Goal: Task Accomplishment & Management: Manage account settings

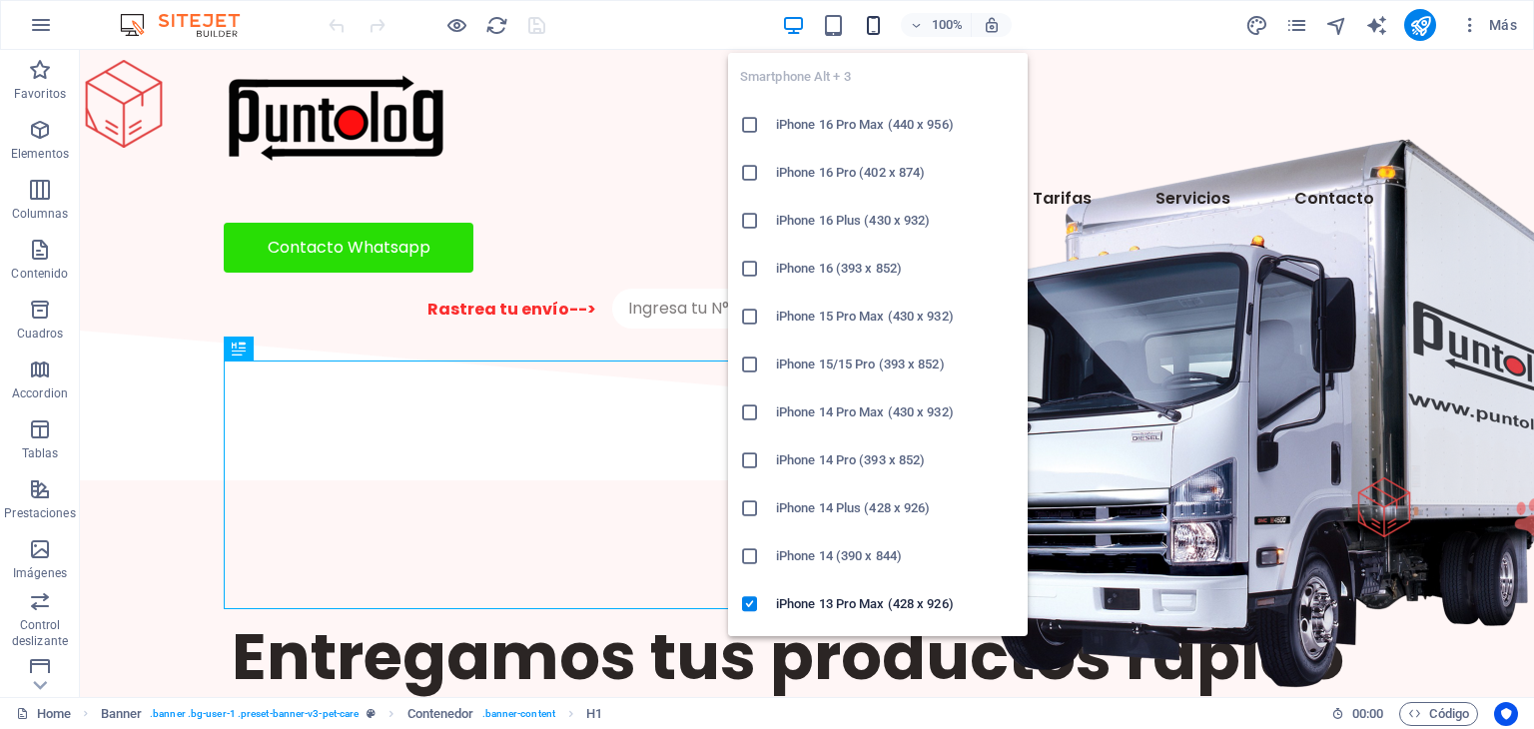
click at [0, 0] on icon "button" at bounding box center [0, 0] width 0 height 0
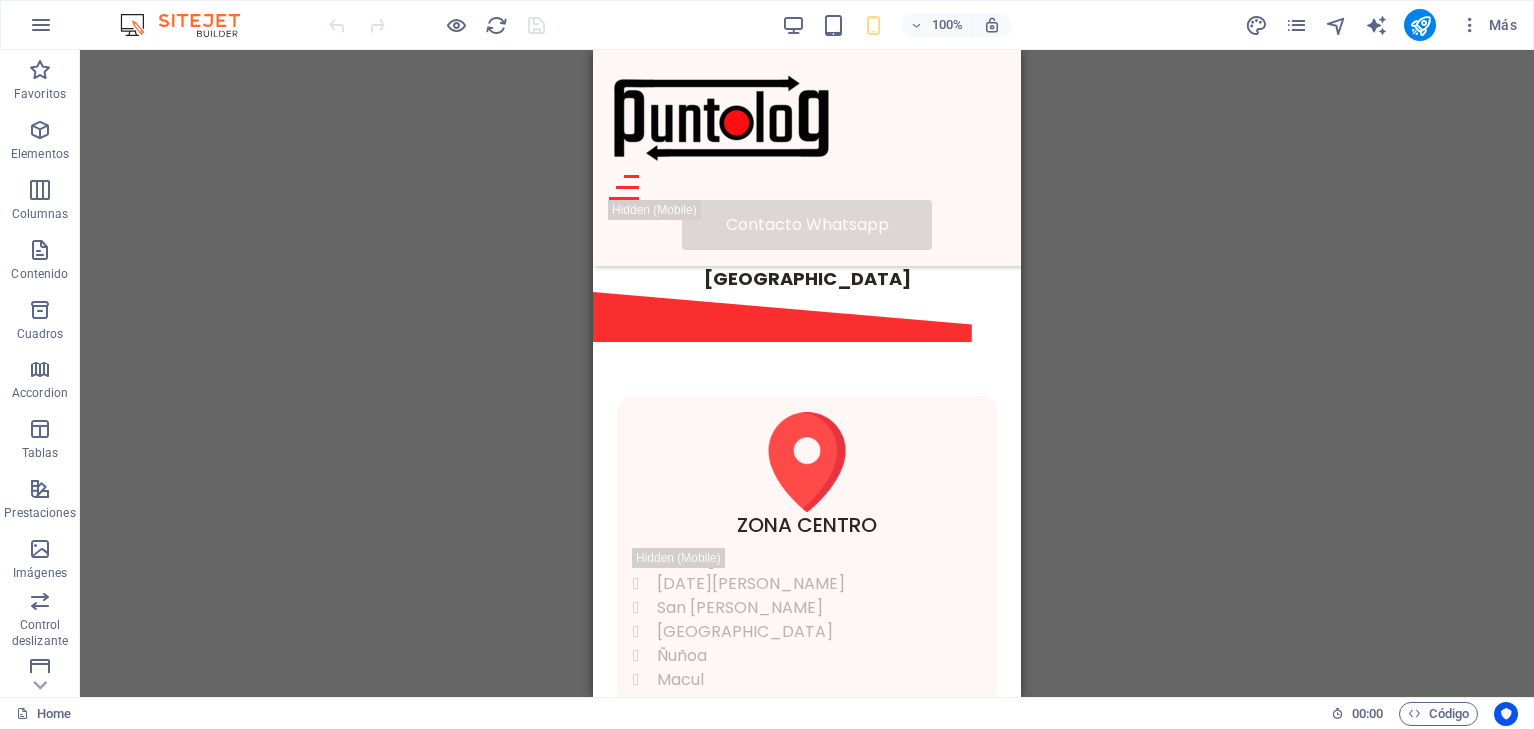
scroll to position [819, 0]
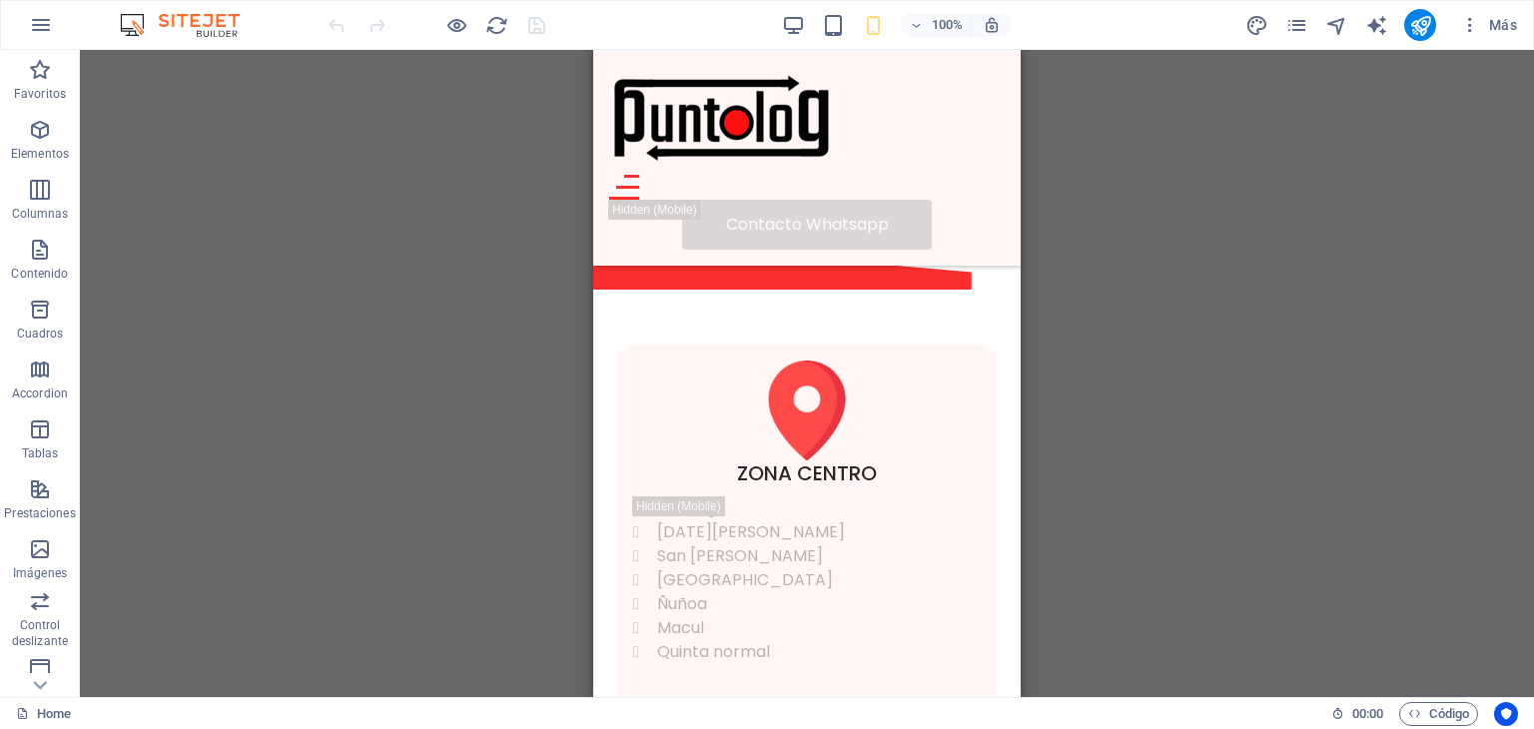
drag, startPoint x: 1016, startPoint y: 91, endPoint x: 1625, endPoint y: 204, distance: 619.5
drag, startPoint x: 715, startPoint y: 427, endPoint x: 170, endPoint y: 414, distance: 545.4
click at [715, 427] on icon at bounding box center [712, 425] width 11 height 21
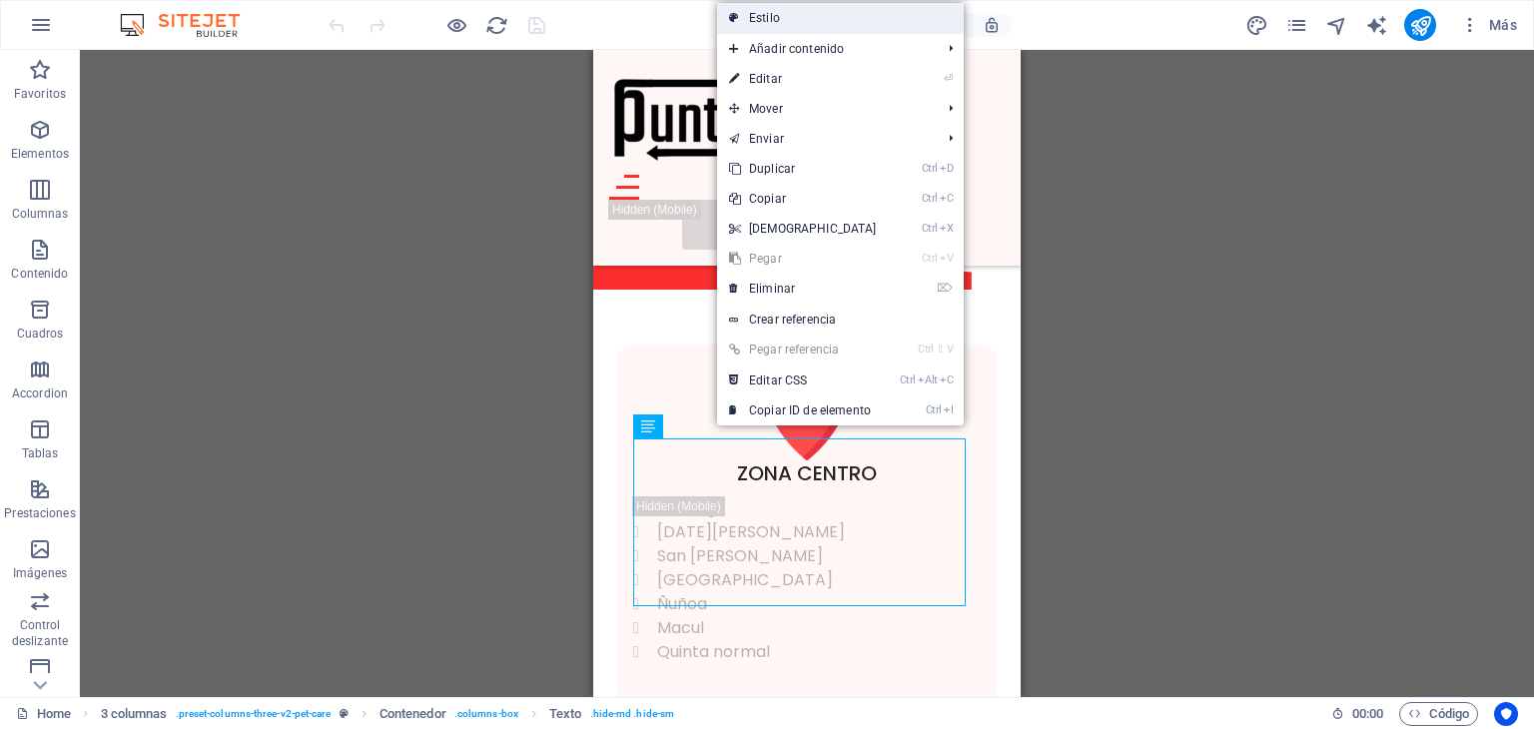
select select "px"
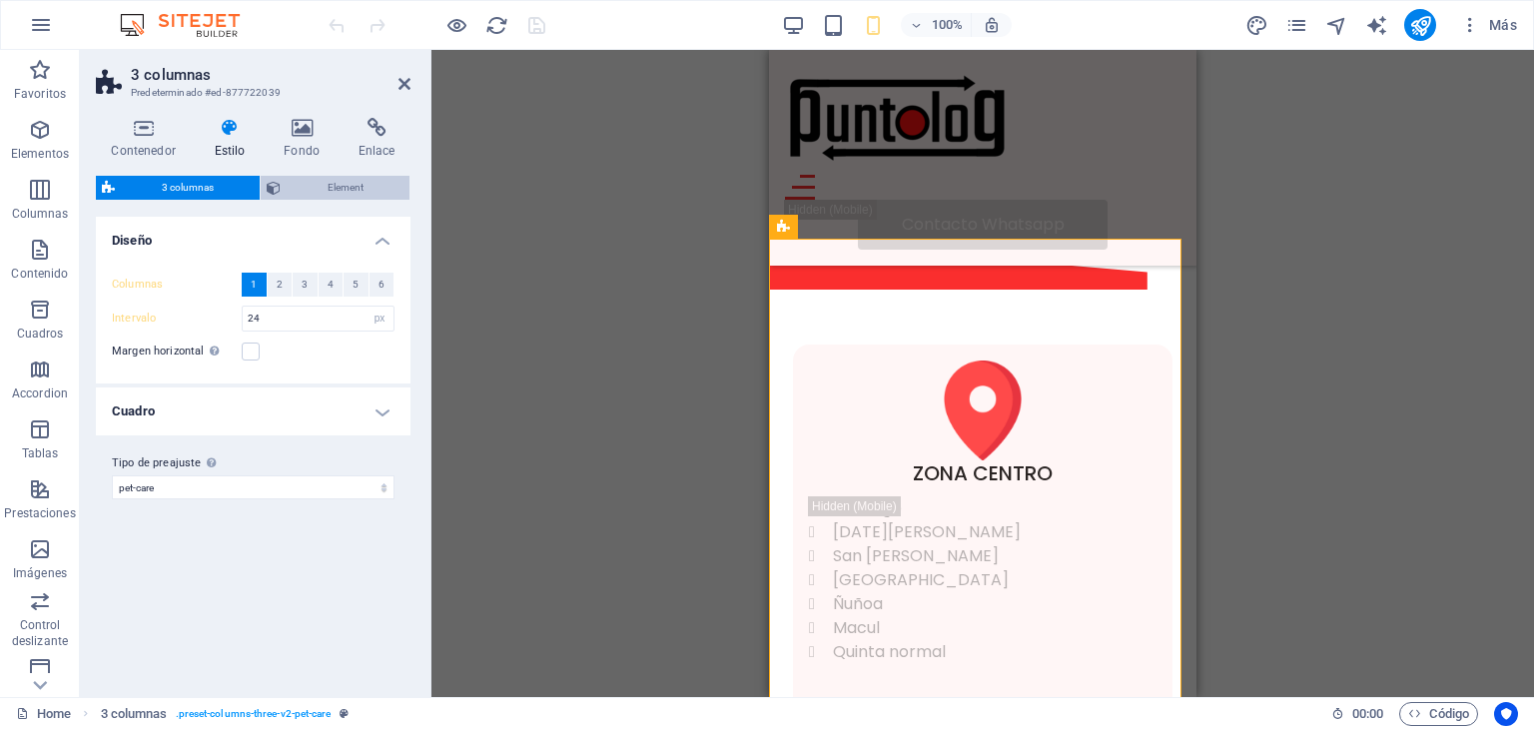
click at [329, 178] on span "Element" at bounding box center [345, 188] width 117 height 24
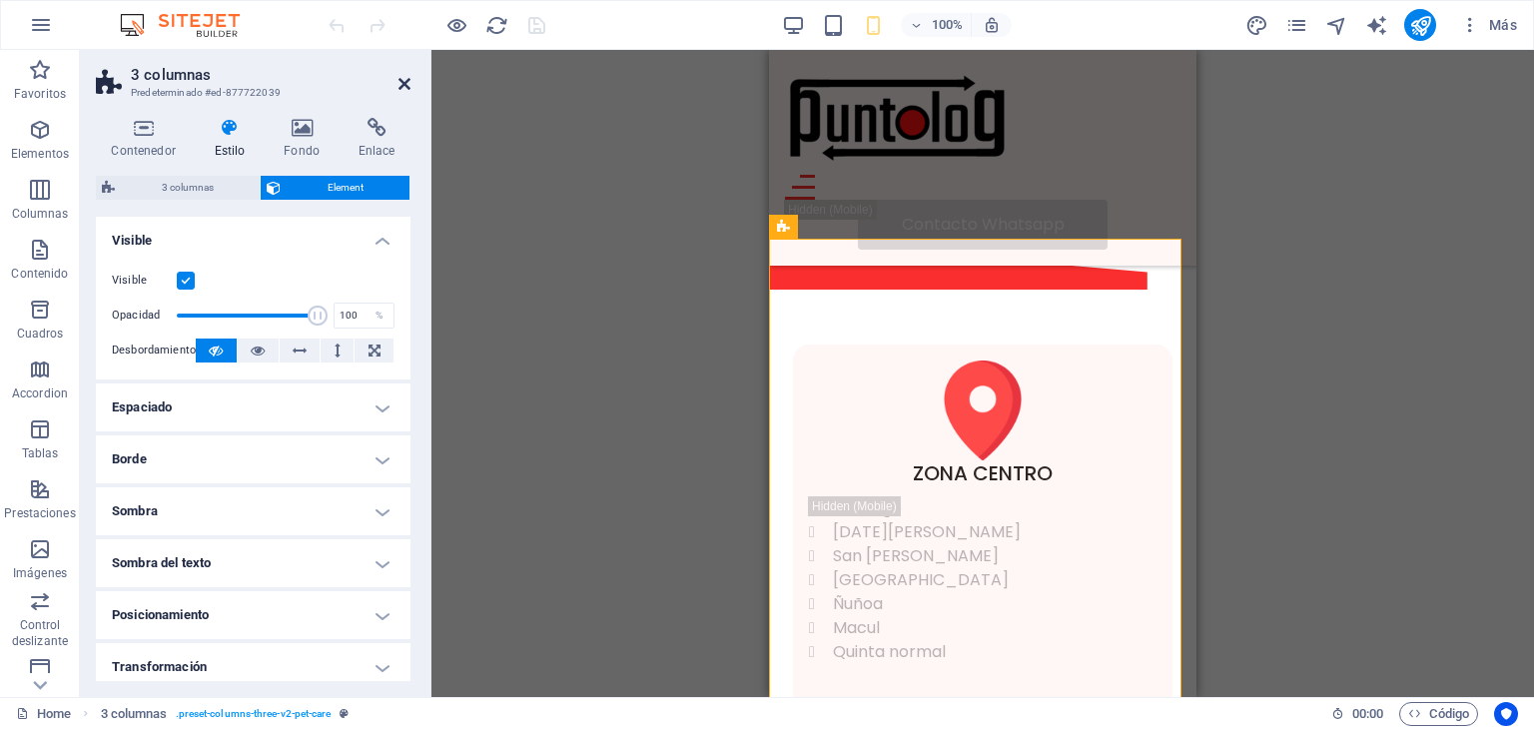
click at [404, 85] on icon at bounding box center [404, 84] width 12 height 16
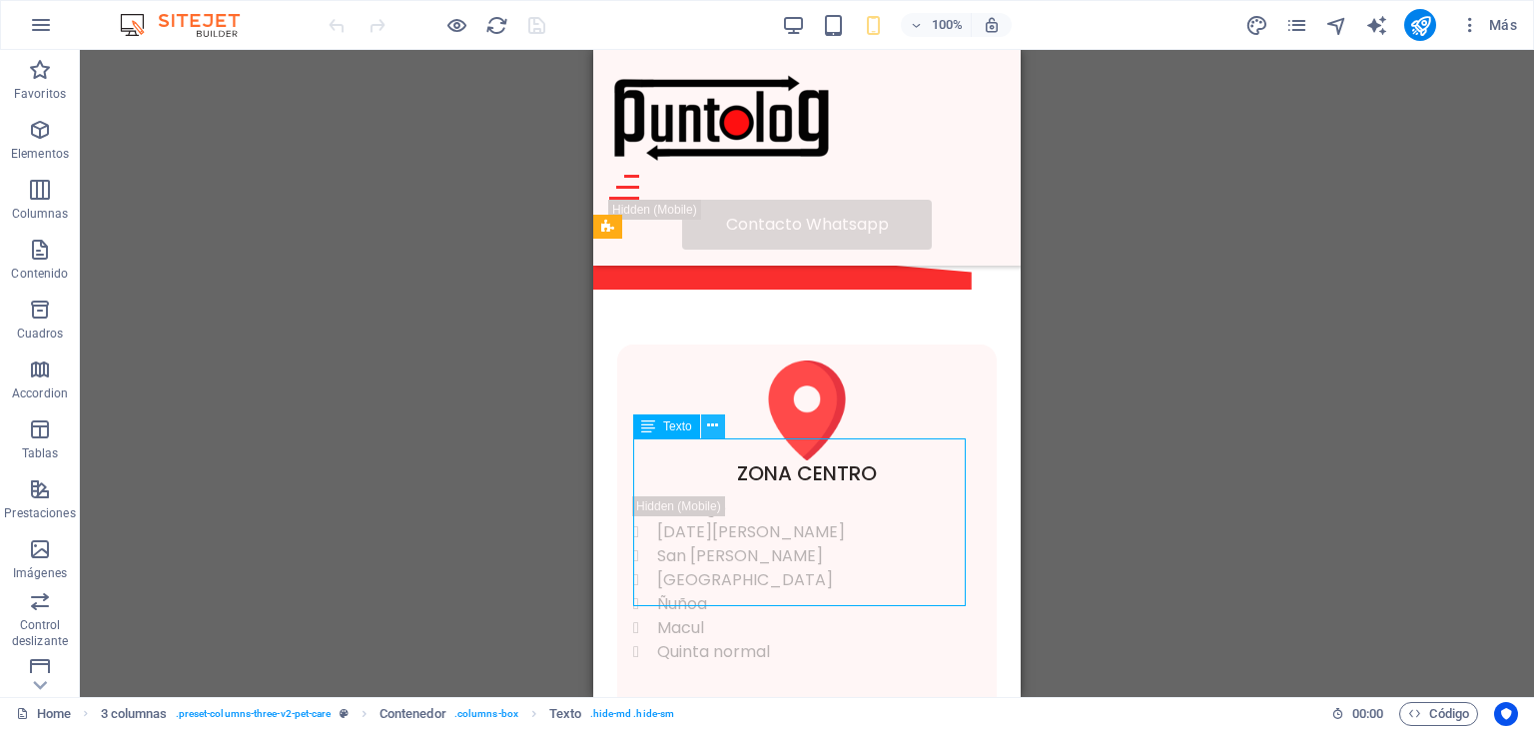
click at [715, 424] on icon at bounding box center [712, 425] width 11 height 21
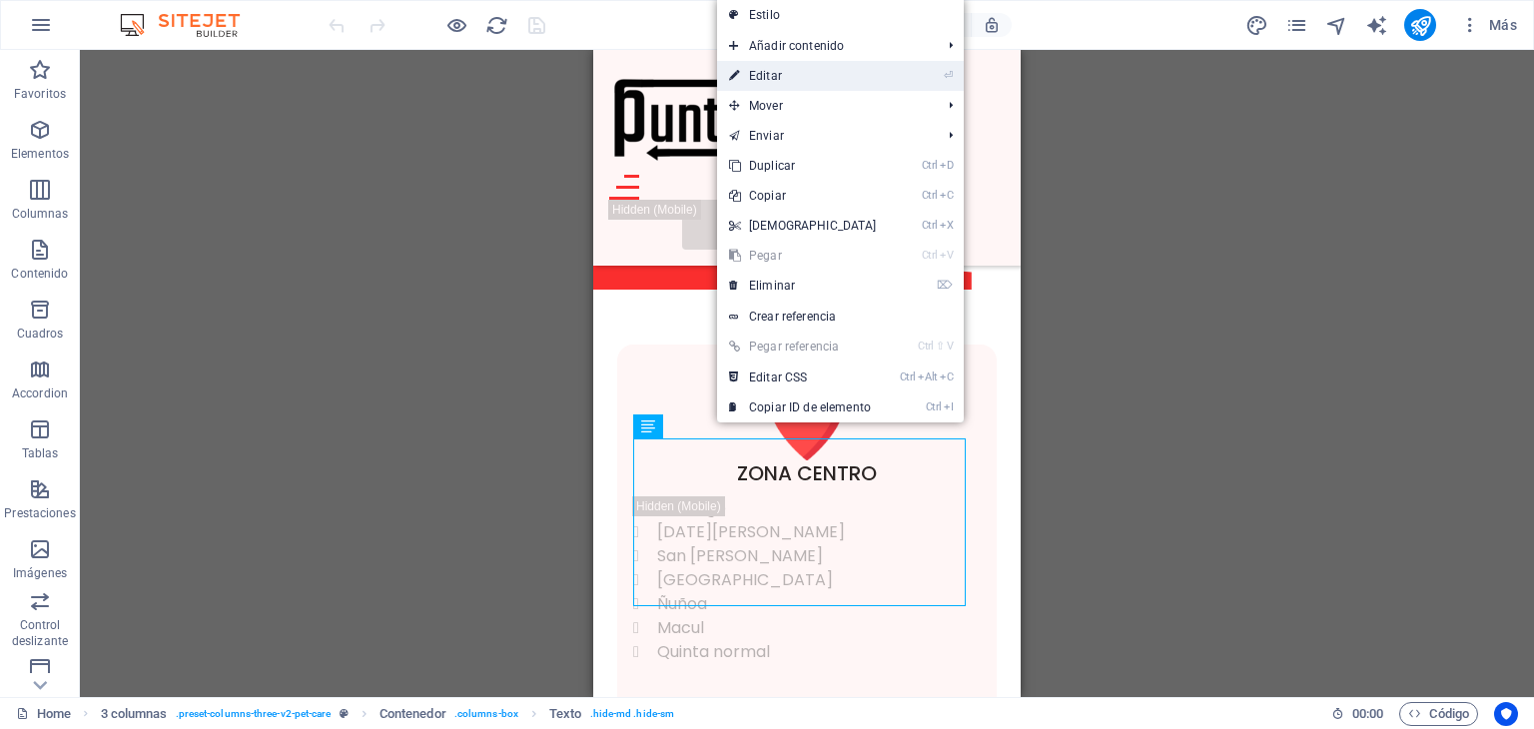
click at [786, 80] on link "⏎ Editar" at bounding box center [803, 76] width 172 height 30
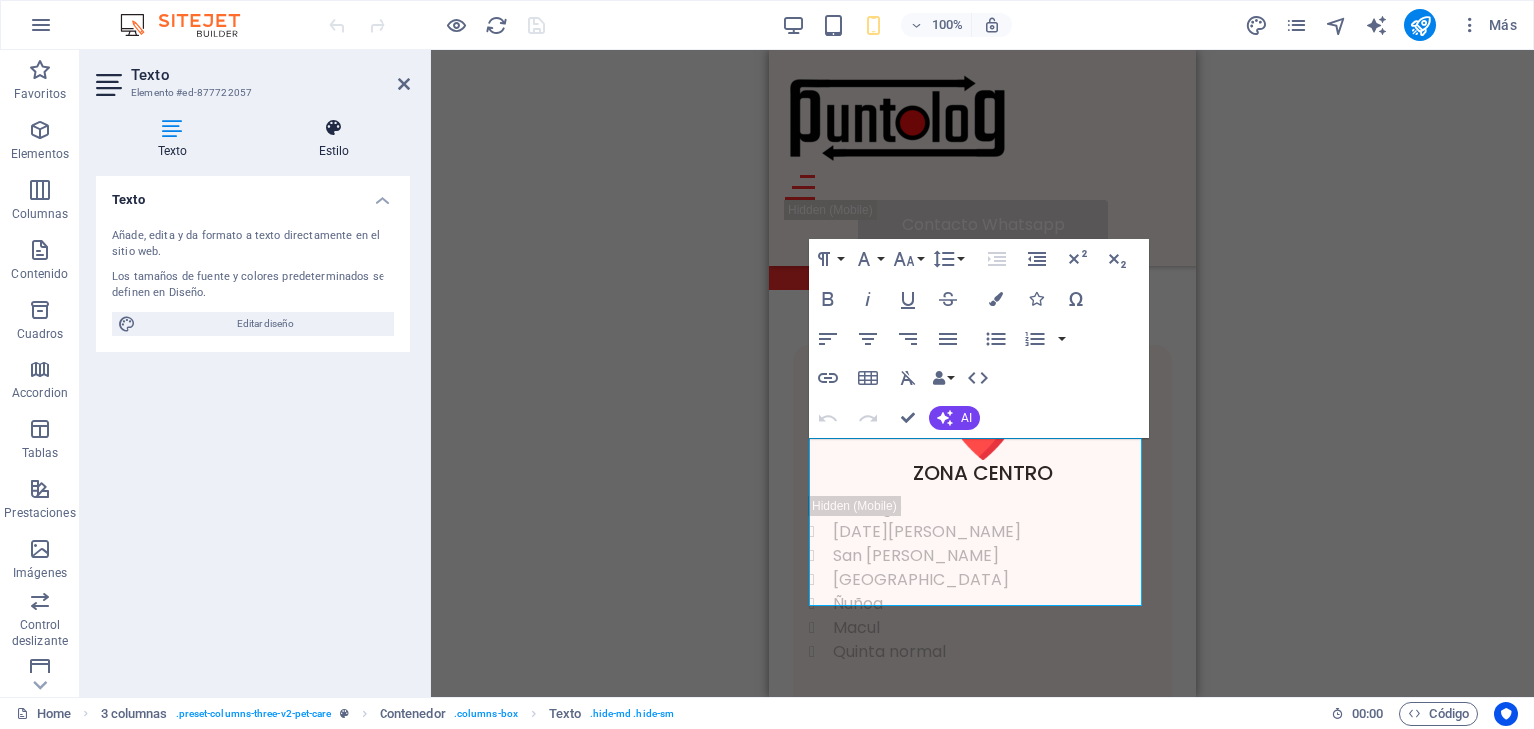
click at [337, 142] on h4 "Estilo" at bounding box center [334, 139] width 154 height 42
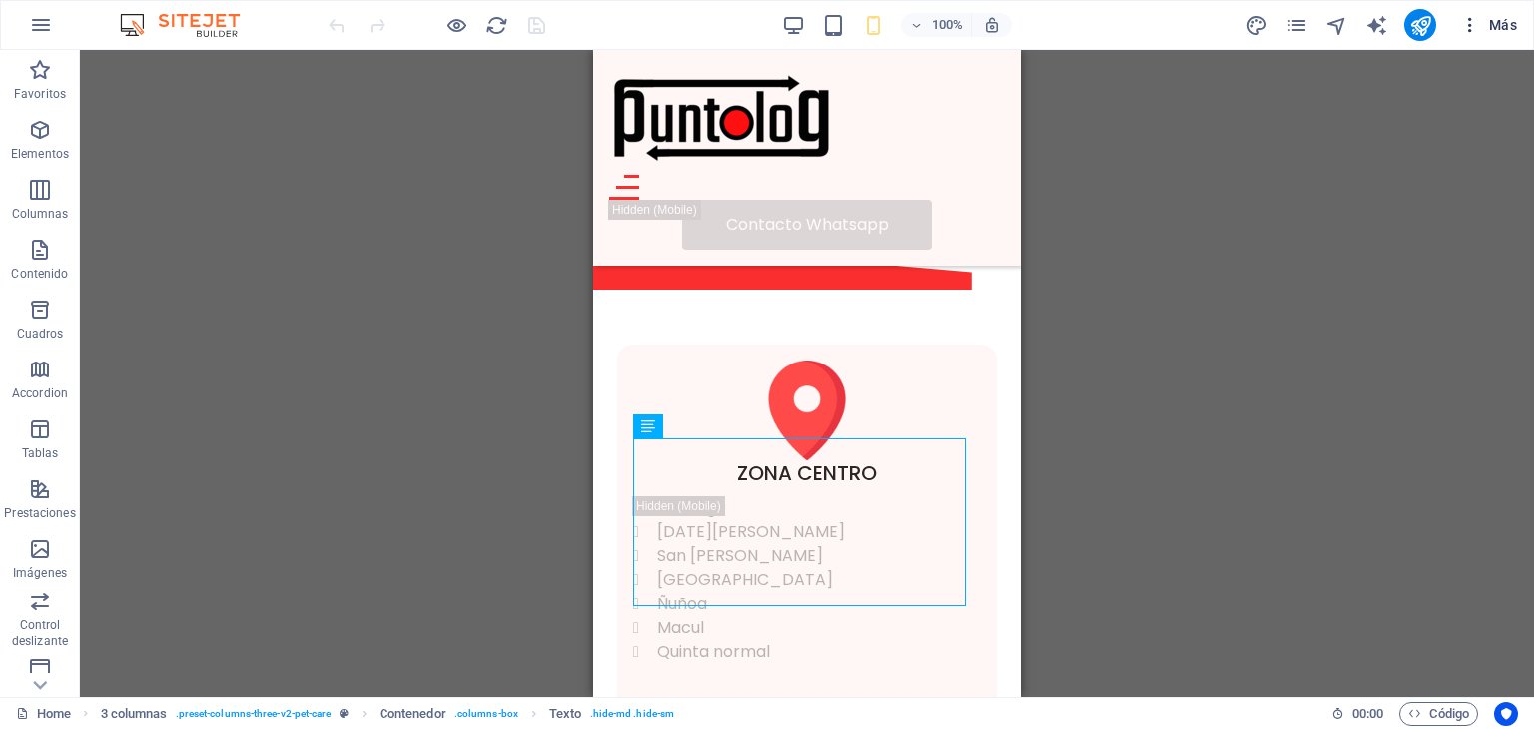
click at [0, 0] on span "Más" at bounding box center [0, 0] width 0 height 0
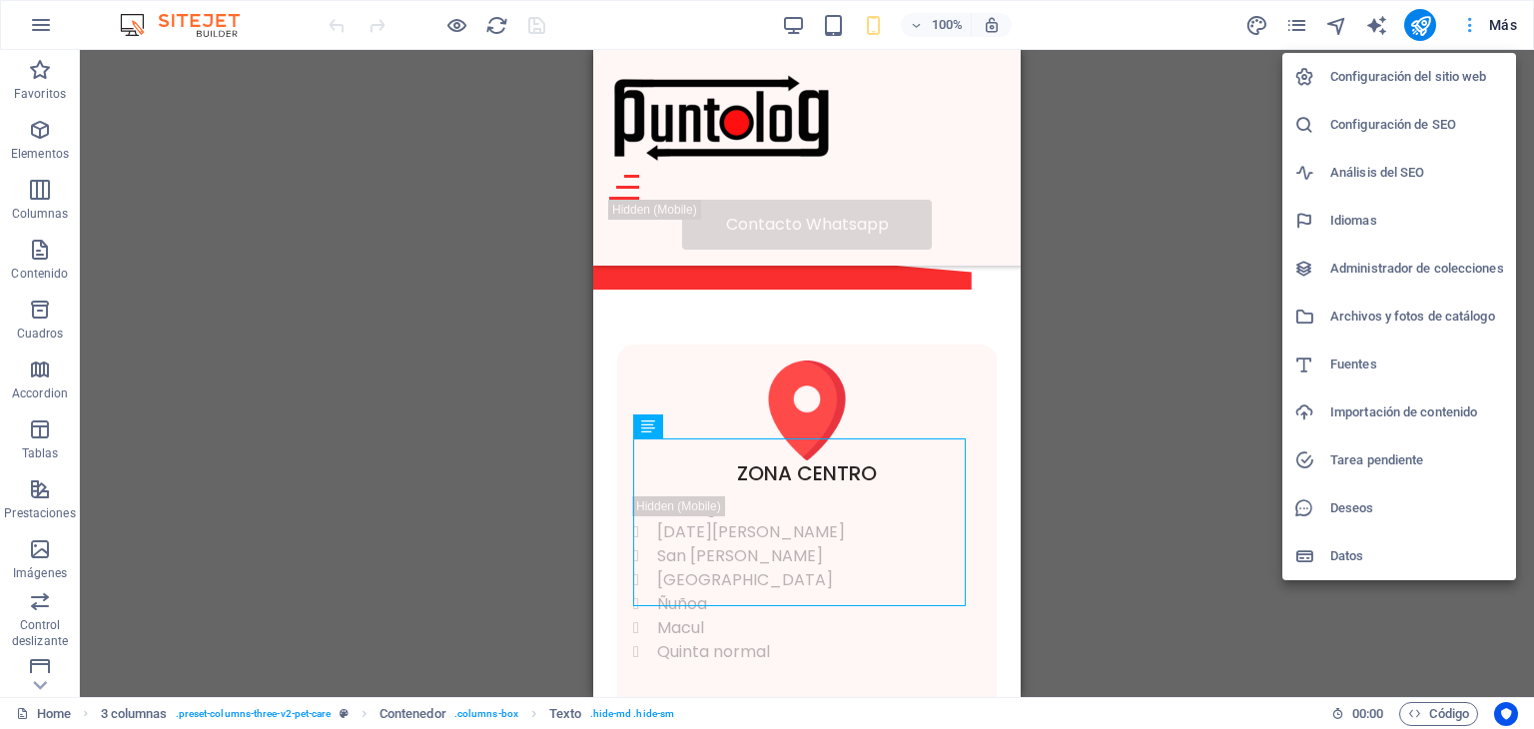
click at [1496, 25] on div at bounding box center [767, 364] width 1534 height 729
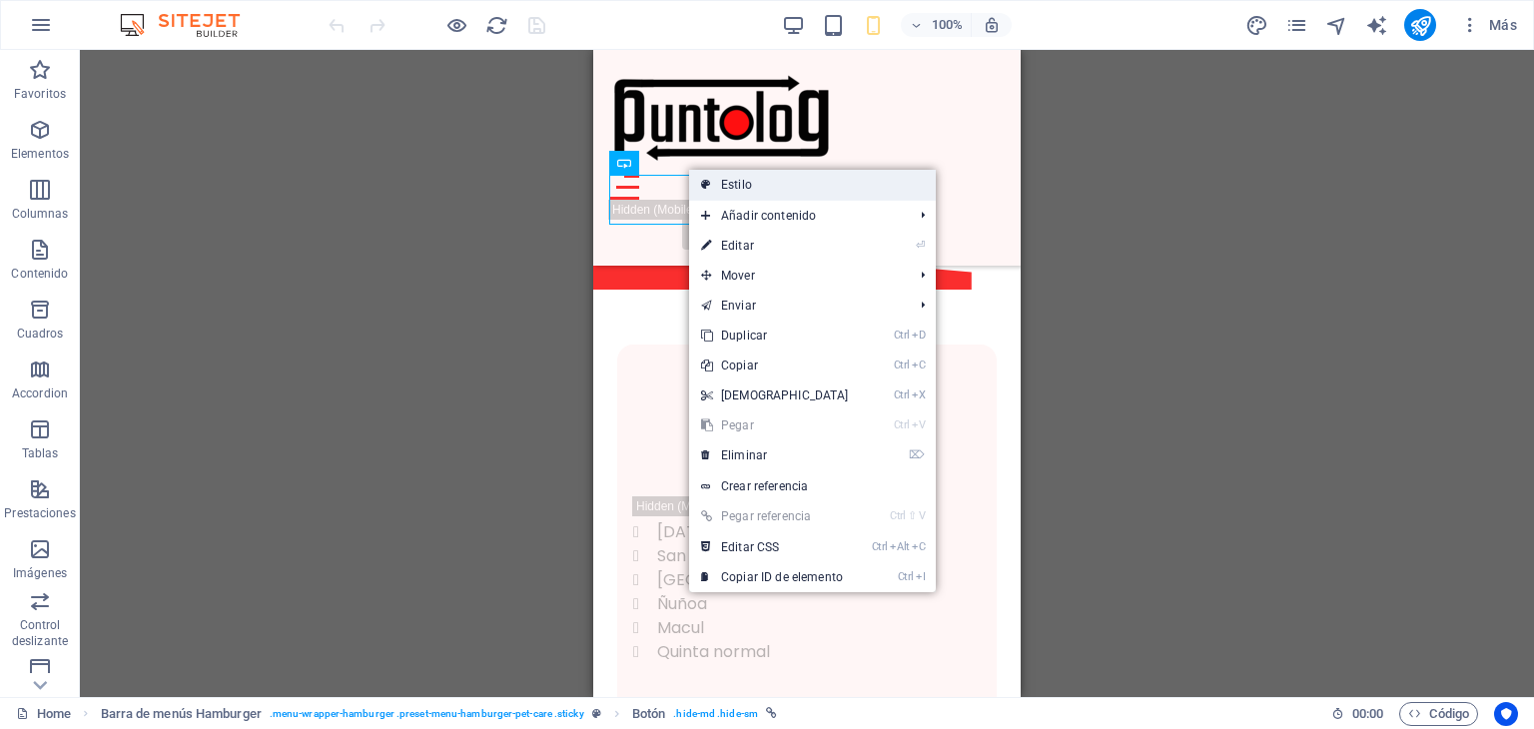
click at [737, 183] on link "Estilo" at bounding box center [812, 185] width 247 height 30
select select "rem"
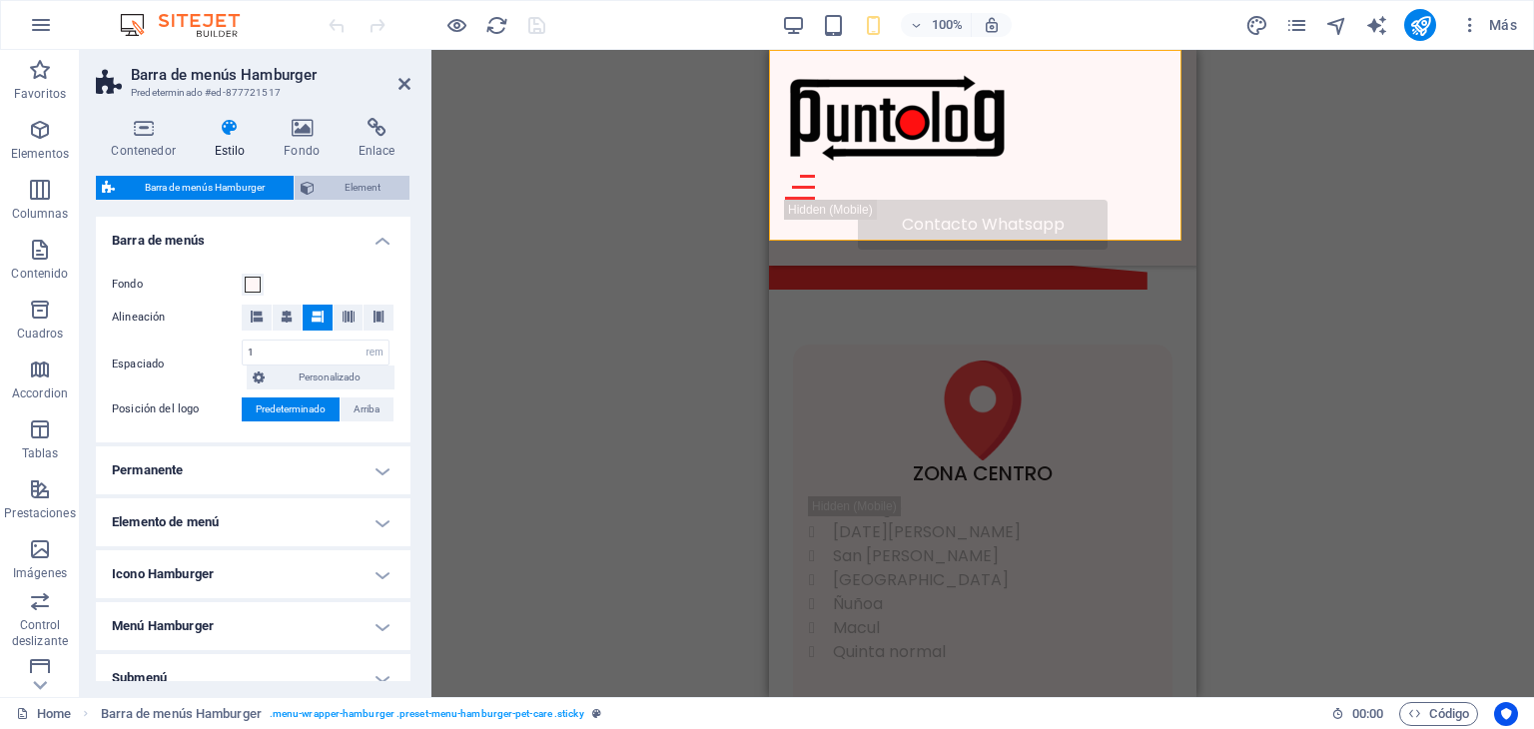
click at [372, 189] on span "Element" at bounding box center [362, 188] width 83 height 24
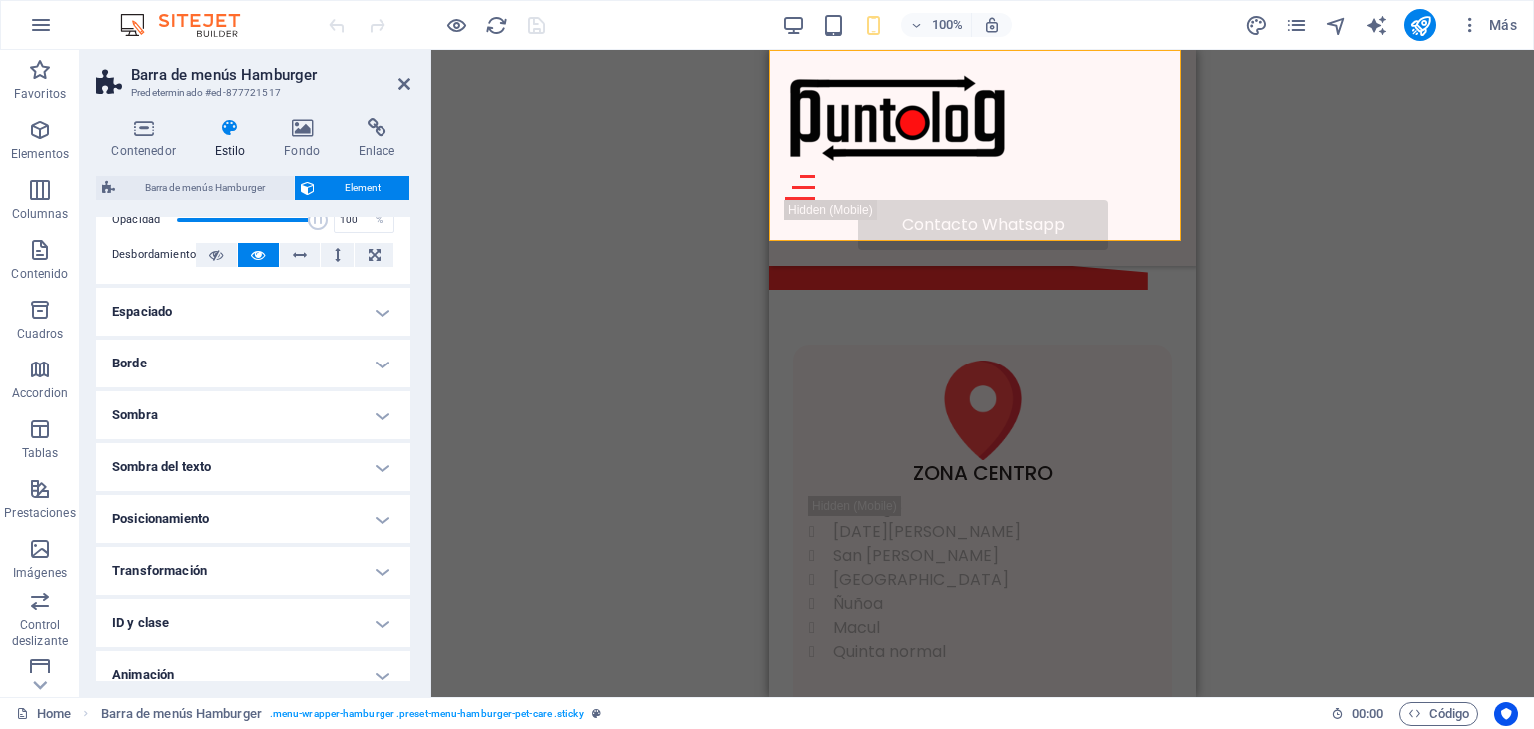
scroll to position [0, 0]
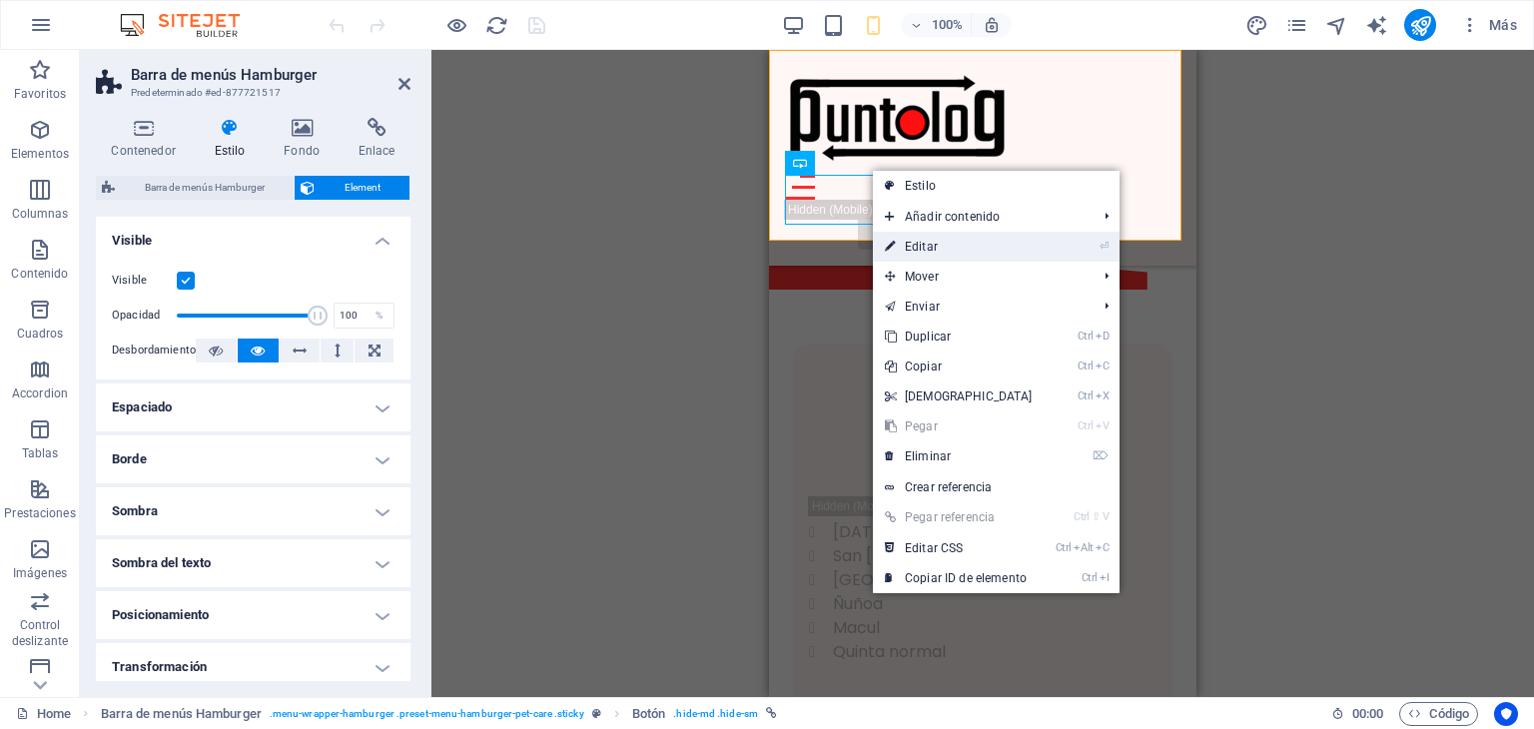
click at [927, 242] on link "⏎ Editar" at bounding box center [959, 247] width 172 height 30
select select "px"
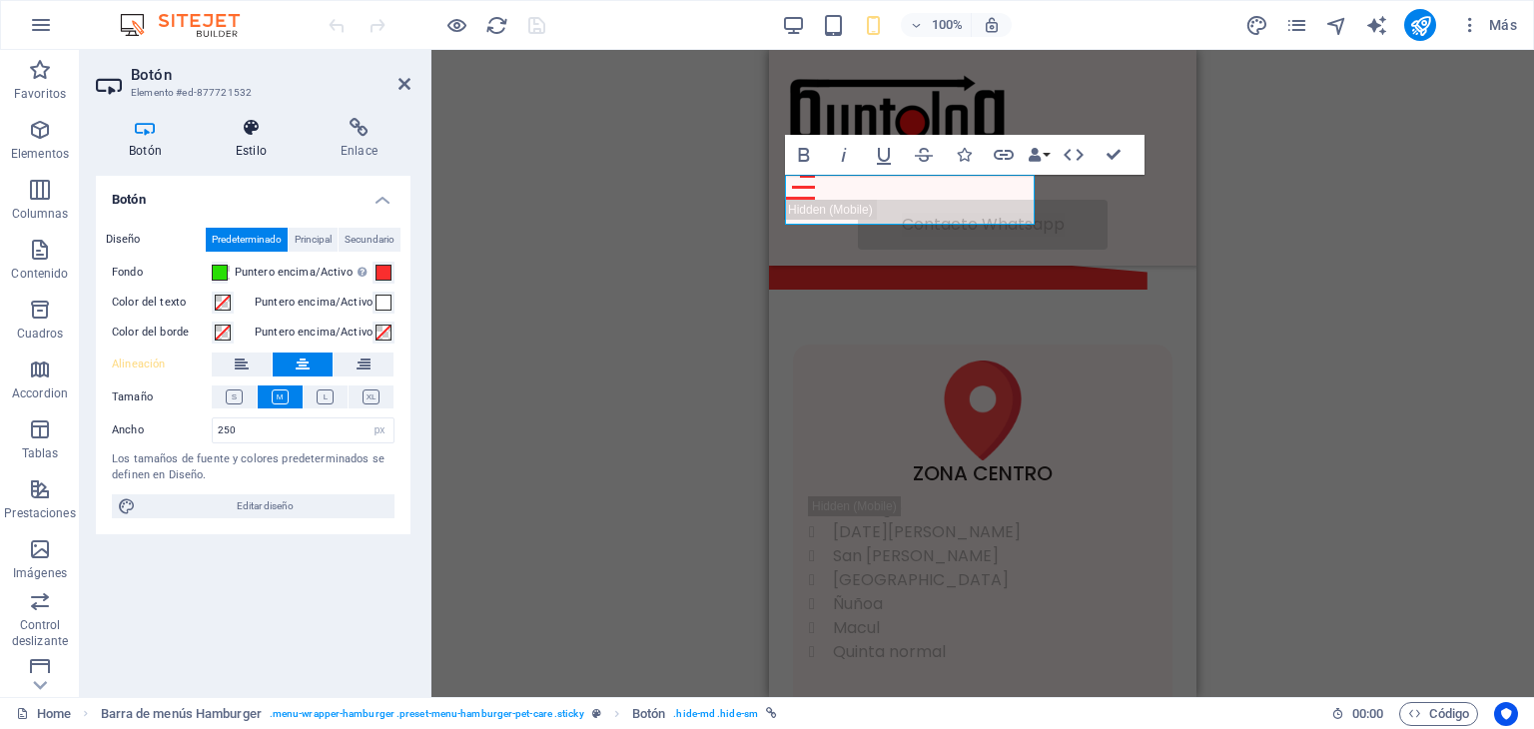
click at [252, 137] on icon at bounding box center [251, 128] width 97 height 20
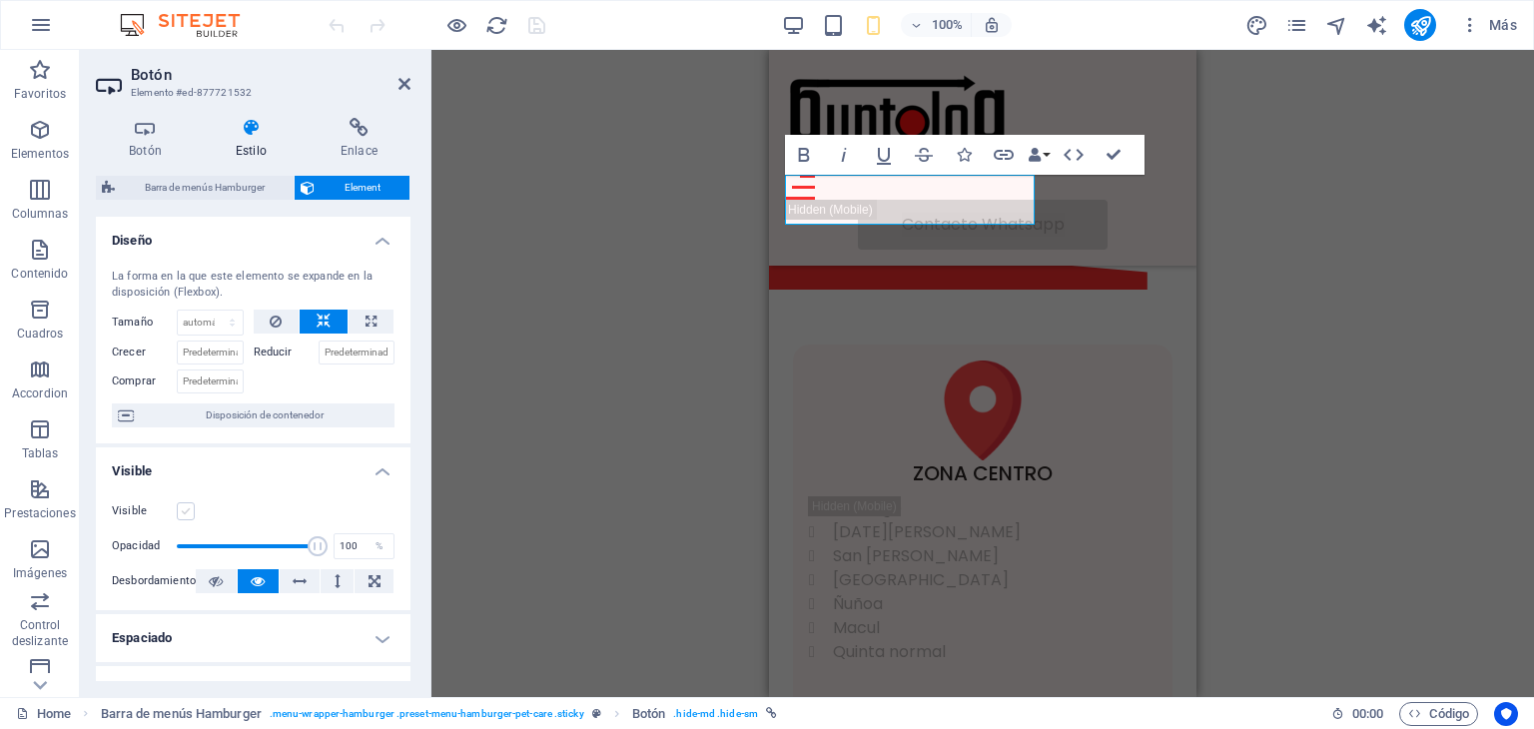
click at [188, 512] on label at bounding box center [186, 511] width 18 height 18
click at [0, 0] on input "Visible" at bounding box center [0, 0] width 0 height 0
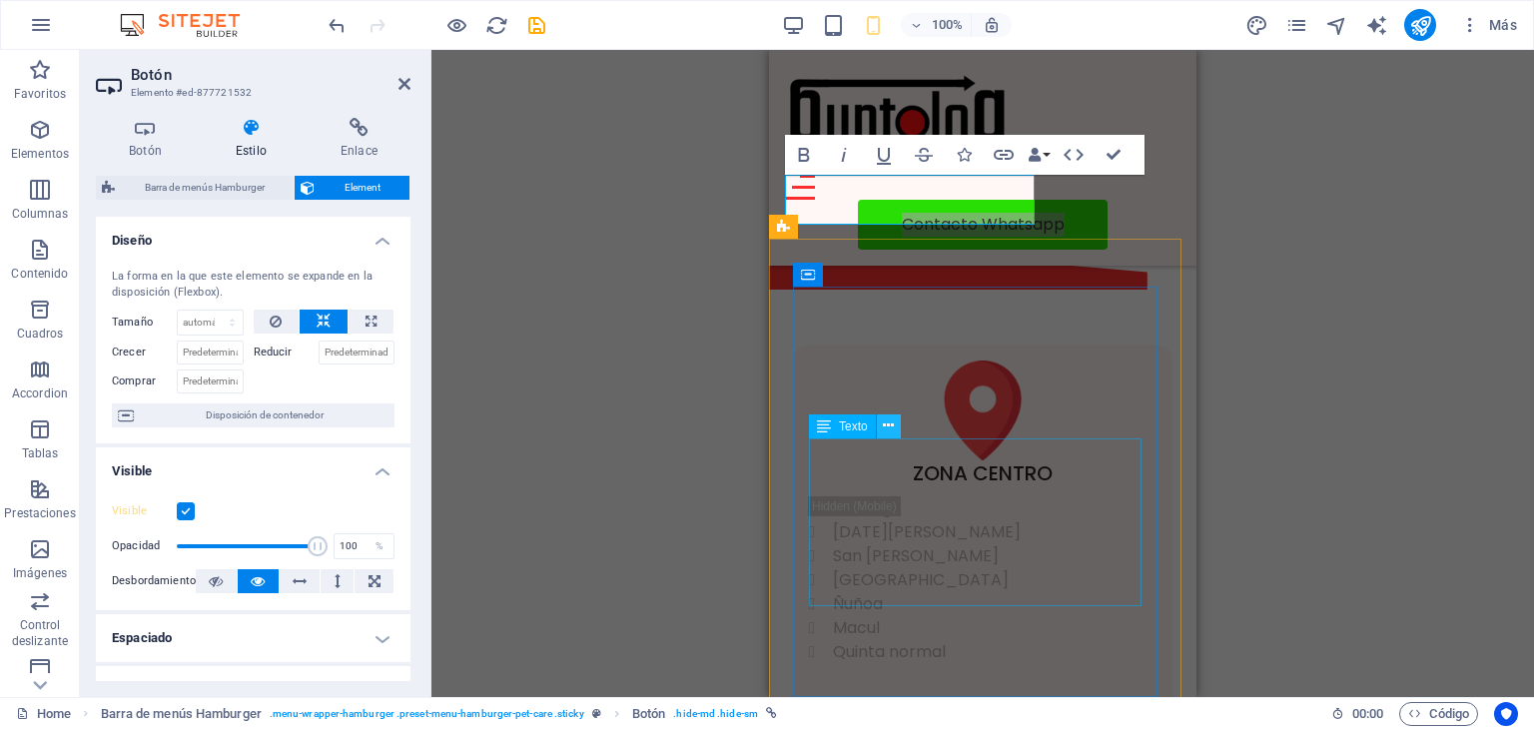
click at [893, 428] on icon at bounding box center [888, 425] width 11 height 21
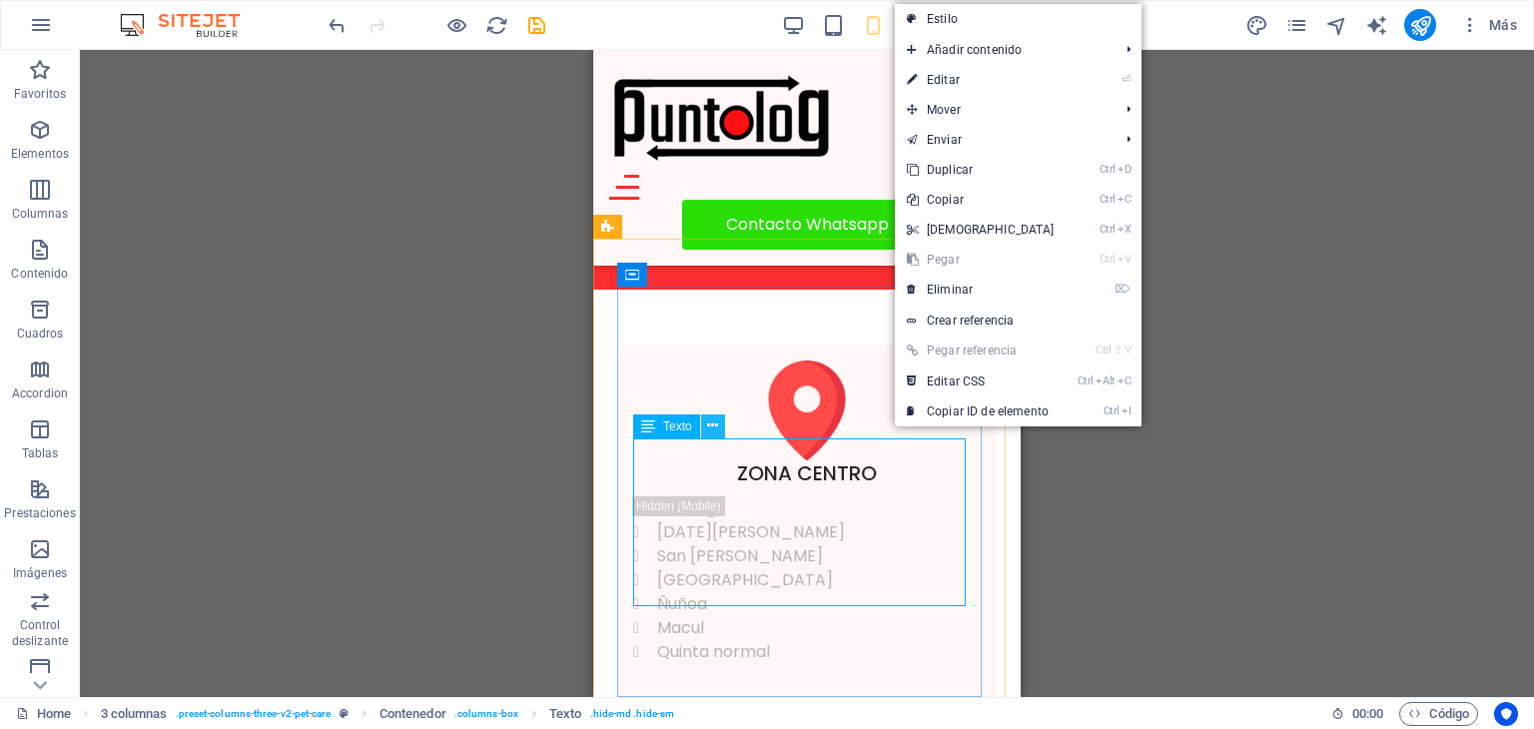
click at [714, 428] on icon at bounding box center [712, 425] width 11 height 21
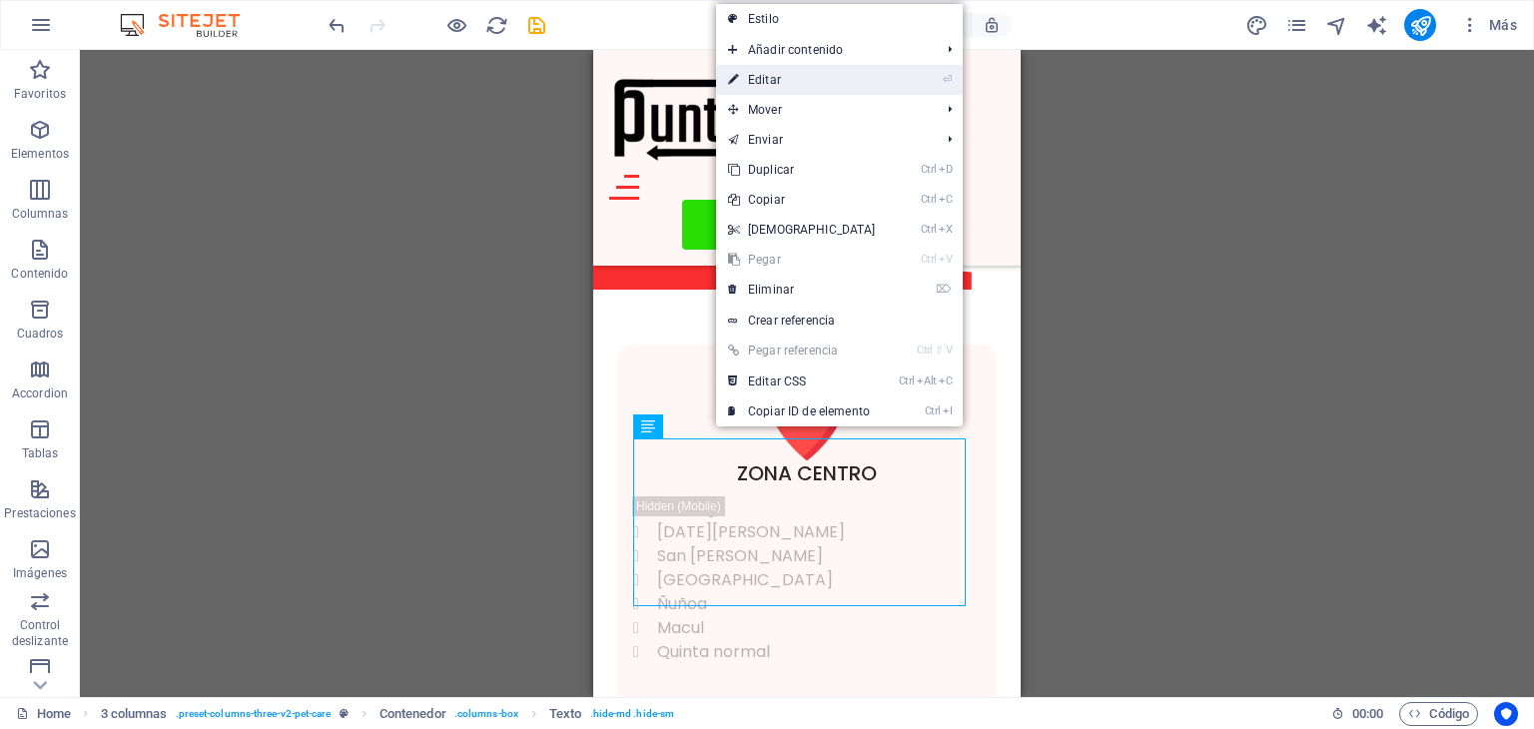
click at [779, 81] on link "⏎ Editar" at bounding box center [802, 80] width 172 height 30
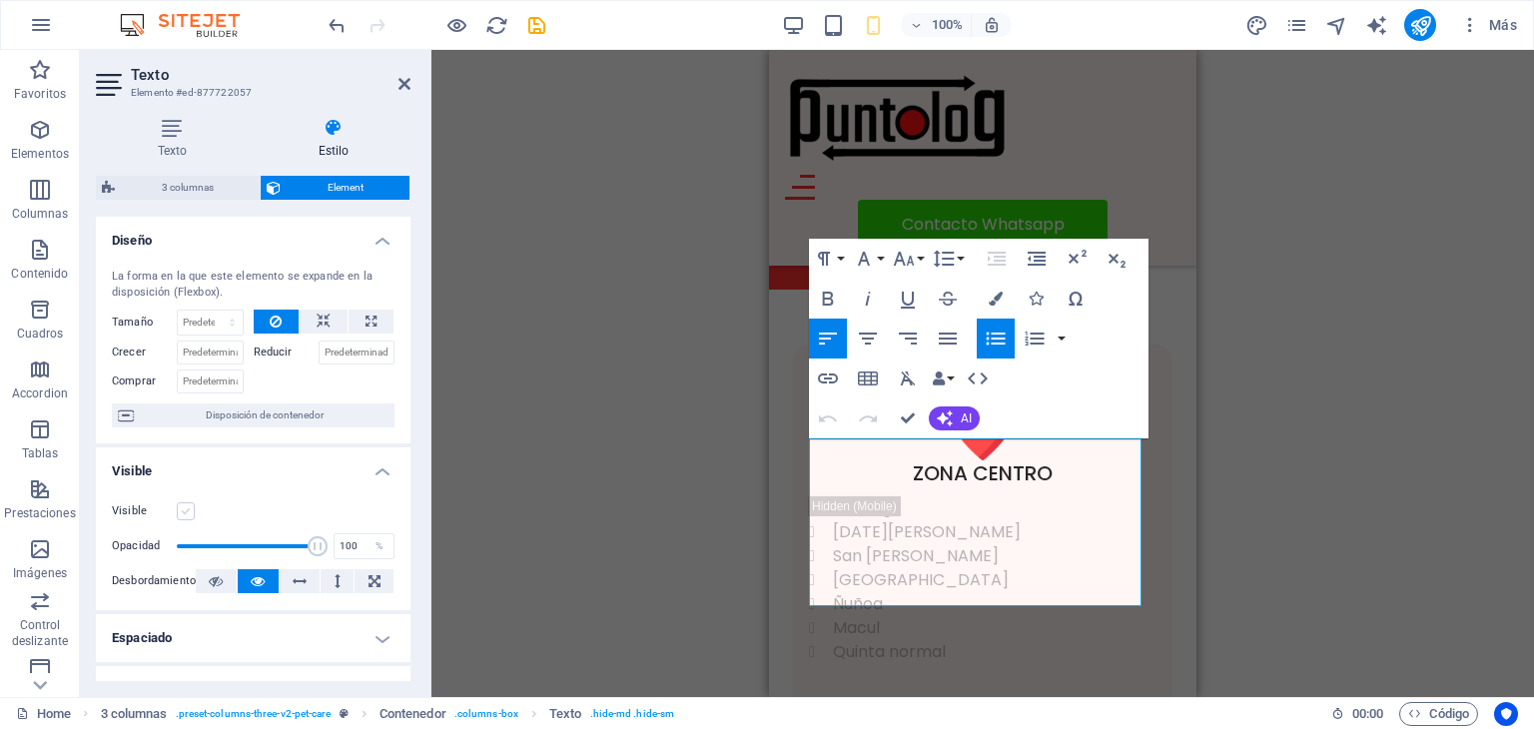
click at [187, 504] on label at bounding box center [186, 511] width 18 height 18
click at [0, 0] on input "Visible" at bounding box center [0, 0] width 0 height 0
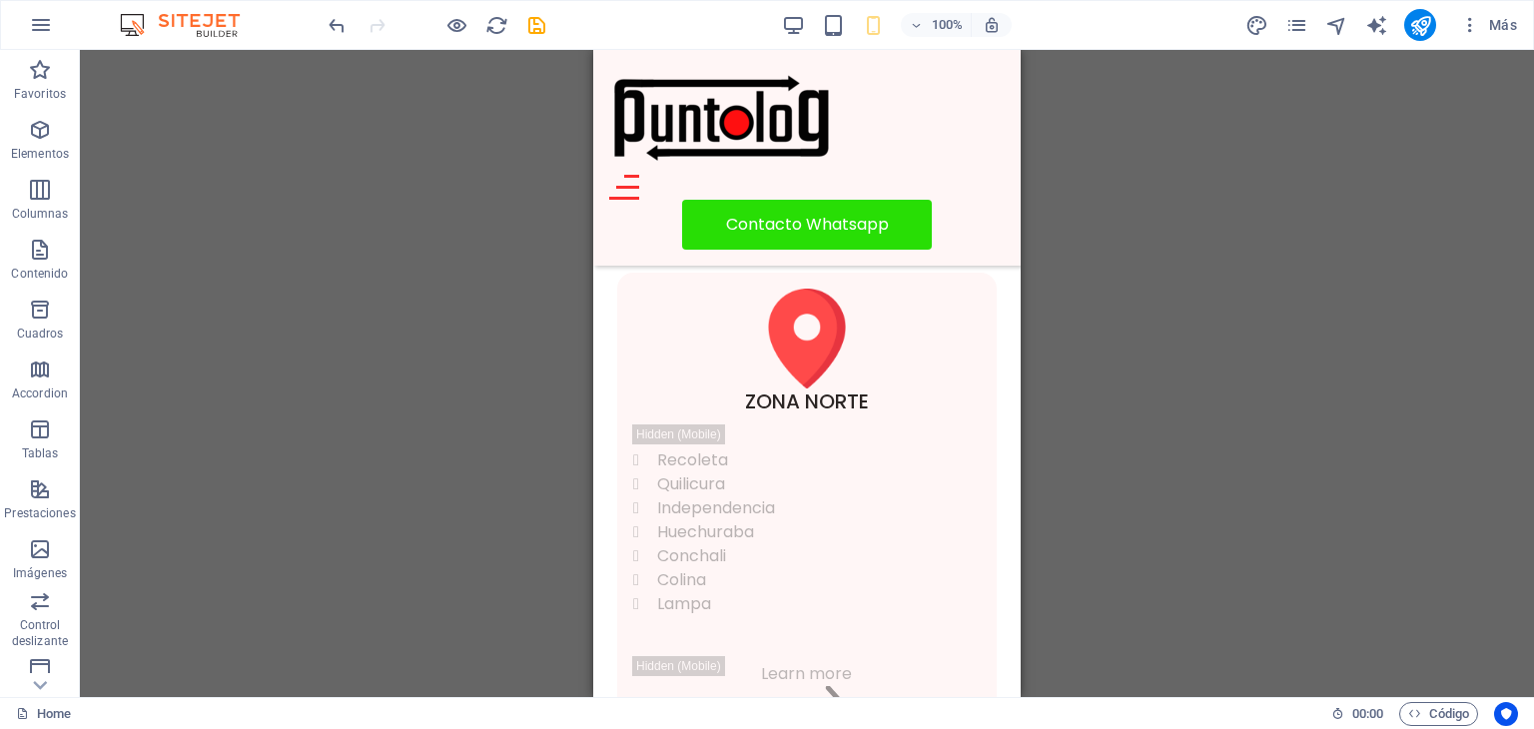
scroll to position [1379, 0]
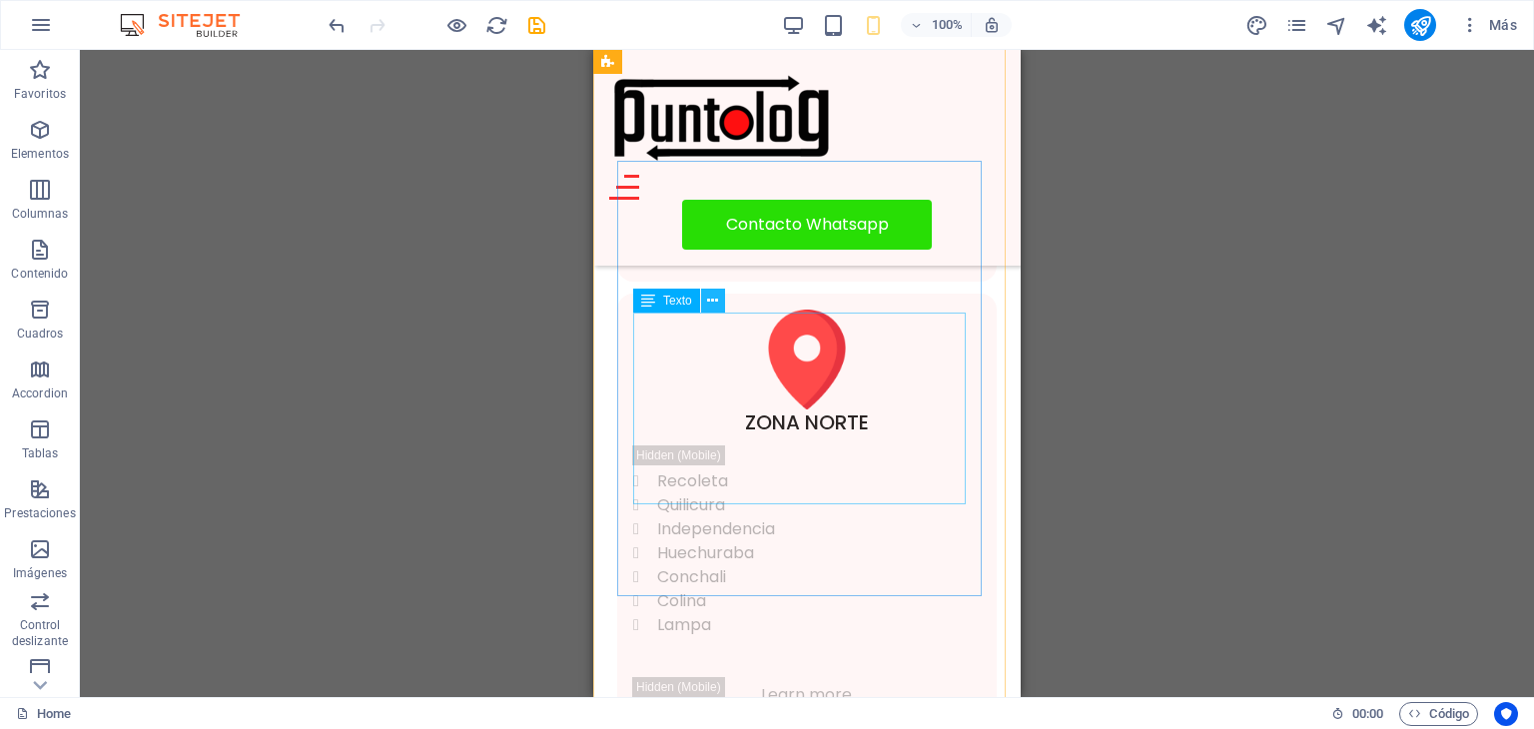
click at [710, 306] on icon at bounding box center [712, 301] width 11 height 21
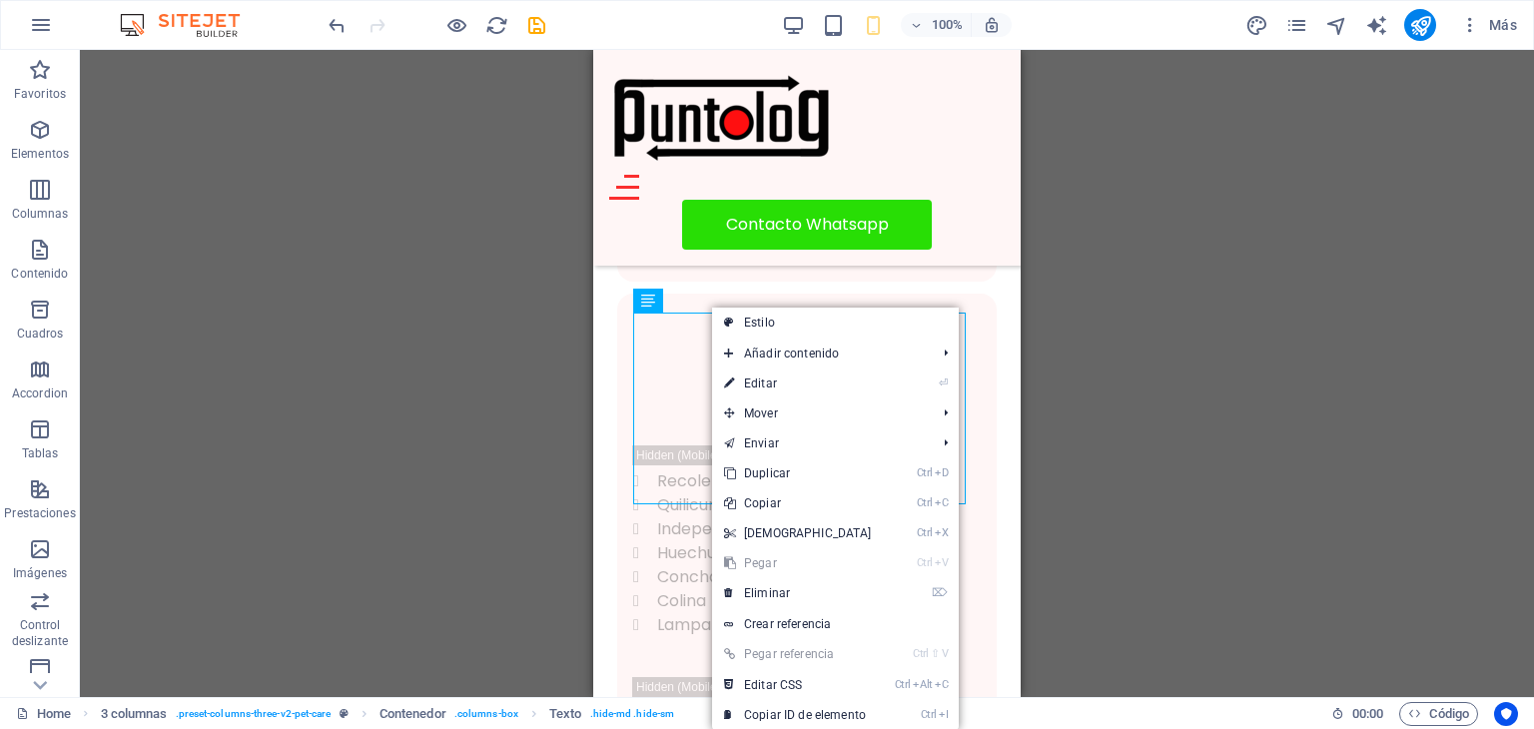
click at [761, 376] on link "⏎ Editar" at bounding box center [798, 384] width 172 height 30
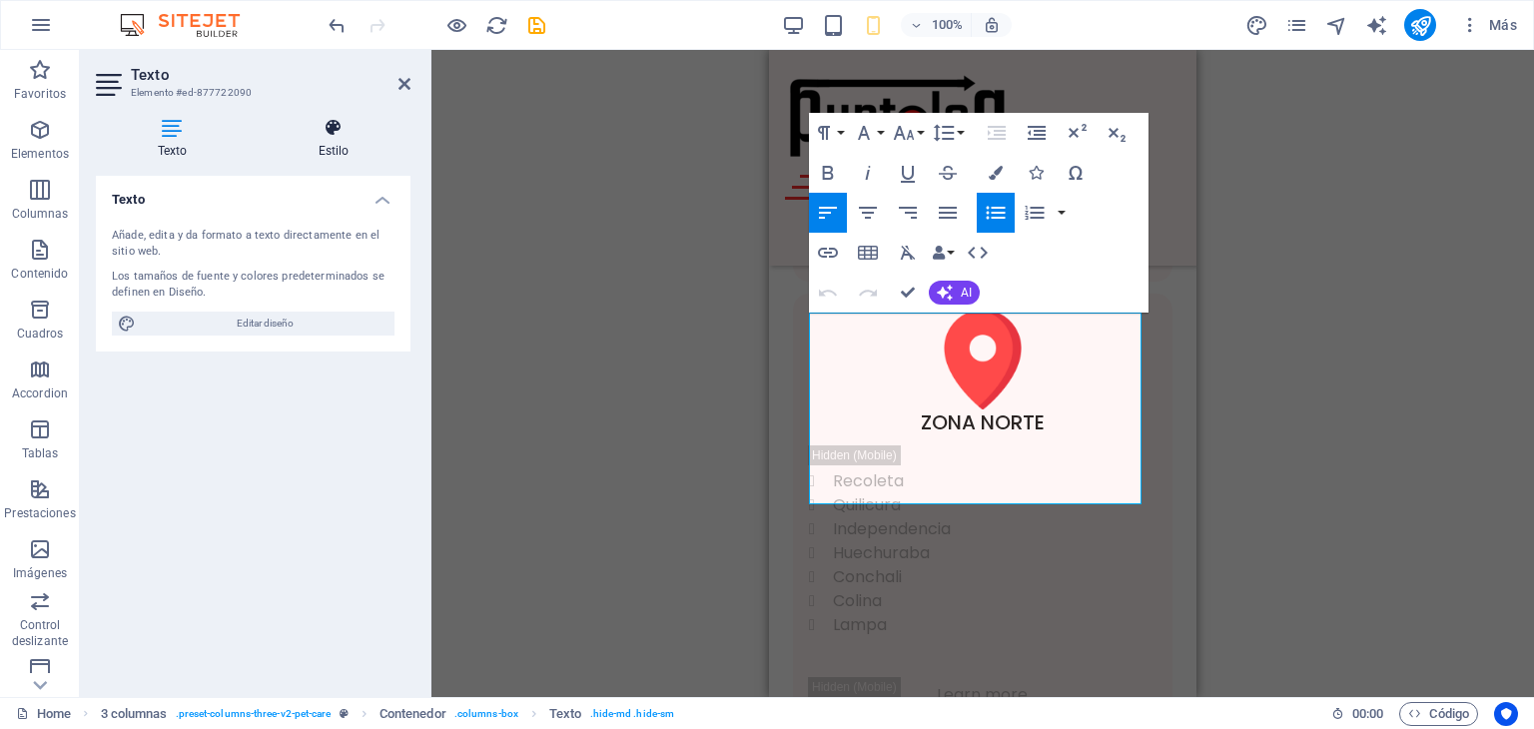
click at [340, 135] on icon at bounding box center [334, 128] width 154 height 20
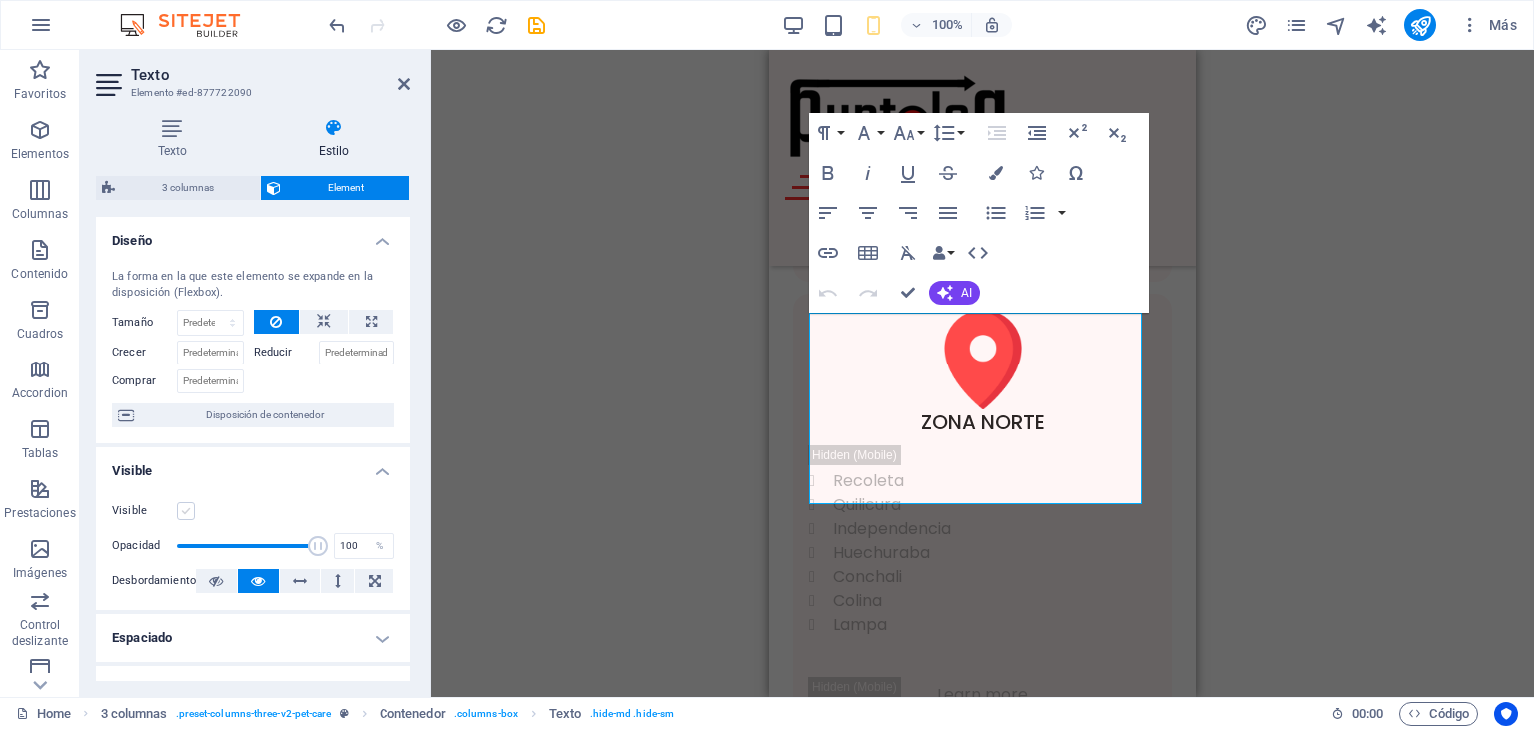
click at [186, 511] on label at bounding box center [186, 511] width 18 height 18
click at [0, 0] on input "Visible" at bounding box center [0, 0] width 0 height 0
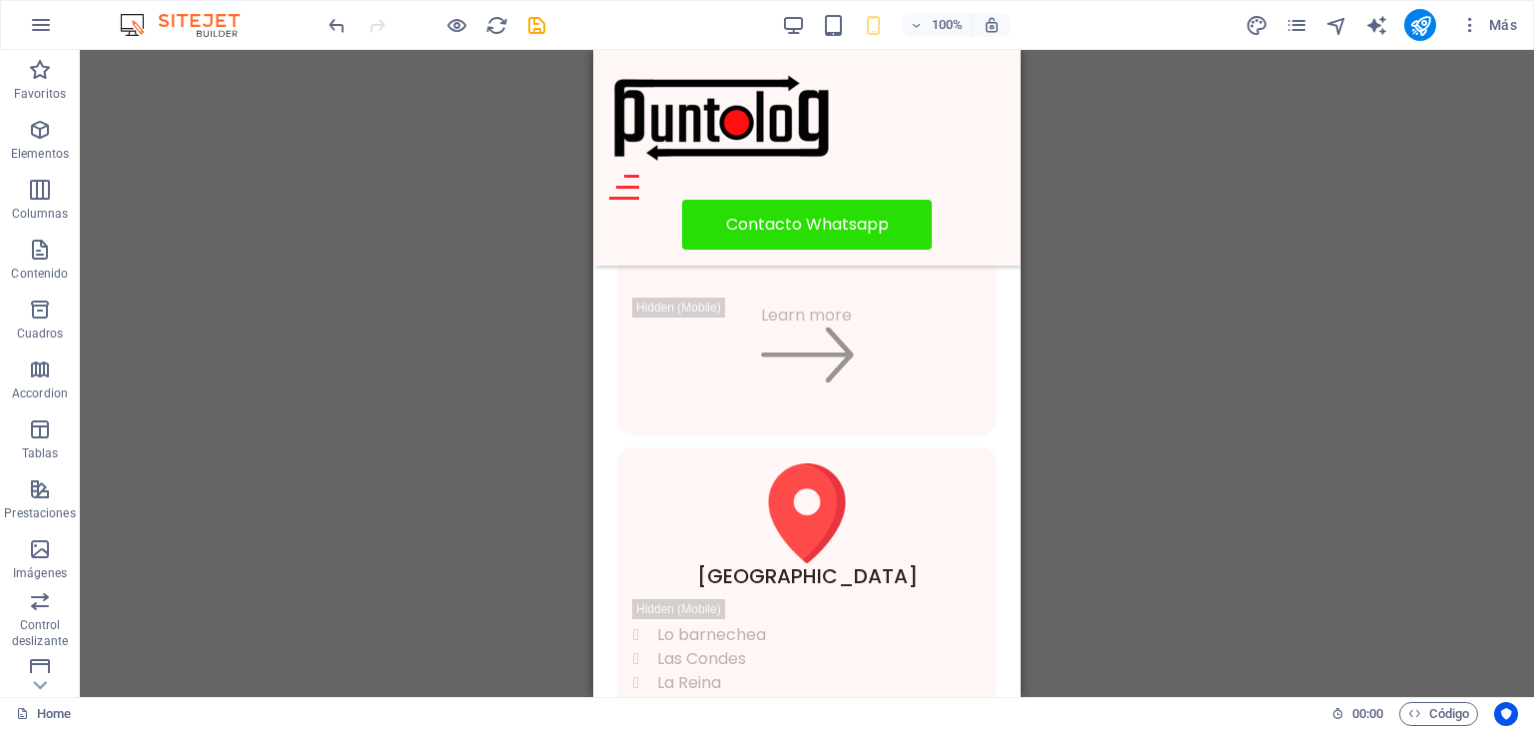
scroll to position [2199, 0]
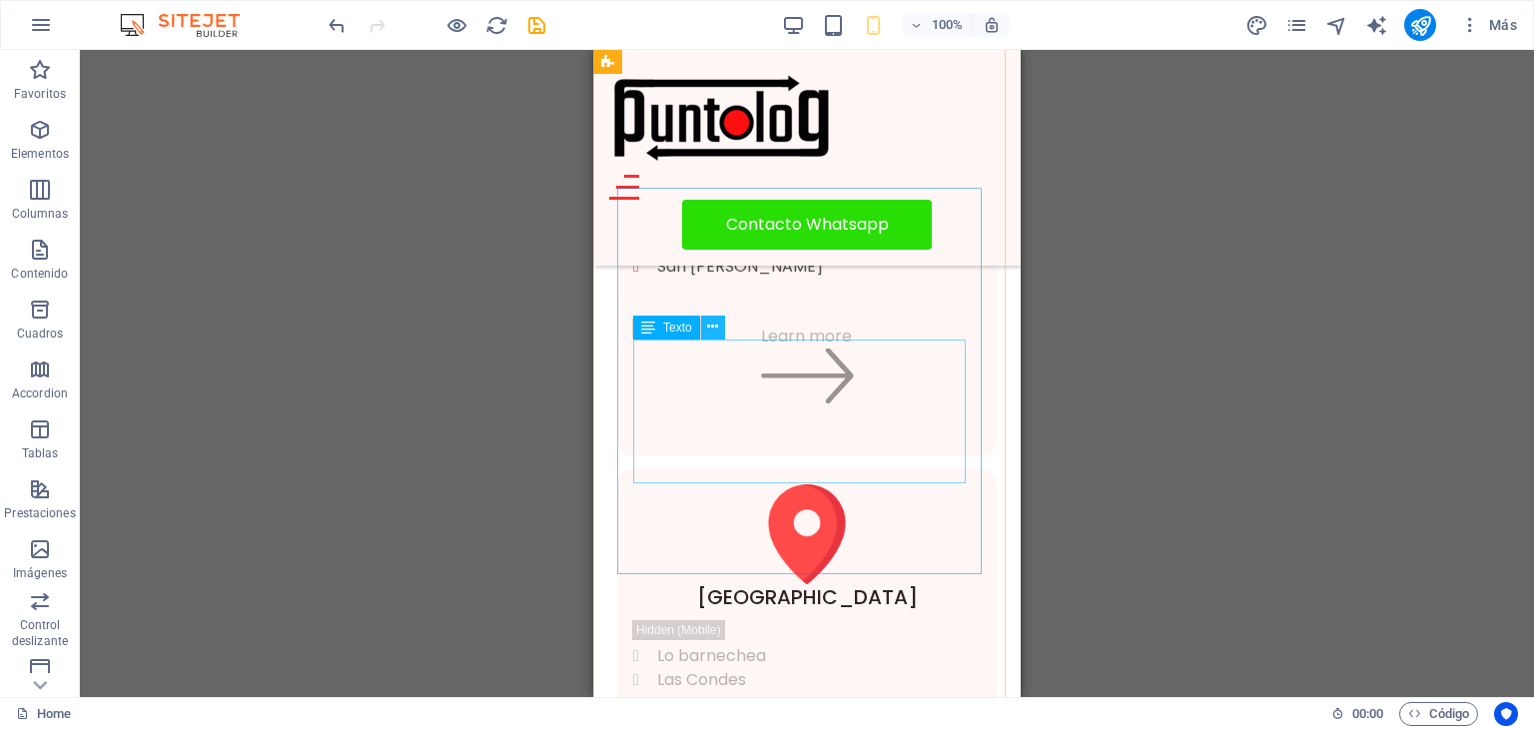
click at [713, 329] on icon at bounding box center [712, 327] width 11 height 21
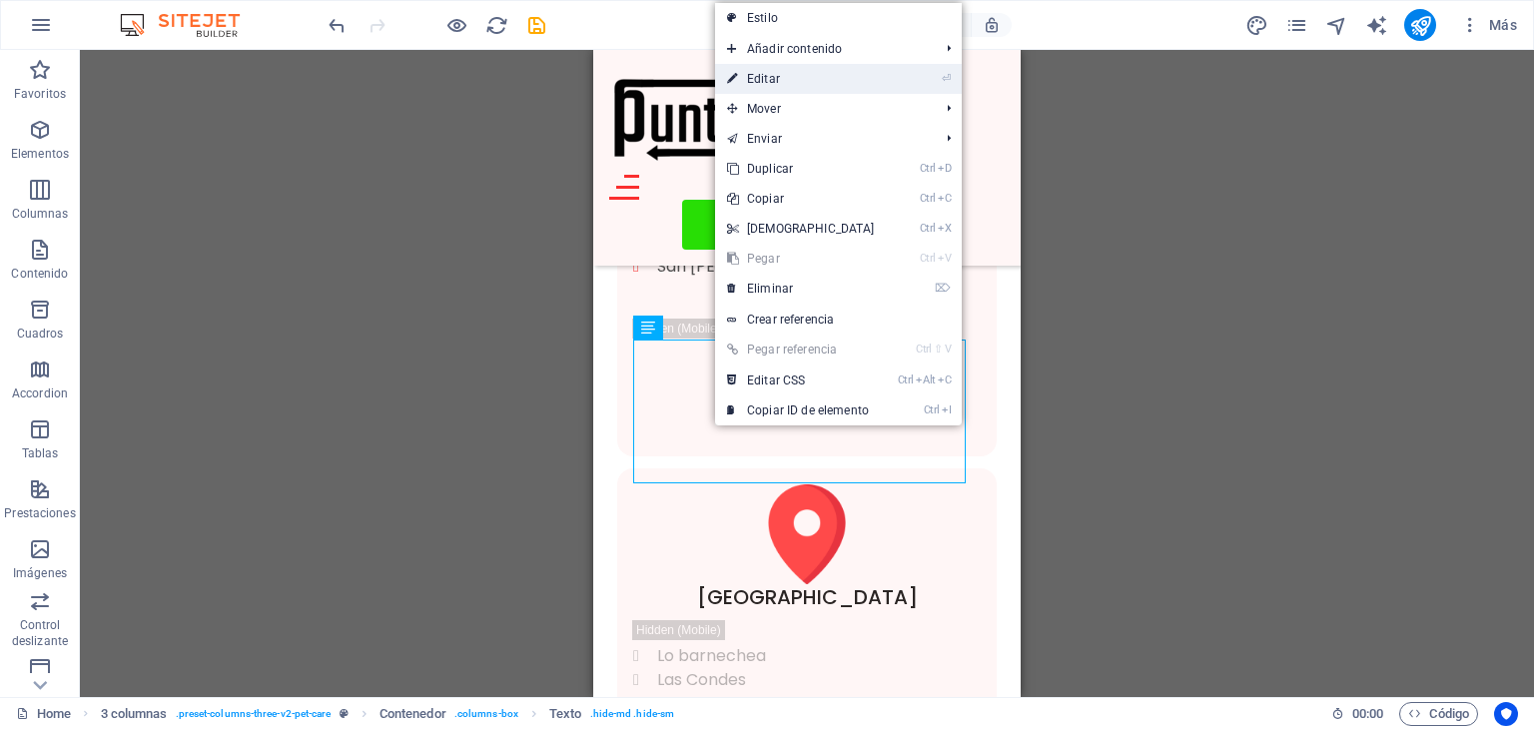
click at [783, 81] on link "⏎ Editar" at bounding box center [801, 79] width 172 height 30
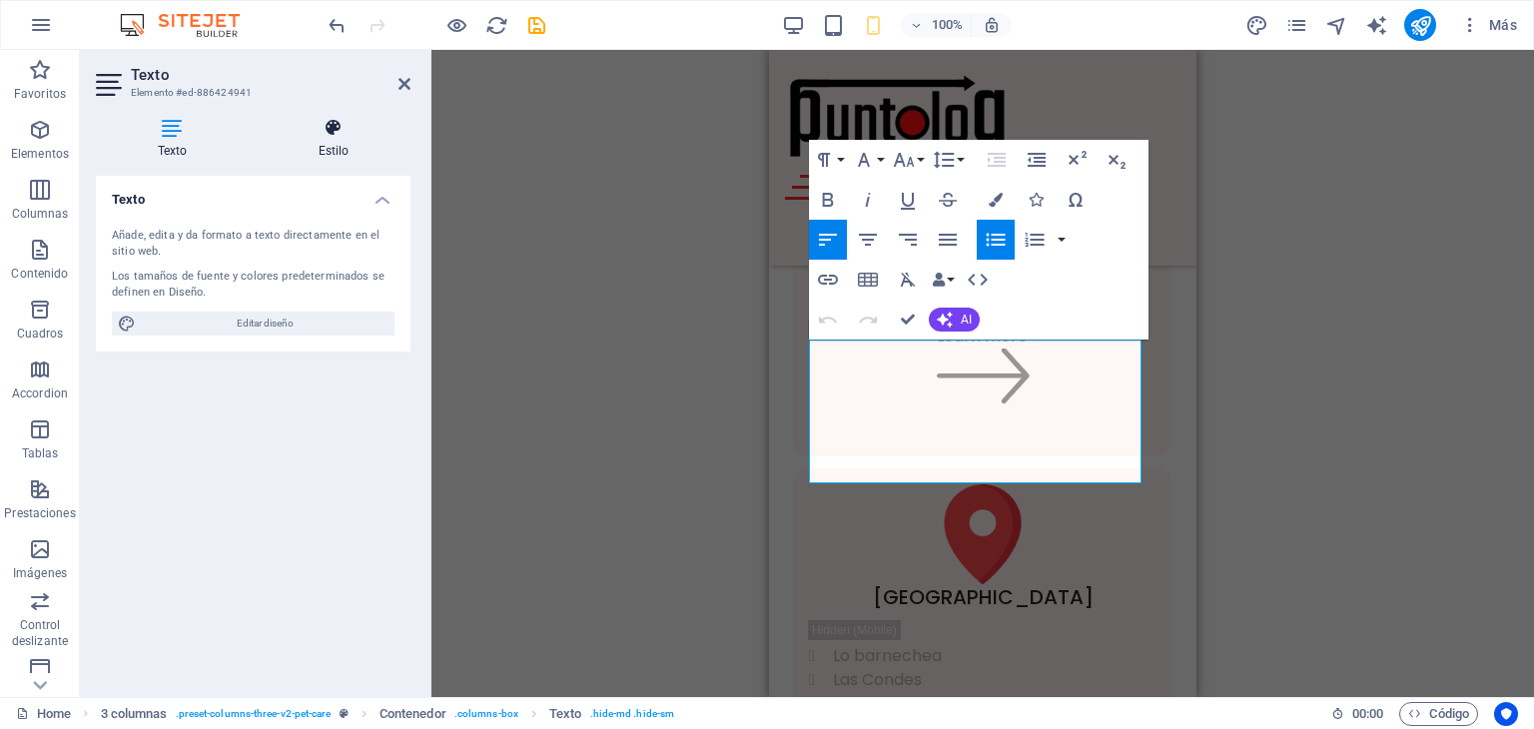
click at [336, 145] on h4 "Estilo" at bounding box center [334, 139] width 154 height 42
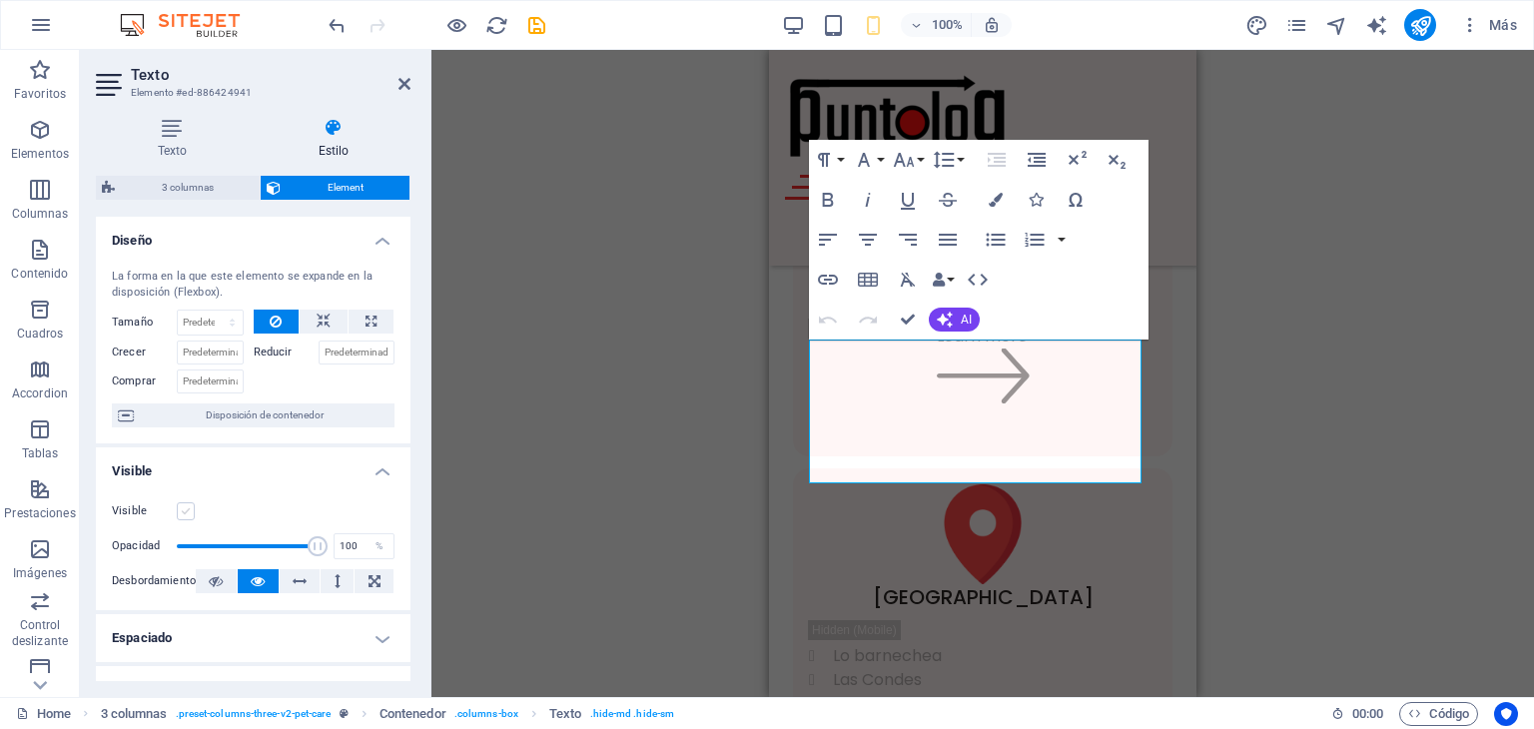
click at [191, 508] on label at bounding box center [186, 511] width 18 height 18
click at [0, 0] on input "Visible" at bounding box center [0, 0] width 0 height 0
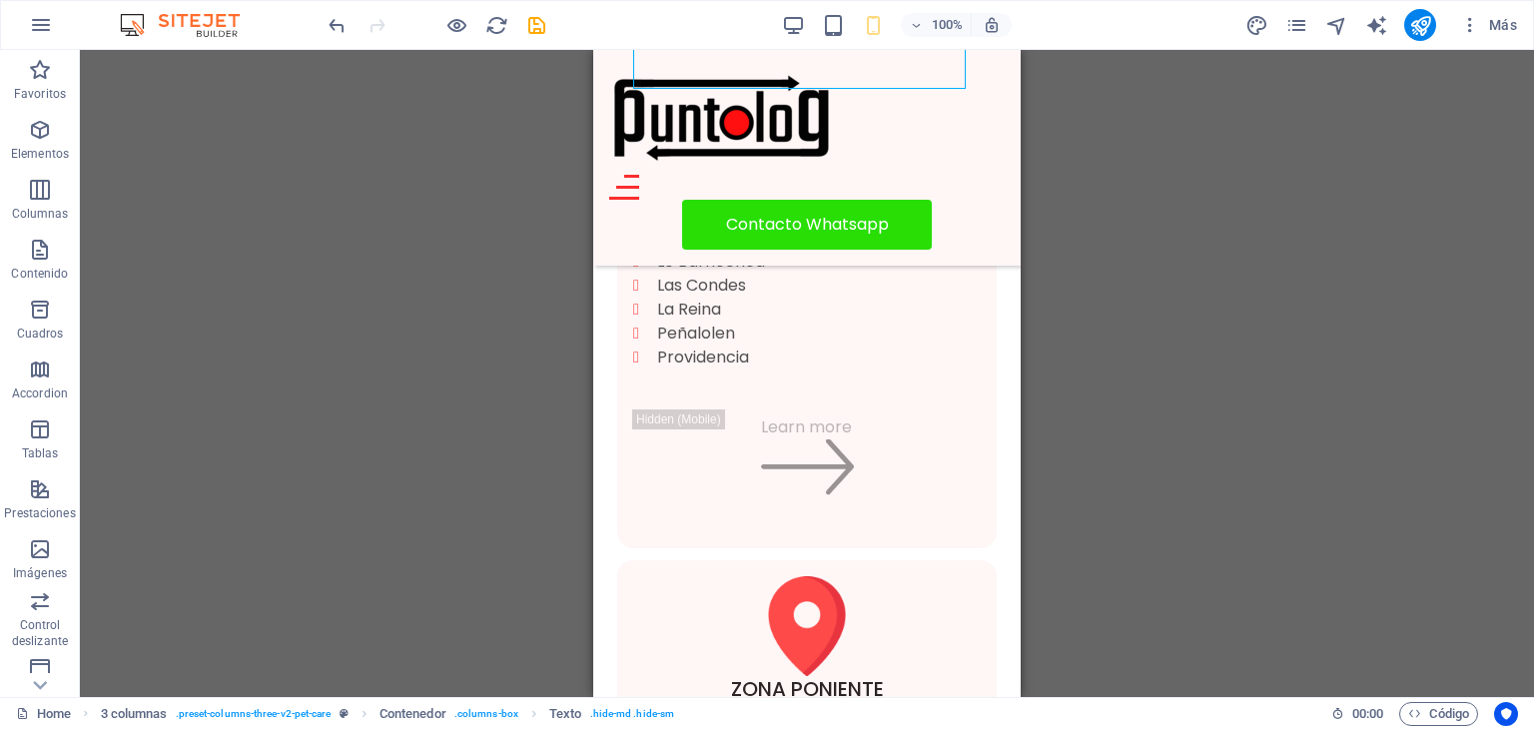
scroll to position [2635, 0]
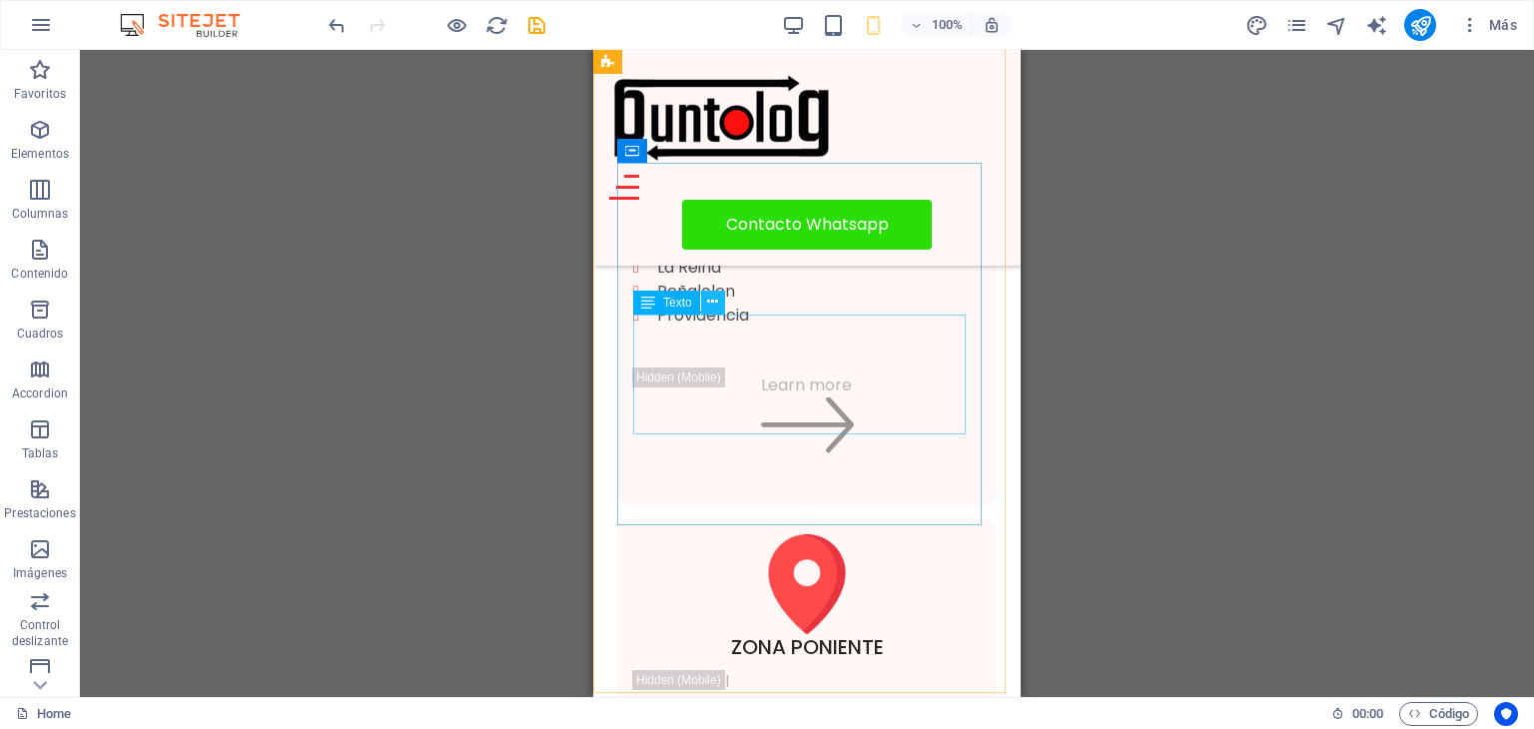
click at [712, 305] on icon at bounding box center [712, 302] width 11 height 21
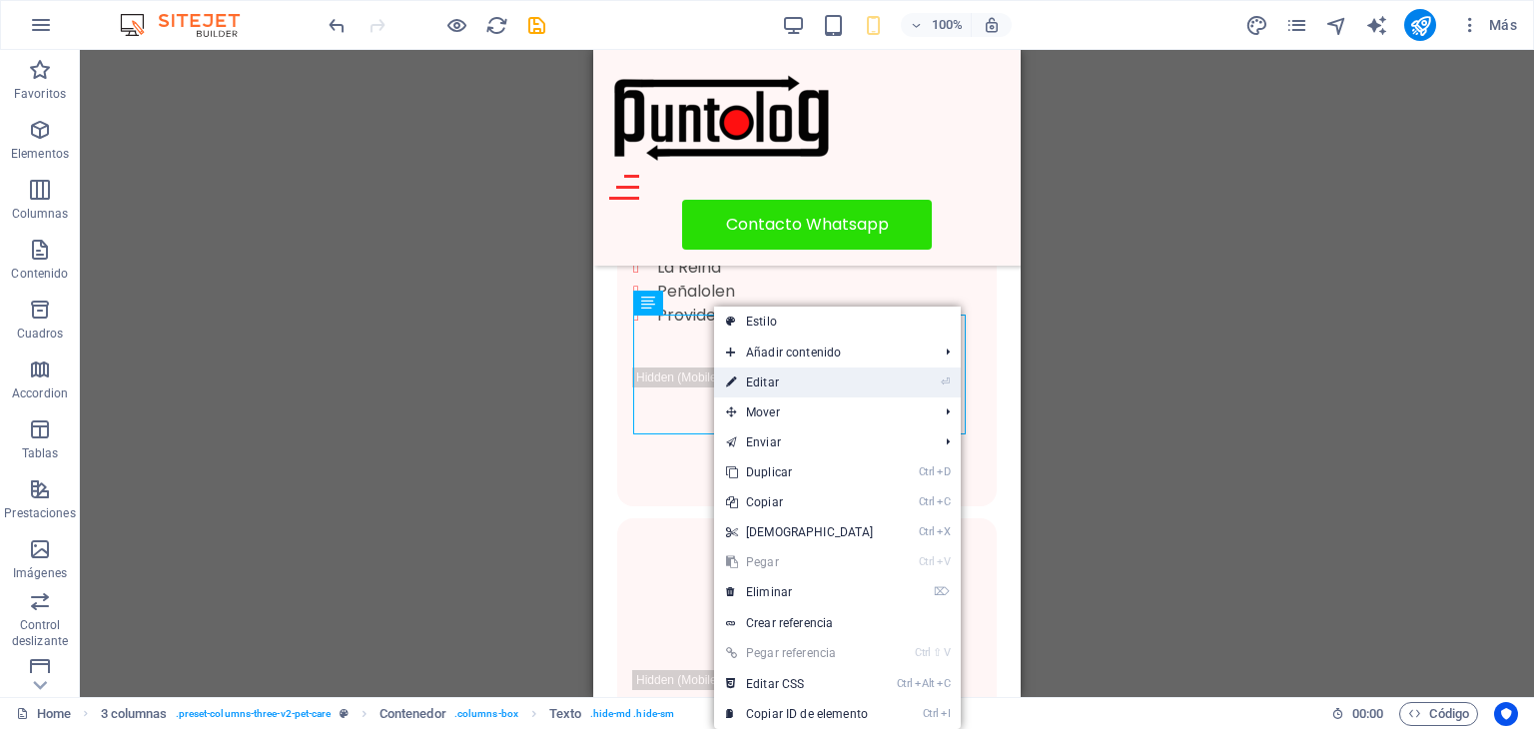
click at [779, 376] on link "⏎ Editar" at bounding box center [800, 383] width 172 height 30
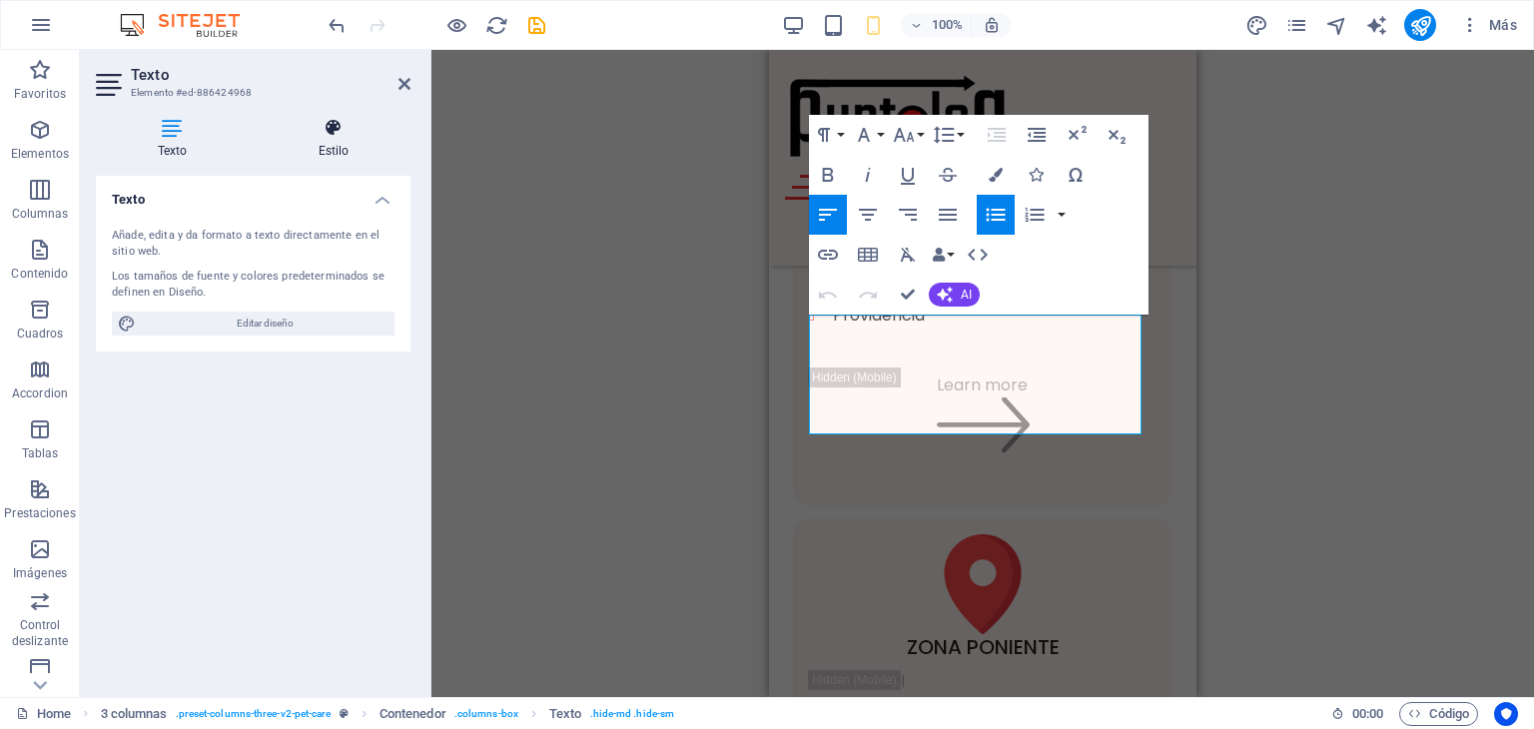
click at [328, 145] on h4 "Estilo" at bounding box center [334, 139] width 154 height 42
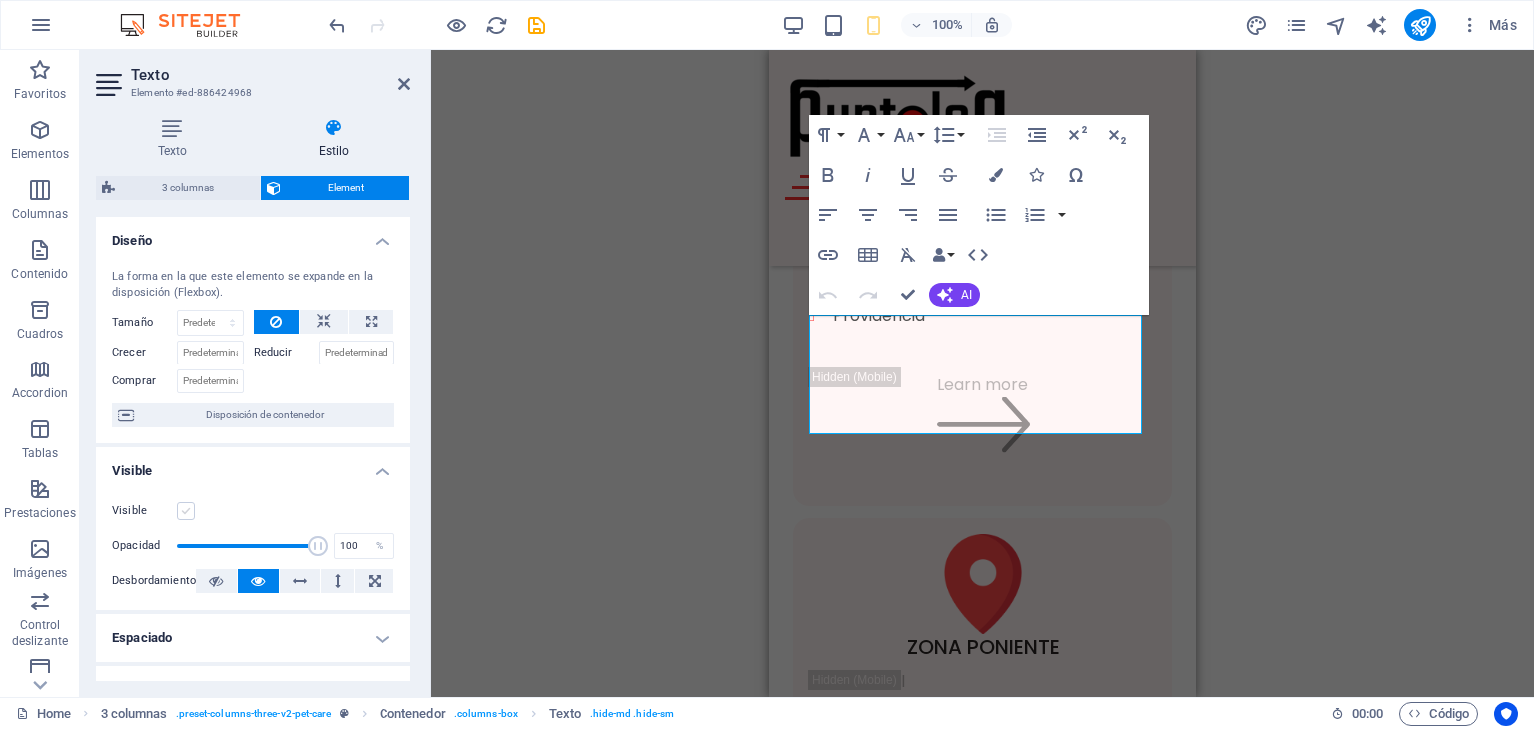
click at [190, 508] on label at bounding box center [186, 511] width 18 height 18
click at [0, 0] on input "Visible" at bounding box center [0, 0] width 0 height 0
drag, startPoint x: 190, startPoint y: 508, endPoint x: 486, endPoint y: 552, distance: 299.8
click at [486, 552] on div "Arrastra aquí para reemplazar el contenido existente. Si quieres crear un eleme…" at bounding box center [982, 373] width 1103 height 647
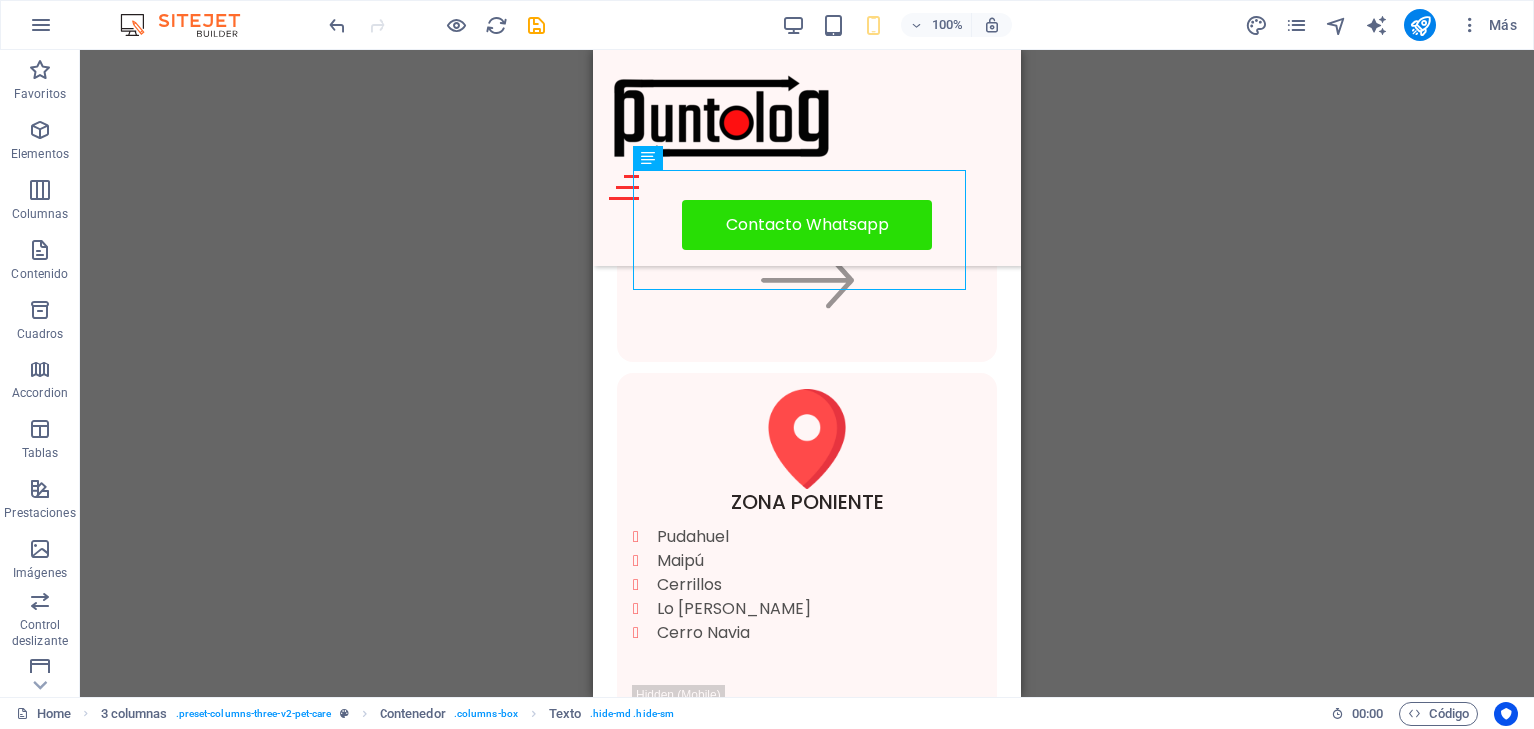
scroll to position [2791, 0]
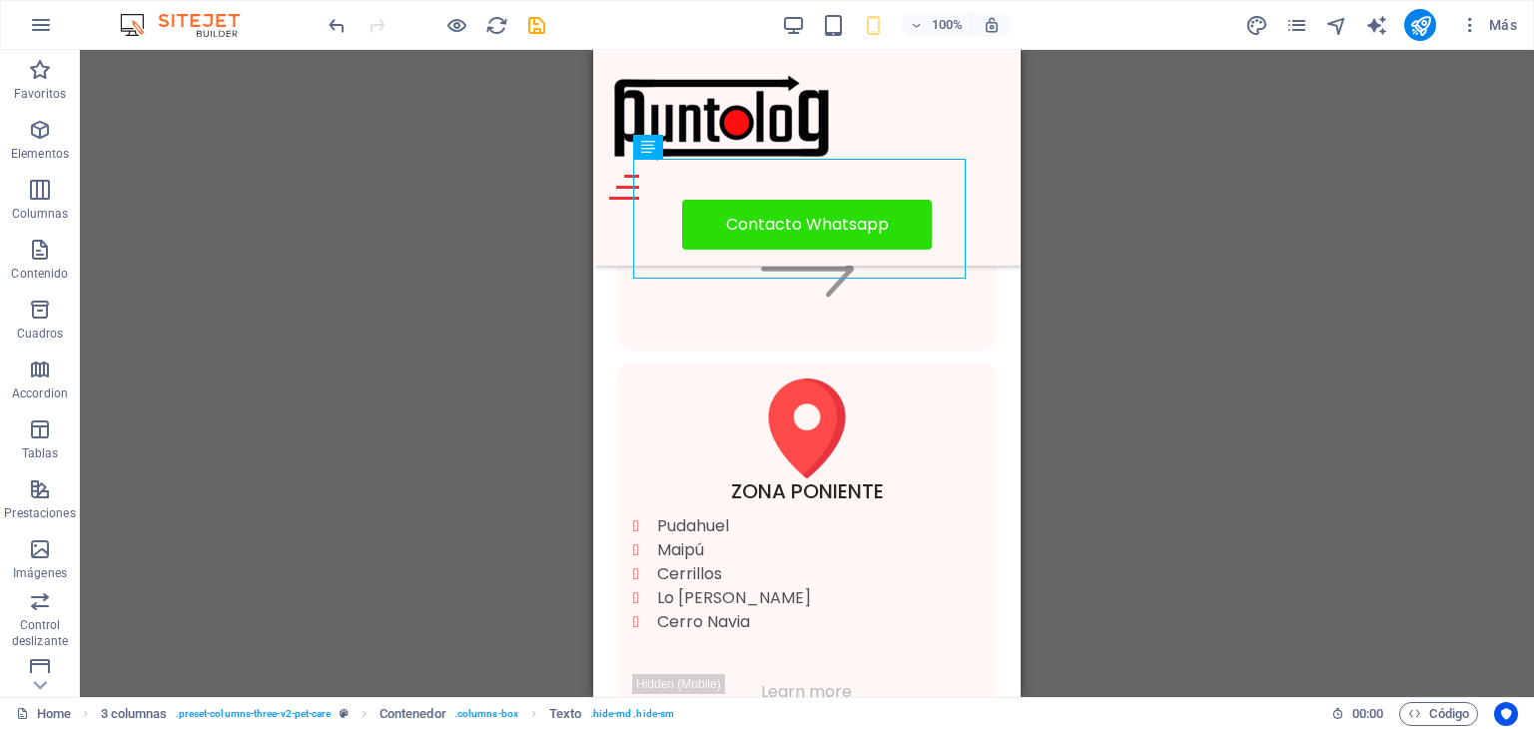
drag, startPoint x: 1013, startPoint y: 301, endPoint x: 1616, endPoint y: 403, distance: 611.9
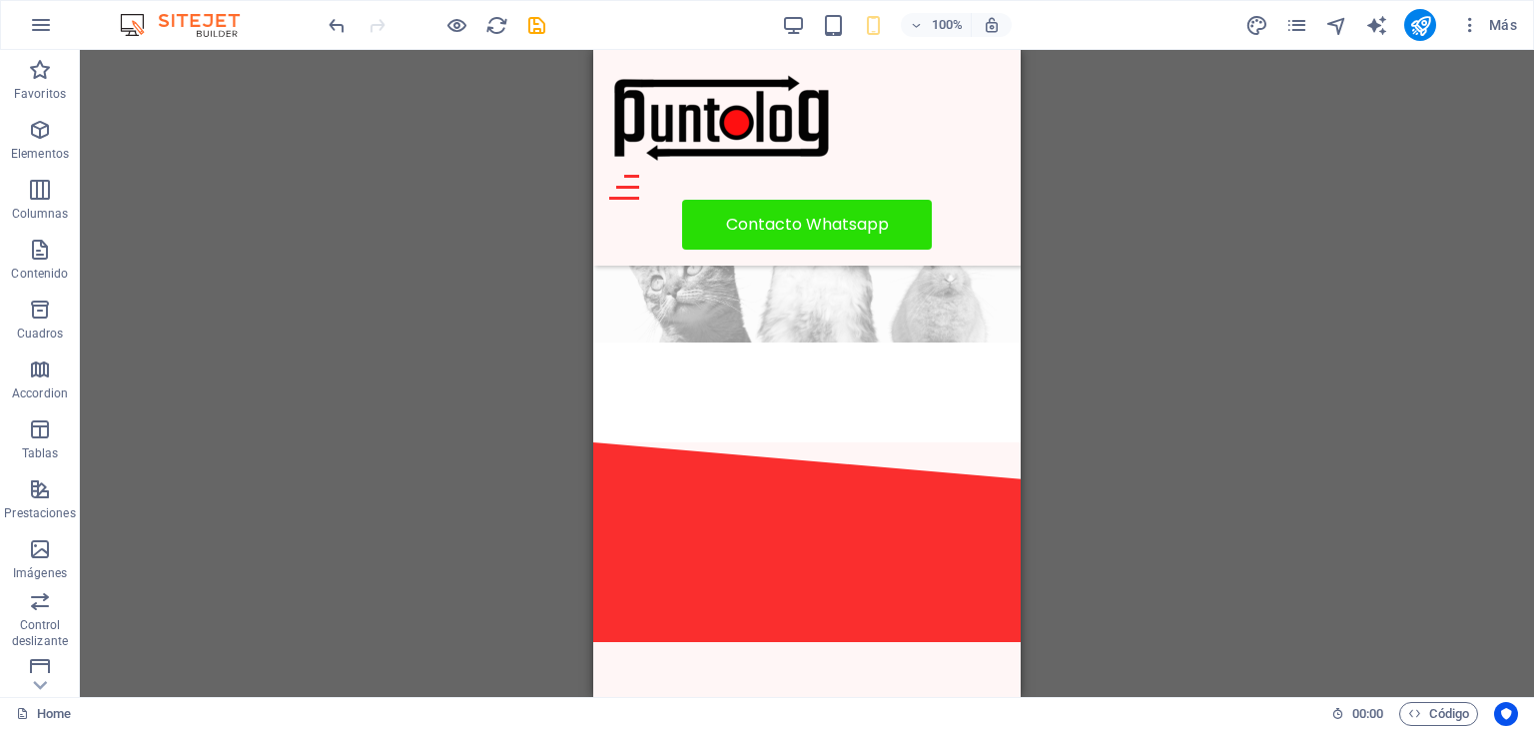
scroll to position [4840, 0]
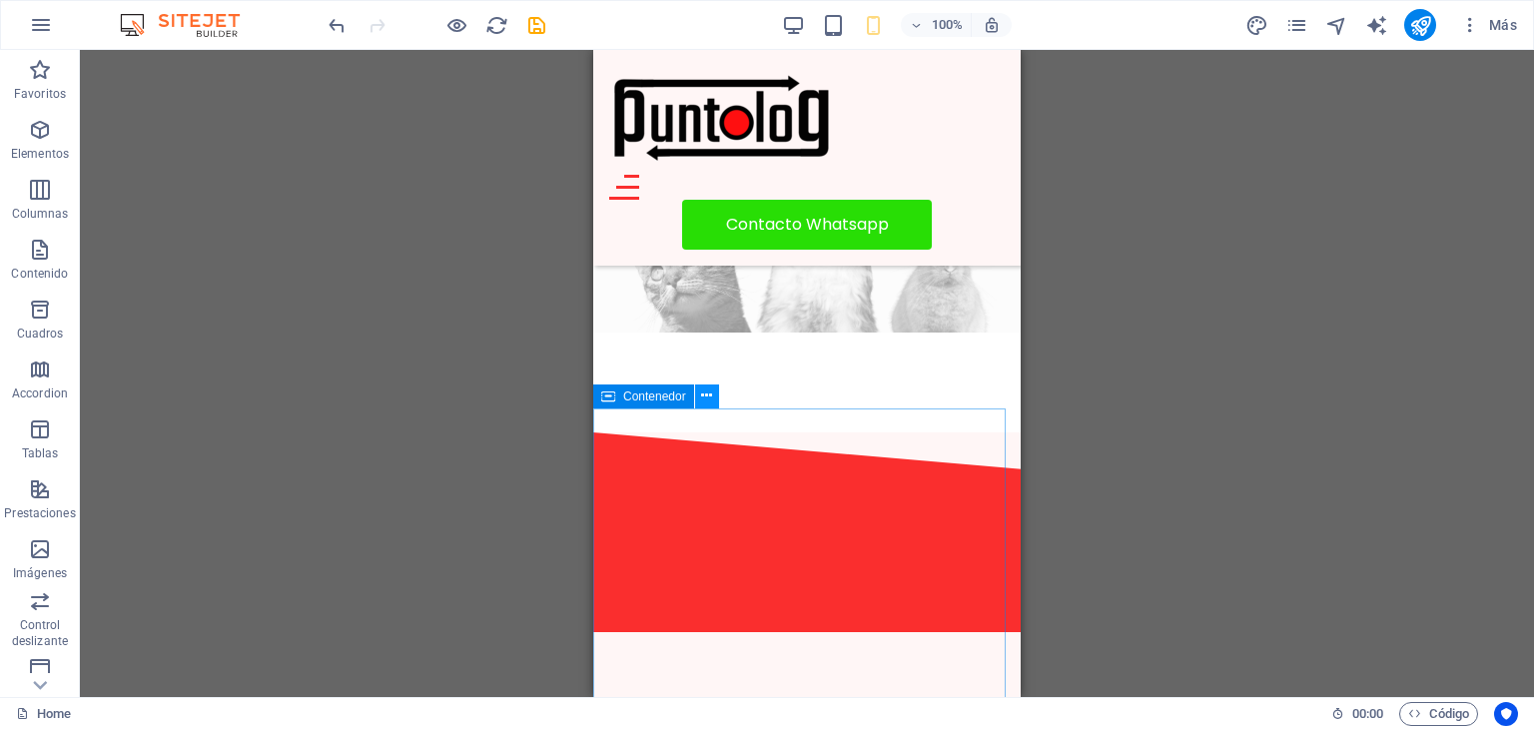
click at [708, 395] on icon at bounding box center [706, 395] width 11 height 21
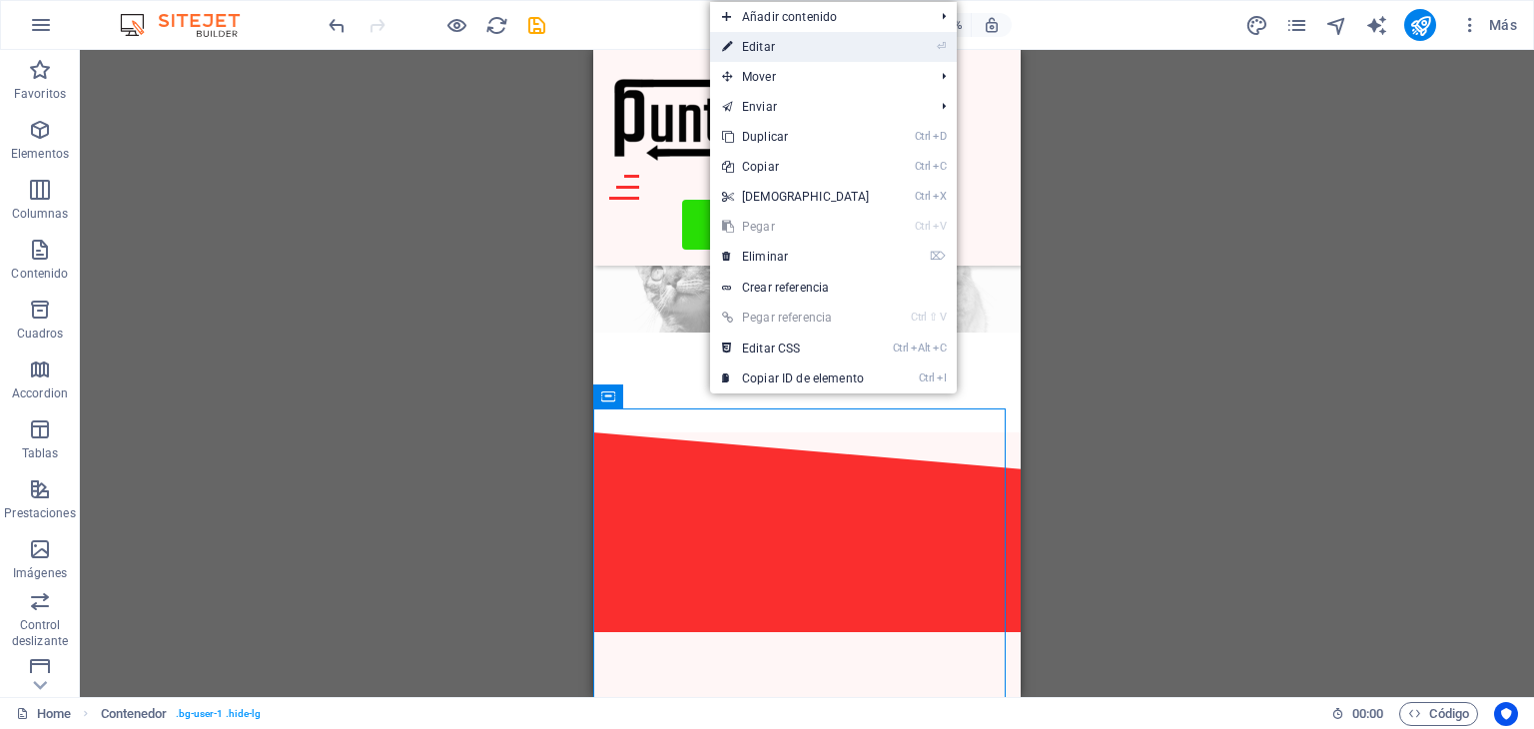
click at [788, 50] on link "⏎ Editar" at bounding box center [796, 47] width 172 height 30
select select "diagonal"
select select "px"
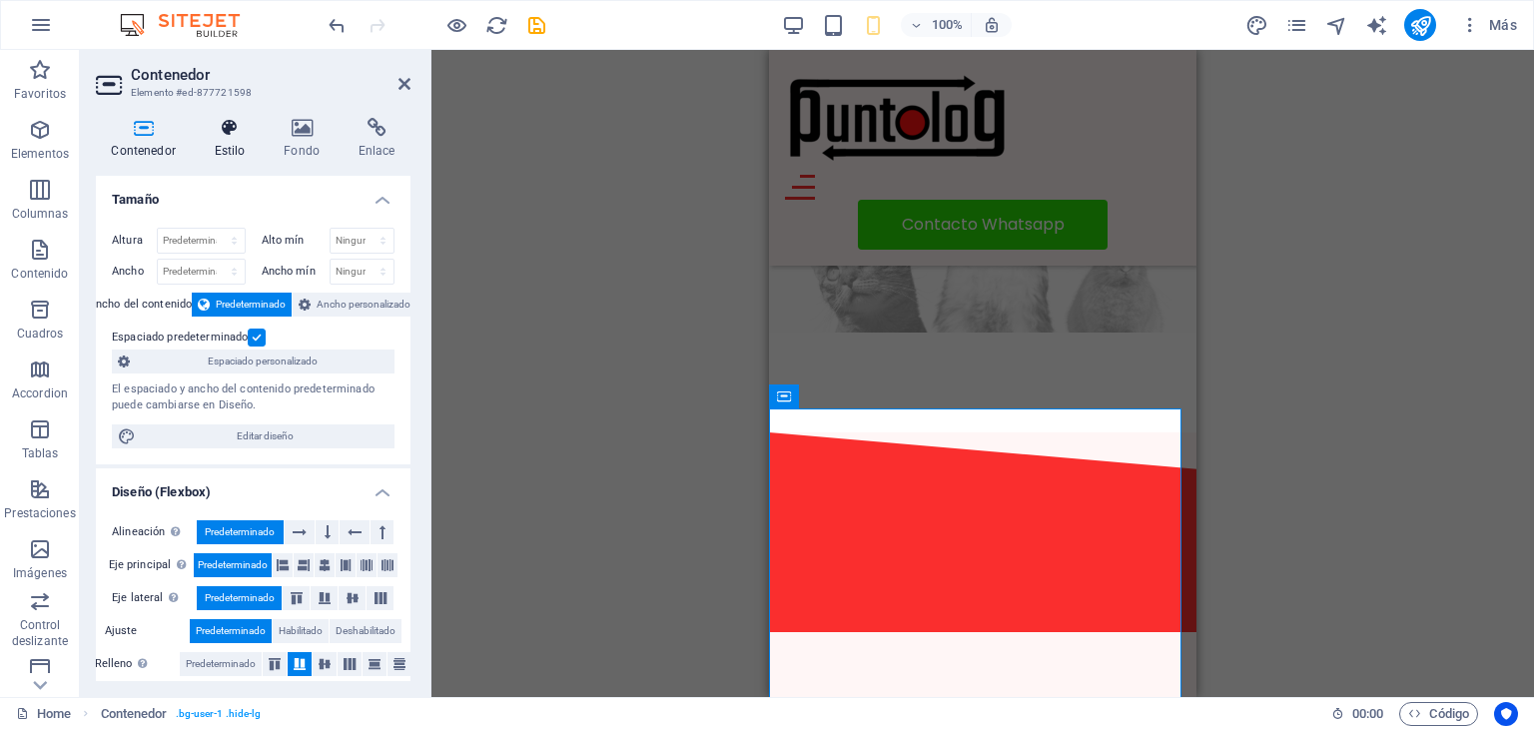
click at [242, 145] on h4 "Estilo" at bounding box center [234, 139] width 70 height 42
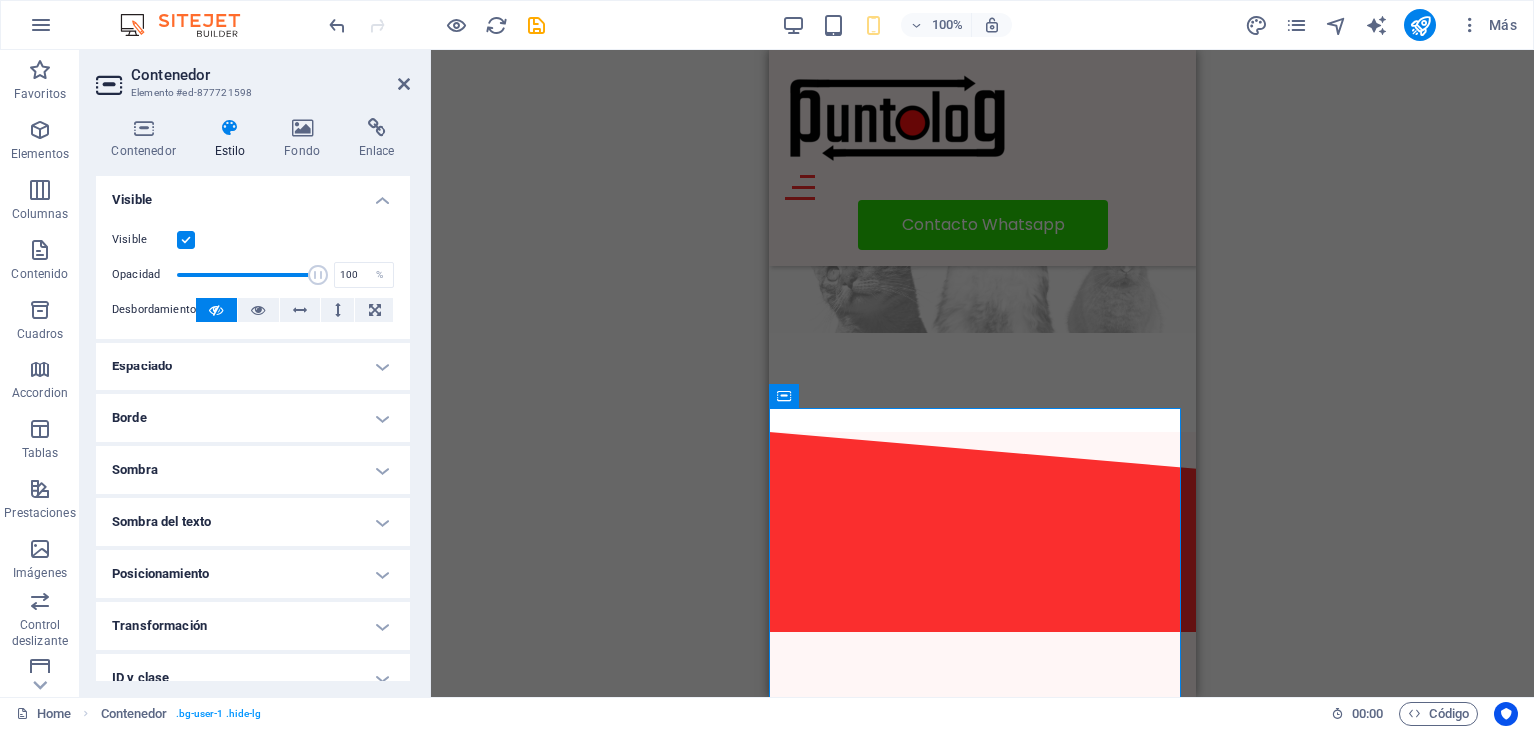
click at [187, 242] on label at bounding box center [186, 240] width 18 height 18
click at [0, 0] on input "Visible" at bounding box center [0, 0] width 0 height 0
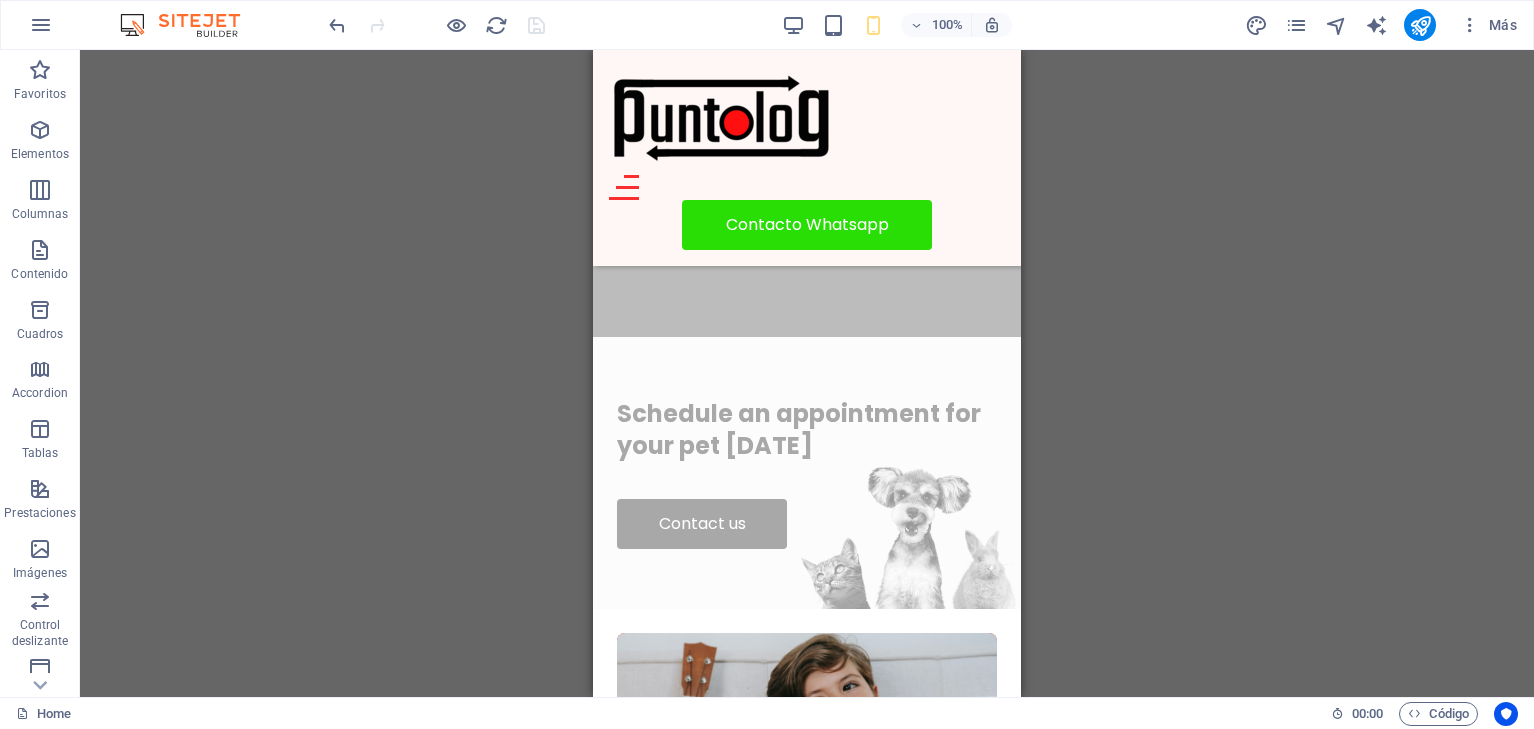
scroll to position [5093, 0]
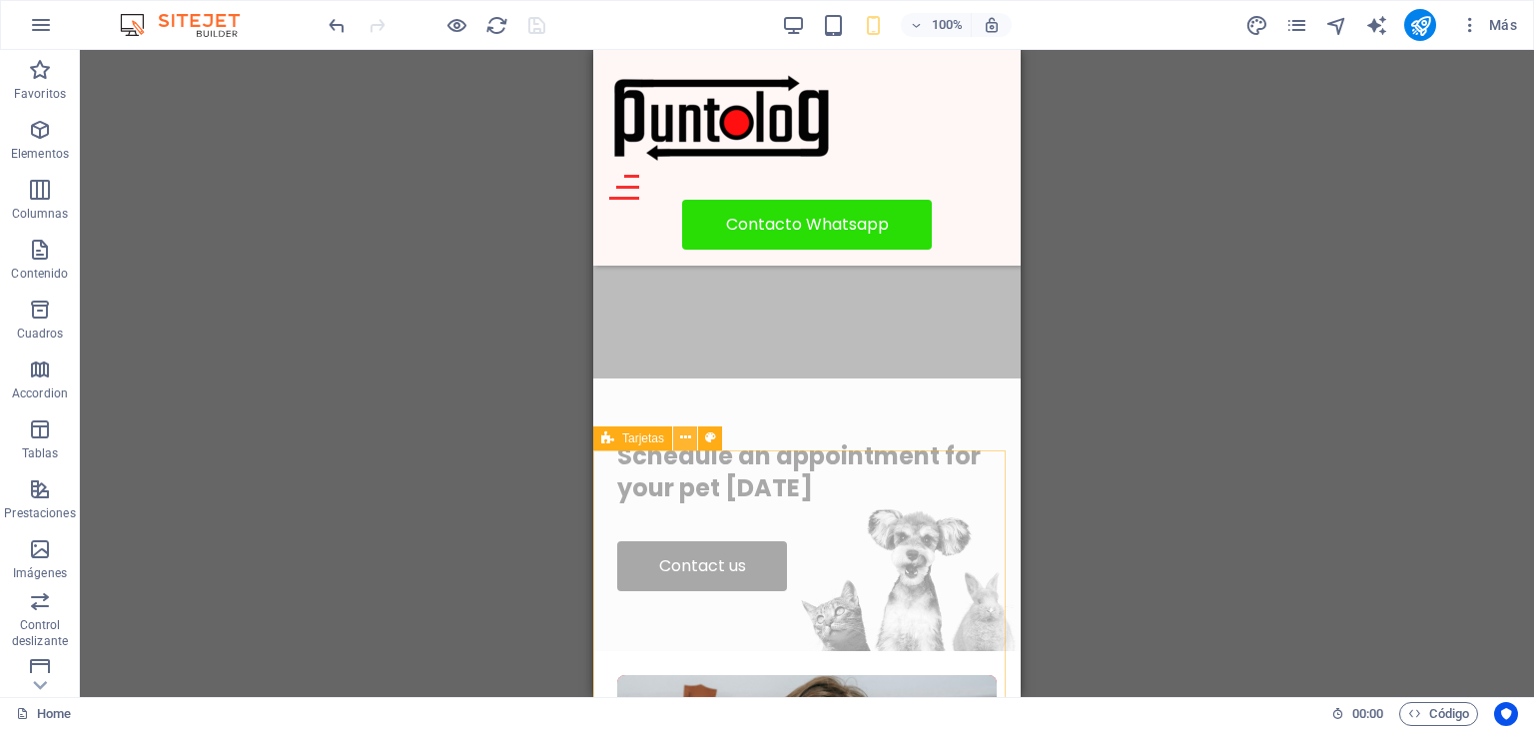
click at [685, 438] on icon at bounding box center [685, 437] width 11 height 21
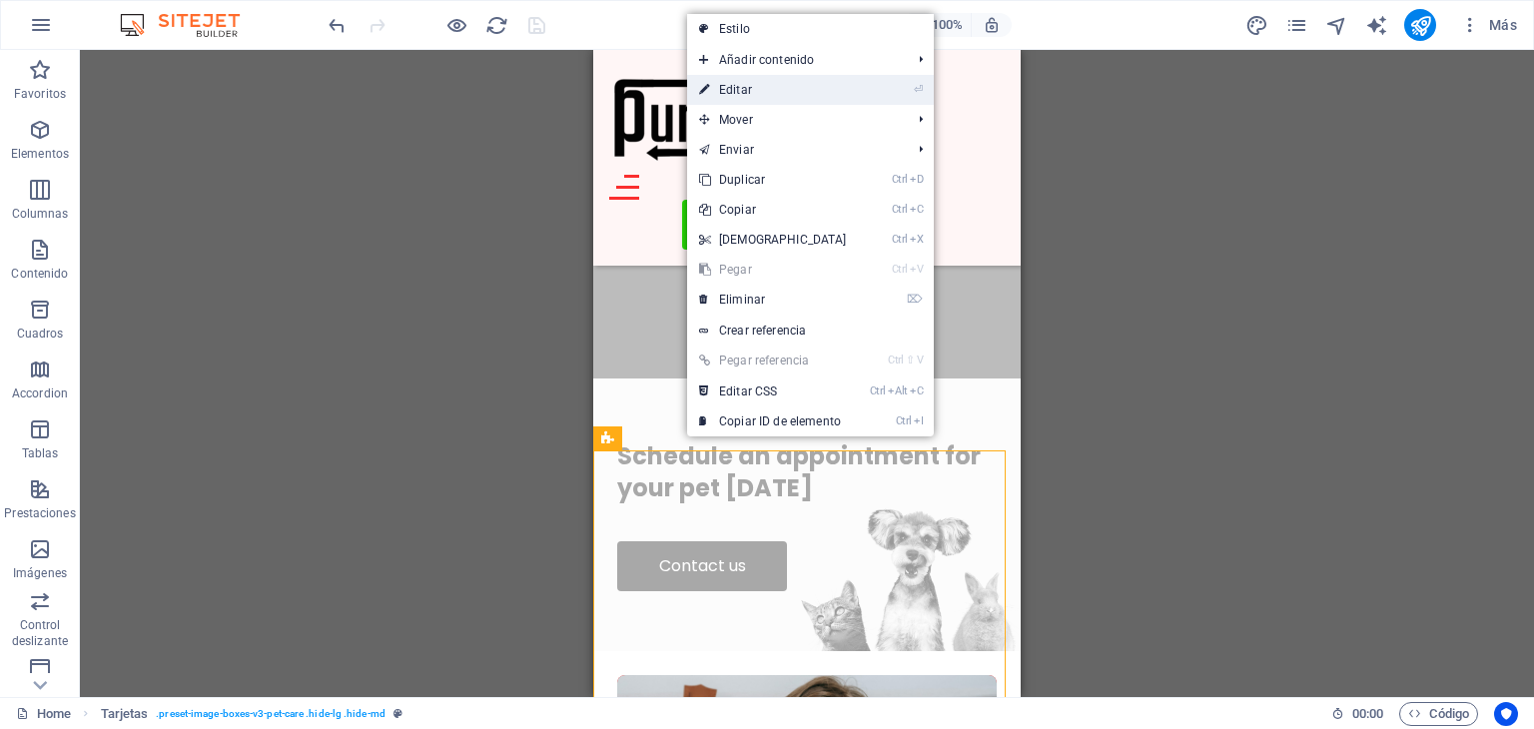
click at [766, 92] on link "⏎ Editar" at bounding box center [773, 90] width 172 height 30
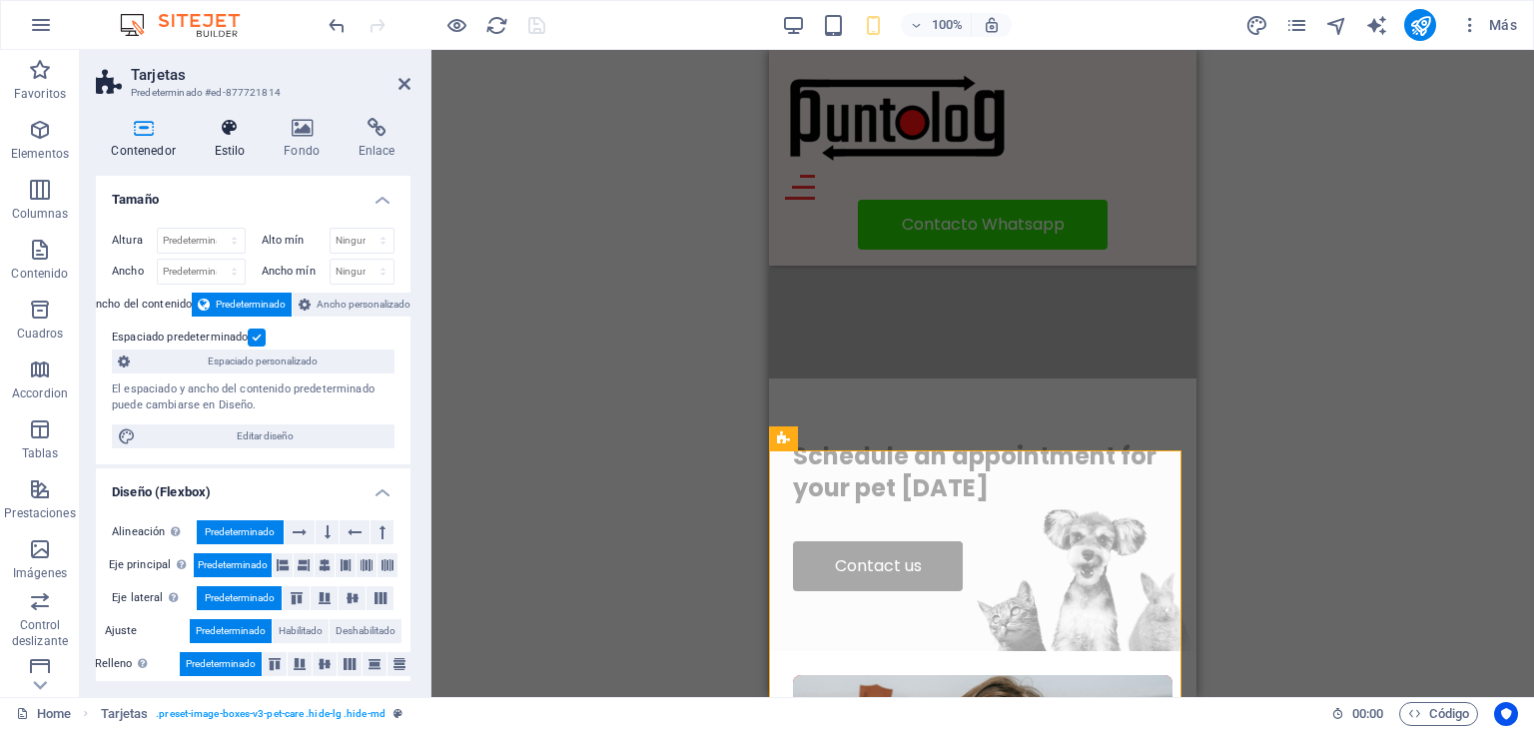
click at [237, 148] on h4 "Estilo" at bounding box center [234, 139] width 70 height 42
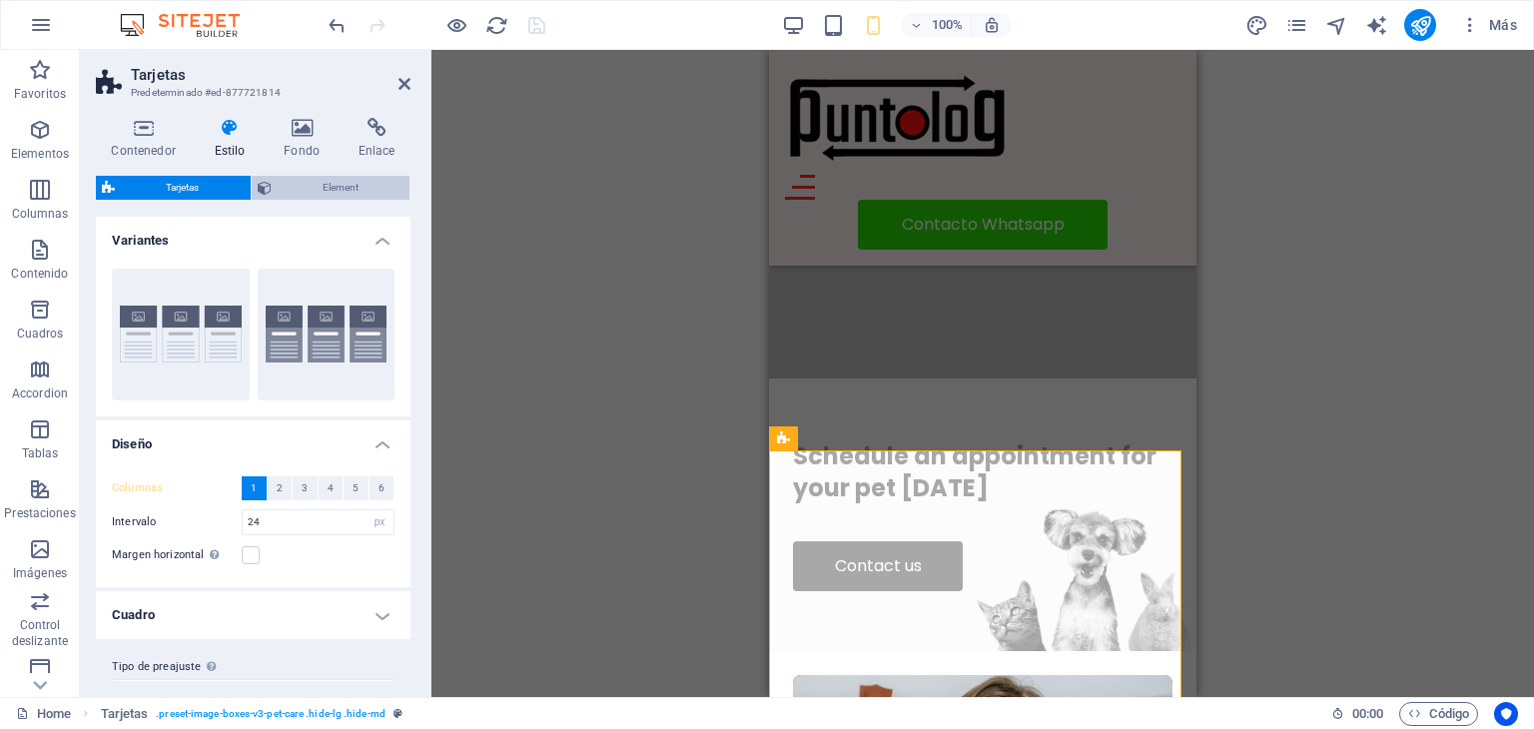
click at [356, 185] on span "Element" at bounding box center [341, 188] width 127 height 24
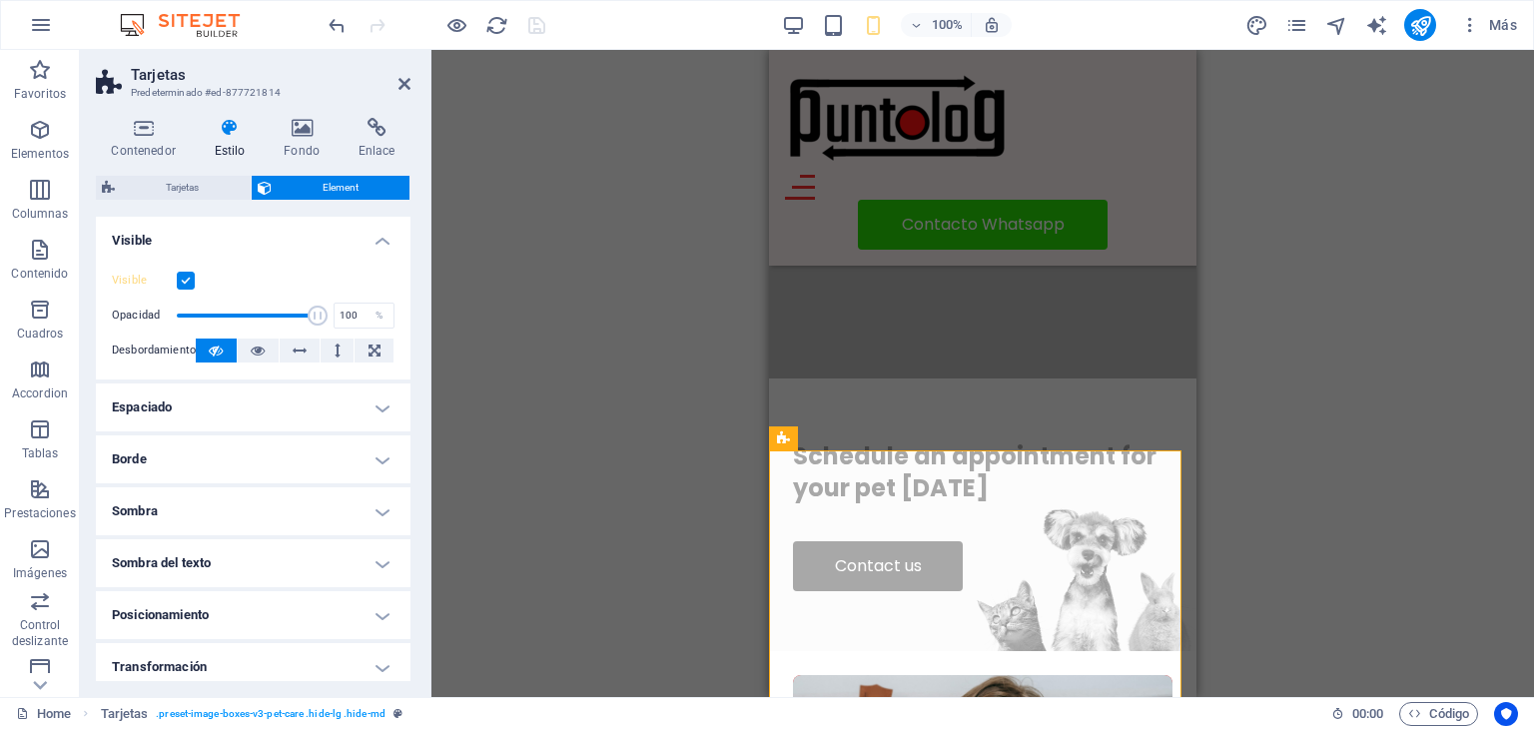
click at [188, 283] on label at bounding box center [186, 281] width 18 height 18
click at [0, 0] on input "Visible" at bounding box center [0, 0] width 0 height 0
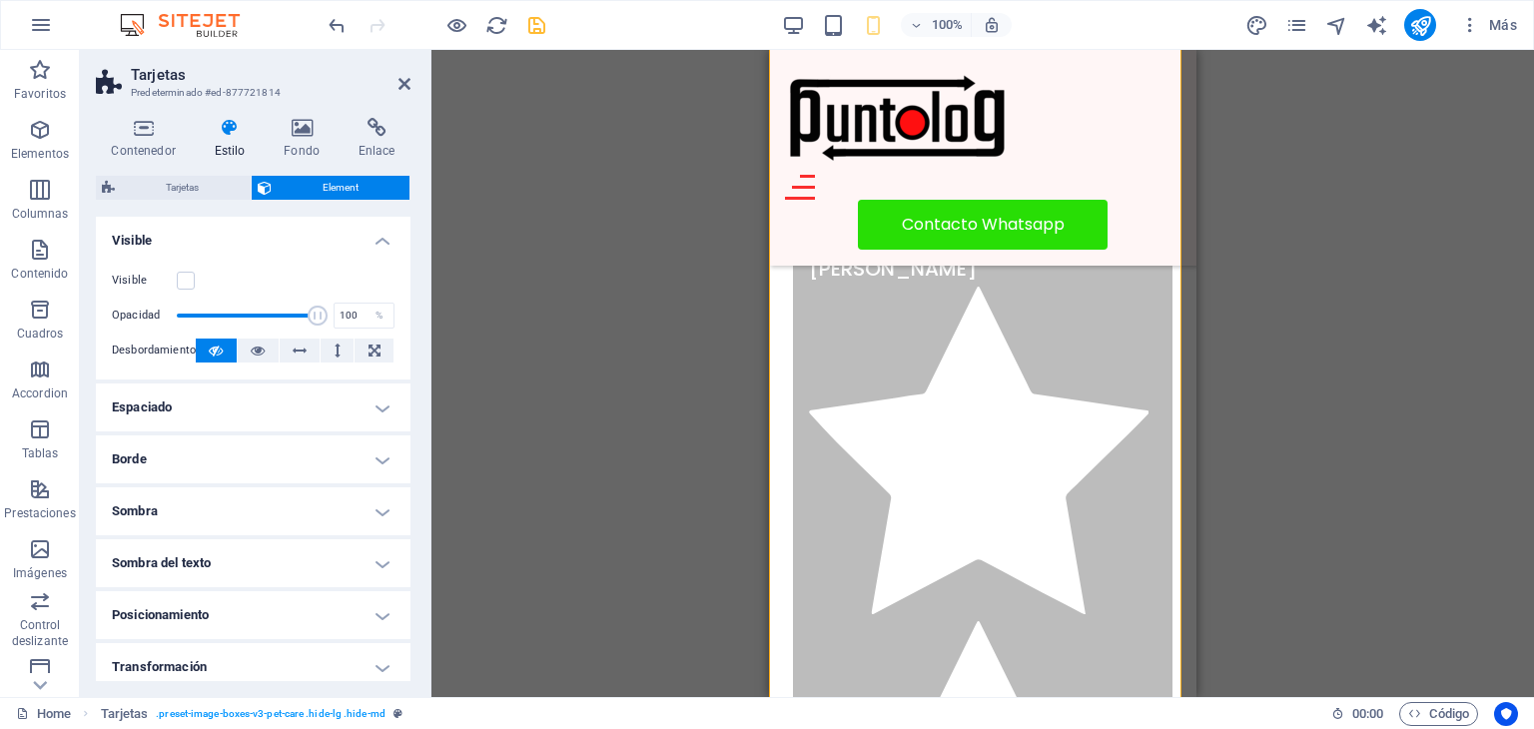
scroll to position [5748, 0]
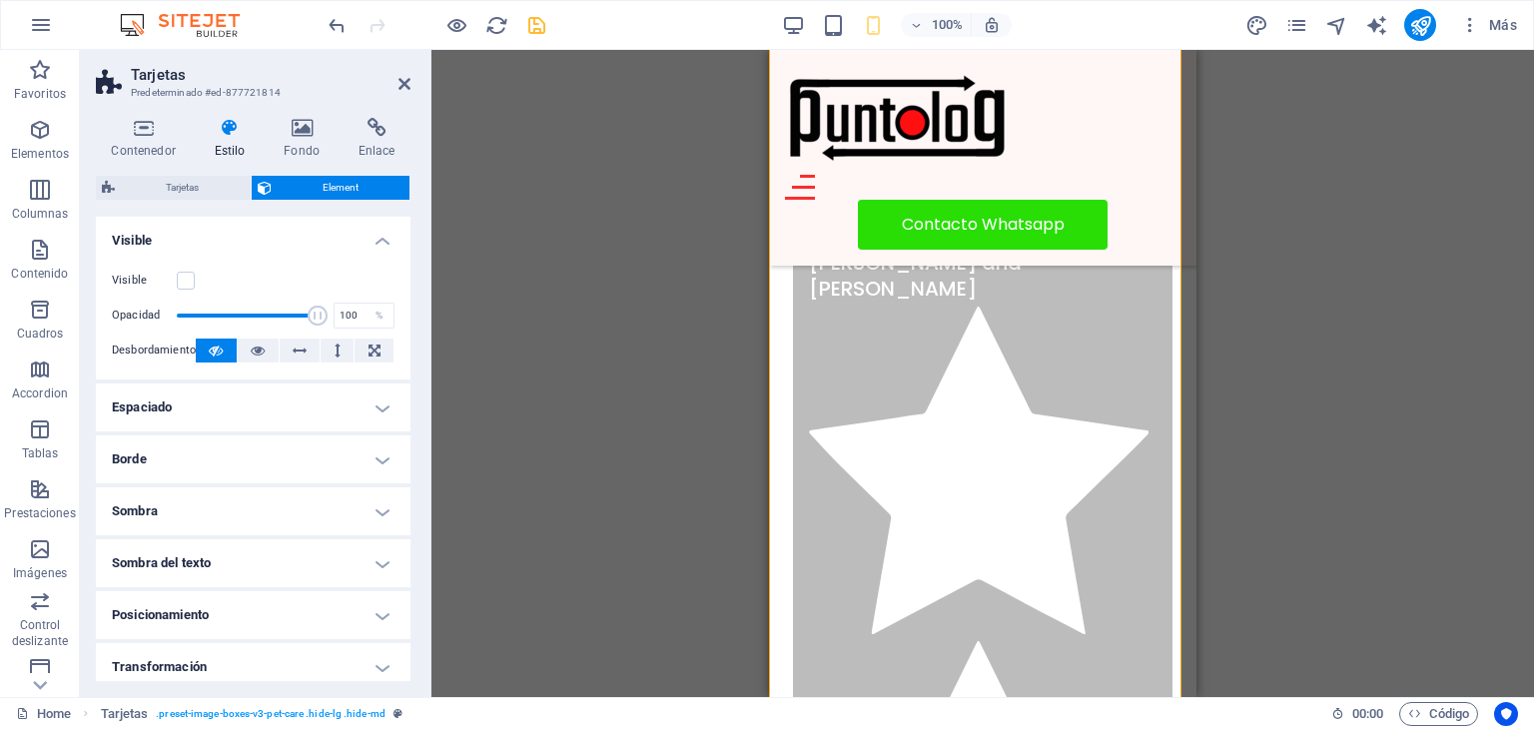
drag, startPoint x: 1188, startPoint y: 480, endPoint x: 1979, endPoint y: 582, distance: 797.5
click at [535, 27] on icon "save" at bounding box center [536, 25] width 23 height 23
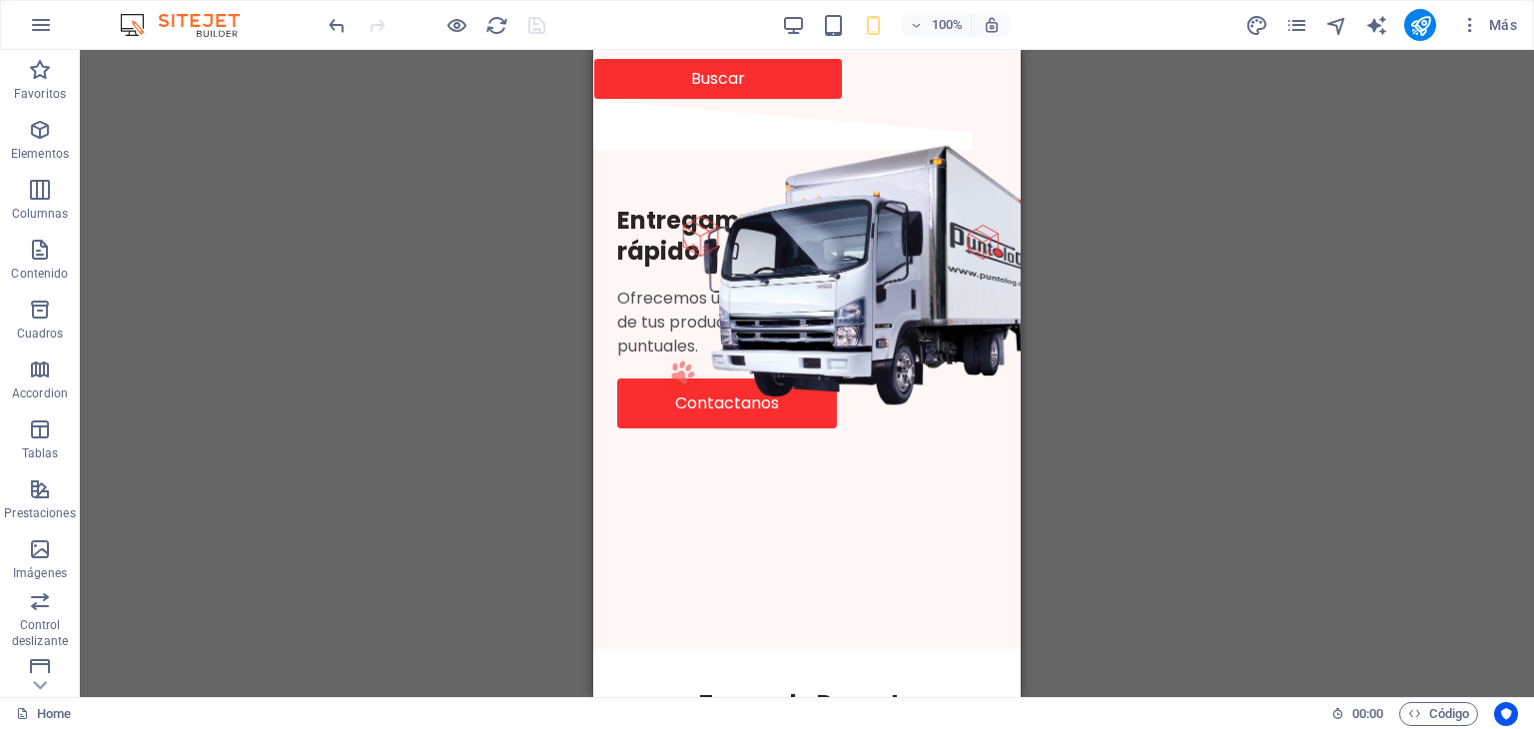
scroll to position [0, 0]
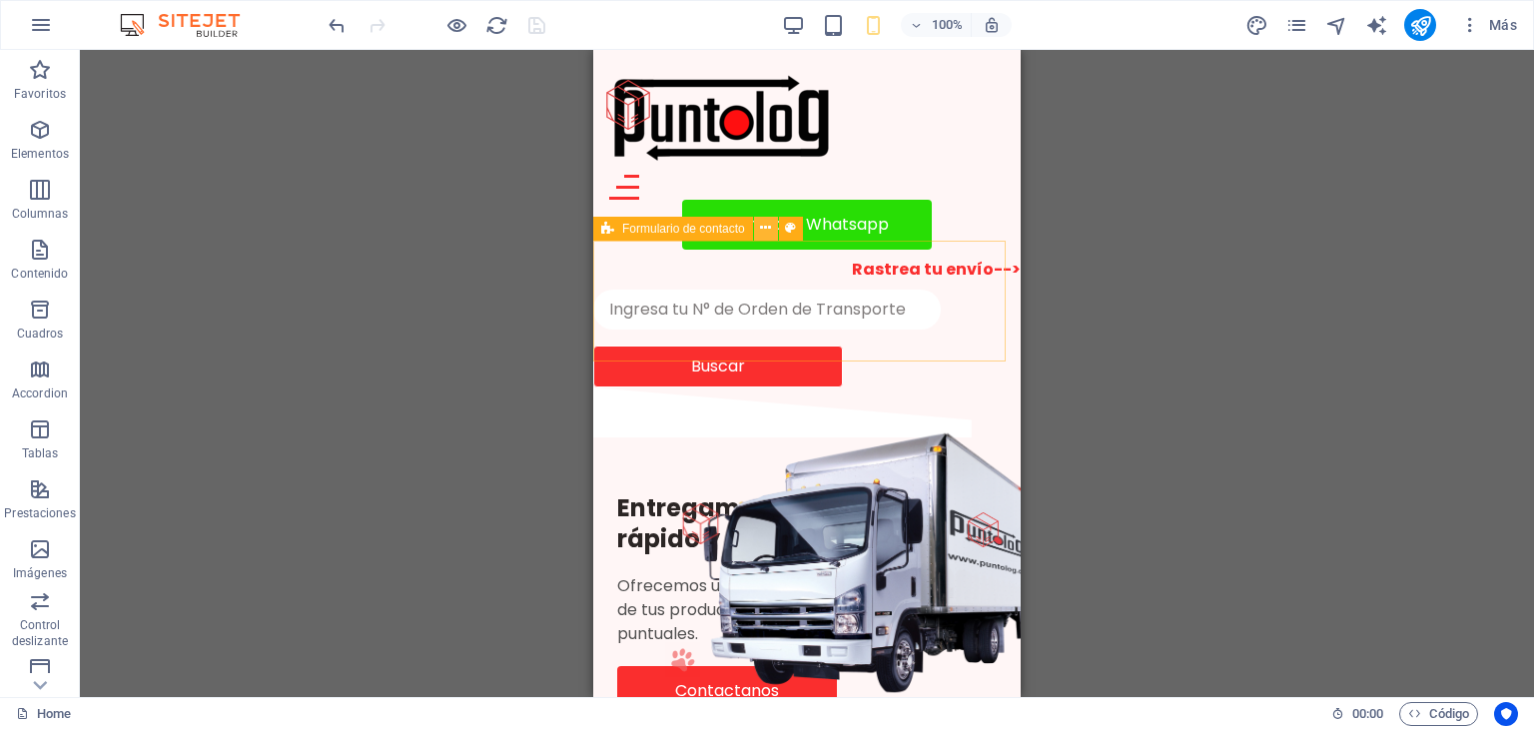
click at [0, 0] on icon at bounding box center [0, 0] width 0 height 0
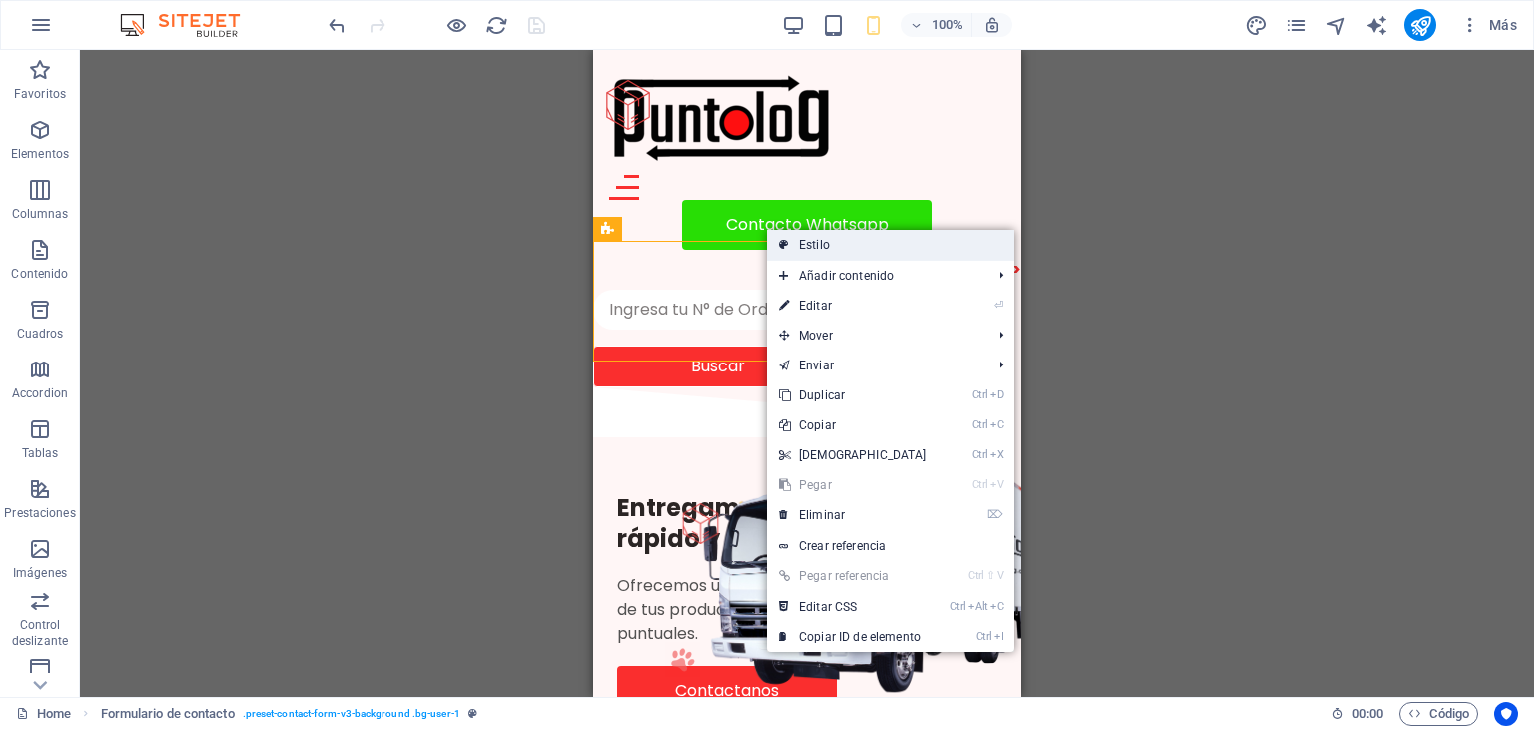
click at [807, 245] on link "Estilo" at bounding box center [890, 245] width 247 height 30
select select "rem"
select select "preset-contact-form-v3-background"
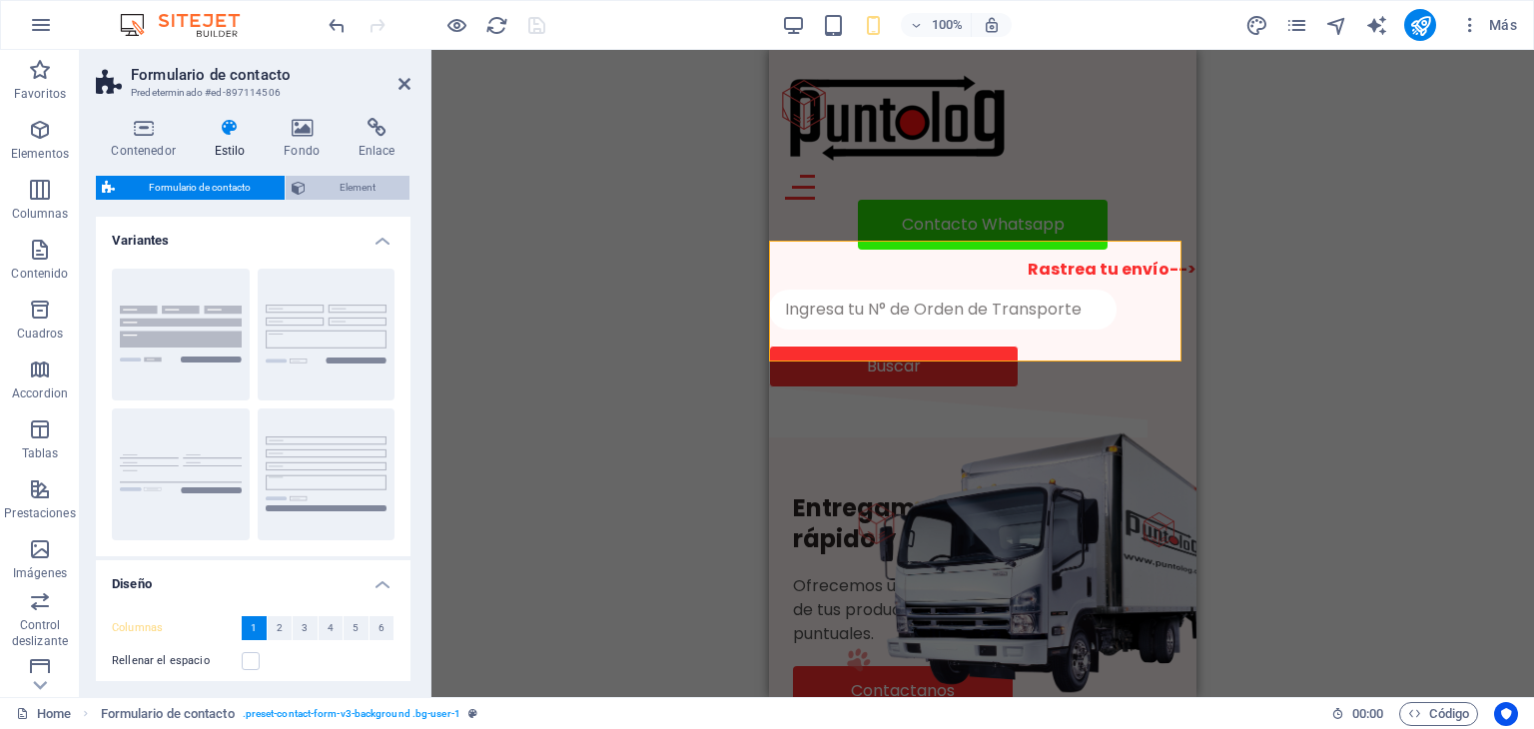
click at [365, 187] on span "Element" at bounding box center [358, 188] width 92 height 24
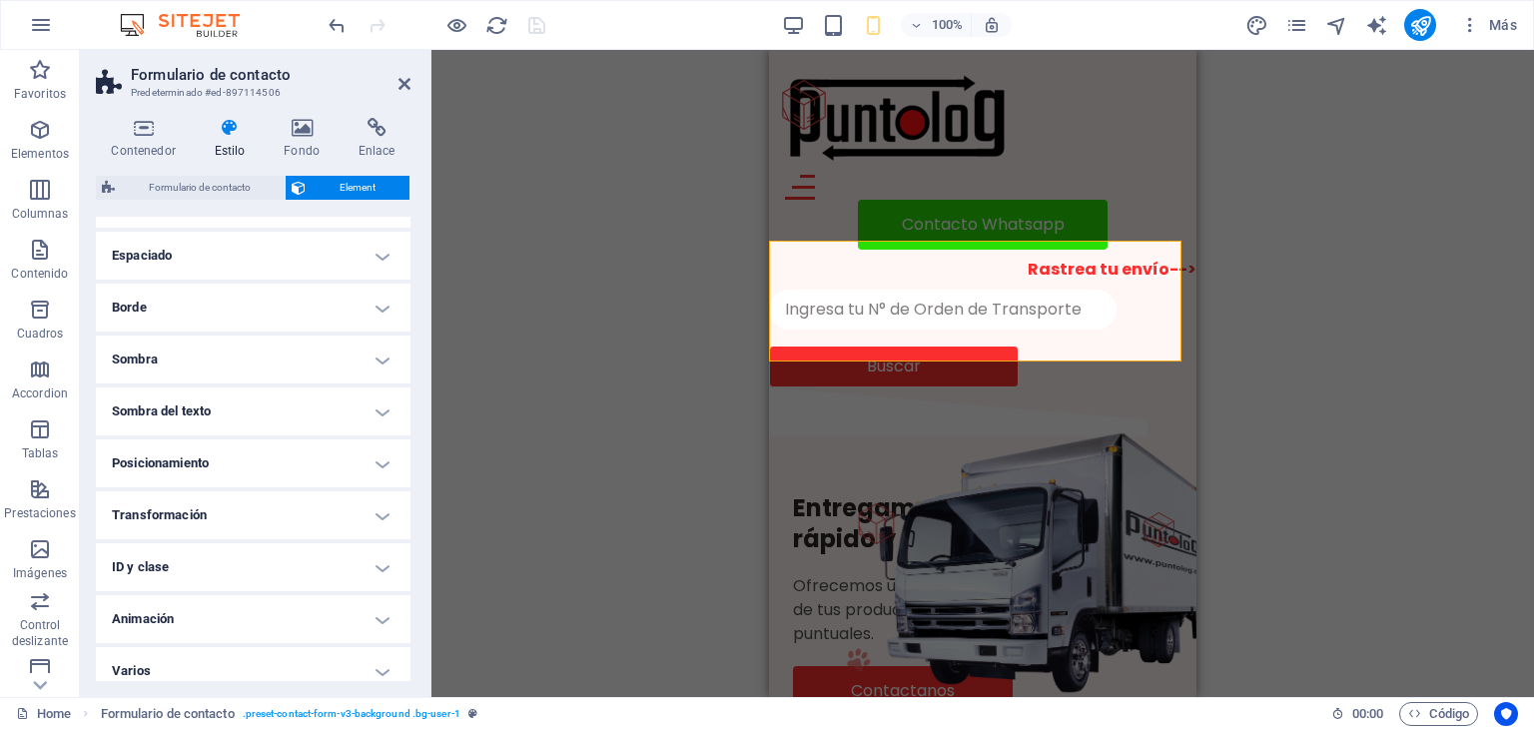
scroll to position [166, 0]
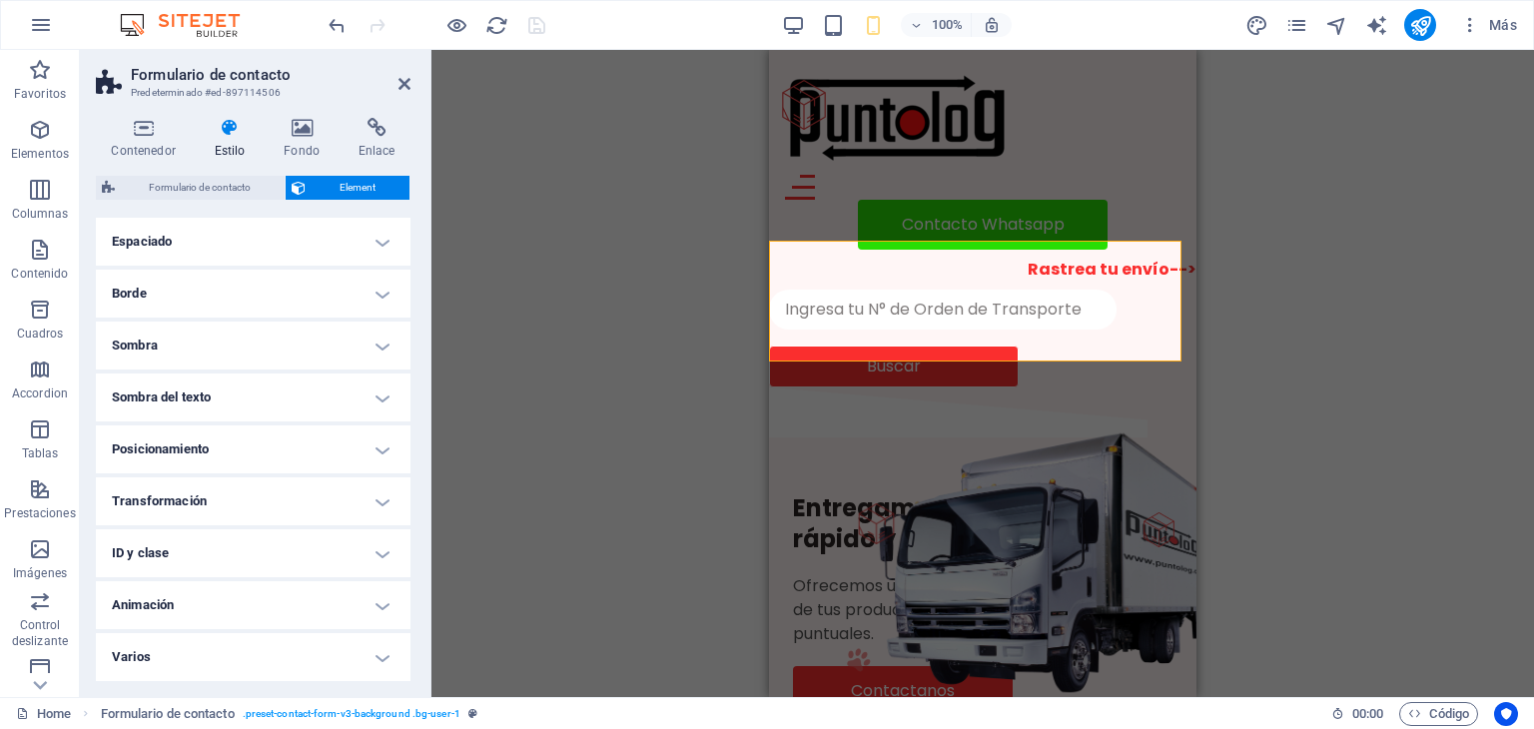
click at [379, 446] on h4 "Posicionamiento" at bounding box center [253, 449] width 315 height 48
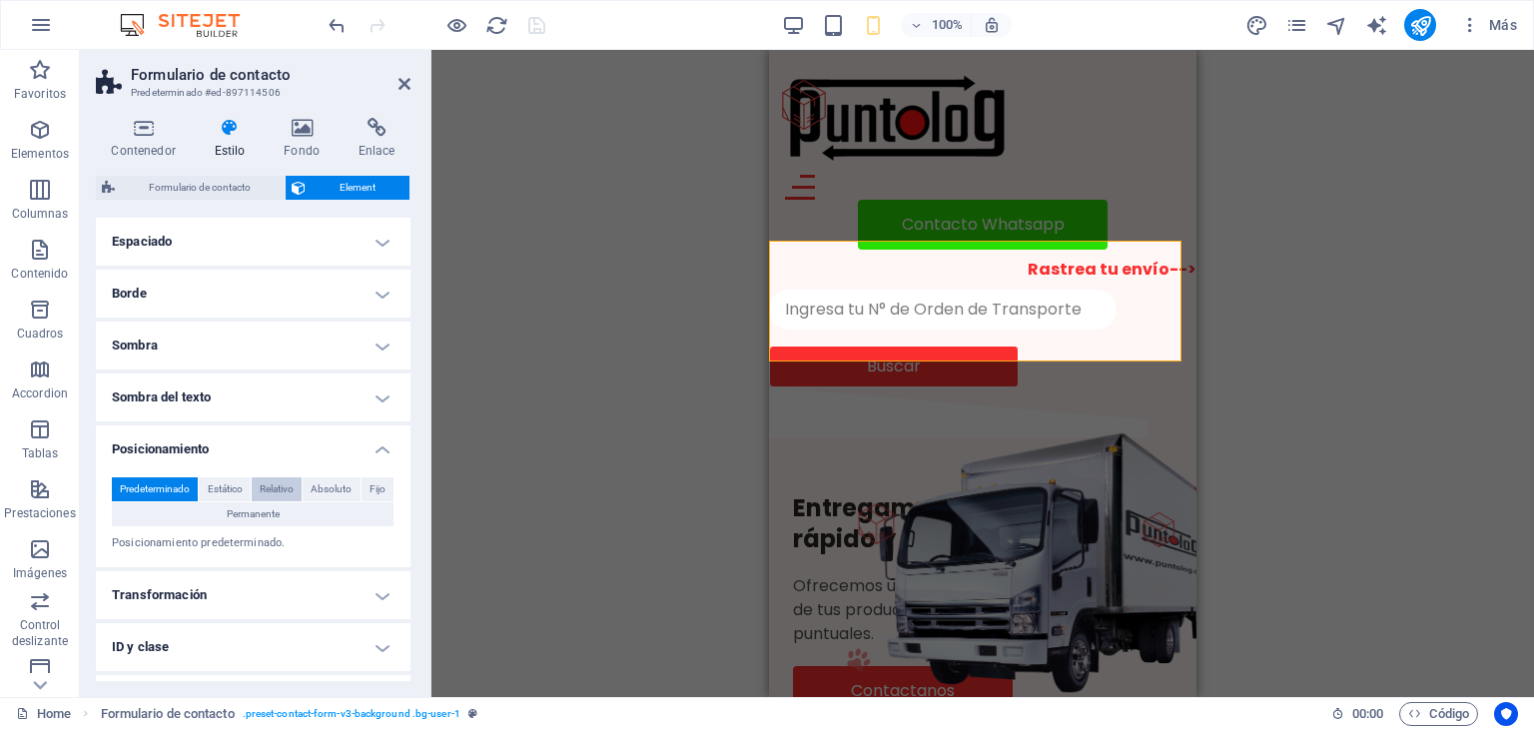
click at [275, 489] on span "Relativo" at bounding box center [277, 489] width 34 height 24
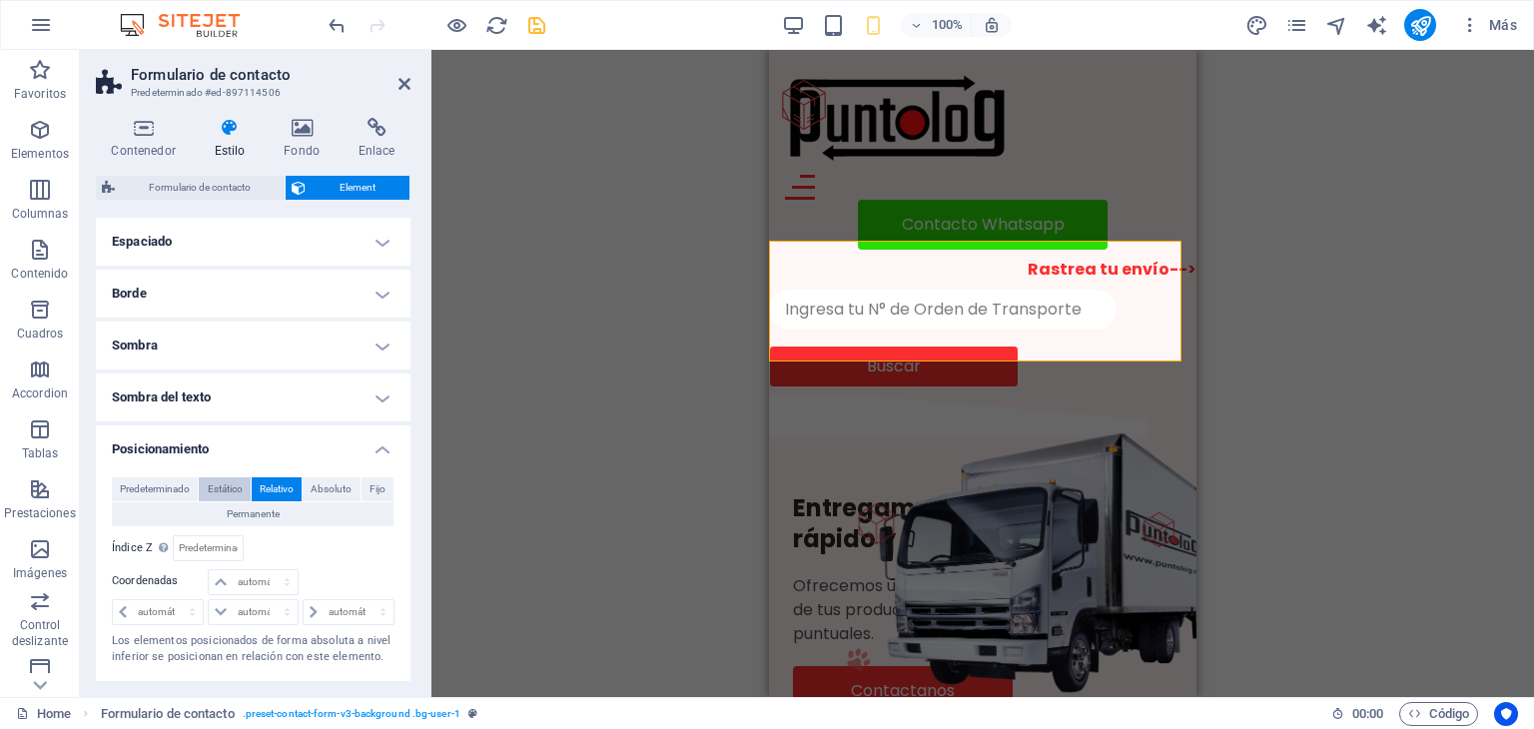
click at [231, 485] on span "Estático" at bounding box center [225, 489] width 35 height 24
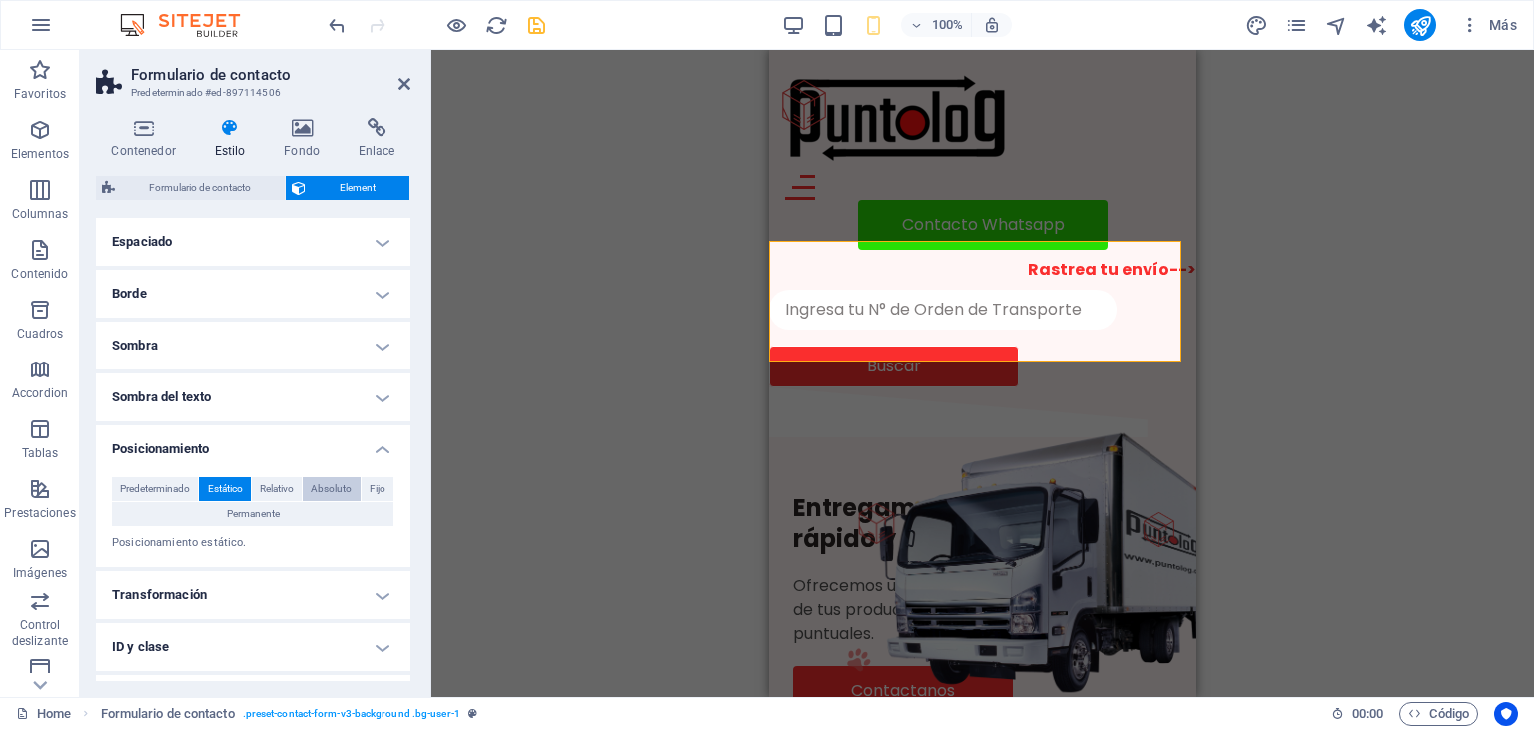
click at [332, 484] on span "Absoluto" at bounding box center [331, 489] width 41 height 24
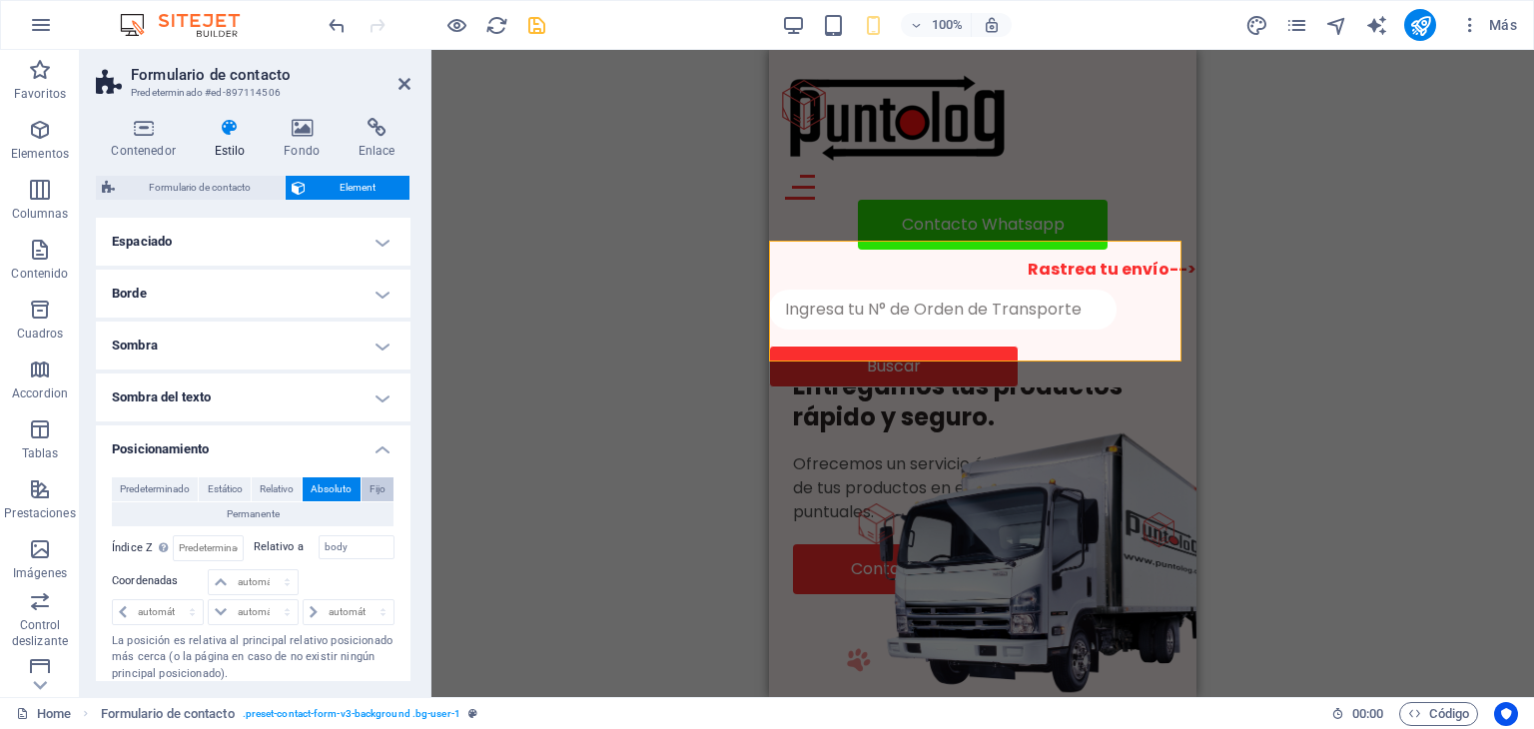
click at [371, 486] on span "Fijo" at bounding box center [378, 489] width 16 height 24
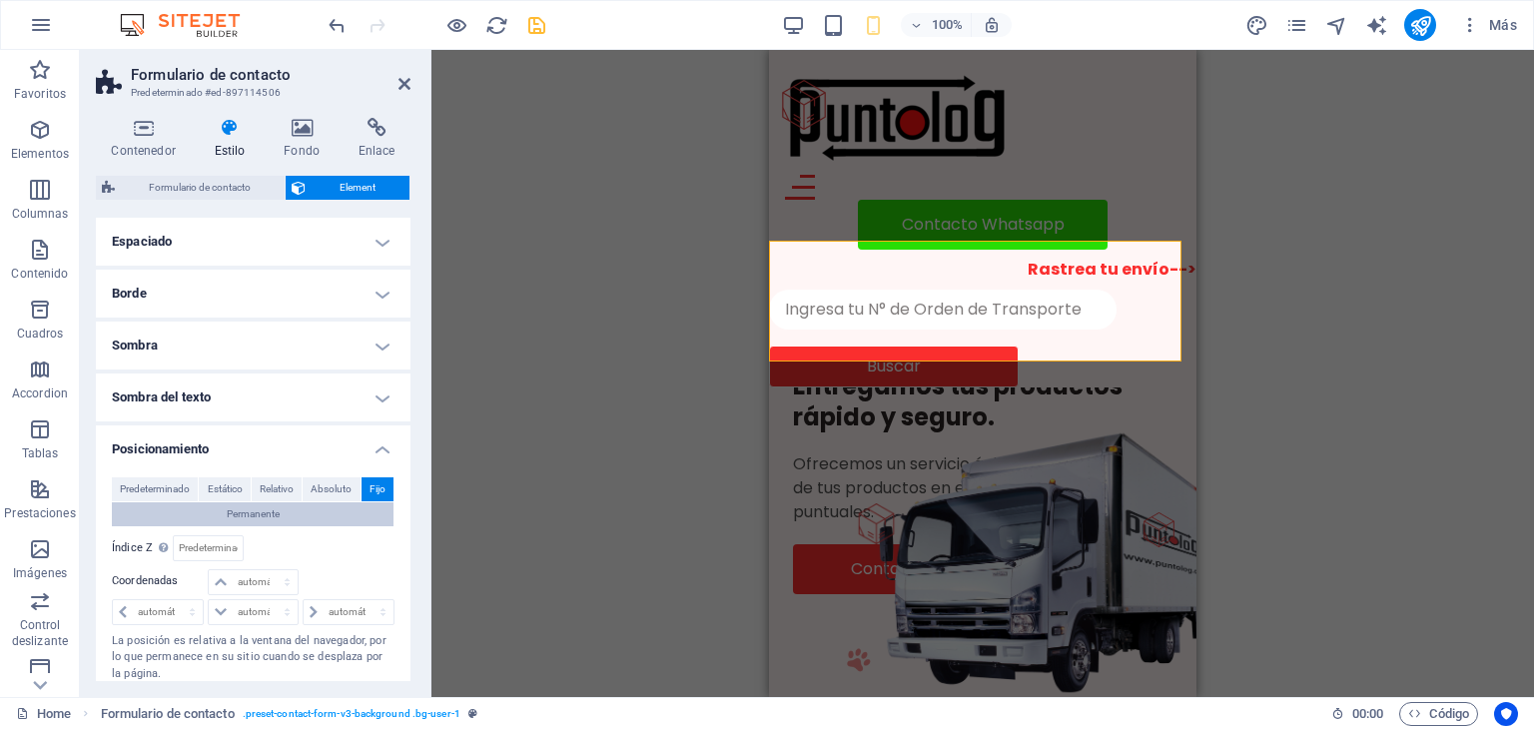
click at [288, 512] on button "Permanente" at bounding box center [253, 514] width 282 height 24
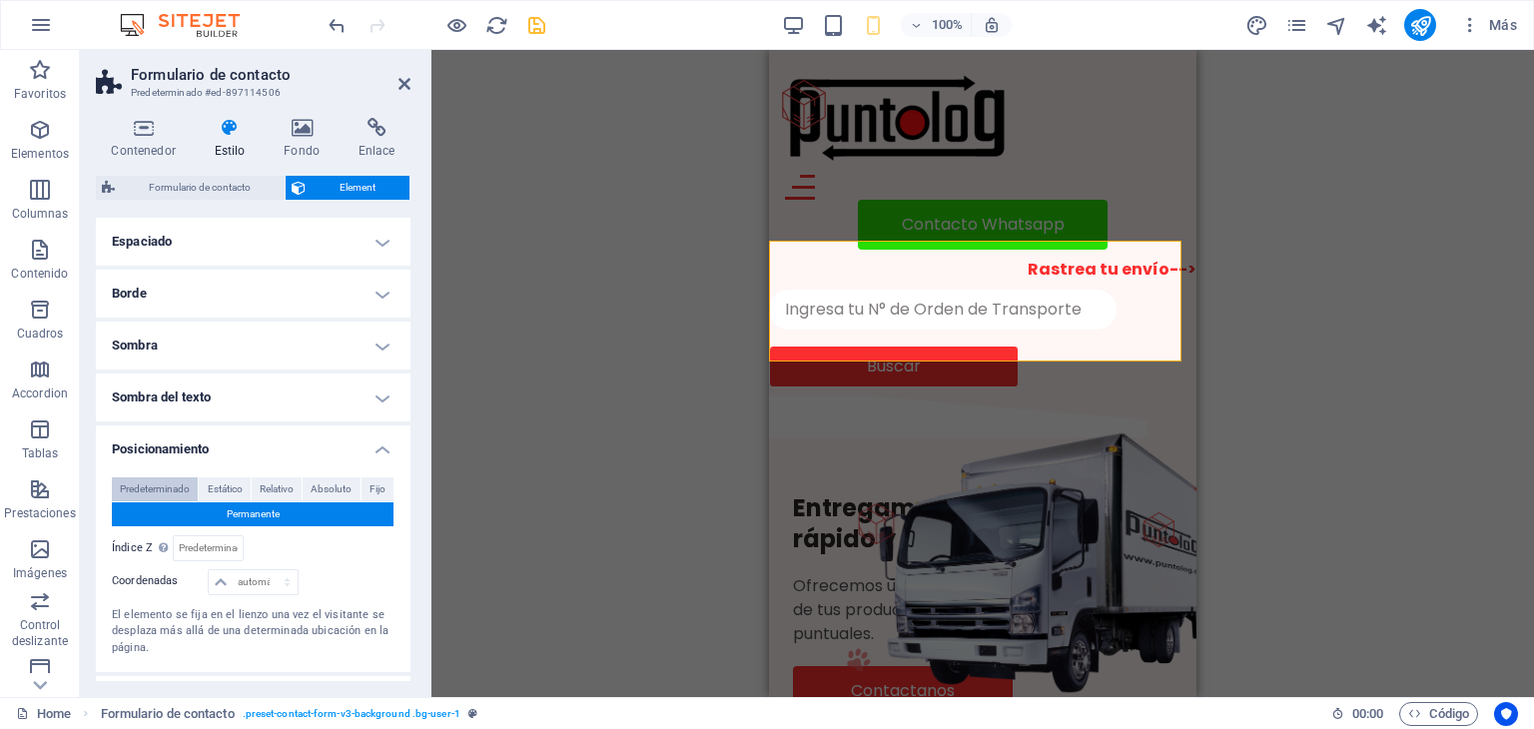
click at [176, 488] on span "Predeterminado" at bounding box center [155, 489] width 70 height 24
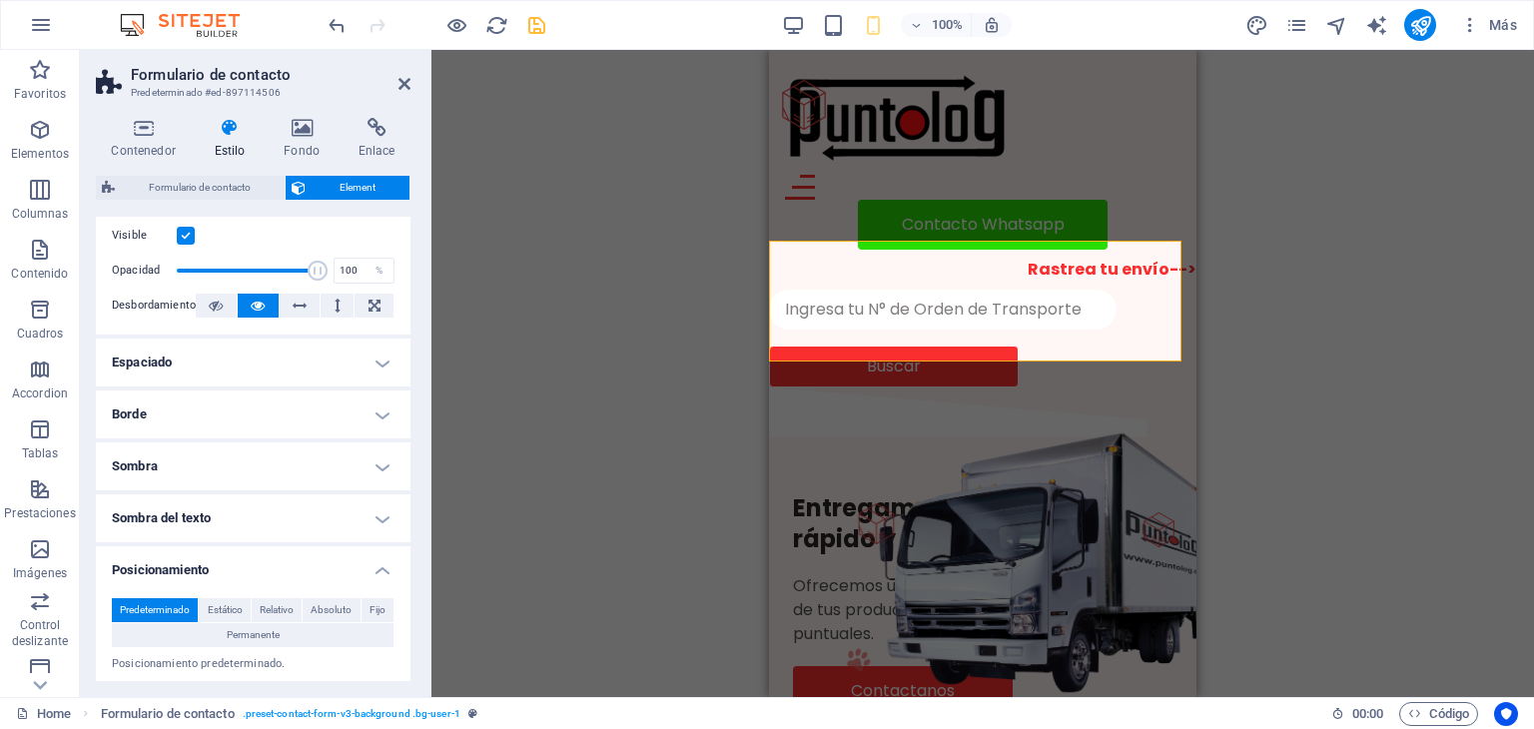
scroll to position [42, 0]
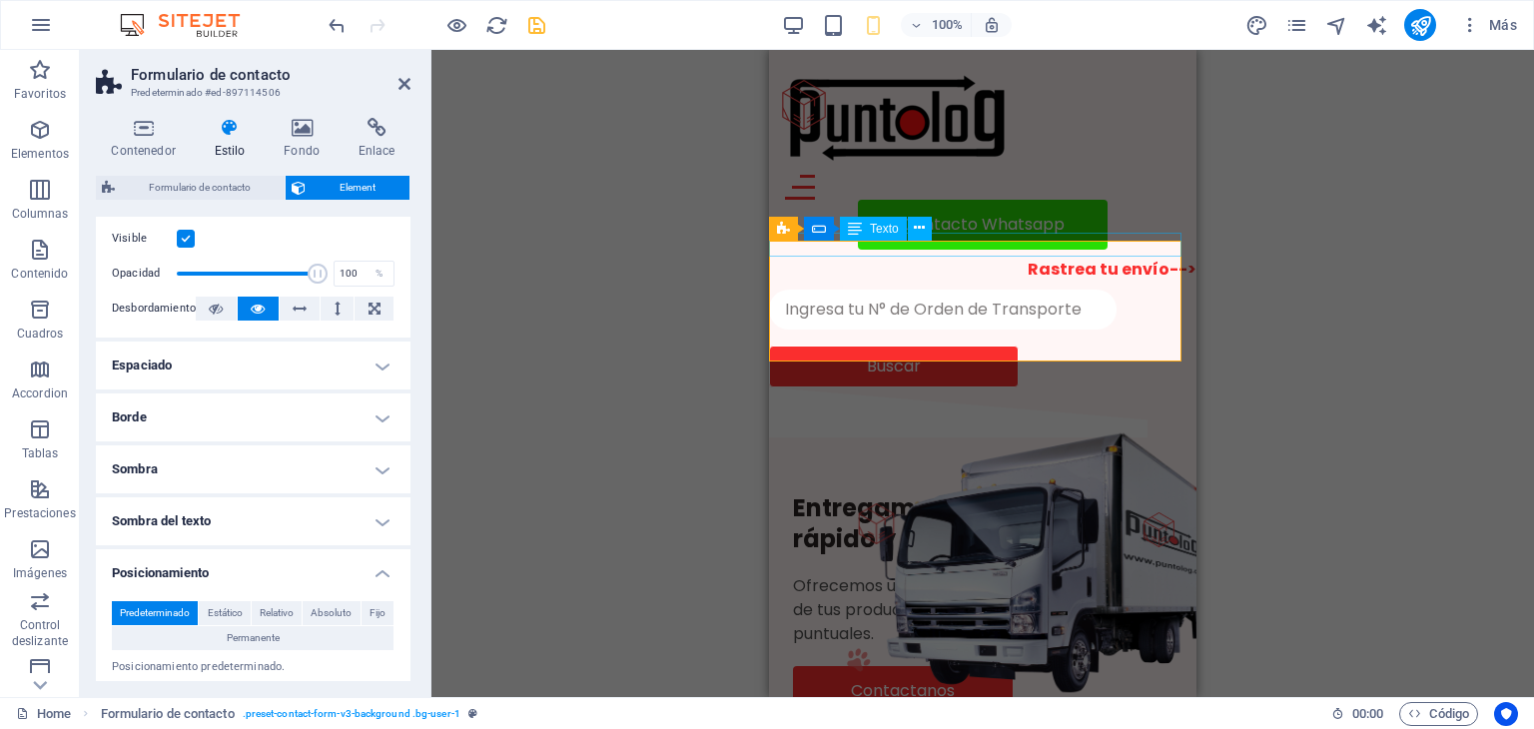
click at [1047, 258] on div "Rastrea tu envío-->" at bounding box center [982, 270] width 427 height 24
click at [918, 227] on icon at bounding box center [919, 228] width 11 height 21
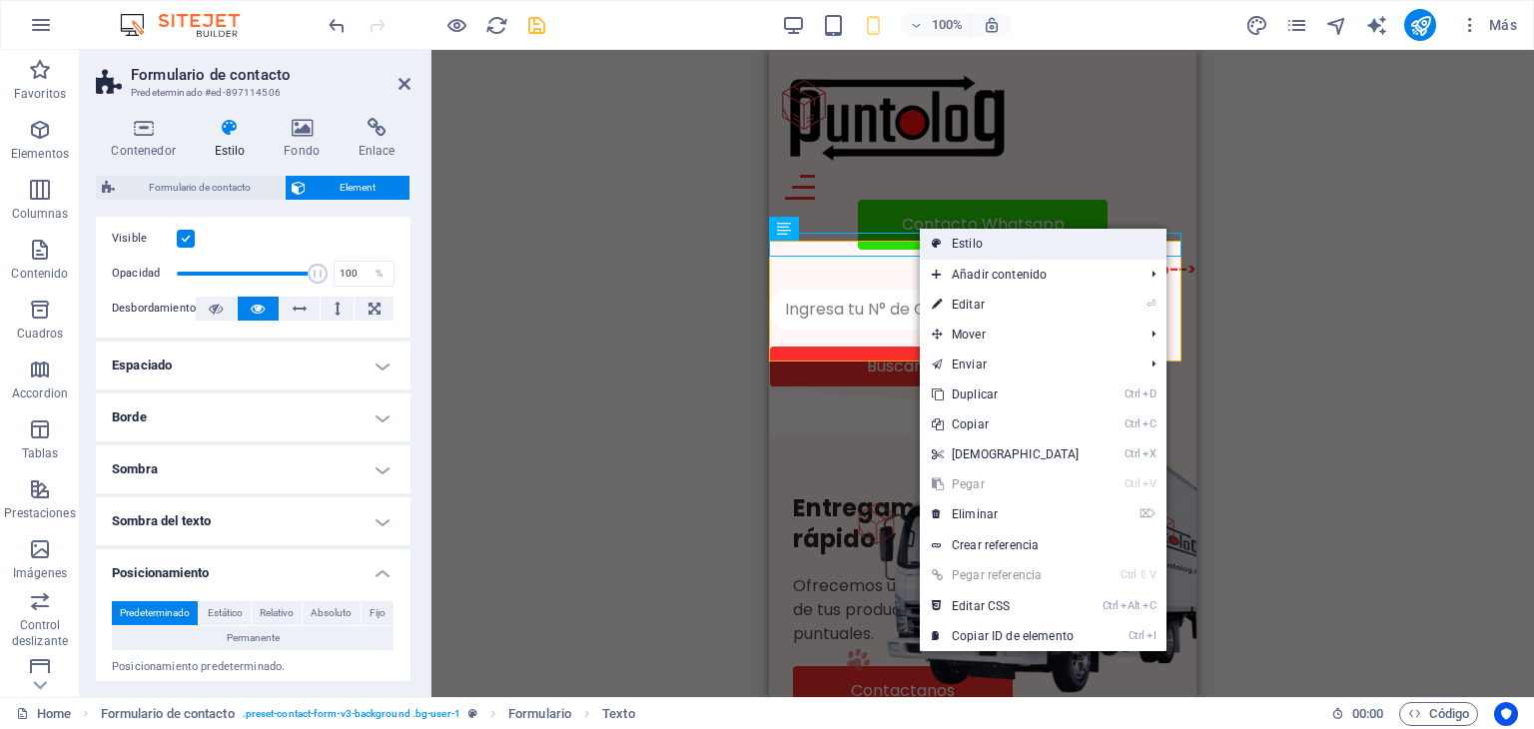
click at [987, 246] on link "Estilo" at bounding box center [1043, 244] width 247 height 30
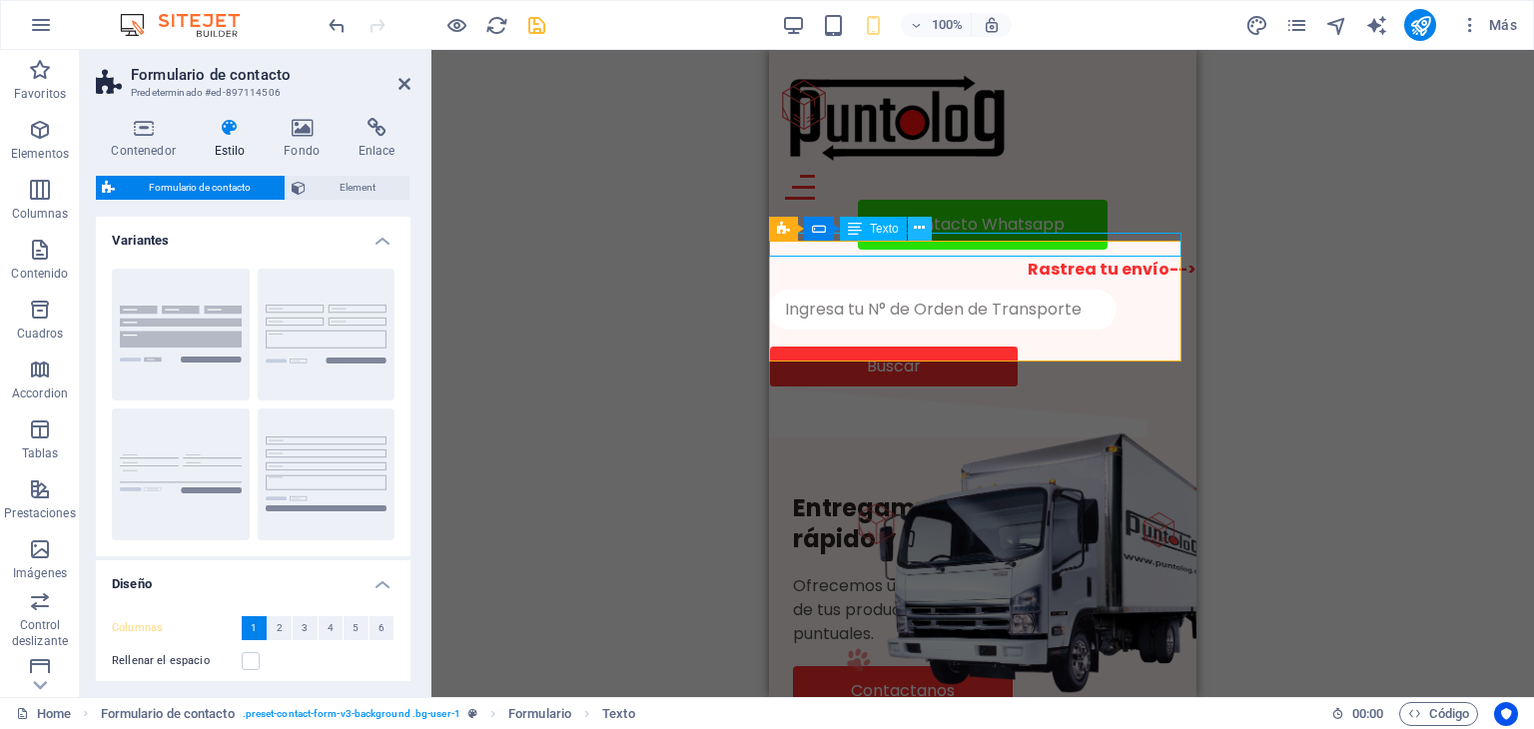
click at [915, 225] on icon at bounding box center [919, 228] width 11 height 21
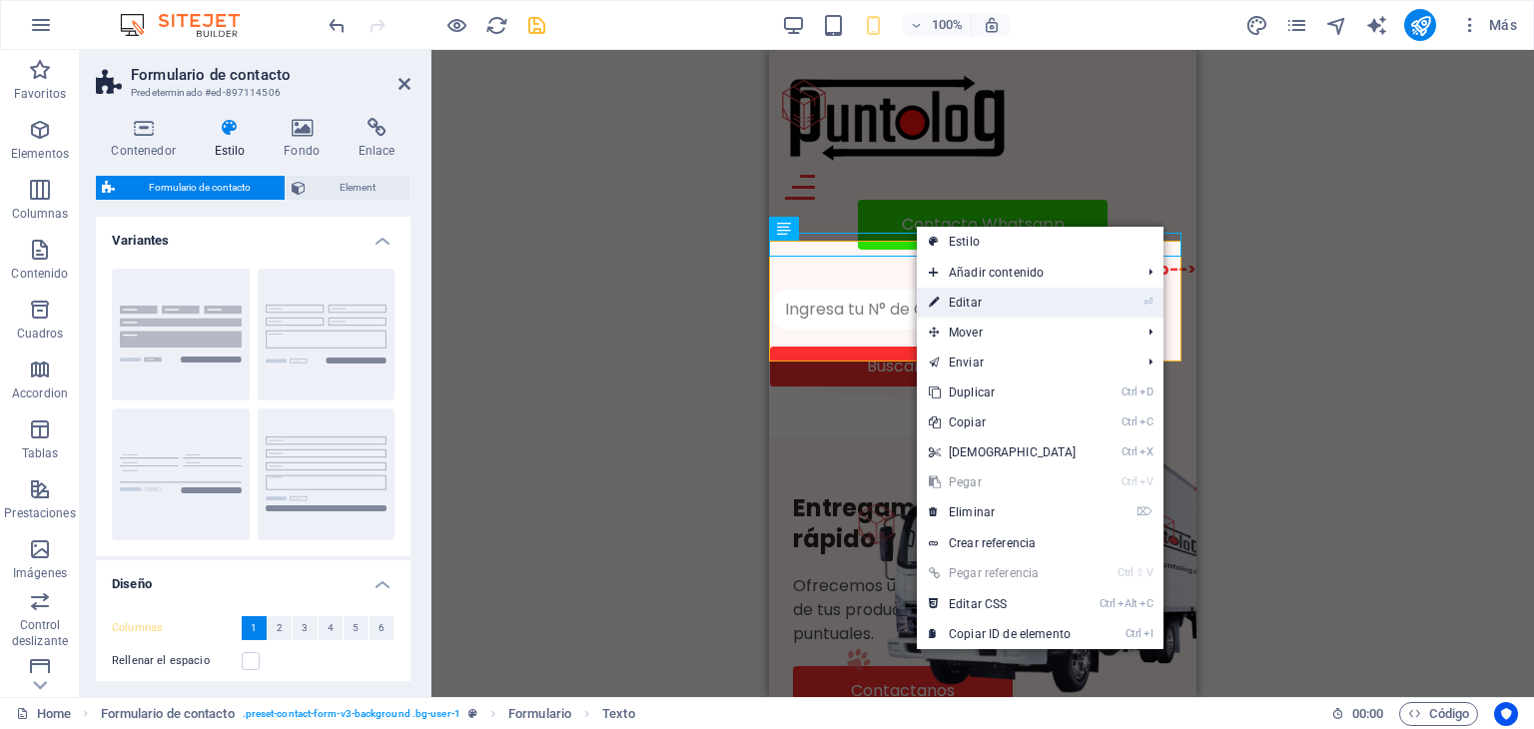
click at [965, 296] on link "⏎ Editar" at bounding box center [1003, 303] width 172 height 30
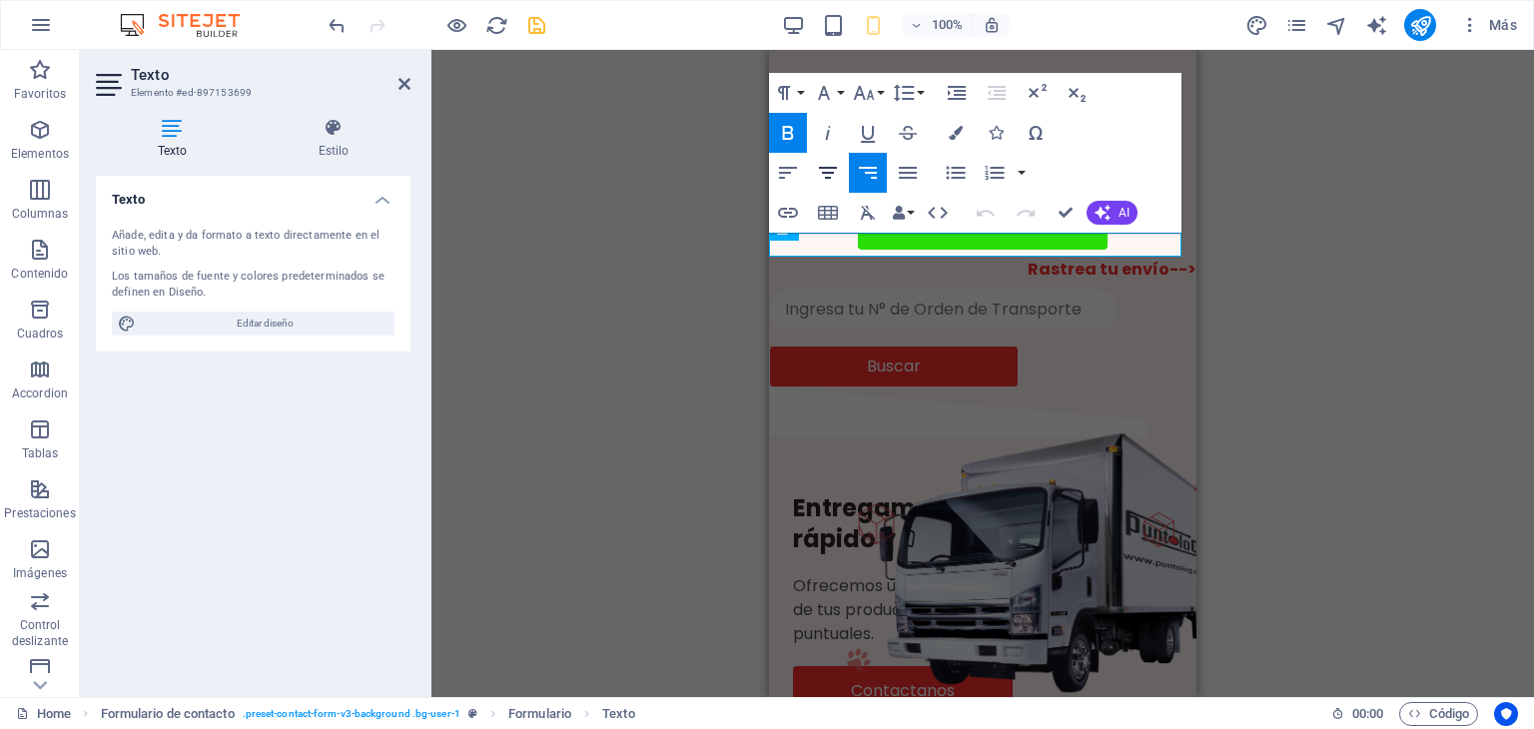
click at [832, 175] on icon "button" at bounding box center [828, 173] width 24 height 24
click at [785, 172] on icon "button" at bounding box center [788, 173] width 18 height 12
click at [835, 173] on icon "button" at bounding box center [828, 173] width 24 height 24
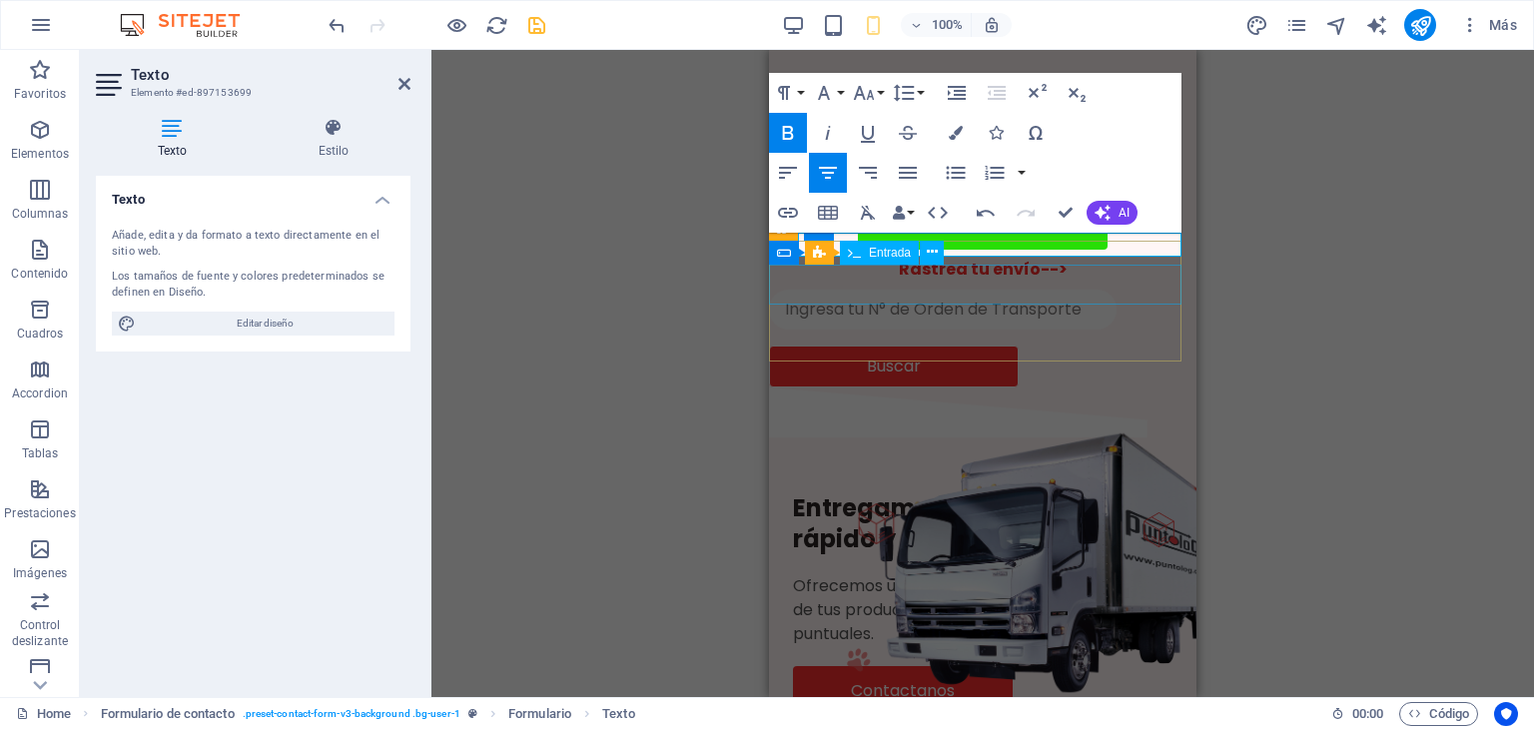
click at [1046, 290] on div at bounding box center [982, 310] width 427 height 40
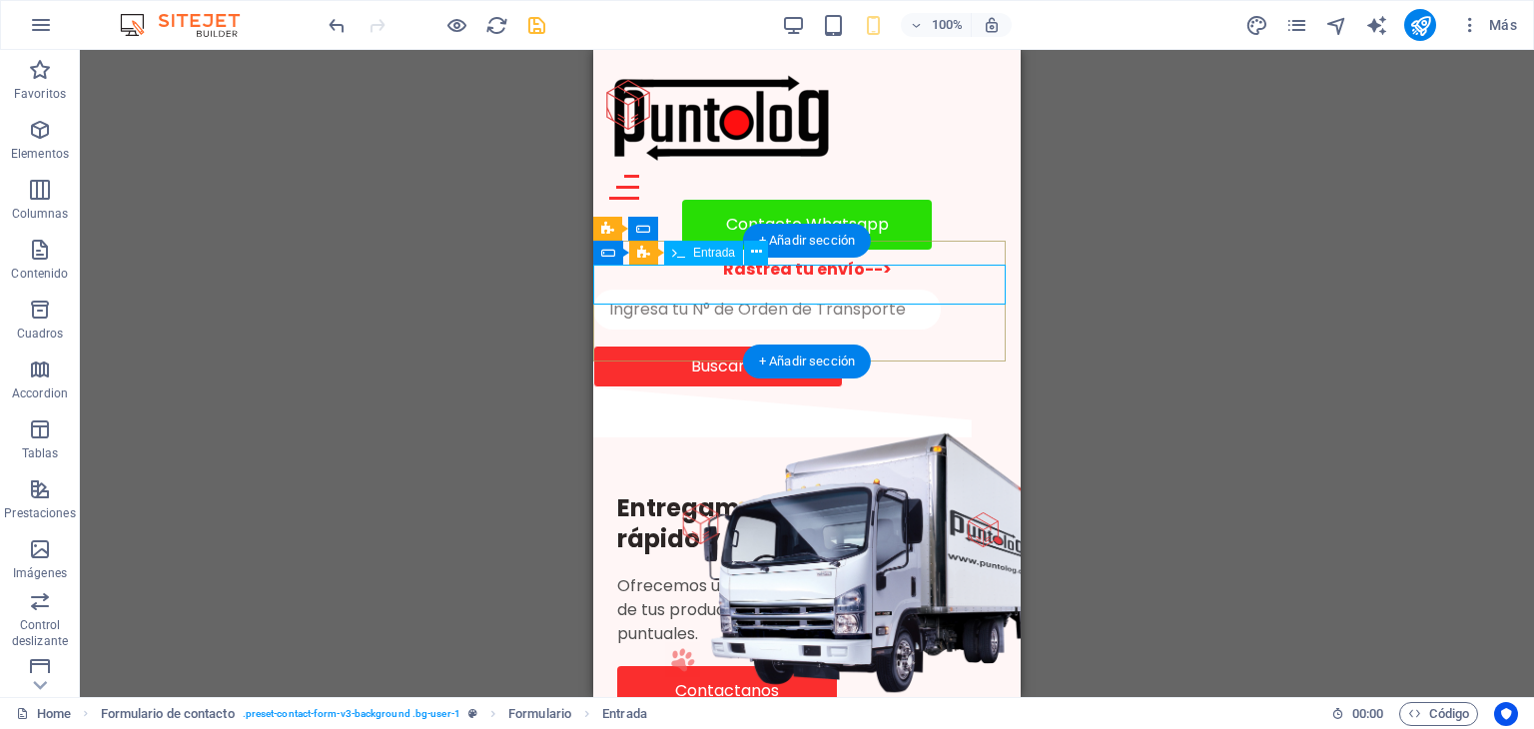
click at [823, 290] on div at bounding box center [806, 310] width 427 height 40
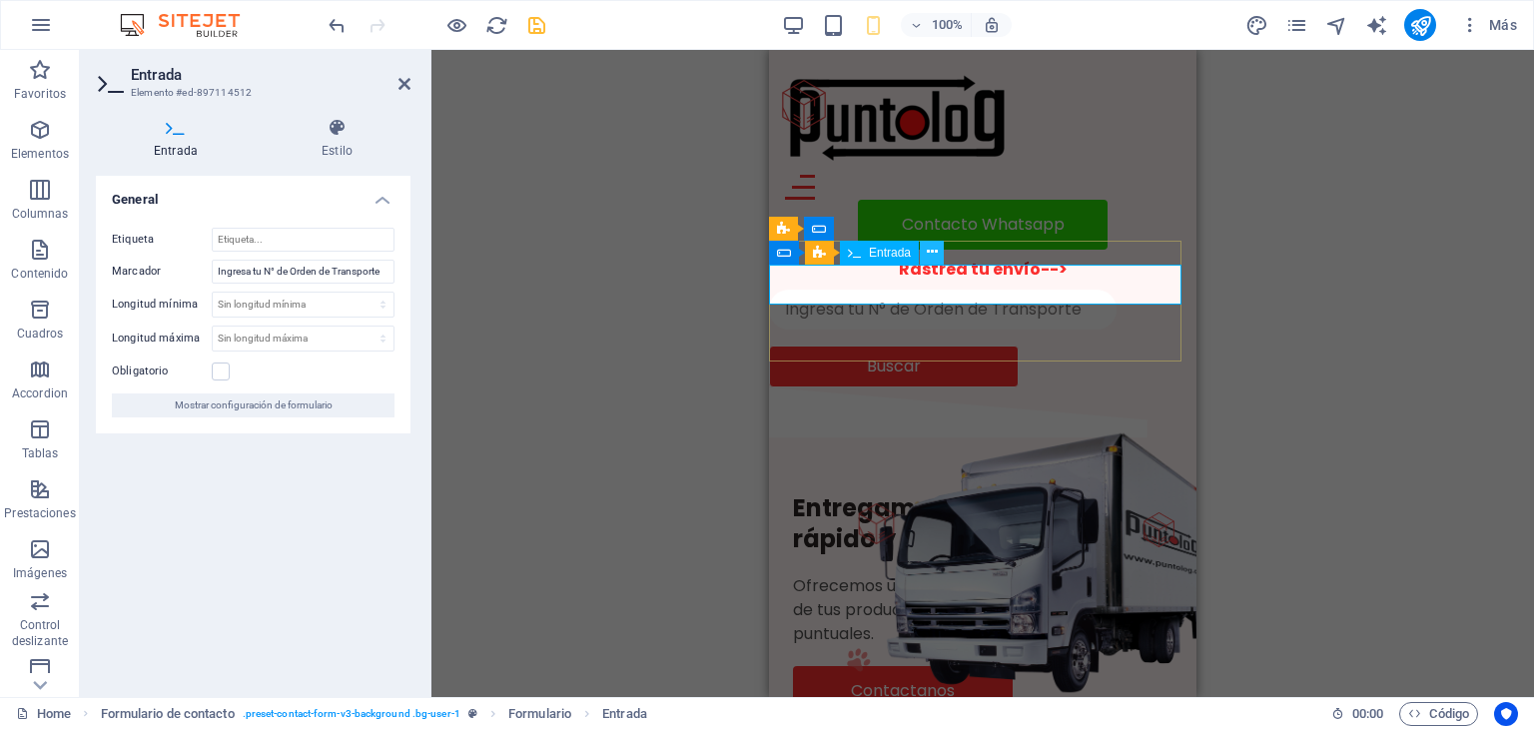
click at [931, 252] on icon at bounding box center [932, 252] width 11 height 21
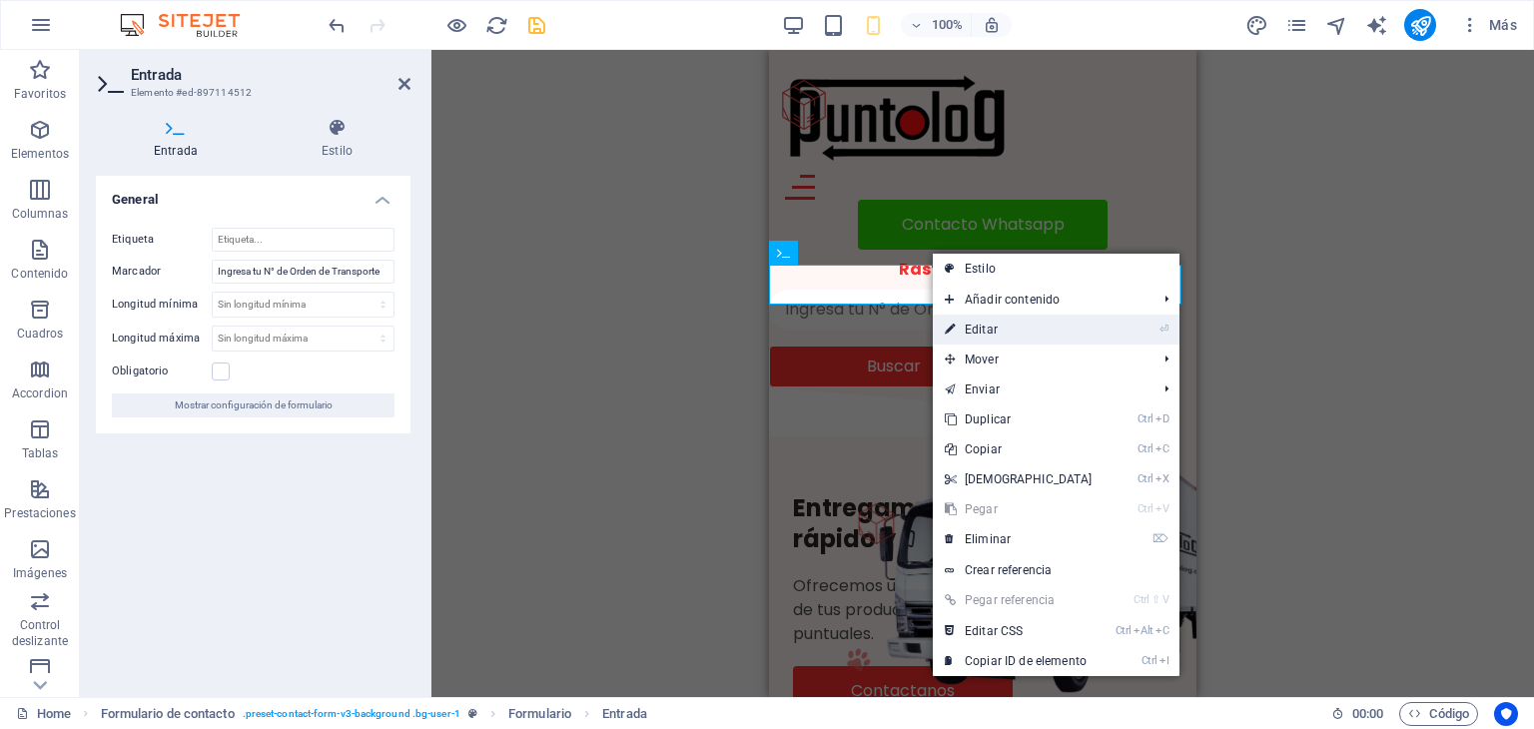
click at [985, 327] on link "⏎ Editar" at bounding box center [1019, 330] width 172 height 30
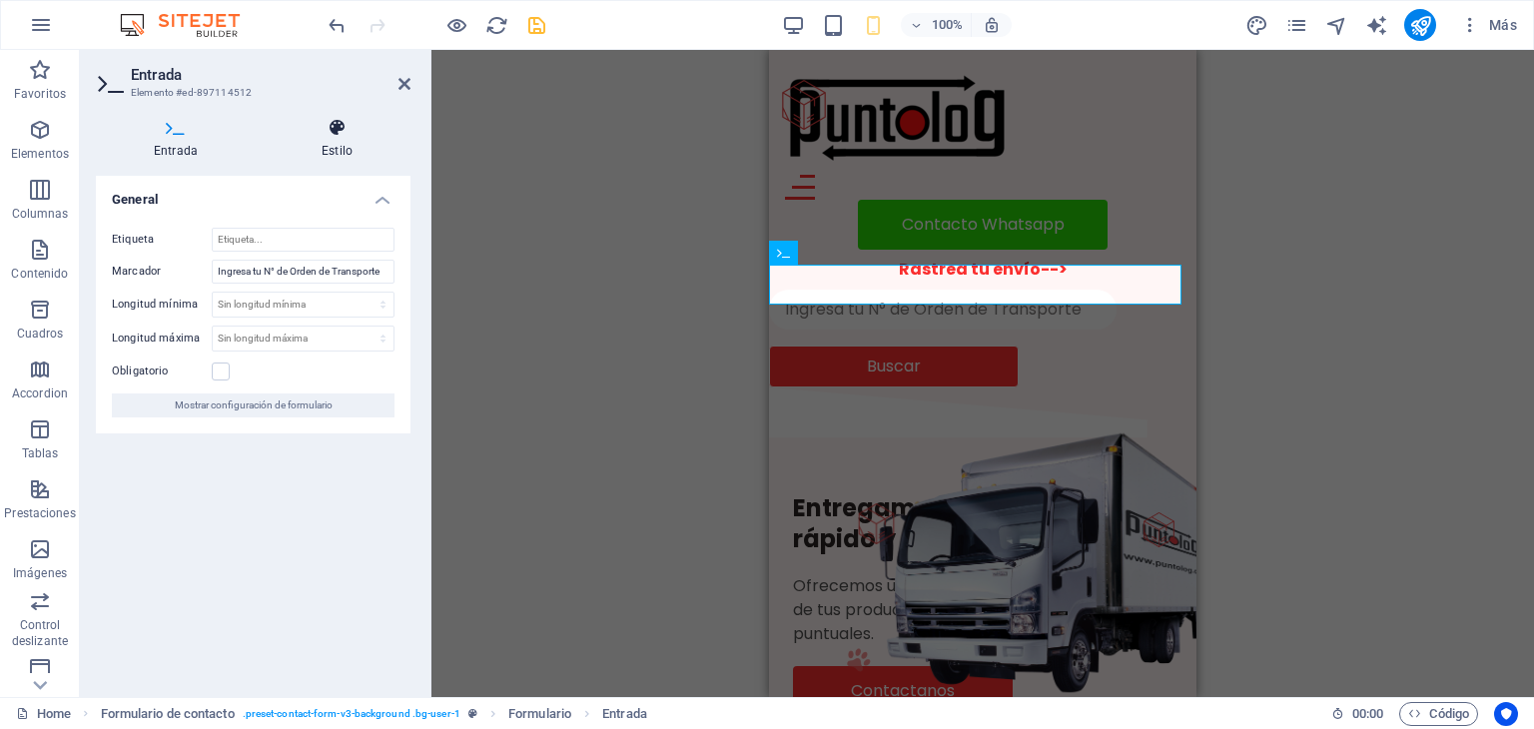
click at [352, 149] on h4 "Estilo" at bounding box center [337, 139] width 147 height 42
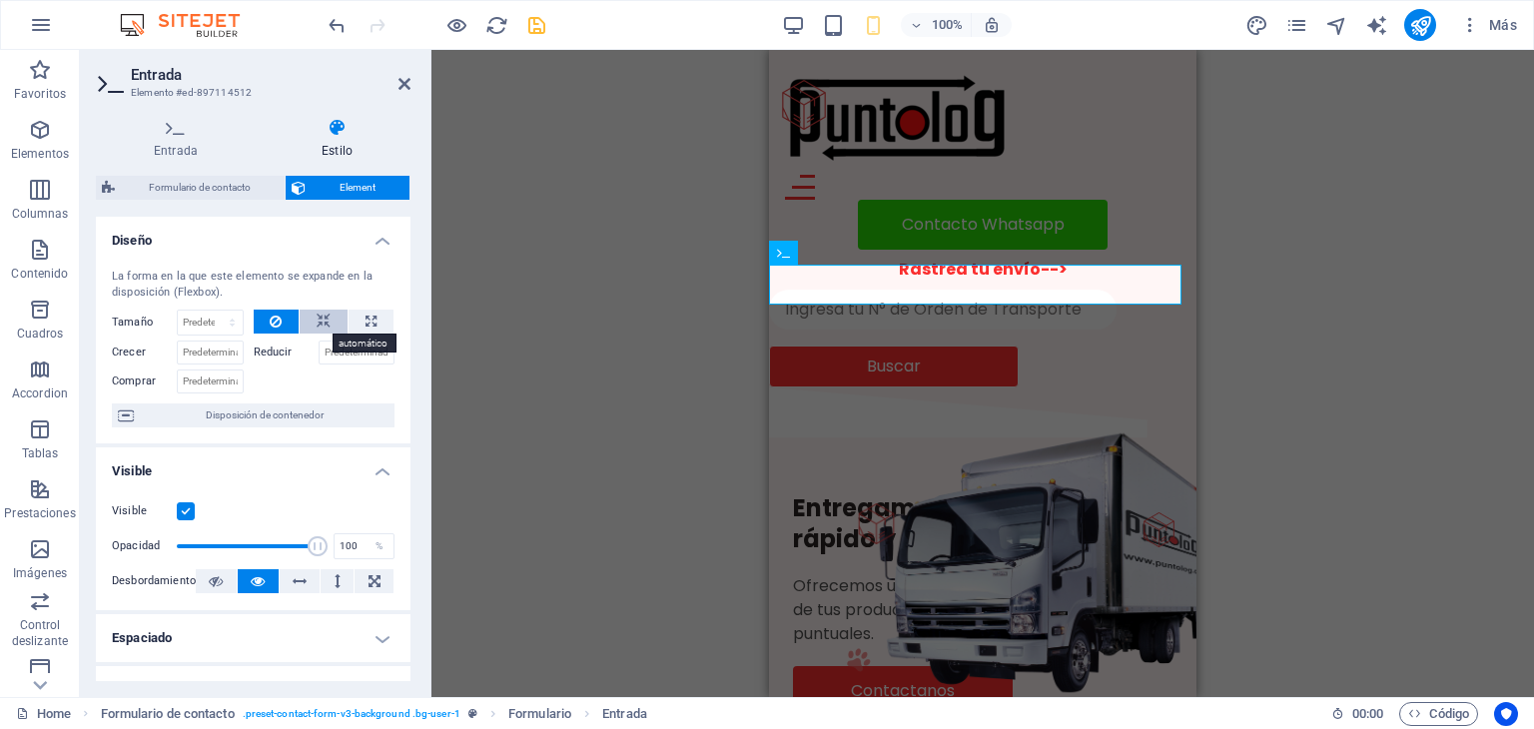
click at [322, 321] on icon at bounding box center [324, 322] width 14 height 24
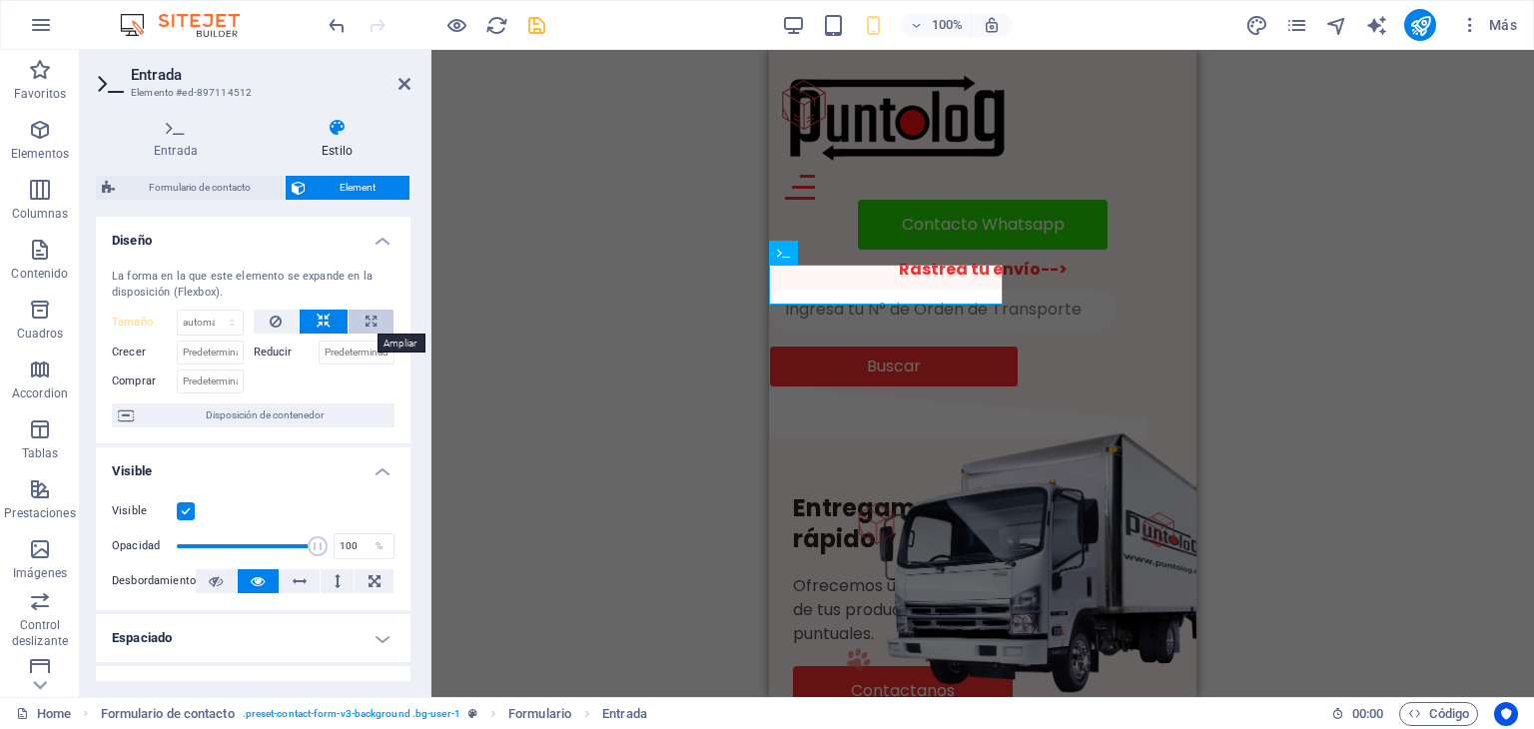
click at [368, 317] on icon at bounding box center [371, 322] width 11 height 24
type input "100"
select select "%"
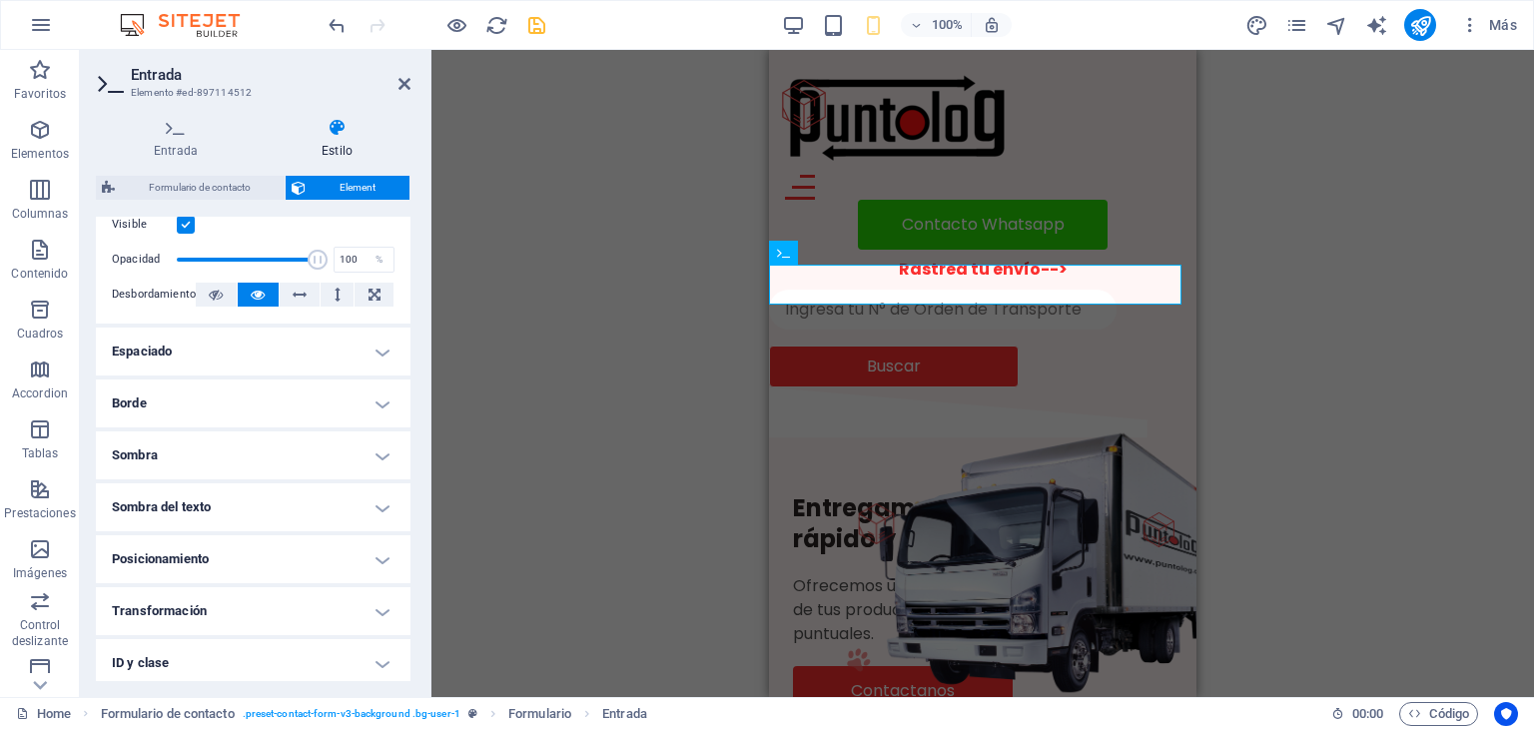
scroll to position [289, 0]
click at [366, 552] on h4 "Posicionamiento" at bounding box center [253, 557] width 315 height 48
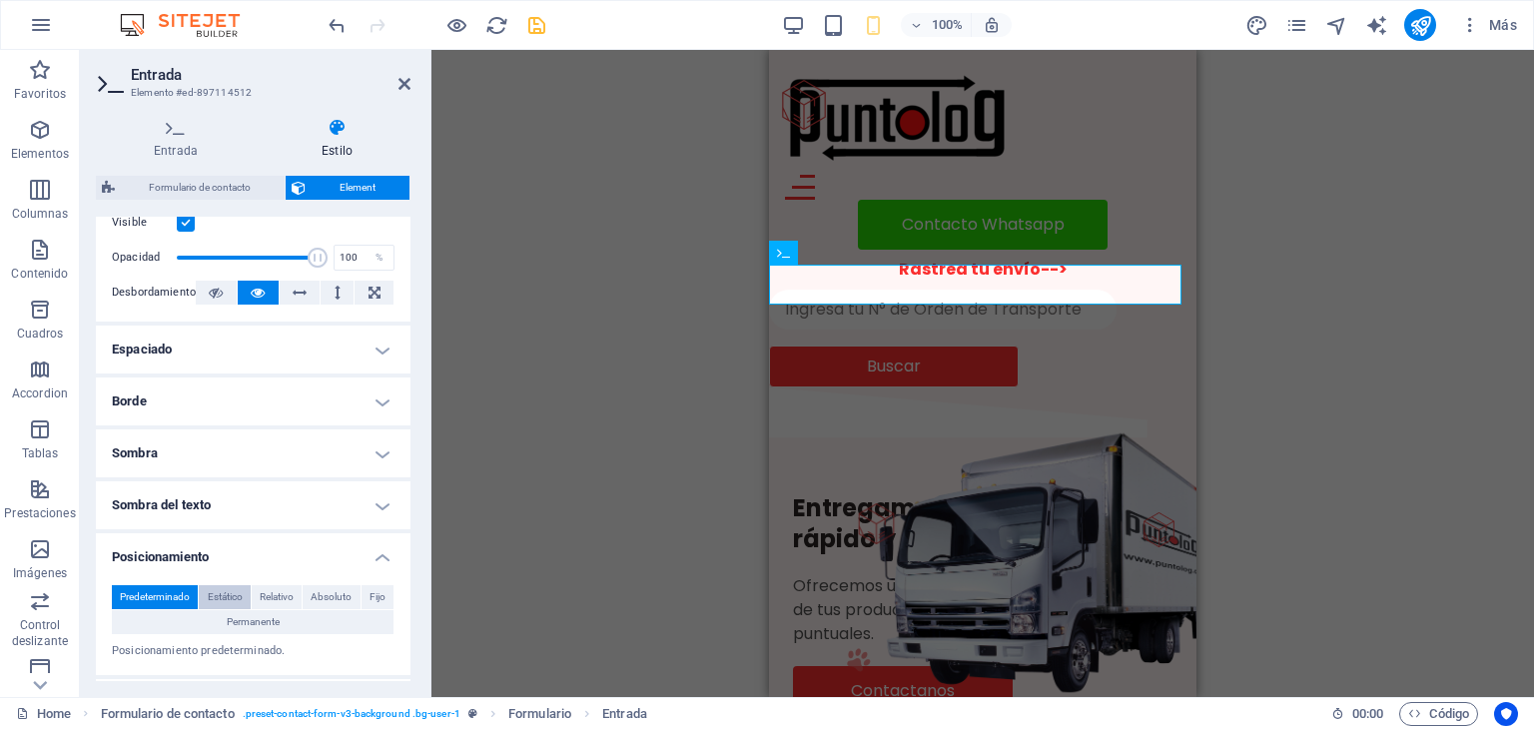
click at [231, 596] on span "Estático" at bounding box center [225, 597] width 35 height 24
click at [274, 596] on span "Relativo" at bounding box center [277, 597] width 34 height 24
click at [321, 595] on span "Absoluto" at bounding box center [331, 597] width 41 height 24
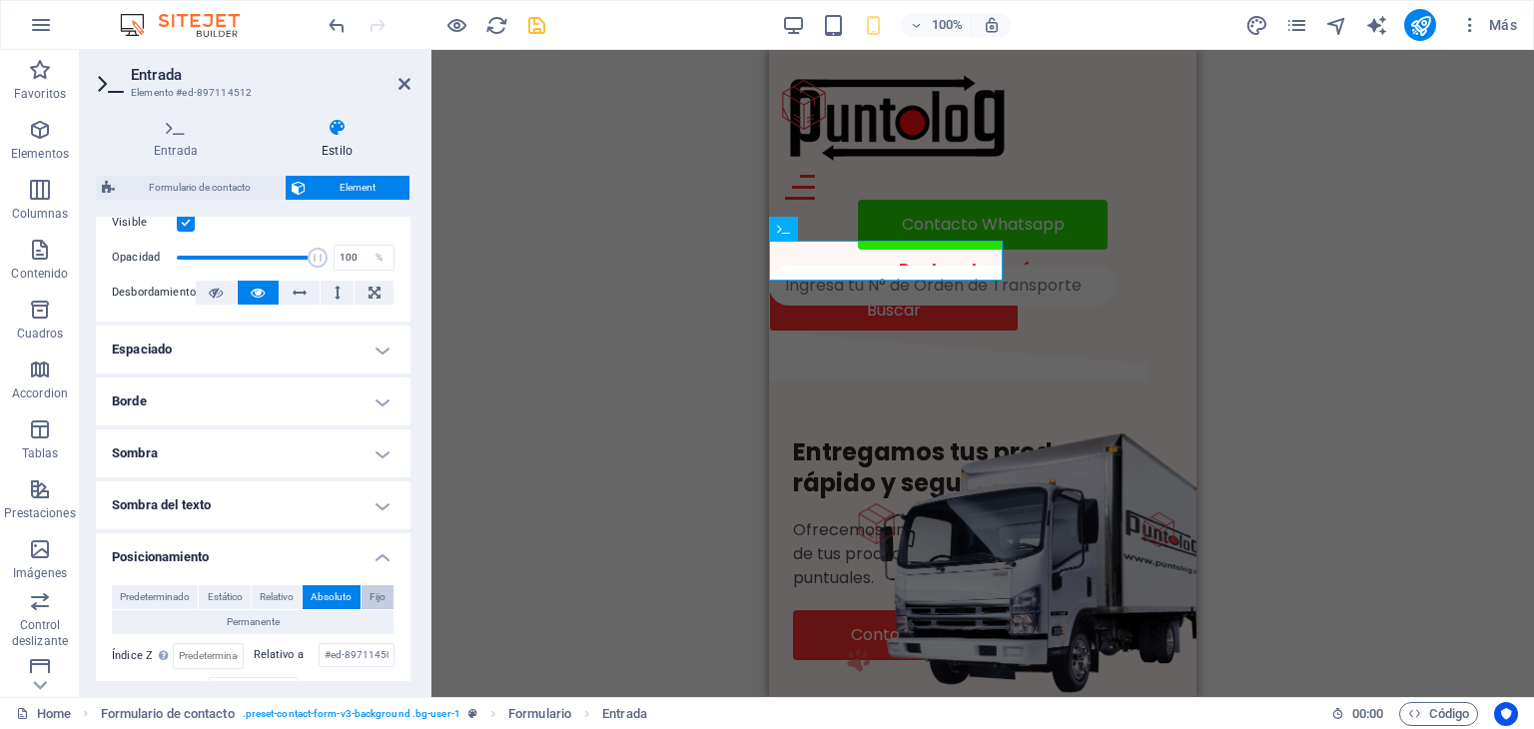
click at [379, 595] on span "Fijo" at bounding box center [378, 597] width 16 height 24
click at [287, 612] on button "Permanente" at bounding box center [253, 622] width 282 height 24
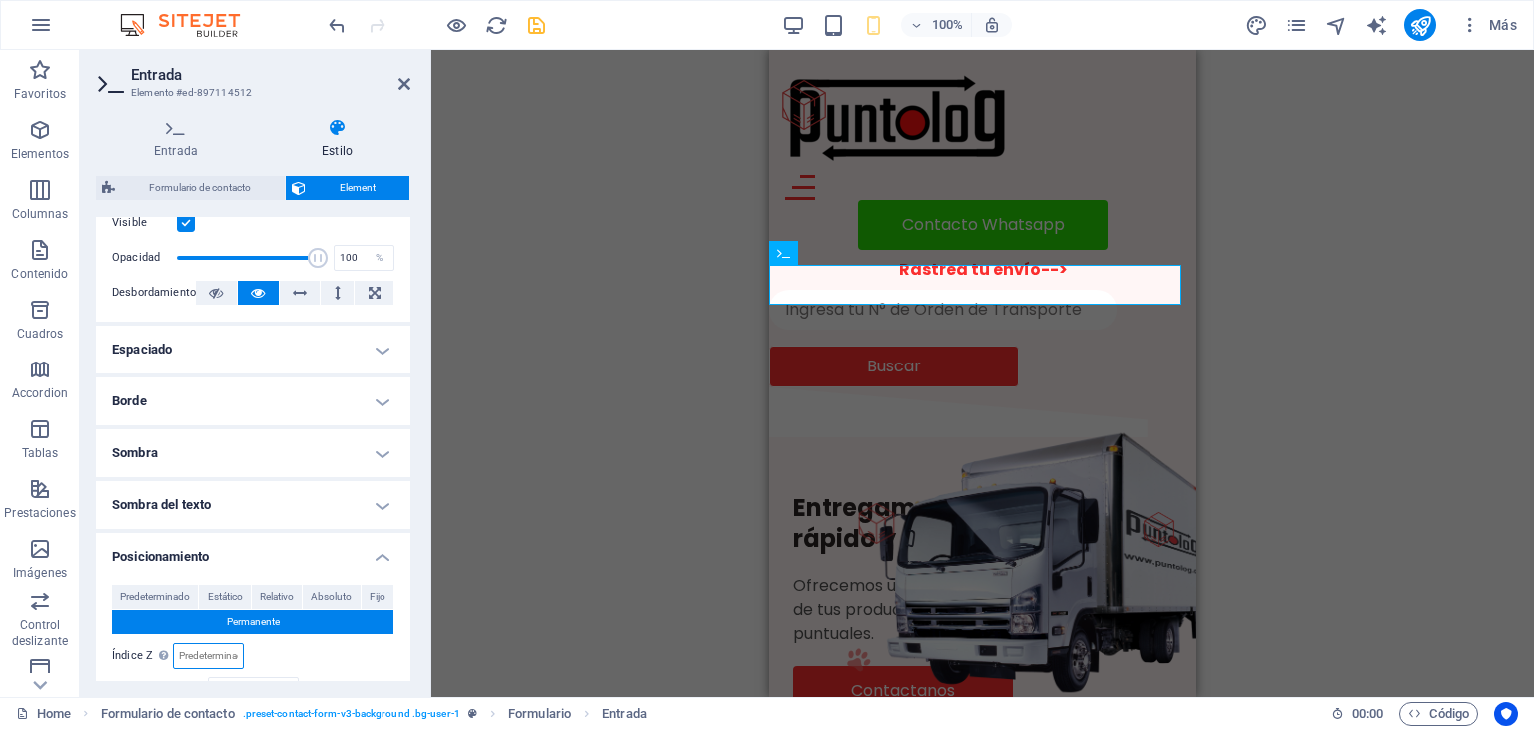
click at [222, 657] on input "number" at bounding box center [208, 656] width 68 height 24
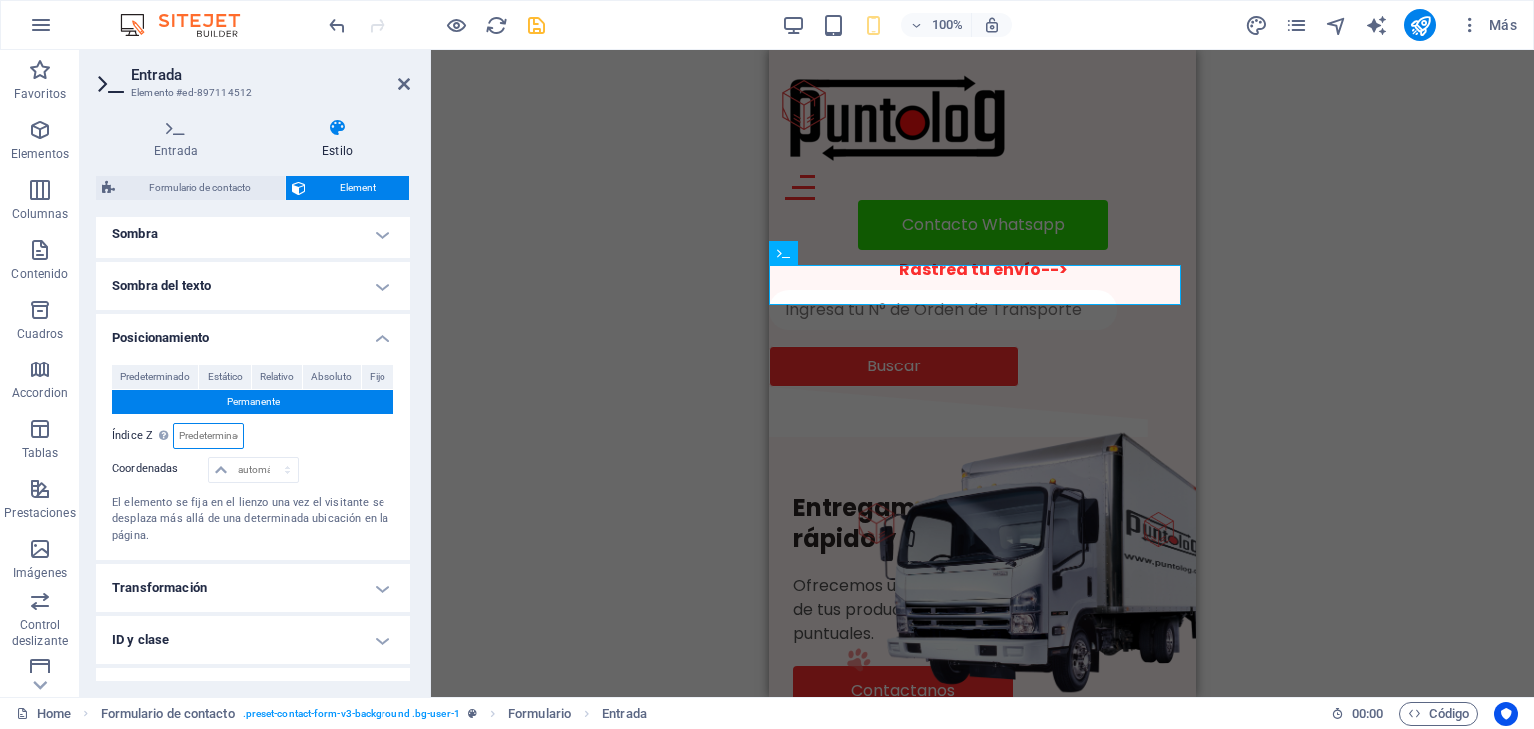
scroll to position [510, 0]
click at [241, 460] on select "automático px rem % em" at bounding box center [253, 468] width 88 height 24
select select "px"
click at [267, 456] on select "automático px rem % em" at bounding box center [253, 468] width 88 height 24
type input "0"
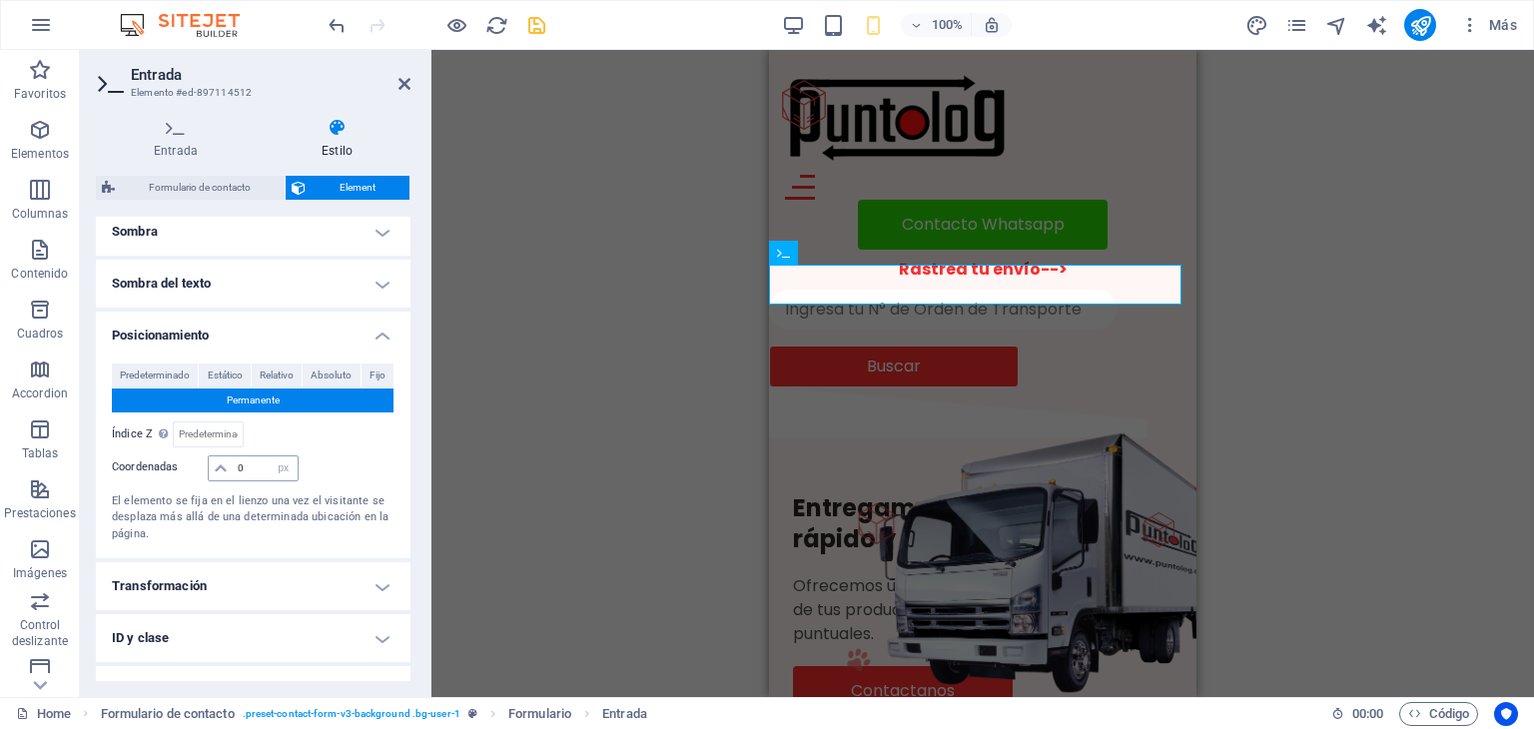
click at [216, 464] on icon at bounding box center [221, 468] width 12 height 12
click at [278, 461] on select "automático px rem % em" at bounding box center [284, 468] width 28 height 24
select select "auto"
click at [270, 456] on select "automático px rem % em" at bounding box center [284, 468] width 28 height 24
select select "DISABLED_OPTION_VALUE"
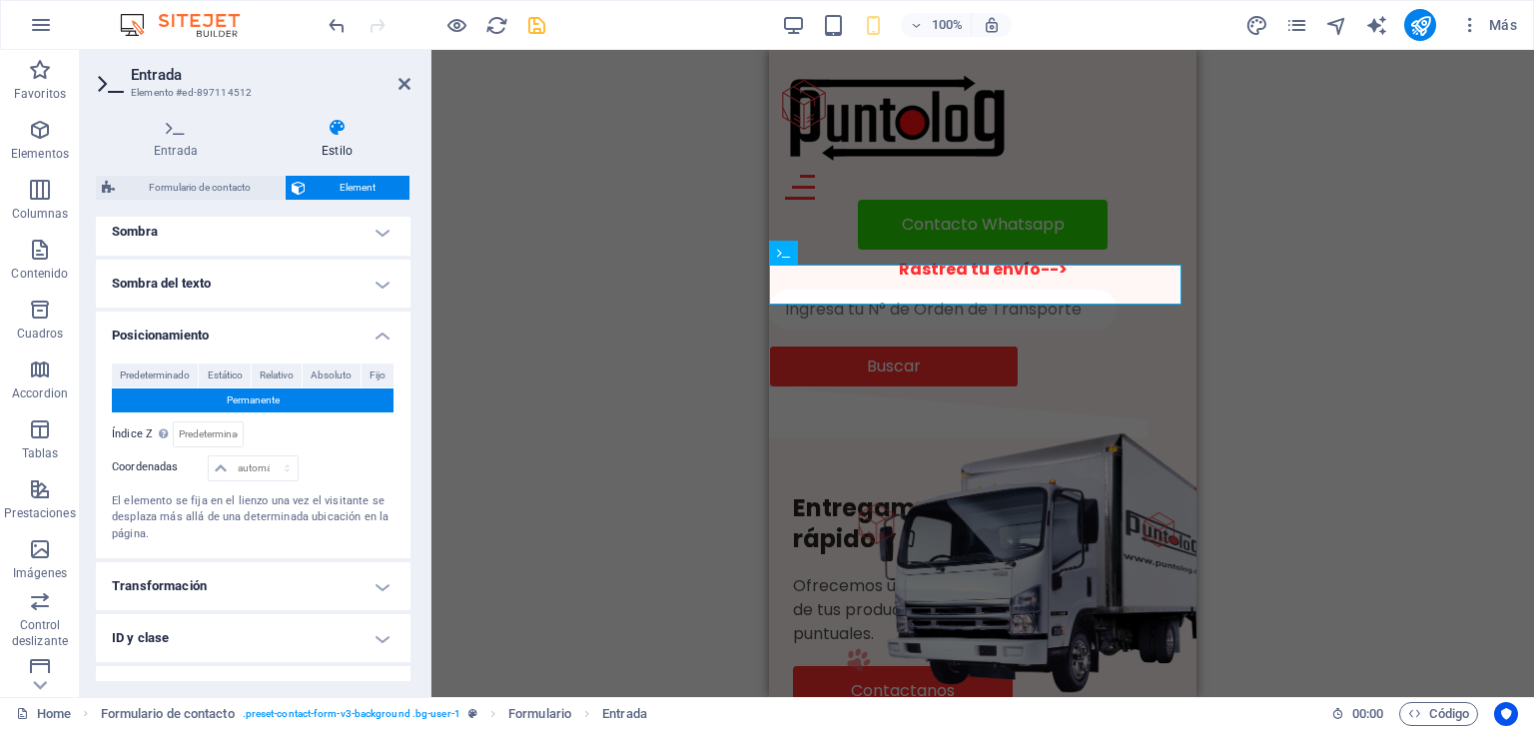
click at [177, 373] on span "Predeterminado" at bounding box center [155, 376] width 70 height 24
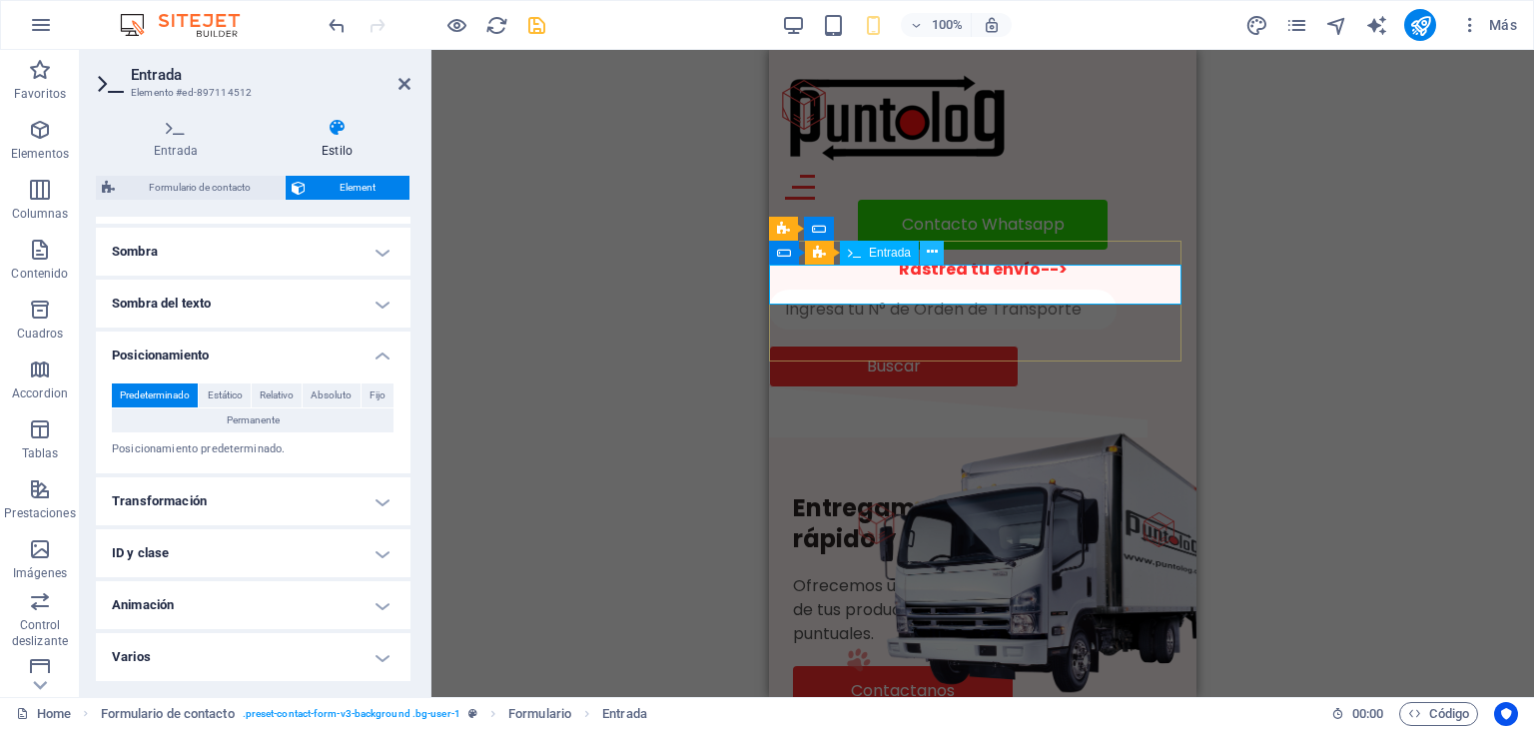
click at [936, 253] on icon at bounding box center [932, 252] width 11 height 21
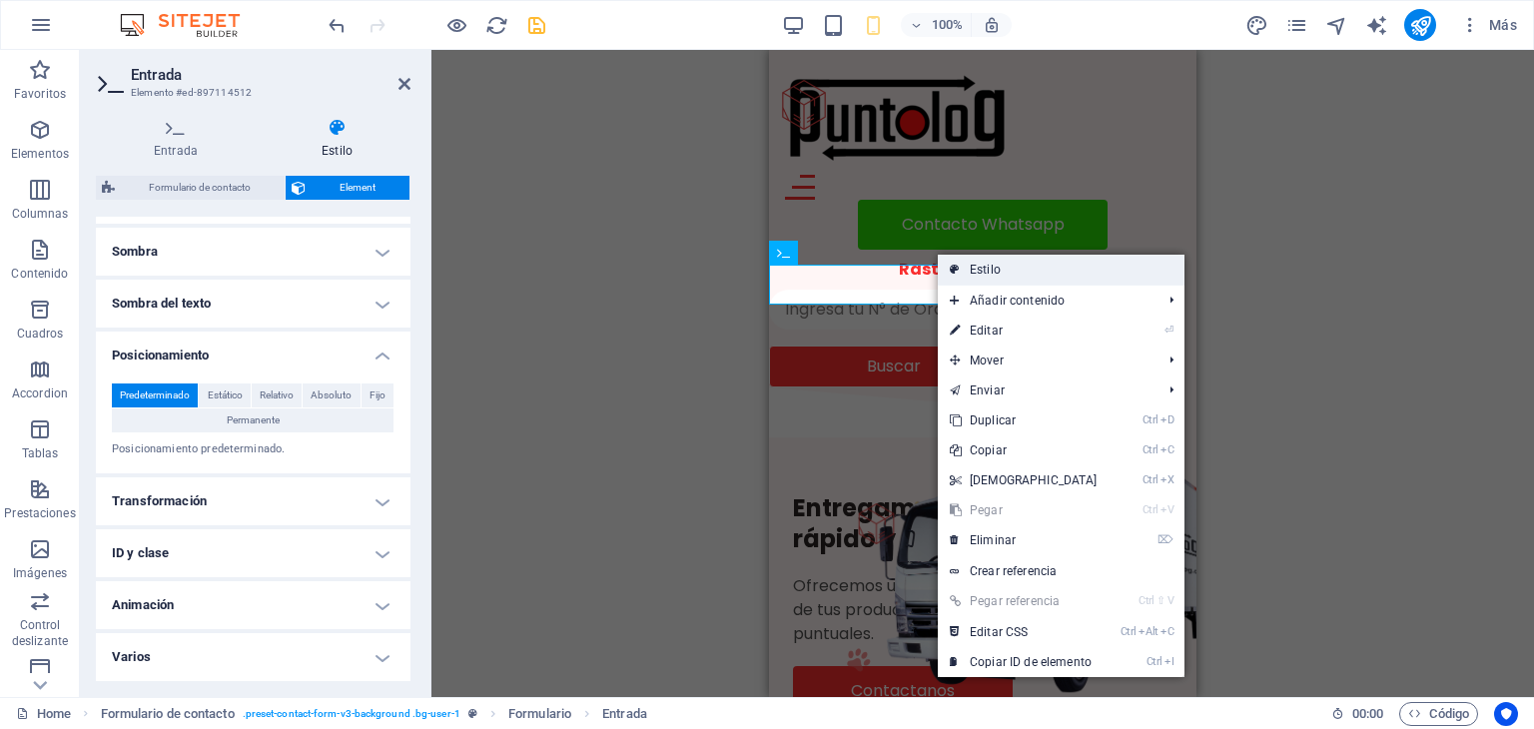
click at [1003, 268] on link "Estilo" at bounding box center [1061, 270] width 247 height 30
select select "rem"
select select "preset-contact-form-v3-background"
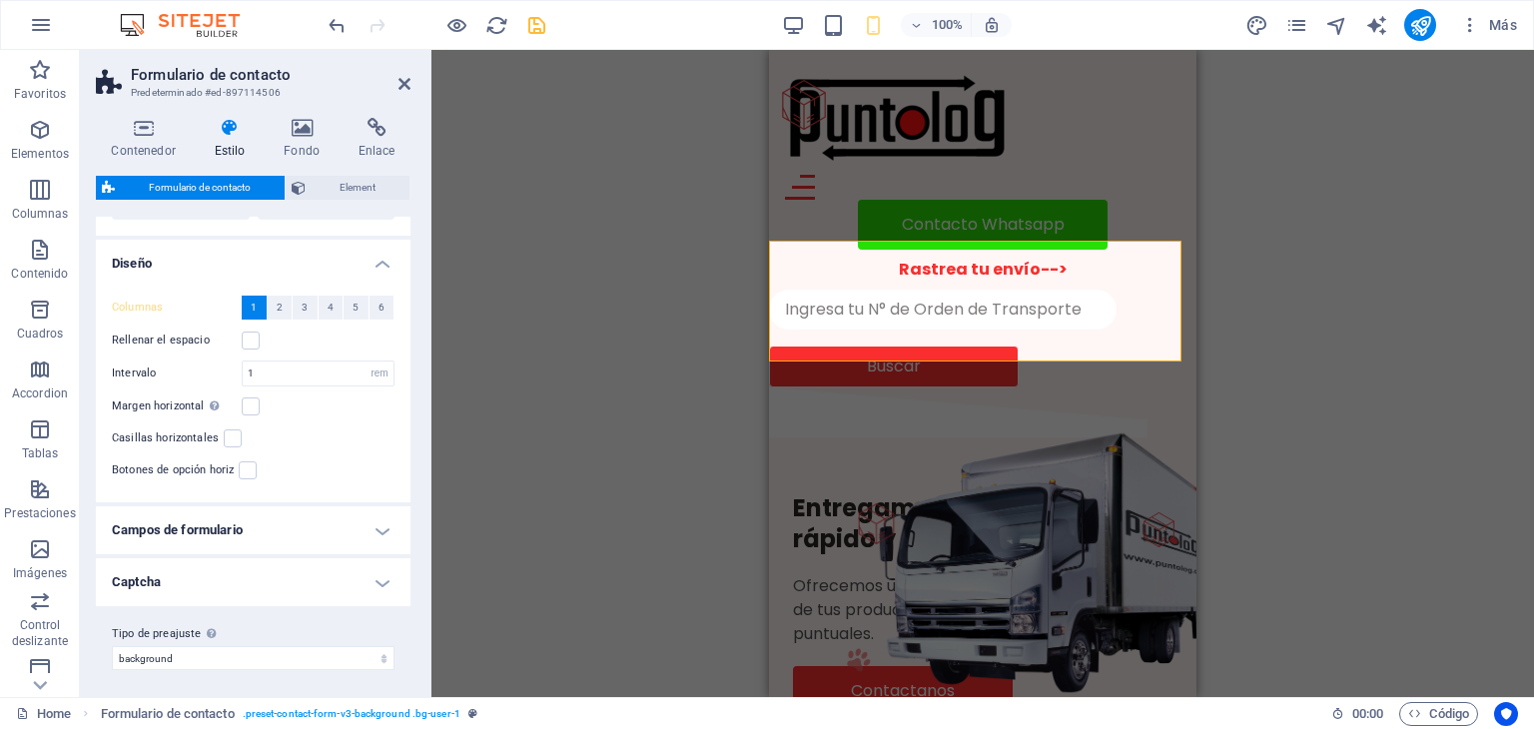
scroll to position [325, 0]
click at [251, 334] on label at bounding box center [251, 337] width 18 height 18
click at [0, 0] on input "Rellenar el espacio" at bounding box center [0, 0] width 0 height 0
click at [251, 334] on label at bounding box center [251, 337] width 18 height 18
click at [0, 0] on input "Rellenar el espacio" at bounding box center [0, 0] width 0 height 0
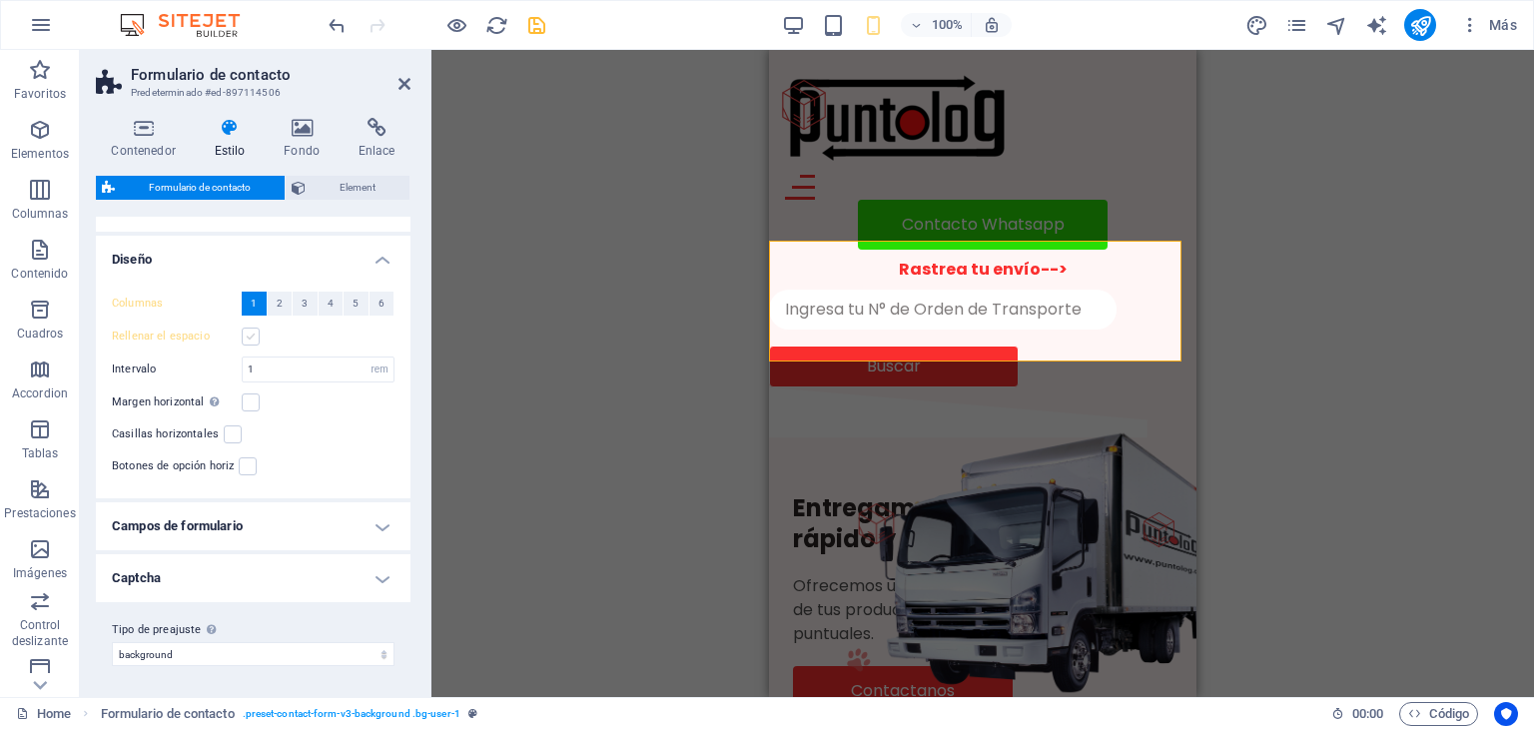
click at [251, 334] on label at bounding box center [251, 337] width 18 height 18
click at [0, 0] on input "Rellenar el espacio" at bounding box center [0, 0] width 0 height 0
click at [248, 404] on label at bounding box center [251, 402] width 18 height 18
click at [0, 0] on input "Margen horizontal Solo si el "Ancho del contenido" de los contenedores no se ha…" at bounding box center [0, 0] width 0 height 0
click at [248, 404] on label at bounding box center [251, 402] width 18 height 18
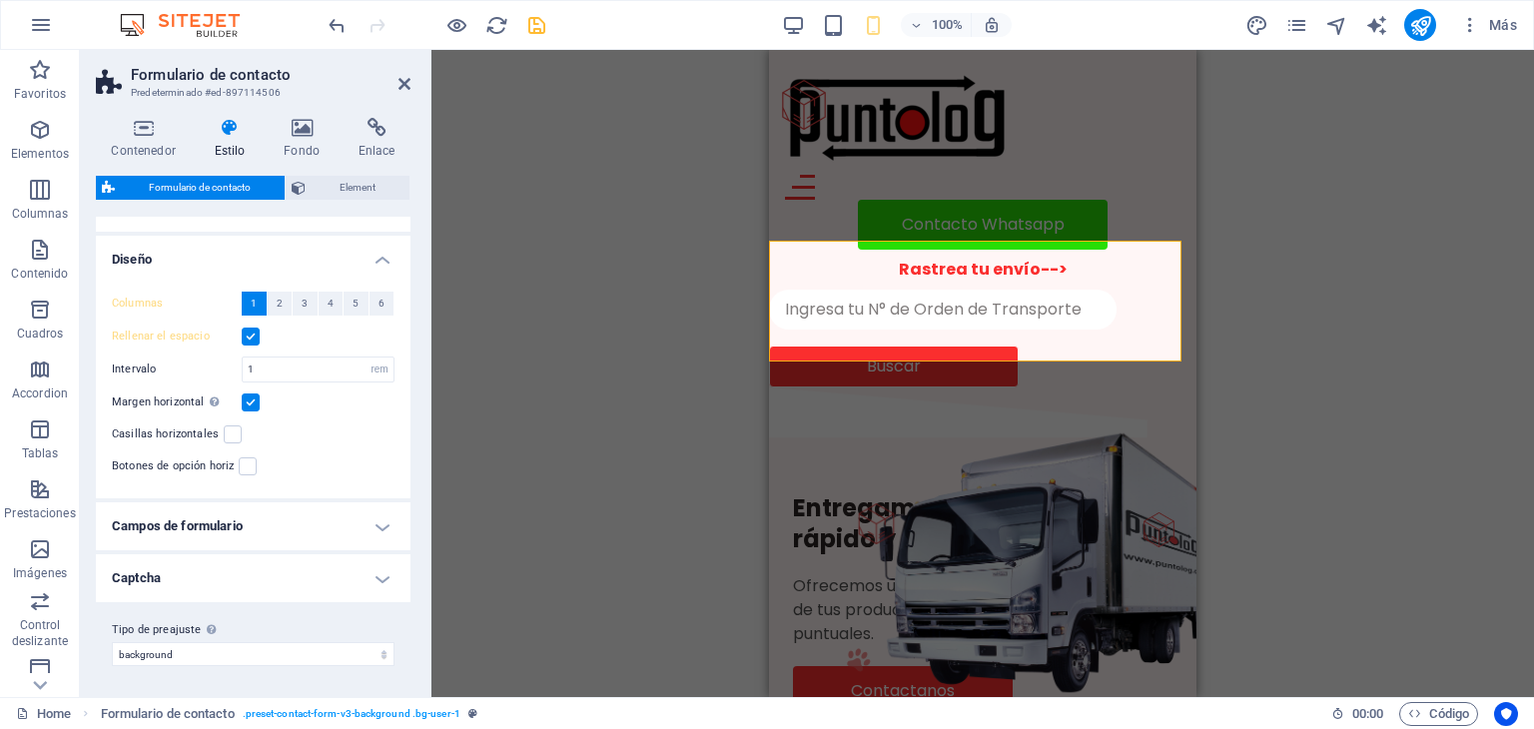
click at [0, 0] on input "Margen horizontal Solo si el "Ancho del contenido" de los contenedores no se ha…" at bounding box center [0, 0] width 0 height 0
click at [252, 329] on label at bounding box center [251, 337] width 18 height 18
click at [0, 0] on input "Rellenar el espacio" at bounding box center [0, 0] width 0 height 0
click at [252, 329] on label at bounding box center [251, 337] width 18 height 18
click at [0, 0] on input "Rellenar el espacio" at bounding box center [0, 0] width 0 height 0
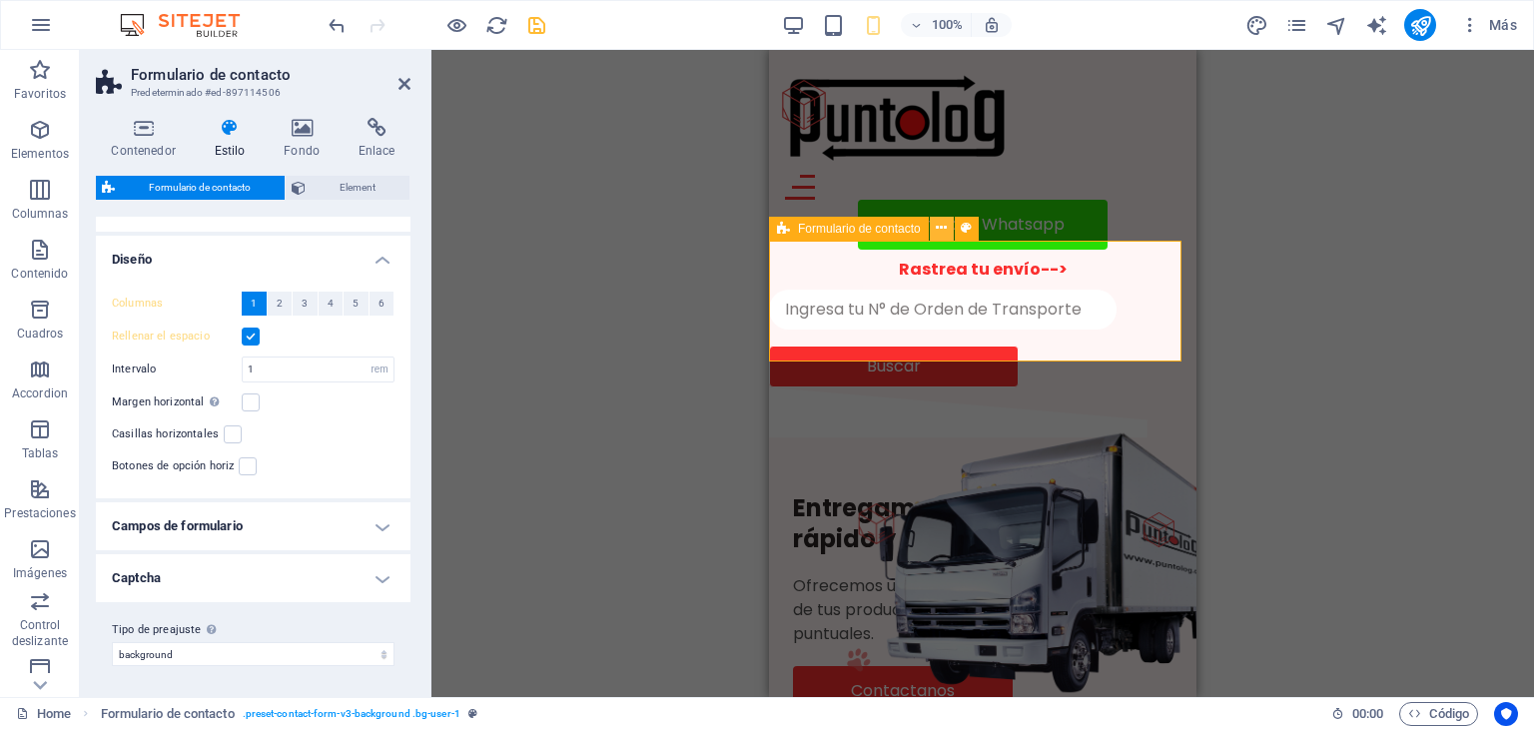
click at [0, 0] on icon at bounding box center [0, 0] width 0 height 0
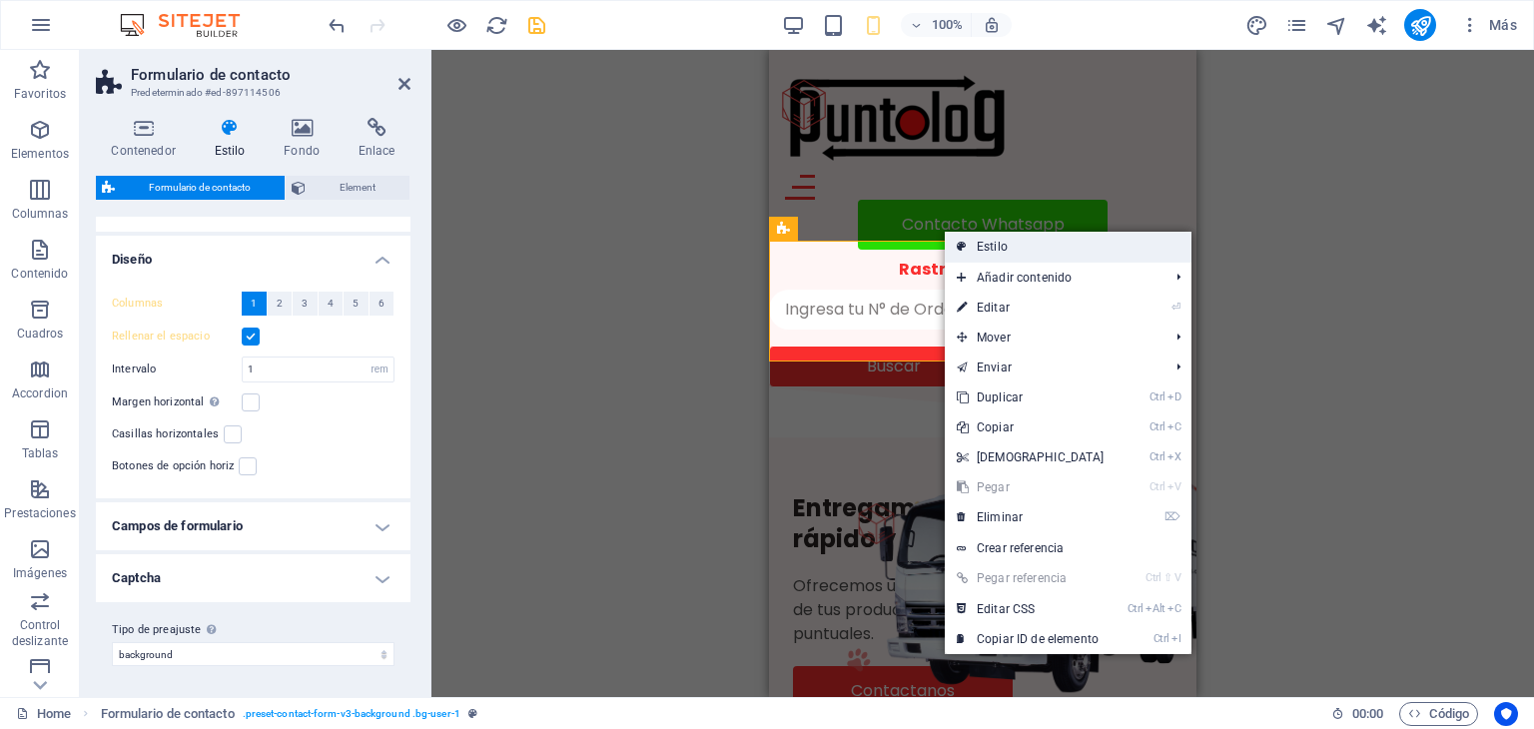
click at [991, 247] on link "Estilo" at bounding box center [1068, 247] width 247 height 30
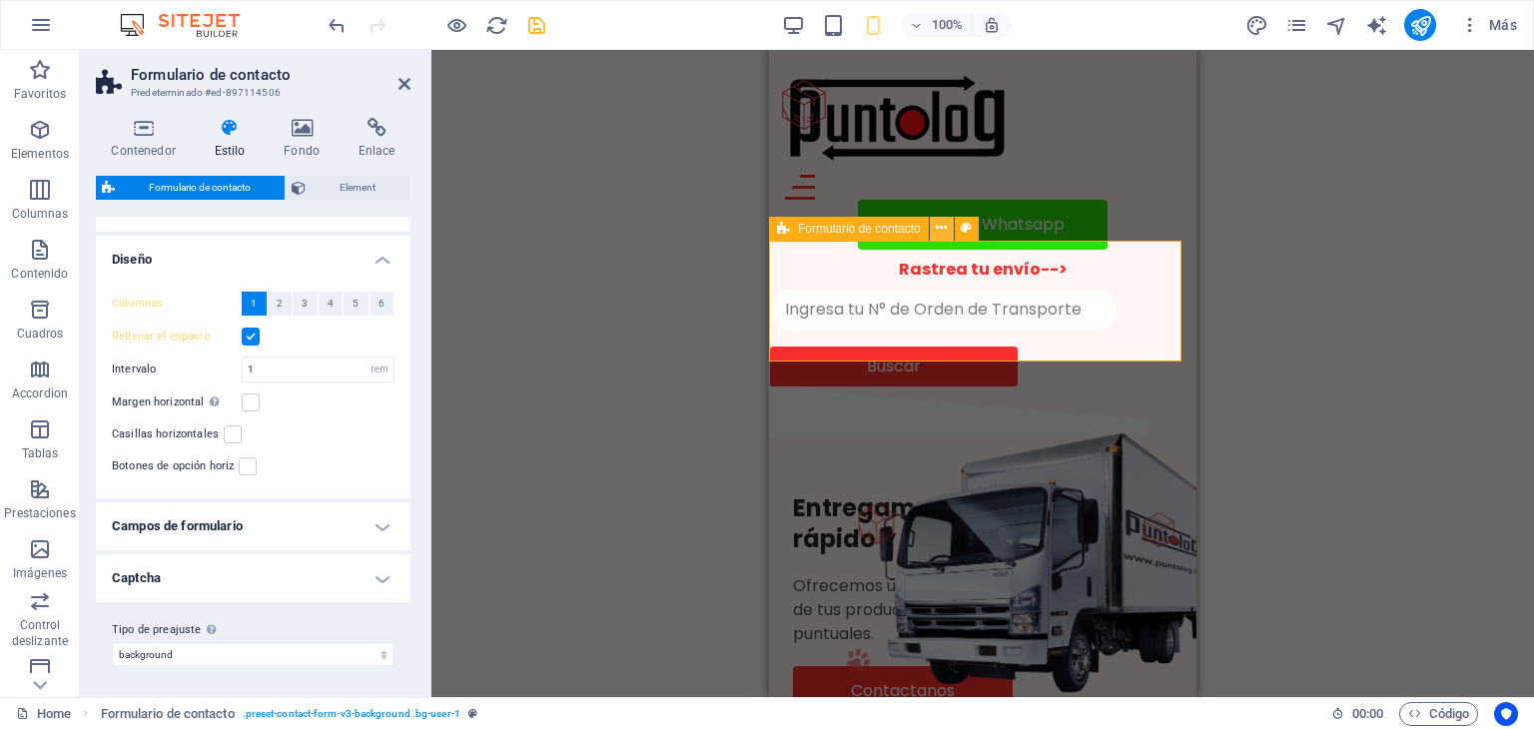
click at [0, 0] on icon at bounding box center [0, 0] width 0 height 0
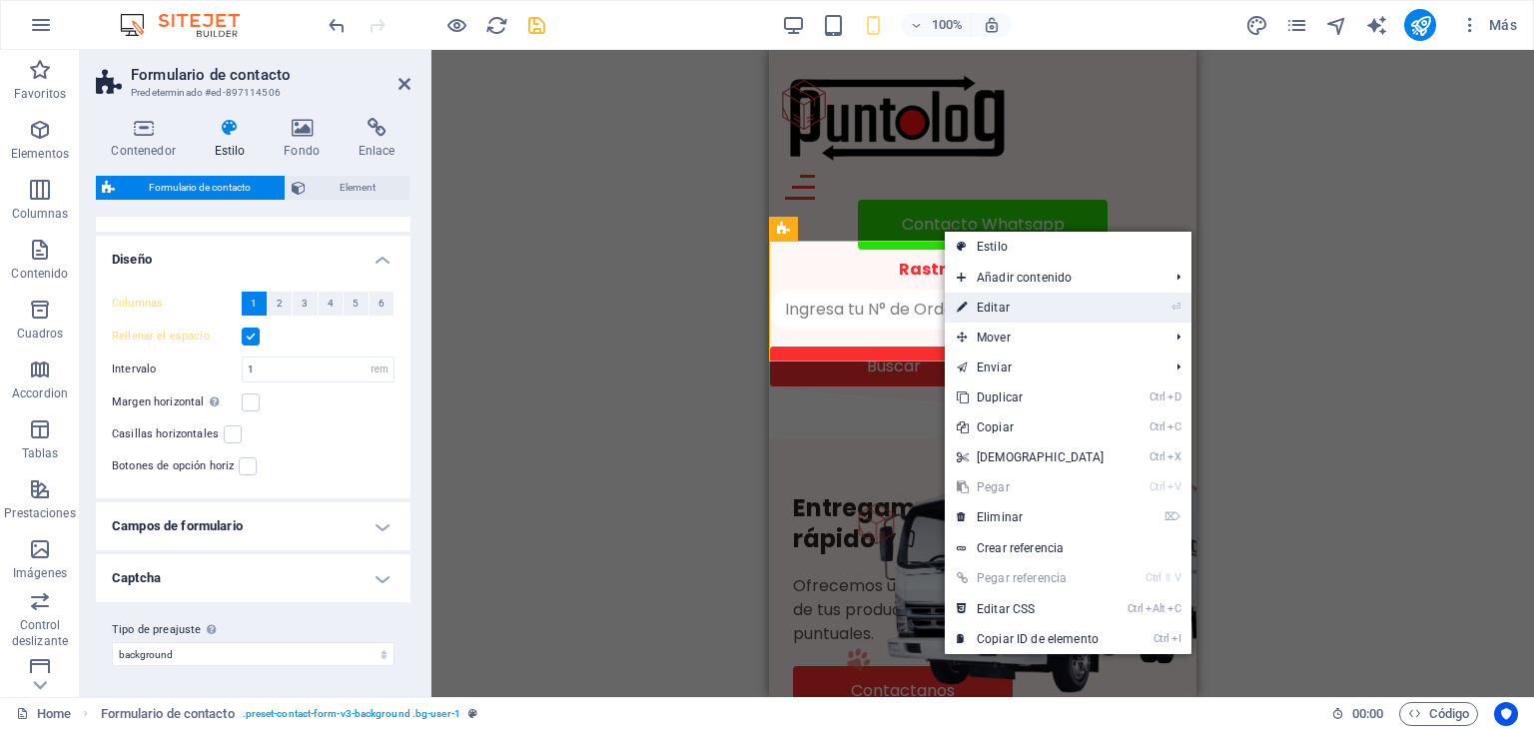
click at [986, 301] on link "⏎ Editar" at bounding box center [1031, 308] width 172 height 30
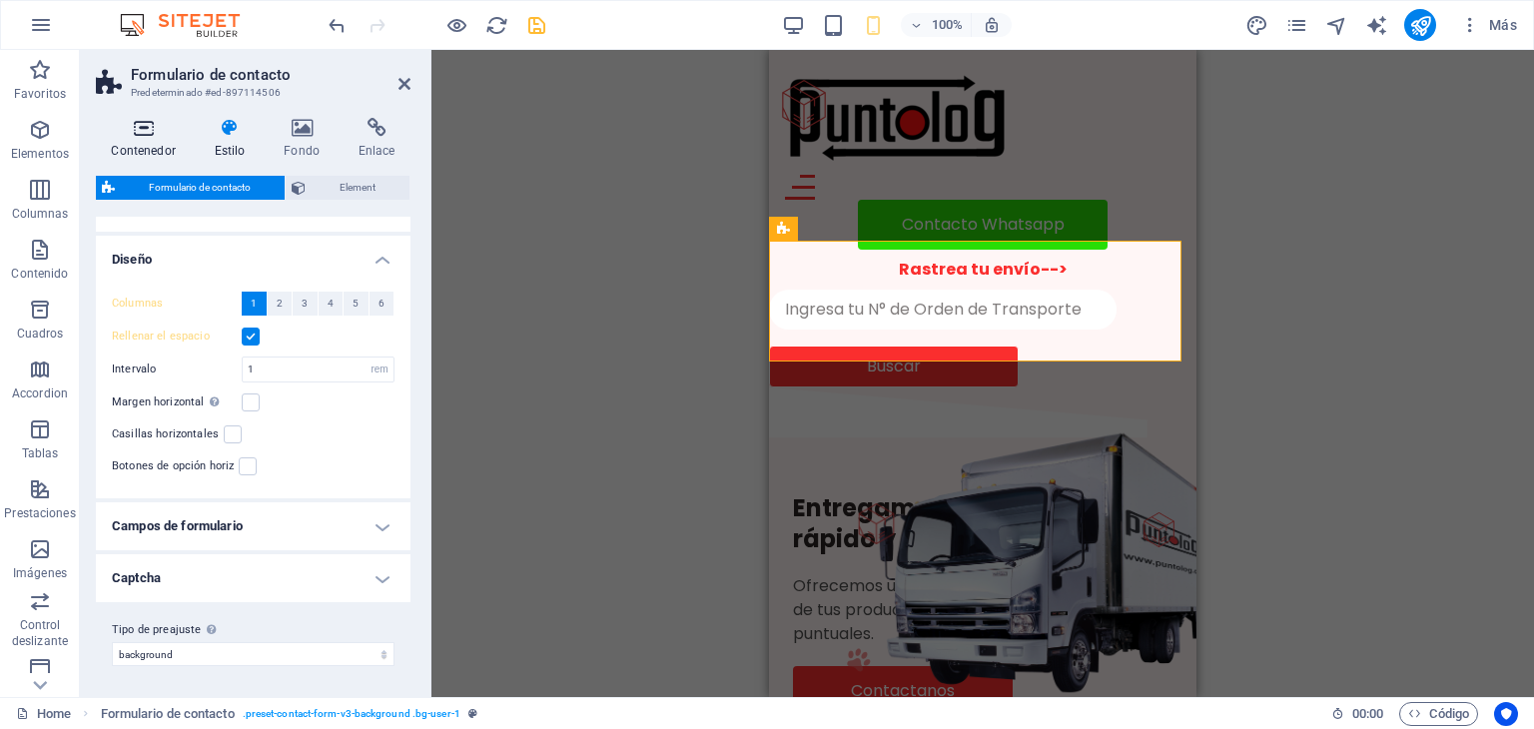
click at [141, 135] on icon at bounding box center [143, 128] width 95 height 20
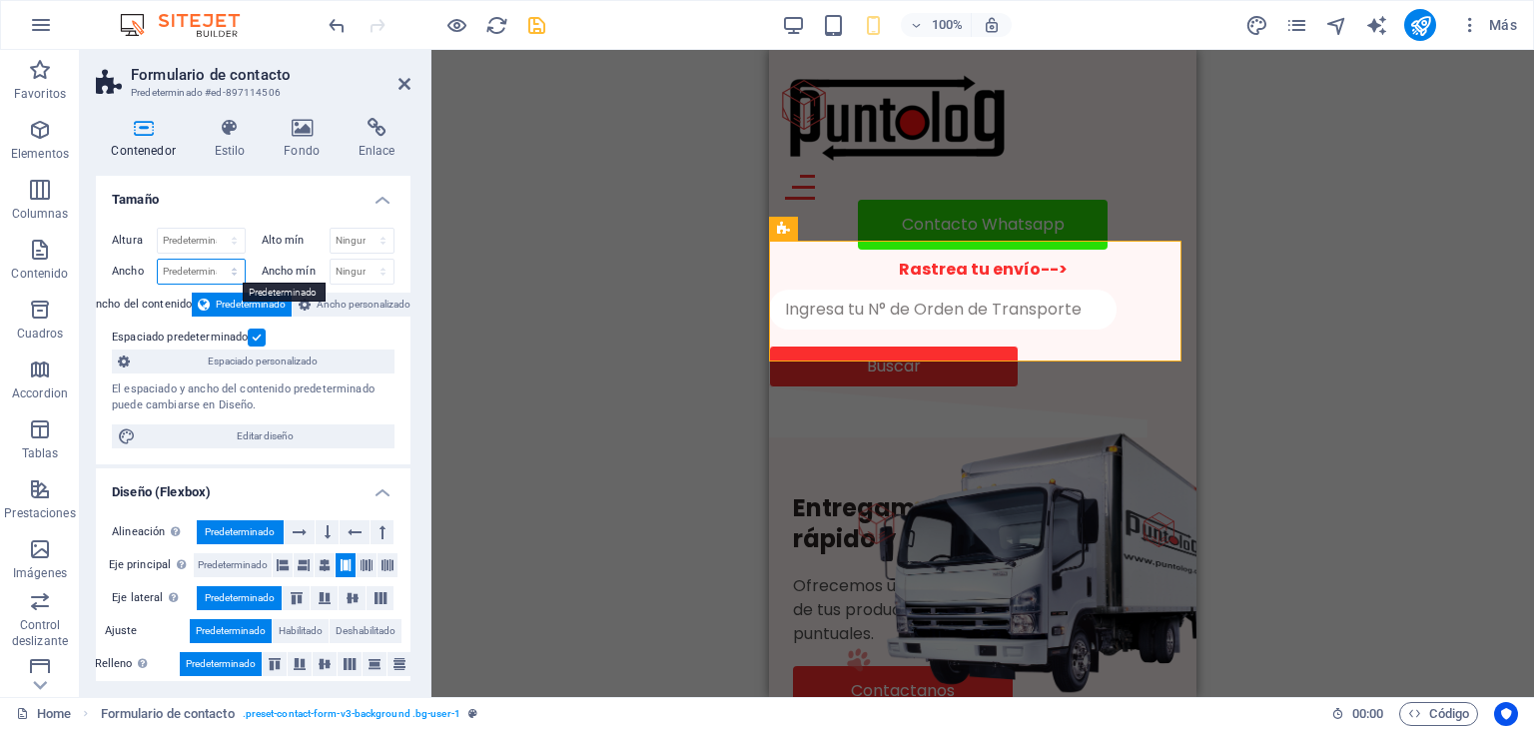
click at [214, 266] on select "Predeterminado px rem % em vh vw" at bounding box center [201, 272] width 87 height 24
select select "px"
click at [214, 260] on select "Predeterminado px rem % em vh vw" at bounding box center [201, 272] width 87 height 24
click at [183, 270] on input "413" at bounding box center [201, 272] width 87 height 24
click at [183, 270] on input "43" at bounding box center [201, 272] width 87 height 24
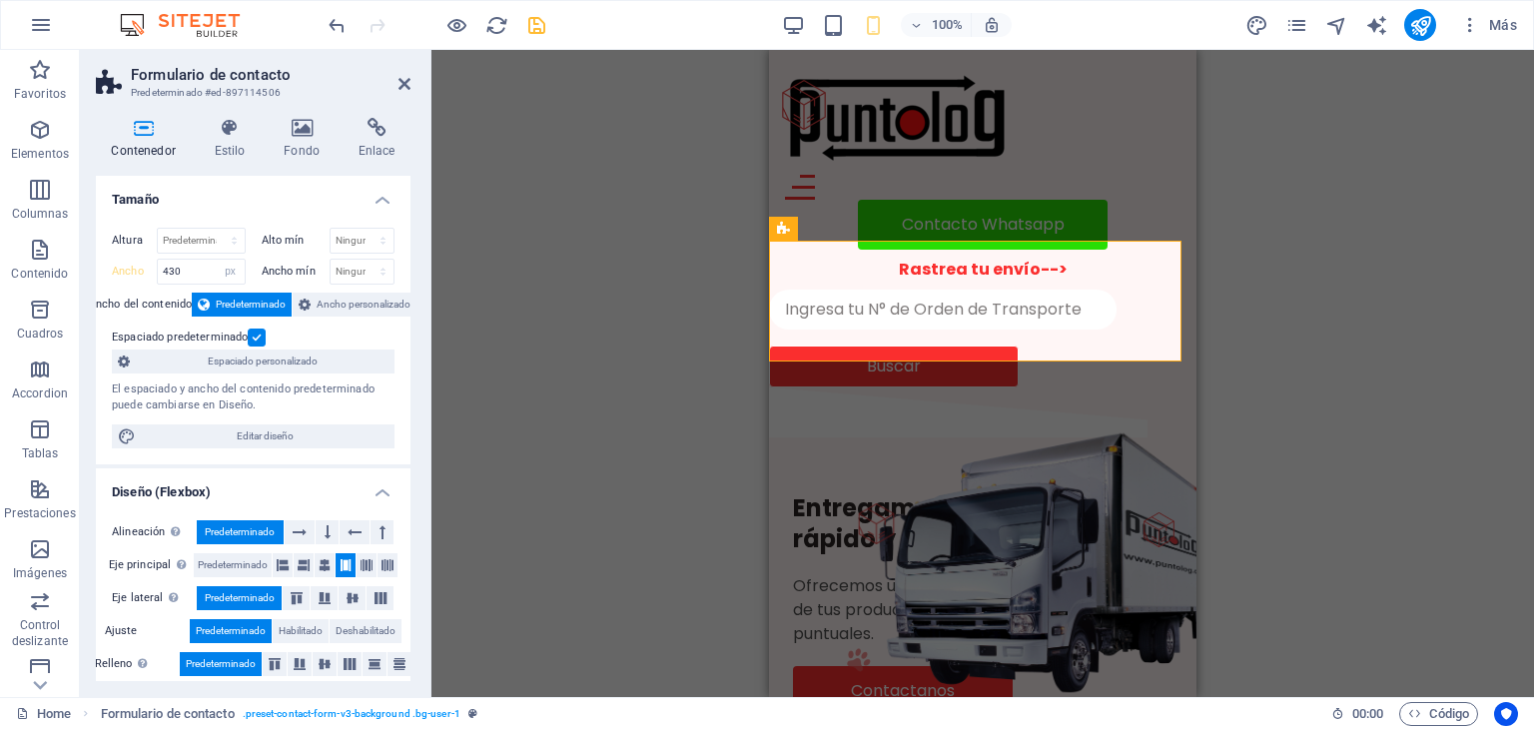
click at [317, 381] on div "El espaciado y ancho del contenido predeterminado puede cambiarse en Diseño." at bounding box center [253, 397] width 283 height 33
click at [398, 337] on div "Altura Predeterminado px rem % vh vw Alto mín Ninguno px rem % vh vw Ancho 430 …" at bounding box center [253, 338] width 315 height 253
drag, startPoint x: 199, startPoint y: 274, endPoint x: 135, endPoint y: 274, distance: 63.9
click at [135, 274] on div "Ancho 430 Predeterminado px rem % em vh vw" at bounding box center [179, 272] width 134 height 26
type input "500"
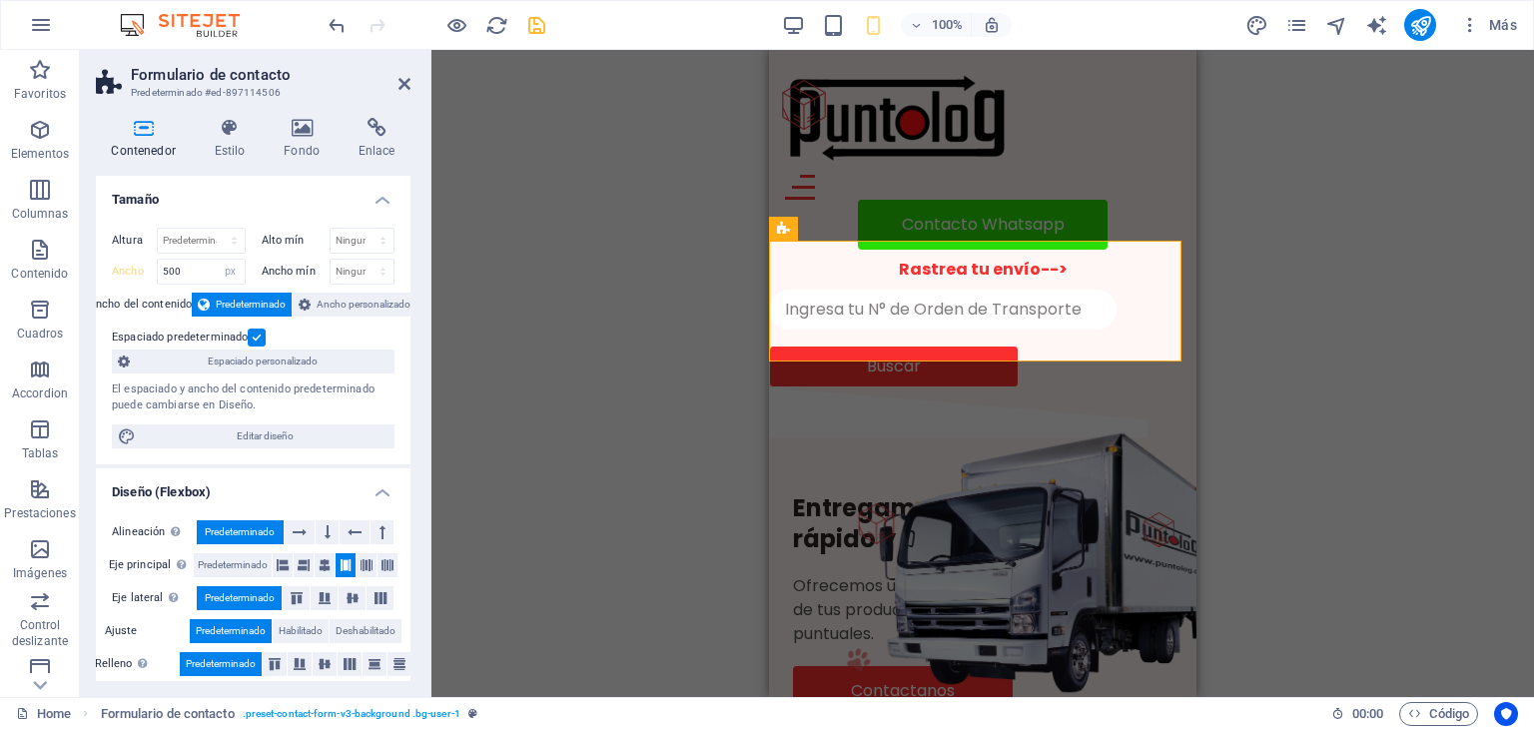
click at [1222, 369] on div "Arrastra aquí para reemplazar el contenido existente. Si quieres crear un eleme…" at bounding box center [982, 373] width 1103 height 647
click at [1153, 444] on div "Entregamos tus productos rápido y seguro. Ofrecemos un servicio ágil para la di…" at bounding box center [982, 604] width 427 height 320
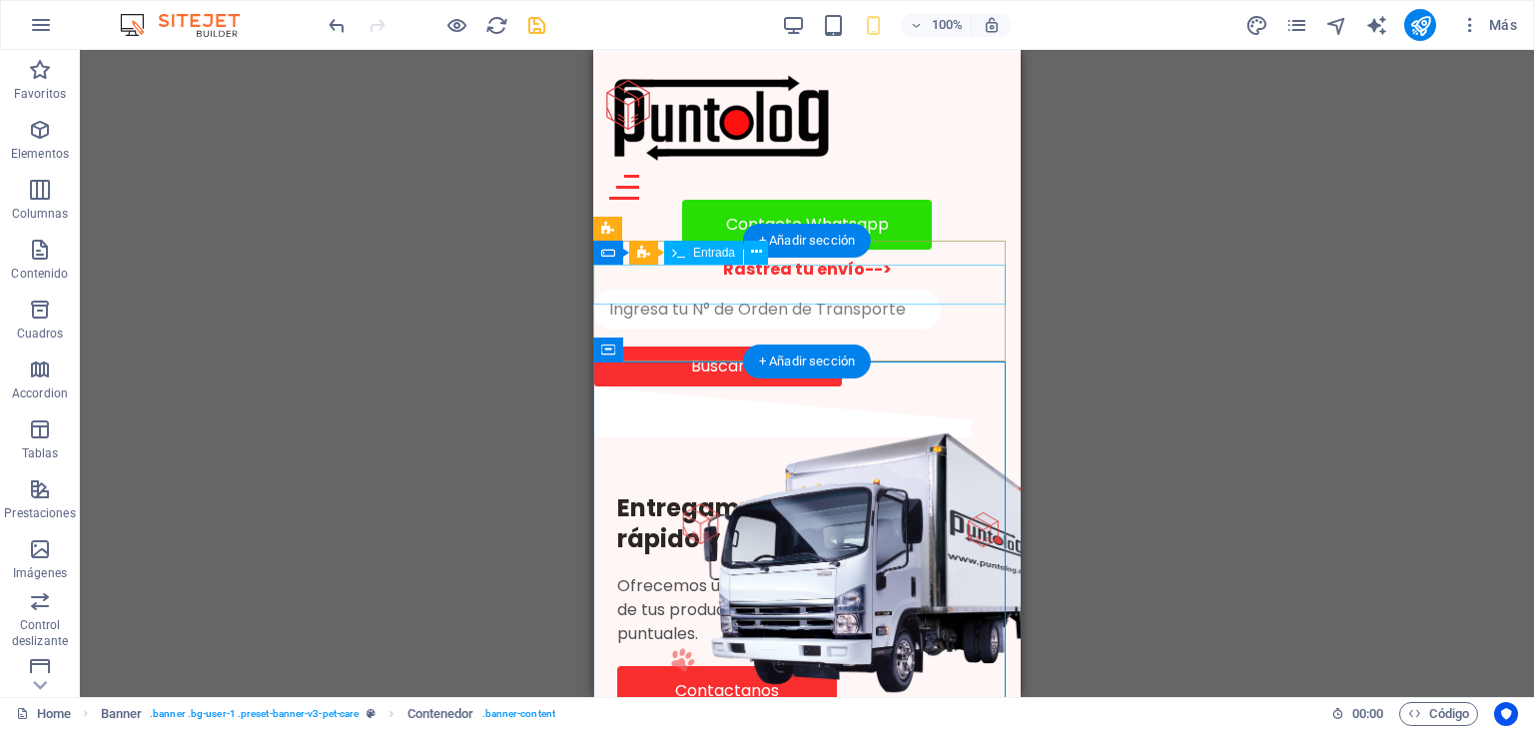
click at [954, 290] on div at bounding box center [806, 310] width 427 height 40
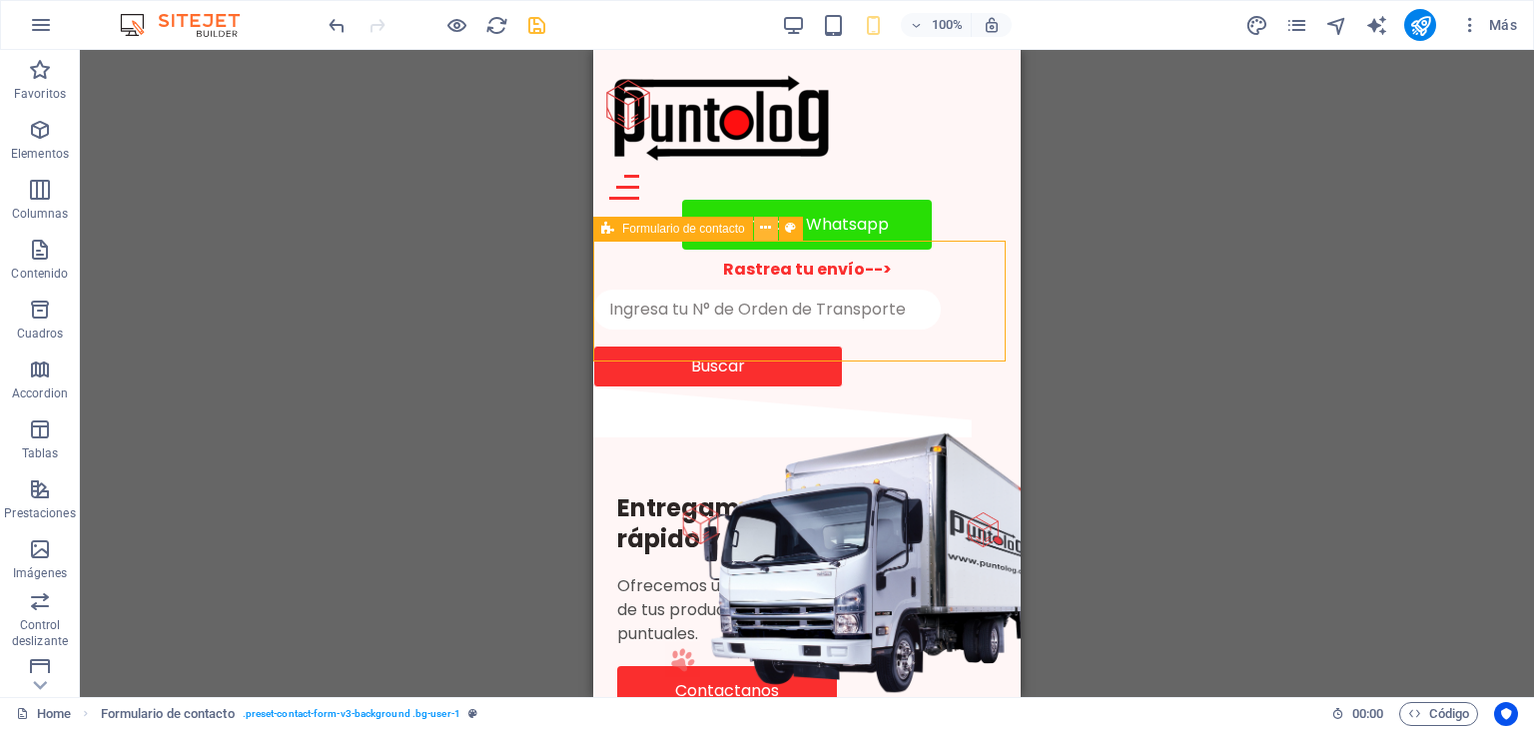
click at [0, 0] on icon at bounding box center [0, 0] width 0 height 0
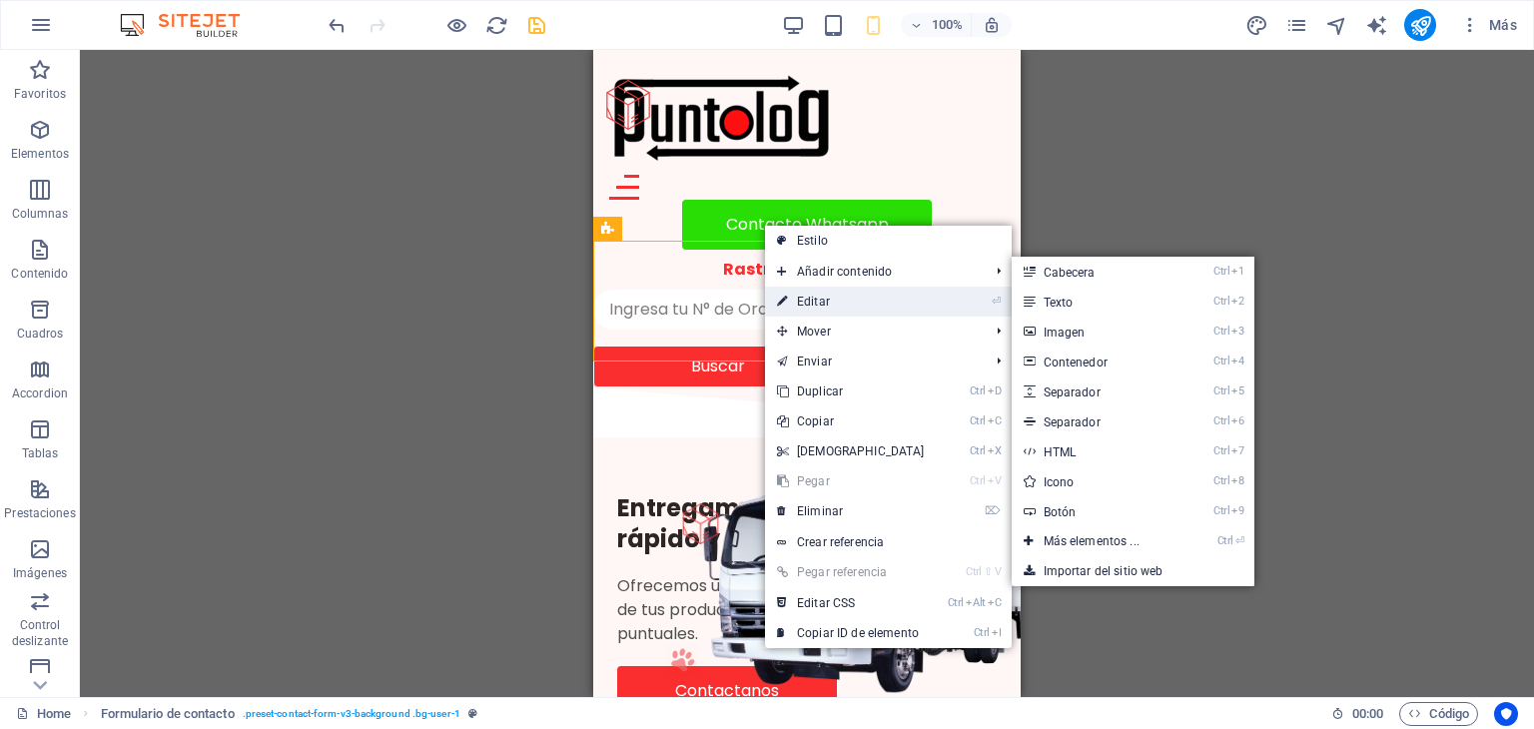
click at [829, 299] on link "⏎ Editar" at bounding box center [851, 302] width 172 height 30
select select "px"
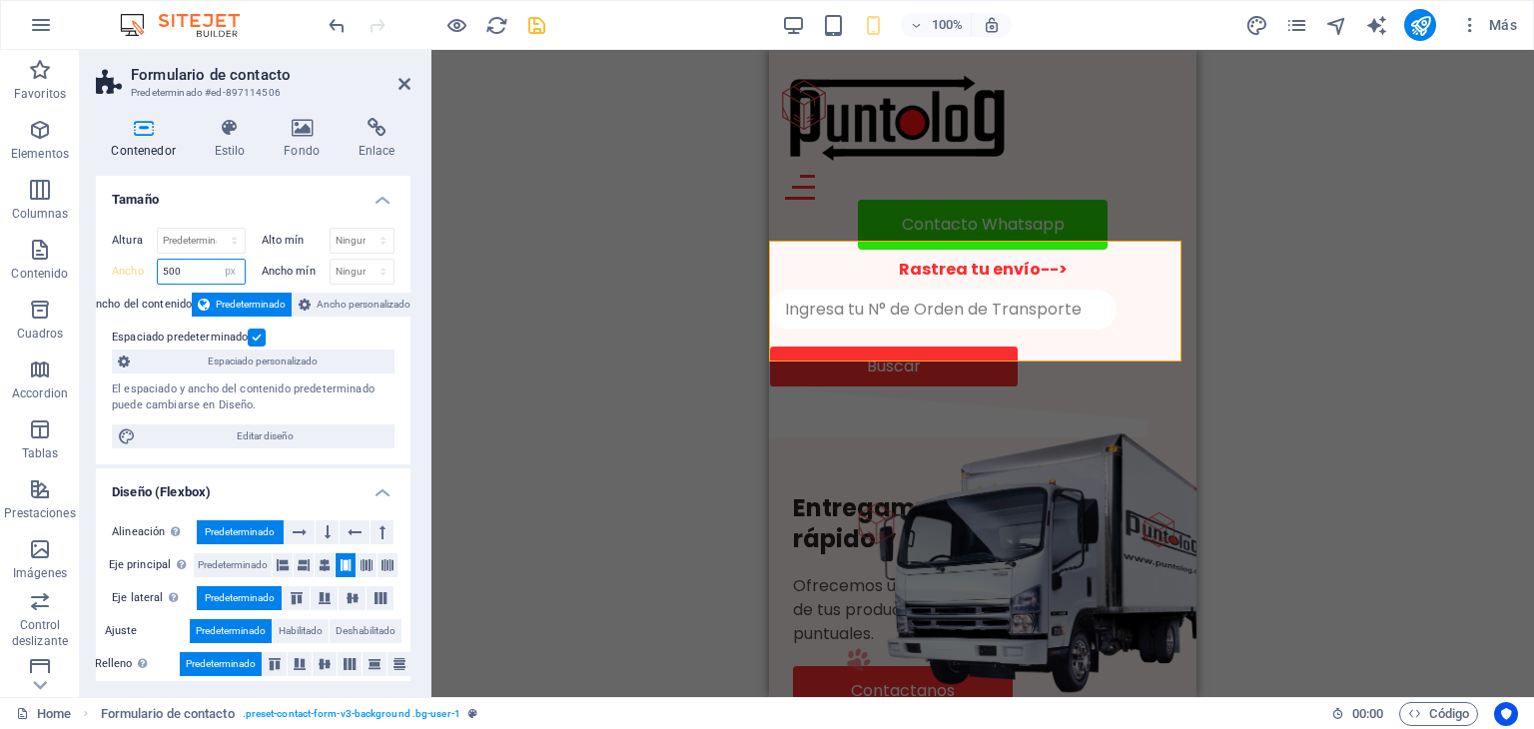
drag, startPoint x: 204, startPoint y: 269, endPoint x: 99, endPoint y: 277, distance: 105.2
click at [99, 277] on div "Altura Predeterminado px rem % vh vw Alto mín Ninguno px rem % vh vw Ancho 500 …" at bounding box center [253, 338] width 315 height 253
type input "413"
click at [537, 24] on icon "save" at bounding box center [536, 25] width 23 height 23
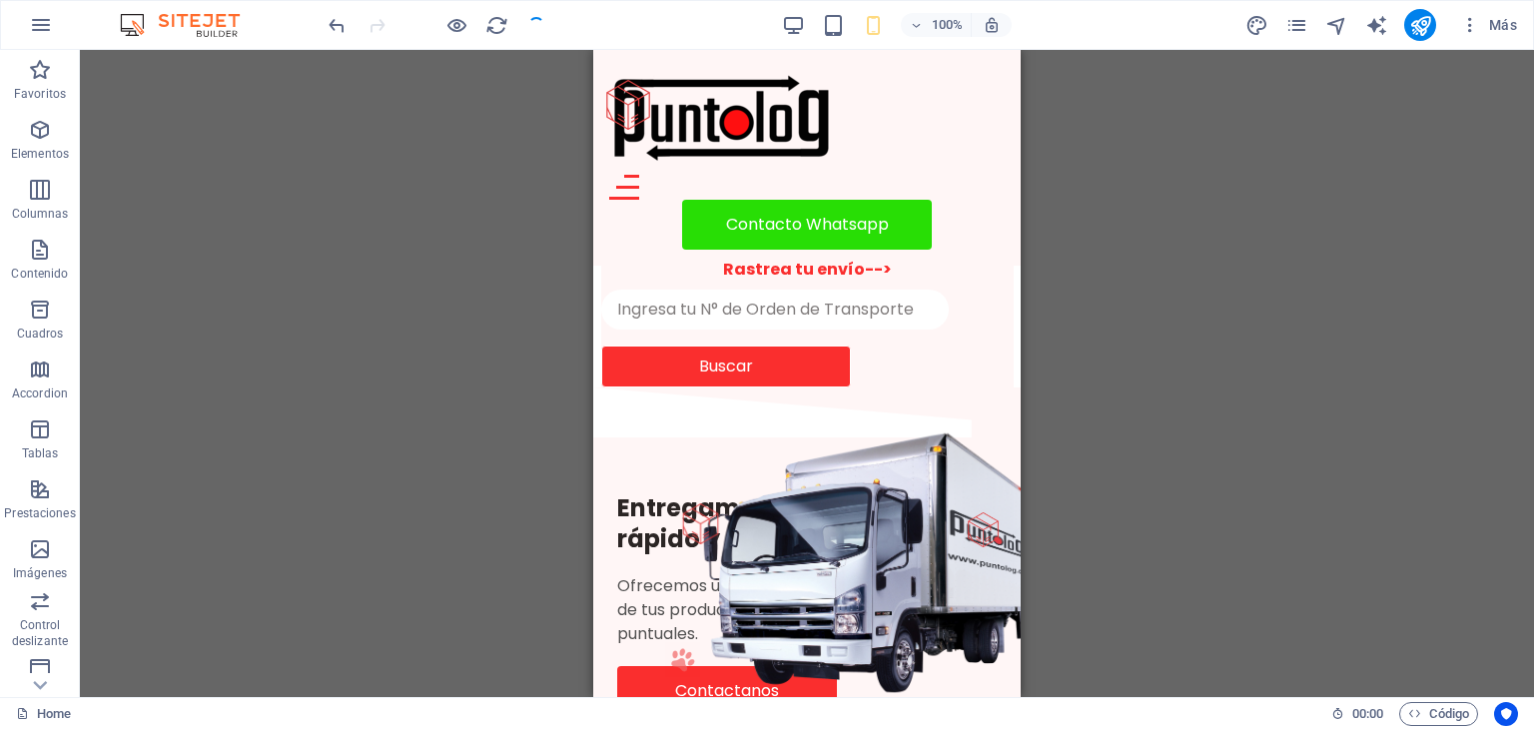
click at [537, 24] on div at bounding box center [437, 25] width 224 height 32
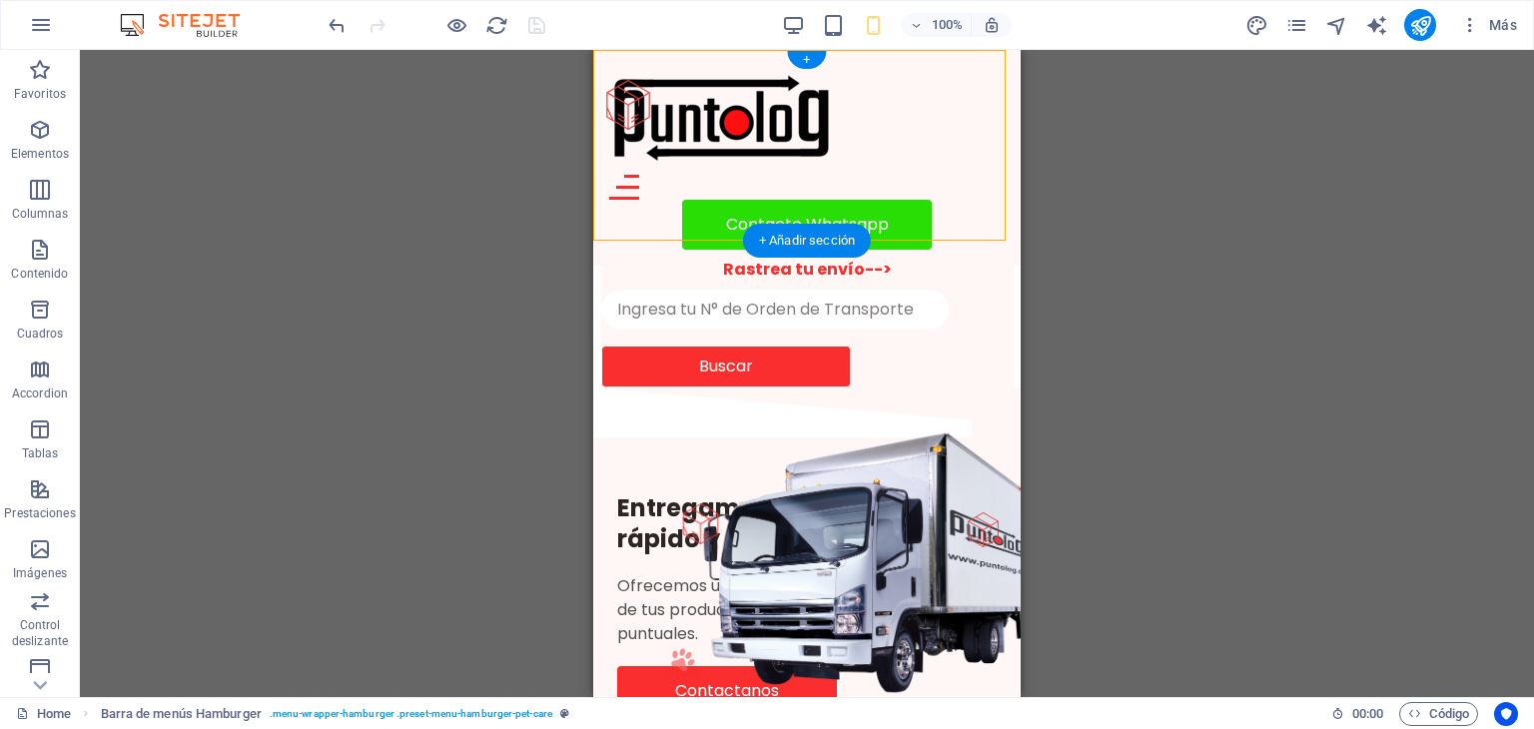
drag, startPoint x: 693, startPoint y: 189, endPoint x: 691, endPoint y: 170, distance: 19.1
click at [691, 170] on header "Home Tarifas Servicios Contacto Contacto Whatsapp" at bounding box center [806, 158] width 427 height 216
click at [693, 200] on div "Contacto Whatsapp" at bounding box center [806, 225] width 395 height 50
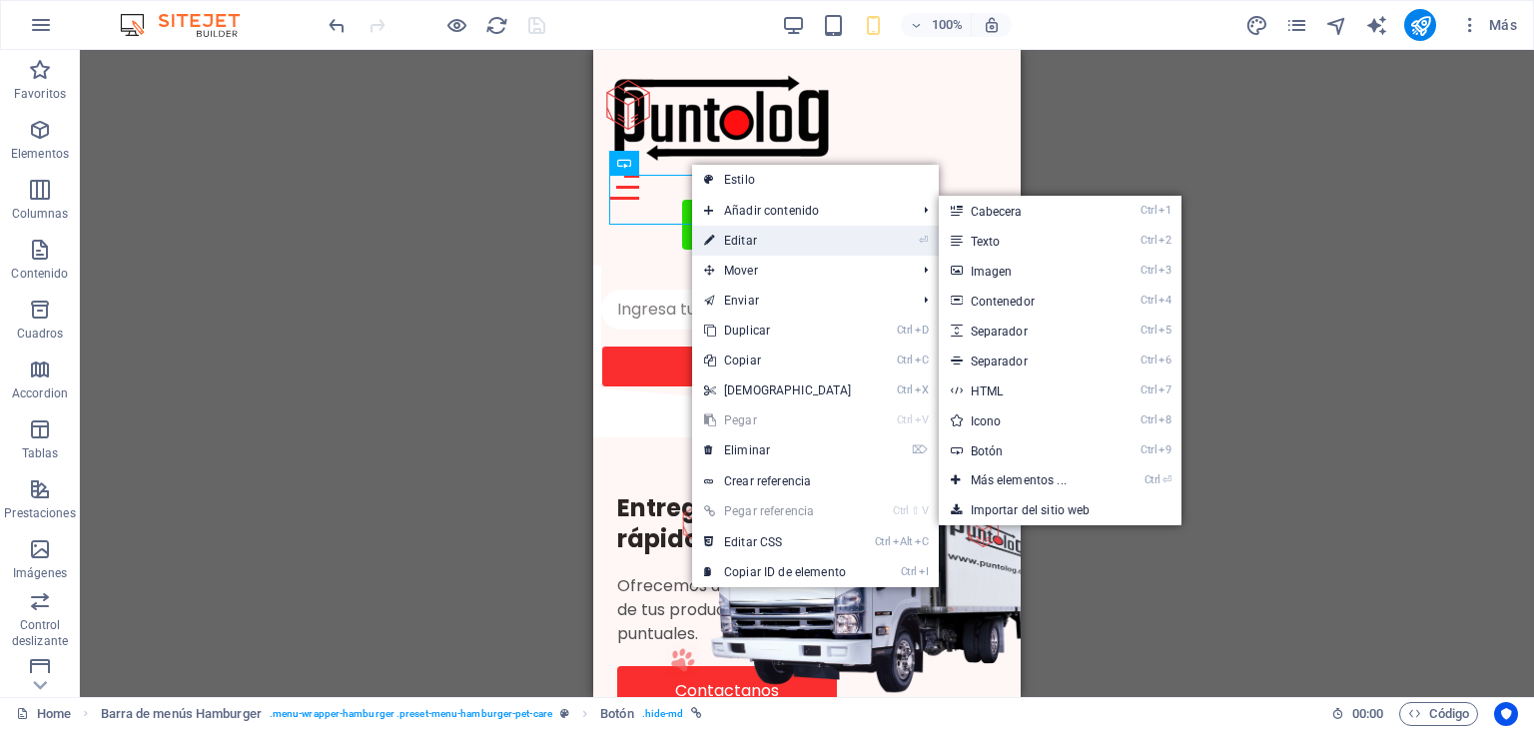
click at [760, 237] on link "⏎ Editar" at bounding box center [778, 241] width 172 height 30
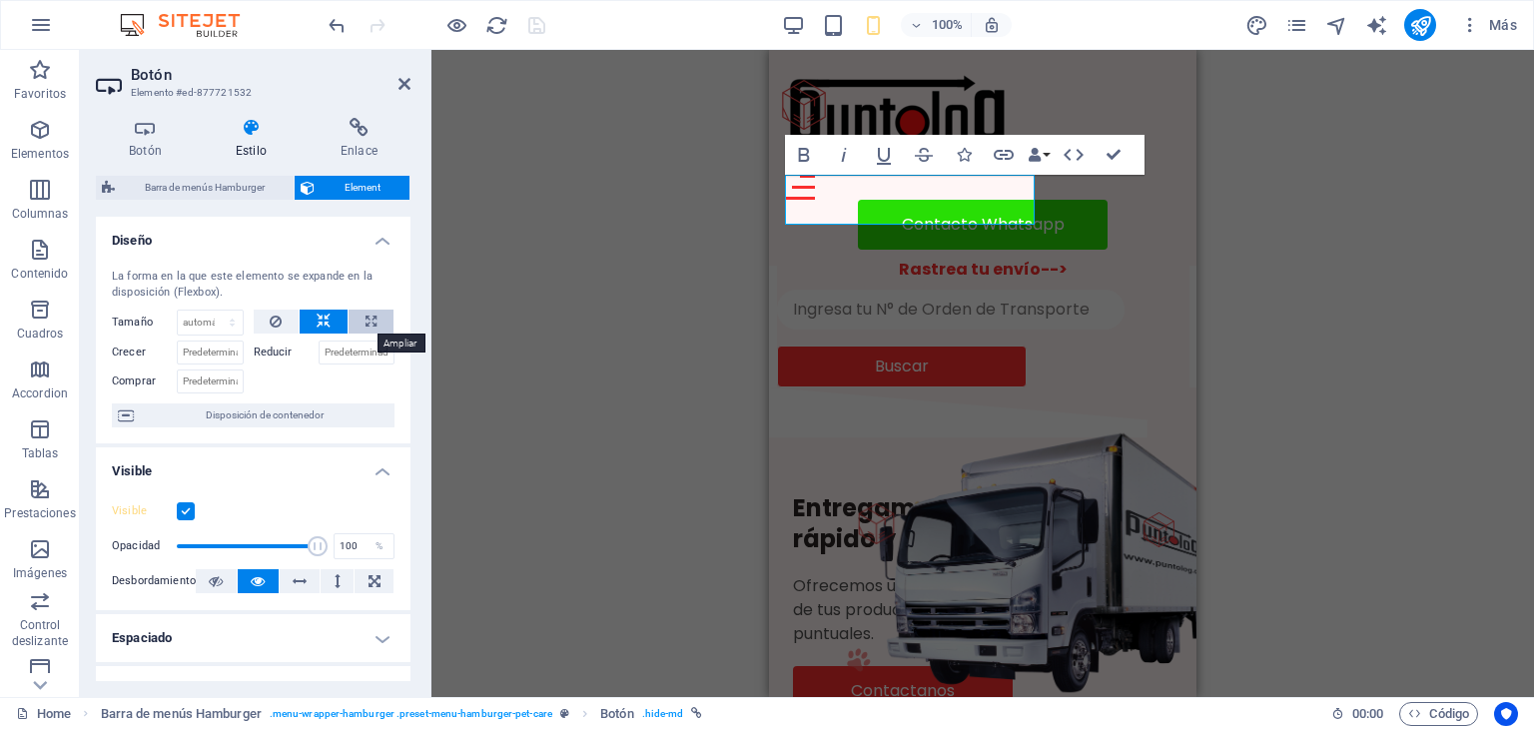
click at [371, 317] on icon at bounding box center [371, 322] width 11 height 24
type input "100"
select select "%"
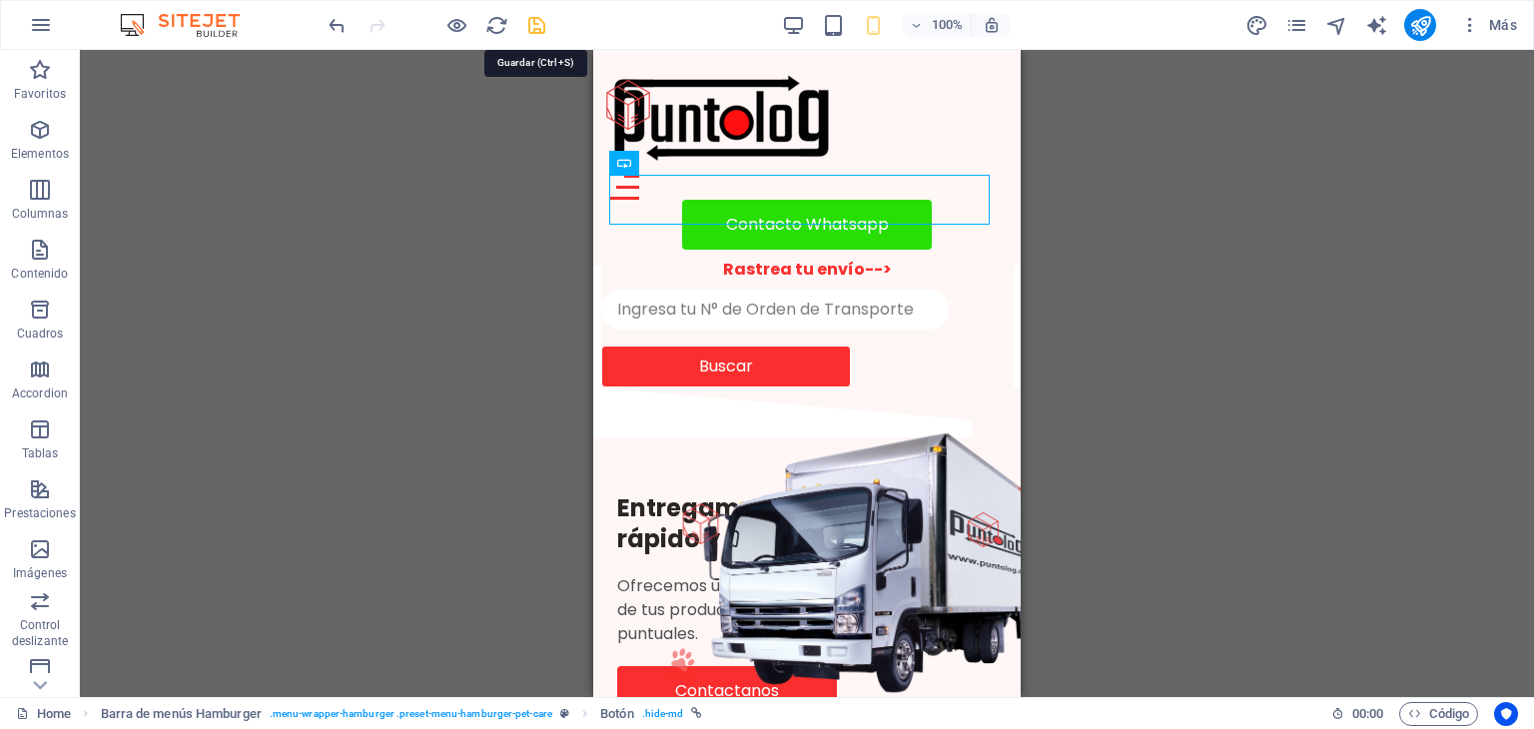
click at [539, 28] on icon "save" at bounding box center [536, 25] width 23 height 23
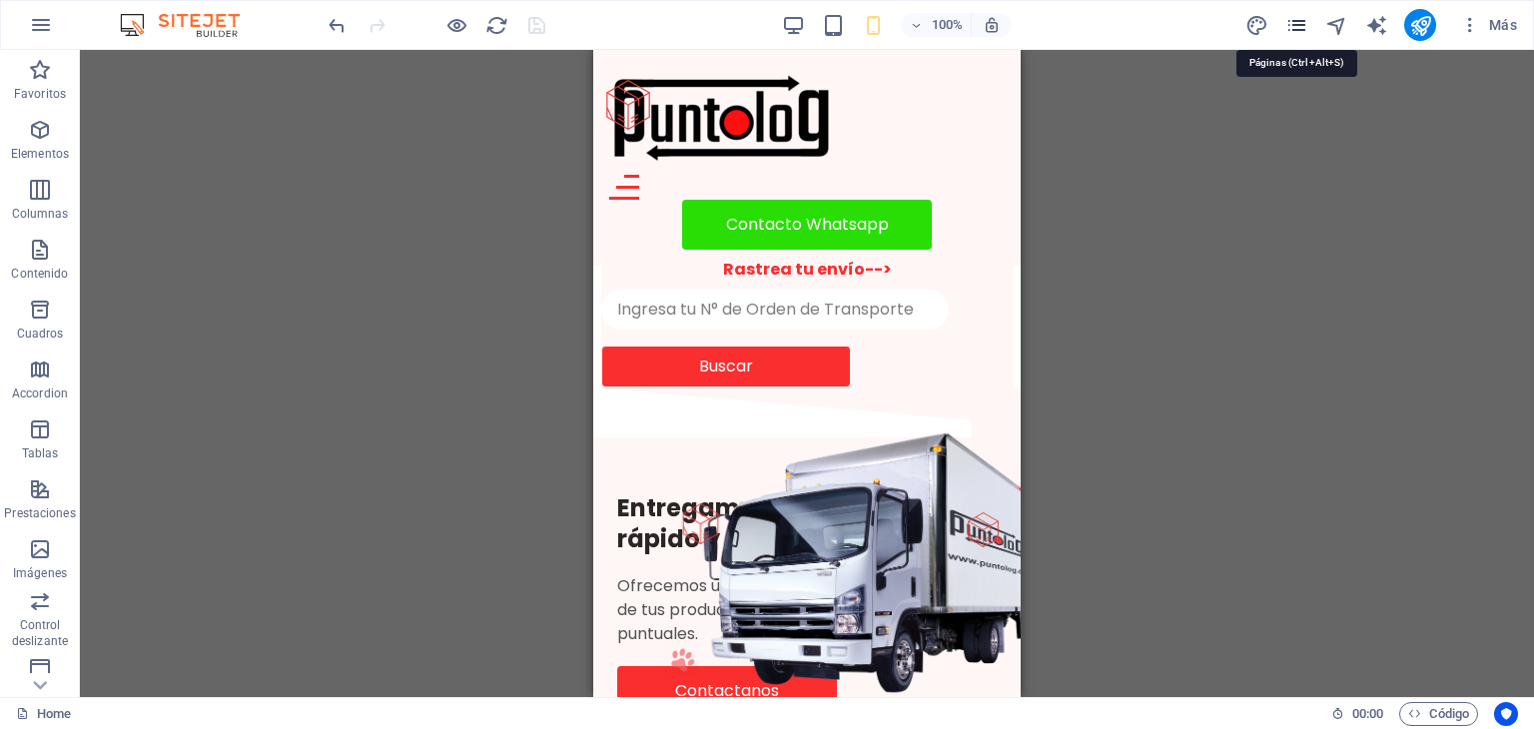
click at [1302, 27] on icon "pages" at bounding box center [1296, 25] width 23 height 23
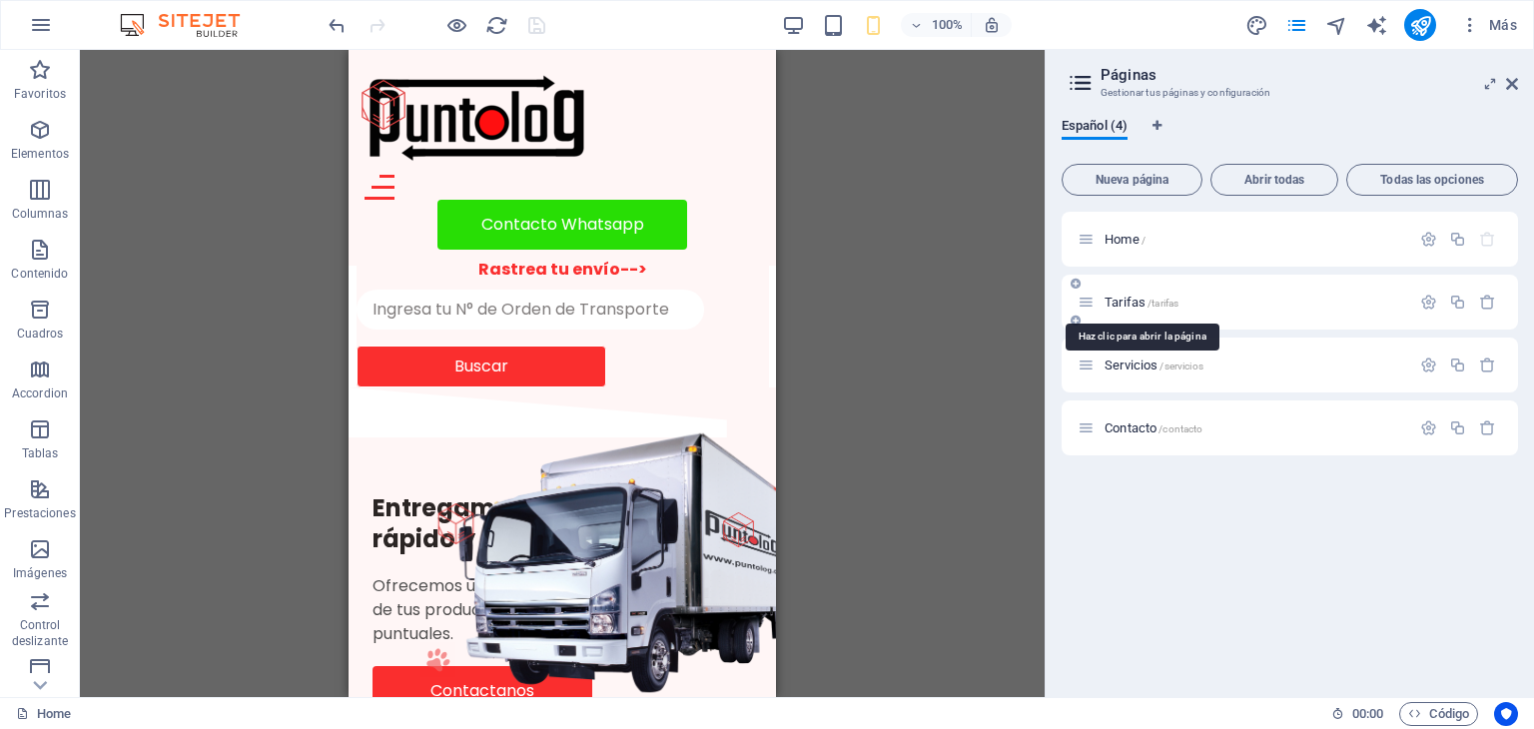
click at [1121, 303] on span "Tarifas /tarifas" at bounding box center [1142, 302] width 74 height 15
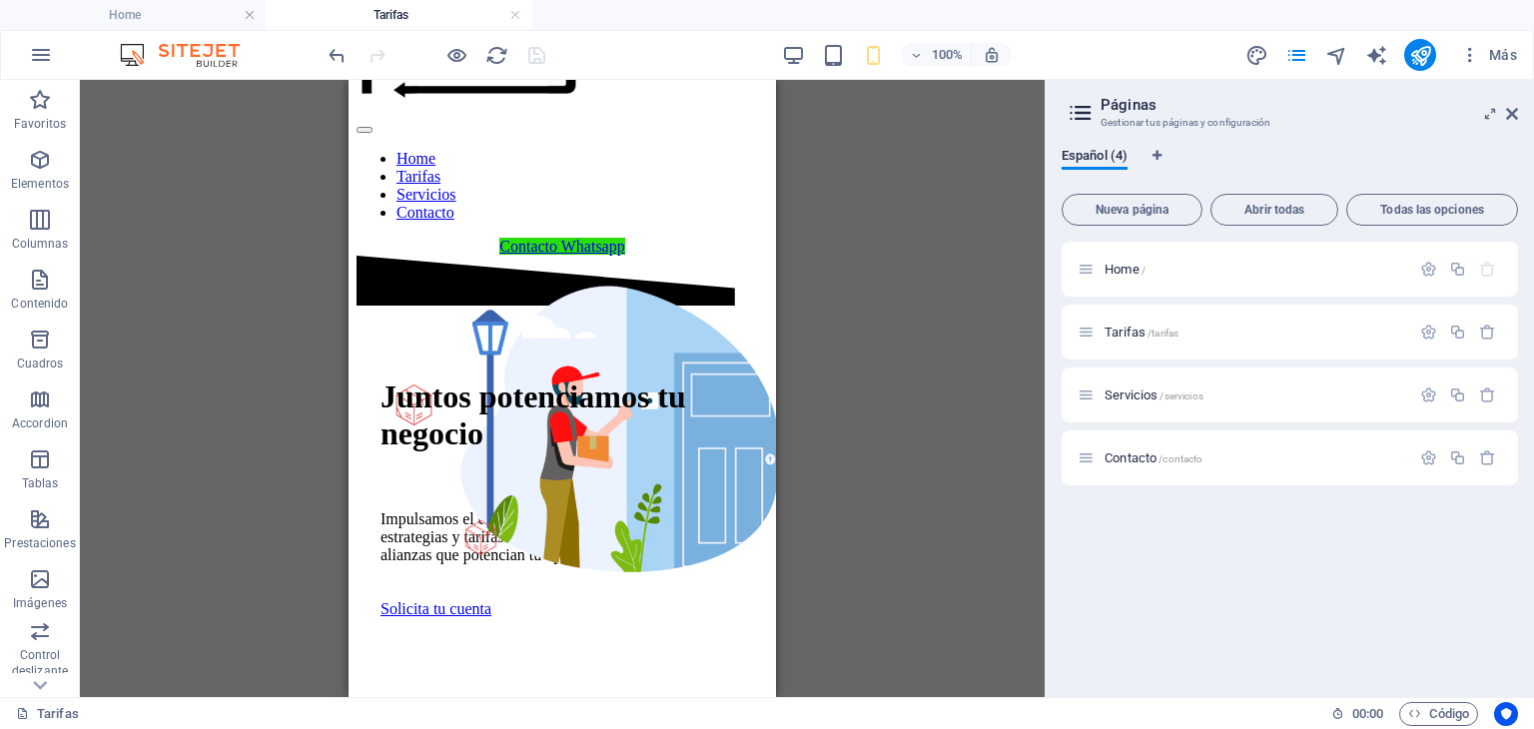
scroll to position [52, 0]
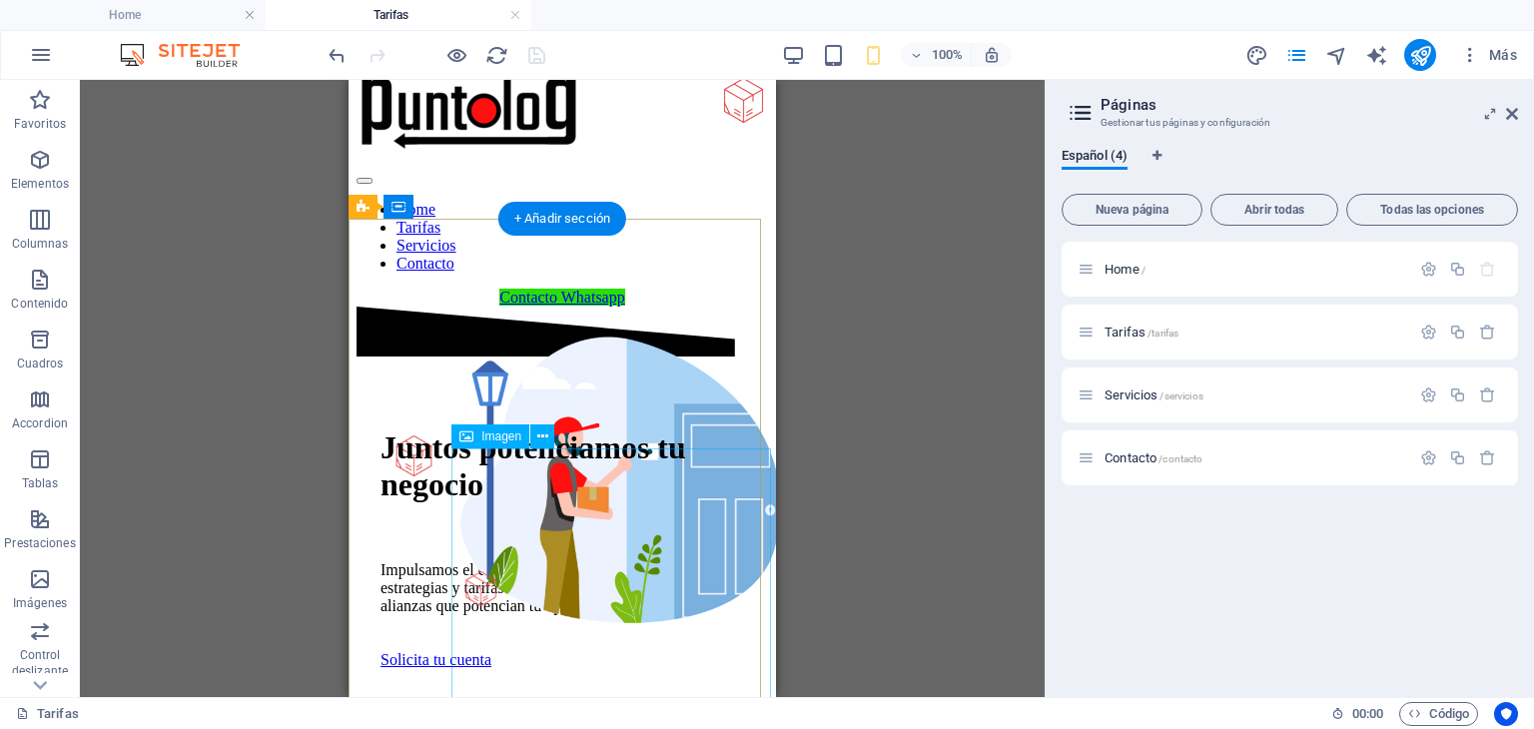
click at [631, 568] on figure at bounding box center [620, 478] width 331 height 335
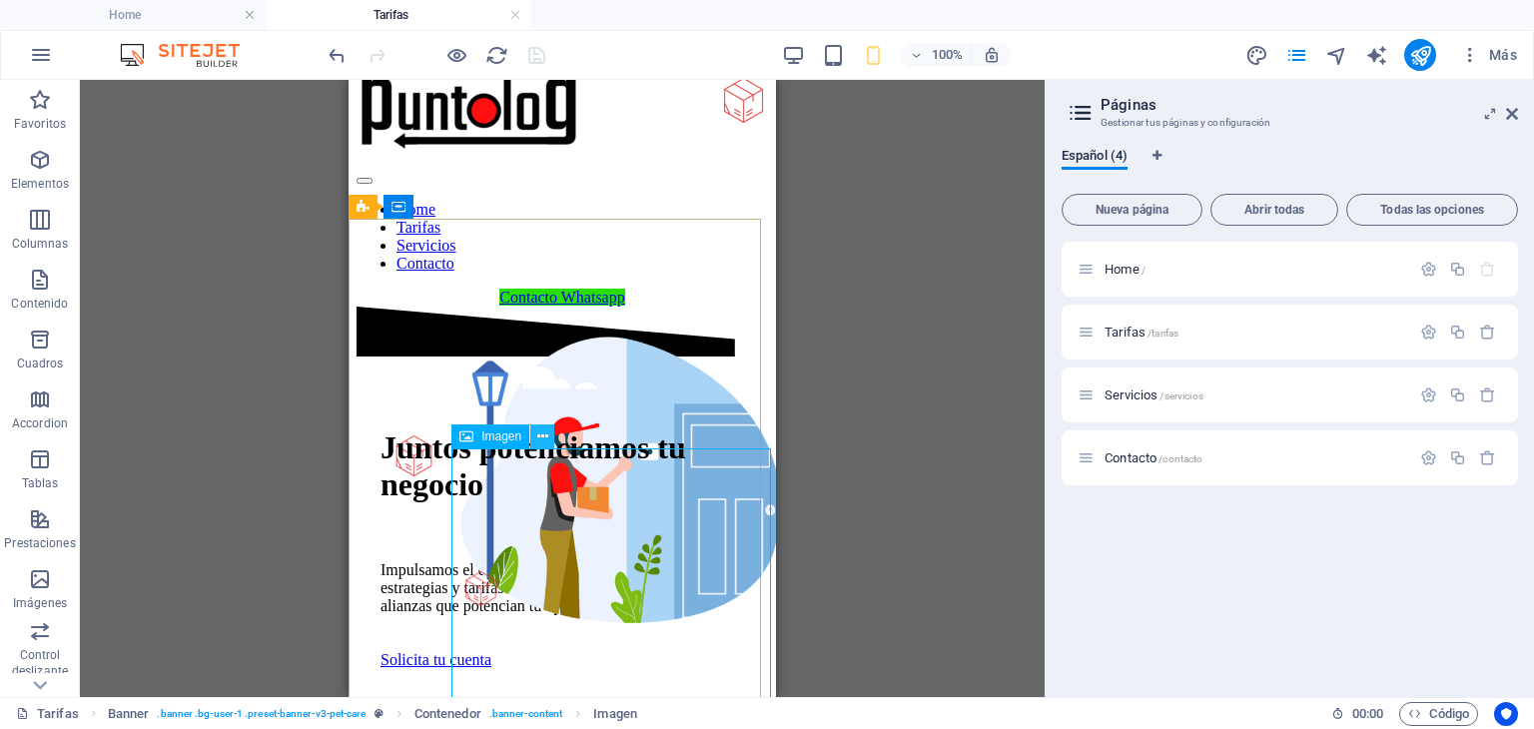
click at [544, 435] on icon at bounding box center [542, 436] width 11 height 21
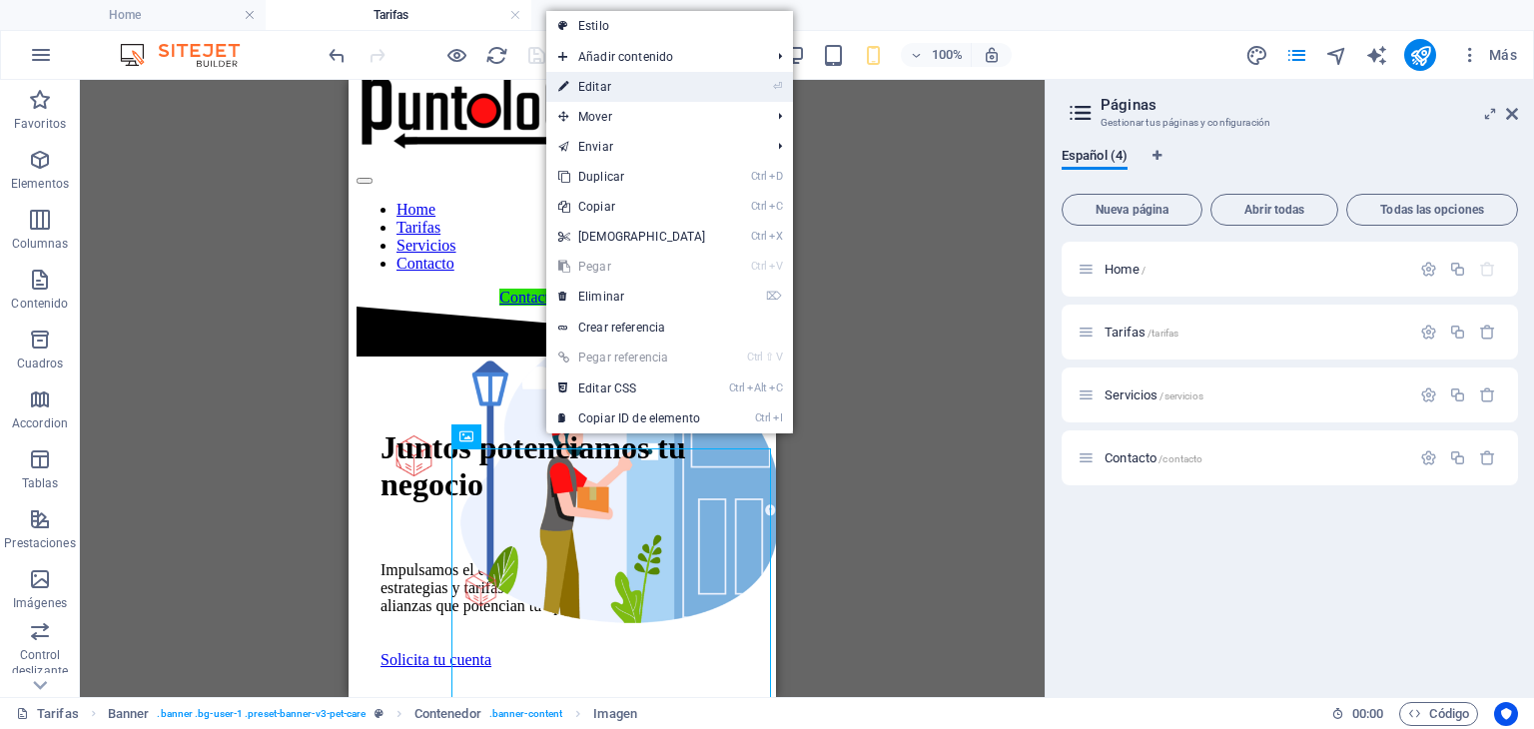
click at [618, 86] on link "⏎ Editar" at bounding box center [632, 87] width 172 height 30
select select "%"
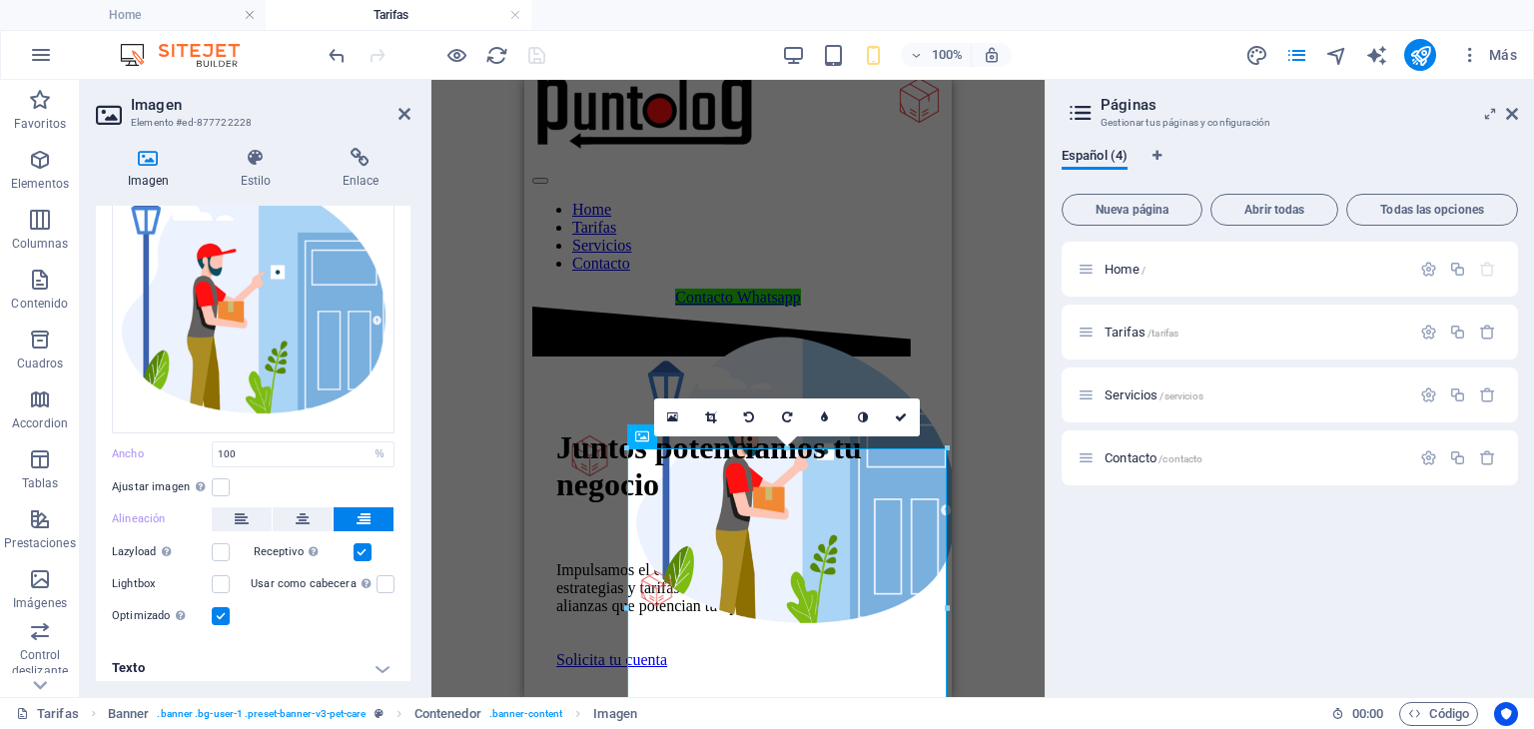
scroll to position [113, 0]
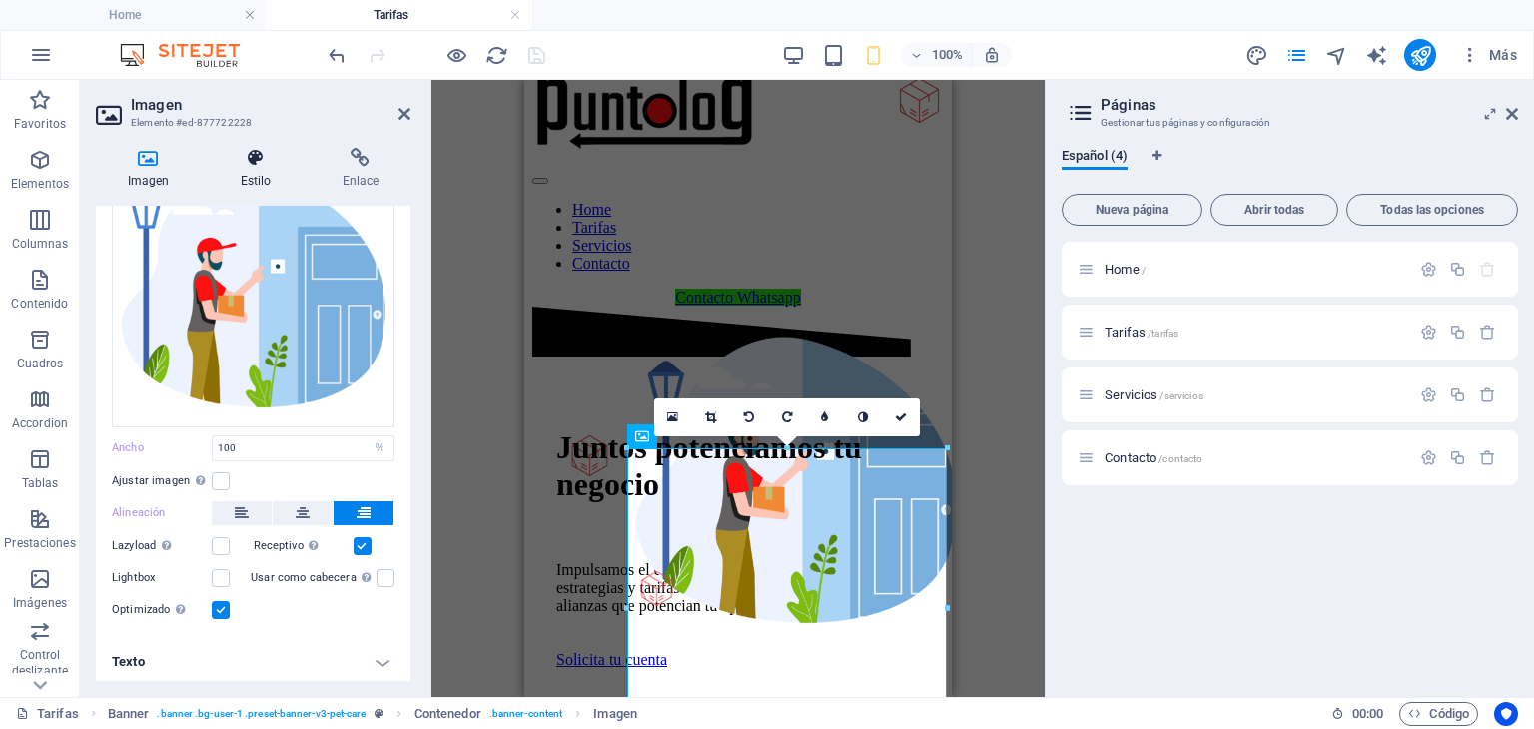
click at [256, 181] on h4 "Estilo" at bounding box center [260, 169] width 102 height 42
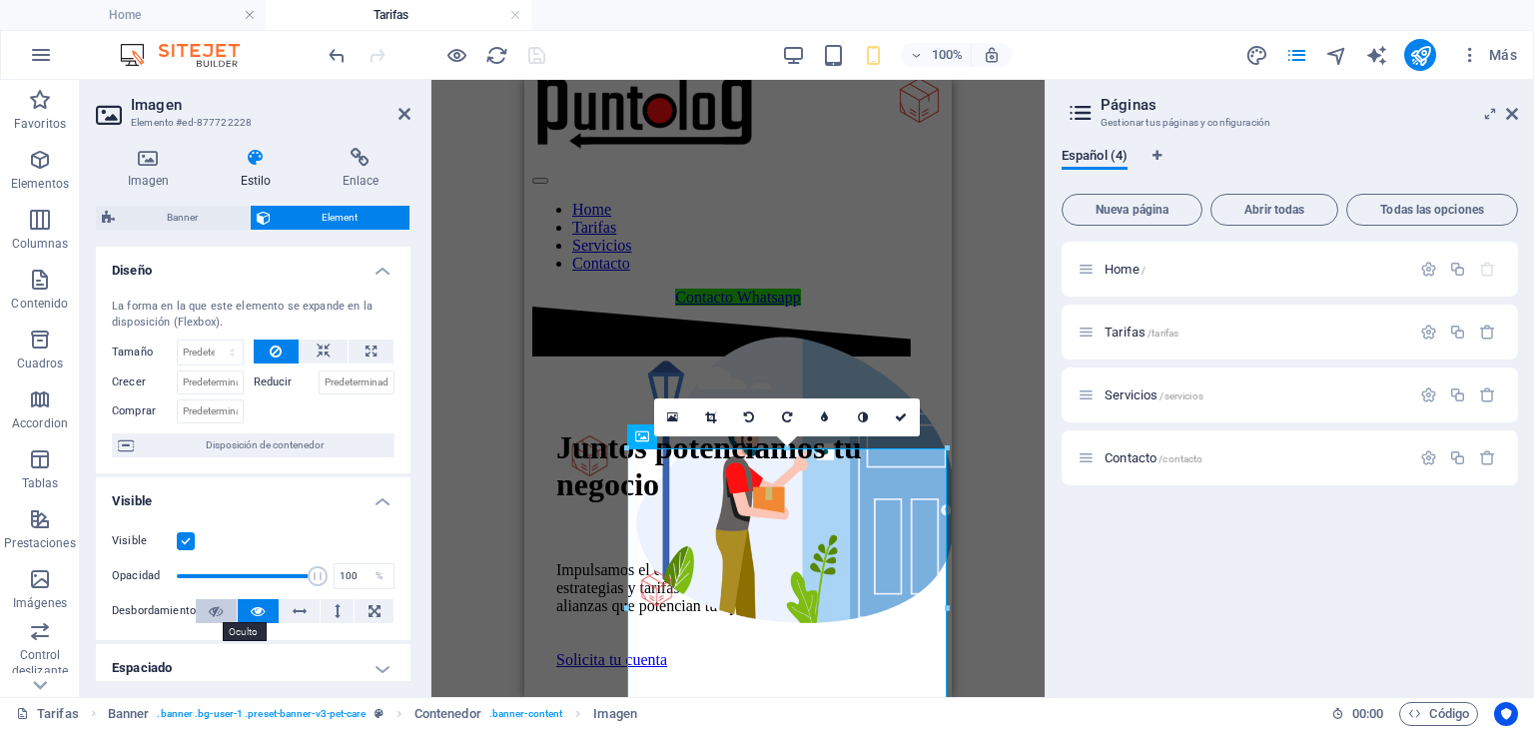
click at [224, 601] on button at bounding box center [216, 611] width 41 height 24
click at [247, 611] on button at bounding box center [258, 611] width 41 height 24
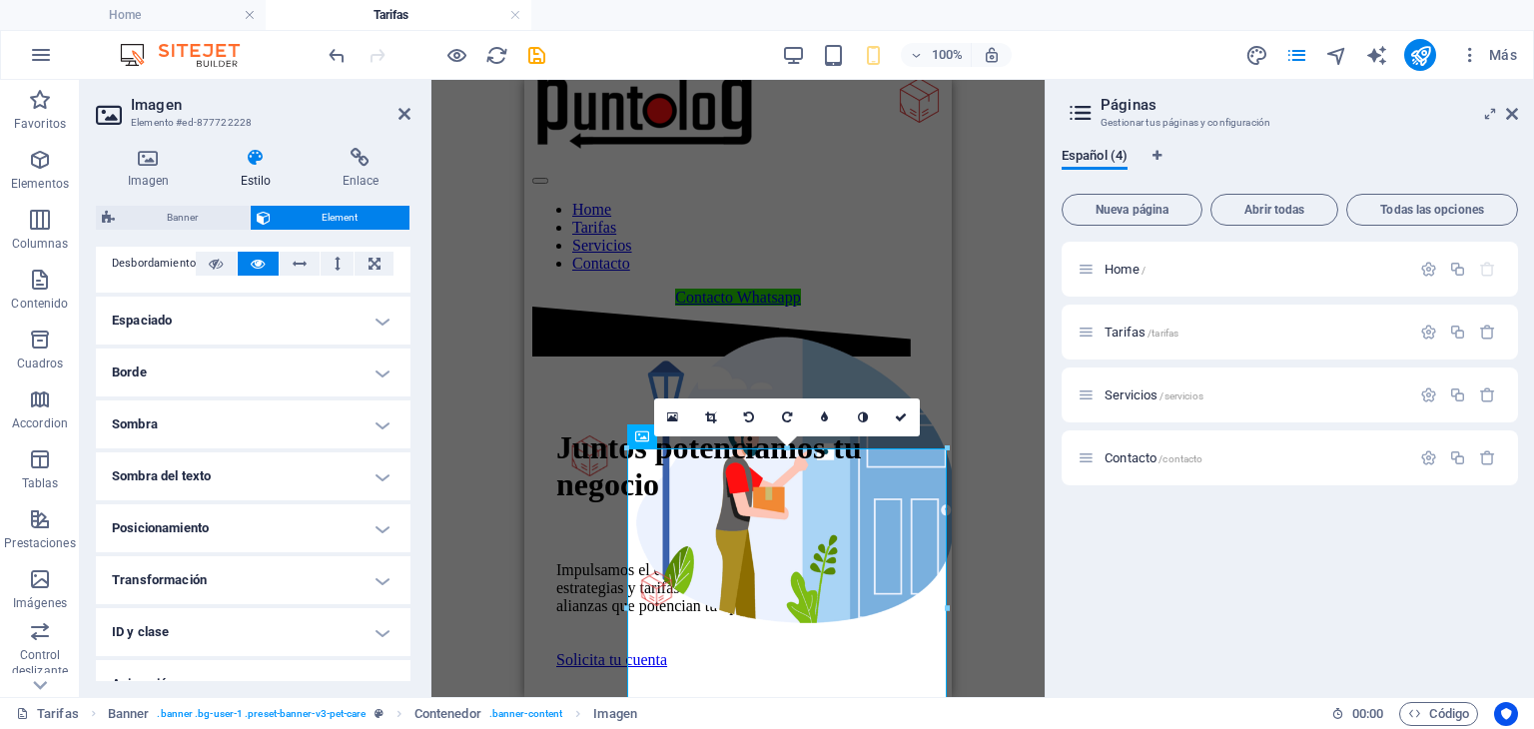
scroll to position [364, 0]
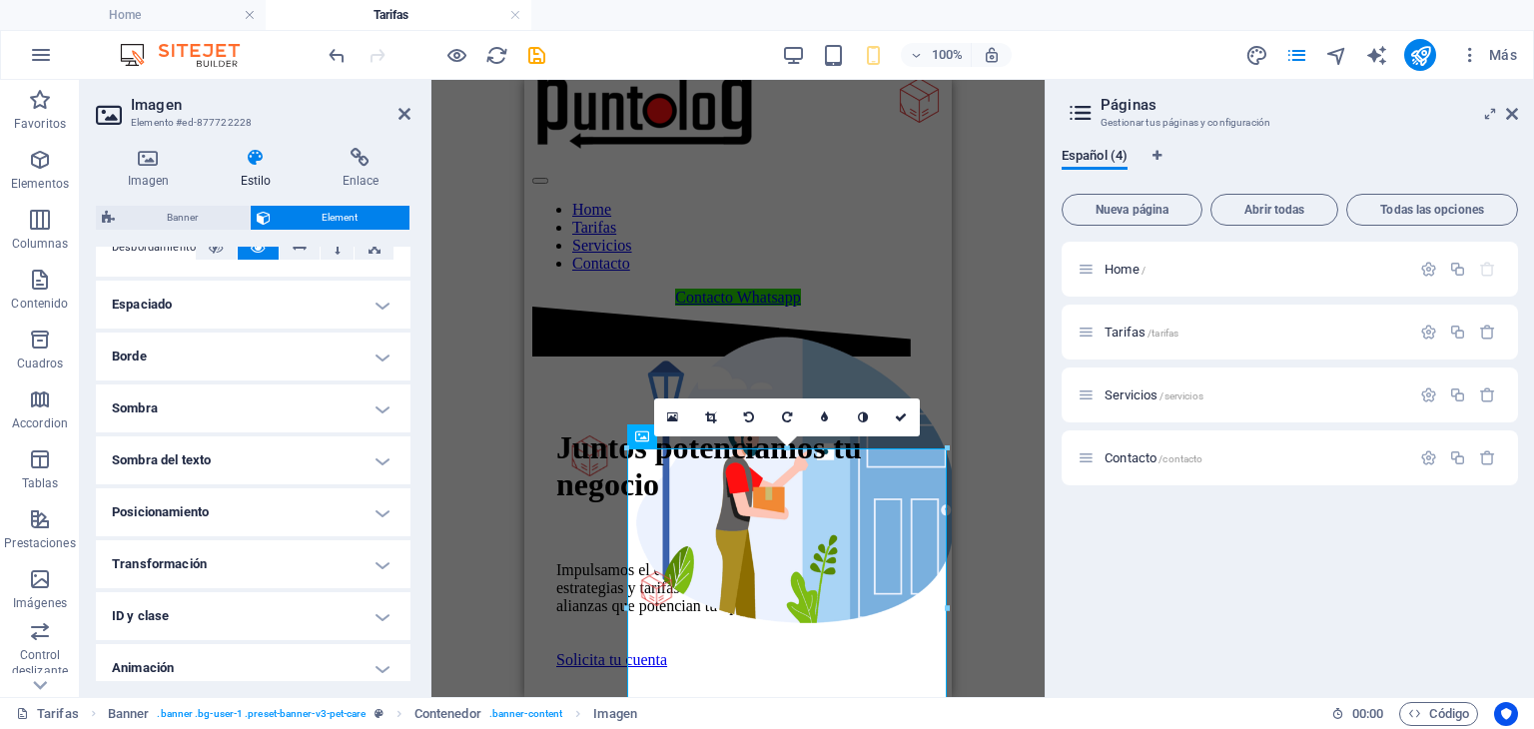
click at [375, 514] on h4 "Posicionamiento" at bounding box center [253, 512] width 315 height 48
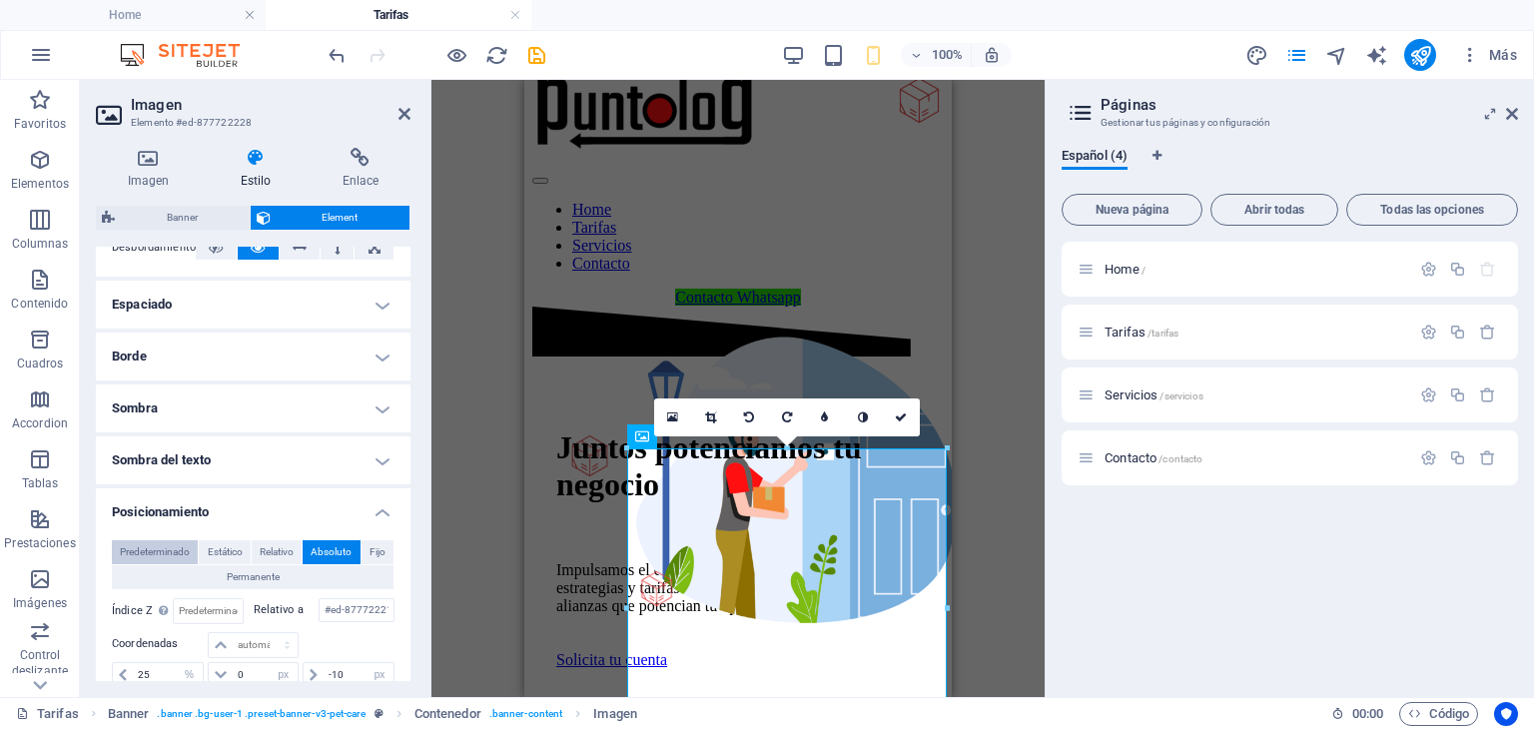
click at [171, 545] on span "Predeterminado" at bounding box center [155, 552] width 70 height 24
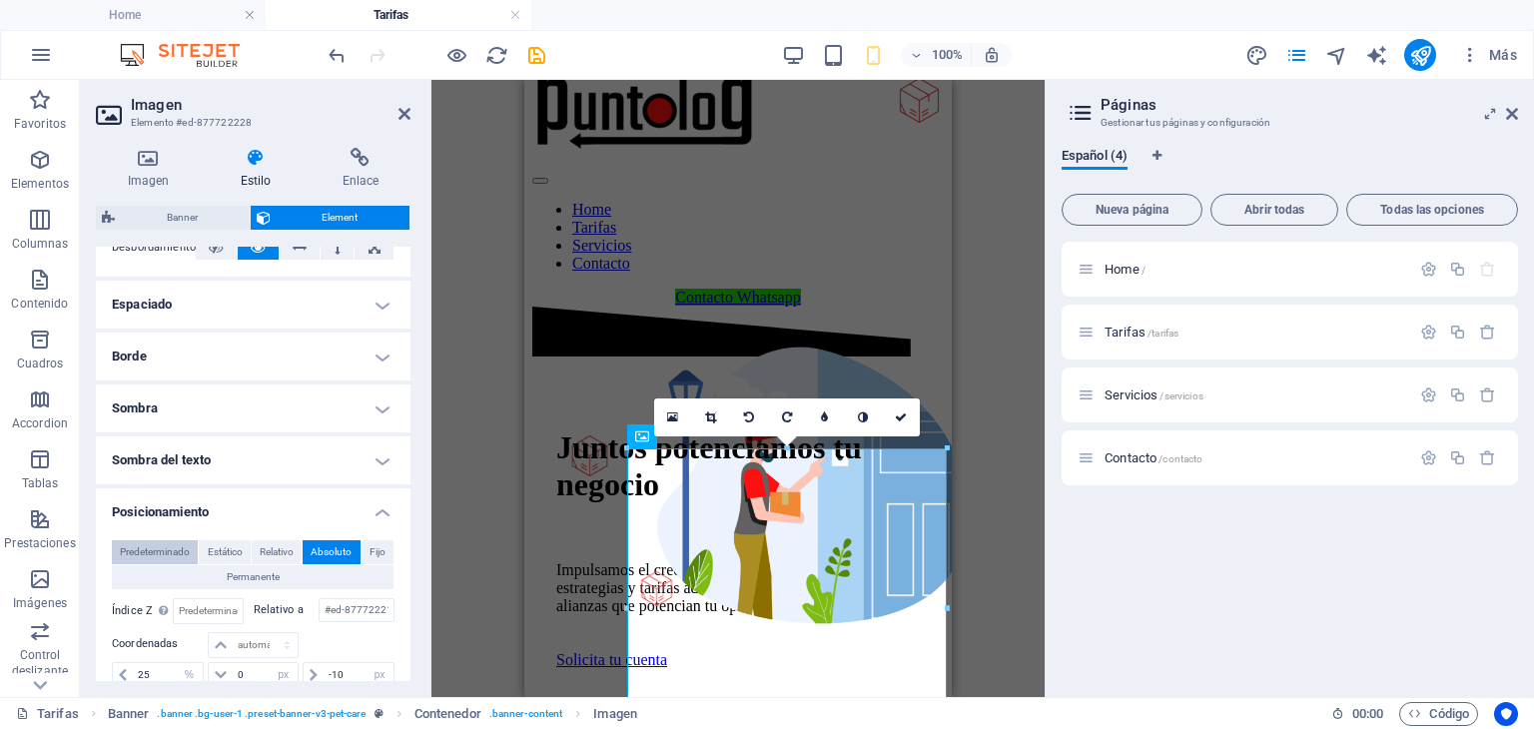
type input "30"
type input "-20"
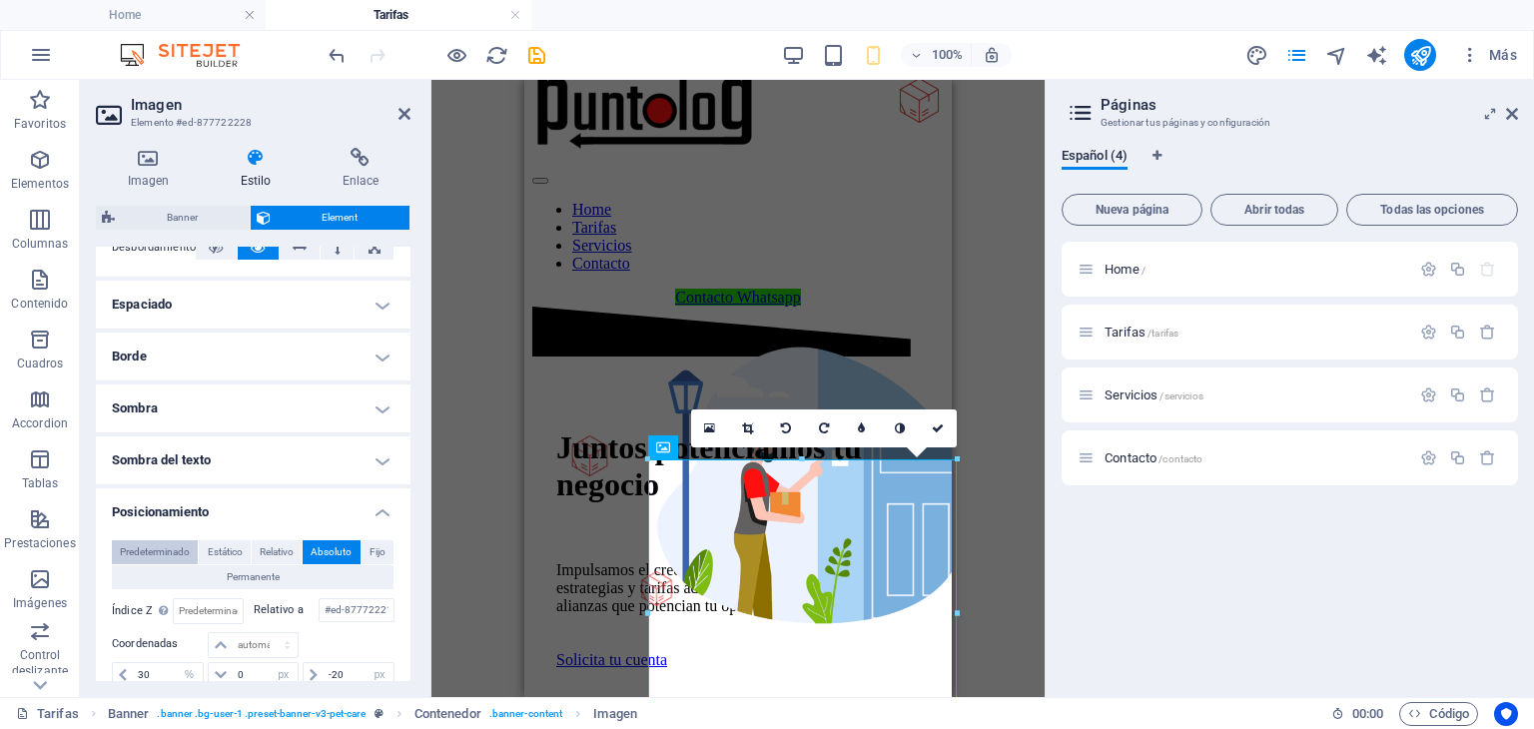
click at [168, 548] on span "Predeterminado" at bounding box center [155, 552] width 70 height 24
click at [168, 551] on span "Predeterminado" at bounding box center [155, 552] width 70 height 24
click at [171, 554] on span "Predeterminado" at bounding box center [155, 552] width 70 height 24
click at [235, 554] on span "Estático" at bounding box center [225, 552] width 35 height 24
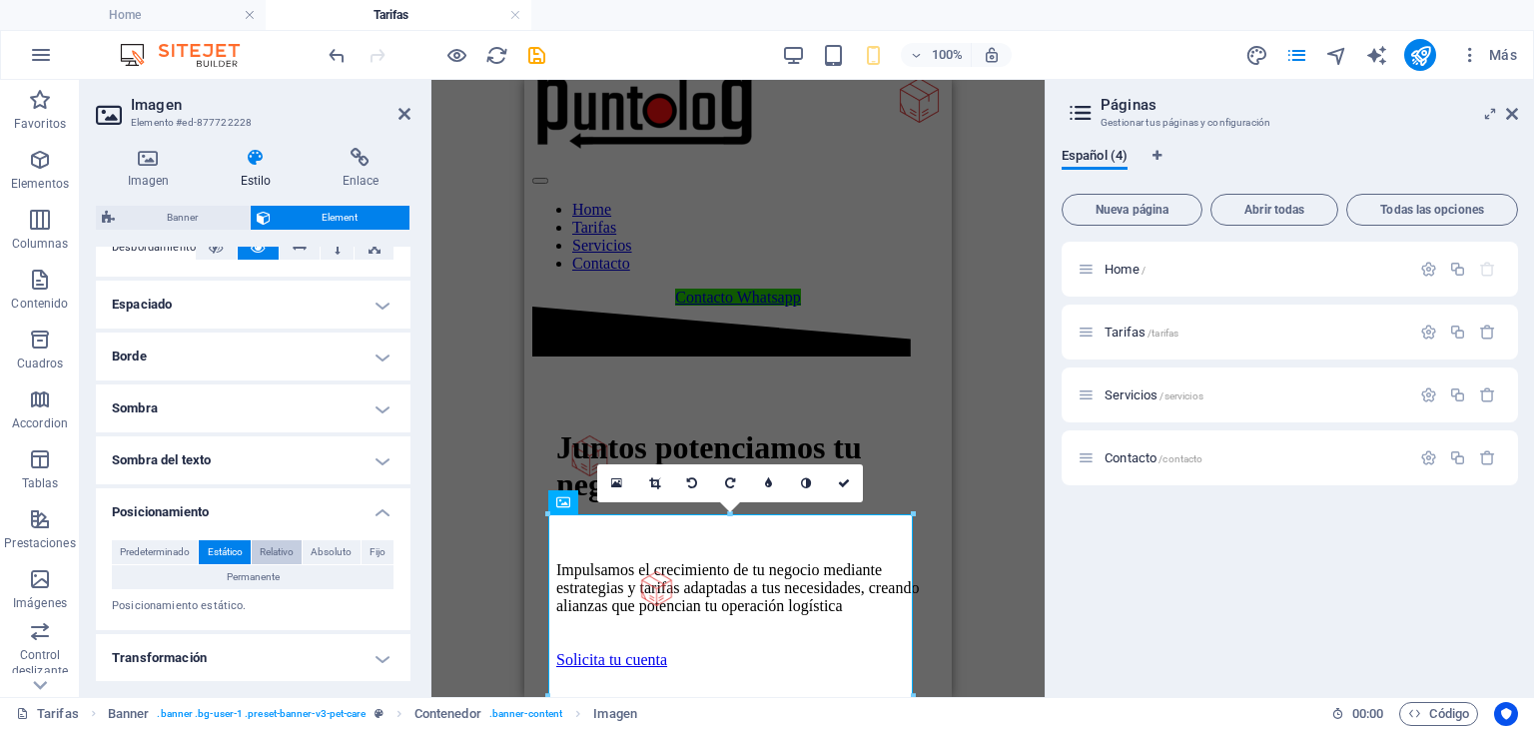
click at [262, 552] on span "Relativo" at bounding box center [277, 552] width 34 height 24
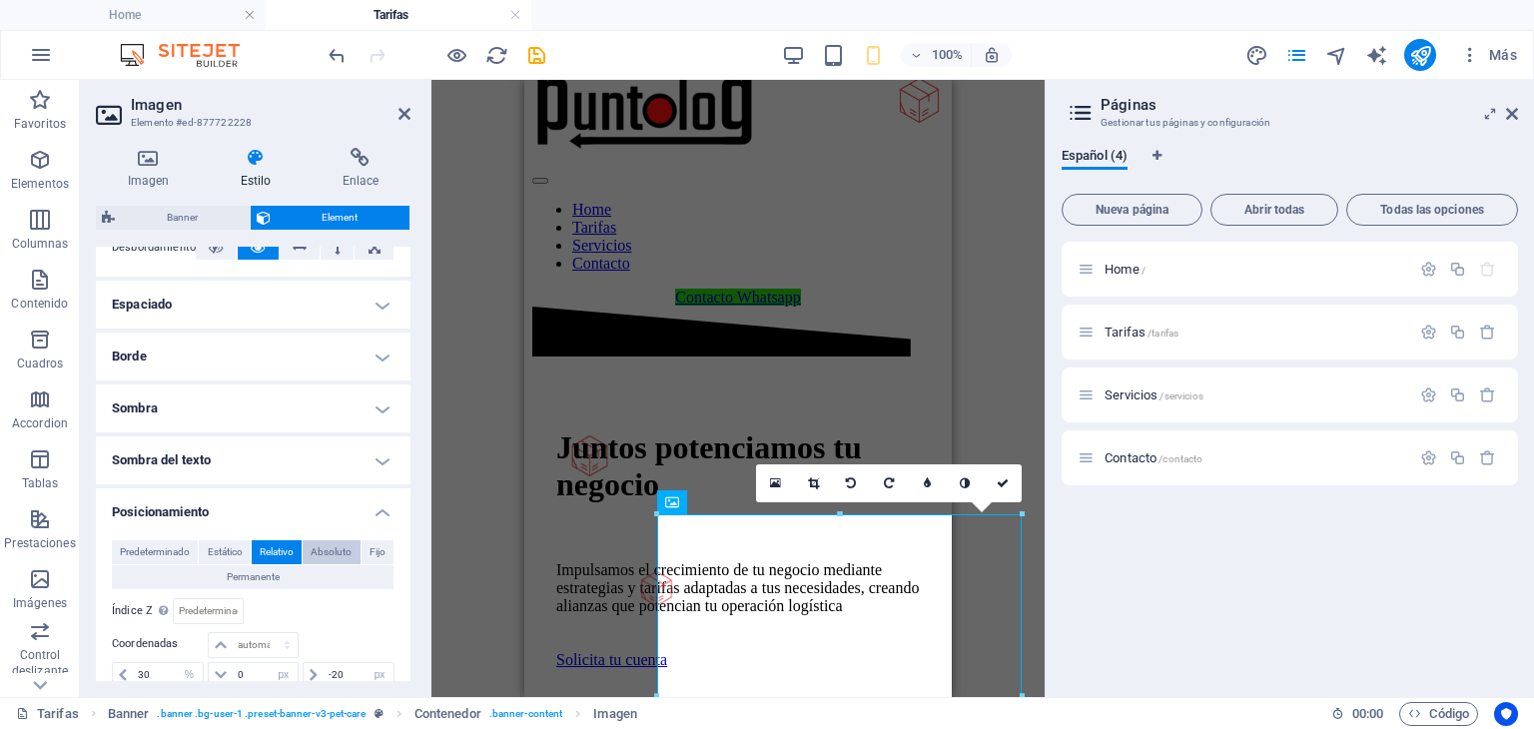
click at [314, 551] on span "Absoluto" at bounding box center [331, 552] width 41 height 24
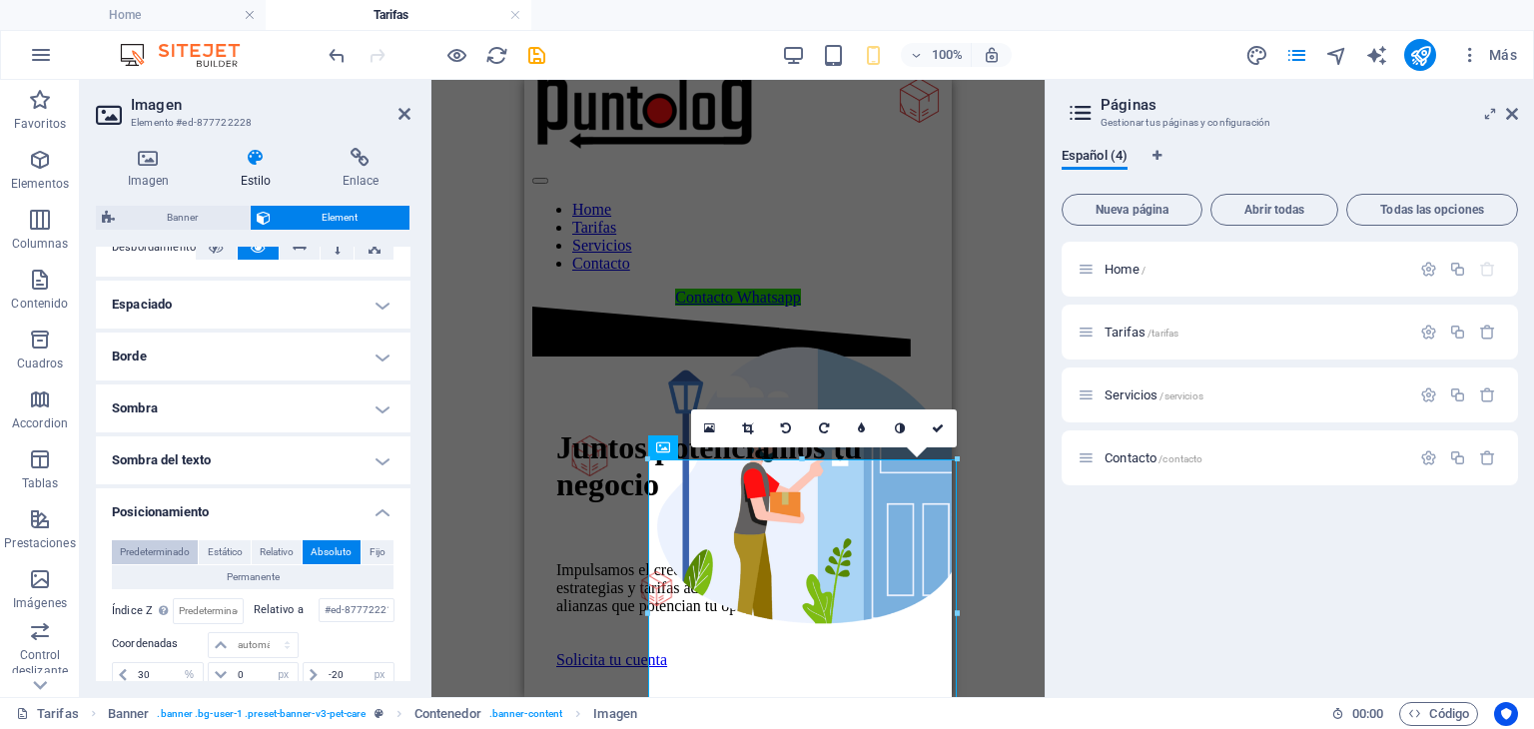
click at [152, 552] on span "Predeterminado" at bounding box center [155, 552] width 70 height 24
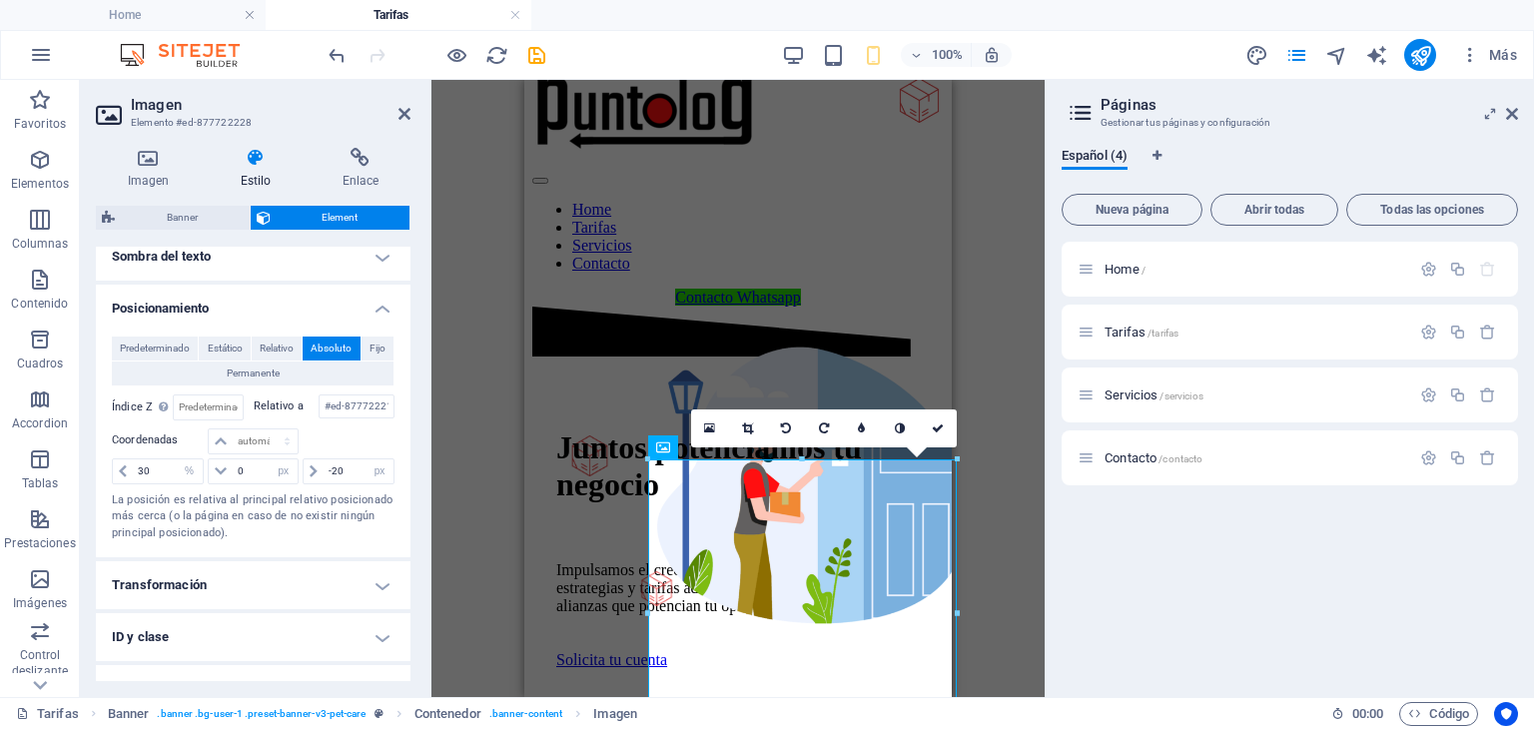
scroll to position [582, 0]
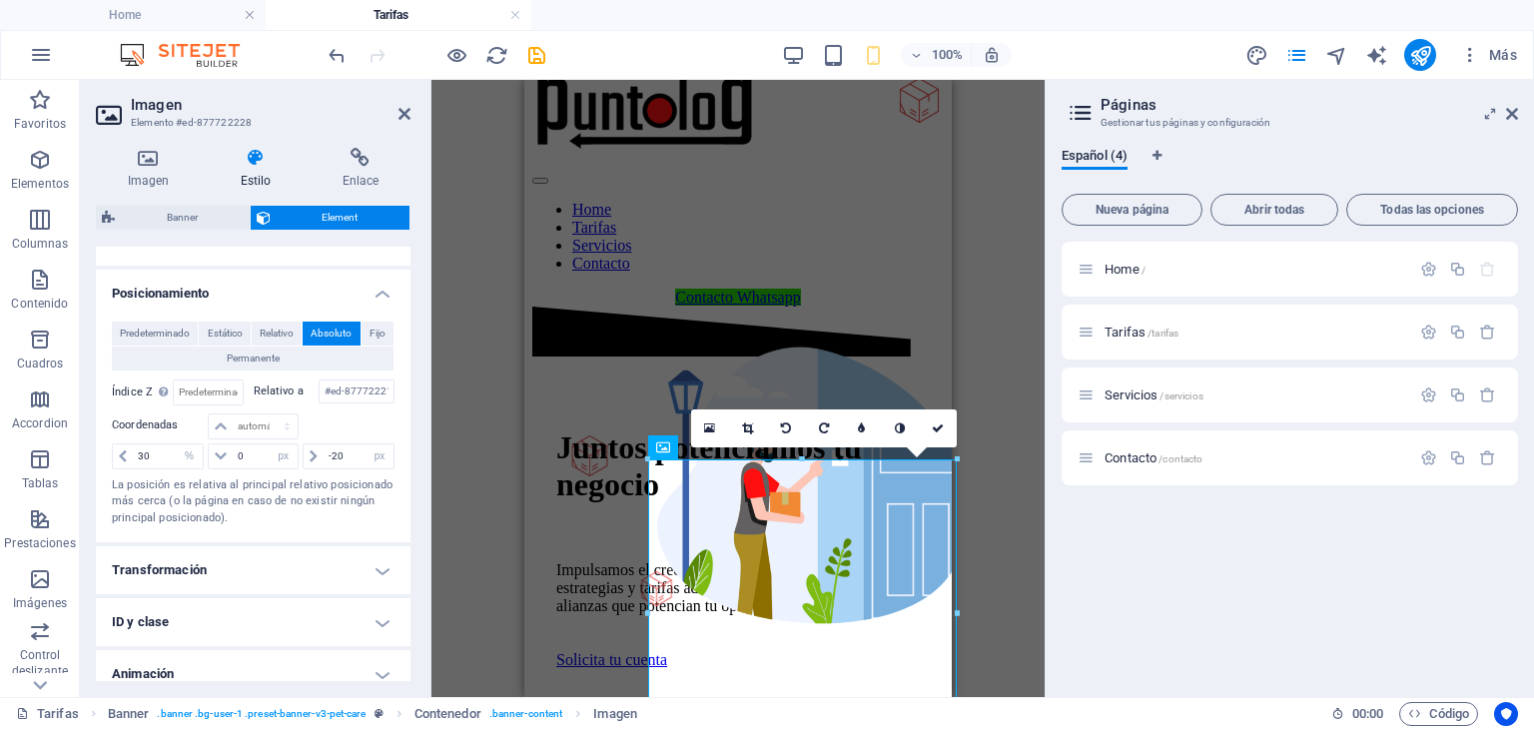
click at [378, 571] on h4 "Transformación" at bounding box center [253, 570] width 315 height 48
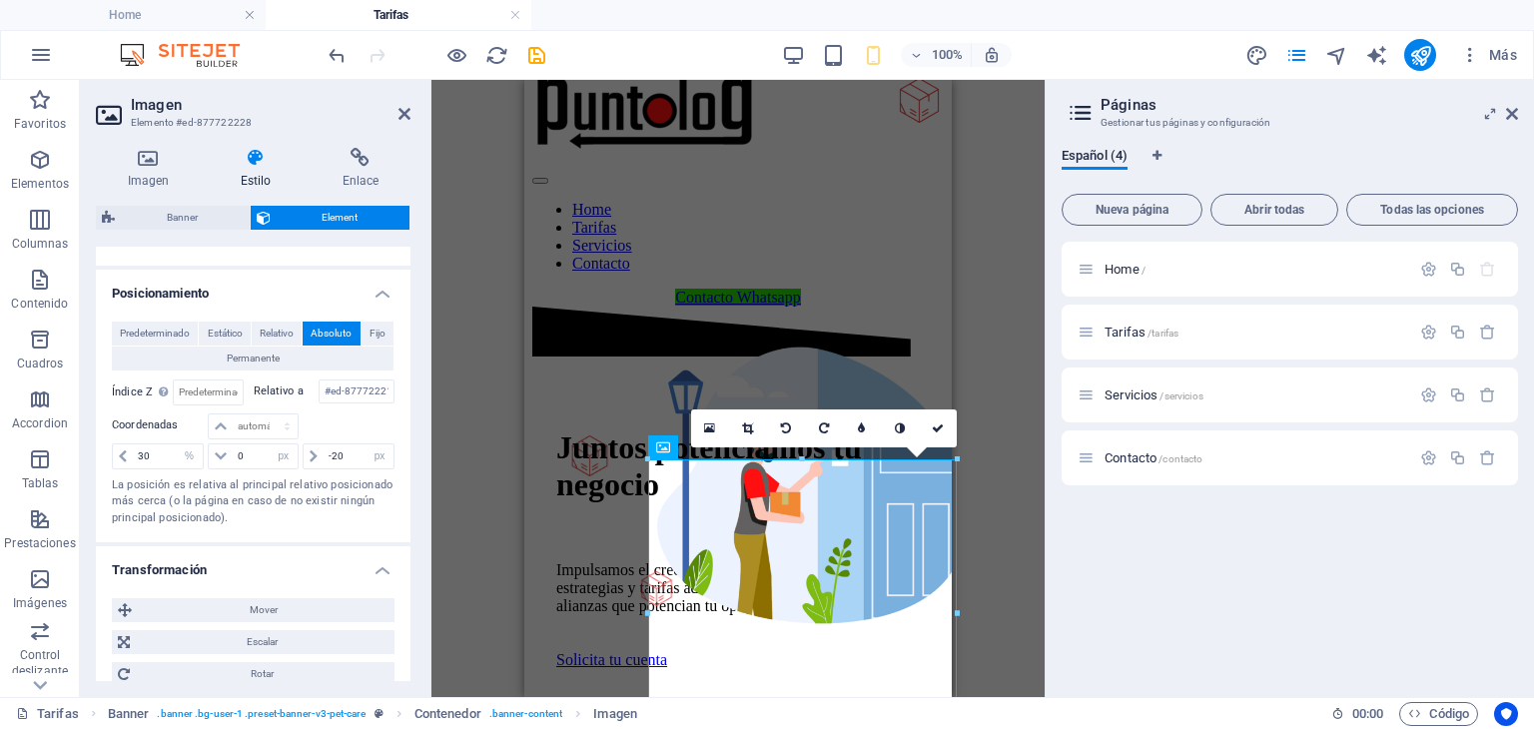
click at [378, 570] on h4 "Transformación" at bounding box center [253, 564] width 315 height 36
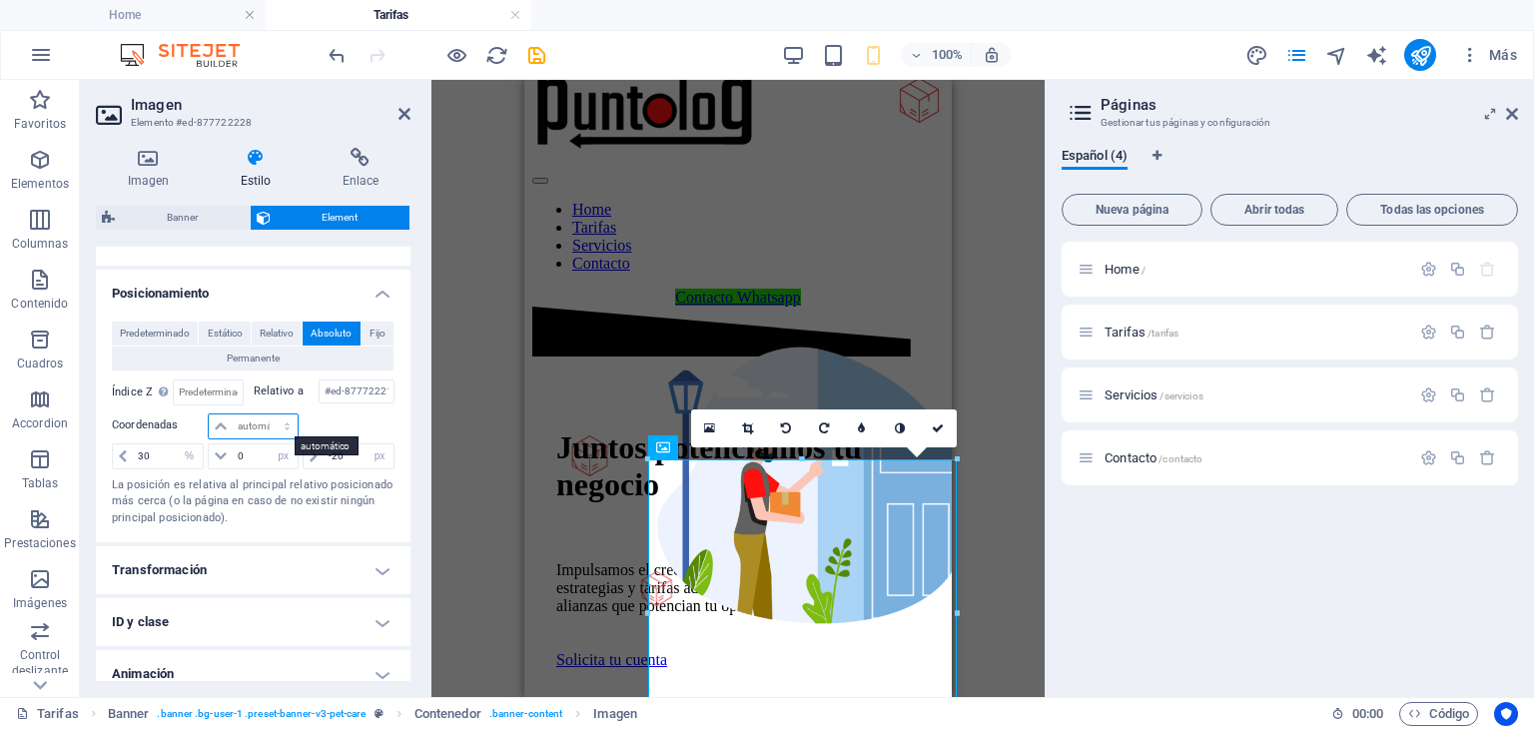
click at [275, 424] on select "automático px rem % em" at bounding box center [253, 426] width 88 height 24
select select "px"
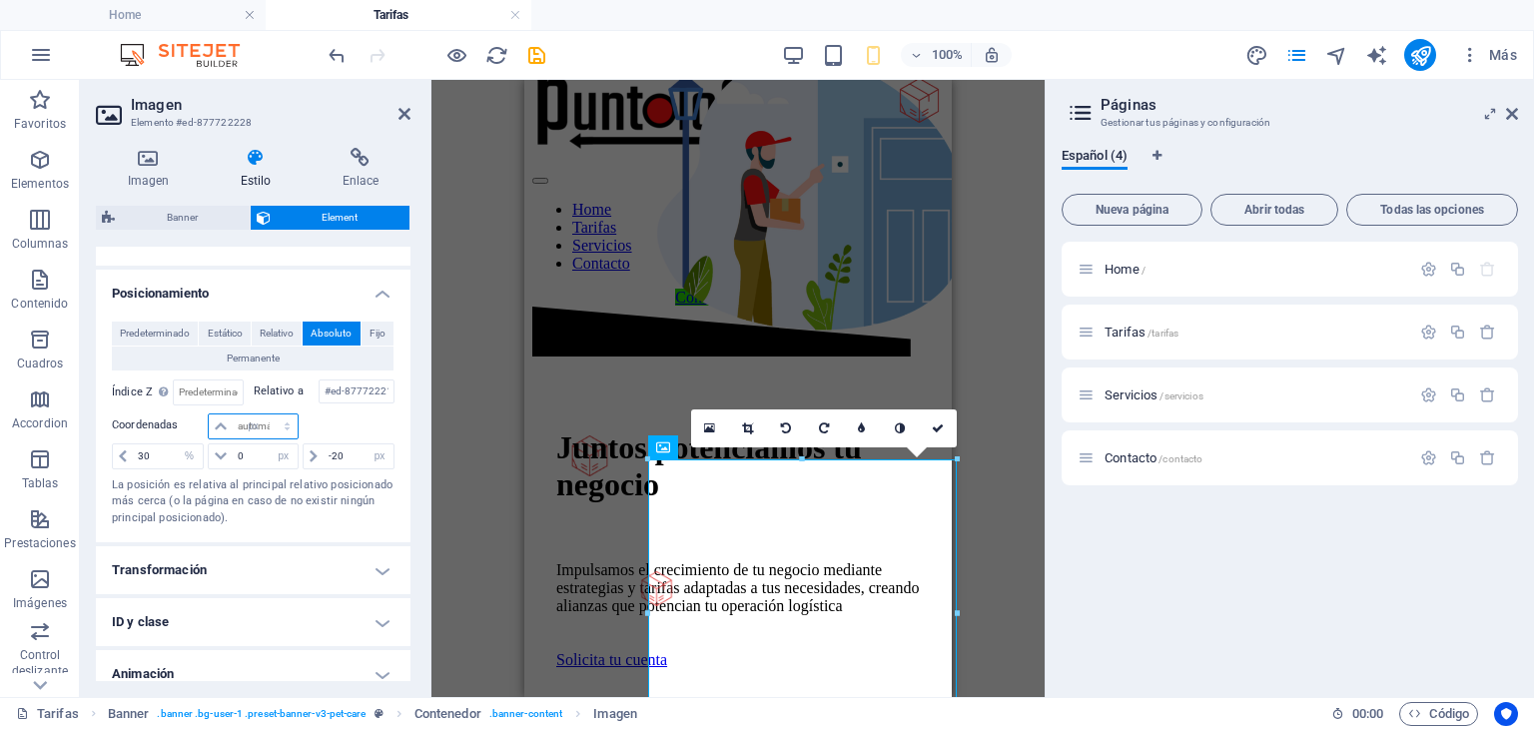
click at [267, 414] on select "automático px rem % em" at bounding box center [253, 426] width 88 height 24
type input "0"
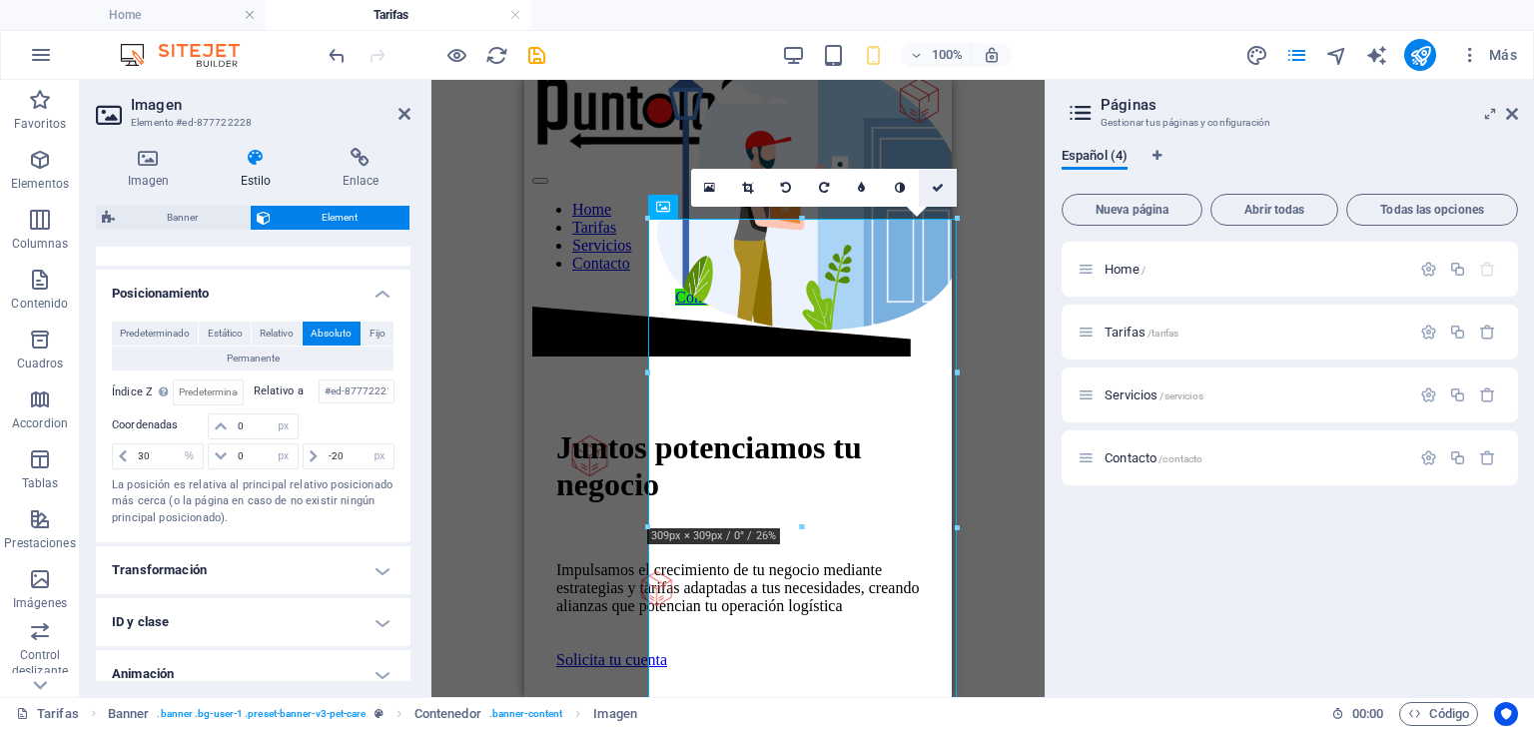
click at [943, 182] on icon at bounding box center [938, 188] width 12 height 12
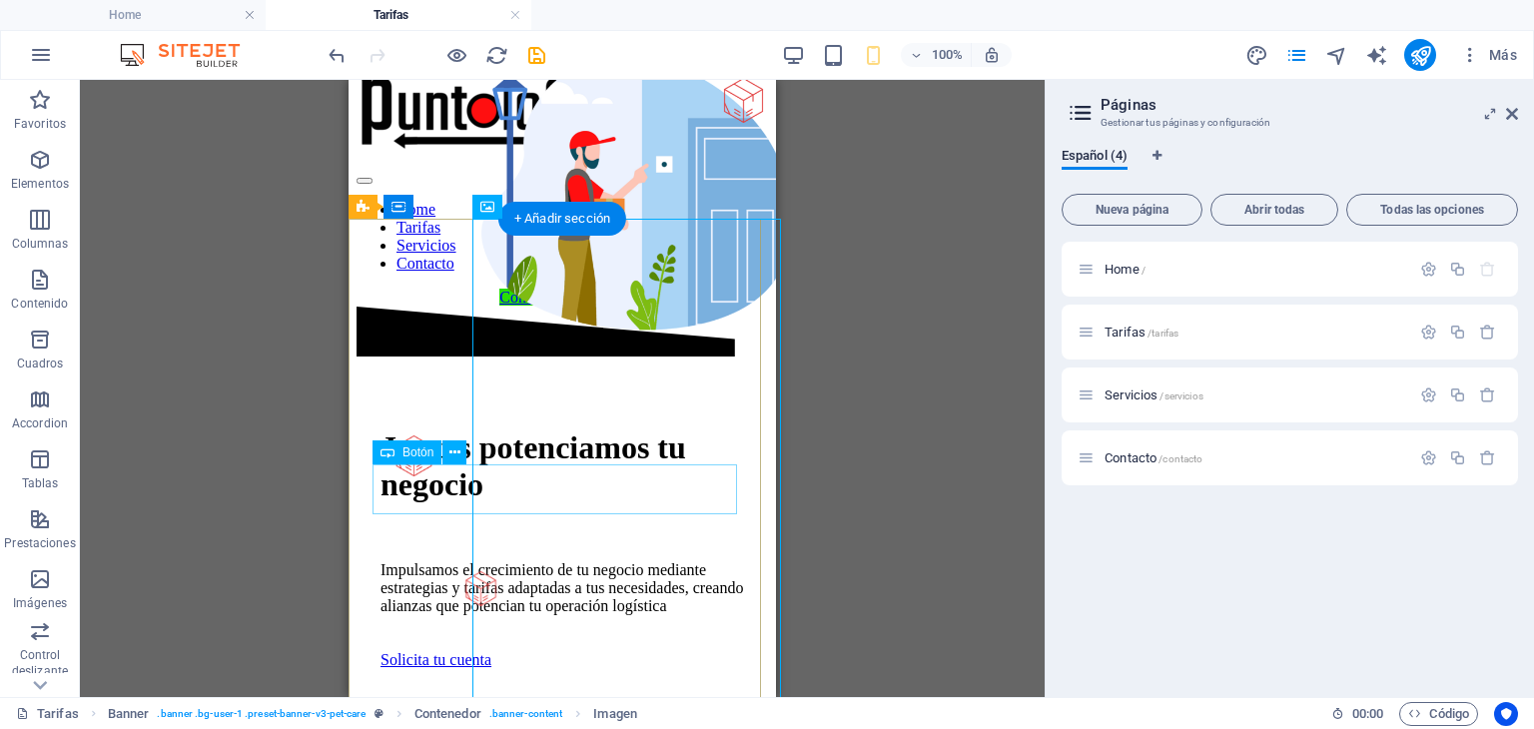
click at [420, 651] on div "Solicita tu cuenta" at bounding box center [562, 660] width 364 height 18
click at [450, 454] on icon at bounding box center [454, 452] width 11 height 21
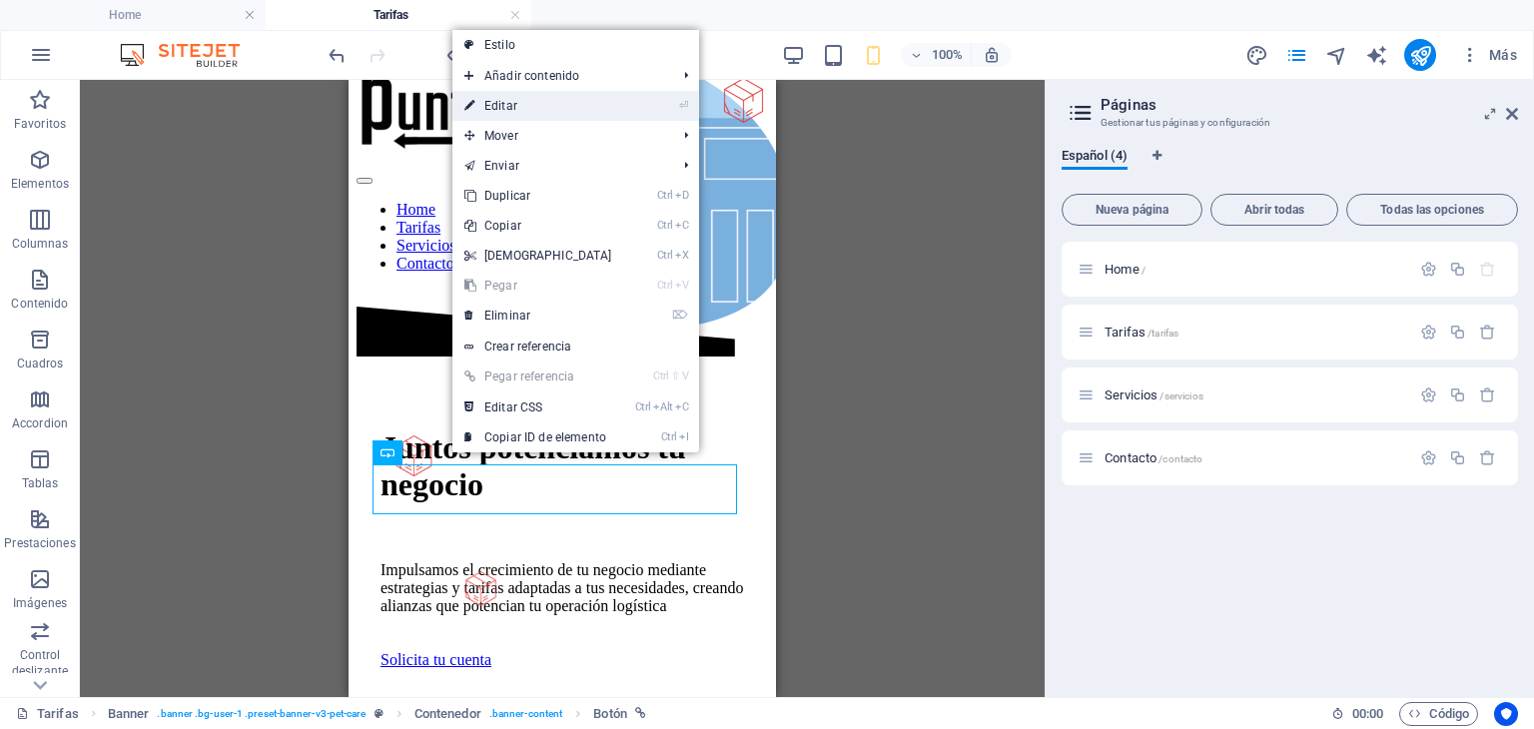
click at [527, 105] on link "⏎ Editar" at bounding box center [538, 106] width 172 height 30
select select "px"
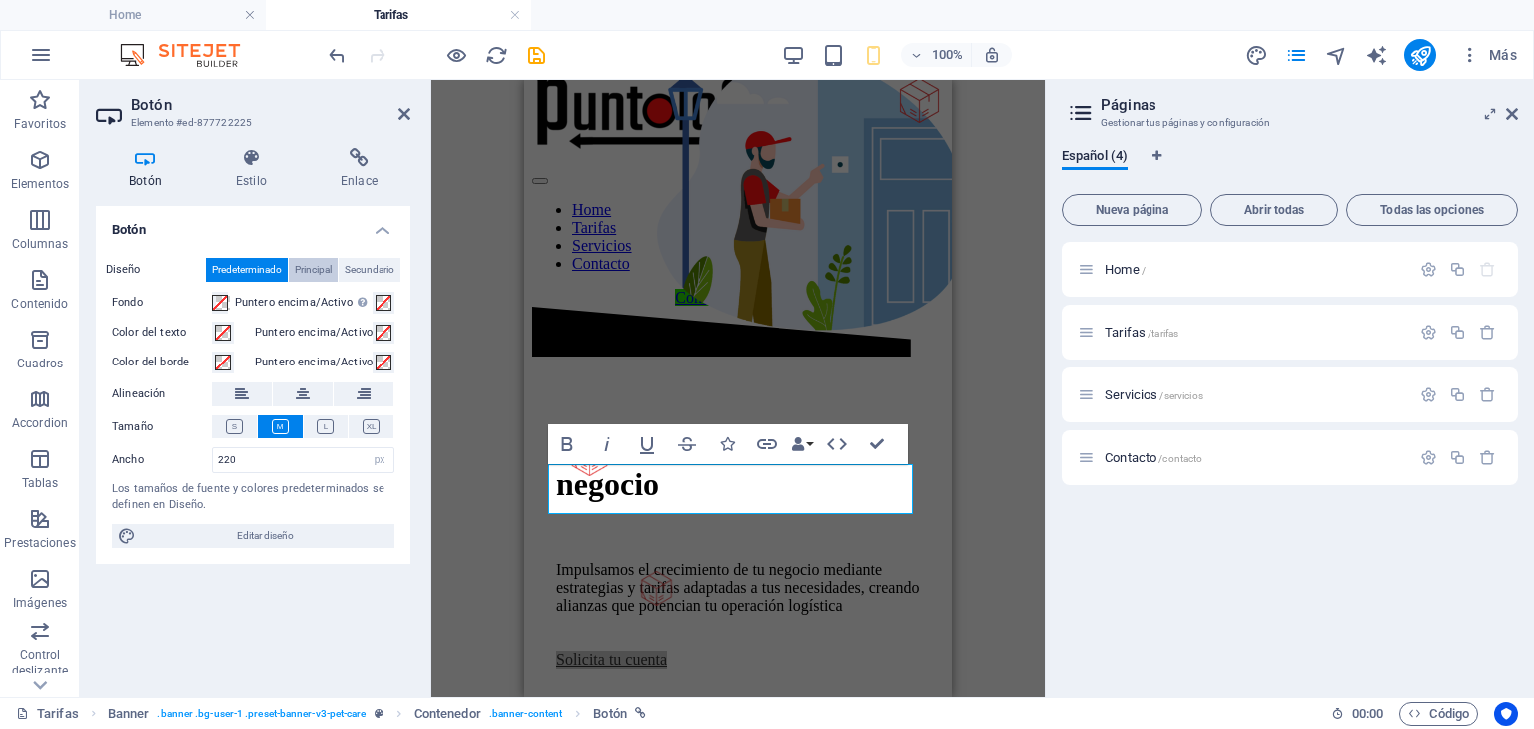
click at [318, 265] on span "Principal" at bounding box center [313, 270] width 37 height 24
click at [270, 269] on span "Predeterminado" at bounding box center [247, 270] width 70 height 24
click at [264, 181] on h4 "Estilo" at bounding box center [255, 169] width 105 height 42
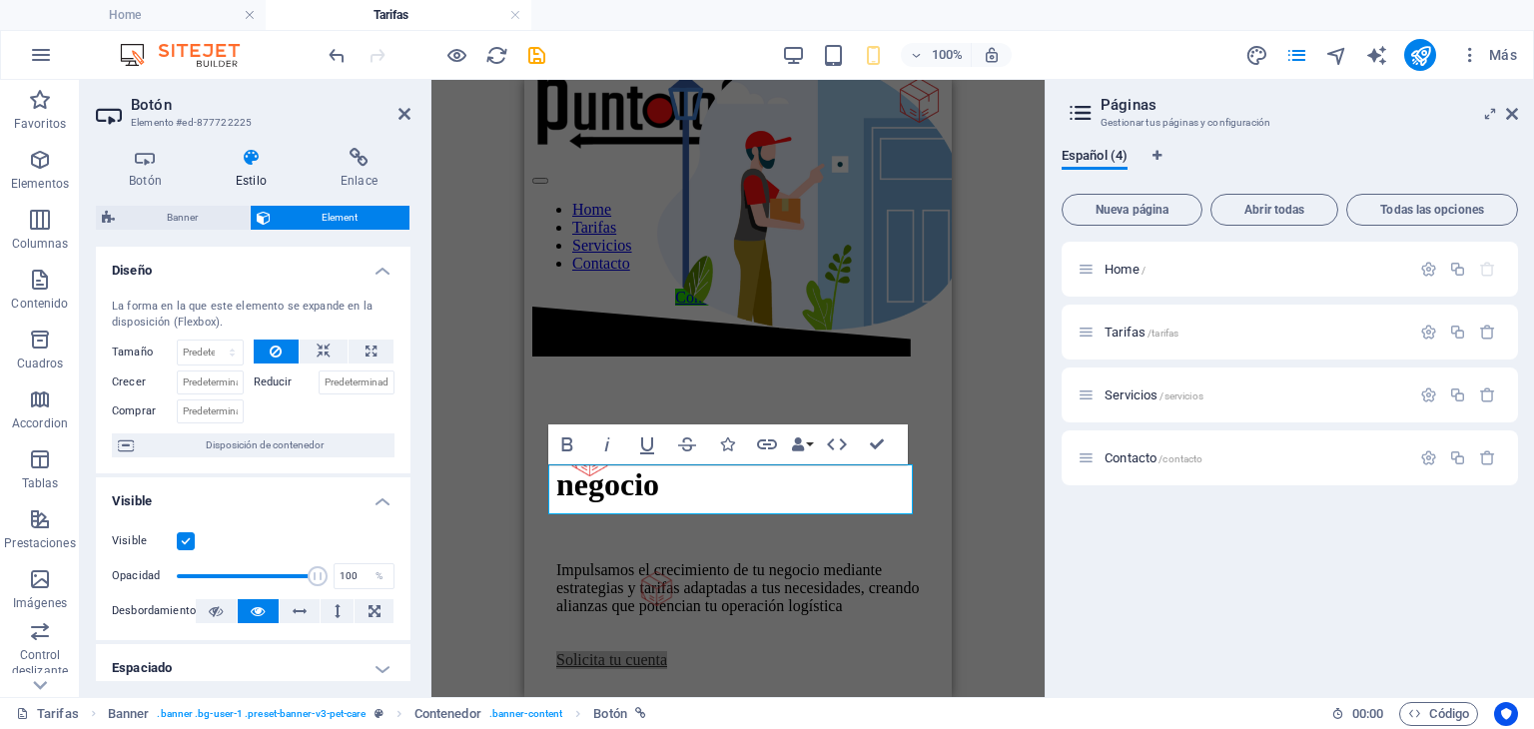
drag, startPoint x: 410, startPoint y: 432, endPoint x: 409, endPoint y: 499, distance: 66.9
click at [409, 499] on div "Botón Estilo Enlace Botón Diseño Predeterminado Principal Secundario Fondo Punt…" at bounding box center [253, 414] width 347 height 565
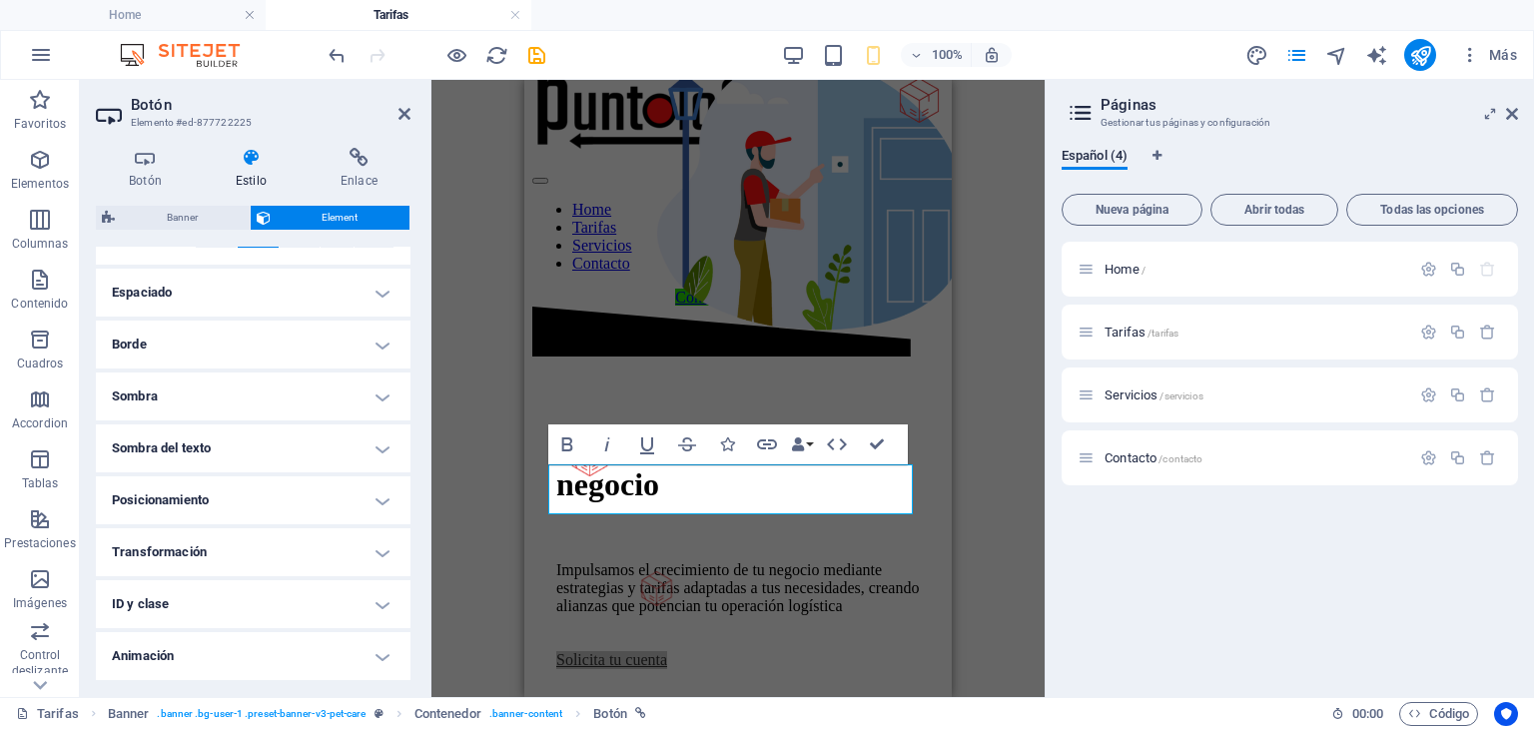
scroll to position [379, 0]
click at [372, 493] on h4 "Posicionamiento" at bounding box center [253, 496] width 315 height 48
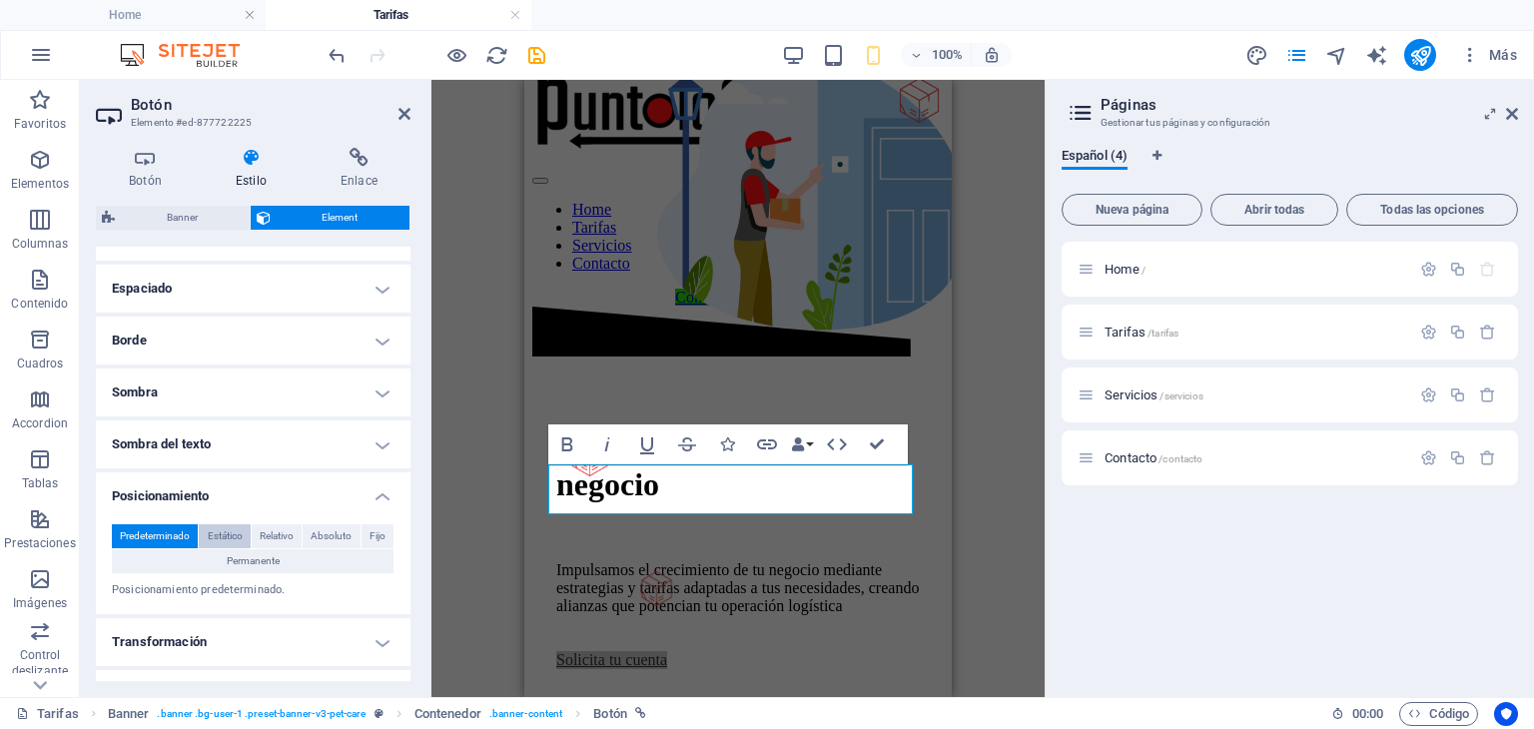
click at [229, 531] on span "Estático" at bounding box center [225, 536] width 35 height 24
click at [275, 529] on span "Relativo" at bounding box center [277, 536] width 34 height 24
click at [320, 527] on span "Absoluto" at bounding box center [331, 536] width 41 height 24
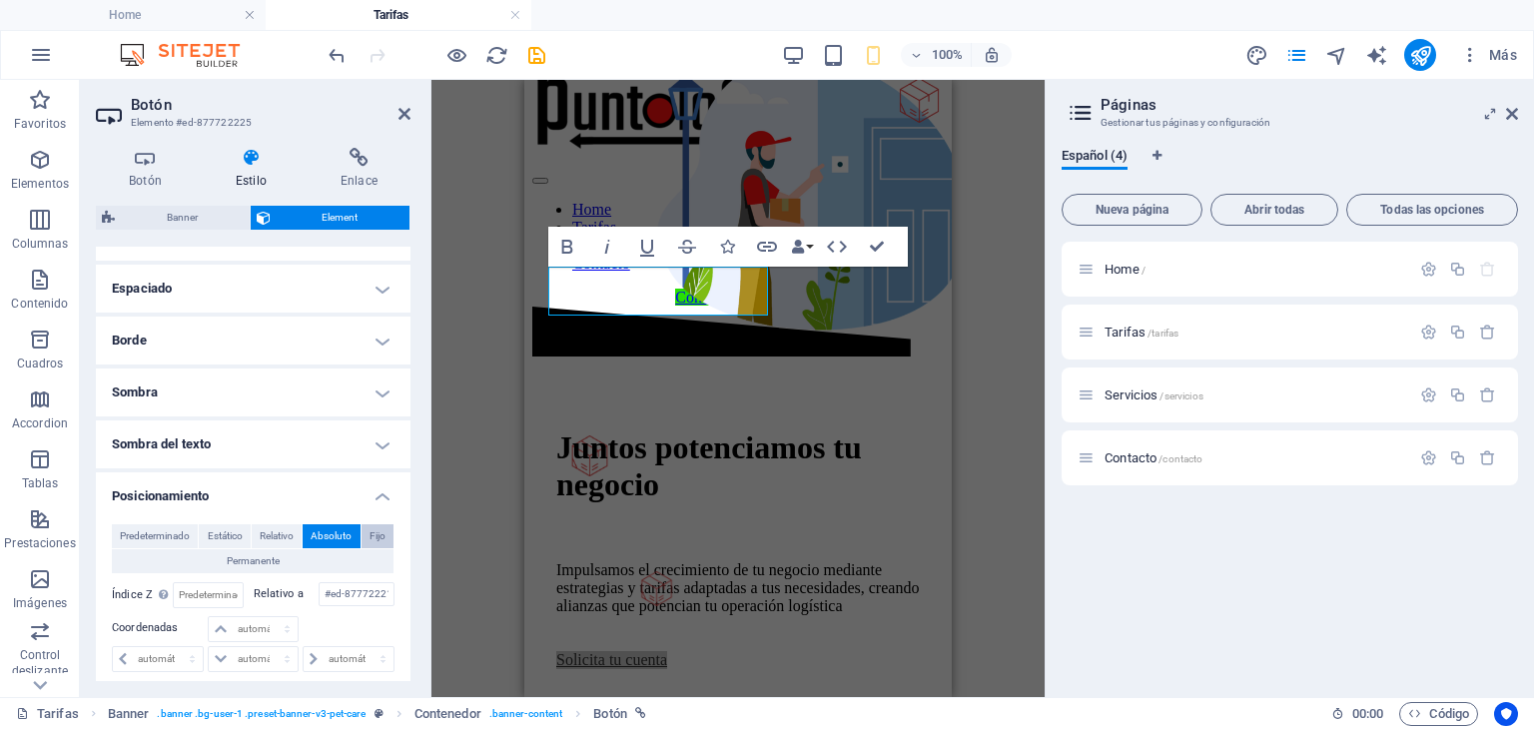
click at [372, 531] on span "Fijo" at bounding box center [378, 536] width 16 height 24
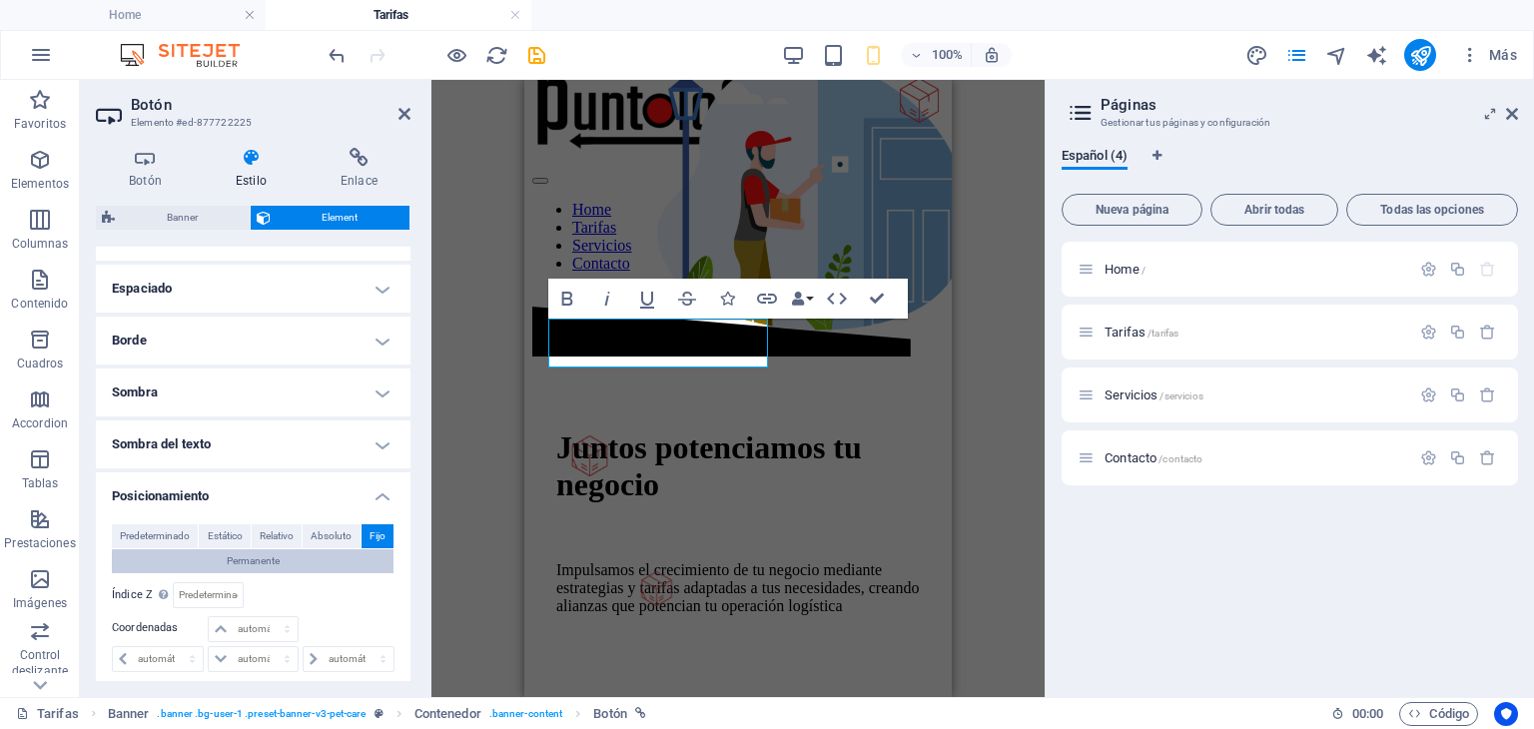
click at [294, 556] on button "Permanente" at bounding box center [253, 561] width 282 height 24
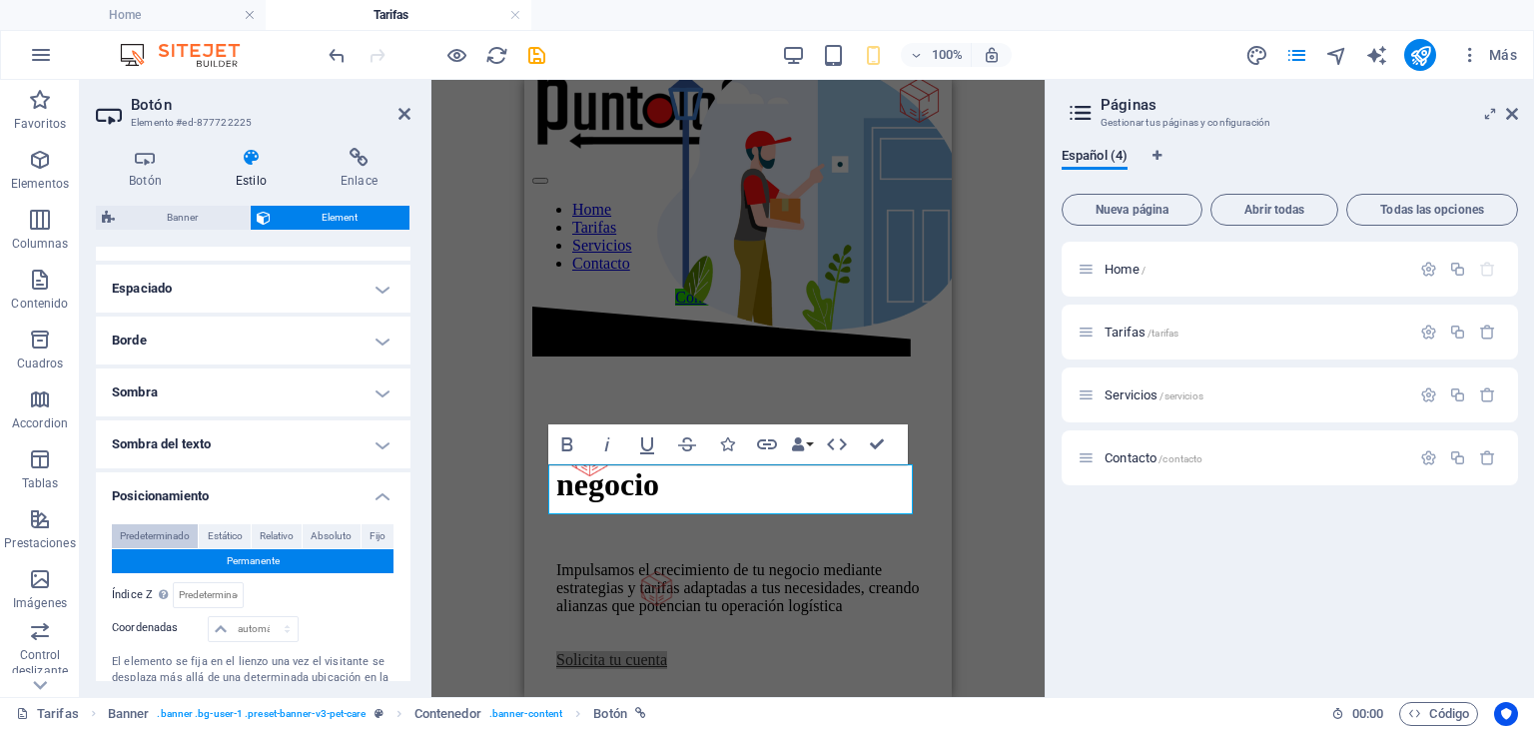
click at [162, 532] on span "Predeterminado" at bounding box center [155, 536] width 70 height 24
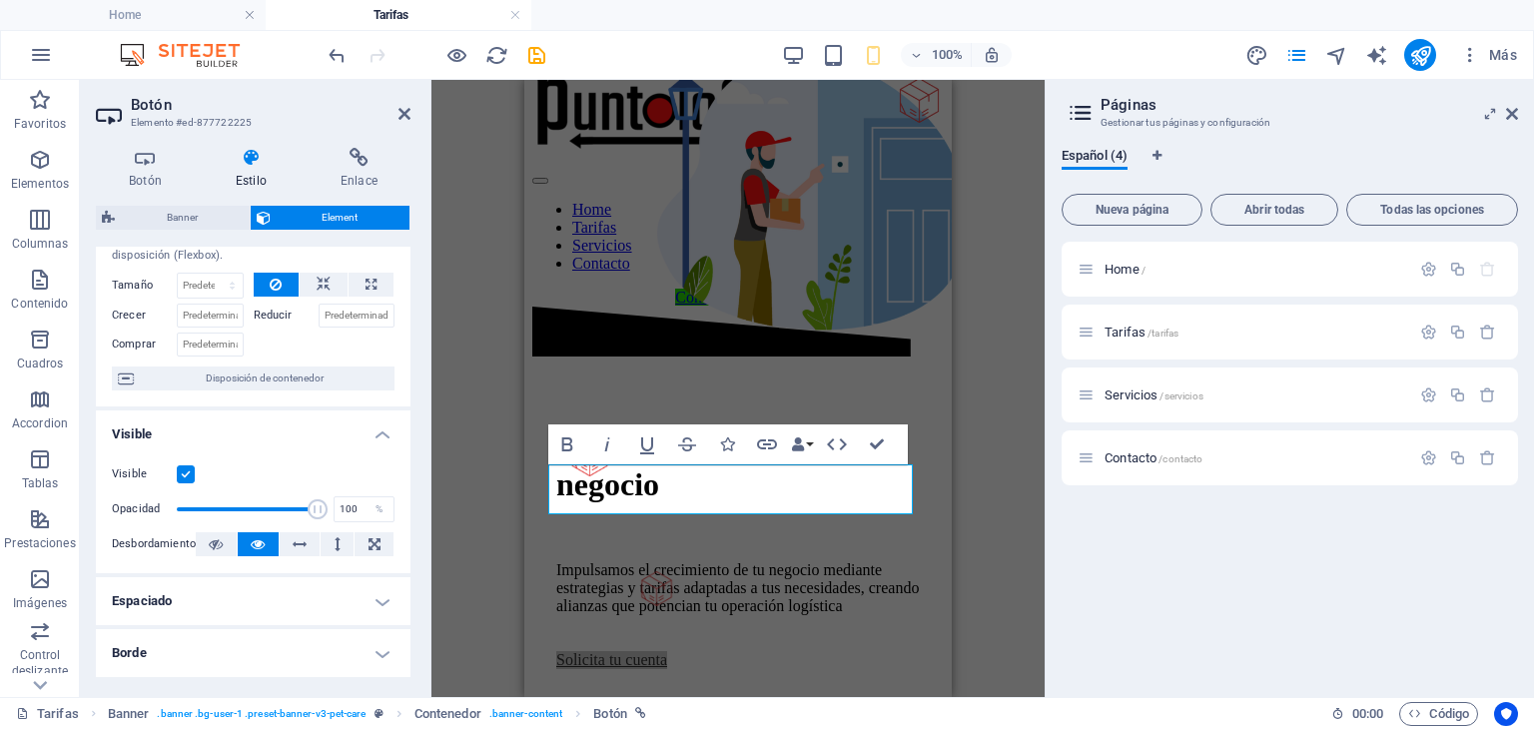
scroll to position [0, 0]
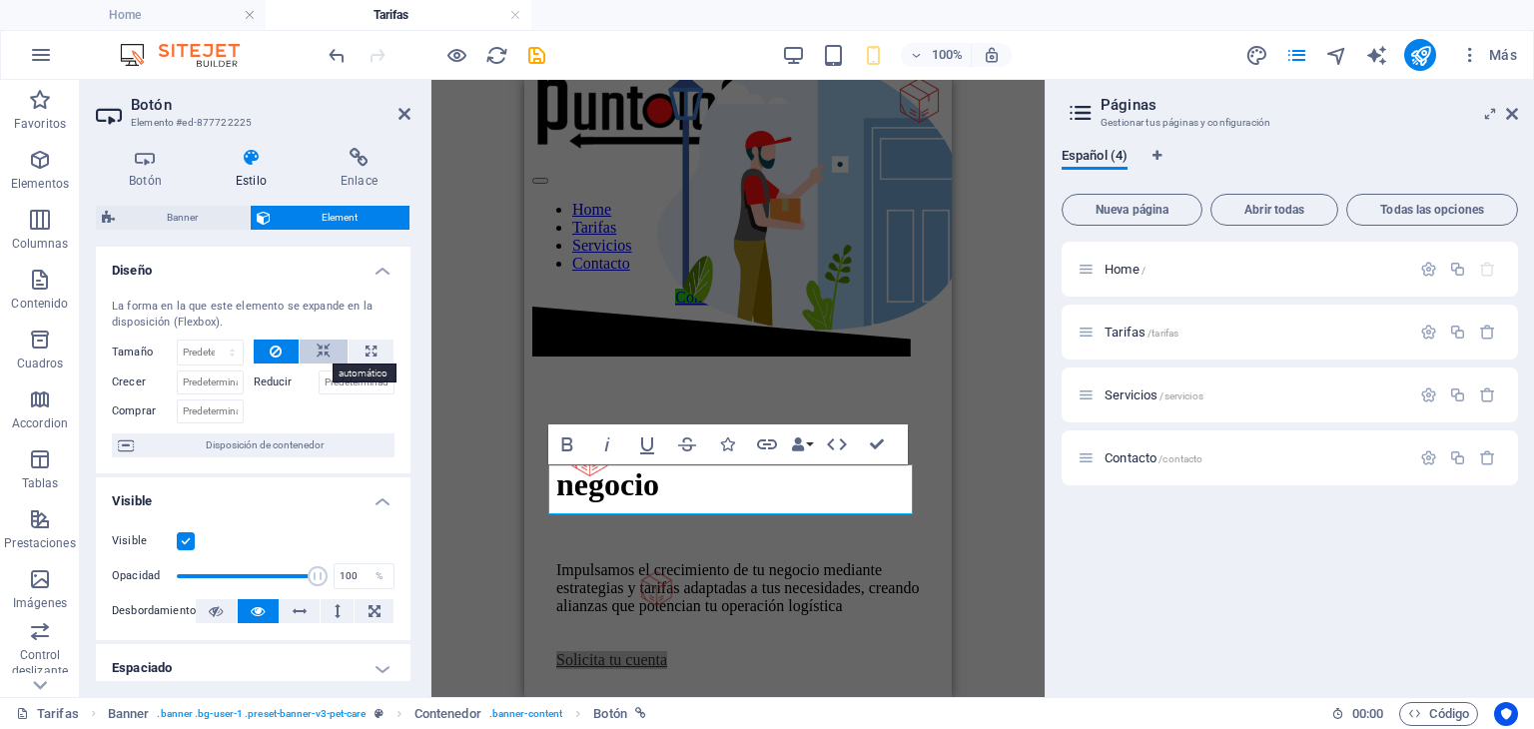
click at [317, 347] on icon at bounding box center [324, 352] width 14 height 24
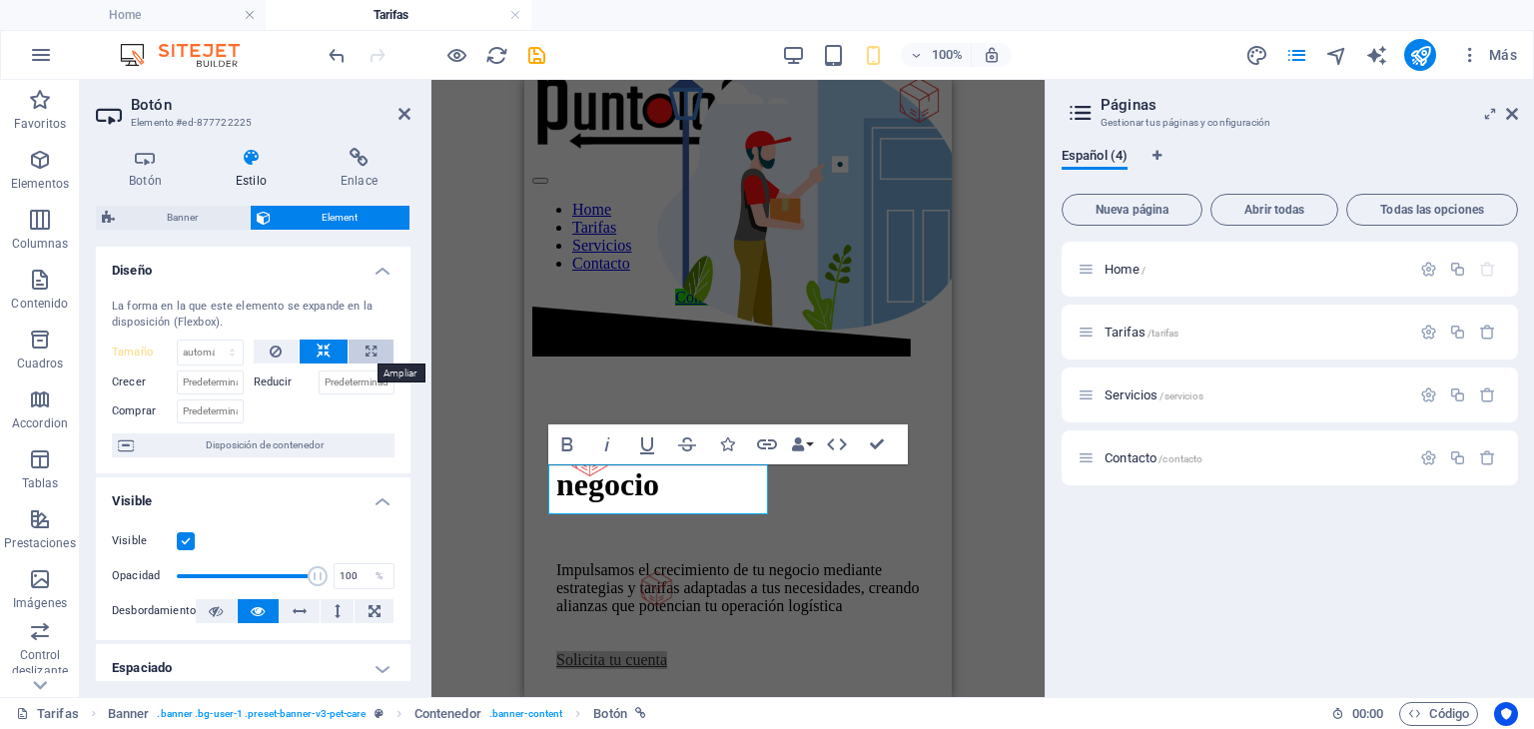
click at [366, 350] on icon at bounding box center [371, 352] width 11 height 24
type input "100"
select select "%"
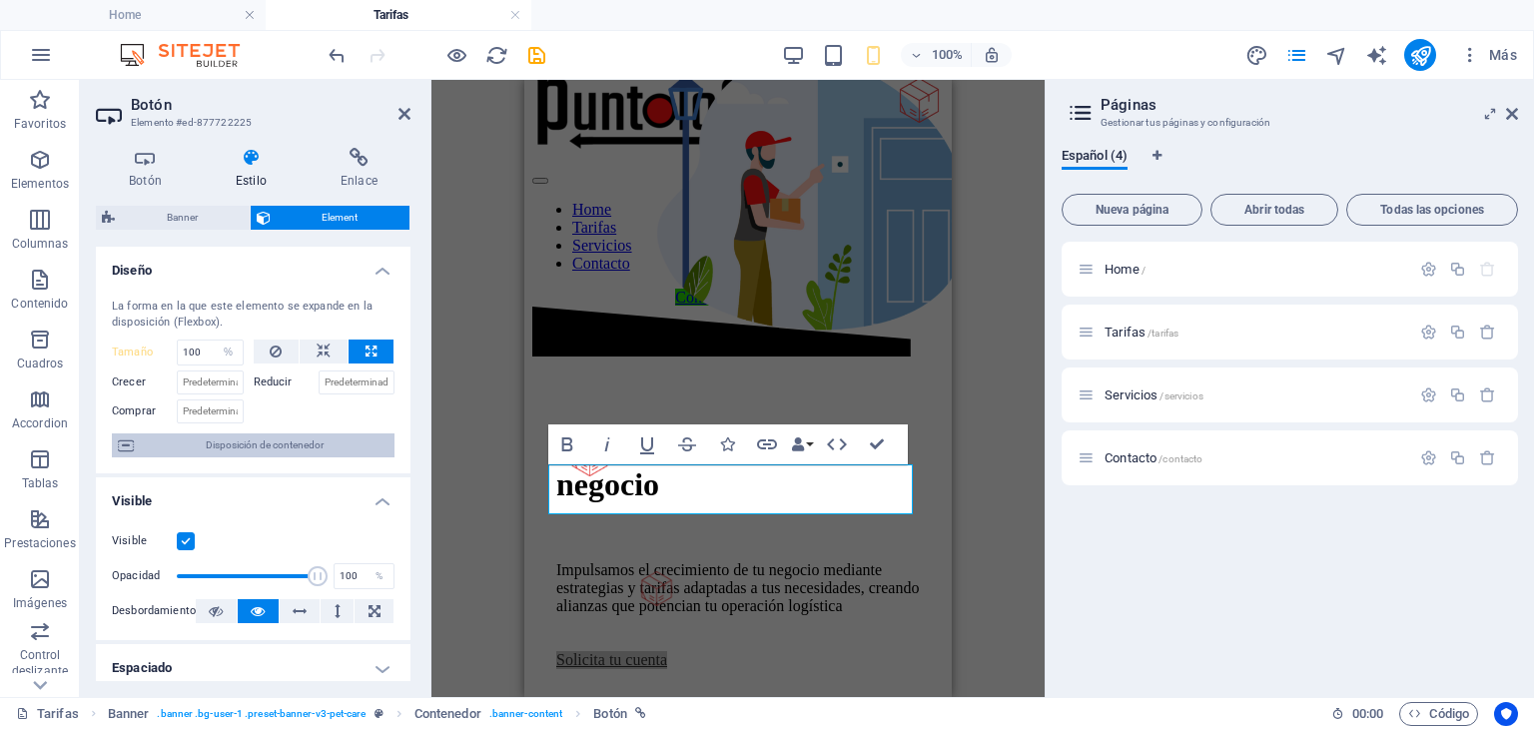
click at [309, 441] on span "Disposición de contenedor" at bounding box center [264, 445] width 249 height 24
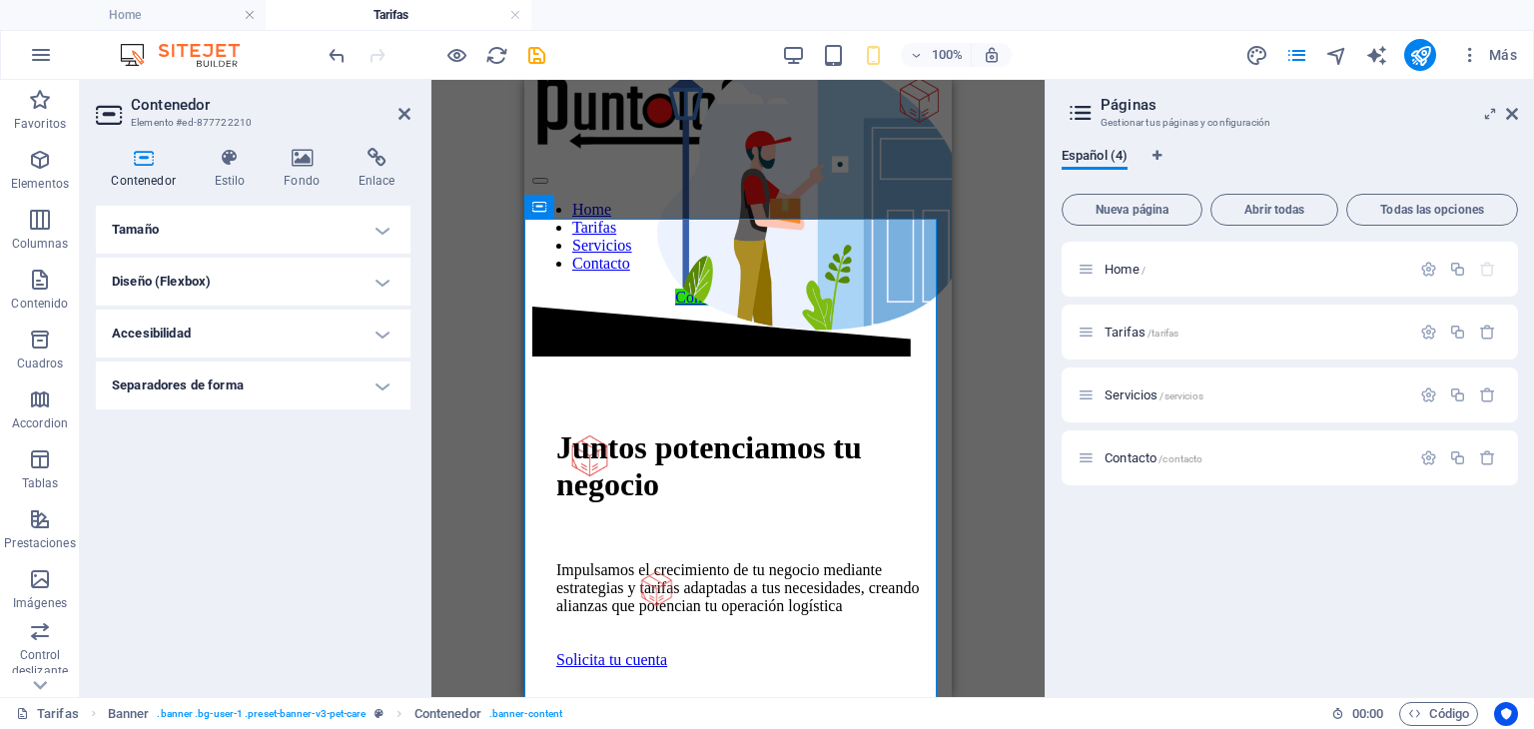
click at [351, 380] on h4 "Separadores de forma" at bounding box center [253, 386] width 315 height 48
click at [351, 380] on h4 "Separadores de forma" at bounding box center [253, 380] width 315 height 36
click at [368, 280] on h4 "Diseño (Flexbox)" at bounding box center [253, 282] width 315 height 48
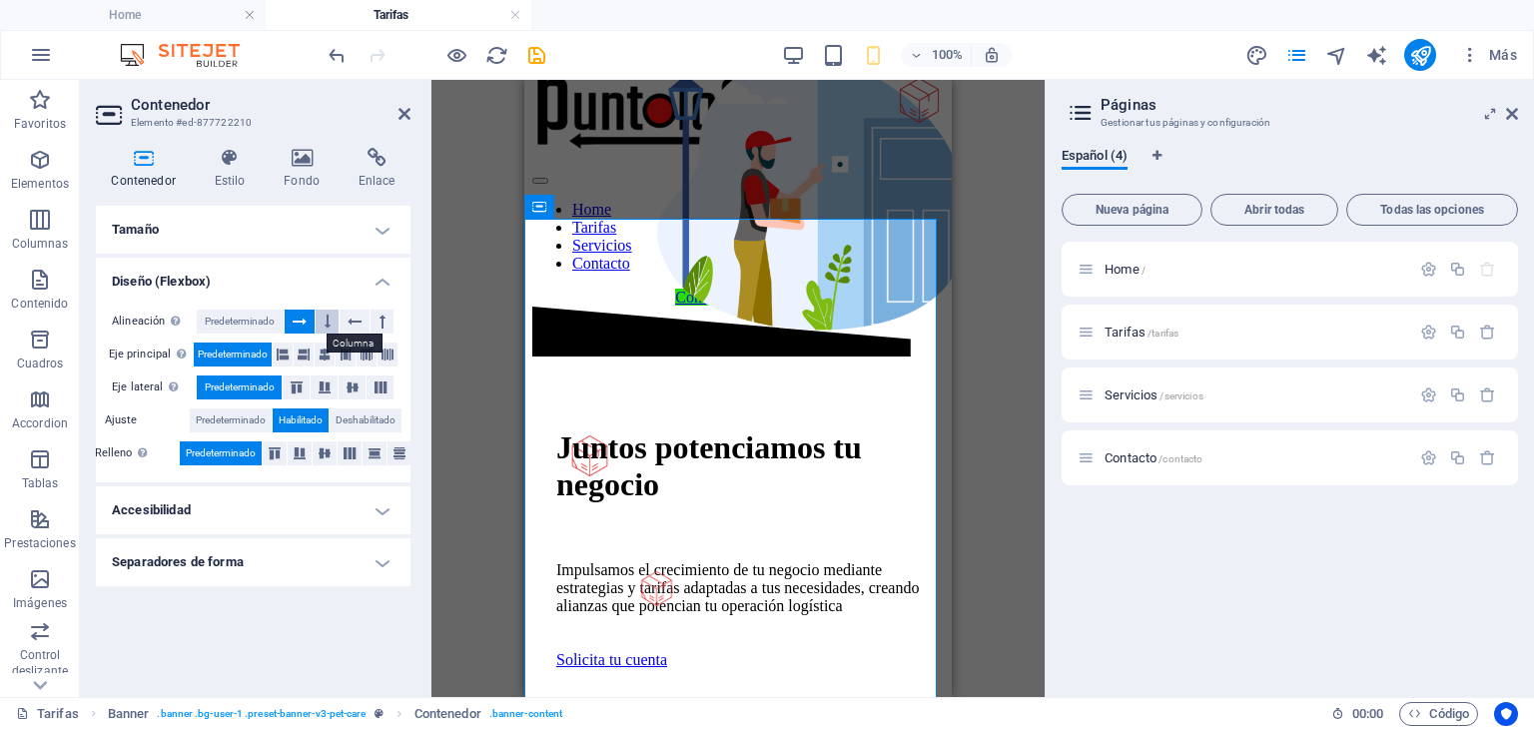
click at [332, 324] on button at bounding box center [327, 322] width 23 height 24
click at [356, 318] on icon at bounding box center [355, 322] width 14 height 24
click at [382, 317] on icon at bounding box center [382, 322] width 6 height 24
click at [300, 321] on icon at bounding box center [300, 322] width 14 height 24
click at [603, 452] on span "Botón" at bounding box center [593, 452] width 31 height 12
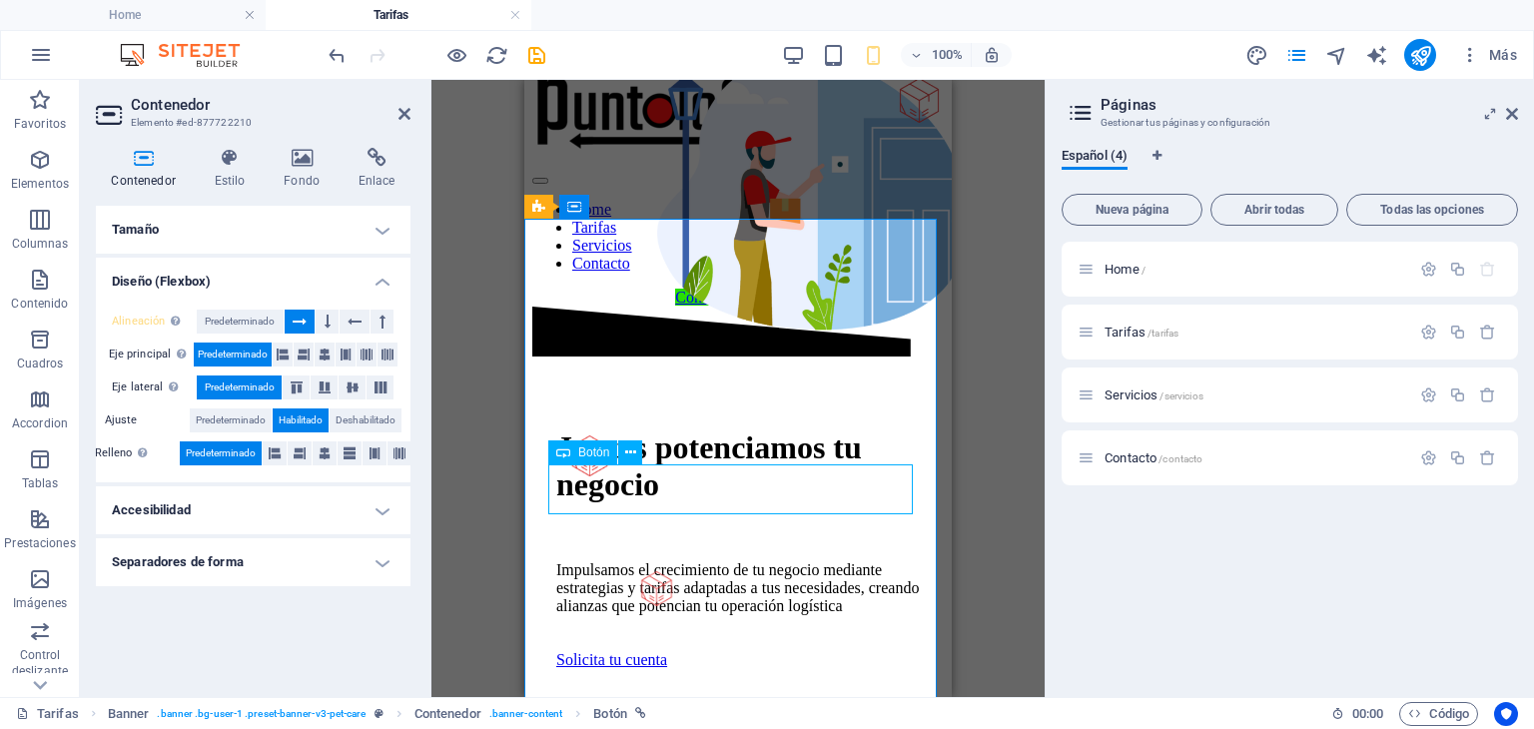
click at [596, 454] on span "Botón" at bounding box center [593, 452] width 31 height 12
select select "%"
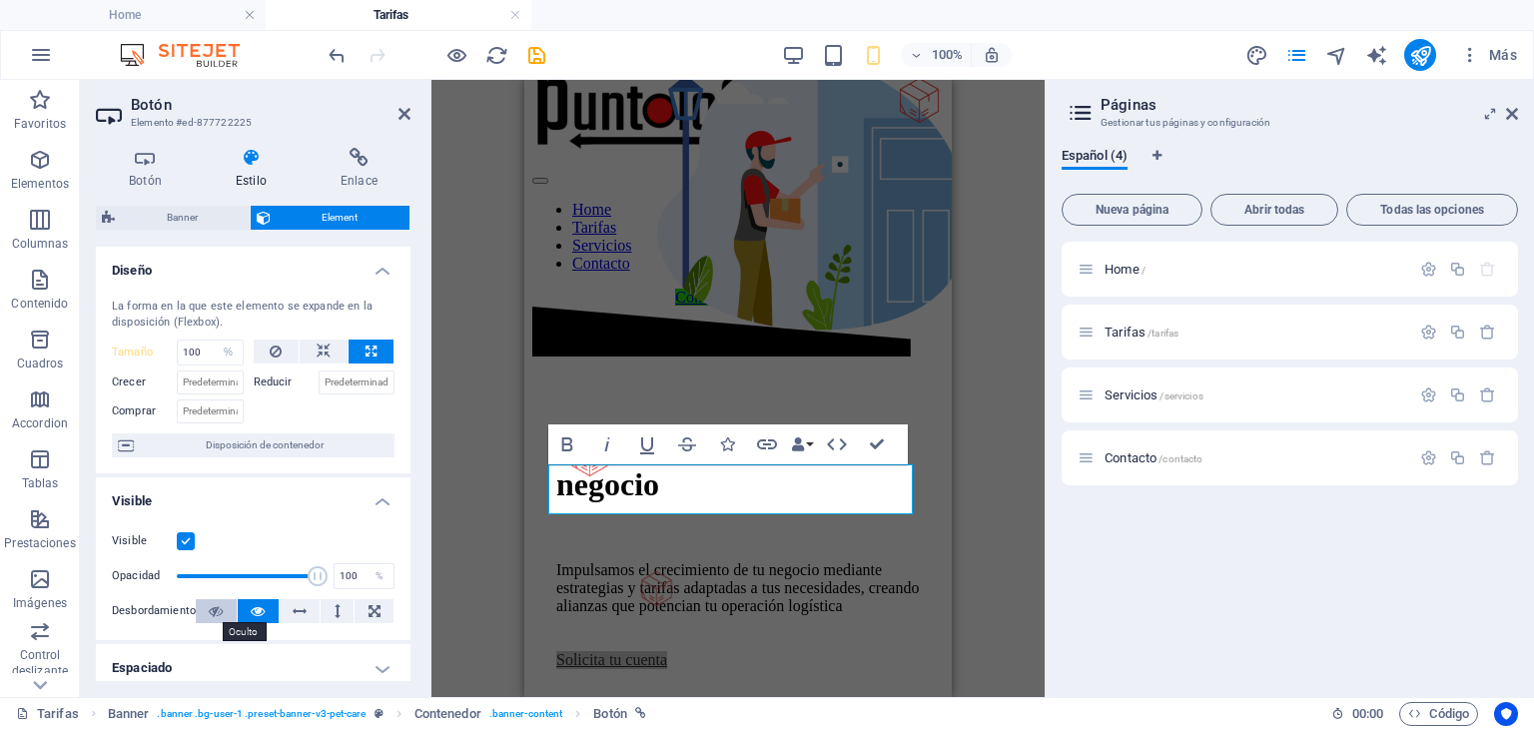
click at [218, 606] on icon at bounding box center [216, 611] width 14 height 24
click at [253, 604] on icon at bounding box center [258, 611] width 14 height 24
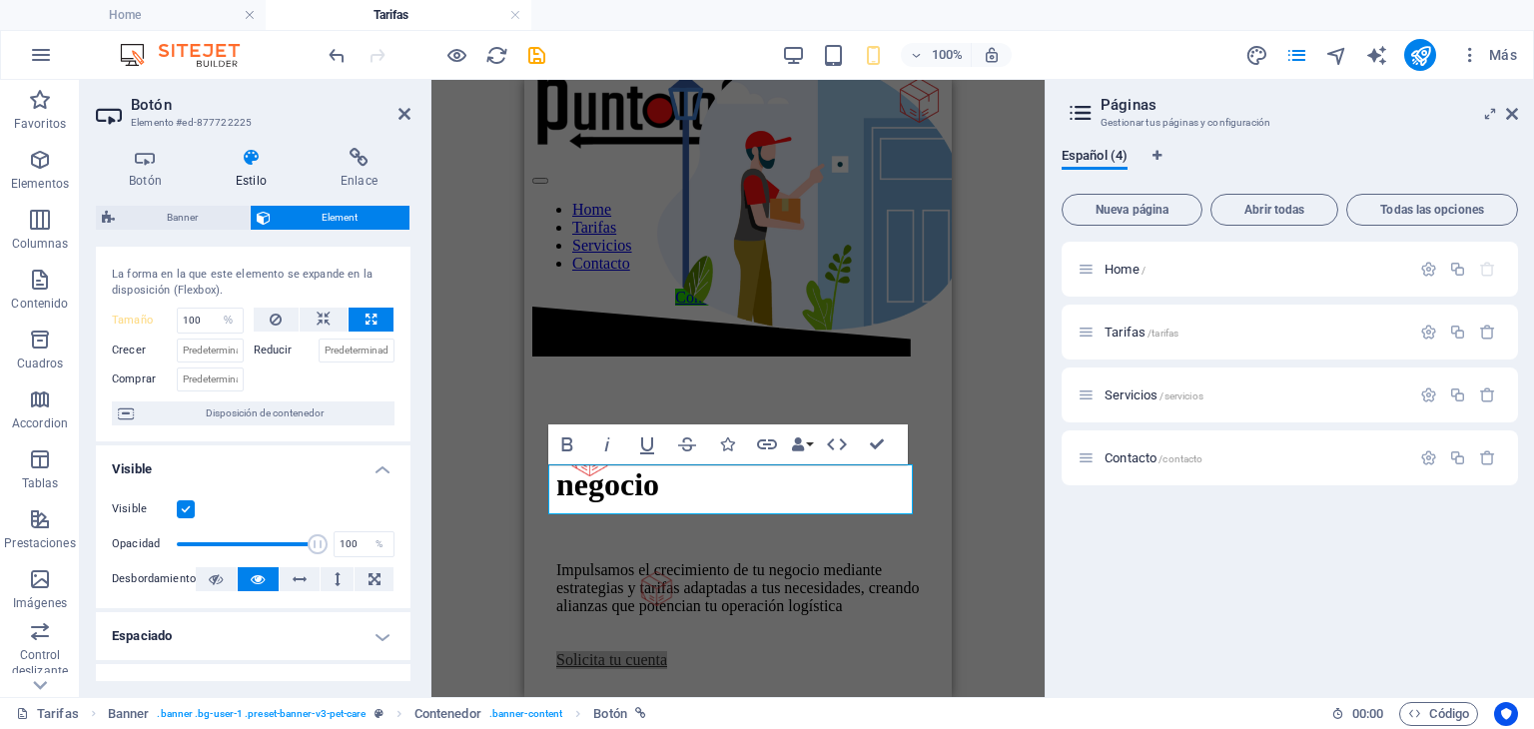
scroll to position [54, 0]
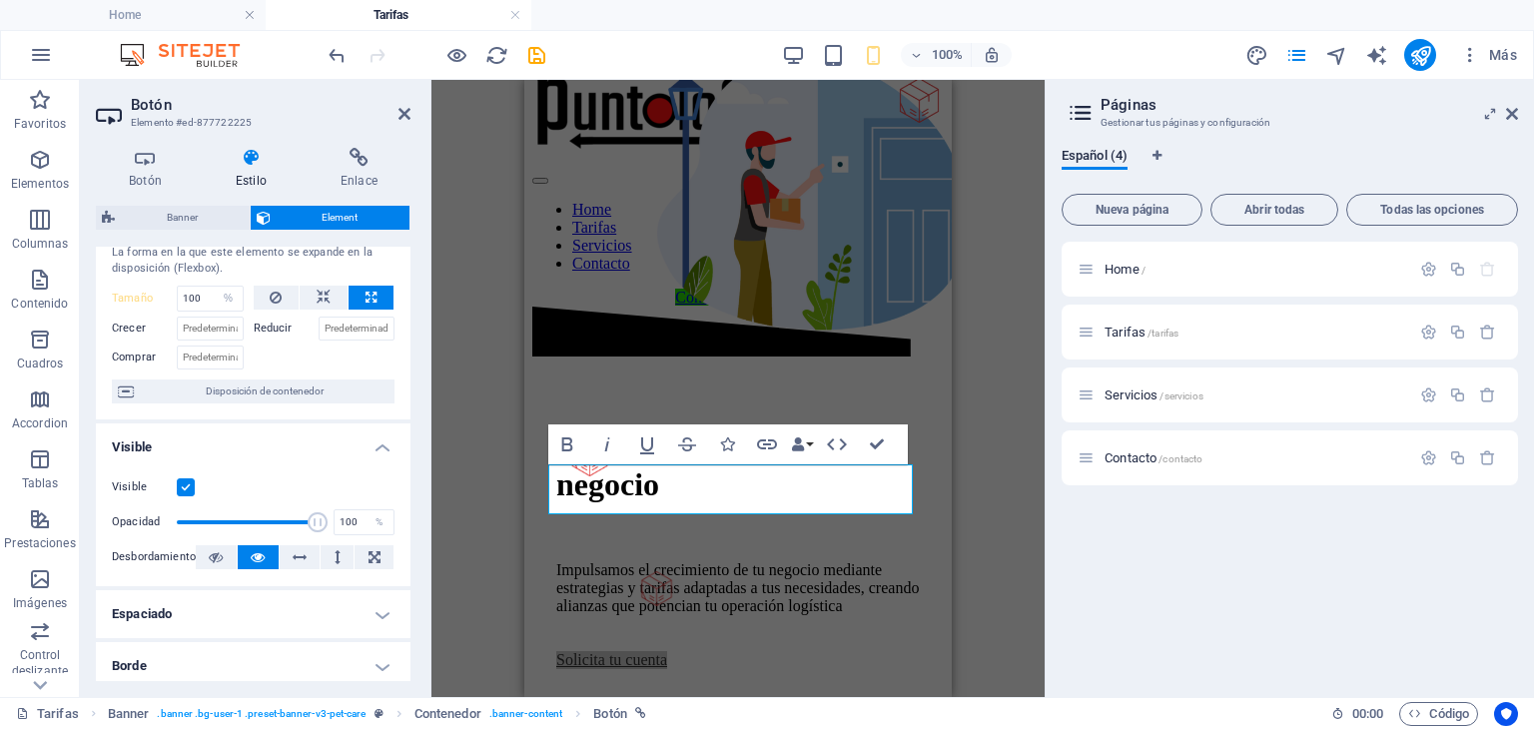
drag, startPoint x: 417, startPoint y: 493, endPoint x: 379, endPoint y: 616, distance: 128.6
click at [379, 616] on h4 "Espaciado" at bounding box center [253, 614] width 315 height 48
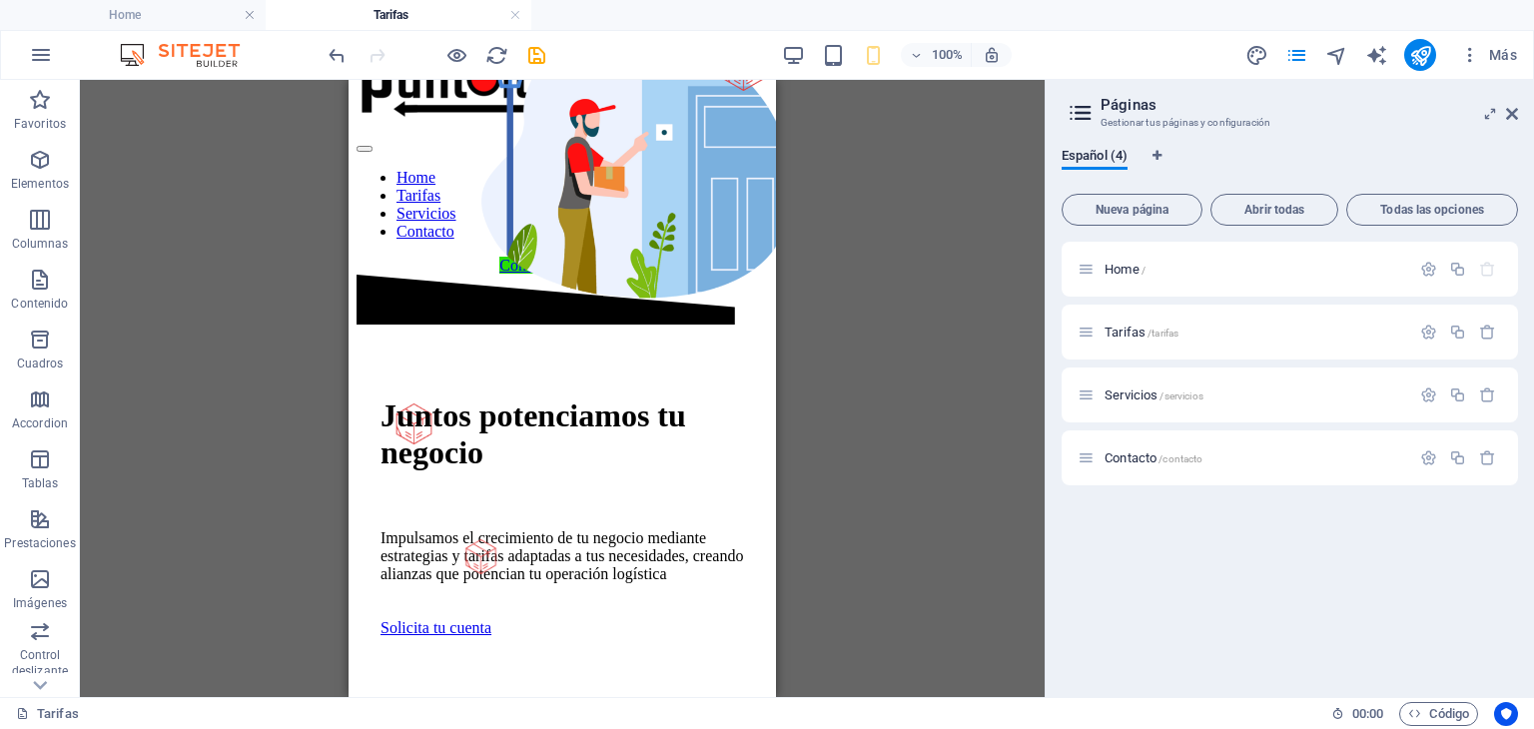
scroll to position [0, 0]
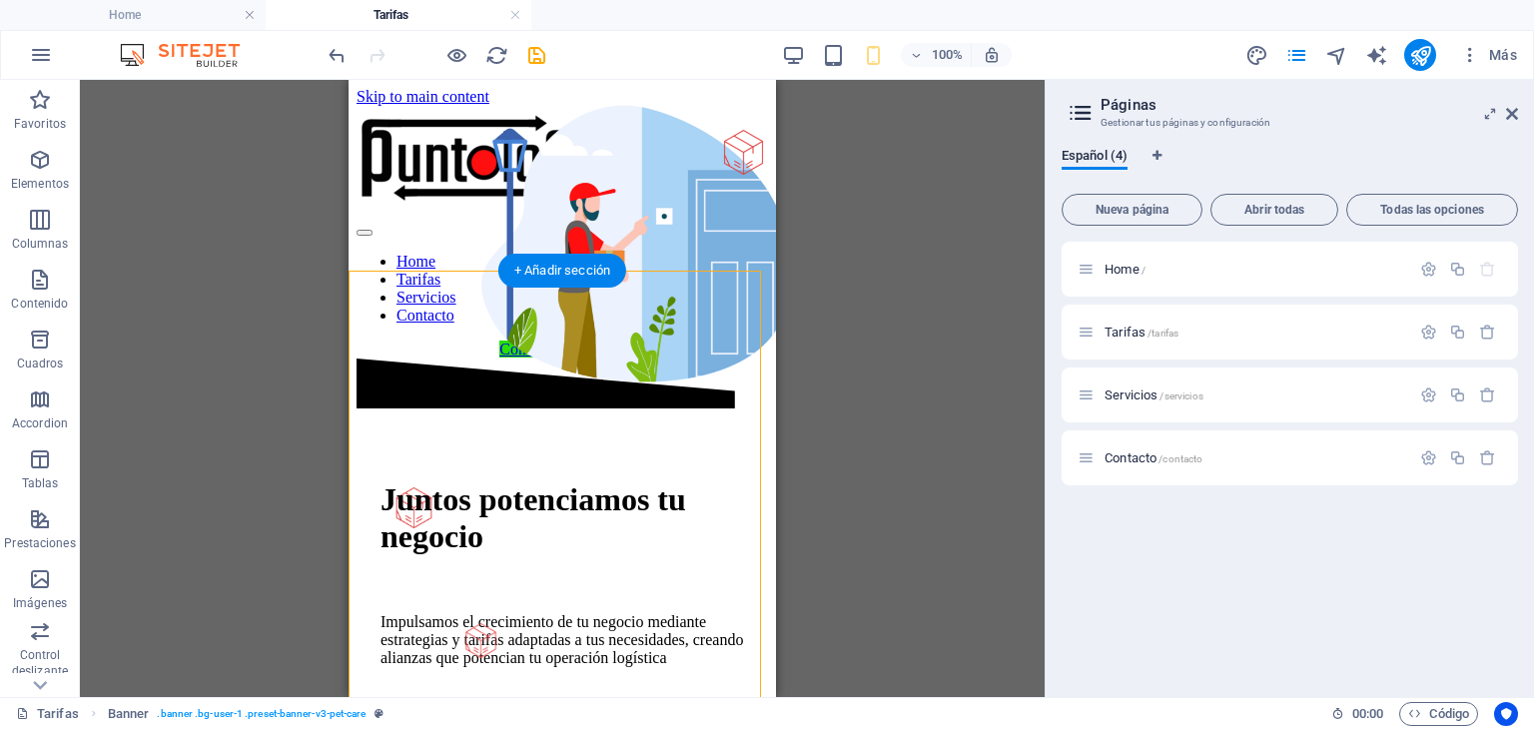
drag, startPoint x: 766, startPoint y: 581, endPoint x: 495, endPoint y: 327, distance: 371.6
drag, startPoint x: 781, startPoint y: 584, endPoint x: 483, endPoint y: 614, distance: 299.1
click at [434, 703] on div "Solicita tu cuenta" at bounding box center [562, 712] width 364 height 18
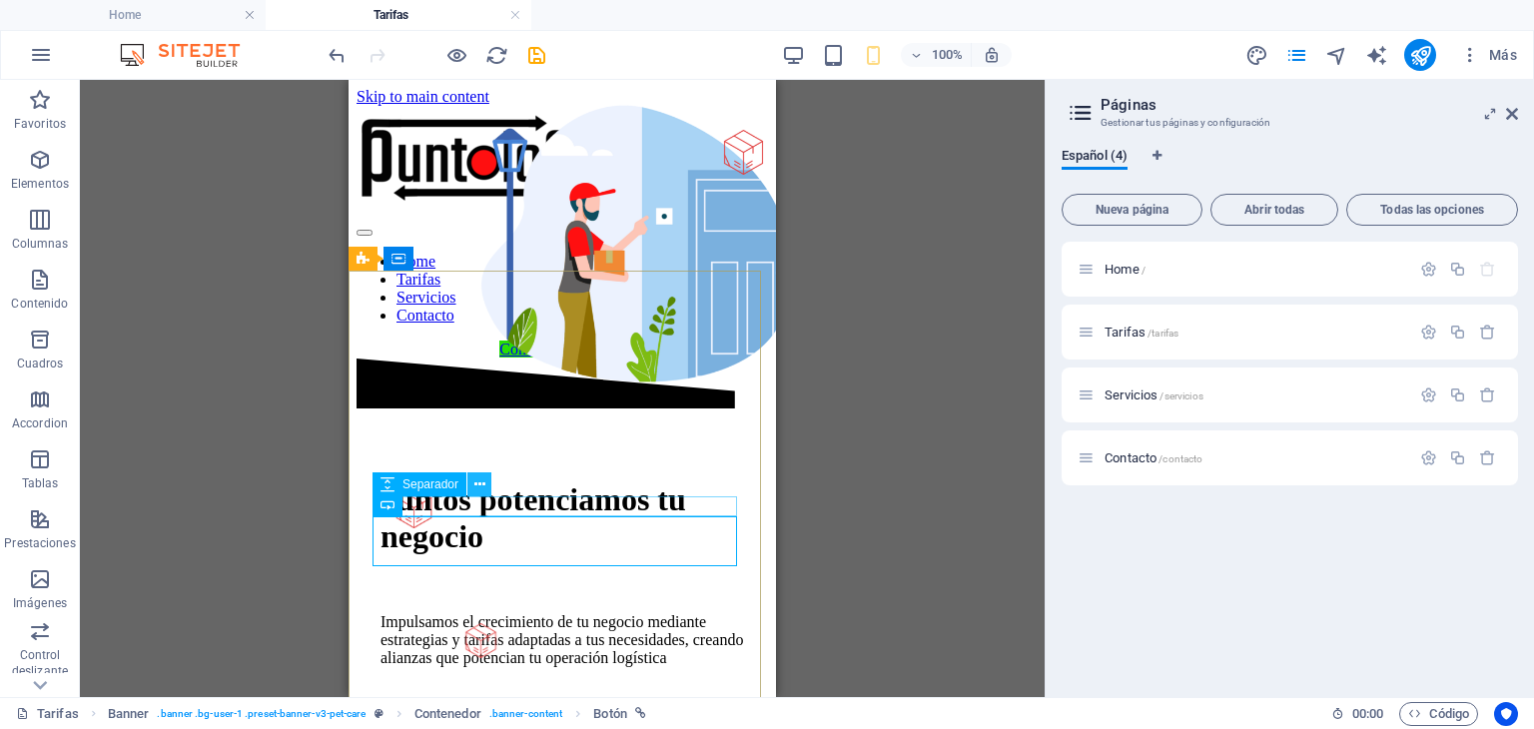
click at [479, 487] on icon at bounding box center [479, 484] width 11 height 21
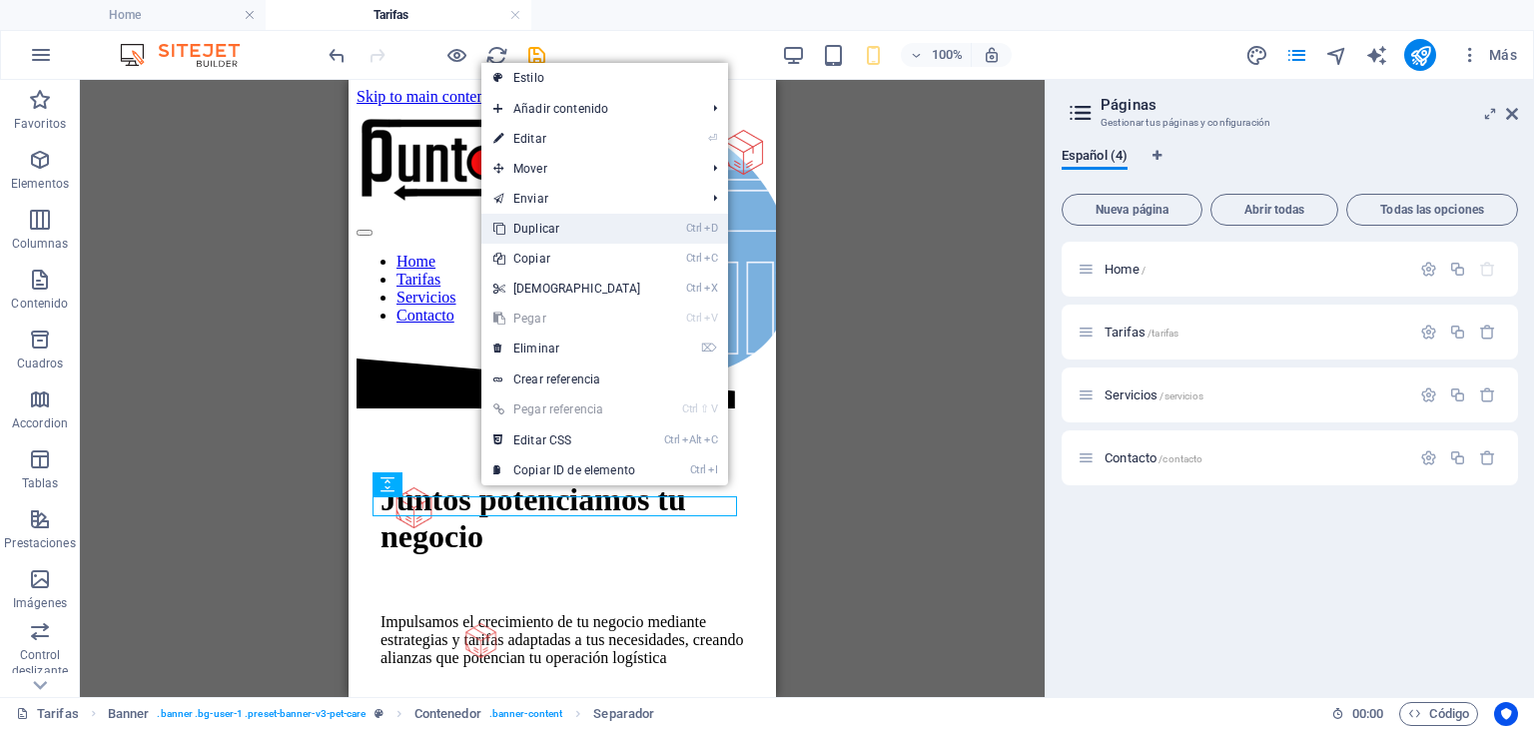
drag, startPoint x: 555, startPoint y: 224, endPoint x: 207, endPoint y: 145, distance: 357.4
click at [555, 224] on link "Ctrl D Duplicar" at bounding box center [567, 229] width 172 height 30
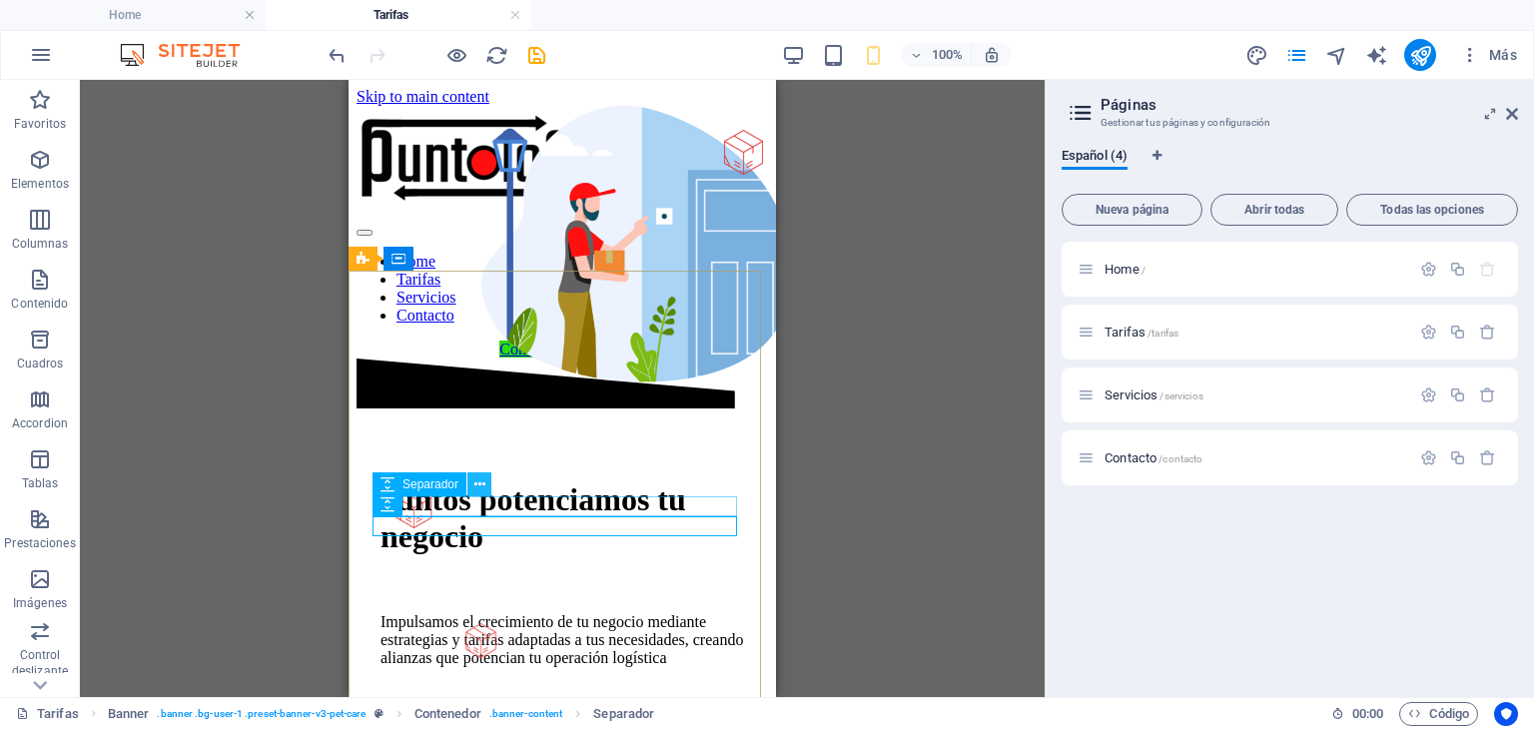
click at [482, 485] on icon at bounding box center [479, 484] width 11 height 21
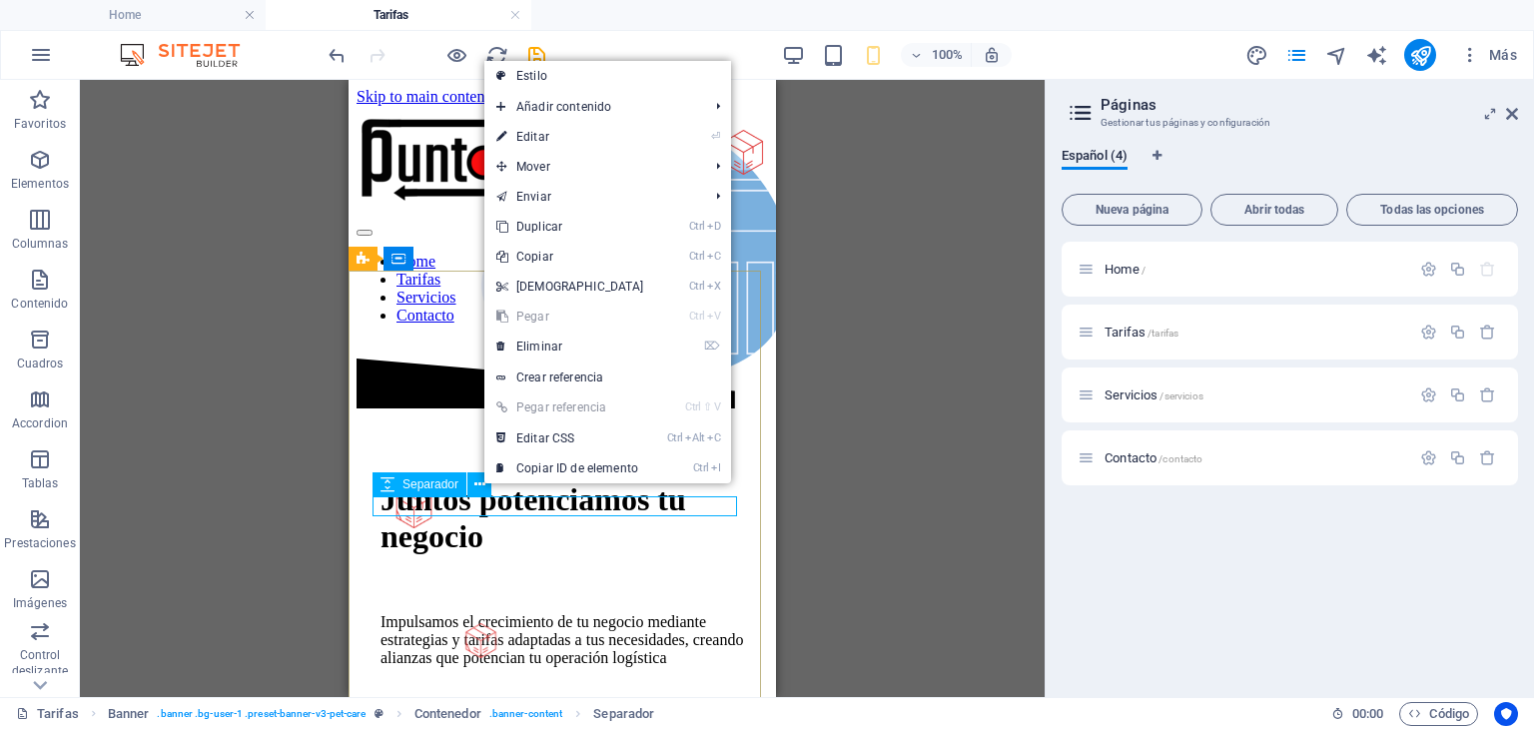
click at [428, 683] on div at bounding box center [562, 693] width 364 height 20
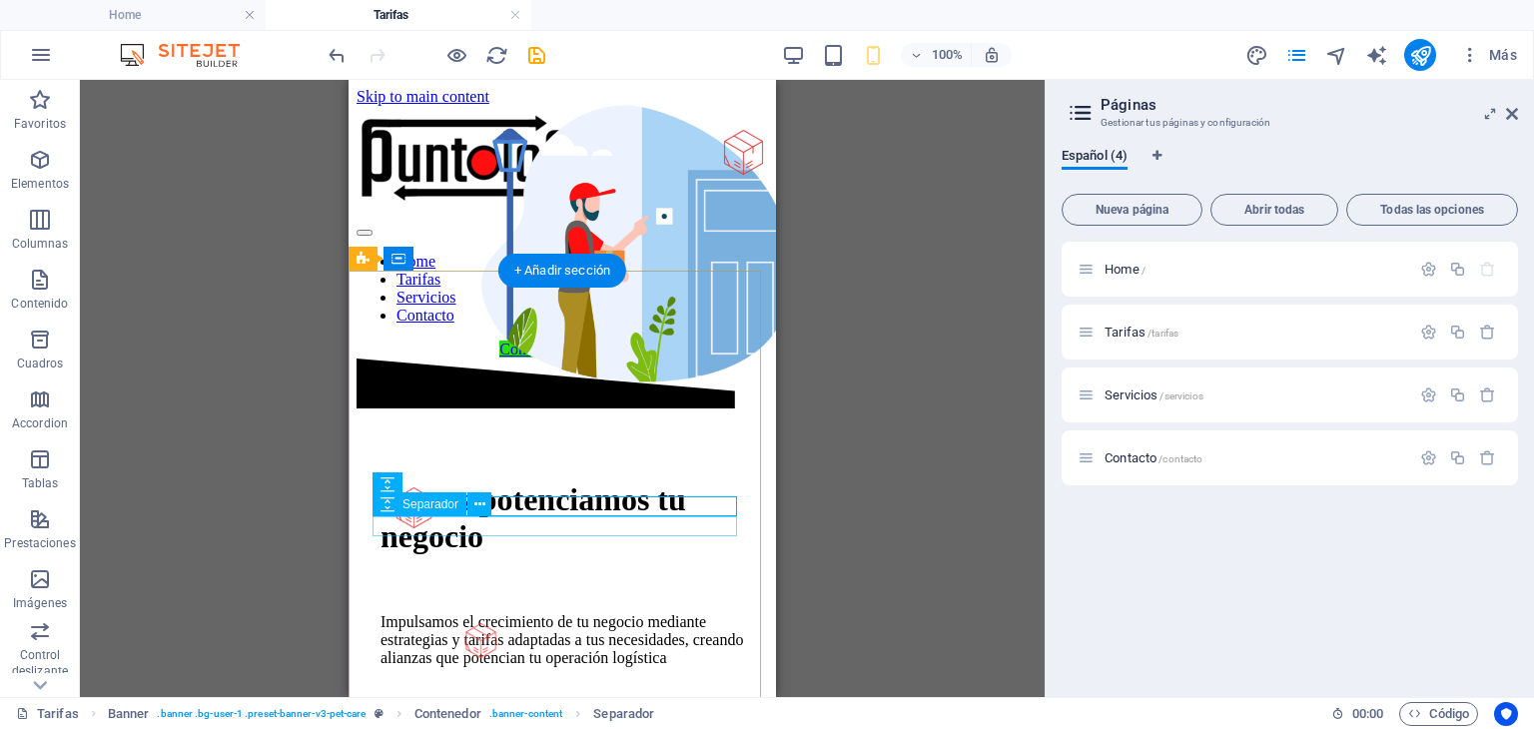
click at [438, 703] on div at bounding box center [562, 713] width 364 height 20
click at [481, 506] on icon at bounding box center [479, 504] width 11 height 21
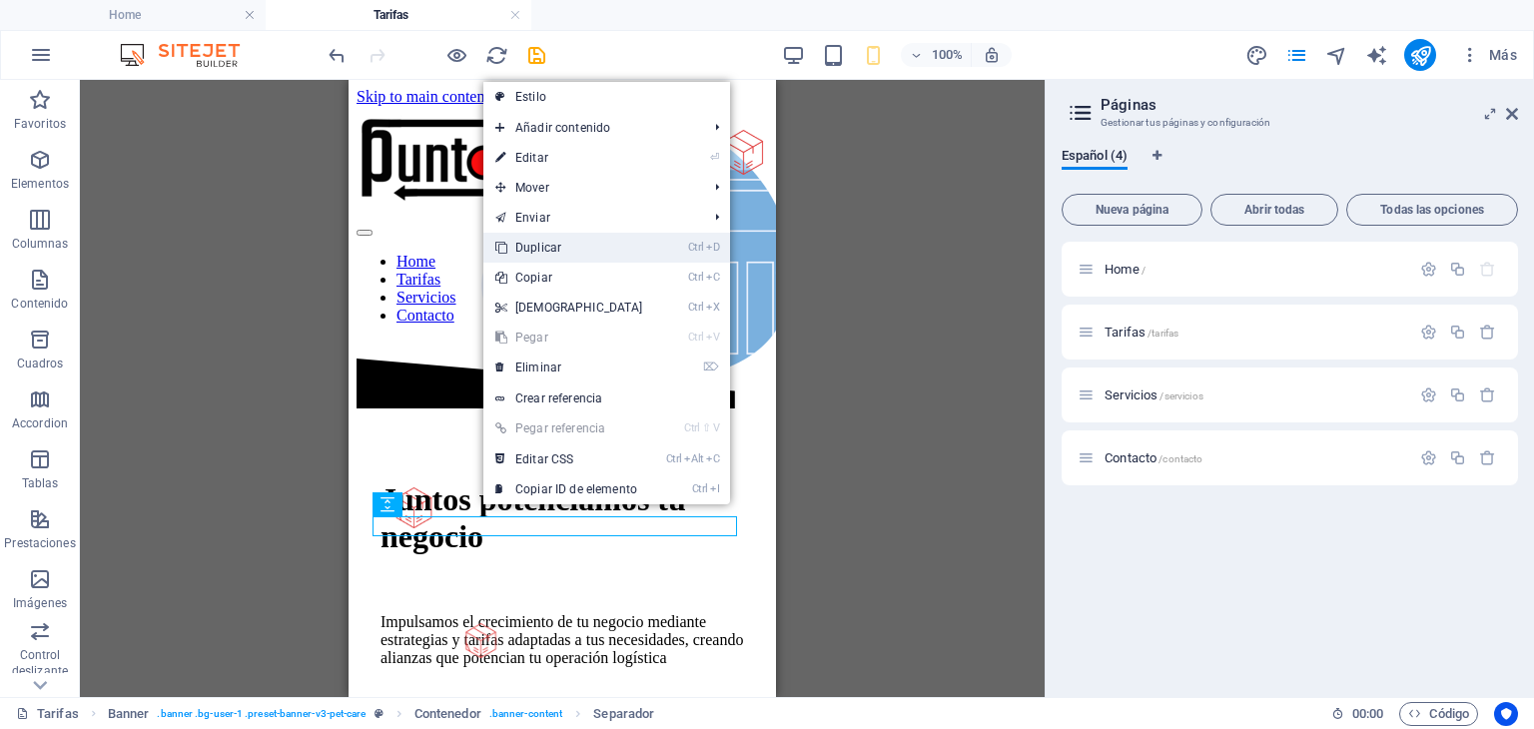
click at [554, 253] on link "Ctrl D Duplicar" at bounding box center [569, 248] width 172 height 30
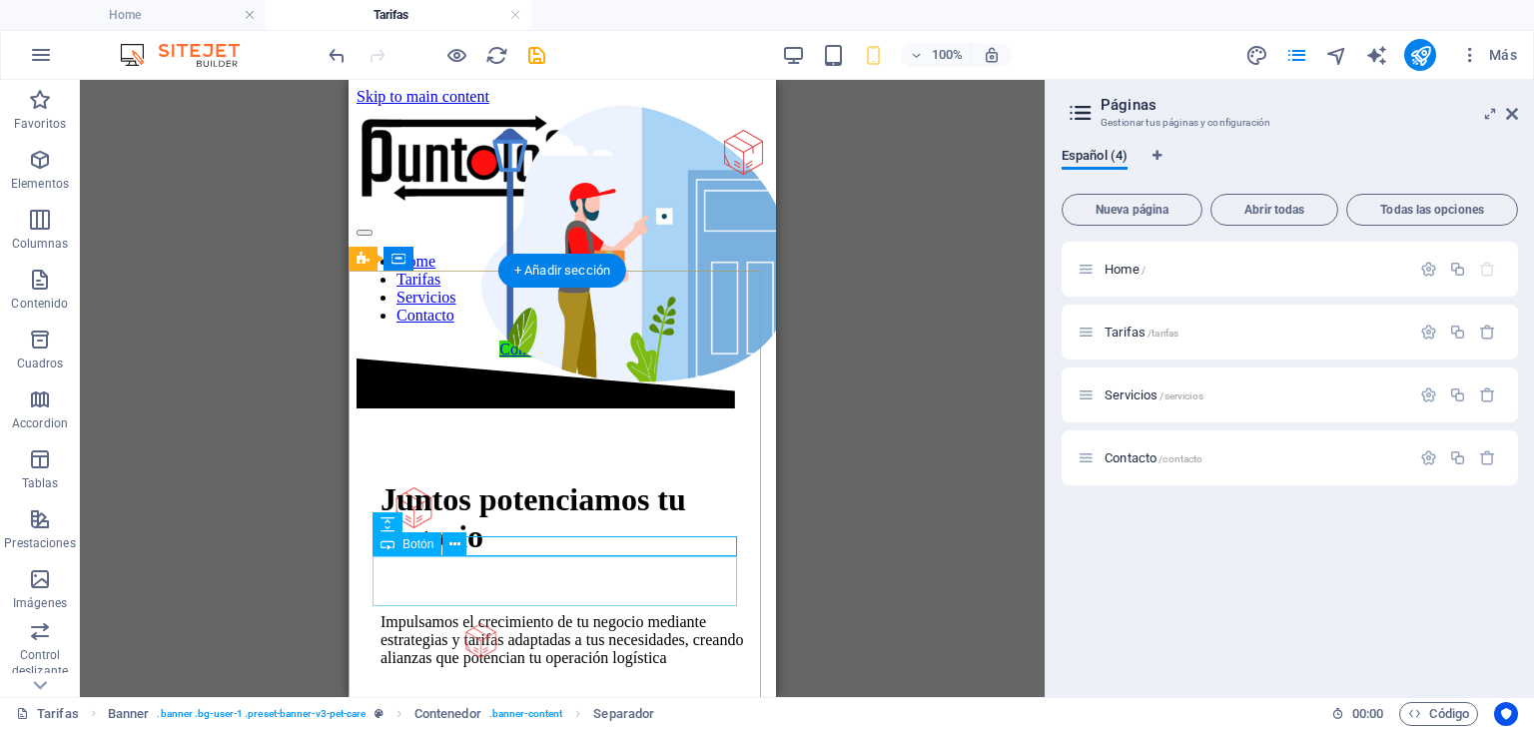
click at [454, 548] on icon at bounding box center [454, 544] width 11 height 21
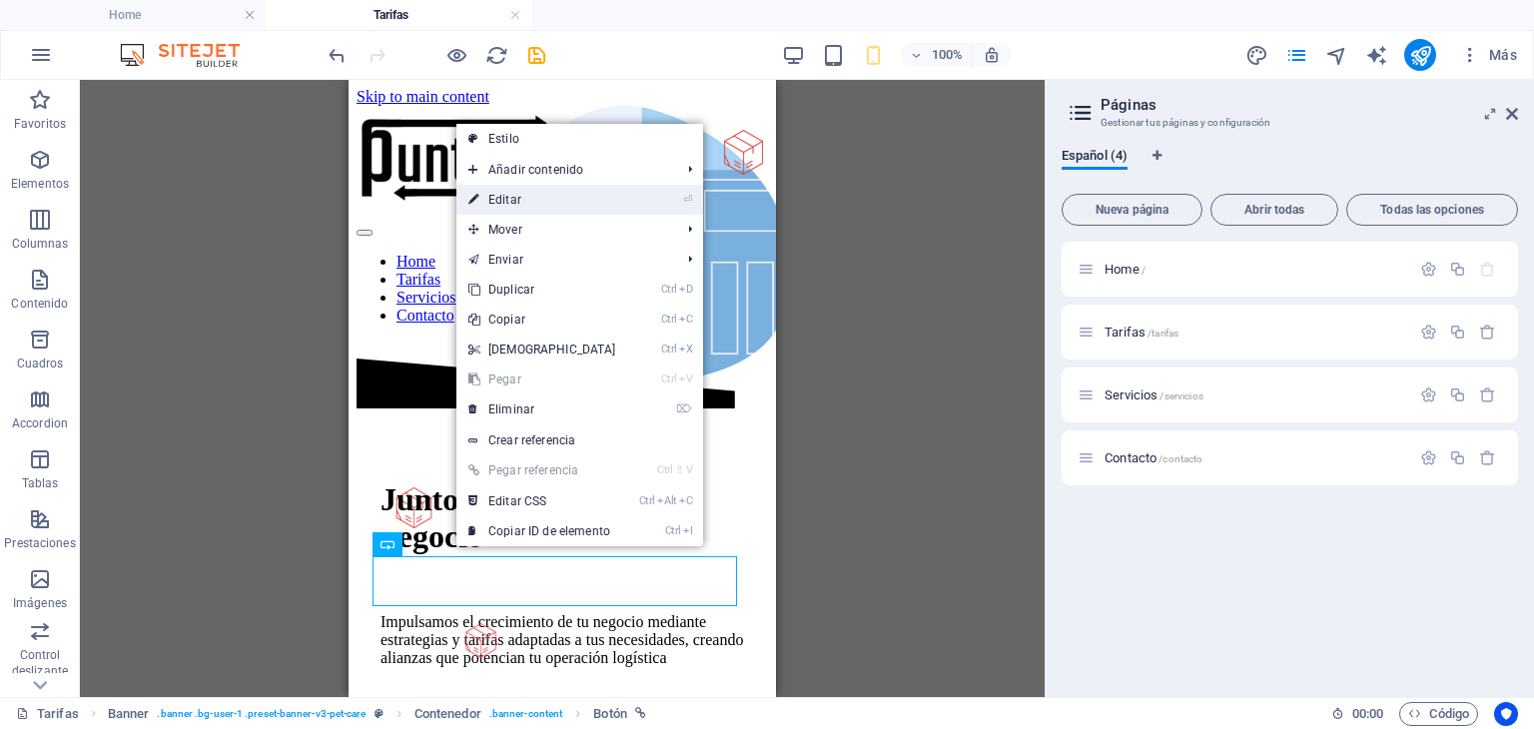
click at [516, 201] on link "⏎ Editar" at bounding box center [542, 200] width 172 height 30
select select "%"
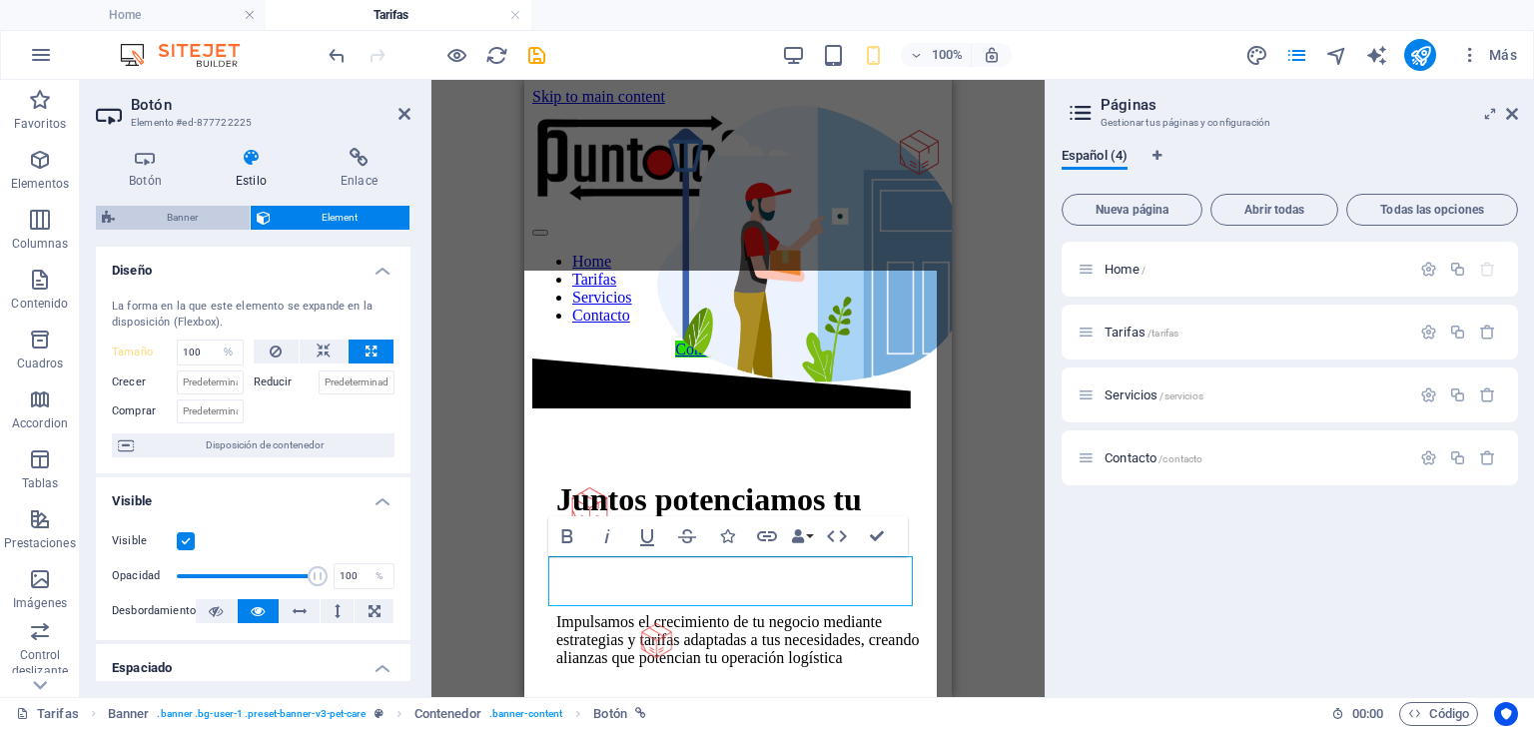
click at [184, 221] on span "Banner" at bounding box center [182, 218] width 123 height 24
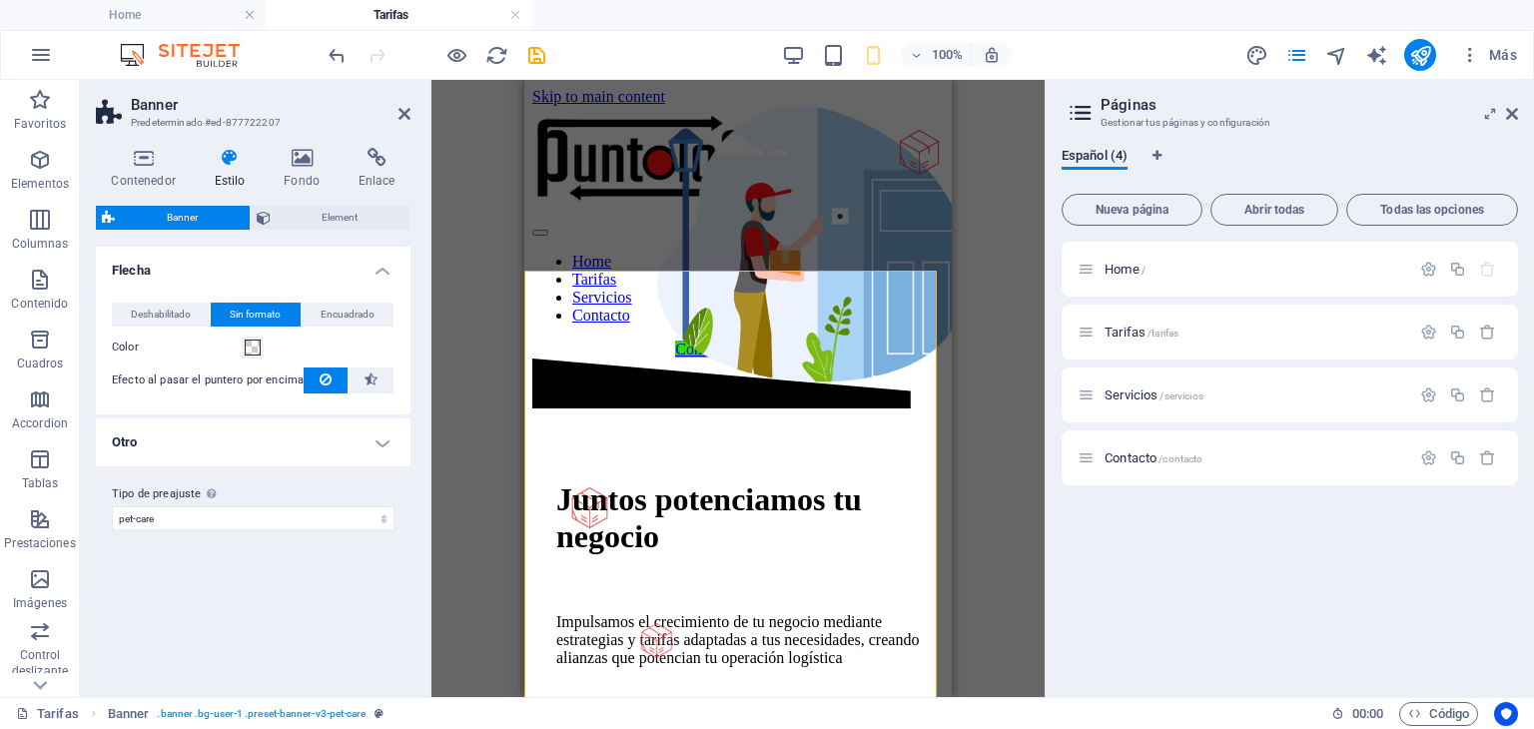
click at [379, 442] on h4 "Otro" at bounding box center [253, 442] width 315 height 48
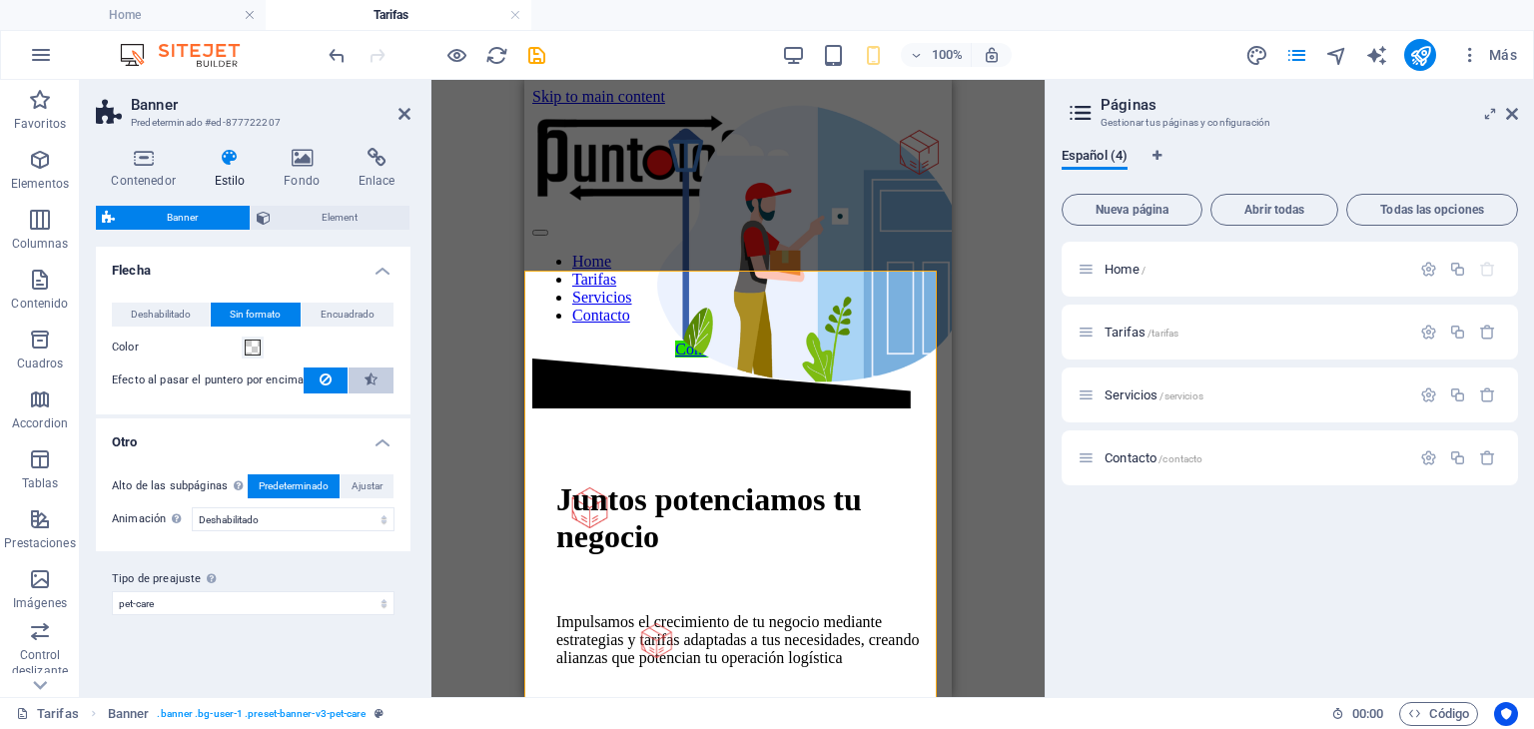
click at [373, 384] on icon at bounding box center [371, 380] width 13 height 24
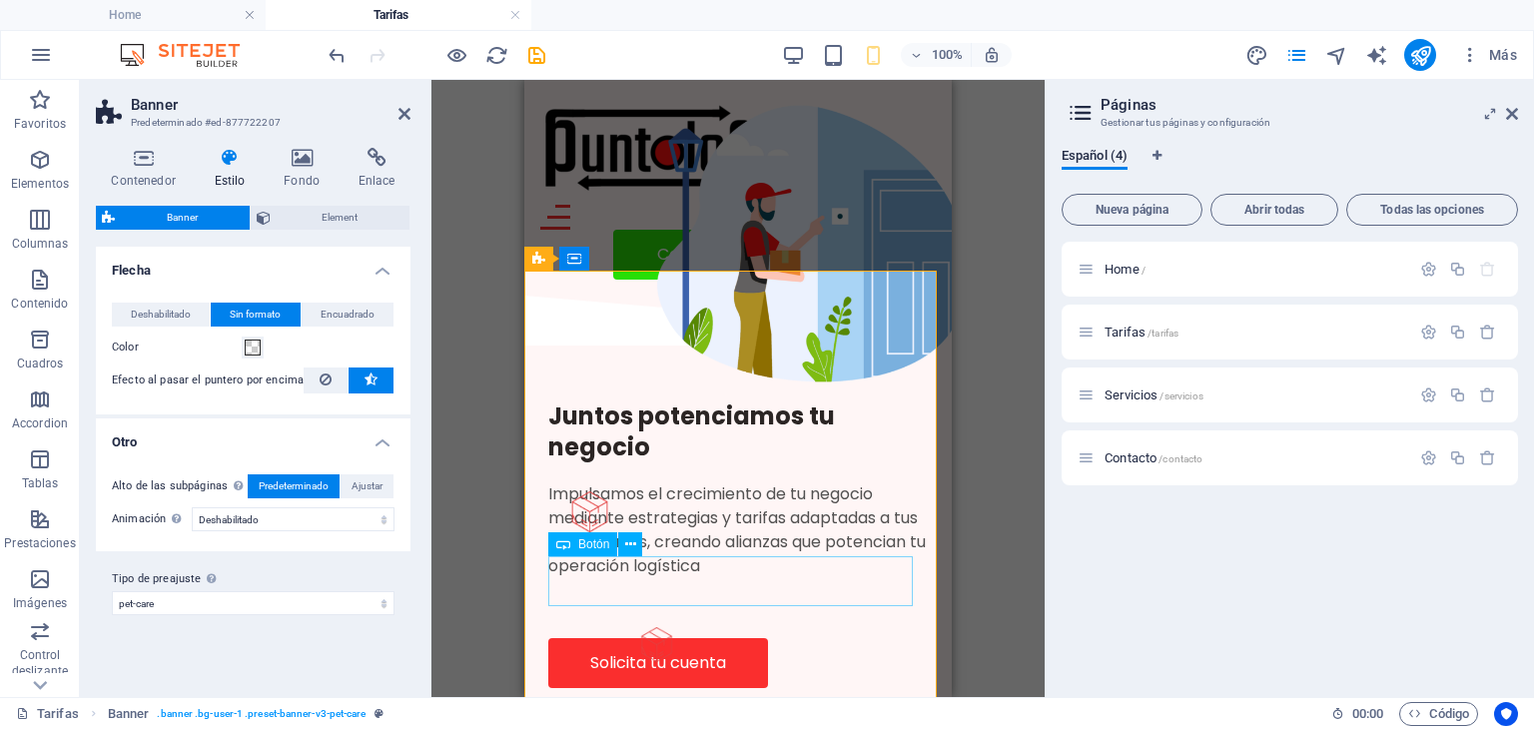
click at [599, 638] on div "Solicita tu cuenta" at bounding box center [737, 663] width 379 height 50
click at [609, 638] on div "Solicita tu cuenta" at bounding box center [737, 663] width 379 height 50
select select "%"
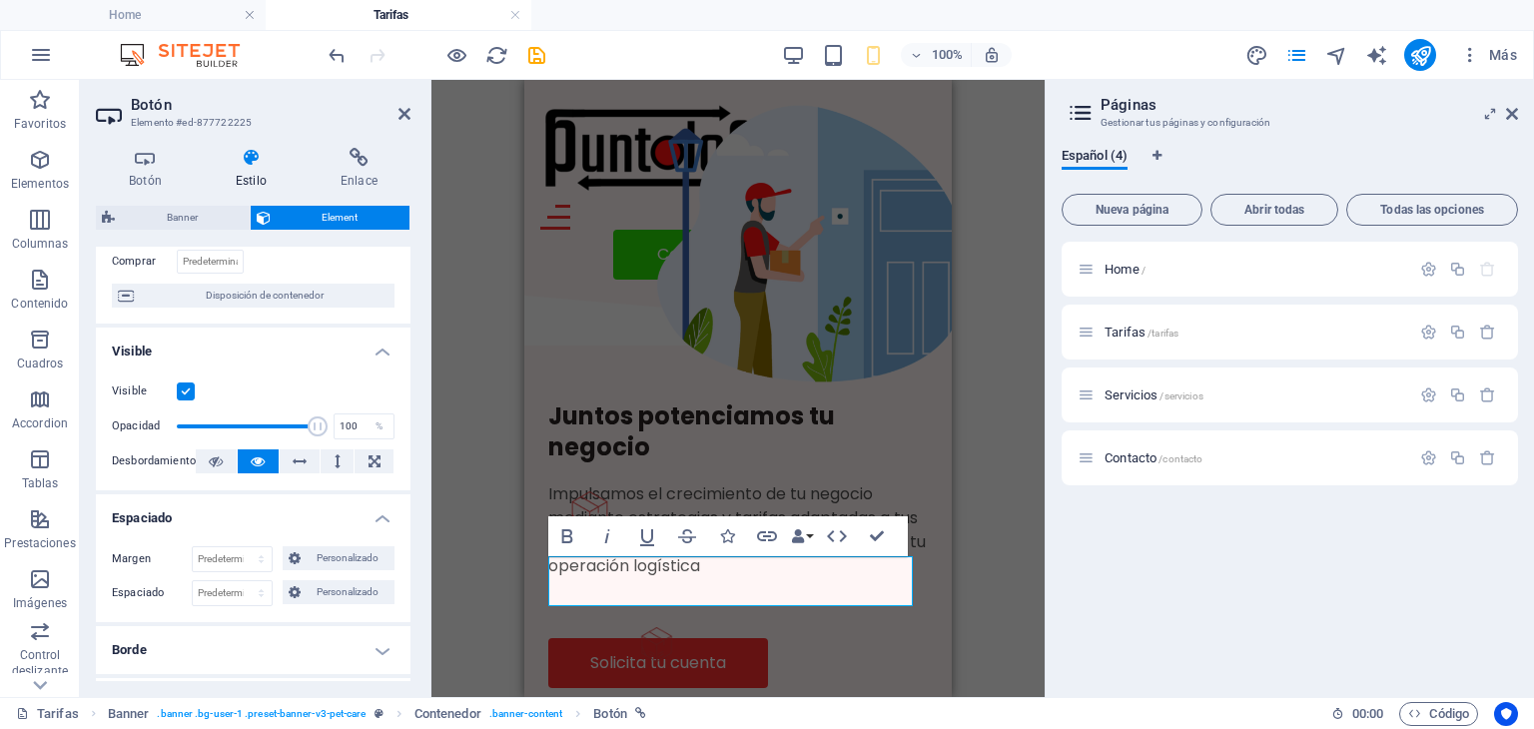
scroll to position [204, 0]
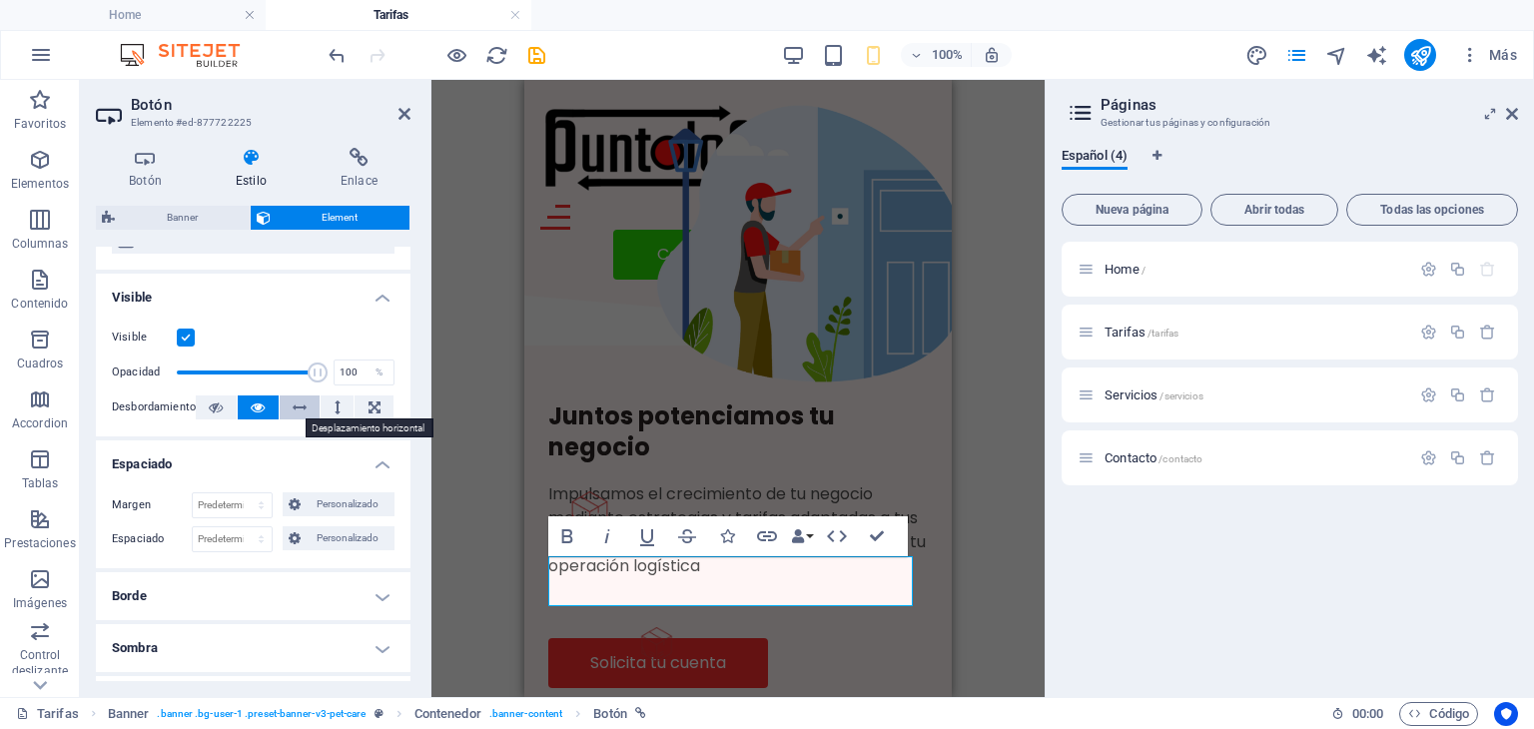
click at [300, 404] on icon at bounding box center [300, 407] width 14 height 24
click at [260, 404] on icon at bounding box center [258, 407] width 14 height 24
click at [248, 539] on select "Predeterminado px rem % vh vw Personalizado" at bounding box center [232, 539] width 79 height 24
select select "px"
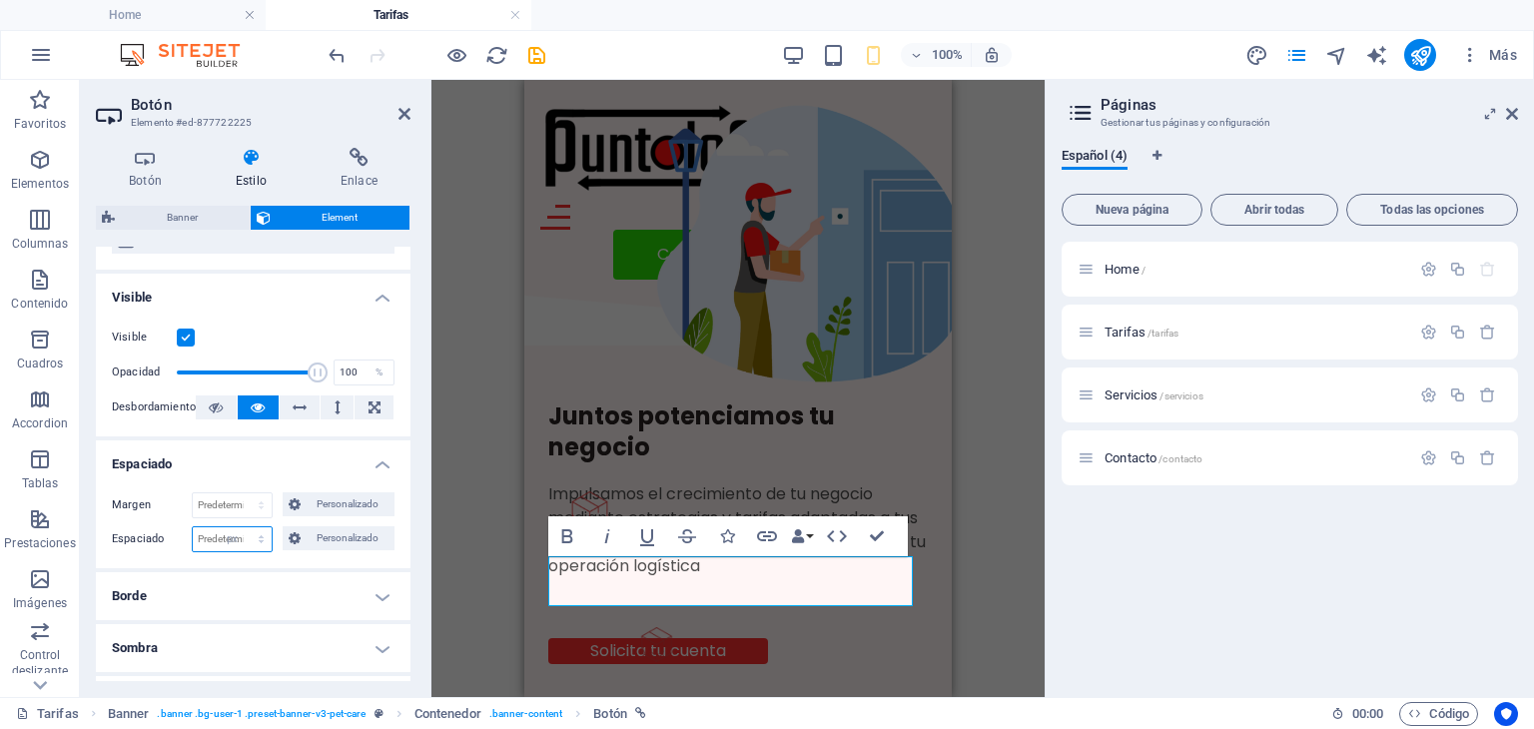
click at [241, 527] on select "Predeterminado px rem % vh vw Personalizado" at bounding box center [232, 539] width 79 height 24
type input "0"
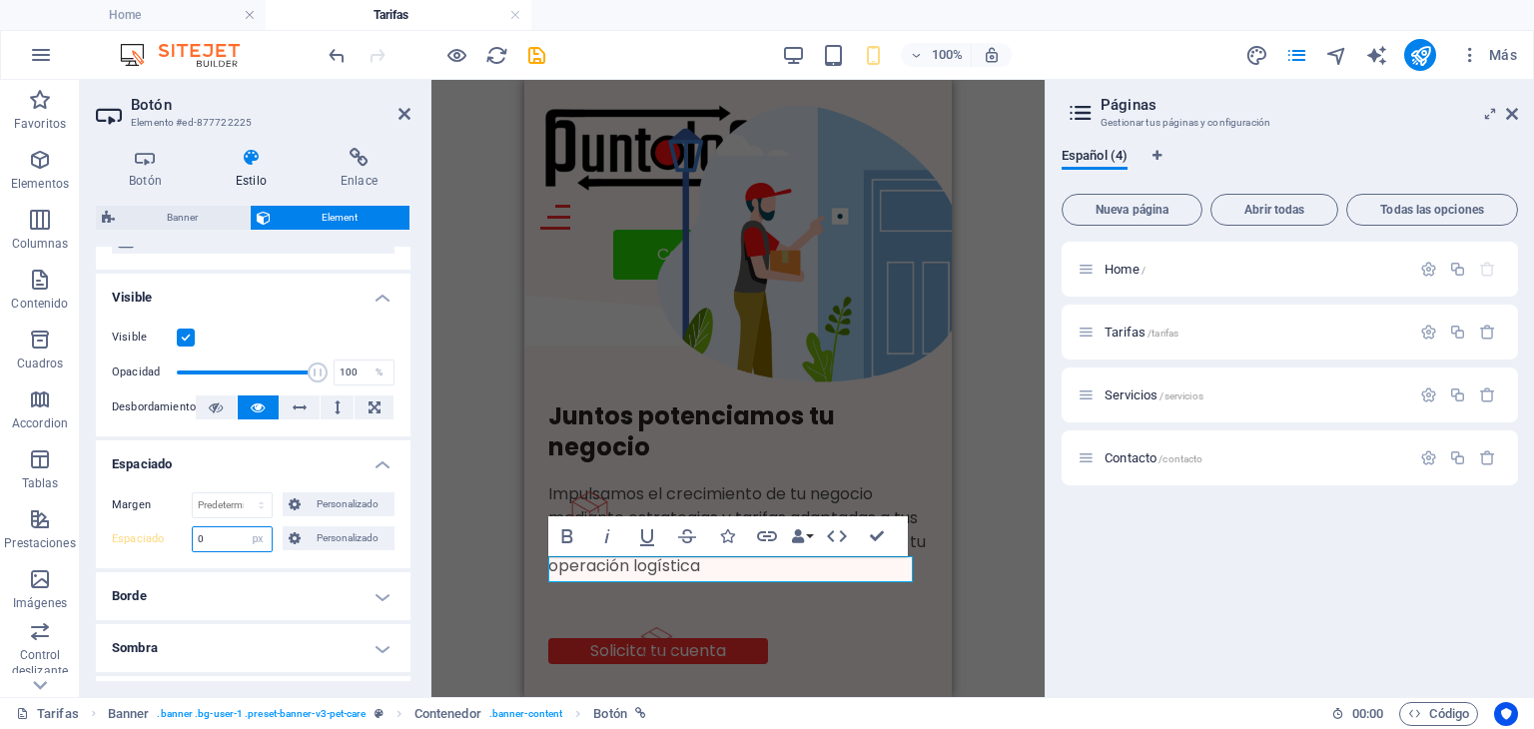
click at [240, 538] on input "0" at bounding box center [232, 539] width 79 height 24
click at [258, 538] on select "Predeterminado px rem % vh vw Personalizado" at bounding box center [258, 539] width 28 height 24
select select "default"
click at [244, 527] on select "Predeterminado px rem % vh vw Personalizado" at bounding box center [258, 539] width 28 height 24
select select "DISABLED_OPTION_VALUE"
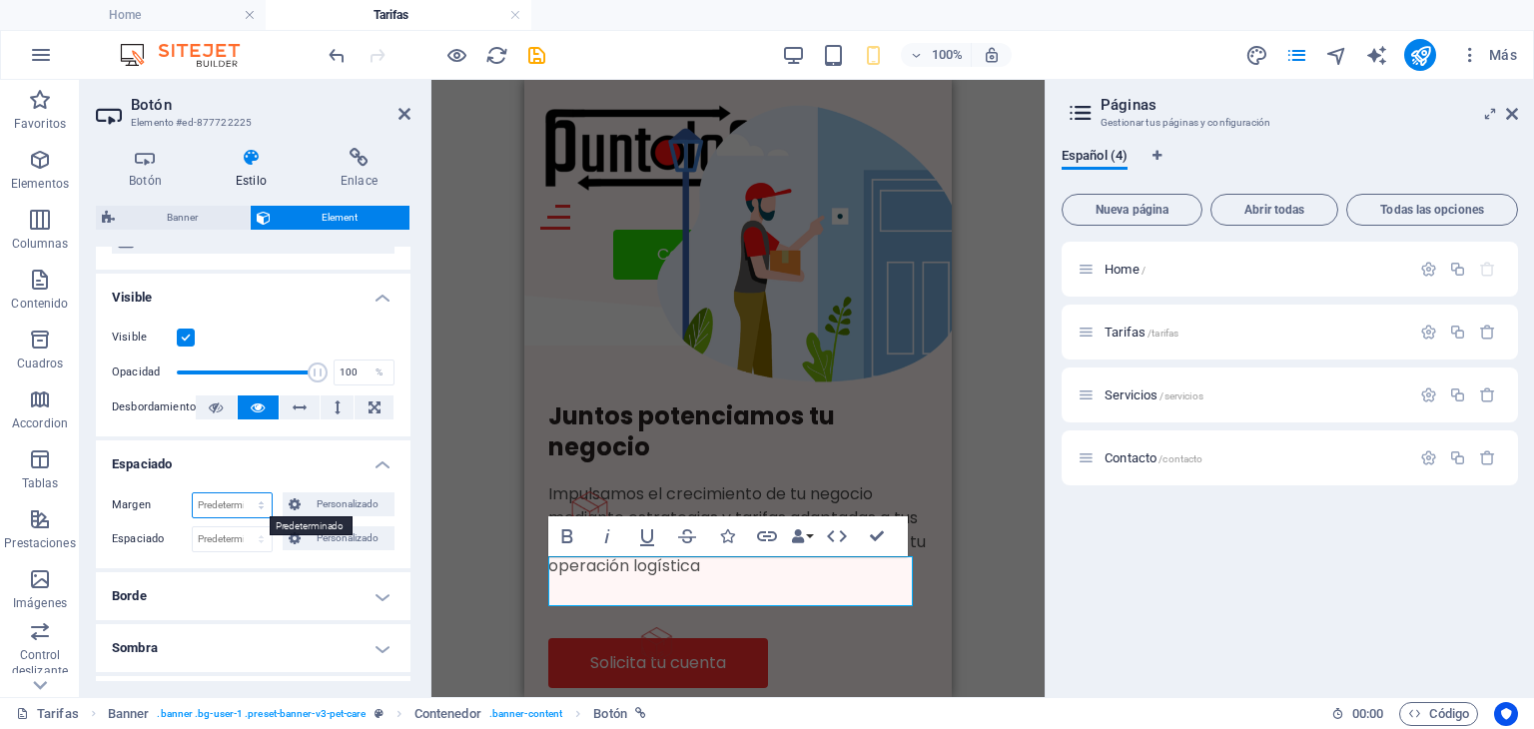
click at [240, 507] on select "Predeterminado automático px % rem vw vh Personalizado" at bounding box center [232, 505] width 79 height 24
click at [193, 493] on select "Predeterminado automático px % rem vw vh Personalizado" at bounding box center [232, 505] width 79 height 24
click at [245, 504] on select "Predeterminado automático px % rem vw vh Personalizado" at bounding box center [232, 505] width 79 height 24
select select "px"
click at [241, 493] on select "Predeterminado automático px % rem vw vh Personalizado" at bounding box center [232, 505] width 79 height 24
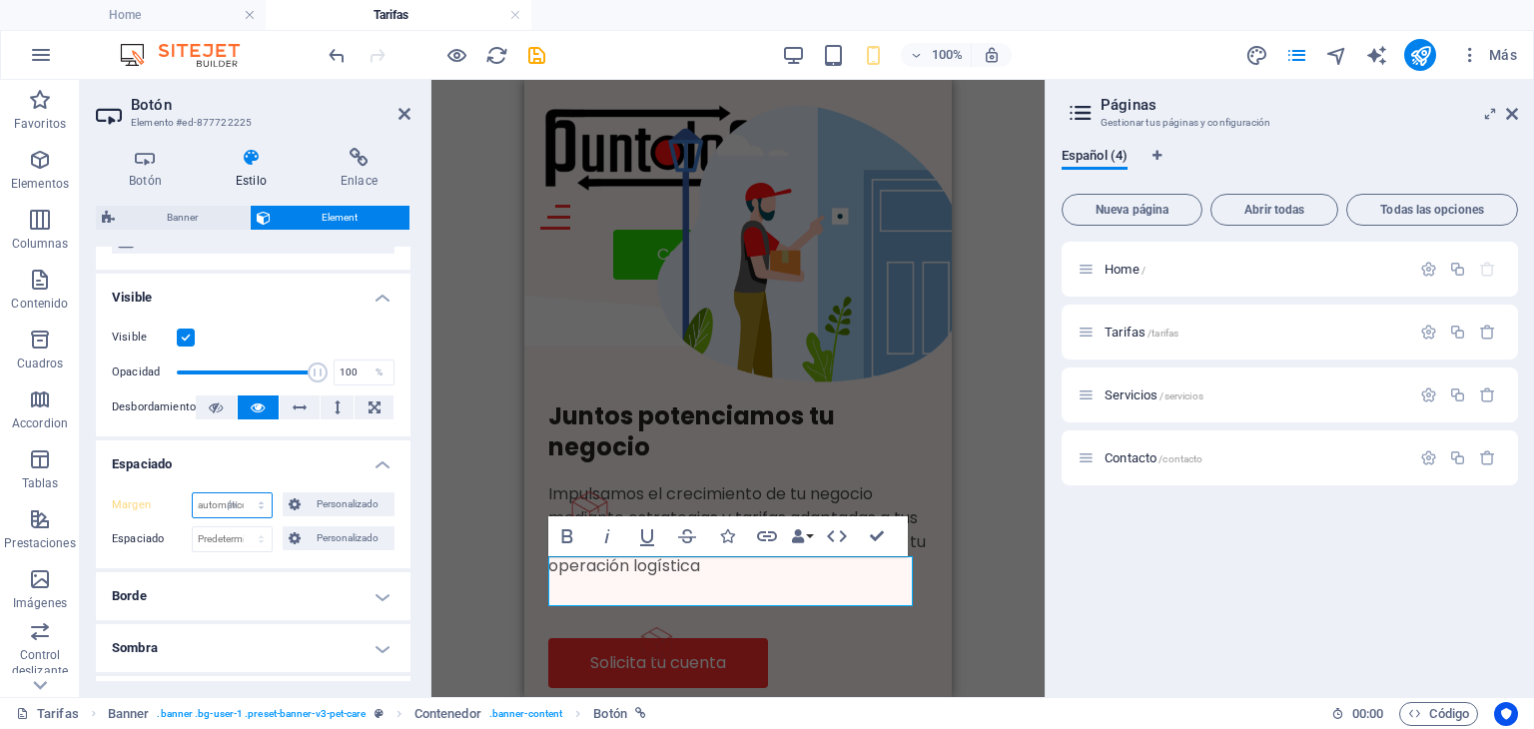
type input "0"
click at [248, 498] on select "Predeterminado automático px % rem vw vh Personalizado" at bounding box center [258, 505] width 28 height 24
select select "default"
click at [244, 493] on select "Predeterminado automático px % rem vw vh Personalizado" at bounding box center [258, 505] width 28 height 24
select select "DISABLED_OPTION_VALUE"
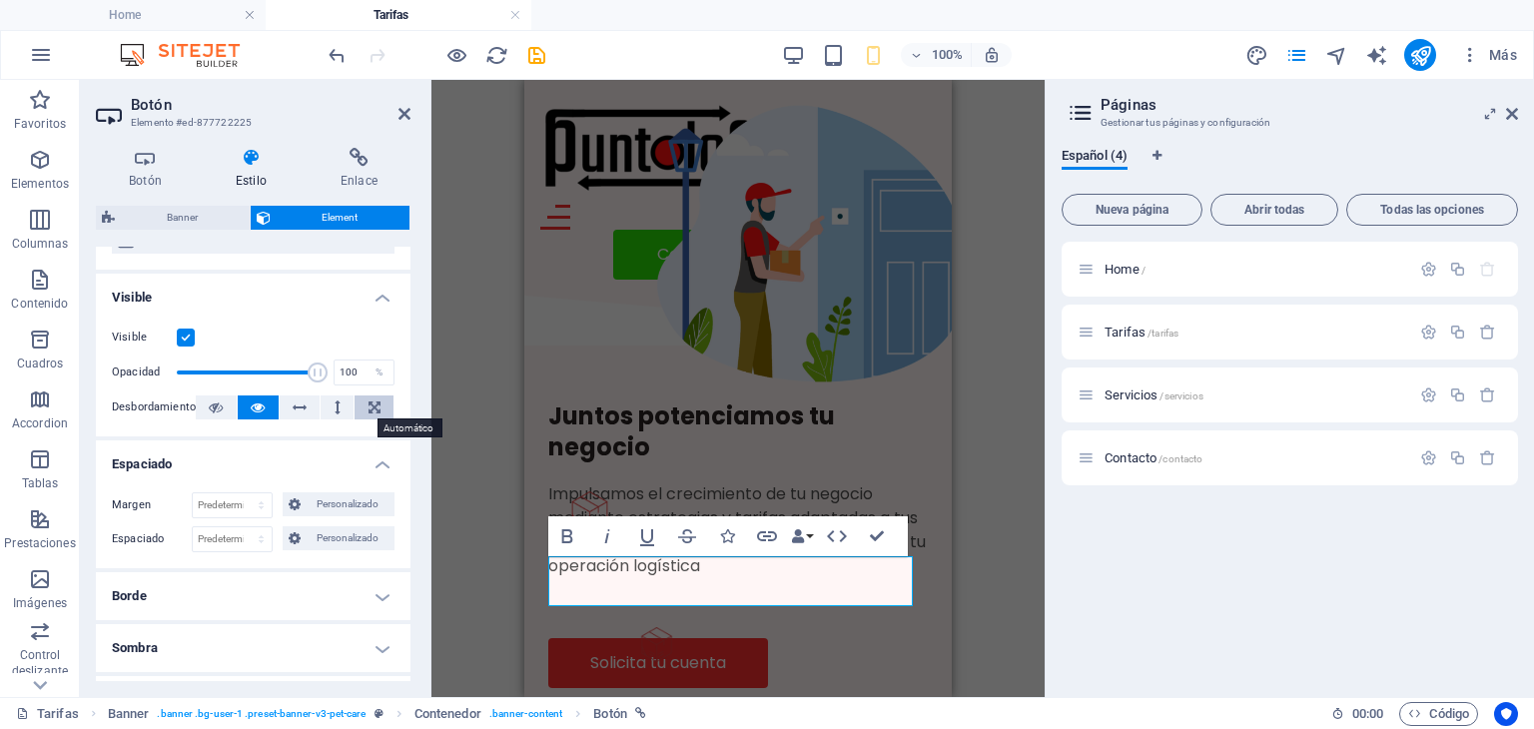
click at [375, 405] on icon at bounding box center [375, 407] width 12 height 24
click at [253, 412] on icon at bounding box center [258, 407] width 14 height 24
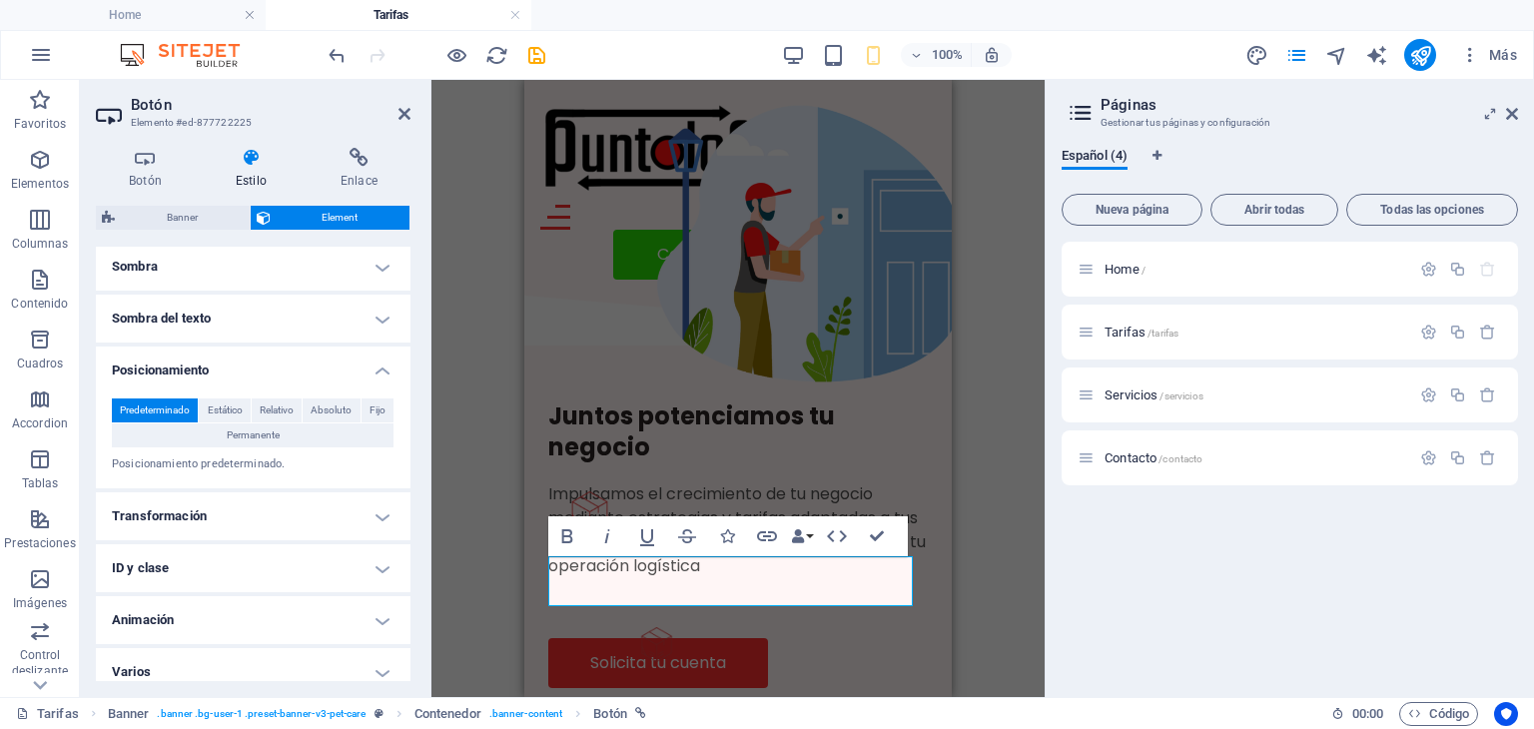
scroll to position [599, 0]
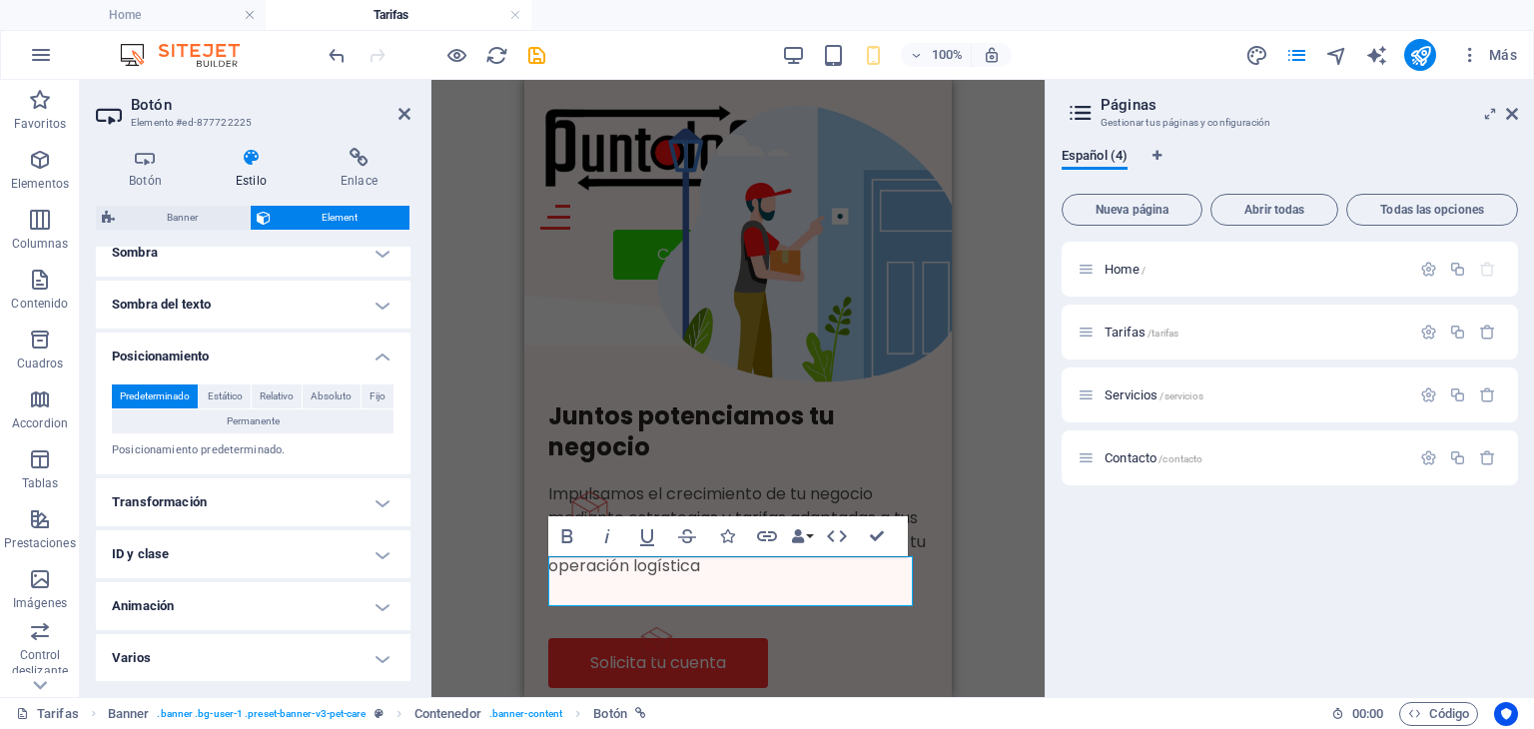
click at [382, 500] on h4 "Transformación" at bounding box center [253, 502] width 315 height 48
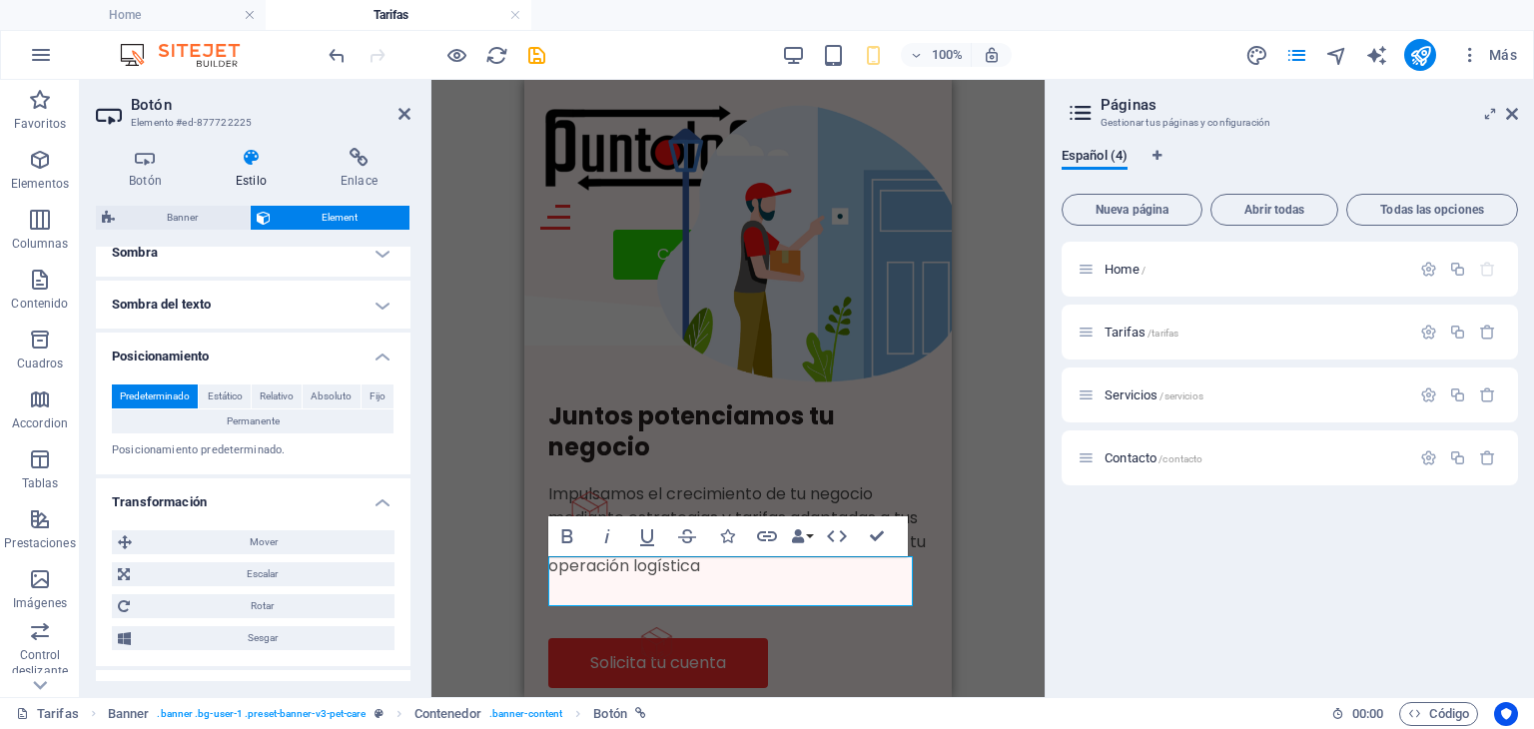
click at [382, 500] on h4 "Transformación" at bounding box center [253, 496] width 315 height 36
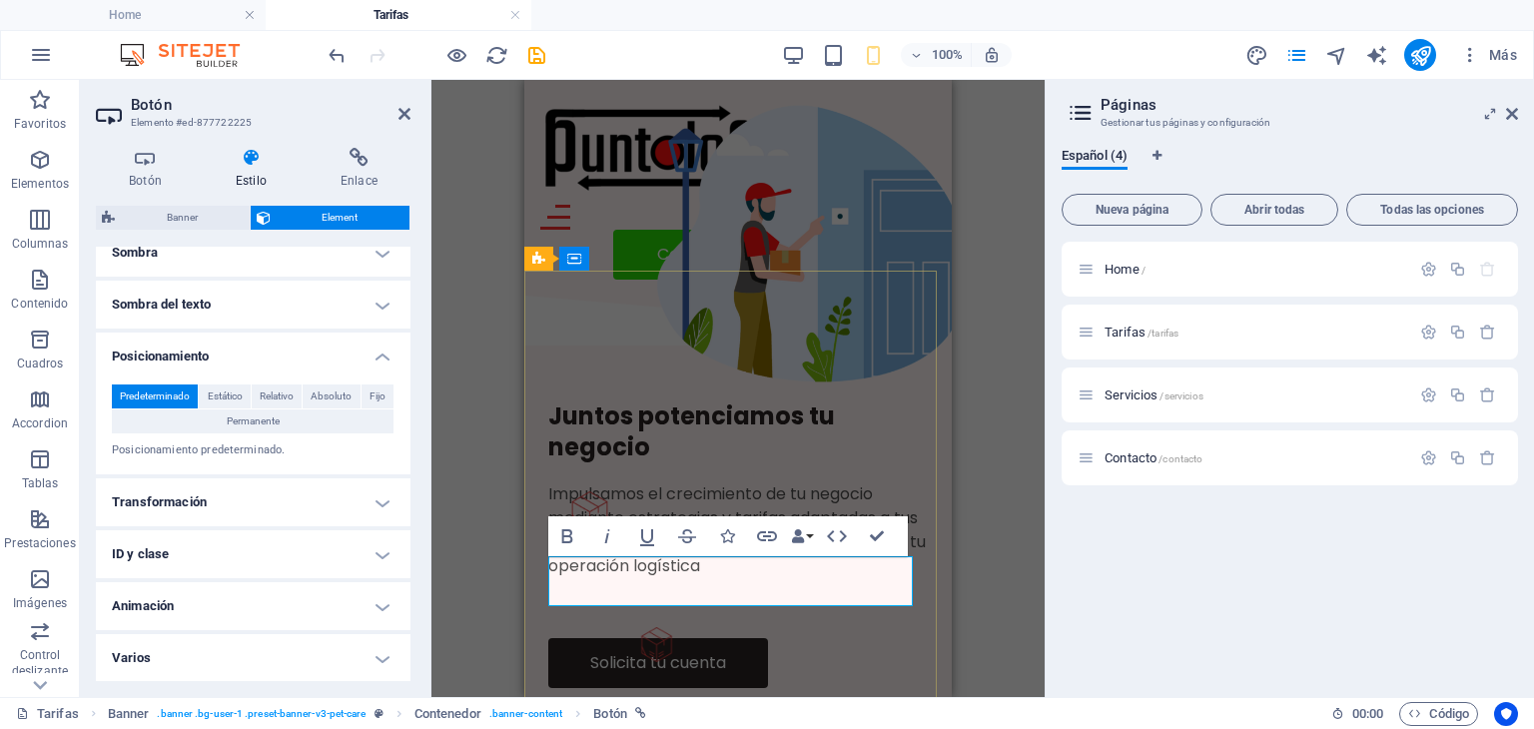
click at [582, 638] on link "Solicita tu cuenta" at bounding box center [658, 663] width 220 height 50
click at [571, 638] on link "Solicita tu cuenta" at bounding box center [658, 663] width 220 height 50
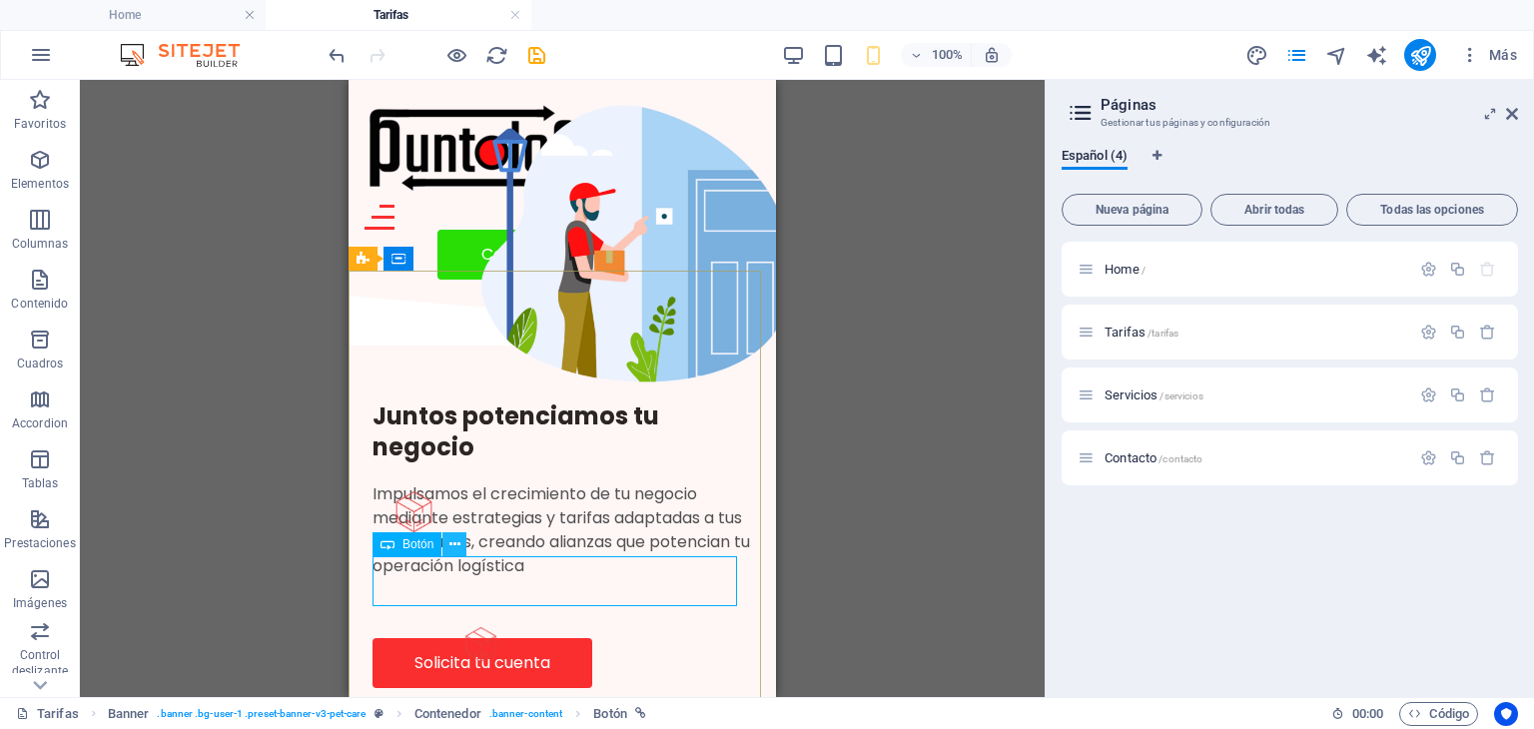
click at [455, 543] on icon at bounding box center [454, 544] width 11 height 21
click at [447, 542] on button at bounding box center [454, 544] width 24 height 24
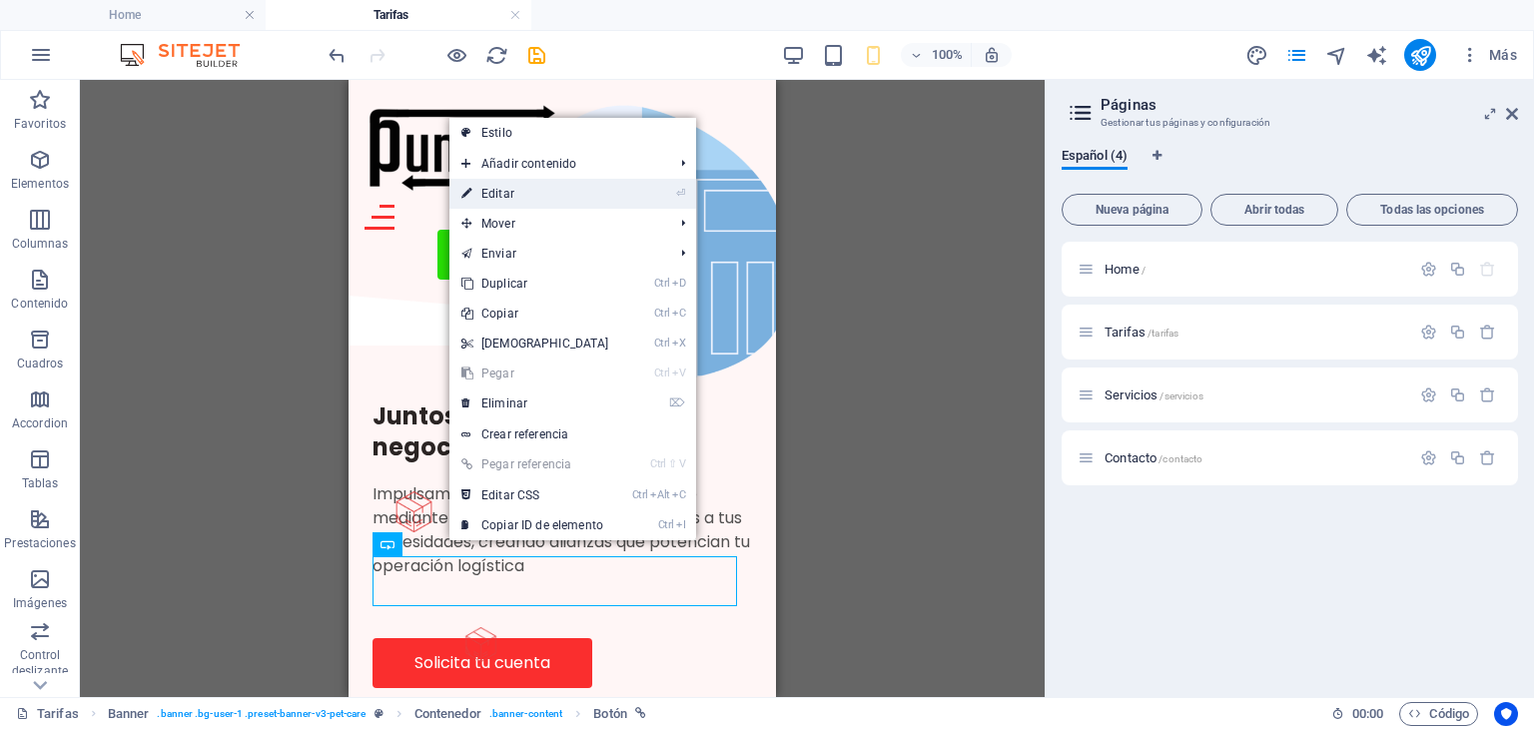
click at [511, 195] on link "⏎ Editar" at bounding box center [535, 194] width 172 height 30
select select "%"
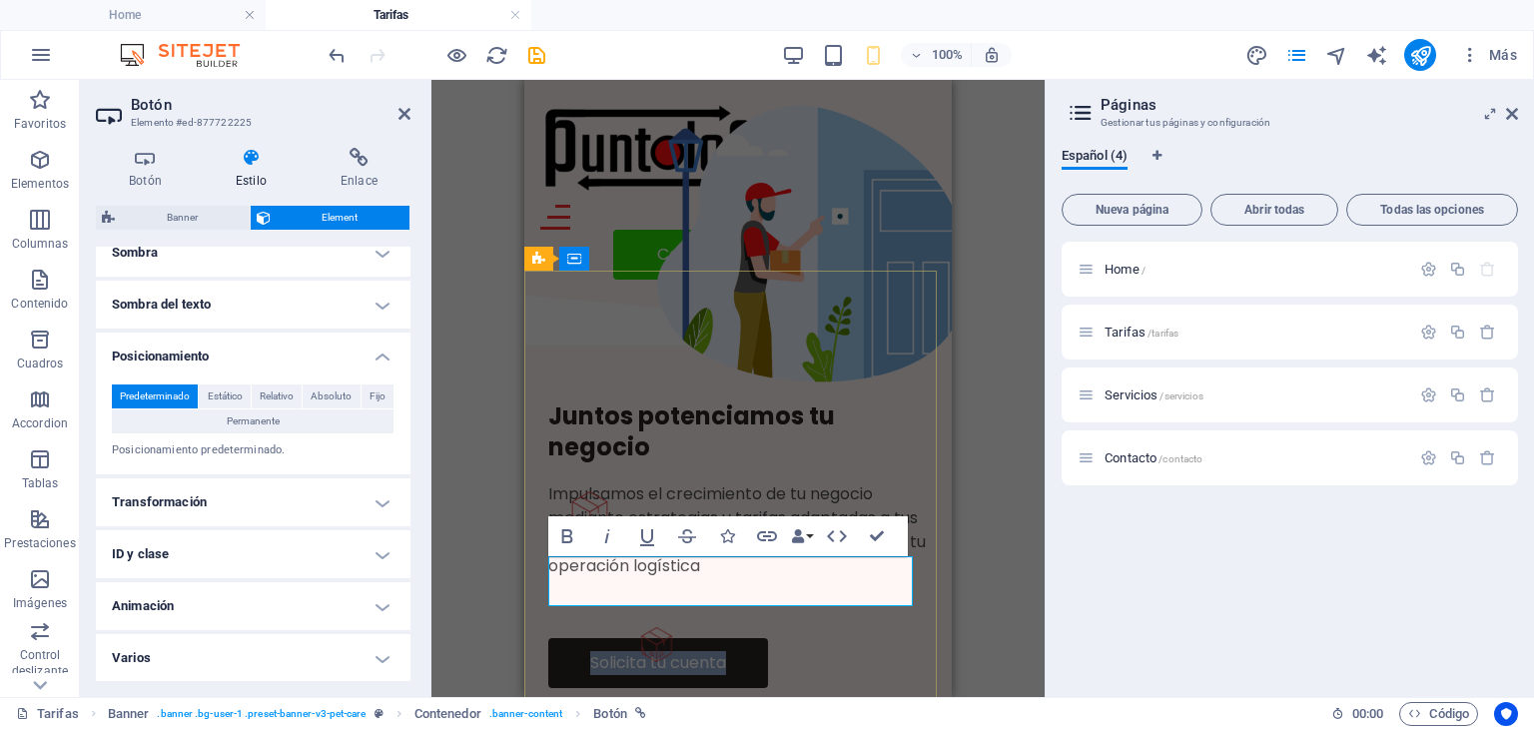
click at [567, 638] on link "Solicita tu cuenta" at bounding box center [658, 663] width 220 height 50
click at [566, 638] on link "Solicita tu cuenta" at bounding box center [658, 663] width 220 height 50
click at [565, 638] on link "Solicita tu cuenta" at bounding box center [658, 663] width 220 height 50
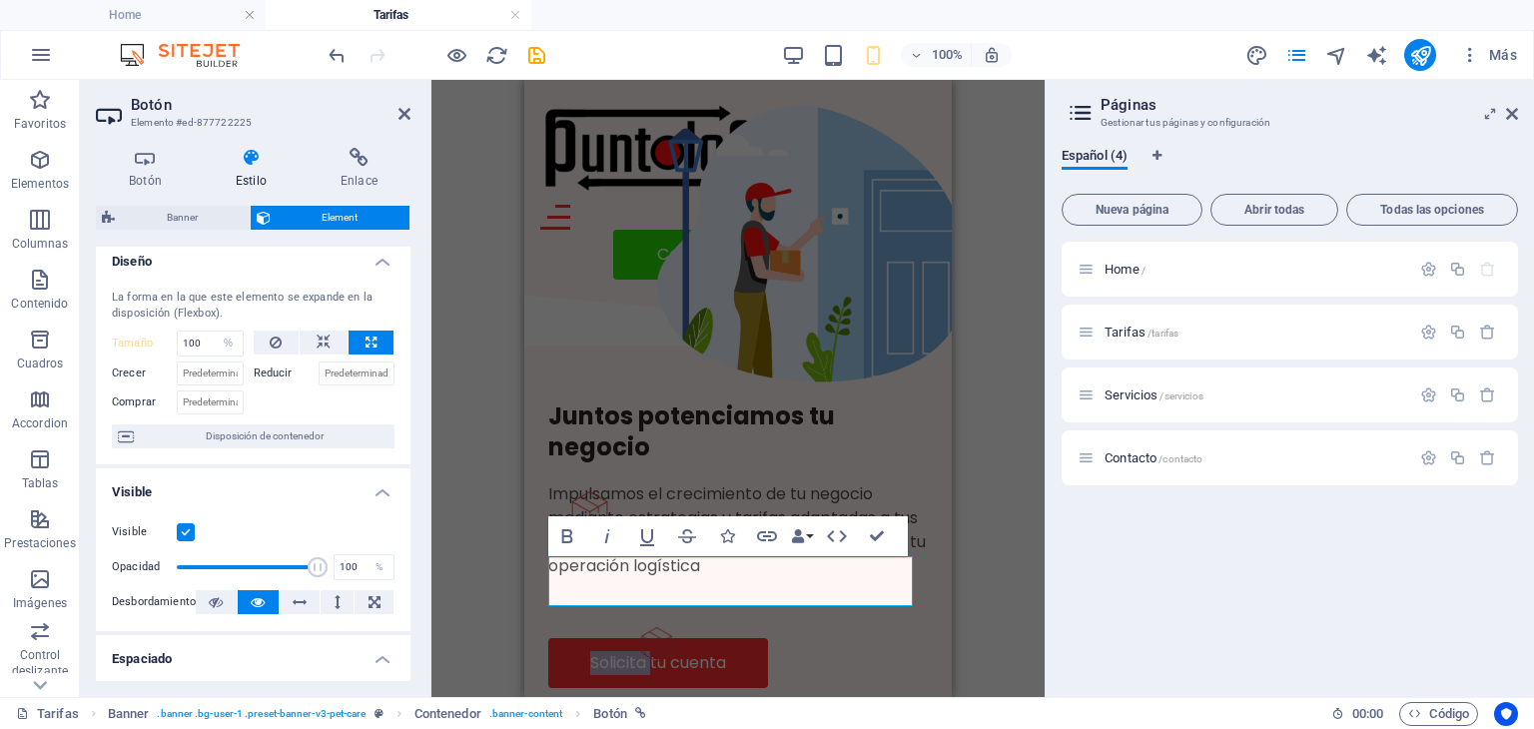
scroll to position [0, 0]
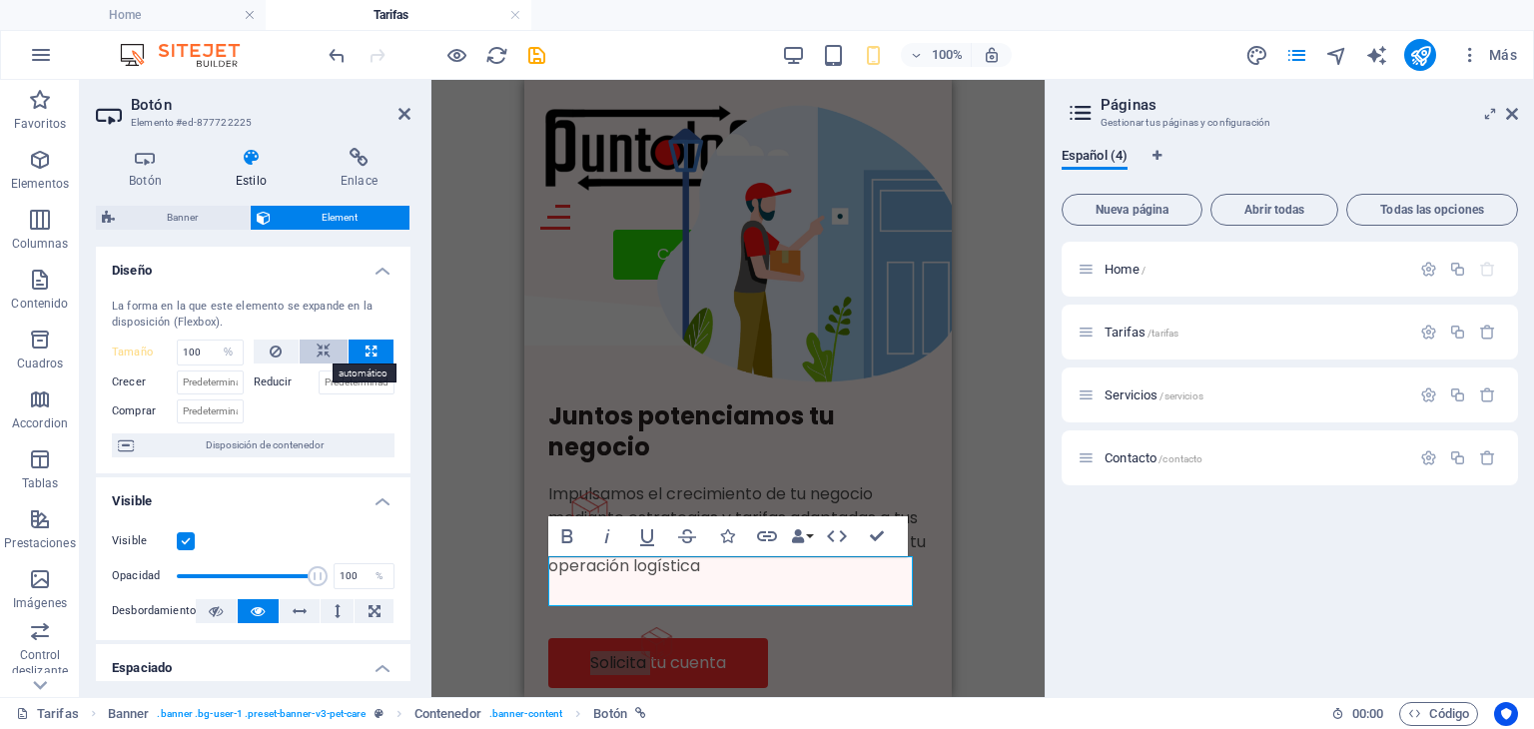
click at [322, 354] on icon at bounding box center [324, 352] width 14 height 24
select select "DISABLED_OPTION_VALUE"
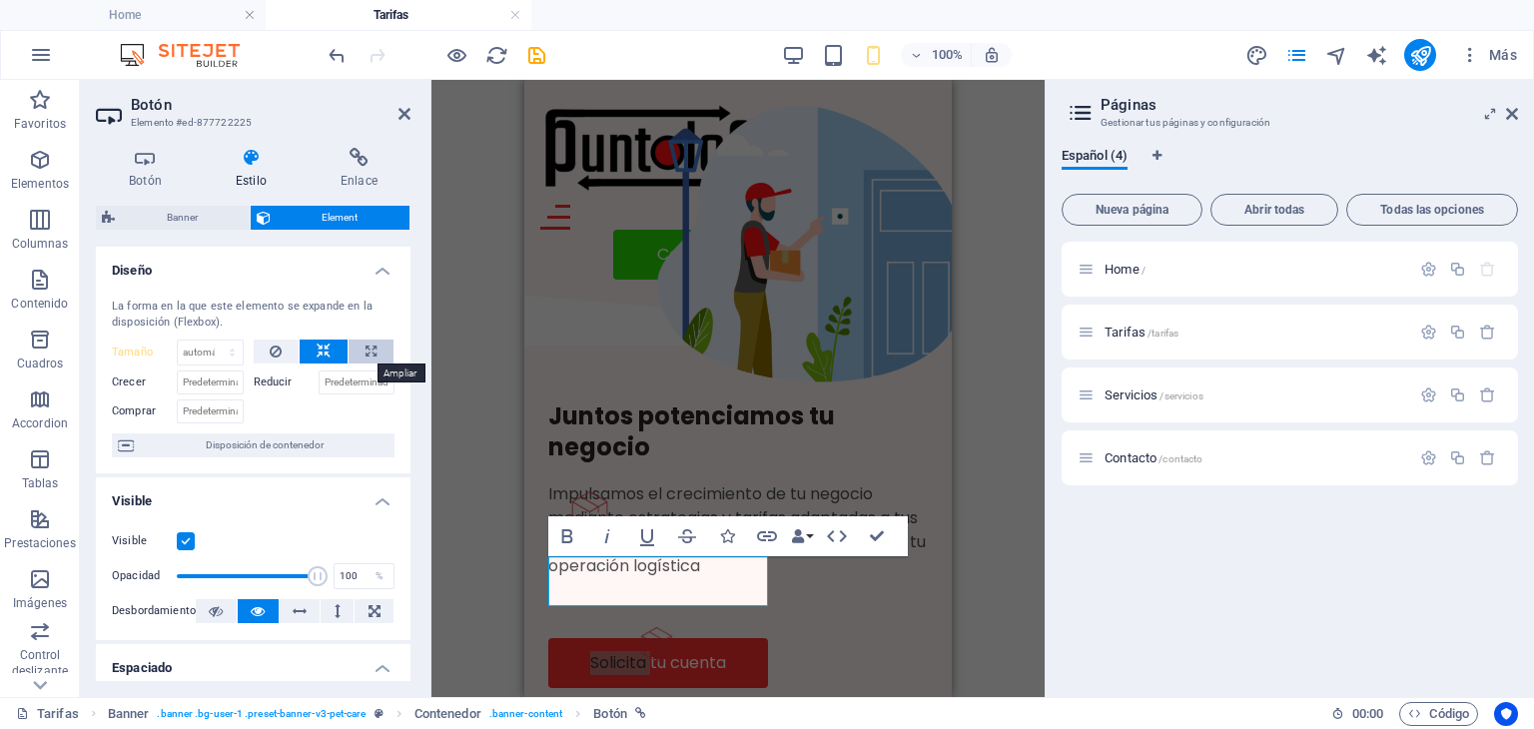
click at [366, 351] on icon at bounding box center [371, 352] width 11 height 24
type input "100"
select select "%"
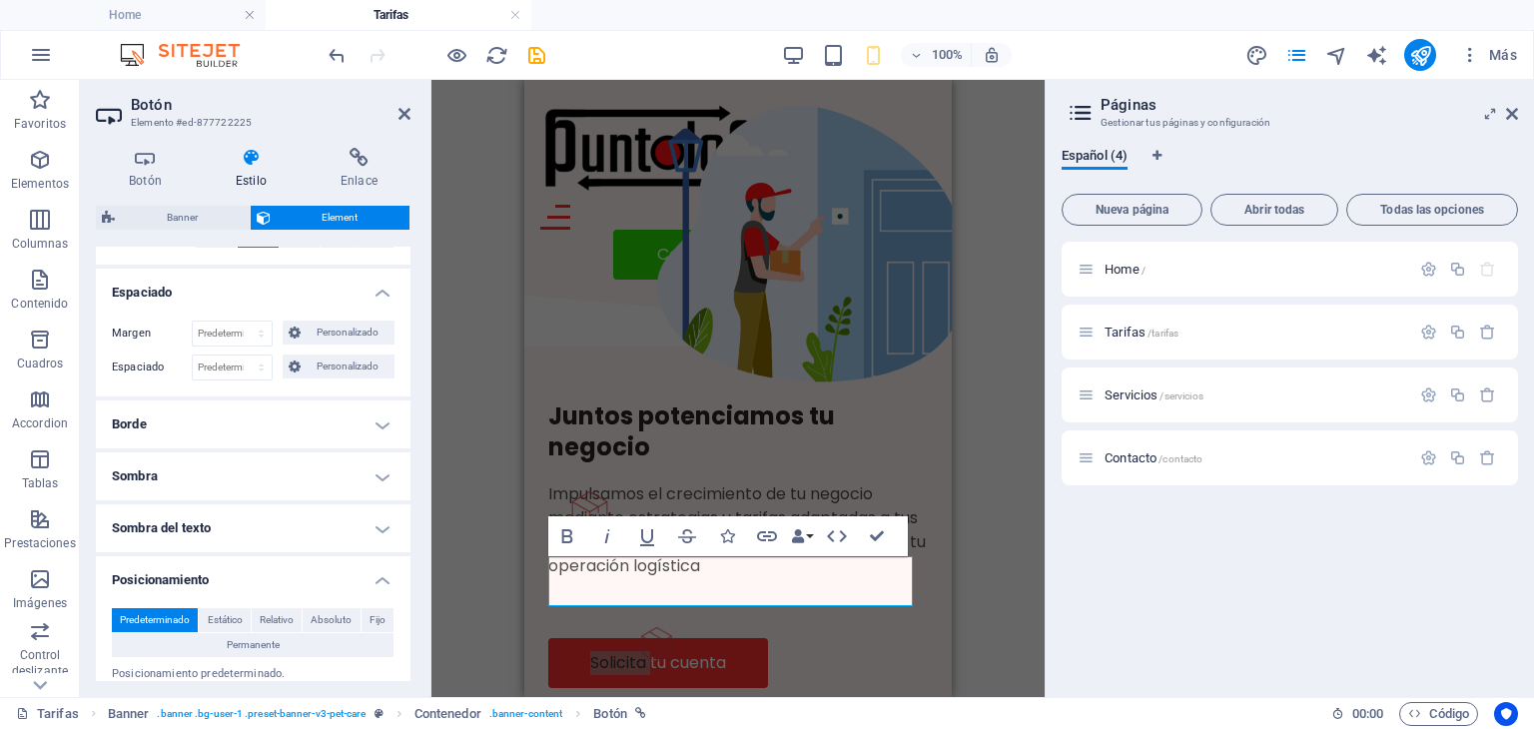
scroll to position [383, 0]
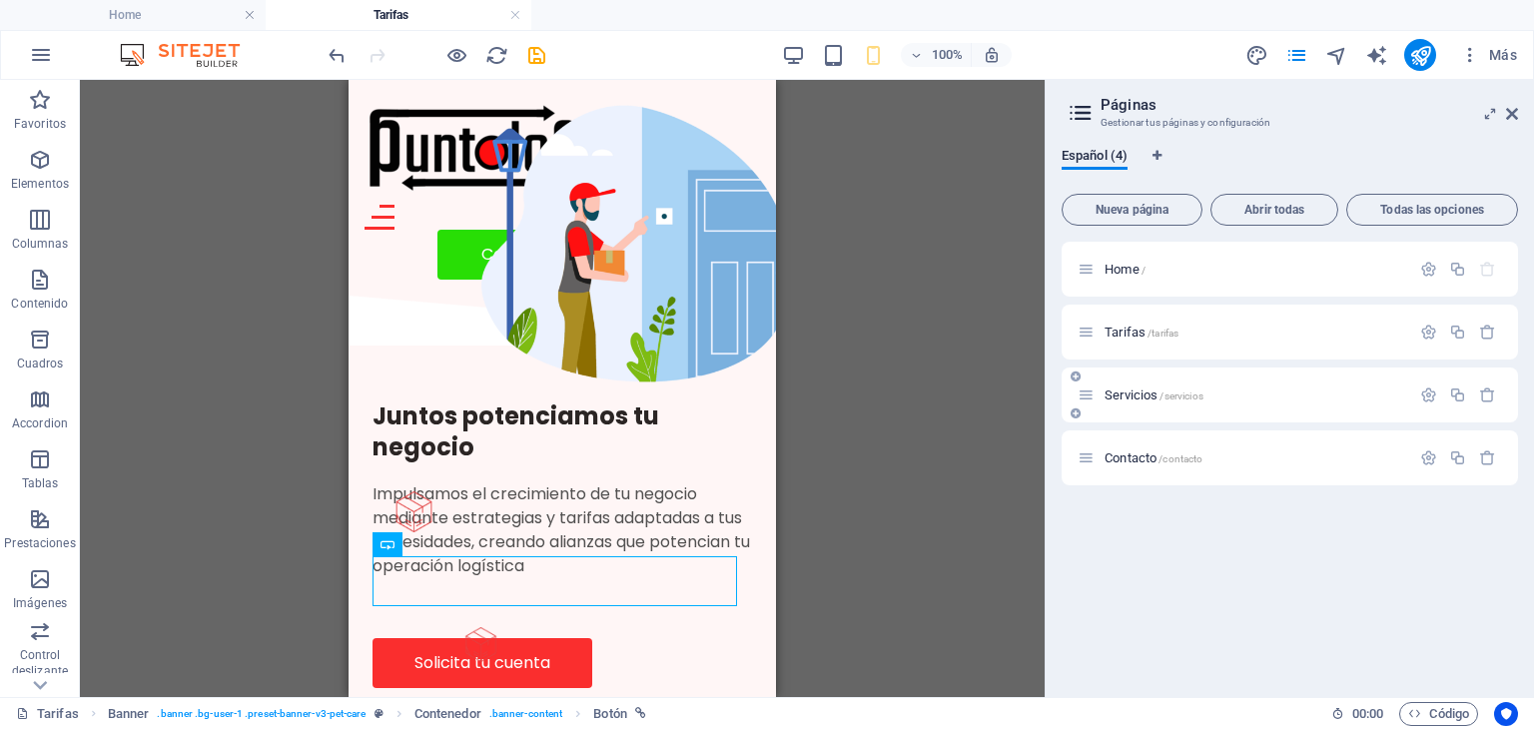
click at [1130, 396] on span "Servicios /servicios" at bounding box center [1154, 394] width 99 height 15
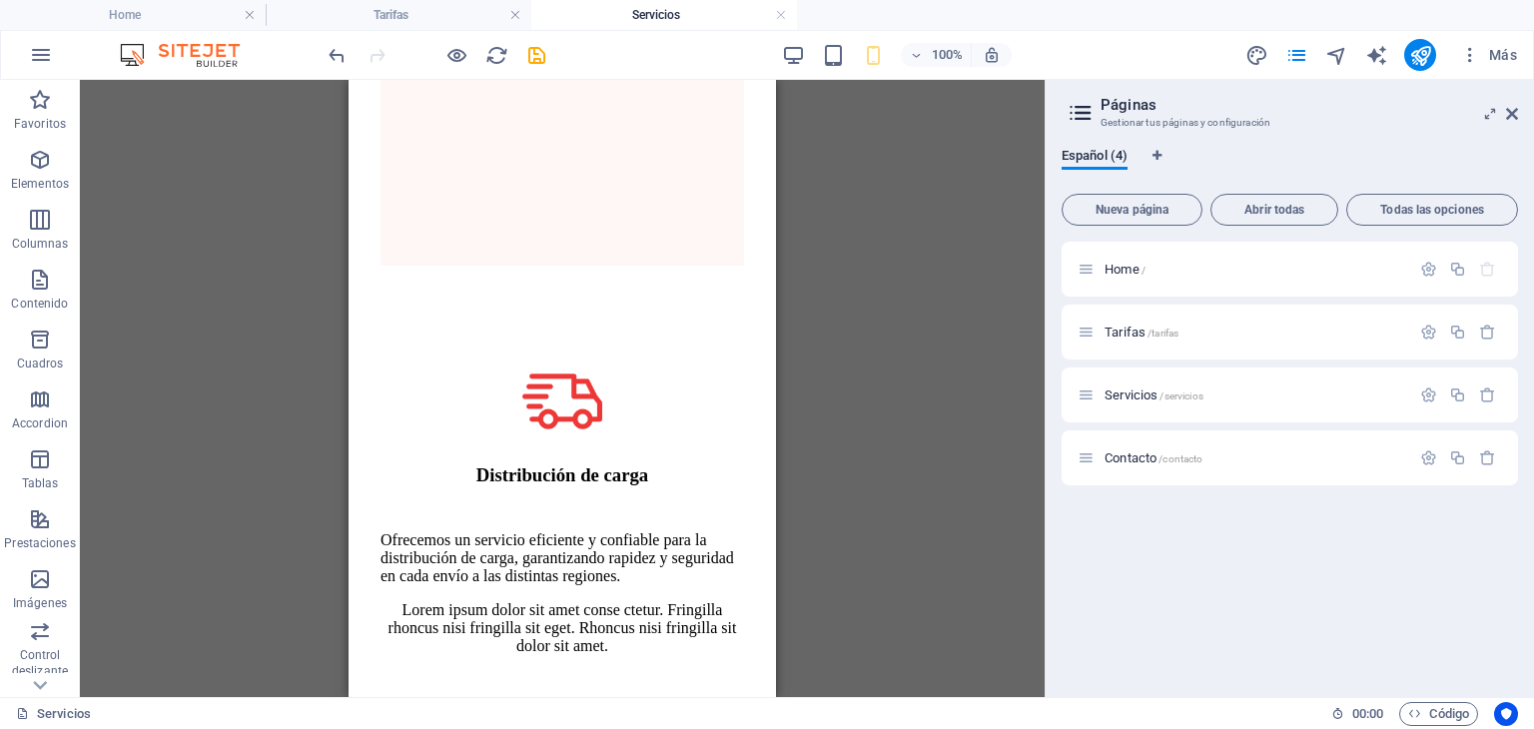
scroll to position [1450, 0]
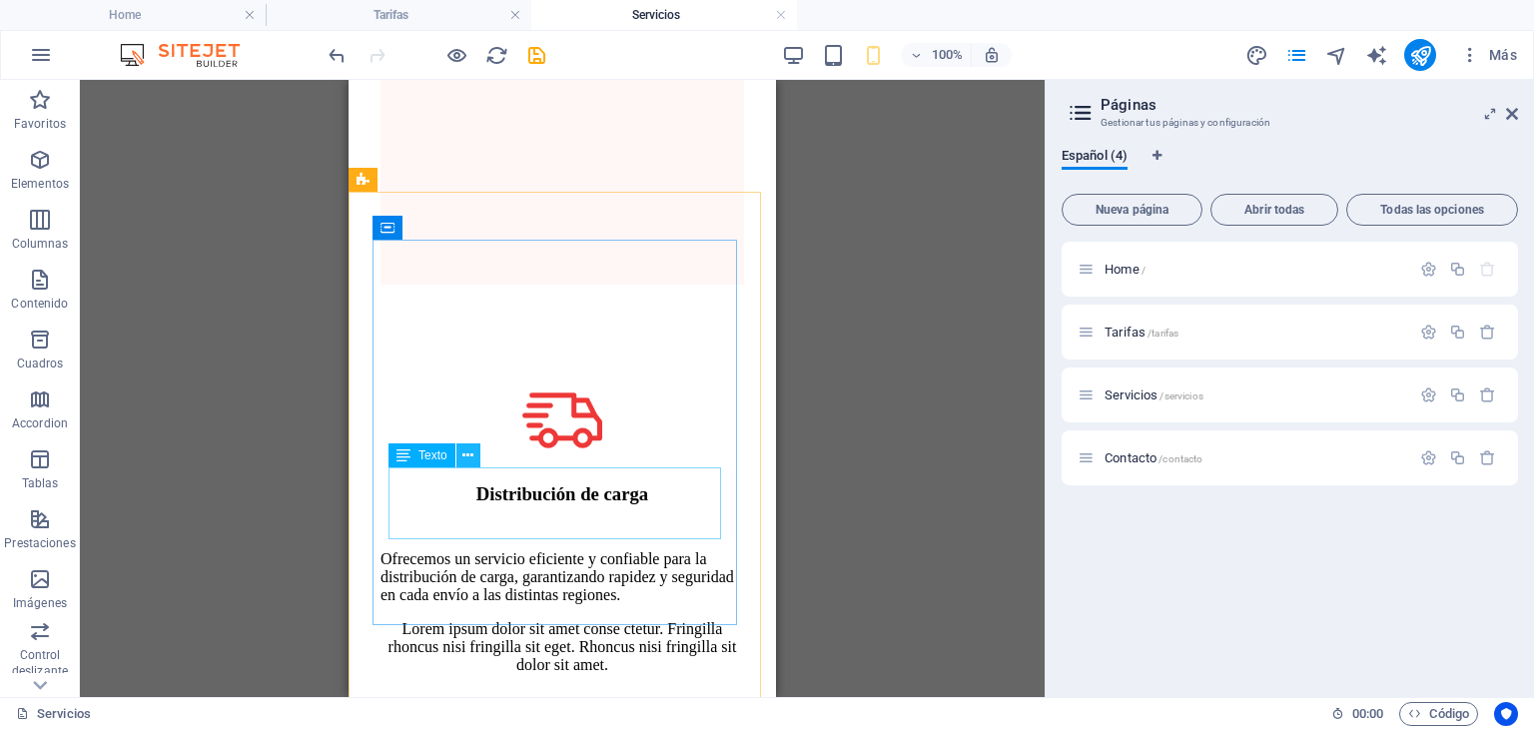
click at [471, 454] on icon at bounding box center [467, 455] width 11 height 21
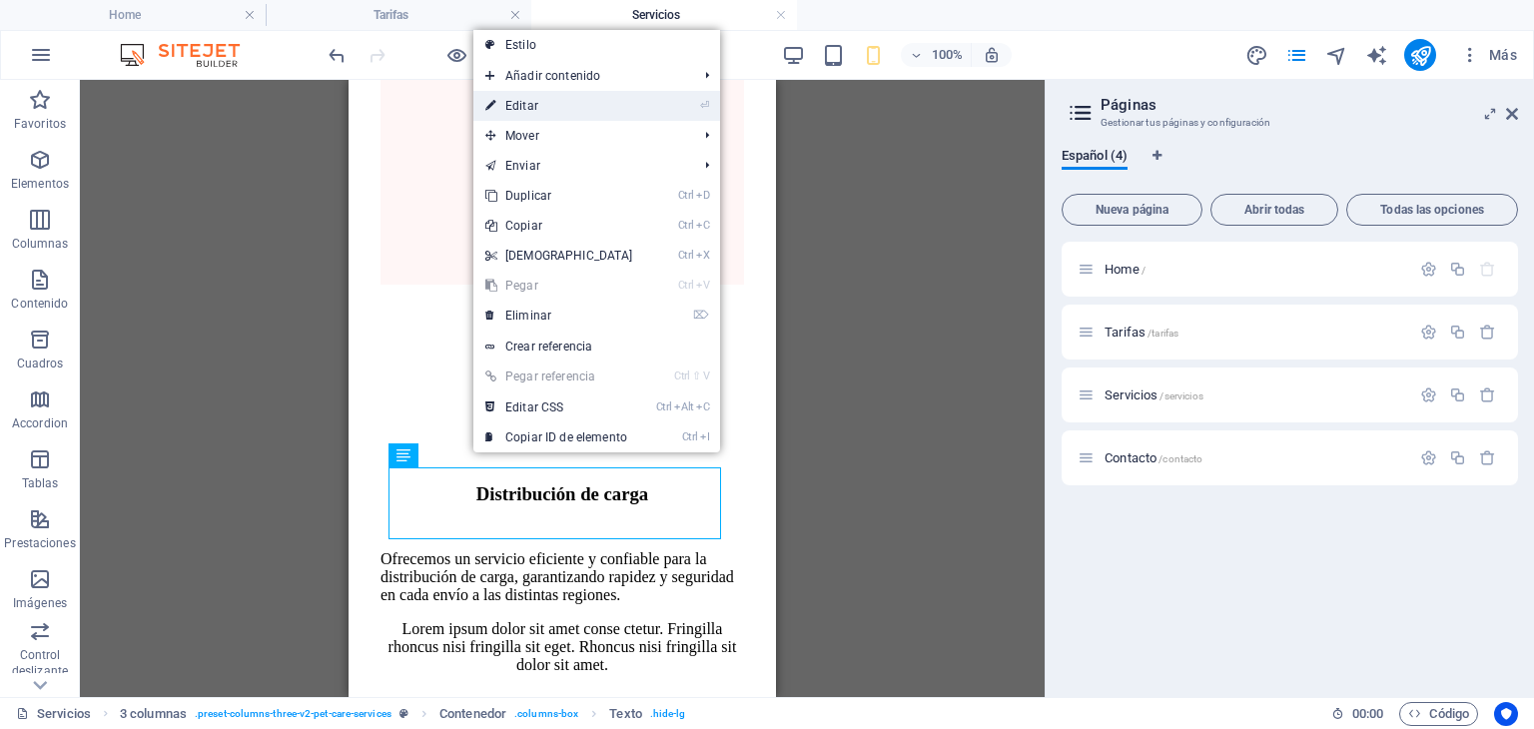
click at [547, 101] on link "⏎ Editar" at bounding box center [559, 106] width 172 height 30
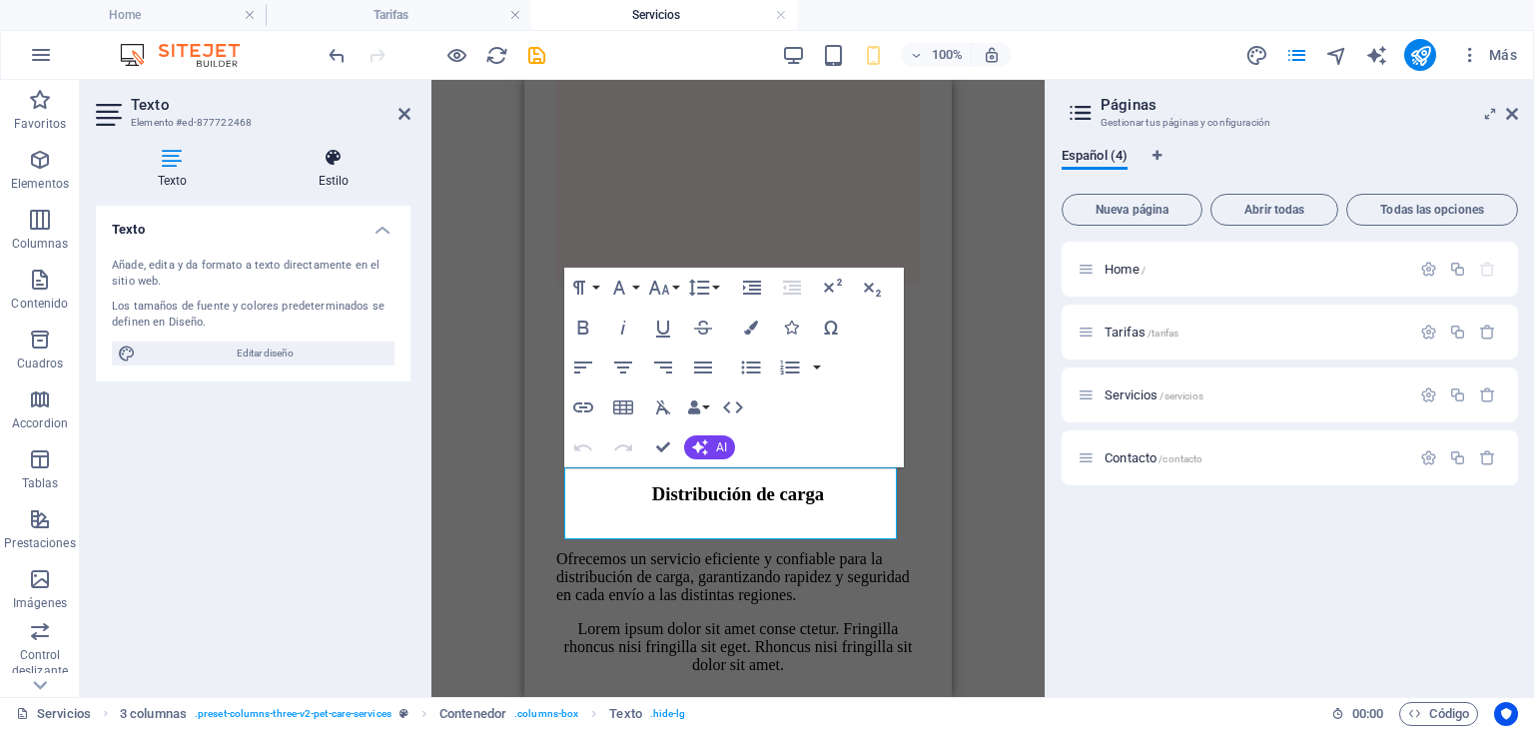
click at [327, 169] on h4 "Estilo" at bounding box center [334, 169] width 154 height 42
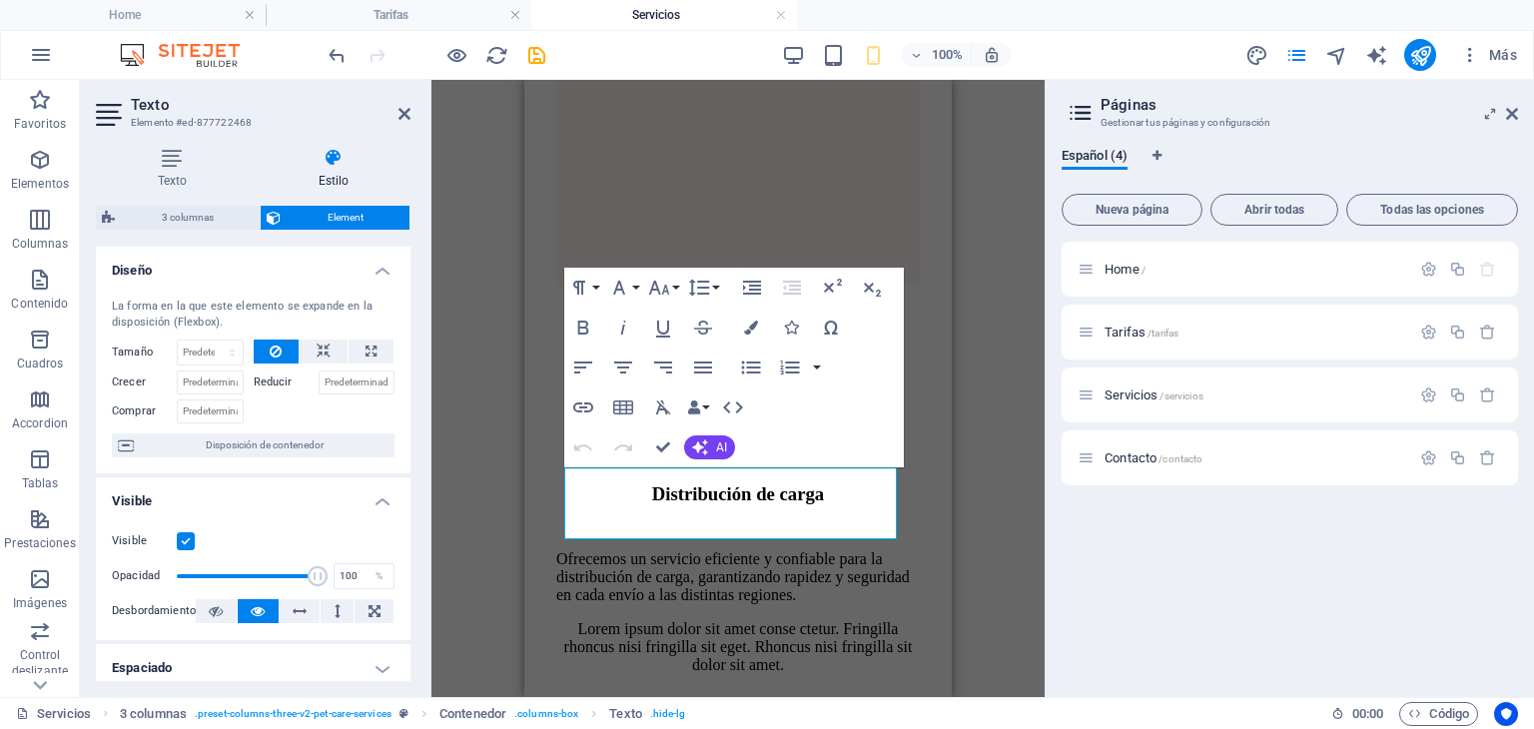
click at [184, 539] on label at bounding box center [186, 541] width 18 height 18
click at [0, 0] on input "Visible" at bounding box center [0, 0] width 0 height 0
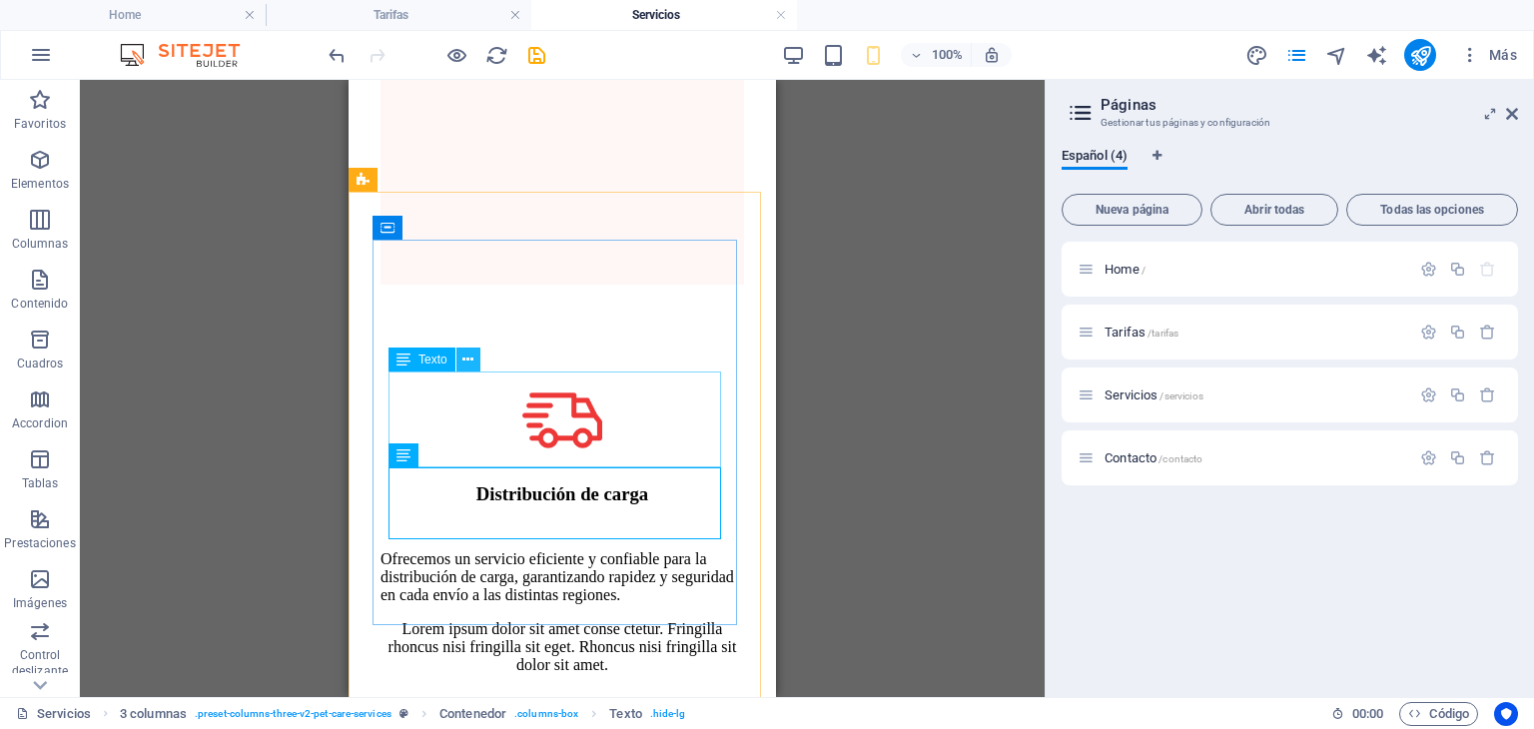
click at [471, 357] on icon at bounding box center [467, 360] width 11 height 21
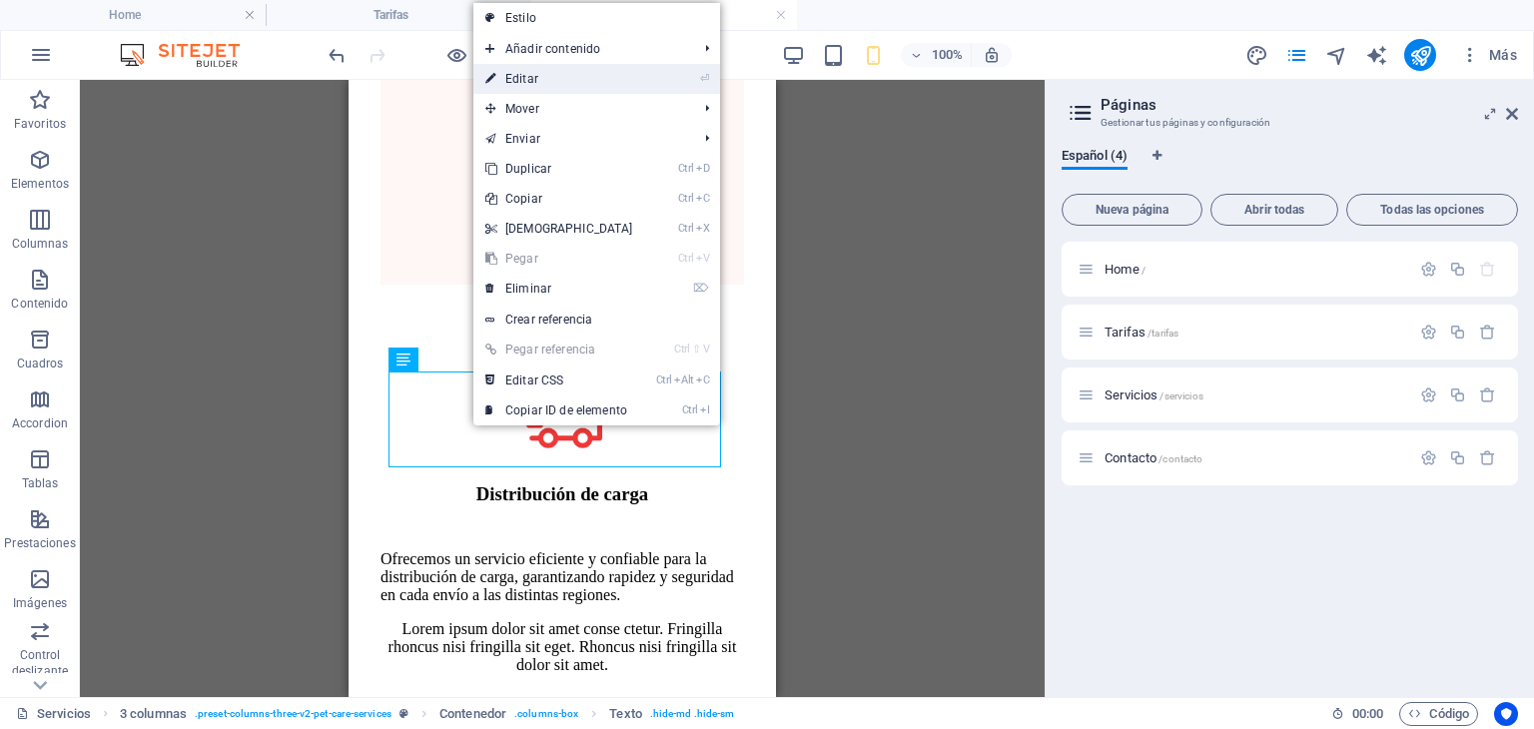
click at [554, 80] on link "⏎ Editar" at bounding box center [559, 79] width 172 height 30
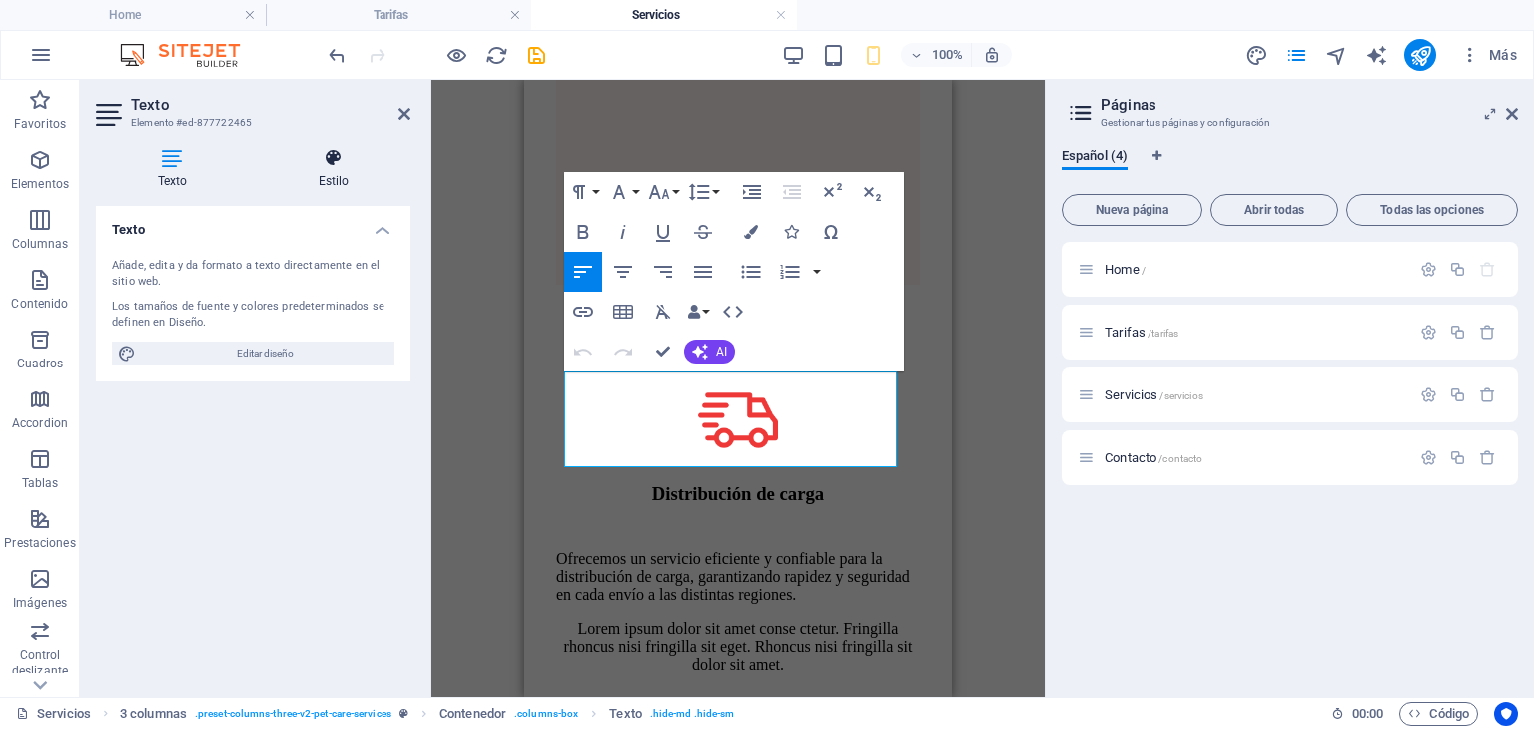
click at [332, 173] on h4 "Estilo" at bounding box center [334, 169] width 154 height 42
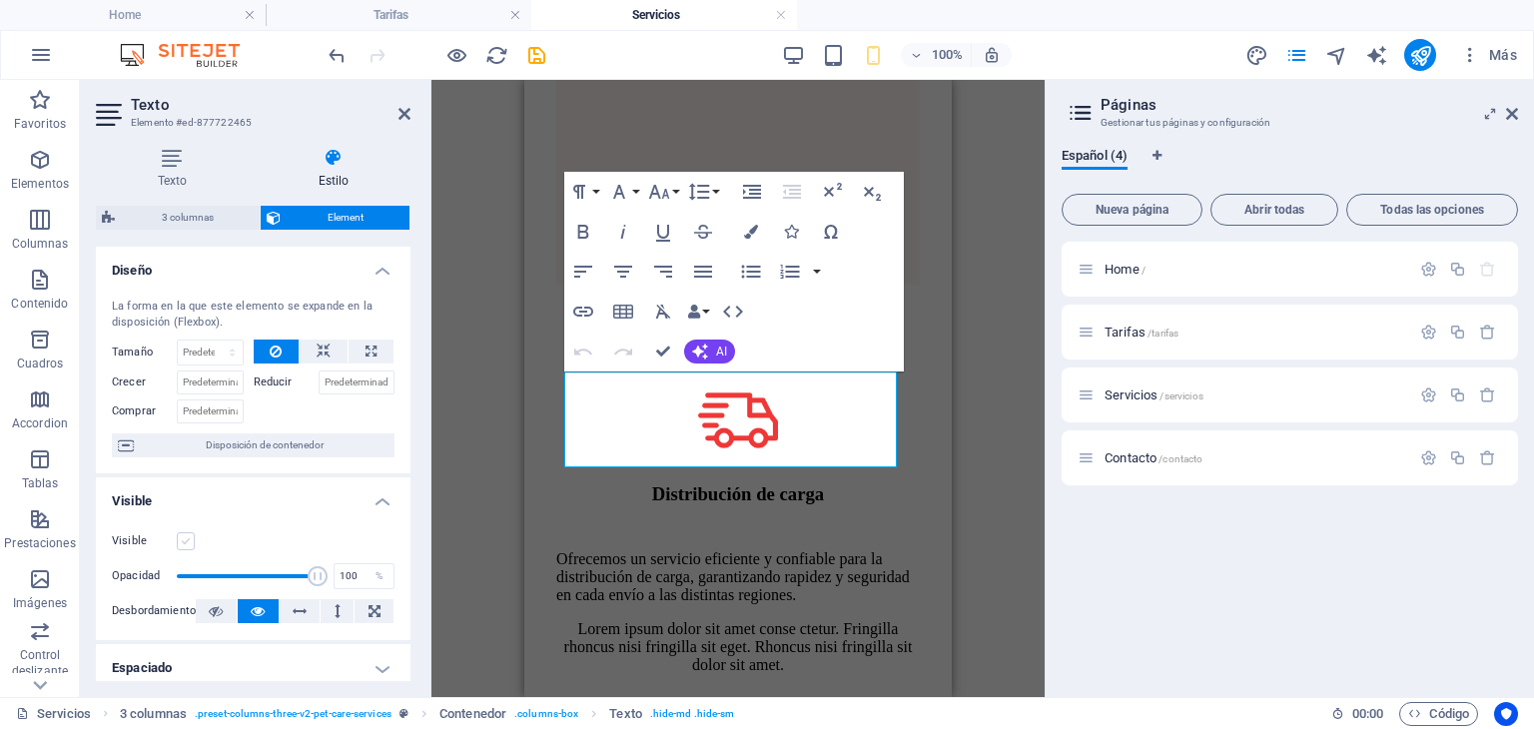
click at [183, 540] on label at bounding box center [186, 541] width 18 height 18
click at [0, 0] on input "Visible" at bounding box center [0, 0] width 0 height 0
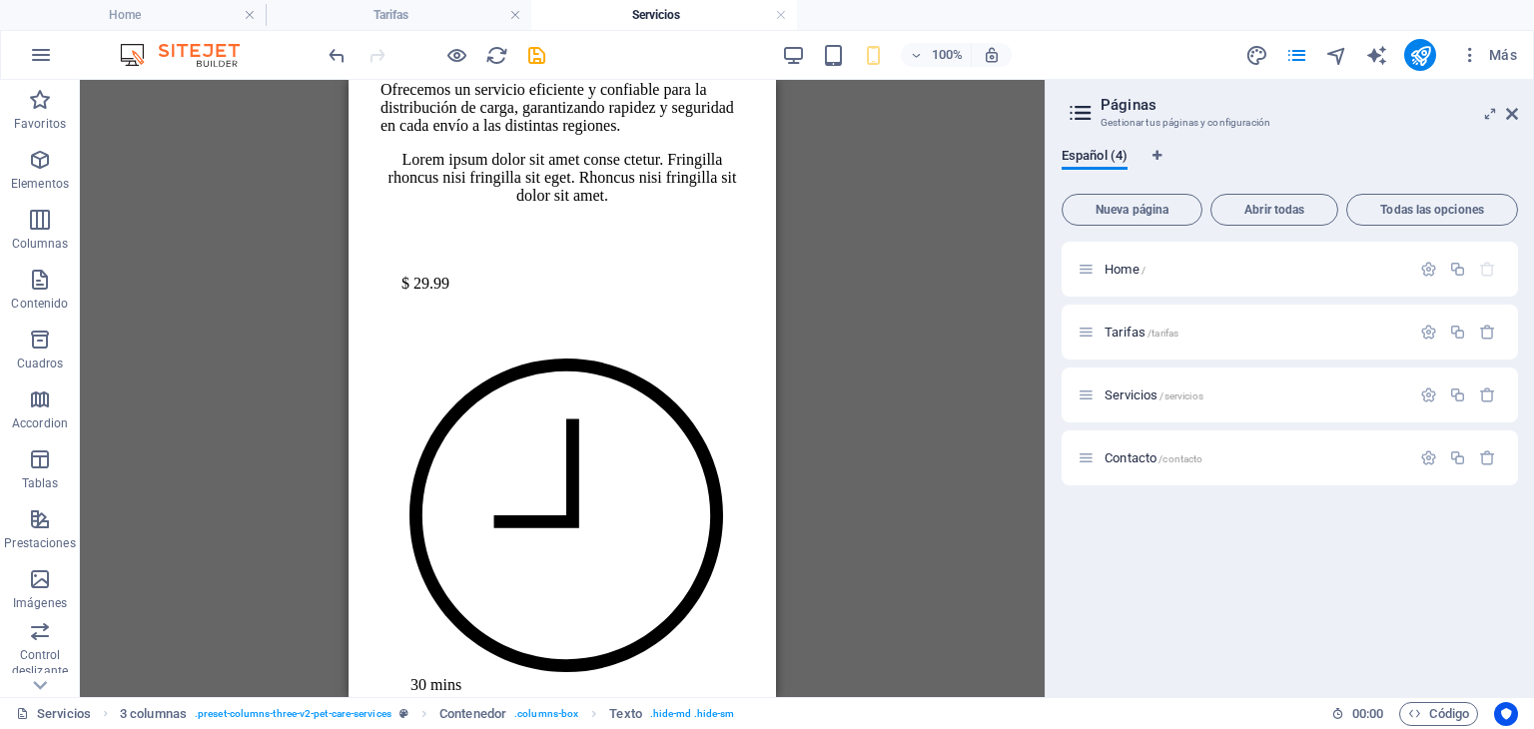
scroll to position [1937, 0]
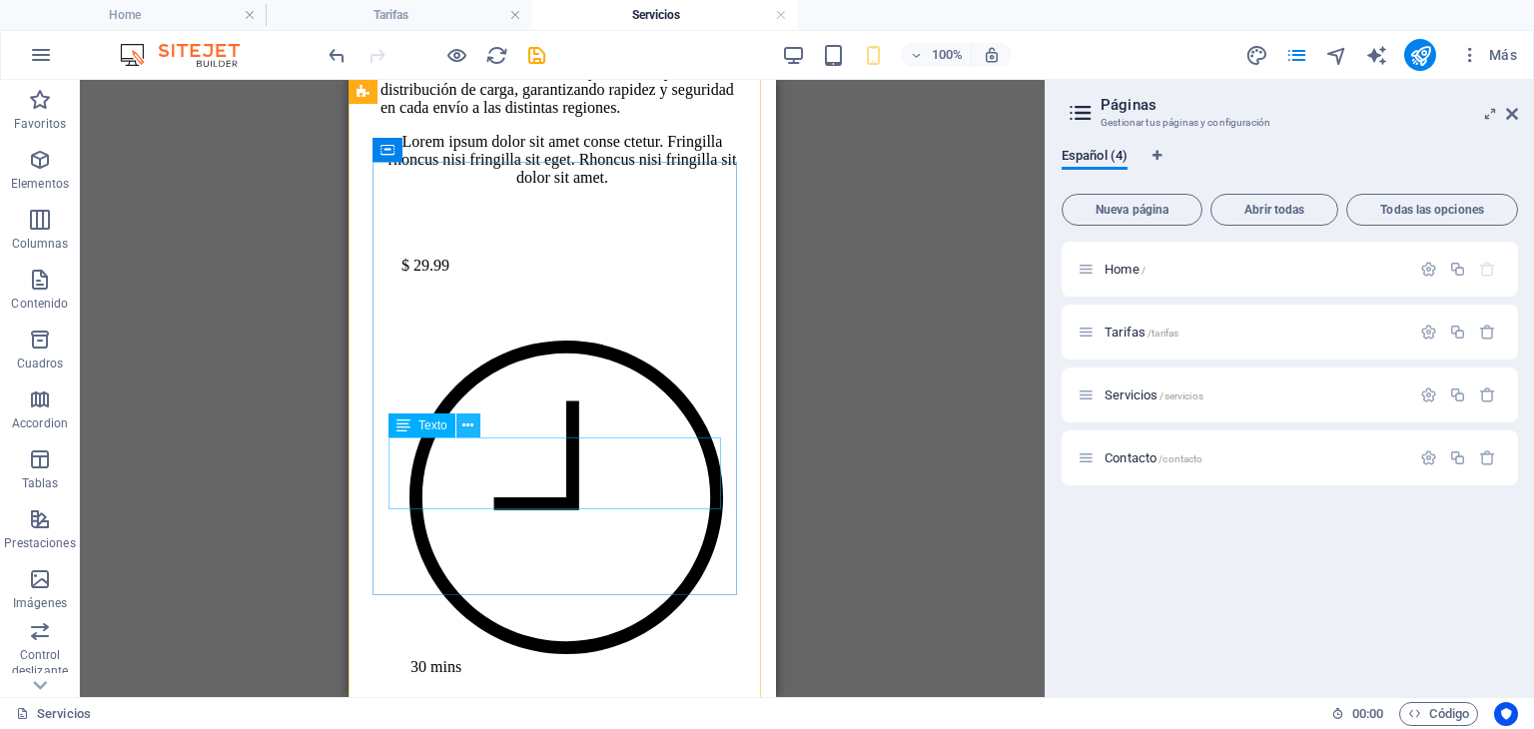
click at [471, 424] on icon at bounding box center [467, 425] width 11 height 21
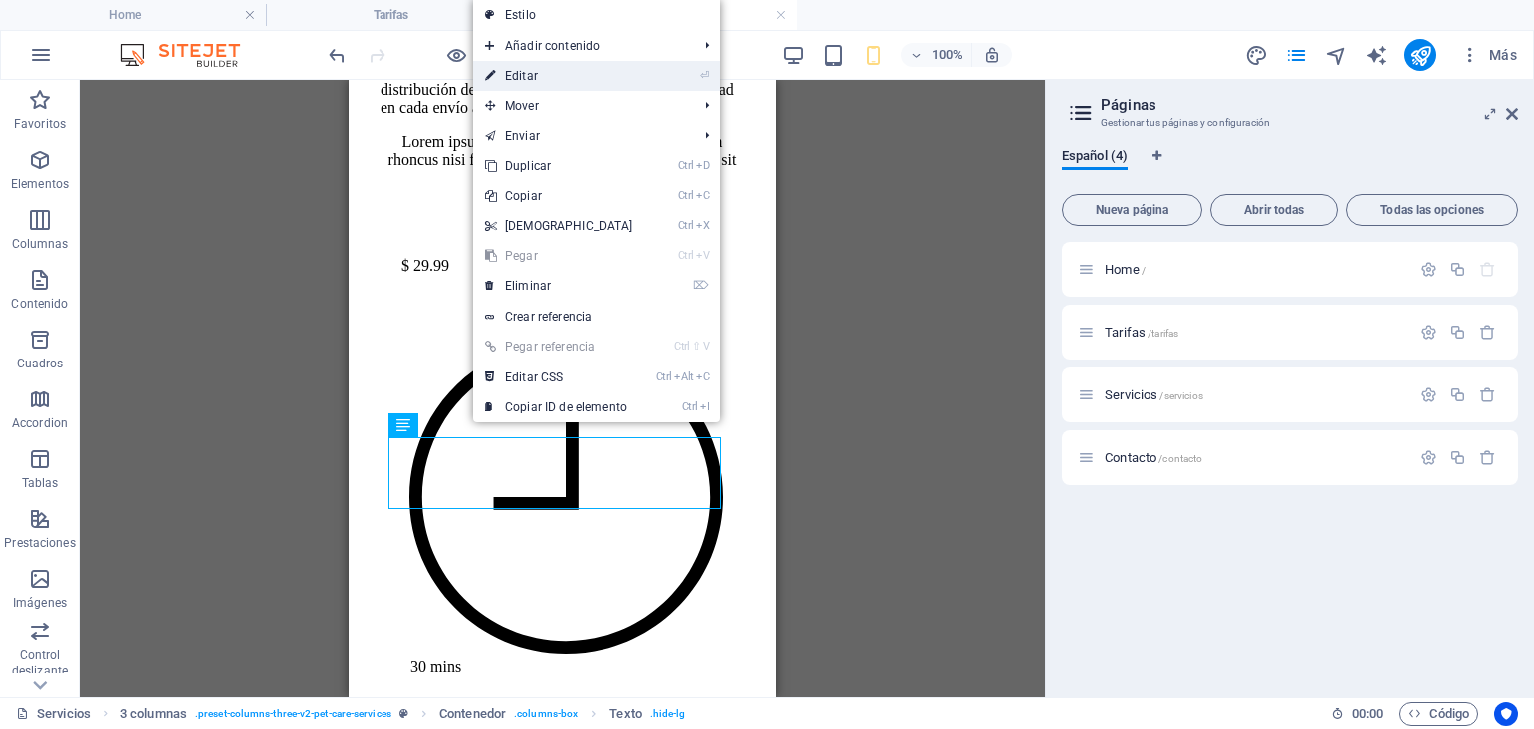
click at [551, 73] on link "⏎ Editar" at bounding box center [559, 76] width 172 height 30
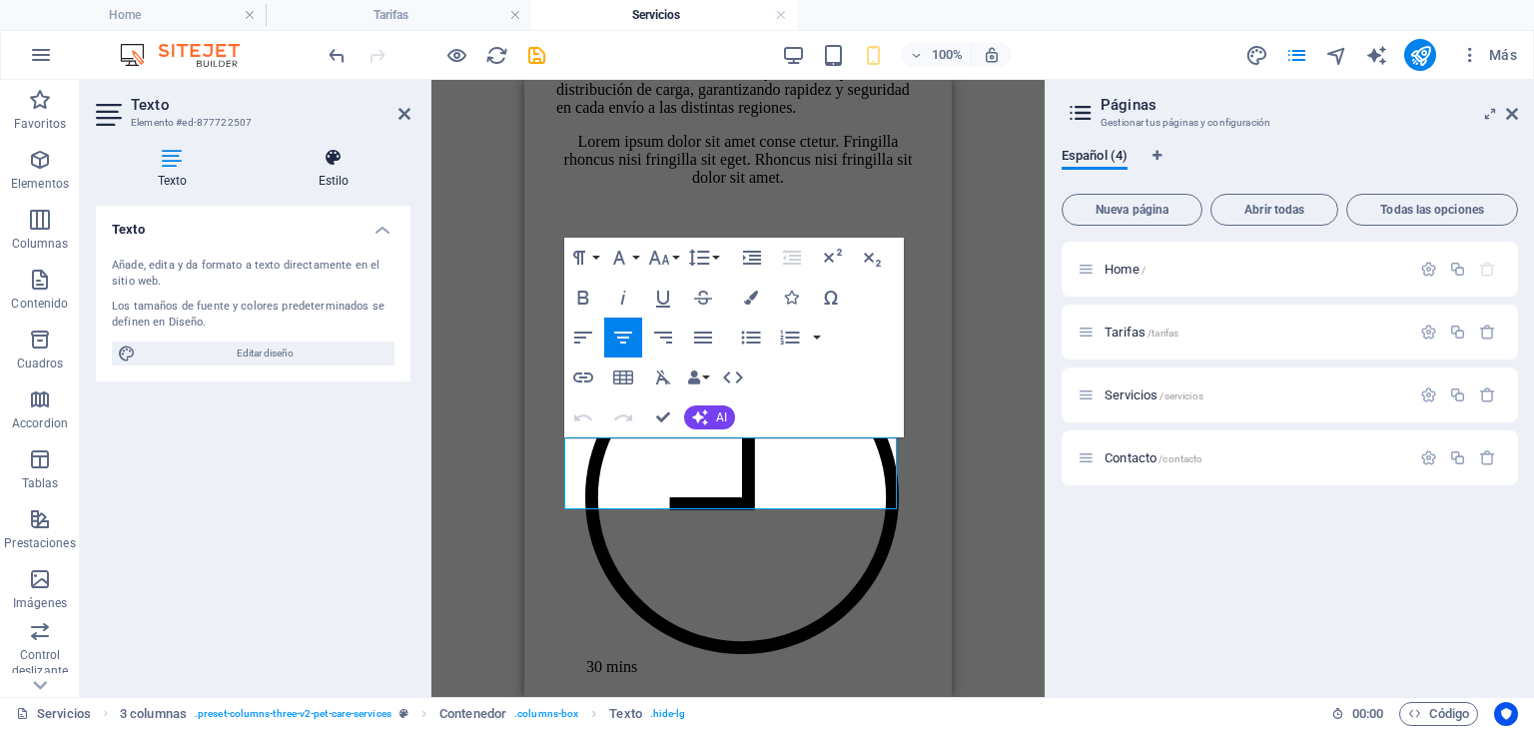
click at [328, 161] on icon at bounding box center [334, 158] width 154 height 20
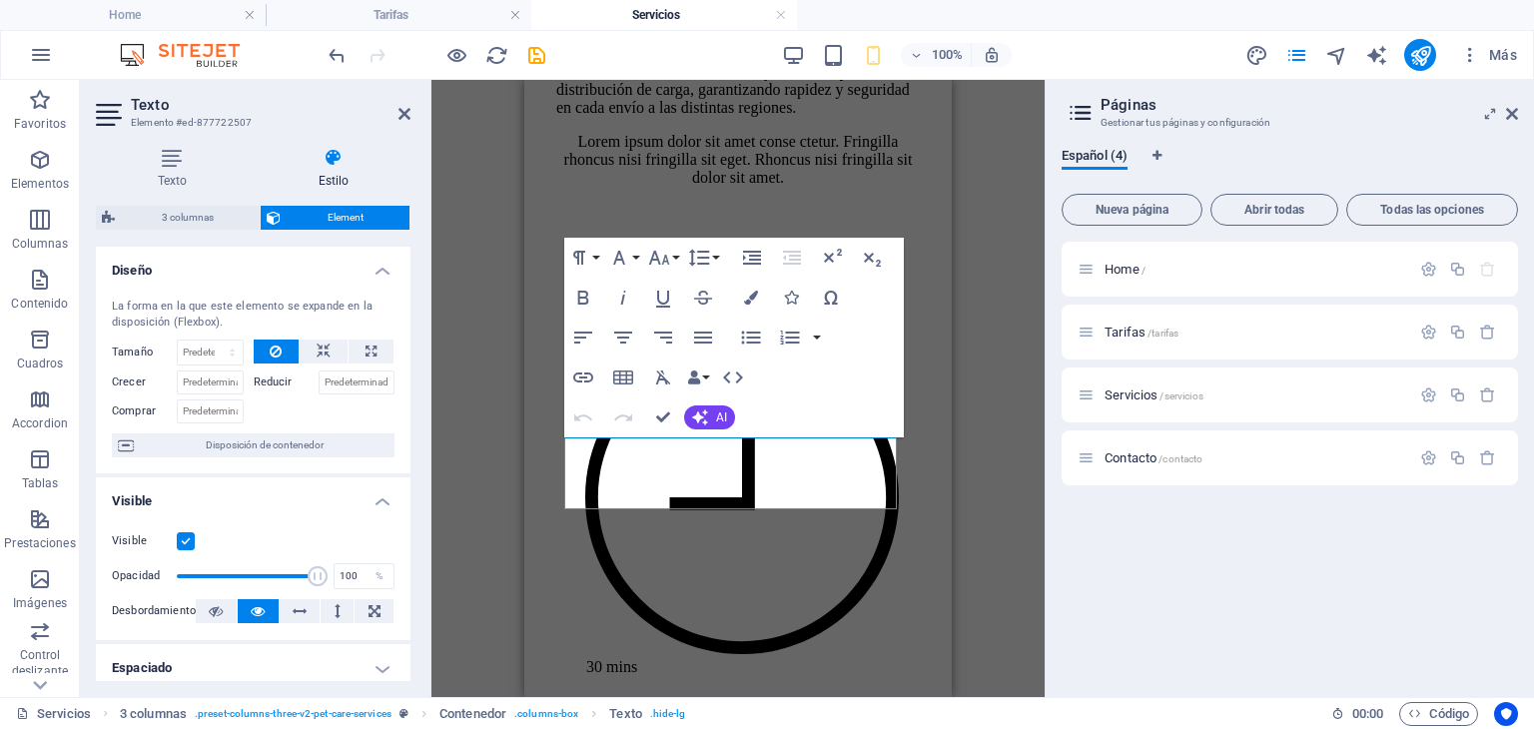
click at [184, 538] on label at bounding box center [186, 541] width 18 height 18
click at [0, 0] on input "Visible" at bounding box center [0, 0] width 0 height 0
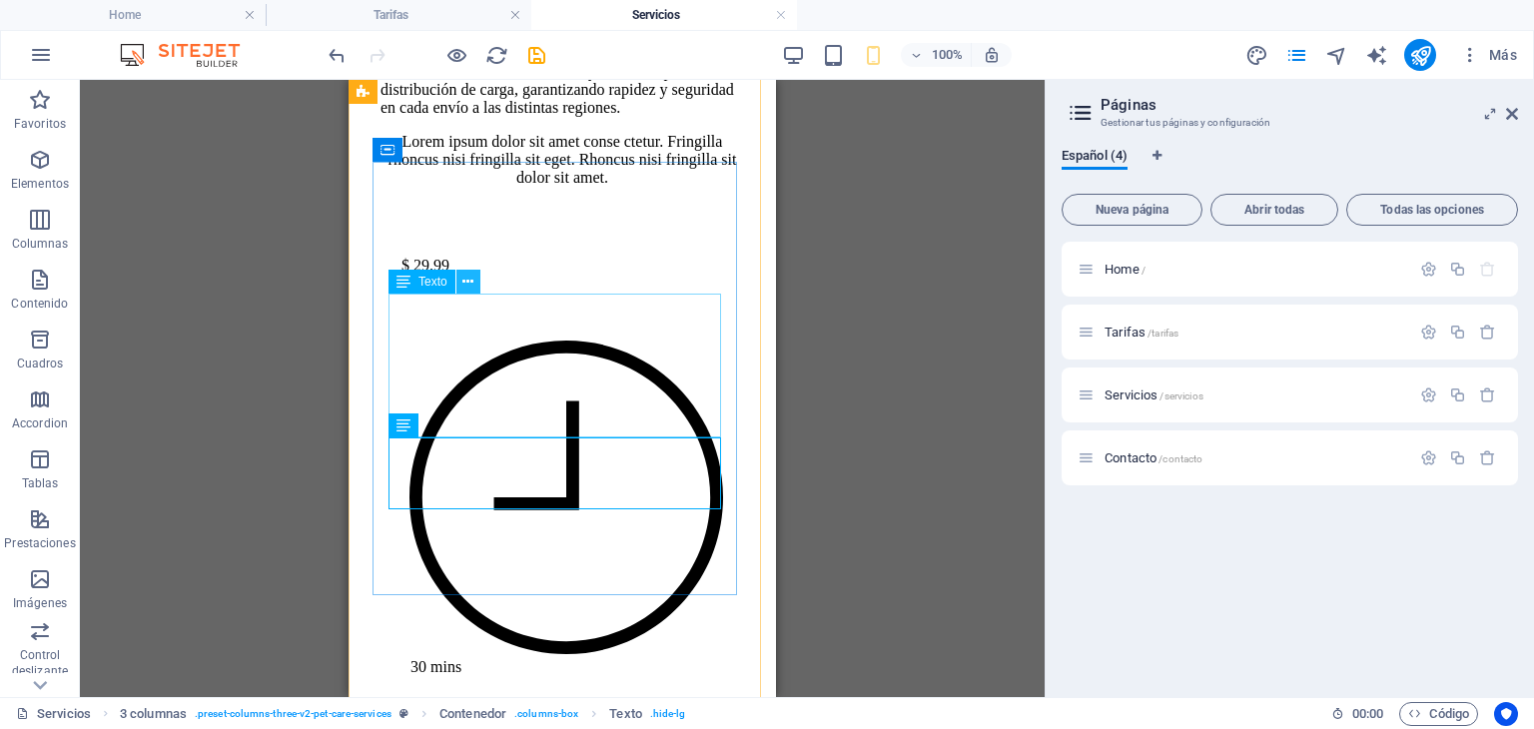
click at [470, 277] on icon at bounding box center [467, 282] width 11 height 21
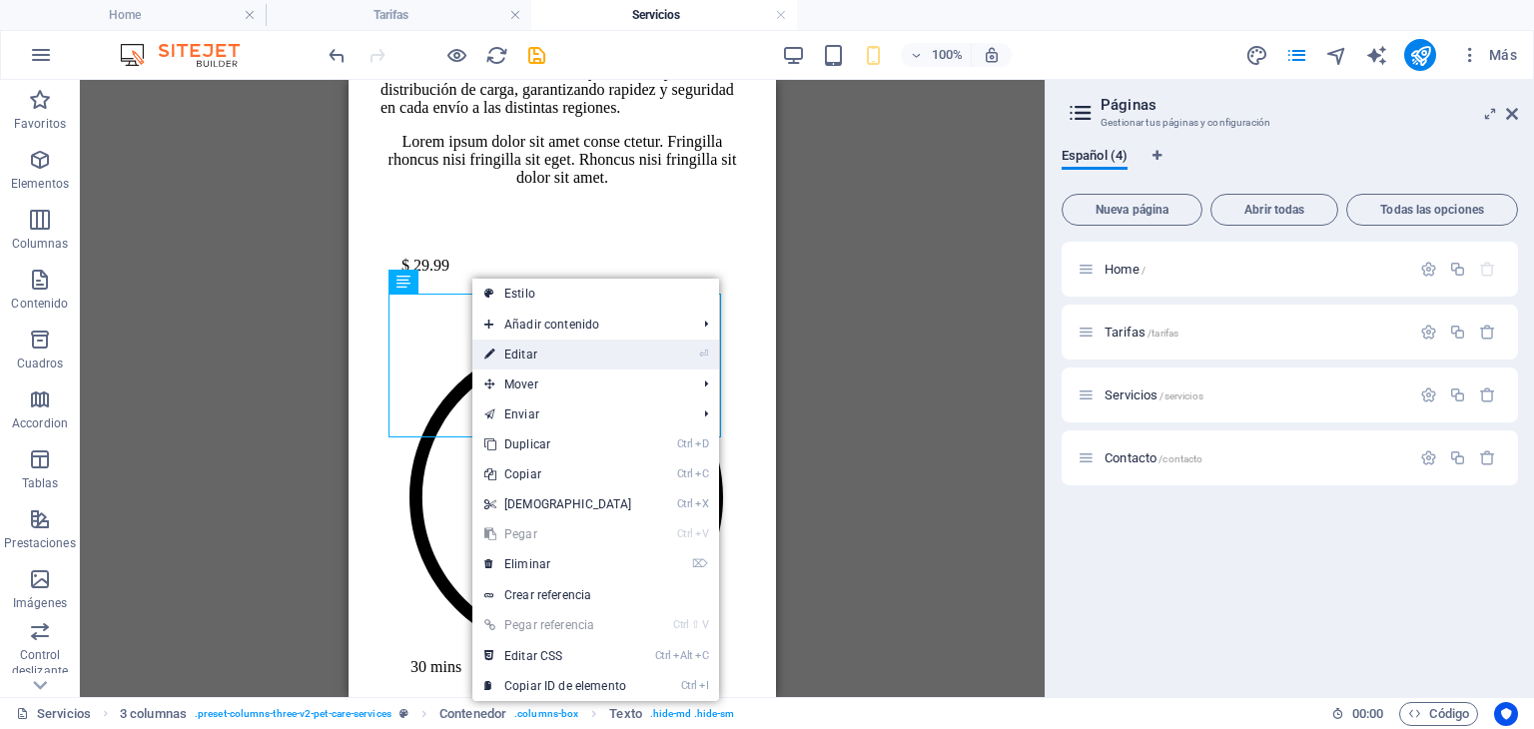
click at [540, 356] on link "⏎ Editar" at bounding box center [558, 355] width 172 height 30
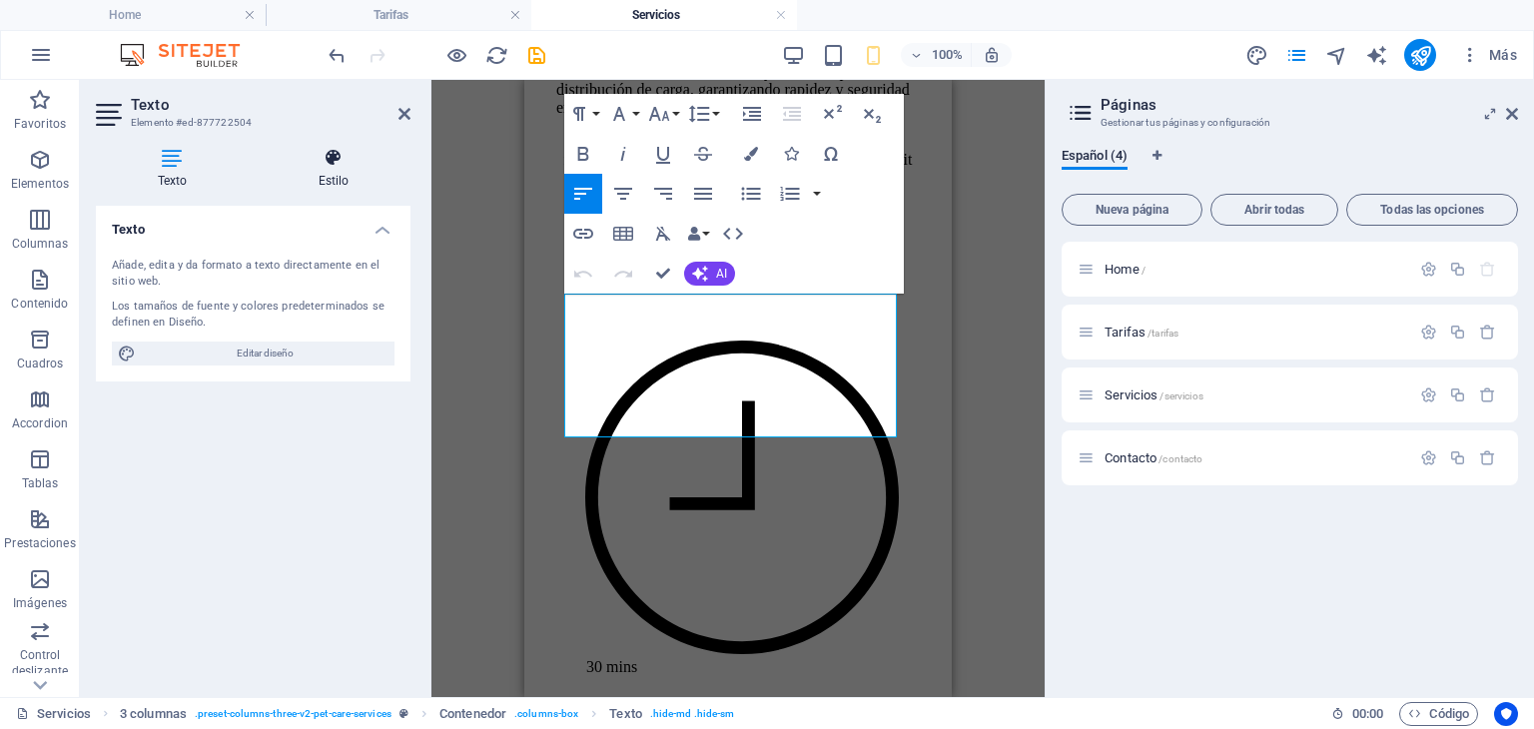
click at [327, 168] on h4 "Estilo" at bounding box center [334, 169] width 154 height 42
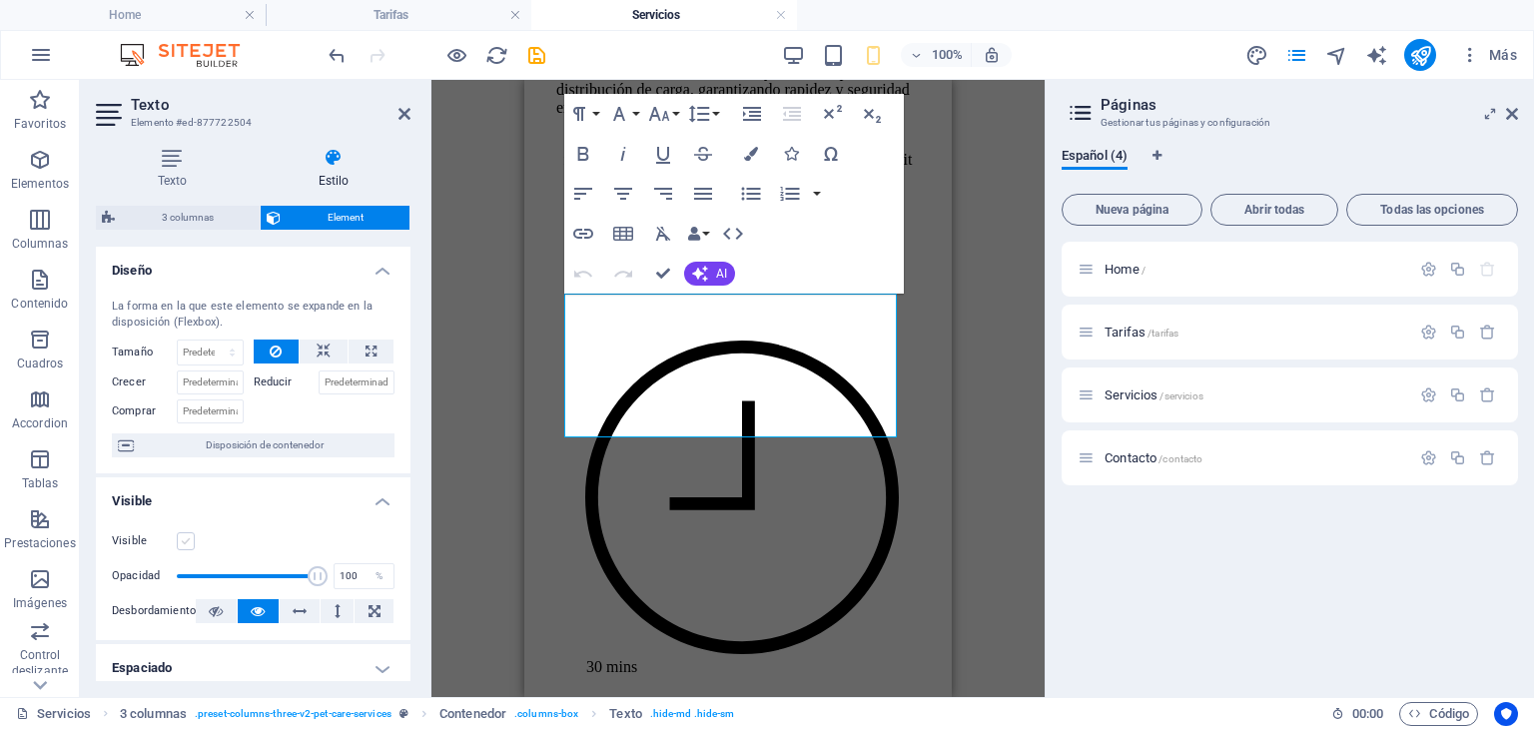
click at [188, 536] on label at bounding box center [186, 541] width 18 height 18
click at [0, 0] on input "Visible" at bounding box center [0, 0] width 0 height 0
drag, startPoint x: 188, startPoint y: 536, endPoint x: 809, endPoint y: 249, distance: 684.5
click at [809, 249] on div "Paragraph Format Normal Heading 1 Heading 2 Heading 3 Heading 4 Heading 5 Headi…" at bounding box center [734, 194] width 340 height 200
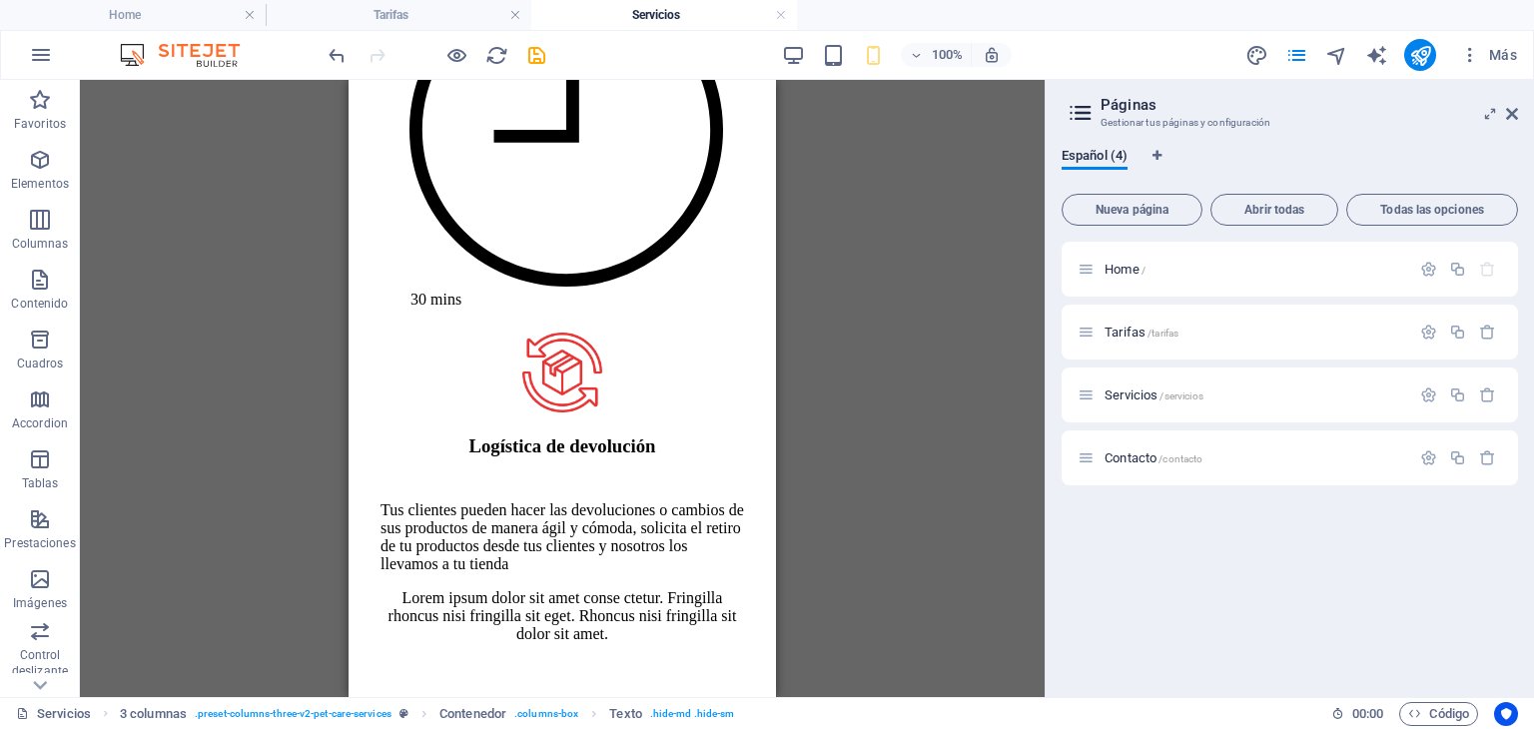
scroll to position [2323, 0]
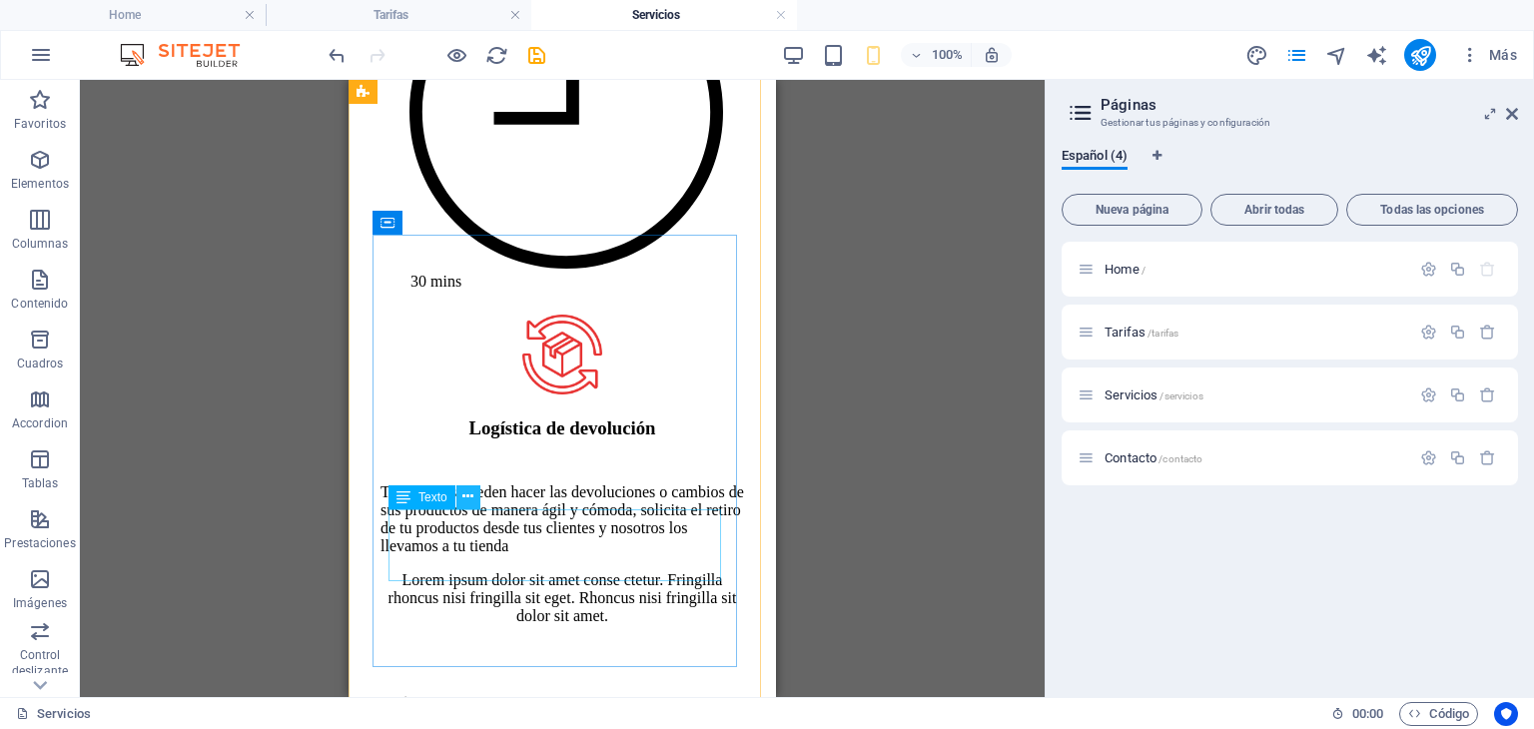
click at [469, 492] on icon at bounding box center [467, 496] width 11 height 21
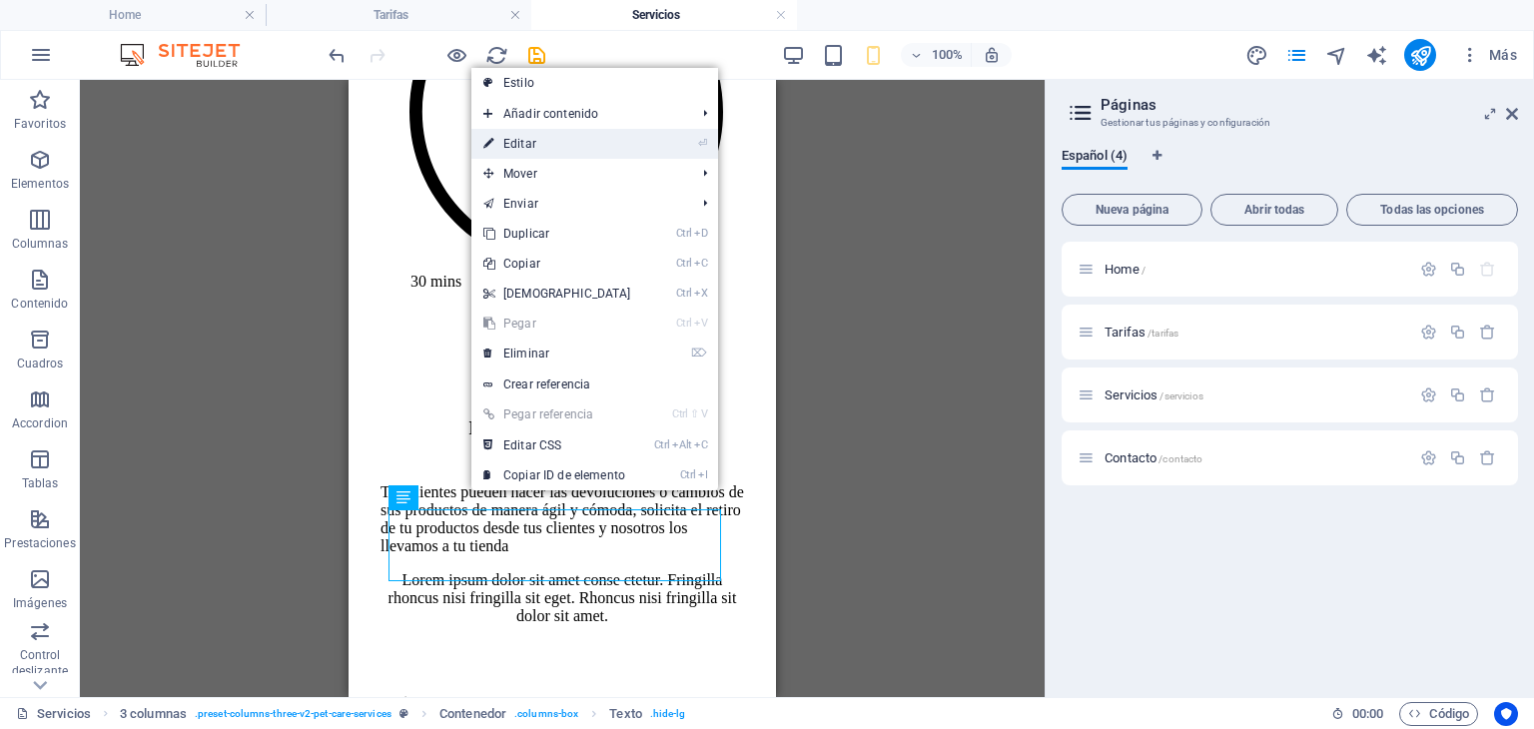
click at [522, 144] on link "⏎ Editar" at bounding box center [557, 144] width 172 height 30
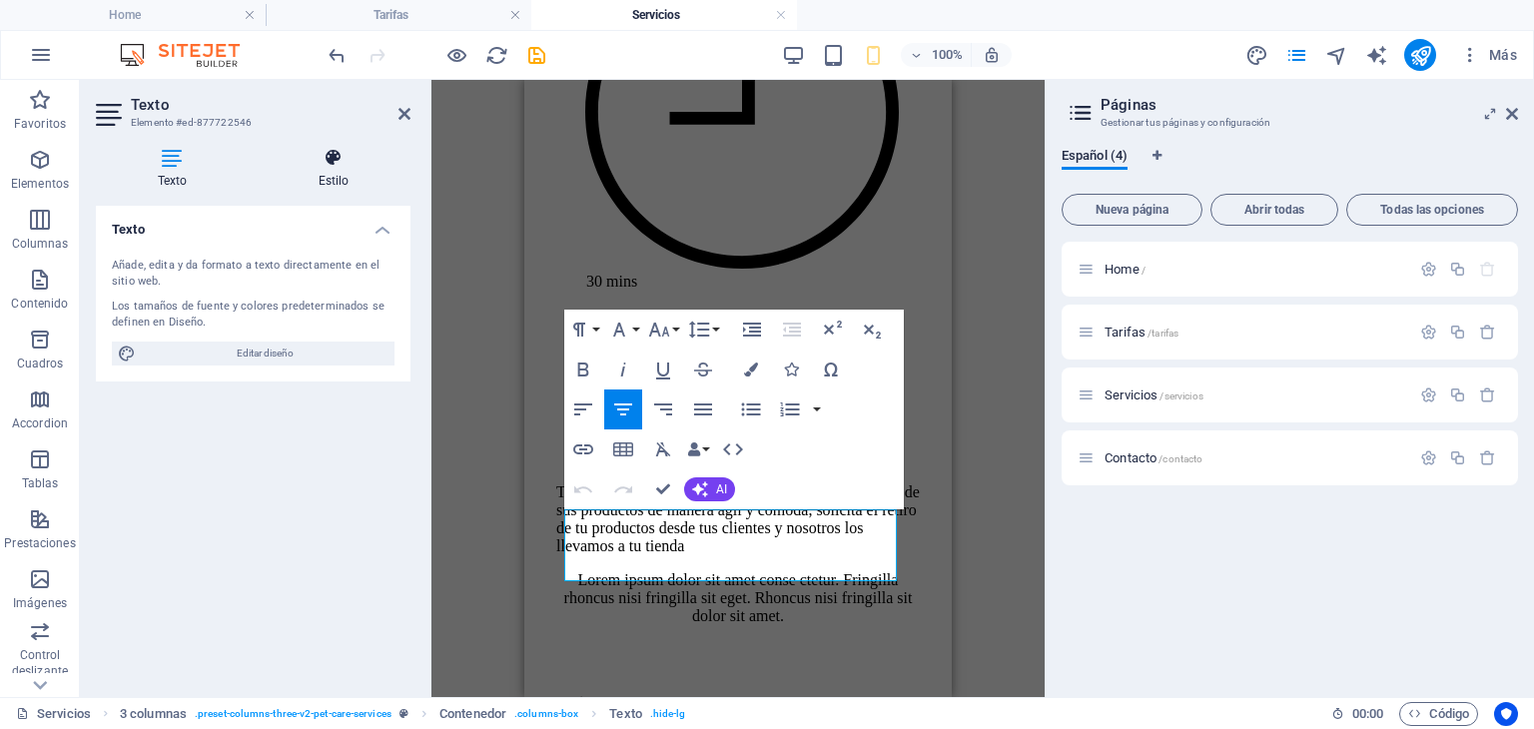
click at [337, 165] on icon at bounding box center [334, 158] width 154 height 20
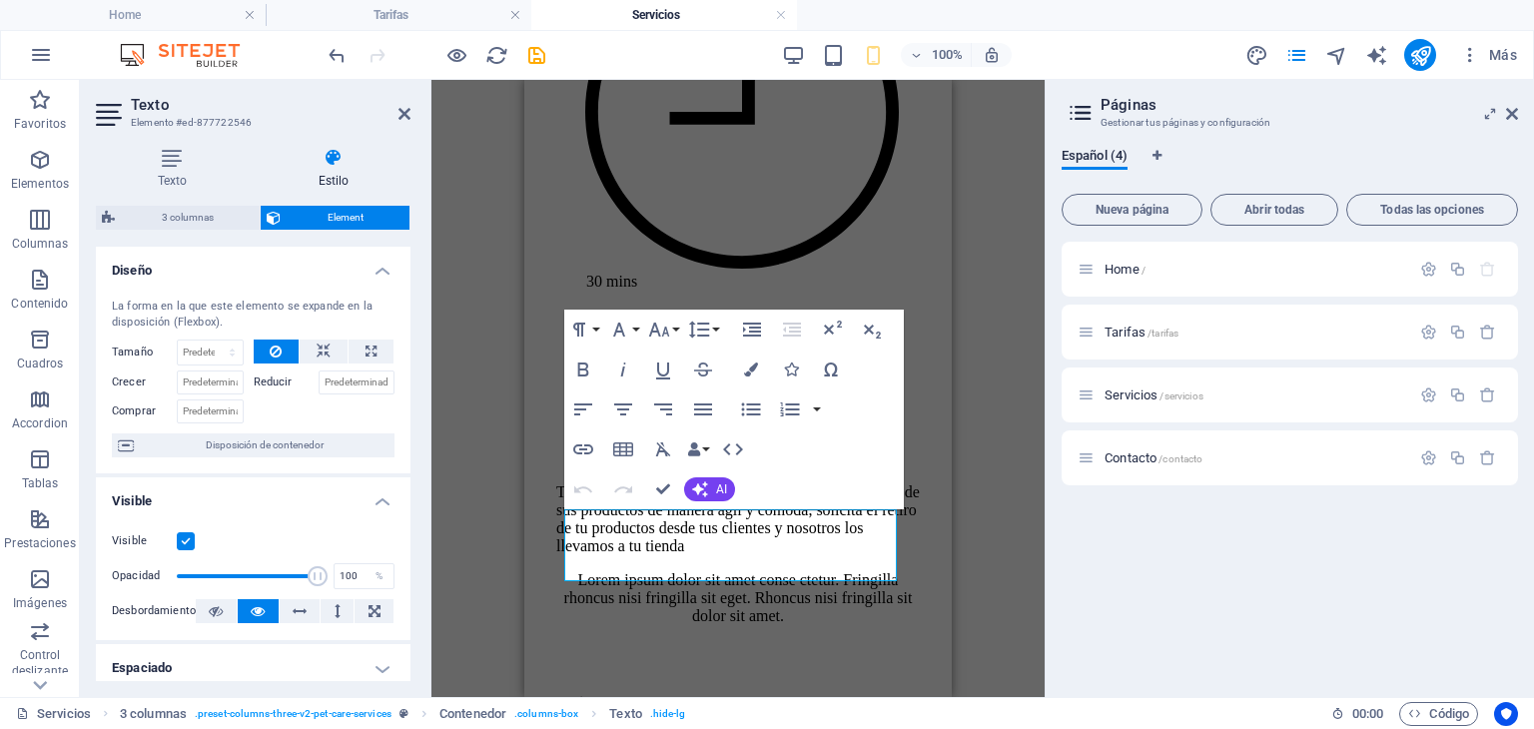
click at [184, 537] on label at bounding box center [186, 541] width 18 height 18
click at [0, 0] on input "Visible" at bounding box center [0, 0] width 0 height 0
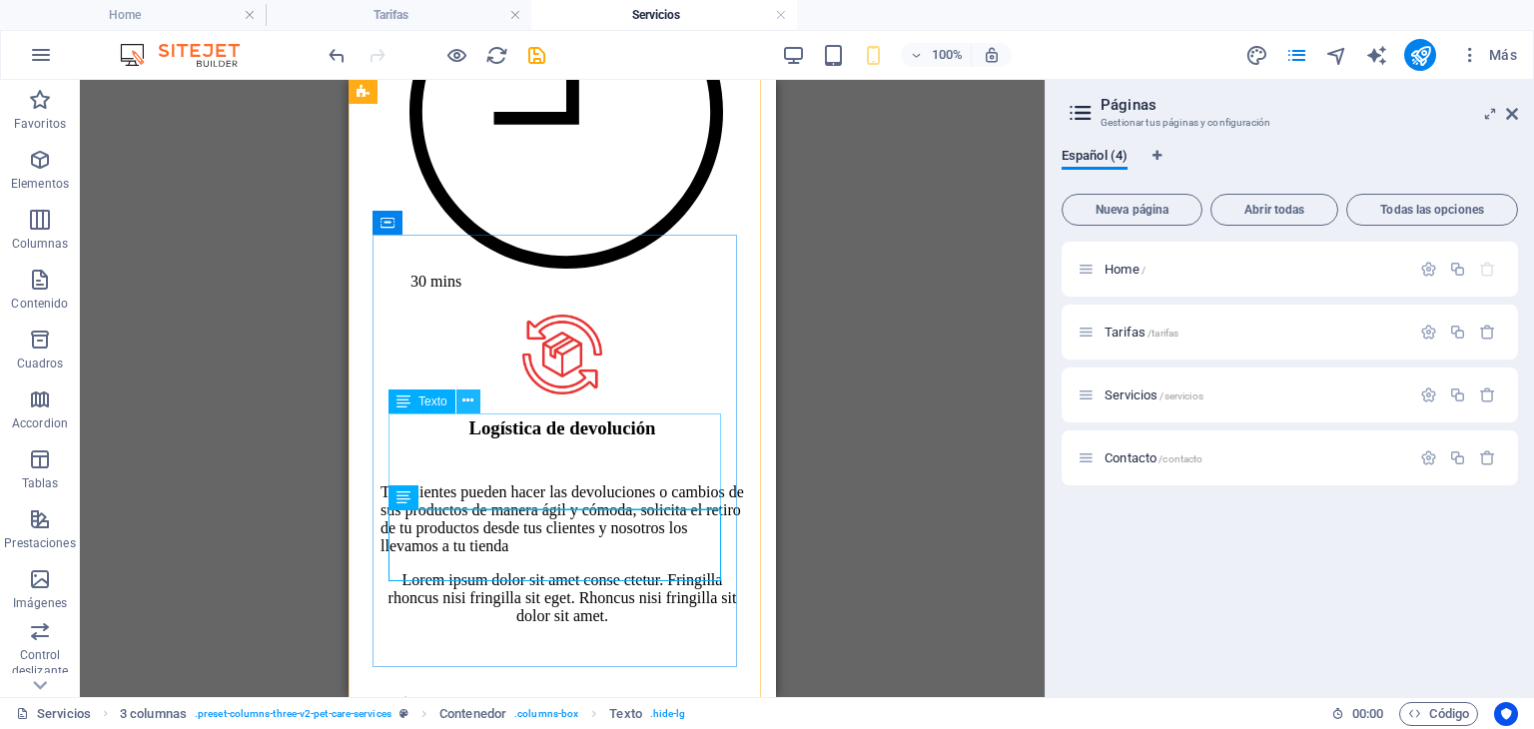
click at [470, 402] on icon at bounding box center [467, 400] width 11 height 21
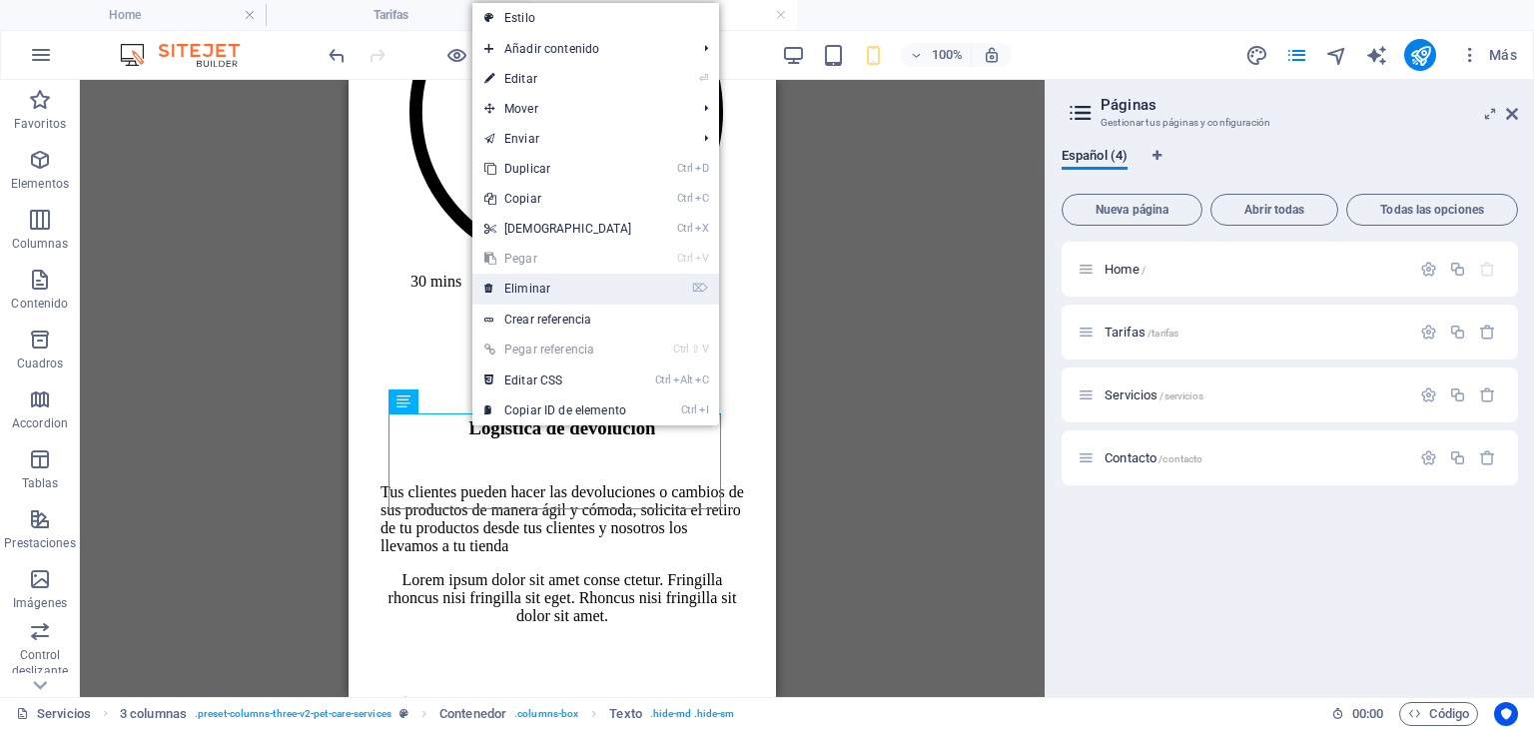
click at [526, 289] on link "⌦ Eliminar" at bounding box center [558, 289] width 172 height 30
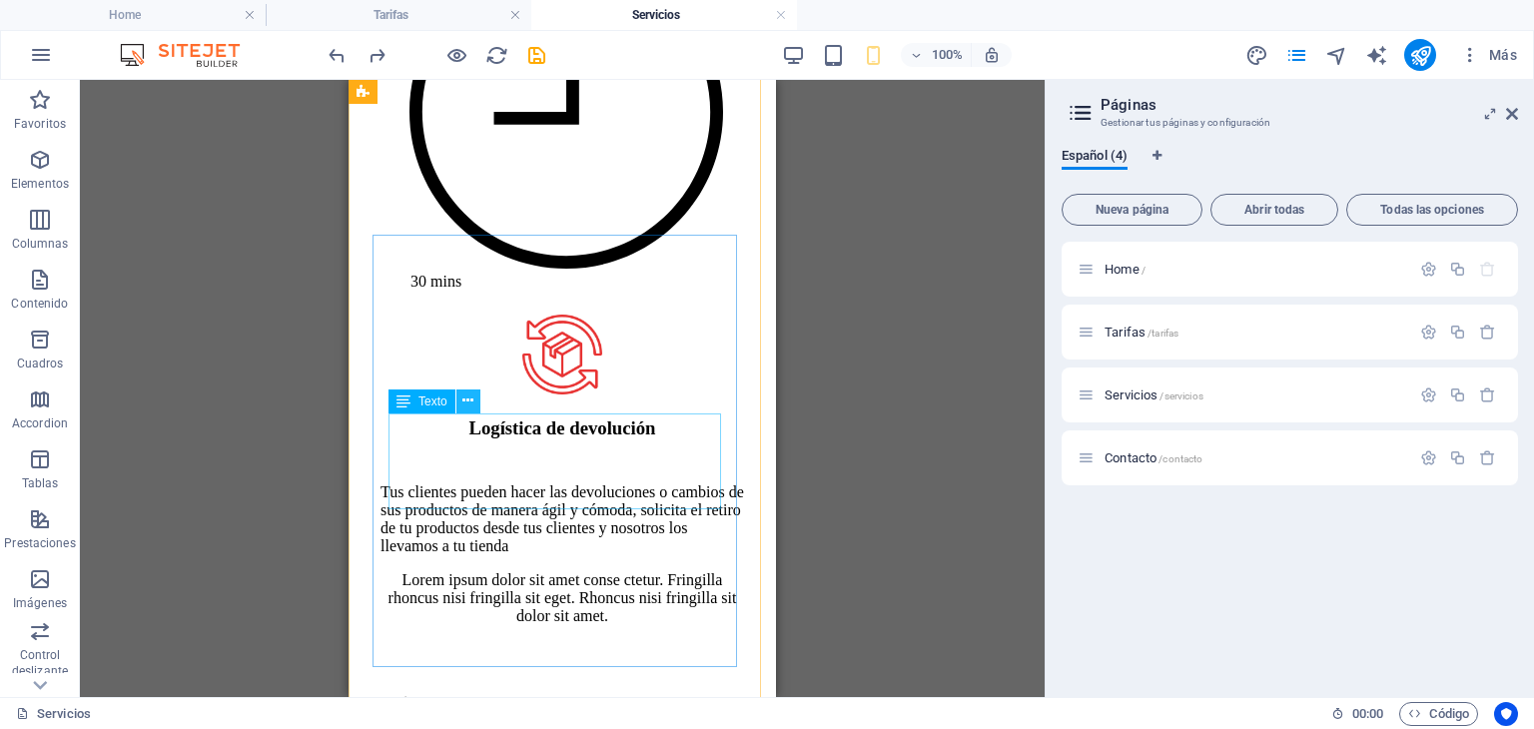
click at [471, 399] on icon at bounding box center [467, 400] width 11 height 21
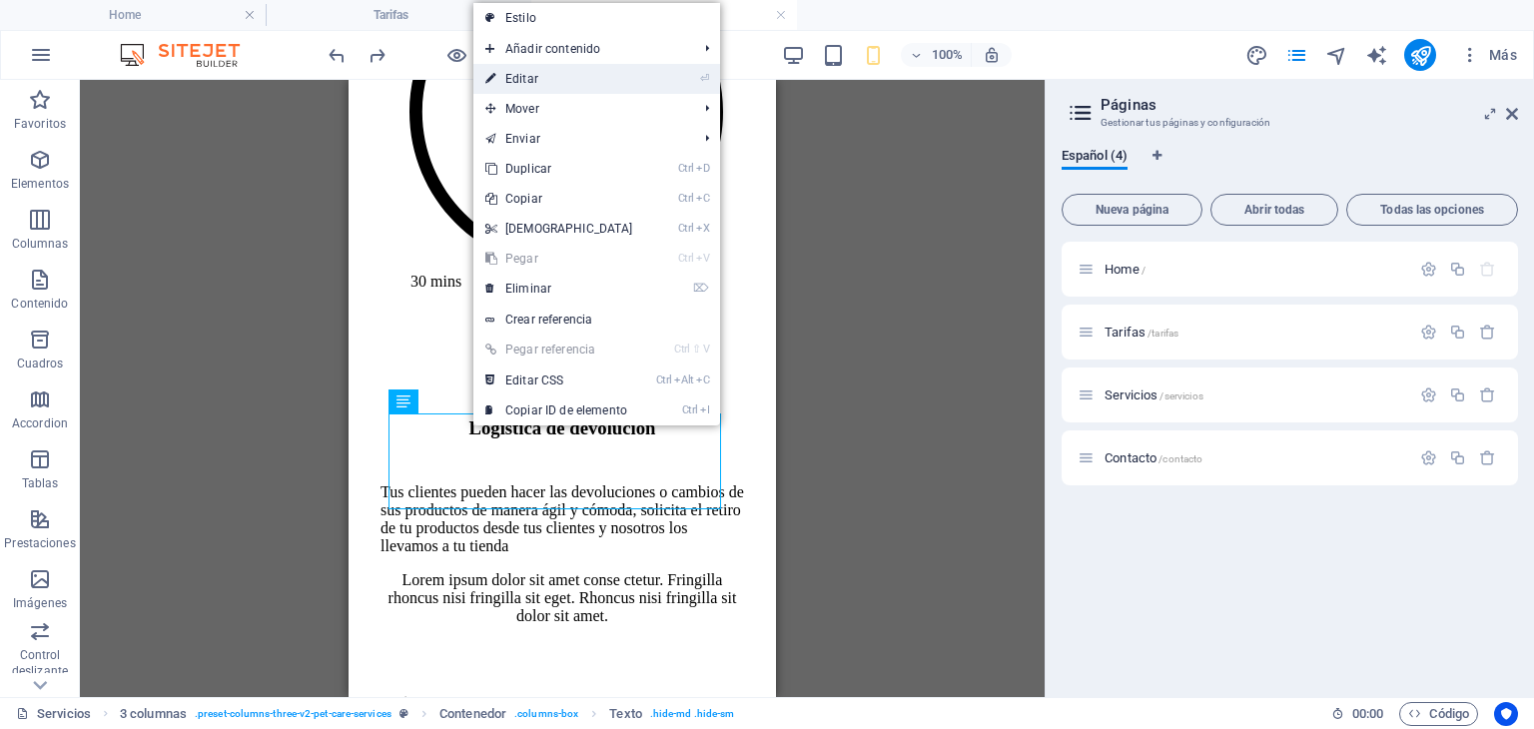
click at [536, 78] on link "⏎ Editar" at bounding box center [559, 79] width 172 height 30
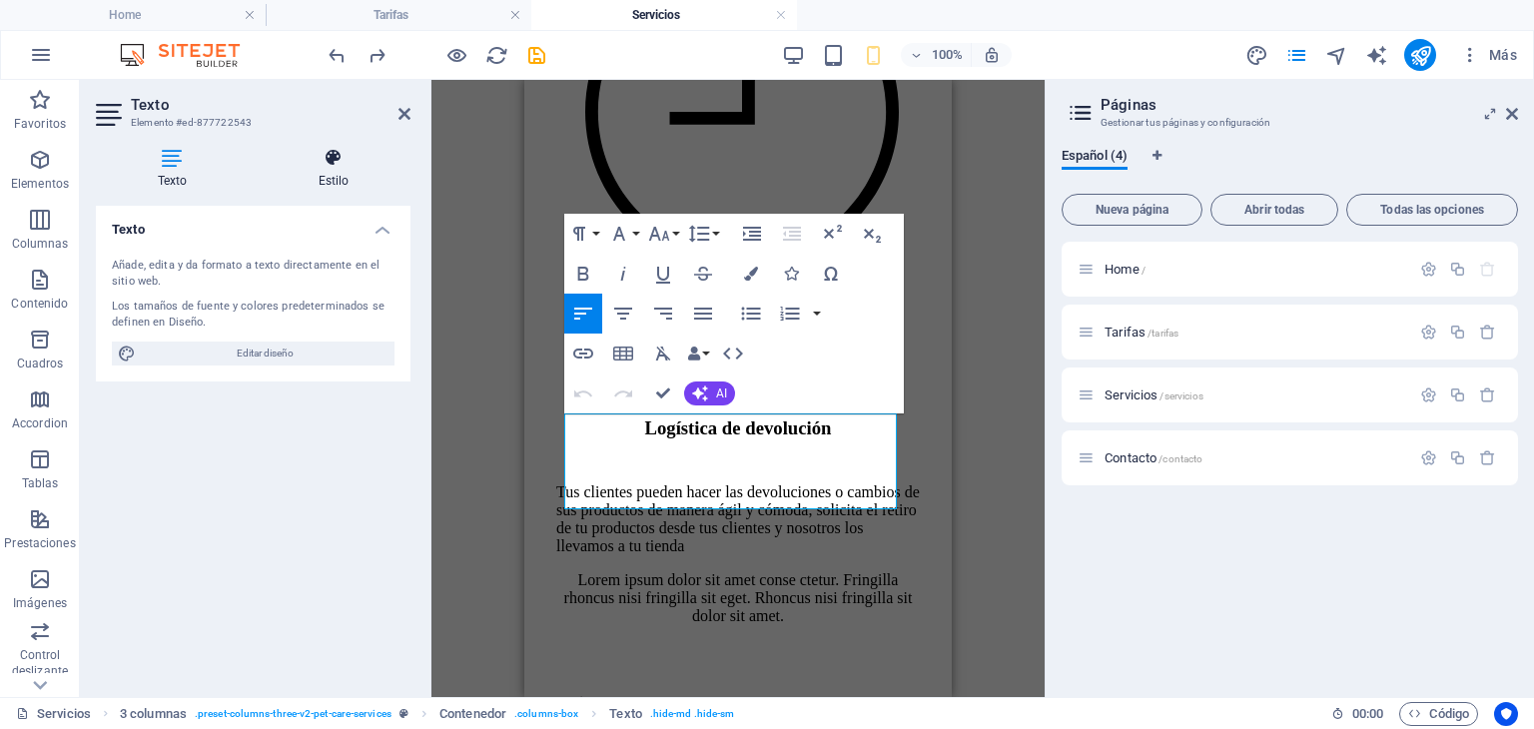
click at [336, 174] on h4 "Estilo" at bounding box center [334, 169] width 154 height 42
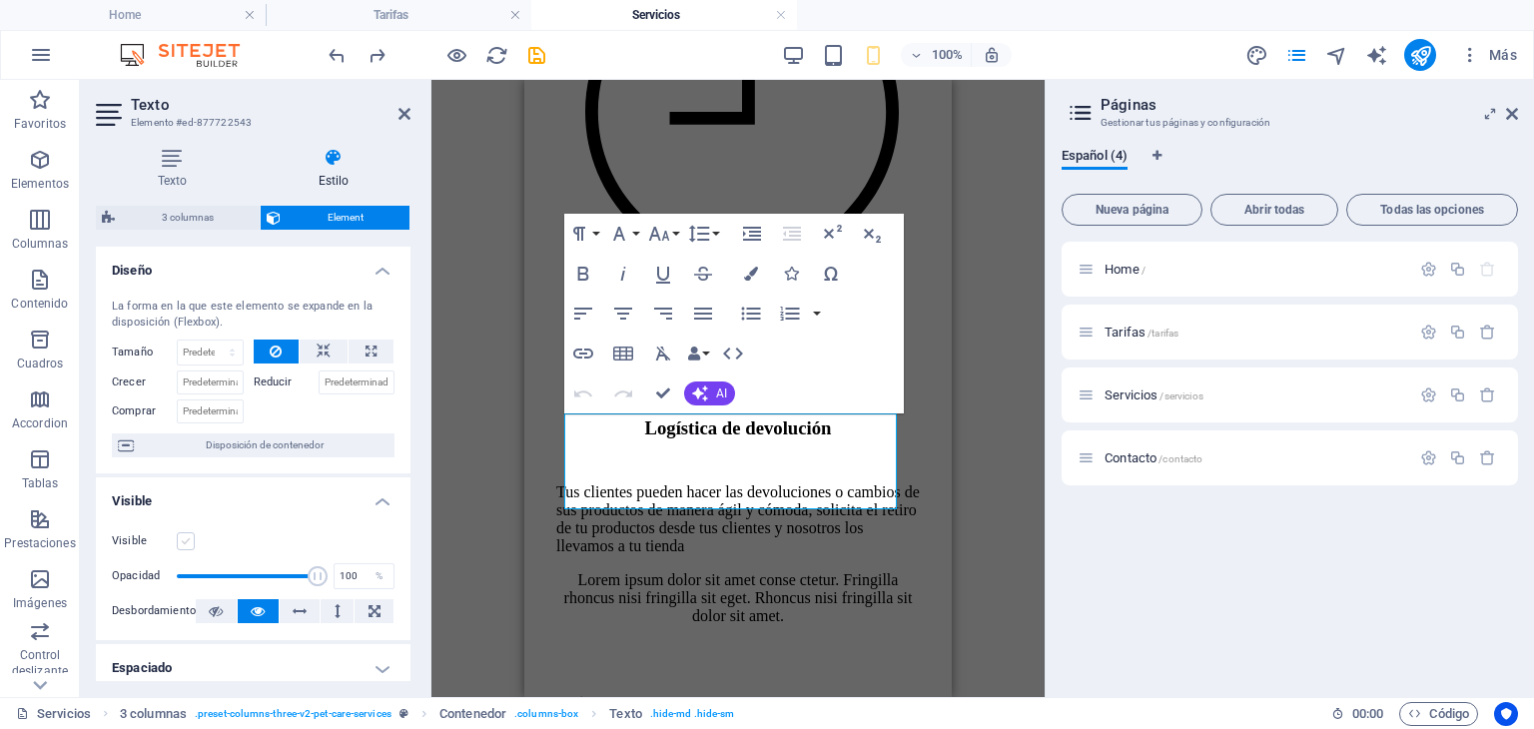
click at [188, 541] on label at bounding box center [186, 541] width 18 height 18
click at [0, 0] on input "Visible" at bounding box center [0, 0] width 0 height 0
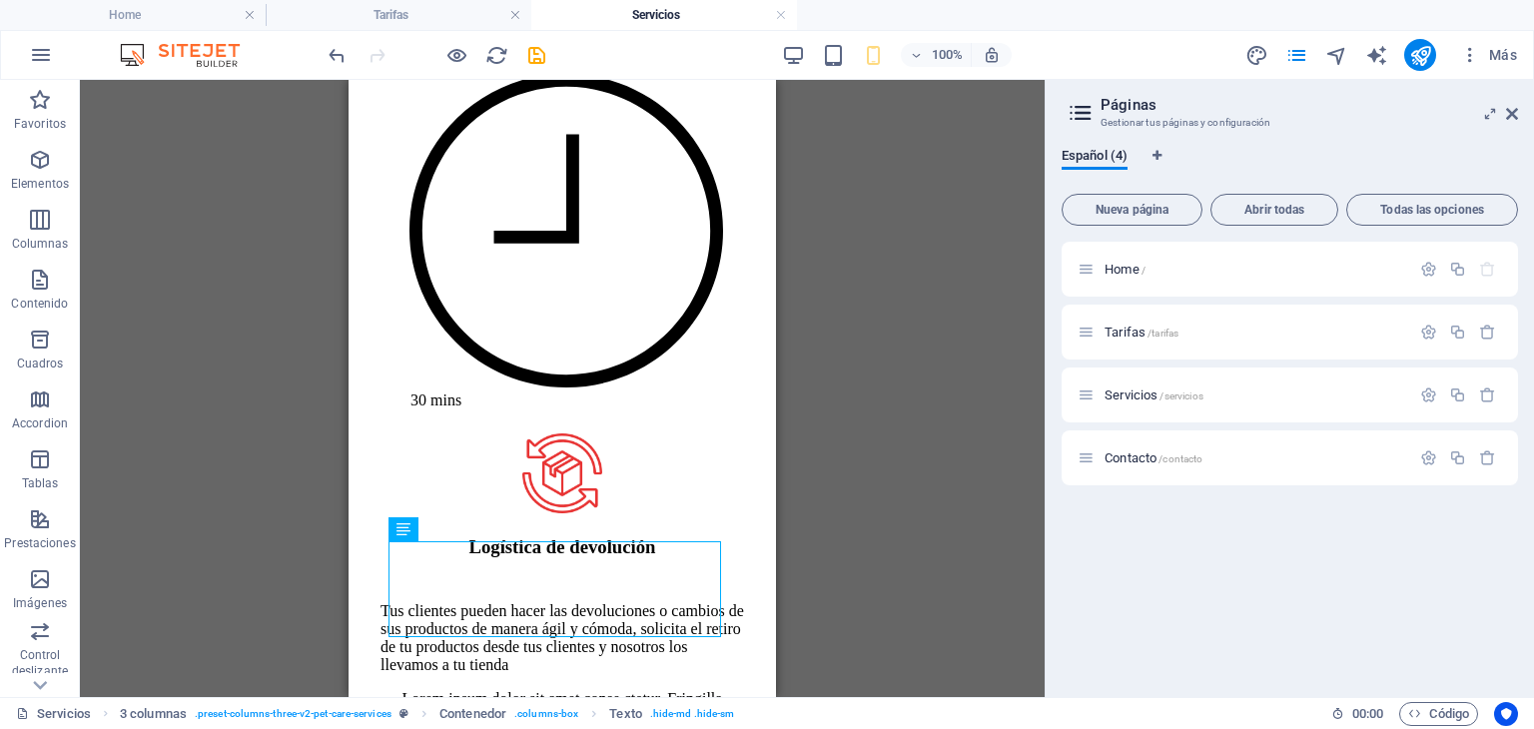
scroll to position [2185, 0]
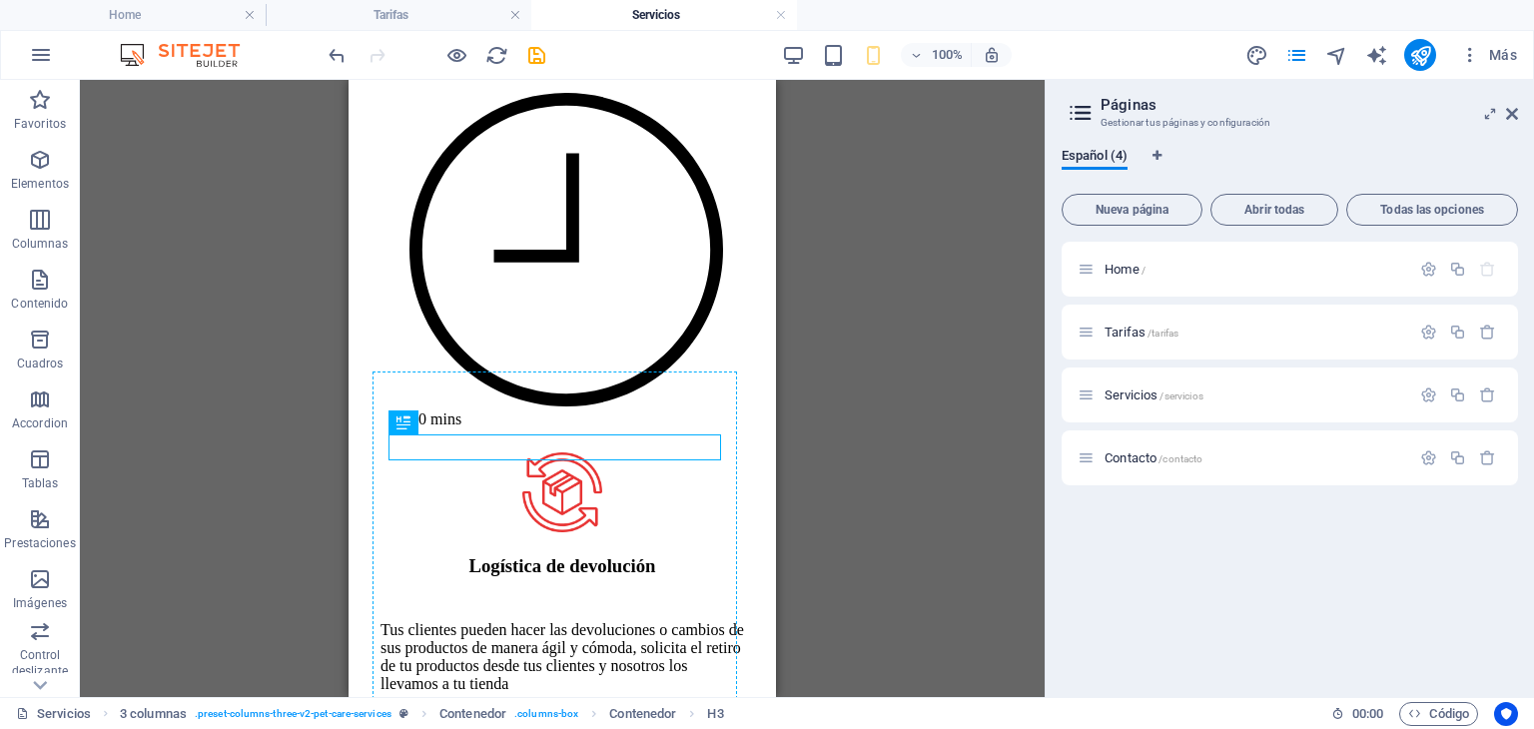
drag, startPoint x: 527, startPoint y: 439, endPoint x: 527, endPoint y: 398, distance: 40.9
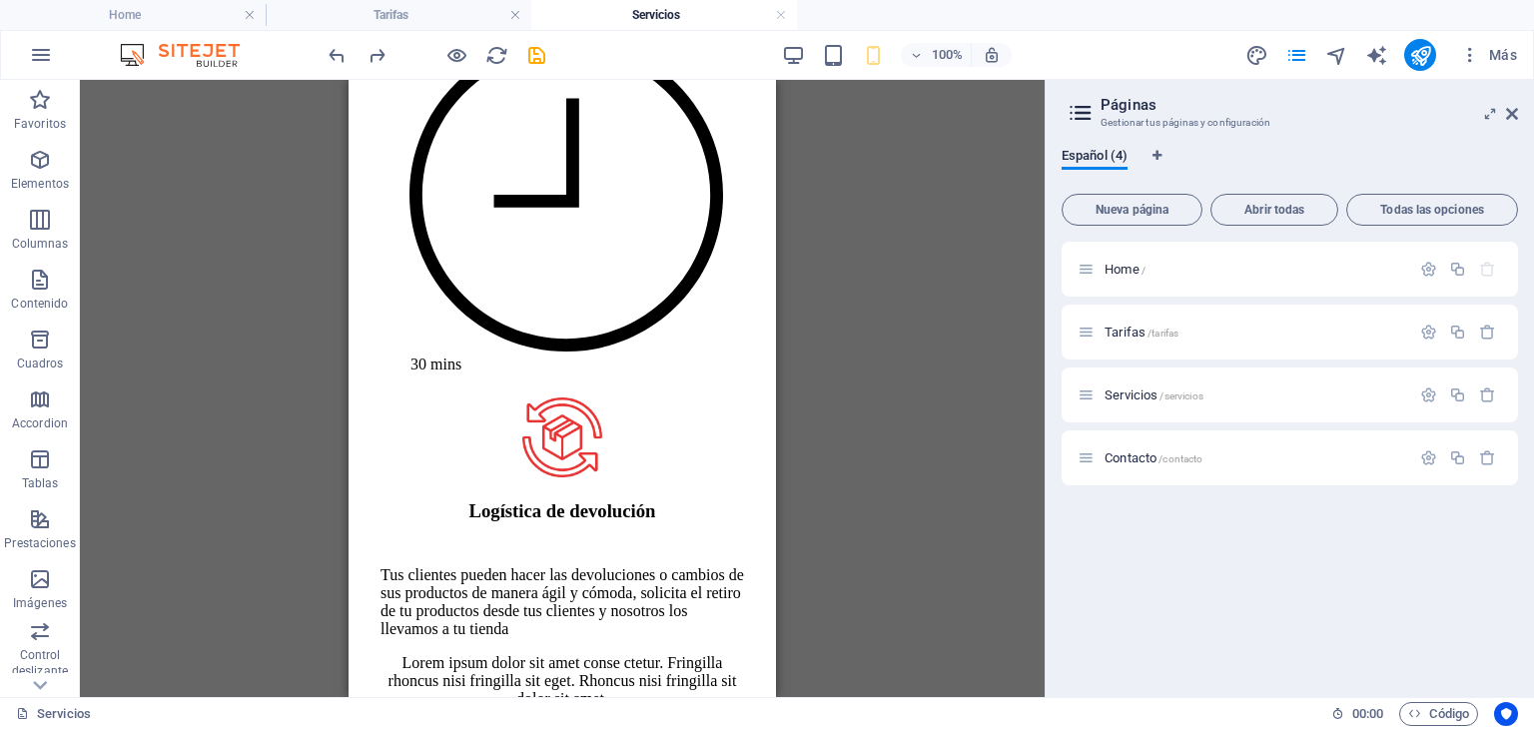
scroll to position [2241, 0]
drag, startPoint x: 764, startPoint y: 323, endPoint x: 1124, endPoint y: 402, distance: 369.3
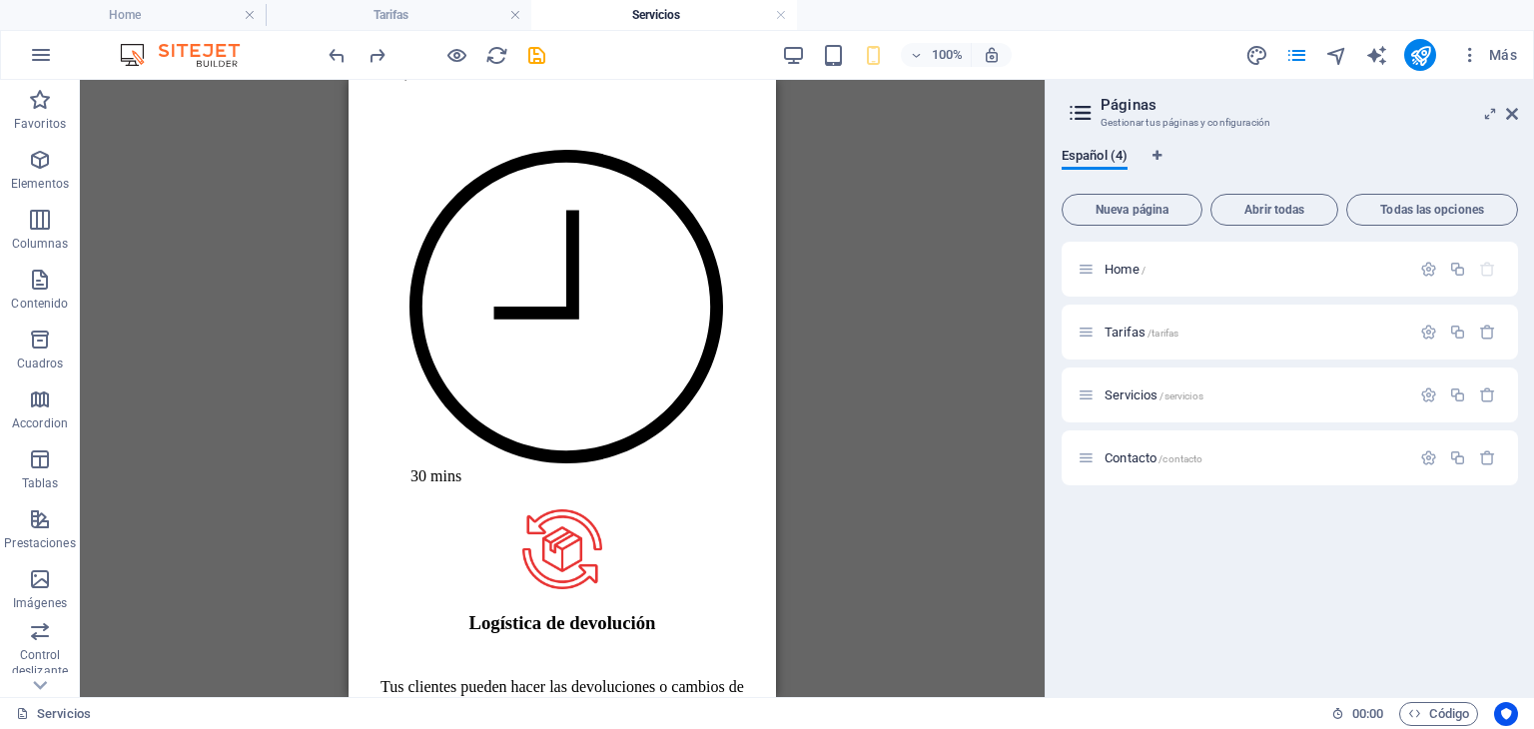
scroll to position [2119, 0]
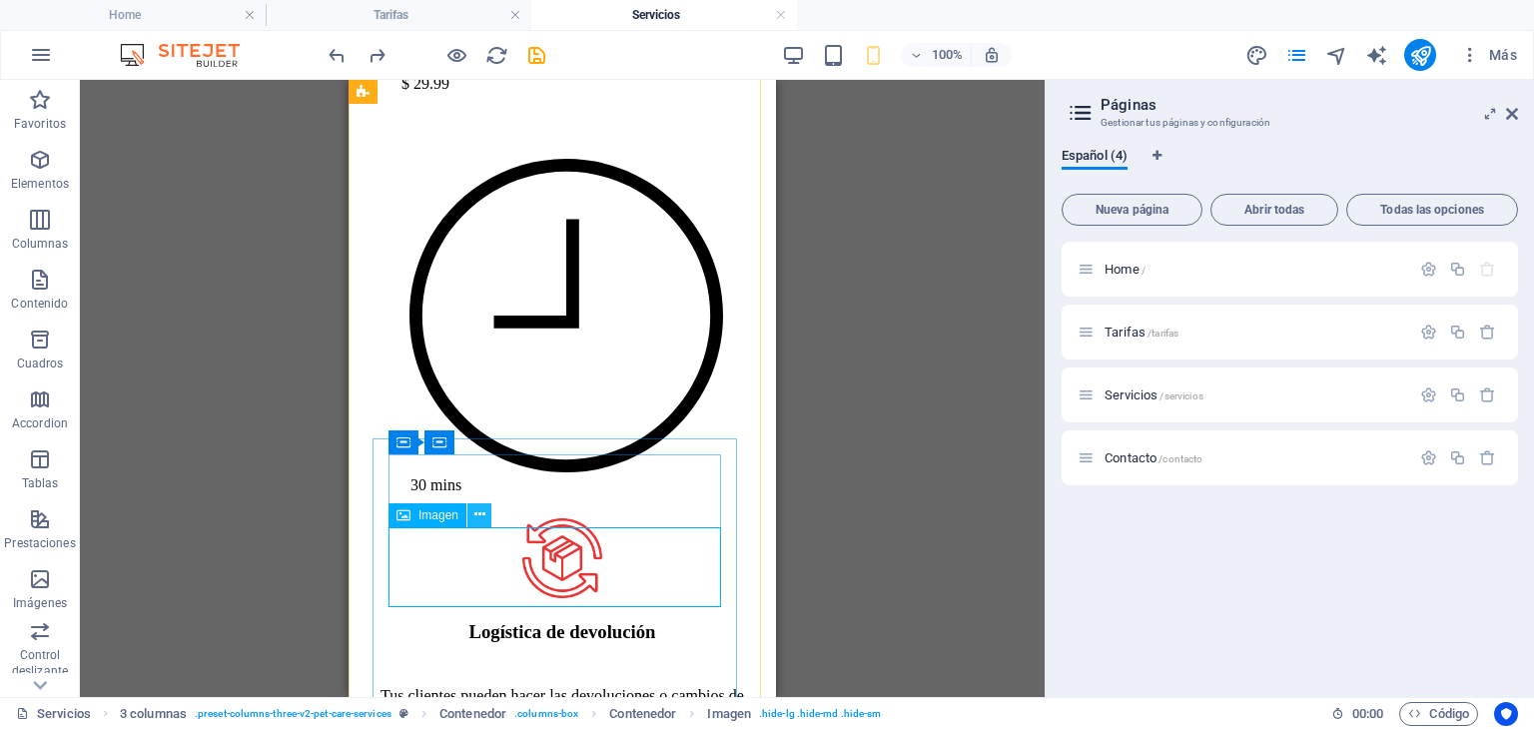
click at [479, 514] on icon at bounding box center [479, 514] width 11 height 21
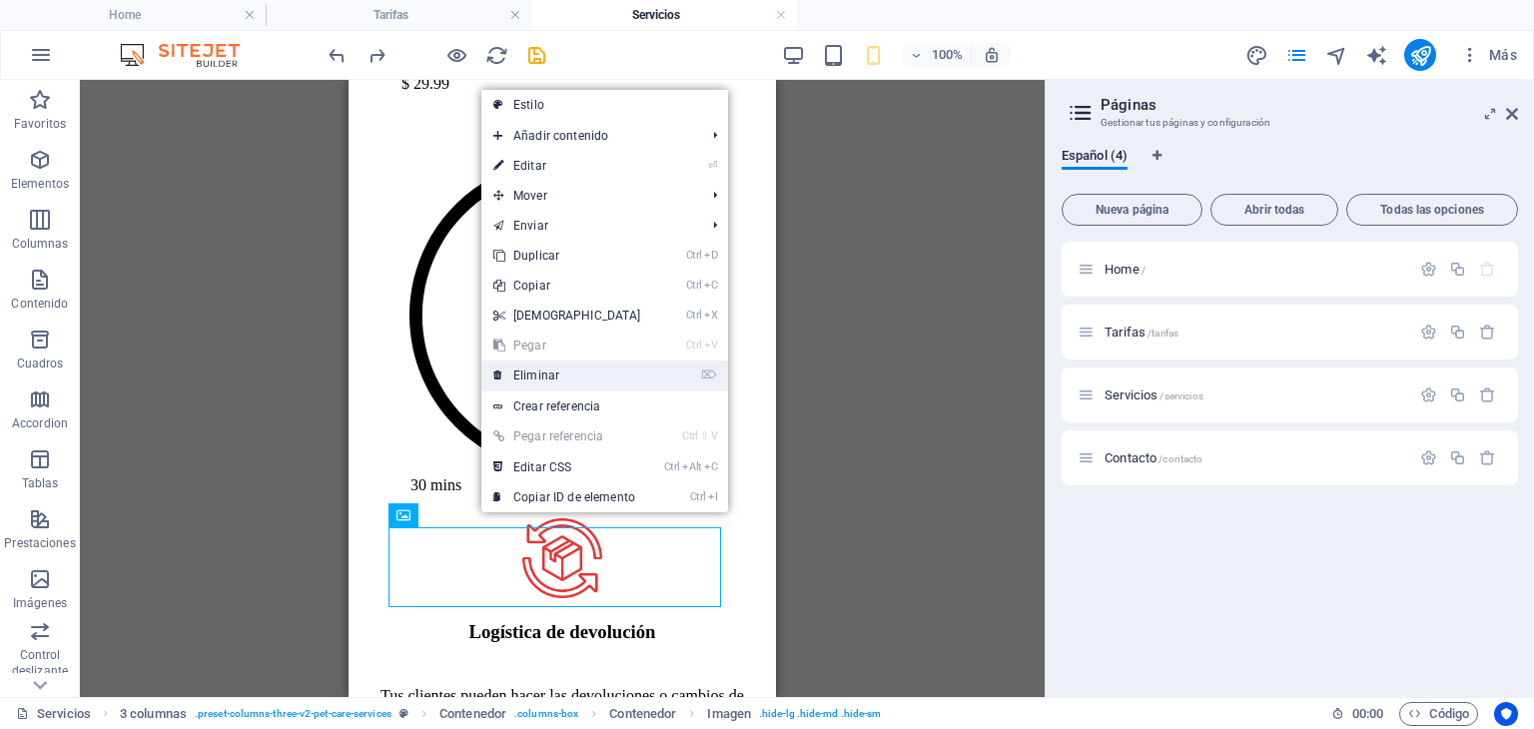
click at [551, 372] on link "⌦ Eliminar" at bounding box center [567, 376] width 172 height 30
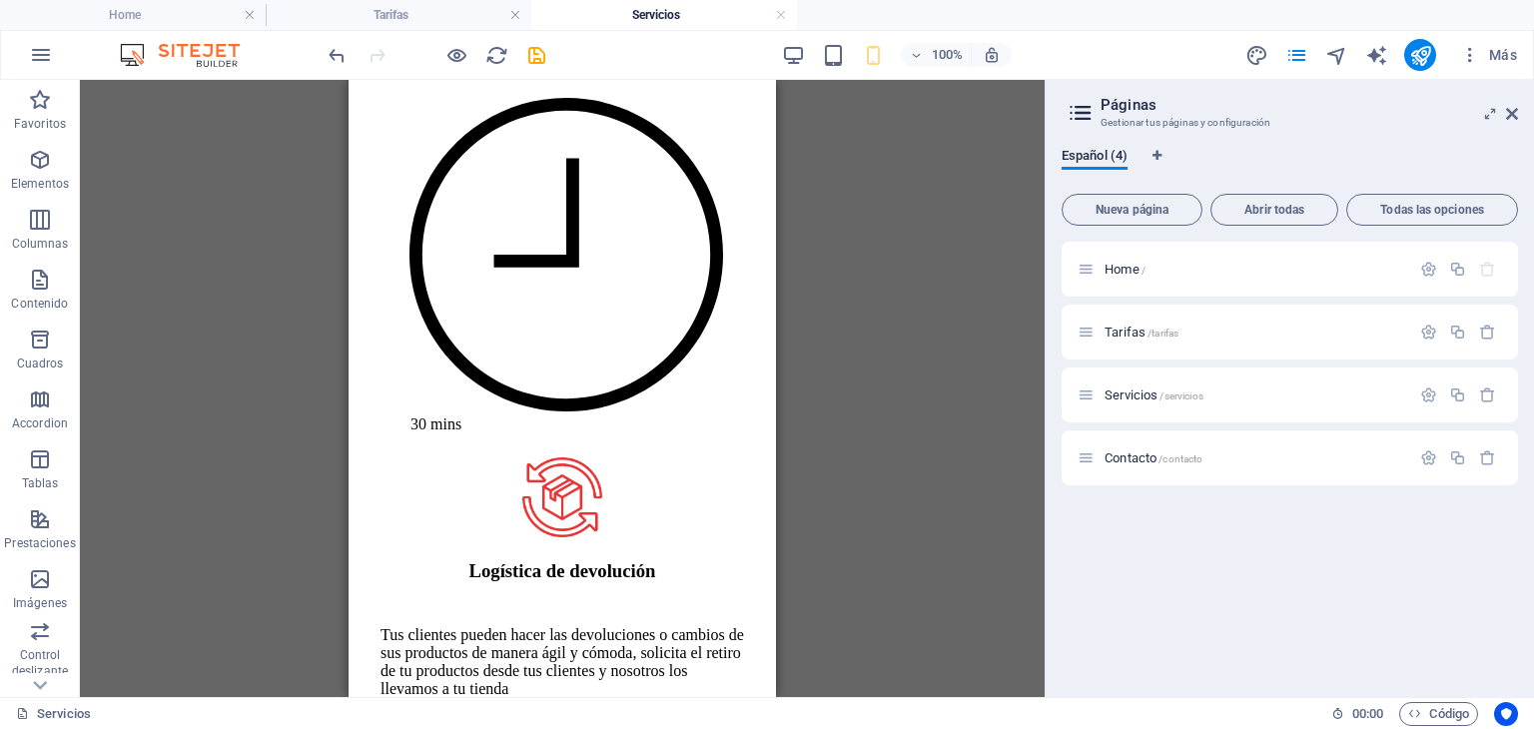
scroll to position [2171, 0]
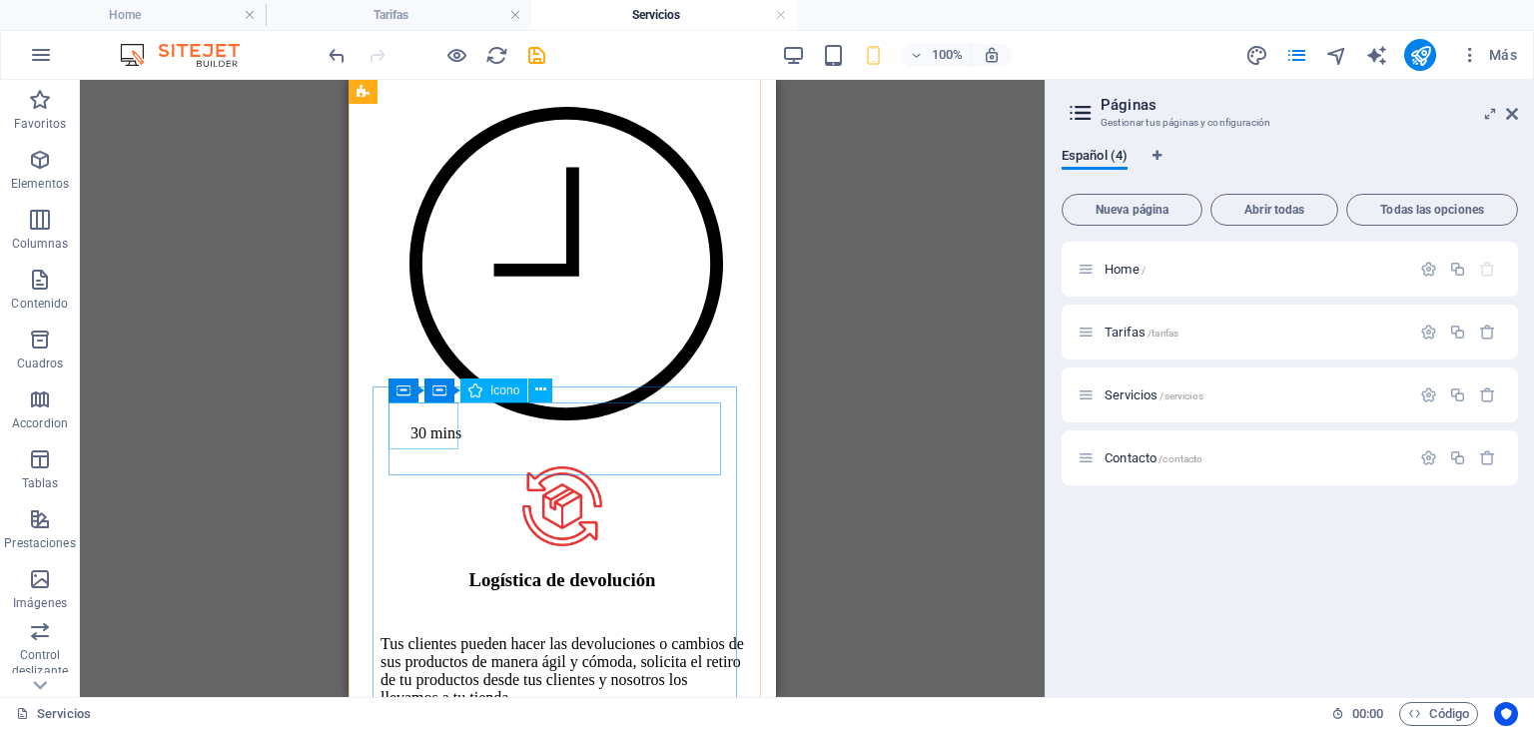
select select "xMidYMid"
select select "px"
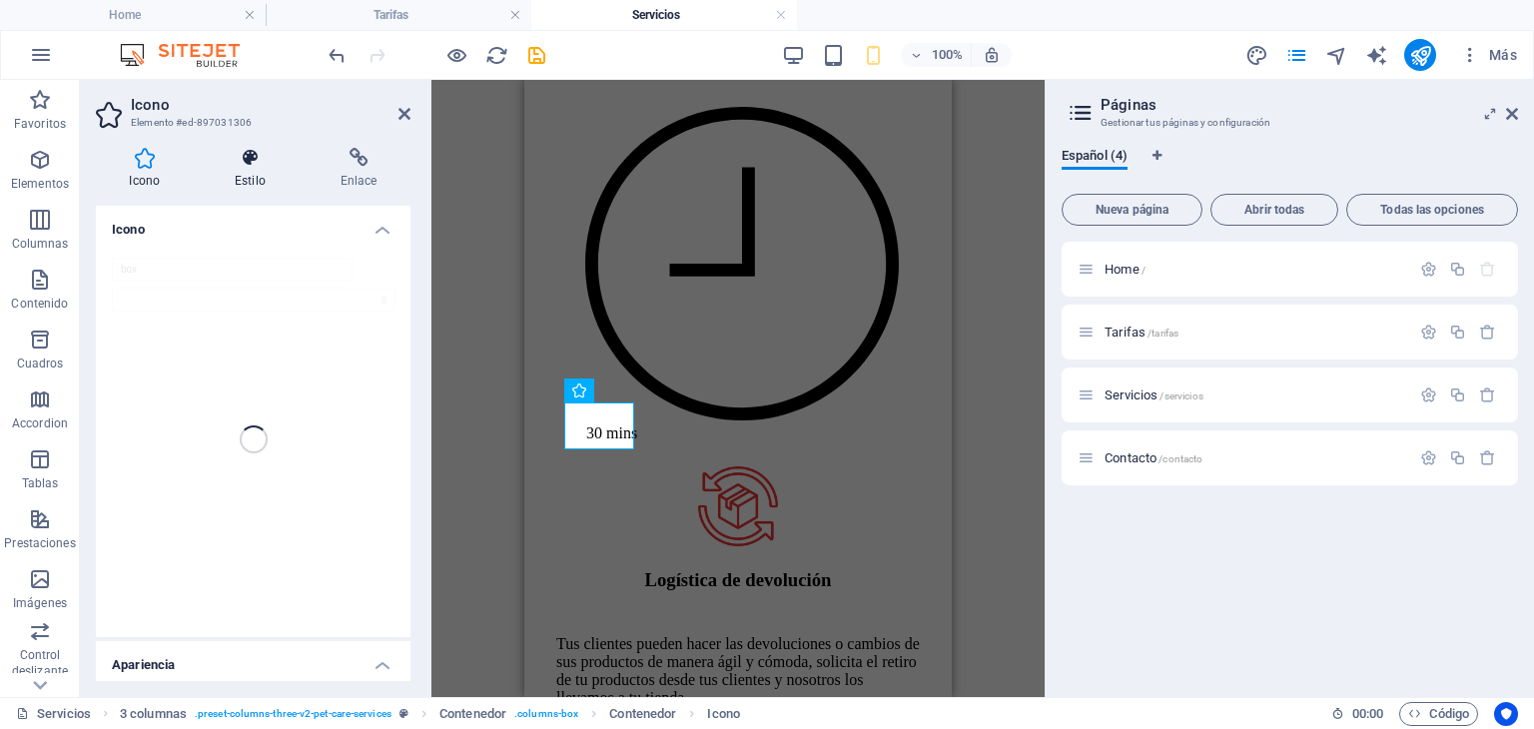
click at [243, 158] on icon at bounding box center [251, 158] width 98 height 20
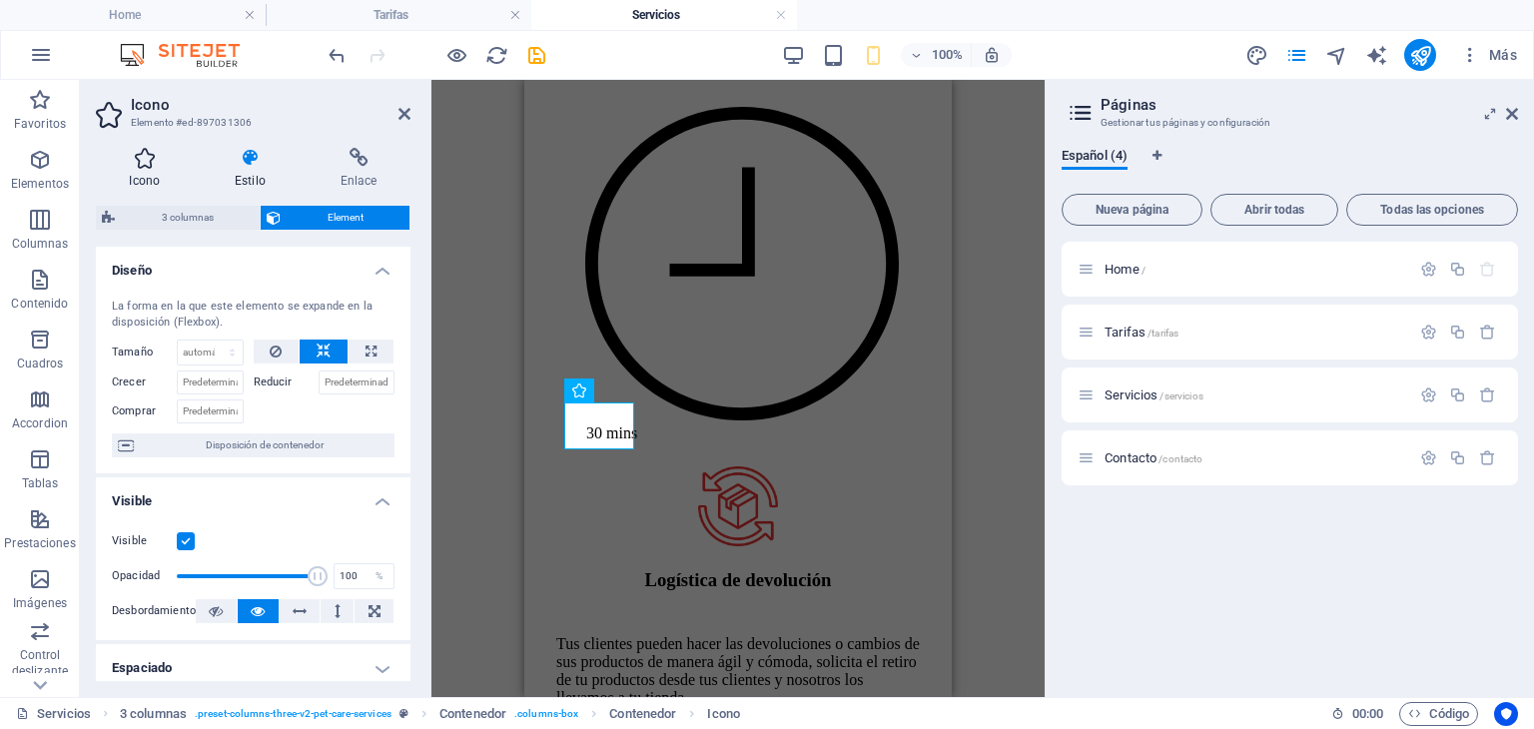
click at [154, 174] on h4 "Icono" at bounding box center [149, 169] width 106 height 42
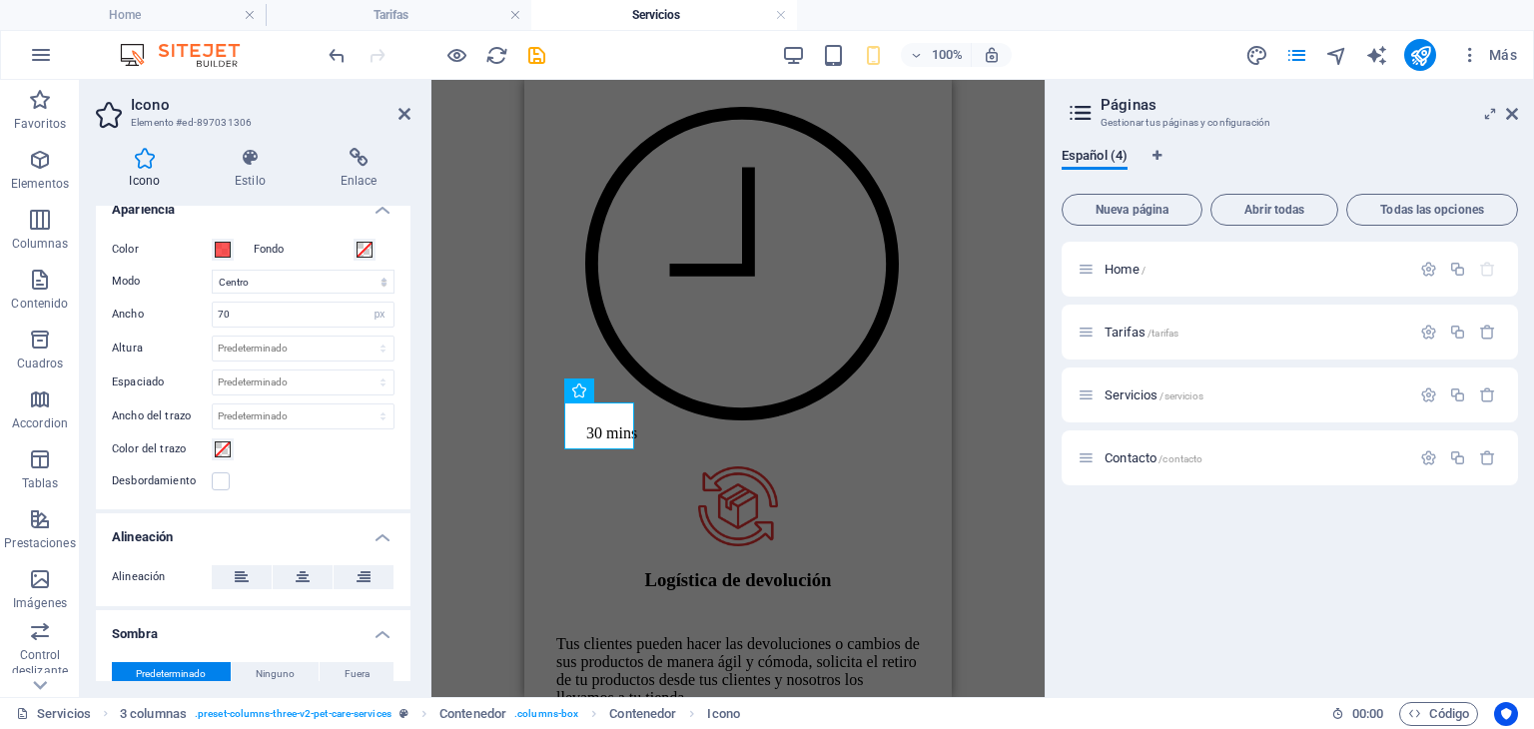
scroll to position [457, 0]
click at [357, 409] on select "Predeterminado px rem % em vh vw" at bounding box center [303, 414] width 181 height 24
select select "px"
click at [362, 402] on select "Predeterminado px rem % em vh vw" at bounding box center [303, 414] width 181 height 24
type input "0"
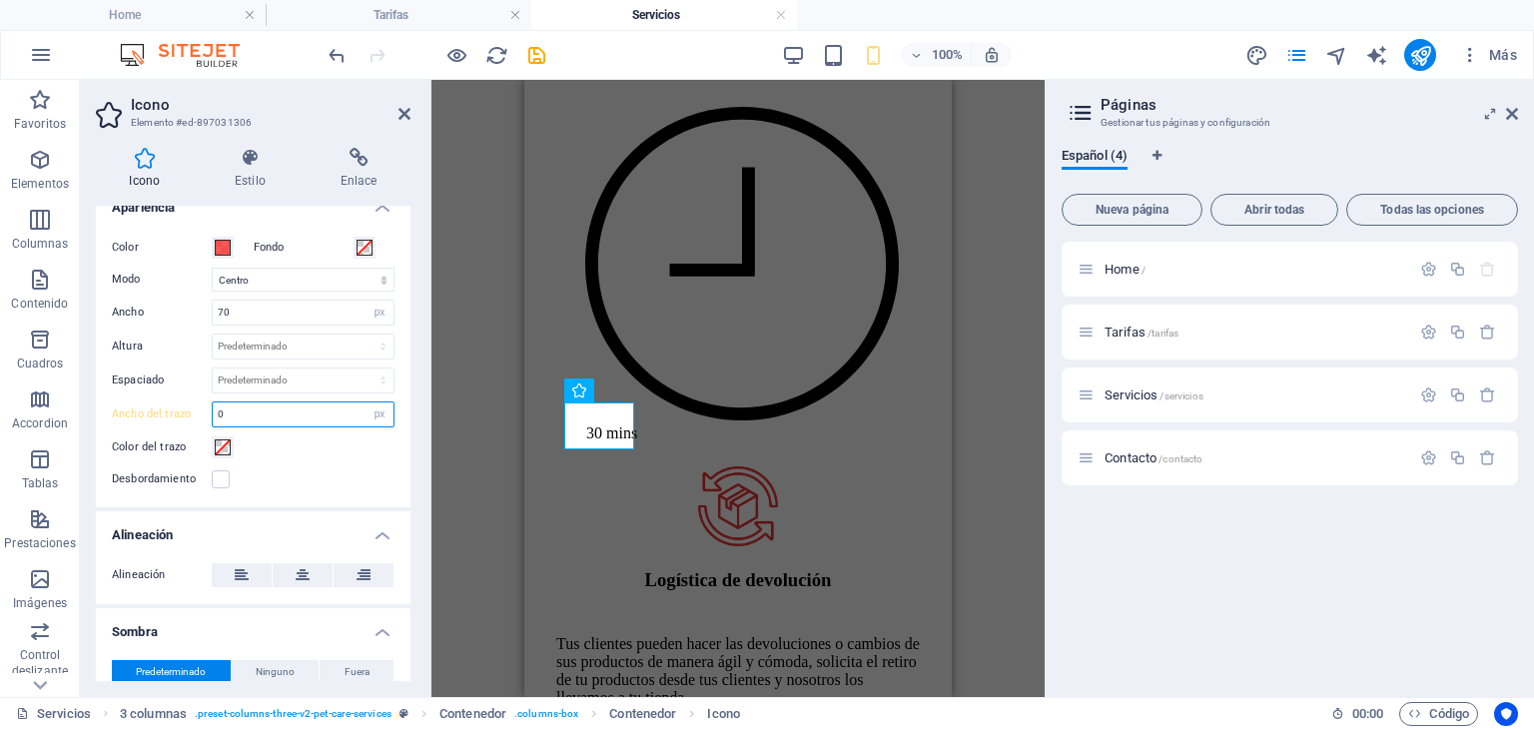
click at [354, 403] on input "0" at bounding box center [303, 414] width 181 height 24
click at [373, 408] on select "Predeterminado px rem % em vh vw" at bounding box center [380, 414] width 28 height 24
select select "default"
click at [366, 402] on select "Predeterminado px rem % em vh vw" at bounding box center [380, 414] width 28 height 24
type input "0"
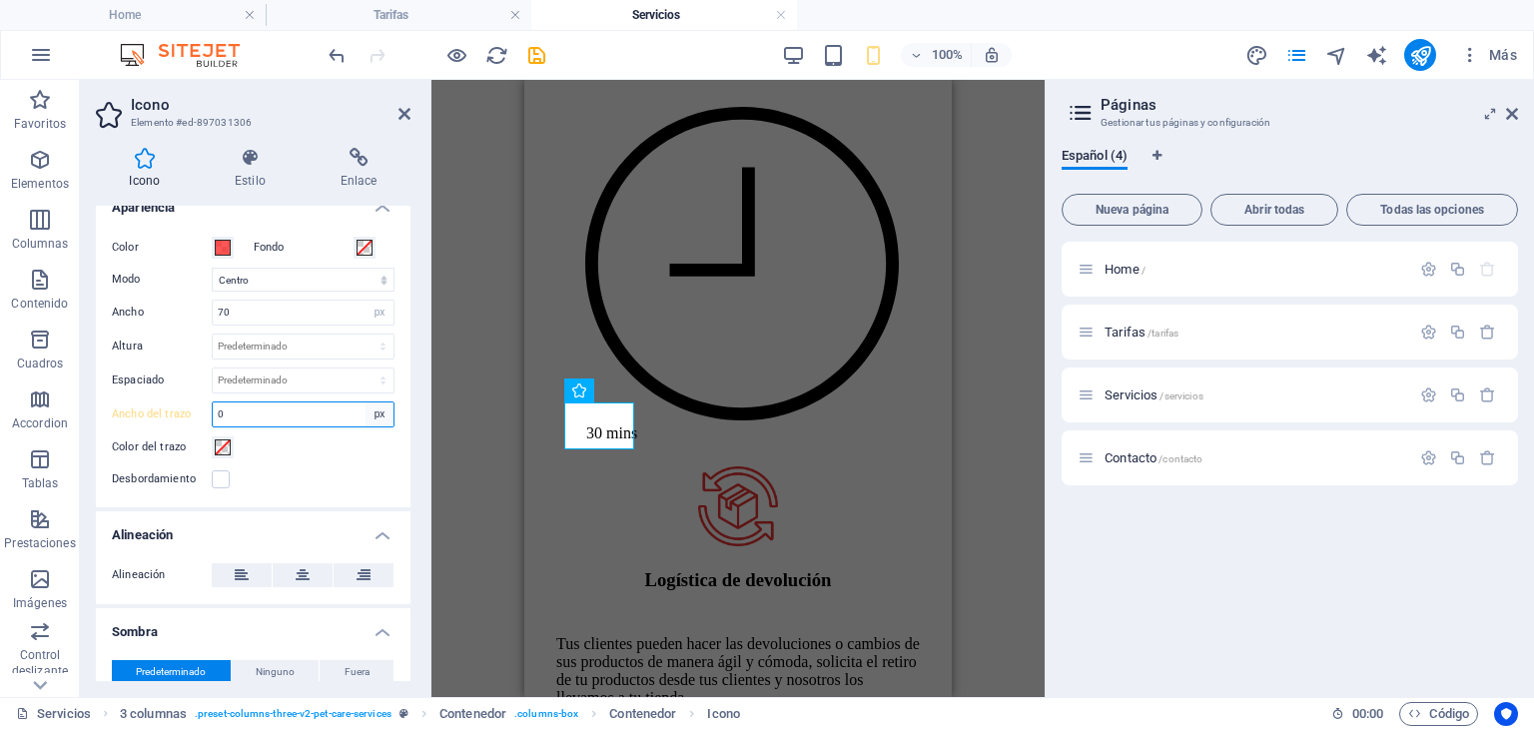
click at [380, 411] on select "Predeterminado px rem % em vh vw" at bounding box center [380, 414] width 28 height 24
select select "default"
click at [366, 402] on select "Predeterminado px rem % em vh vw" at bounding box center [380, 414] width 28 height 24
type input "0"
select select "px"
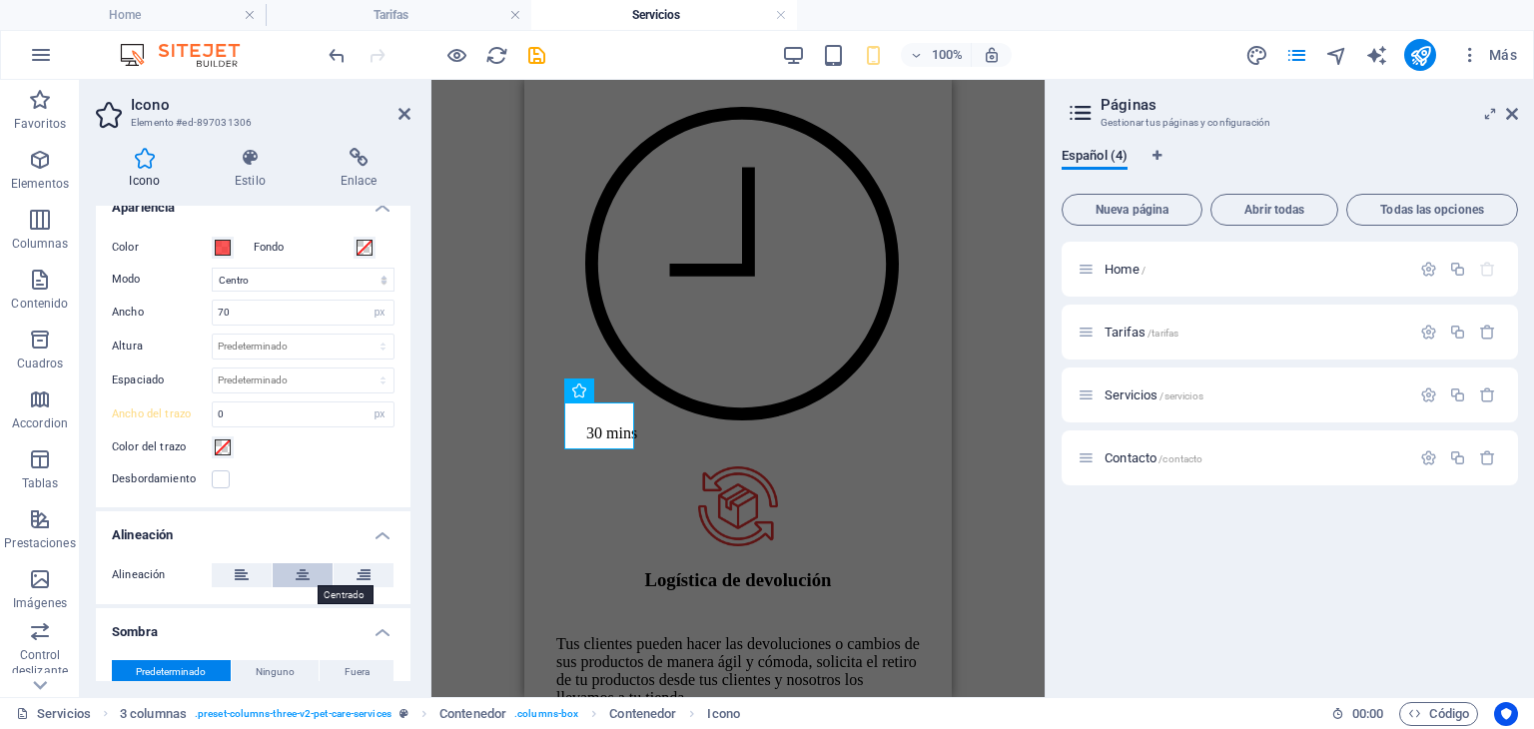
click at [300, 567] on icon at bounding box center [303, 575] width 14 height 24
click at [224, 476] on label at bounding box center [221, 479] width 18 height 18
click at [0, 0] on input "Desbordamiento" at bounding box center [0, 0] width 0 height 0
click at [224, 476] on label at bounding box center [221, 479] width 18 height 18
click at [0, 0] on input "Desbordamiento" at bounding box center [0, 0] width 0 height 0
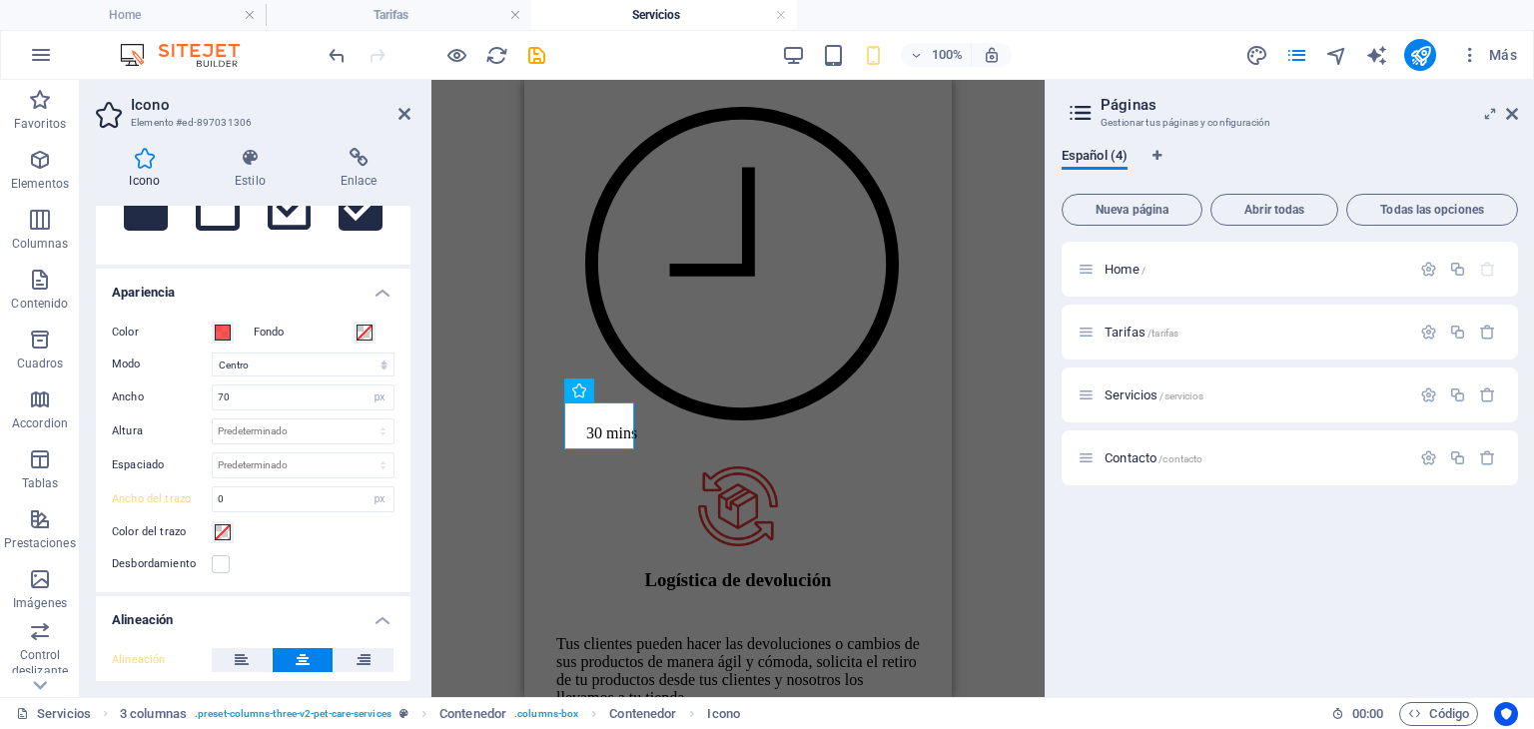
scroll to position [359, 0]
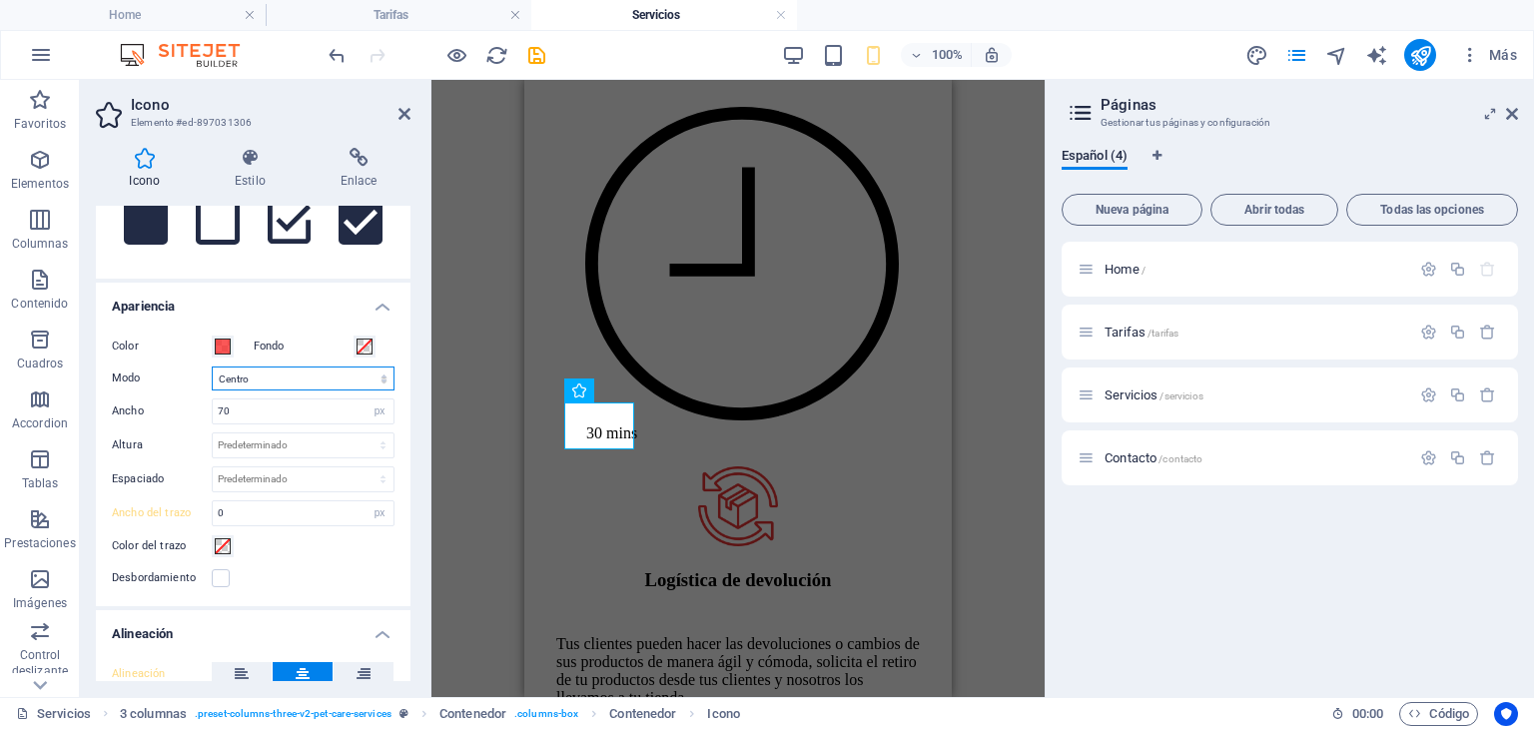
click at [360, 381] on select "Escalar Izquierda Centro Derecha" at bounding box center [303, 379] width 183 height 24
select select "none"
click at [212, 367] on select "Escalar Izquierda Centro Derecha" at bounding box center [303, 379] width 183 height 24
click at [346, 550] on div "Color del trazo" at bounding box center [253, 546] width 283 height 24
drag, startPoint x: 346, startPoint y: 550, endPoint x: 335, endPoint y: 582, distance: 33.8
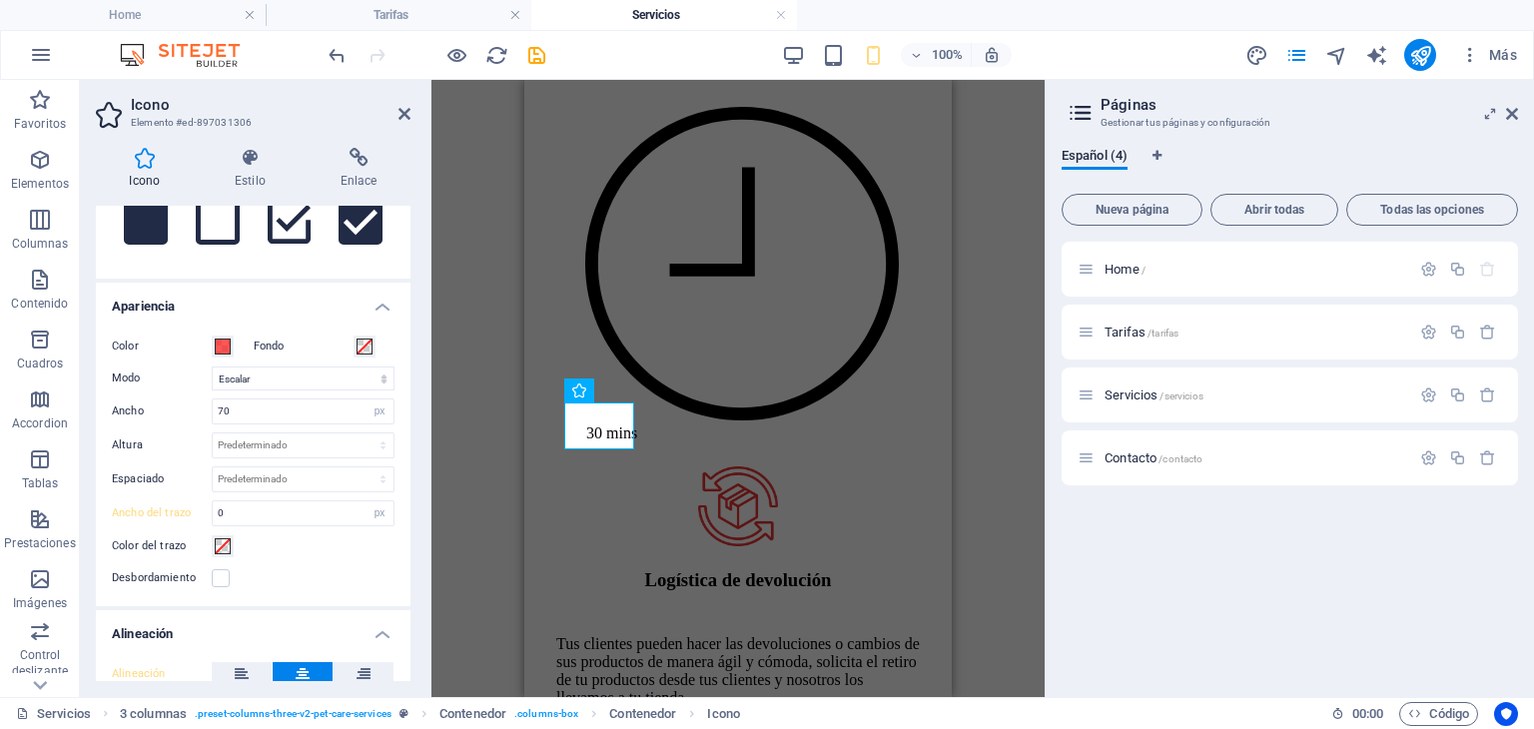
click at [335, 582] on div "Desbordamiento" at bounding box center [253, 578] width 283 height 24
click at [620, 393] on icon at bounding box center [615, 390] width 14 height 24
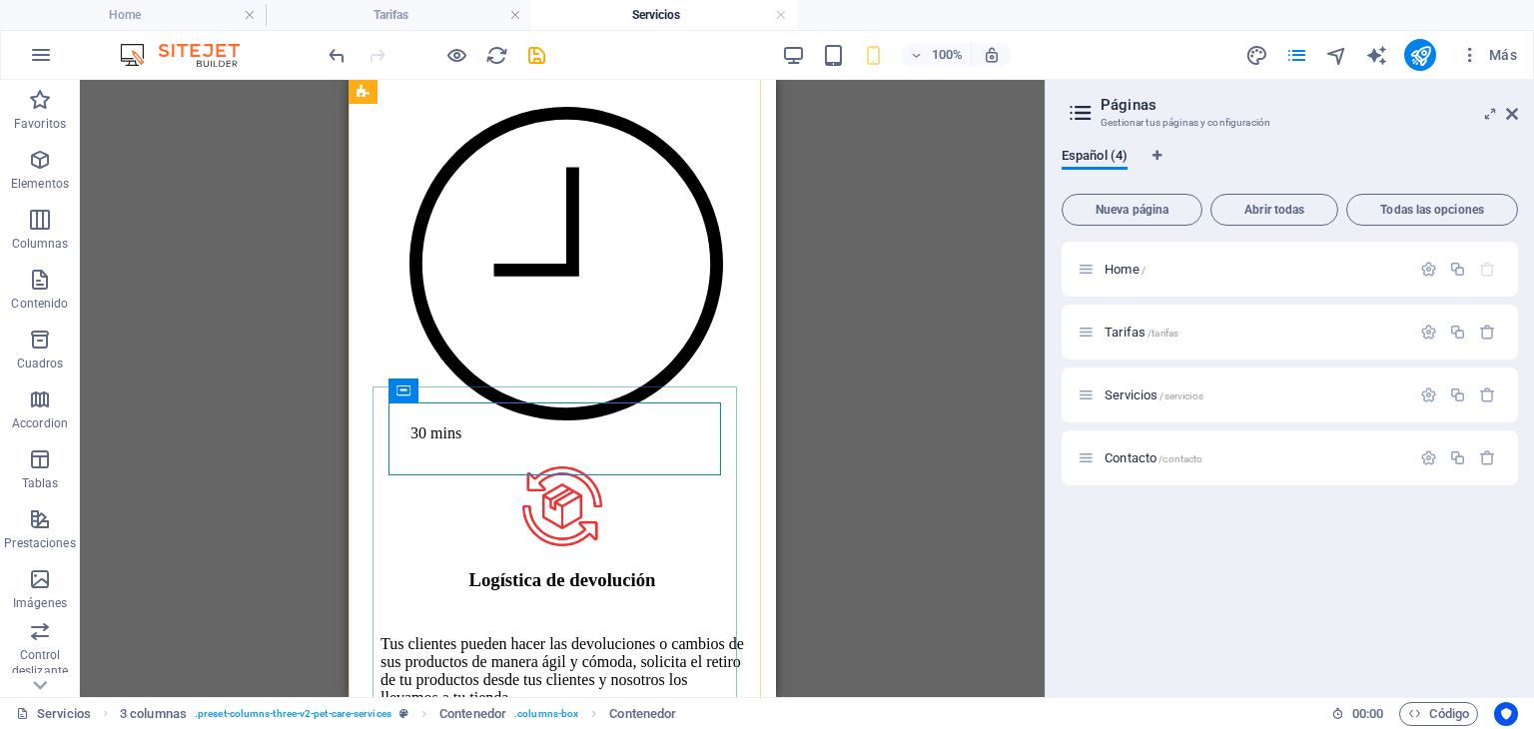
click at [536, 392] on icon at bounding box center [537, 389] width 11 height 21
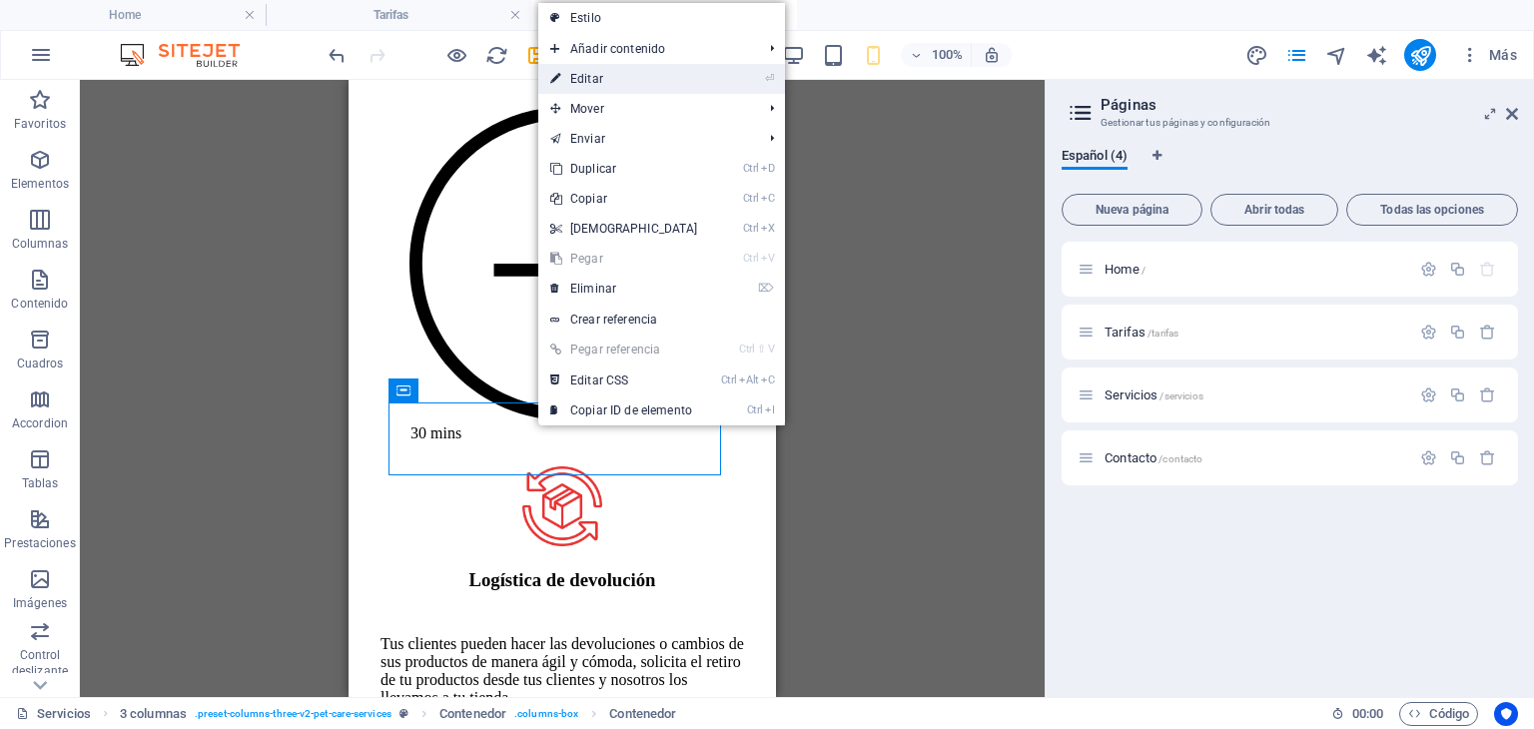
click at [602, 75] on link "⏎ Editar" at bounding box center [624, 79] width 172 height 30
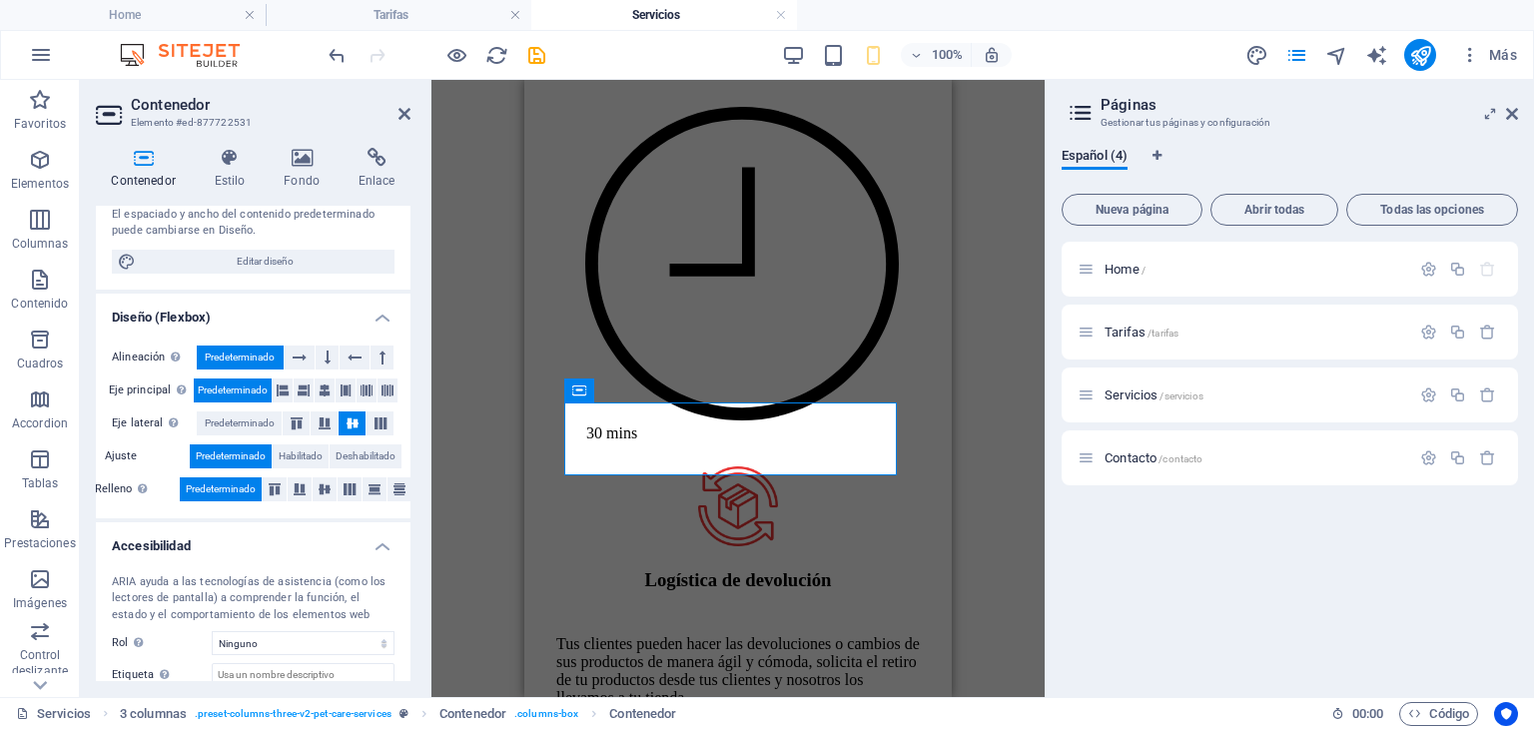
scroll to position [235, 0]
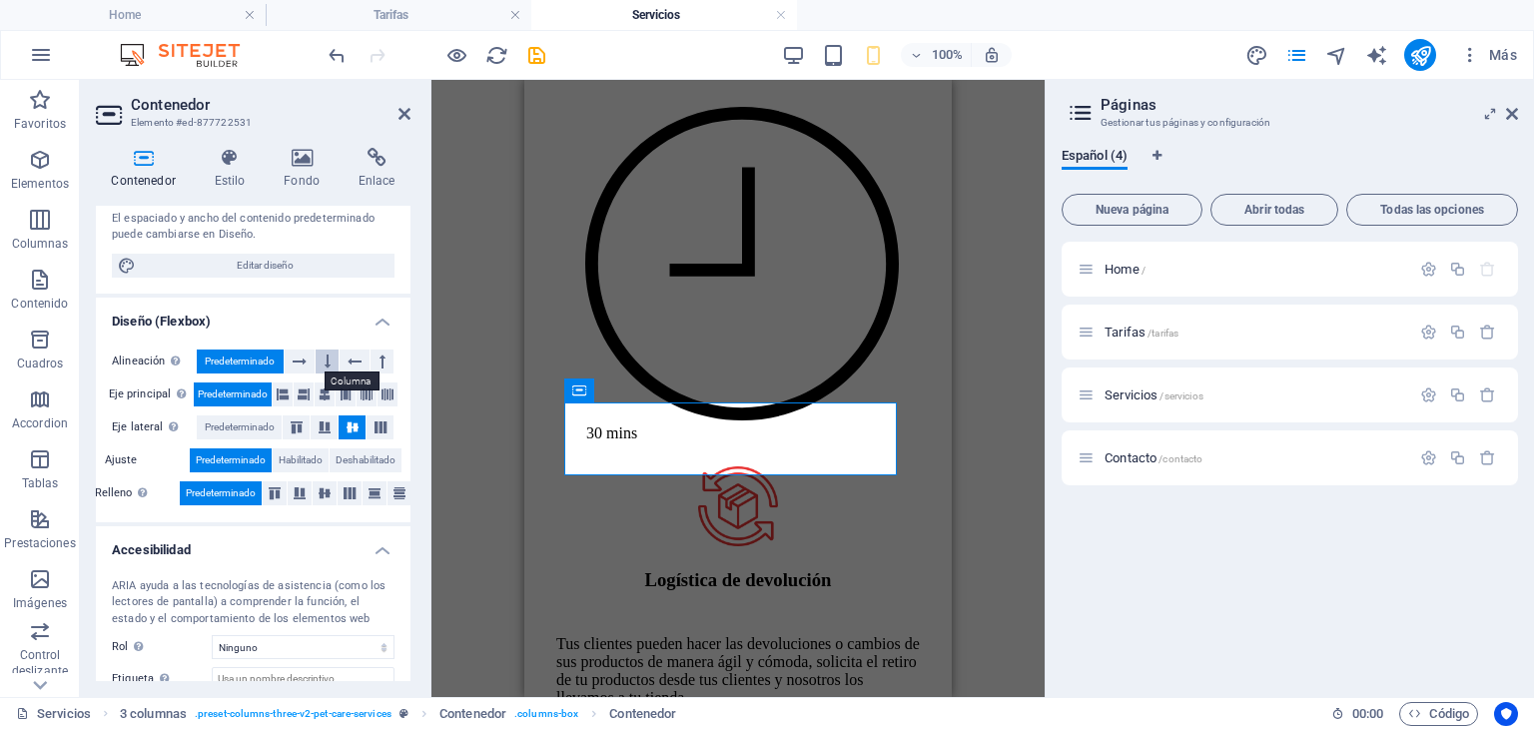
click at [325, 358] on icon at bounding box center [328, 362] width 6 height 24
click at [352, 418] on icon at bounding box center [353, 427] width 12 height 24
click at [353, 418] on icon at bounding box center [353, 427] width 12 height 24
click at [374, 420] on icon at bounding box center [380, 427] width 12 height 24
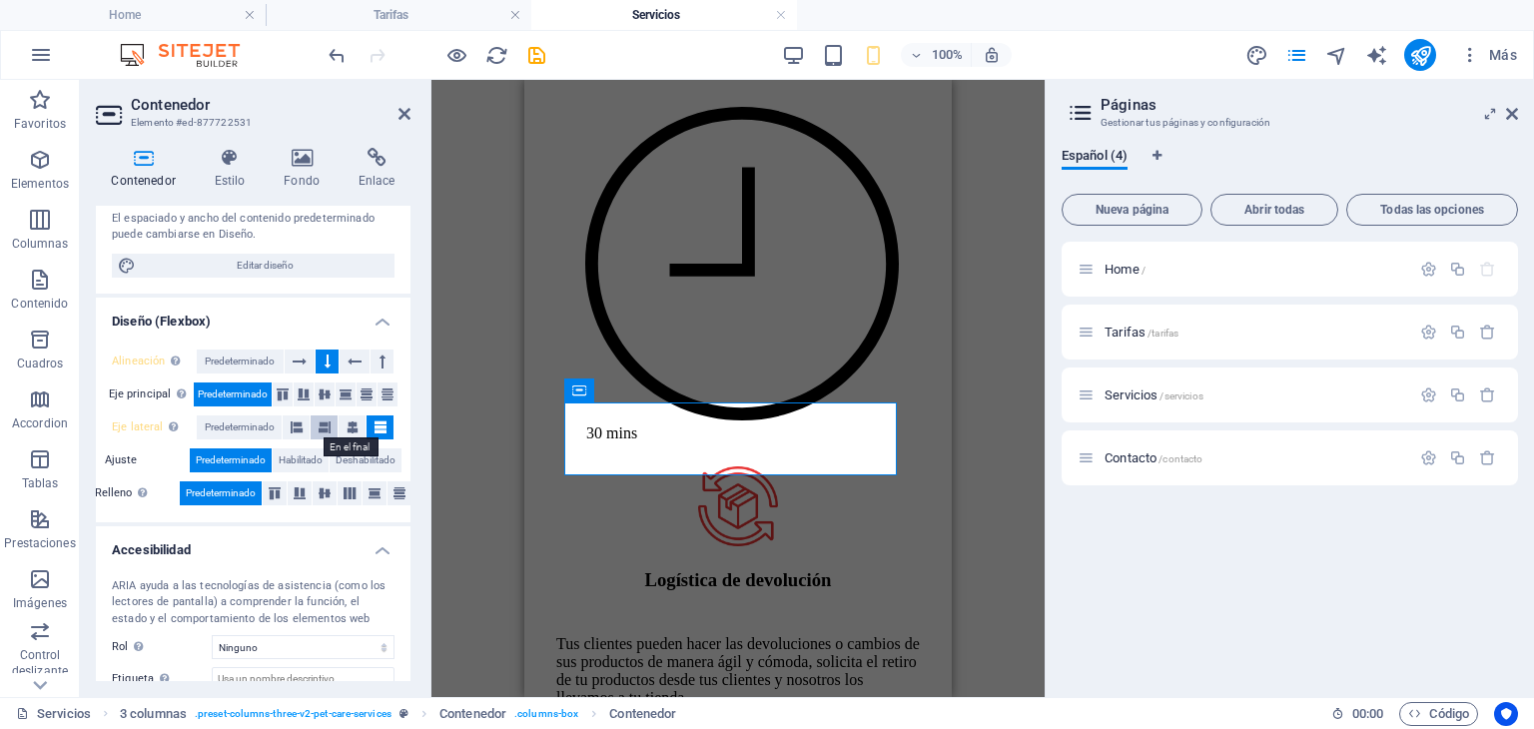
click at [325, 427] on icon at bounding box center [325, 427] width 12 height 24
click at [348, 425] on icon at bounding box center [353, 427] width 12 height 24
click at [314, 456] on span "Habilitado" at bounding box center [301, 460] width 44 height 24
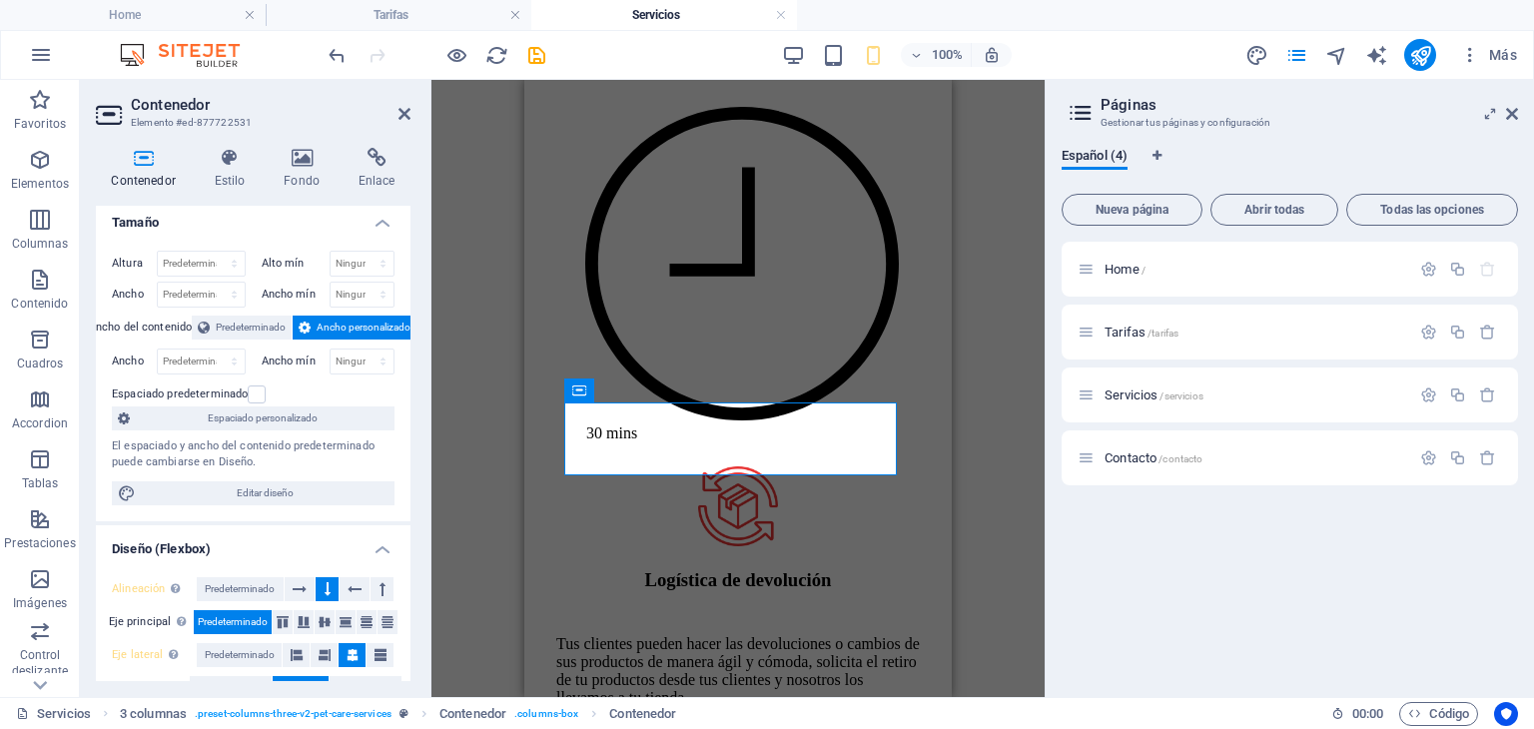
scroll to position [0, 0]
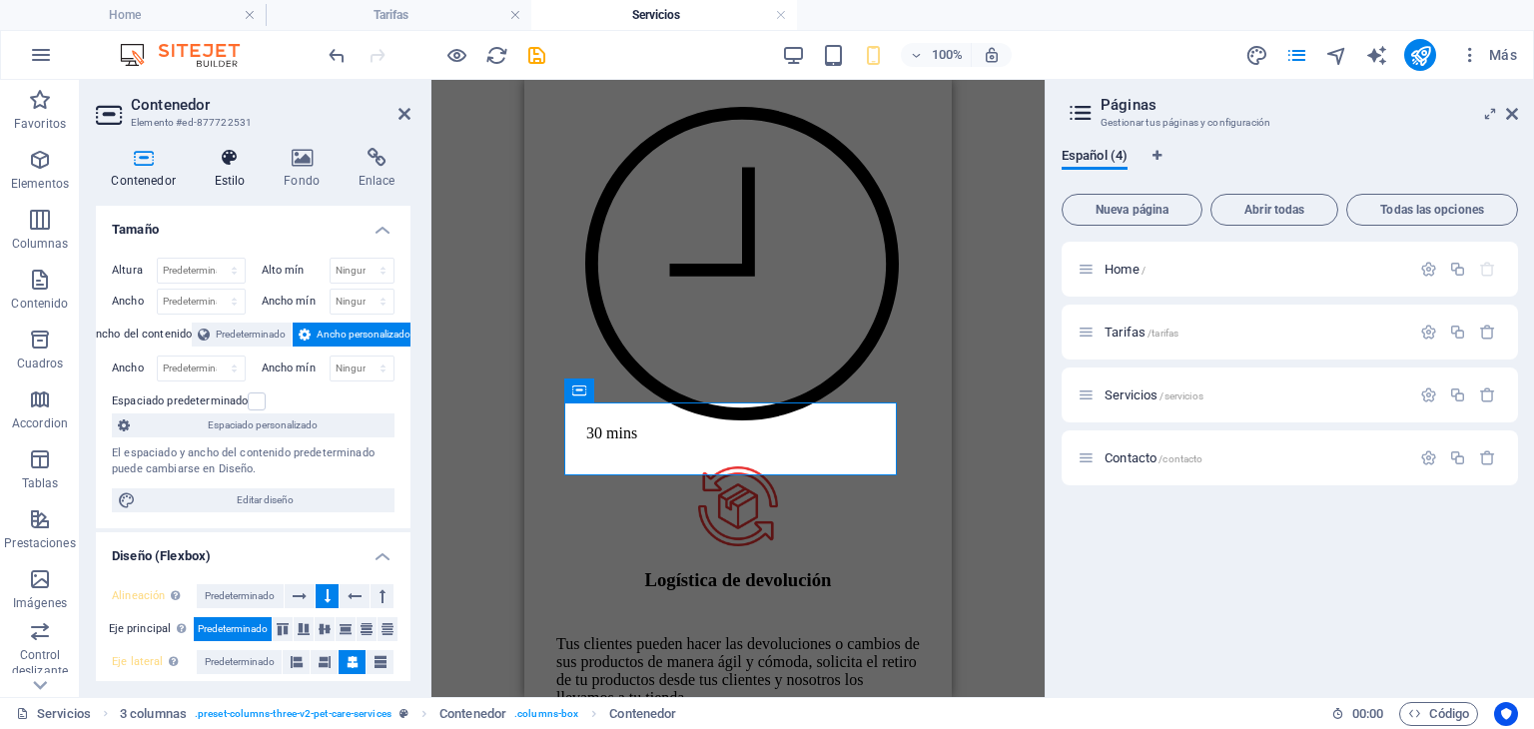
click at [243, 169] on h4 "Estilo" at bounding box center [234, 169] width 70 height 42
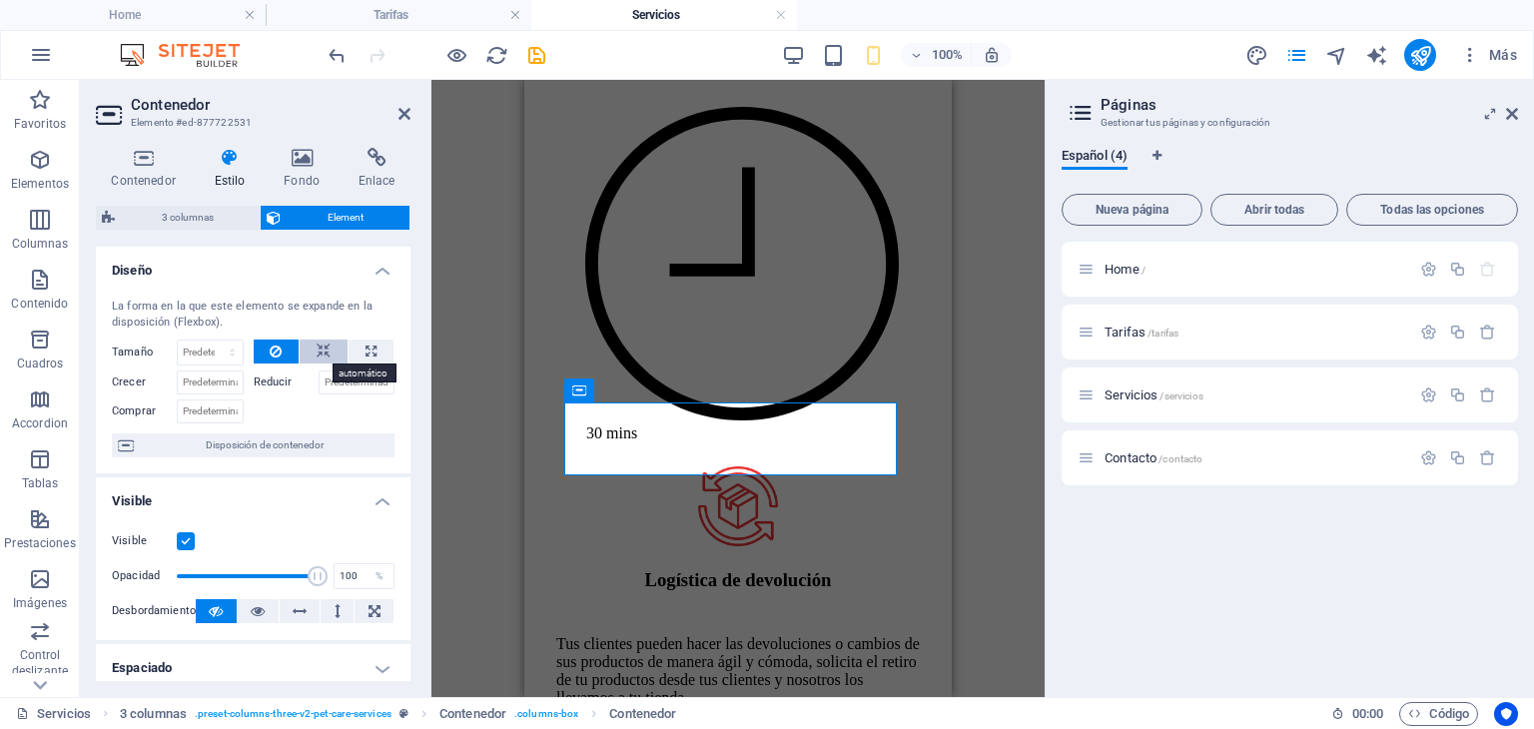
click at [320, 341] on icon at bounding box center [324, 352] width 14 height 24
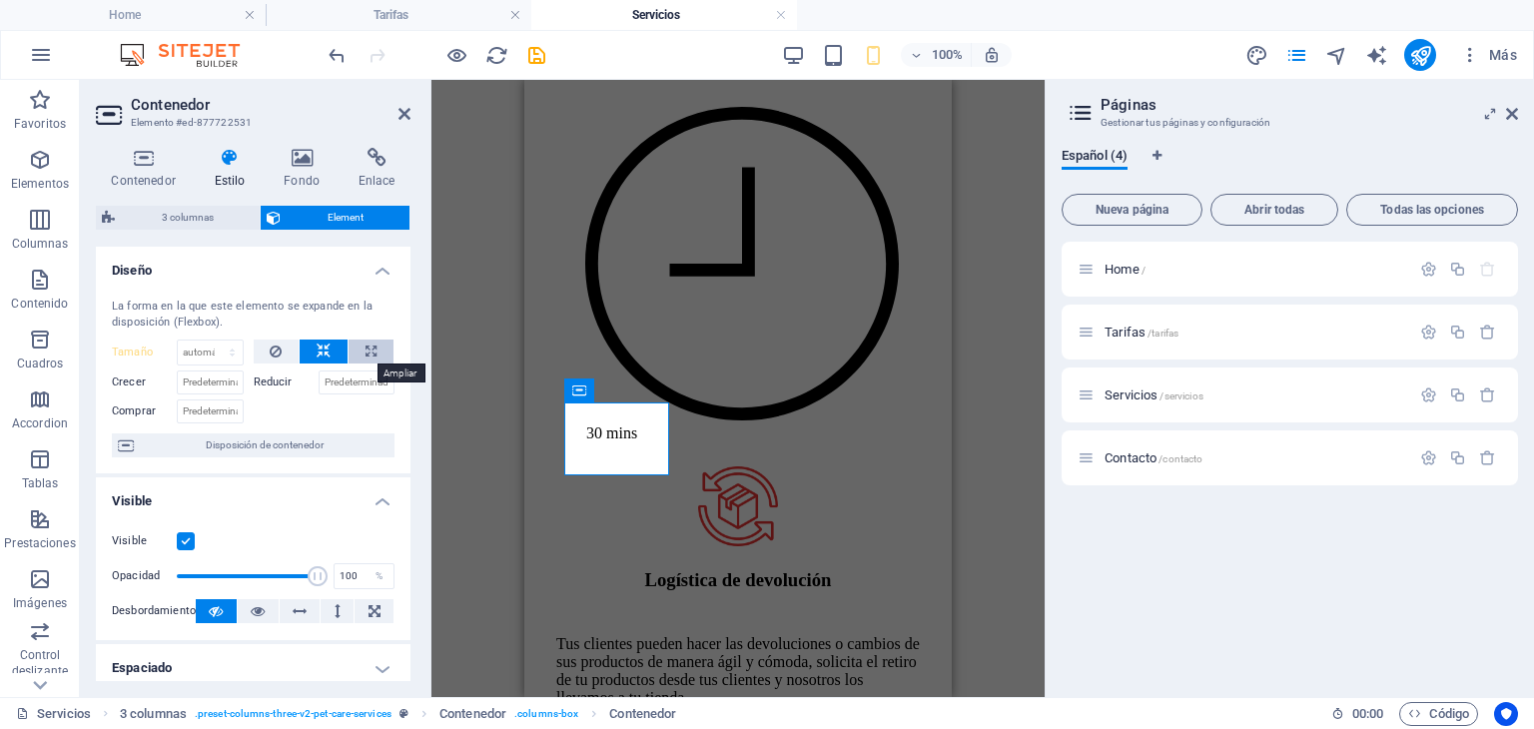
click at [367, 346] on icon at bounding box center [371, 352] width 11 height 24
type input "100"
select select "%"
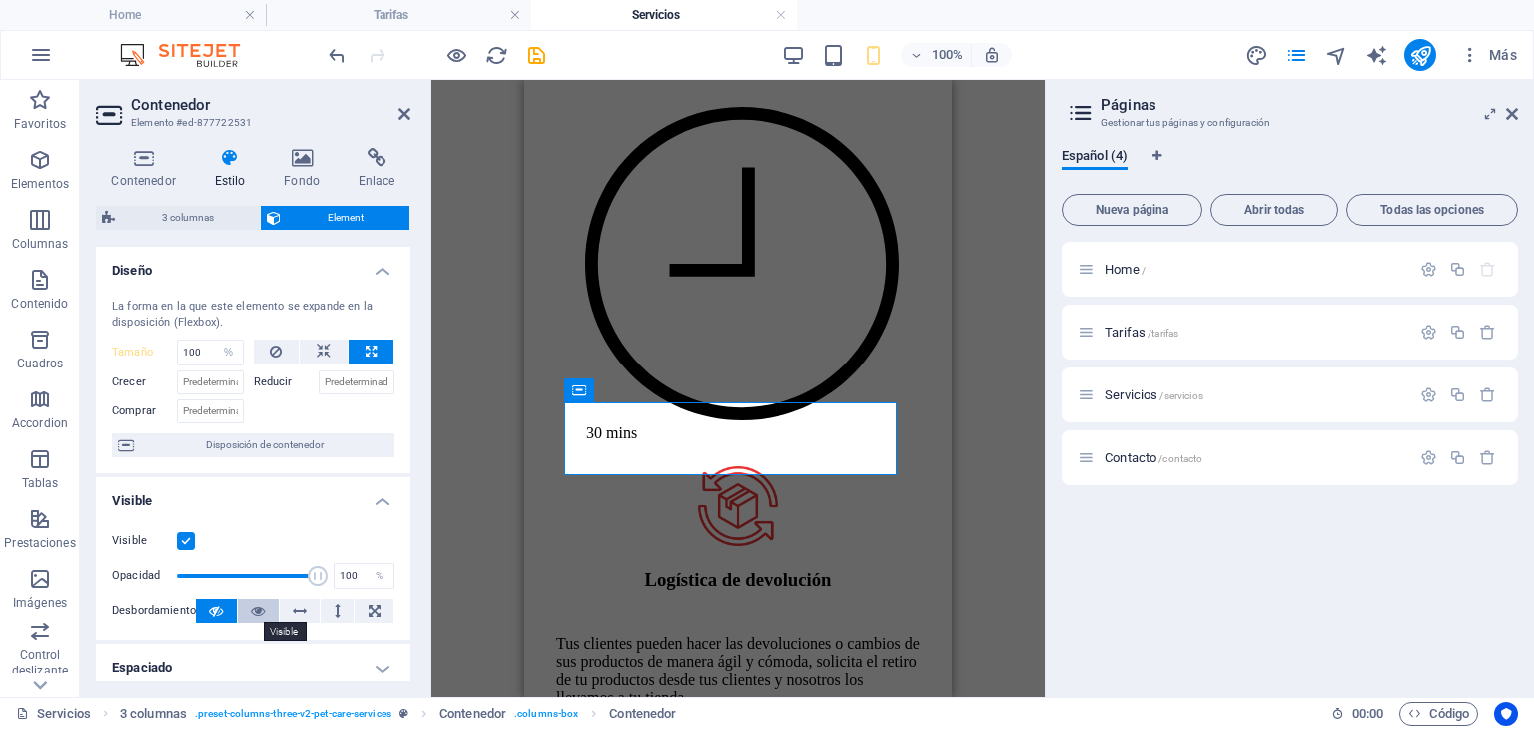
click at [259, 615] on icon at bounding box center [258, 611] width 14 height 24
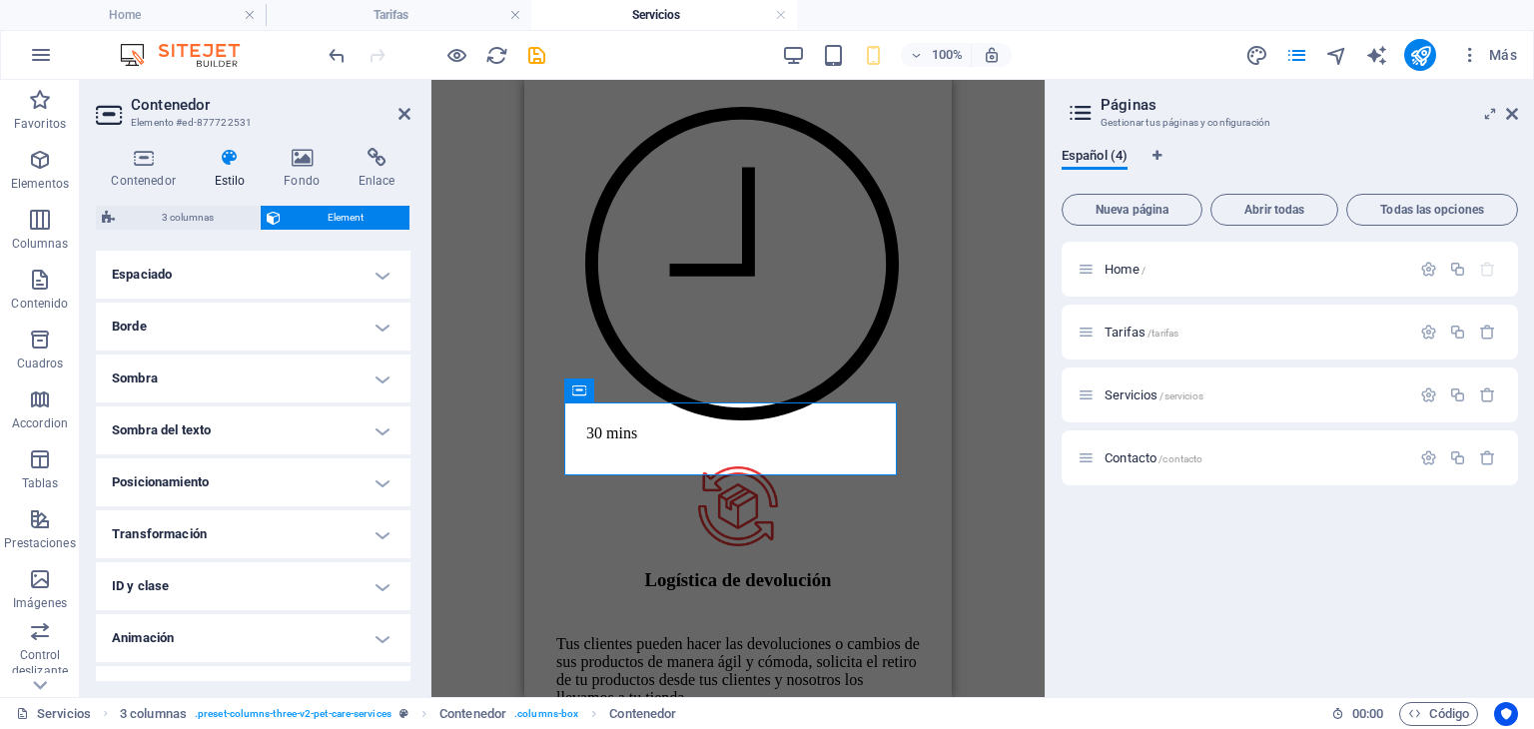
scroll to position [395, 0]
click at [375, 487] on h4 "Posicionamiento" at bounding box center [253, 480] width 315 height 48
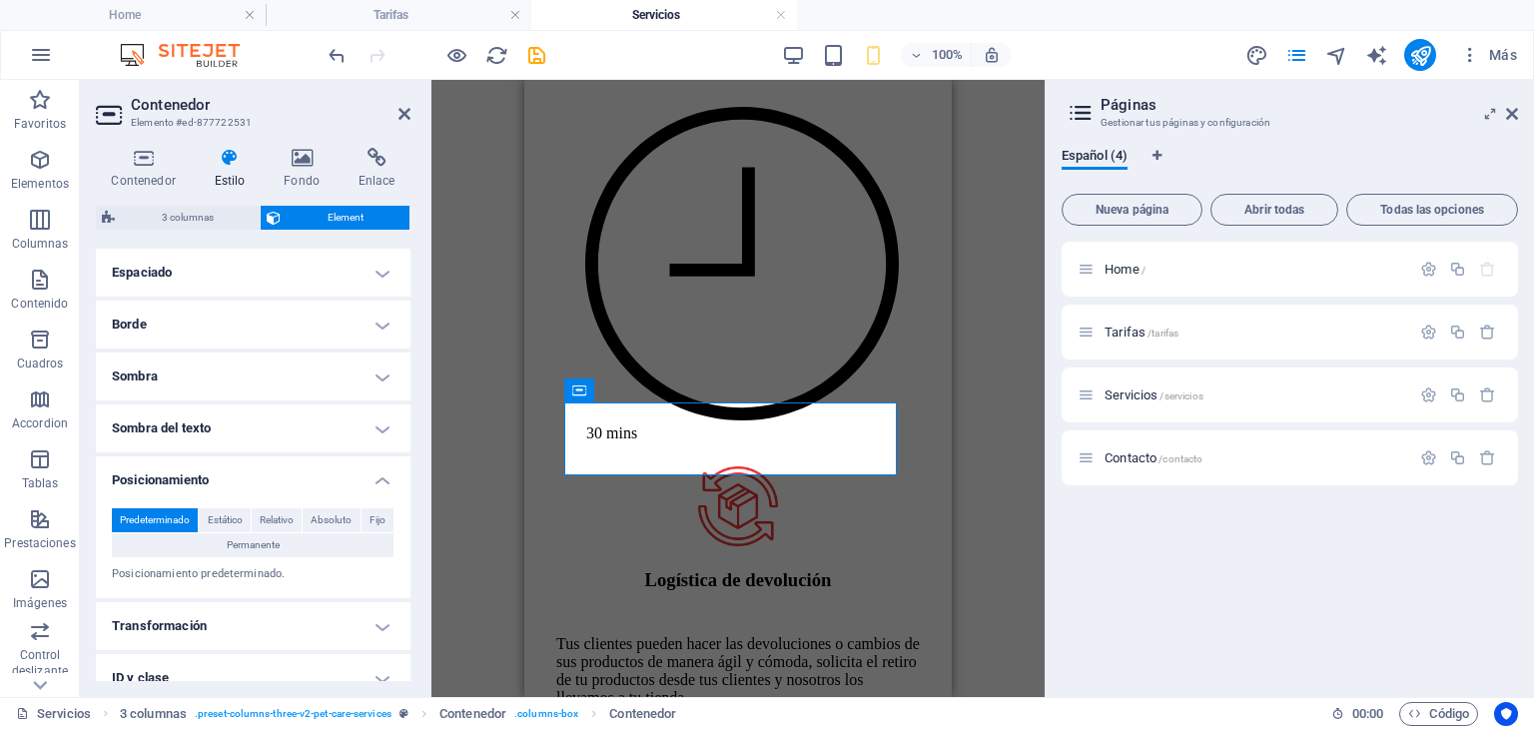
click at [375, 487] on h4 "Posicionamiento" at bounding box center [253, 474] width 315 height 36
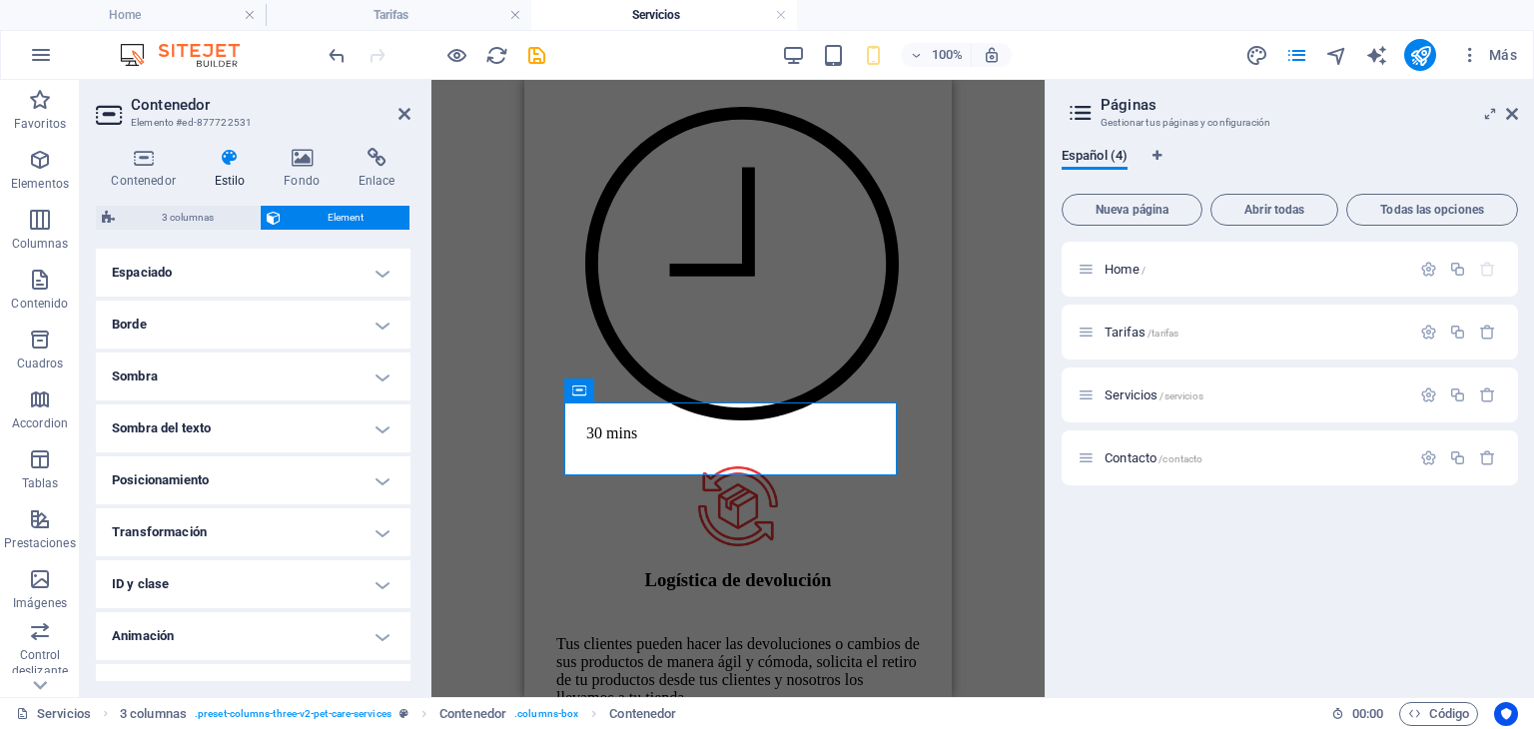
click at [379, 538] on h4 "Transformación" at bounding box center [253, 532] width 315 height 48
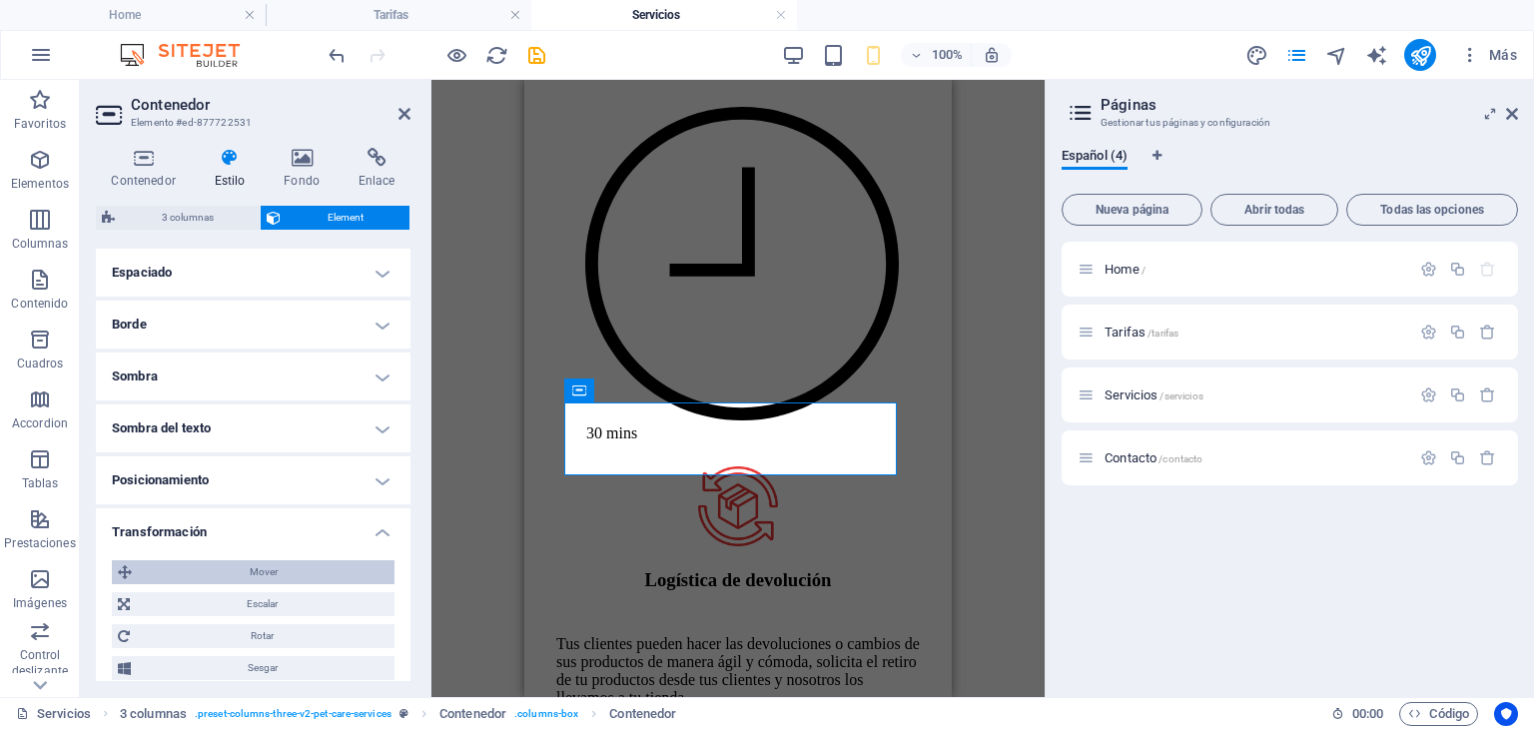
click at [321, 570] on span "Mover" at bounding box center [263, 572] width 251 height 24
drag, startPoint x: 204, startPoint y: 607, endPoint x: 184, endPoint y: 609, distance: 20.1
click at [184, 609] on div "0 px rem % em vh vw" at bounding box center [205, 610] width 87 height 26
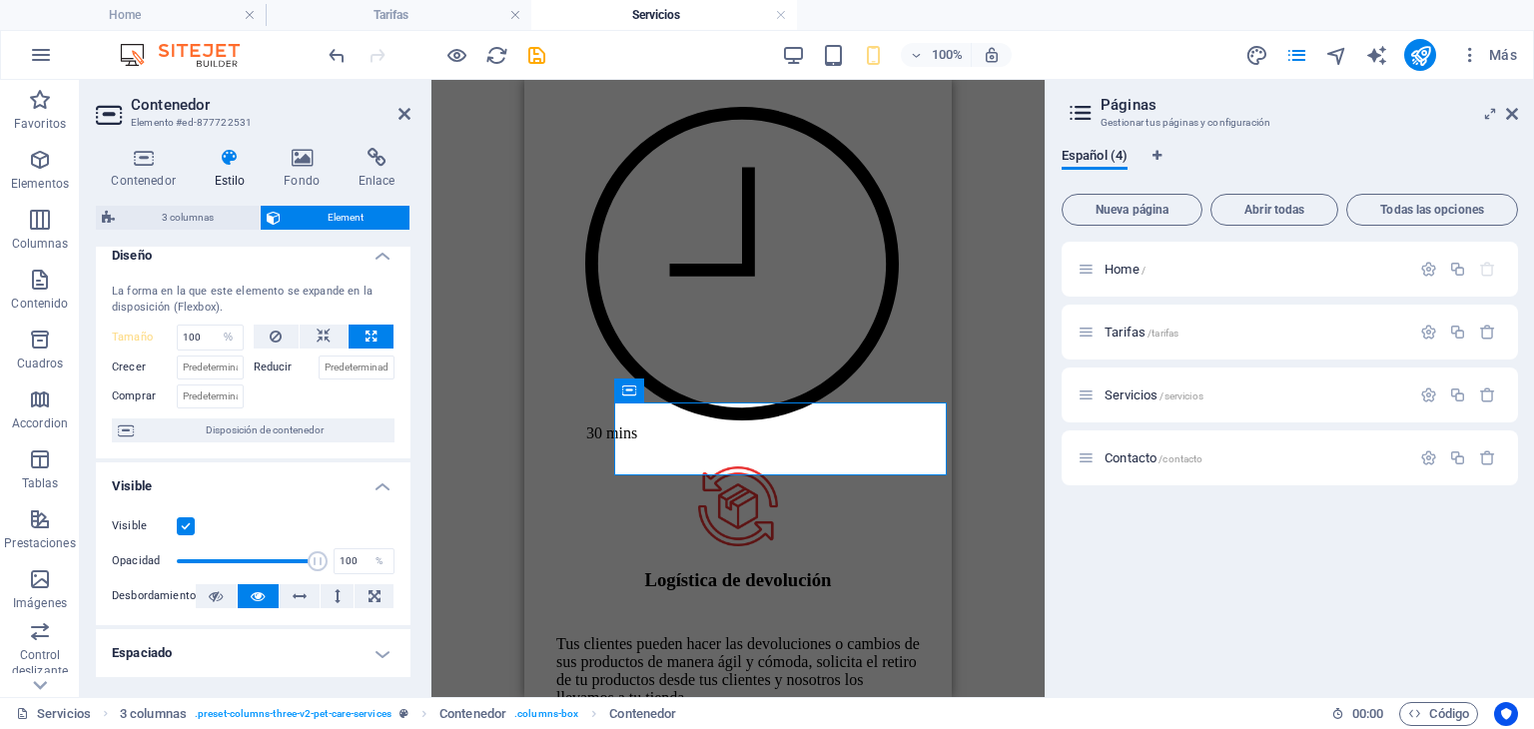
scroll to position [7, 0]
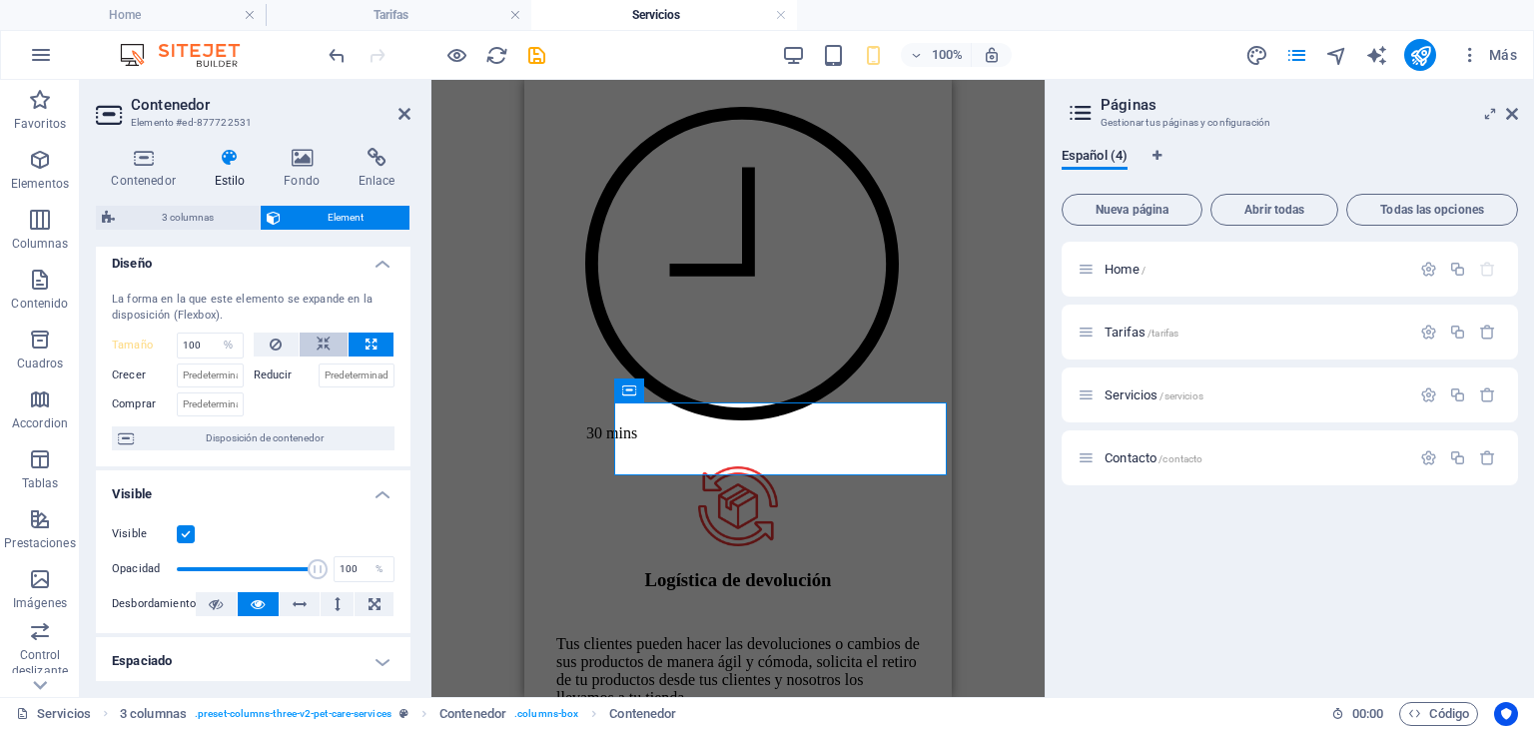
type input "50"
click at [323, 346] on icon at bounding box center [324, 345] width 14 height 24
select select "DISABLED_OPTION_VALUE"
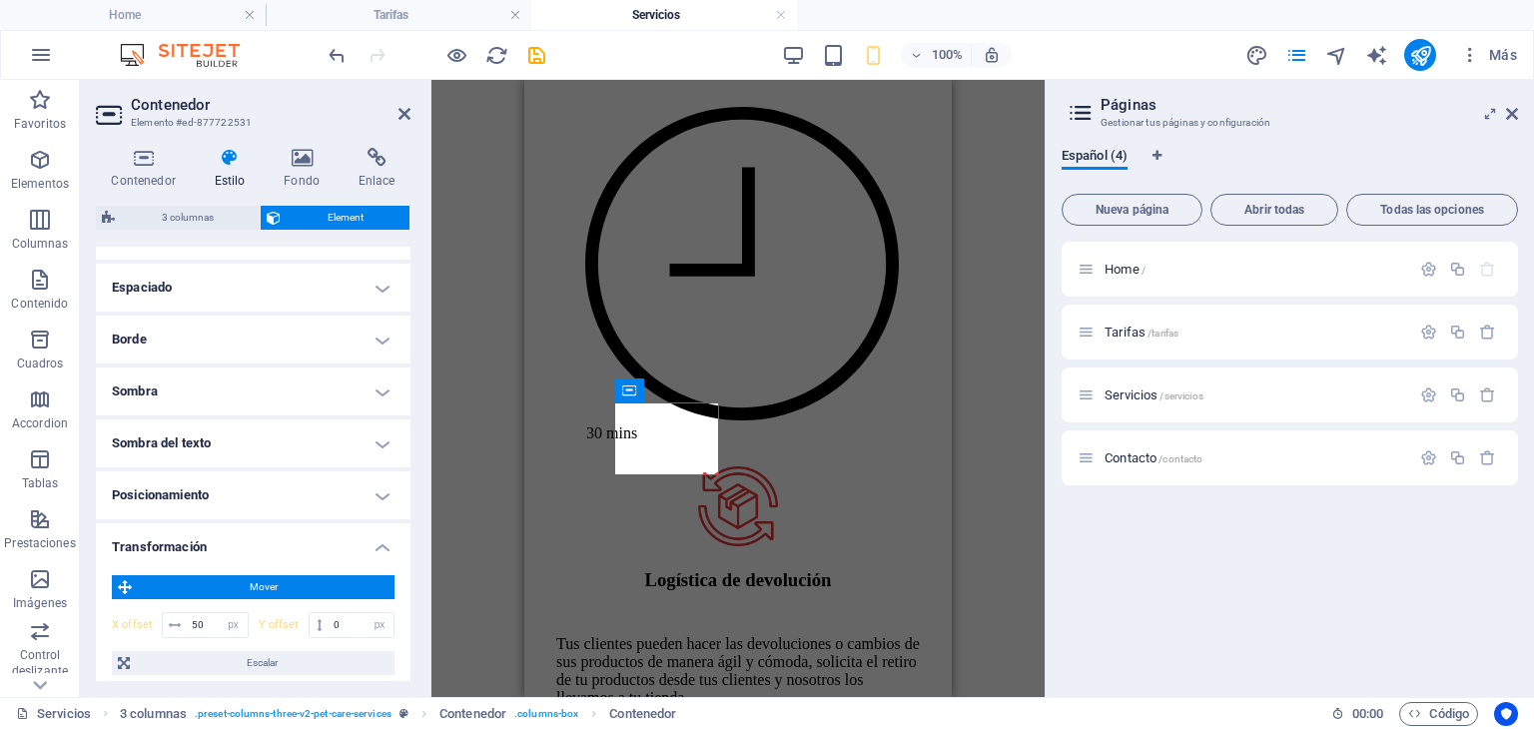
scroll to position [404, 0]
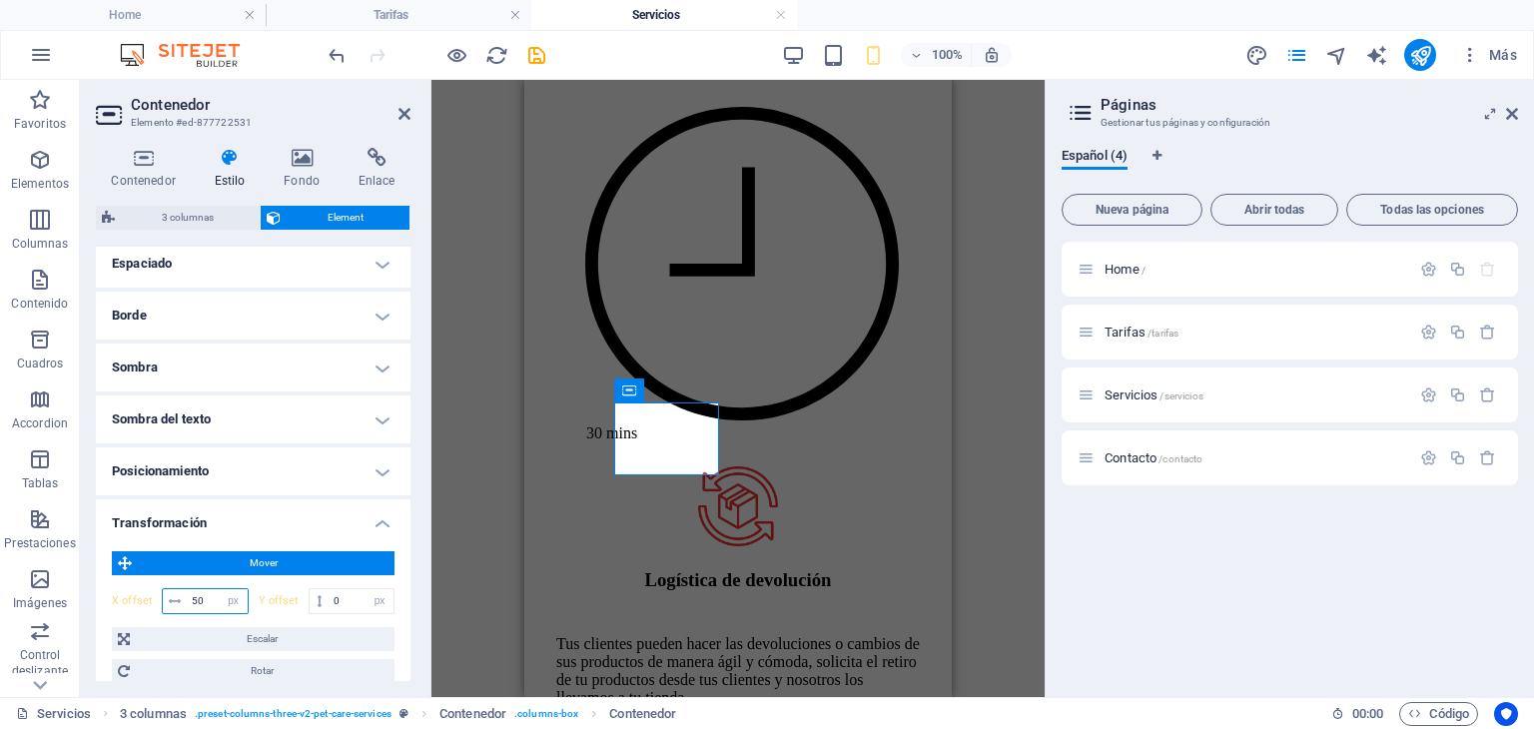
drag, startPoint x: 212, startPoint y: 595, endPoint x: 189, endPoint y: 600, distance: 23.5
click at [189, 600] on input "50" at bounding box center [217, 601] width 61 height 24
drag, startPoint x: 201, startPoint y: 599, endPoint x: 181, endPoint y: 600, distance: 20.0
click at [181, 600] on div "70 px rem % em vh vw" at bounding box center [205, 601] width 87 height 26
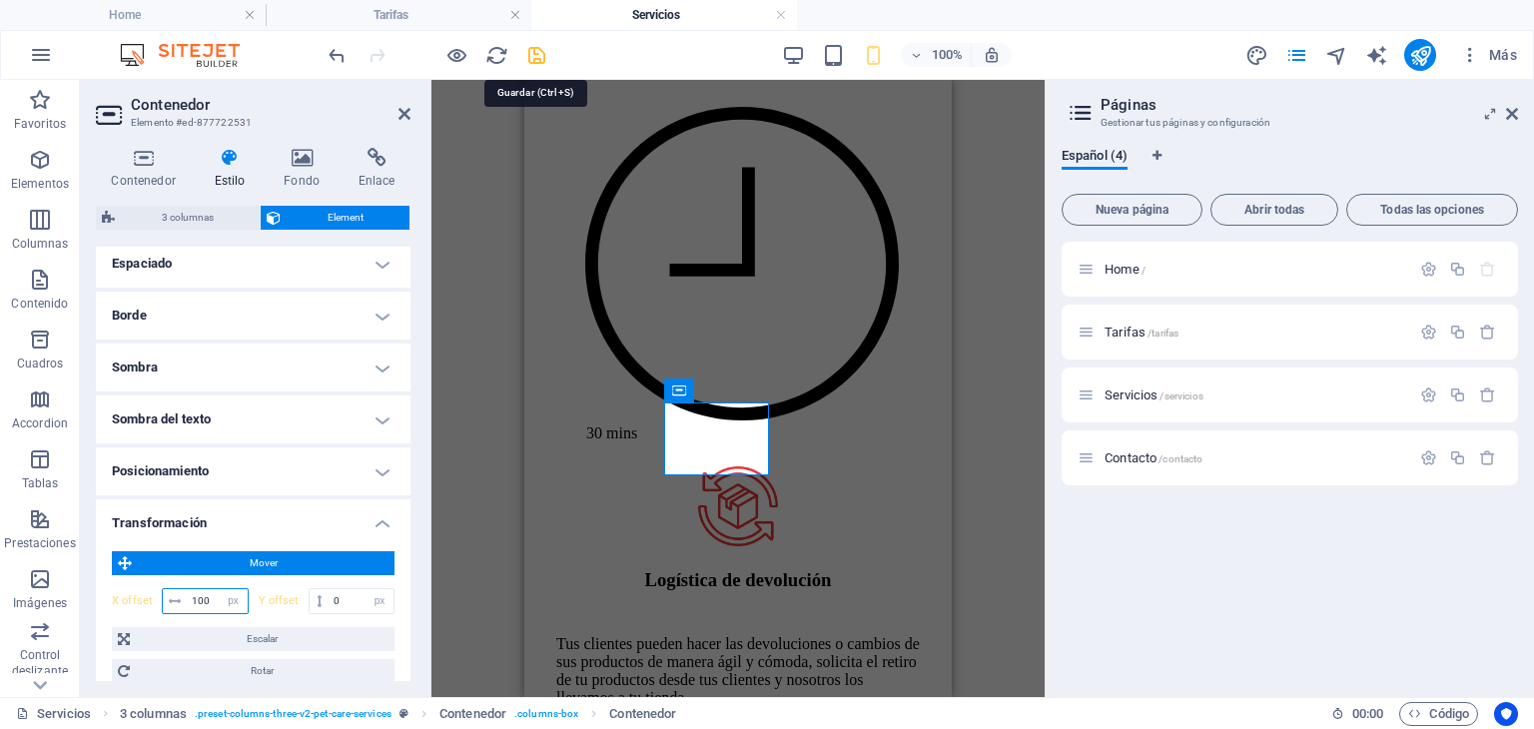
type input "100"
click at [543, 51] on icon "save" at bounding box center [536, 55] width 23 height 23
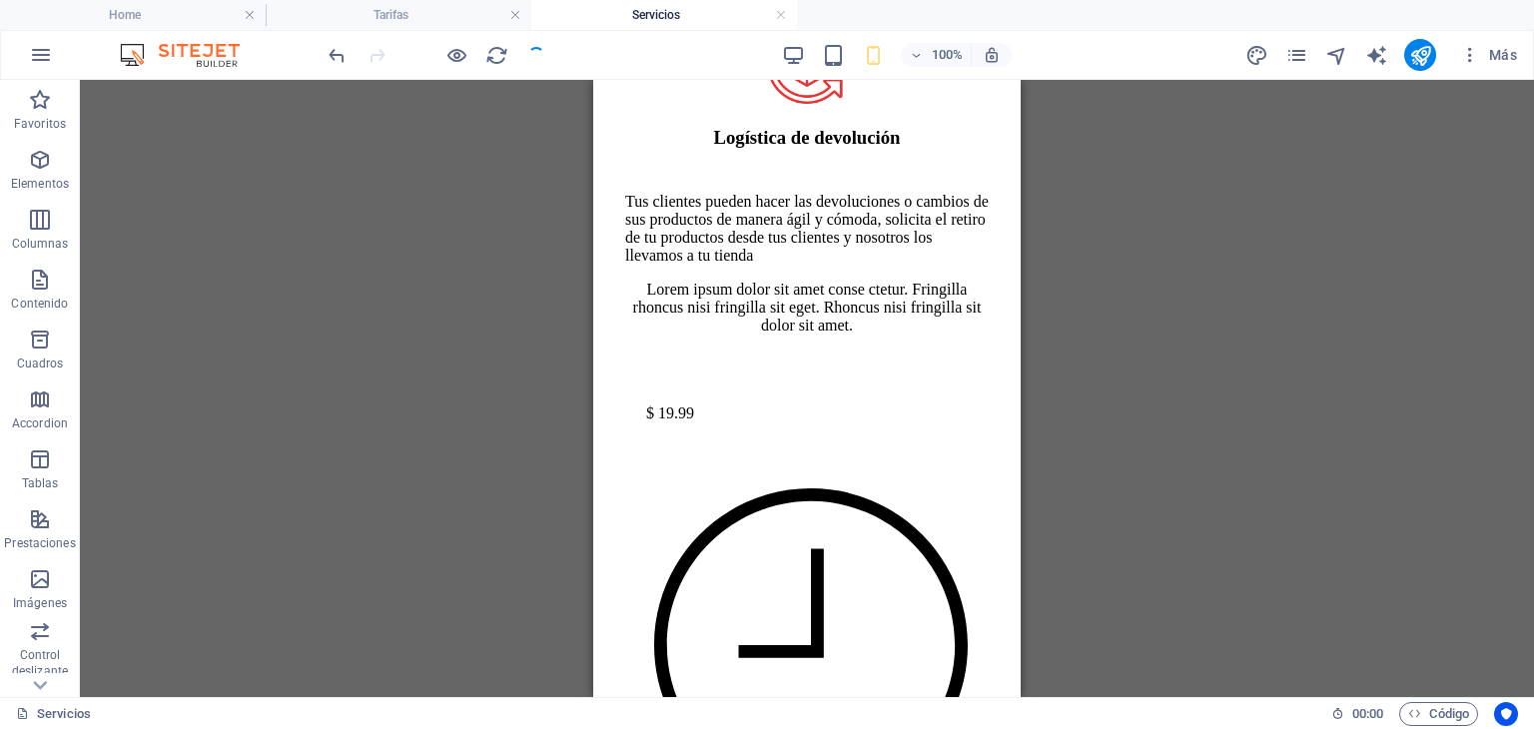
scroll to position [2640, 0]
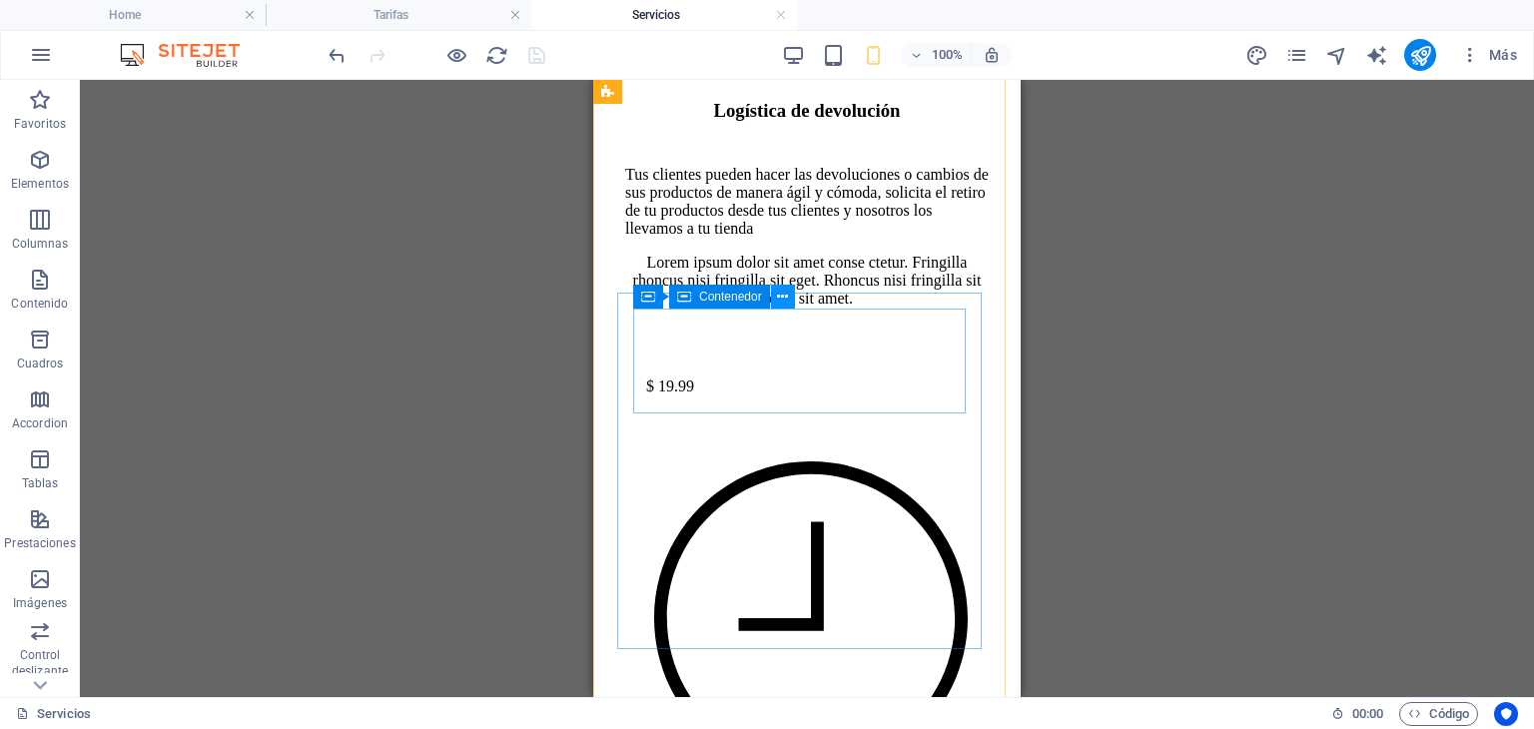
click at [785, 301] on icon at bounding box center [782, 297] width 11 height 21
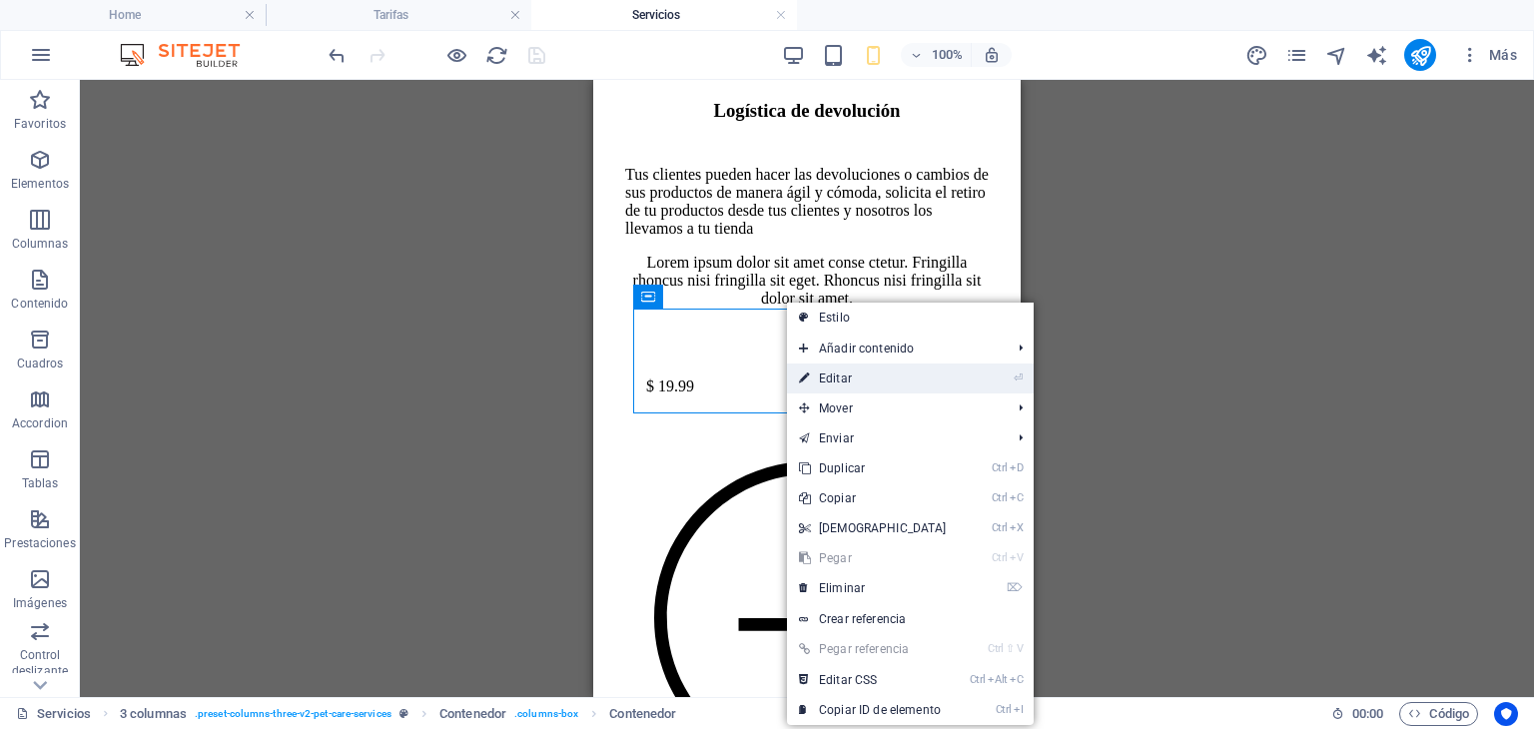
click at [843, 376] on link "⏎ Editar" at bounding box center [873, 379] width 172 height 30
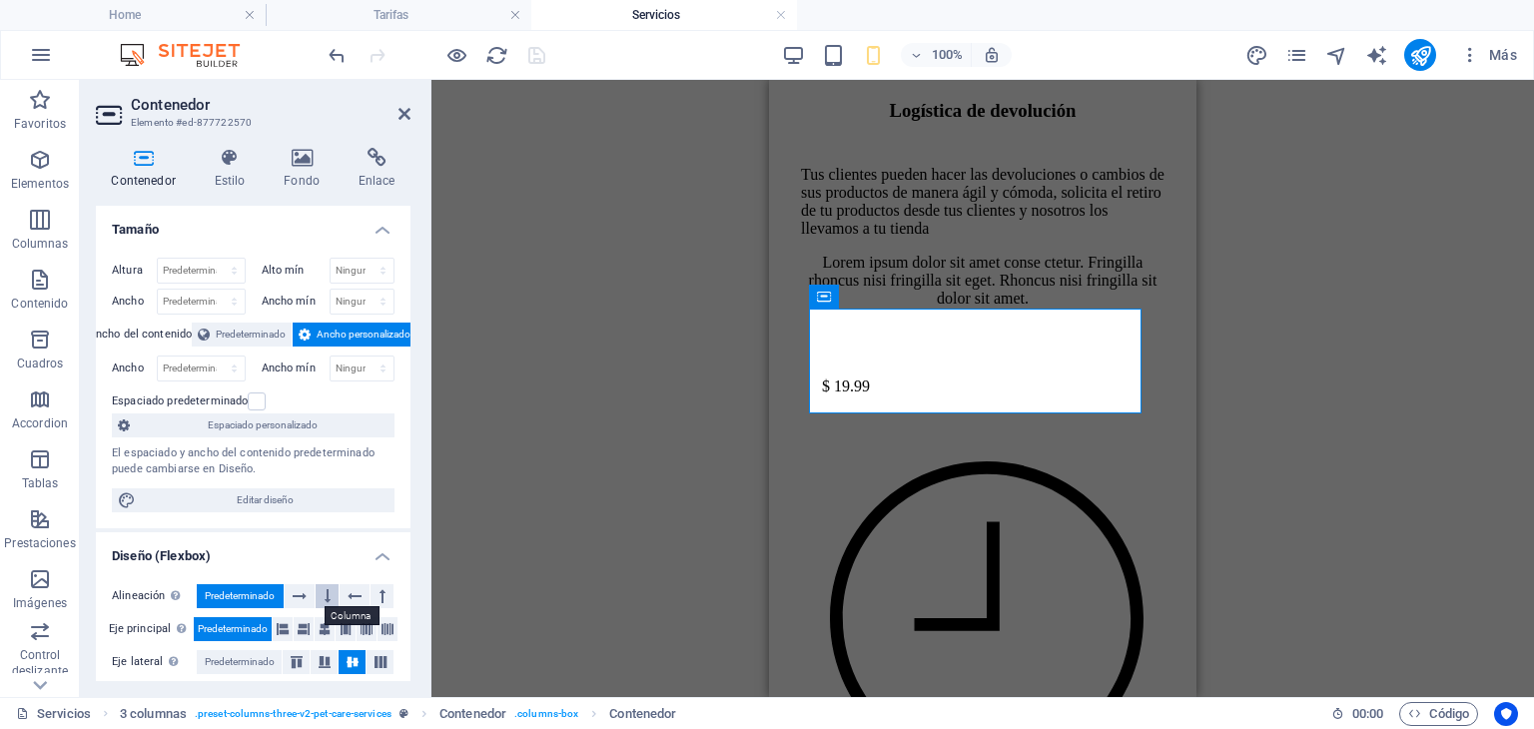
click at [327, 594] on icon at bounding box center [328, 596] width 6 height 24
click at [539, 50] on icon "save" at bounding box center [536, 55] width 23 height 23
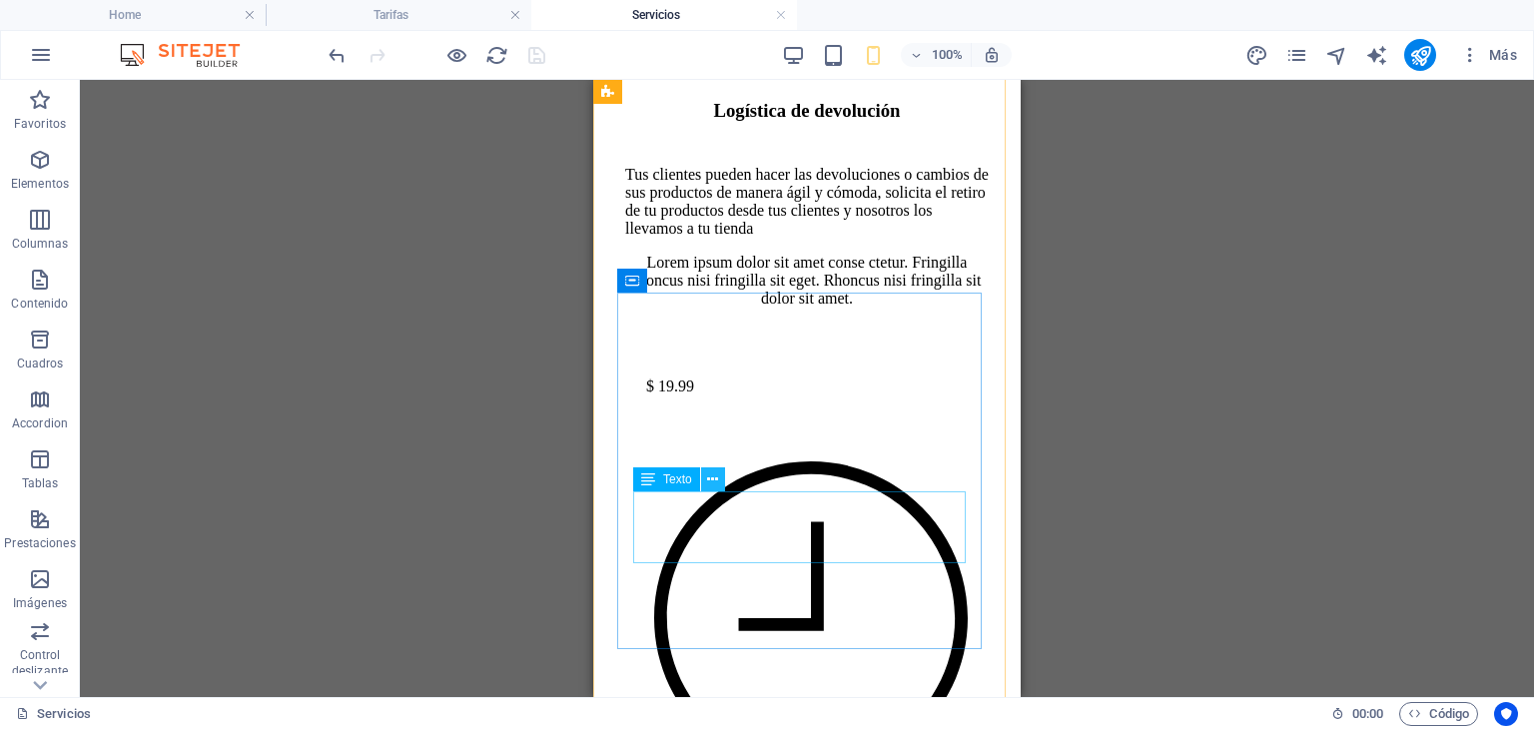
click at [716, 481] on icon at bounding box center [712, 479] width 11 height 21
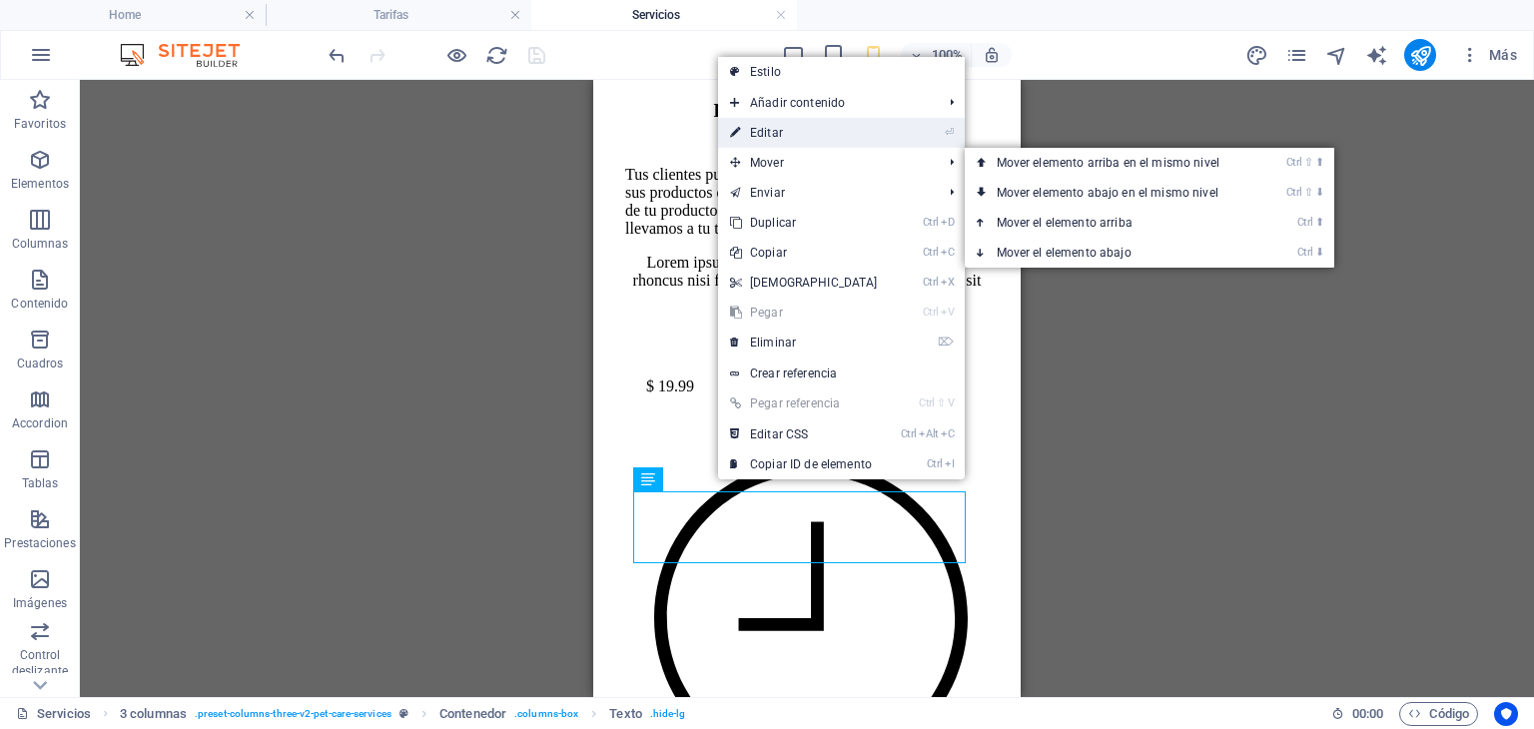
click at [784, 133] on link "⏎ Editar" at bounding box center [804, 133] width 172 height 30
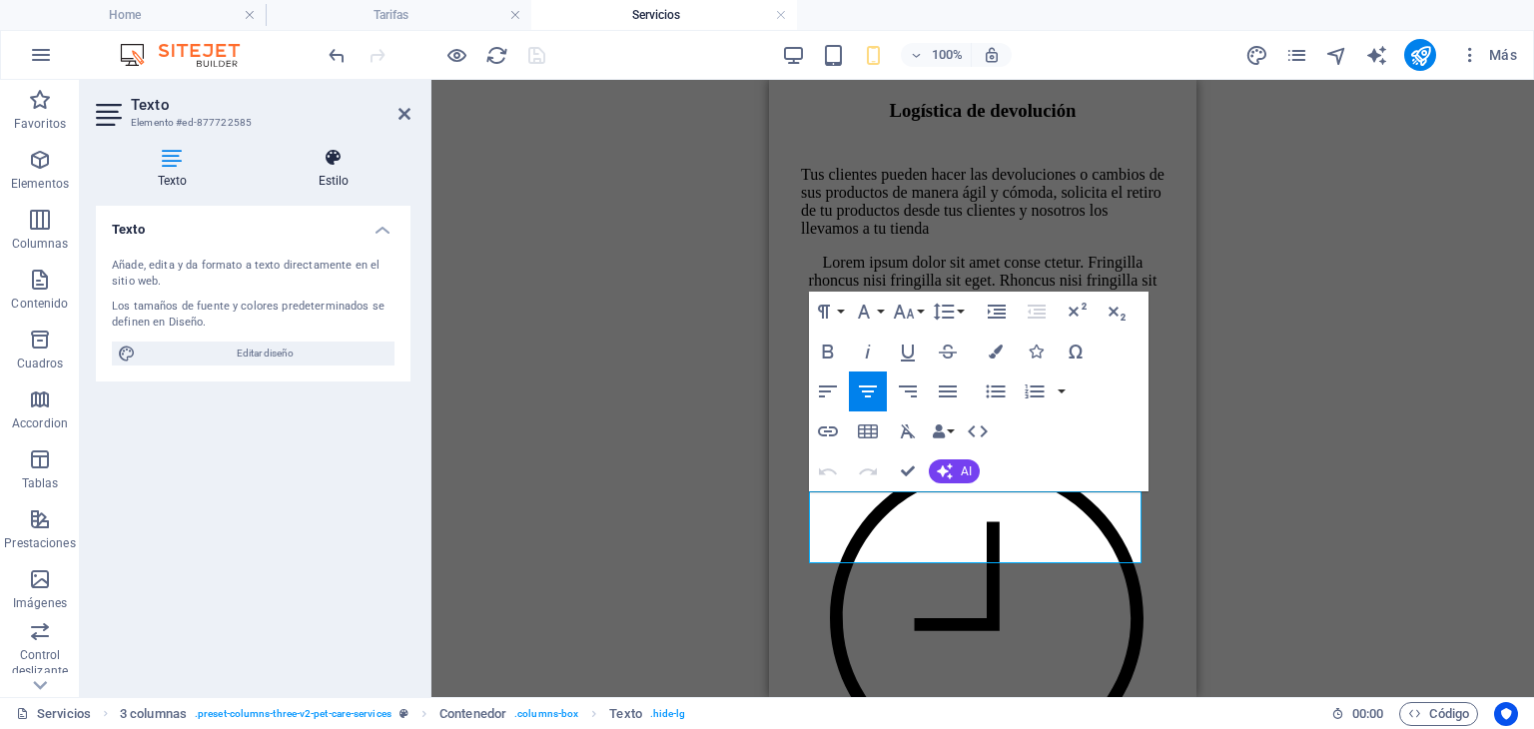
click at [327, 165] on icon at bounding box center [334, 158] width 154 height 20
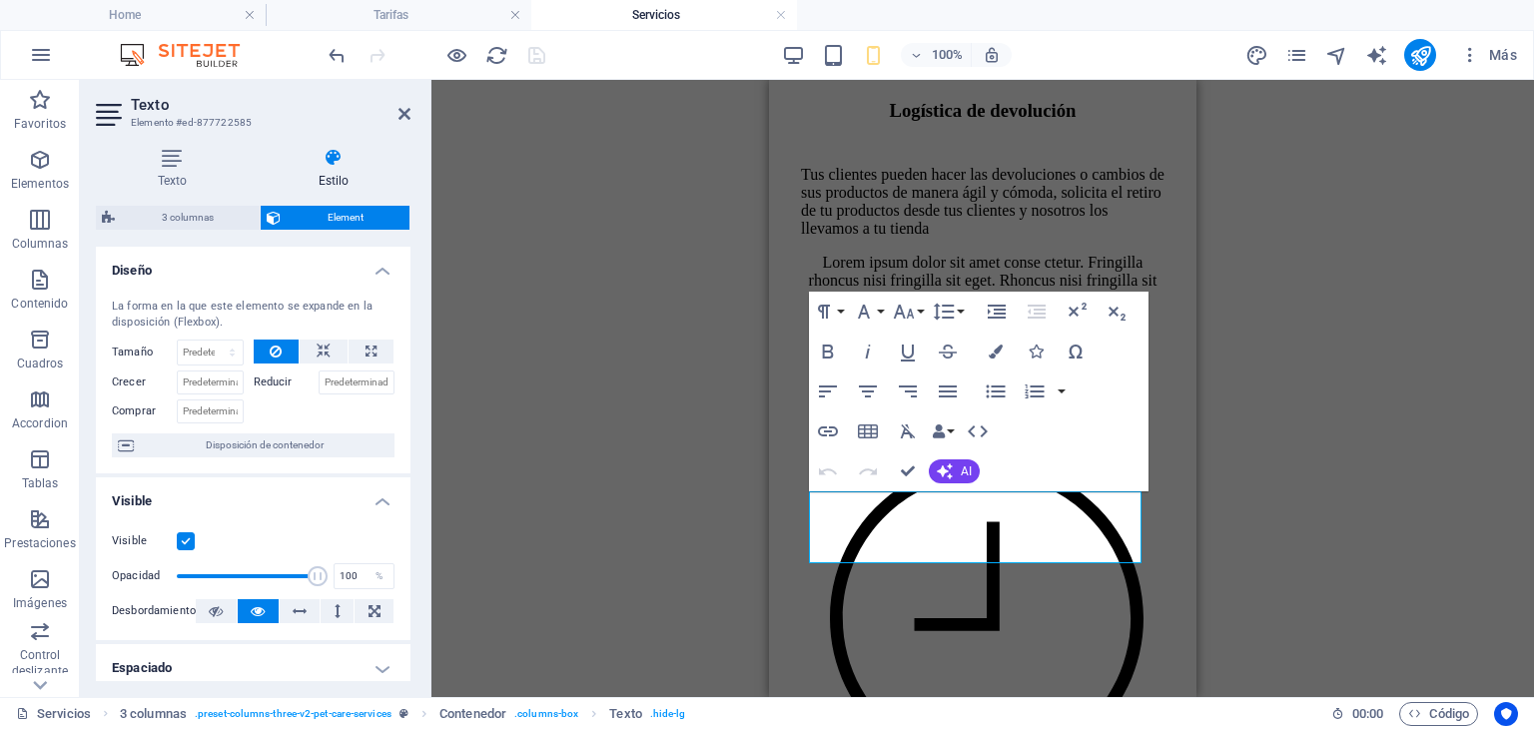
click at [185, 542] on label at bounding box center [186, 541] width 18 height 18
click at [0, 0] on input "Visible" at bounding box center [0, 0] width 0 height 0
click at [539, 59] on icon "save" at bounding box center [536, 55] width 23 height 23
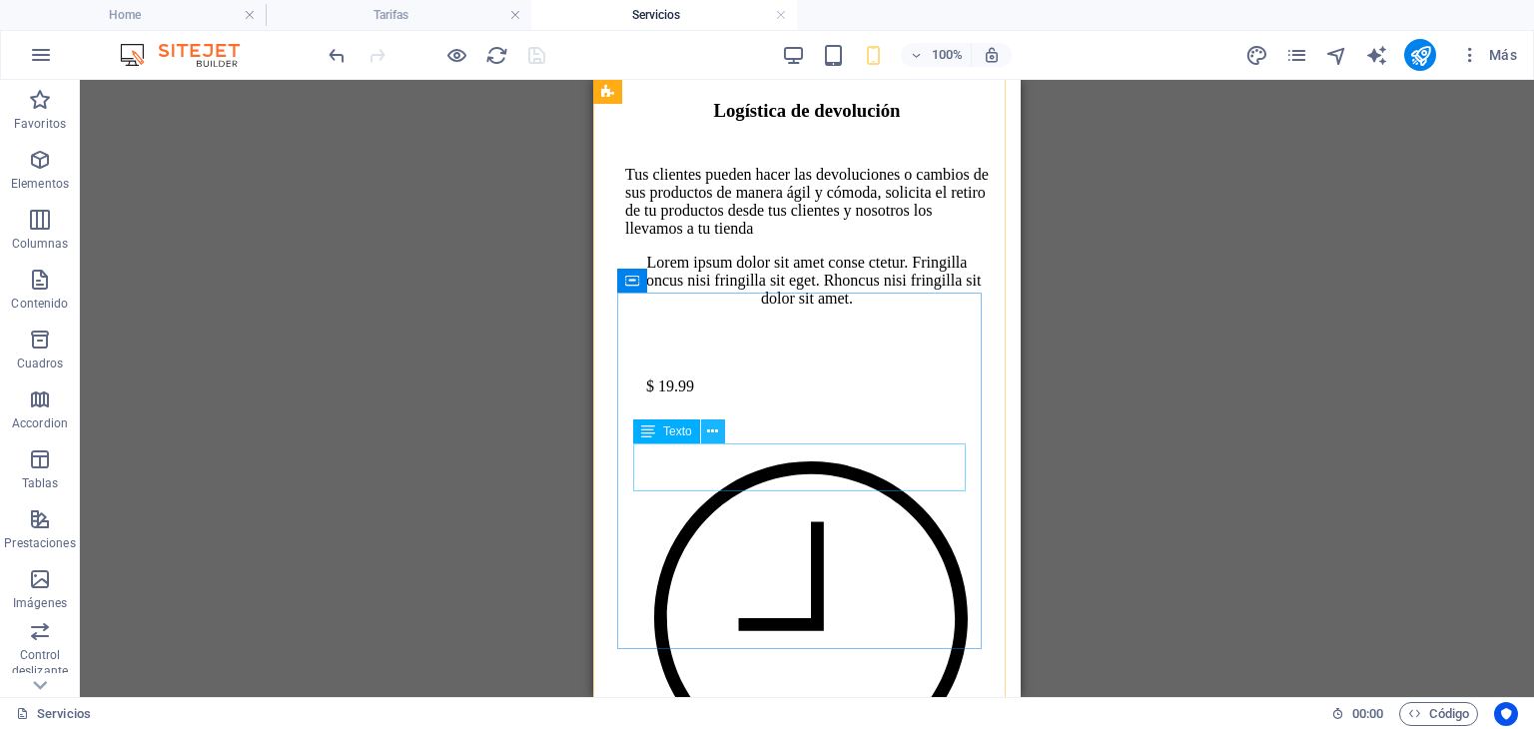
click at [717, 430] on icon at bounding box center [712, 431] width 11 height 21
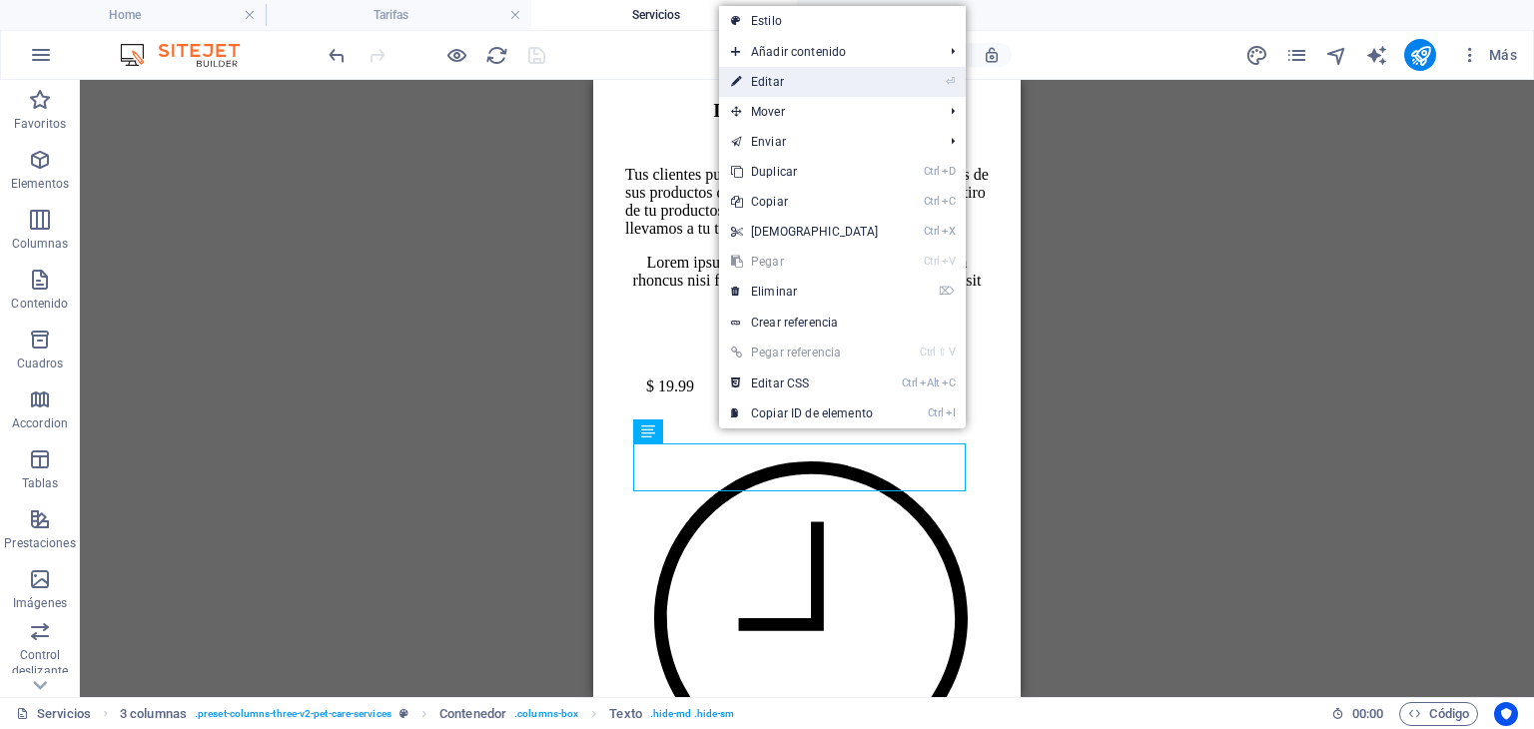
click at [787, 74] on link "⏎ Editar" at bounding box center [805, 82] width 172 height 30
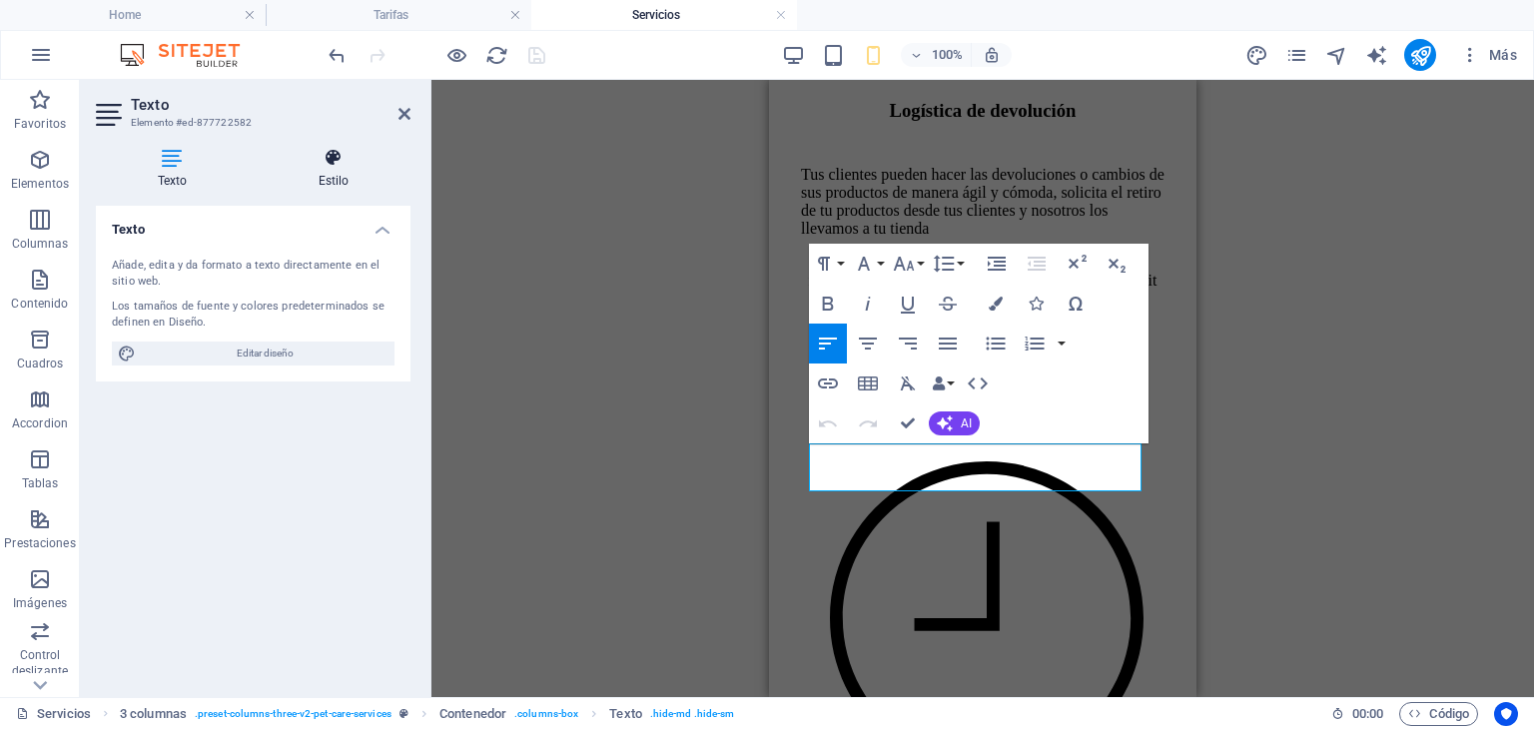
click at [340, 165] on icon at bounding box center [334, 158] width 154 height 20
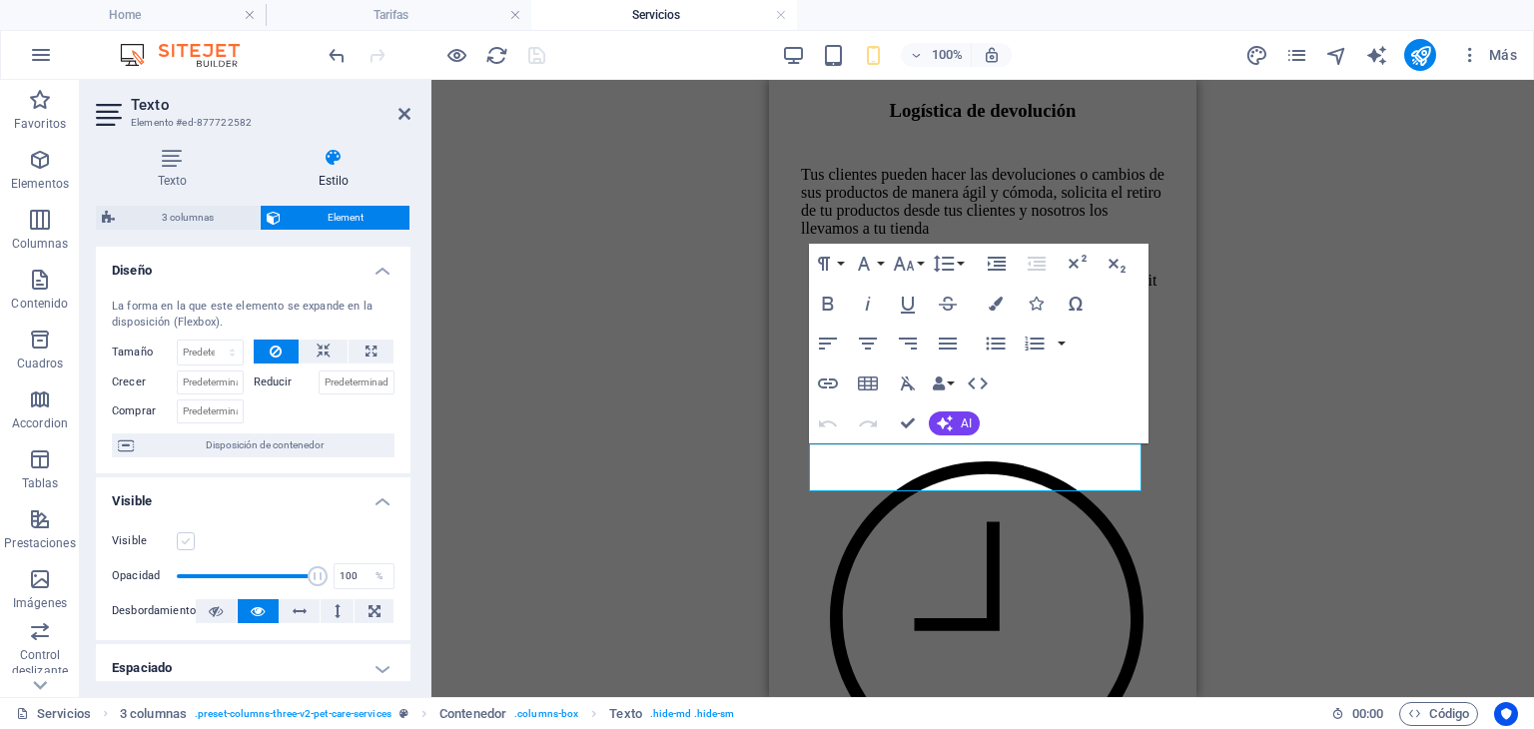
click at [186, 543] on label at bounding box center [186, 541] width 18 height 18
click at [0, 0] on input "Visible" at bounding box center [0, 0] width 0 height 0
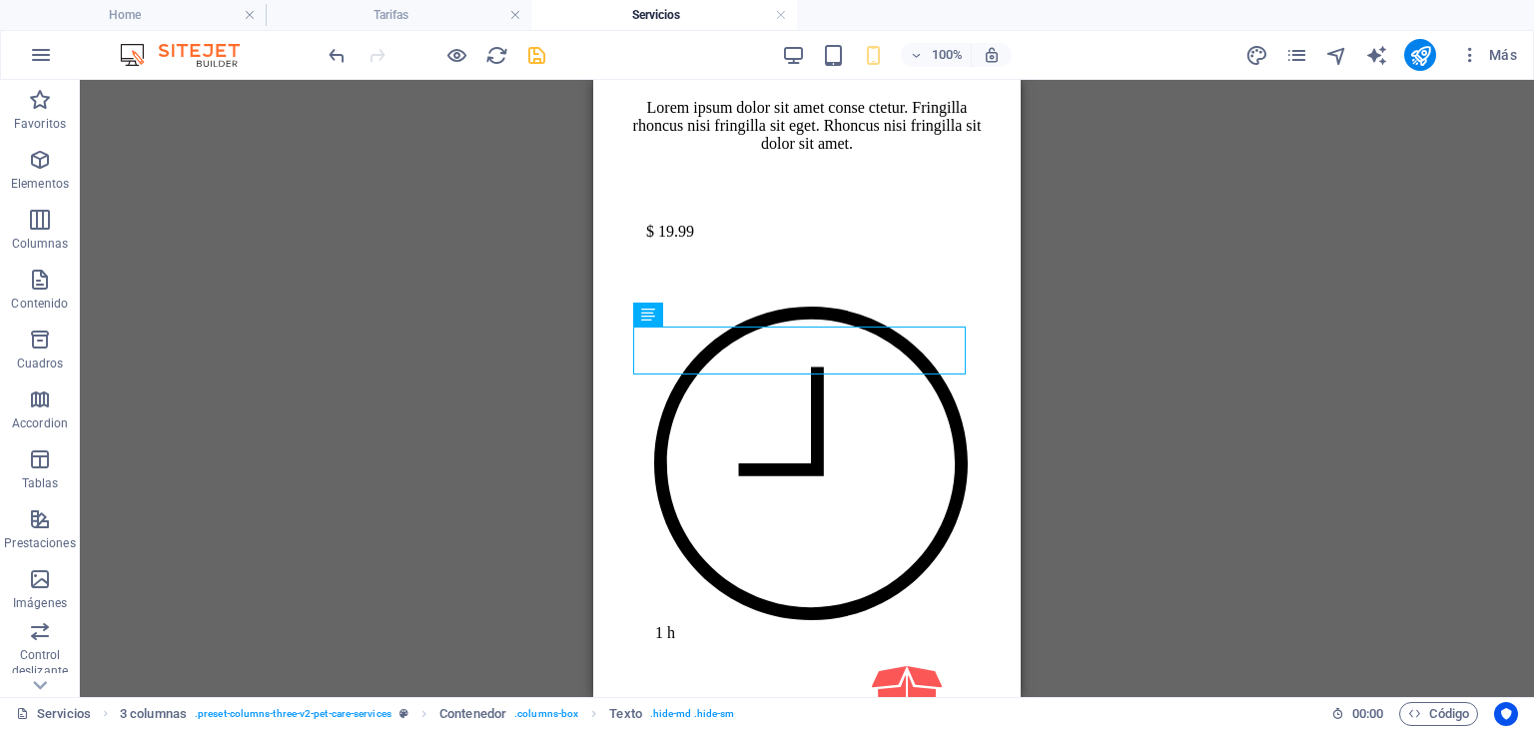
scroll to position [2849, 0]
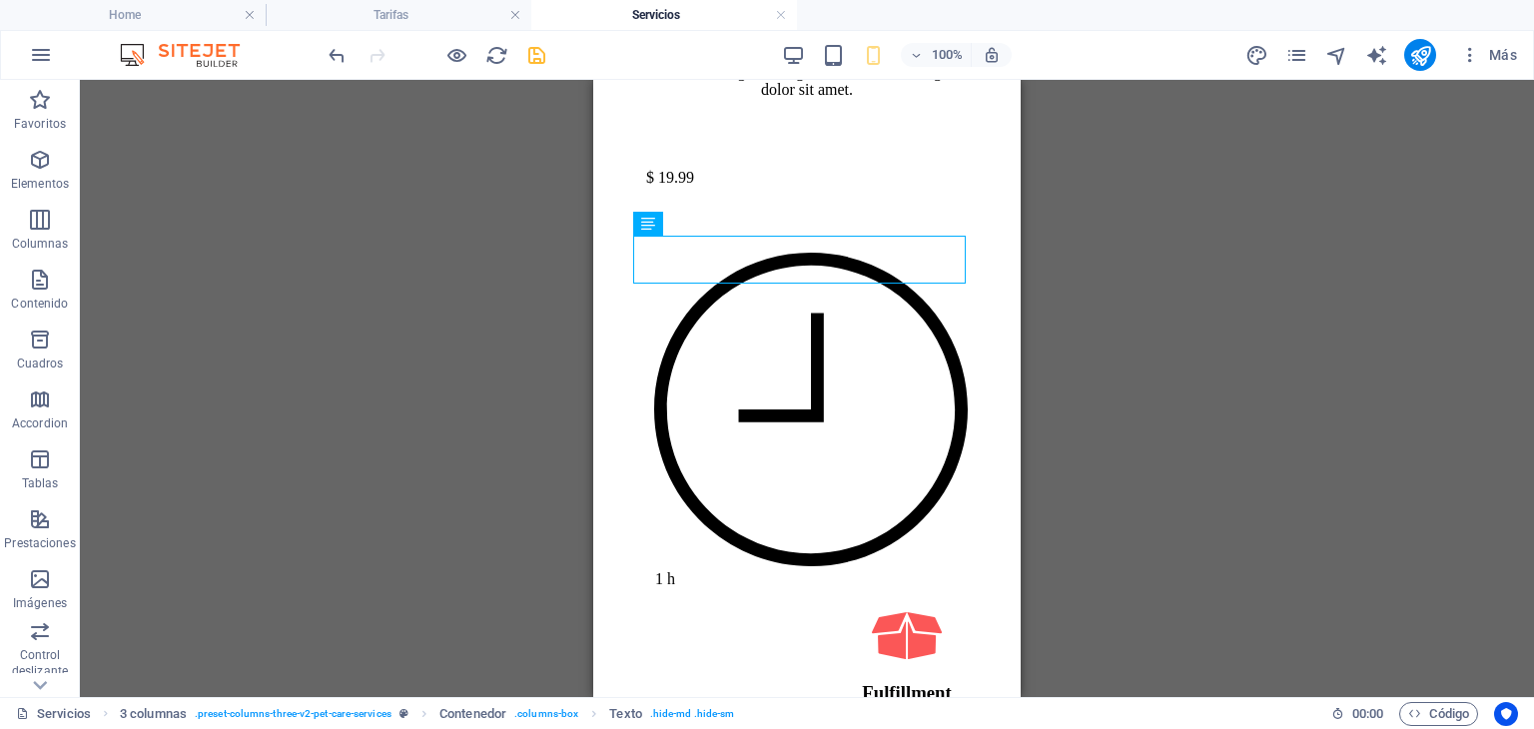
drag, startPoint x: 1015, startPoint y: 383, endPoint x: 1003, endPoint y: 373, distance: 16.3
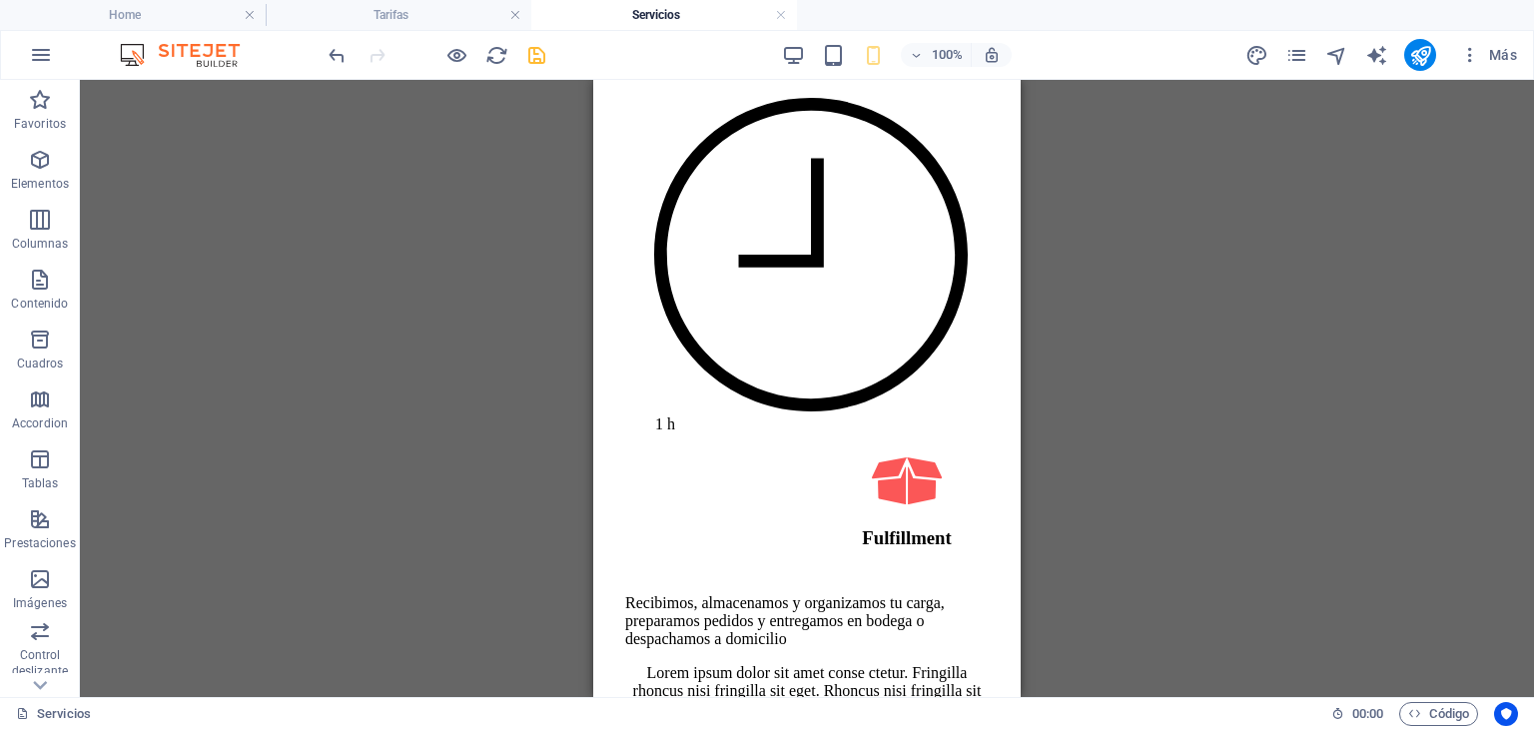
scroll to position [2986, 0]
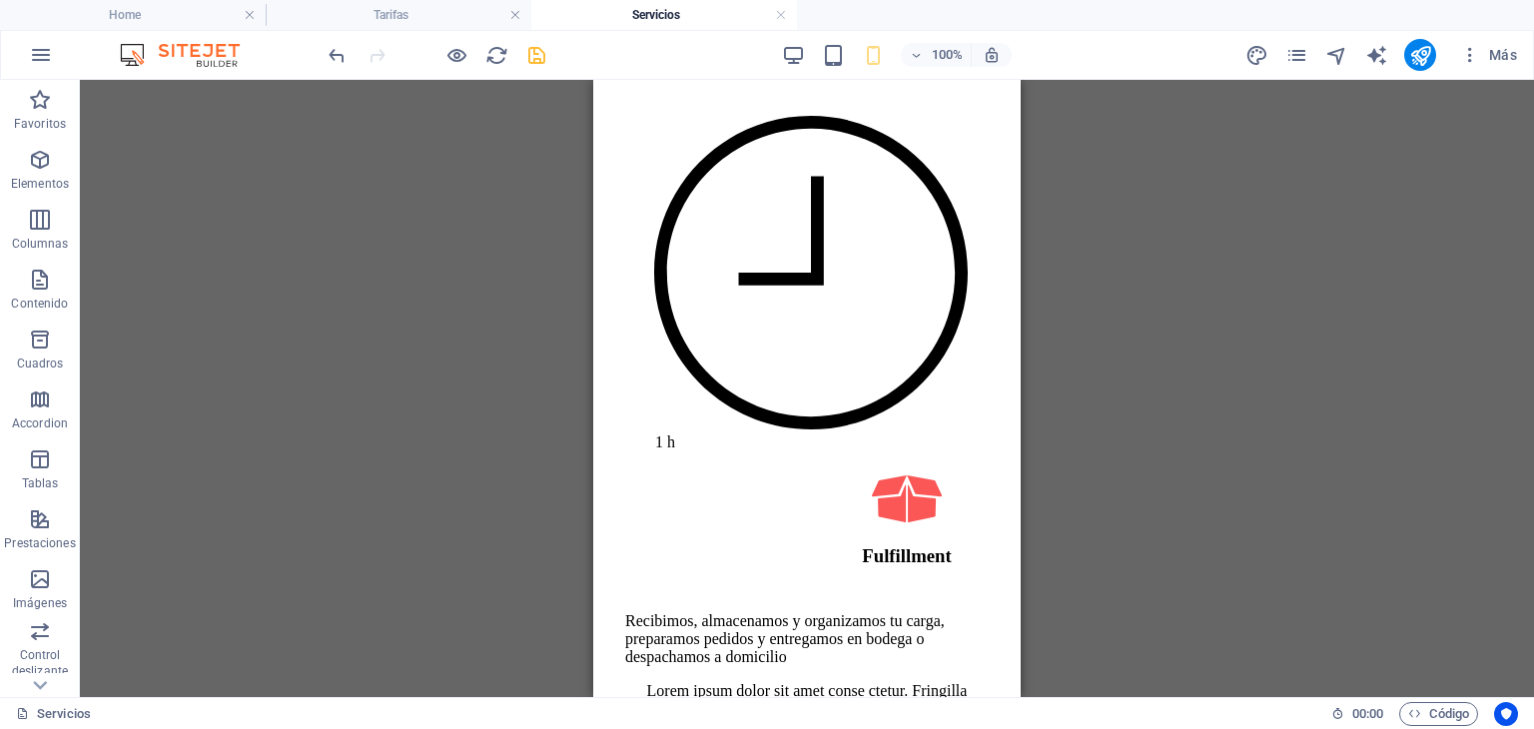
drag, startPoint x: 1013, startPoint y: 371, endPoint x: 1614, endPoint y: 463, distance: 608.3
click at [786, 331] on icon at bounding box center [782, 332] width 11 height 21
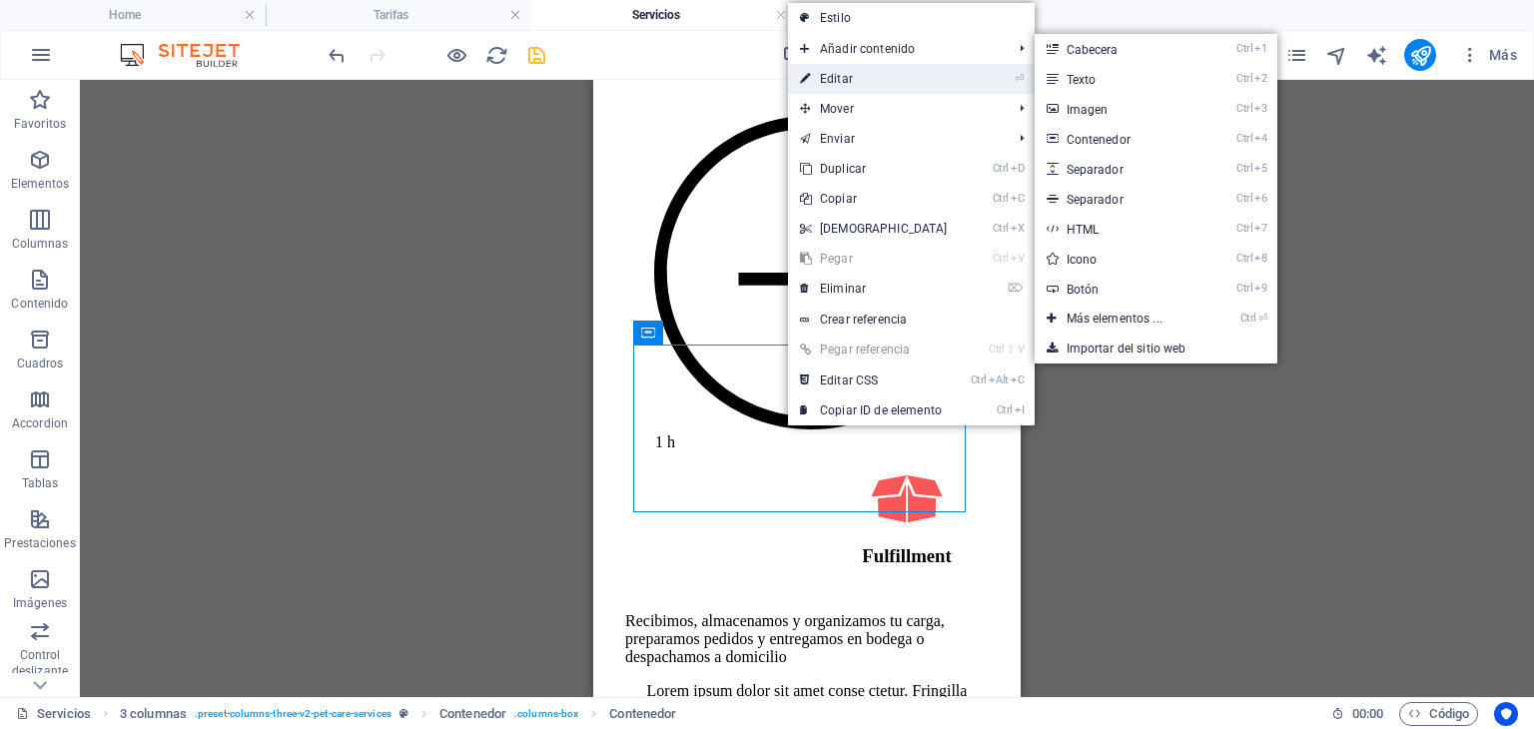
click at [848, 81] on link "⏎ Editar" at bounding box center [874, 79] width 172 height 30
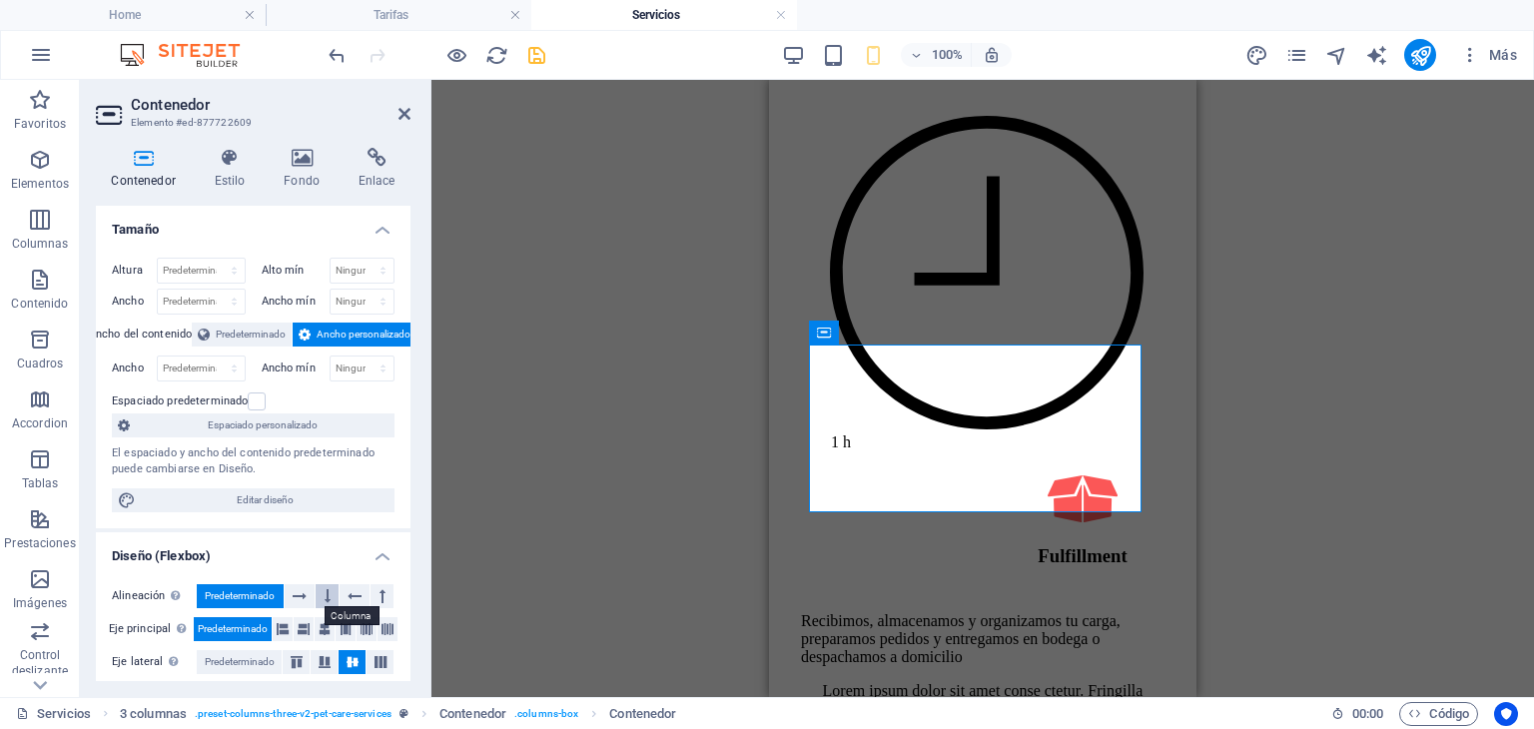
click at [327, 592] on icon at bounding box center [328, 596] width 6 height 24
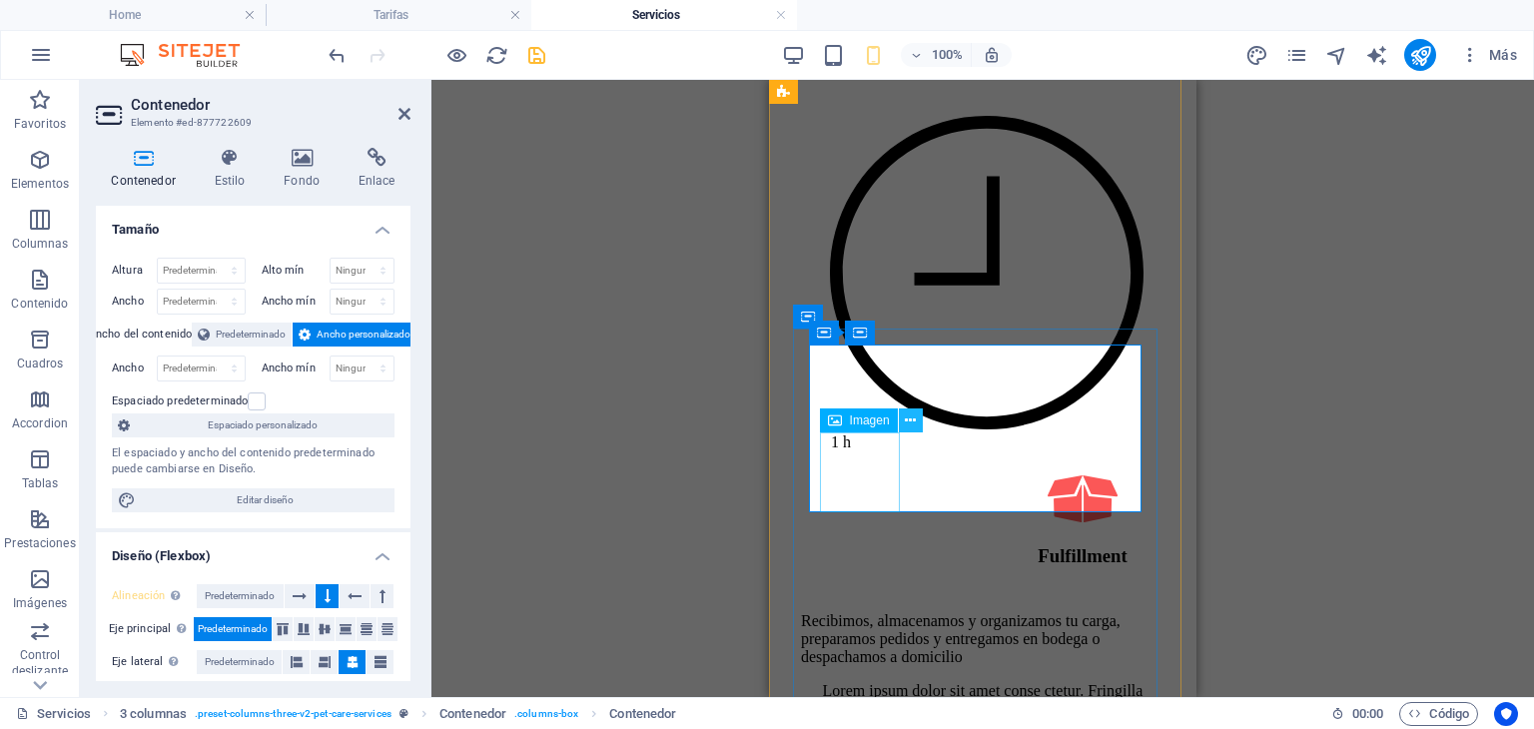
click at [909, 420] on icon at bounding box center [910, 420] width 11 height 21
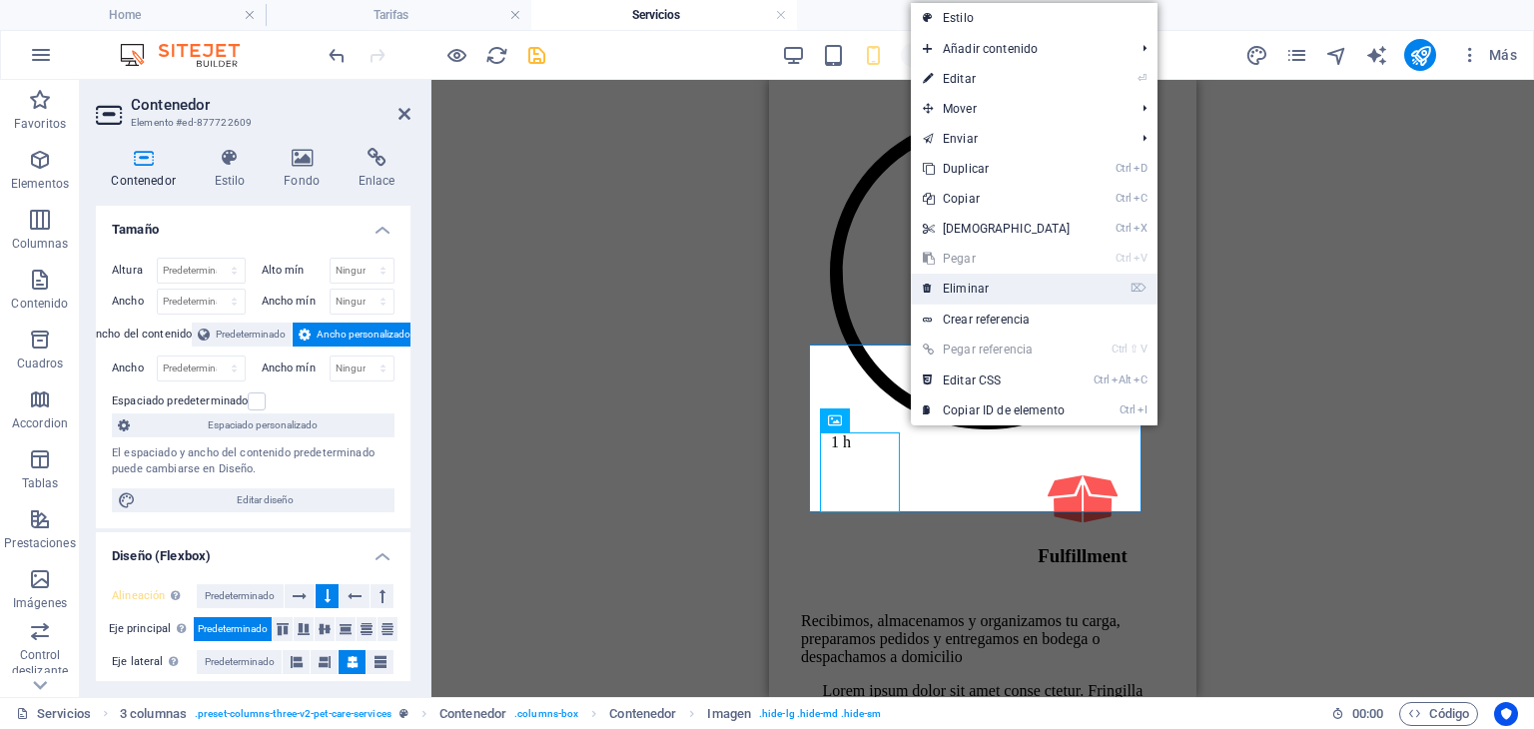
click at [992, 283] on link "⌦ Eliminar" at bounding box center [997, 289] width 172 height 30
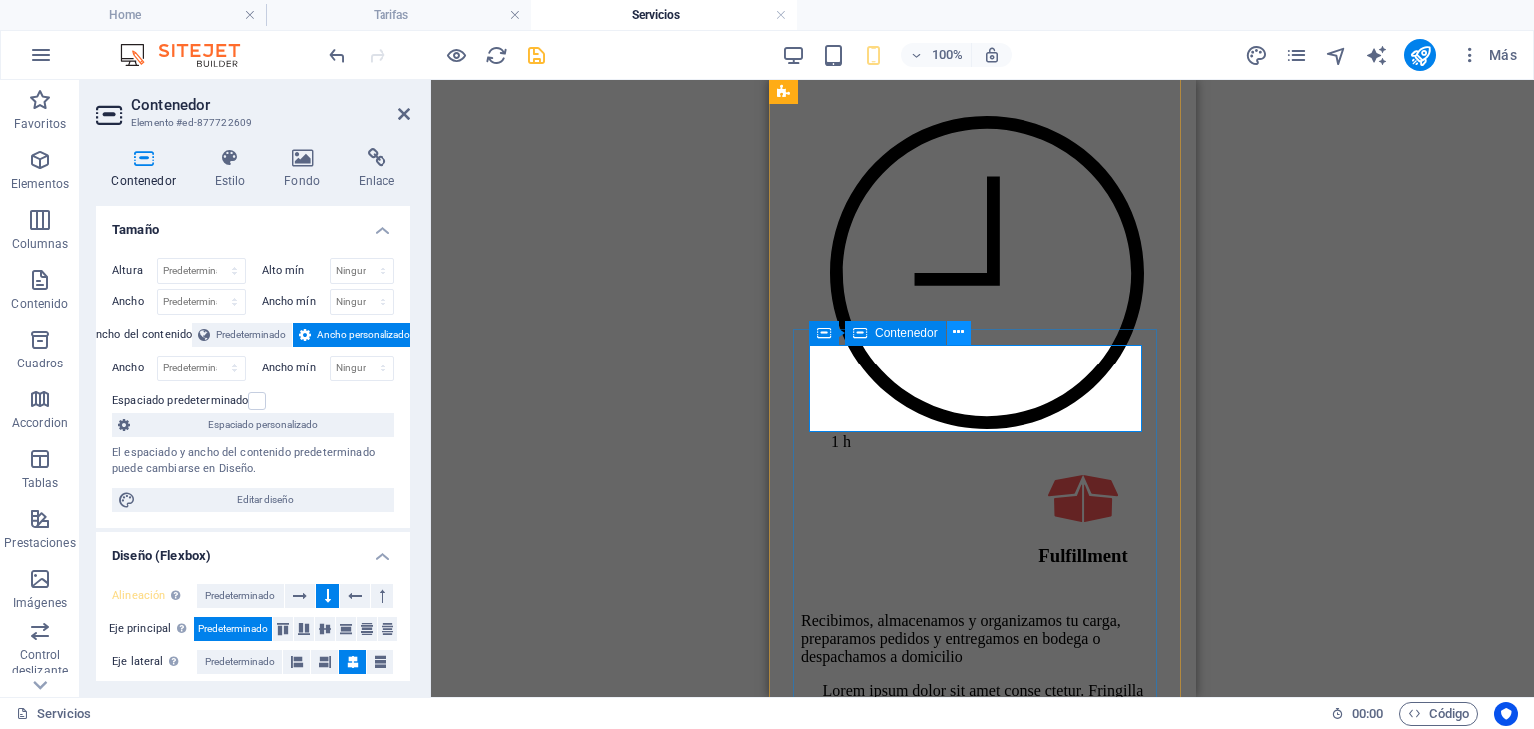
click at [957, 333] on icon at bounding box center [958, 332] width 11 height 21
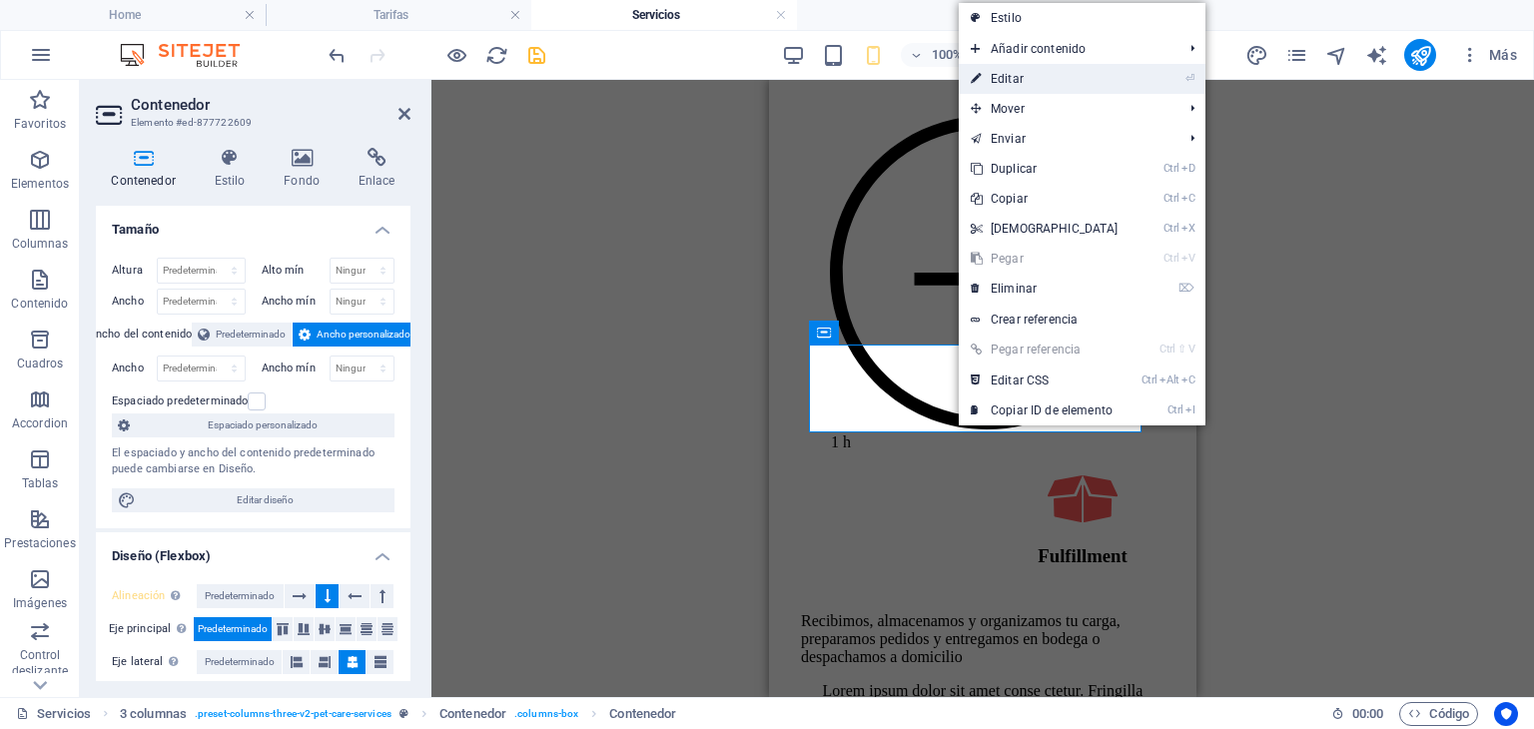
click at [1027, 79] on link "⏎ Editar" at bounding box center [1045, 79] width 172 height 30
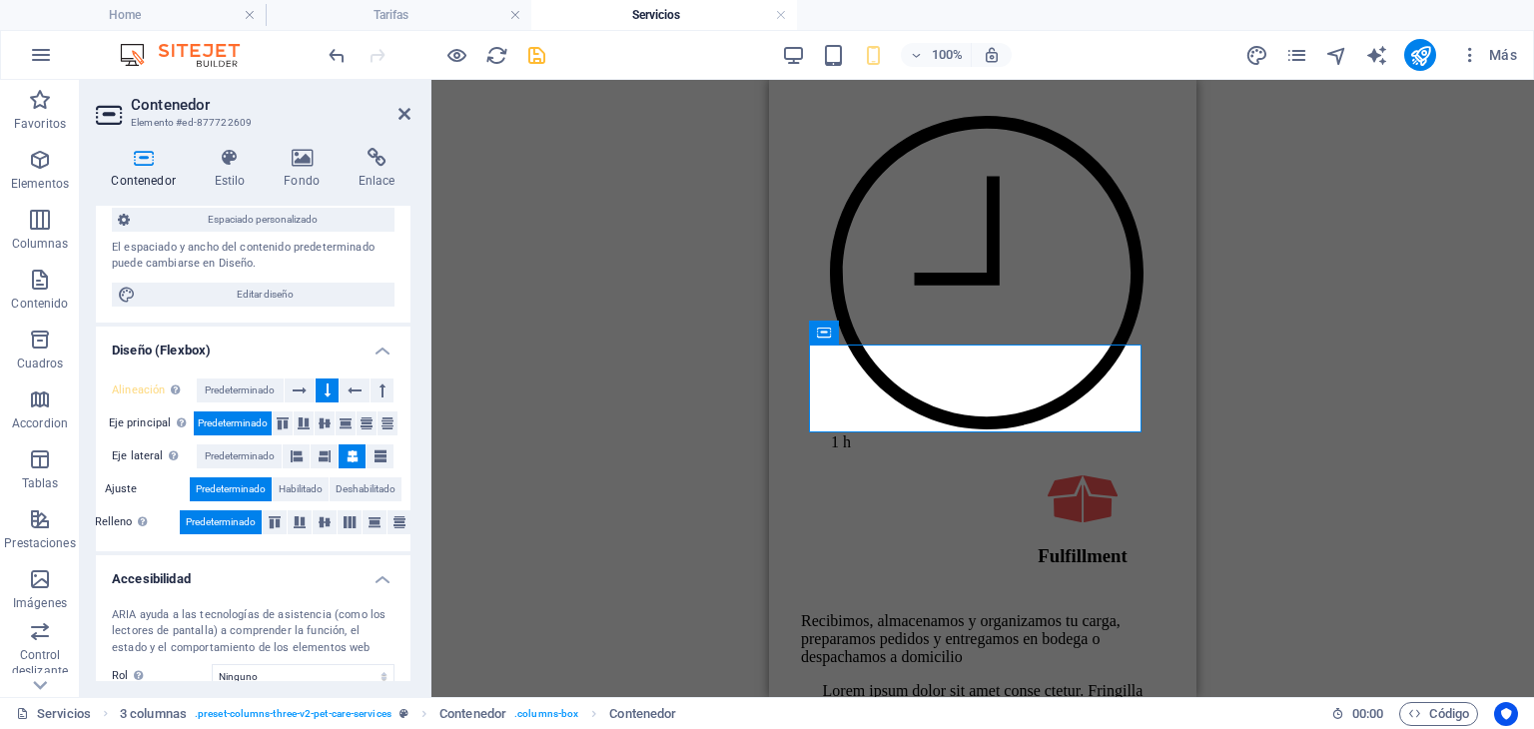
scroll to position [60, 0]
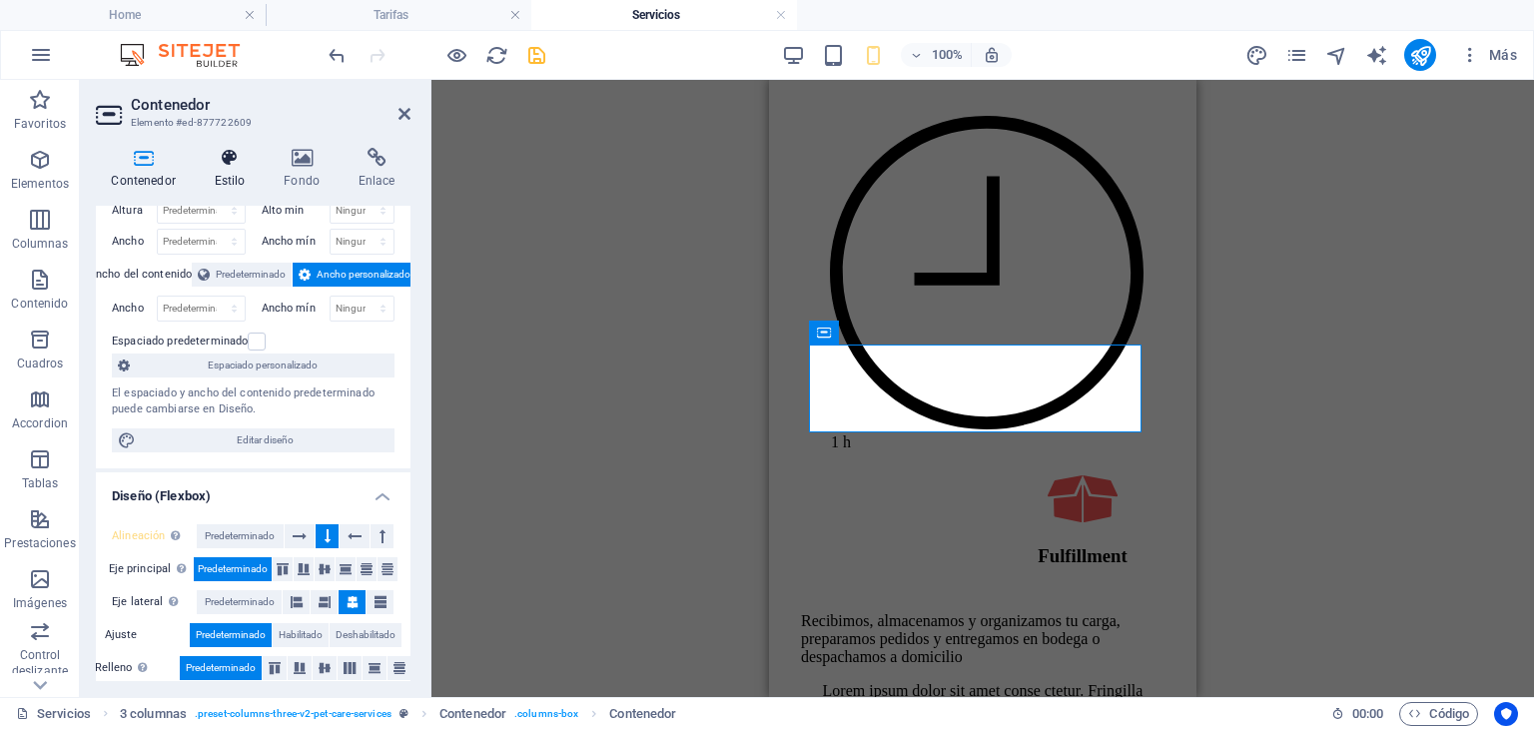
click at [235, 174] on h4 "Estilo" at bounding box center [234, 169] width 70 height 42
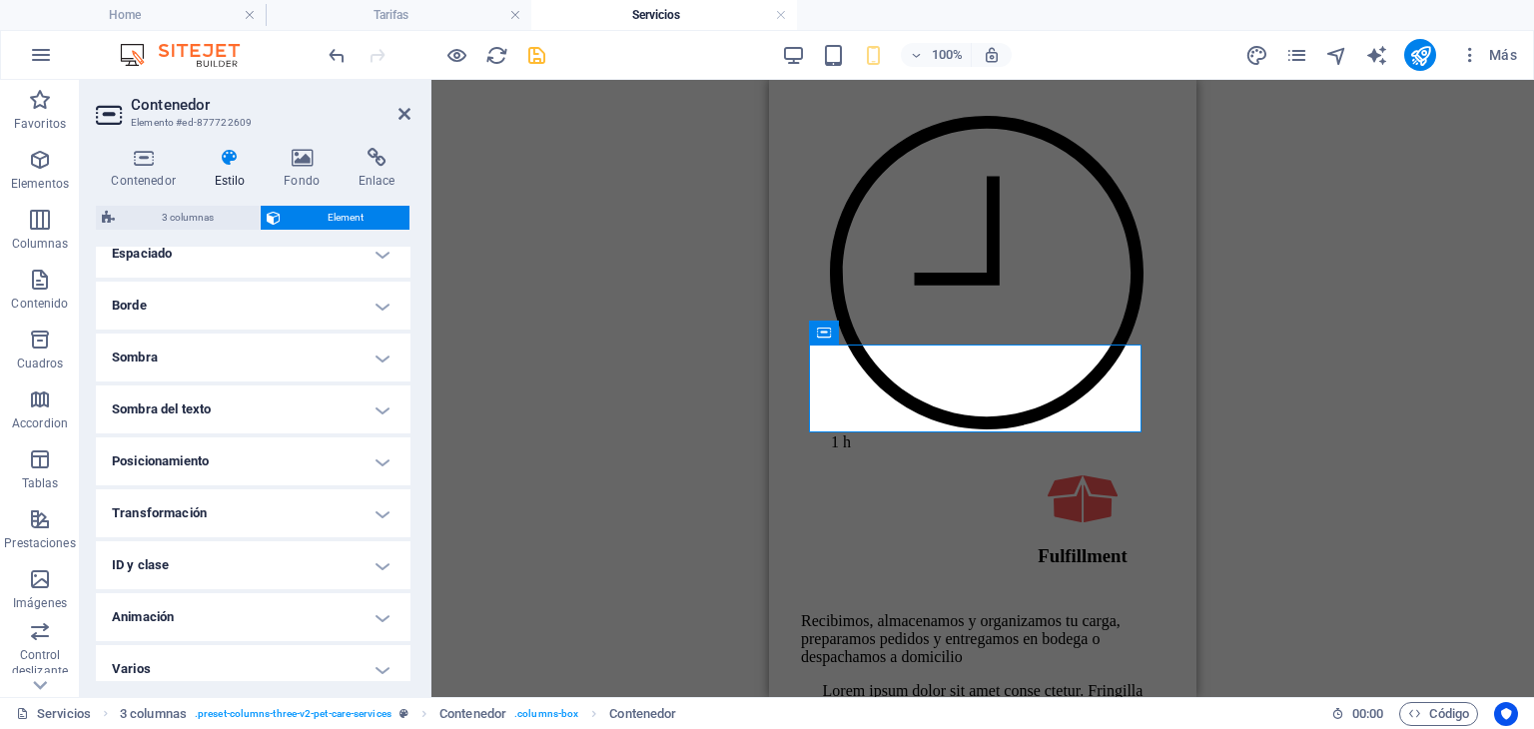
scroll to position [425, 0]
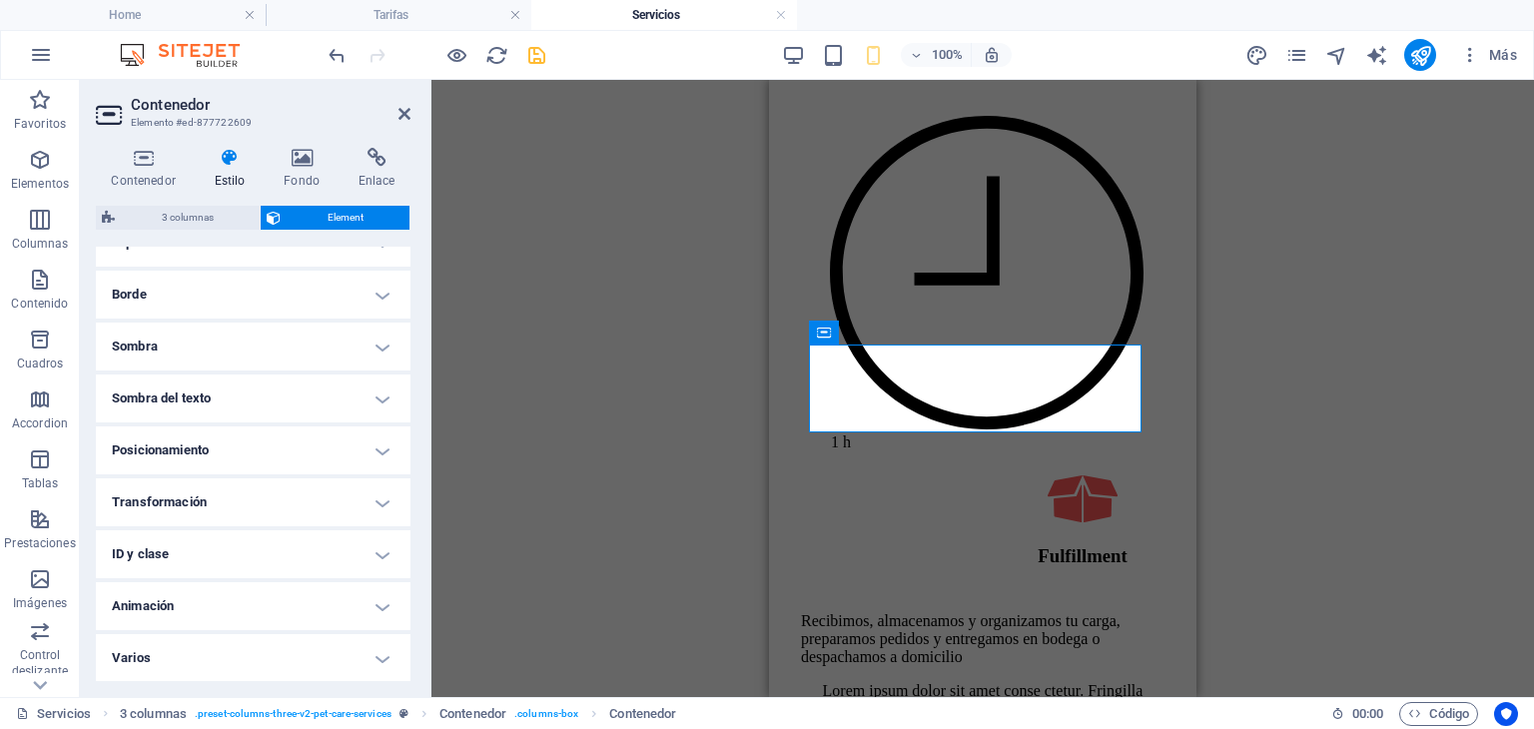
click at [370, 449] on h4 "Posicionamiento" at bounding box center [253, 450] width 315 height 48
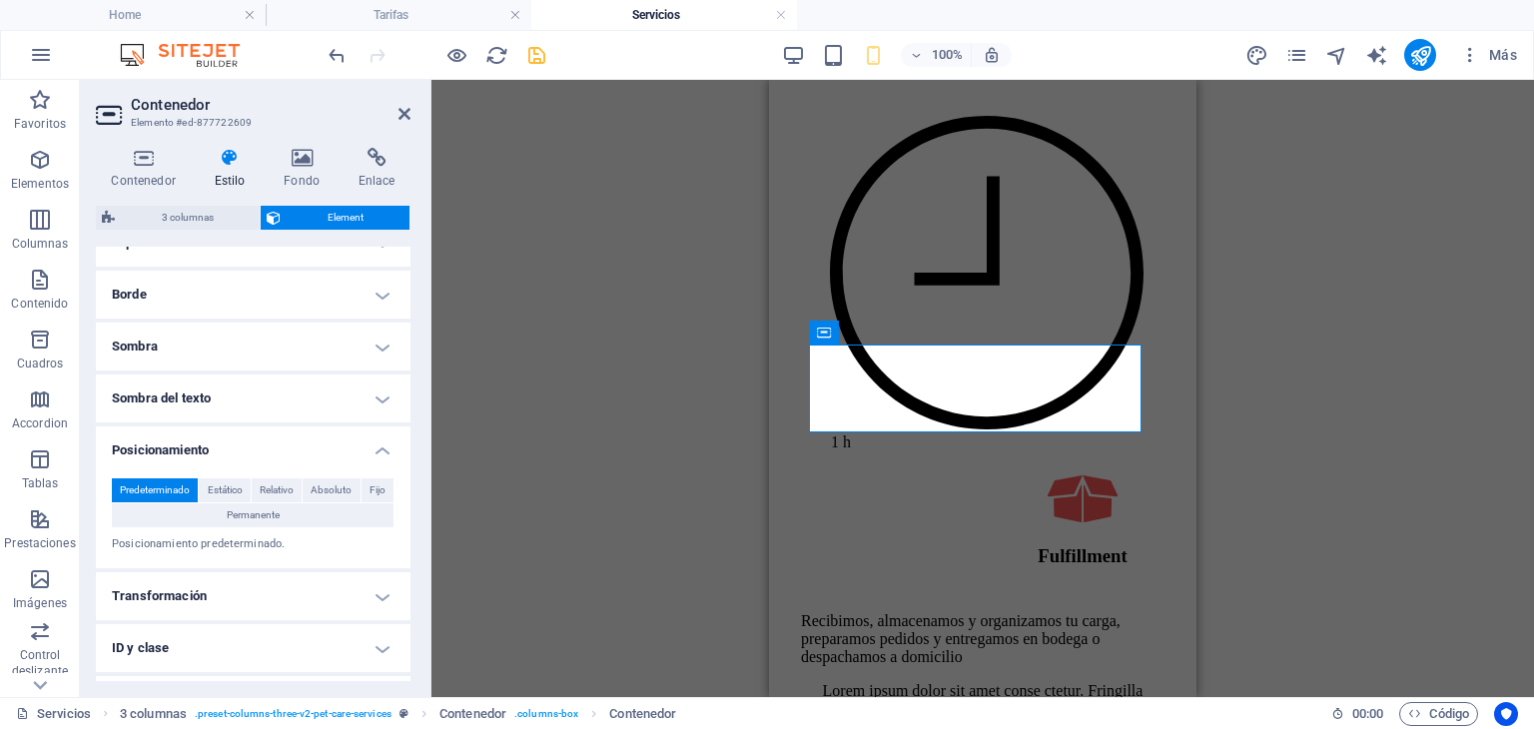
click at [370, 449] on h4 "Posicionamiento" at bounding box center [253, 444] width 315 height 36
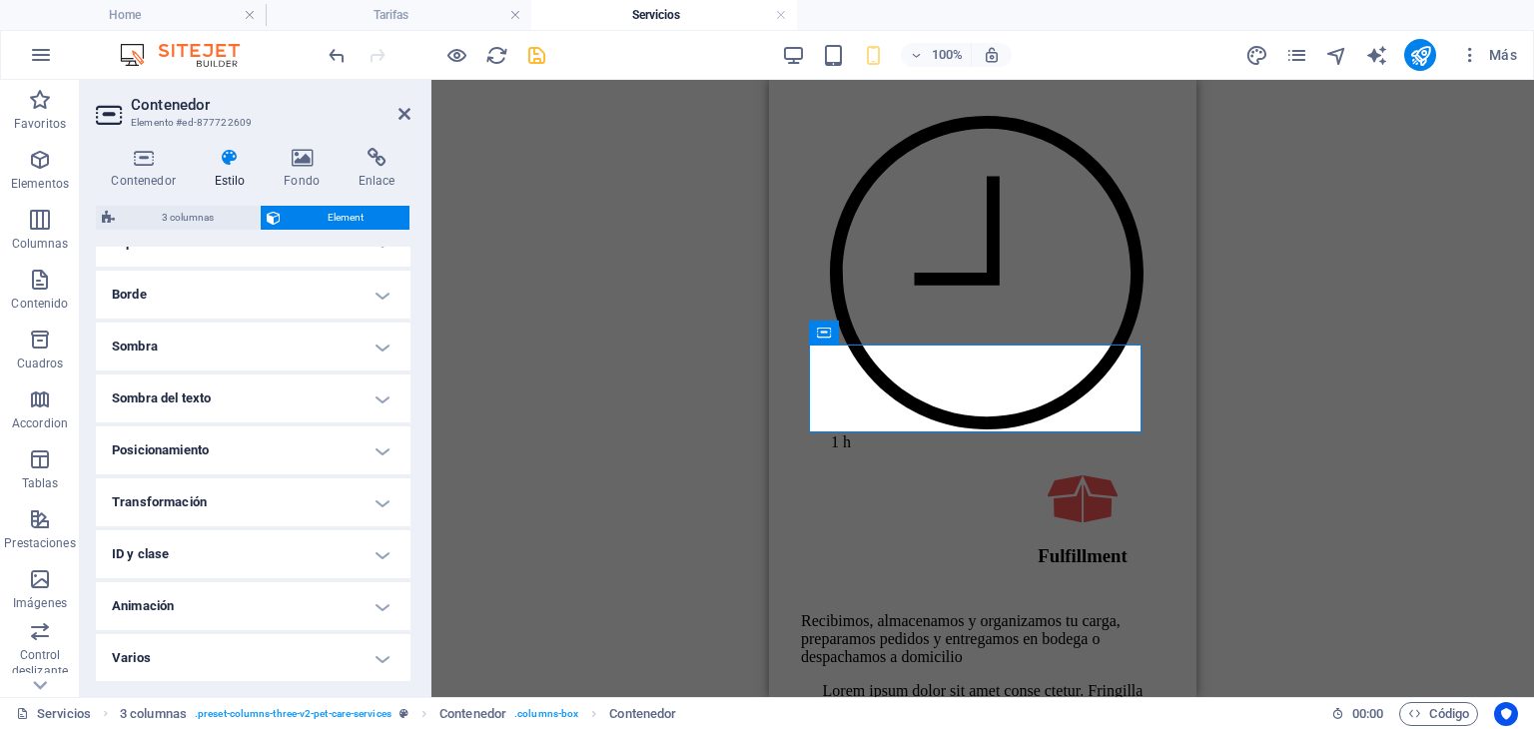
click at [380, 503] on h4 "Transformación" at bounding box center [253, 502] width 315 height 48
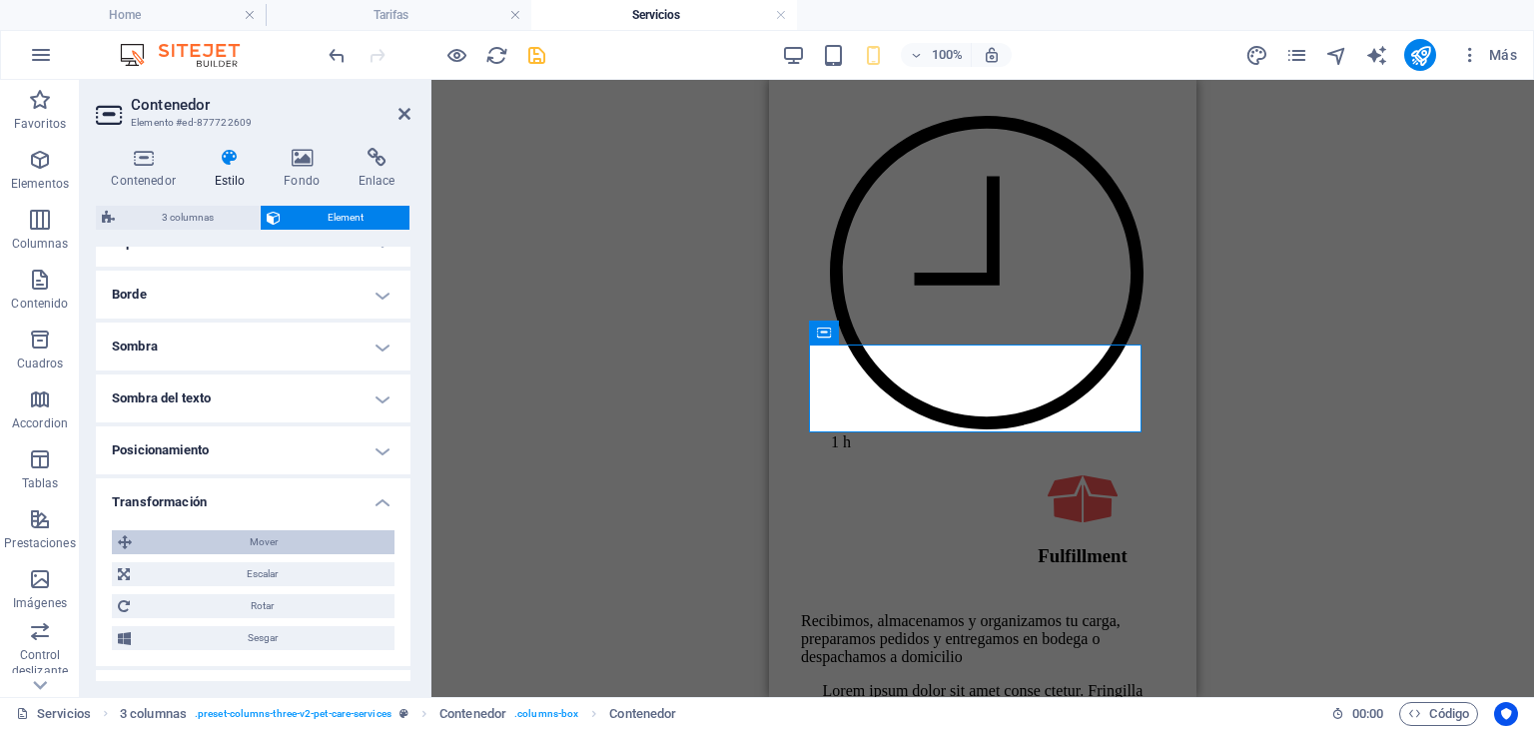
click at [259, 548] on span "Mover" at bounding box center [263, 542] width 251 height 24
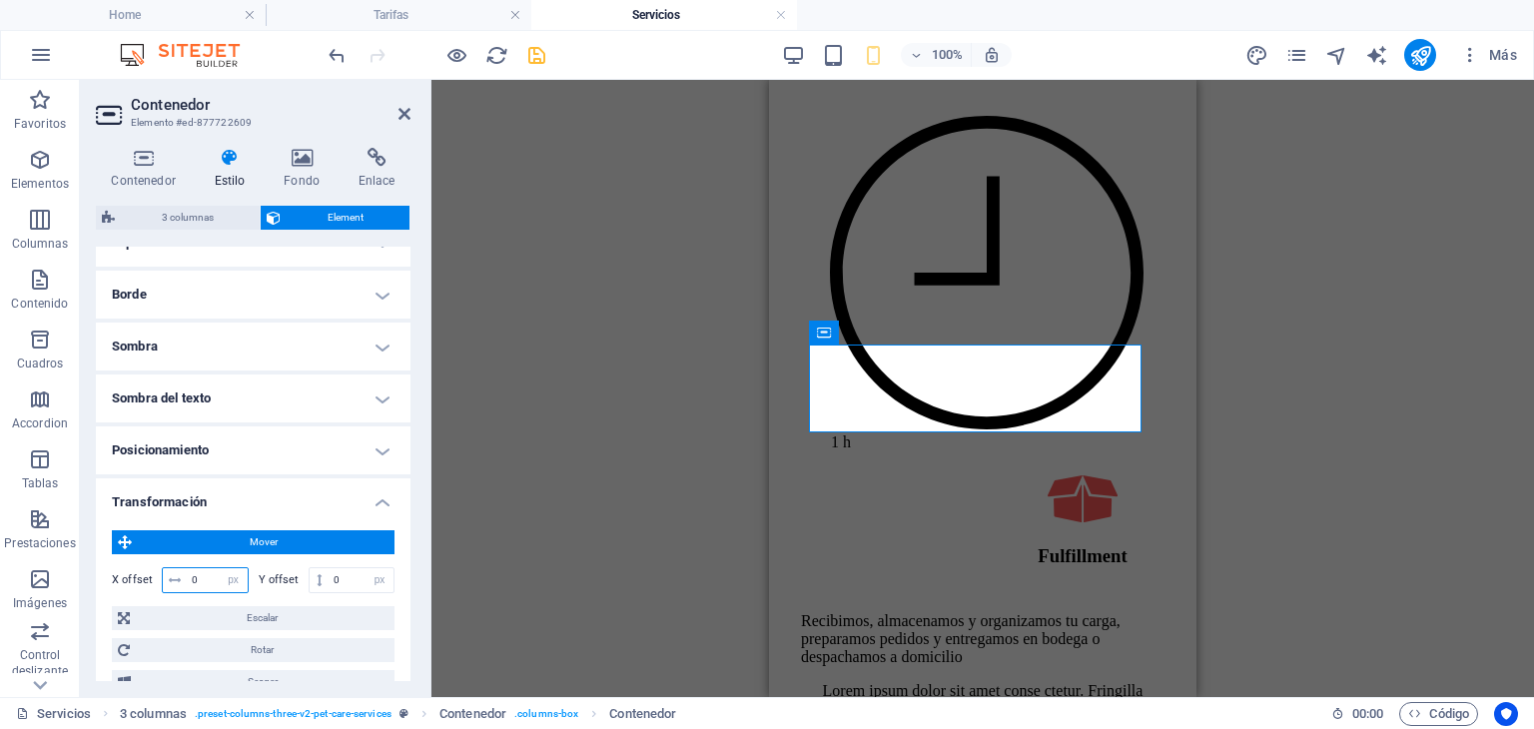
click at [213, 576] on input "0" at bounding box center [217, 580] width 61 height 24
drag, startPoint x: 213, startPoint y: 576, endPoint x: 184, endPoint y: 581, distance: 29.4
click at [184, 581] on div "0 px rem % em vh vw" at bounding box center [205, 580] width 87 height 26
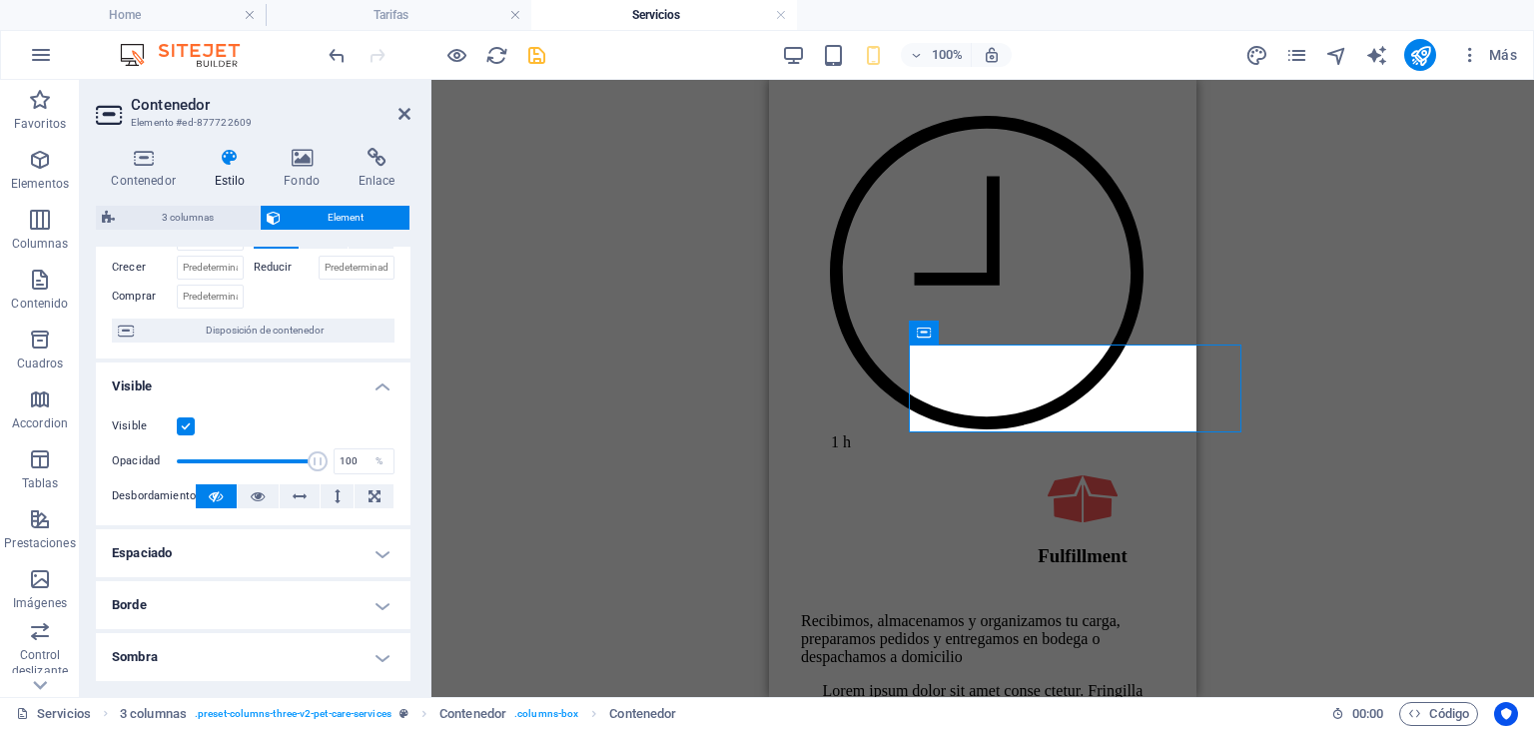
scroll to position [78, 0]
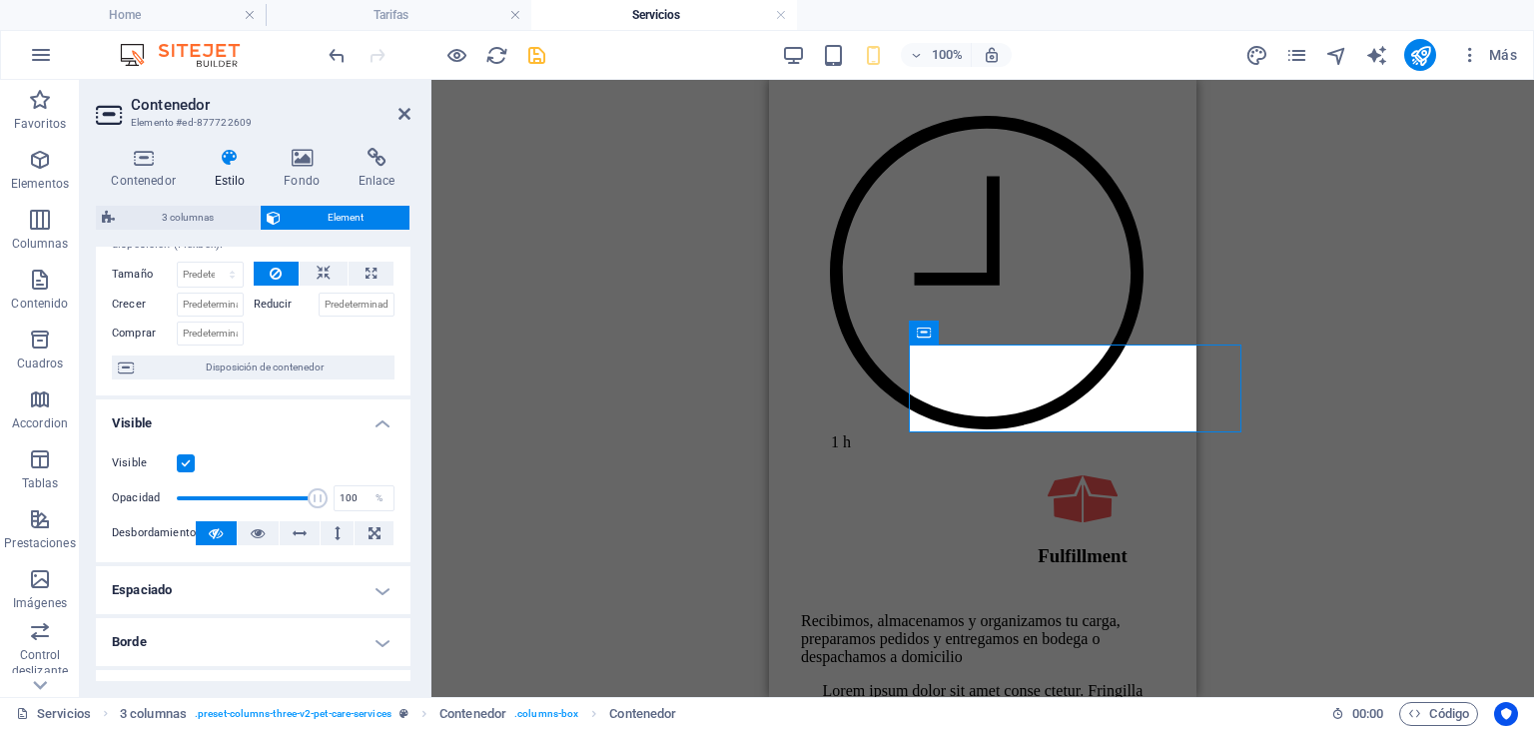
type input "100"
drag, startPoint x: 319, startPoint y: 319, endPoint x: 323, endPoint y: 271, distance: 48.1
click at [323, 271] on div "Tamaño Predeterminado automático px % 1/1 1/2 1/3 1/4 1/5 1/6 1/7 1/8 1/9 1/10 …" at bounding box center [253, 304] width 283 height 84
click at [323, 268] on icon at bounding box center [324, 274] width 14 height 24
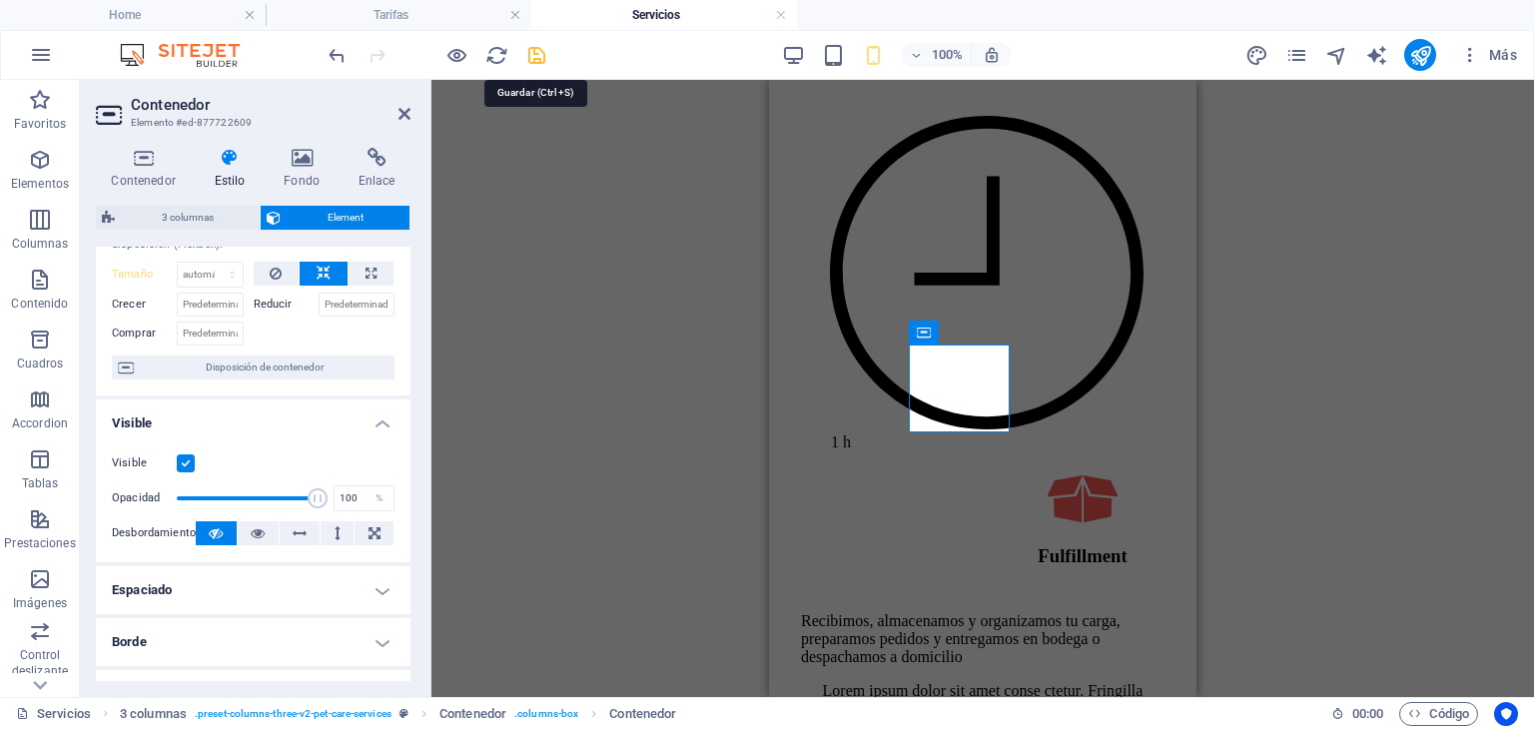
click at [539, 57] on icon "save" at bounding box center [536, 55] width 23 height 23
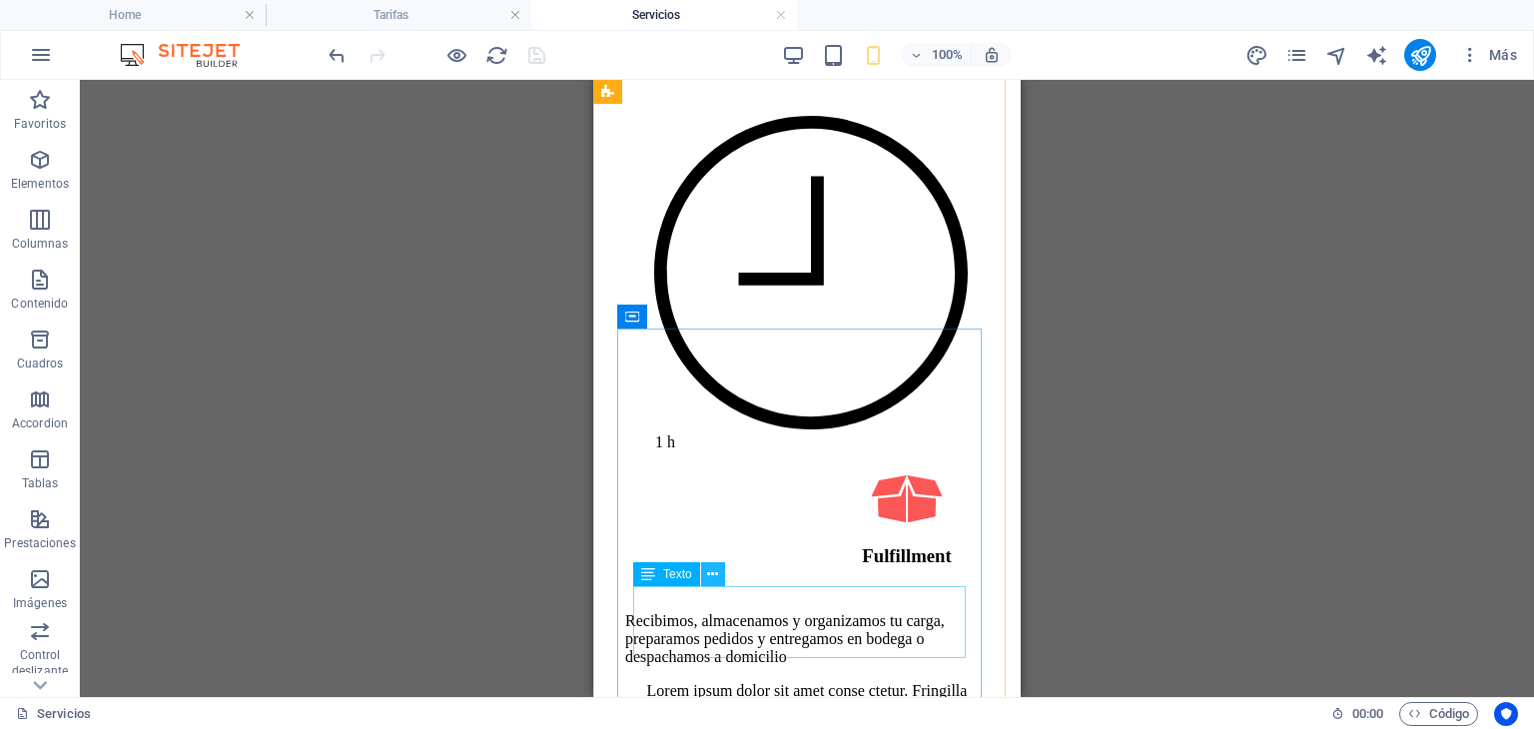
click at [711, 571] on icon at bounding box center [712, 574] width 11 height 21
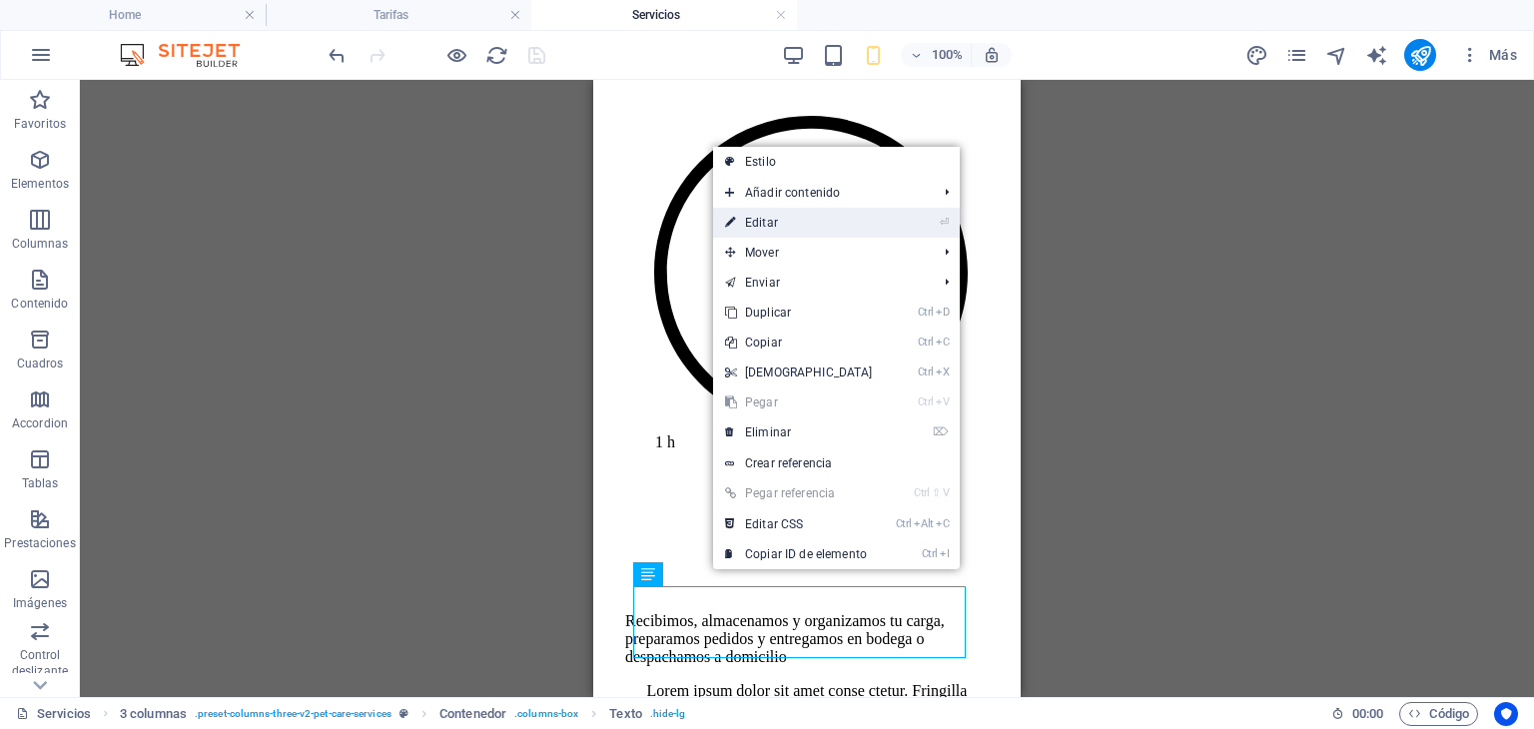
click at [778, 228] on link "⏎ Editar" at bounding box center [799, 223] width 172 height 30
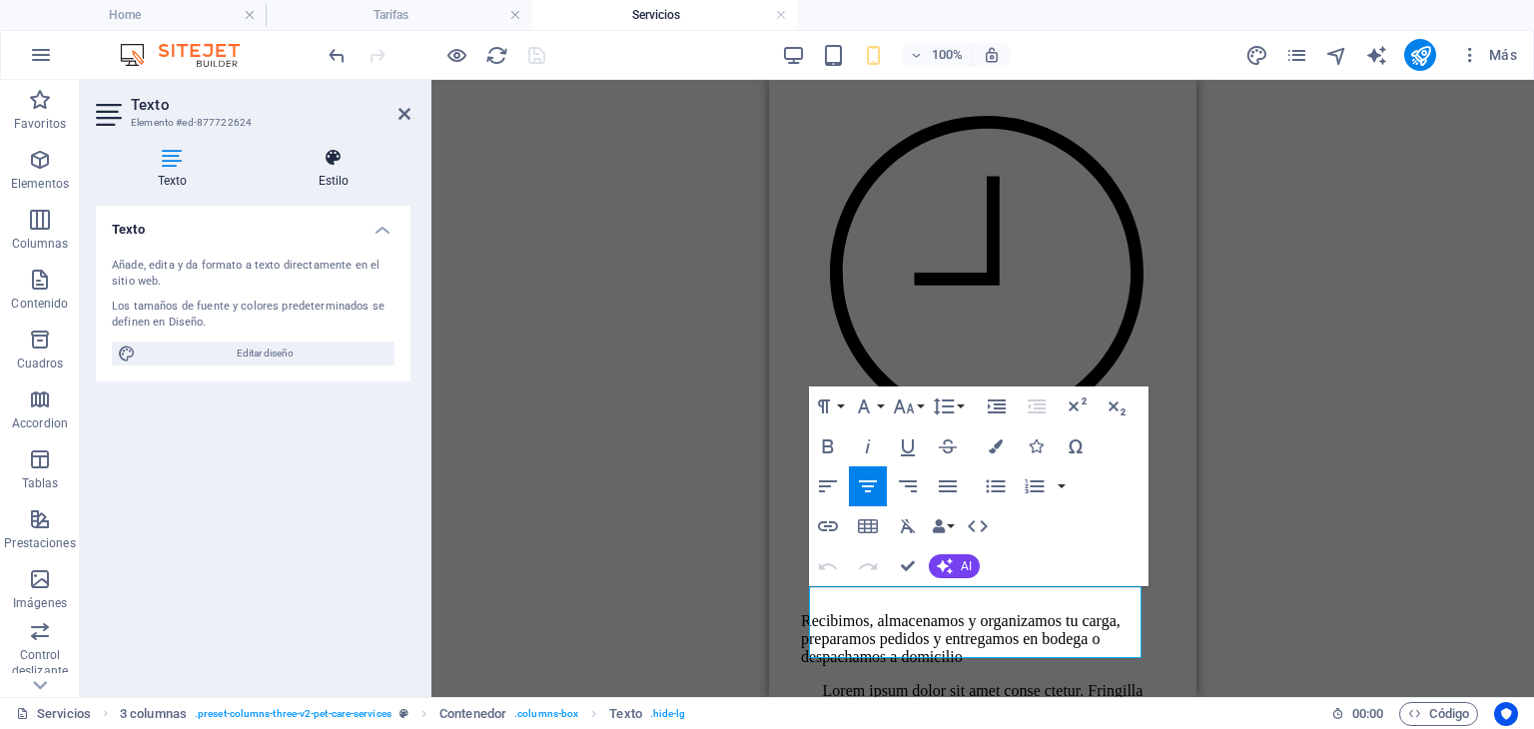
click at [336, 175] on h4 "Estilo" at bounding box center [334, 169] width 154 height 42
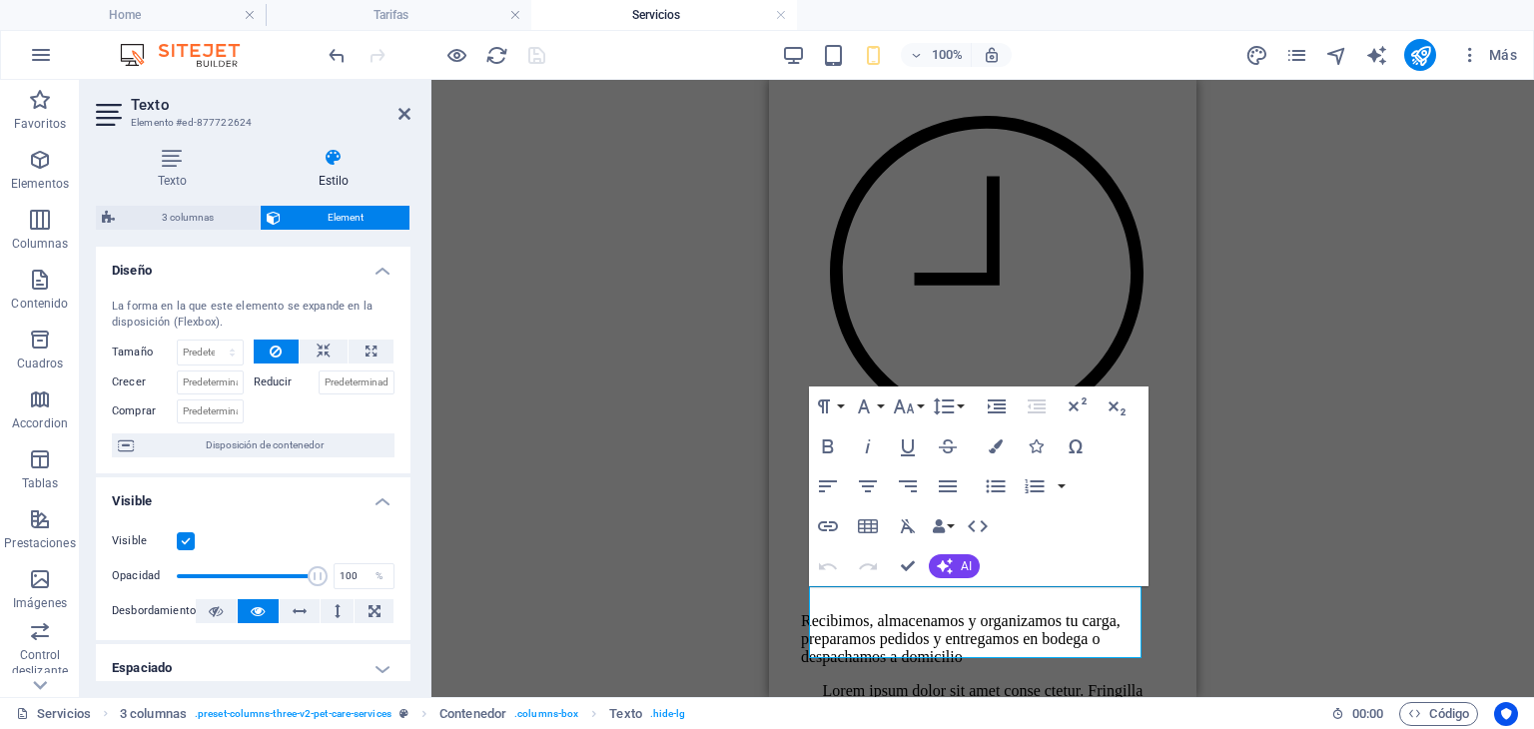
click at [189, 540] on label at bounding box center [186, 541] width 18 height 18
click at [0, 0] on input "Visible" at bounding box center [0, 0] width 0 height 0
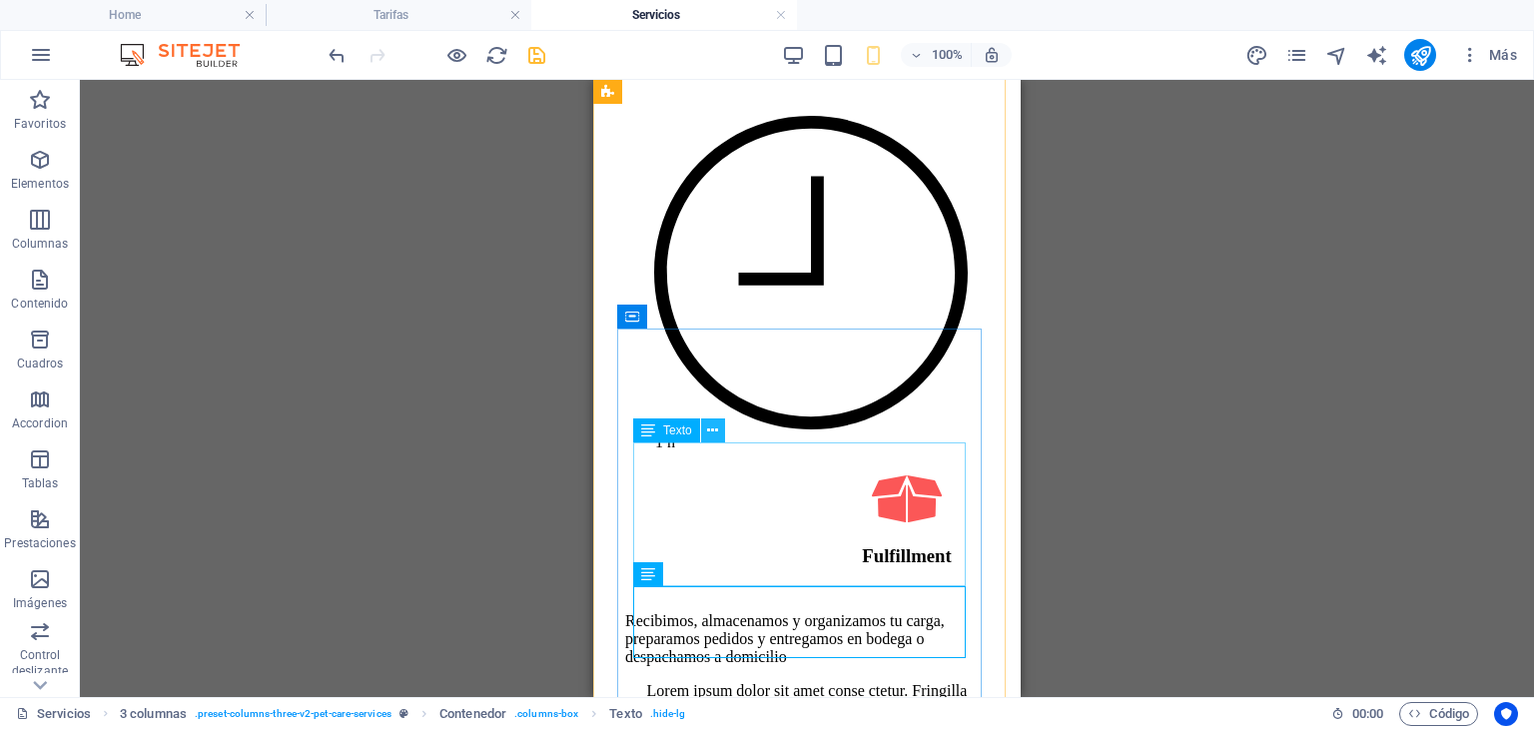
click at [717, 428] on icon at bounding box center [712, 430] width 11 height 21
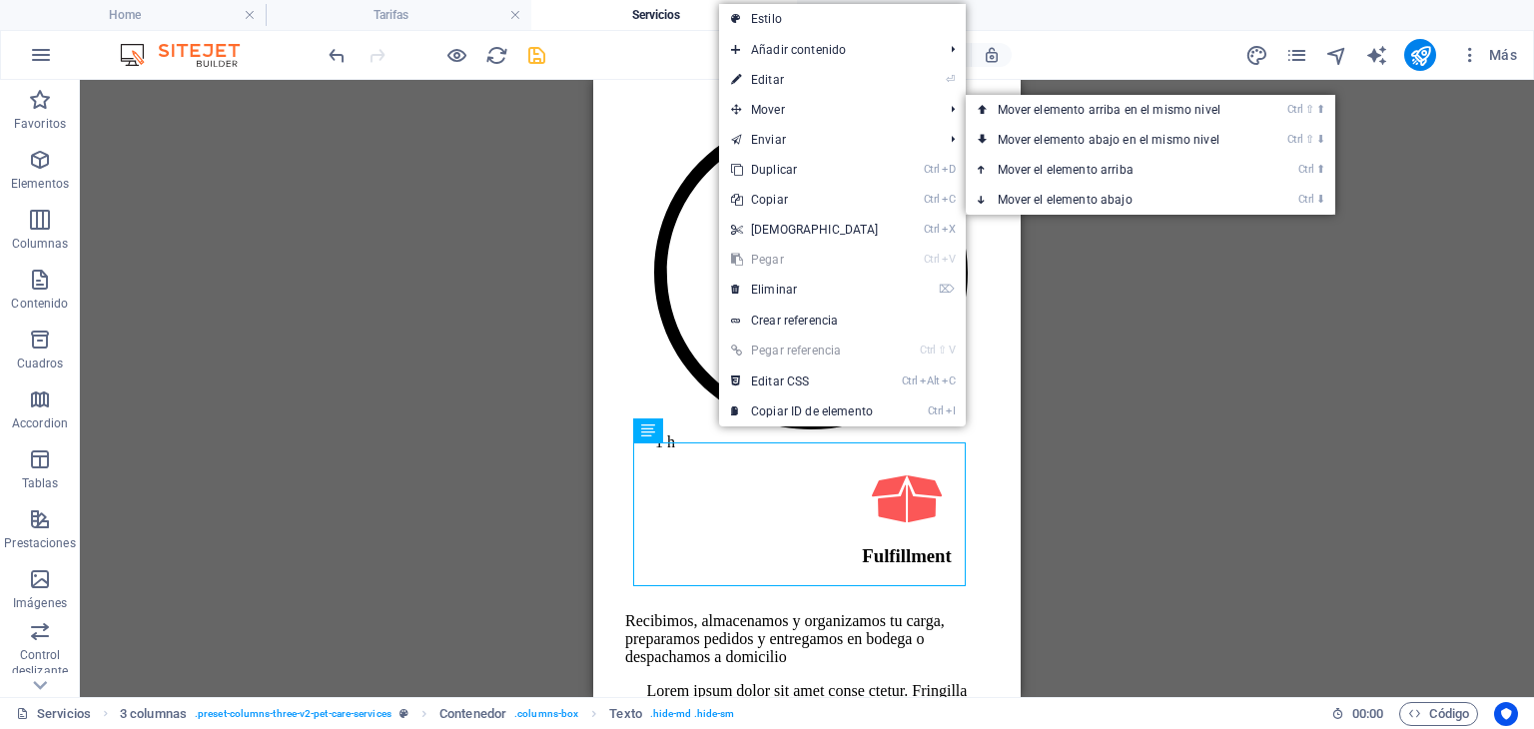
click at [778, 79] on link "⏎ Editar" at bounding box center [805, 80] width 172 height 30
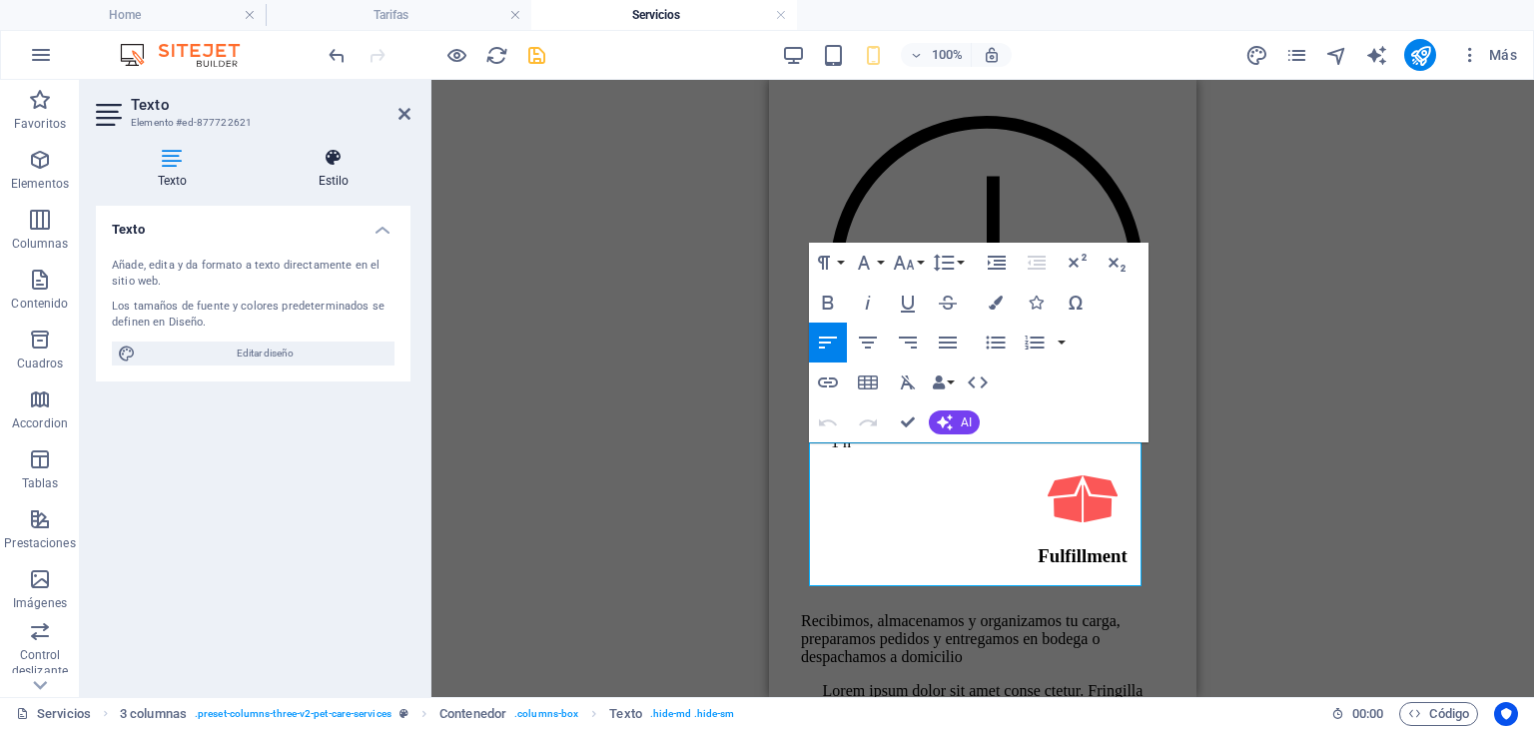
click at [338, 178] on h4 "Estilo" at bounding box center [334, 169] width 154 height 42
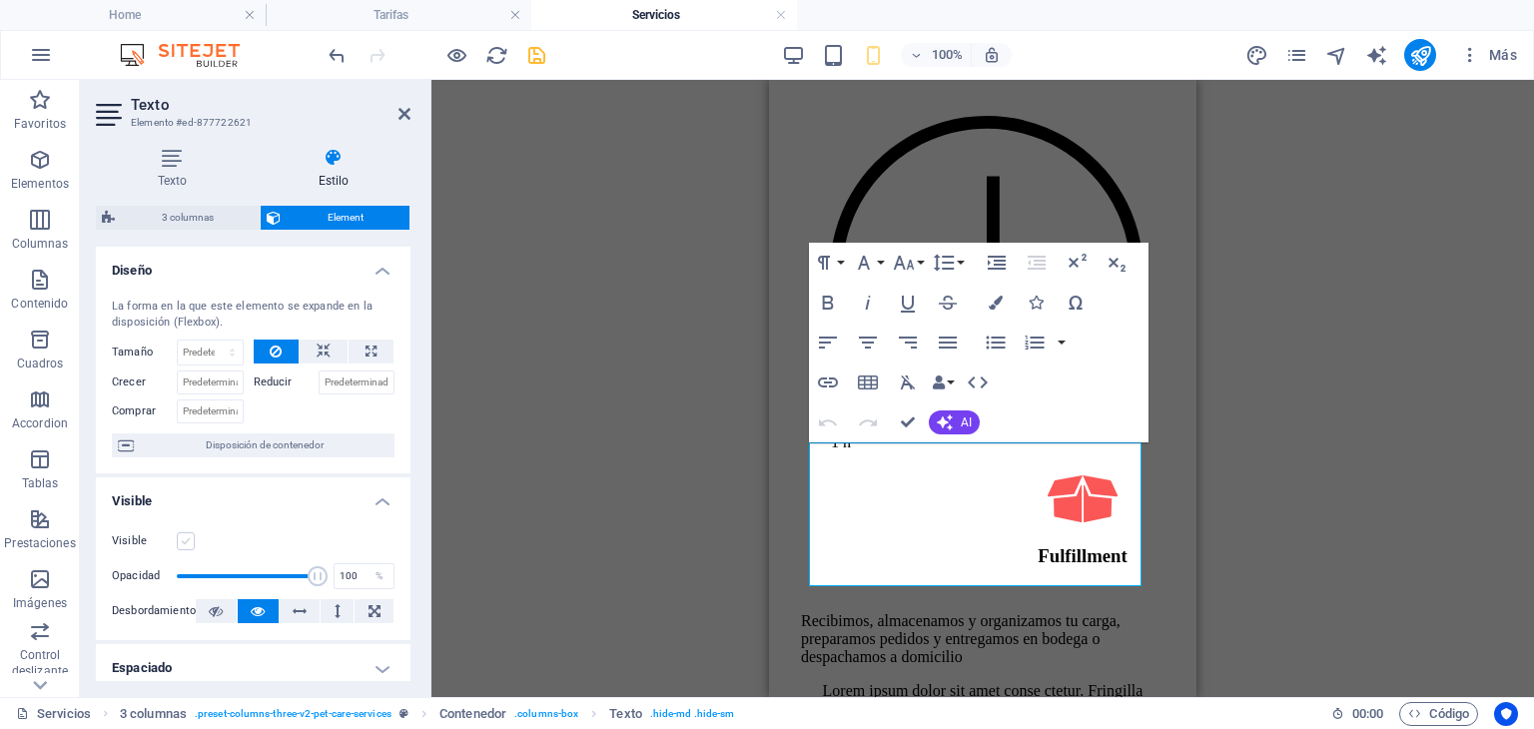
click at [192, 540] on label at bounding box center [186, 541] width 18 height 18
click at [0, 0] on input "Visible" at bounding box center [0, 0] width 0 height 0
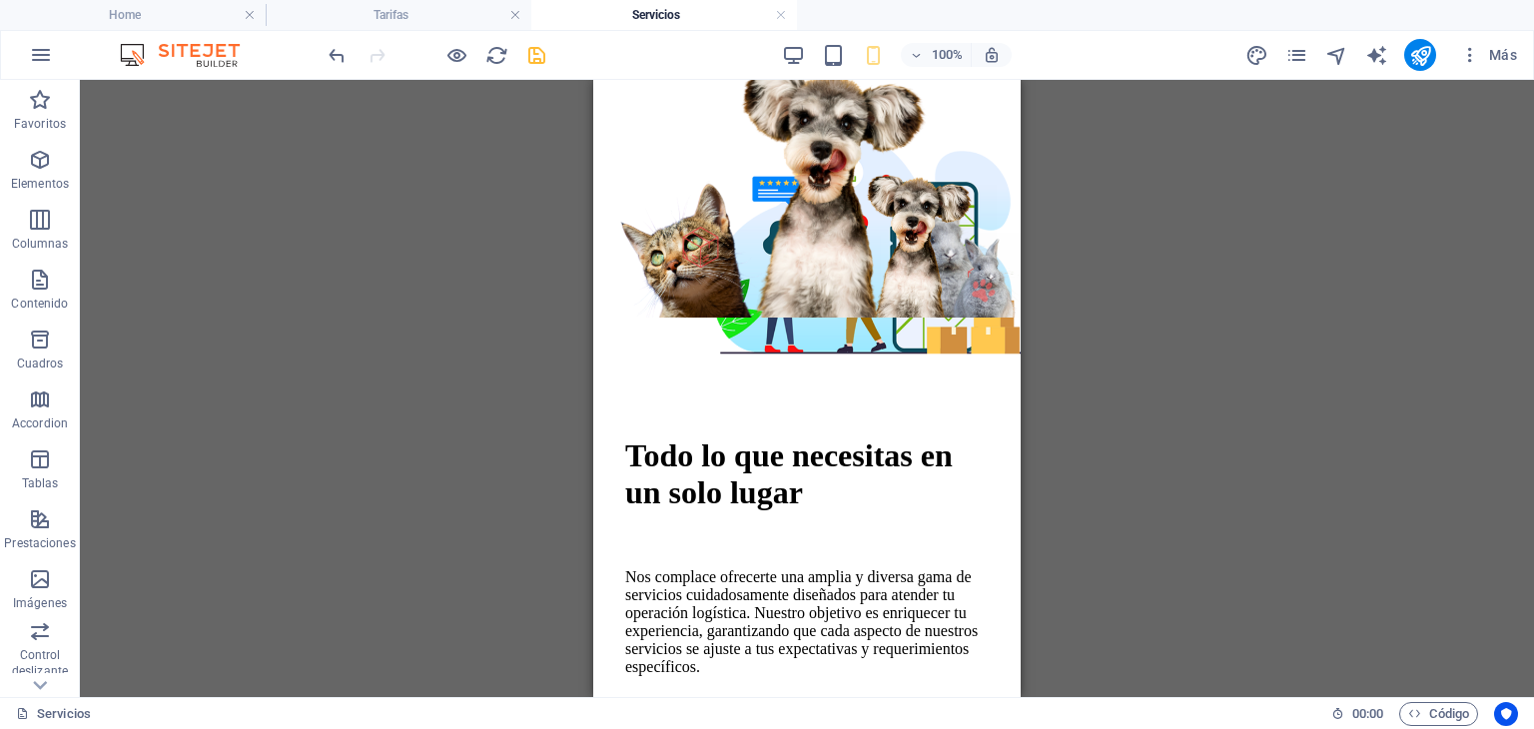
scroll to position [0, 0]
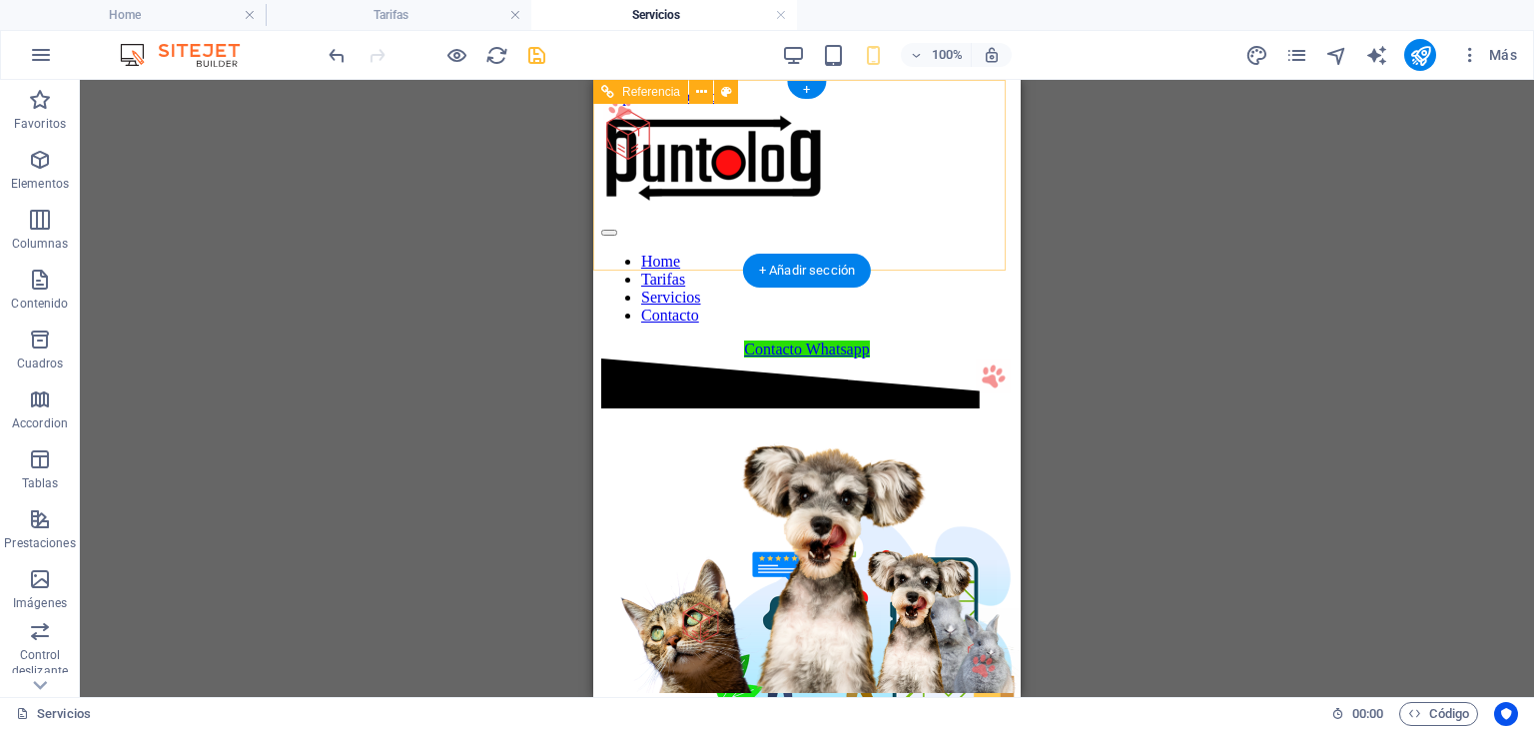
click at [980, 219] on div at bounding box center [806, 228] width 411 height 18
click at [982, 219] on div at bounding box center [806, 228] width 411 height 18
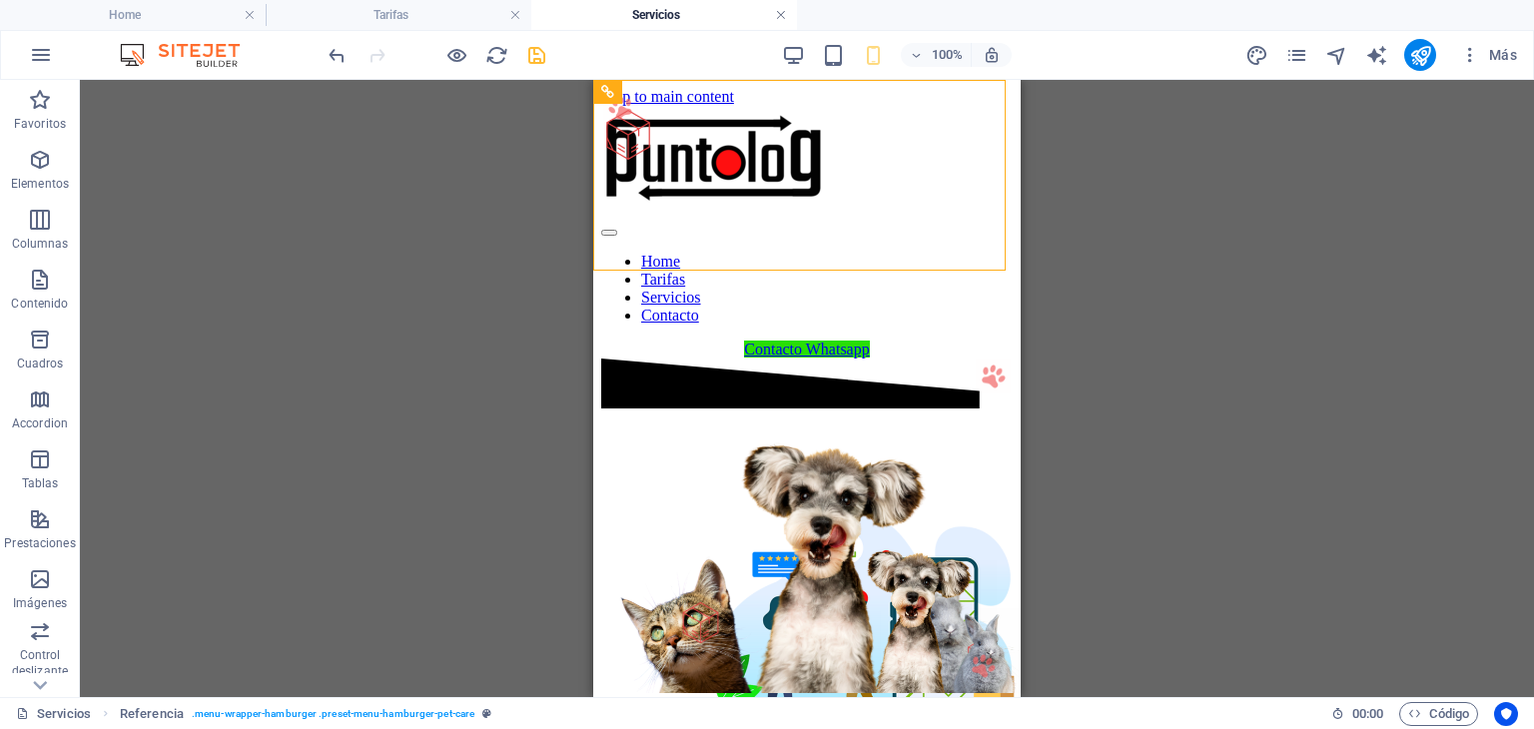
click at [781, 14] on link at bounding box center [781, 15] width 12 height 19
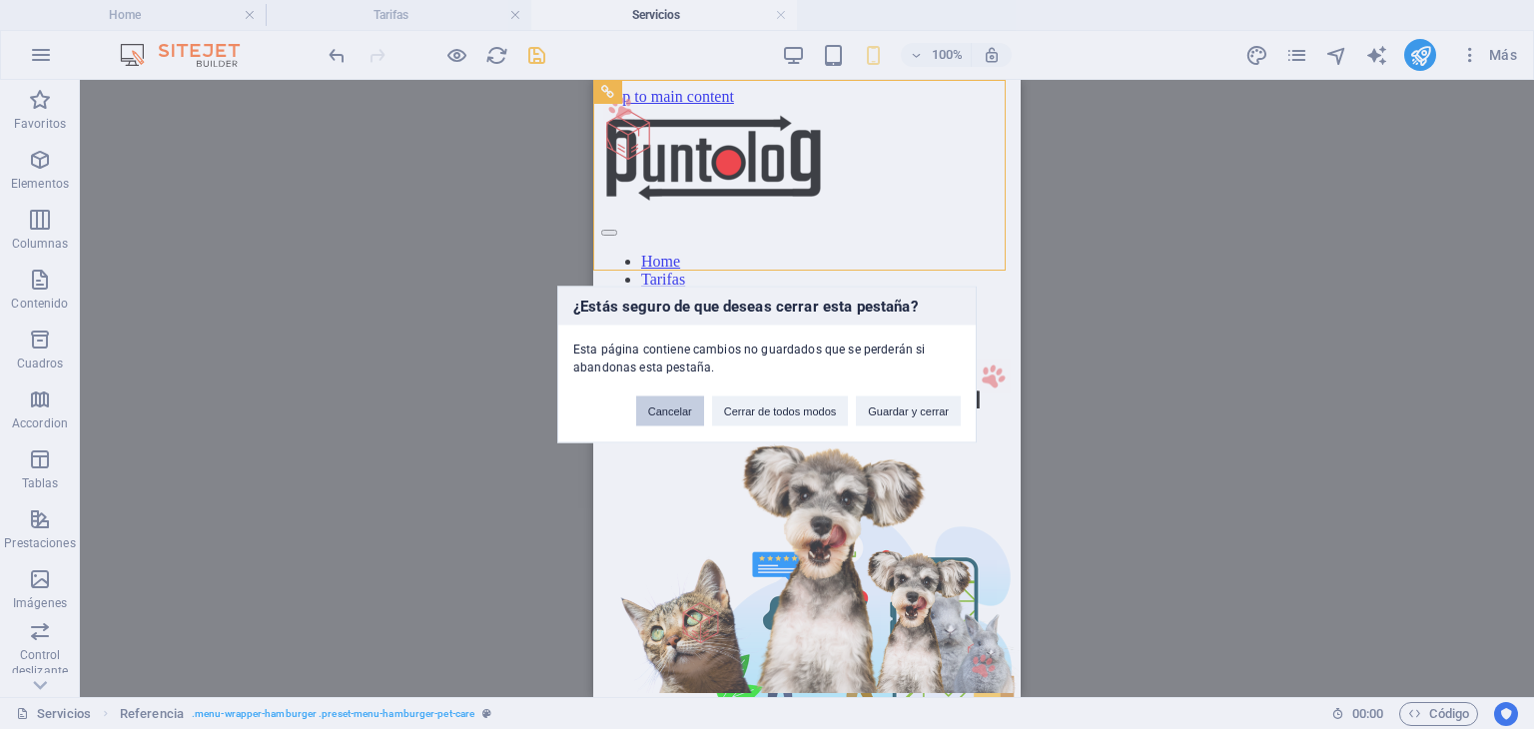
click at [683, 415] on button "Cancelar" at bounding box center [670, 411] width 68 height 30
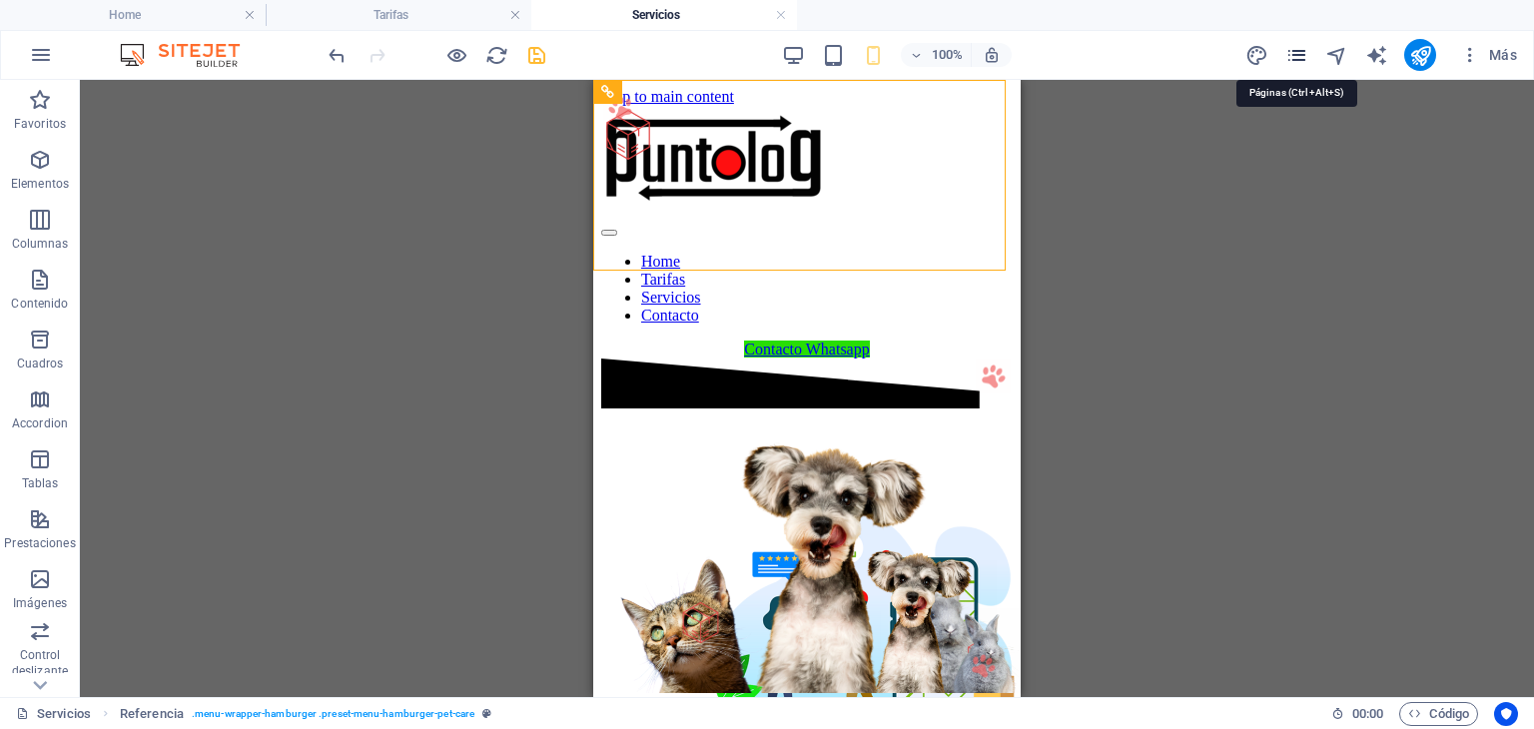
click at [1301, 62] on icon "pages" at bounding box center [1296, 55] width 23 height 23
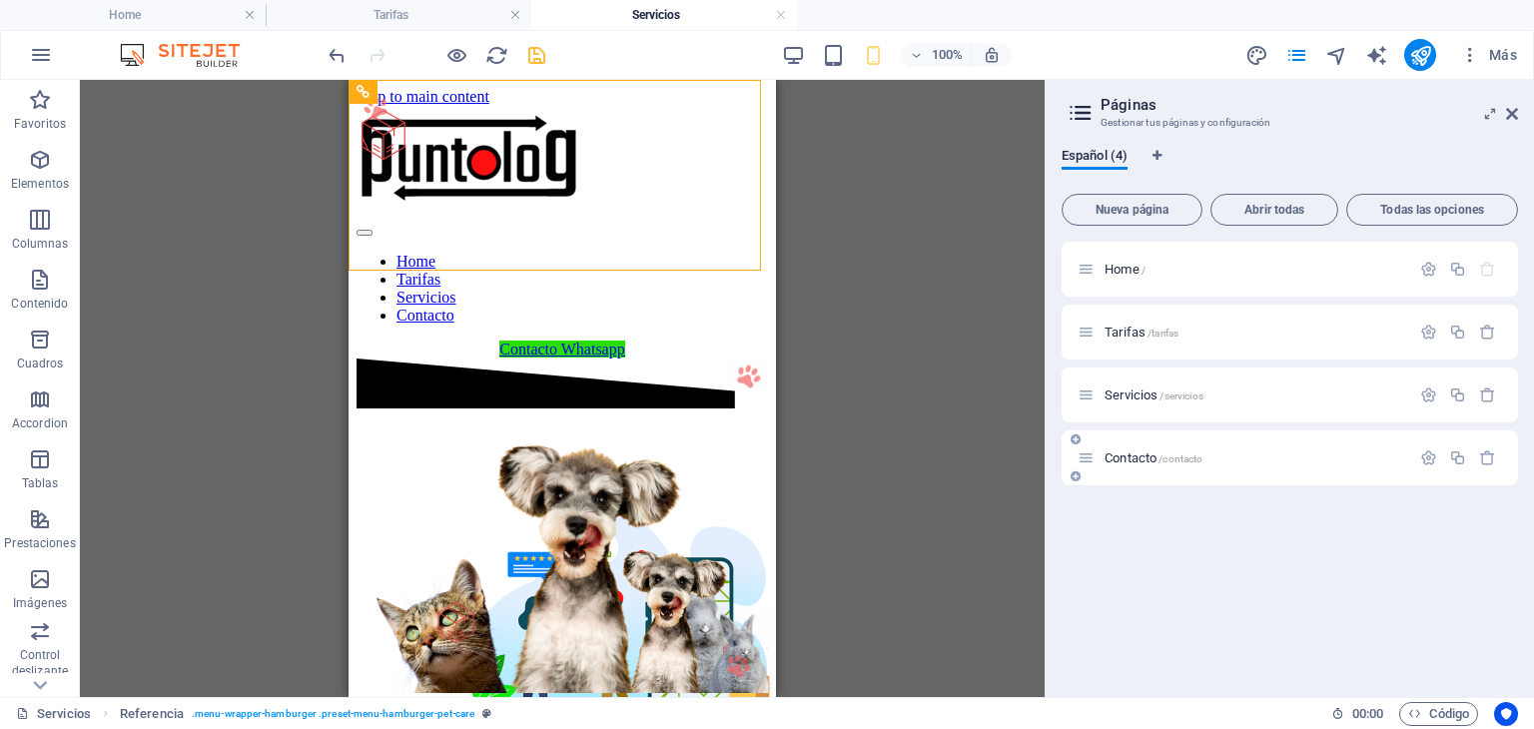
click at [1142, 457] on span "Contacto /contacto" at bounding box center [1154, 457] width 98 height 15
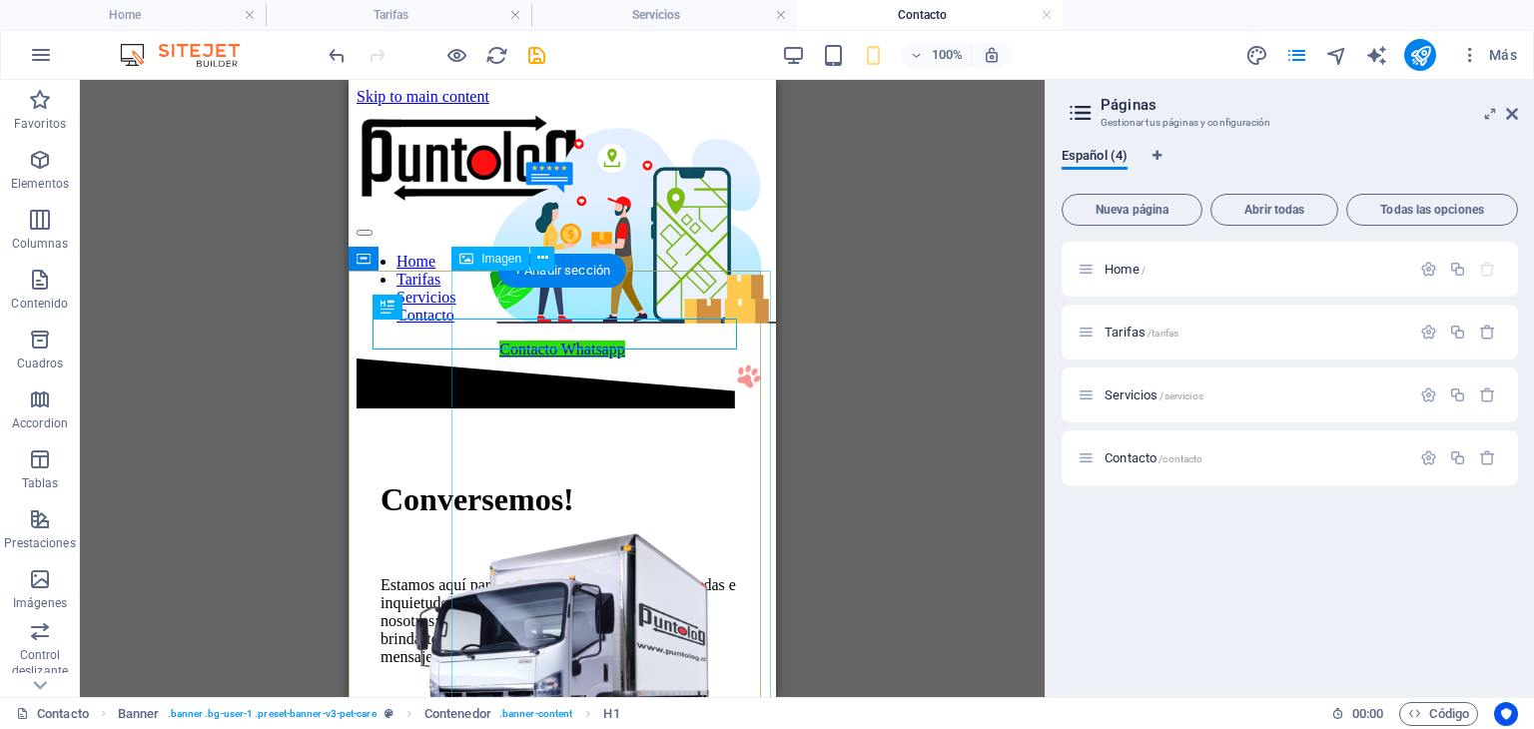
click at [635, 438] on figure at bounding box center [620, 388] width 331 height 617
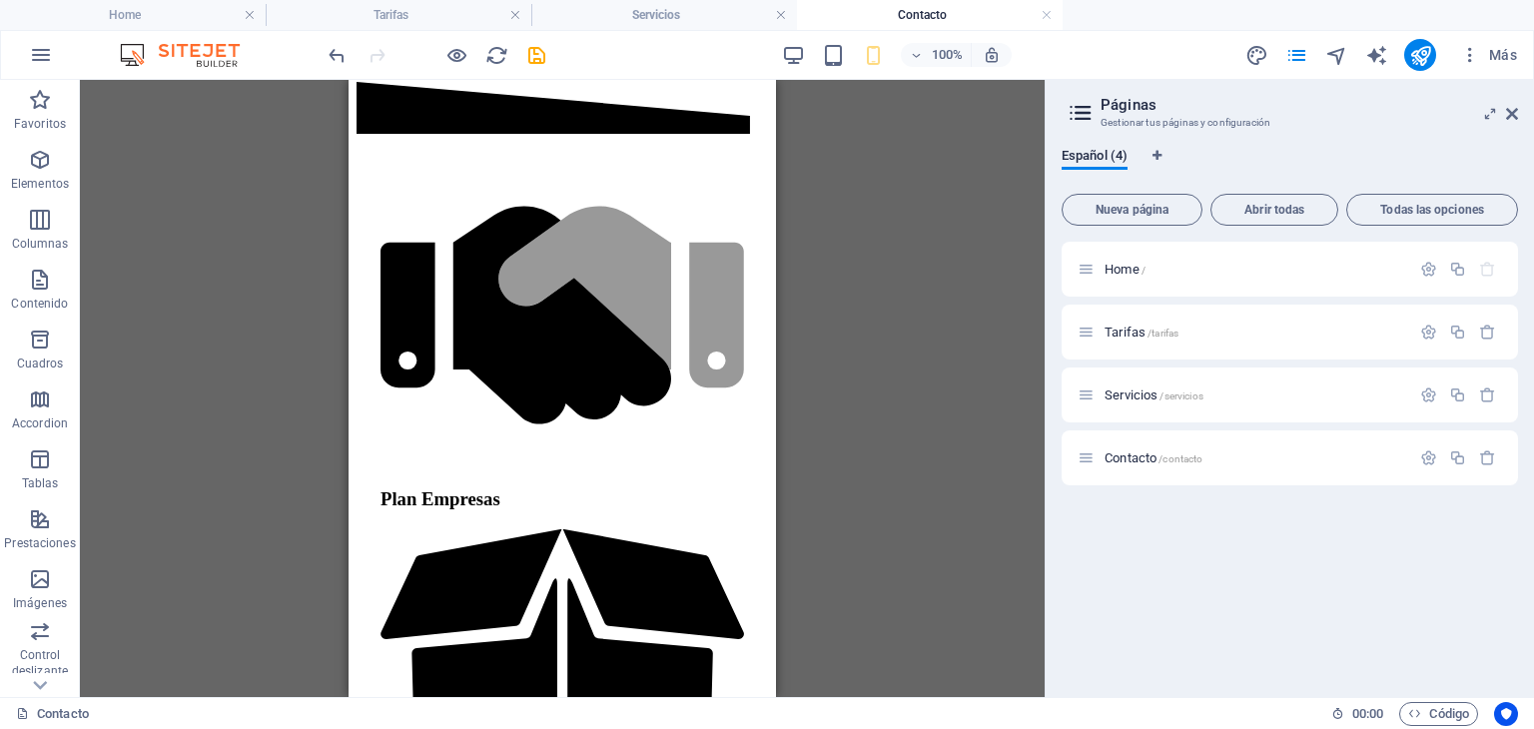
scroll to position [1051, 0]
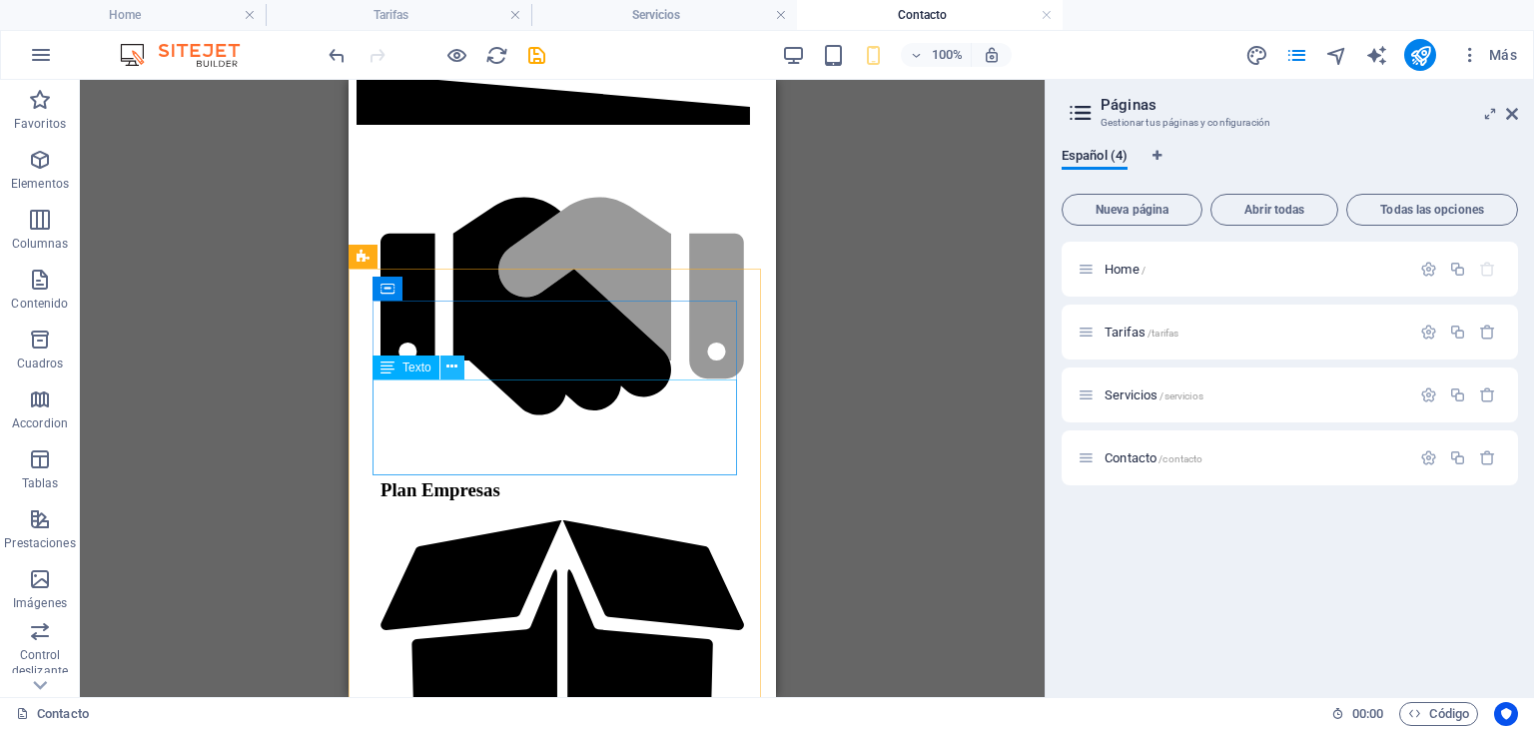
click at [448, 370] on icon at bounding box center [451, 367] width 11 height 21
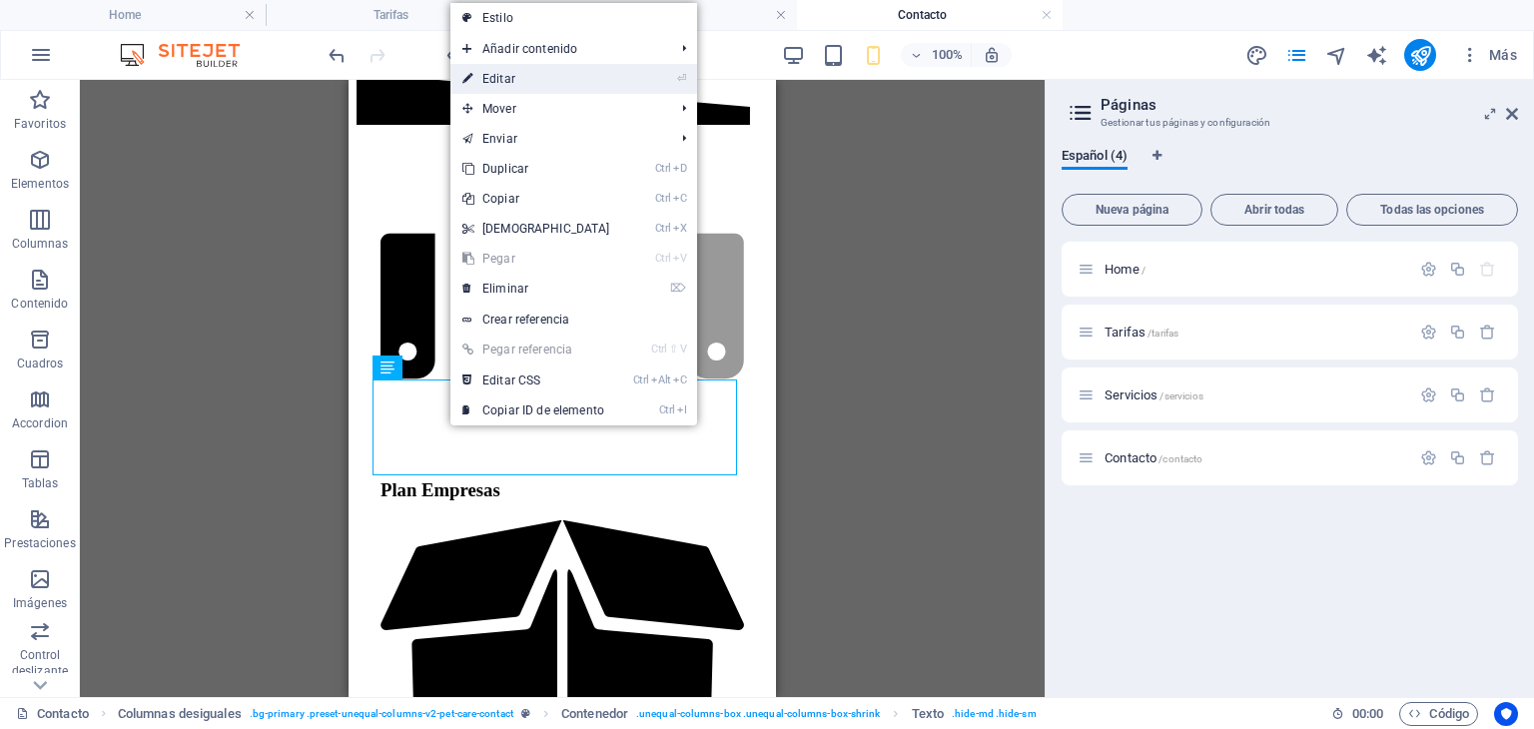
click at [526, 81] on link "⏎ Editar" at bounding box center [536, 79] width 172 height 30
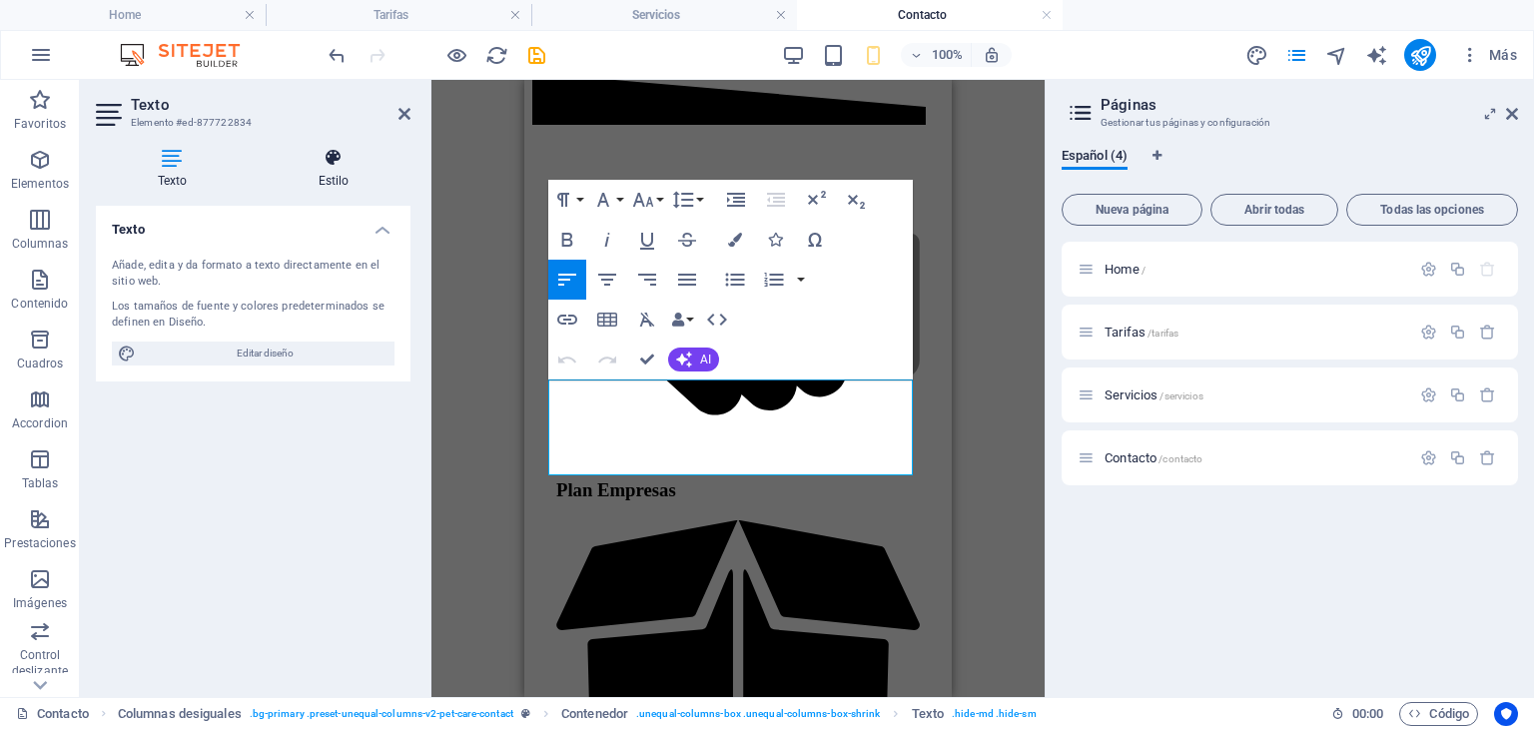
click at [338, 167] on icon at bounding box center [334, 158] width 154 height 20
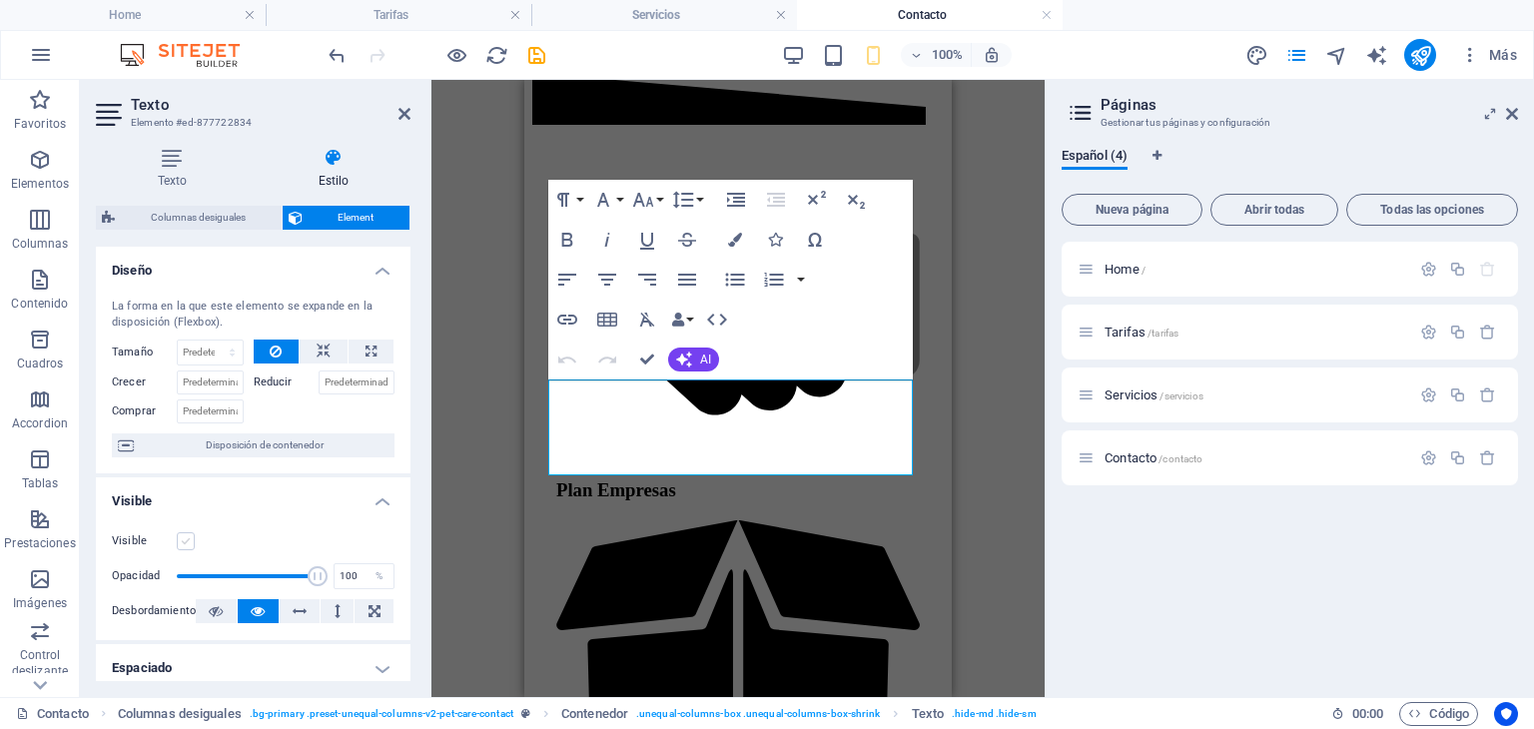
click at [187, 540] on label at bounding box center [186, 541] width 18 height 18
click at [0, 0] on input "Visible" at bounding box center [0, 0] width 0 height 0
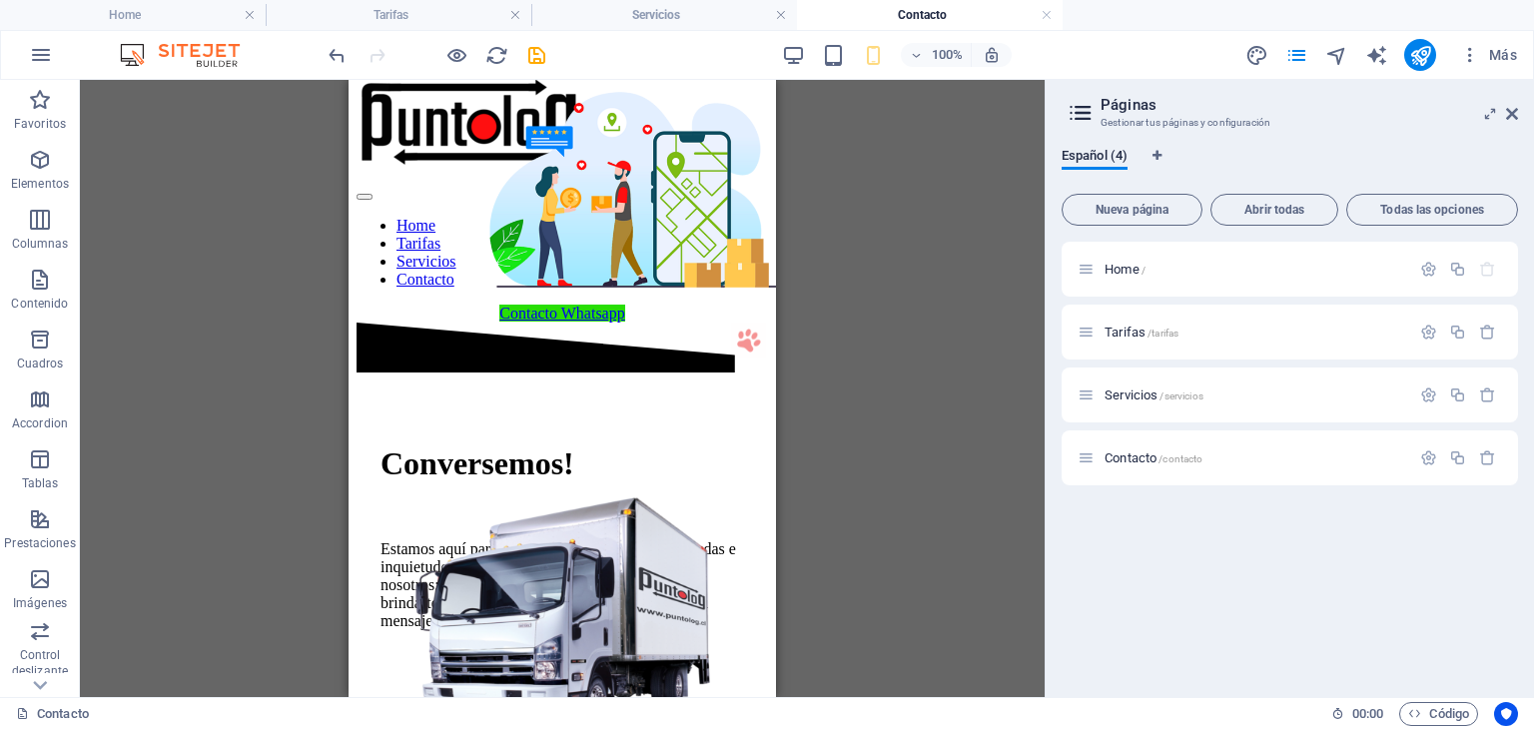
scroll to position [0, 0]
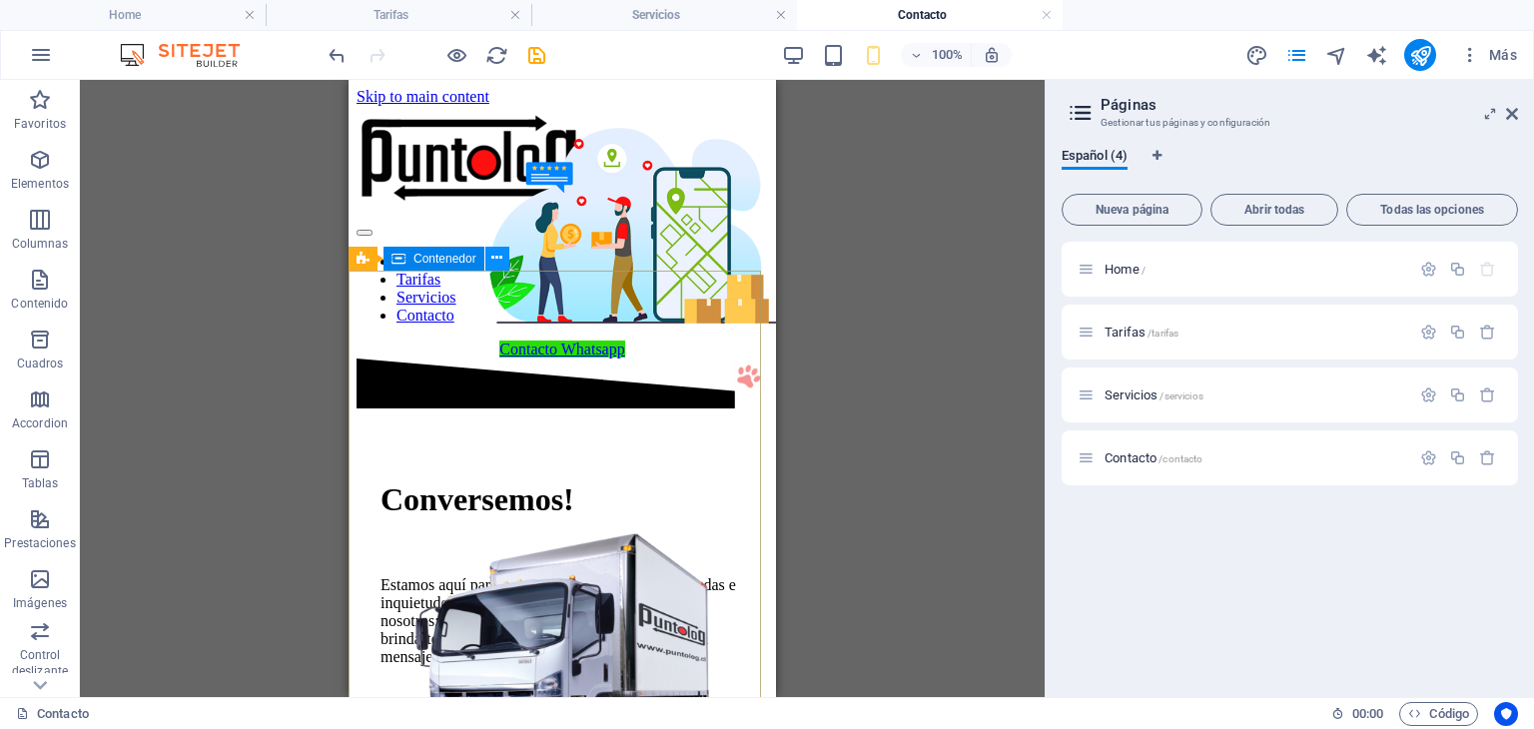
click at [499, 259] on icon at bounding box center [496, 258] width 11 height 21
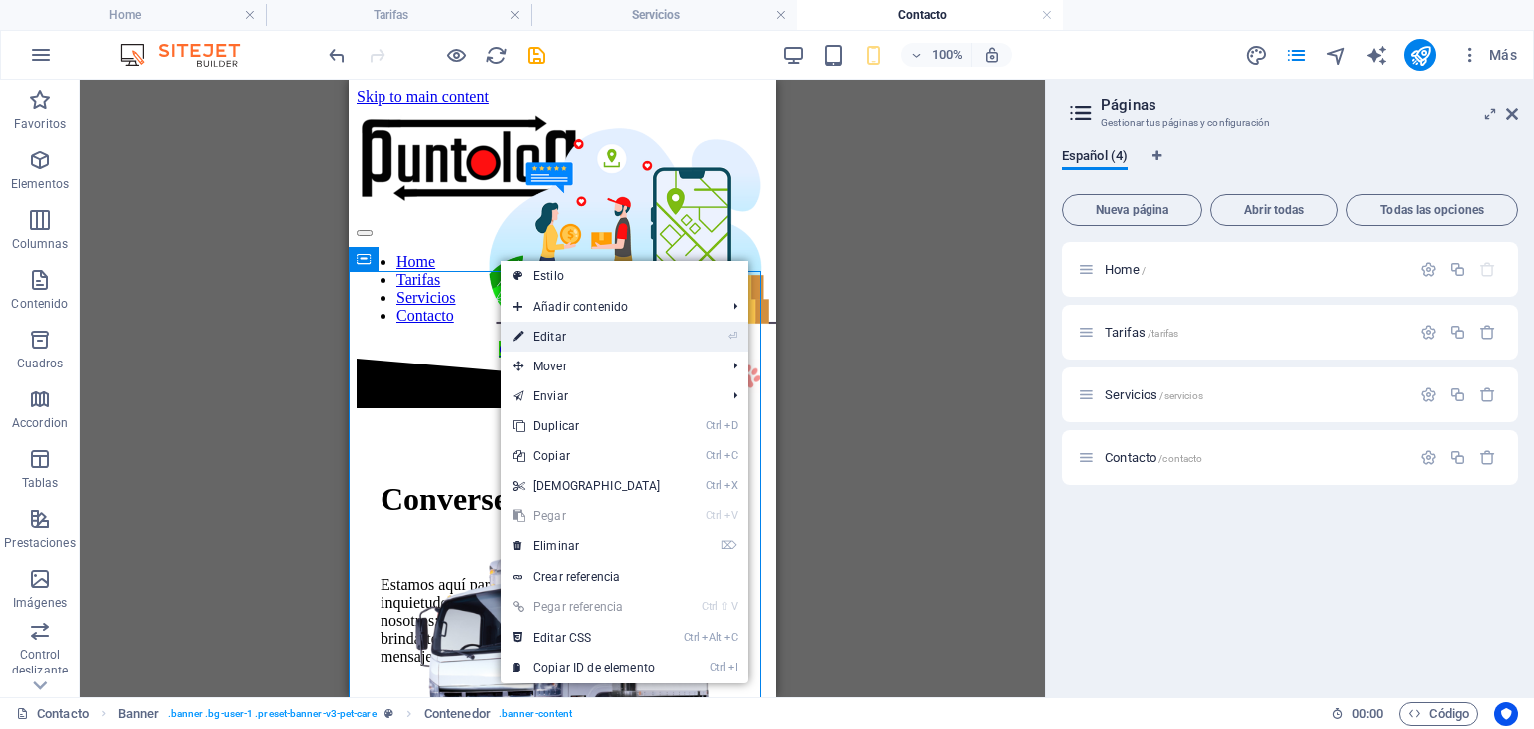
click at [559, 337] on link "⏎ Editar" at bounding box center [587, 337] width 172 height 30
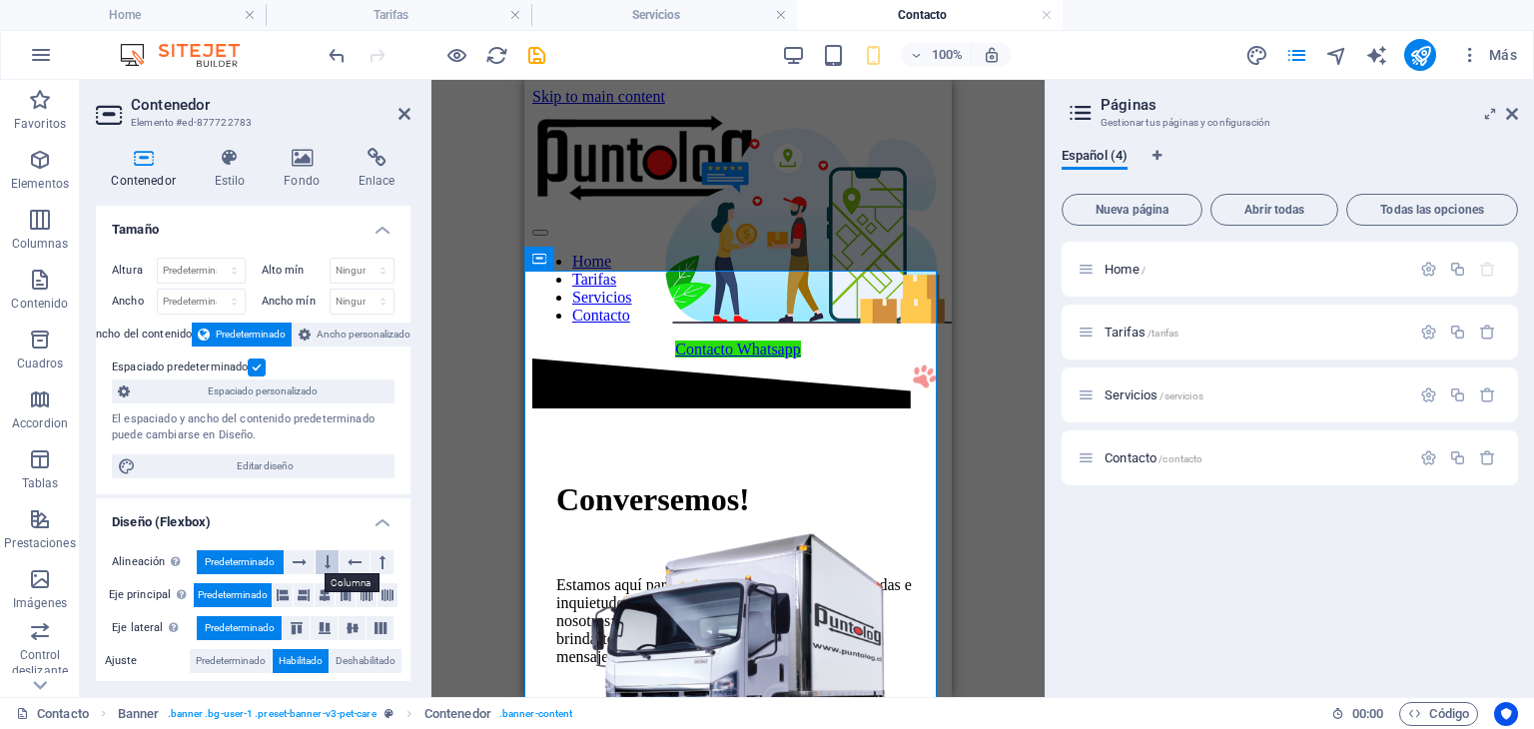
click at [328, 561] on icon at bounding box center [328, 562] width 6 height 24
click at [304, 557] on icon at bounding box center [300, 562] width 14 height 24
click at [380, 552] on icon at bounding box center [382, 562] width 6 height 24
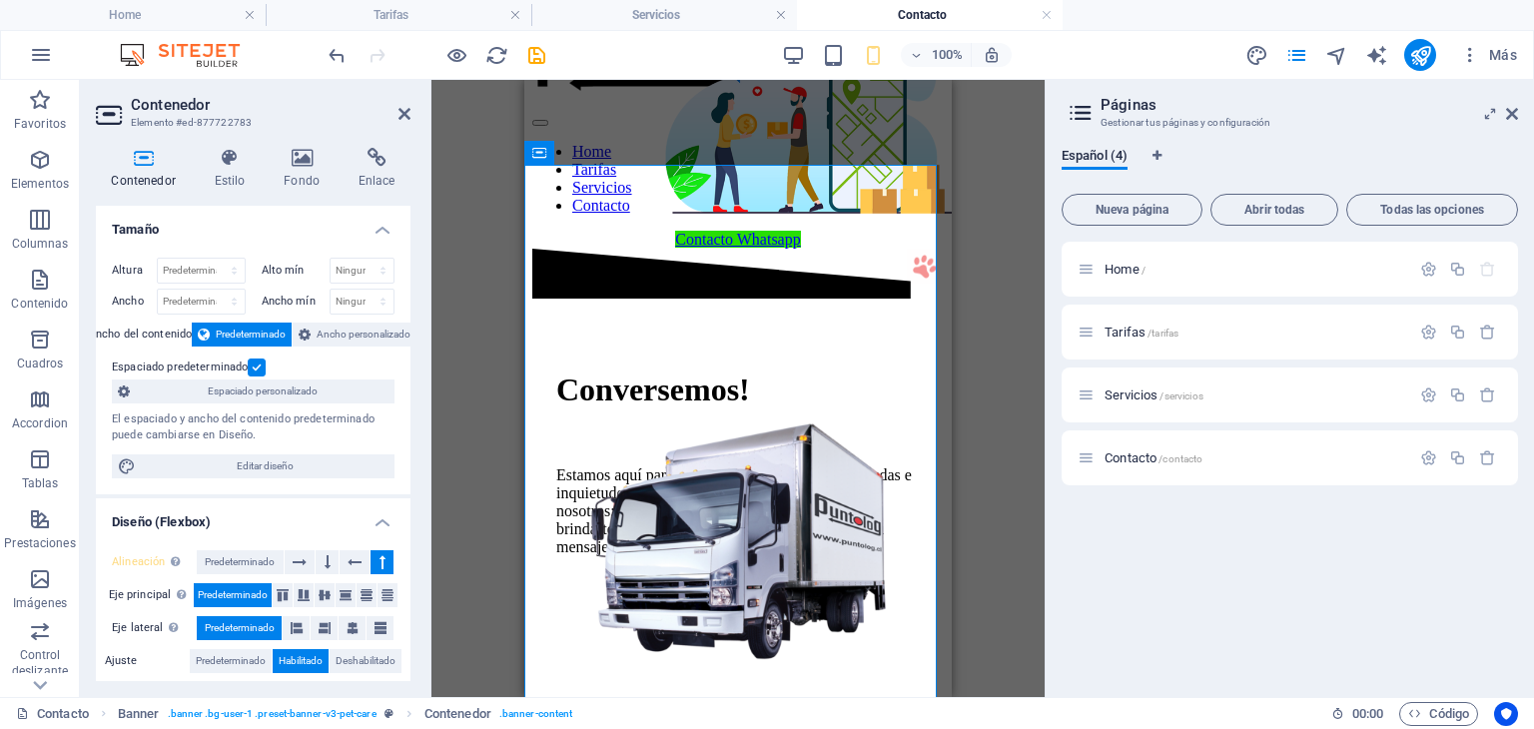
scroll to position [96, 0]
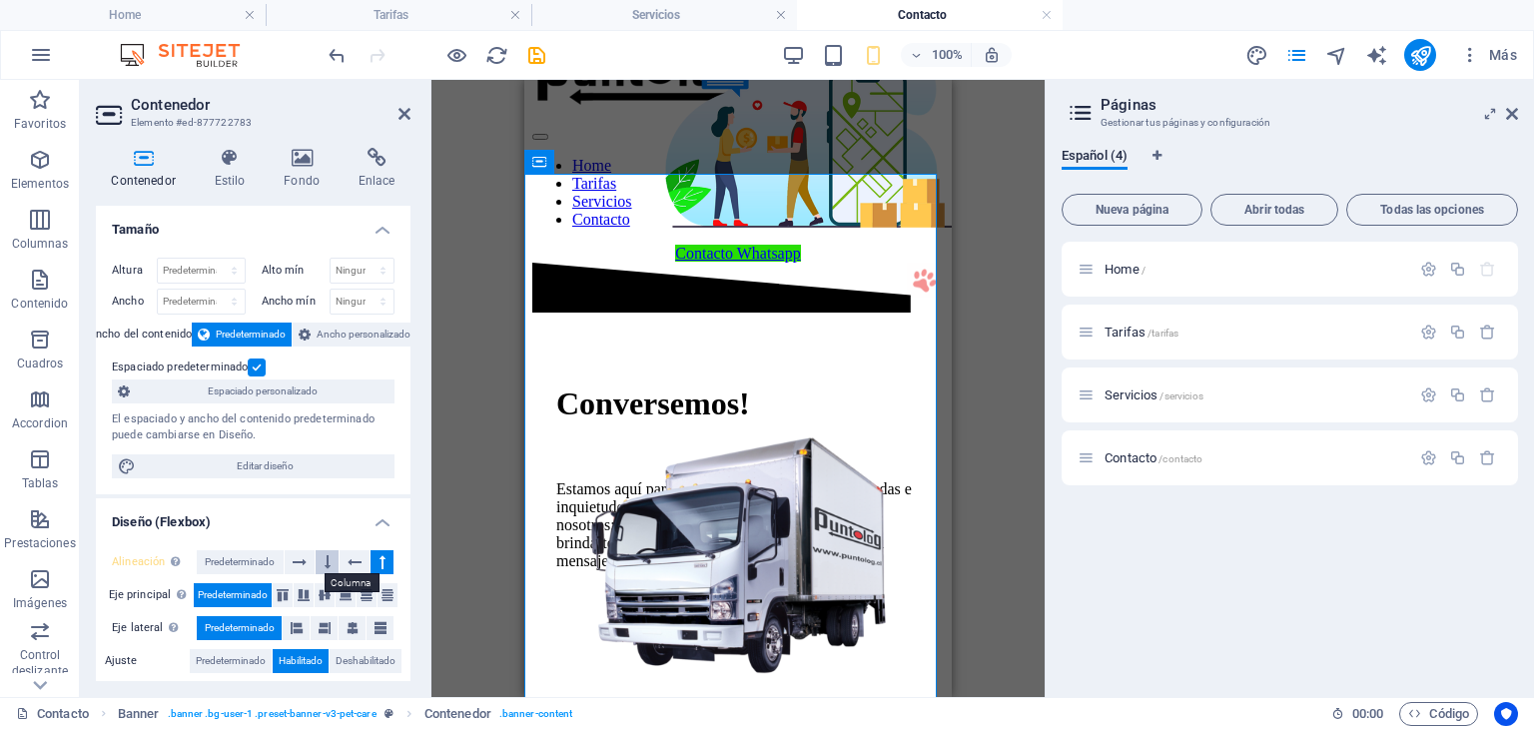
click at [326, 552] on icon at bounding box center [328, 562] width 6 height 24
click at [352, 558] on icon at bounding box center [355, 562] width 14 height 24
click at [256, 559] on span "Predeterminado" at bounding box center [240, 562] width 70 height 24
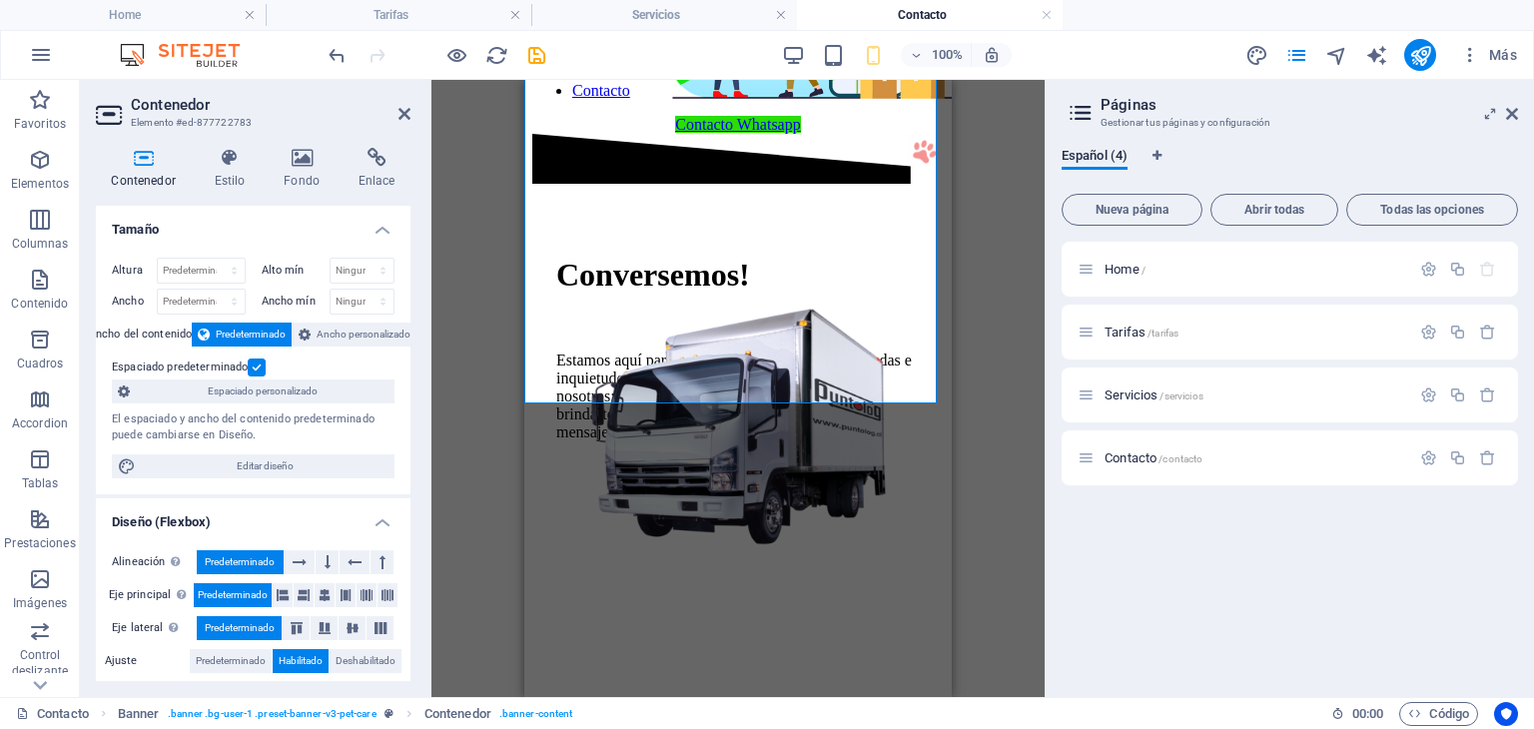
scroll to position [220, 0]
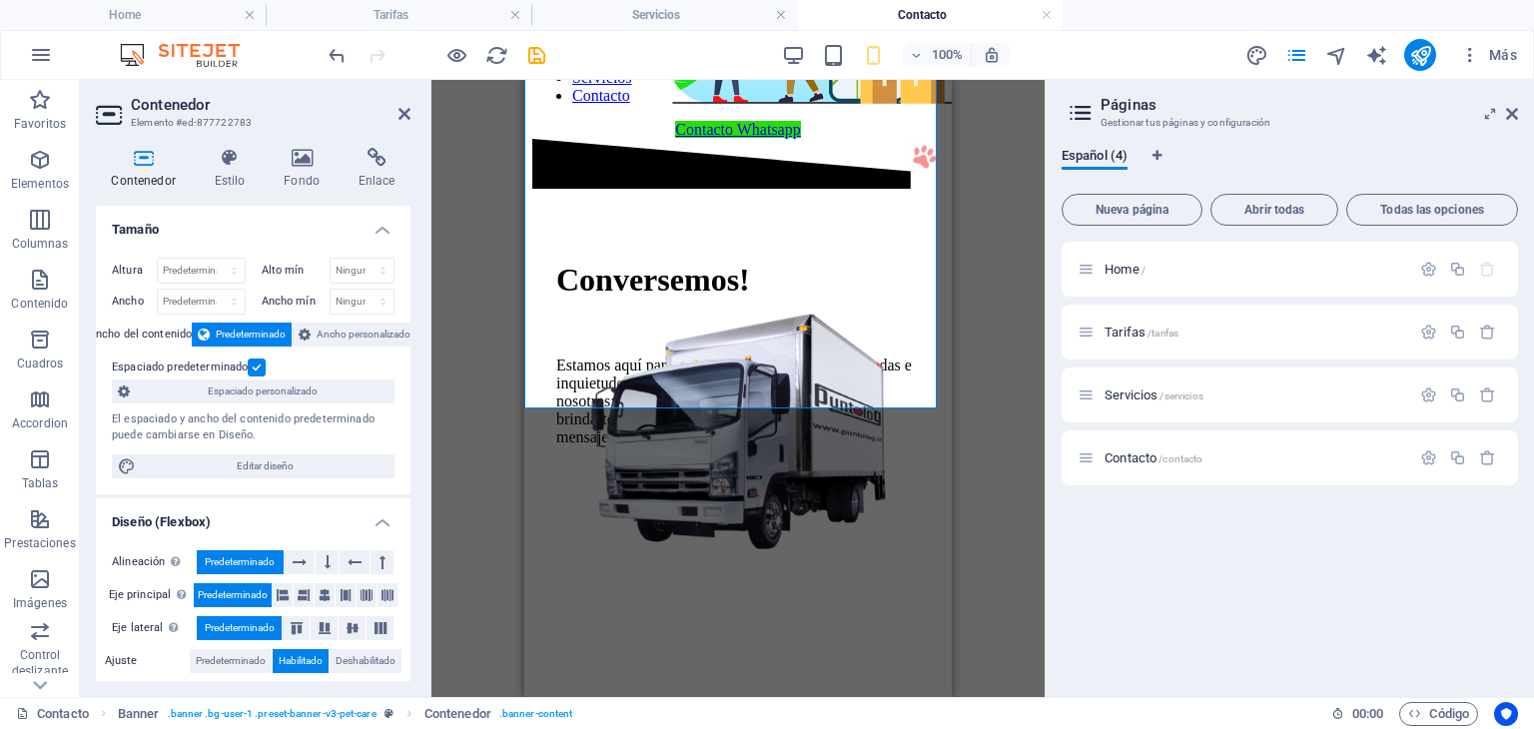
drag, startPoint x: 955, startPoint y: 176, endPoint x: 963, endPoint y: 240, distance: 64.4
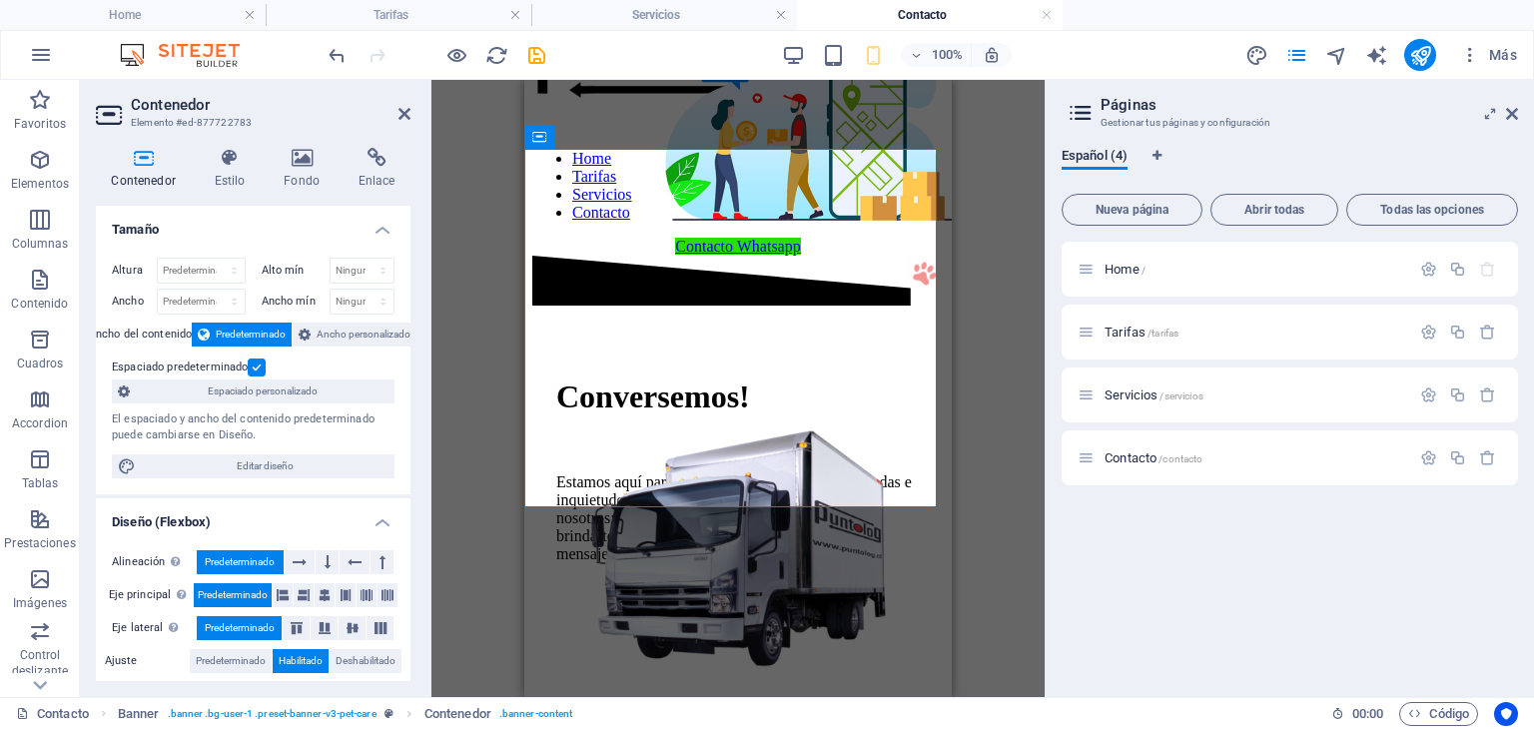
scroll to position [93, 0]
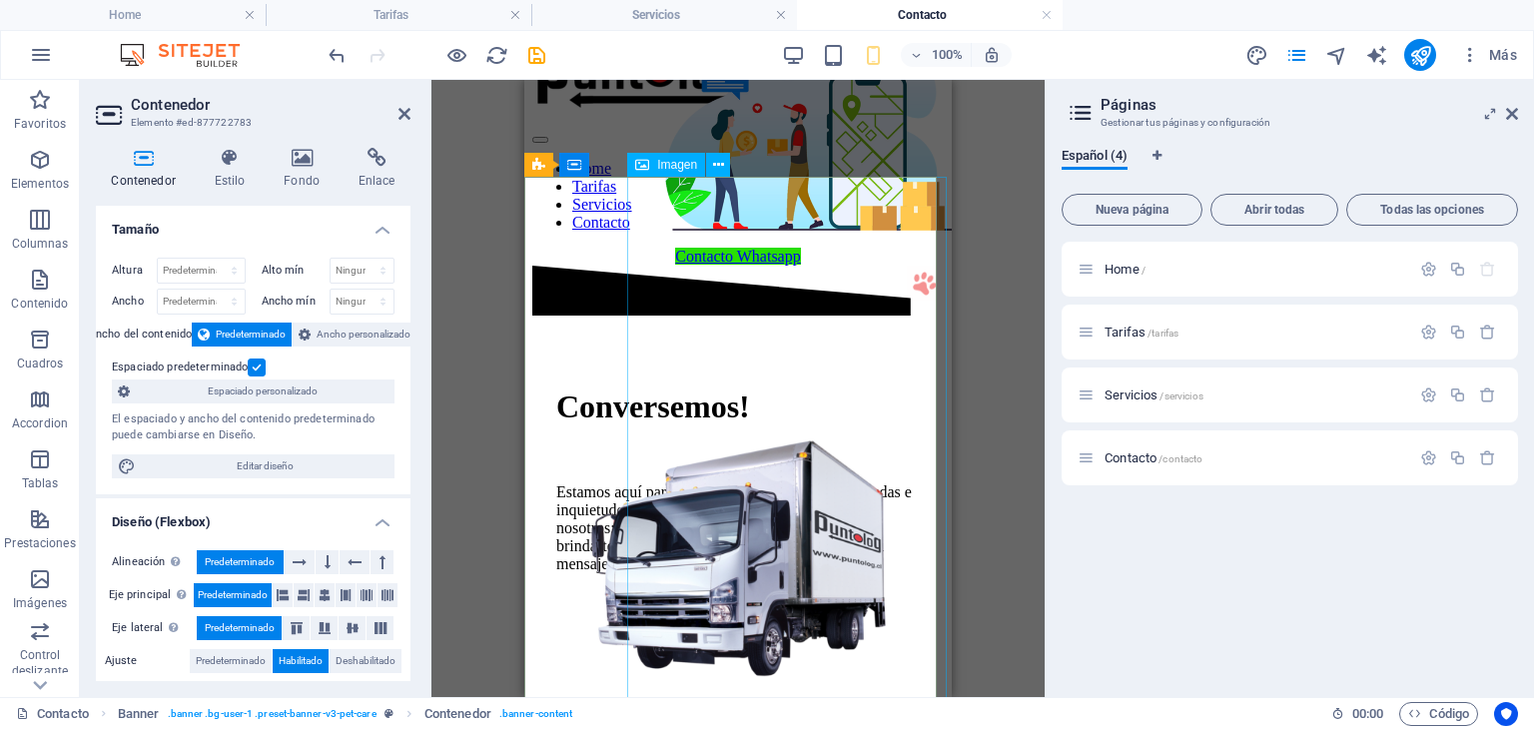
click at [798, 321] on figure at bounding box center [796, 295] width 331 height 617
select select "%"
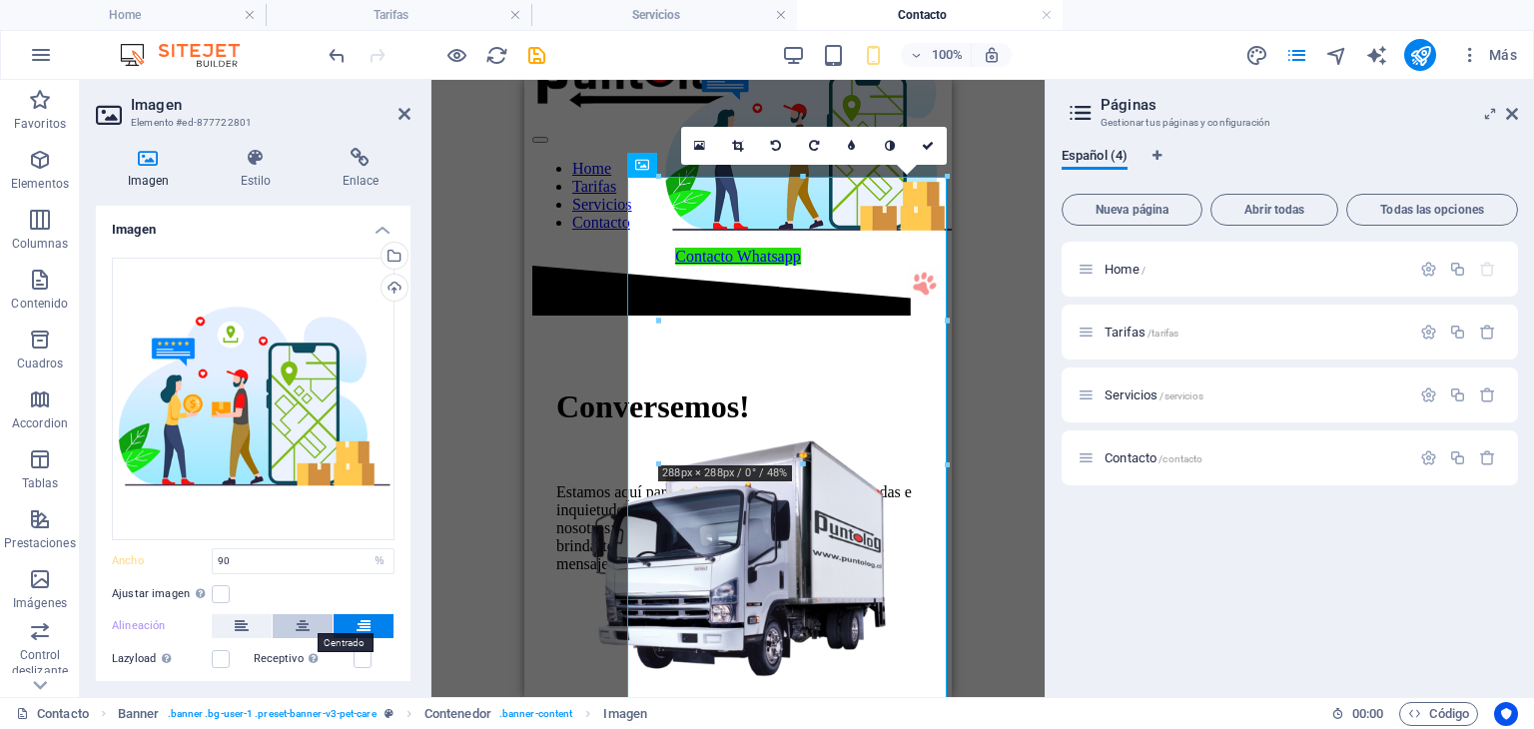
click at [304, 616] on icon at bounding box center [303, 626] width 14 height 24
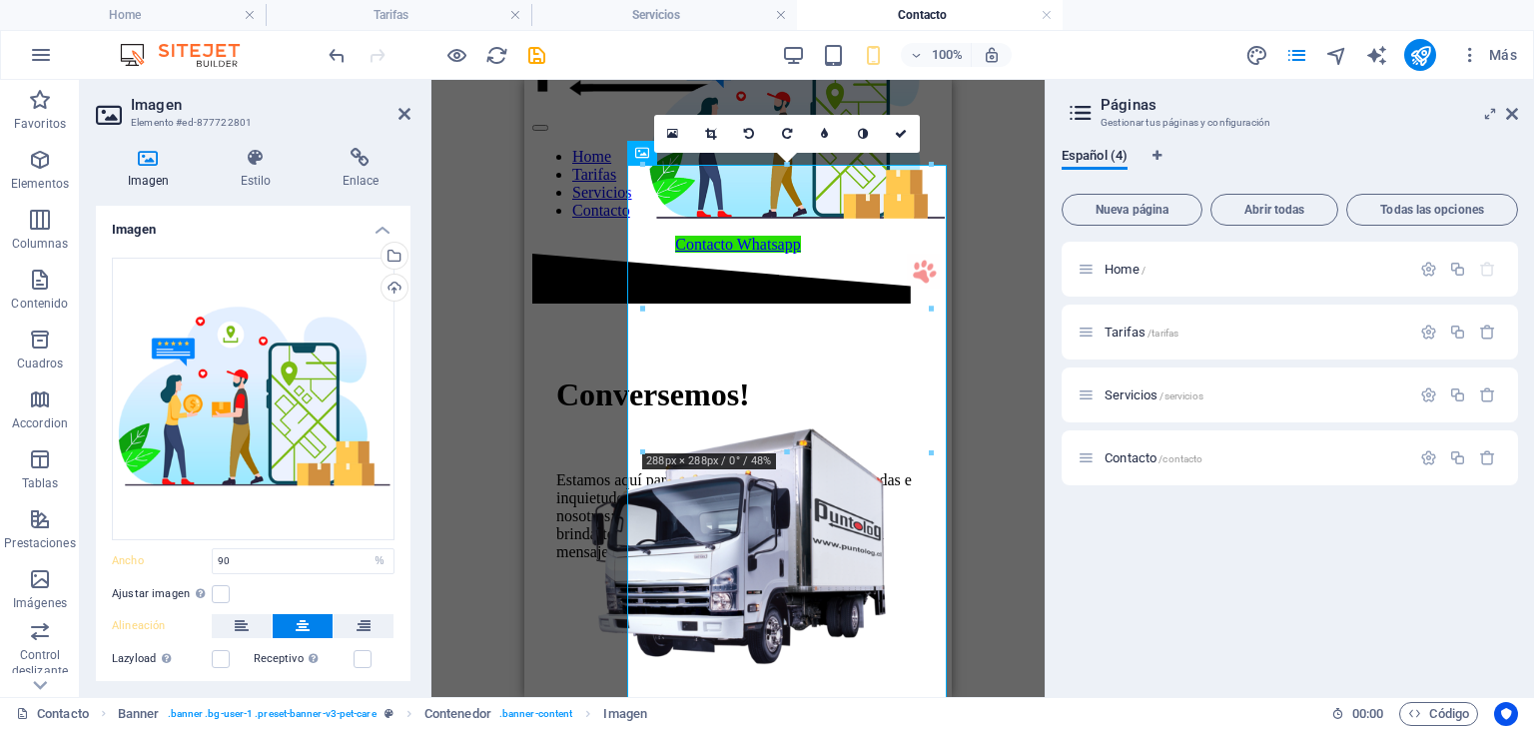
scroll to position [96, 0]
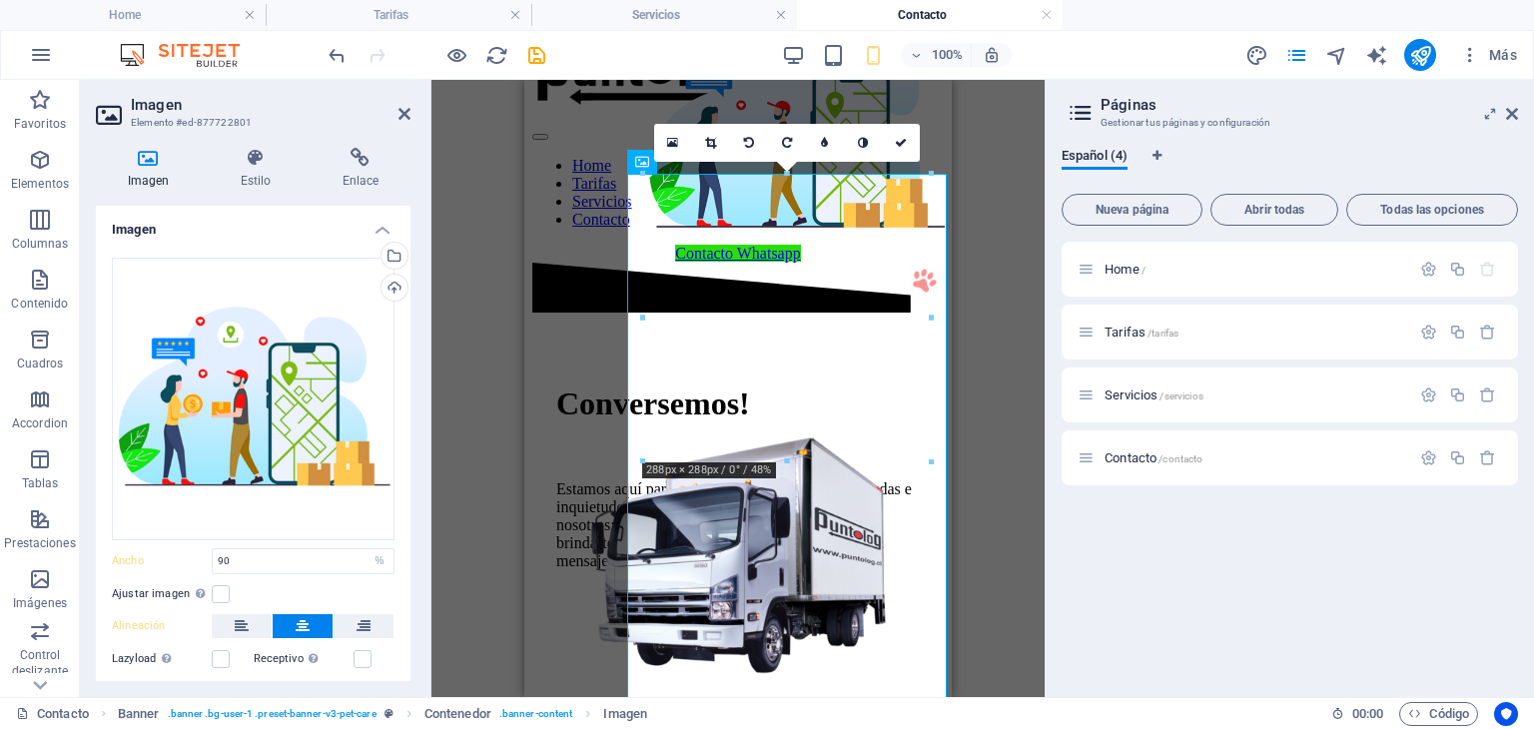
drag, startPoint x: 945, startPoint y: 140, endPoint x: 1481, endPoint y: 220, distance: 542.2
click at [257, 167] on icon at bounding box center [256, 158] width 94 height 20
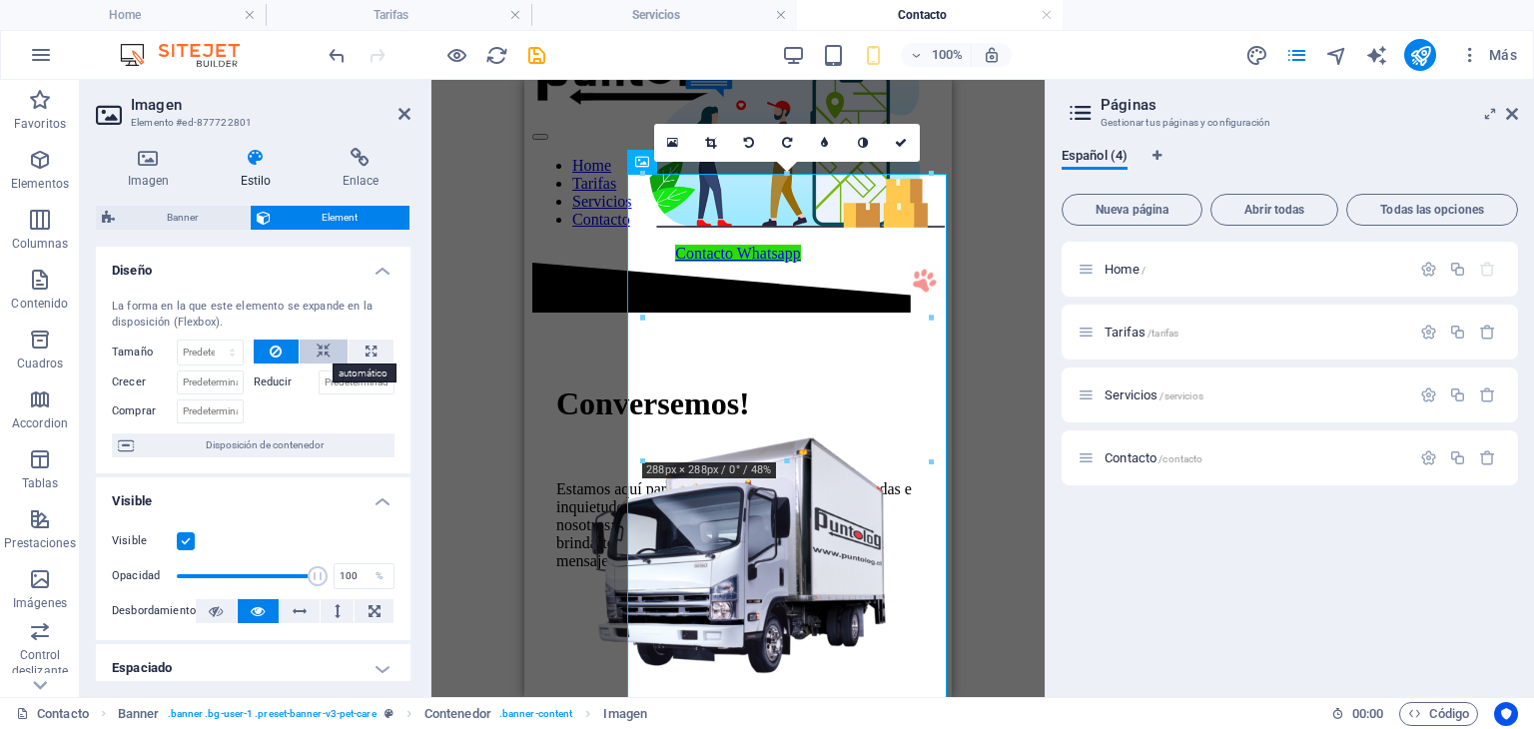
click at [324, 349] on icon at bounding box center [324, 352] width 14 height 24
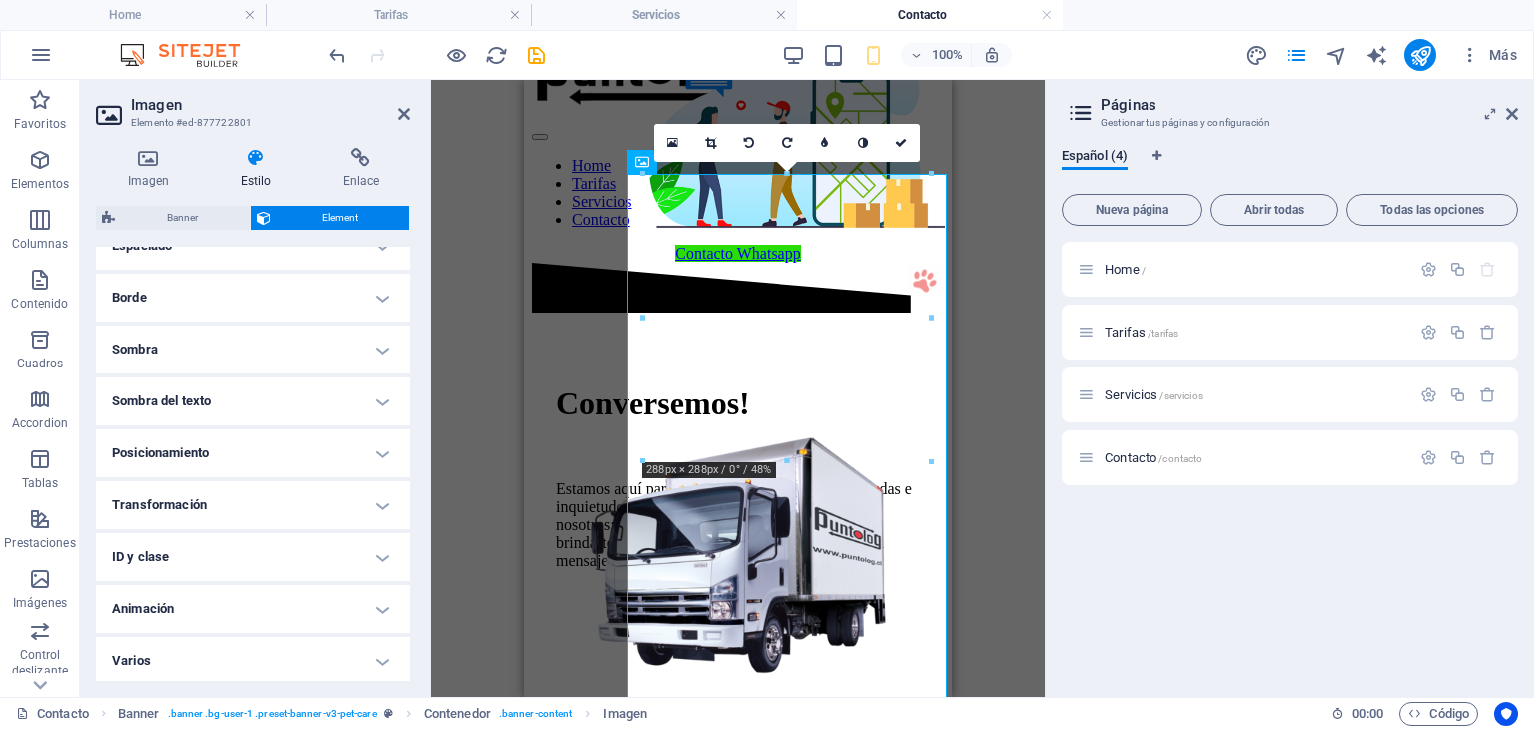
scroll to position [425, 0]
click at [378, 451] on h4 "Posicionamiento" at bounding box center [253, 450] width 315 height 48
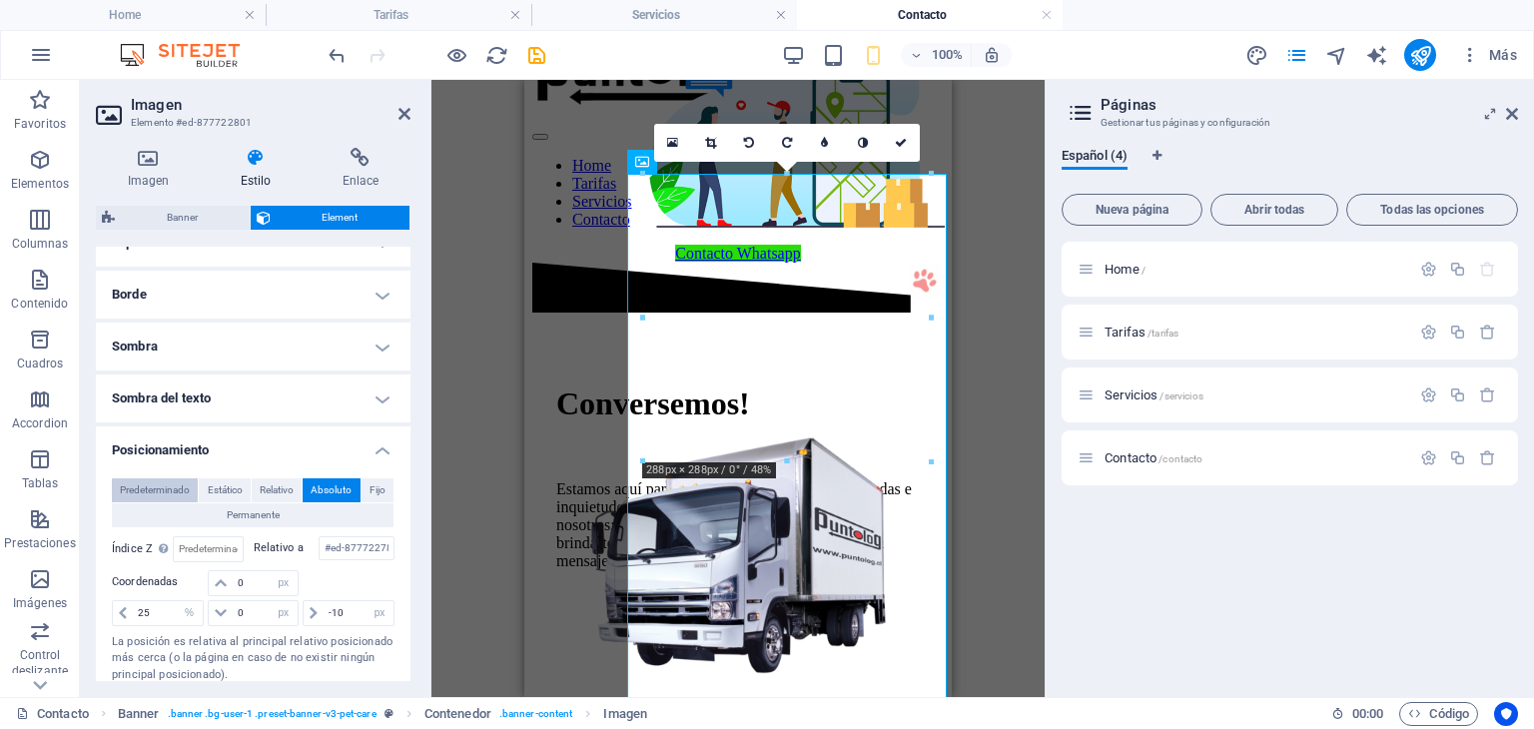
click at [175, 484] on span "Predeterminado" at bounding box center [155, 490] width 70 height 24
type input "30"
type input "-20"
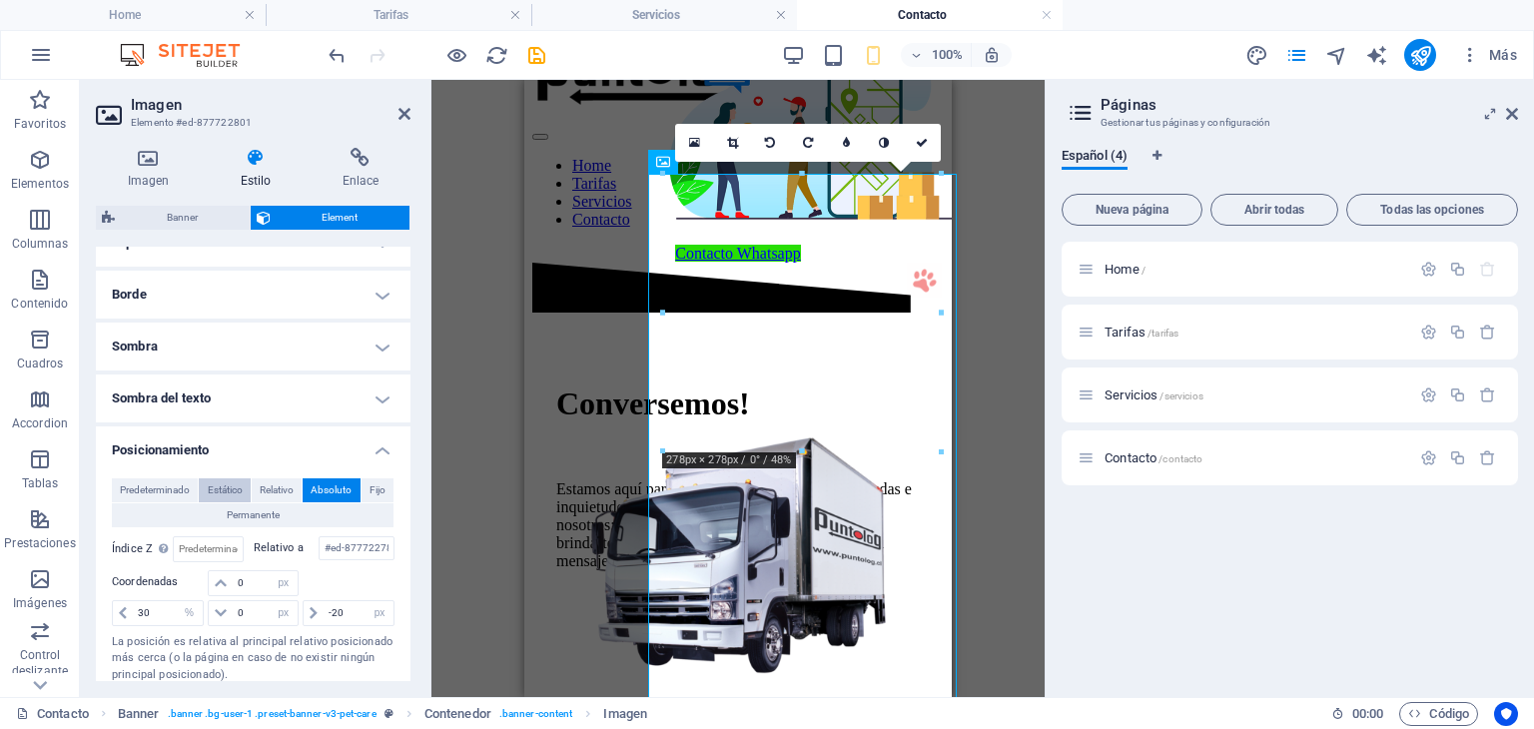
click at [229, 487] on span "Estático" at bounding box center [225, 490] width 35 height 24
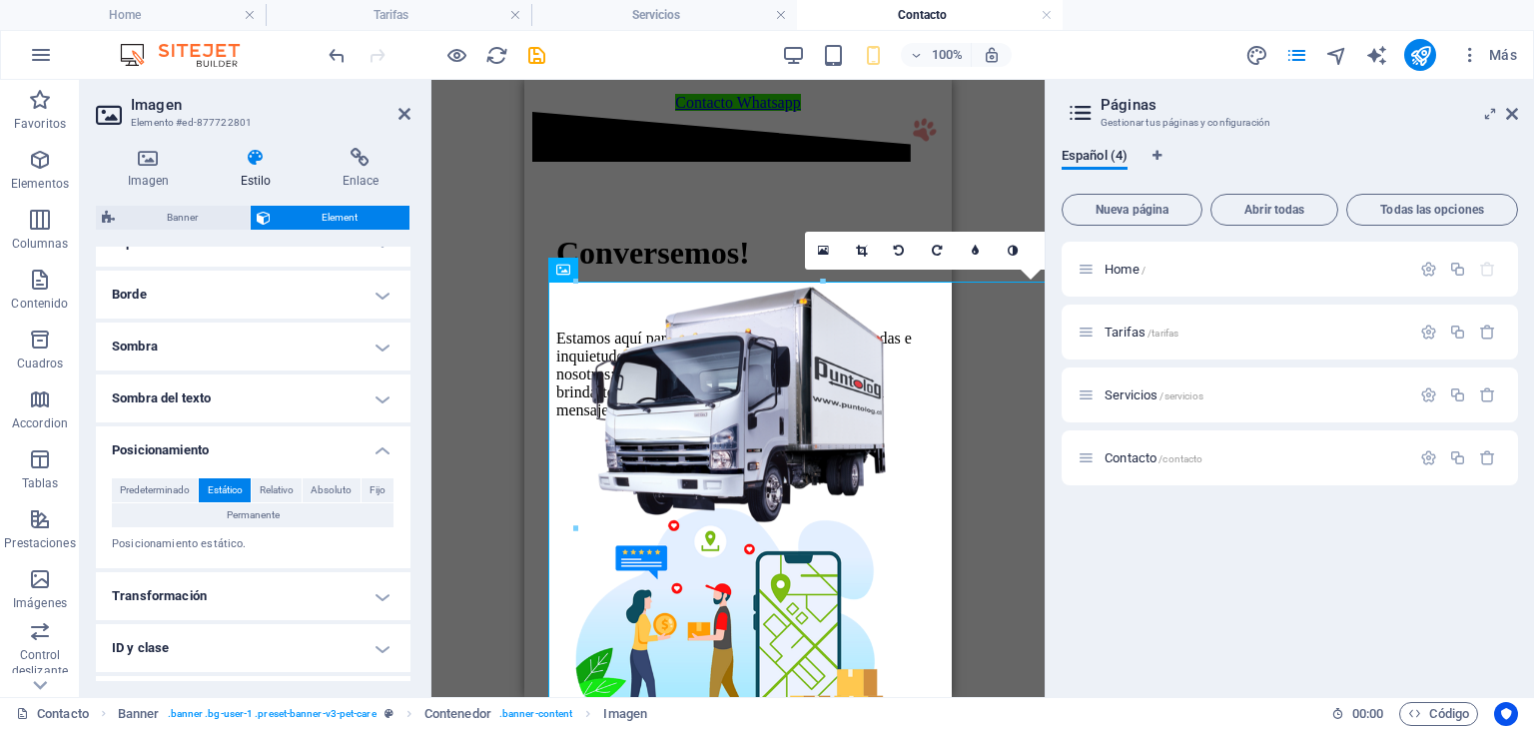
scroll to position [252, 0]
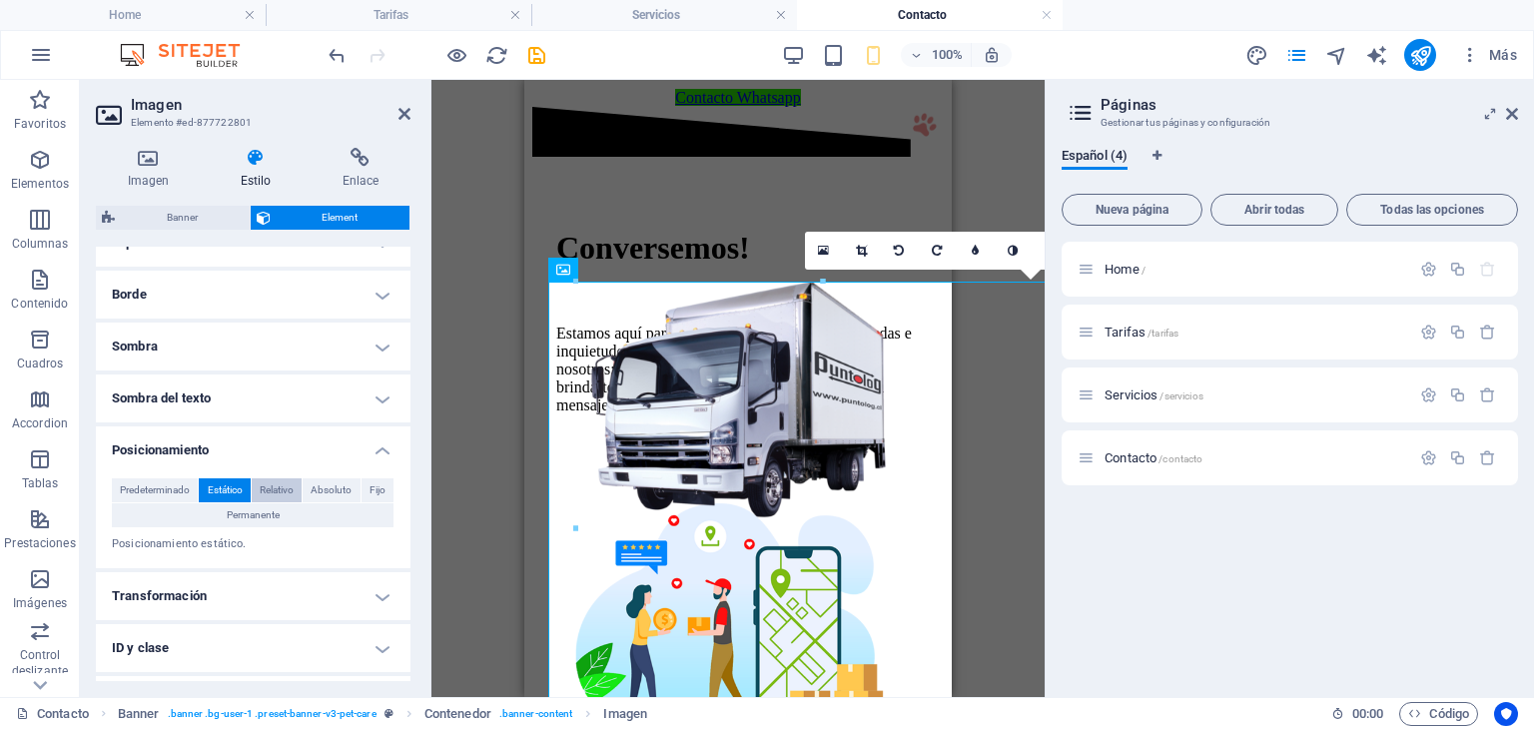
click at [282, 484] on span "Relativo" at bounding box center [277, 490] width 34 height 24
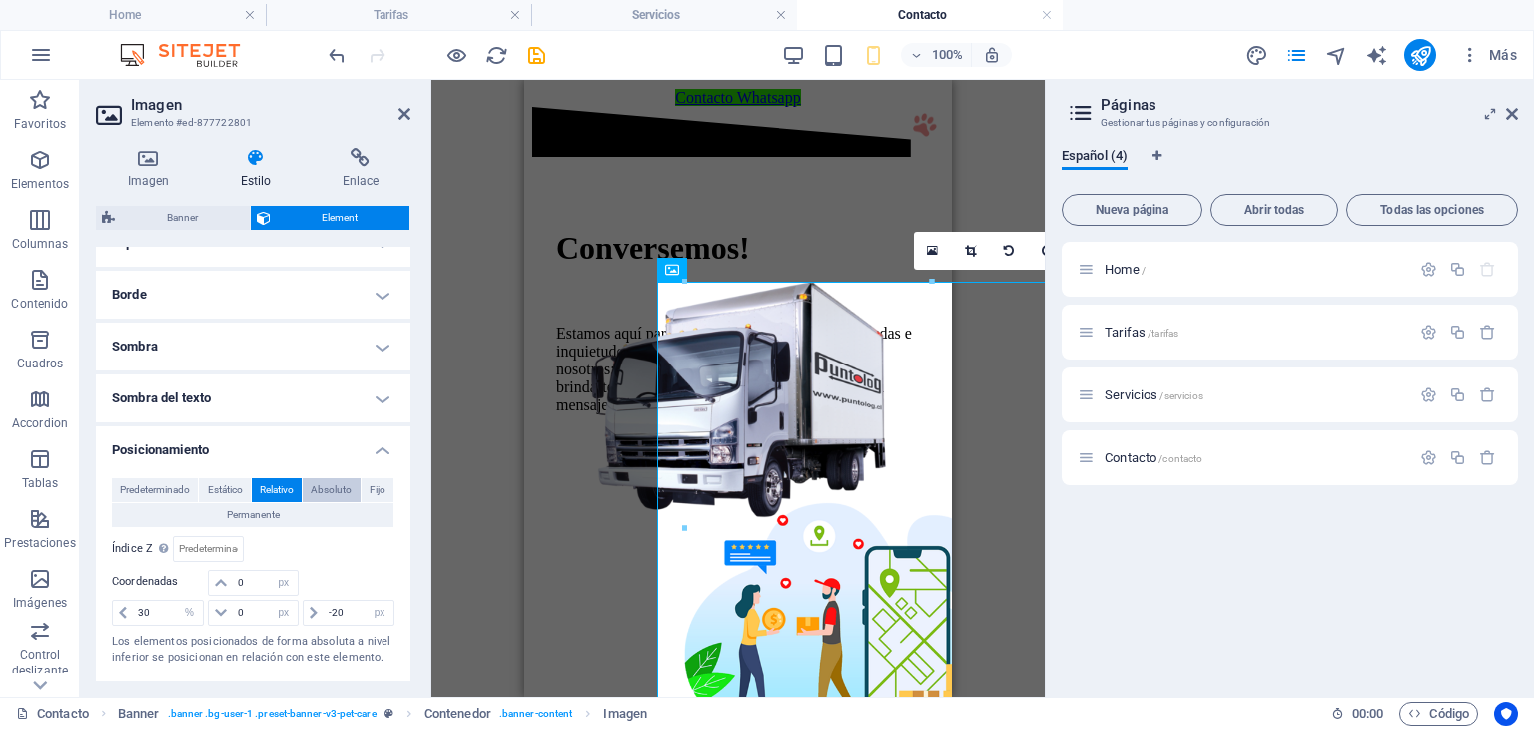
click at [324, 480] on span "Absoluto" at bounding box center [331, 490] width 41 height 24
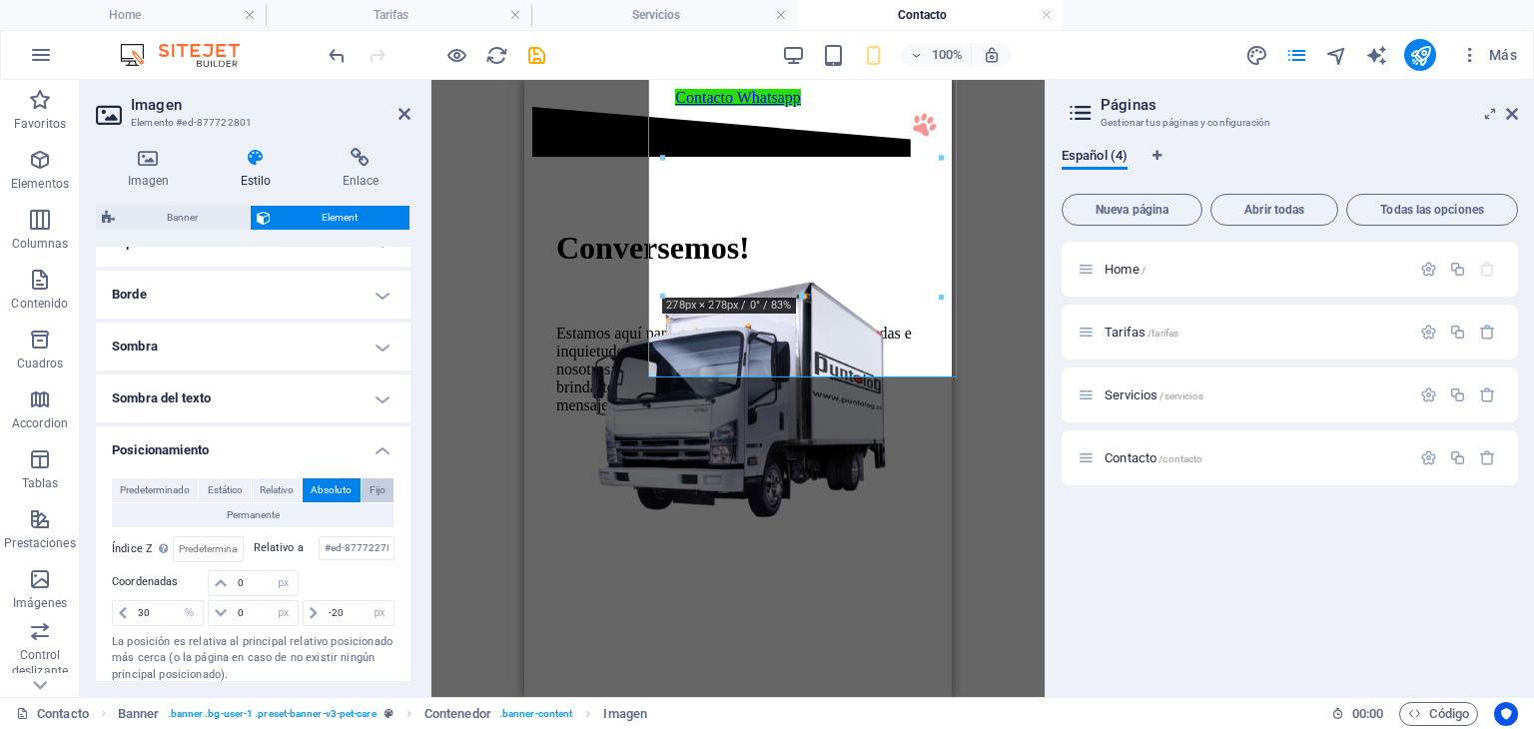
click at [364, 484] on button "Fijo" at bounding box center [378, 490] width 32 height 24
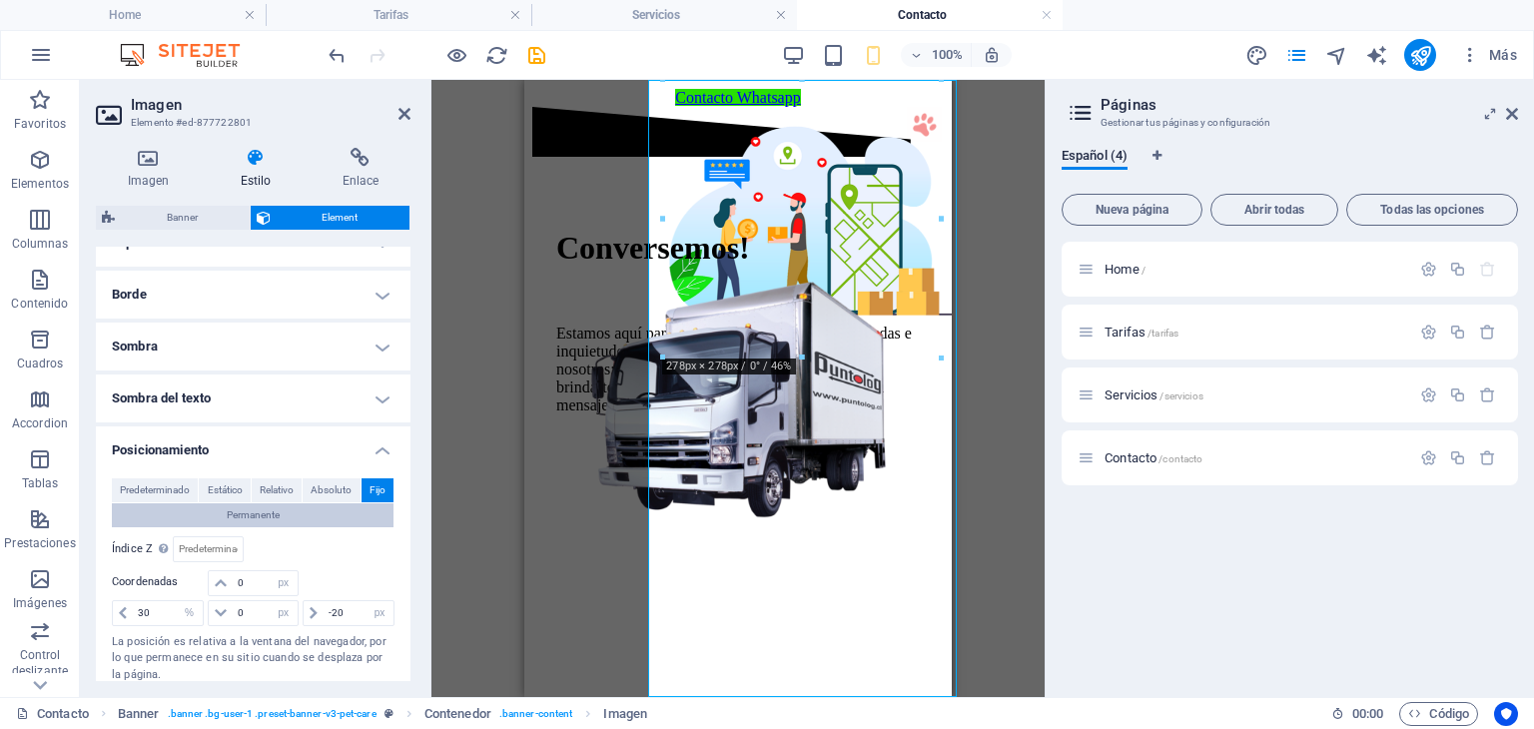
click at [228, 514] on span "Permanente" at bounding box center [253, 515] width 53 height 24
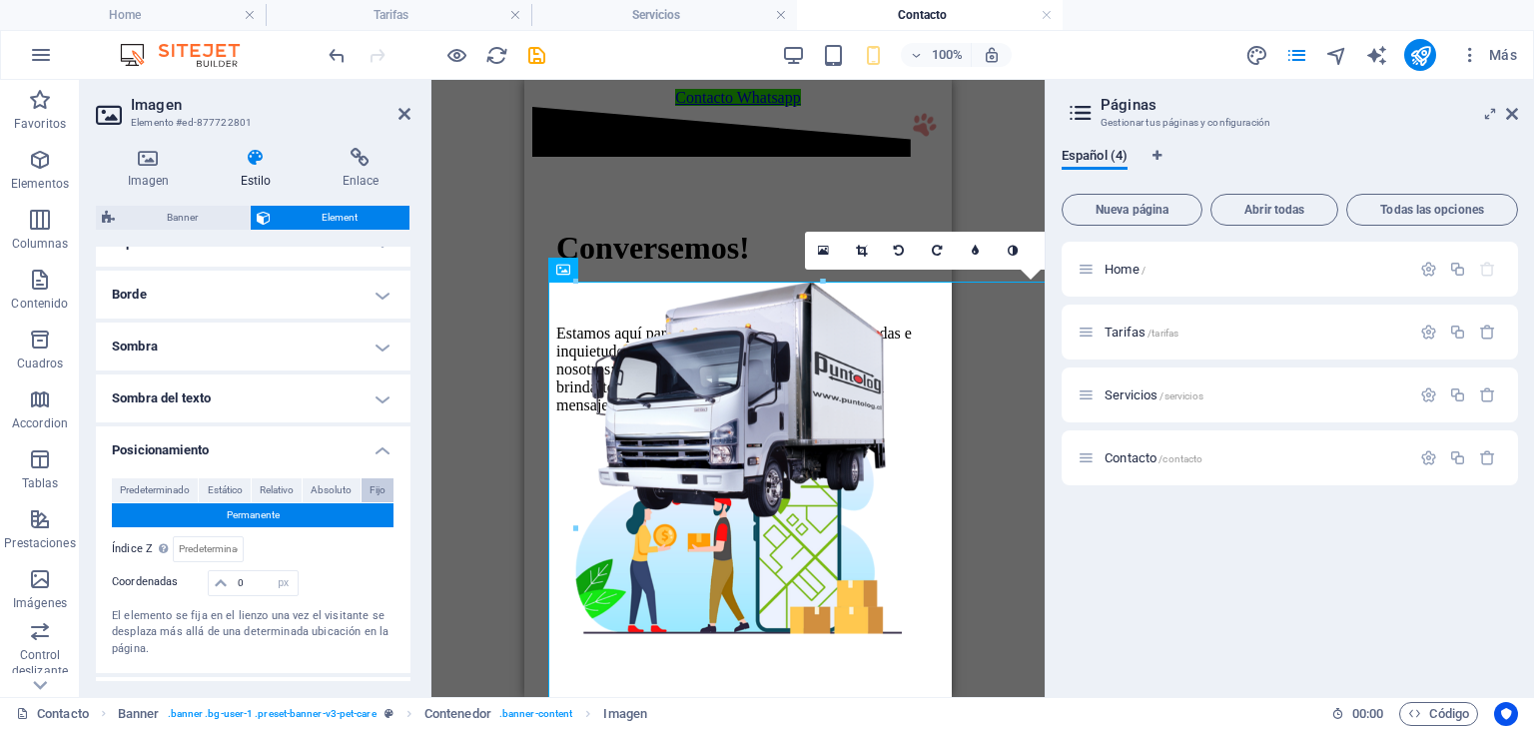
click at [373, 483] on span "Fijo" at bounding box center [378, 490] width 16 height 24
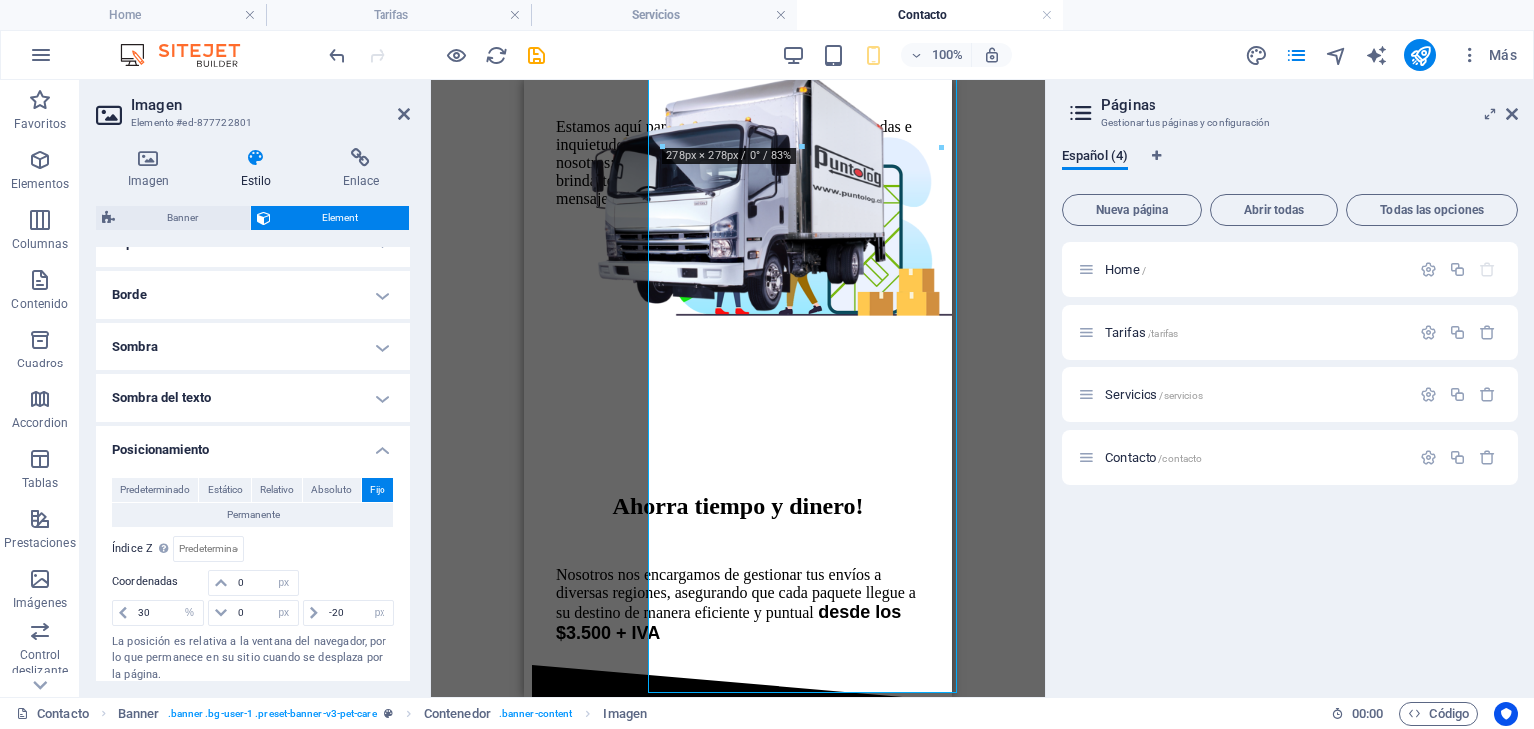
scroll to position [462, 0]
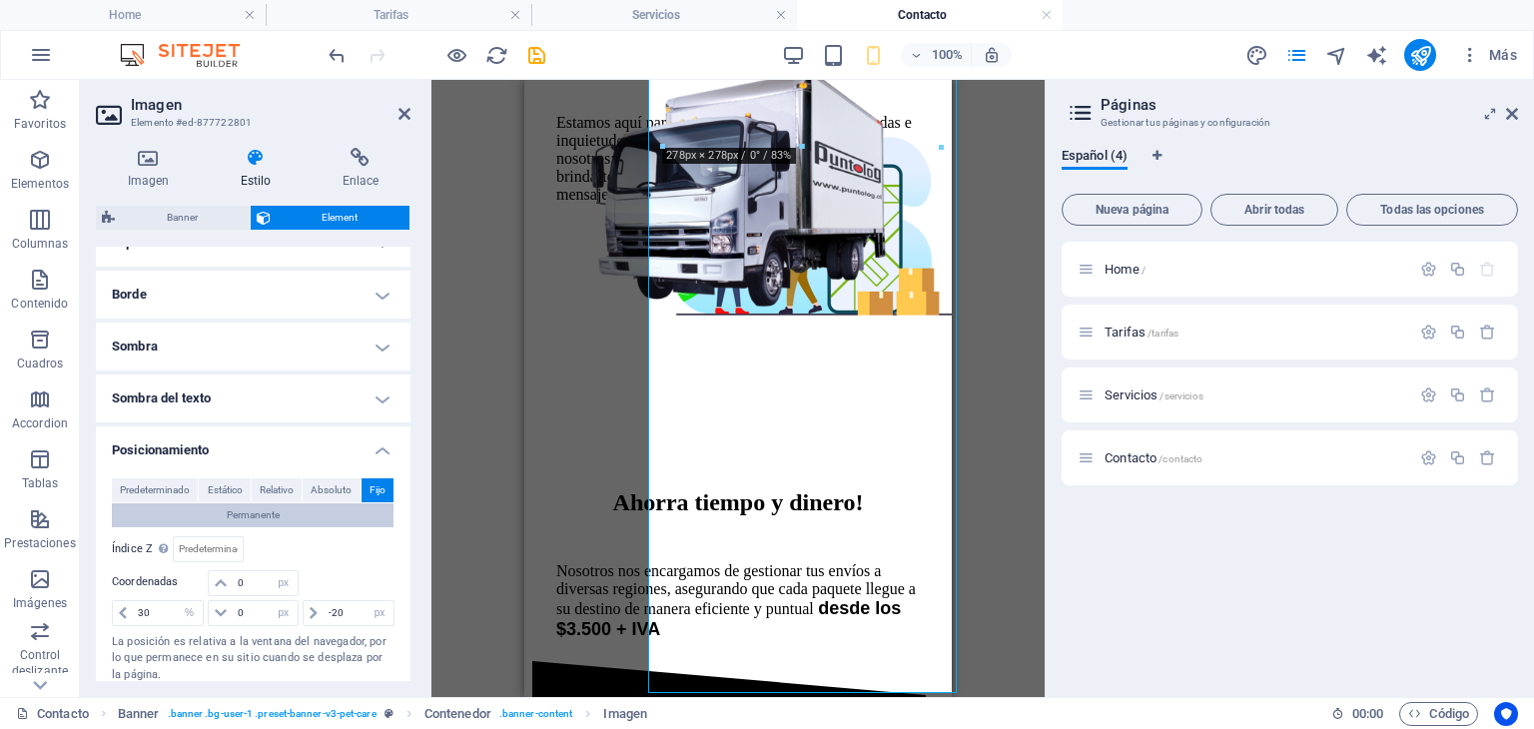
click at [227, 516] on span "Permanente" at bounding box center [253, 515] width 53 height 24
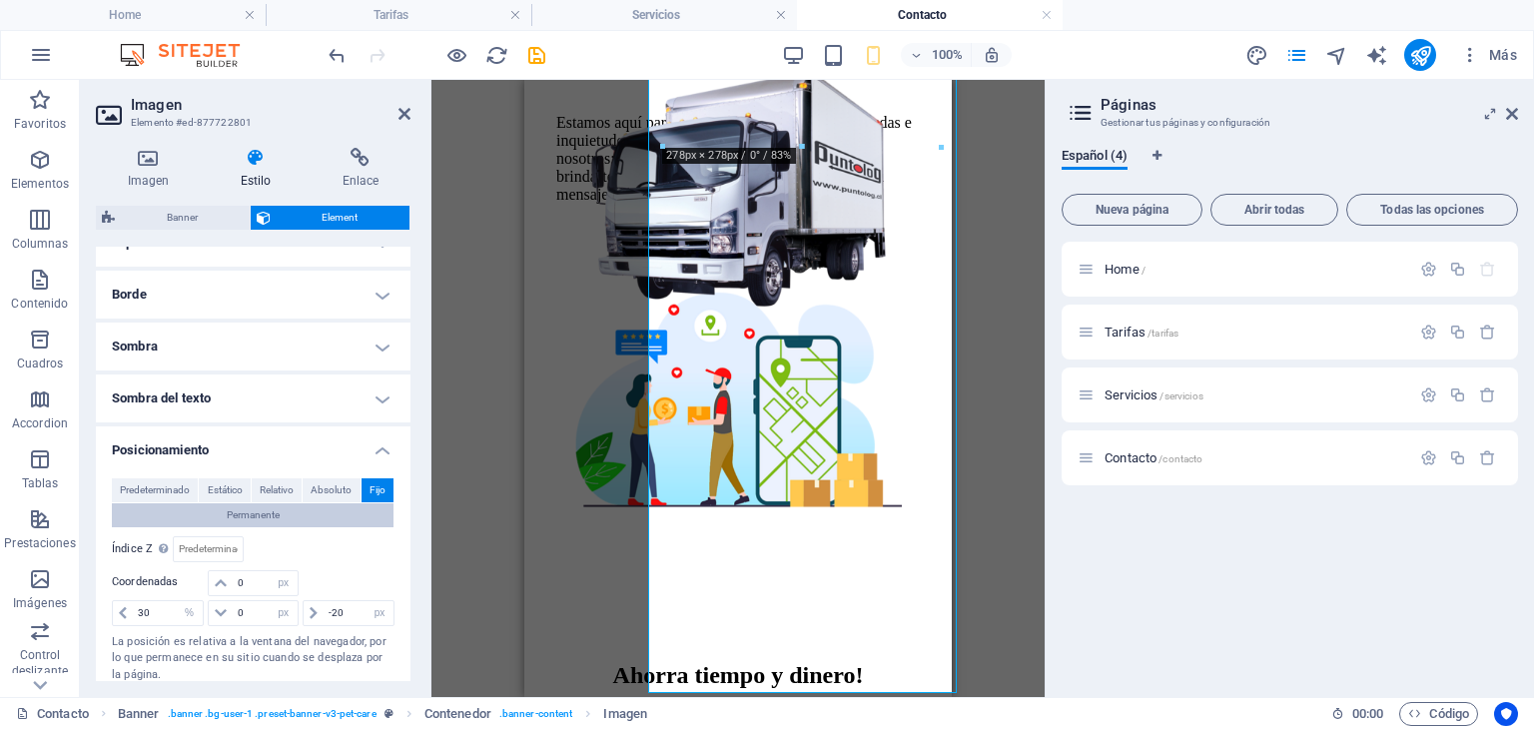
scroll to position [909, 0]
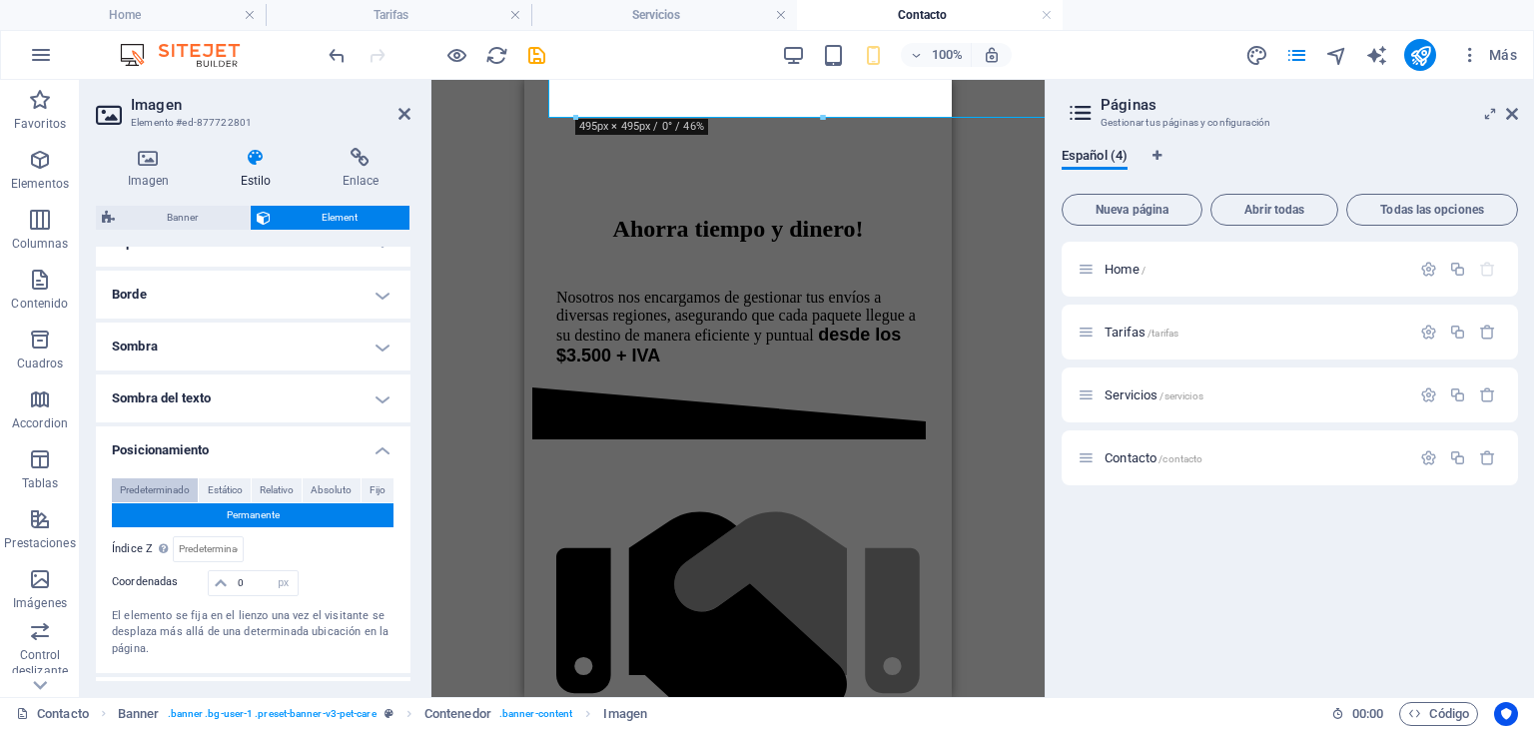
click at [175, 490] on span "Predeterminado" at bounding box center [155, 490] width 70 height 24
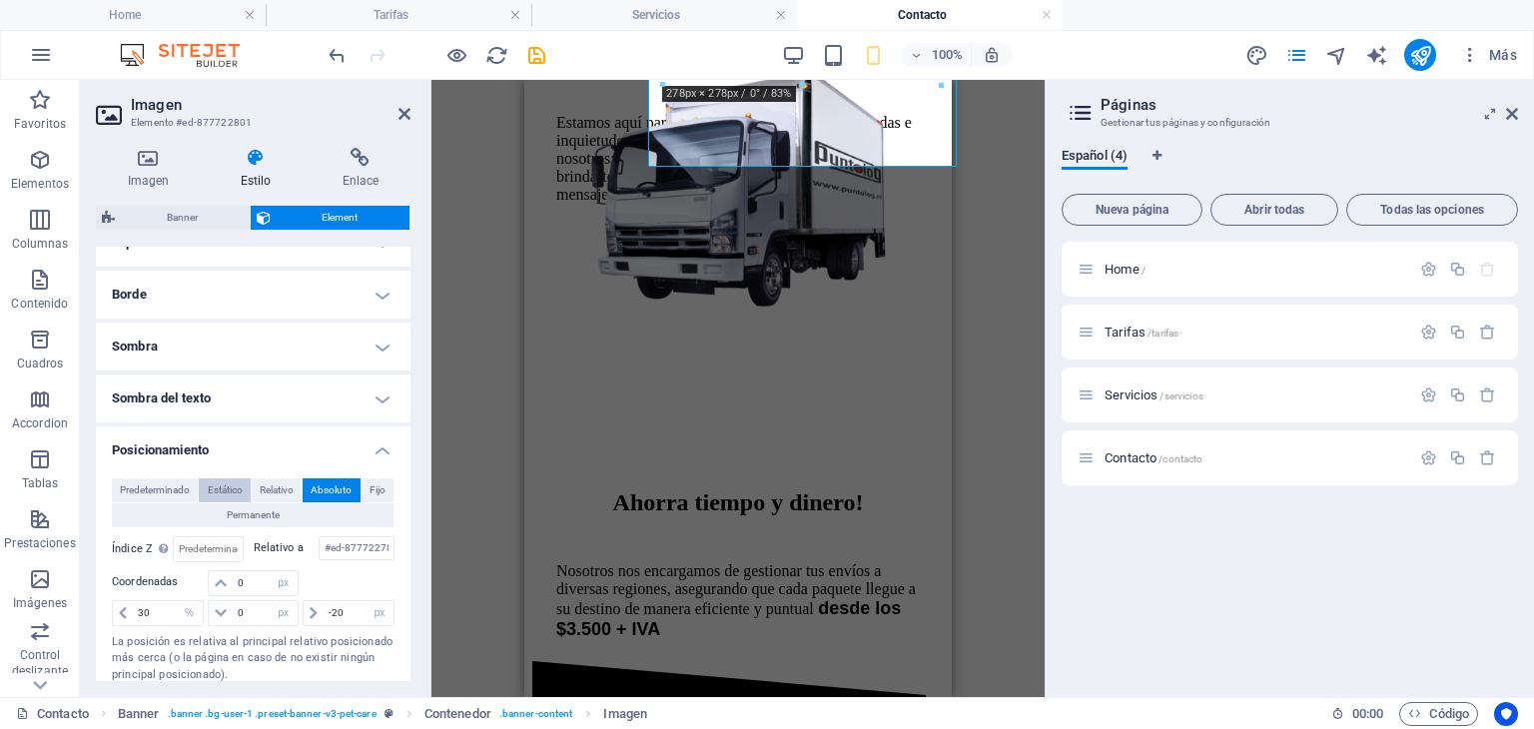
click at [230, 483] on span "Estático" at bounding box center [225, 490] width 35 height 24
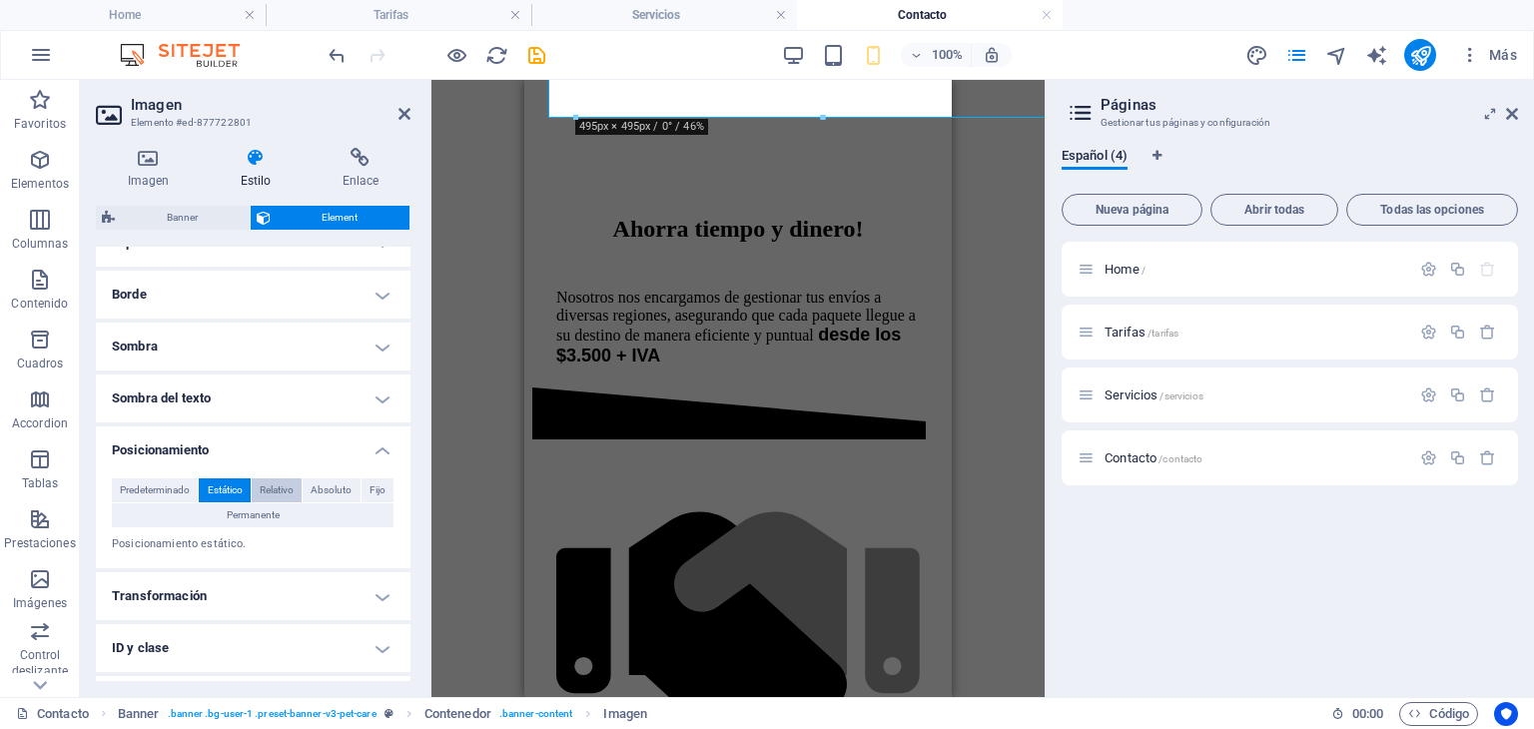
click at [273, 480] on span "Relativo" at bounding box center [277, 490] width 34 height 24
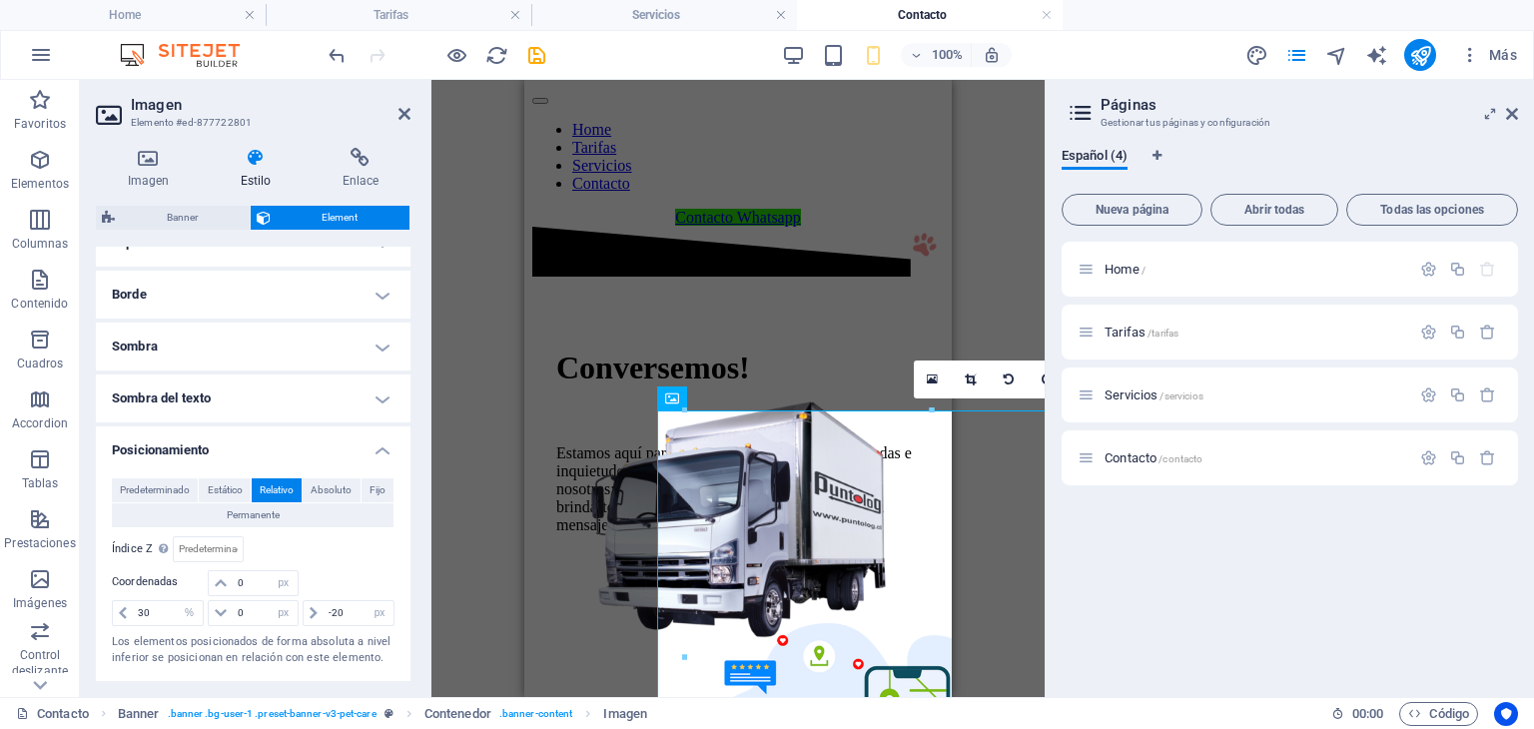
scroll to position [148, 0]
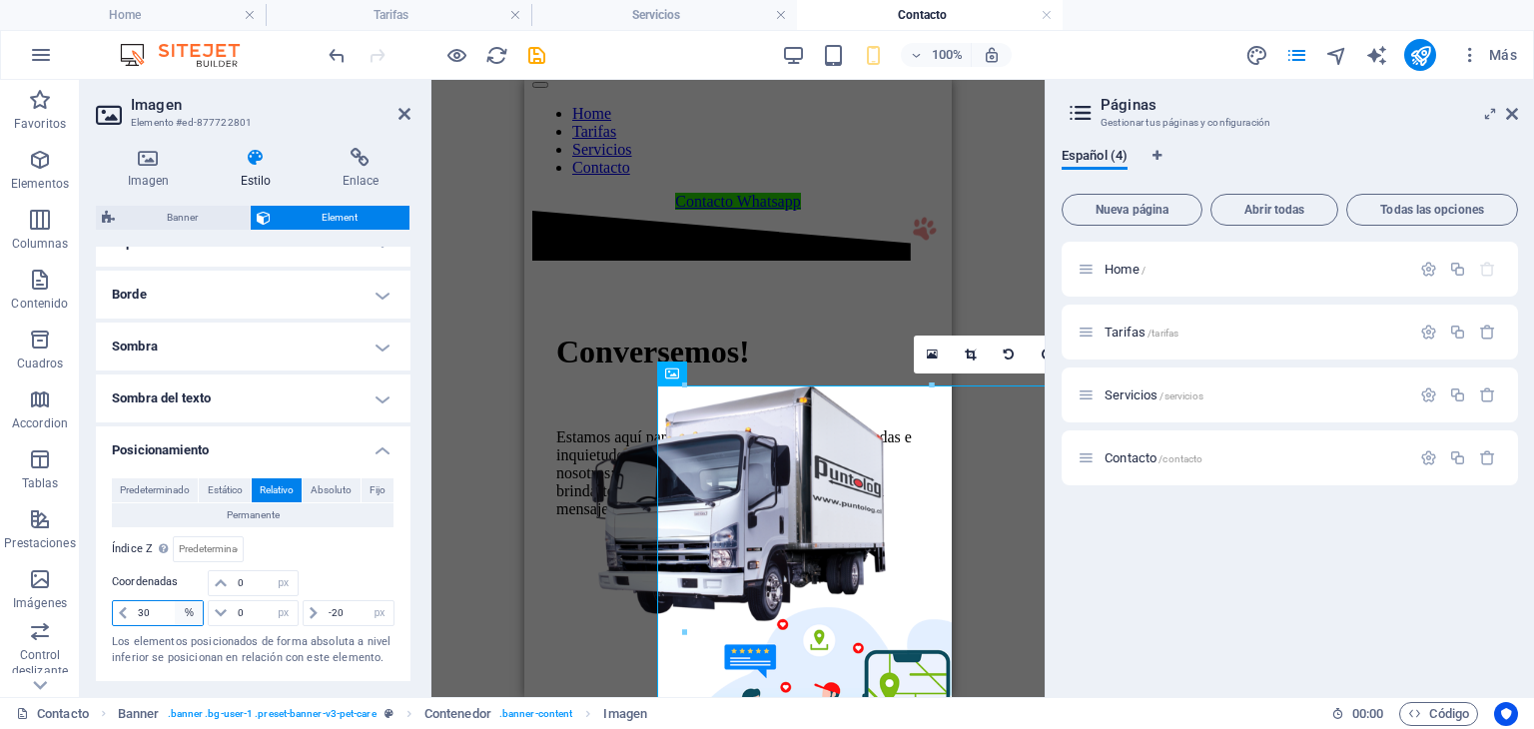
click at [184, 608] on select "automático px rem % em" at bounding box center [189, 613] width 28 height 24
drag, startPoint x: 184, startPoint y: 608, endPoint x: 104, endPoint y: 614, distance: 80.1
click at [104, 614] on div "Predeterminado Estático Relativo Absoluto Fijo Permanente Índice Z Define el or…" at bounding box center [253, 572] width 315 height 221
click at [156, 610] on input "30" at bounding box center [168, 613] width 70 height 24
drag, startPoint x: 156, startPoint y: 610, endPoint x: 123, endPoint y: 612, distance: 33.0
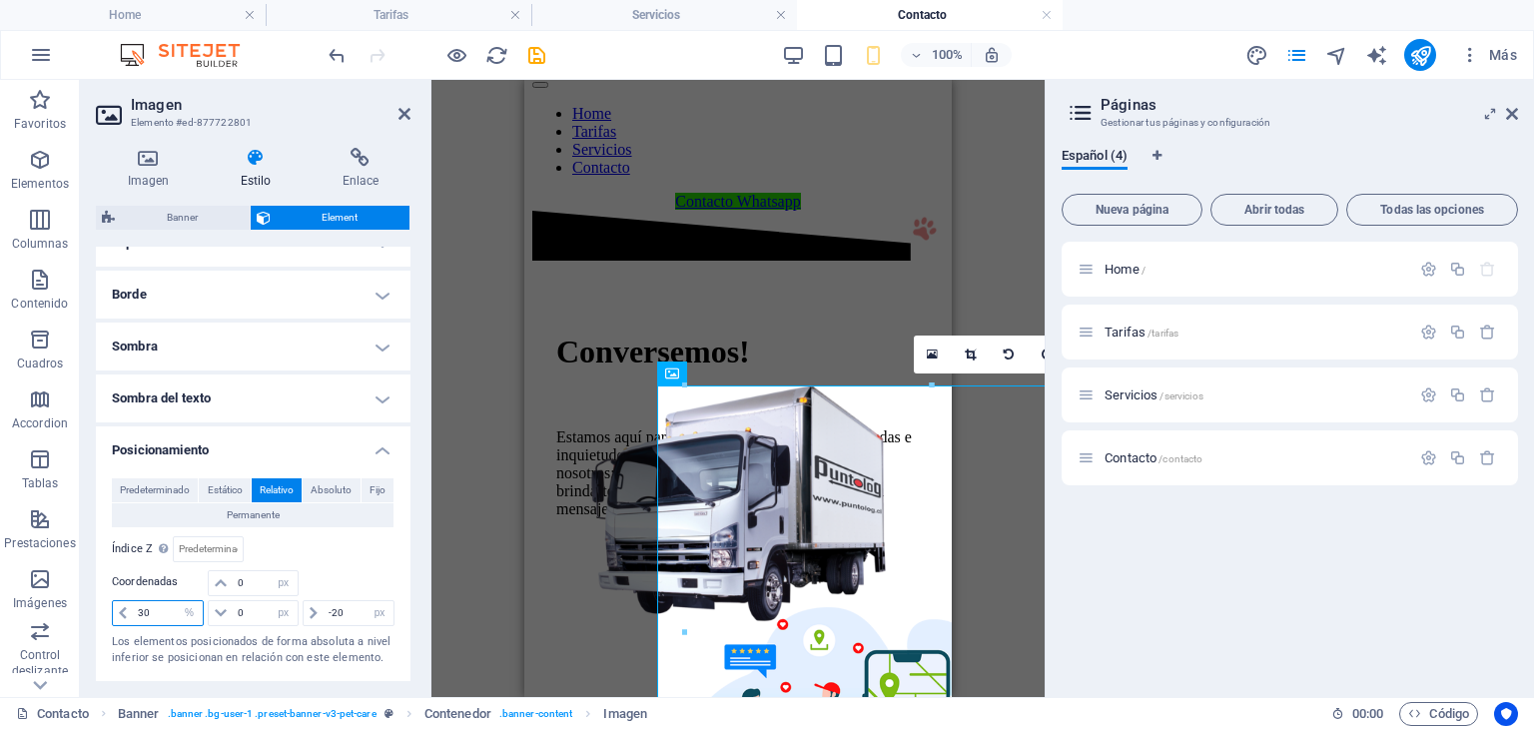
click at [123, 612] on div "30 automático px rem % em" at bounding box center [158, 613] width 92 height 26
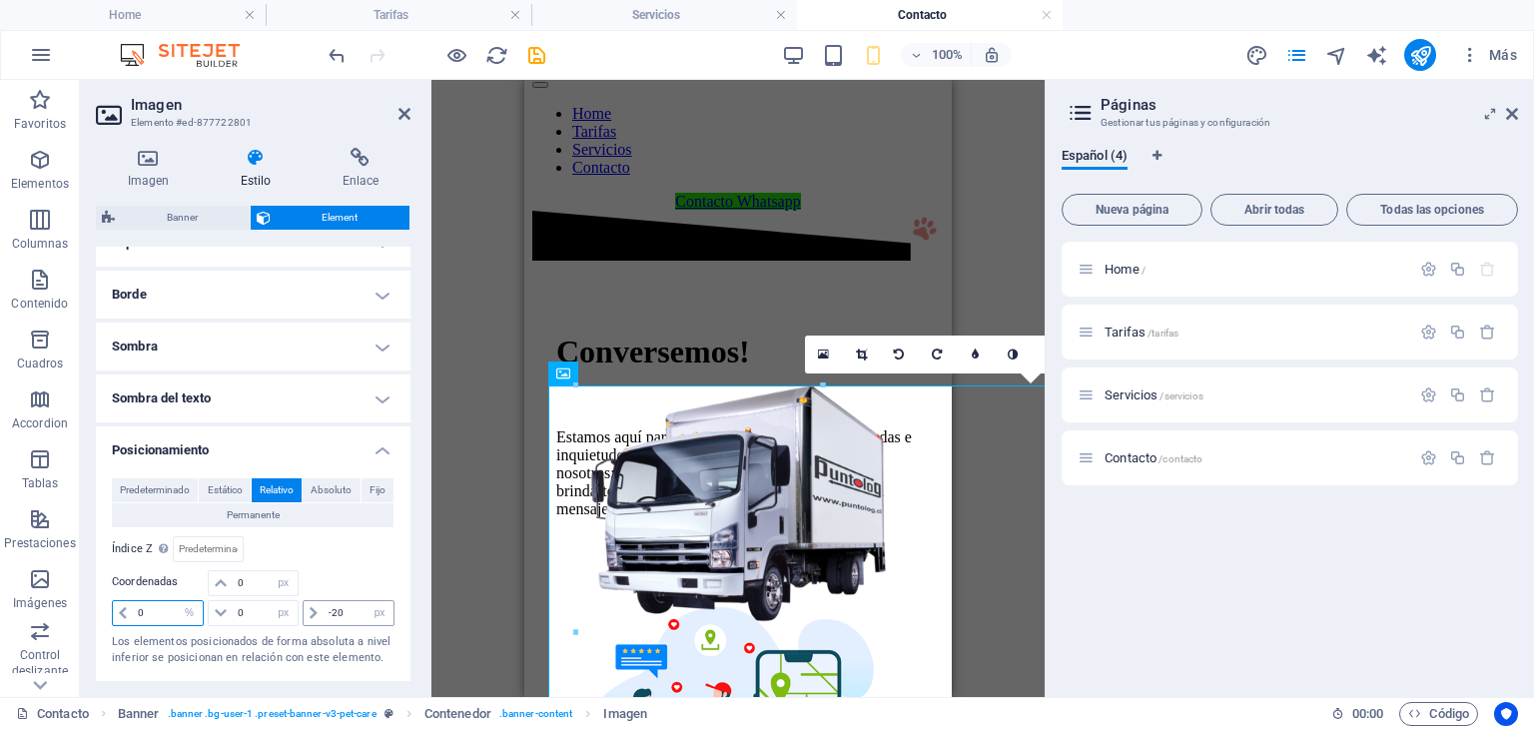
type input "0"
drag, startPoint x: 345, startPoint y: 616, endPoint x: 328, endPoint y: 616, distance: 17.0
click at [328, 616] on input "-20" at bounding box center [359, 613] width 70 height 24
type input "0"
click at [1513, 113] on icon at bounding box center [1512, 114] width 12 height 16
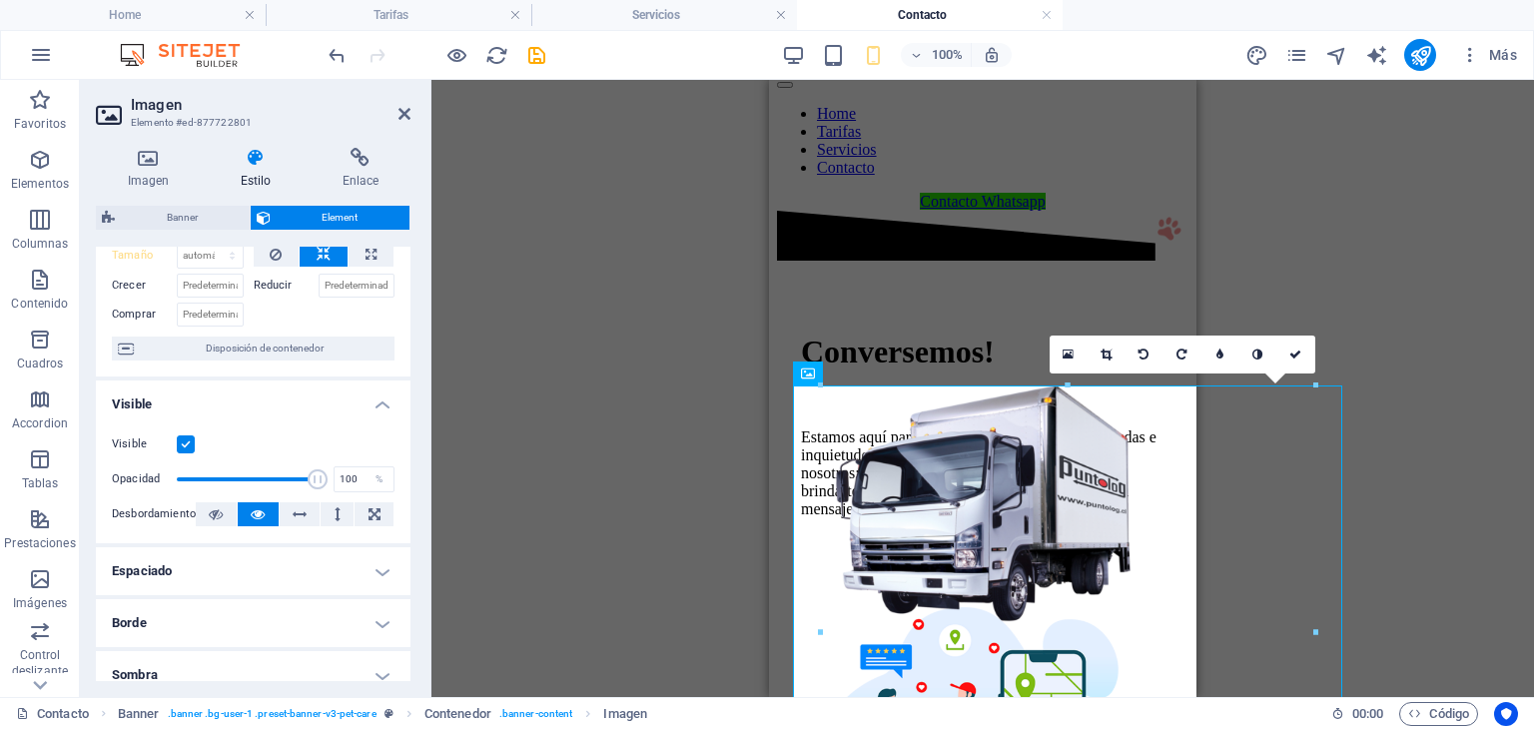
scroll to position [0, 0]
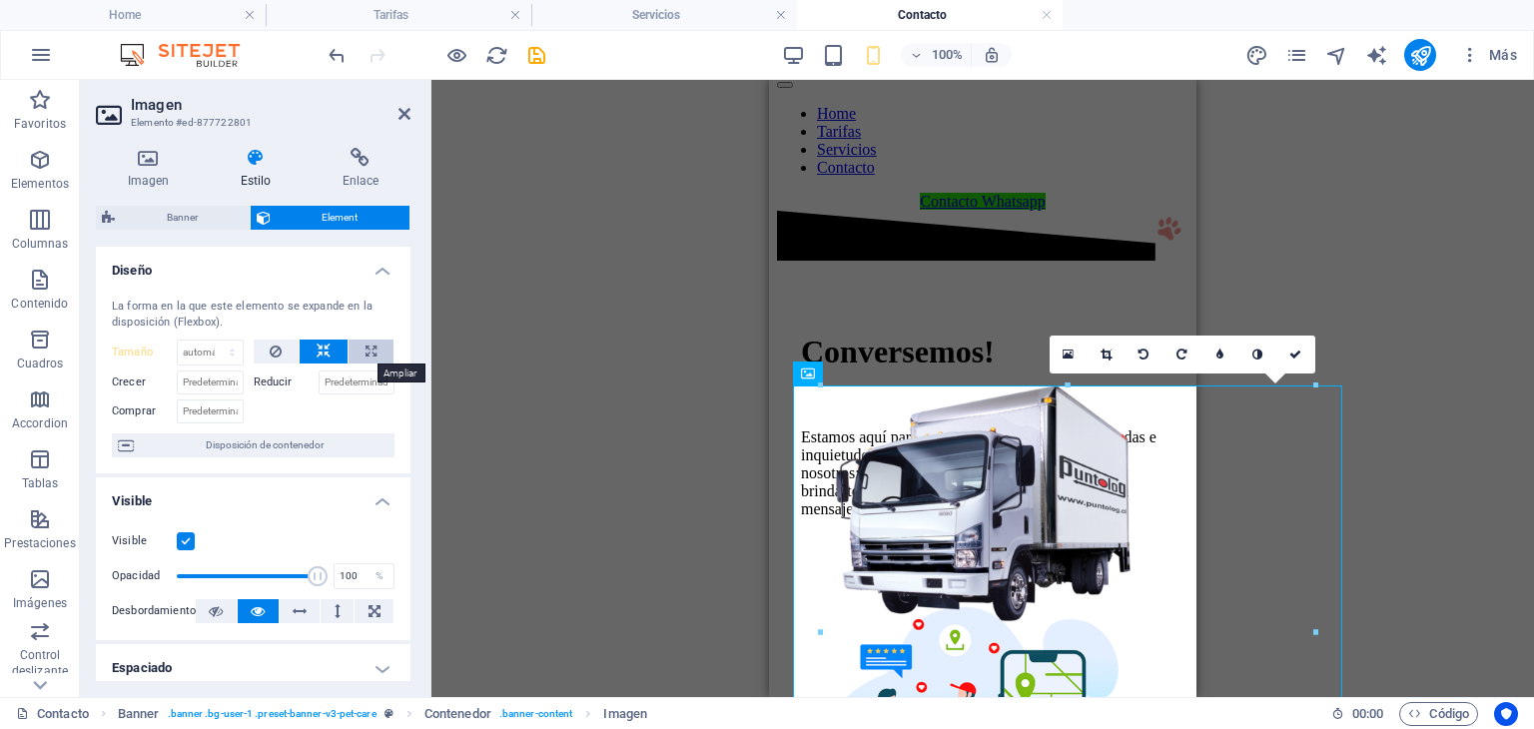
click at [366, 348] on icon at bounding box center [371, 352] width 11 height 24
type input "100"
select select "%"
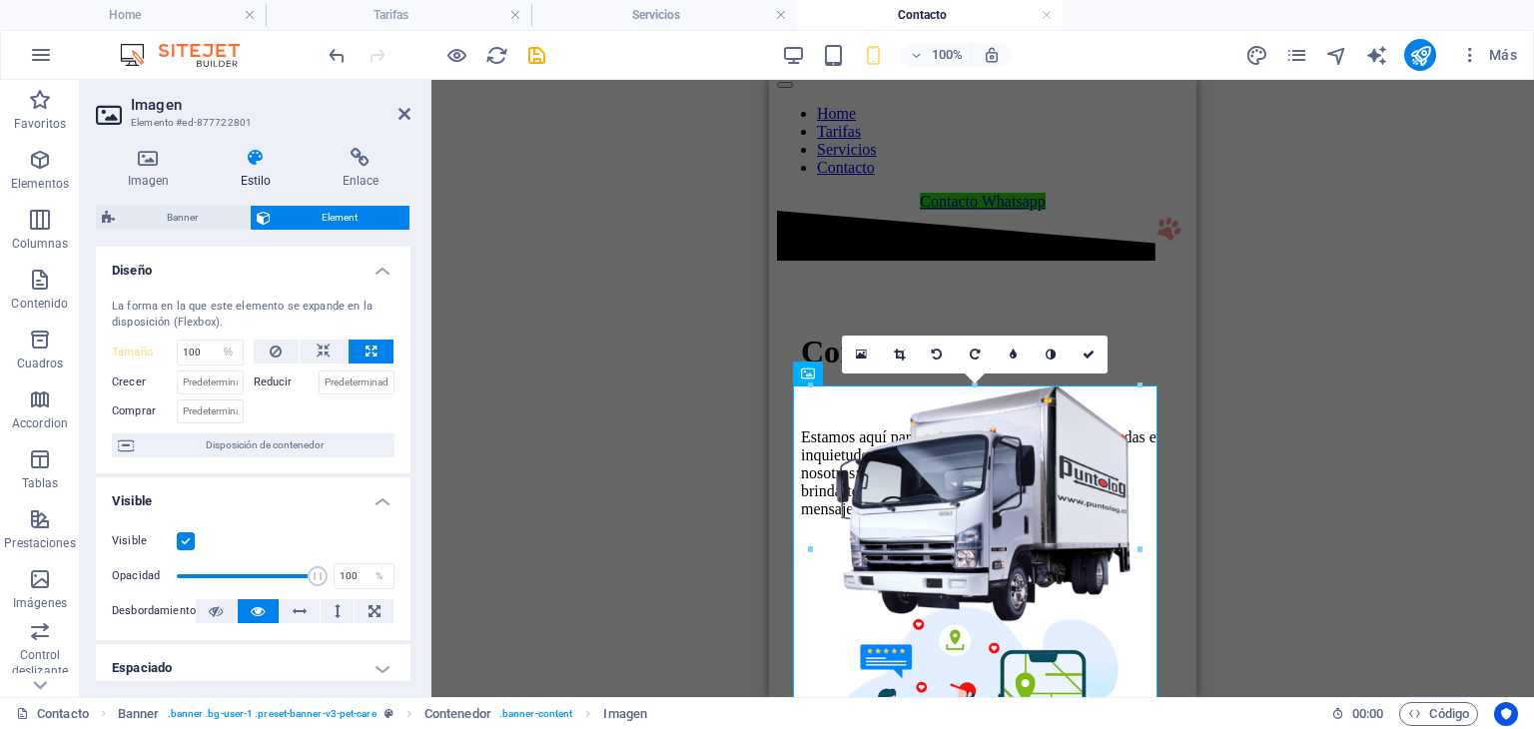
click at [366, 348] on icon at bounding box center [371, 352] width 11 height 24
click at [1166, 250] on figure at bounding box center [1168, 230] width 35 height 39
select select "px"
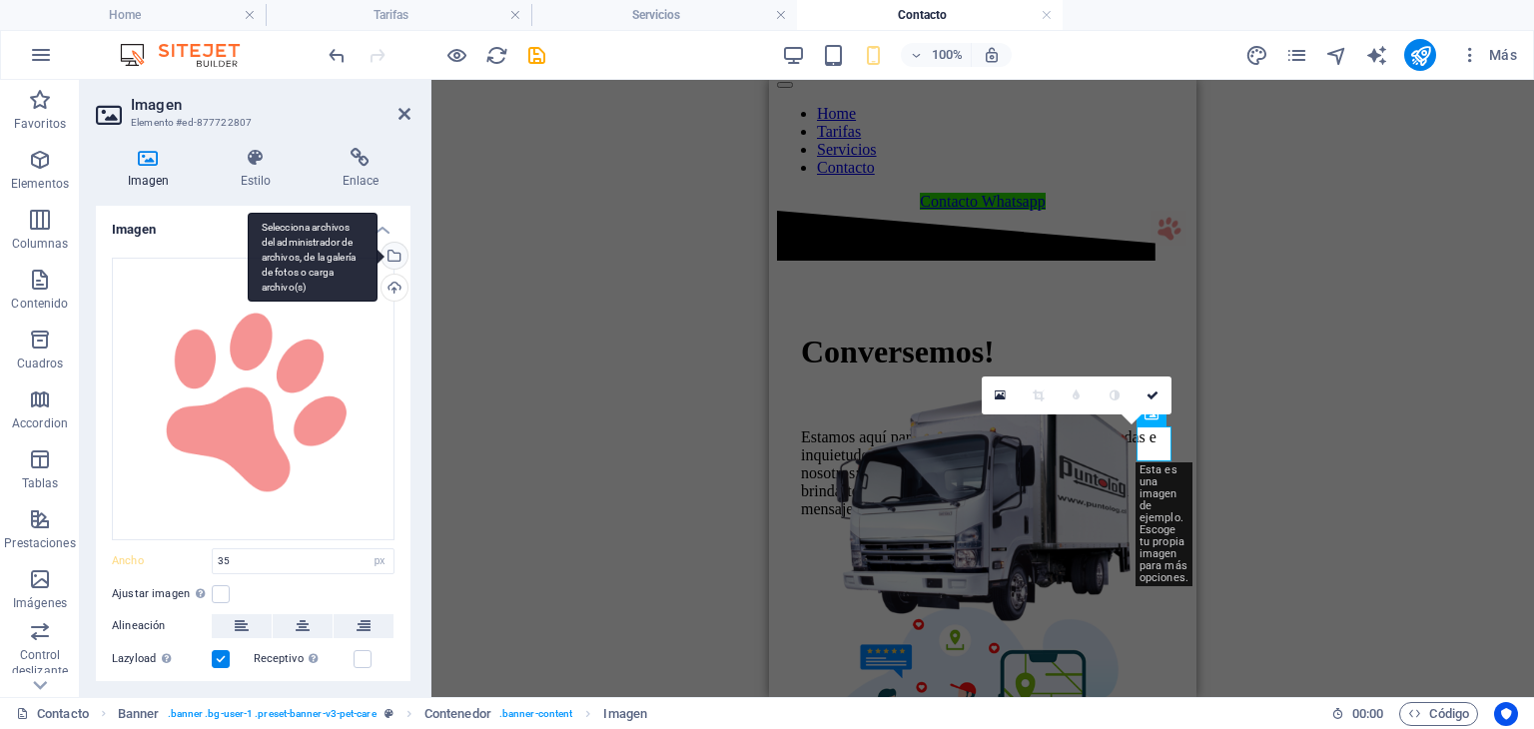
click at [396, 259] on div "Selecciona archivos del administrador de archivos, de la galería de fotos o car…" at bounding box center [392, 258] width 30 height 30
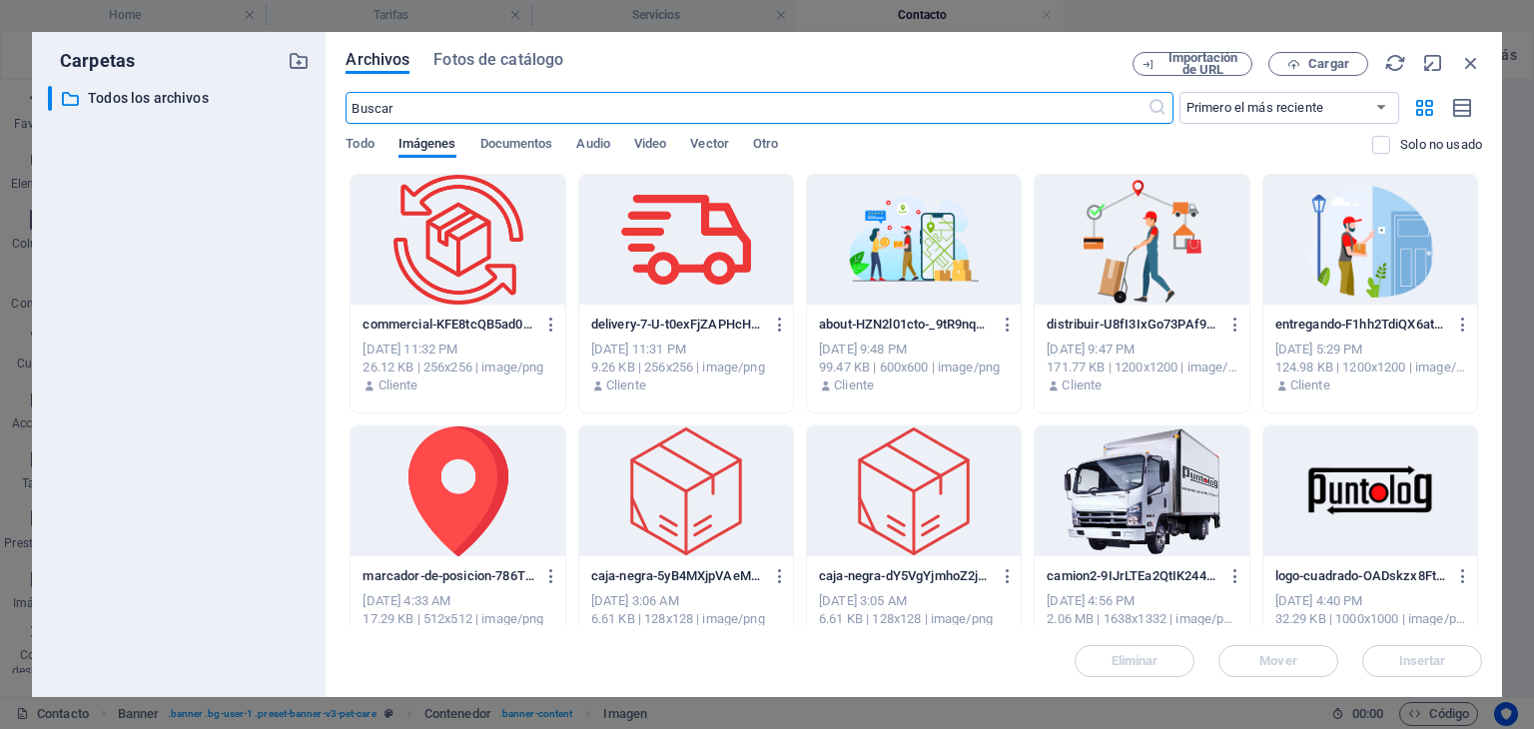
click at [915, 513] on div at bounding box center [914, 491] width 214 height 130
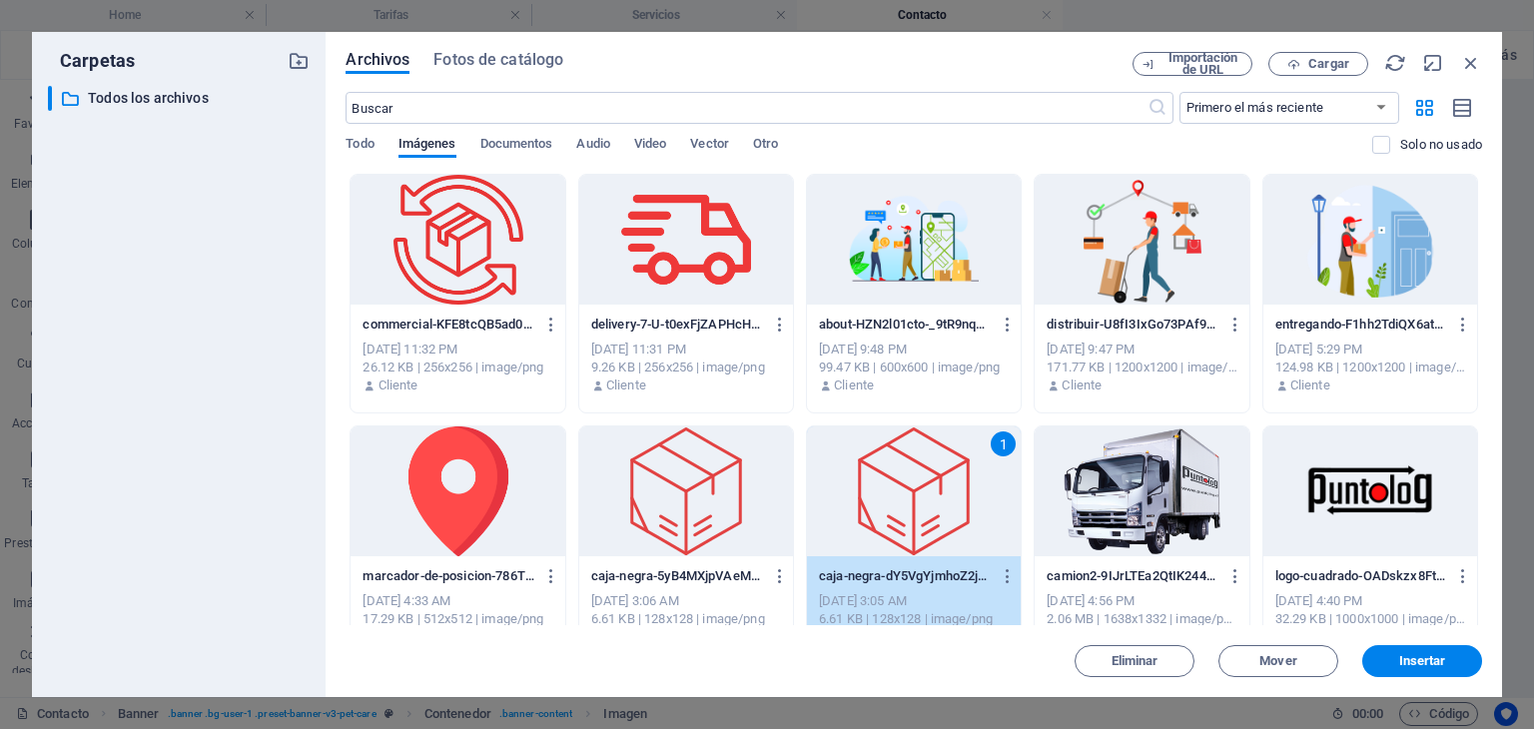
click at [687, 267] on div at bounding box center [686, 240] width 214 height 130
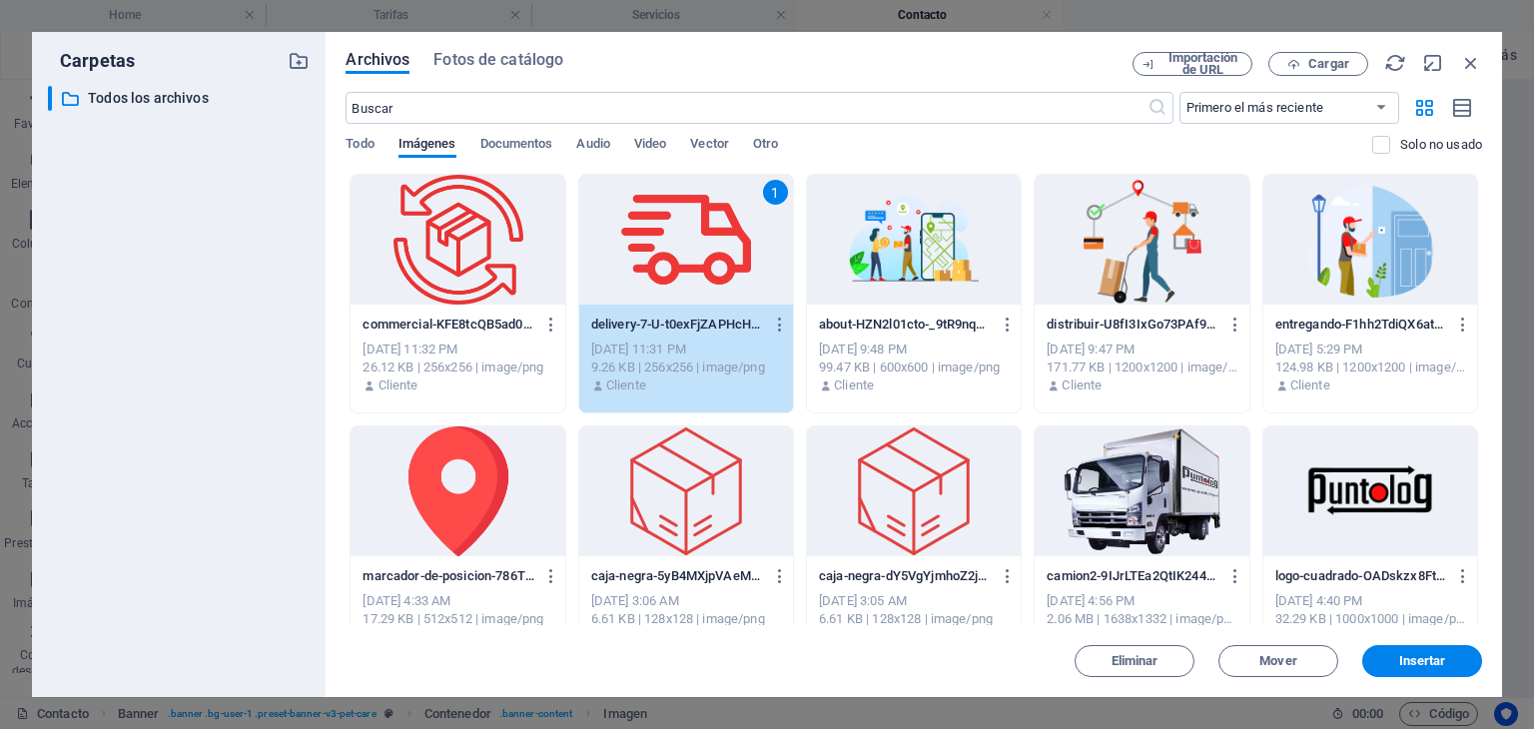
click at [1404, 651] on button "Insertar" at bounding box center [1422, 661] width 120 height 32
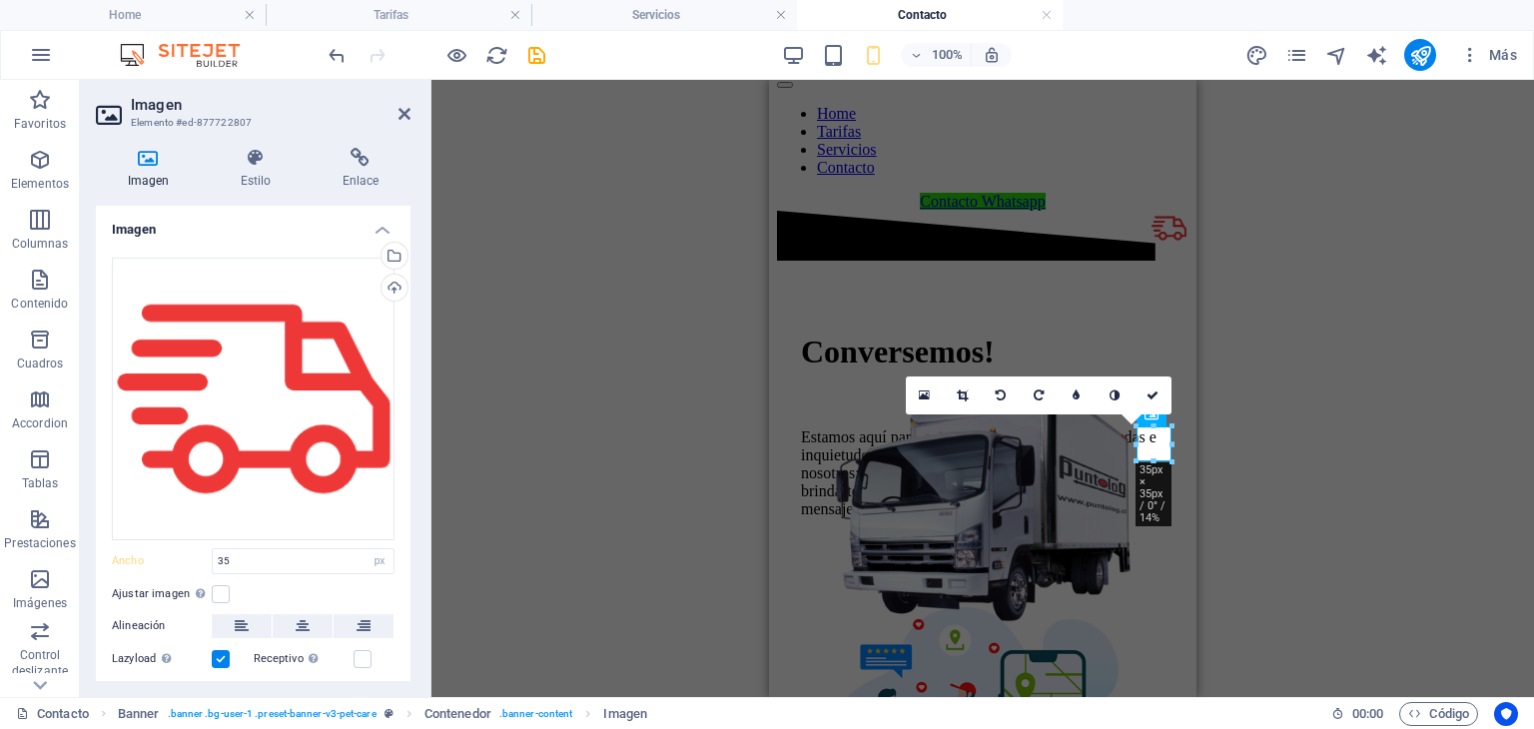
click at [1150, 391] on icon at bounding box center [1152, 395] width 12 height 12
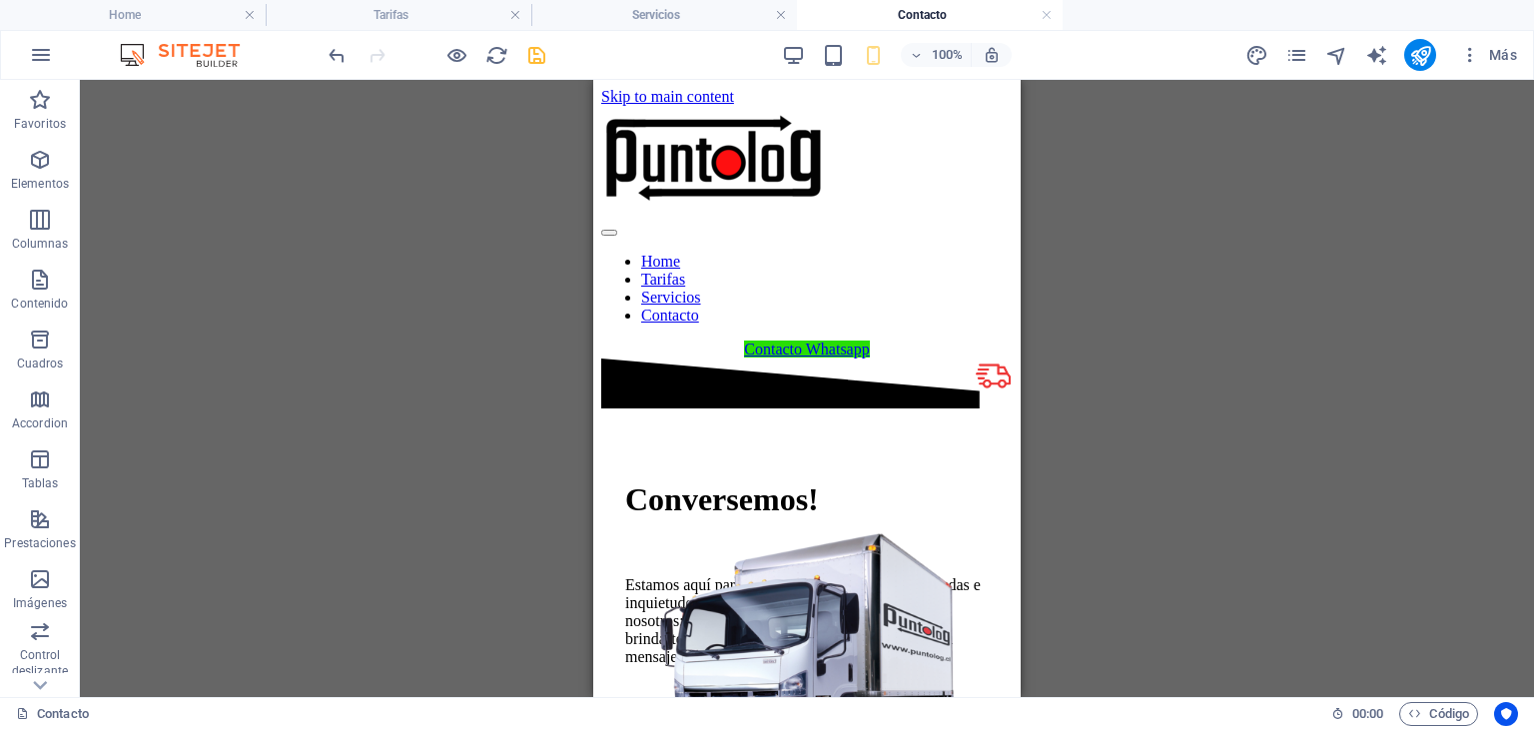
click at [544, 61] on icon "save" at bounding box center [536, 55] width 23 height 23
click at [700, 11] on h4 "Servicios" at bounding box center [664, 15] width 266 height 22
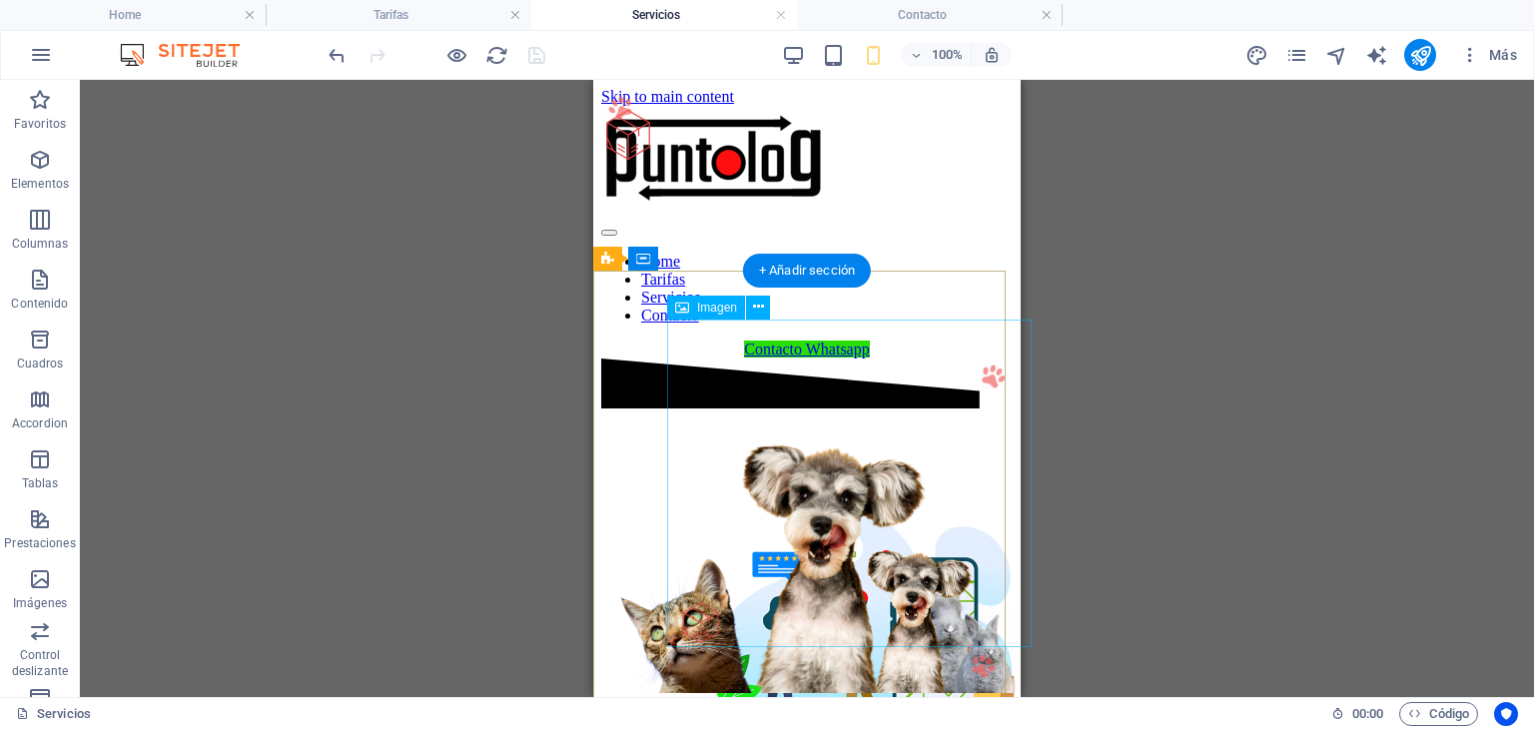
click at [870, 461] on figure at bounding box center [857, 627] width 364 height 332
select select "%"
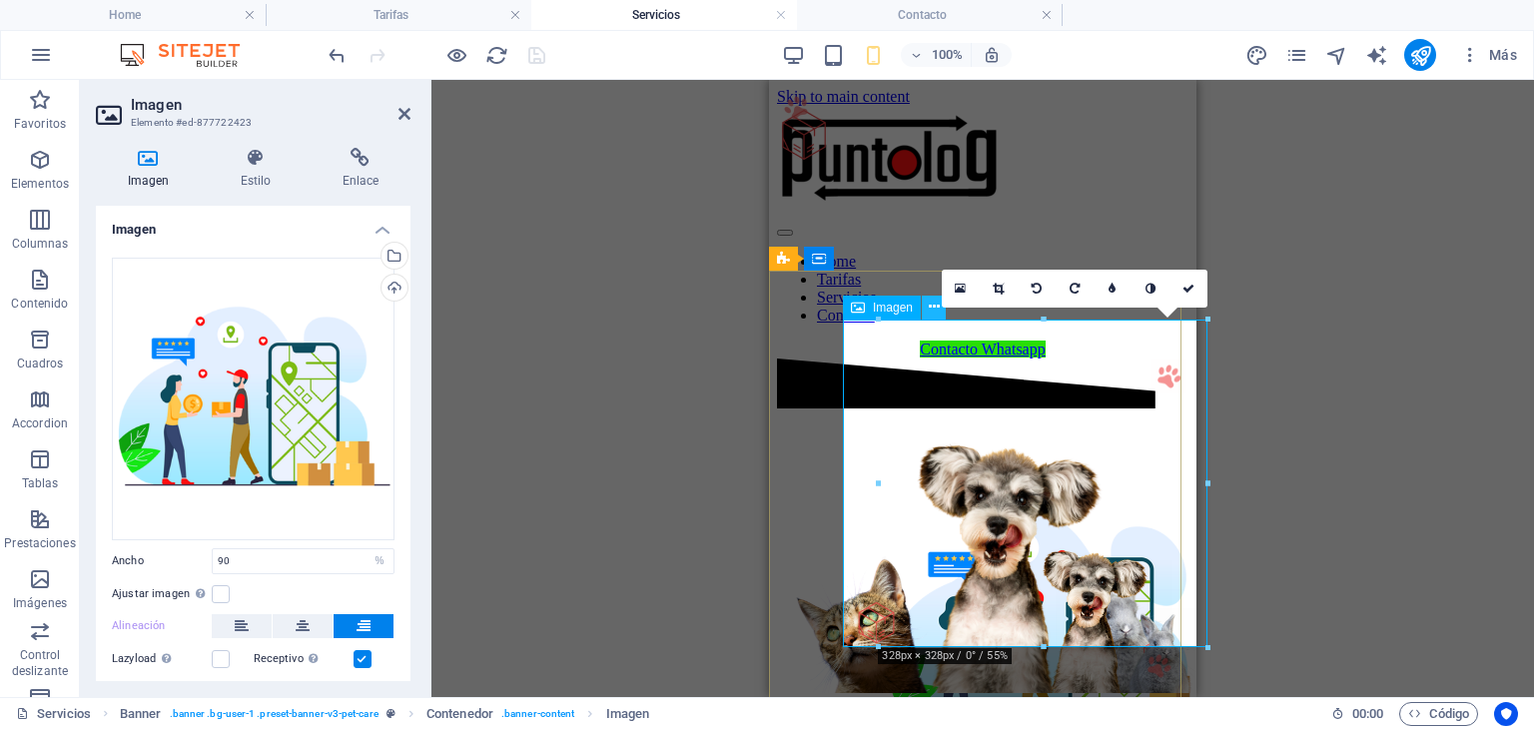
click at [935, 309] on icon at bounding box center [934, 307] width 11 height 21
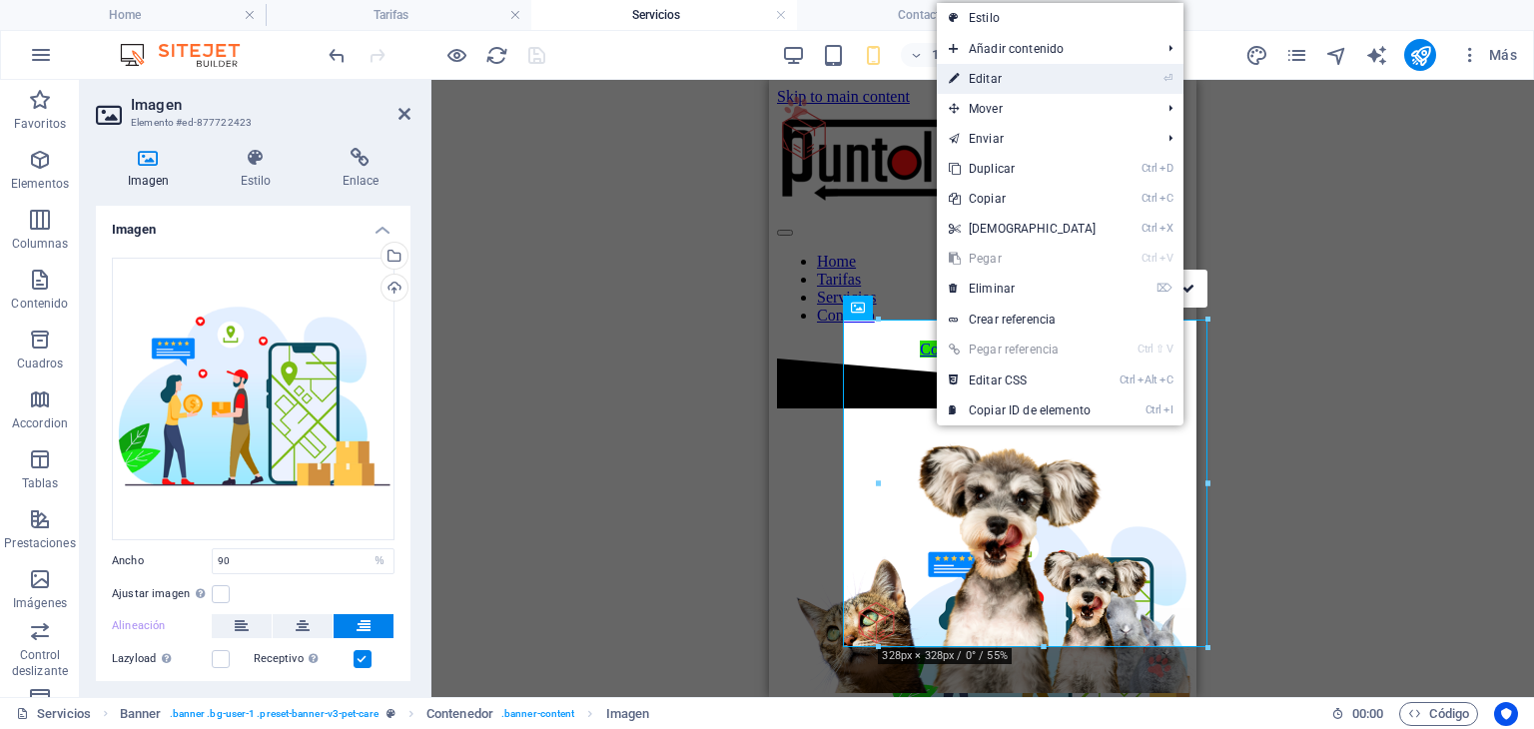
click at [999, 83] on link "⏎ Editar" at bounding box center [1023, 79] width 172 height 30
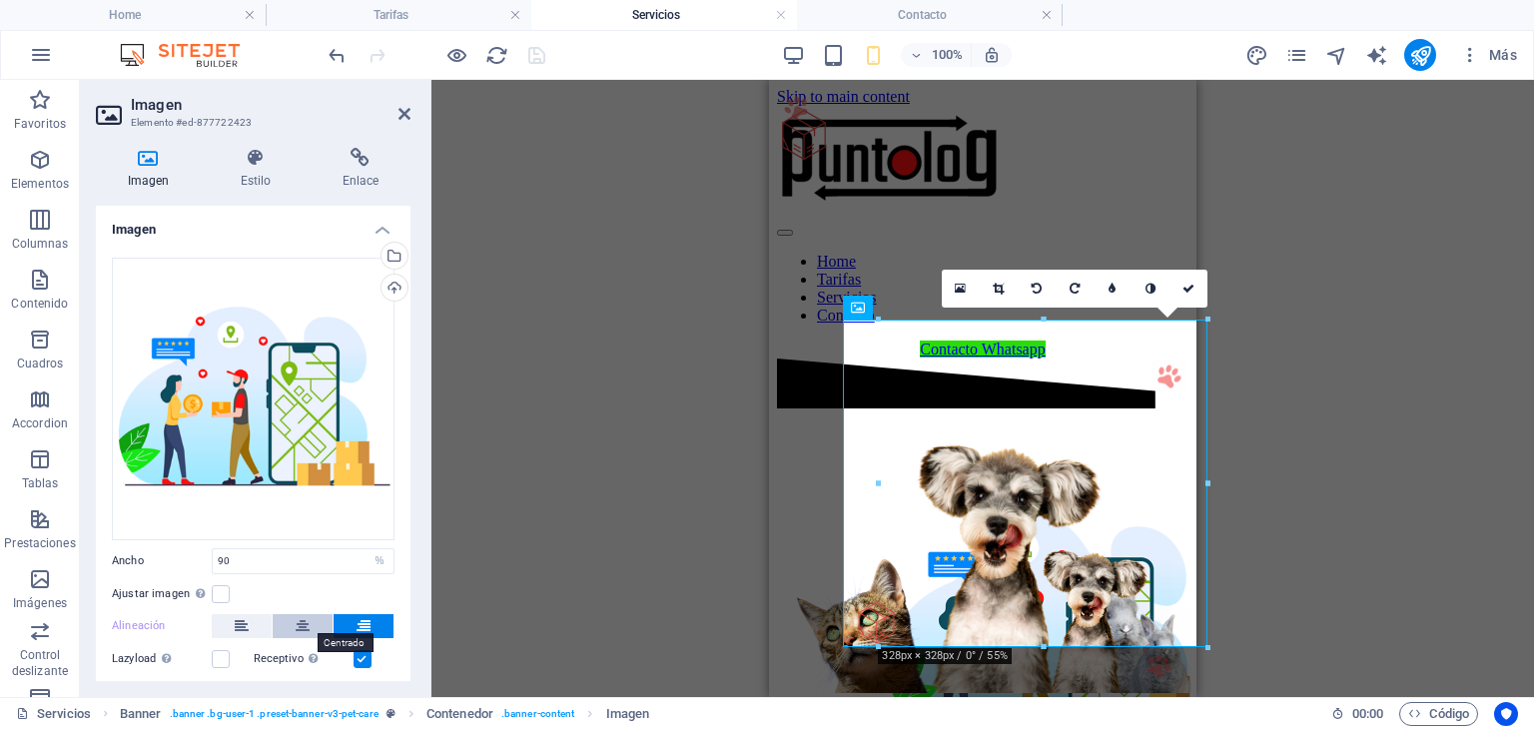
click at [302, 615] on icon at bounding box center [303, 626] width 14 height 24
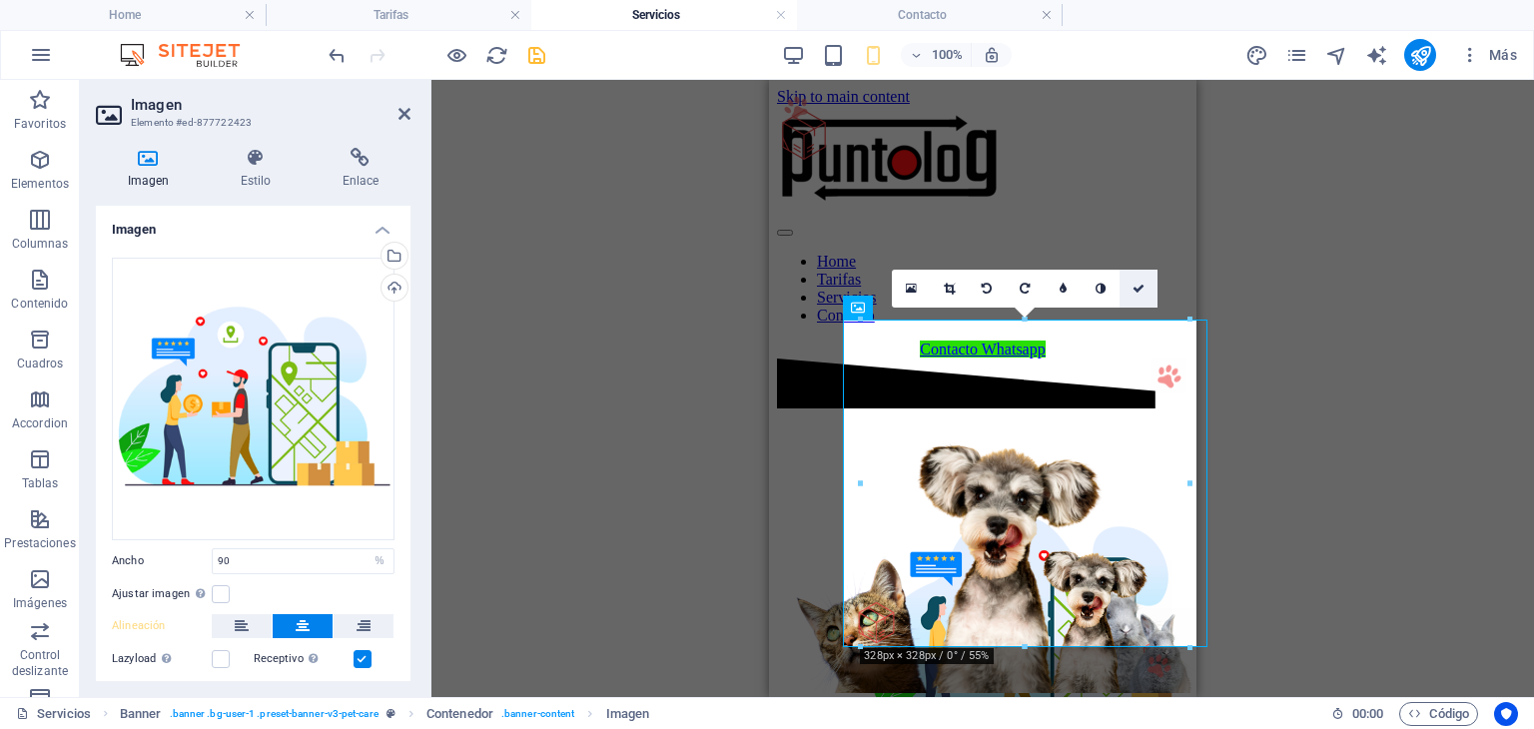
click at [1138, 286] on icon at bounding box center [1138, 289] width 12 height 12
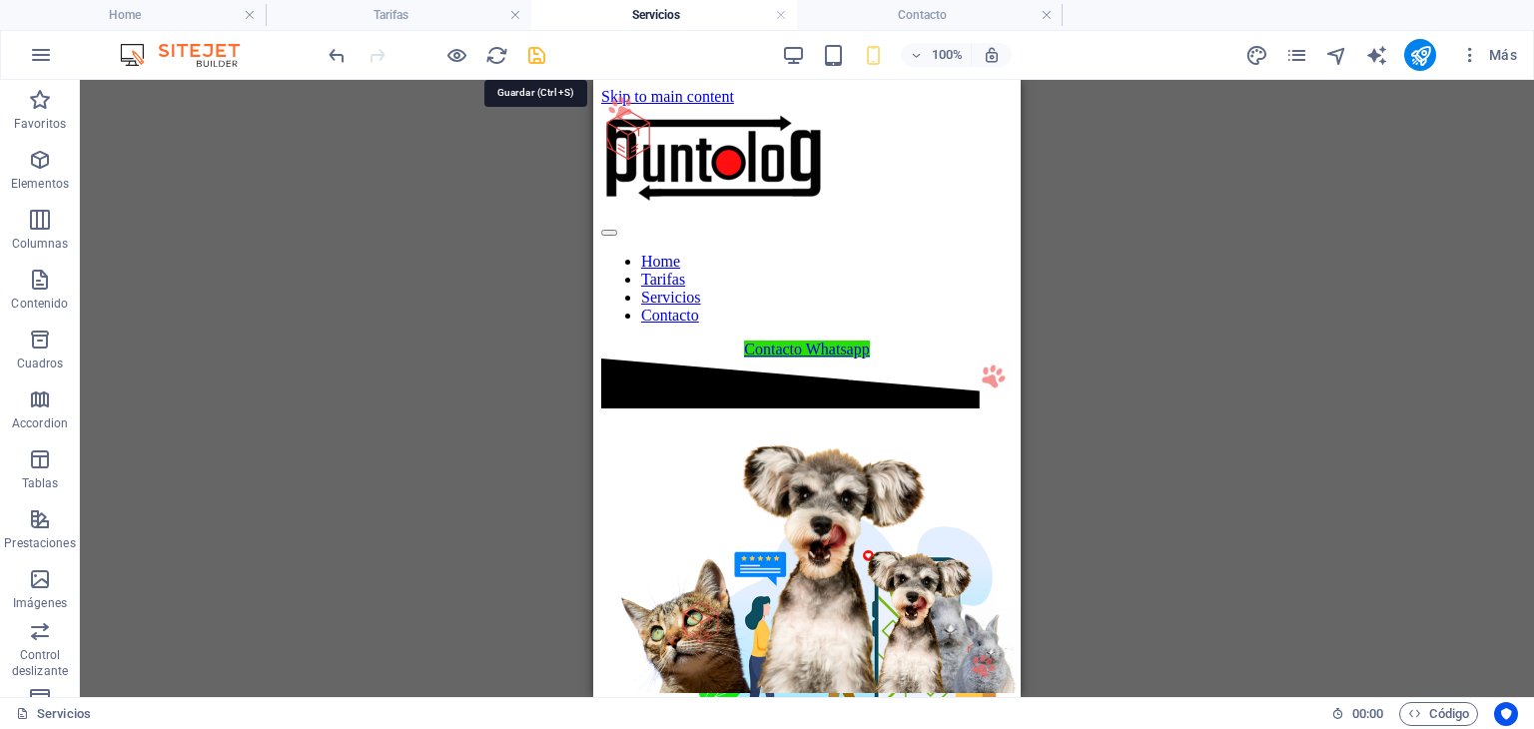
click at [537, 52] on icon "save" at bounding box center [536, 55] width 23 height 23
click at [399, 10] on h4 "Tarifas" at bounding box center [399, 15] width 266 height 22
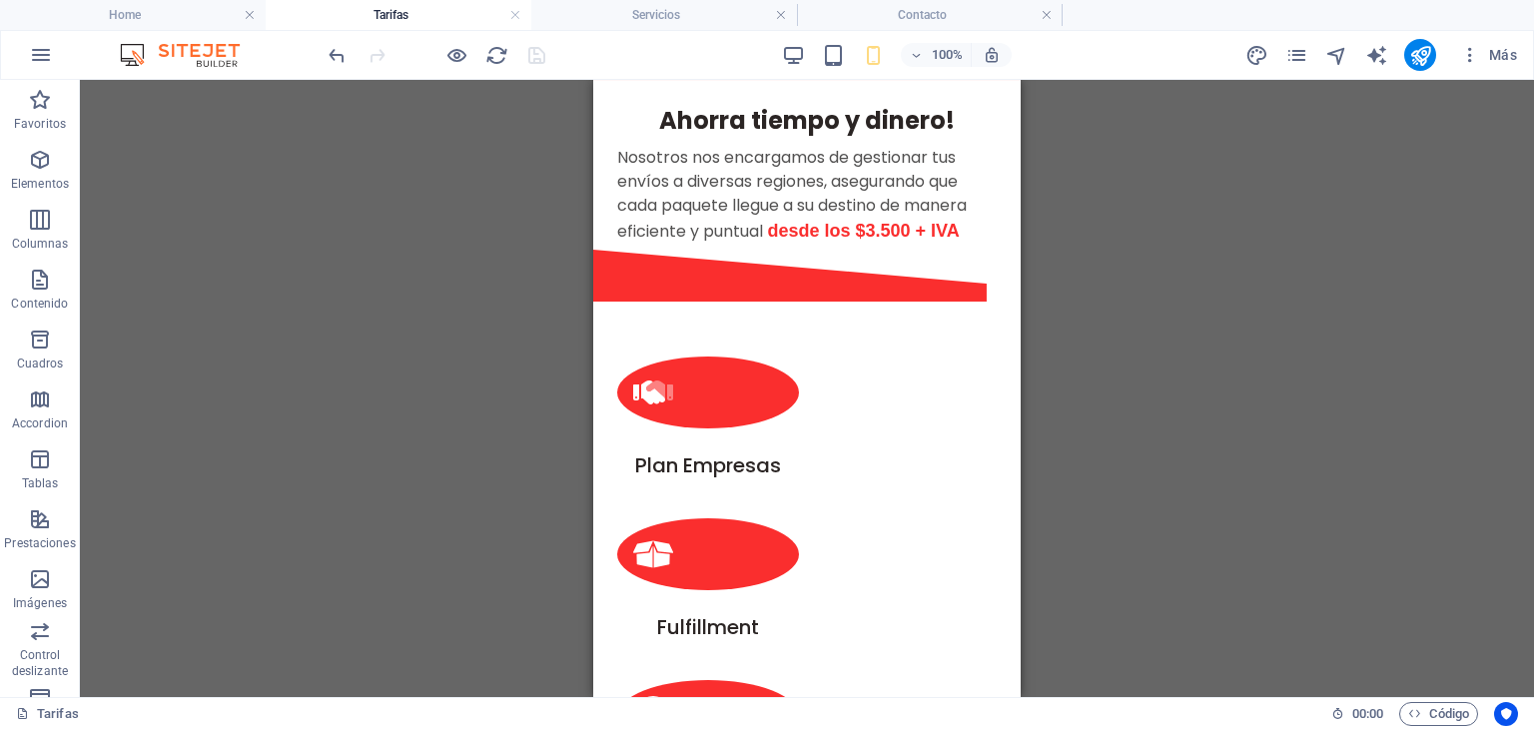
scroll to position [135, 0]
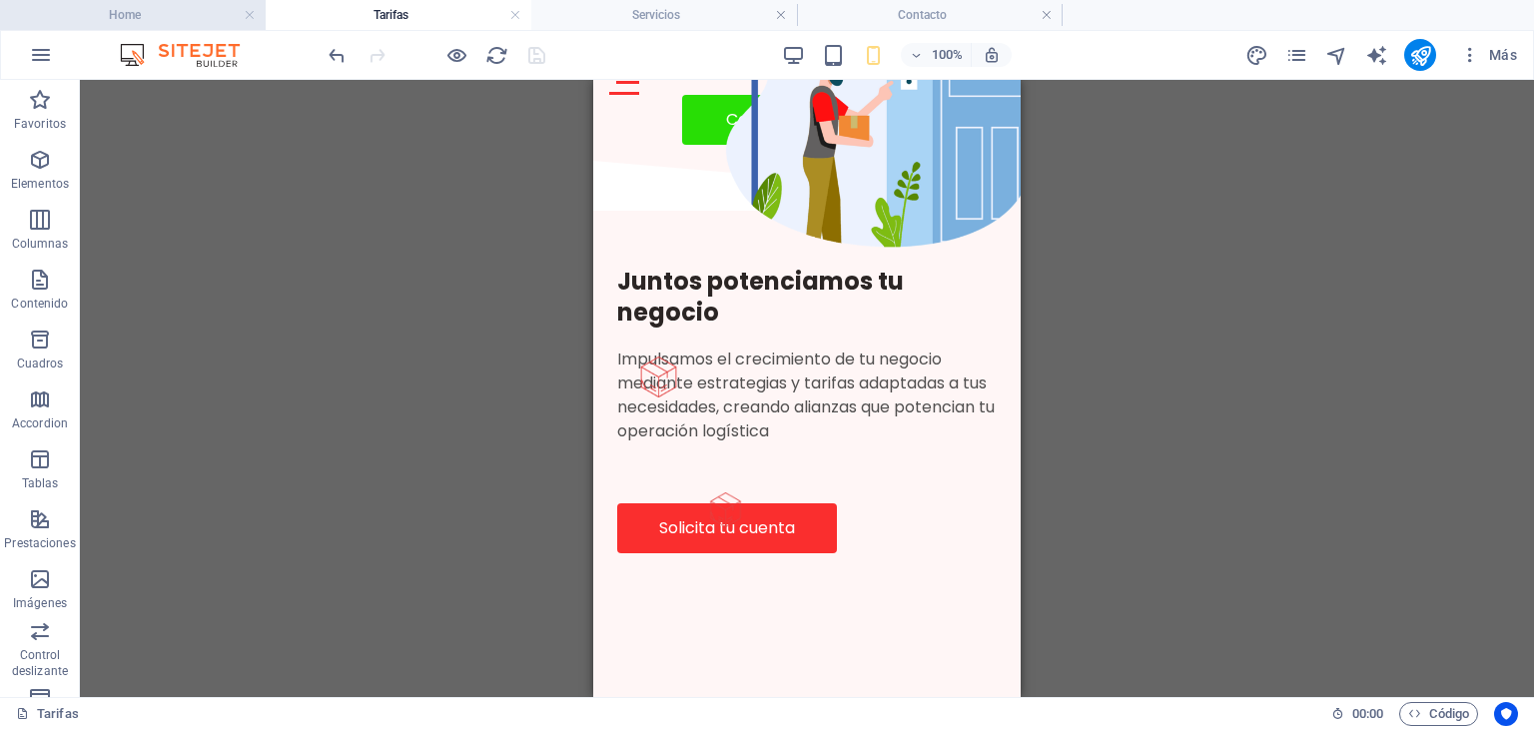
click at [198, 13] on h4 "Home" at bounding box center [133, 15] width 266 height 22
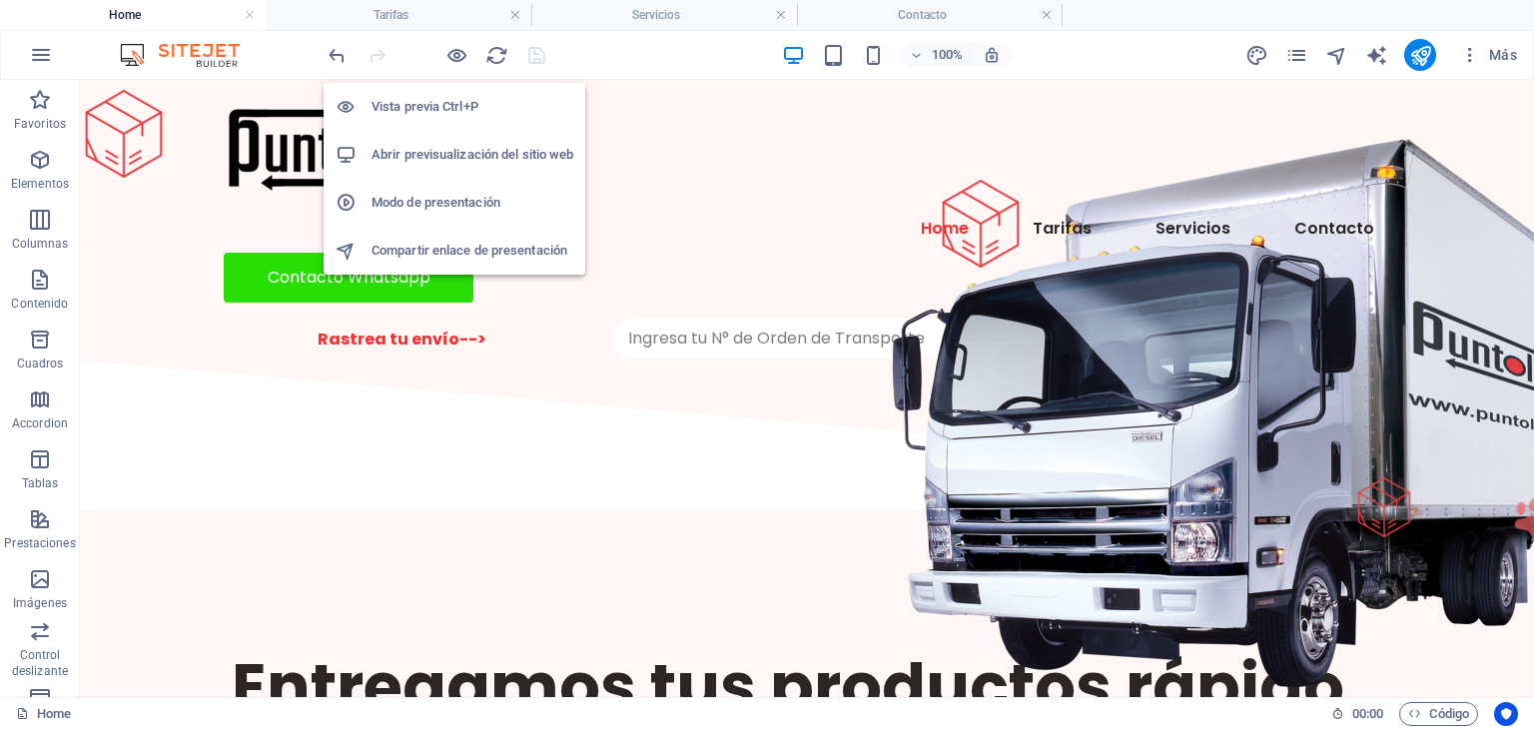
click at [449, 149] on h6 "Abrir previsualización del sitio web" at bounding box center [473, 155] width 202 height 24
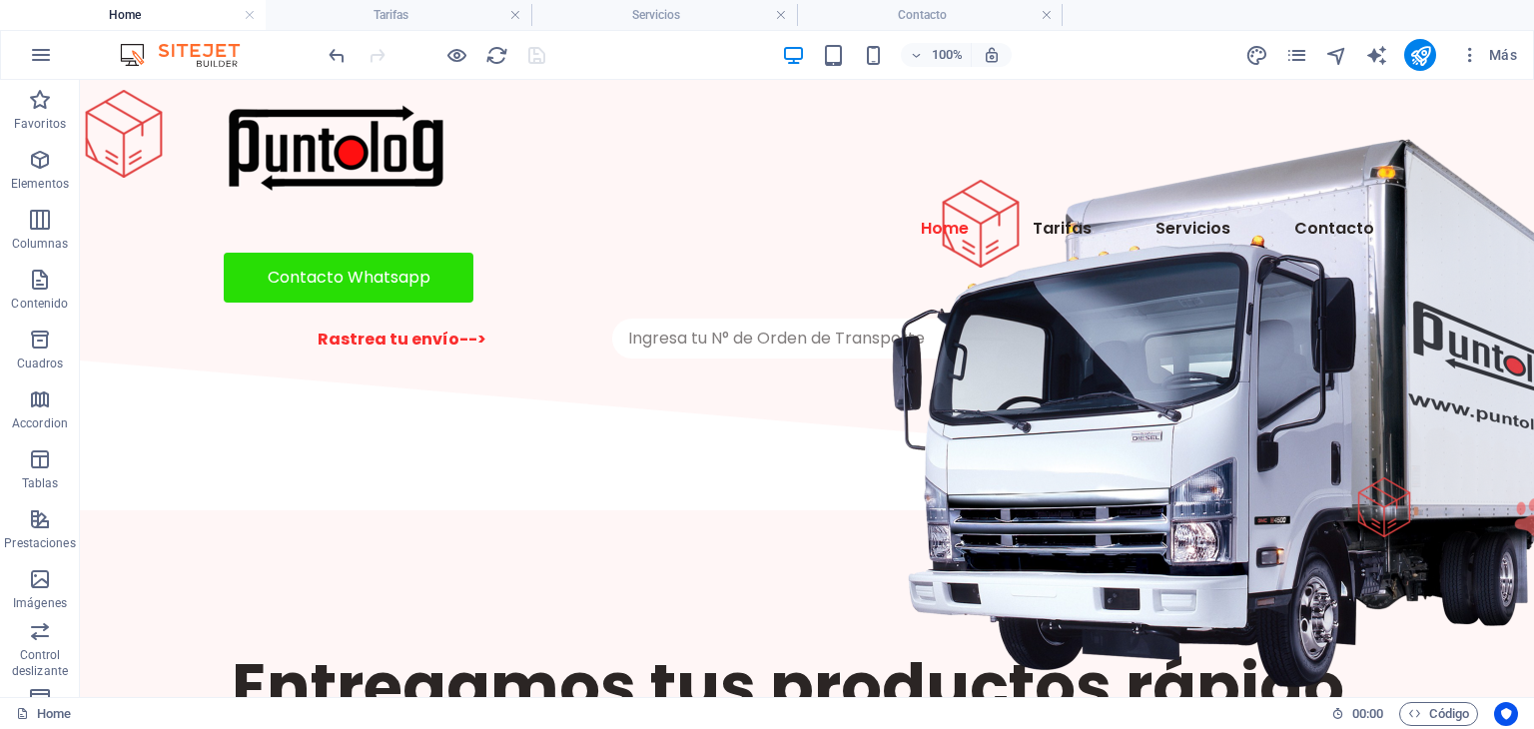
drag, startPoint x: 1527, startPoint y: 133, endPoint x: 1600, endPoint y: 154, distance: 75.9
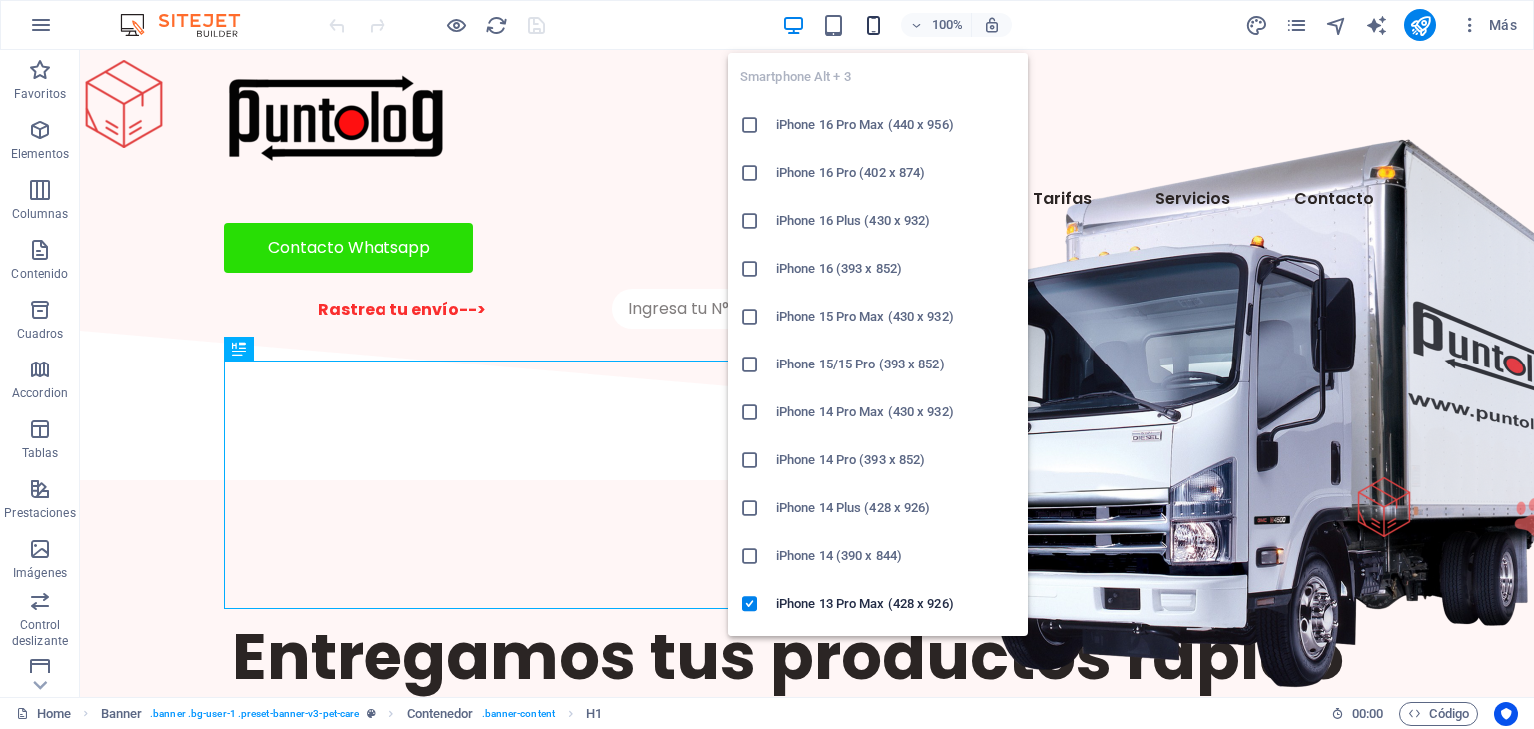
click at [882, 27] on icon "button" at bounding box center [873, 25] width 23 height 23
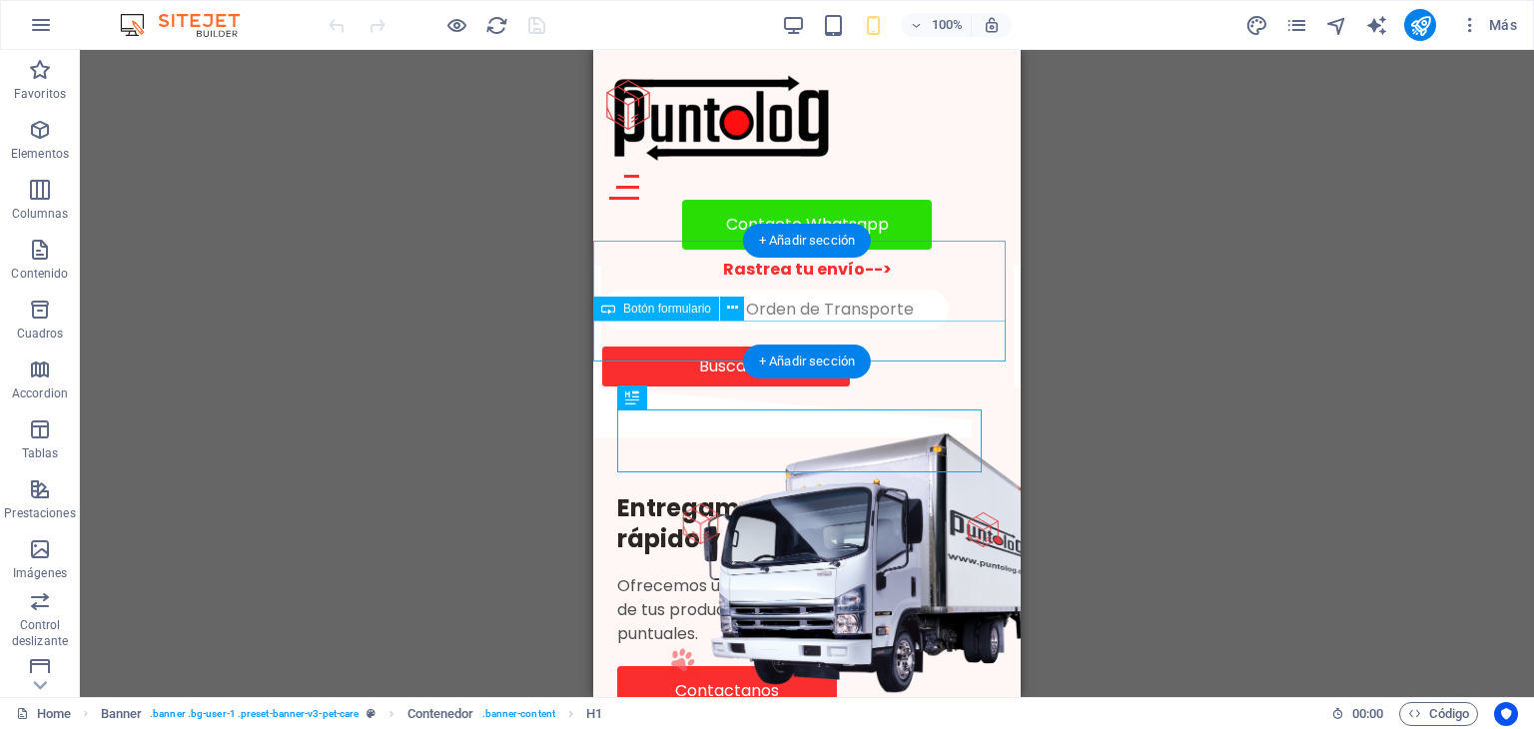
click at [719, 349] on div "Buscar" at bounding box center [807, 367] width 412 height 42
select select "px"
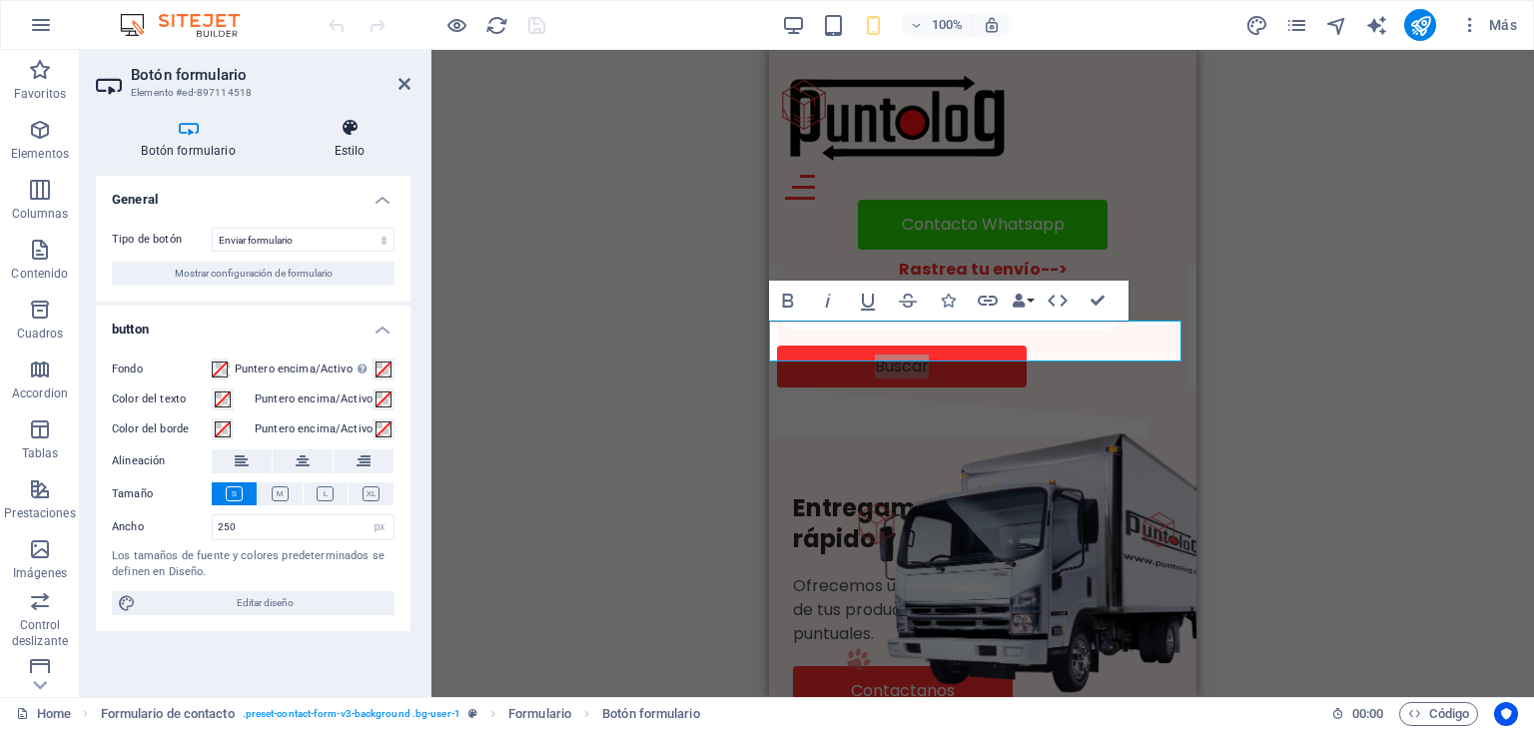
click at [363, 145] on h4 "Estilo" at bounding box center [350, 139] width 122 height 42
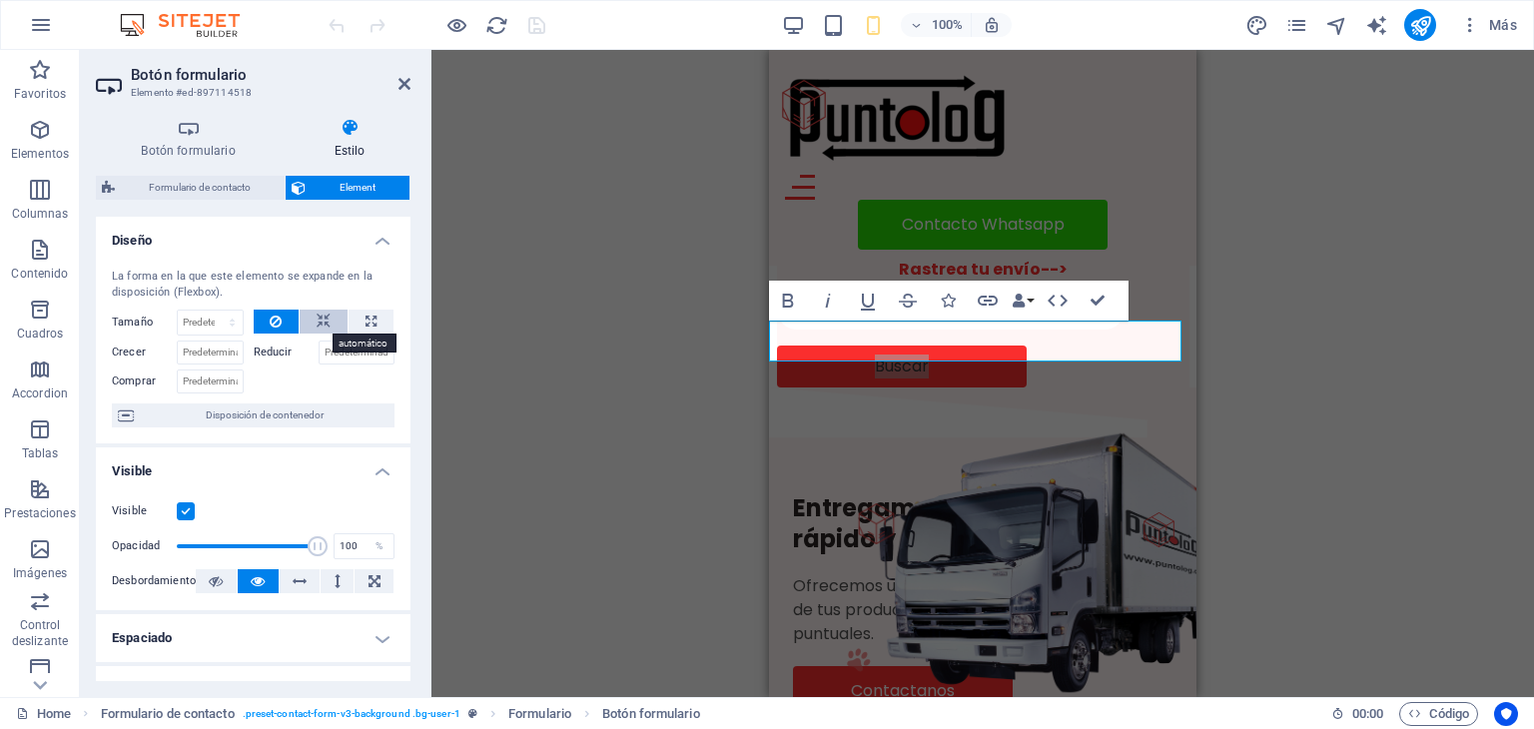
click at [330, 321] on button at bounding box center [324, 322] width 48 height 24
click at [366, 320] on icon at bounding box center [371, 322] width 11 height 24
type input "100"
select select "%"
click at [282, 319] on button at bounding box center [277, 322] width 46 height 24
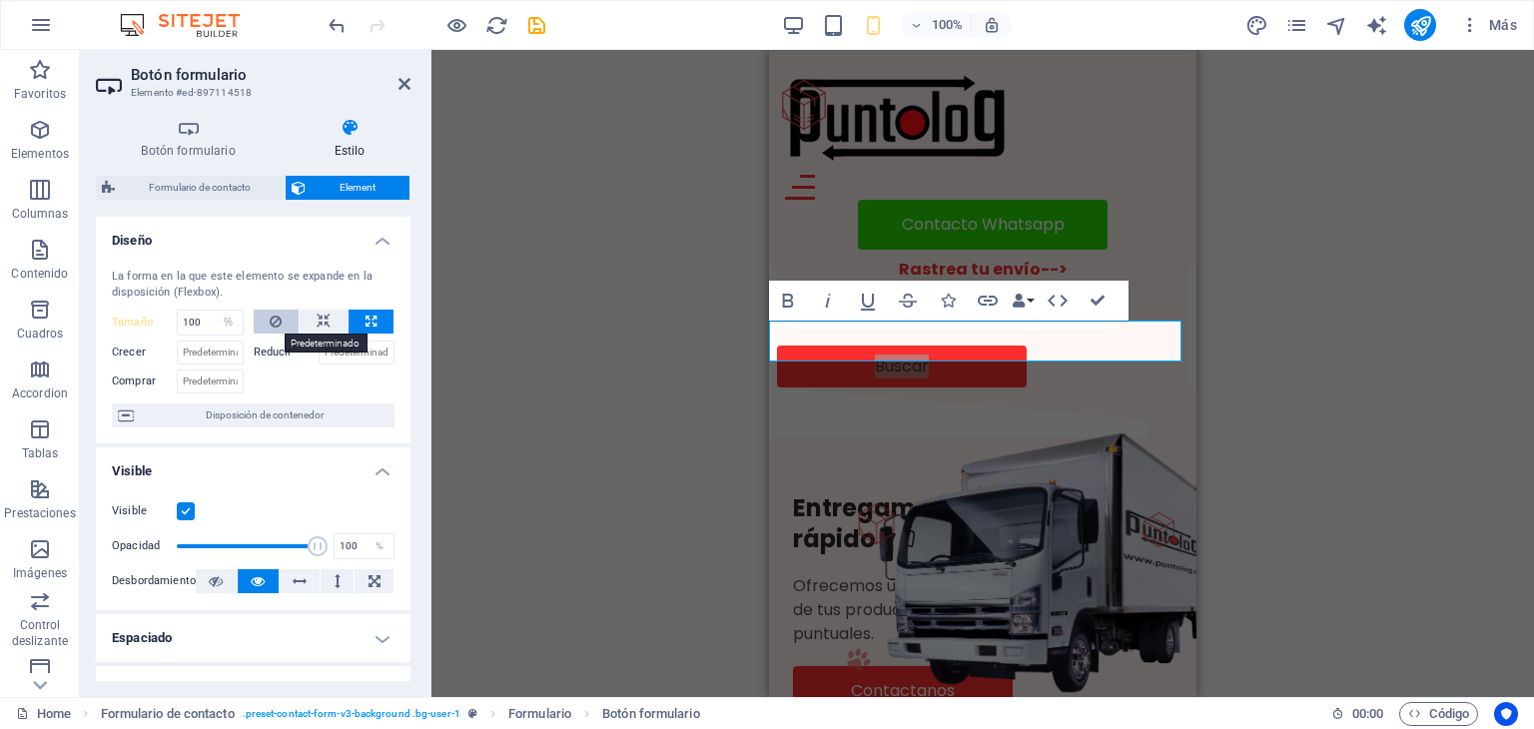
select select "DISABLED_OPTION_VALUE"
drag, startPoint x: 411, startPoint y: 451, endPoint x: 403, endPoint y: 491, distance: 40.7
click at [403, 491] on div "Botón formulario Estilo General Tipo de botón Enviar formulario Restablecer for…" at bounding box center [253, 399] width 347 height 595
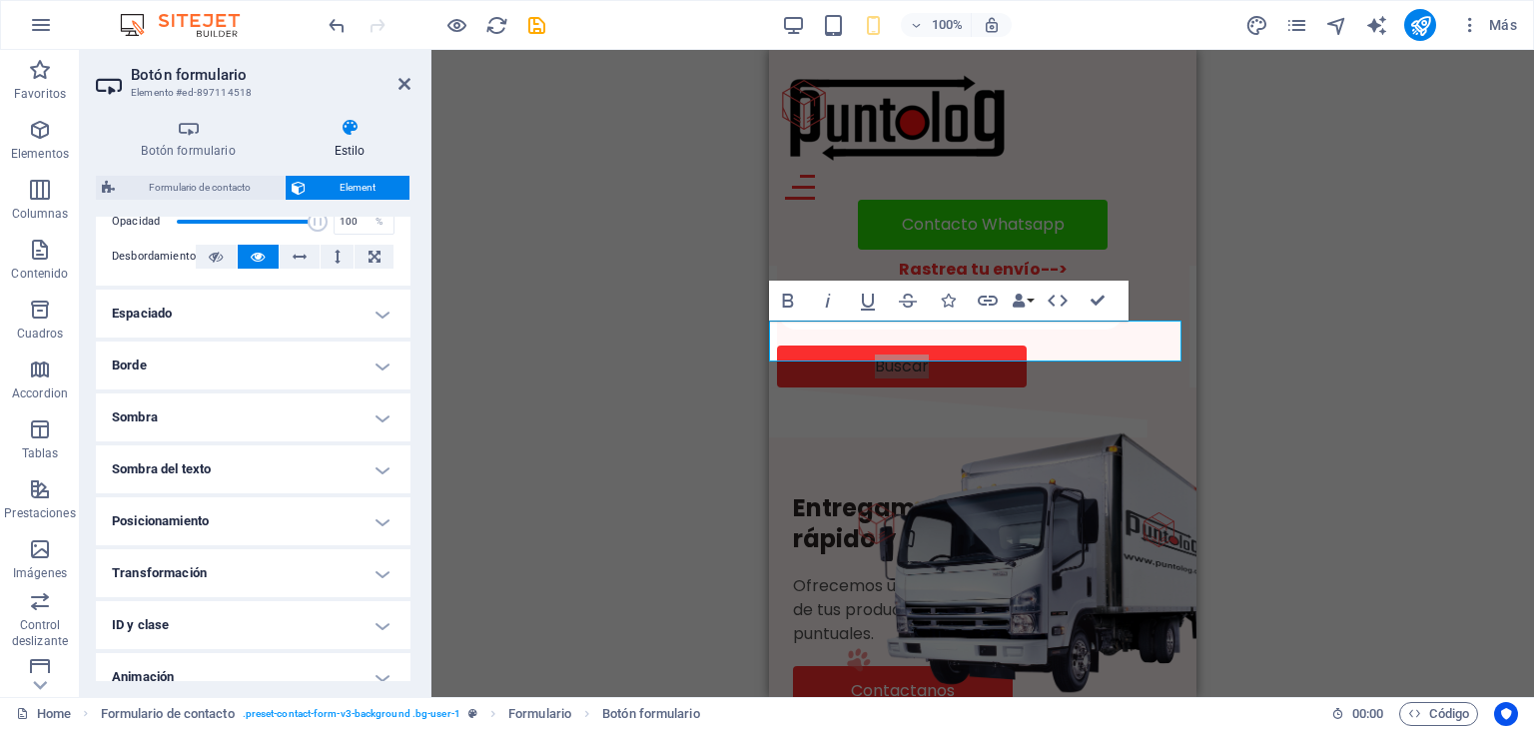
scroll to position [332, 0]
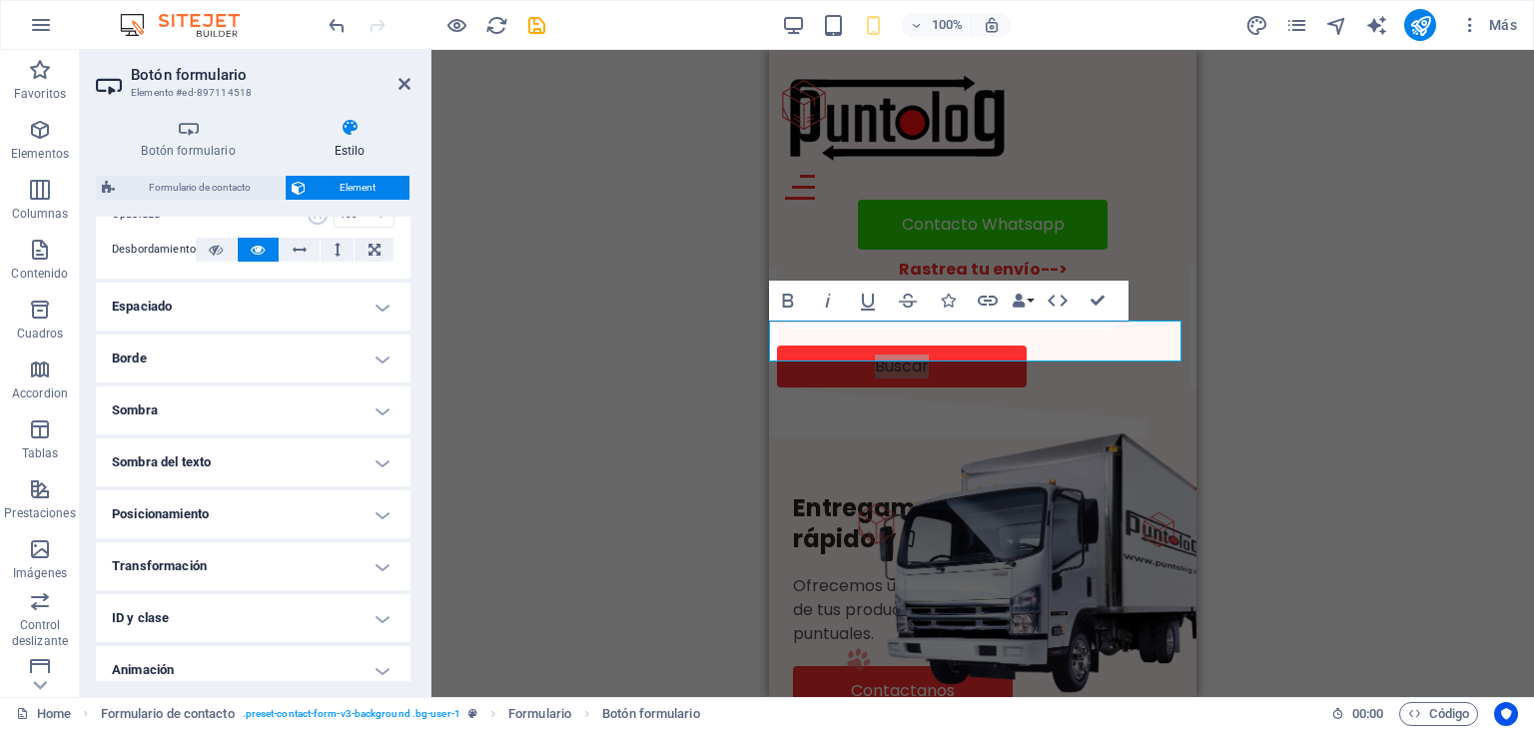
click at [379, 504] on h4 "Posicionamiento" at bounding box center [253, 514] width 315 height 48
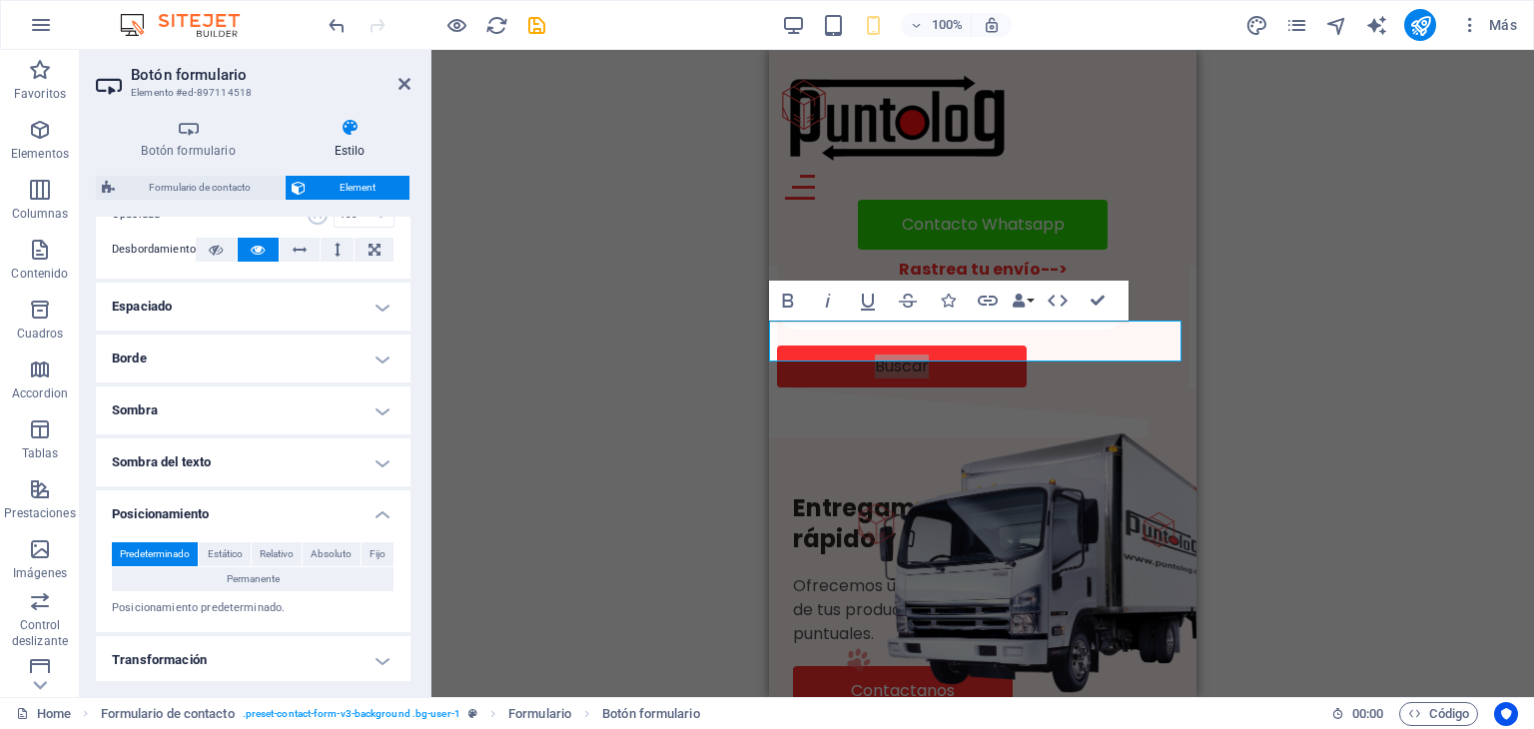
click at [379, 519] on h4 "Posicionamiento" at bounding box center [253, 508] width 315 height 36
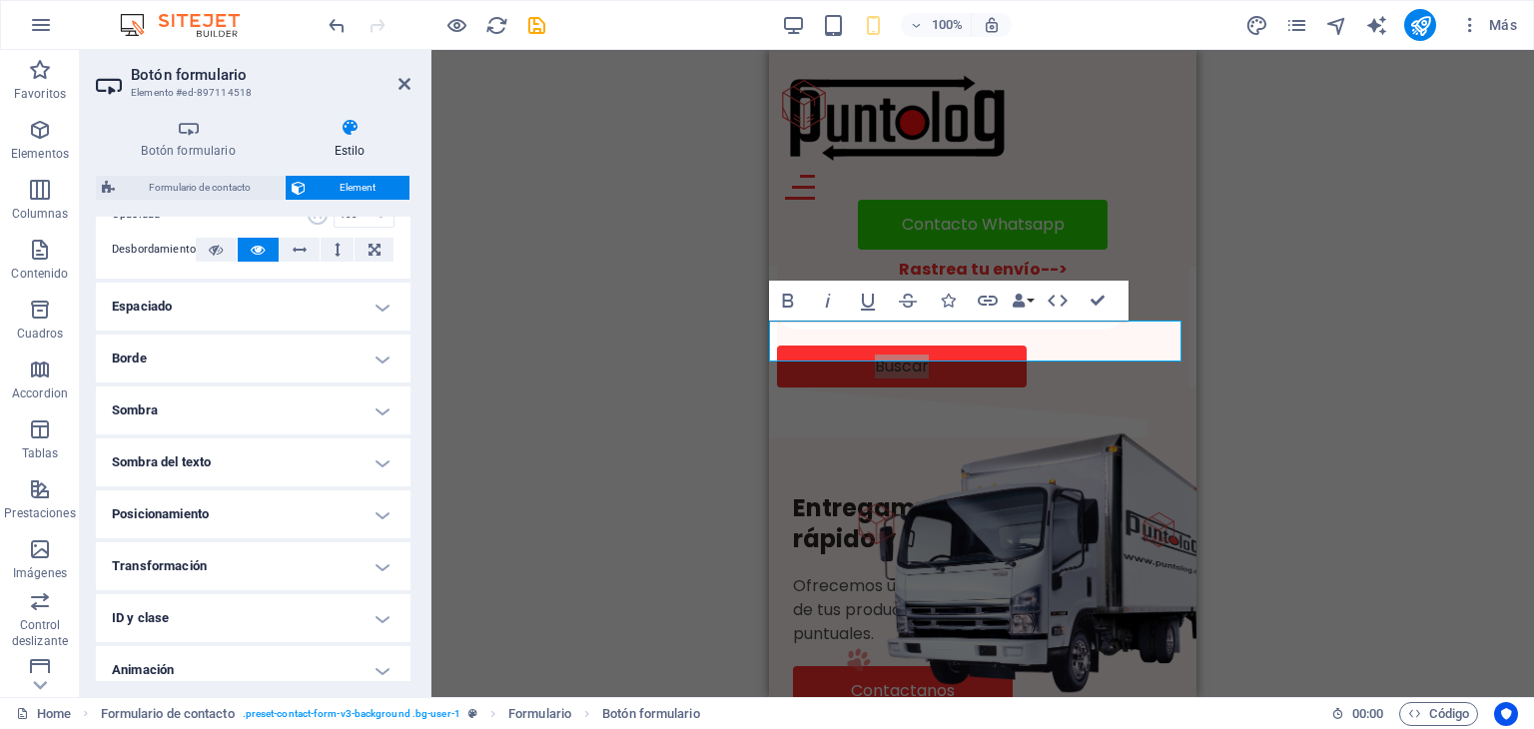
click at [373, 564] on h4 "Transformación" at bounding box center [253, 566] width 315 height 48
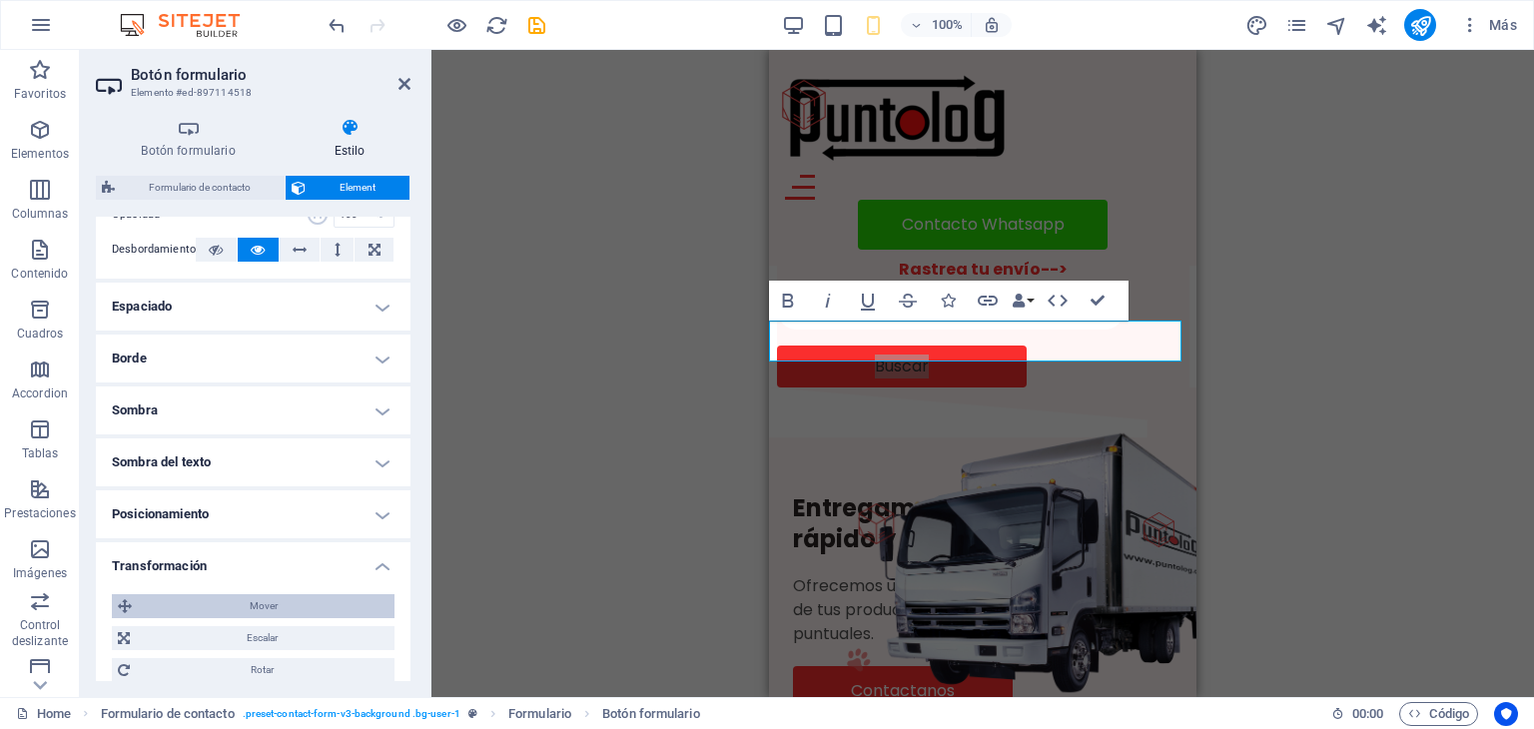
click at [276, 606] on span "Mover" at bounding box center [263, 606] width 251 height 24
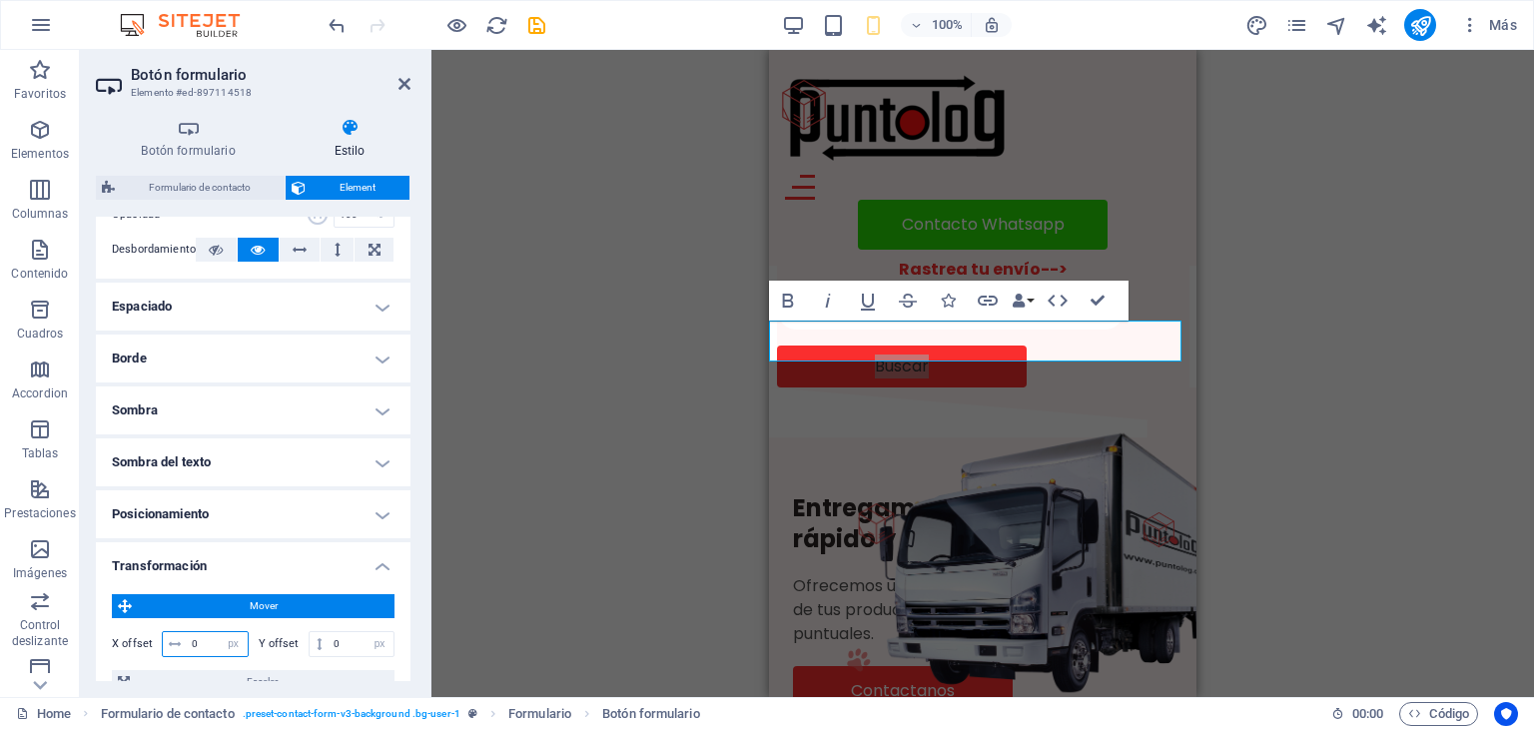
drag, startPoint x: 208, startPoint y: 640, endPoint x: 193, endPoint y: 640, distance: 15.0
click at [193, 640] on input "0" at bounding box center [217, 644] width 61 height 24
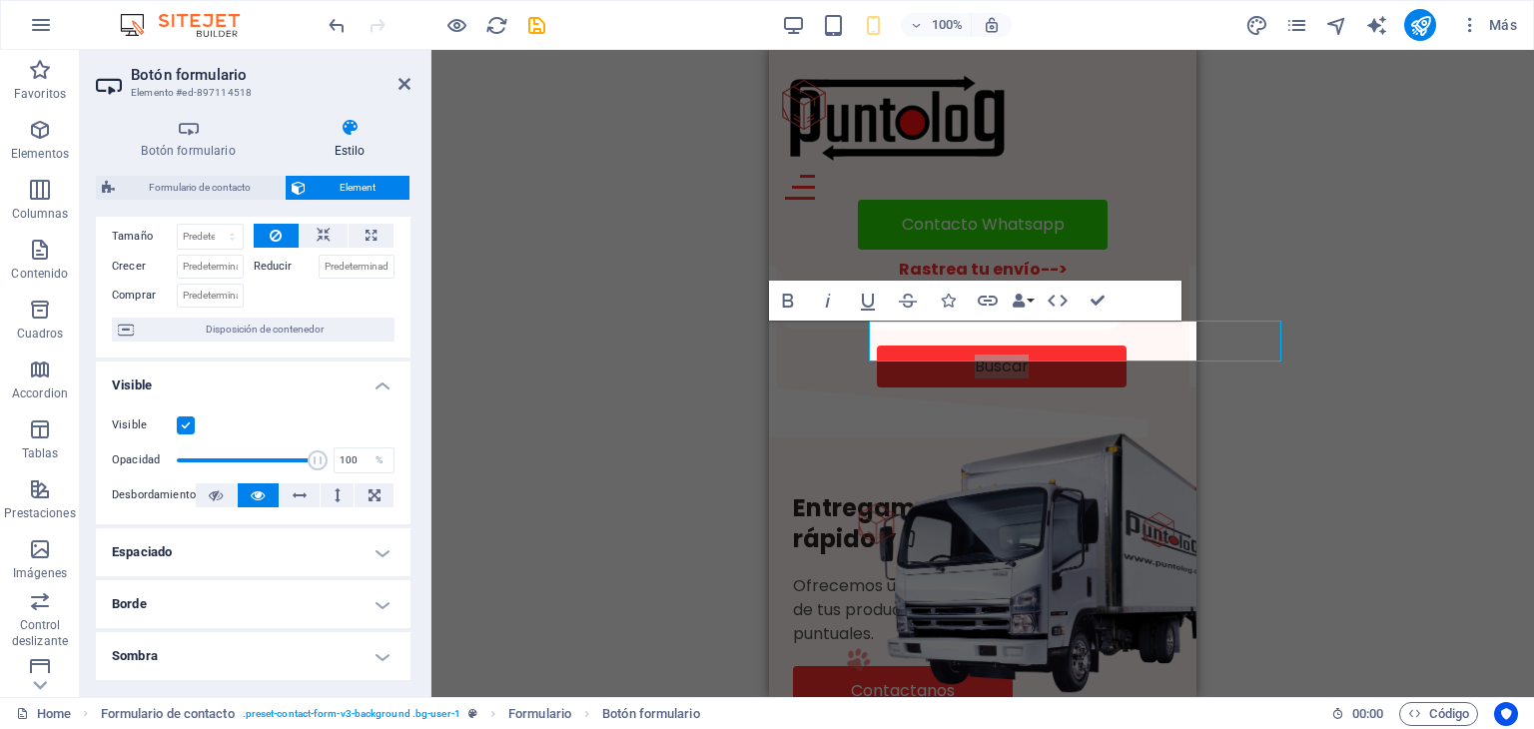
scroll to position [0, 0]
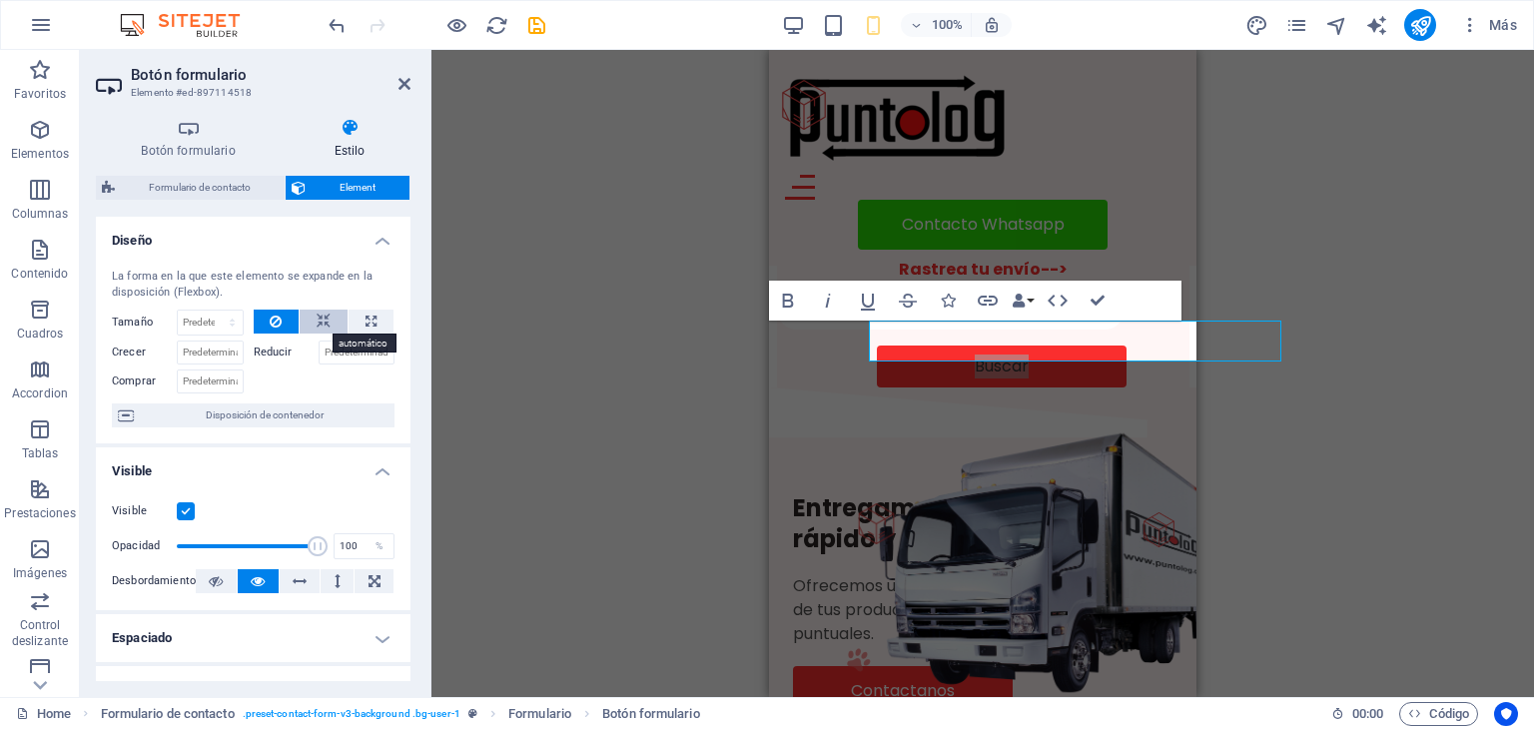
type input "100"
click at [324, 317] on icon at bounding box center [324, 322] width 14 height 24
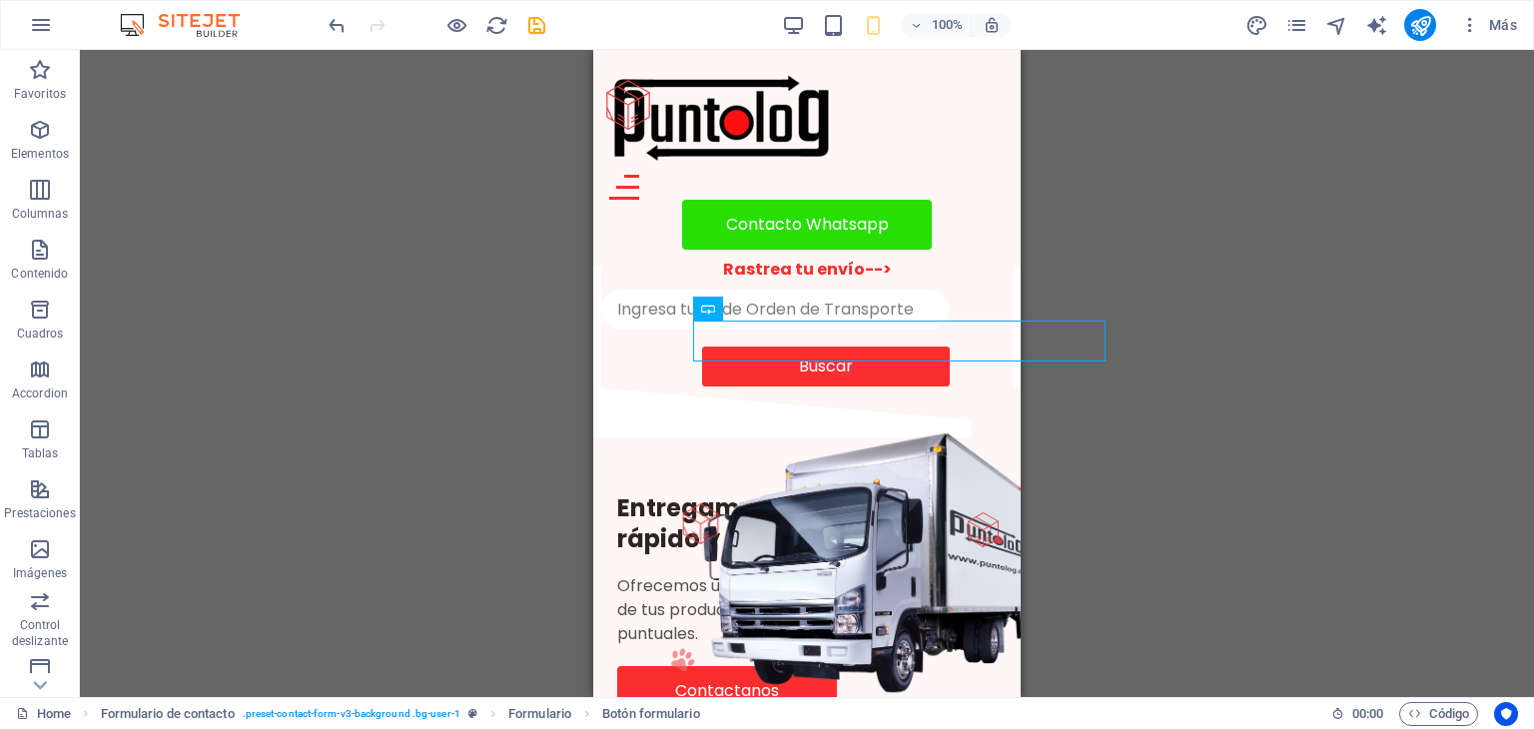
click at [1230, 324] on div "H1 Banner Banner Contenedor Formulario de contacto Barra de menús Hamburger Bot…" at bounding box center [807, 373] width 1454 height 647
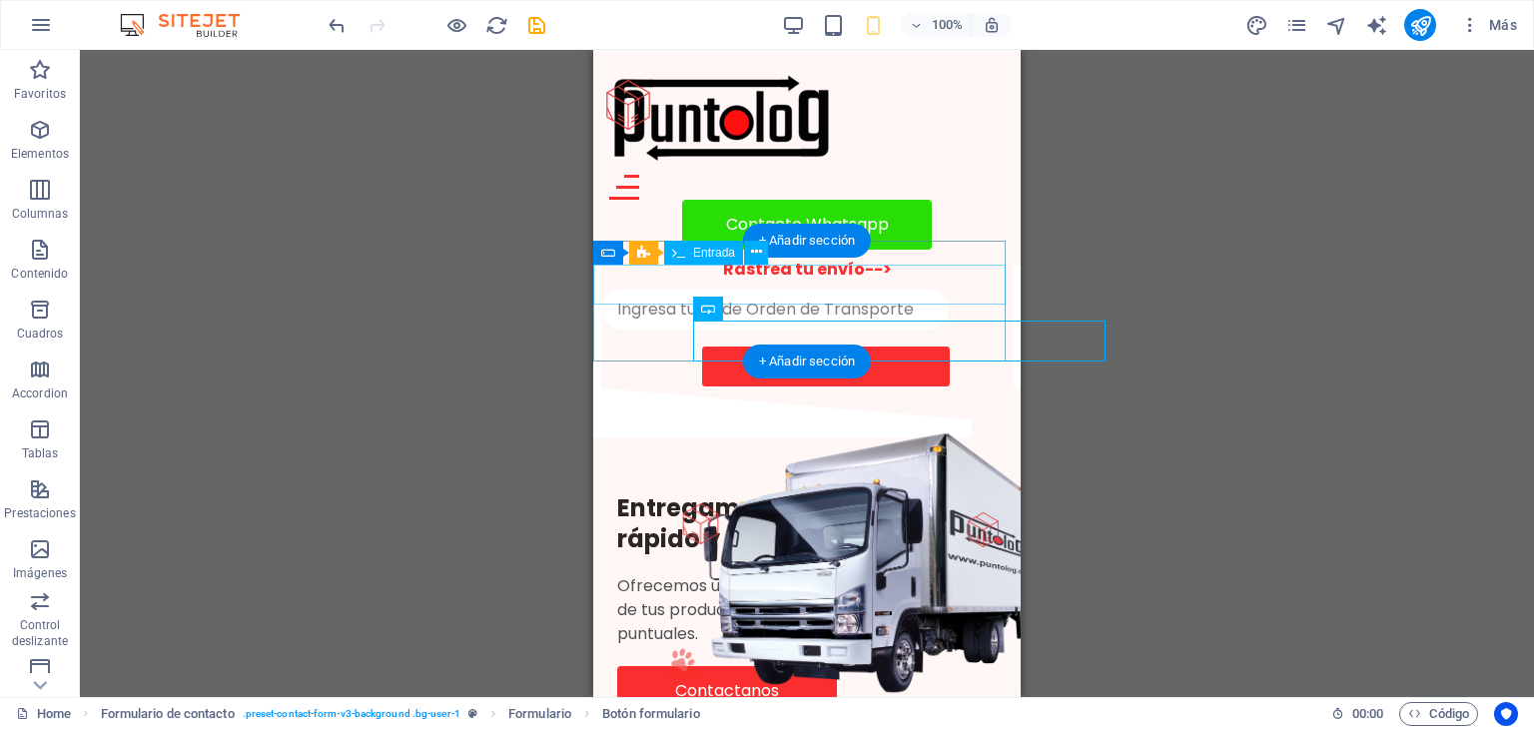
click at [847, 290] on div at bounding box center [807, 310] width 412 height 40
select select "%"
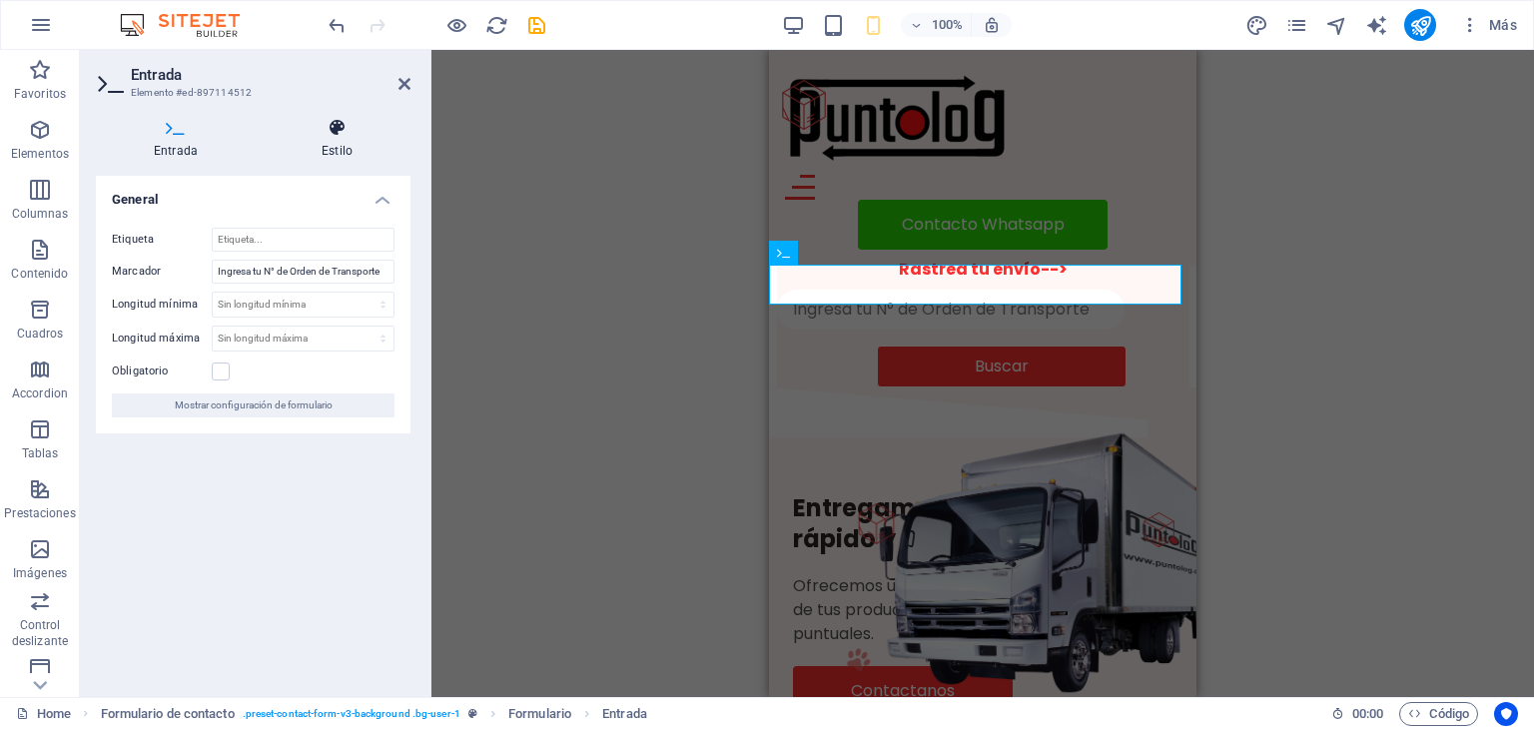
click at [345, 132] on icon at bounding box center [337, 128] width 147 height 20
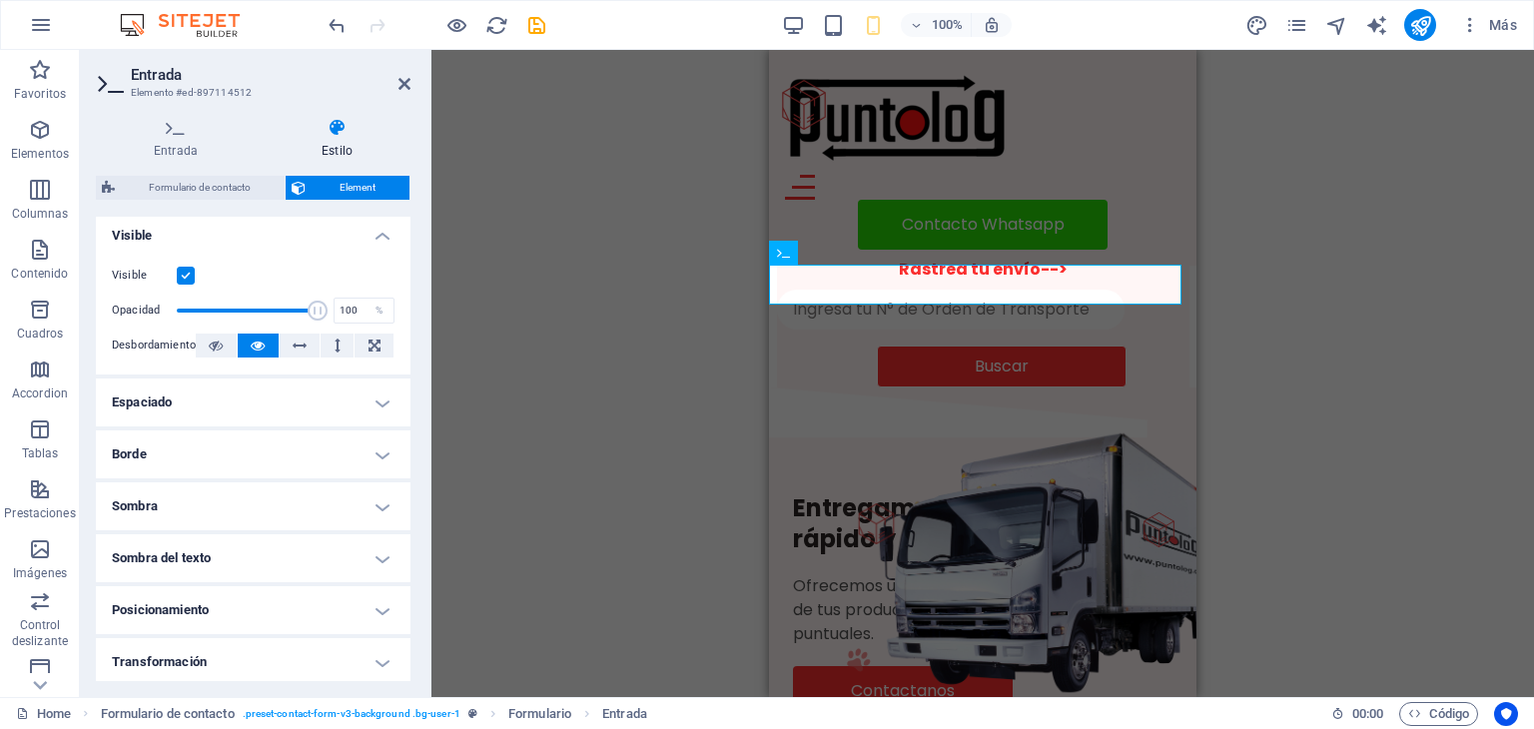
scroll to position [234, 0]
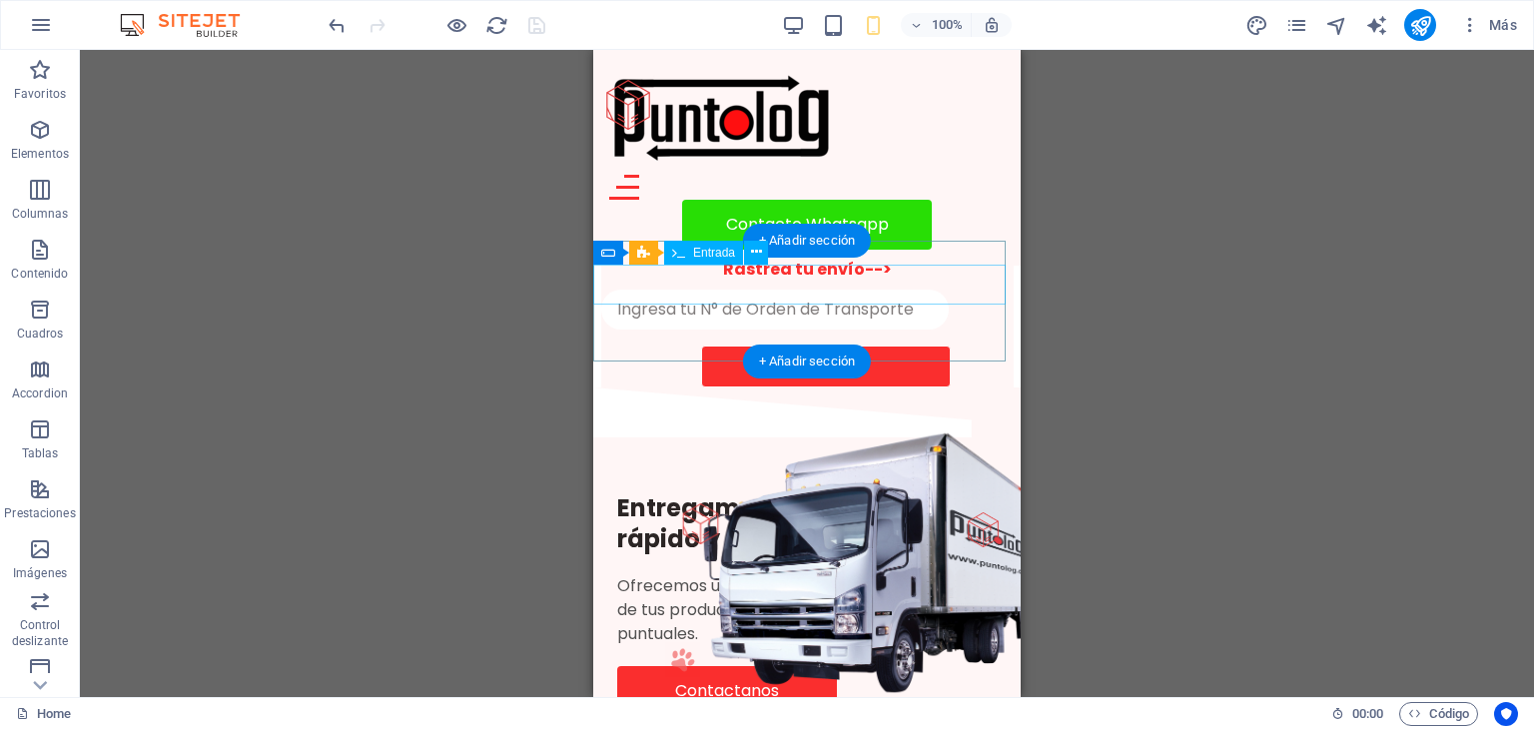
click at [897, 290] on div at bounding box center [807, 310] width 412 height 40
select select "%"
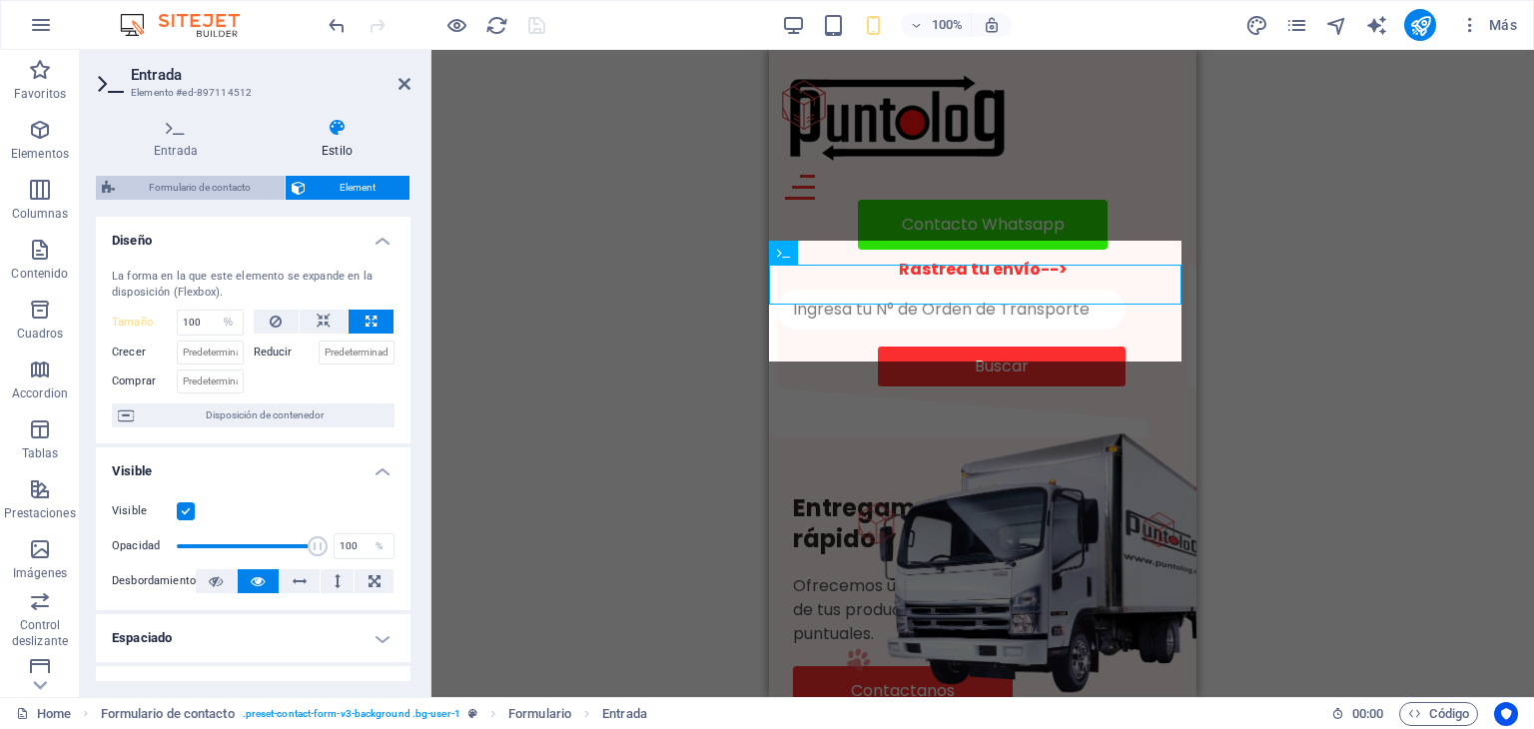
click at [221, 181] on span "Formulario de contacto" at bounding box center [200, 188] width 158 height 24
select select "rem"
select select "preset-contact-form-v3-background"
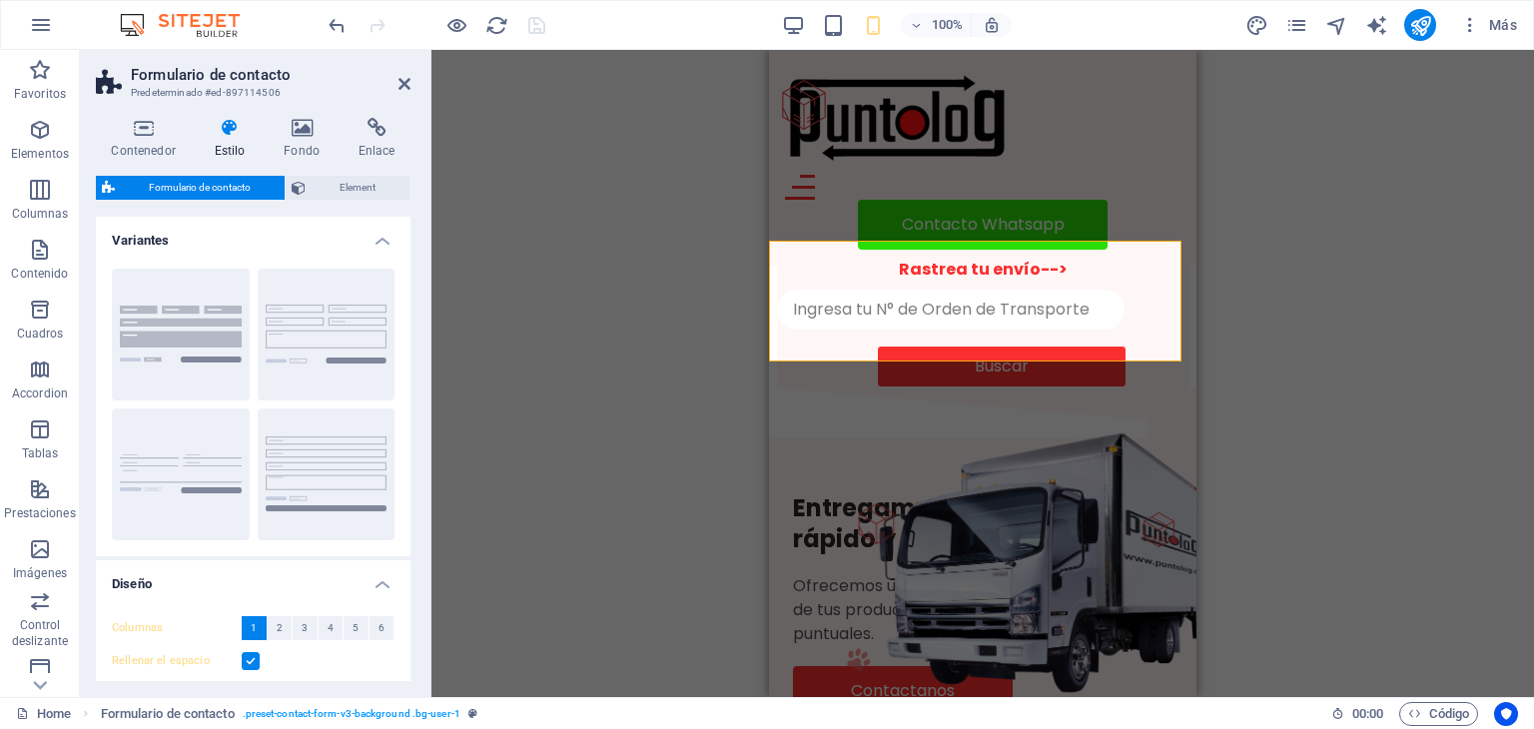
drag, startPoint x: 410, startPoint y: 261, endPoint x: 410, endPoint y: 351, distance: 89.9
click at [410, 351] on div "Contenedor Estilo Fondo Enlace Tamaño Altura Predeterminado px rem % vh vw Alto…" at bounding box center [253, 399] width 347 height 595
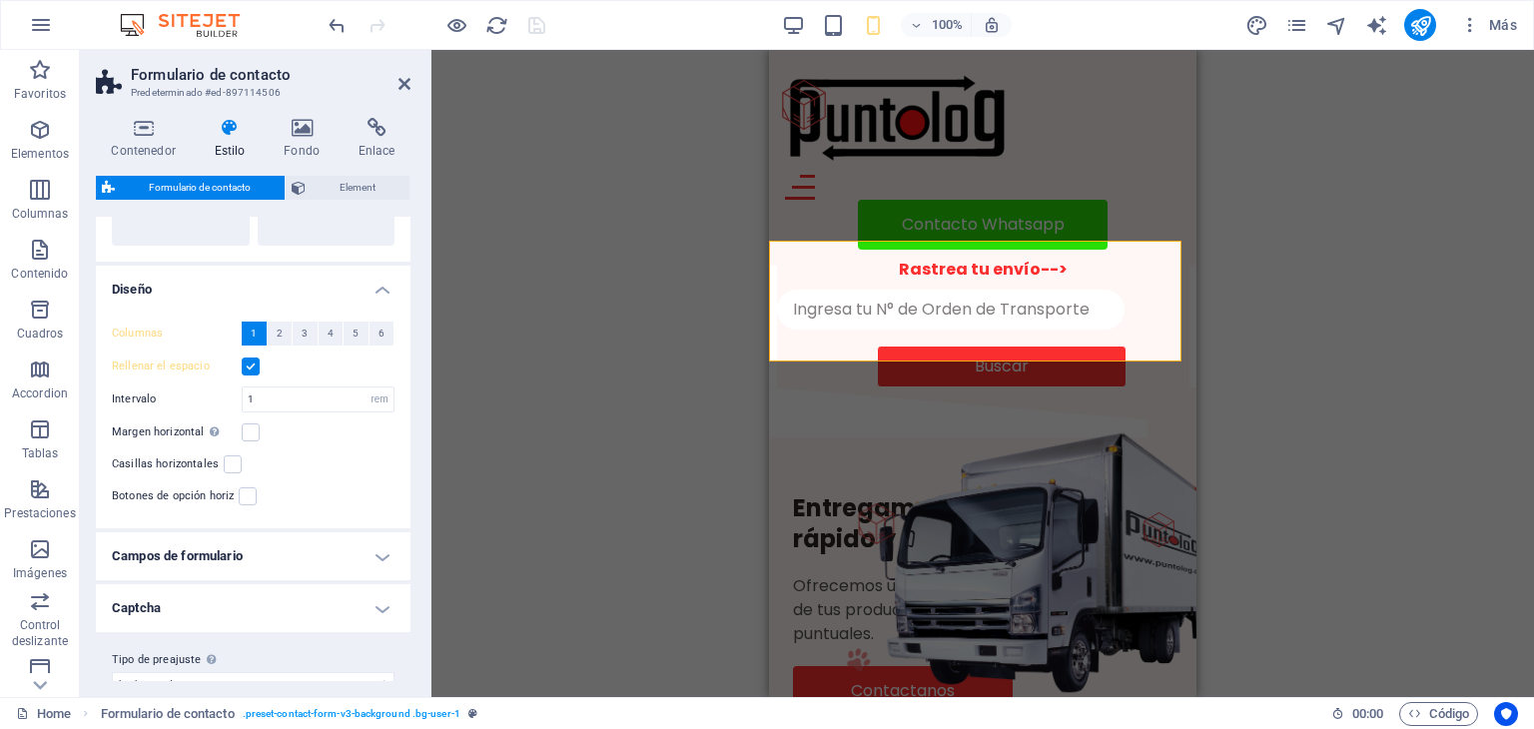
scroll to position [325, 0]
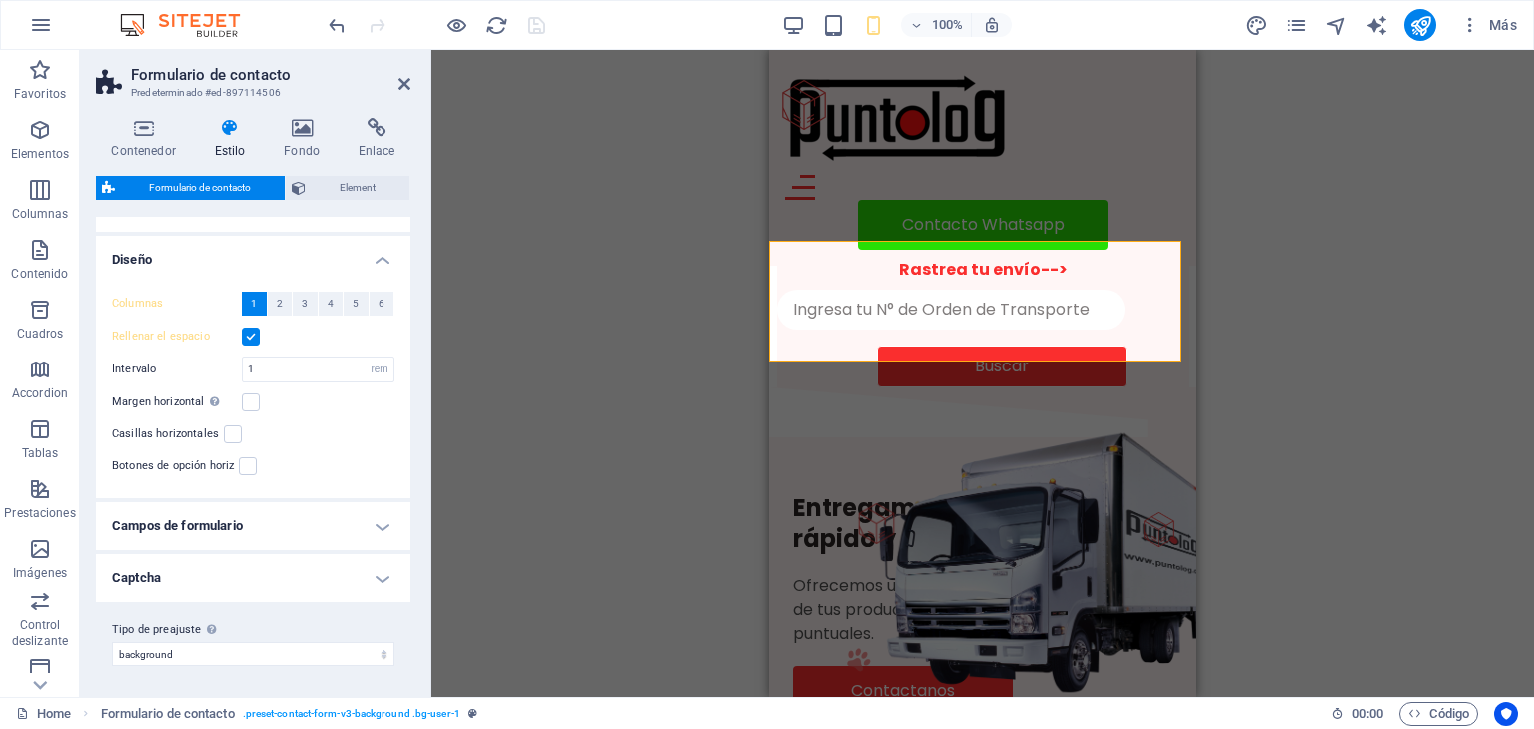
click at [383, 526] on h4 "Campos de formulario" at bounding box center [253, 526] width 315 height 48
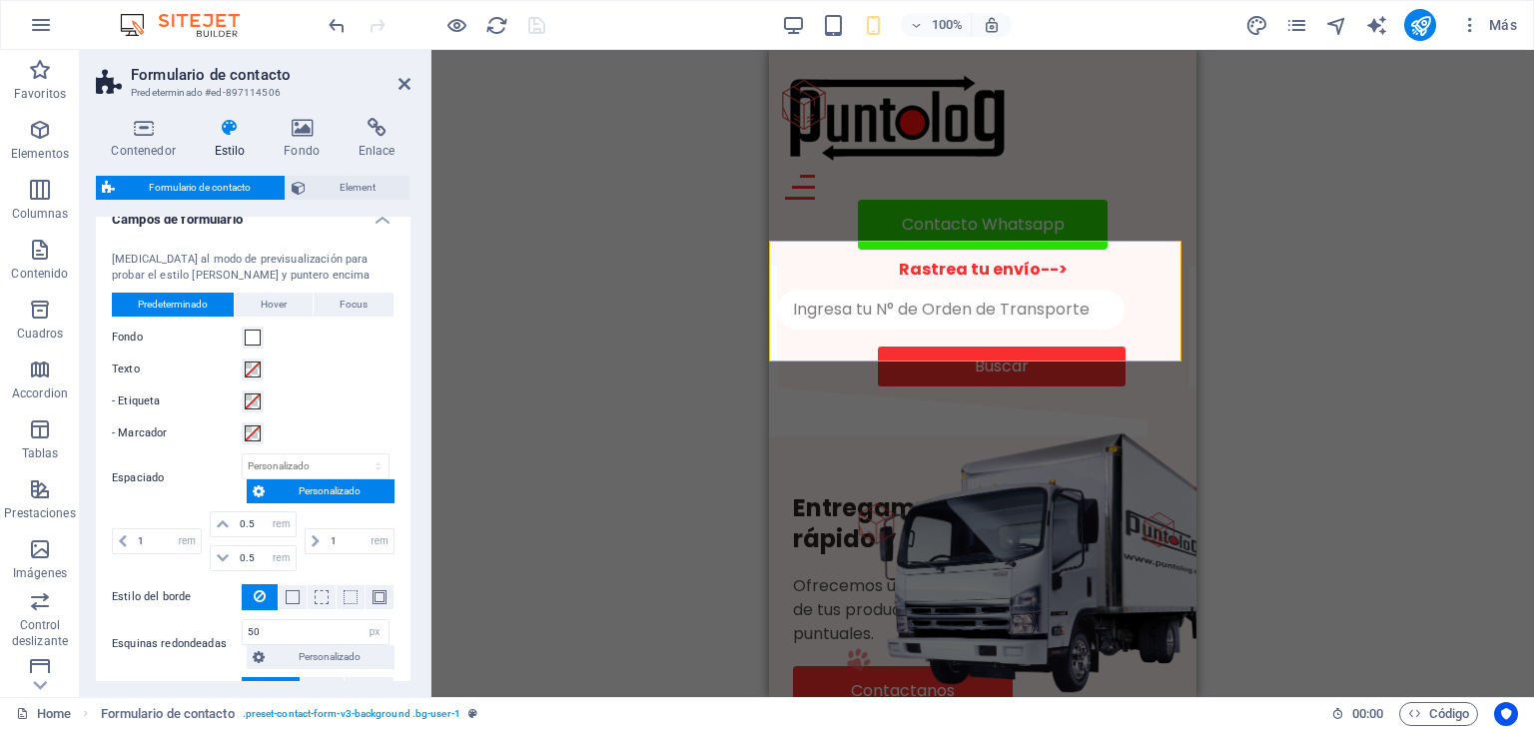
scroll to position [671, 0]
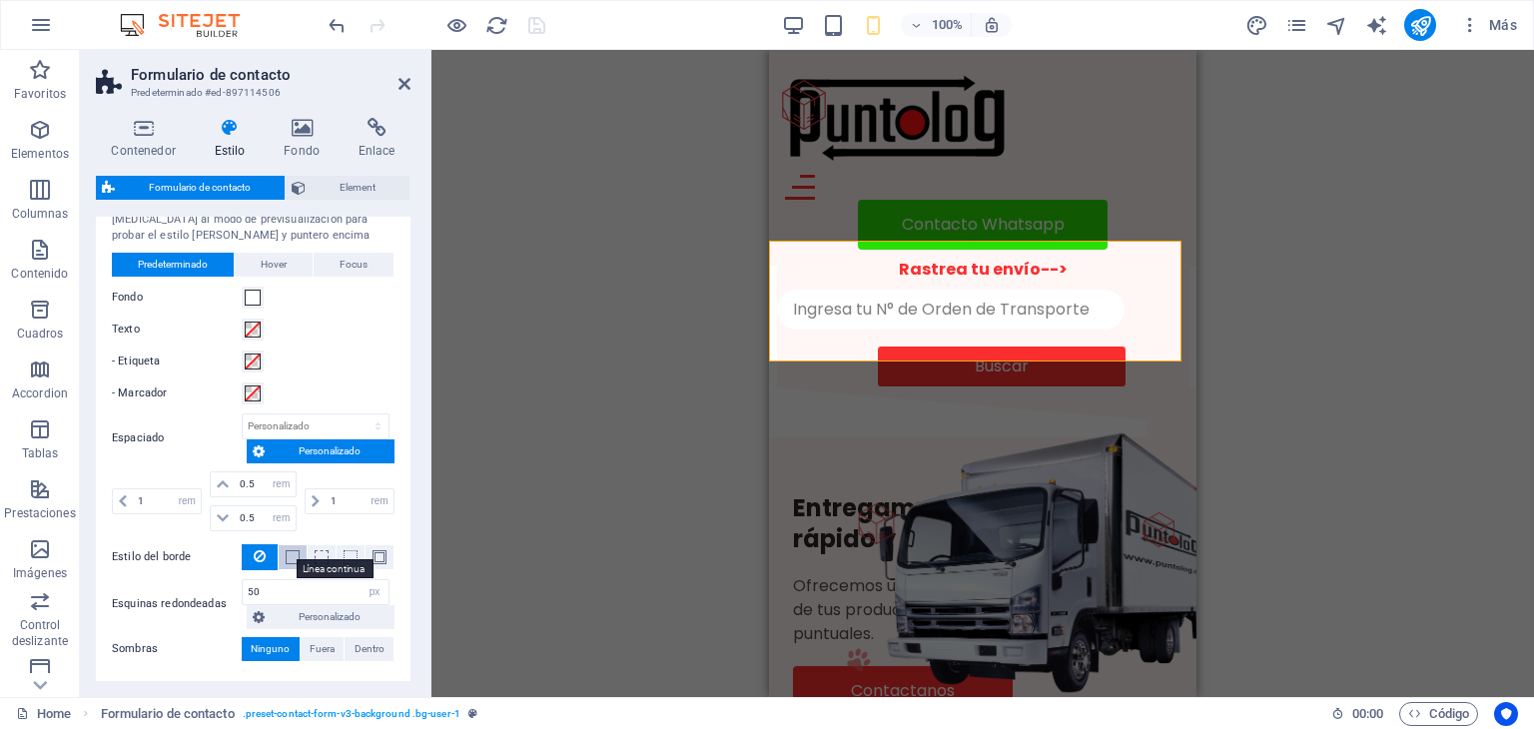
click at [293, 556] on span at bounding box center [293, 557] width 14 height 14
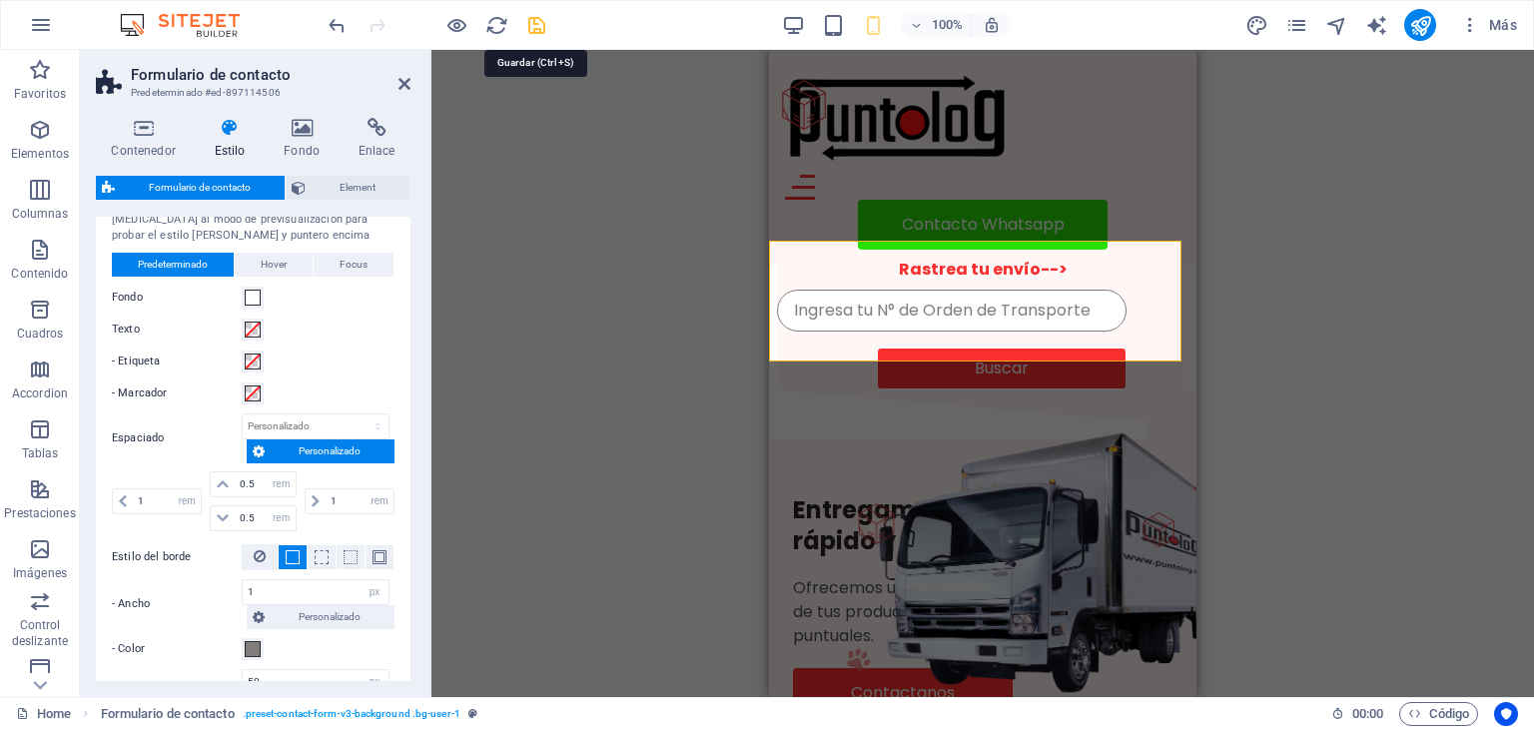
click at [543, 29] on icon "save" at bounding box center [536, 25] width 23 height 23
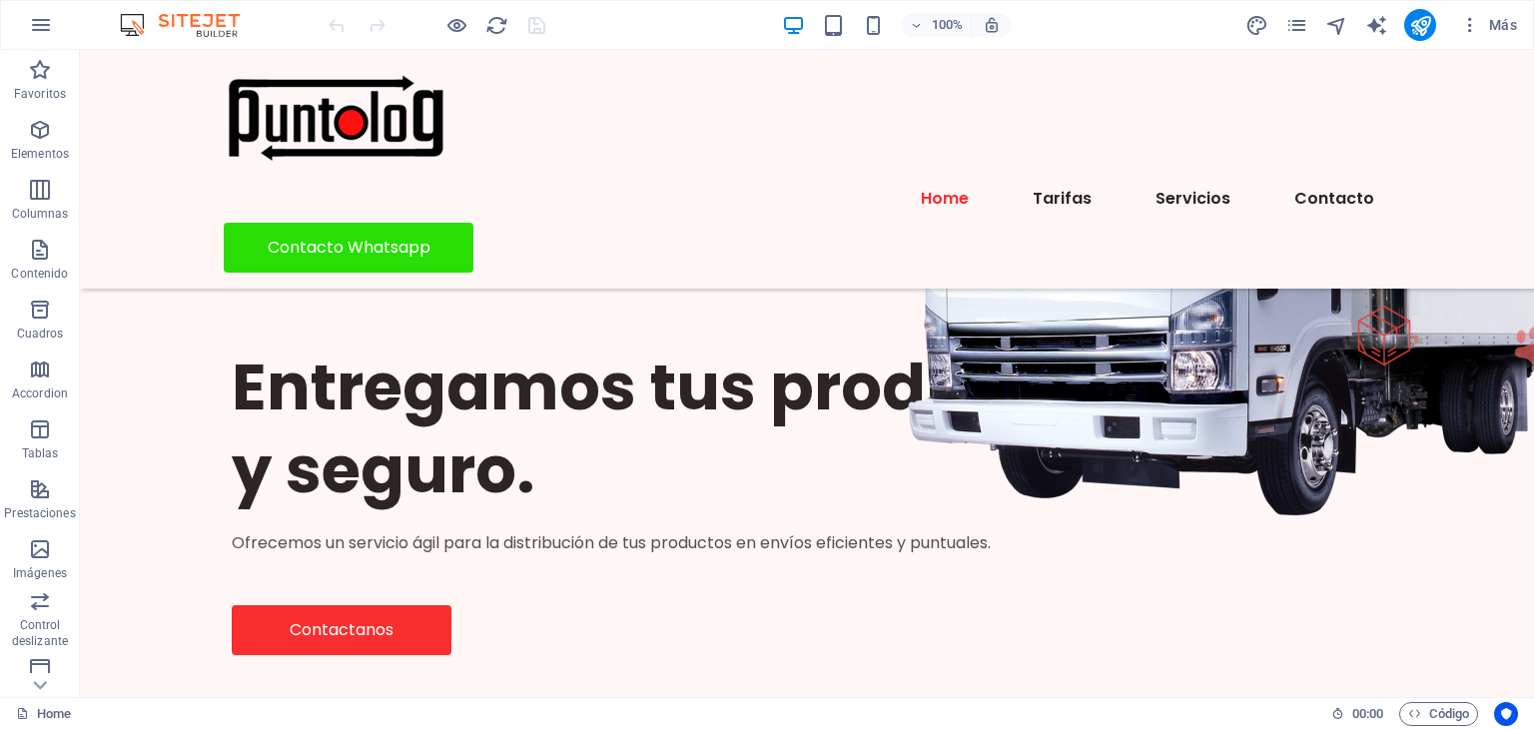
scroll to position [157, 0]
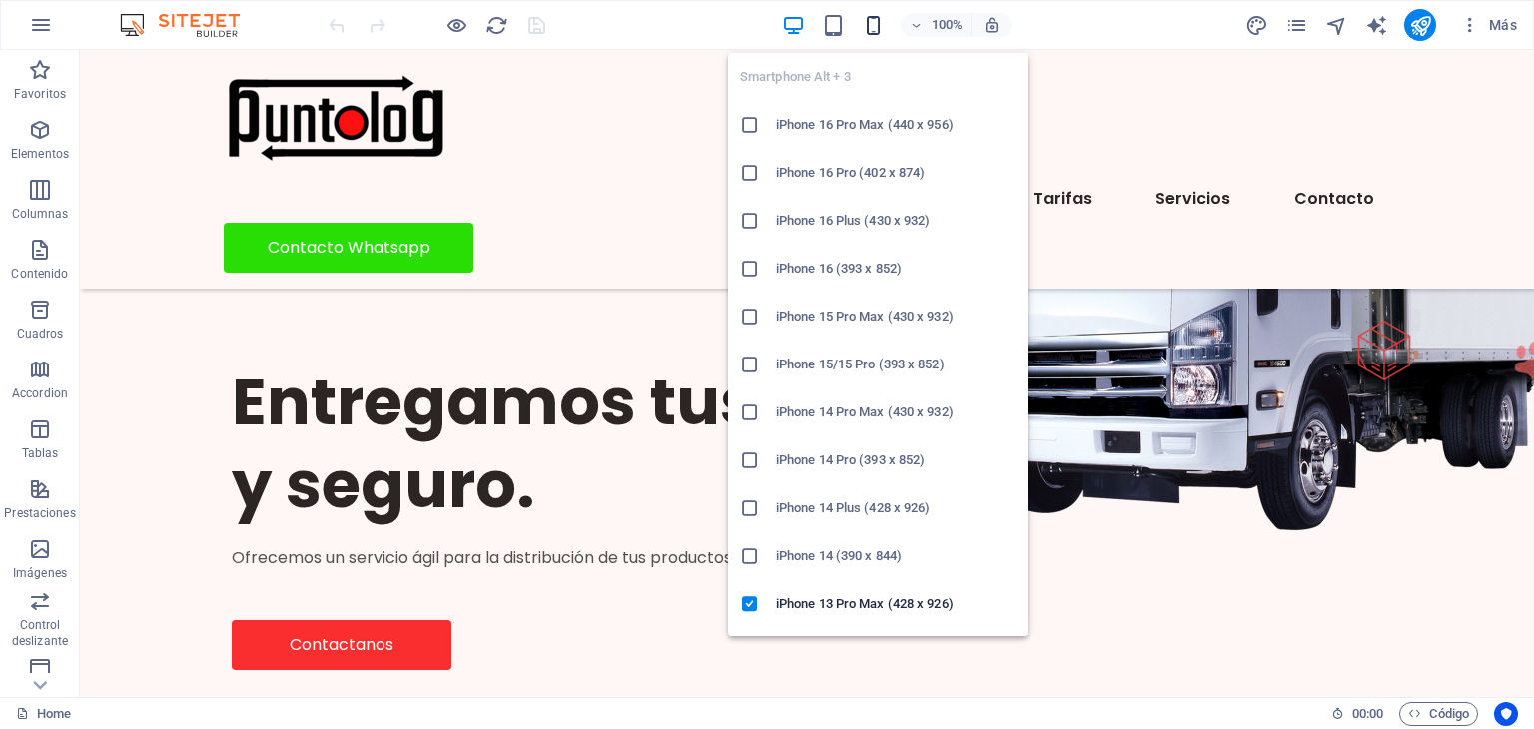
click at [878, 27] on icon "button" at bounding box center [873, 25] width 23 height 23
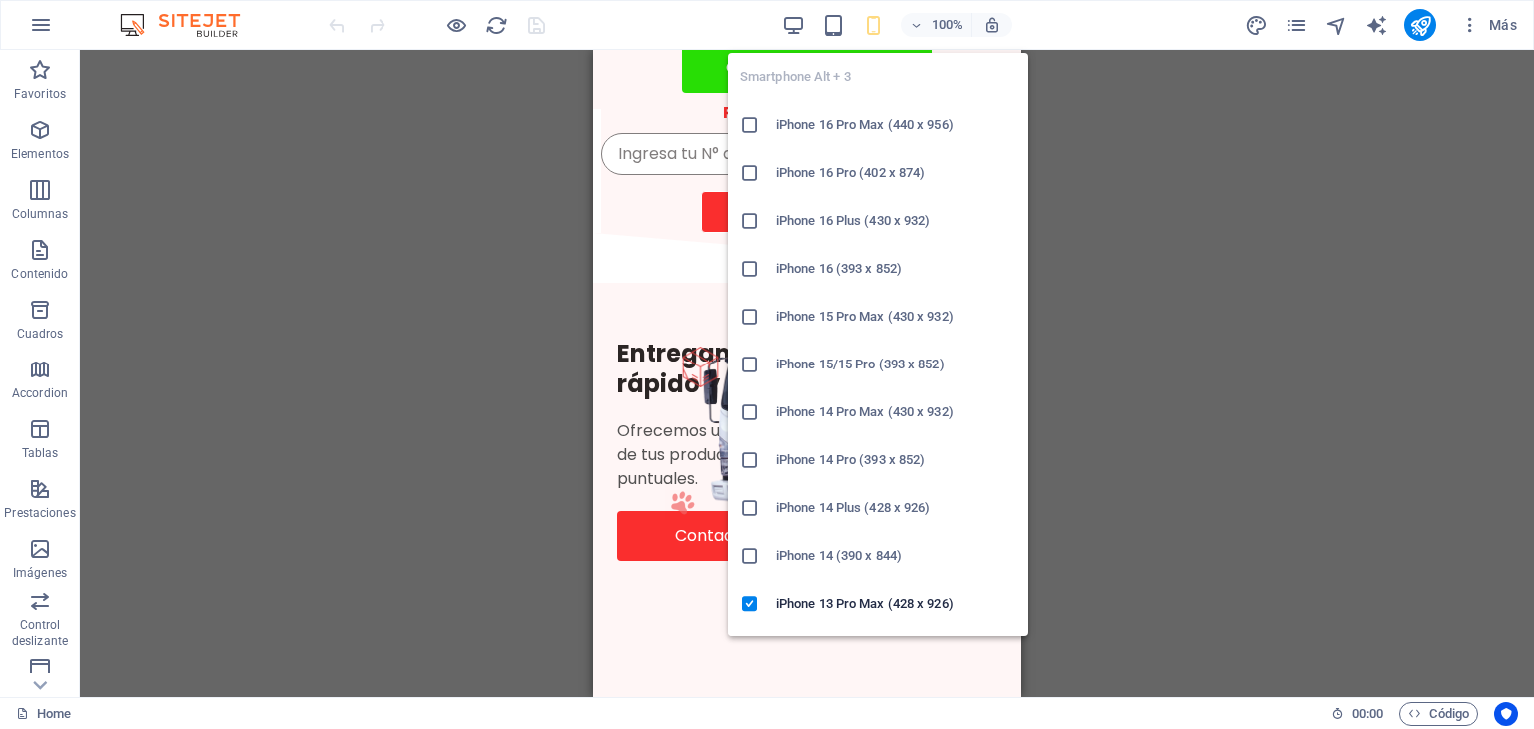
drag, startPoint x: 891, startPoint y: 372, endPoint x: 294, endPoint y: 315, distance: 599.9
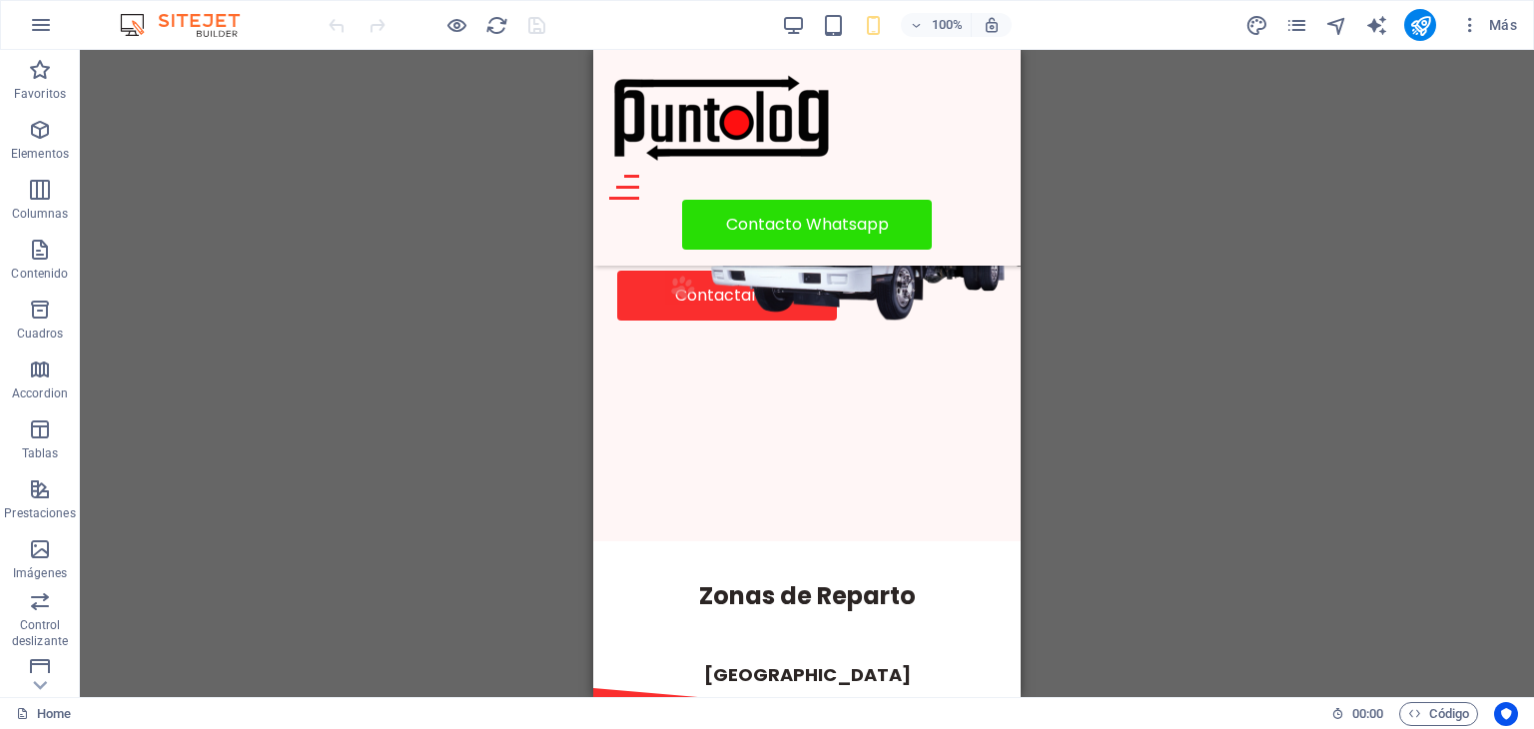
scroll to position [363, 0]
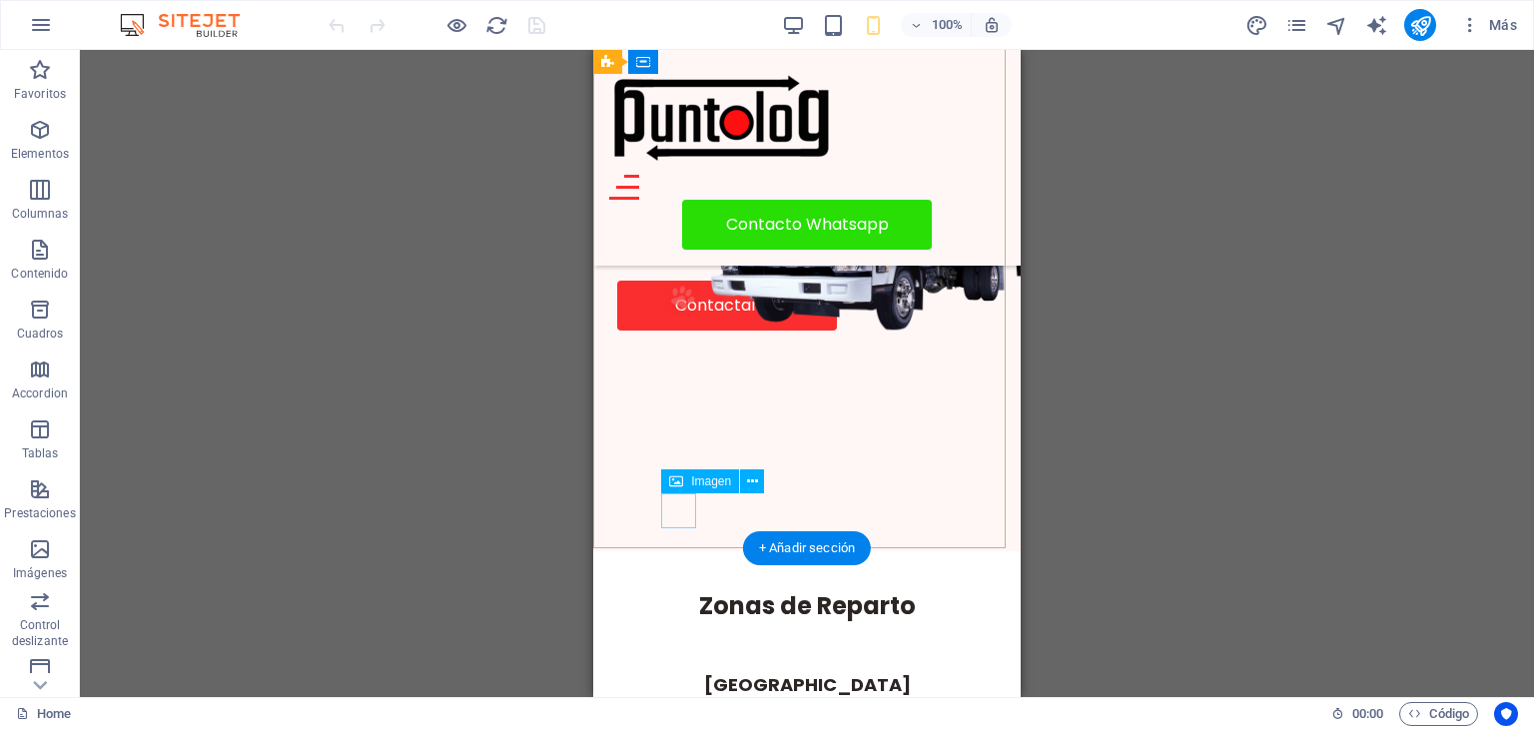
click at [677, 315] on figure at bounding box center [682, 297] width 35 height 35
select select "px"
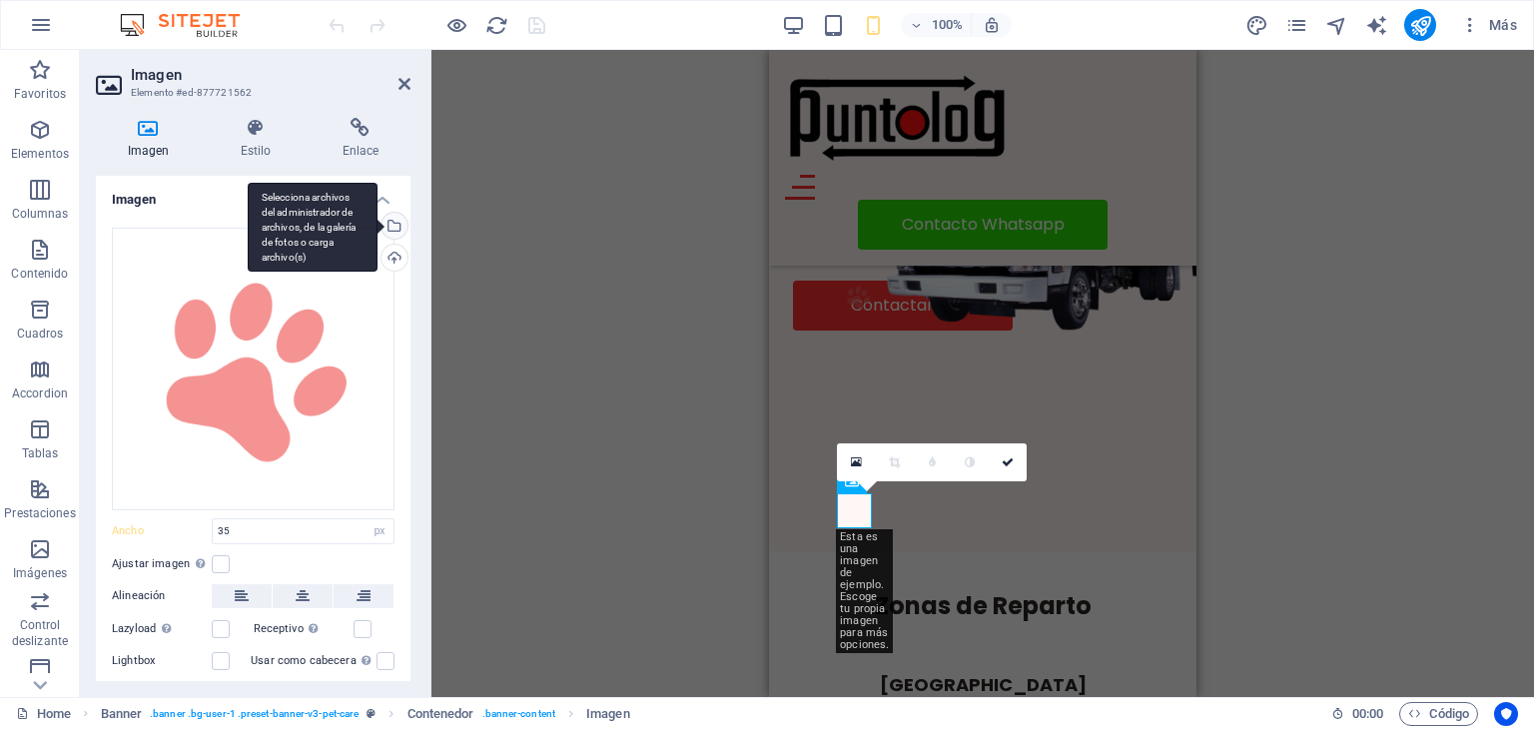
click at [395, 223] on div "Selecciona archivos del administrador de archivos, de la galería de fotos o car…" at bounding box center [392, 228] width 30 height 30
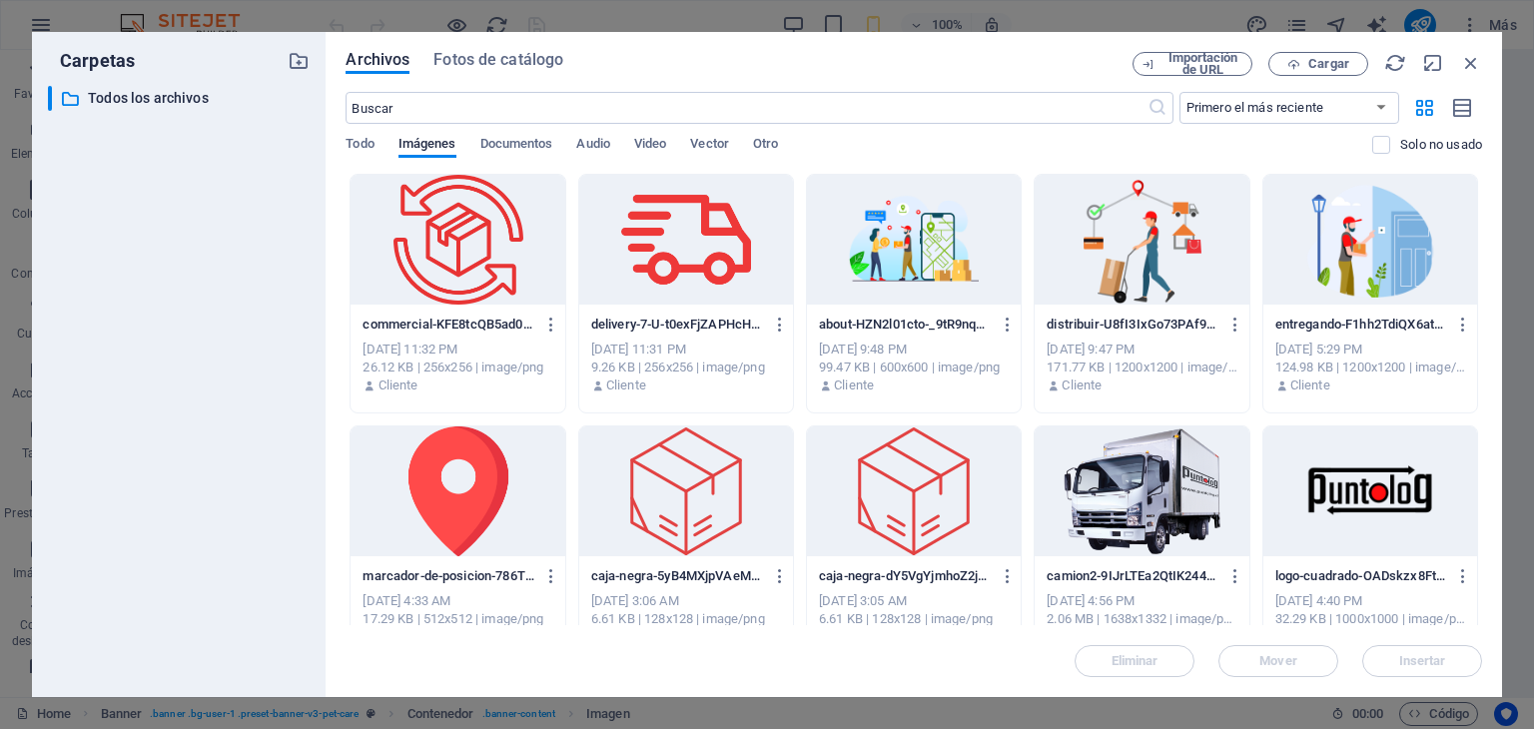
click at [667, 245] on div at bounding box center [686, 240] width 214 height 130
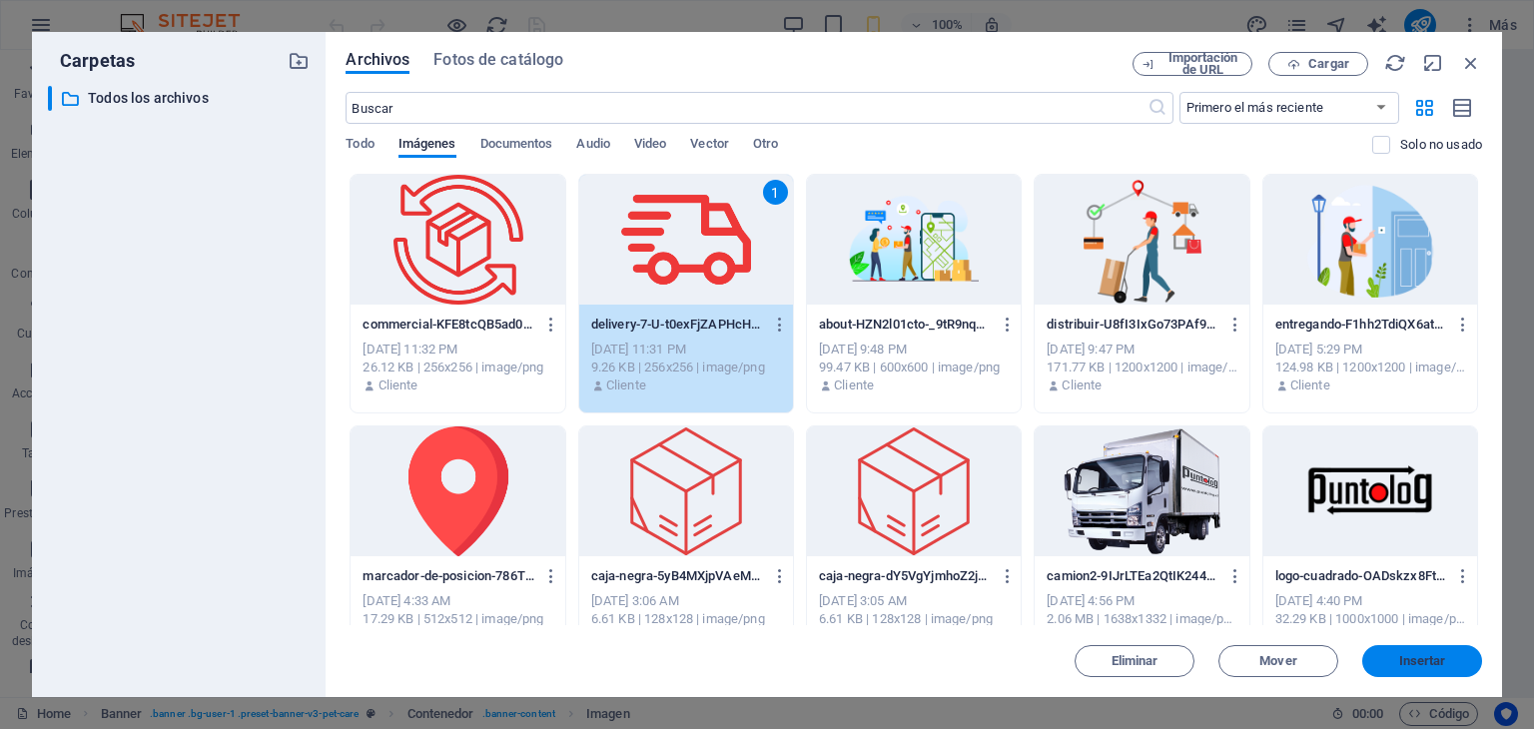
click at [1428, 656] on span "Insertar" at bounding box center [1422, 661] width 47 height 12
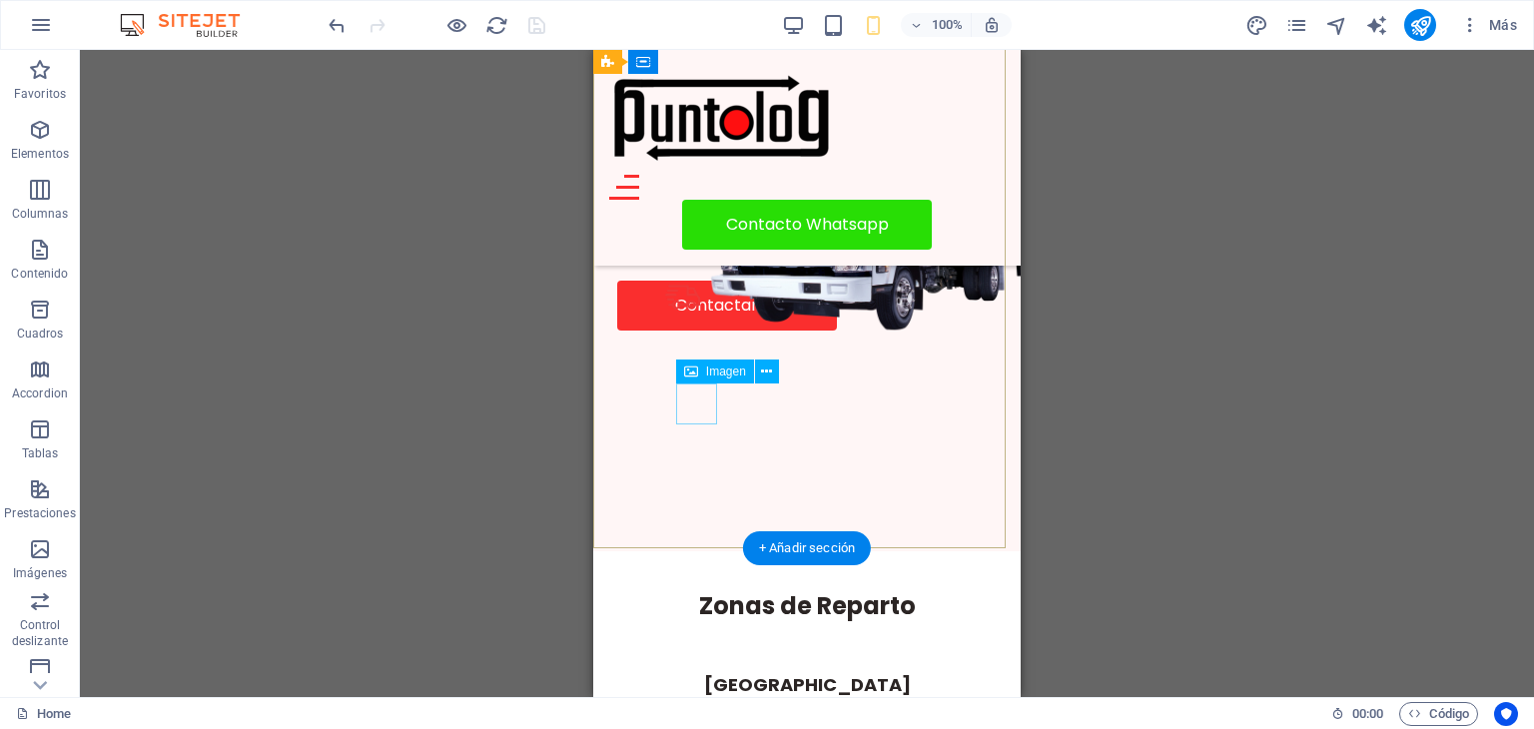
click at [695, 182] on figure at bounding box center [700, 161] width 41 height 41
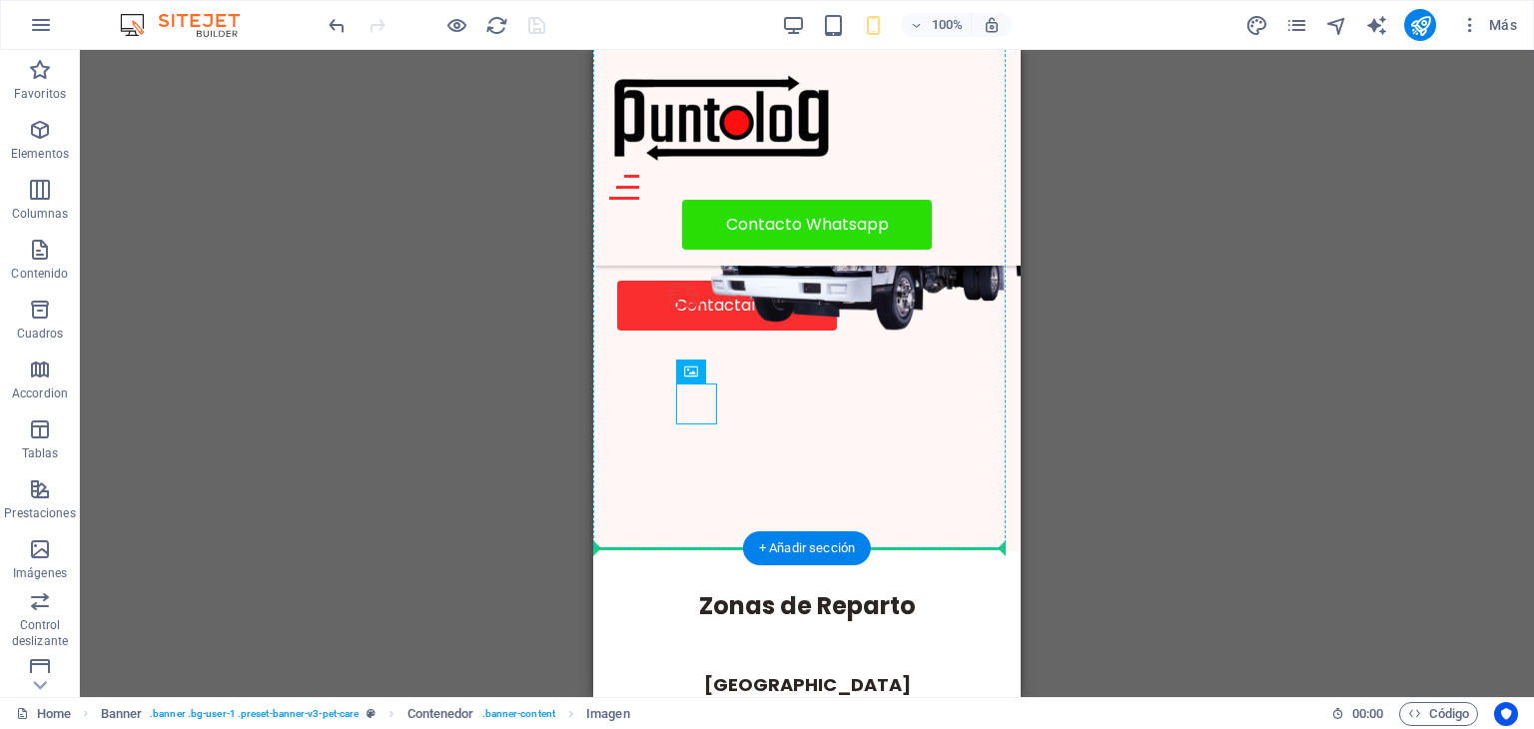
drag, startPoint x: 691, startPoint y: 411, endPoint x: 637, endPoint y: 417, distance: 54.3
click at [674, 315] on figure at bounding box center [682, 297] width 35 height 35
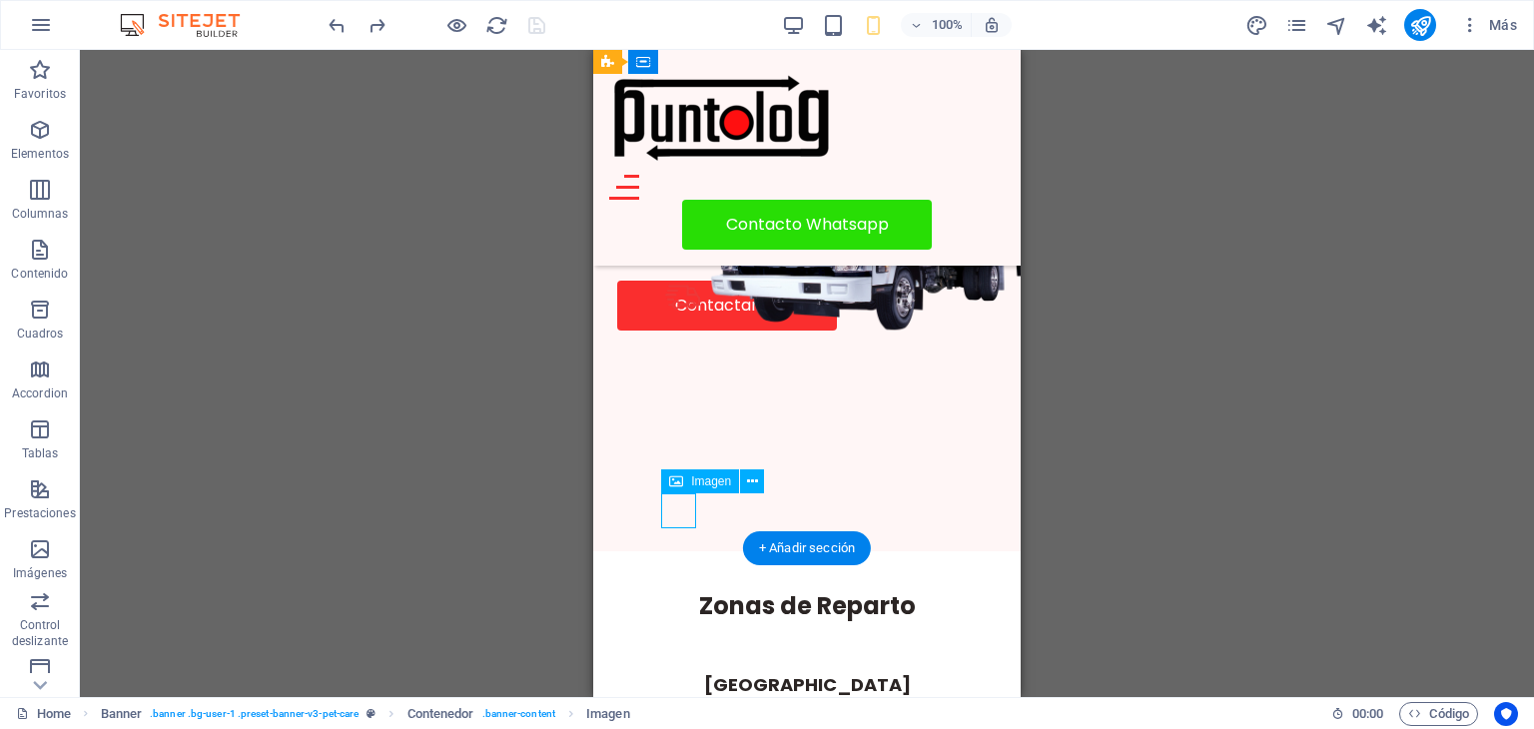
click at [674, 315] on figure at bounding box center [682, 297] width 35 height 35
select select "px"
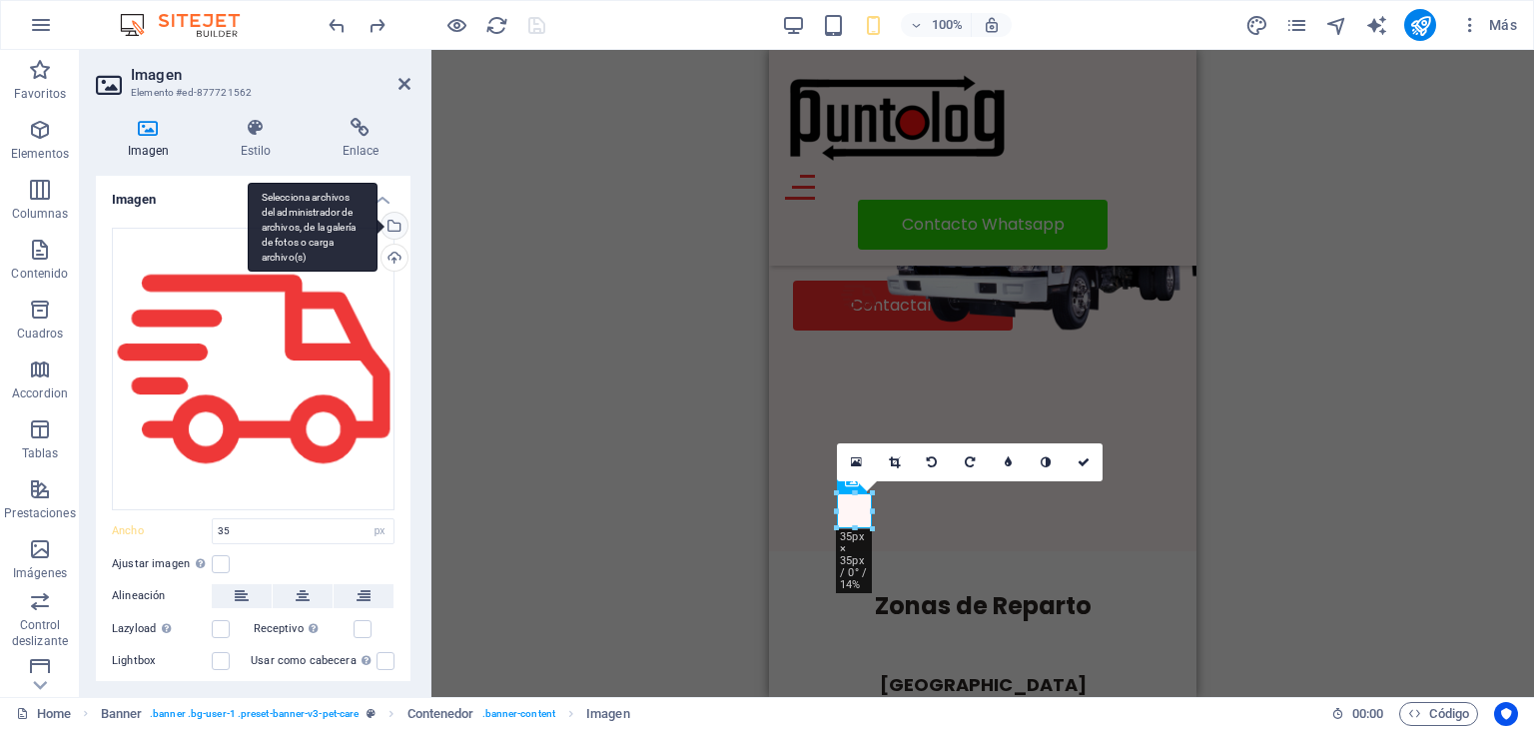
click at [391, 224] on div "Selecciona archivos del administrador de archivos, de la galería de fotos o car…" at bounding box center [392, 228] width 30 height 30
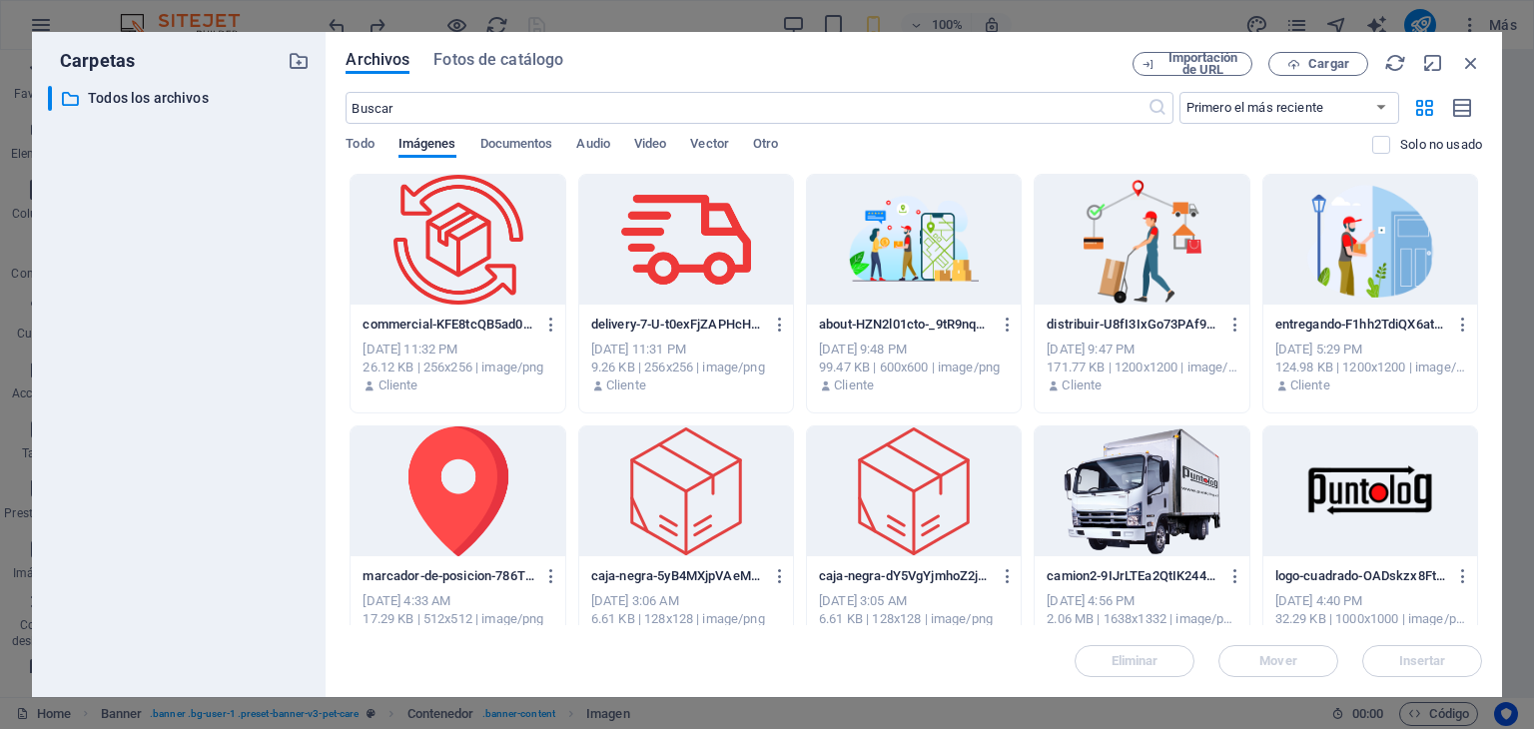
click at [701, 476] on div at bounding box center [686, 491] width 214 height 130
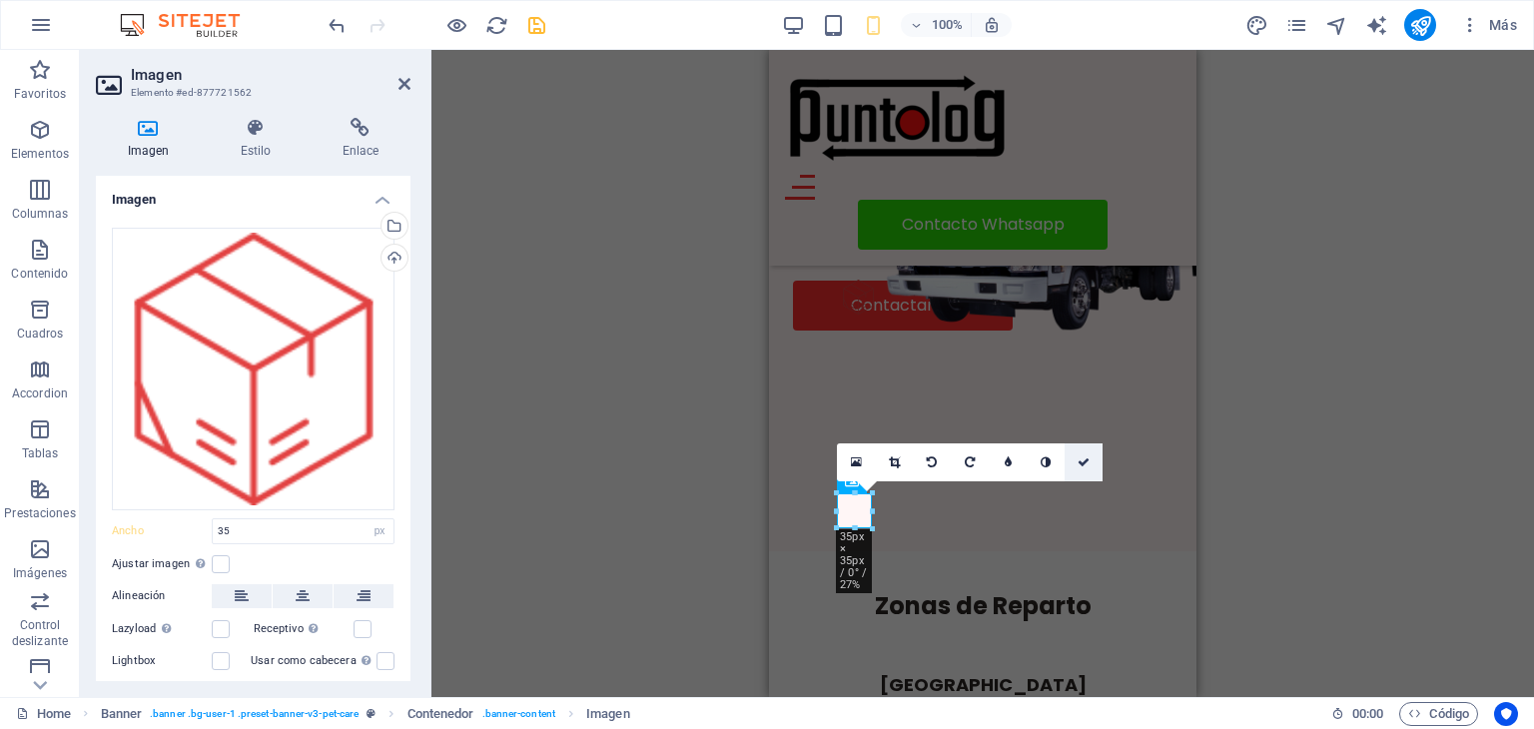
click at [1087, 463] on icon at bounding box center [1084, 462] width 12 height 12
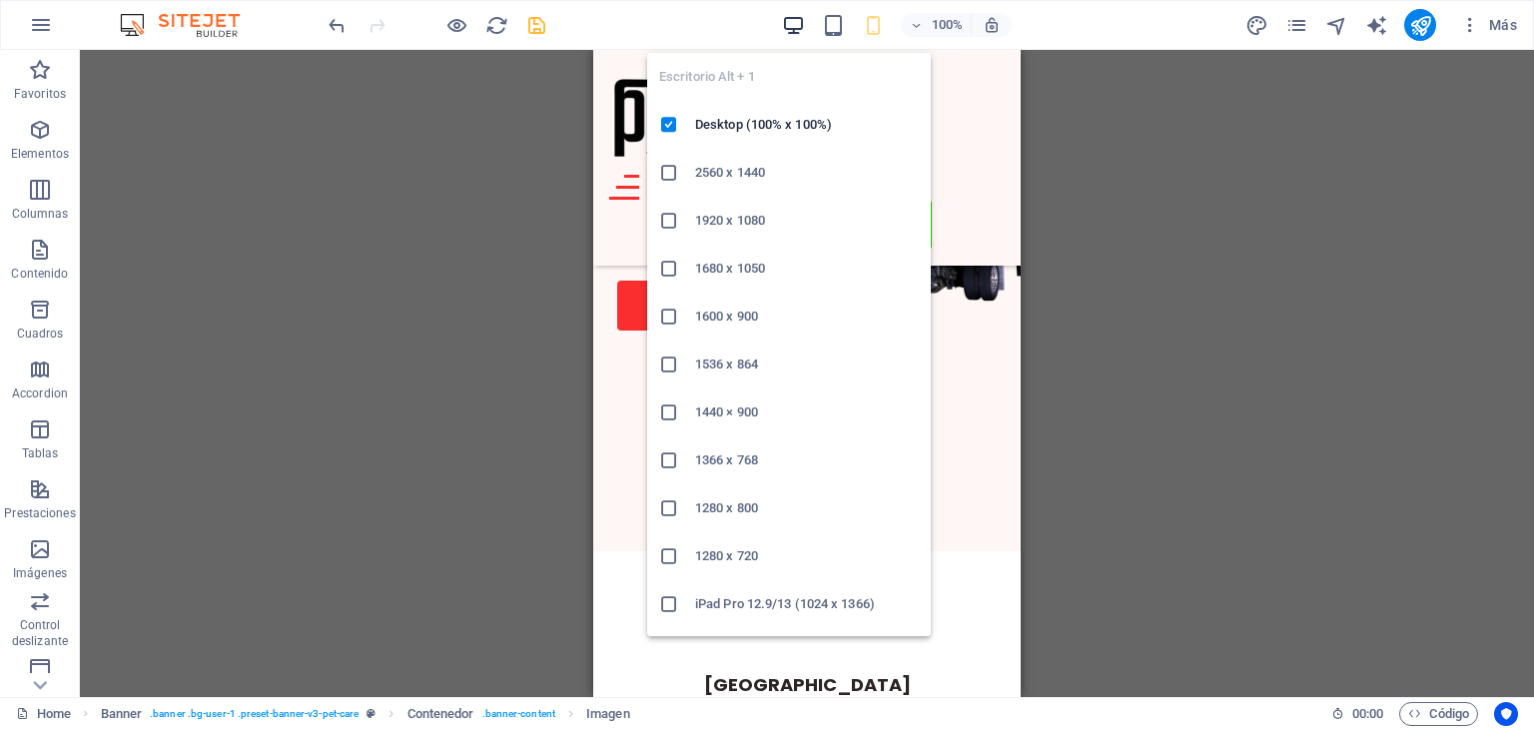
click at [792, 25] on icon "button" at bounding box center [793, 25] width 23 height 23
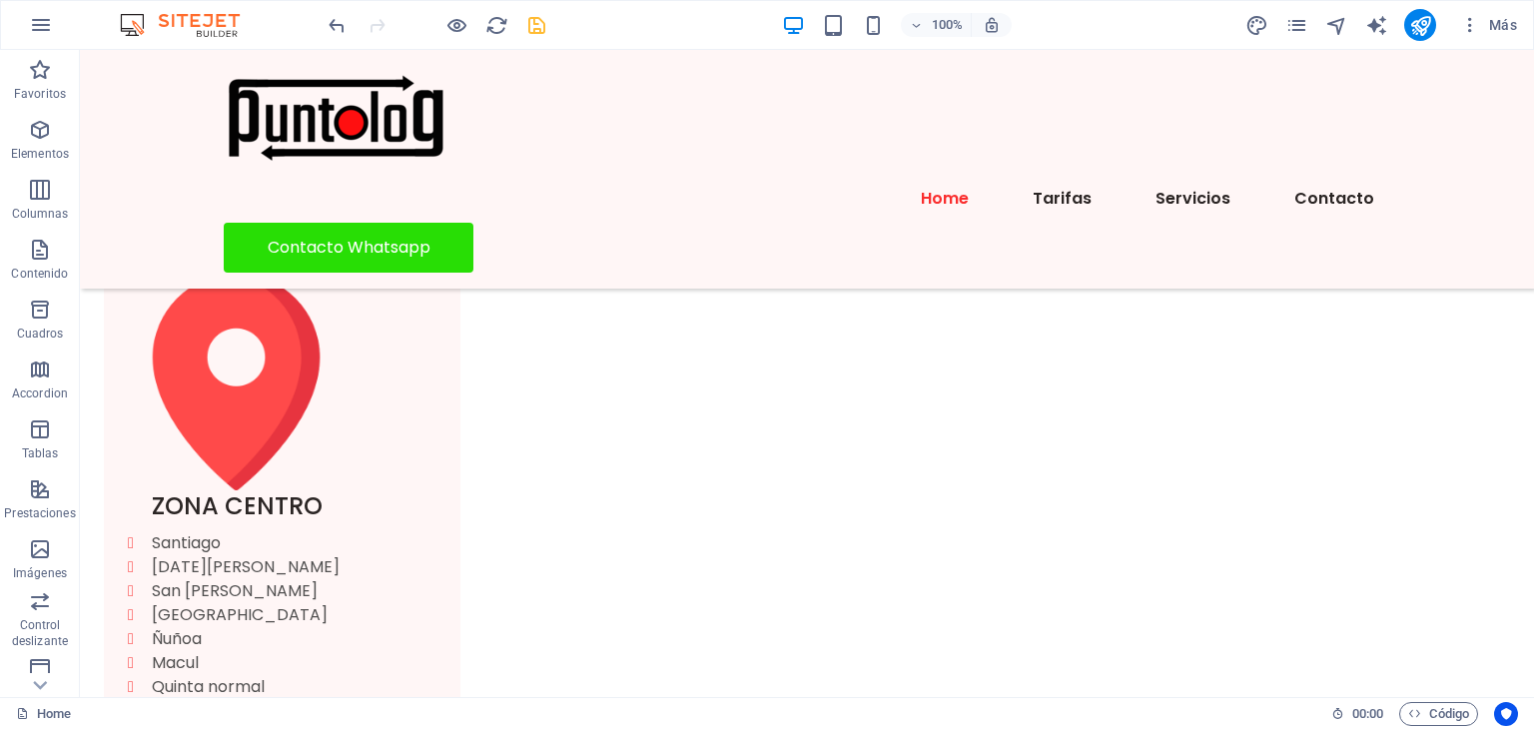
scroll to position [0, 0]
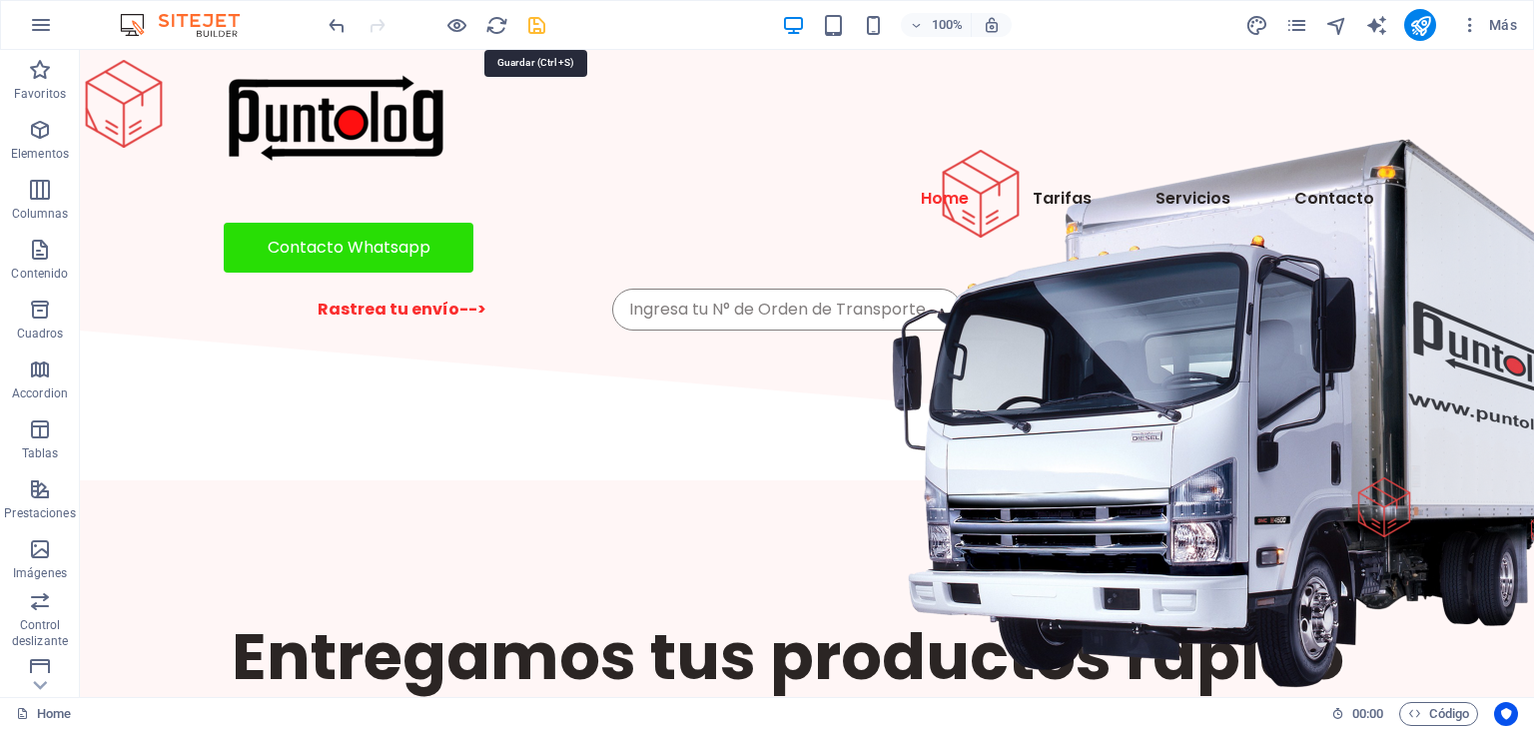
click at [540, 30] on icon "save" at bounding box center [536, 25] width 23 height 23
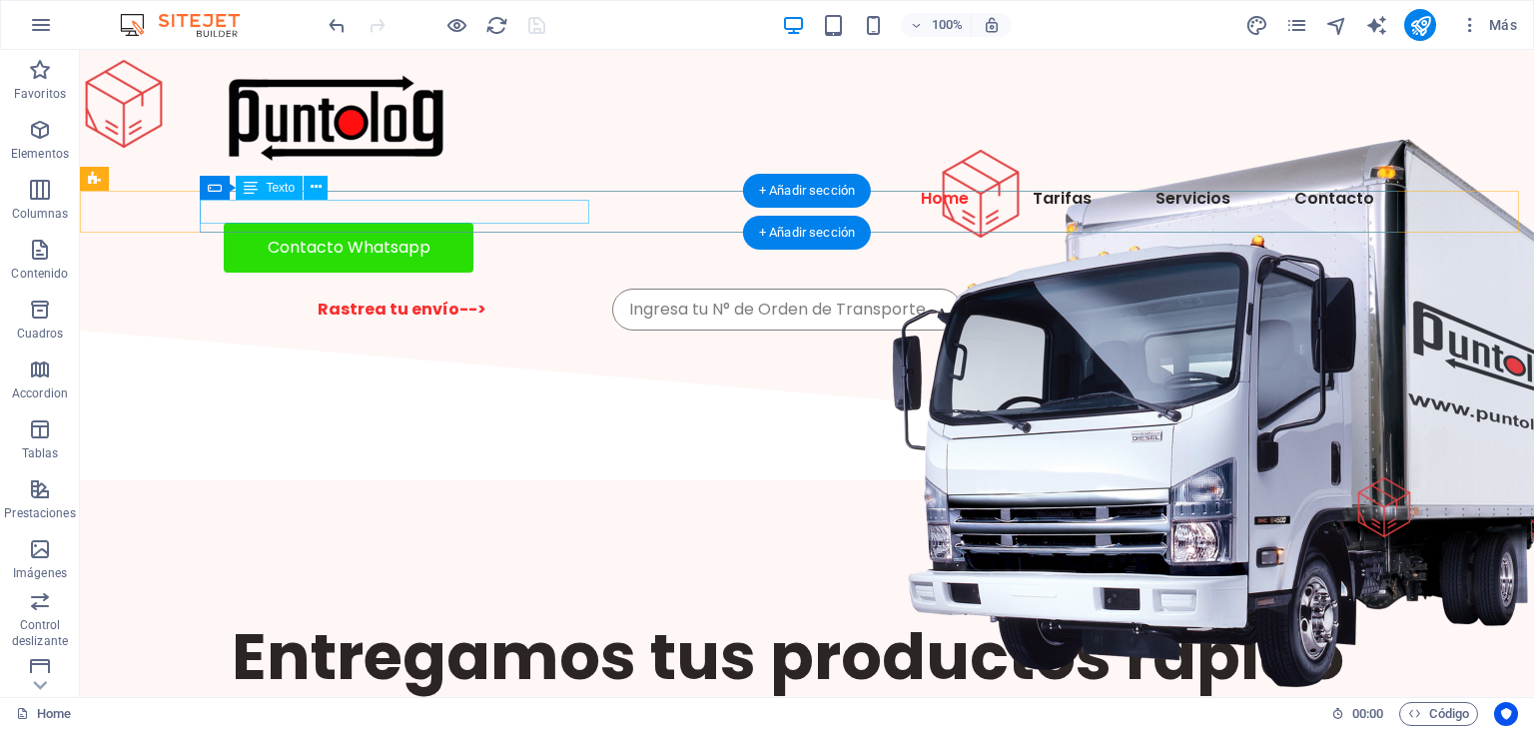
click at [471, 298] on div "Rastrea tu envío-->" at bounding box center [402, 310] width 388 height 24
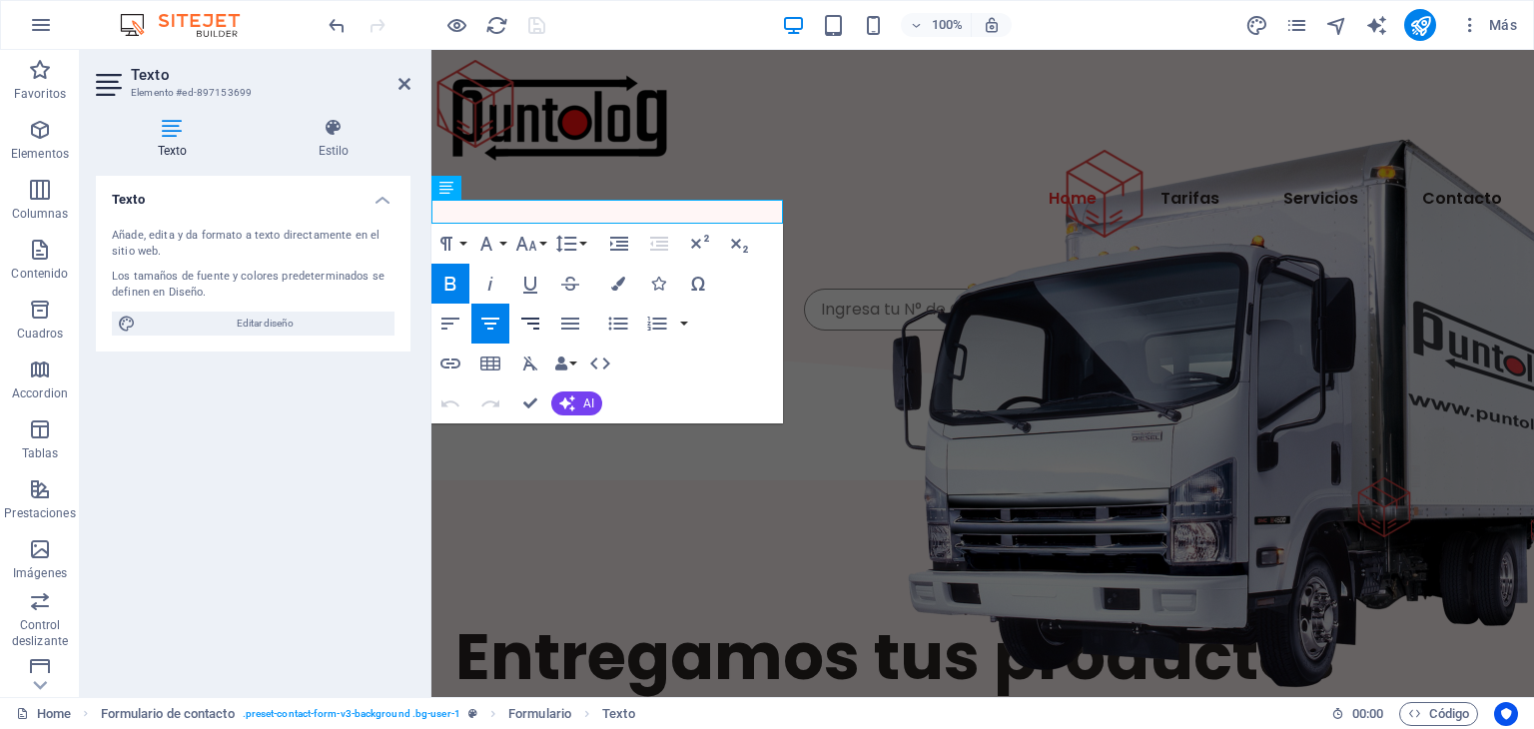
click at [539, 323] on icon "button" at bounding box center [530, 324] width 24 height 24
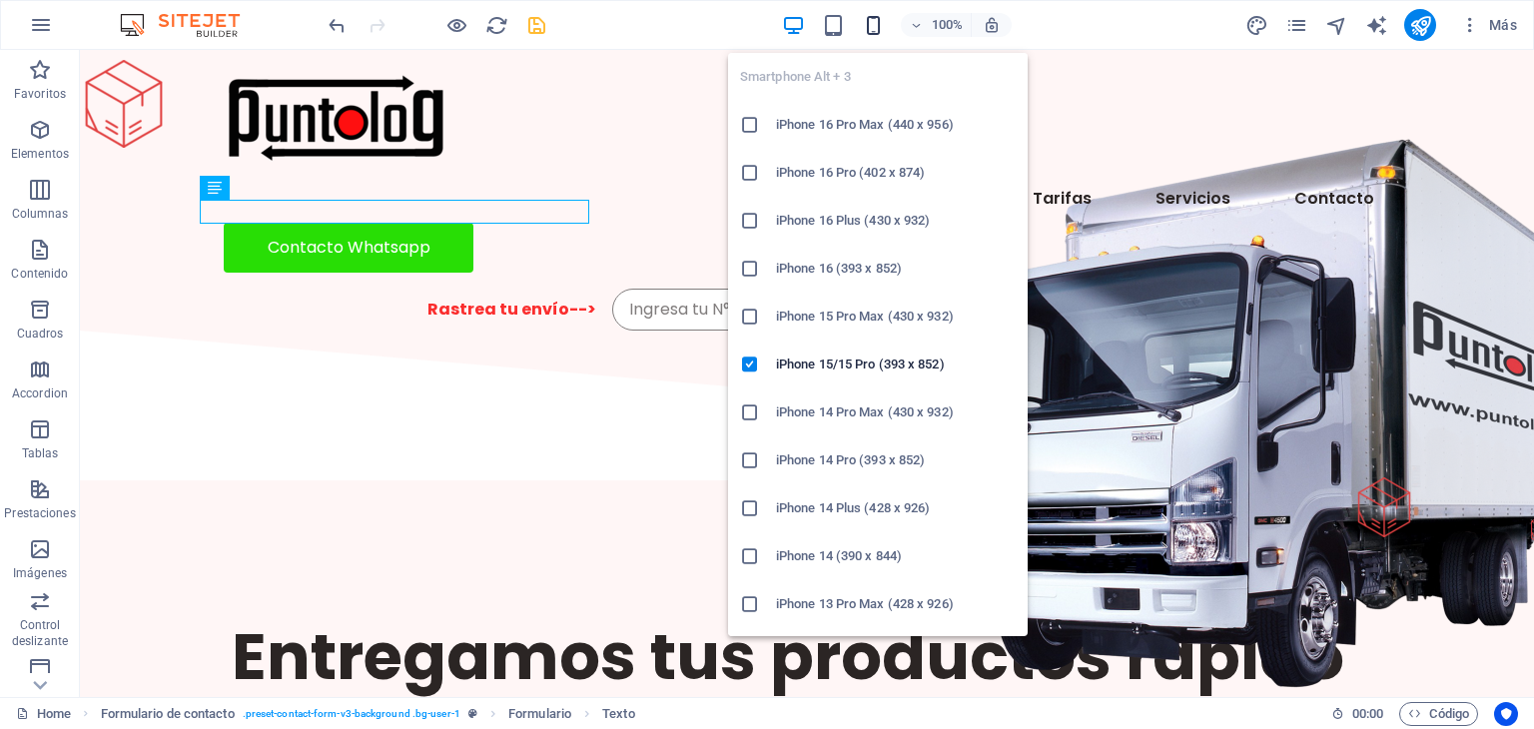
click at [873, 27] on icon "button" at bounding box center [873, 25] width 23 height 23
click at [887, 557] on h6 "iPhone 14 (390 x 844)" at bounding box center [896, 556] width 240 height 24
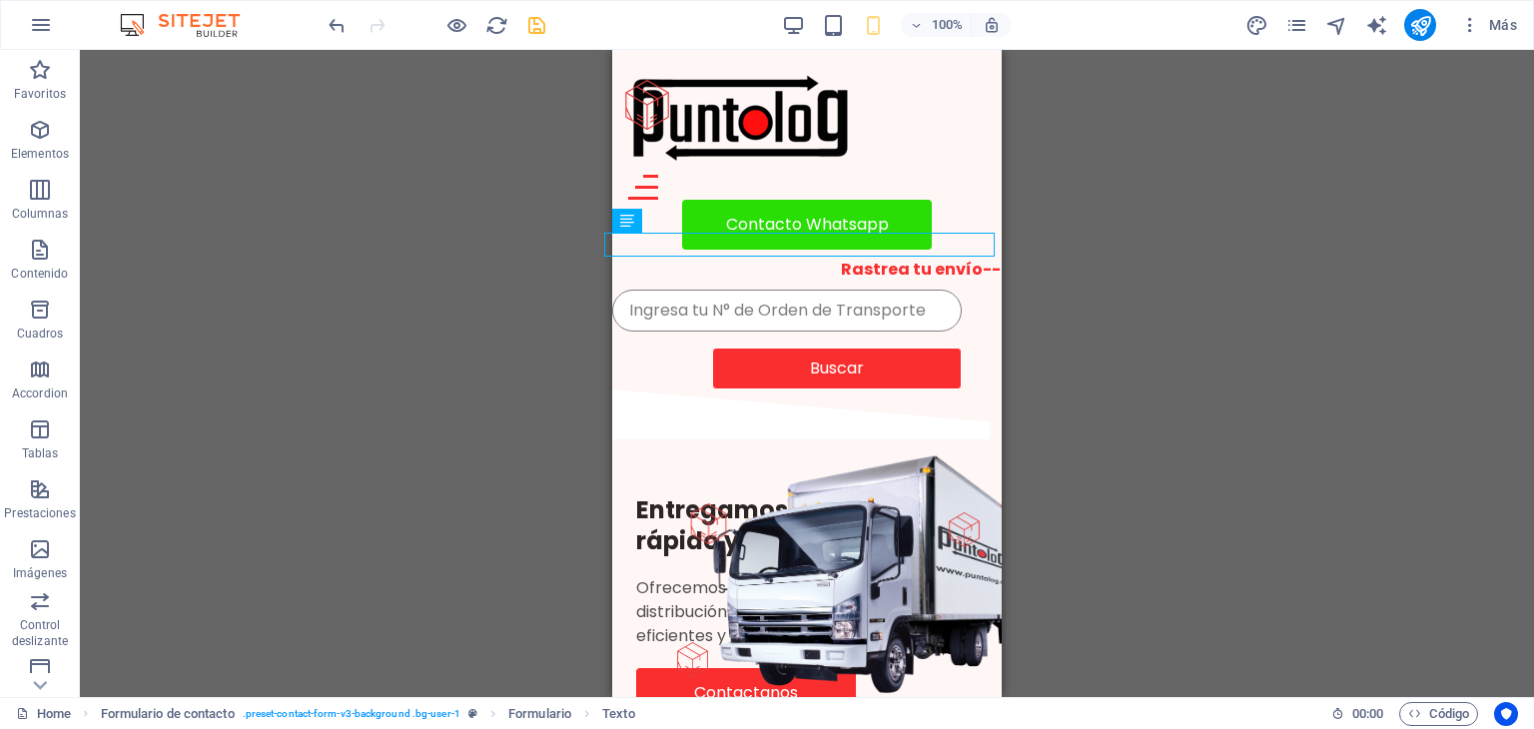
click at [1095, 339] on div "H1 Banner Banner Contenedor Formulario de contacto Barra de menús Hamburger Ent…" at bounding box center [807, 373] width 1454 height 647
click at [765, 230] on icon at bounding box center [762, 228] width 11 height 21
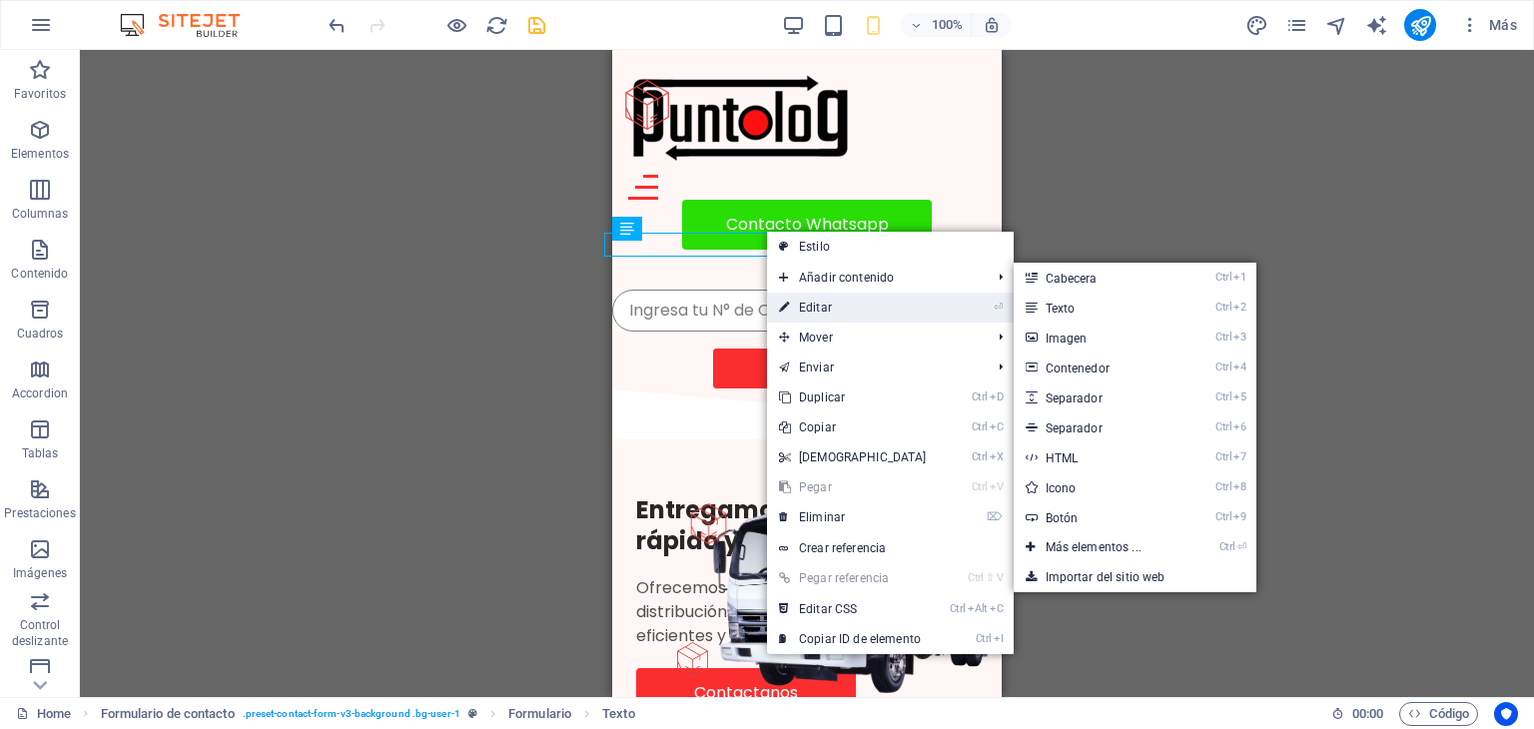
click at [811, 305] on link "⏎ Editar" at bounding box center [853, 308] width 172 height 30
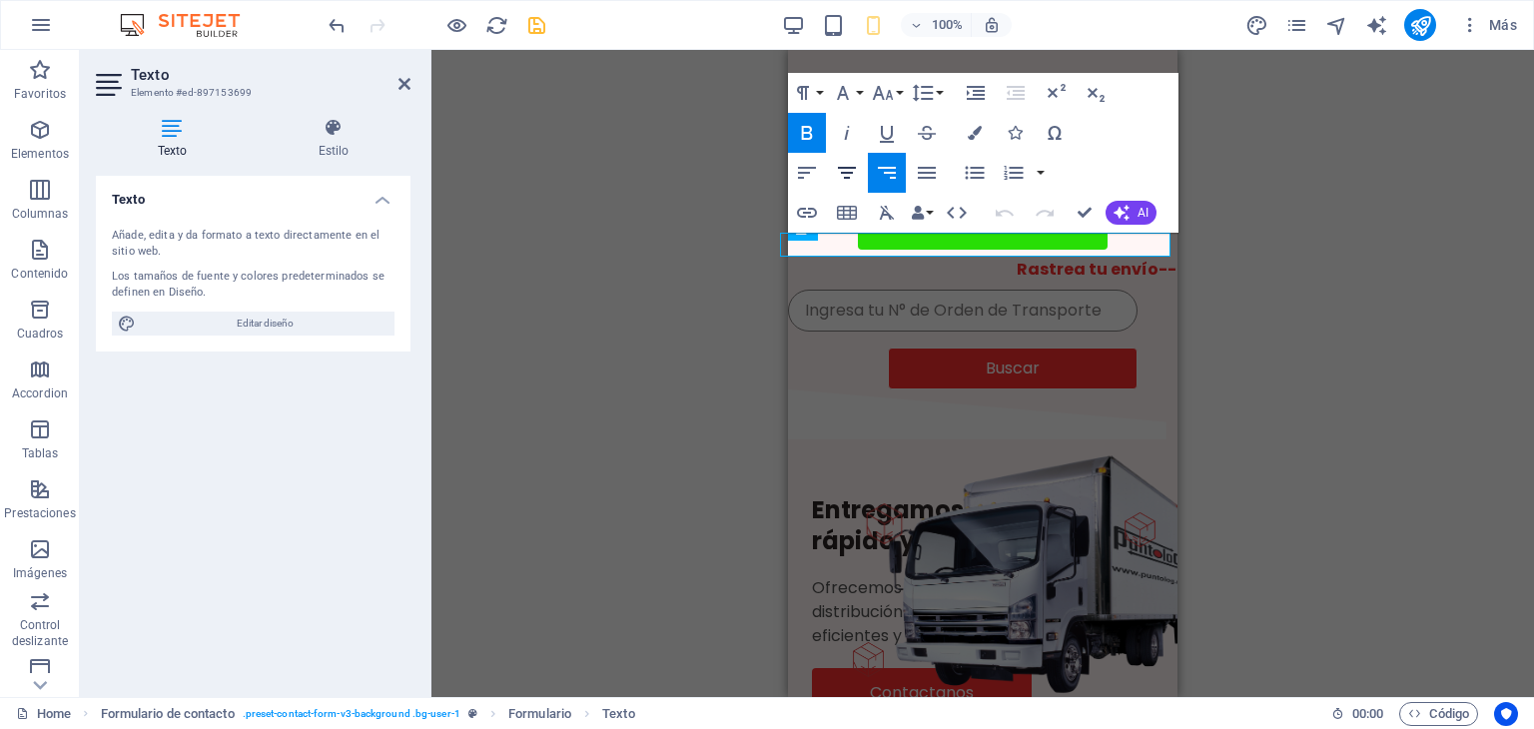
click at [850, 181] on icon "button" at bounding box center [847, 173] width 24 height 24
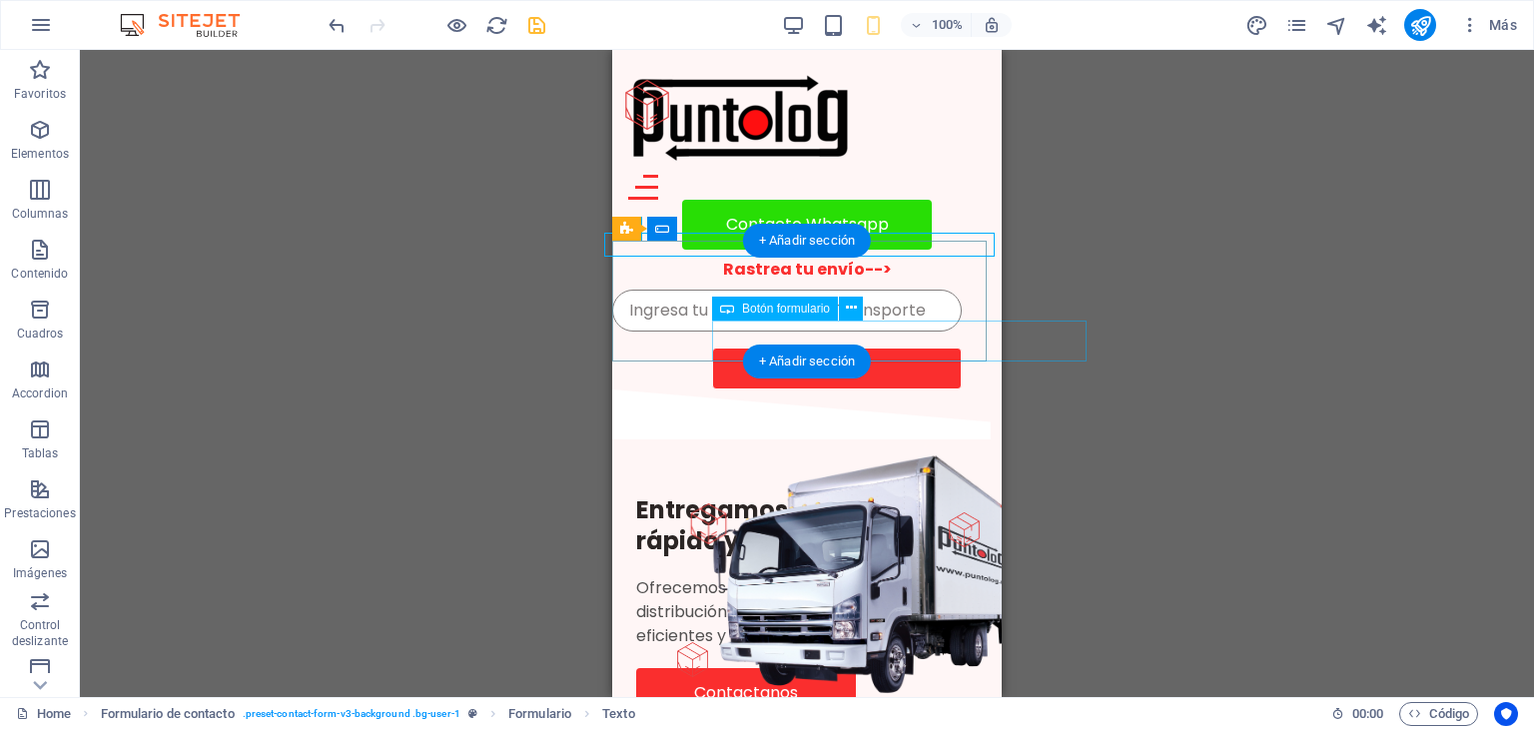
click at [853, 348] on div "Buscar" at bounding box center [906, 369] width 389 height 42
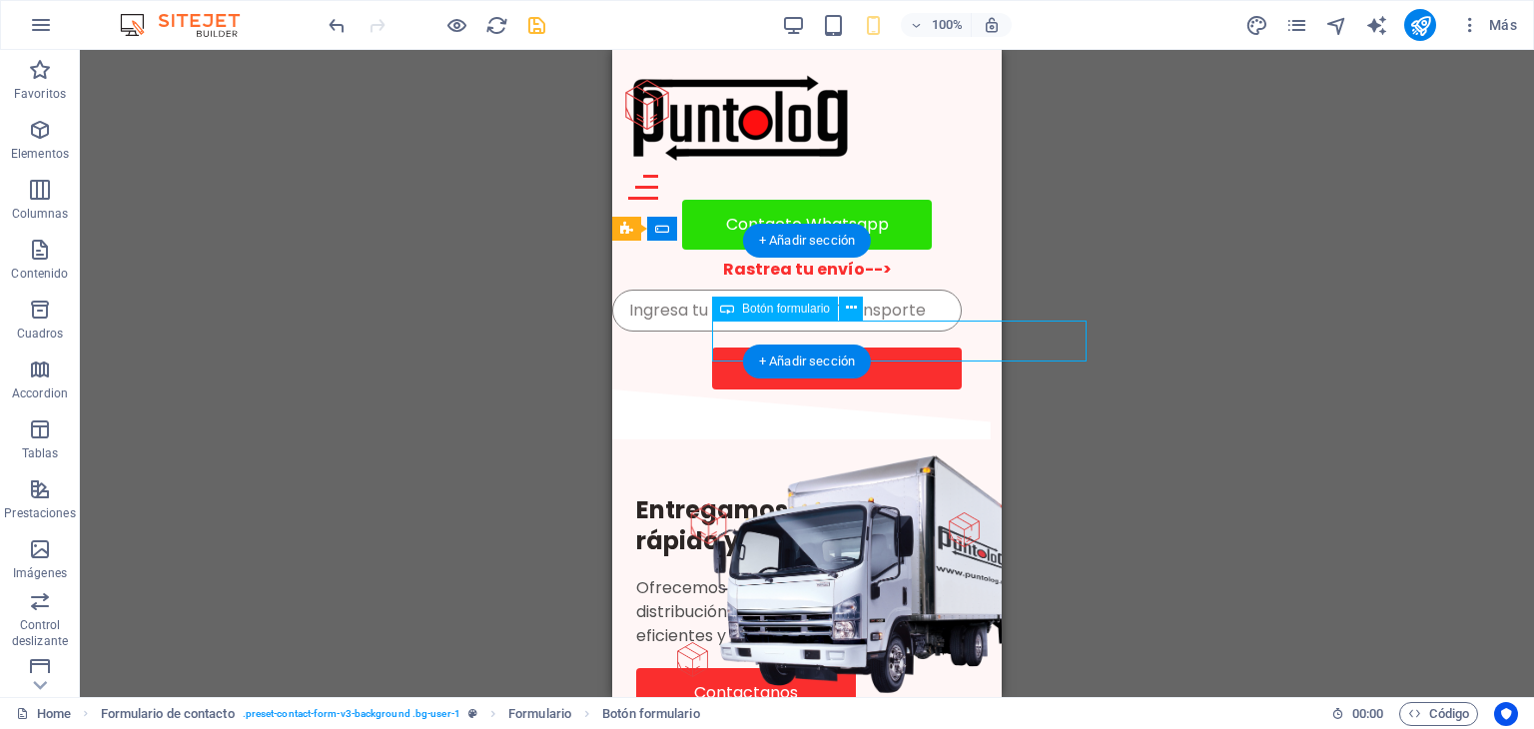
select select "px"
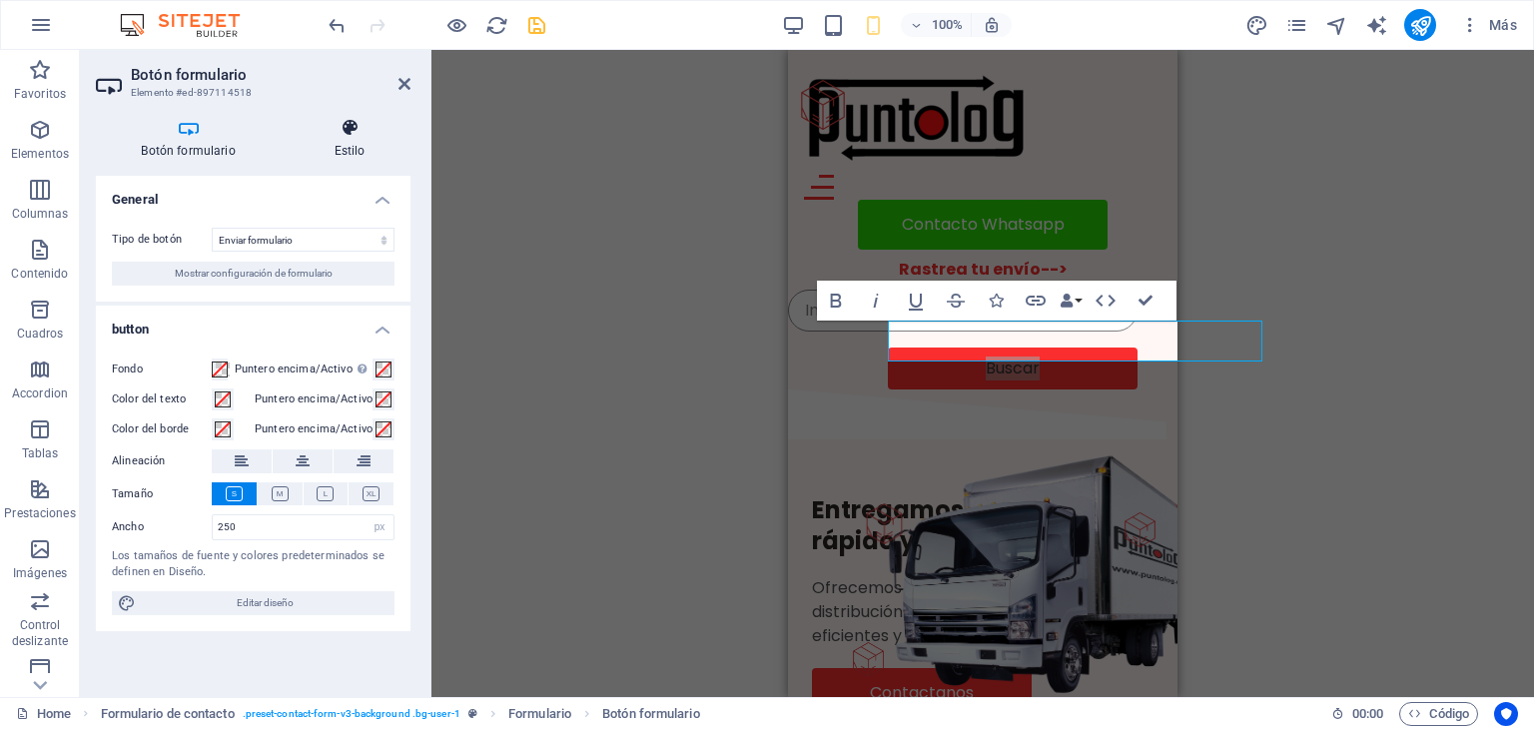
click at [348, 141] on h4 "Estilo" at bounding box center [350, 139] width 122 height 42
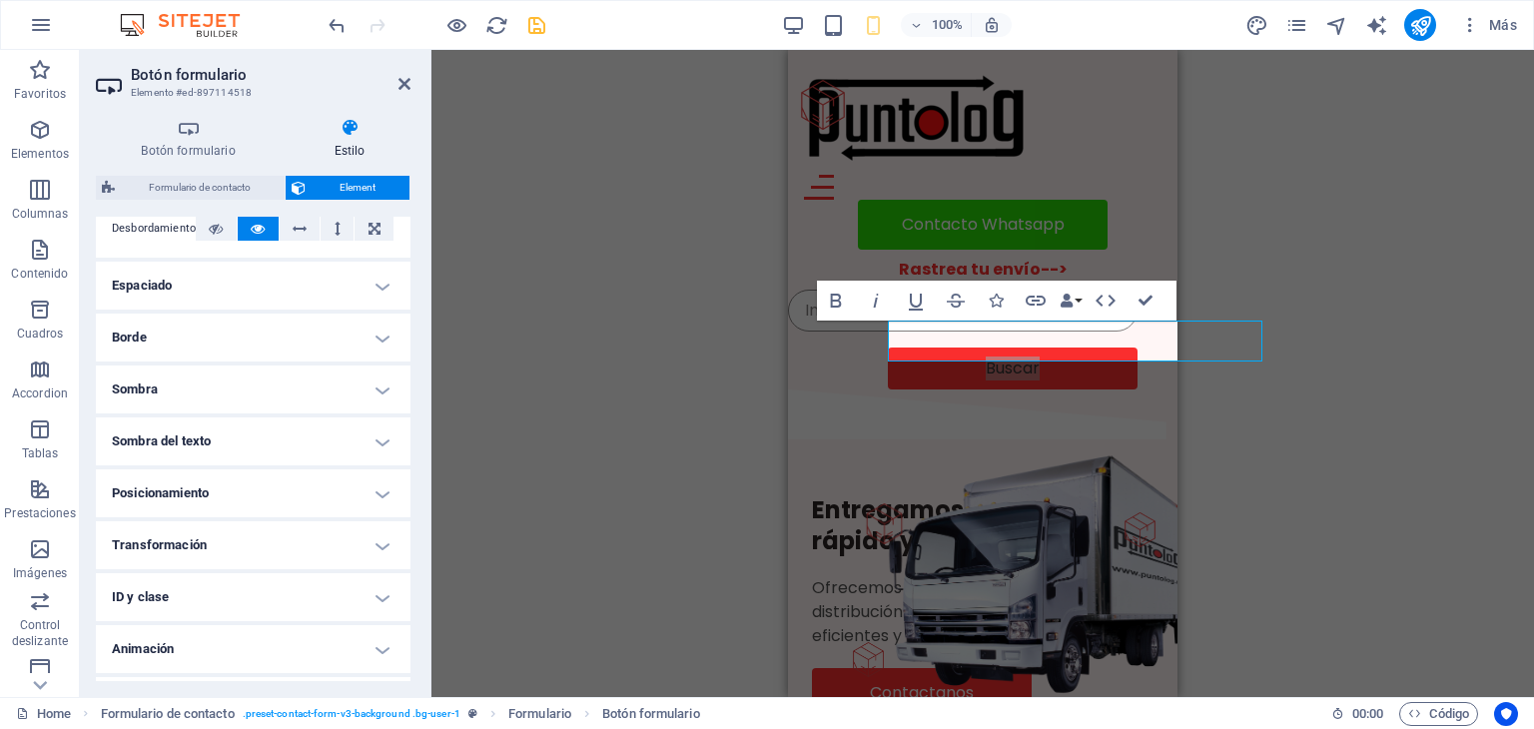
scroll to position [395, 0]
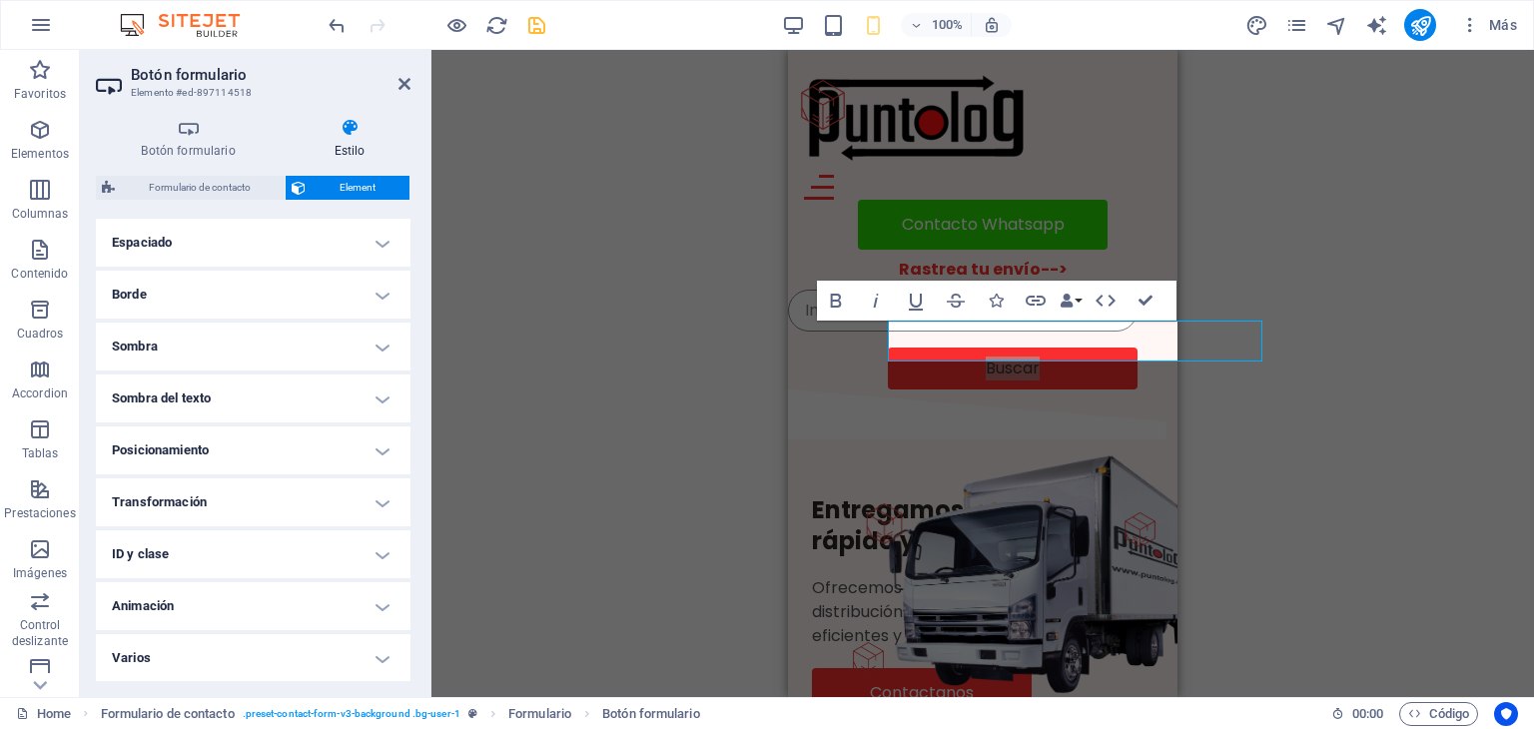
click at [351, 448] on h4 "Posicionamiento" at bounding box center [253, 450] width 315 height 48
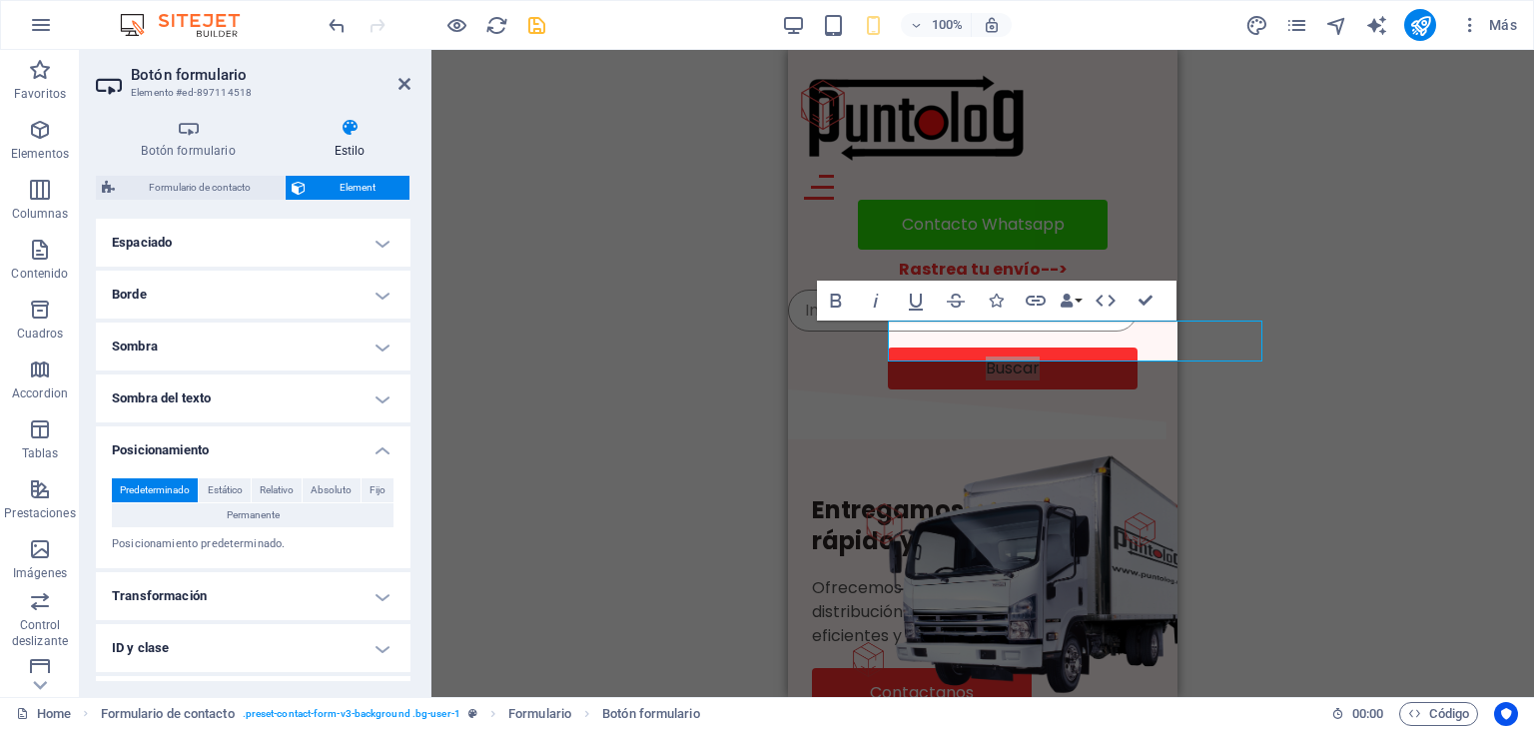
click at [351, 448] on h4 "Posicionamiento" at bounding box center [253, 444] width 315 height 36
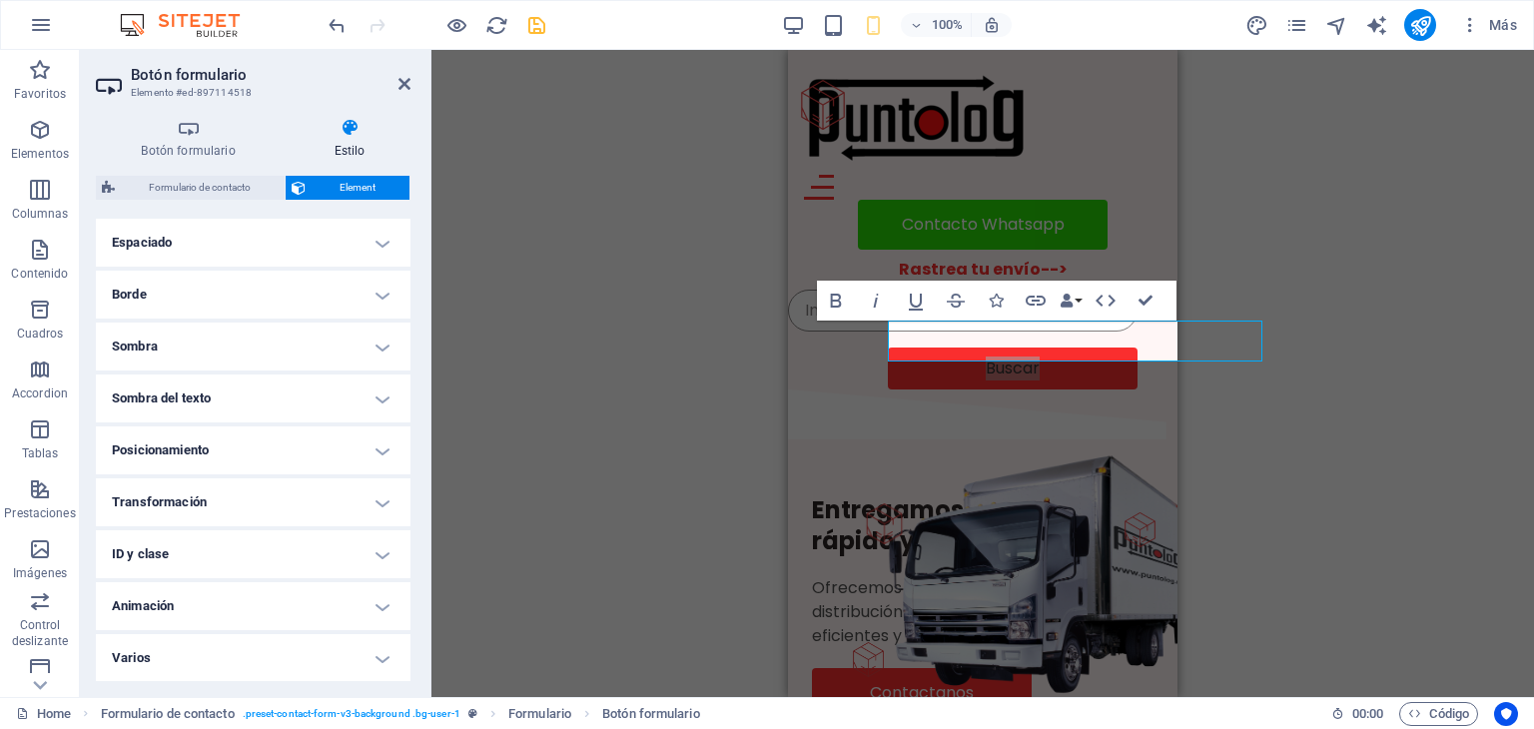
click at [348, 499] on h4 "Transformación" at bounding box center [253, 502] width 315 height 48
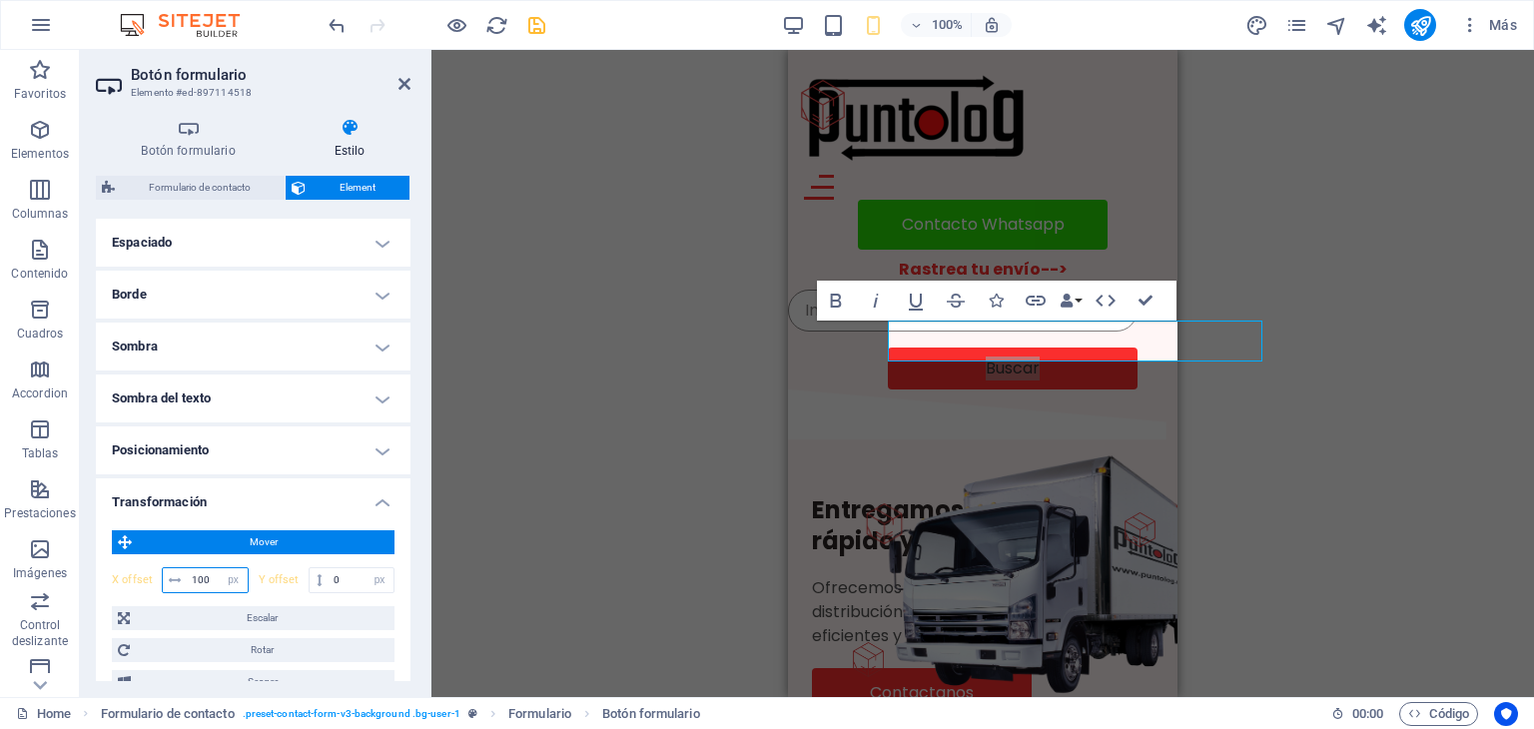
drag, startPoint x: 212, startPoint y: 576, endPoint x: 194, endPoint y: 576, distance: 18.0
click at [194, 576] on input "100" at bounding box center [217, 580] width 61 height 24
type input "80"
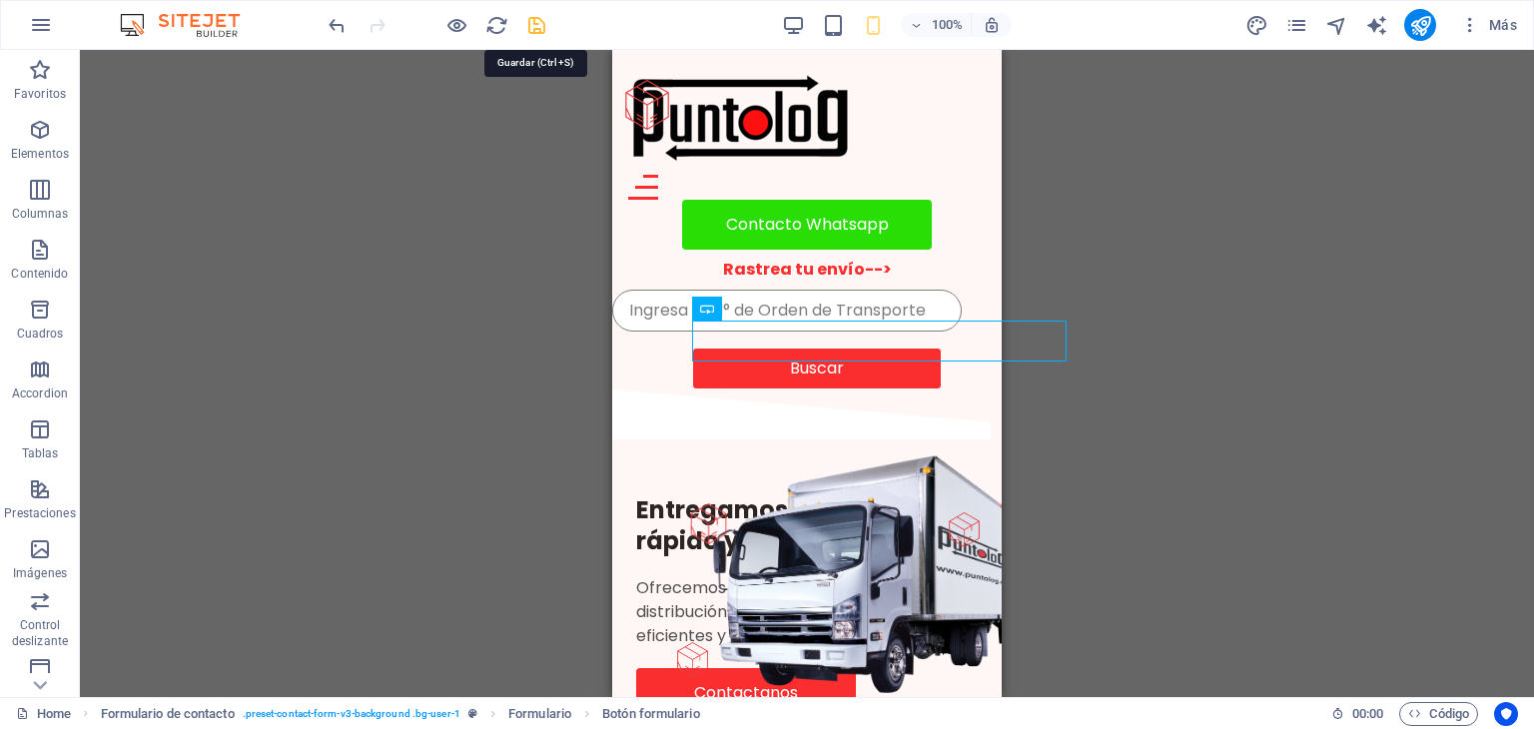
click at [541, 25] on icon "save" at bounding box center [536, 25] width 23 height 23
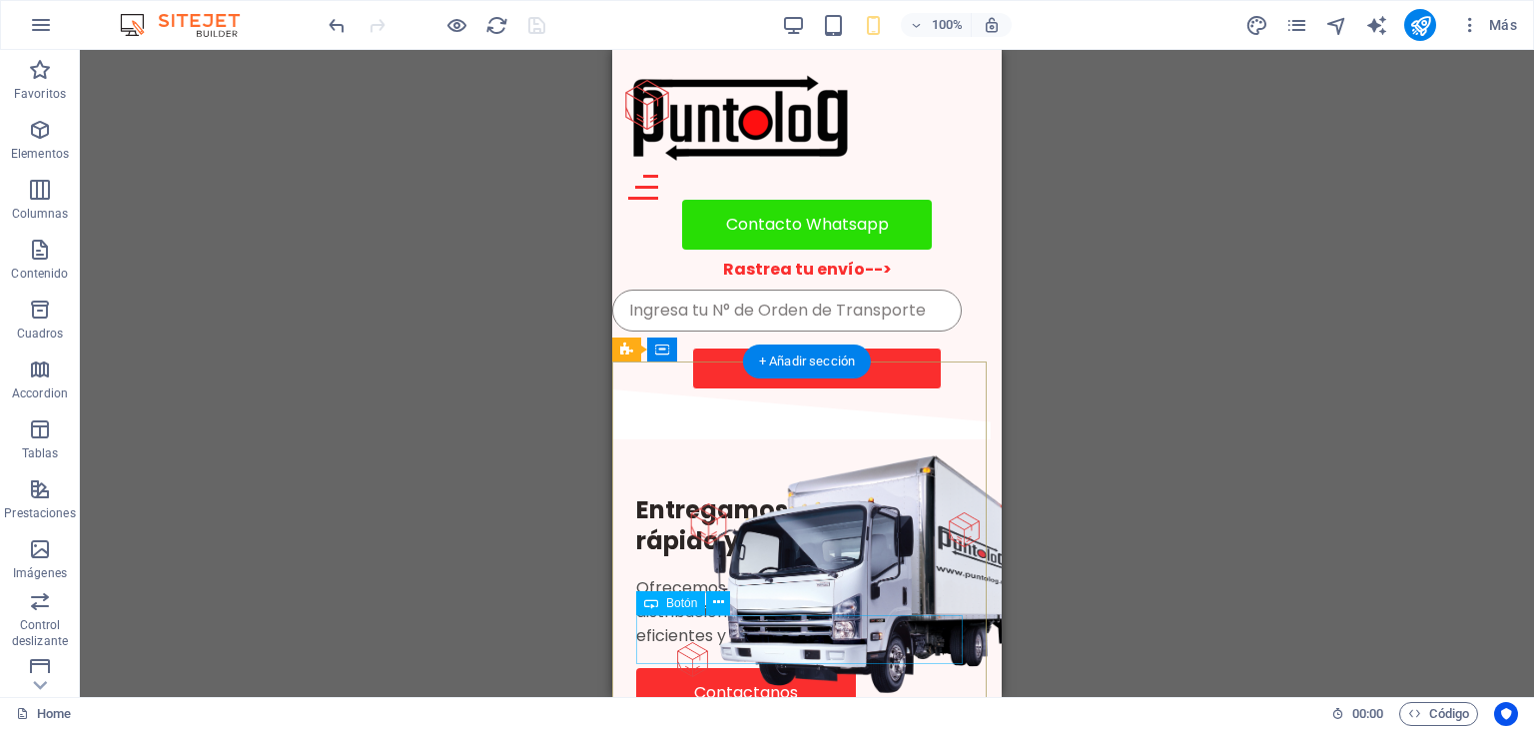
click at [776, 668] on div "Contactanos" at bounding box center [807, 693] width 342 height 50
select select "px"
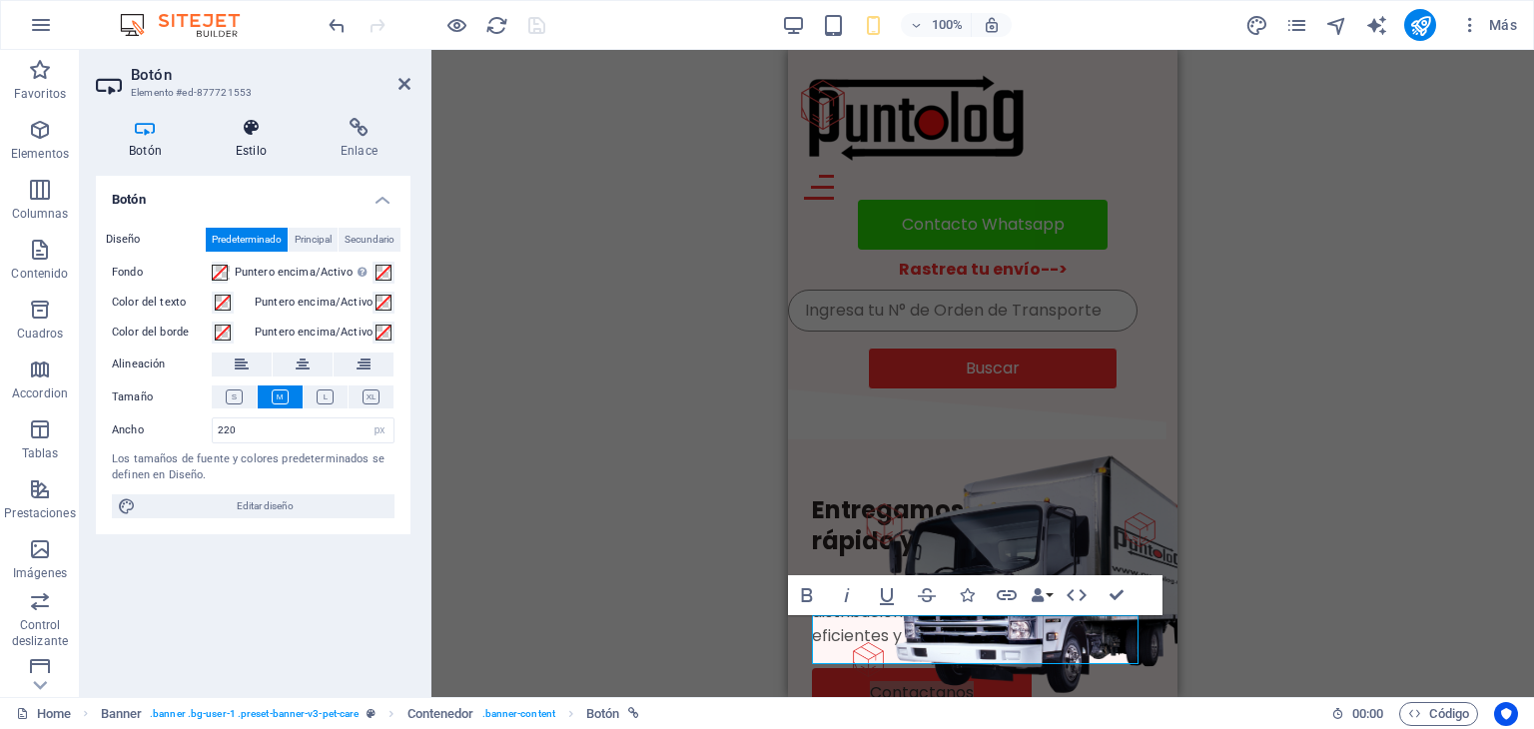
click at [259, 155] on h4 "Estilo" at bounding box center [255, 139] width 105 height 42
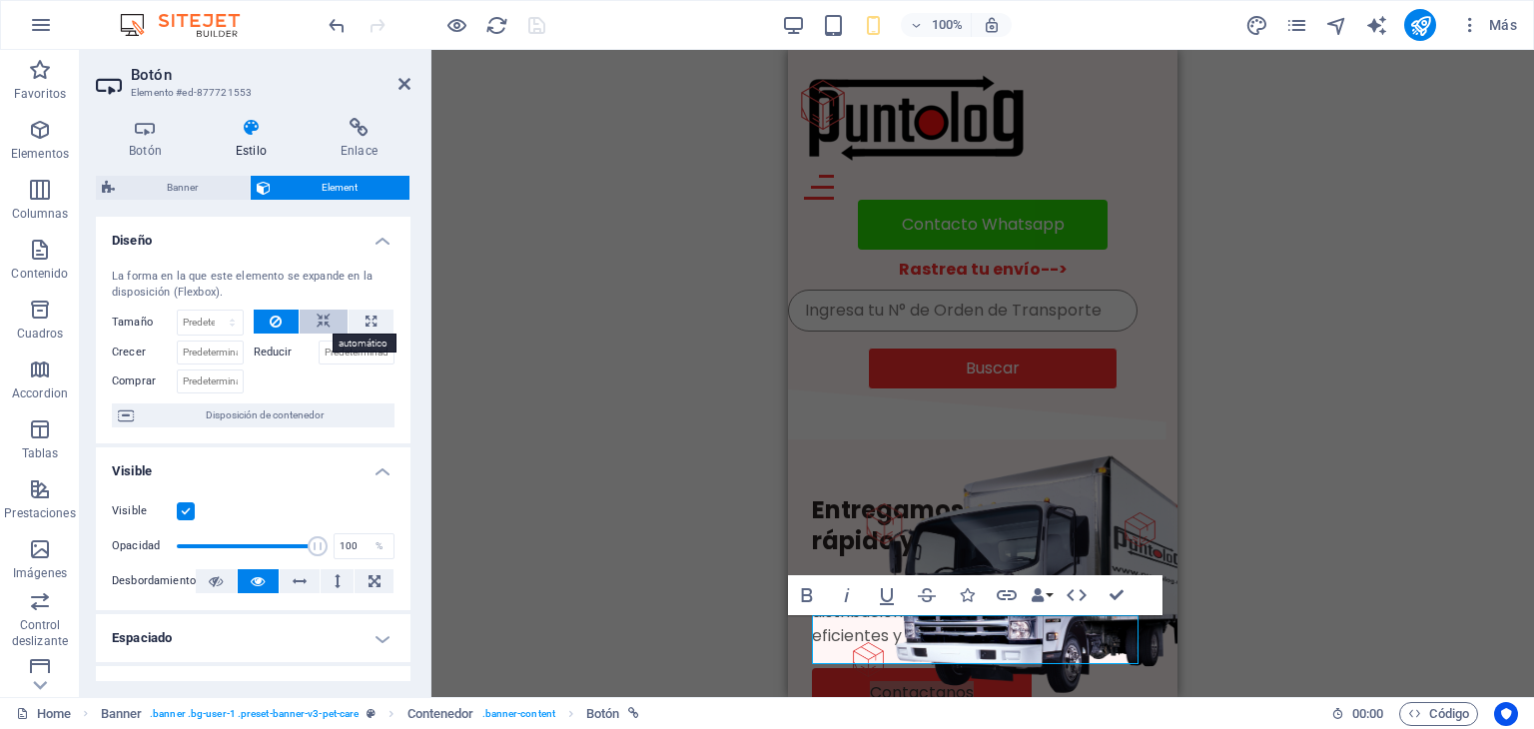
click at [328, 320] on icon at bounding box center [324, 322] width 14 height 24
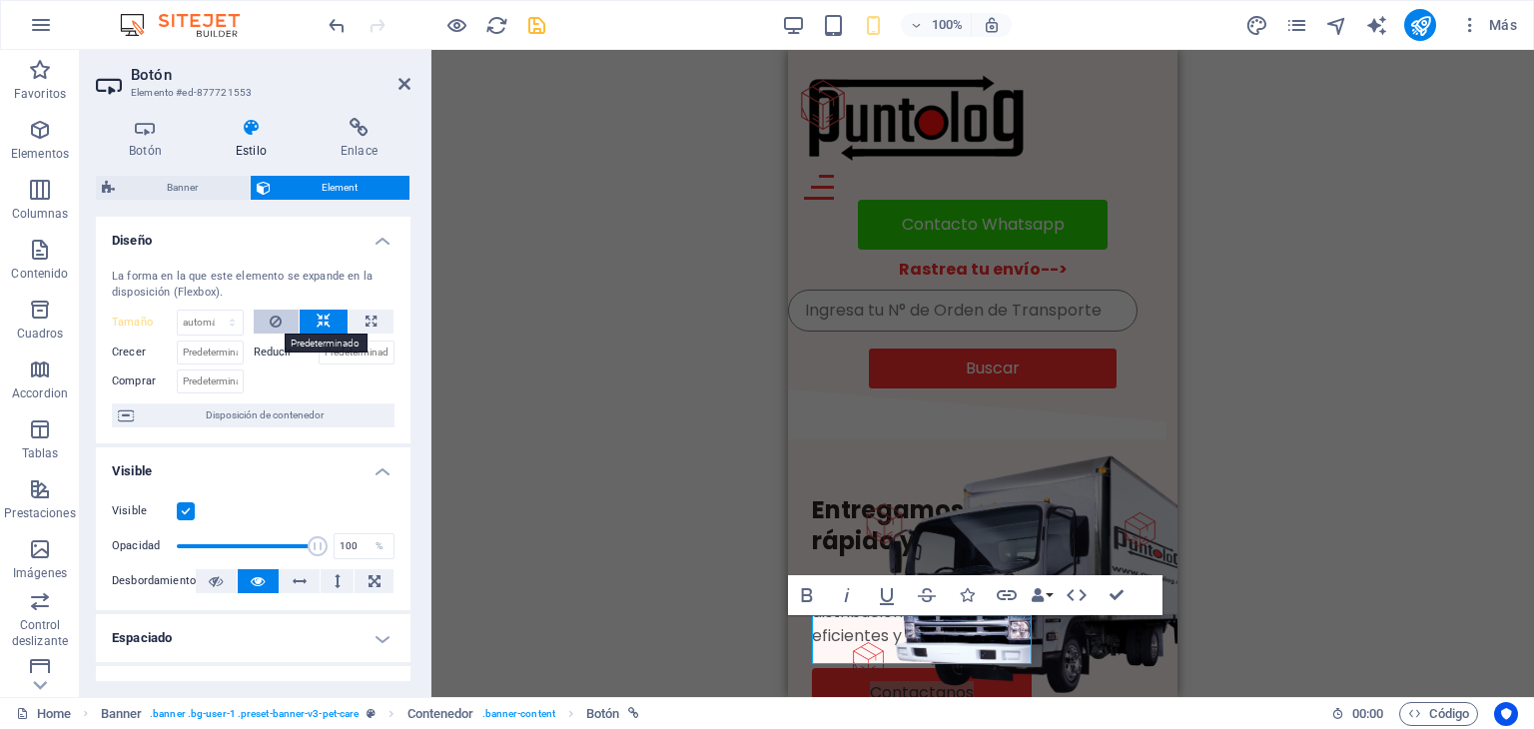
drag, startPoint x: 328, startPoint y: 320, endPoint x: 284, endPoint y: 317, distance: 44.0
click at [284, 317] on div at bounding box center [325, 322] width 142 height 25
click at [275, 317] on icon at bounding box center [276, 322] width 12 height 24
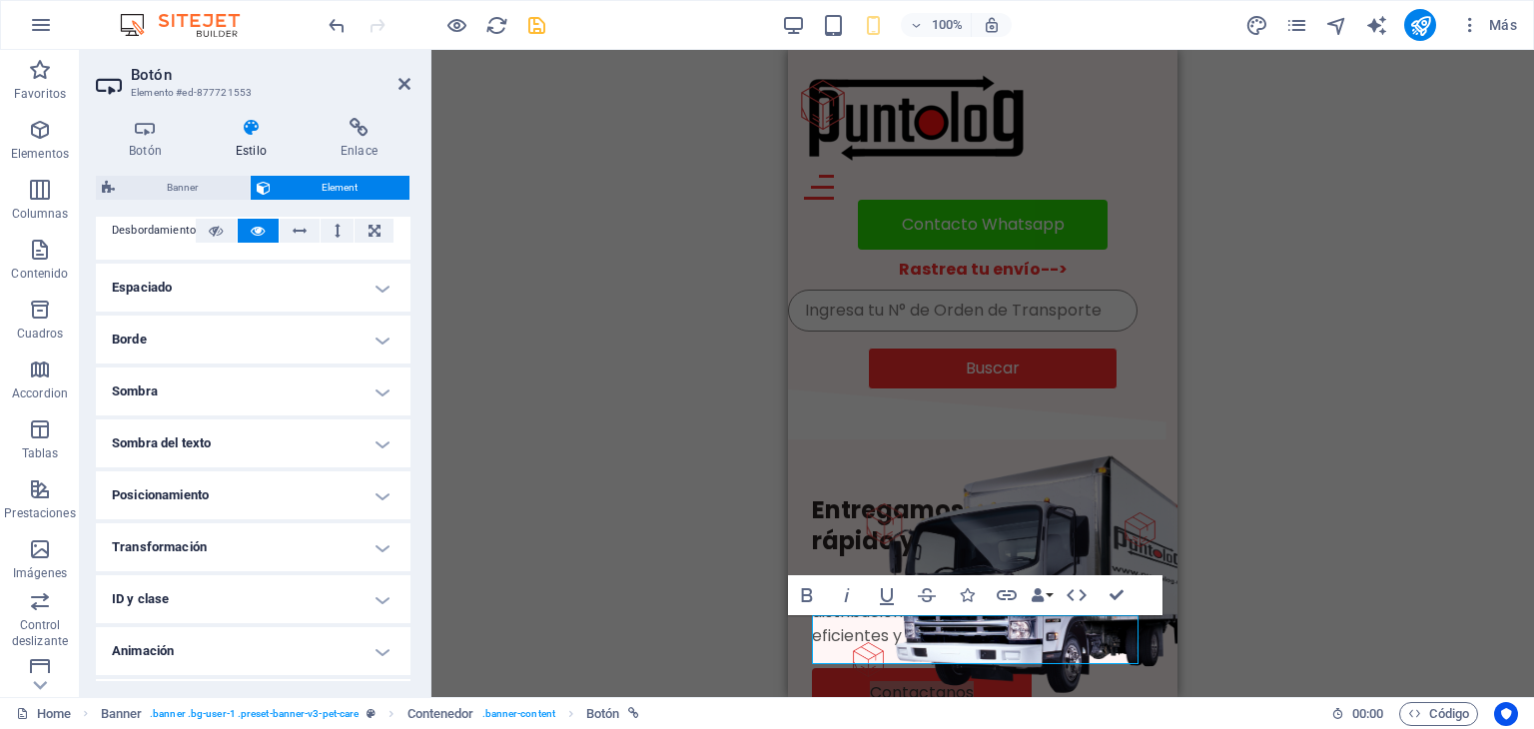
scroll to position [358, 0]
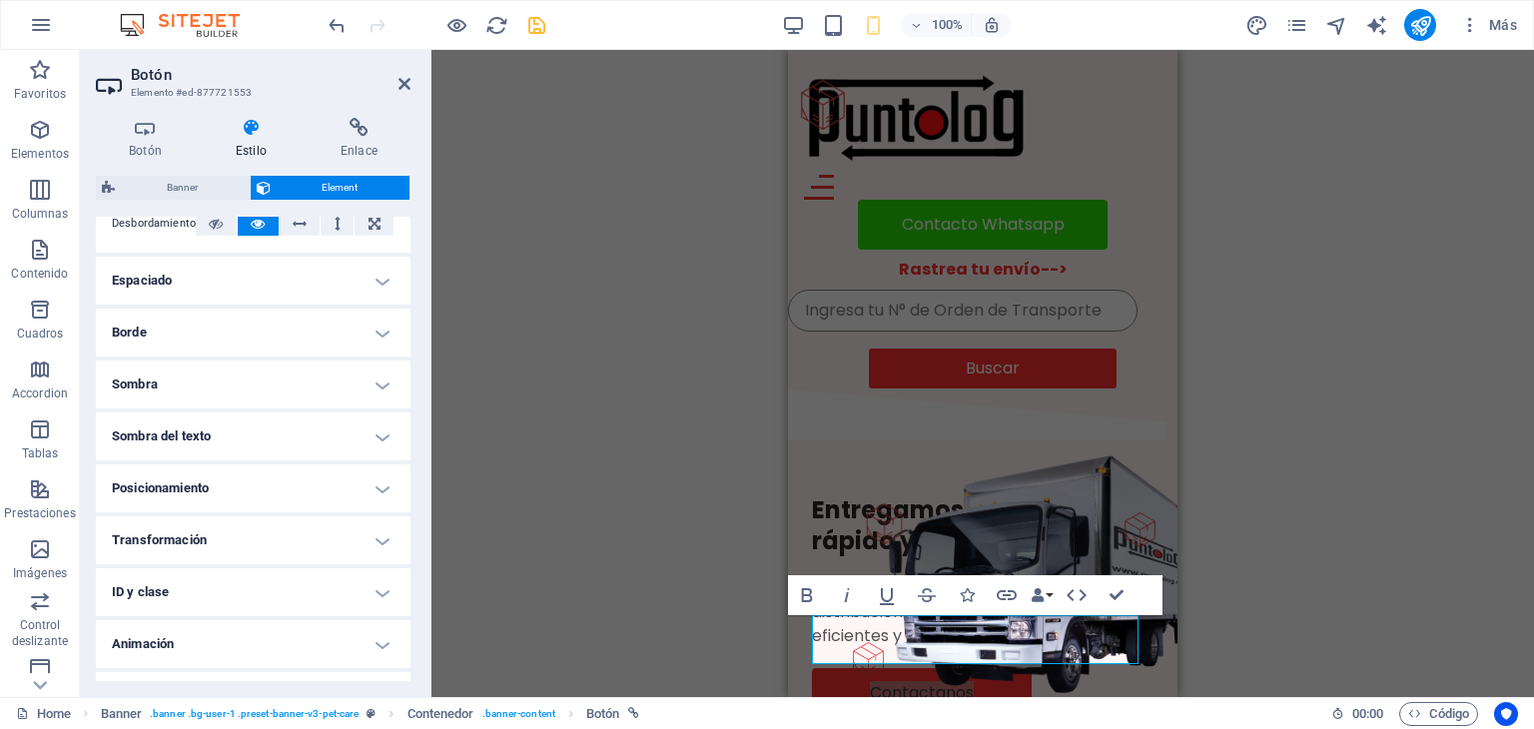
click at [383, 533] on h4 "Transformación" at bounding box center [253, 540] width 315 height 48
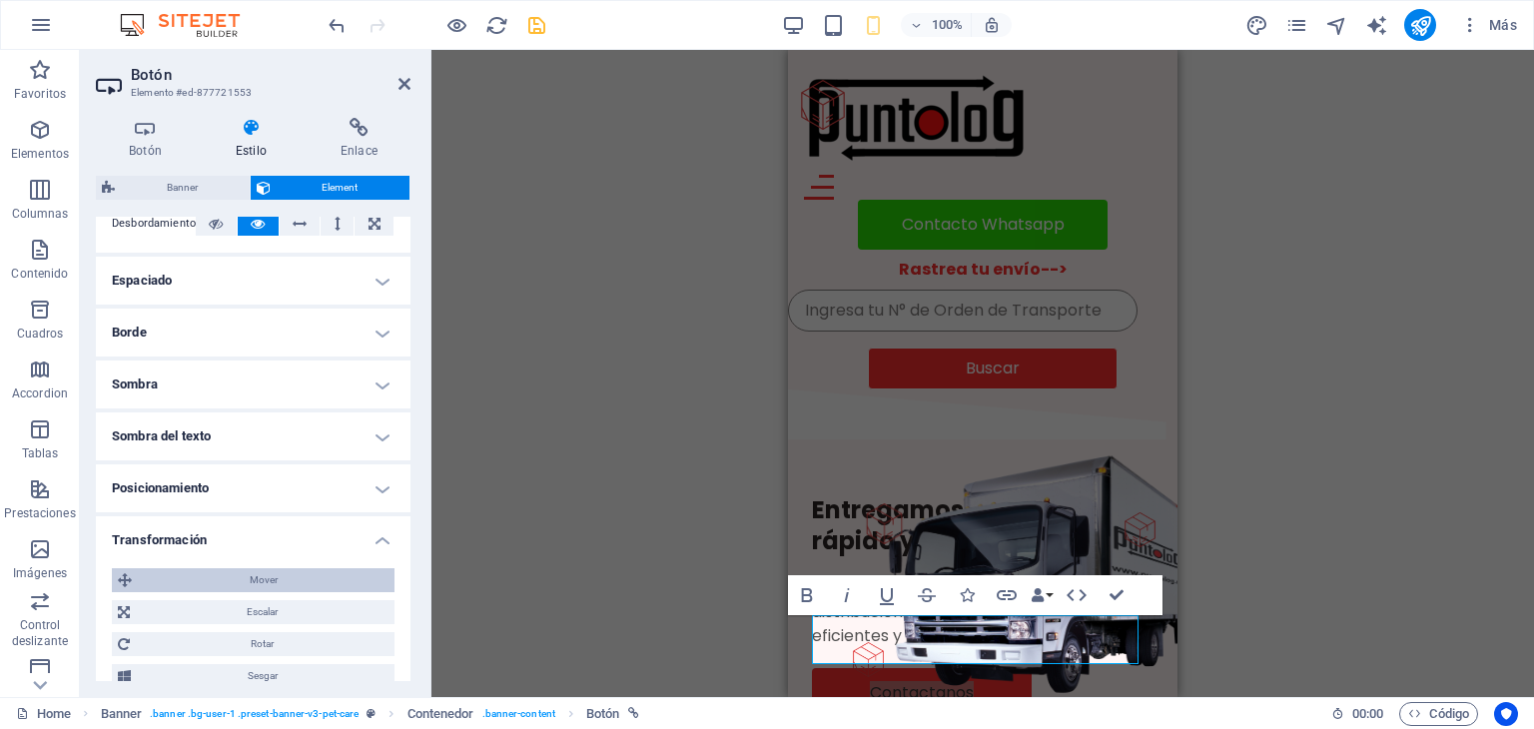
click at [302, 580] on span "Mover" at bounding box center [263, 580] width 251 height 24
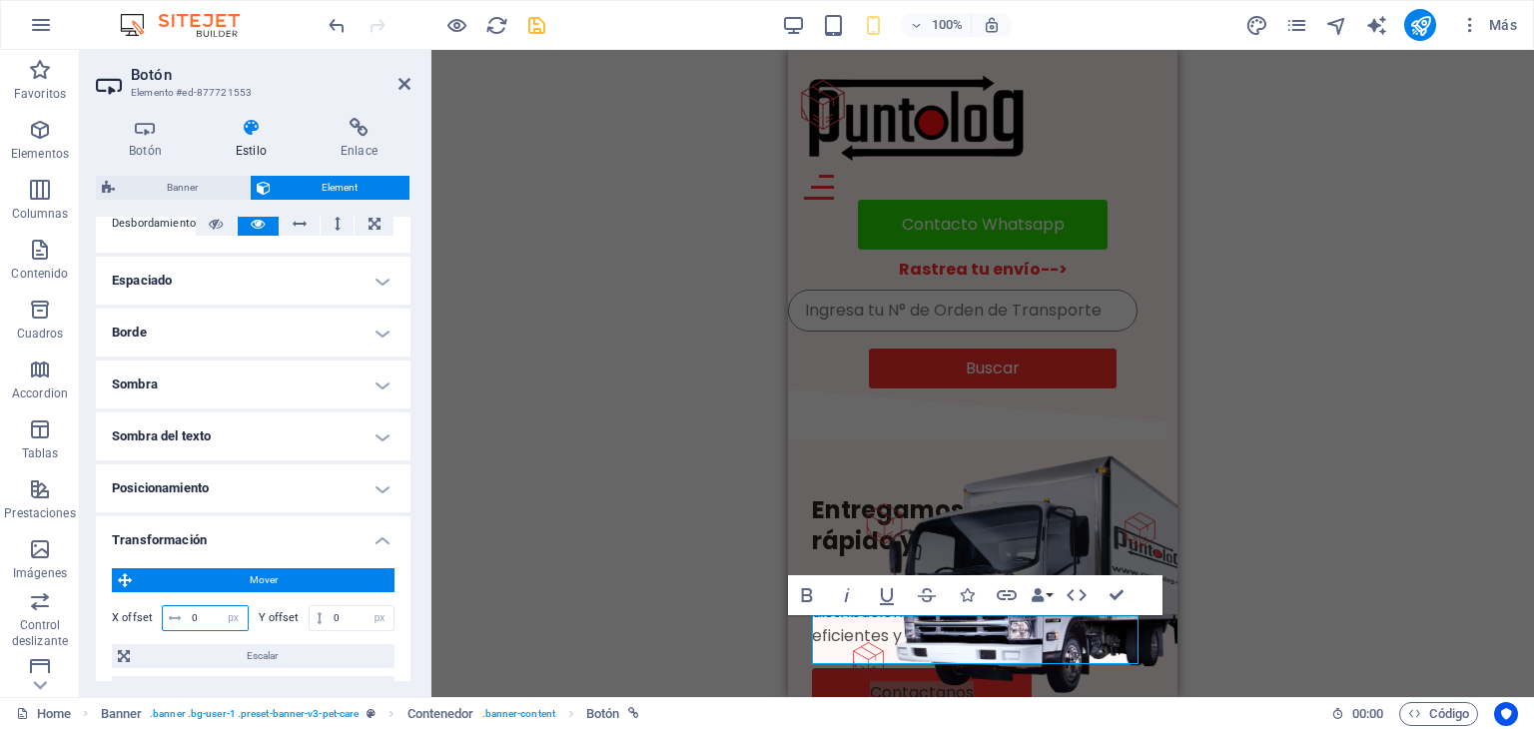
drag, startPoint x: 198, startPoint y: 616, endPoint x: 188, endPoint y: 618, distance: 10.2
click at [188, 618] on input "0" at bounding box center [217, 618] width 61 height 24
type input "80"
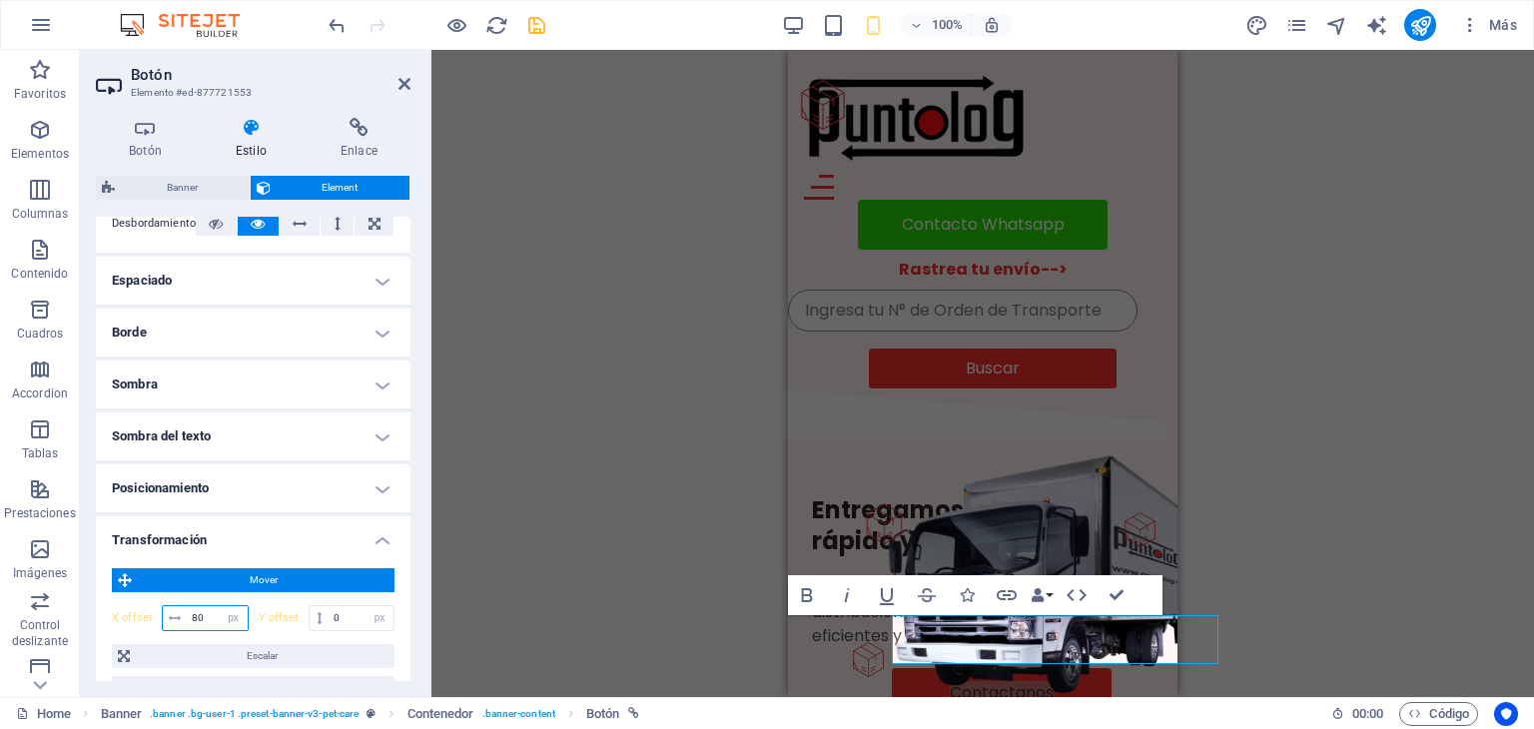
click at [188, 619] on input "80" at bounding box center [217, 618] width 61 height 24
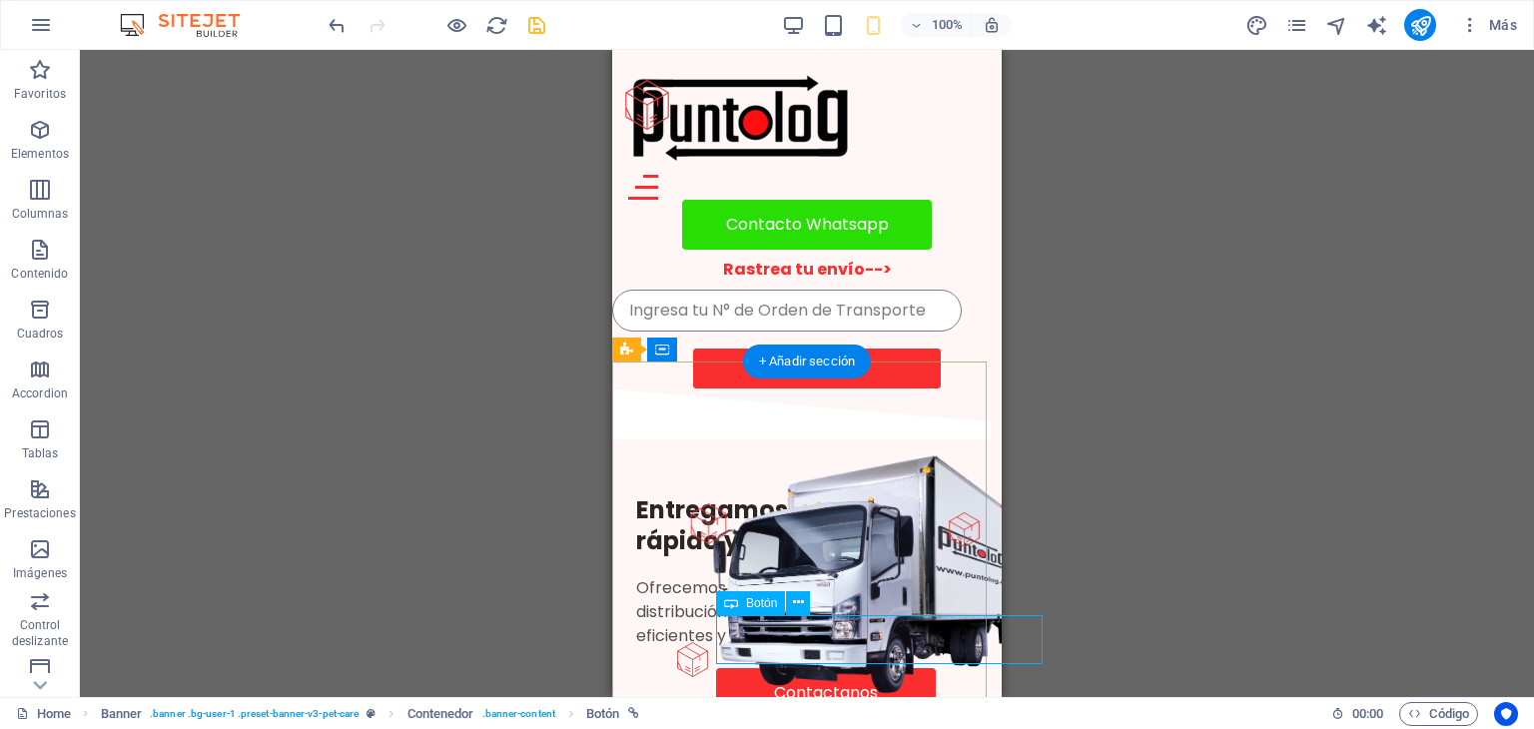
click at [815, 668] on div "Contactanos" at bounding box center [887, 693] width 342 height 50
select select "px"
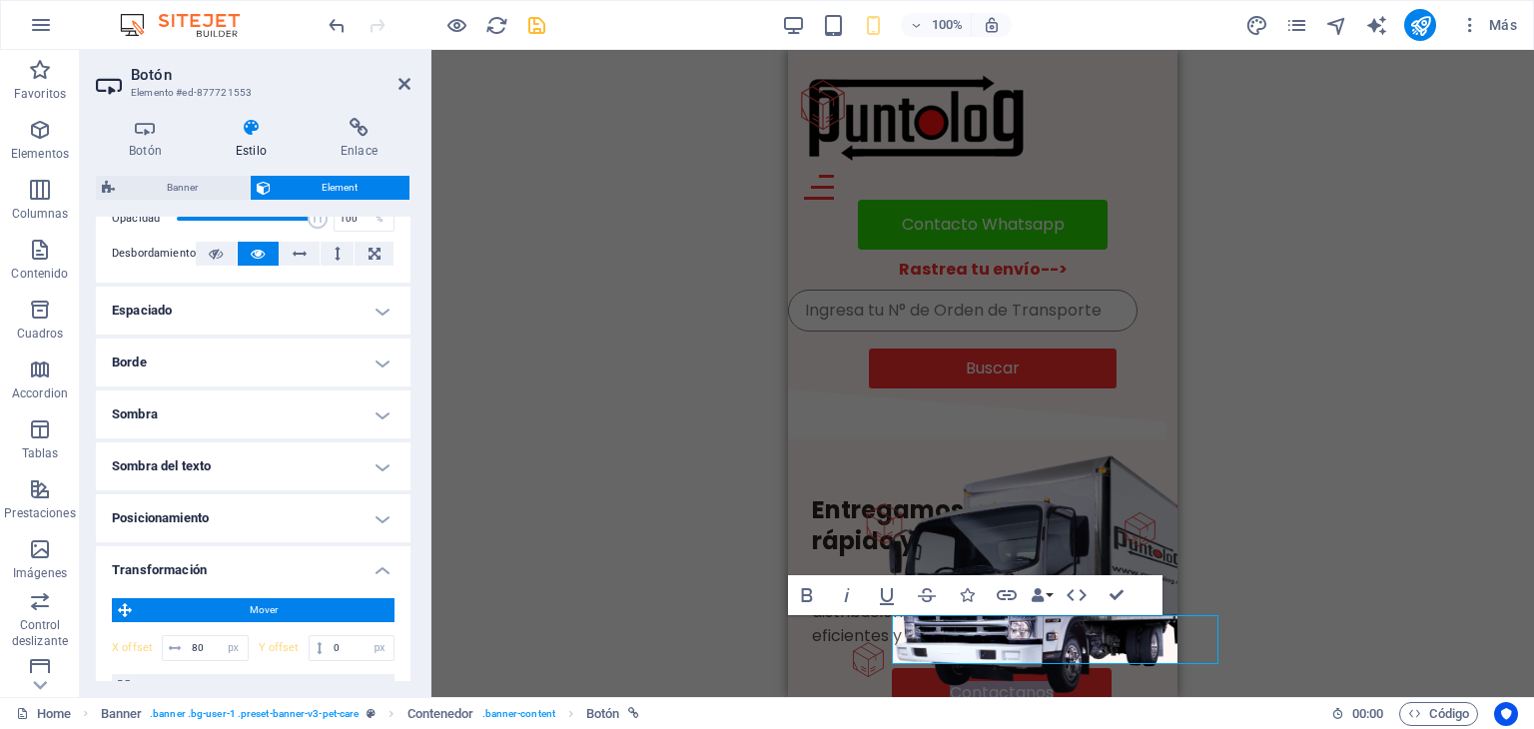
scroll to position [344, 0]
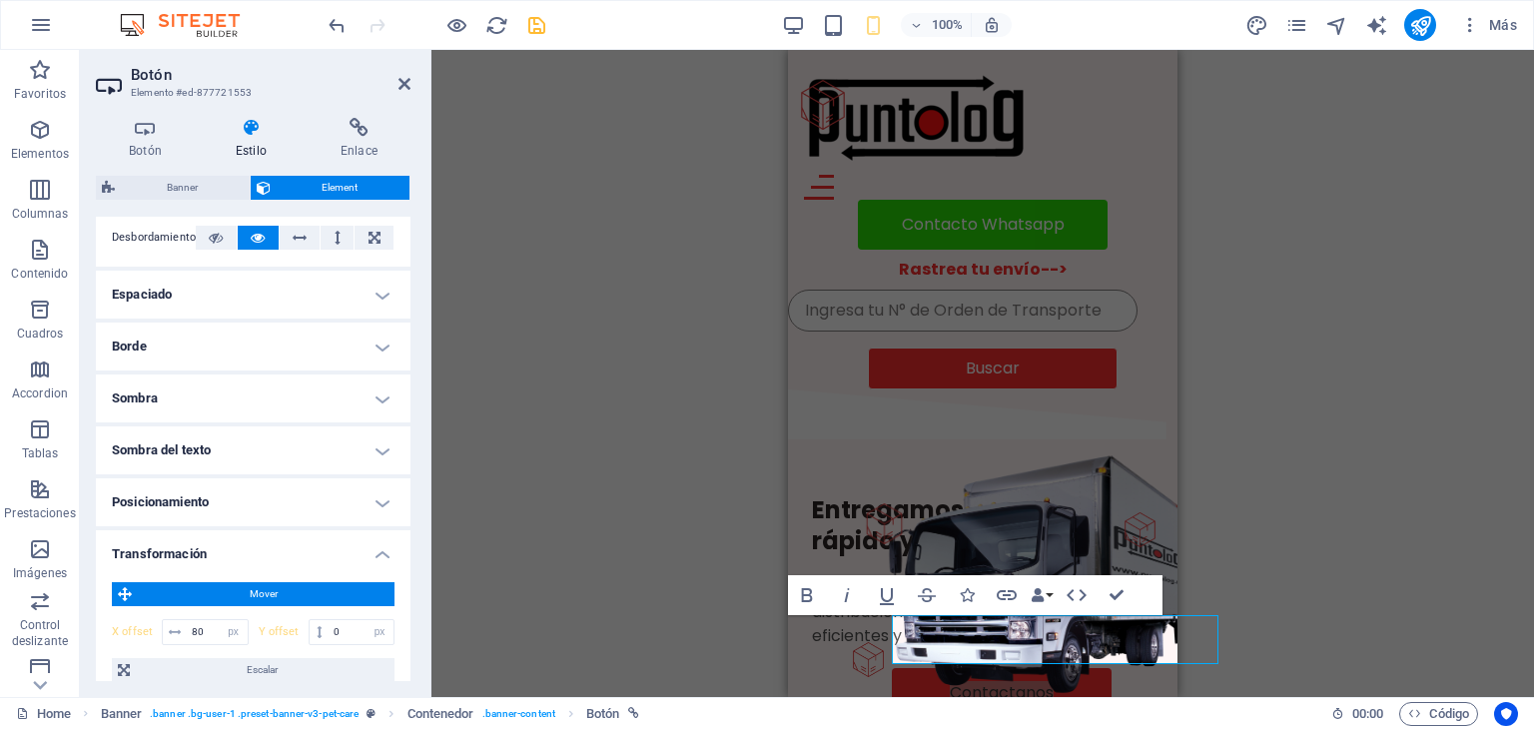
click at [219, 492] on h4 "Posicionamiento" at bounding box center [253, 502] width 315 height 48
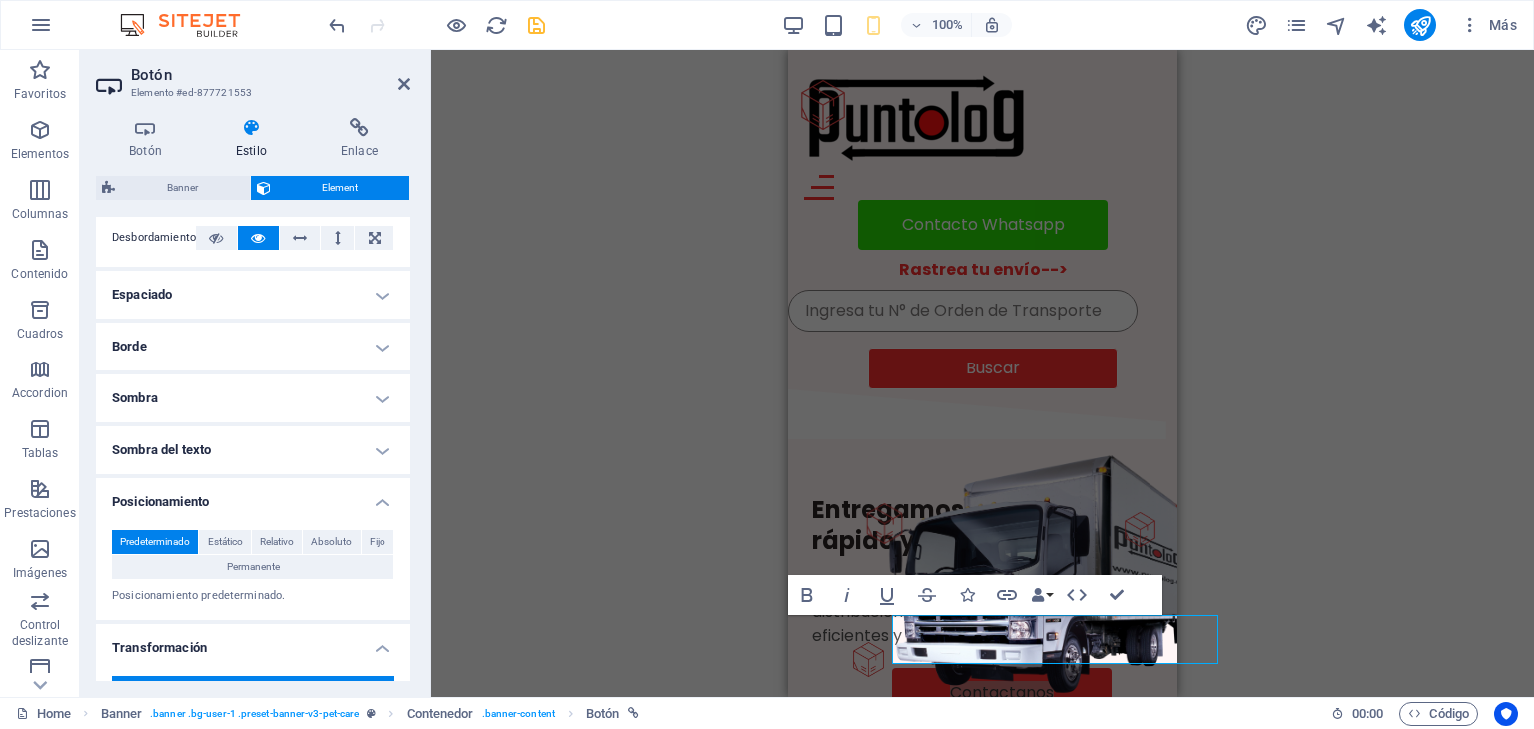
click at [220, 492] on h4 "Posicionamiento" at bounding box center [253, 496] width 315 height 36
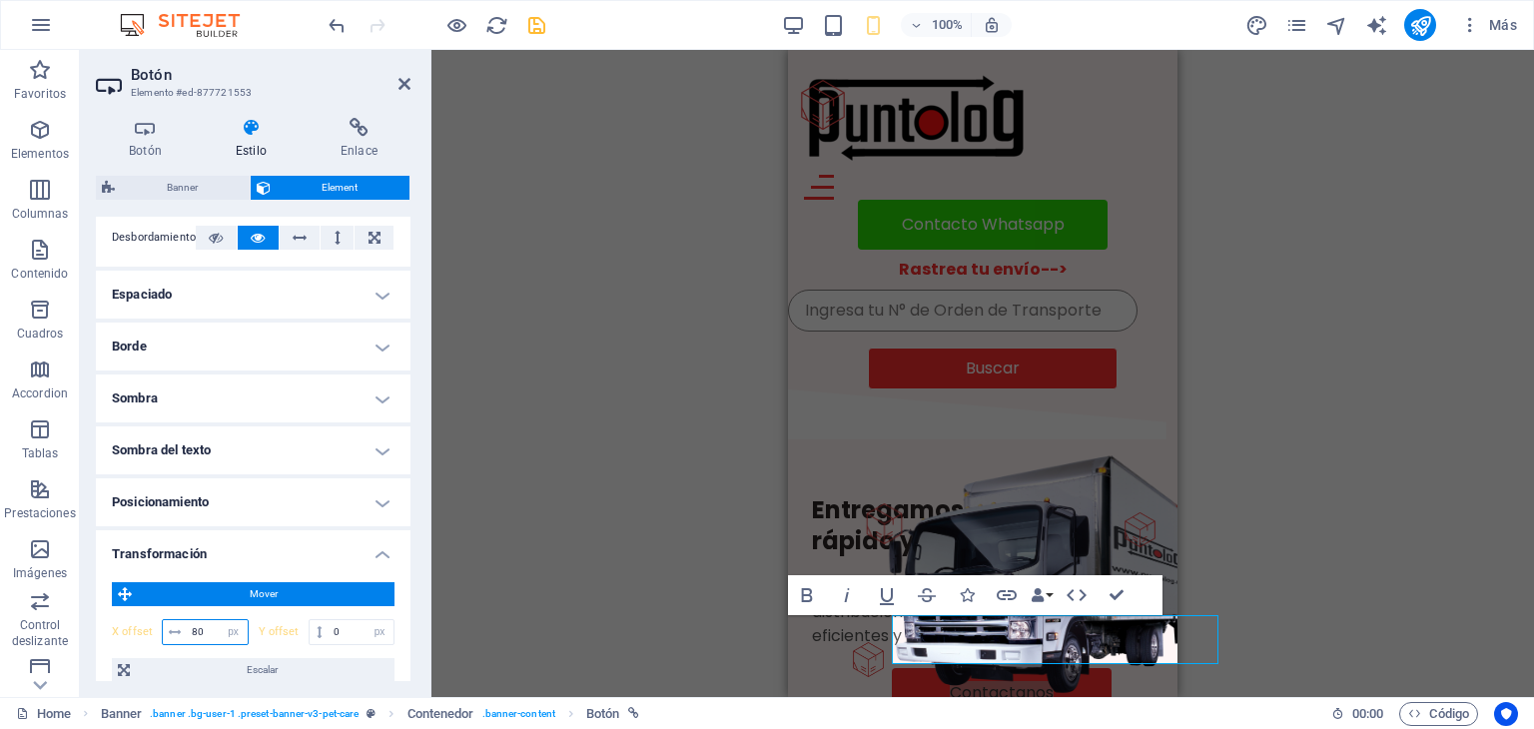
drag, startPoint x: 214, startPoint y: 624, endPoint x: 192, endPoint y: 631, distance: 23.1
click at [192, 631] on input "80" at bounding box center [217, 632] width 61 height 24
type input "65"
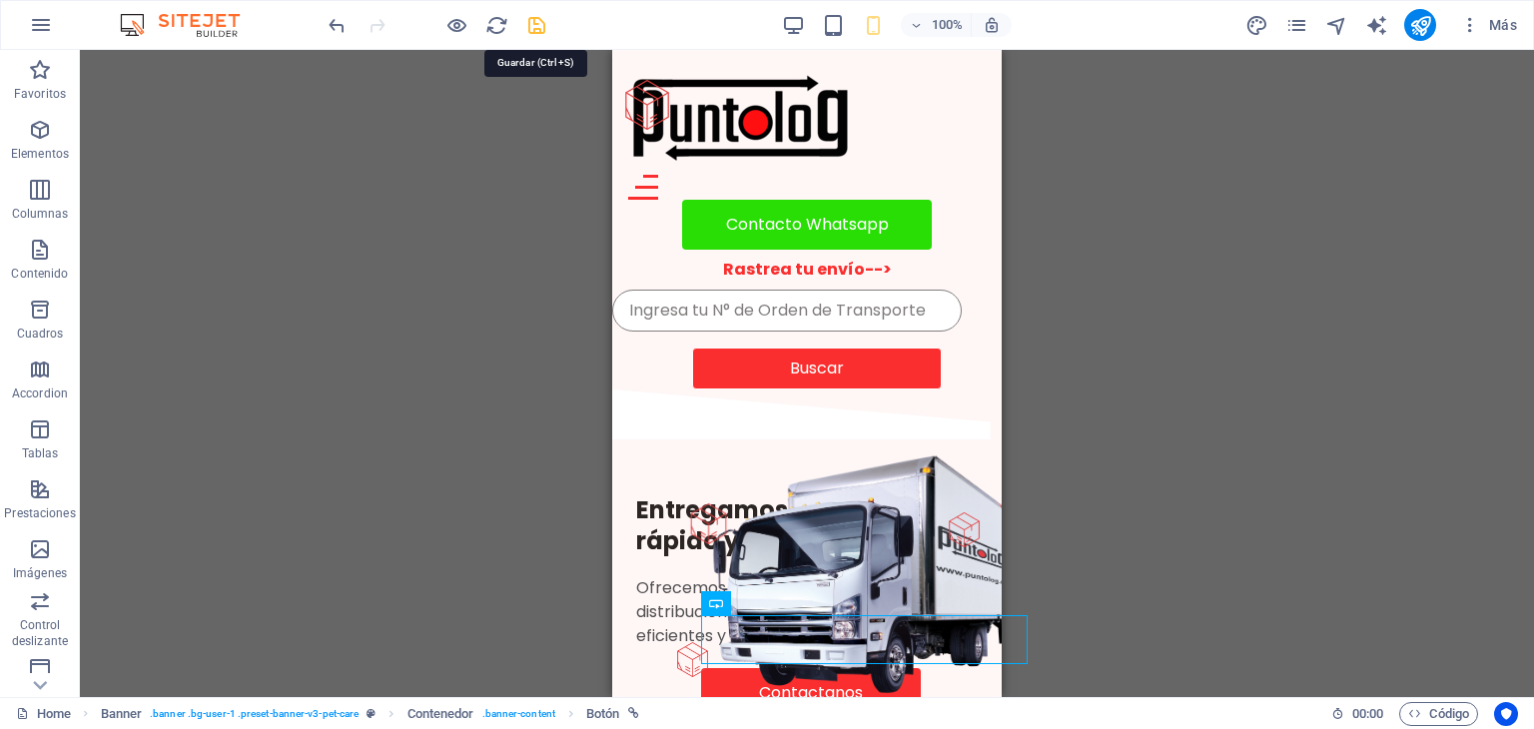
click at [544, 18] on icon "save" at bounding box center [536, 25] width 23 height 23
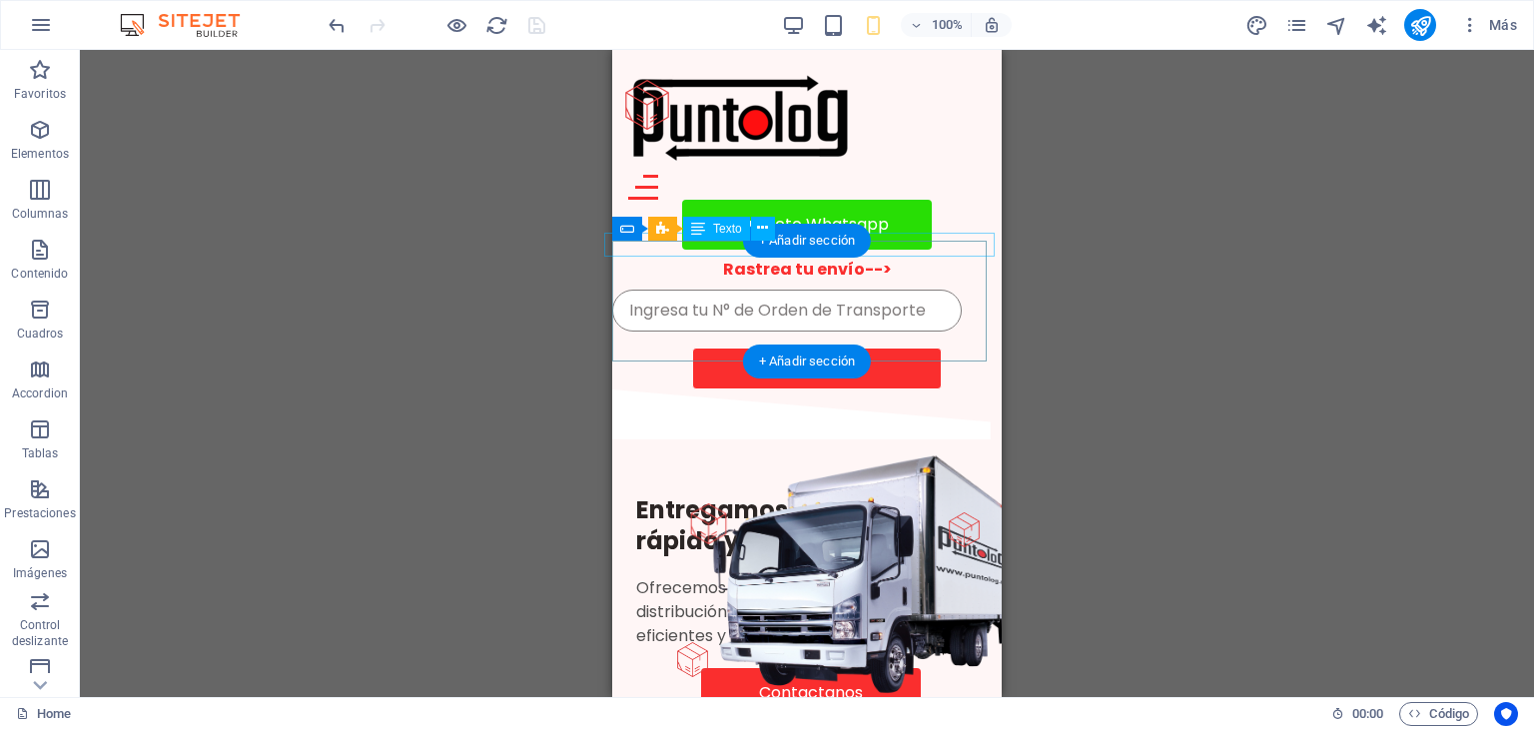
click at [880, 258] on div "Rastrea tu envío-->" at bounding box center [806, 270] width 405 height 24
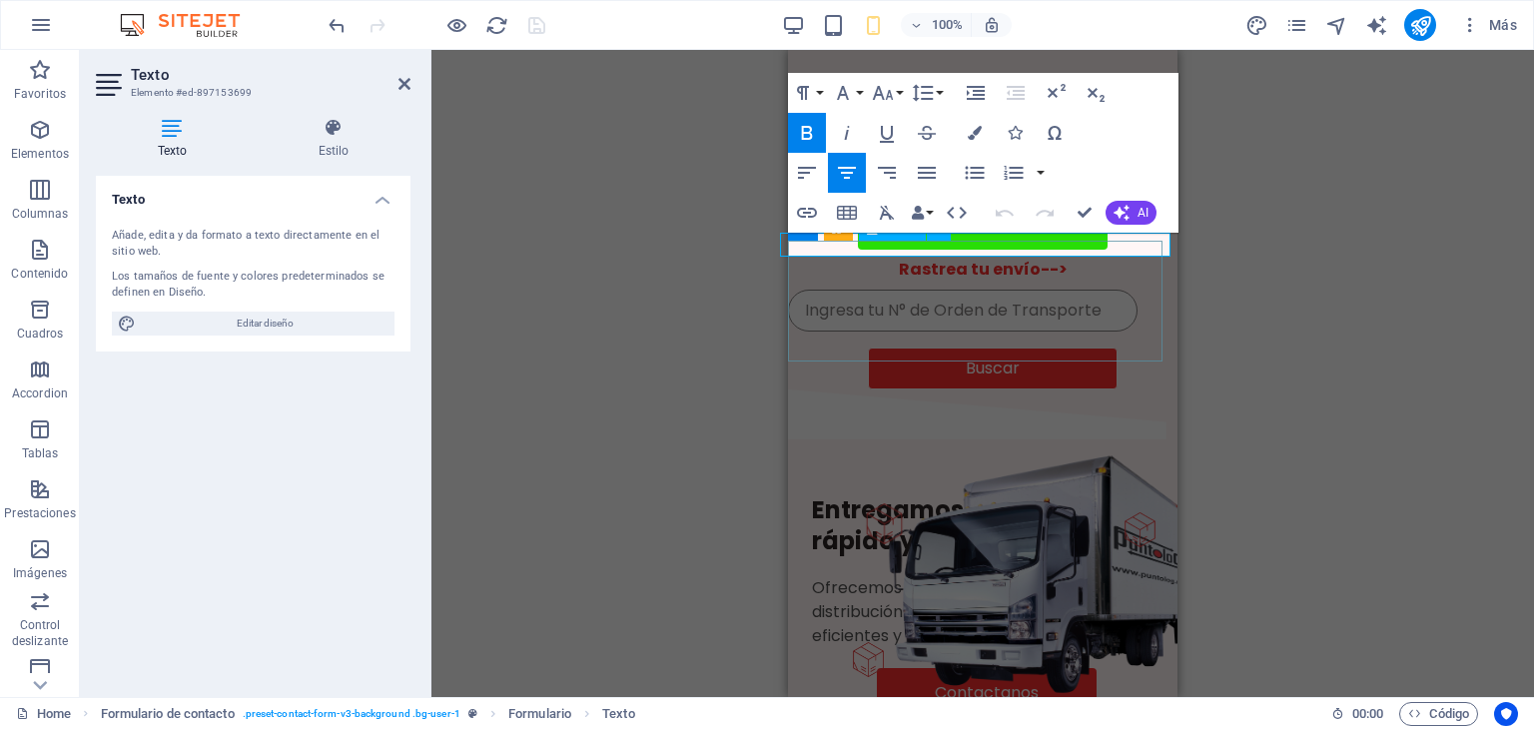
click at [1058, 258] on p "Rastrea tu envío-->" at bounding box center [982, 270] width 405 height 24
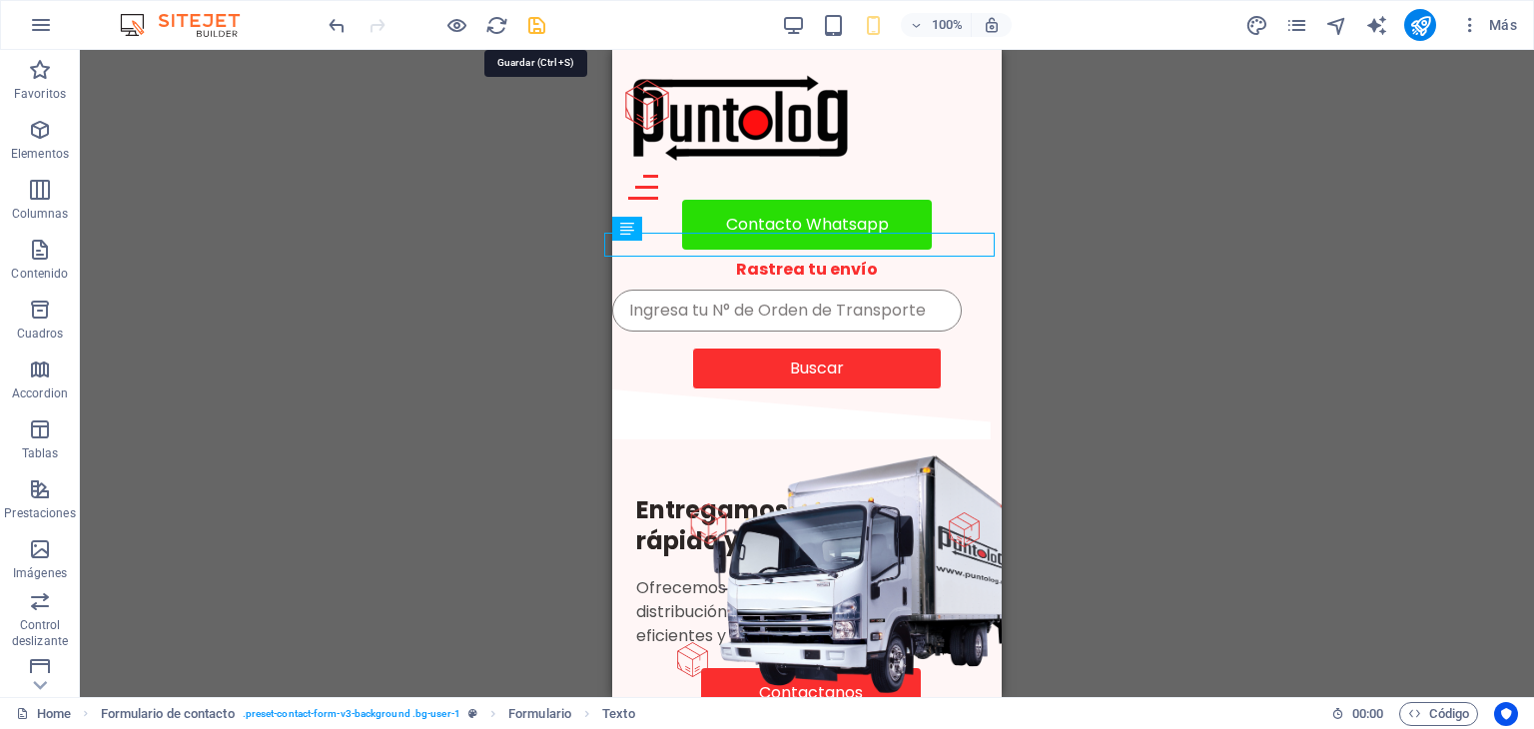
click at [539, 25] on icon "save" at bounding box center [536, 25] width 23 height 23
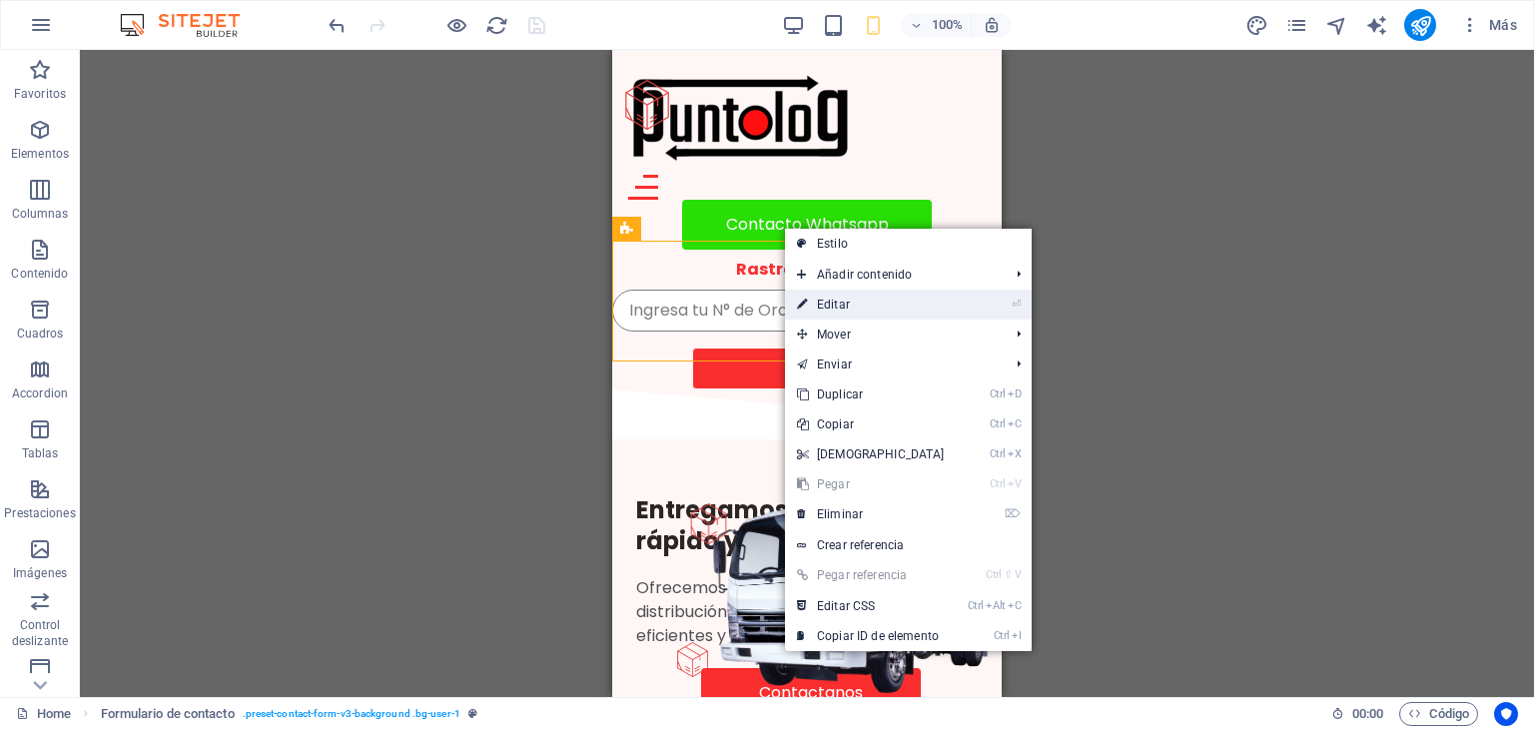
click at [850, 310] on link "⏎ Editar" at bounding box center [871, 305] width 172 height 30
select select "px"
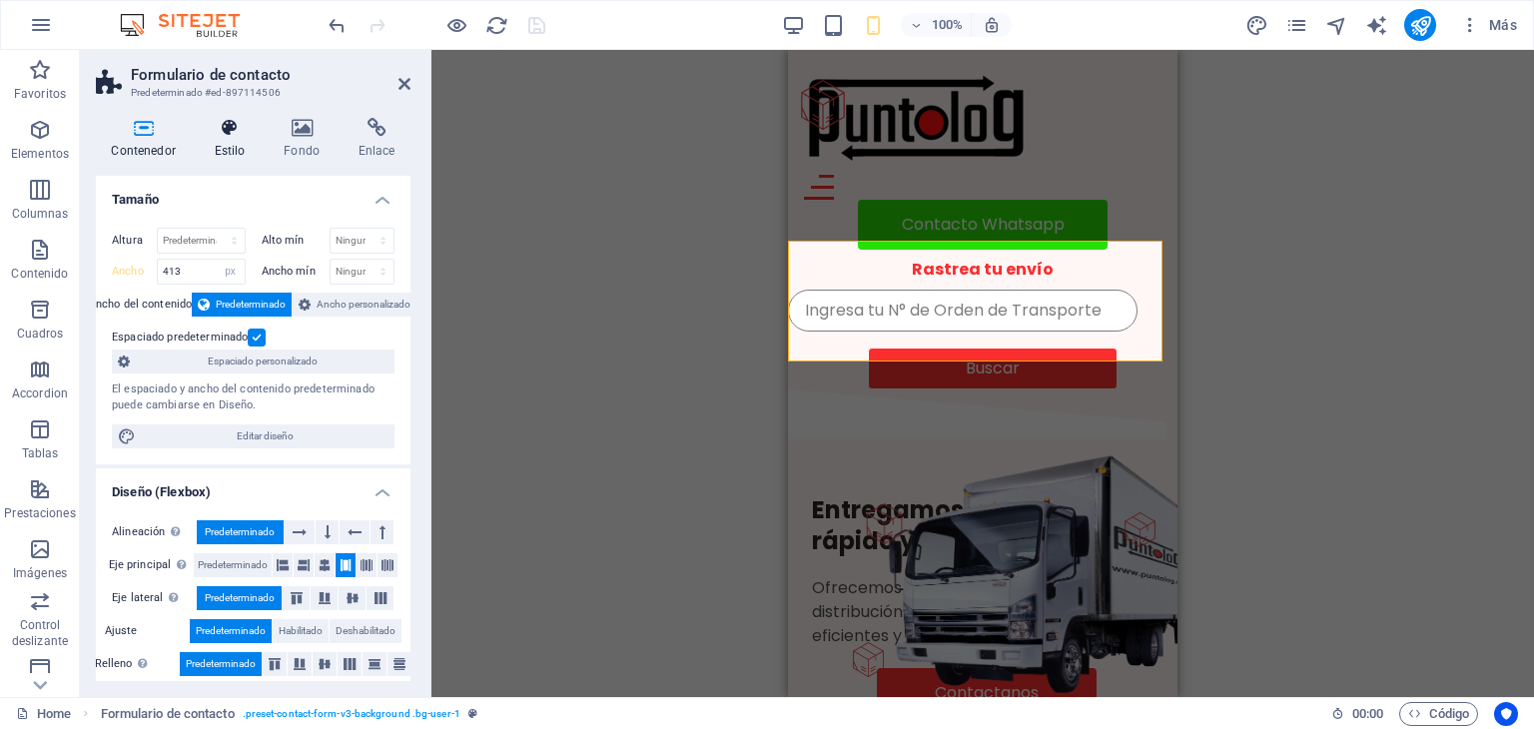
click at [244, 141] on h4 "Estilo" at bounding box center [234, 139] width 70 height 42
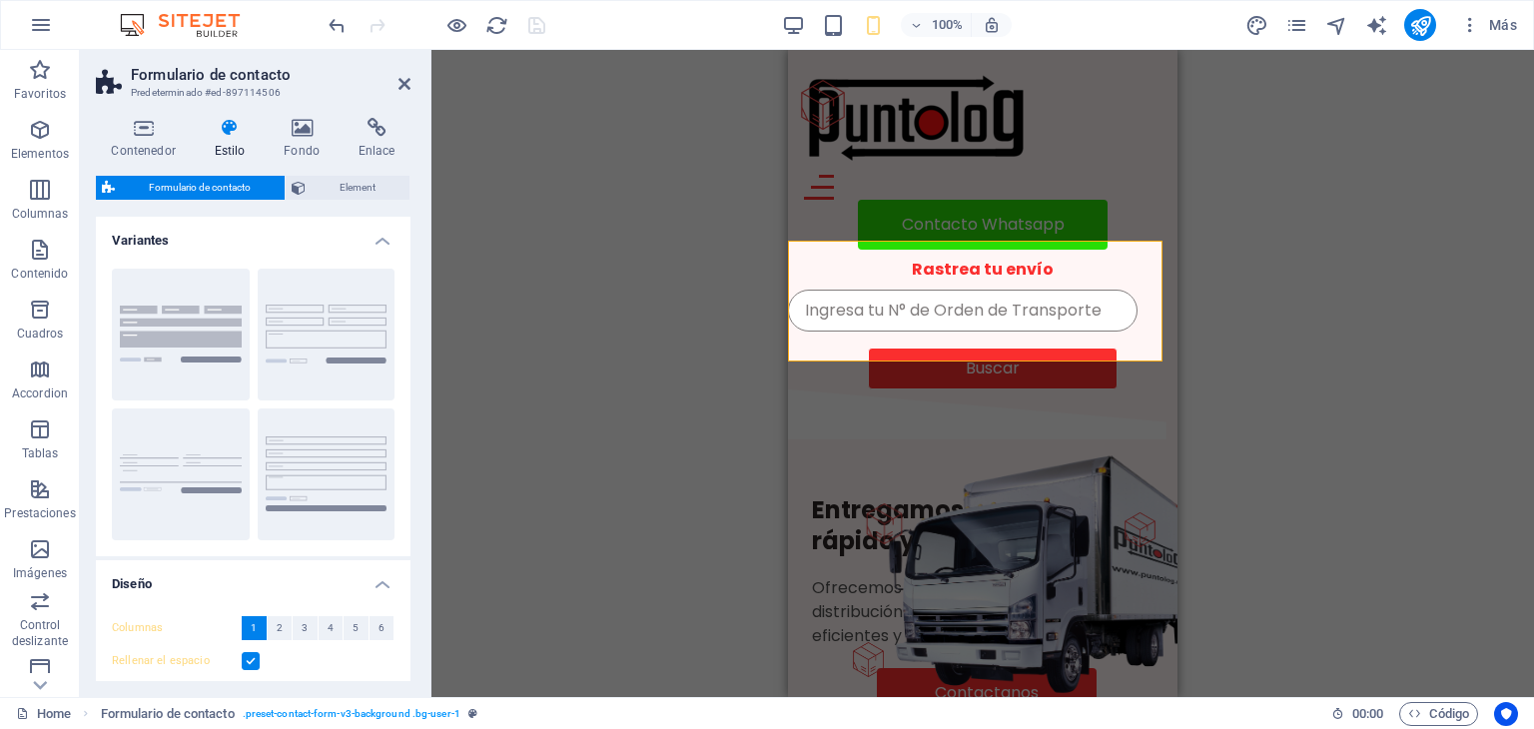
drag, startPoint x: 410, startPoint y: 244, endPoint x: 414, endPoint y: 338, distance: 94.0
click at [414, 338] on div "Contenedor Estilo Fondo Enlace Tamaño Altura Predeterminado px rem % vh vw Alto…" at bounding box center [253, 399] width 347 height 595
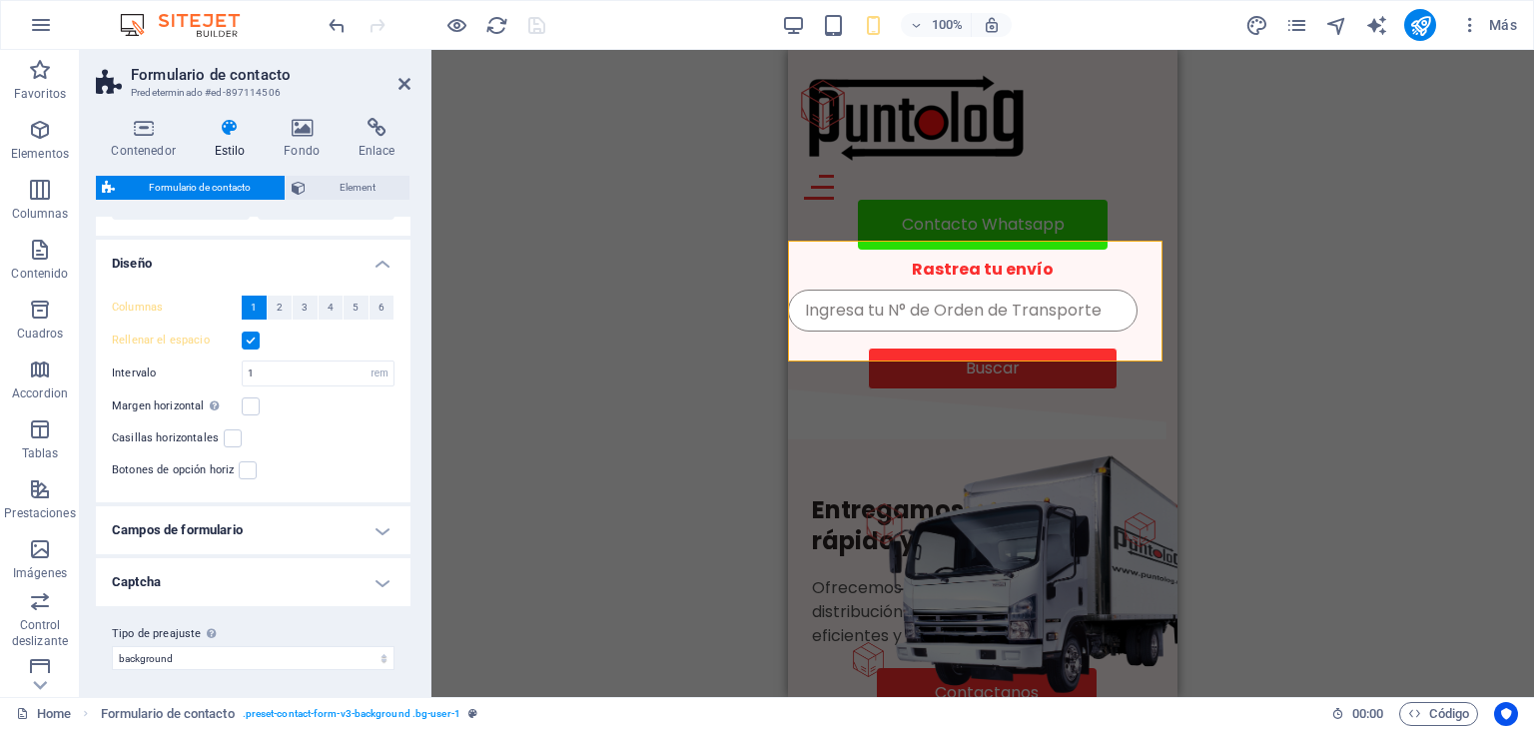
scroll to position [325, 0]
click at [357, 189] on span "Element" at bounding box center [358, 188] width 92 height 24
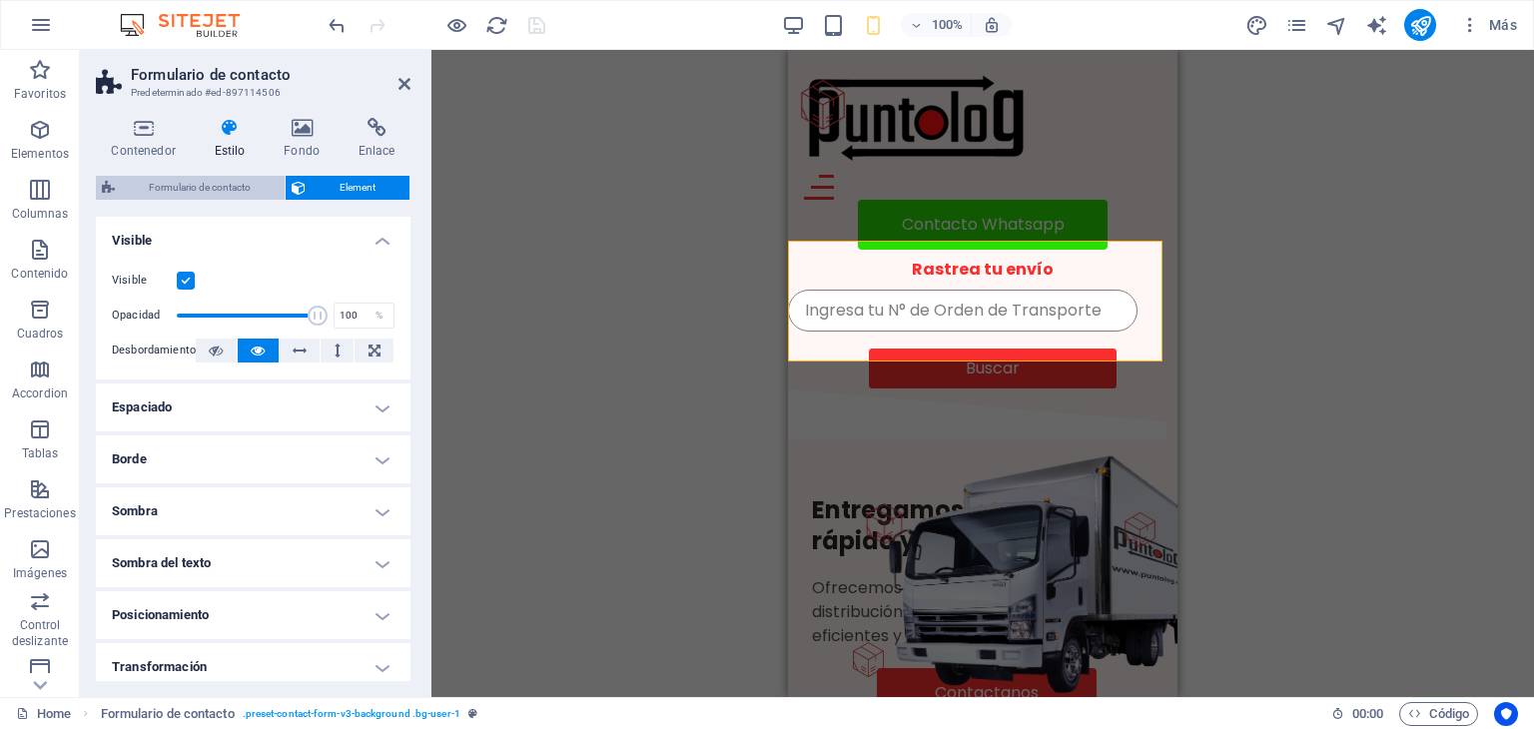
click at [180, 185] on span "Formulario de contacto" at bounding box center [200, 188] width 158 height 24
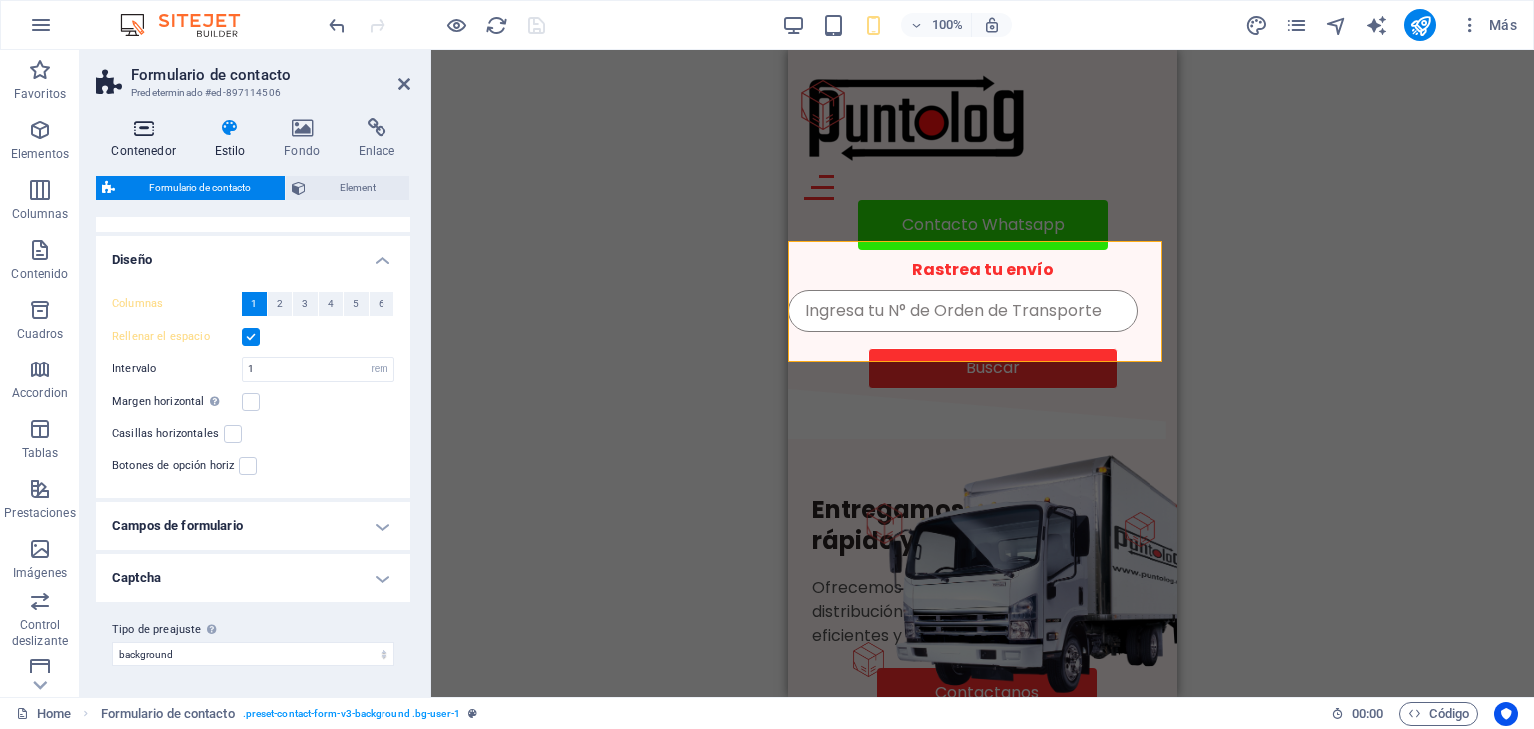
click at [142, 131] on icon at bounding box center [143, 128] width 95 height 20
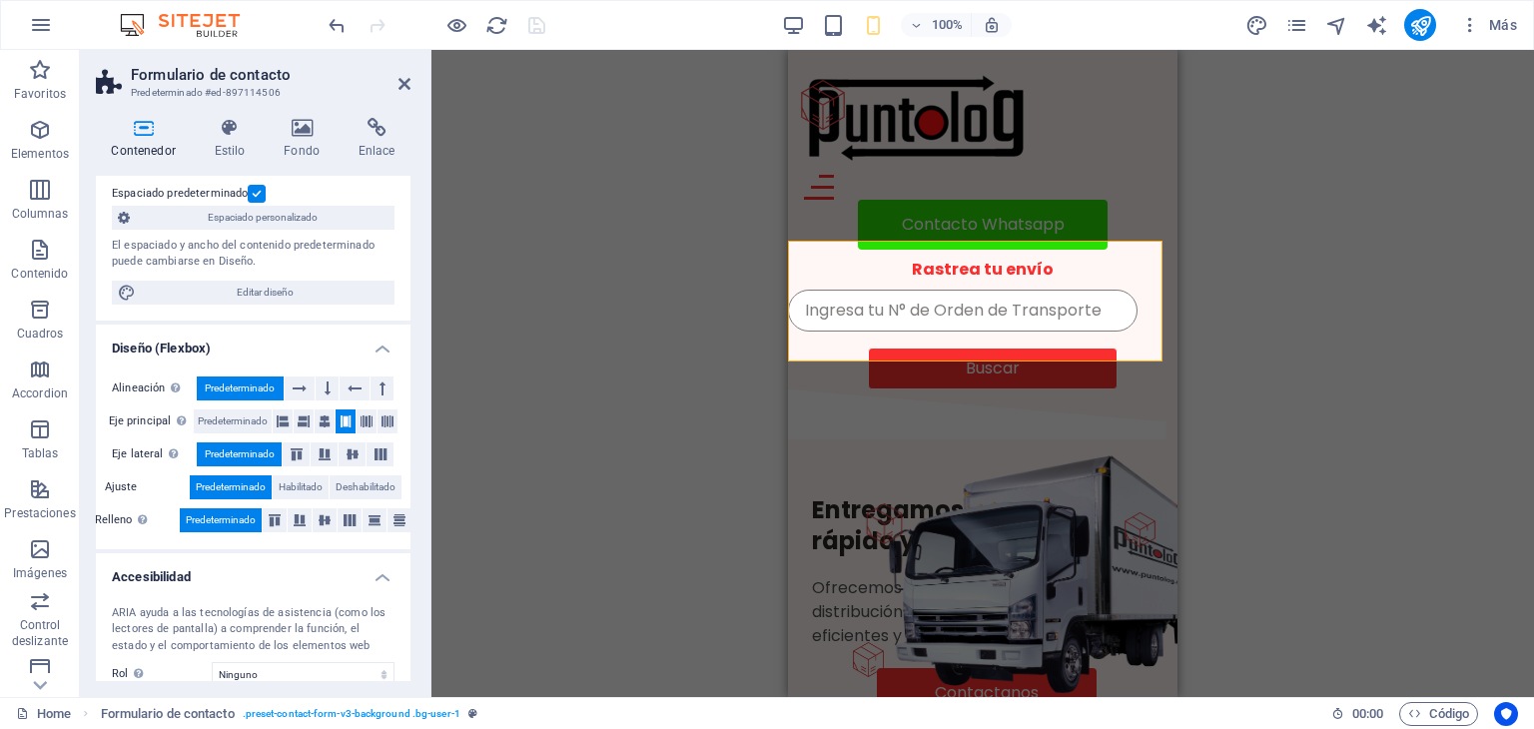
scroll to position [141, 0]
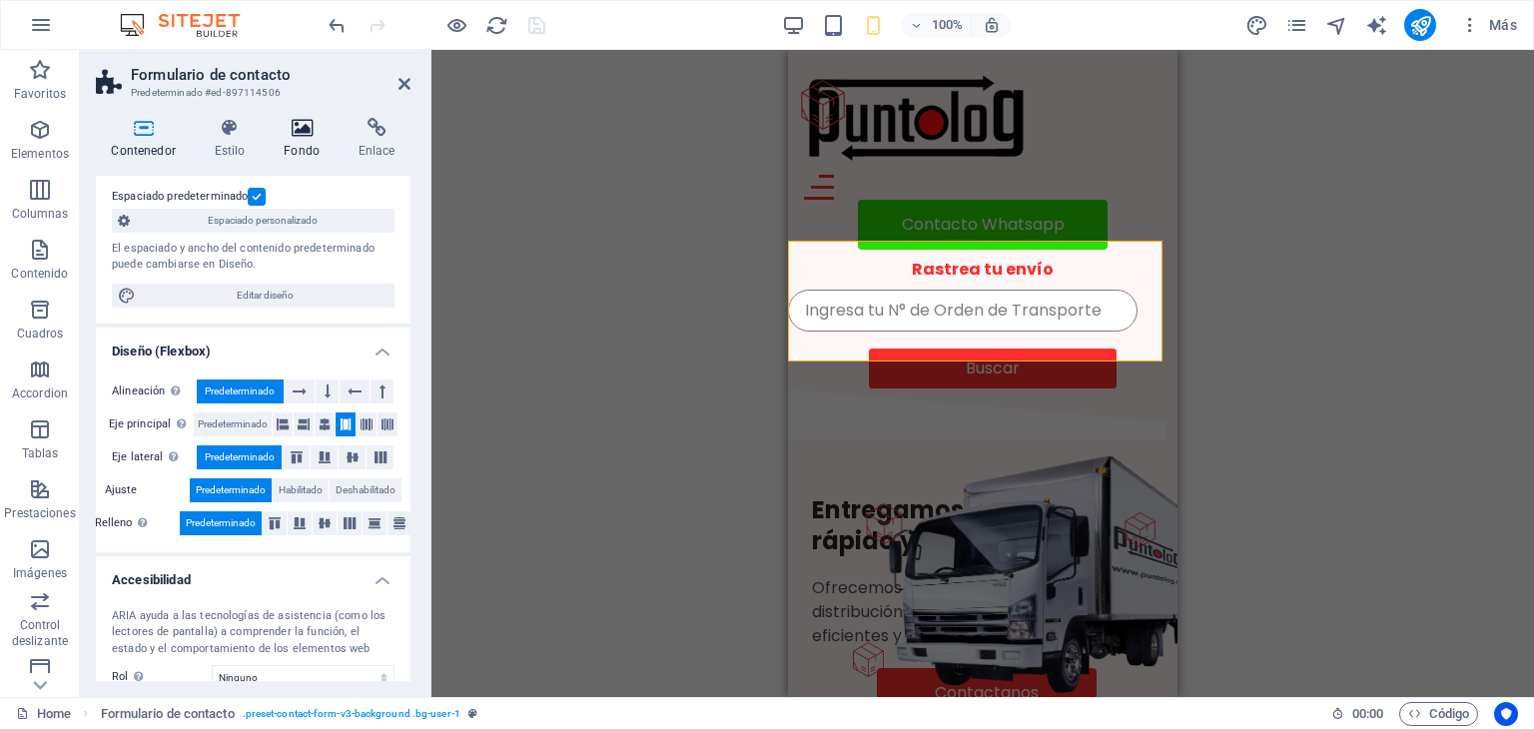
click at [307, 138] on h4 "Fondo" at bounding box center [306, 139] width 75 height 42
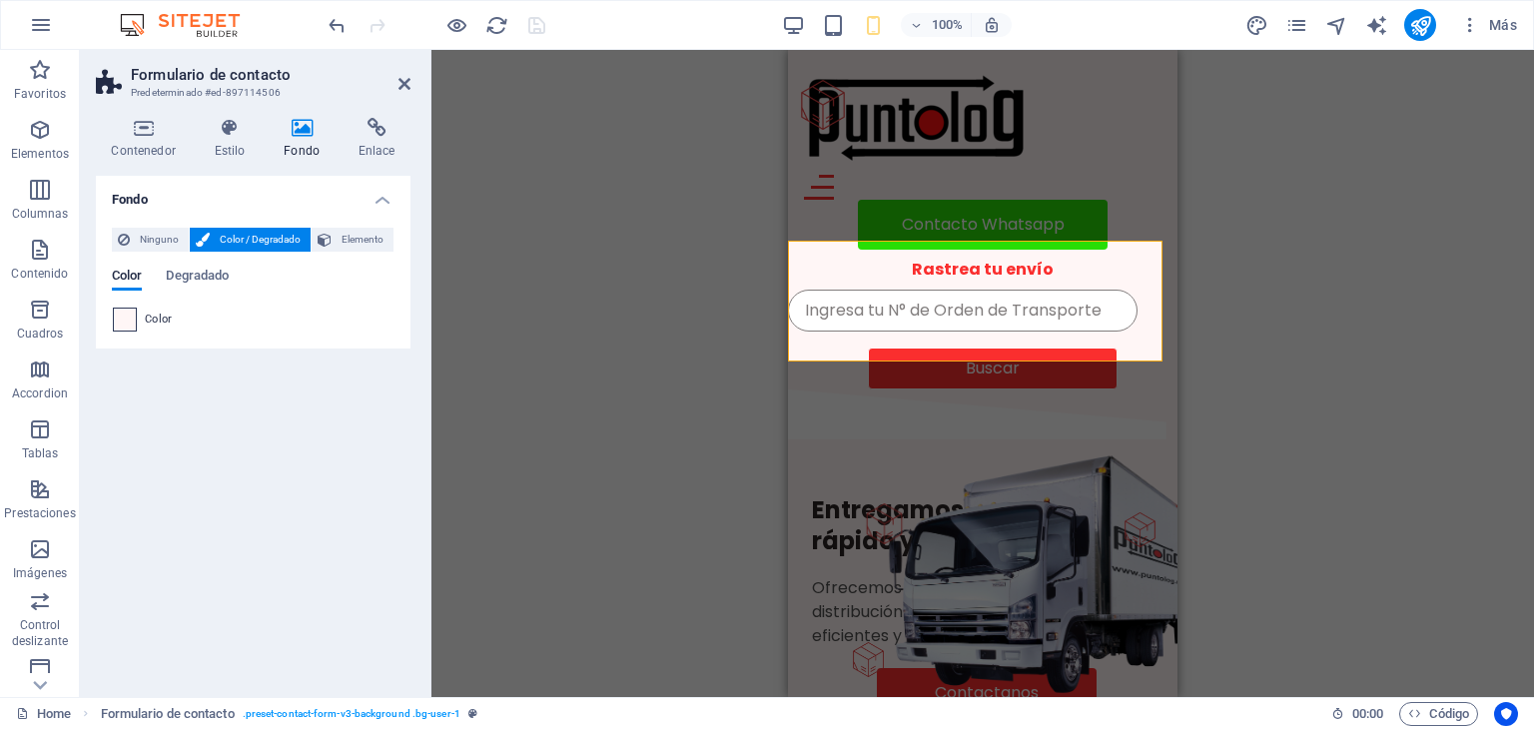
click at [133, 323] on span at bounding box center [125, 320] width 22 height 22
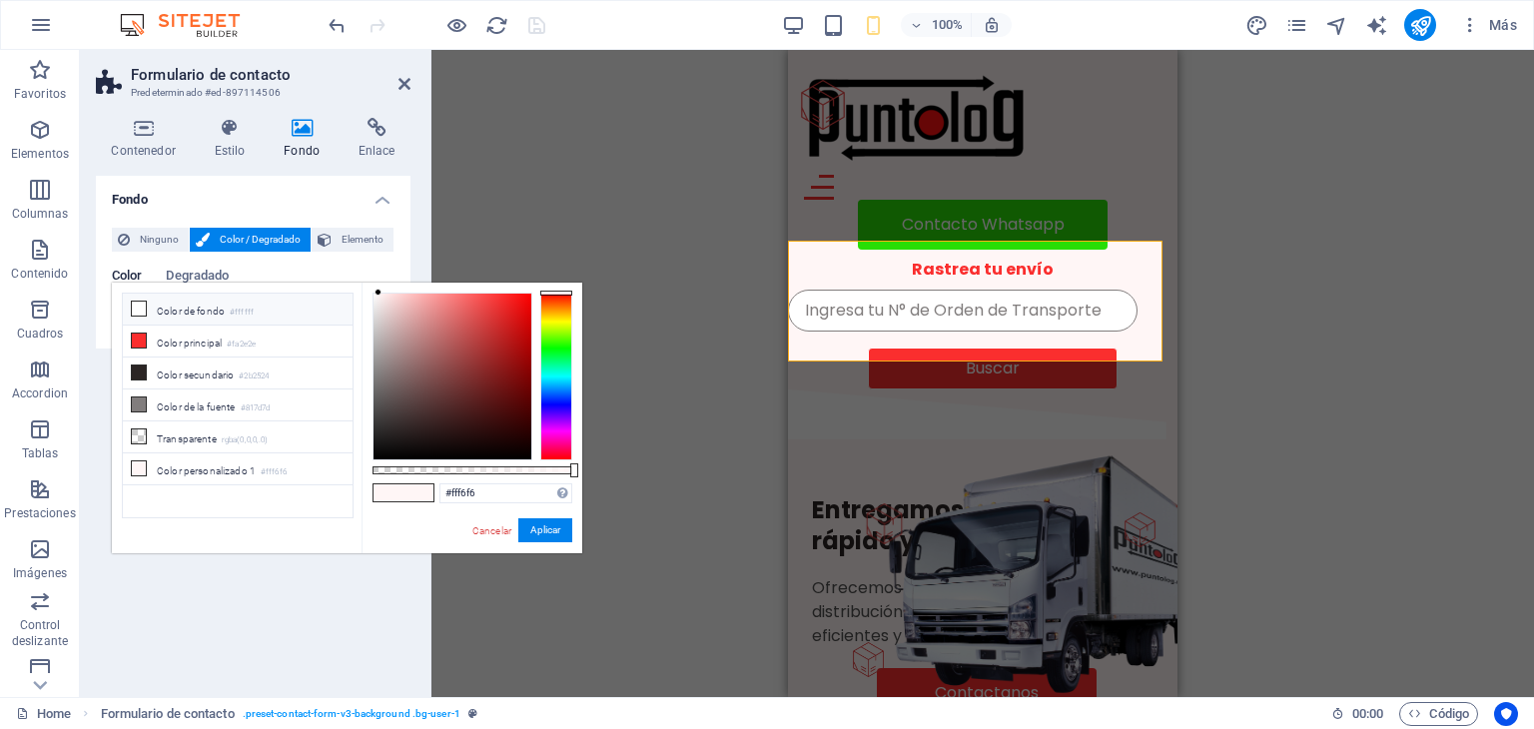
click at [202, 310] on li "Color de fondo #ffffff" at bounding box center [238, 310] width 230 height 32
click at [389, 495] on span at bounding box center [388, 492] width 30 height 17
click at [210, 316] on li "Color de fondo #ffffff" at bounding box center [238, 310] width 230 height 32
click at [389, 493] on span at bounding box center [388, 492] width 30 height 17
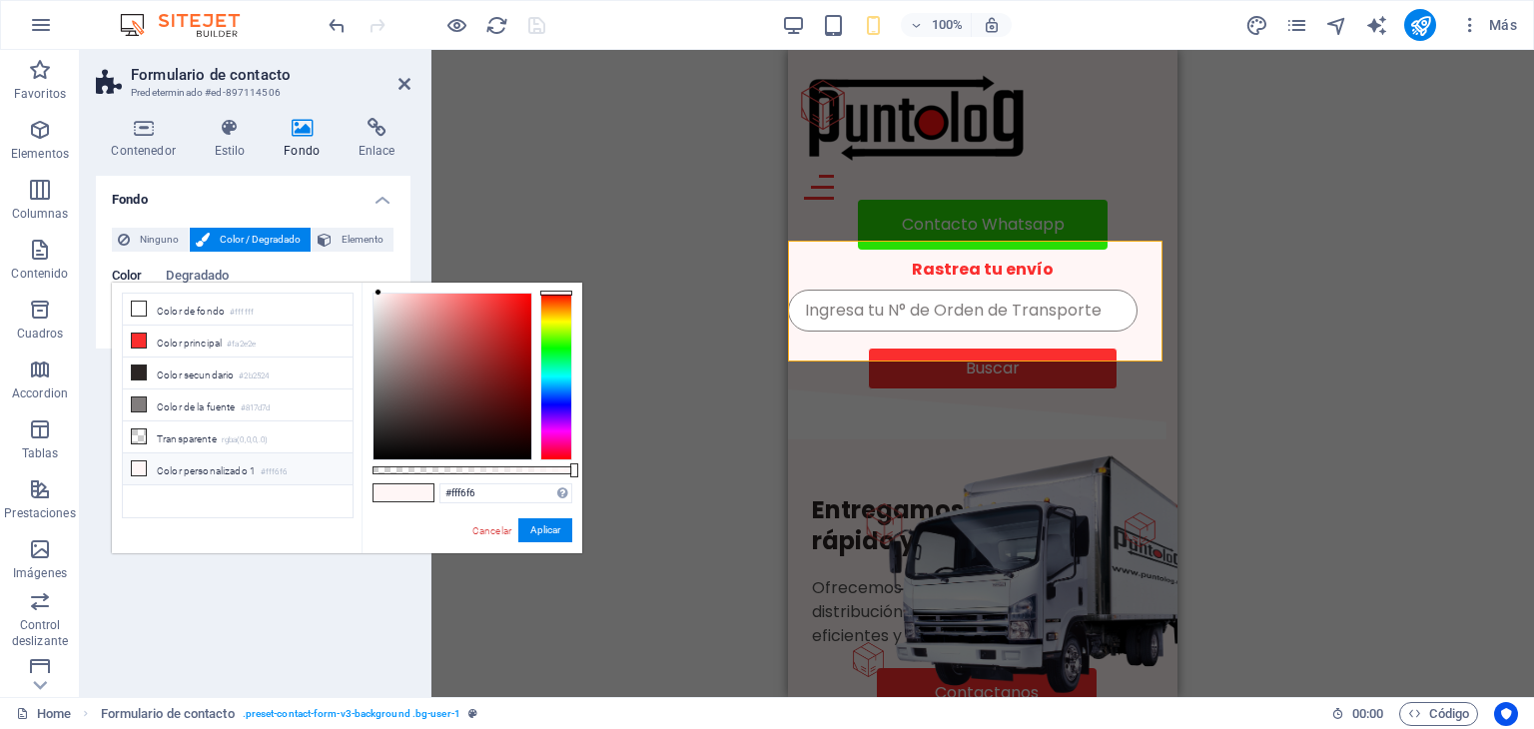
click at [389, 493] on span at bounding box center [388, 492] width 30 height 17
drag, startPoint x: 389, startPoint y: 493, endPoint x: 156, endPoint y: 306, distance: 299.8
click at [156, 306] on div "less Color de fondo #ffffff Color principal #fa2e2e Color secundario #2b2524 Co…" at bounding box center [347, 418] width 470 height 271
click at [156, 306] on li "Color de fondo #ffffff" at bounding box center [238, 310] width 230 height 32
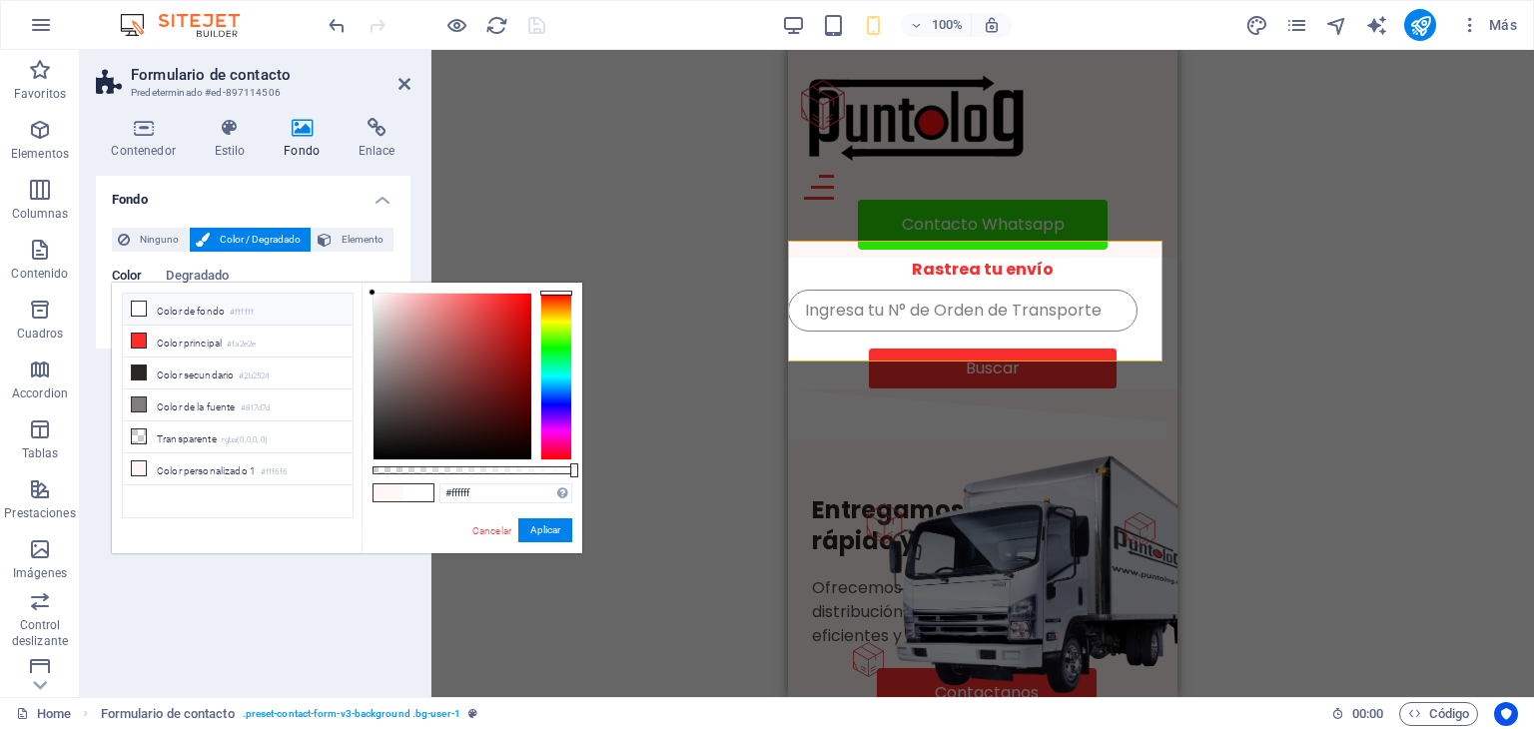
click at [394, 495] on span at bounding box center [388, 492] width 30 height 17
type input "#fdfdfd"
click at [372, 294] on div at bounding box center [372, 293] width 7 height 7
click at [551, 526] on button "Aplicar" at bounding box center [545, 530] width 54 height 24
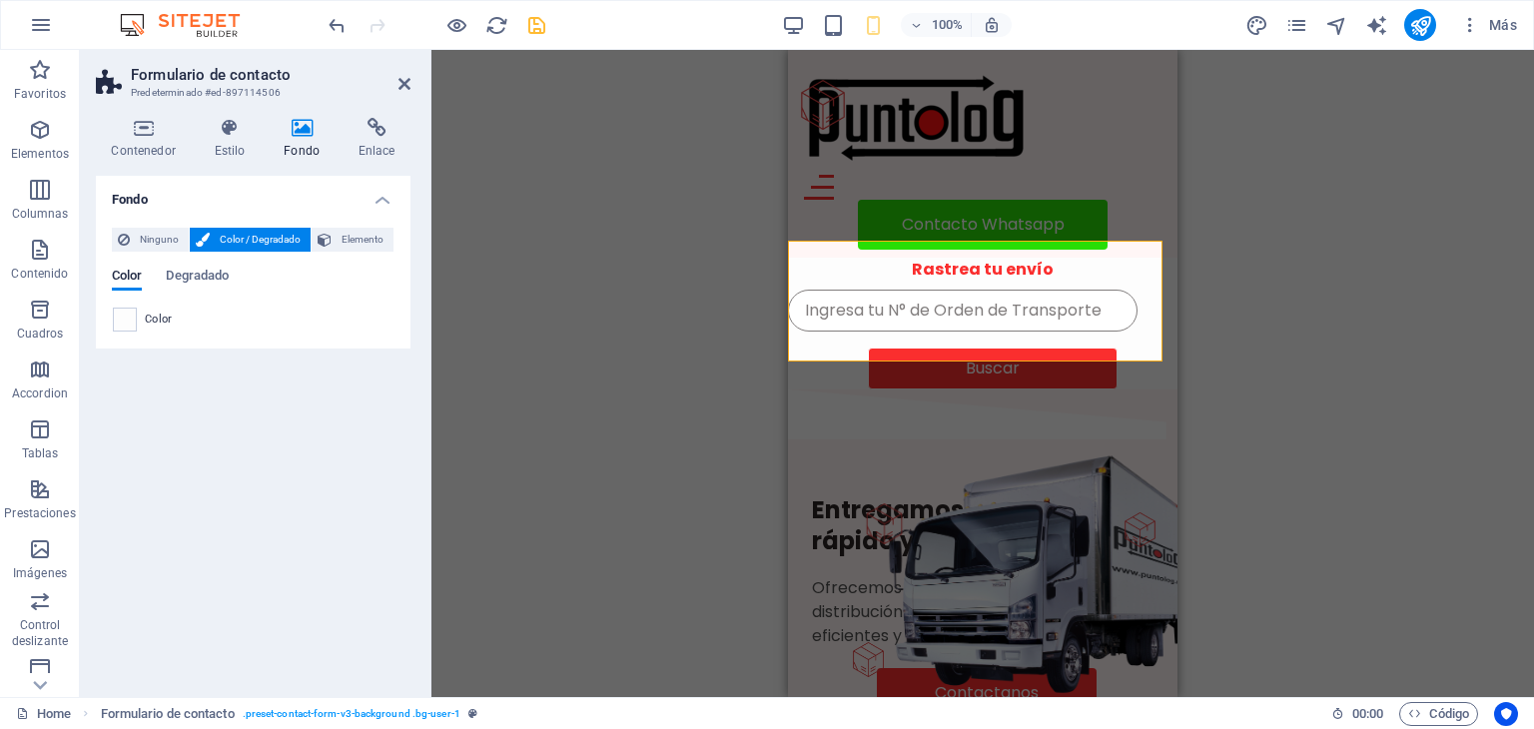
click at [611, 496] on div "Arrastra aquí para reemplazar el contenido existente. Si quieres crear un eleme…" at bounding box center [982, 373] width 1103 height 647
click at [541, 15] on icon "save" at bounding box center [536, 25] width 23 height 23
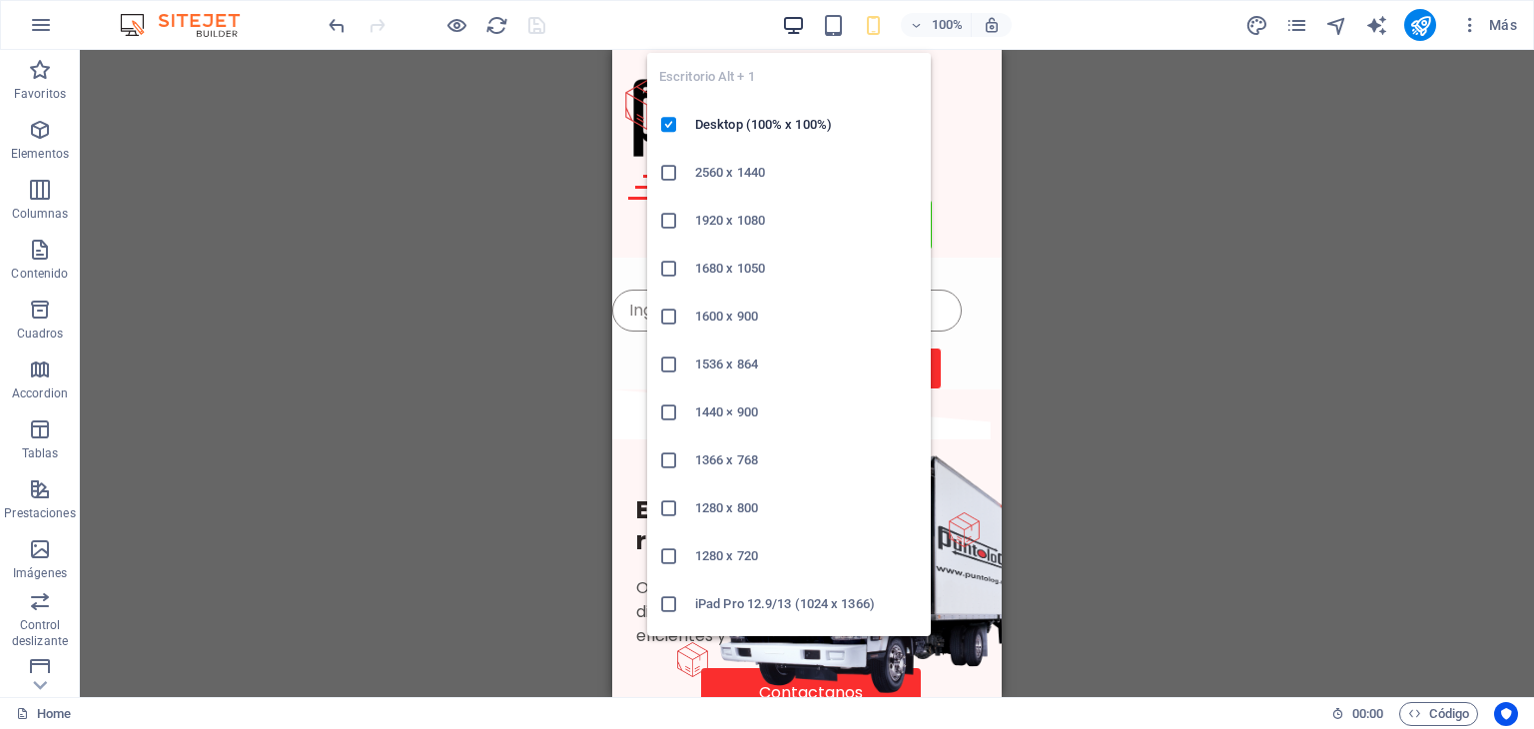
click at [798, 22] on icon "button" at bounding box center [793, 25] width 23 height 23
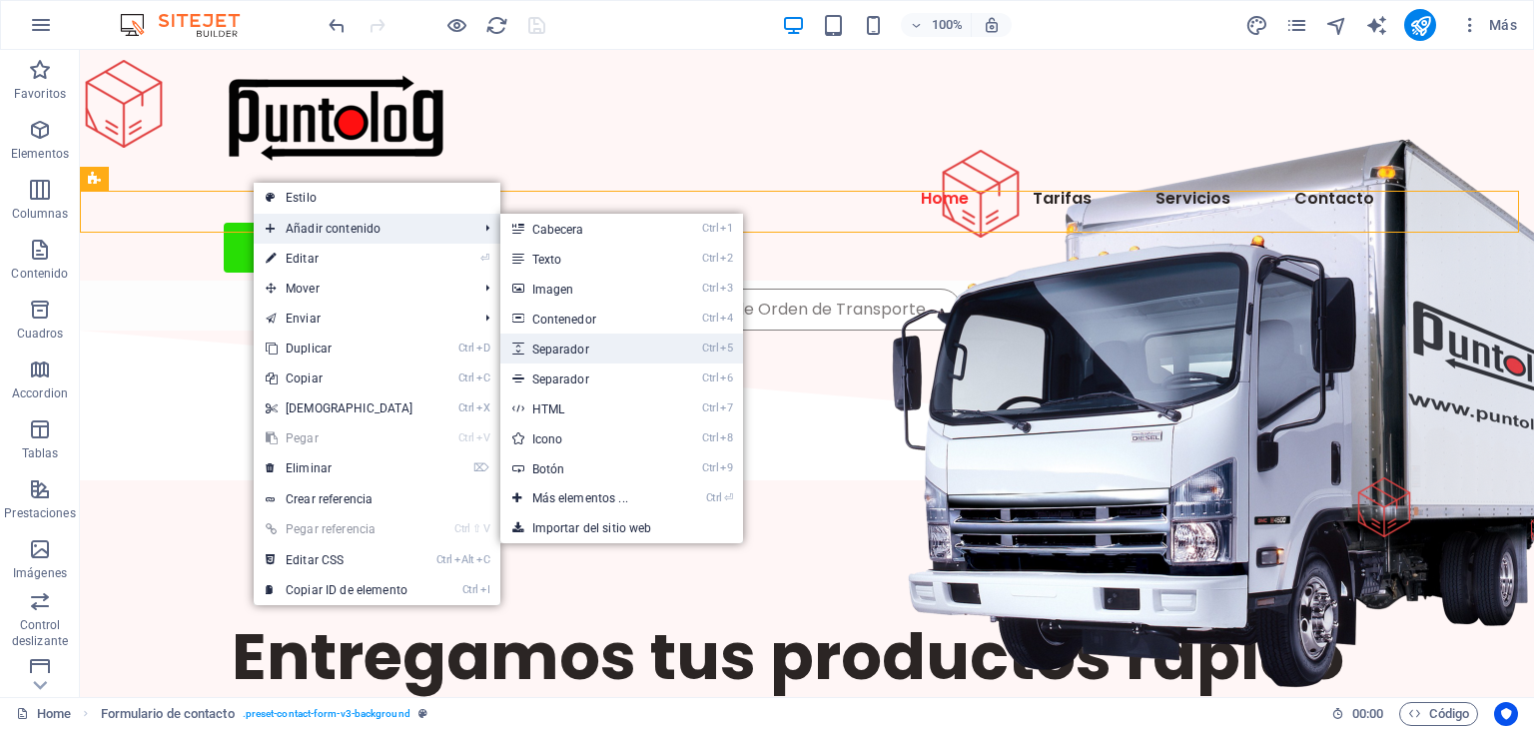
drag, startPoint x: 573, startPoint y: 345, endPoint x: 142, endPoint y: 295, distance: 434.3
click at [573, 345] on link "Ctrl 5 Separador" at bounding box center [584, 349] width 168 height 30
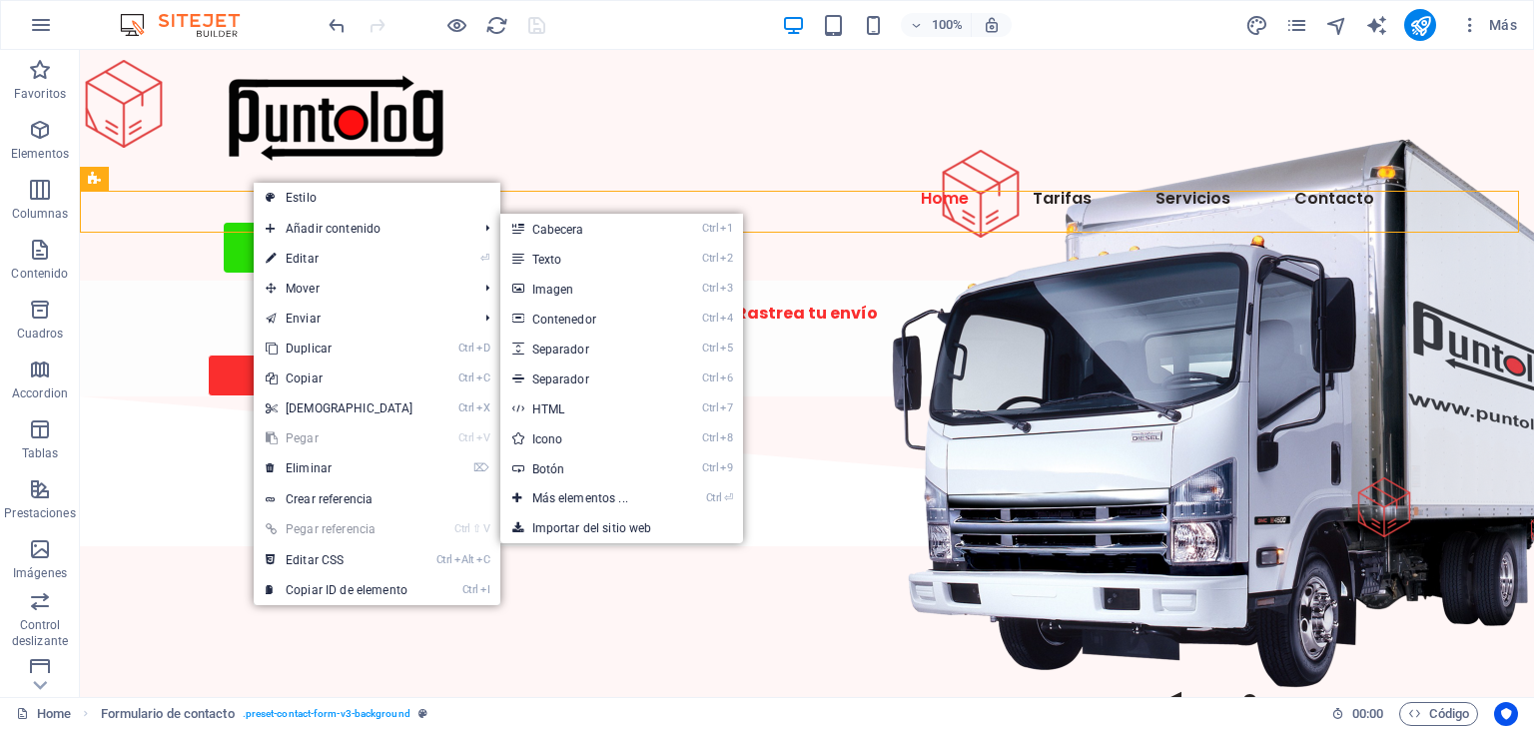
select select "px"
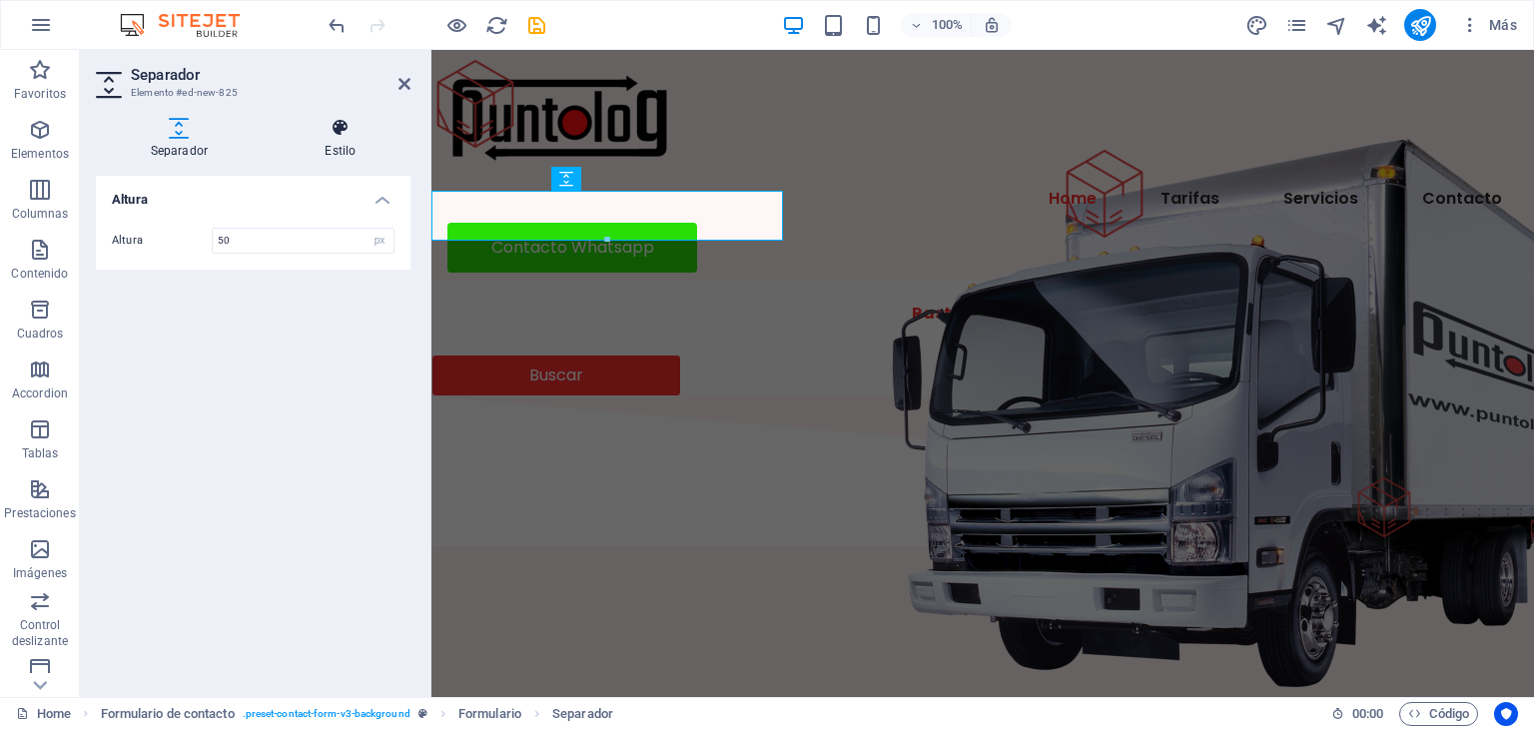
click at [349, 148] on h4 "Estilo" at bounding box center [341, 139] width 140 height 42
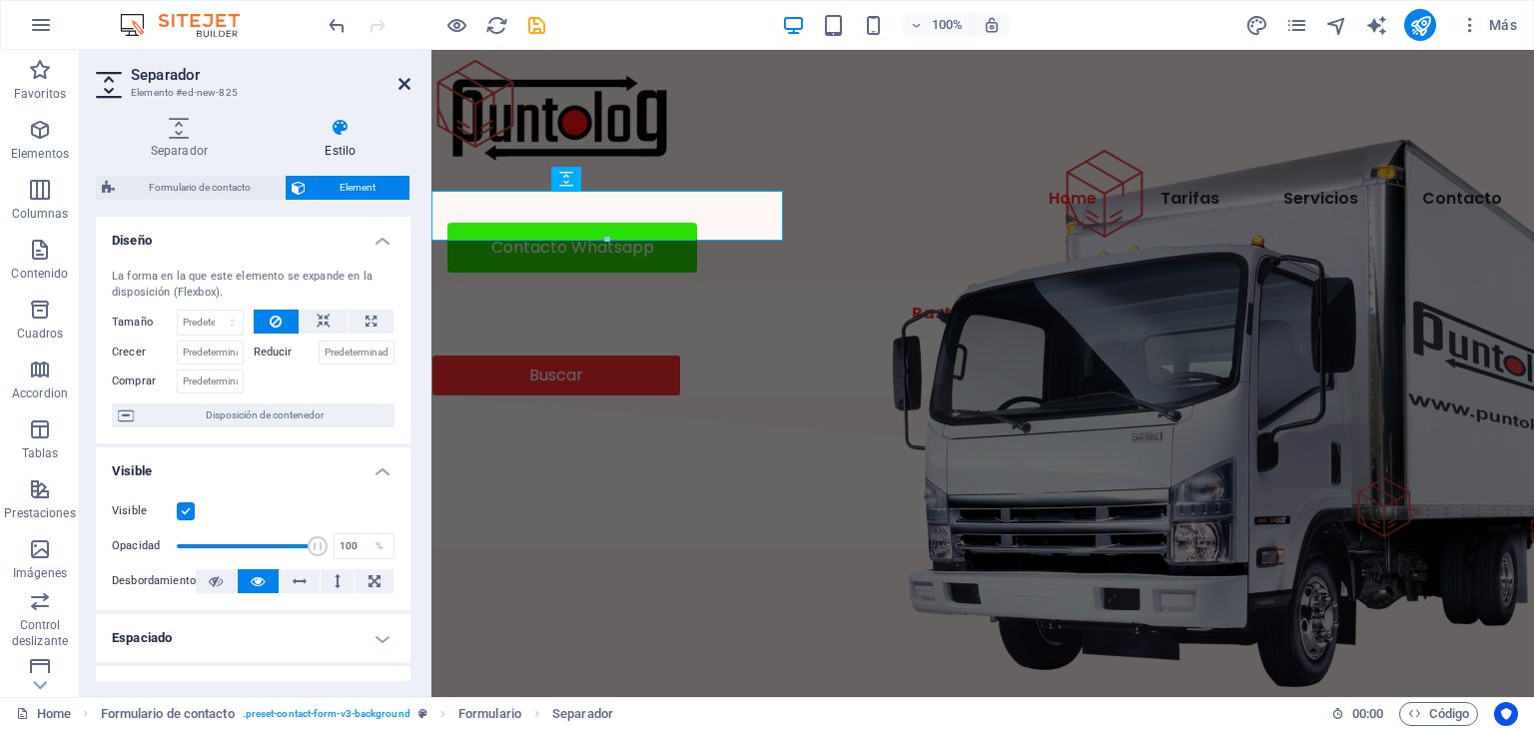
drag, startPoint x: 349, startPoint y: 148, endPoint x: 409, endPoint y: 82, distance: 89.8
click at [409, 82] on aside "Separador Elemento #ed-new-825 Separador Estilo Altura Altura 50 px rem vh vw F…" at bounding box center [256, 373] width 352 height 647
click at [402, 83] on icon at bounding box center [404, 84] width 12 height 16
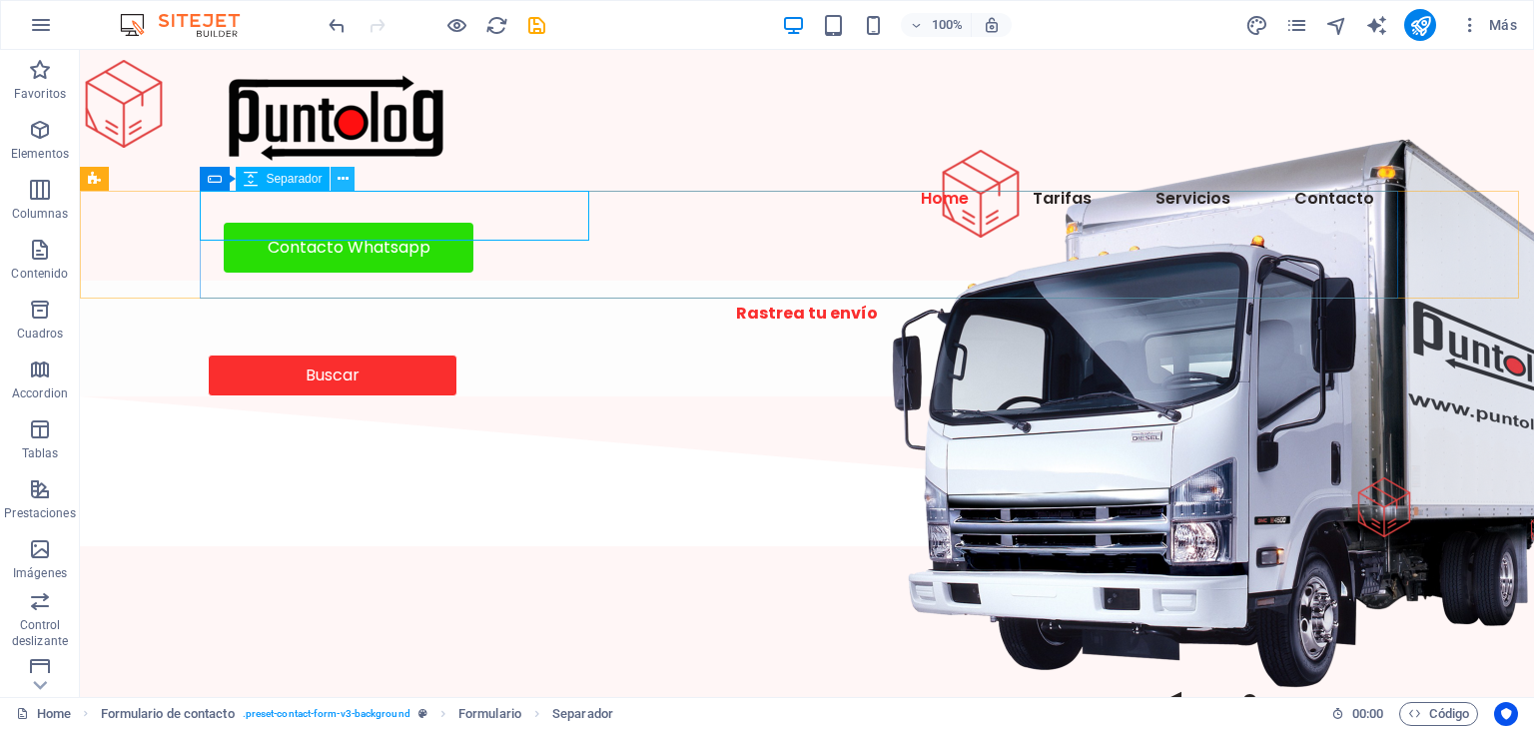
click at [341, 175] on icon at bounding box center [343, 179] width 11 height 21
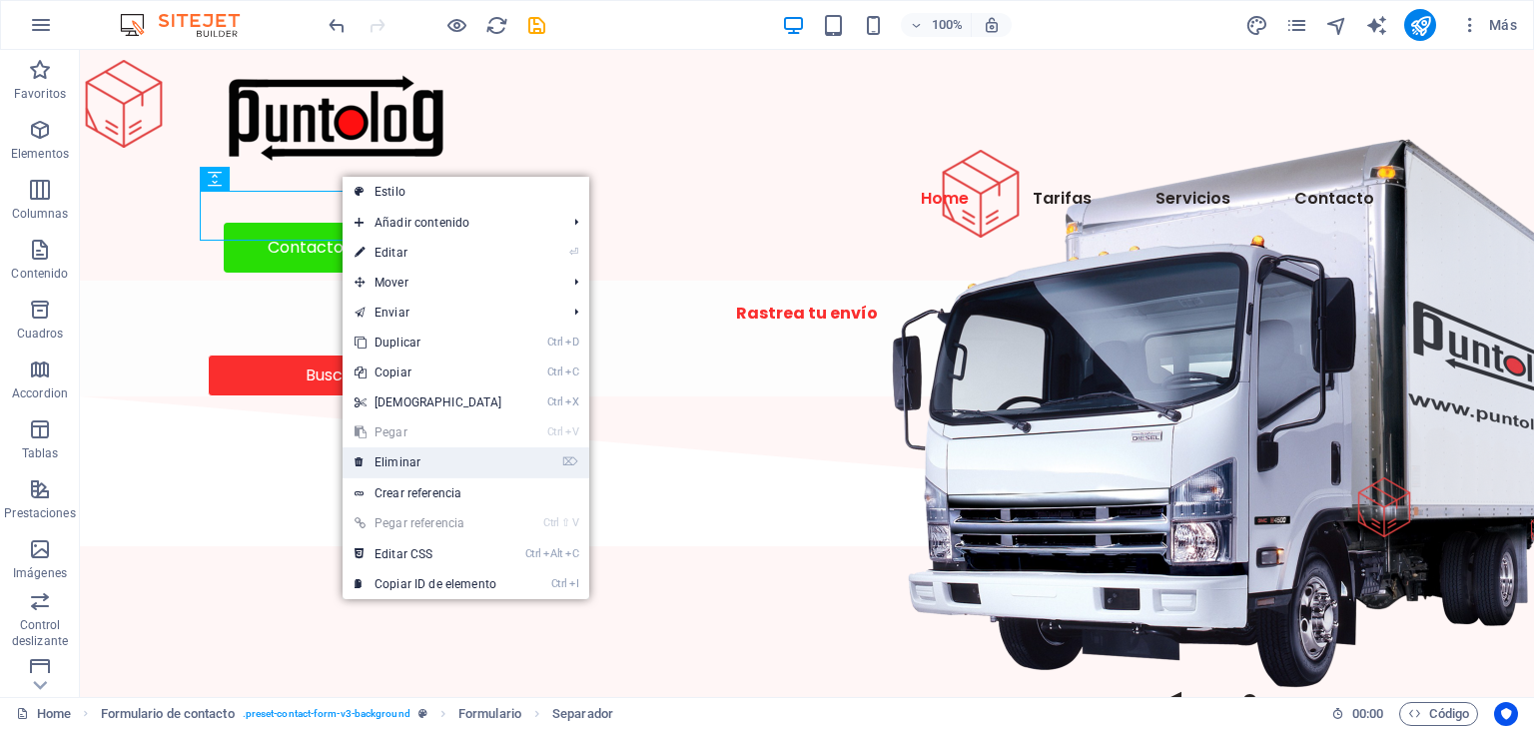
click at [399, 458] on link "⌦ Eliminar" at bounding box center [429, 462] width 172 height 30
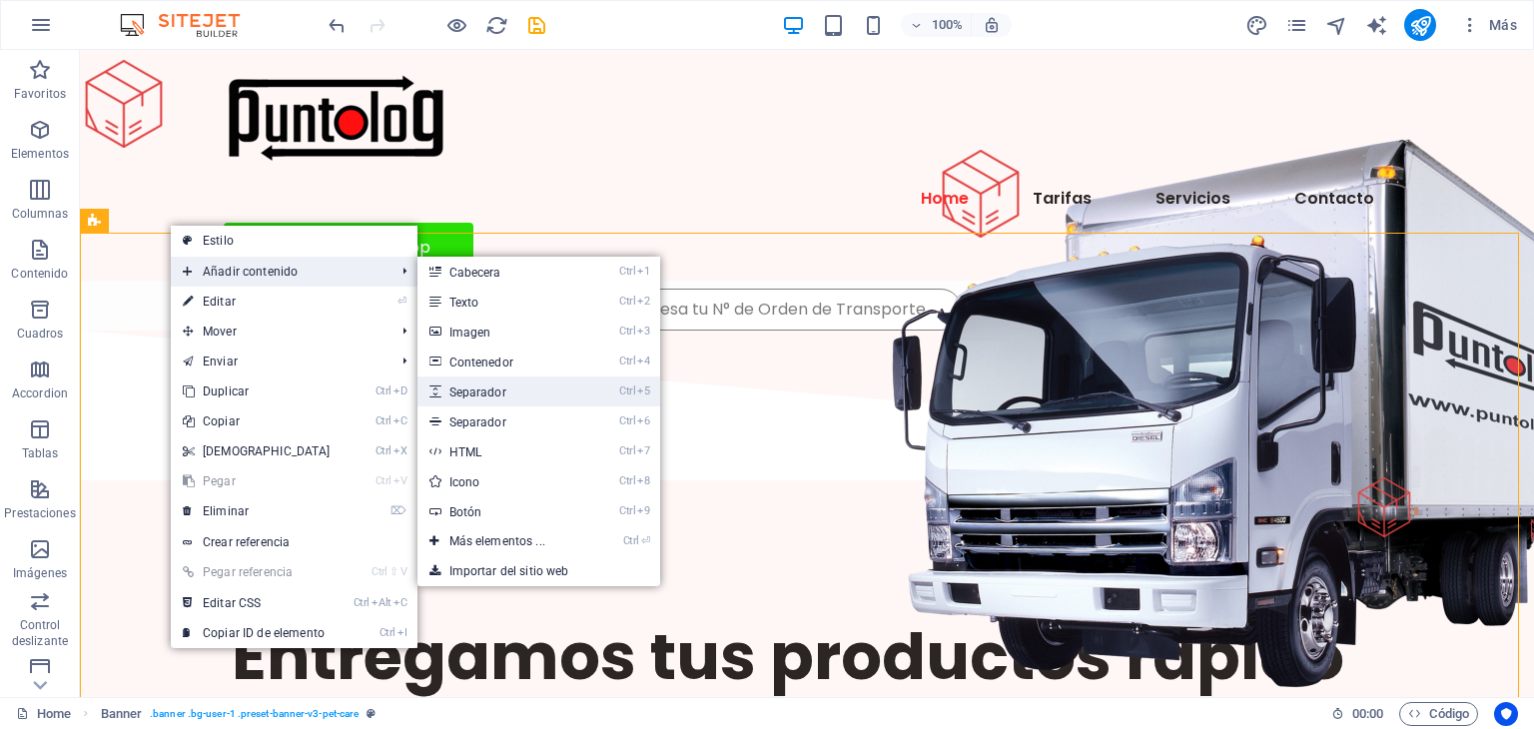
click at [491, 394] on link "Ctrl 5 Separador" at bounding box center [501, 391] width 168 height 30
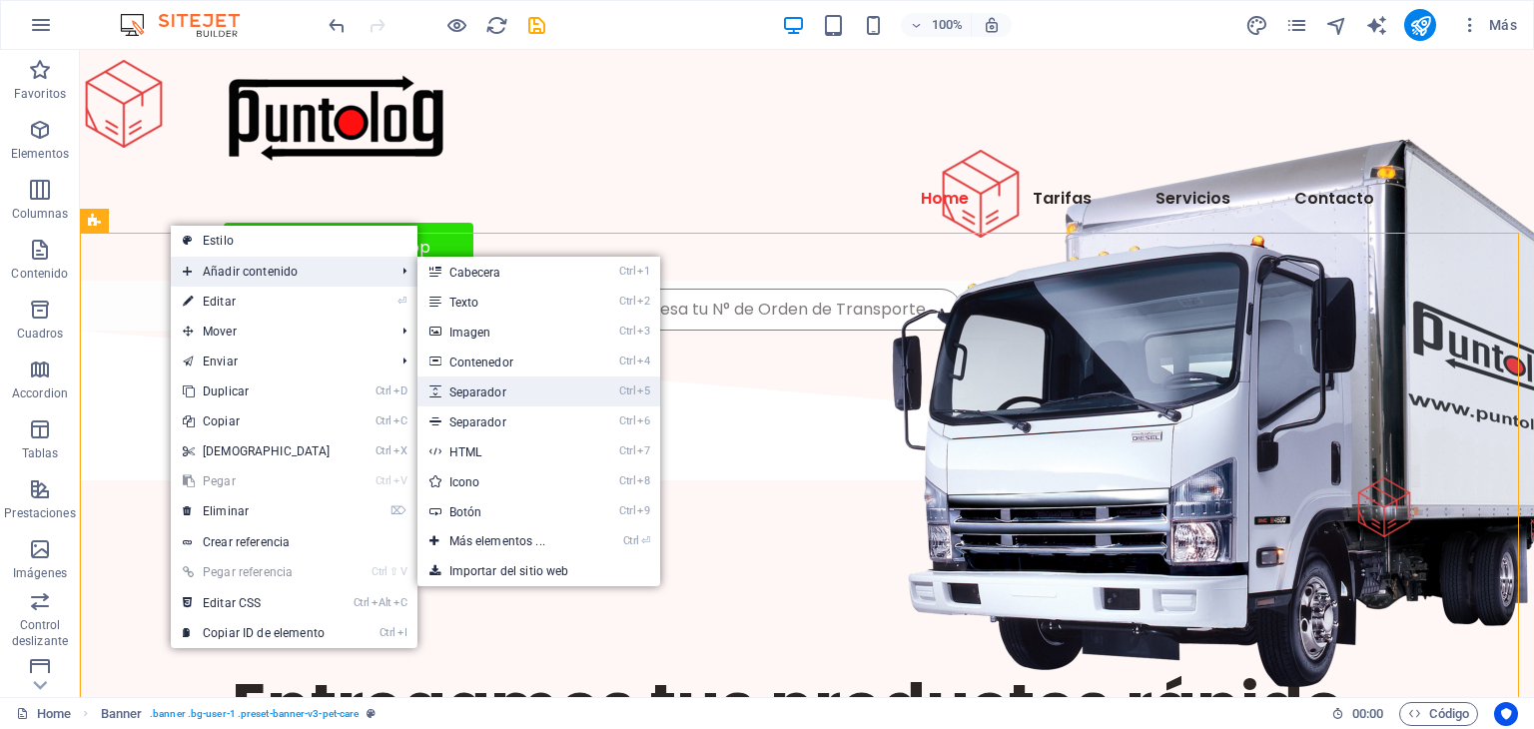
select select "px"
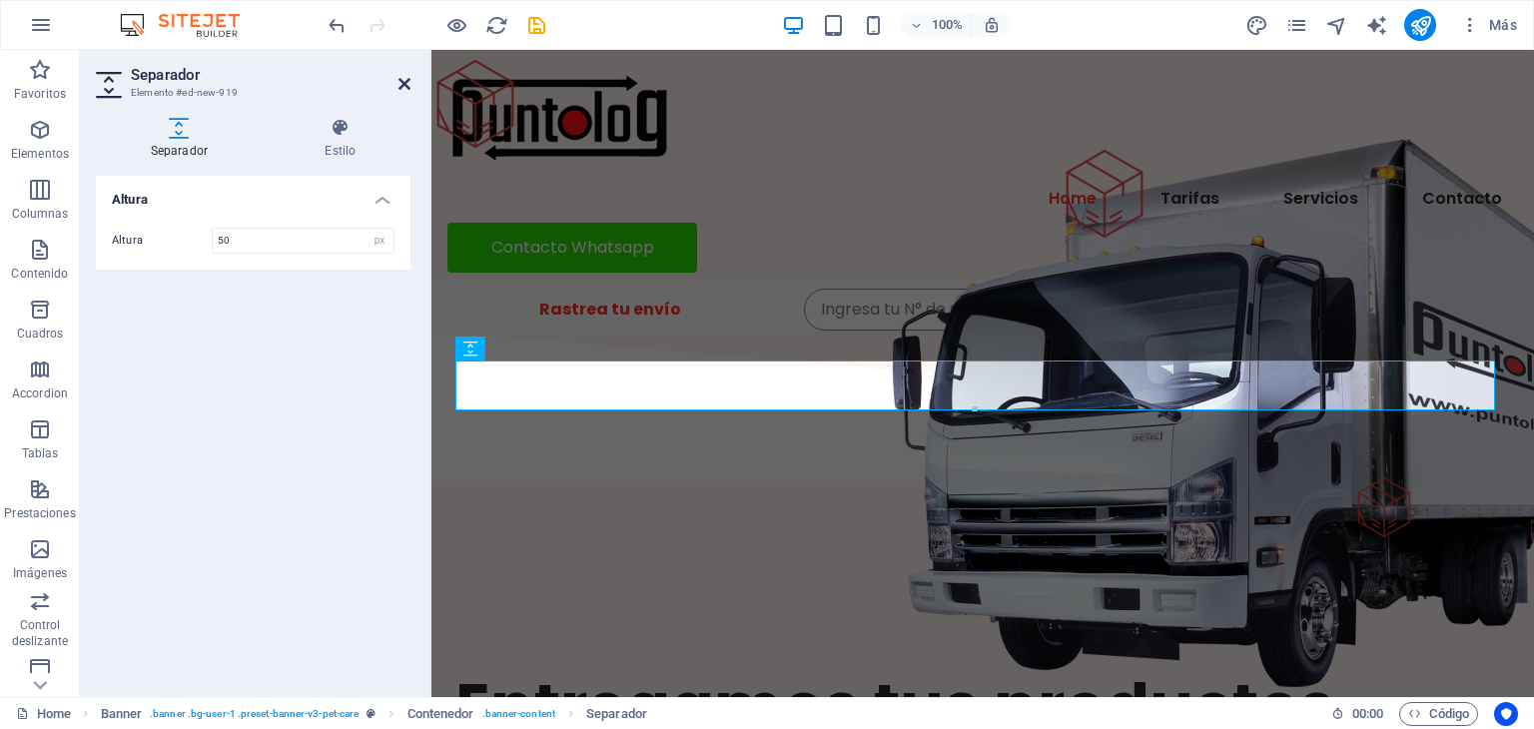
click at [404, 81] on icon at bounding box center [404, 84] width 12 height 16
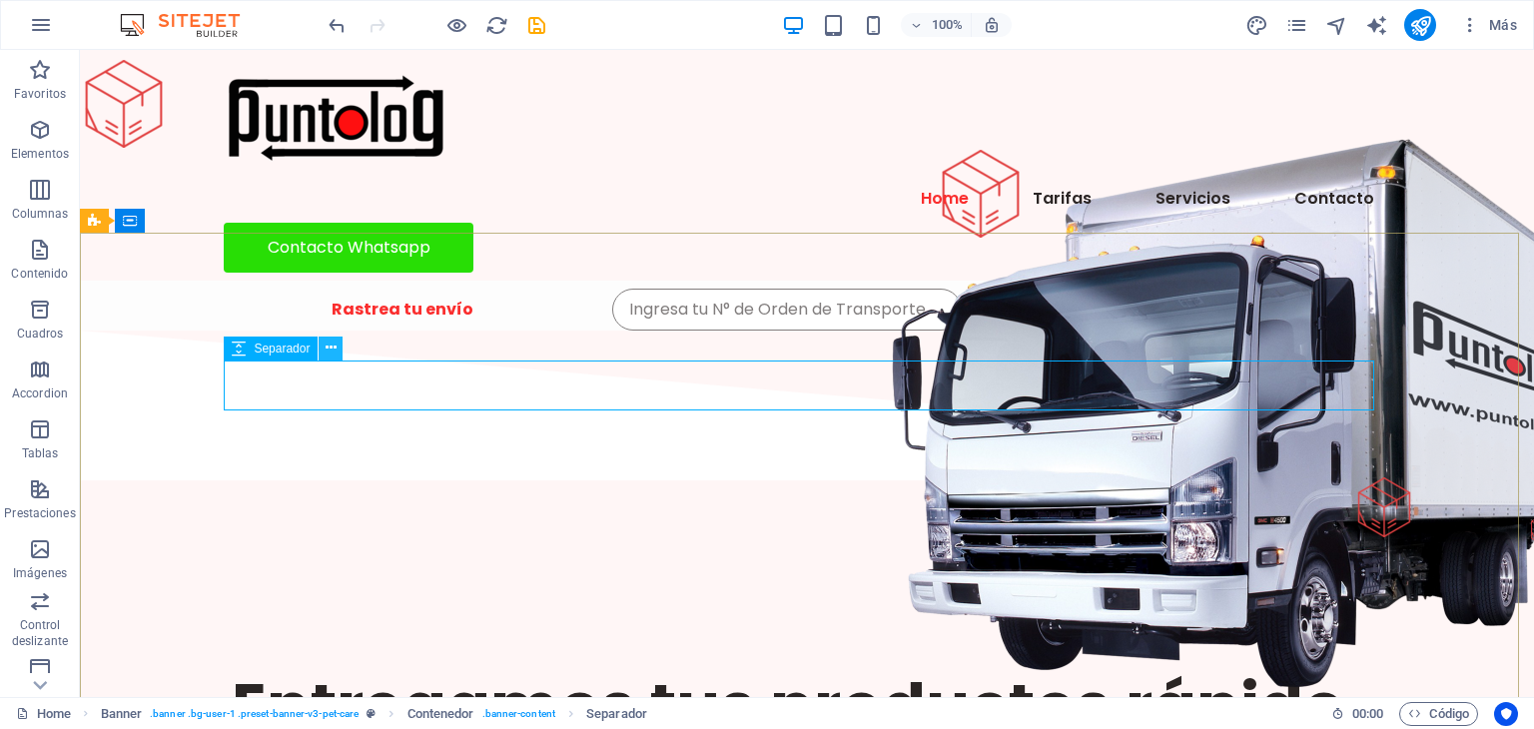
click at [336, 345] on icon at bounding box center [331, 348] width 11 height 21
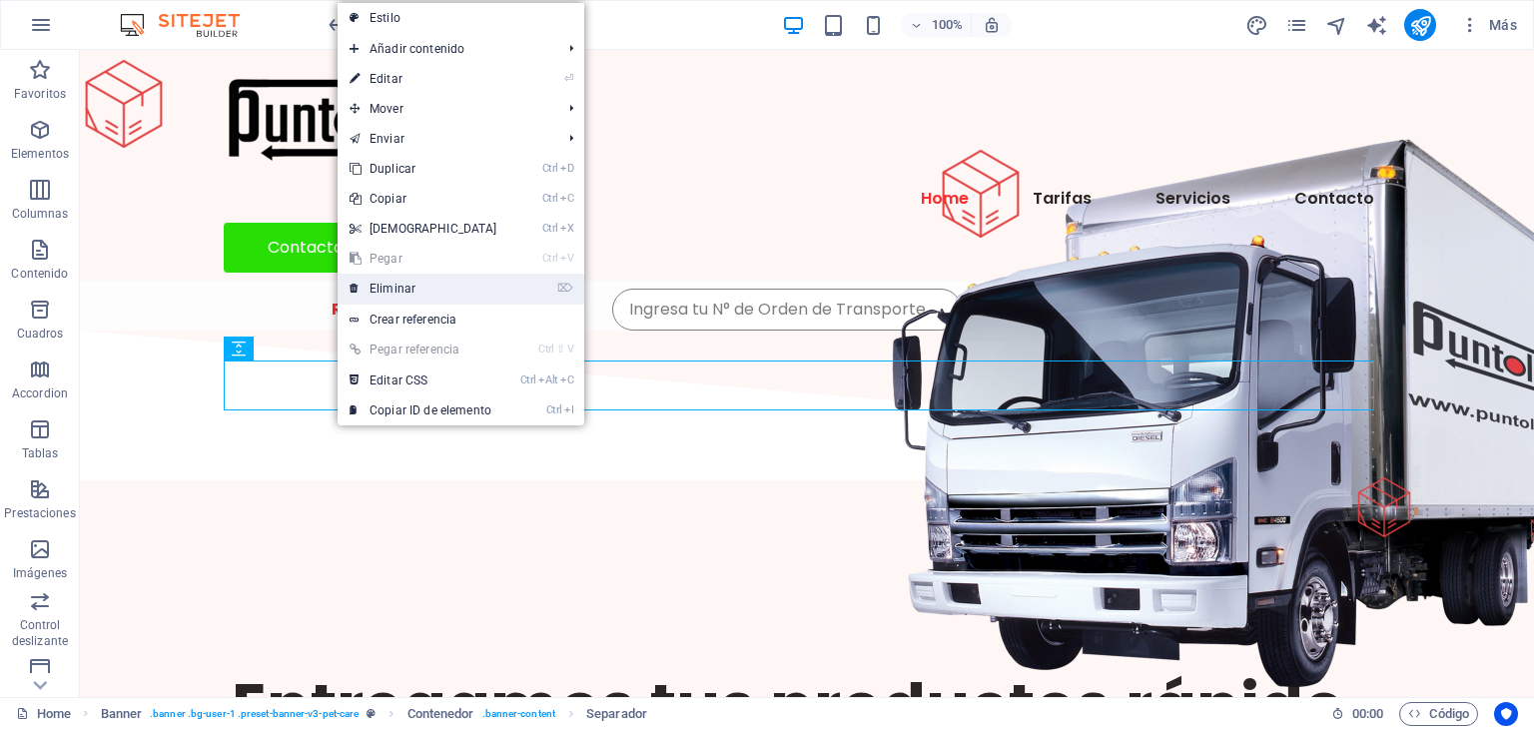
click at [395, 286] on link "⌦ Eliminar" at bounding box center [424, 289] width 172 height 30
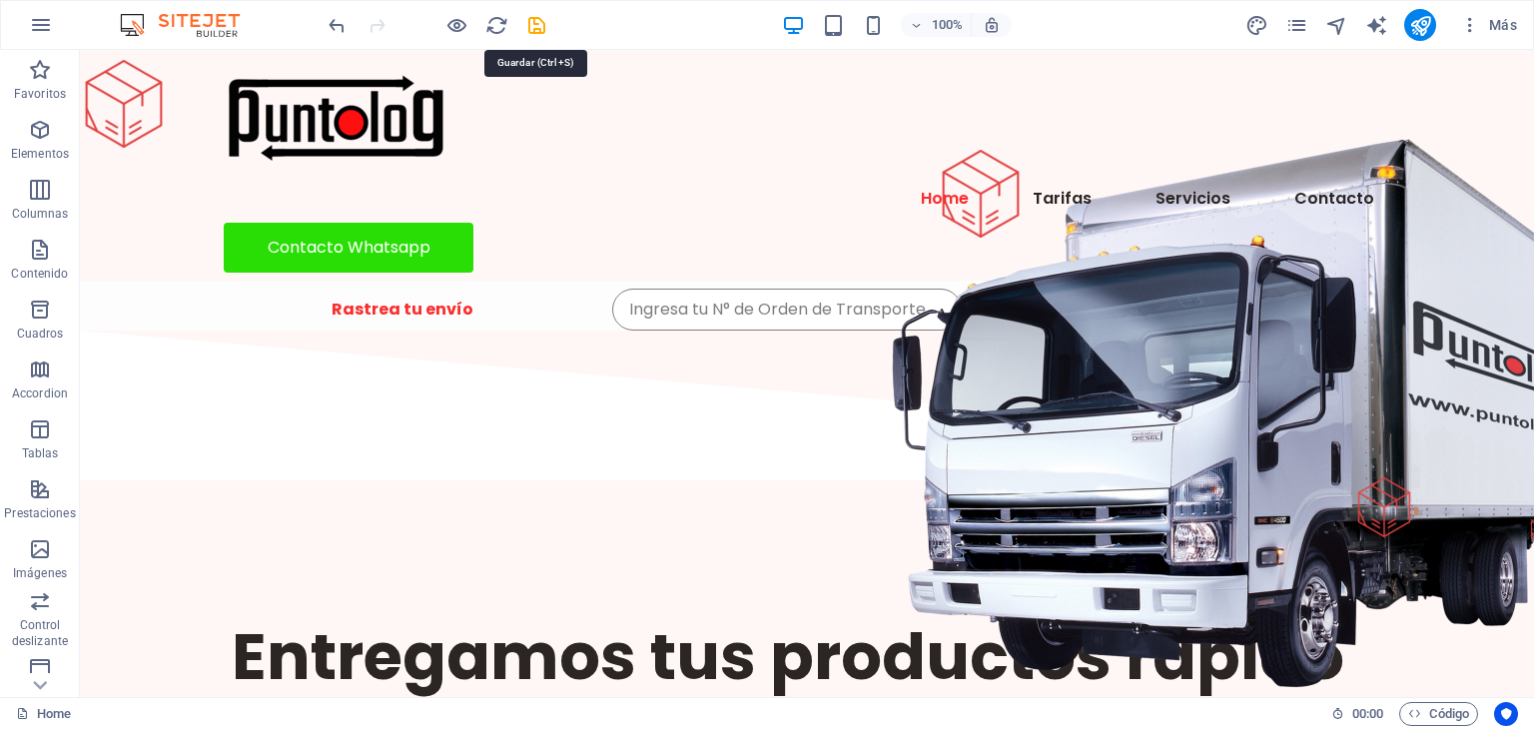
click at [539, 21] on icon "save" at bounding box center [536, 25] width 23 height 23
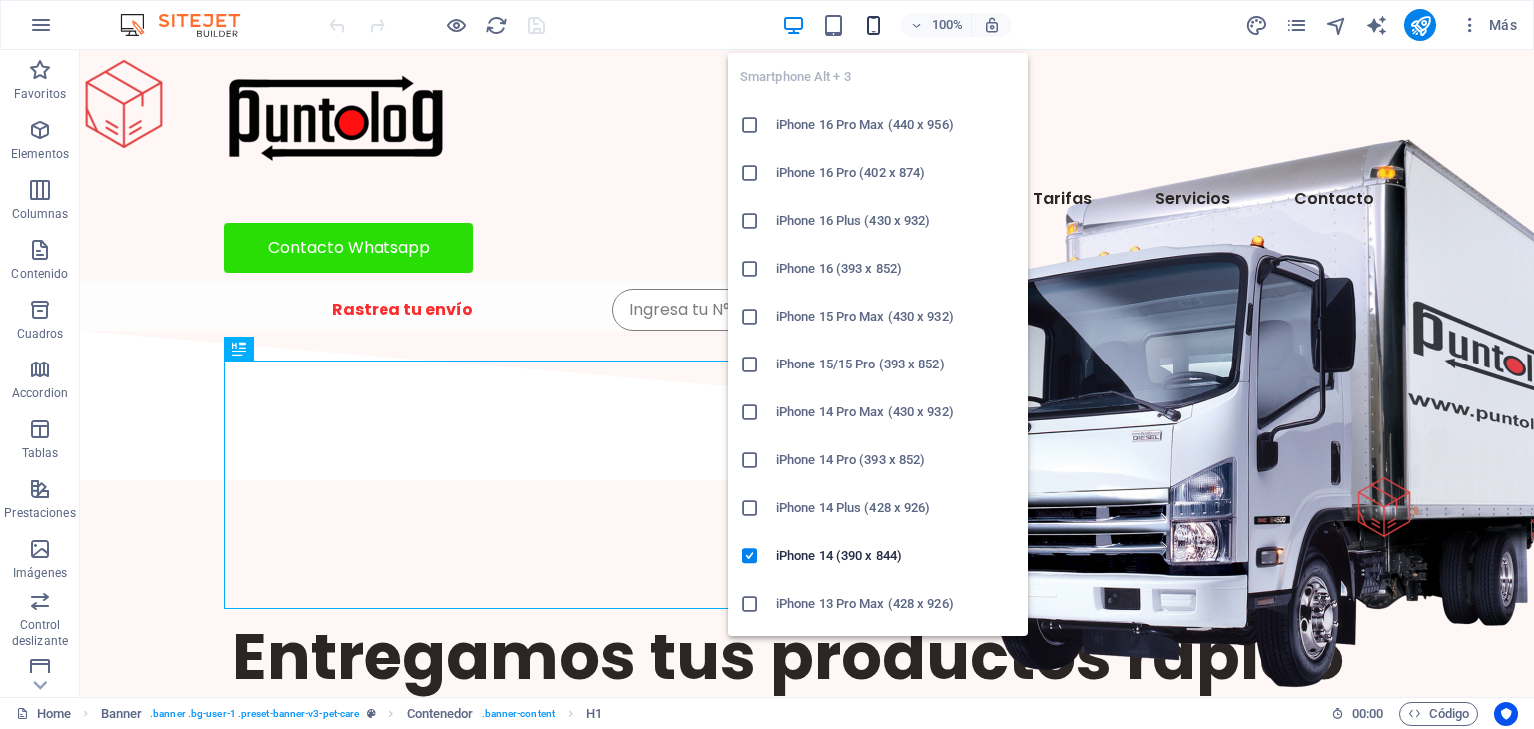
click at [0, 0] on icon "button" at bounding box center [0, 0] width 0 height 0
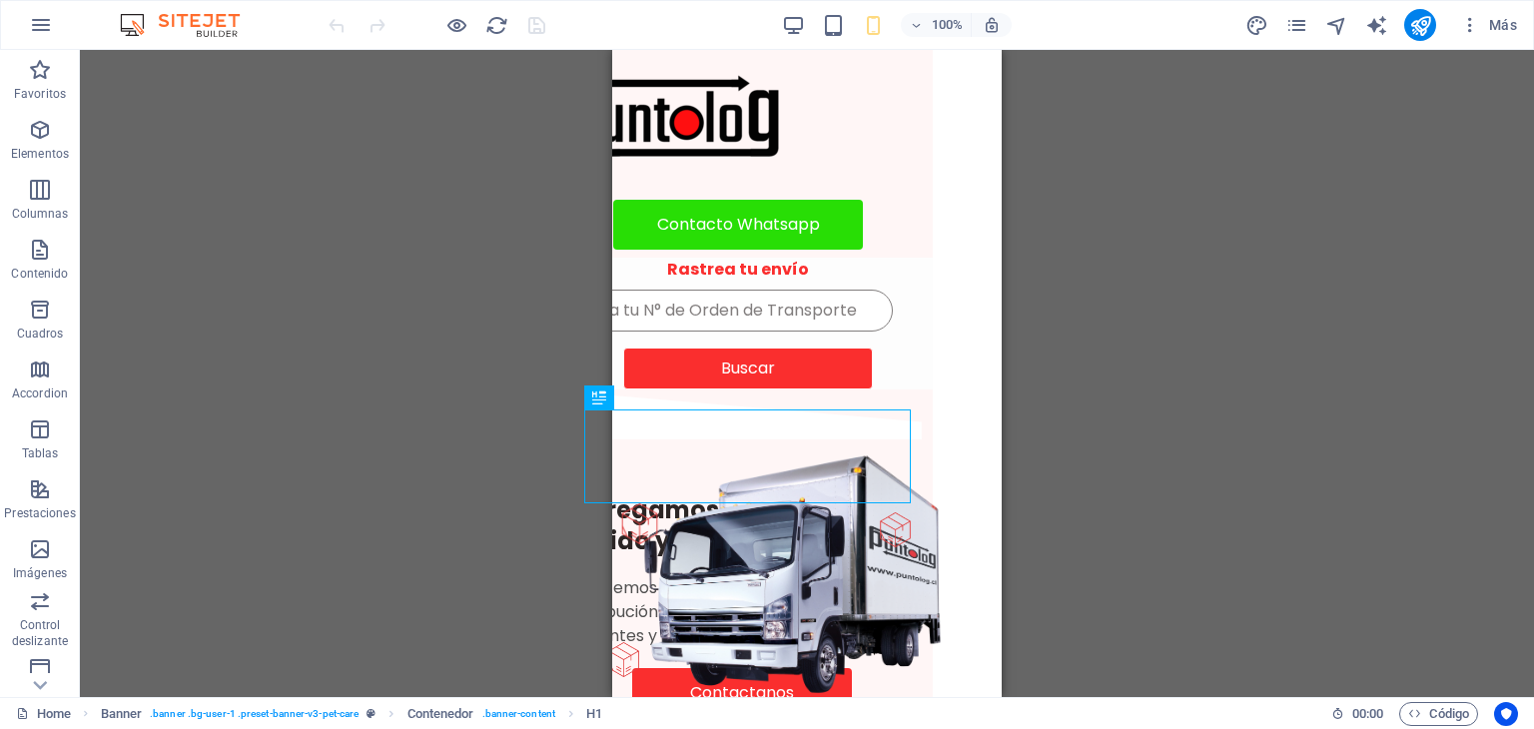
scroll to position [0, 80]
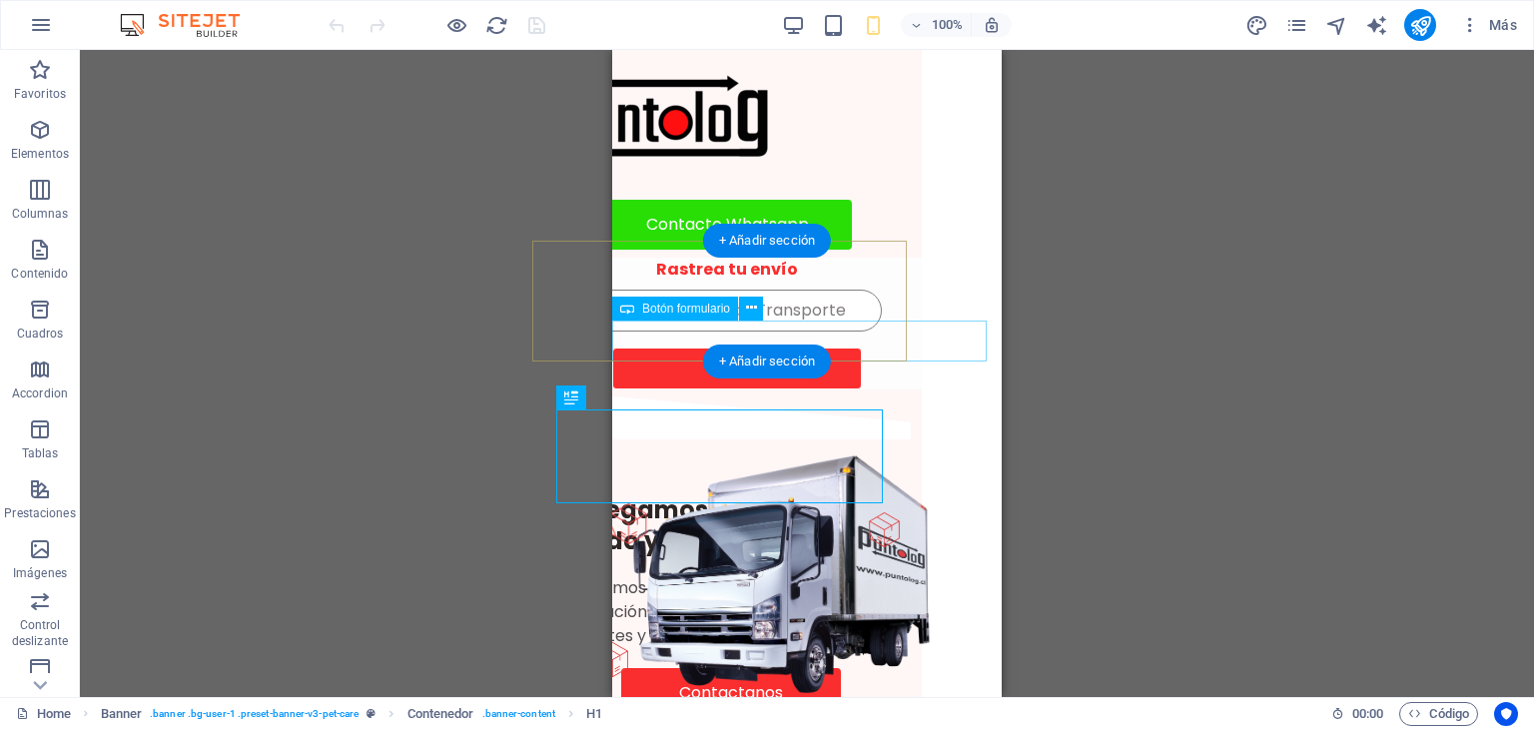
click at [963, 353] on div "Buscar" at bounding box center [806, 369] width 389 height 42
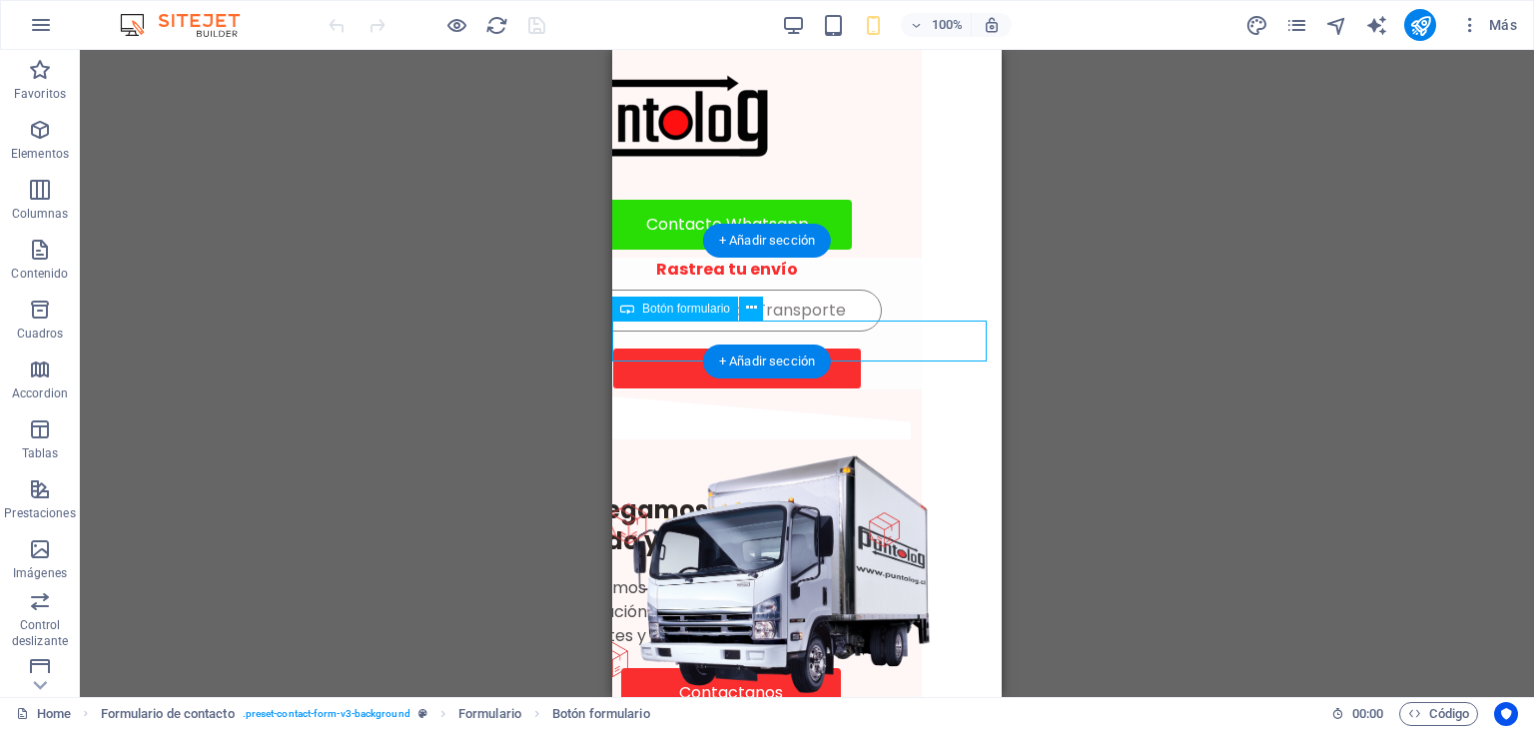
click at [964, 353] on div "Buscar" at bounding box center [806, 369] width 389 height 42
select select "px"
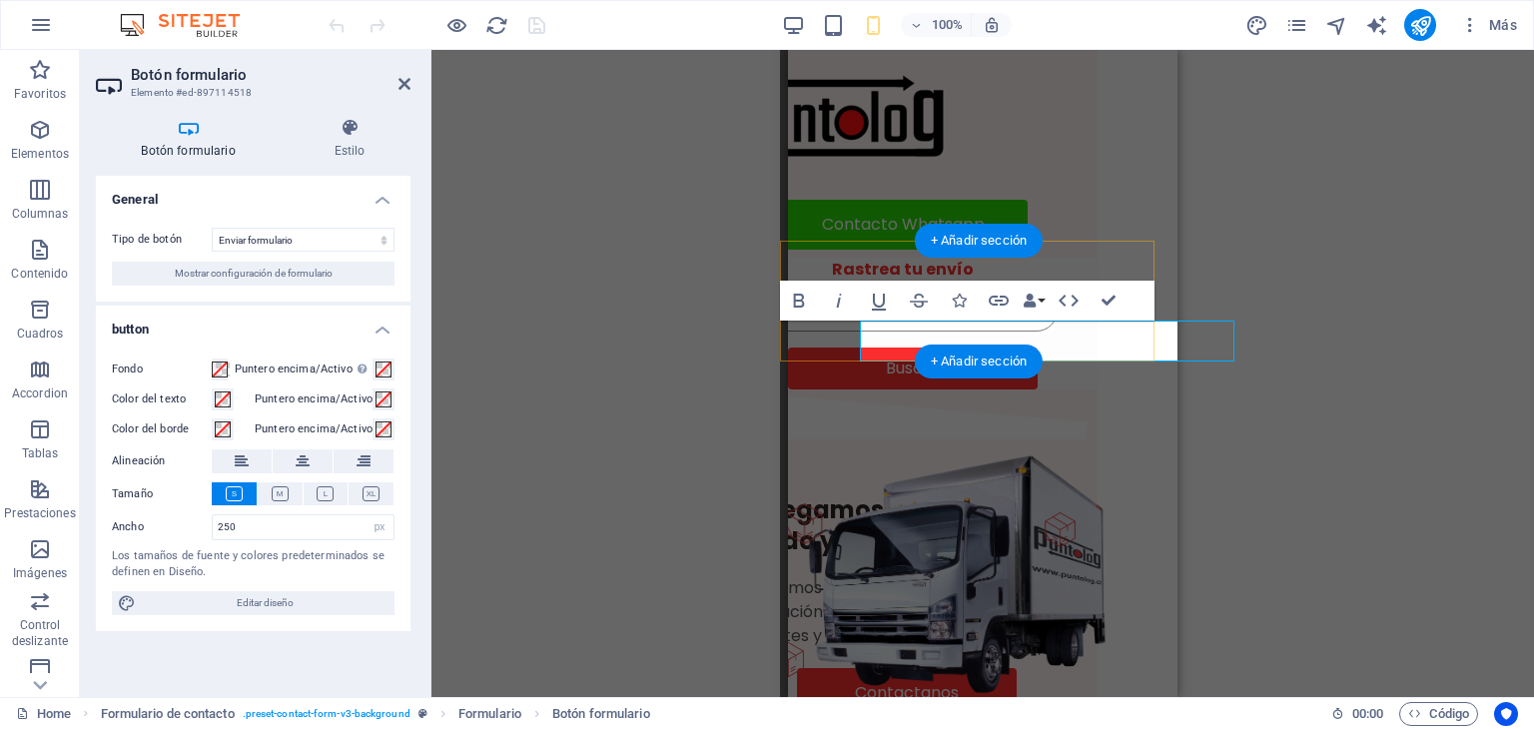
scroll to position [0, 8]
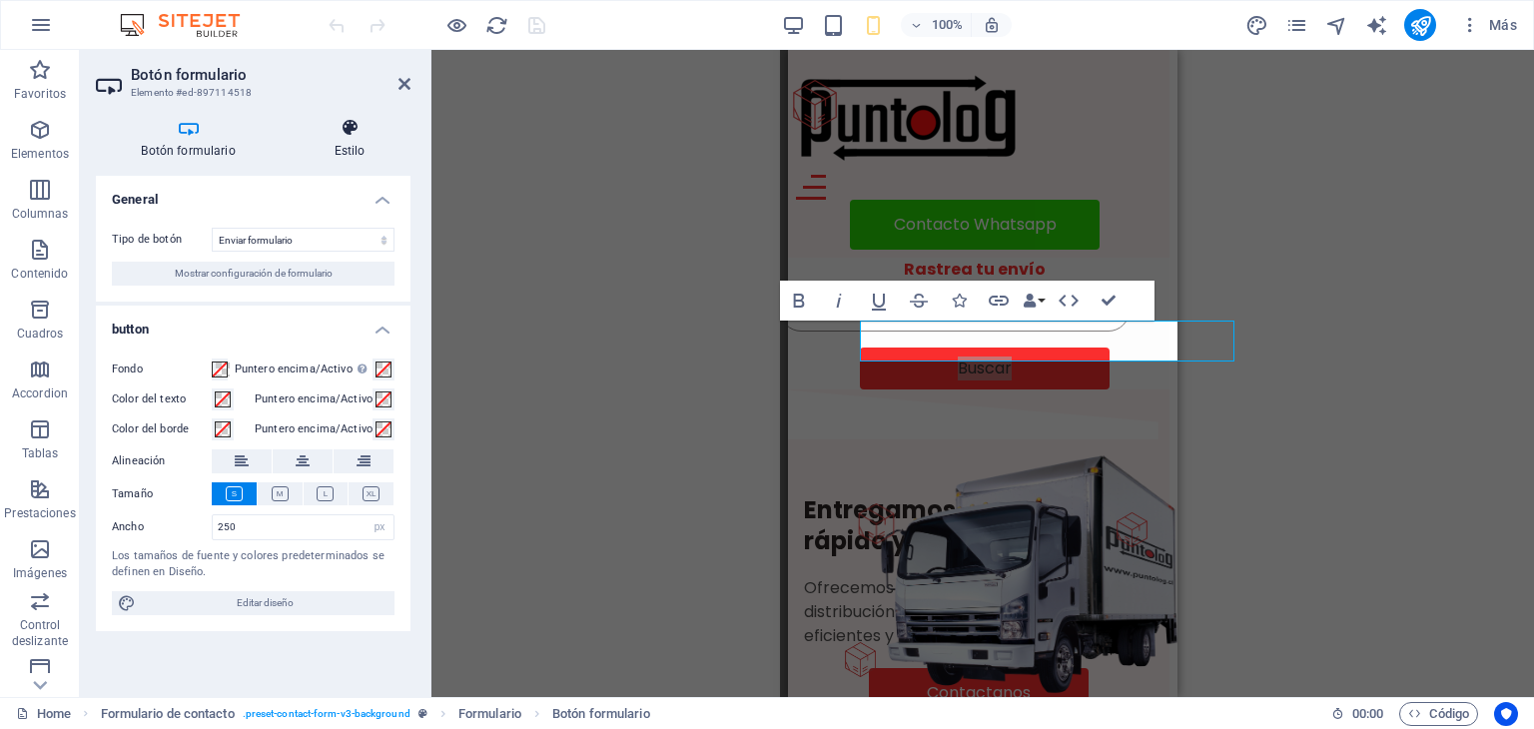
click at [336, 146] on h4 "Estilo" at bounding box center [350, 139] width 122 height 42
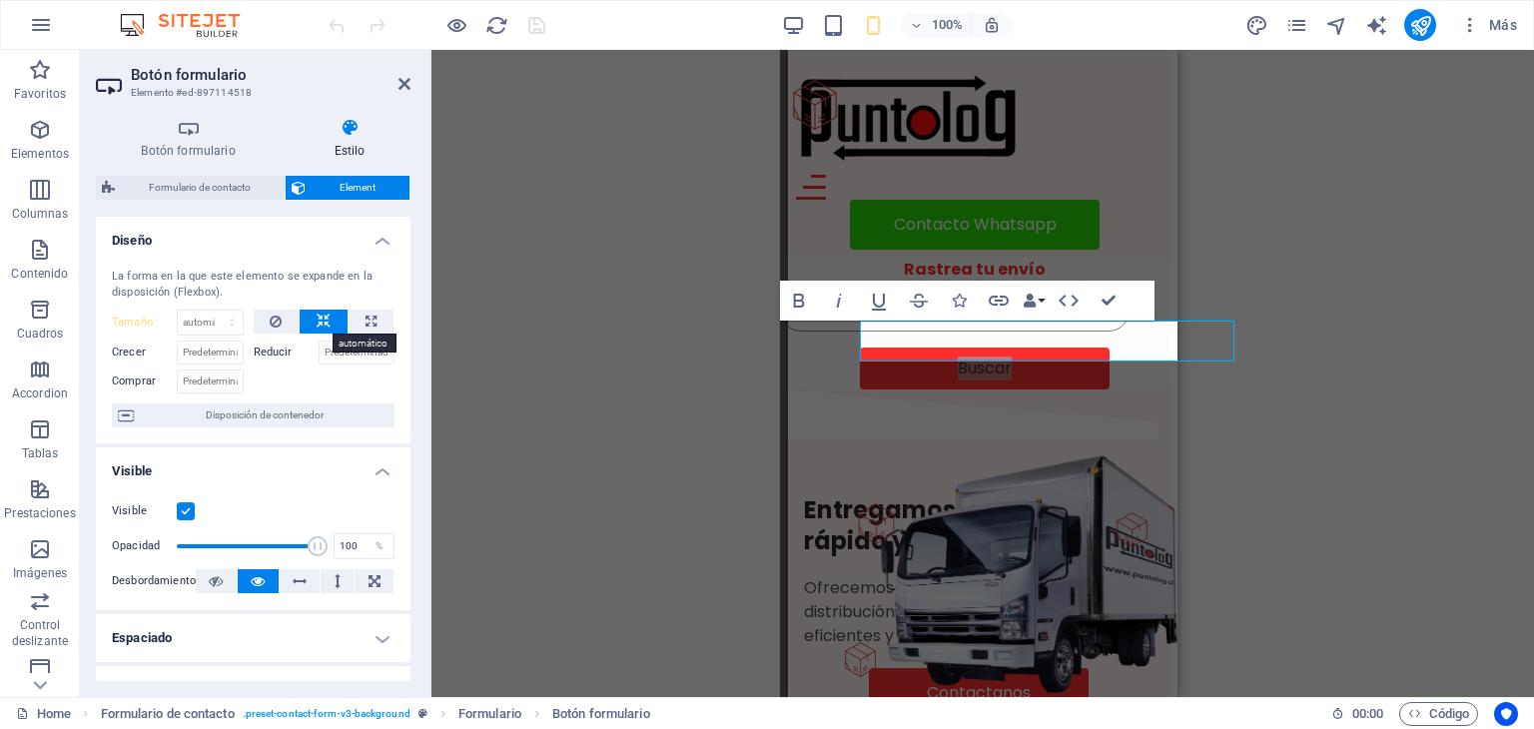
click at [326, 317] on icon at bounding box center [324, 322] width 14 height 24
click at [372, 322] on icon at bounding box center [371, 322] width 11 height 24
type input "100"
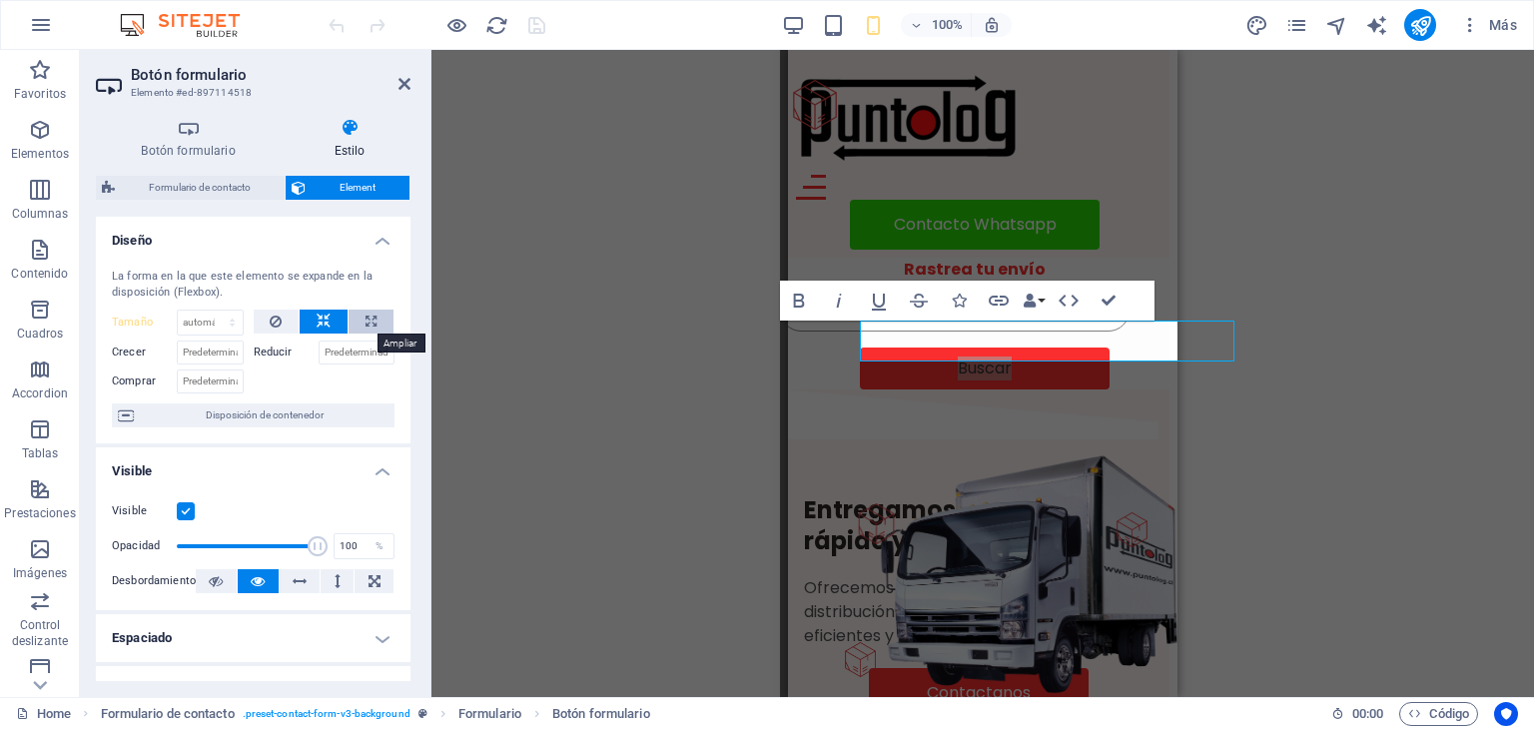
select select "%"
click at [270, 319] on icon at bounding box center [276, 322] width 12 height 24
select select "DISABLED_OPTION_VALUE"
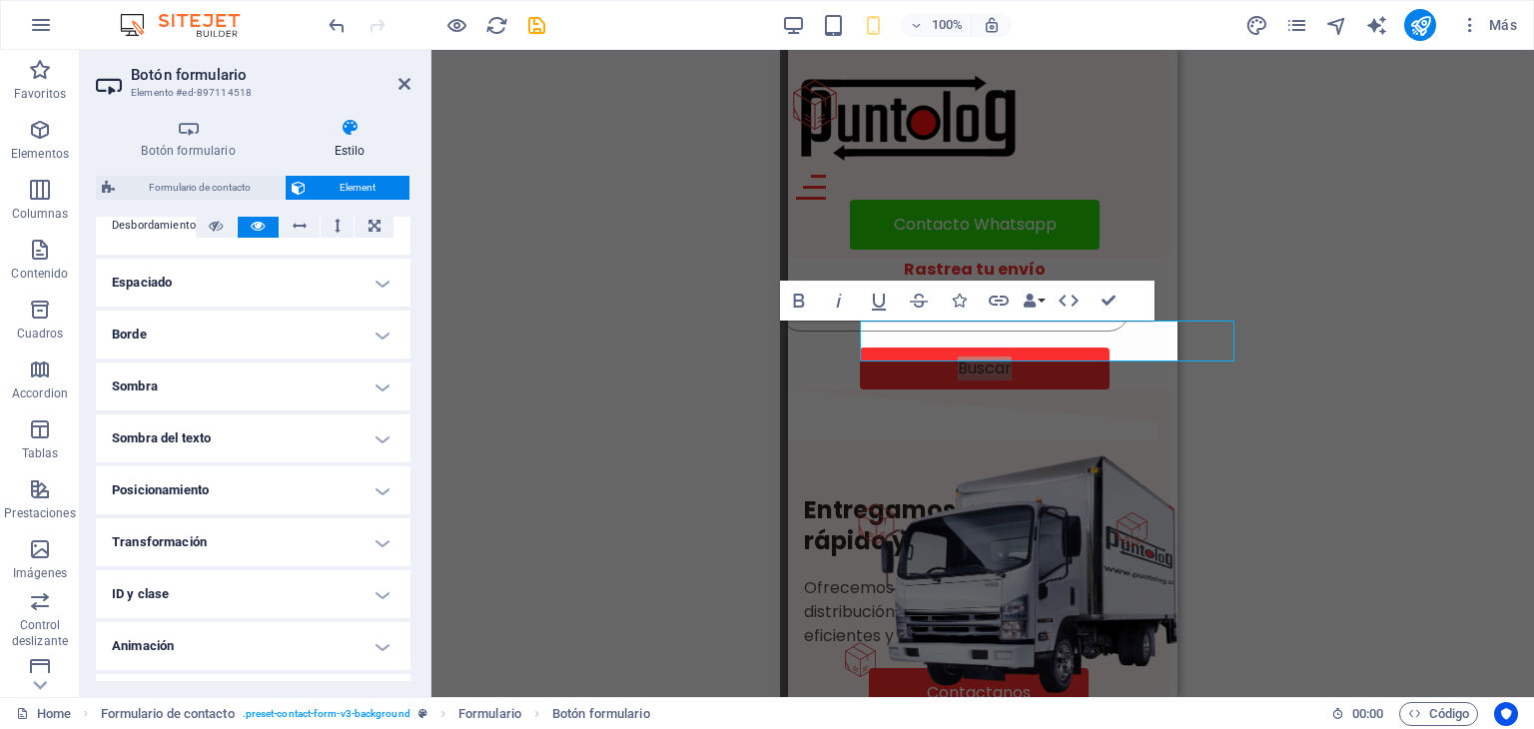
scroll to position [357, 0]
click at [381, 282] on h4 "Espaciado" at bounding box center [253, 282] width 315 height 48
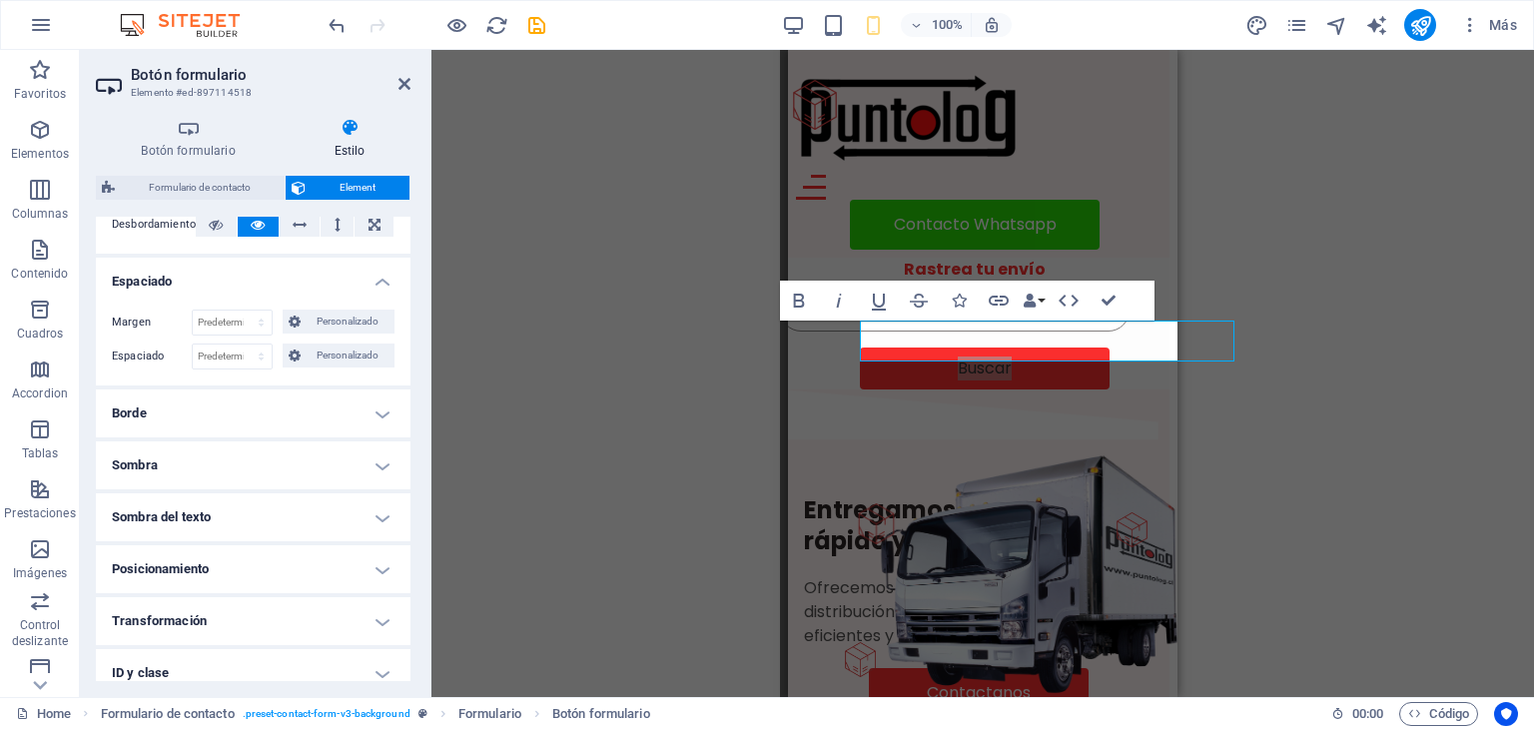
click at [381, 282] on h4 "Espaciado" at bounding box center [253, 276] width 315 height 36
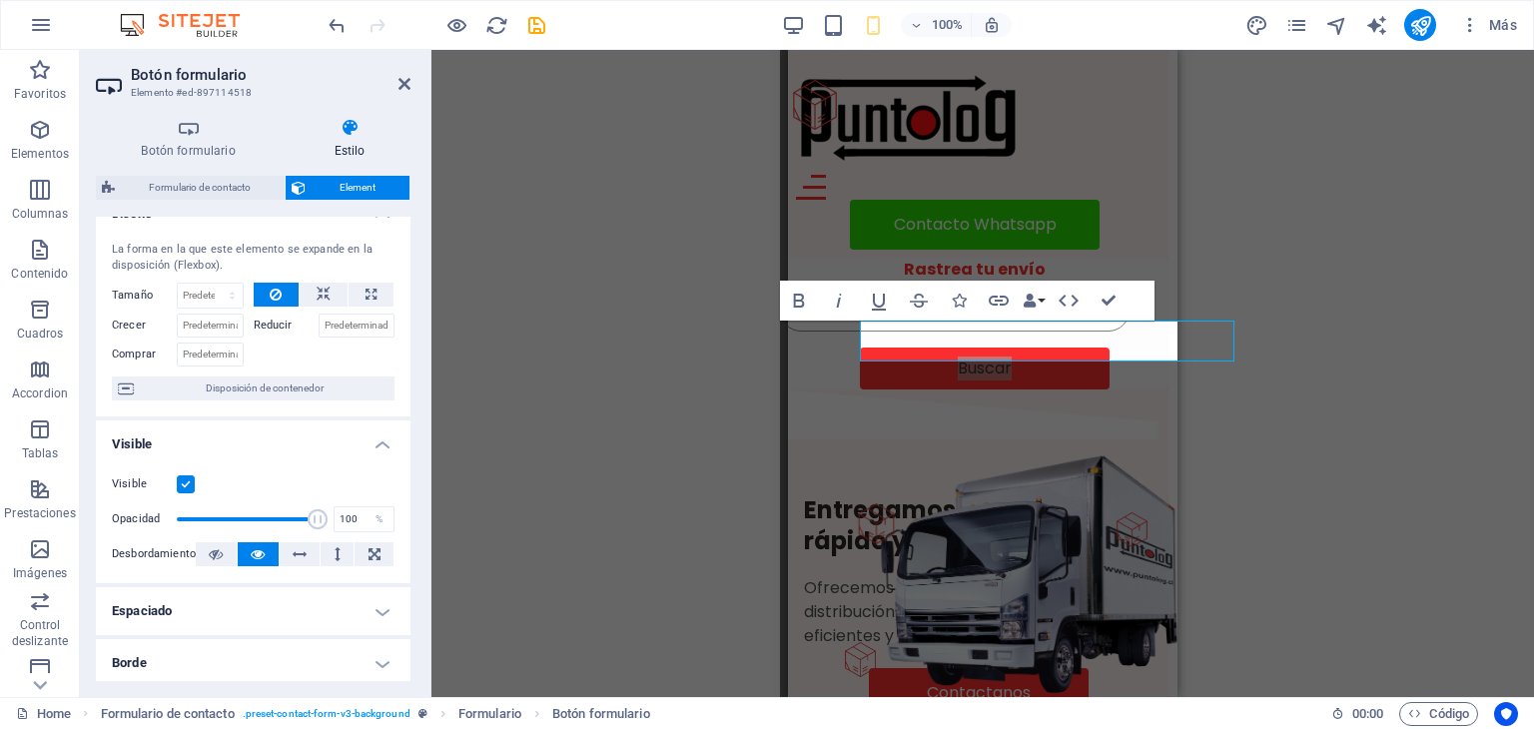
scroll to position [0, 0]
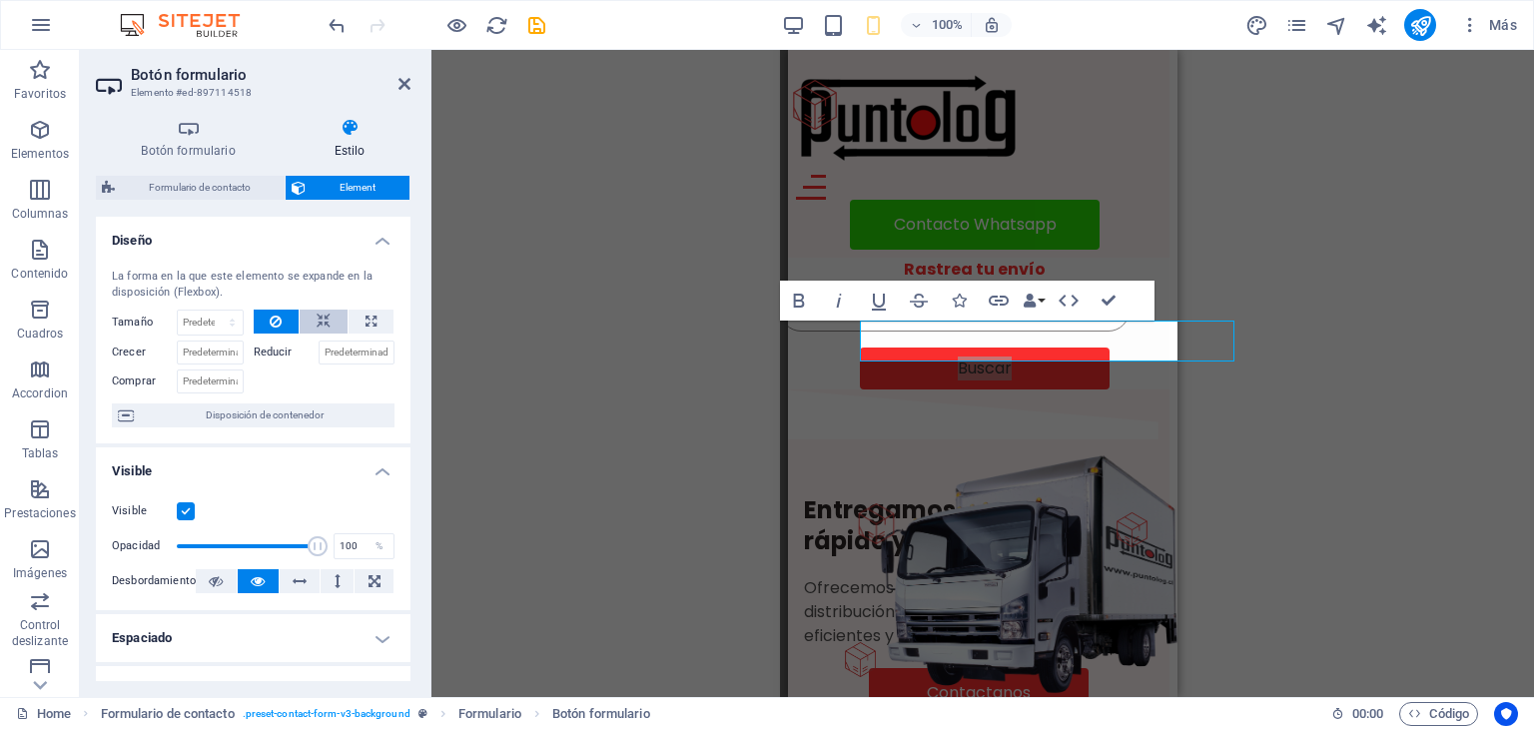
click at [320, 318] on icon at bounding box center [324, 322] width 14 height 24
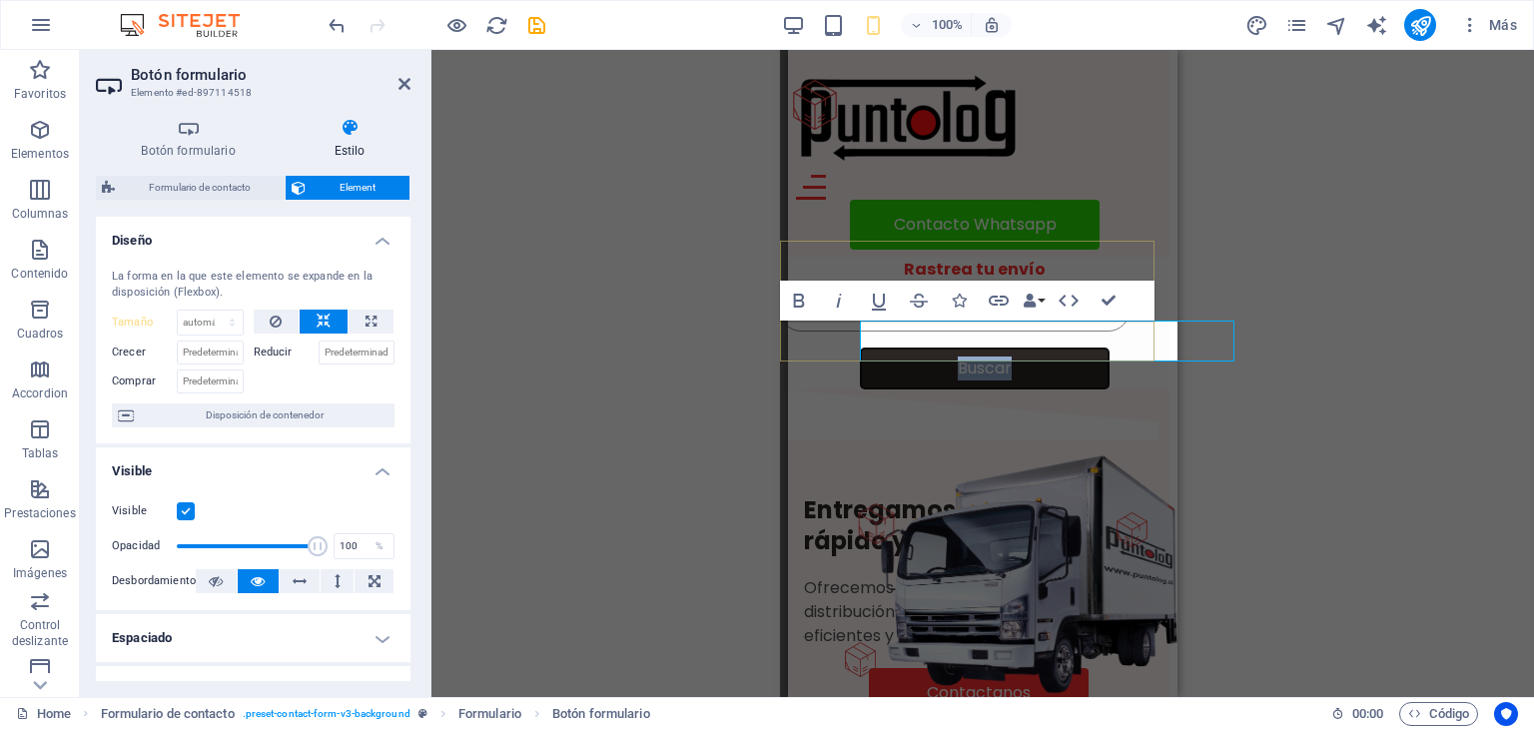
click at [1078, 348] on button "Buscar" at bounding box center [985, 369] width 250 height 42
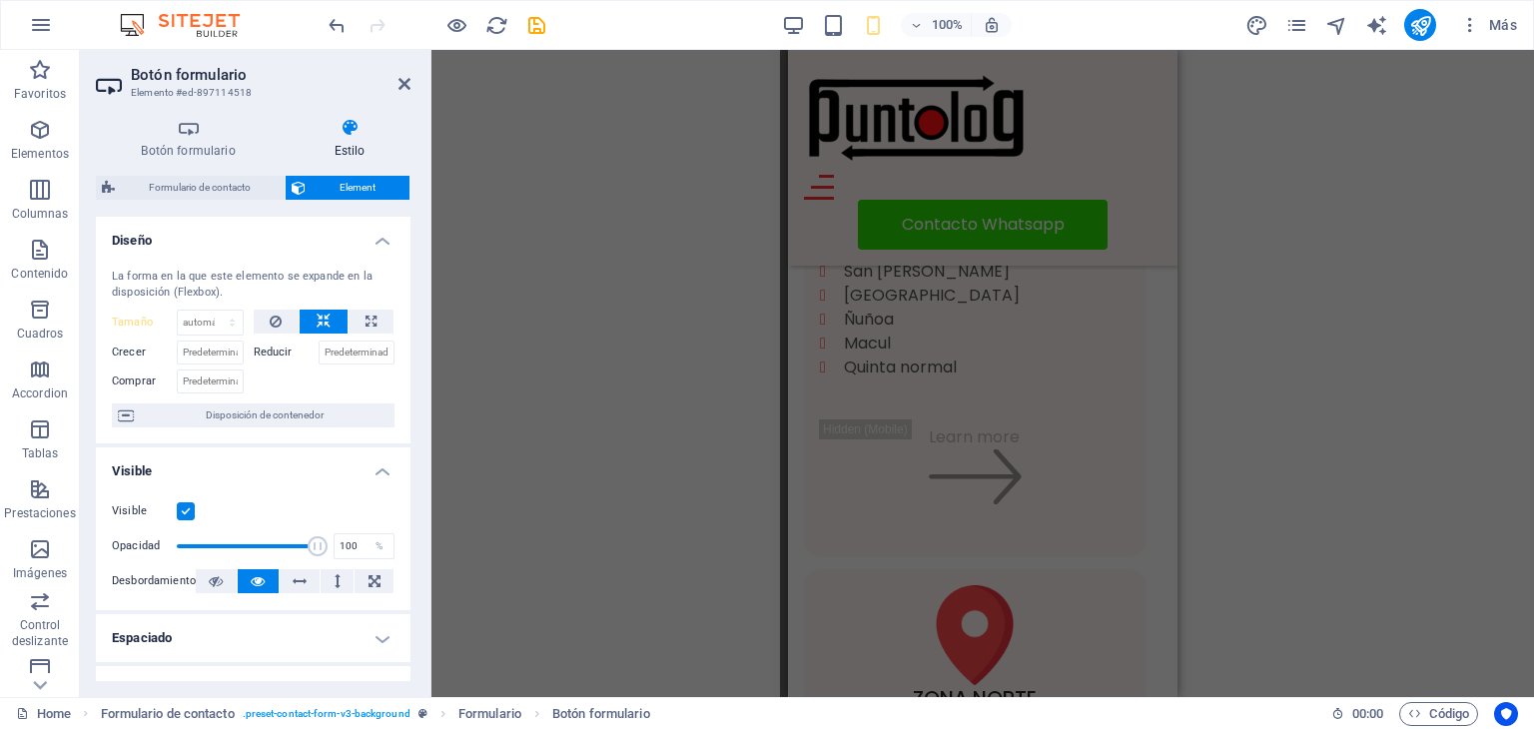
scroll to position [0, 8]
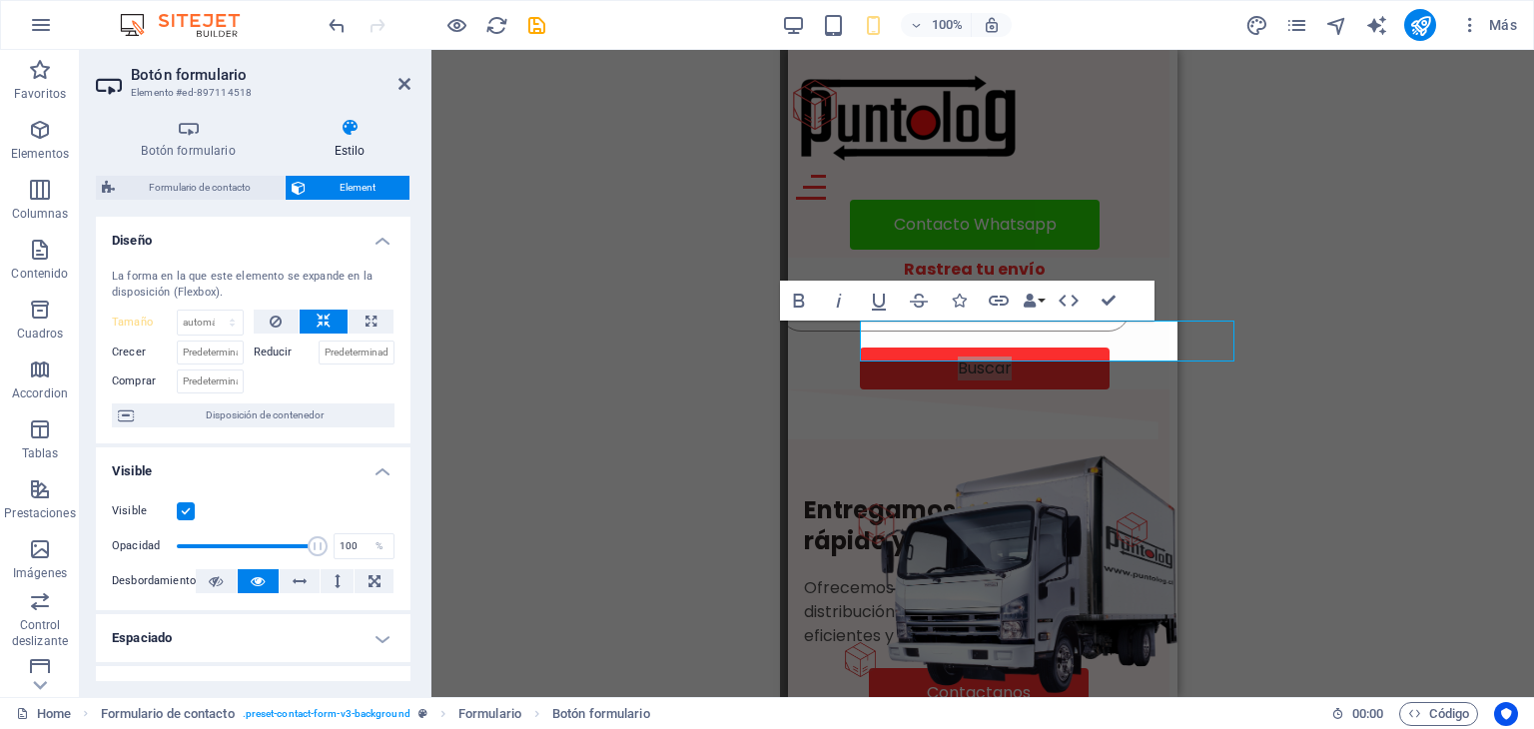
click at [1279, 402] on div "H1 Banner Banner Contenedor Barra de menús Hamburger Botón formulario Formulari…" at bounding box center [982, 373] width 1103 height 647
click at [1187, 348] on div "H1 Banner Banner Contenedor Barra de menús Hamburger Botón formulario Formulari…" at bounding box center [982, 373] width 1103 height 647
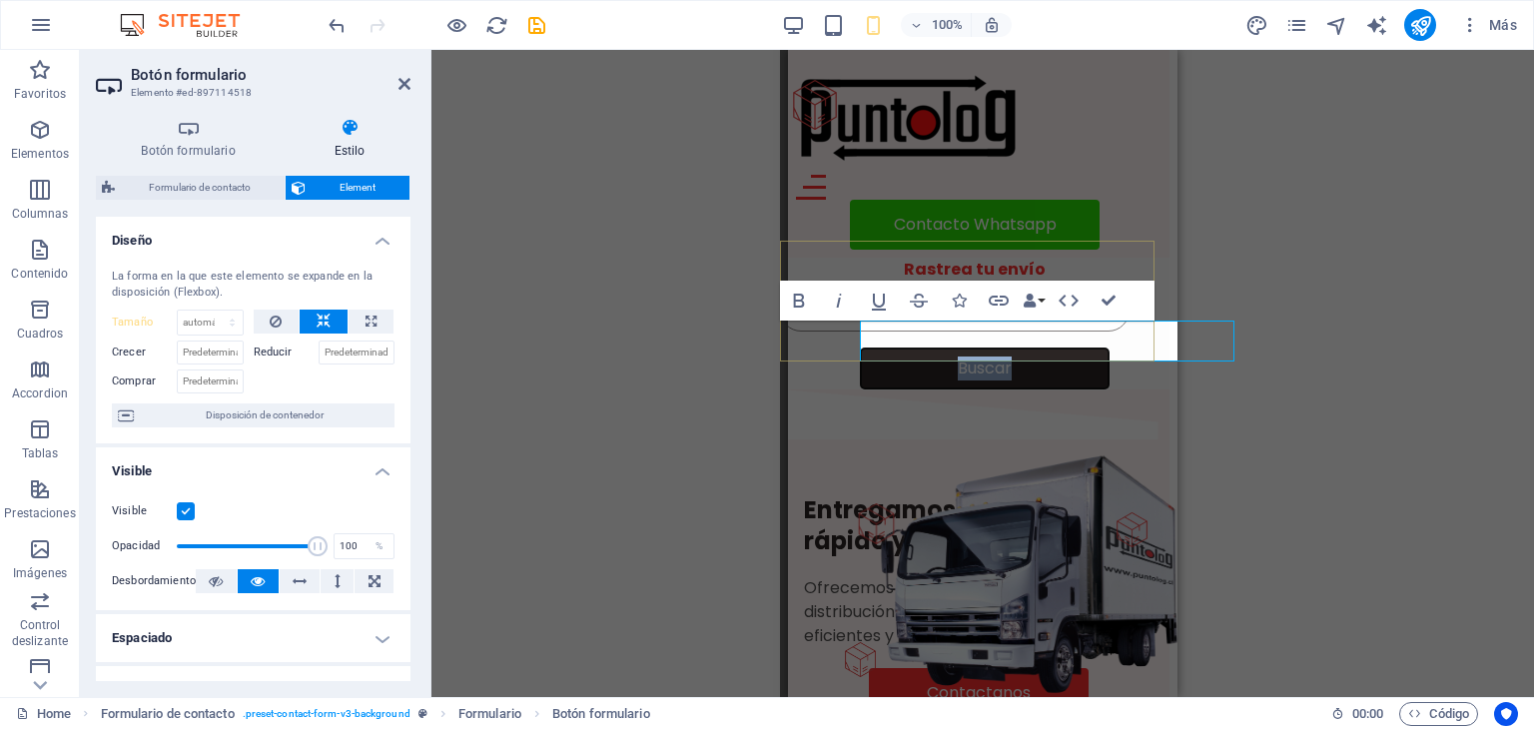
click at [1070, 350] on button "Buscar" at bounding box center [985, 369] width 250 height 42
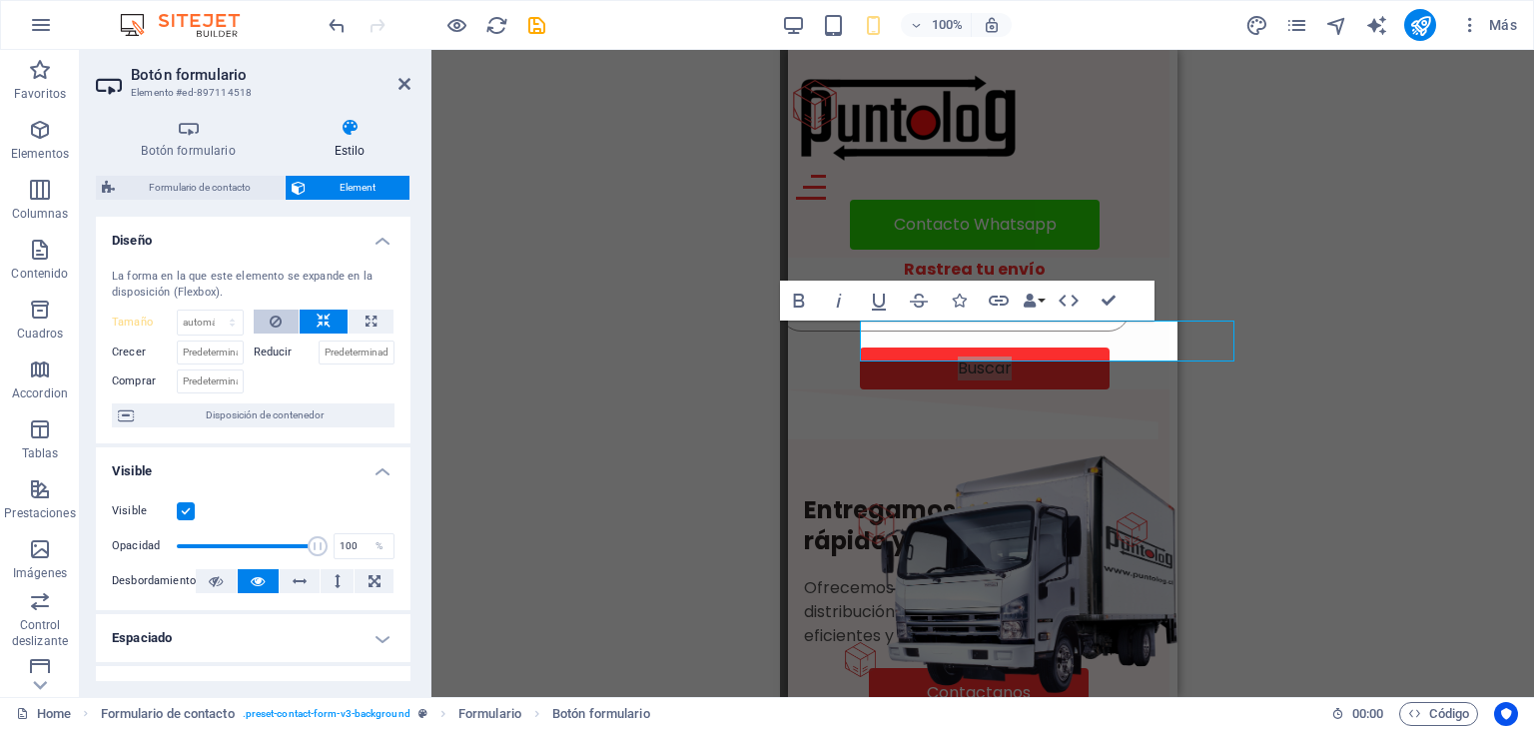
click at [270, 315] on icon at bounding box center [276, 322] width 12 height 24
click at [927, 227] on icon at bounding box center [923, 228] width 11 height 21
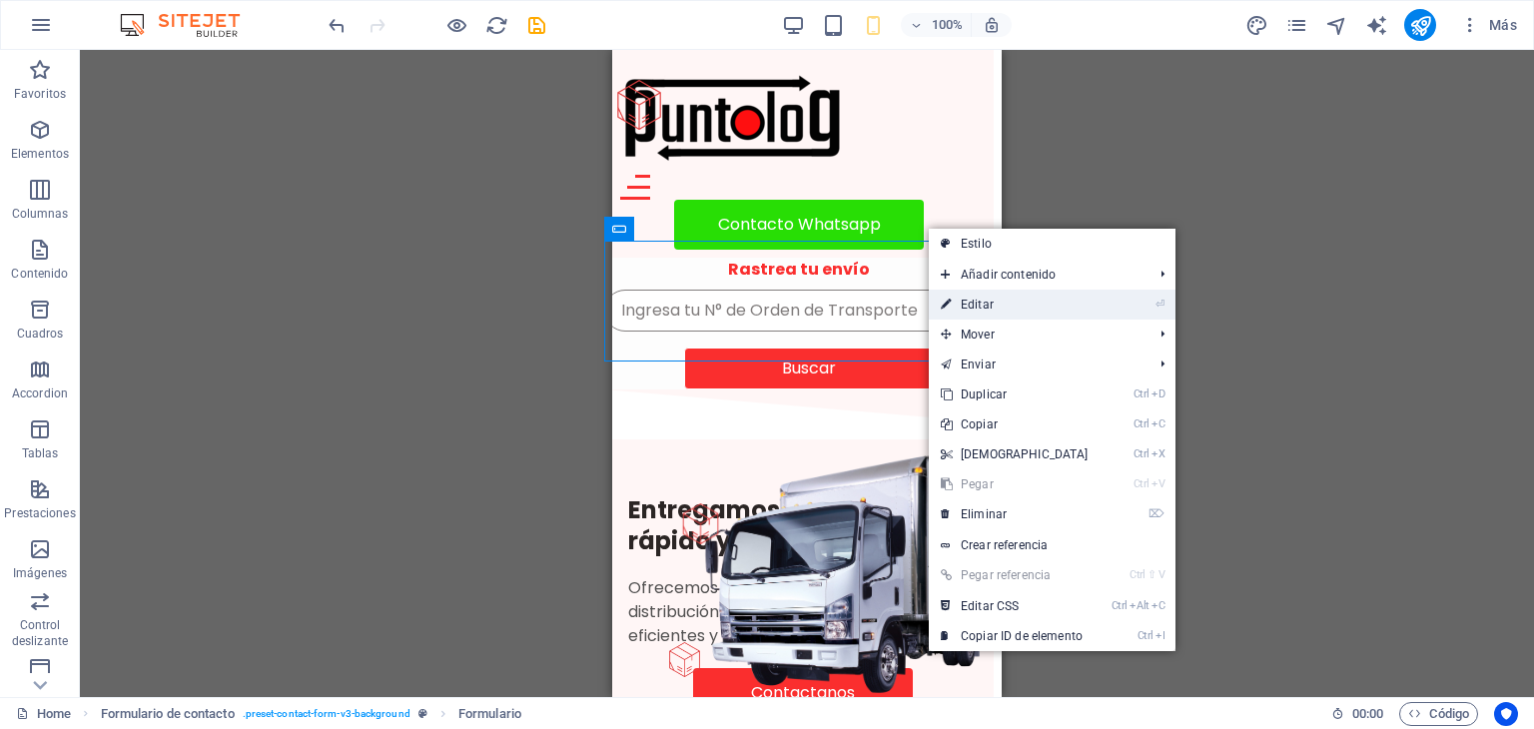
click at [974, 301] on link "⏎ Editar" at bounding box center [1015, 305] width 172 height 30
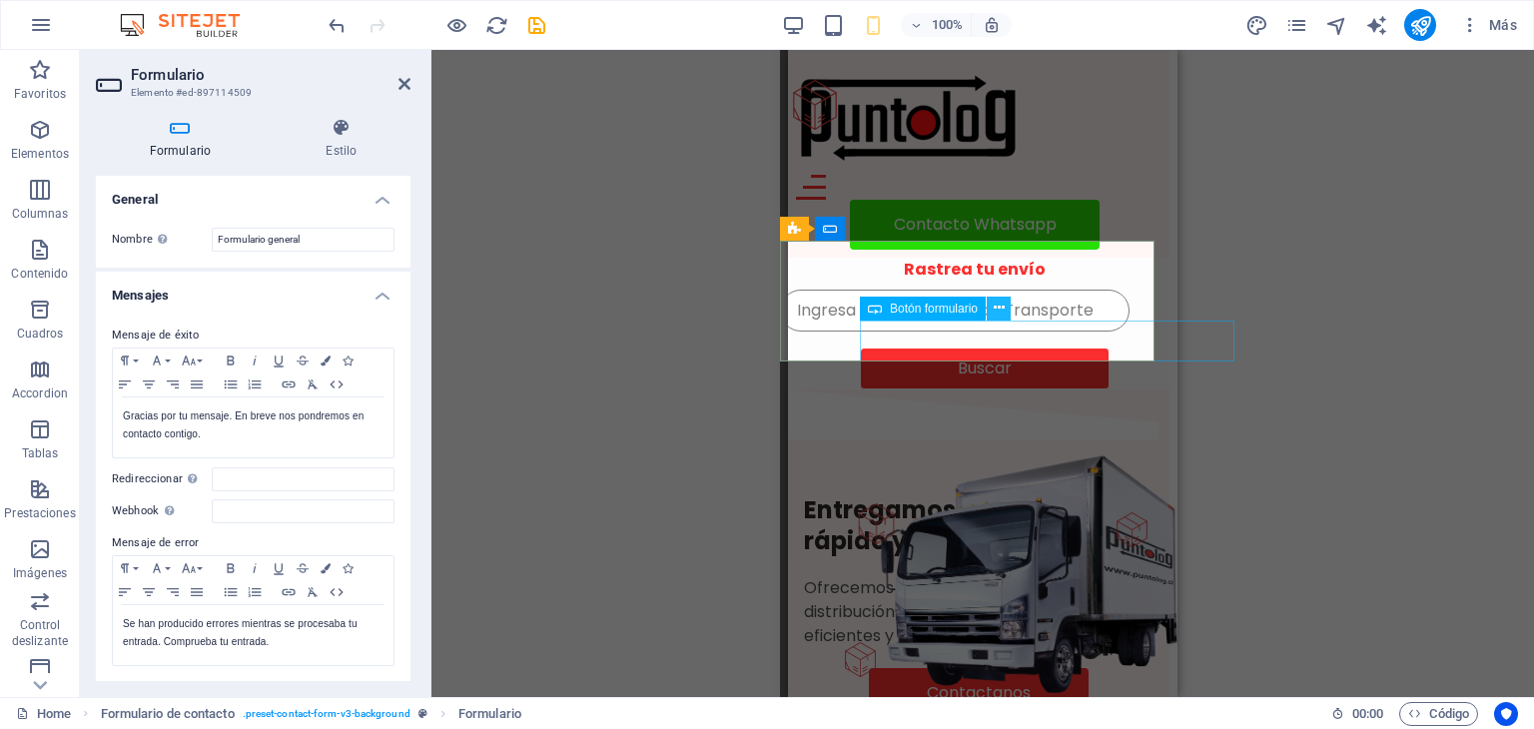
click at [0, 0] on icon at bounding box center [0, 0] width 0 height 0
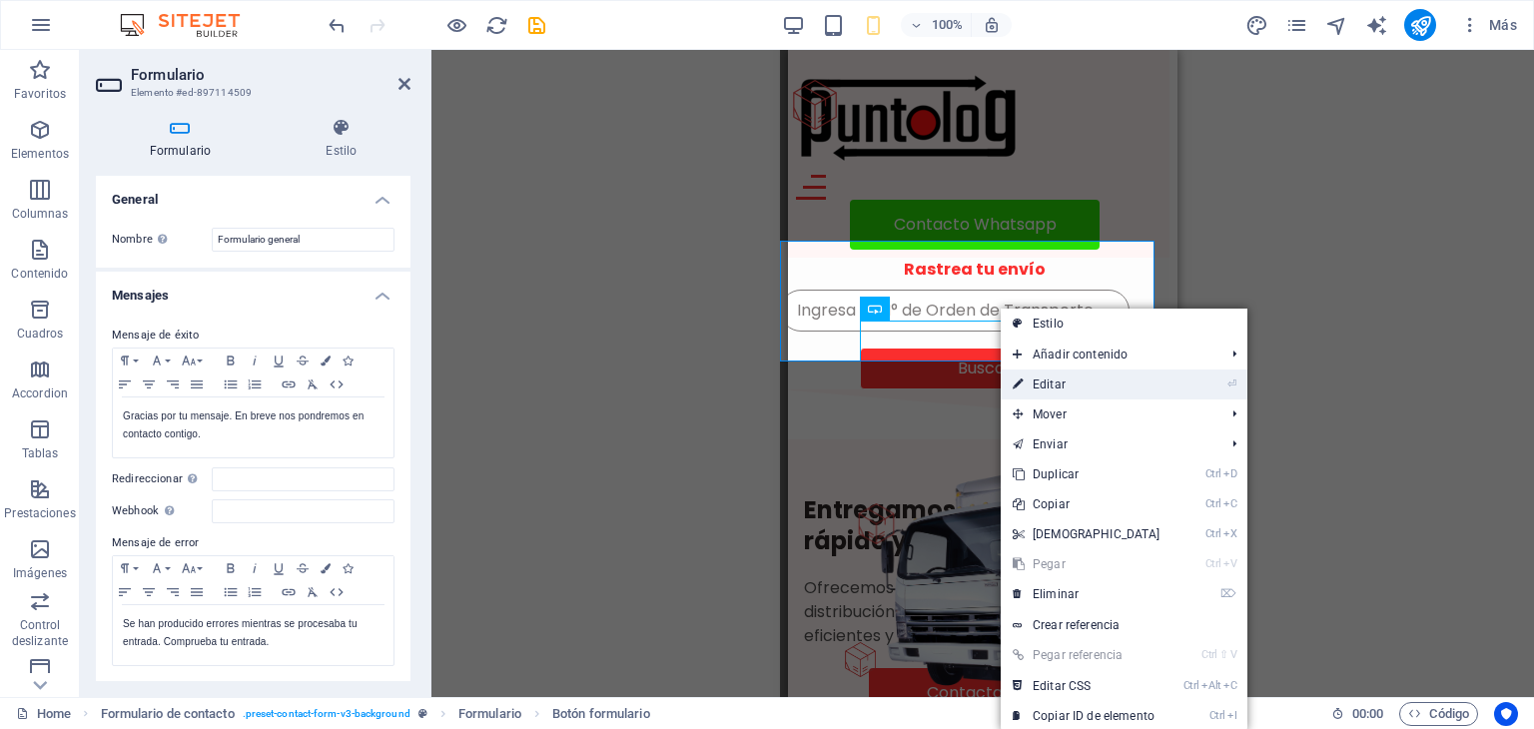
click at [1059, 385] on link "⏎ Editar" at bounding box center [1087, 385] width 172 height 30
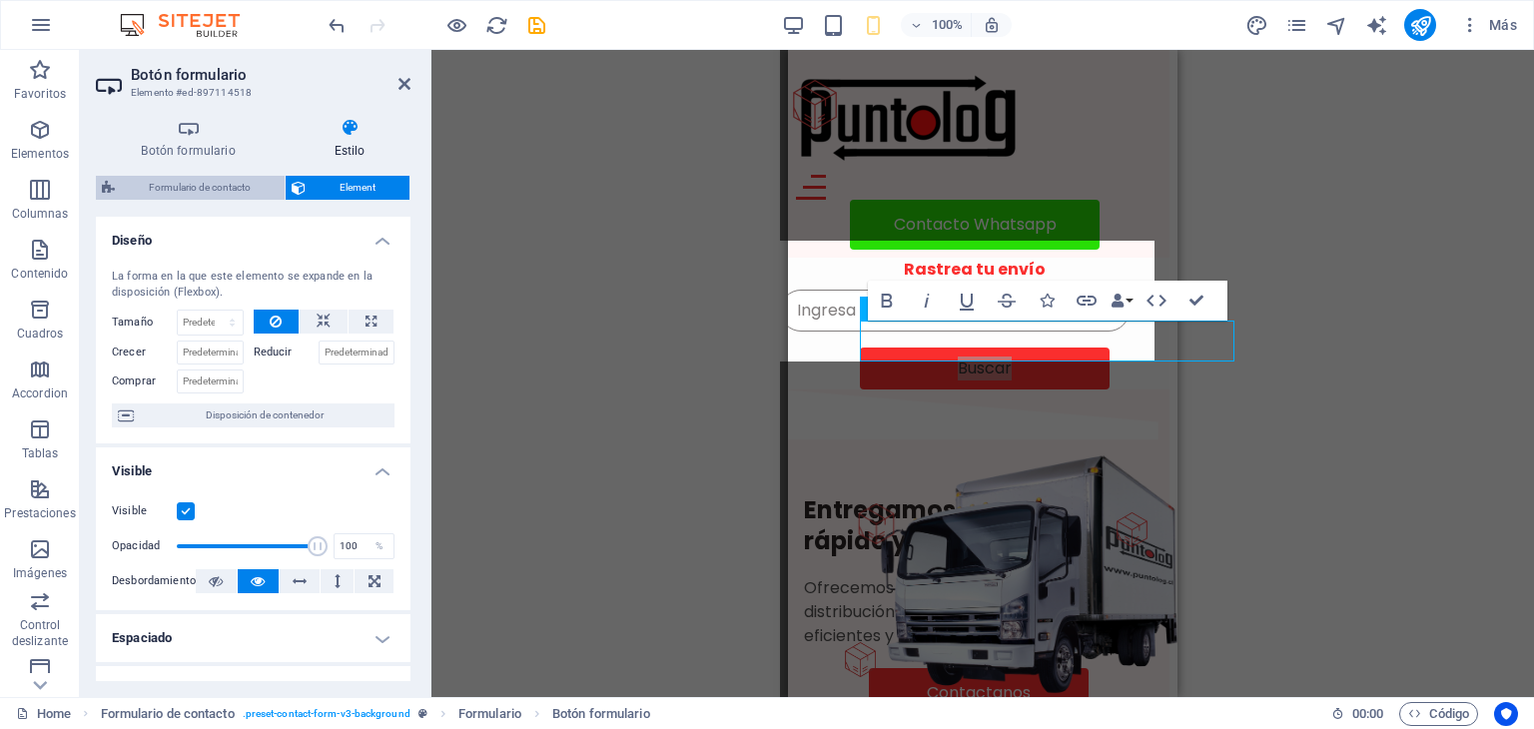
click at [227, 186] on span "Formulario de contacto" at bounding box center [200, 188] width 158 height 24
select select "rem"
select select "preset-contact-form-v3-background"
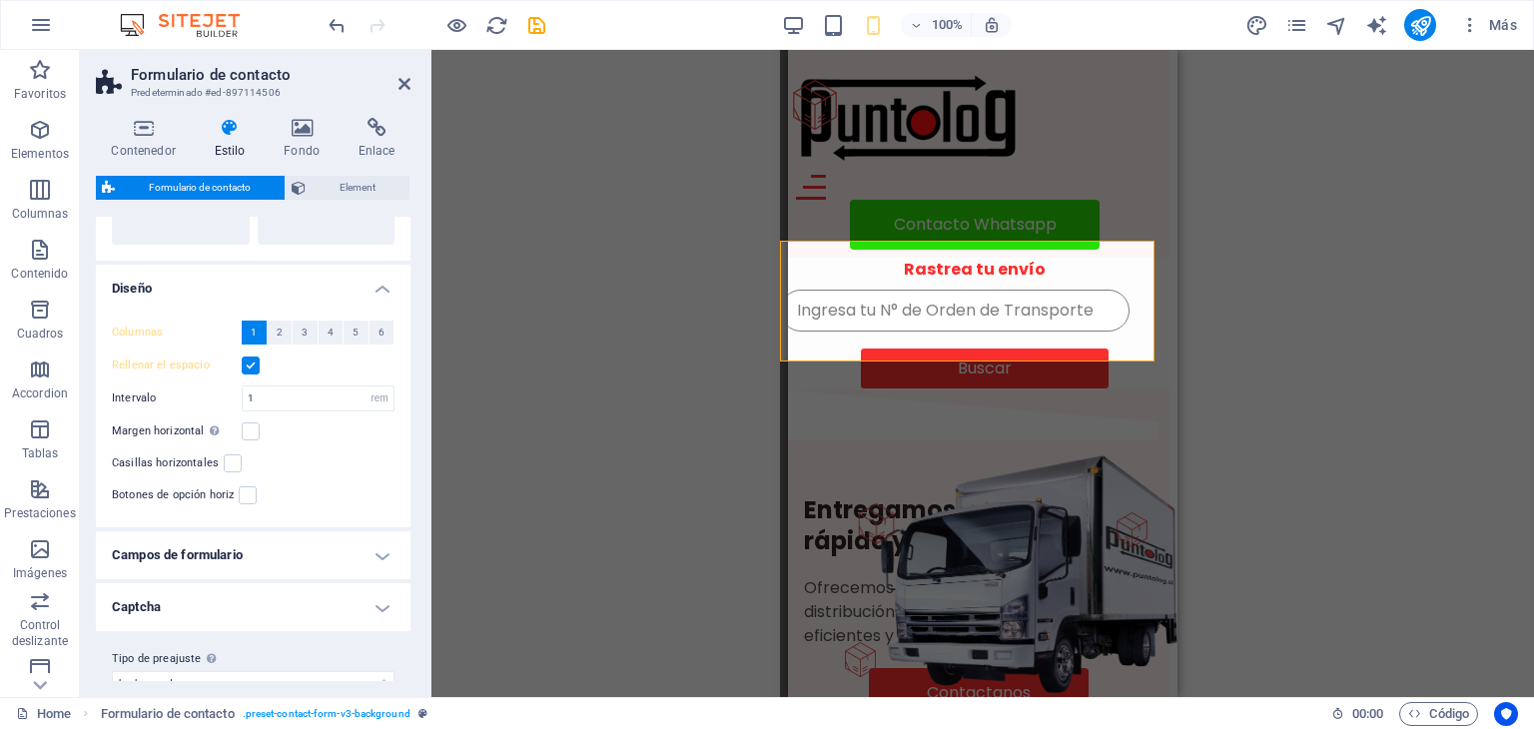
scroll to position [325, 0]
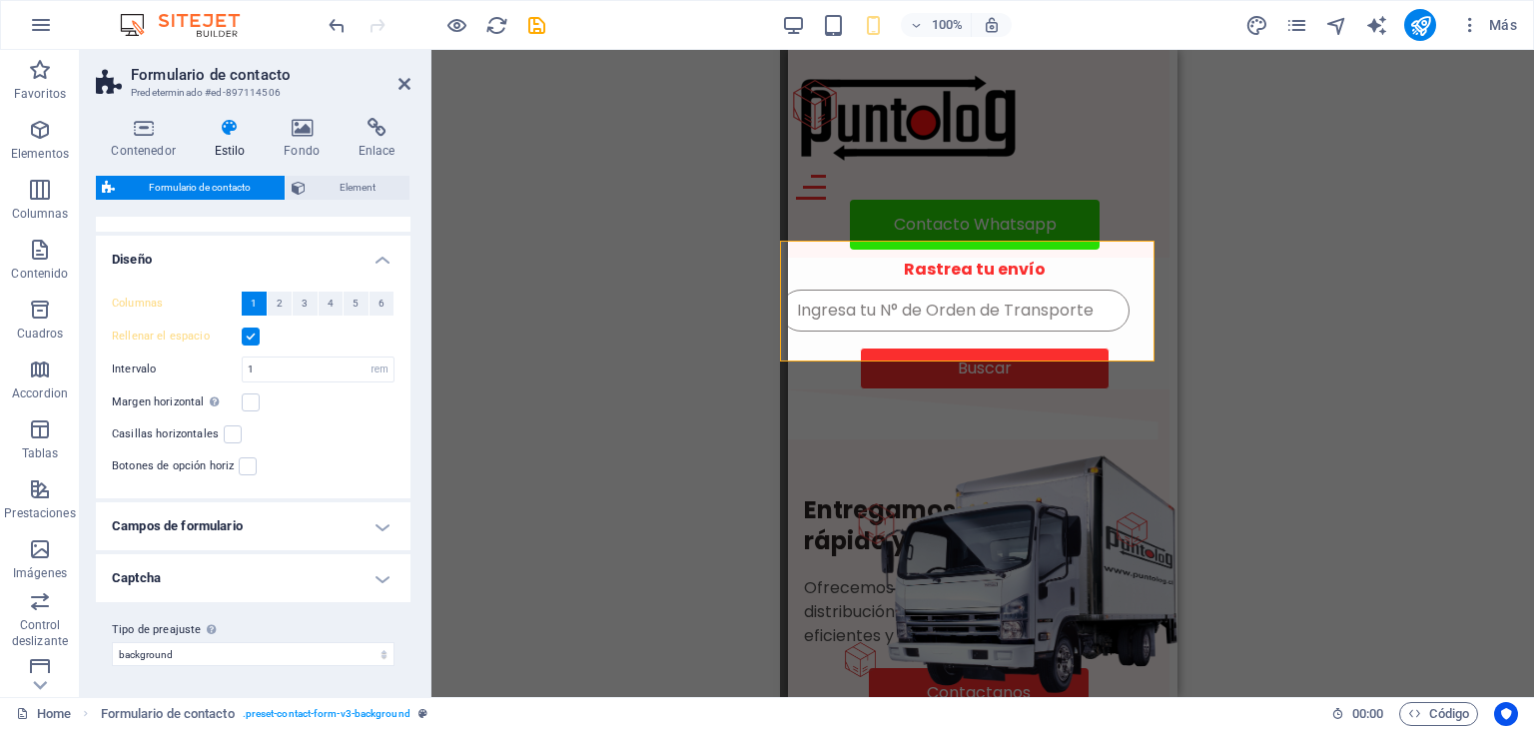
click at [251, 330] on label at bounding box center [251, 337] width 18 height 18
click at [0, 0] on input "Rellenar el espacio" at bounding box center [0, 0] width 0 height 0
click at [256, 400] on label at bounding box center [251, 402] width 18 height 18
click at [0, 0] on input "Margen horizontal Solo si el "Ancho del contenido" de los contenedores no se ha…" at bounding box center [0, 0] width 0 height 0
click at [256, 400] on label at bounding box center [251, 402] width 18 height 18
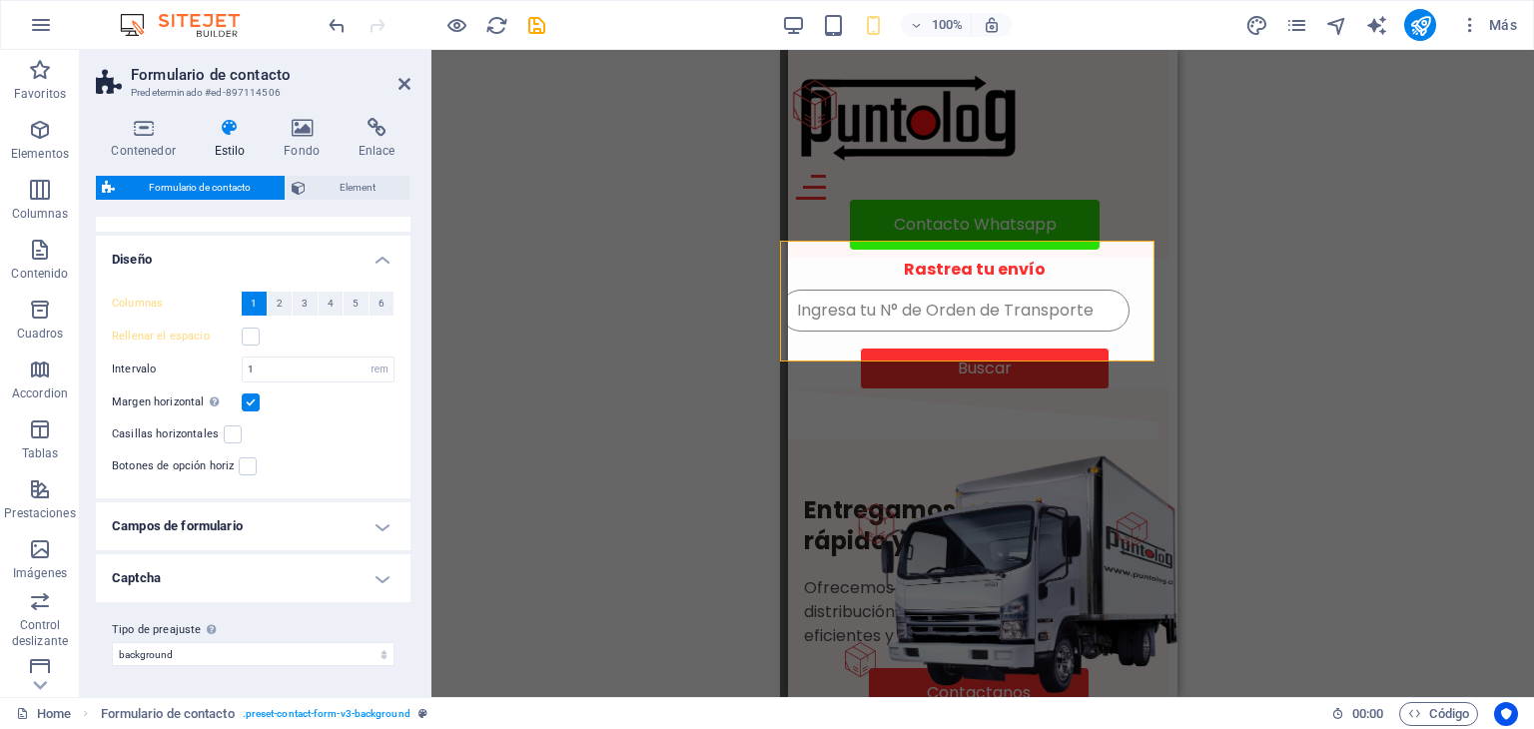
click at [0, 0] on input "Margen horizontal Solo si el "Ancho del contenido" de los contenedores no se ha…" at bounding box center [0, 0] width 0 height 0
click at [233, 428] on label at bounding box center [233, 434] width 18 height 18
click at [0, 0] on input "Casillas horizontales" at bounding box center [0, 0] width 0 height 0
click at [233, 428] on label at bounding box center [233, 434] width 18 height 18
click at [0, 0] on input "Casillas horizontales" at bounding box center [0, 0] width 0 height 0
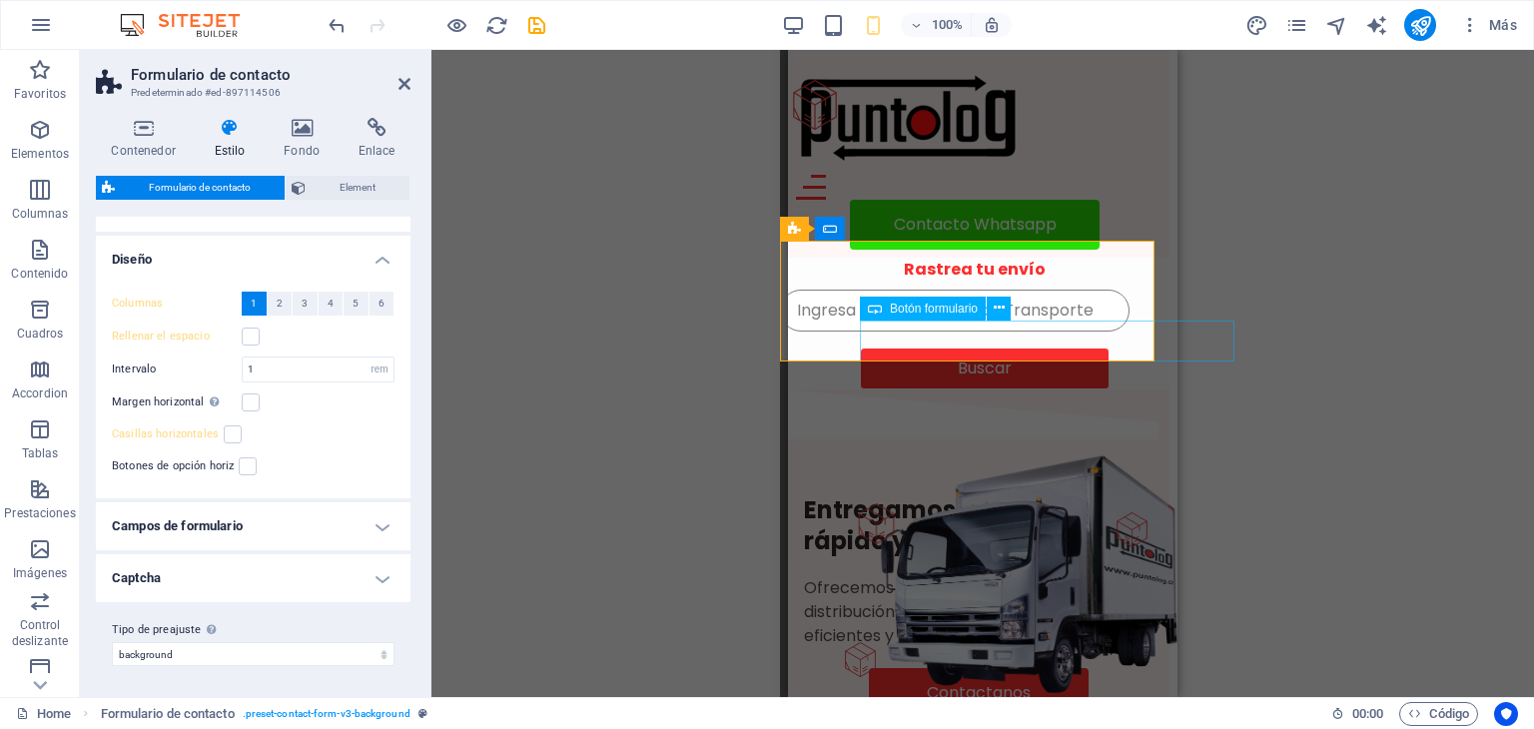
click at [1035, 348] on div "Buscar" at bounding box center [1054, 369] width 389 height 42
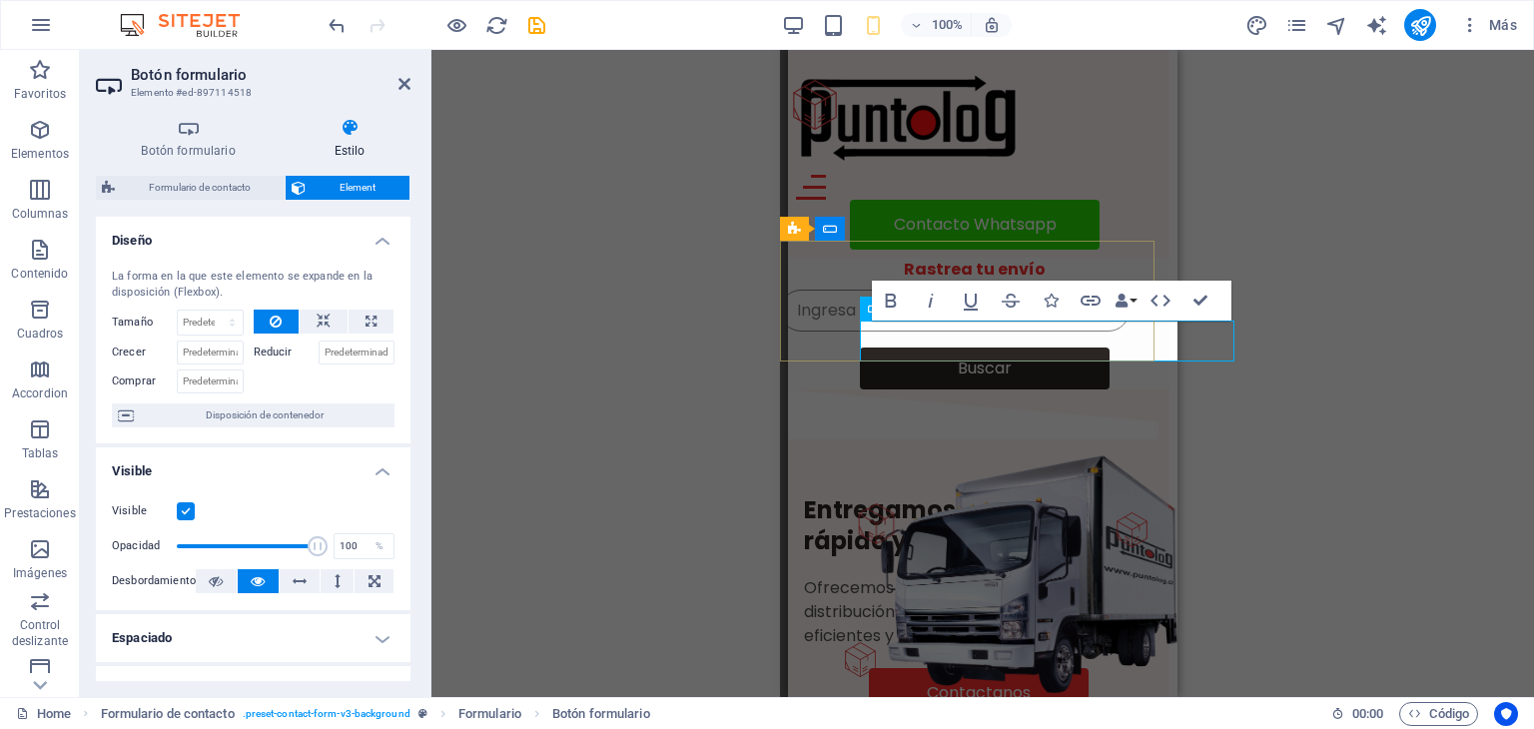
click at [1033, 348] on button "Buscar" at bounding box center [985, 369] width 250 height 42
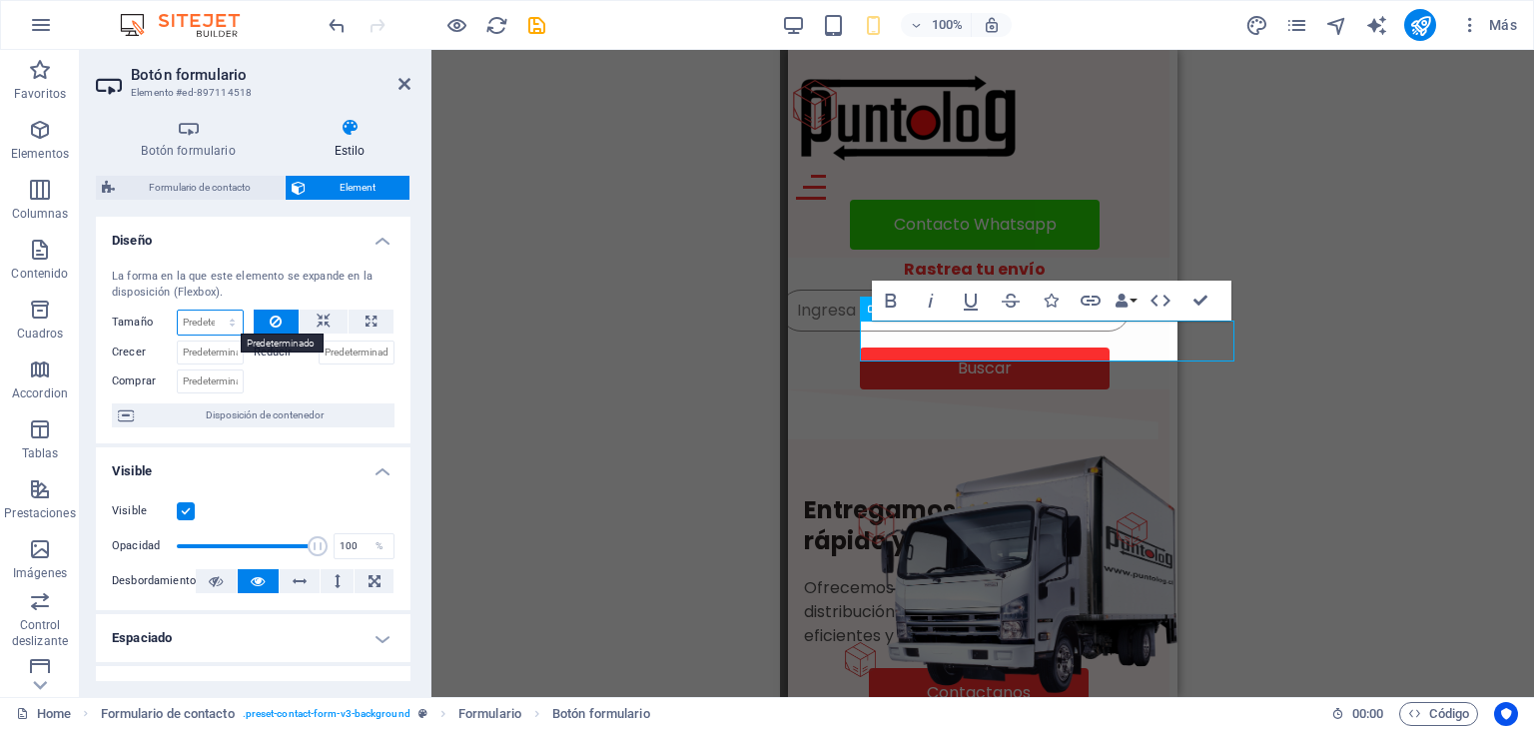
click at [221, 317] on select "Predeterminado automático px % 1/1 1/2 1/3 1/4 1/5 1/6 1/7 1/8 1/9 1/10" at bounding box center [210, 323] width 65 height 24
click at [178, 311] on select "Predeterminado automático px % 1/1 1/2 1/3 1/4 1/5 1/6 1/7 1/8 1/9 1/10" at bounding box center [210, 323] width 65 height 24
select select "DISABLED_OPTION_VALUE"
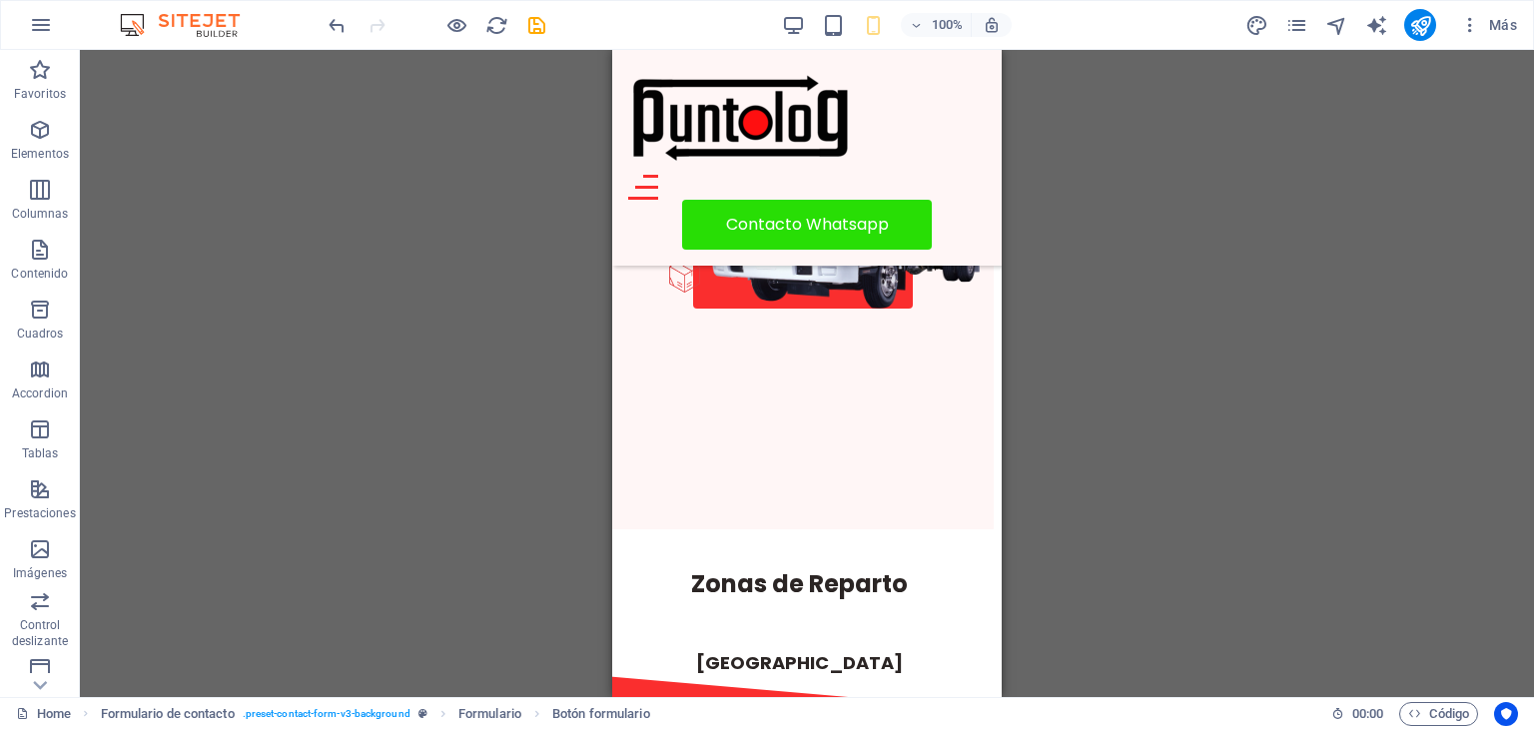
scroll to position [399, 8]
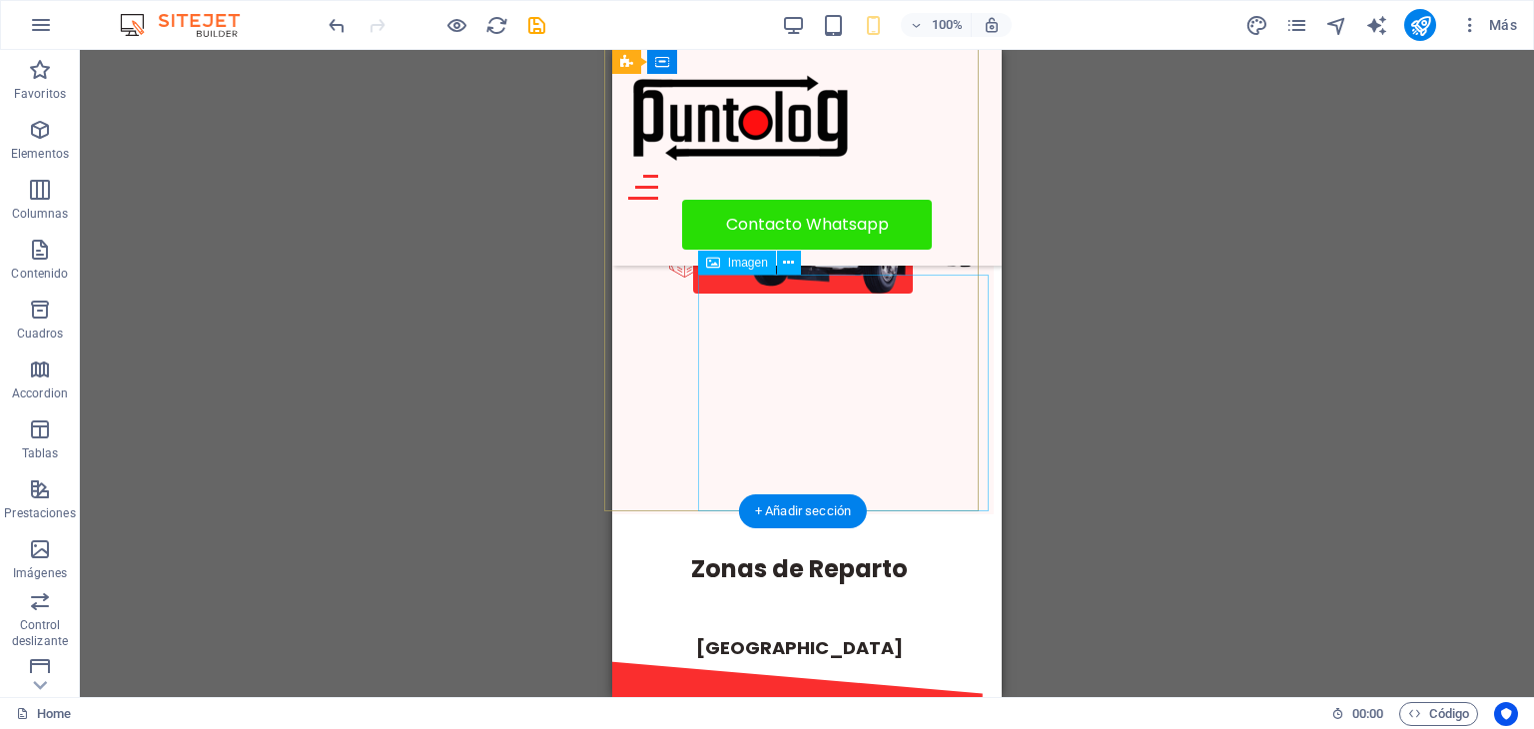
click at [898, 298] on figure at bounding box center [853, 175] width 303 height 246
select select "%"
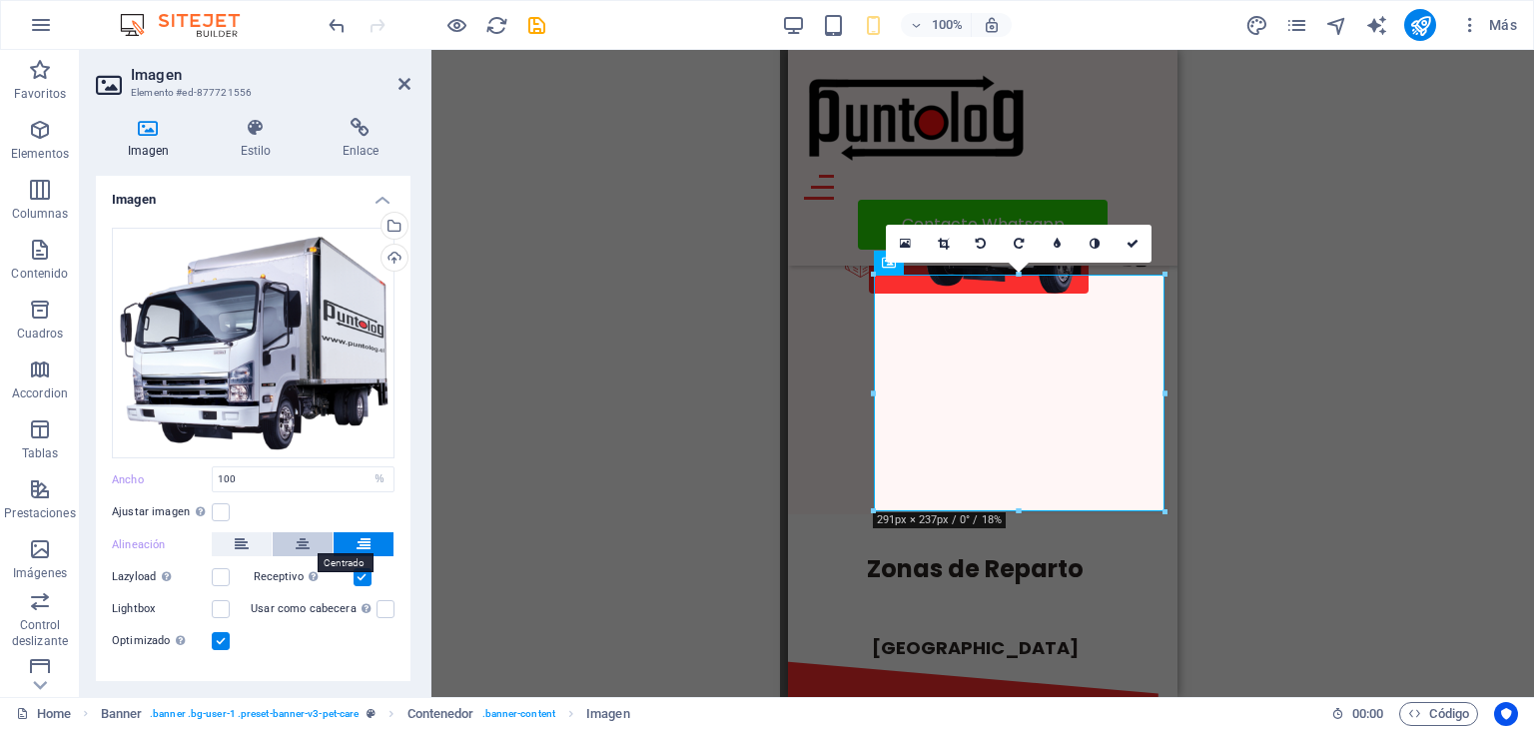
click at [308, 540] on button at bounding box center [303, 544] width 60 height 24
click at [235, 536] on icon at bounding box center [242, 544] width 14 height 24
click at [221, 514] on label at bounding box center [221, 512] width 18 height 18
click at [0, 0] on input "Ajustar imagen Ajustar imagen automáticamente a un ancho y alto fijo" at bounding box center [0, 0] width 0 height 0
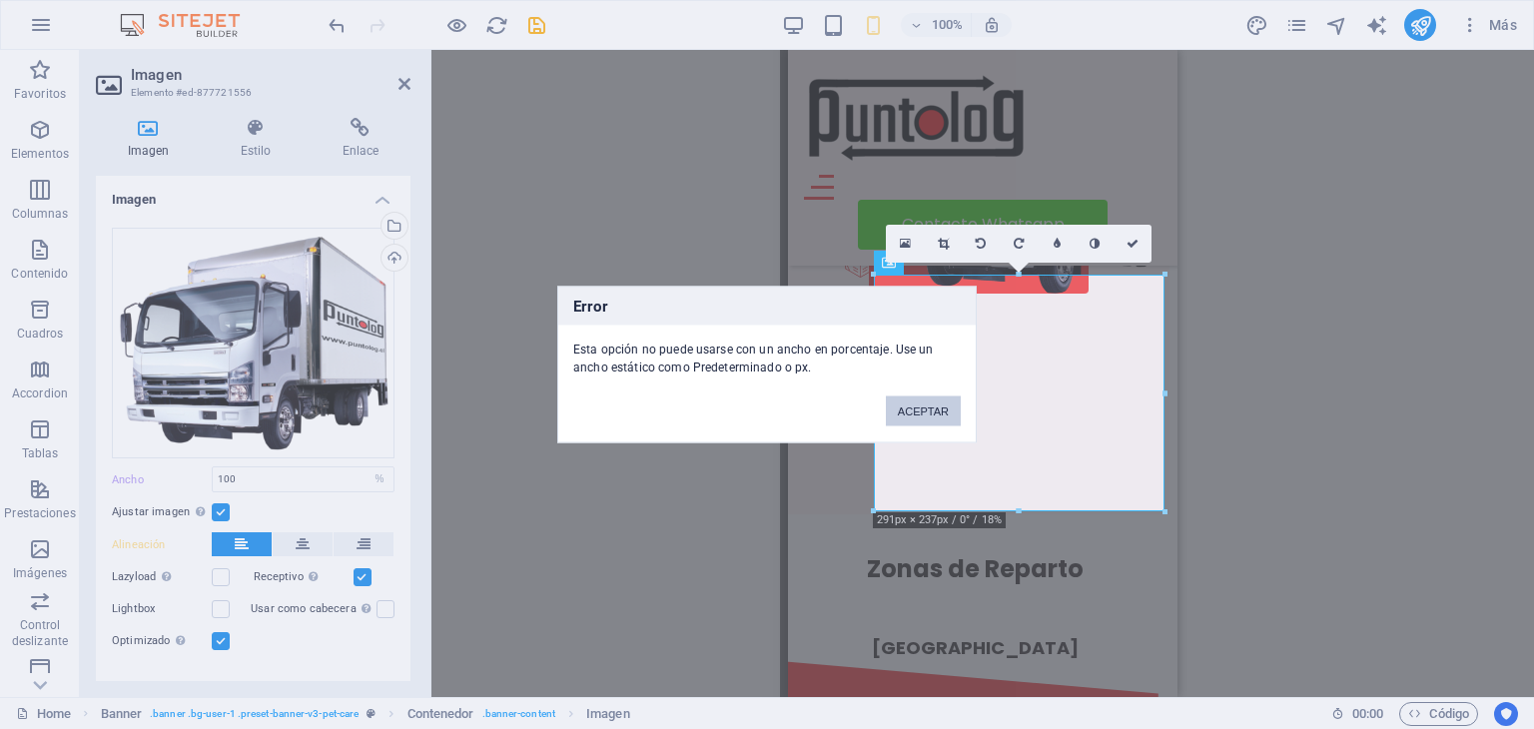
click at [907, 406] on button "ACEPTAR" at bounding box center [923, 411] width 75 height 30
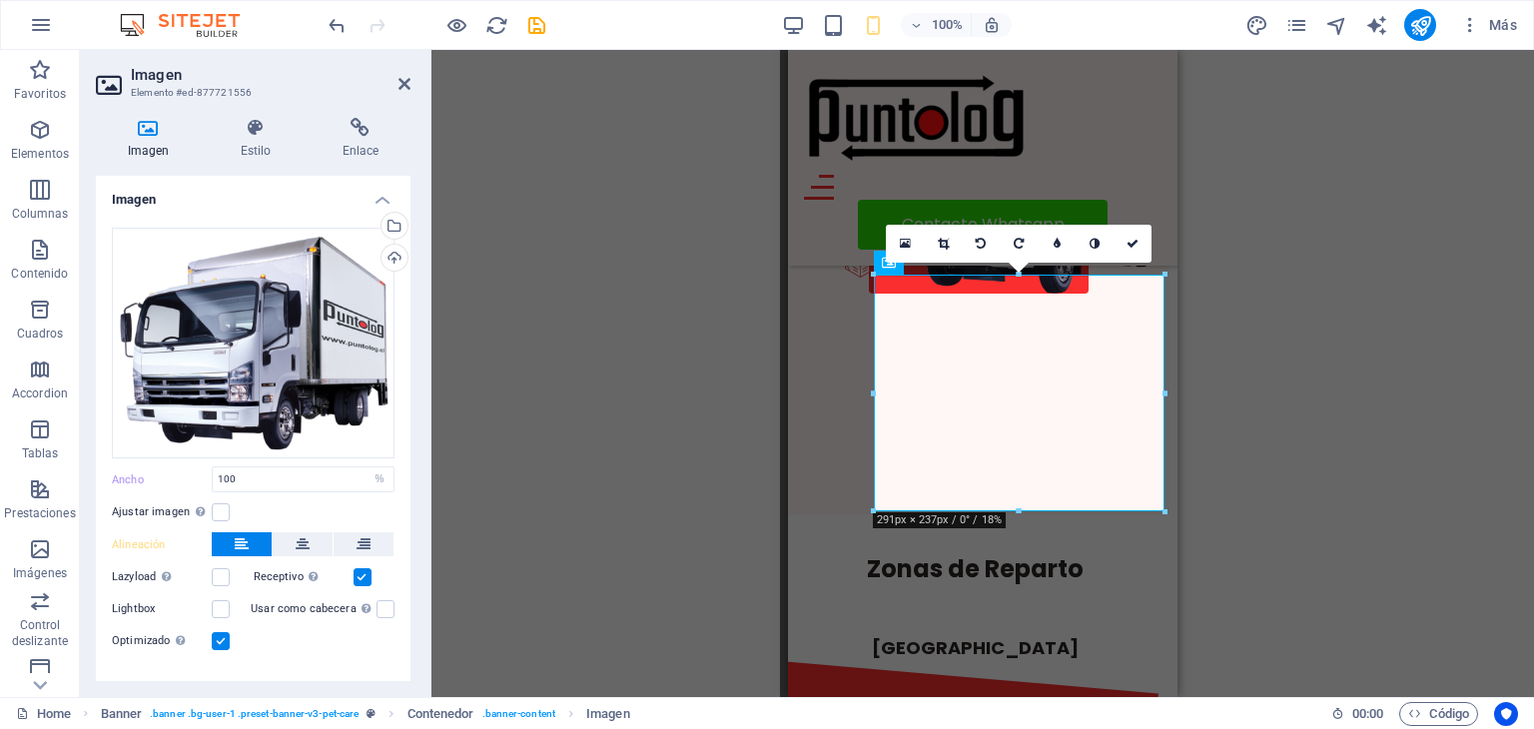
click at [361, 573] on label at bounding box center [363, 577] width 18 height 18
click at [0, 0] on input "Receptivo Automáticamente cargar tamaños optimizados de smartphone e imagen ret…" at bounding box center [0, 0] width 0 height 0
click at [361, 573] on label at bounding box center [363, 577] width 18 height 18
click at [0, 0] on input "Receptivo Automáticamente cargar tamaños optimizados de smartphone e imagen ret…" at bounding box center [0, 0] width 0 height 0
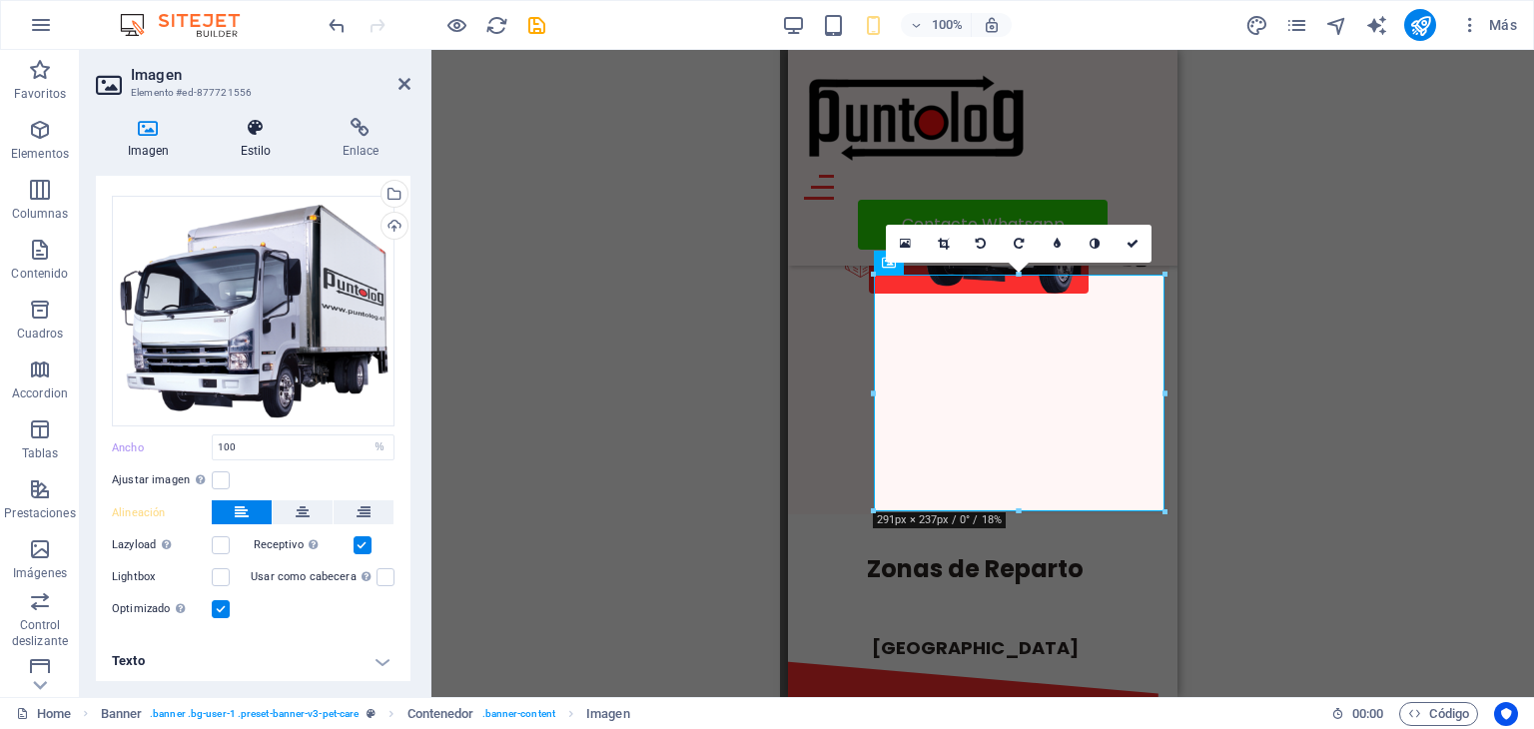
click at [262, 139] on h4 "Estilo" at bounding box center [260, 139] width 102 height 42
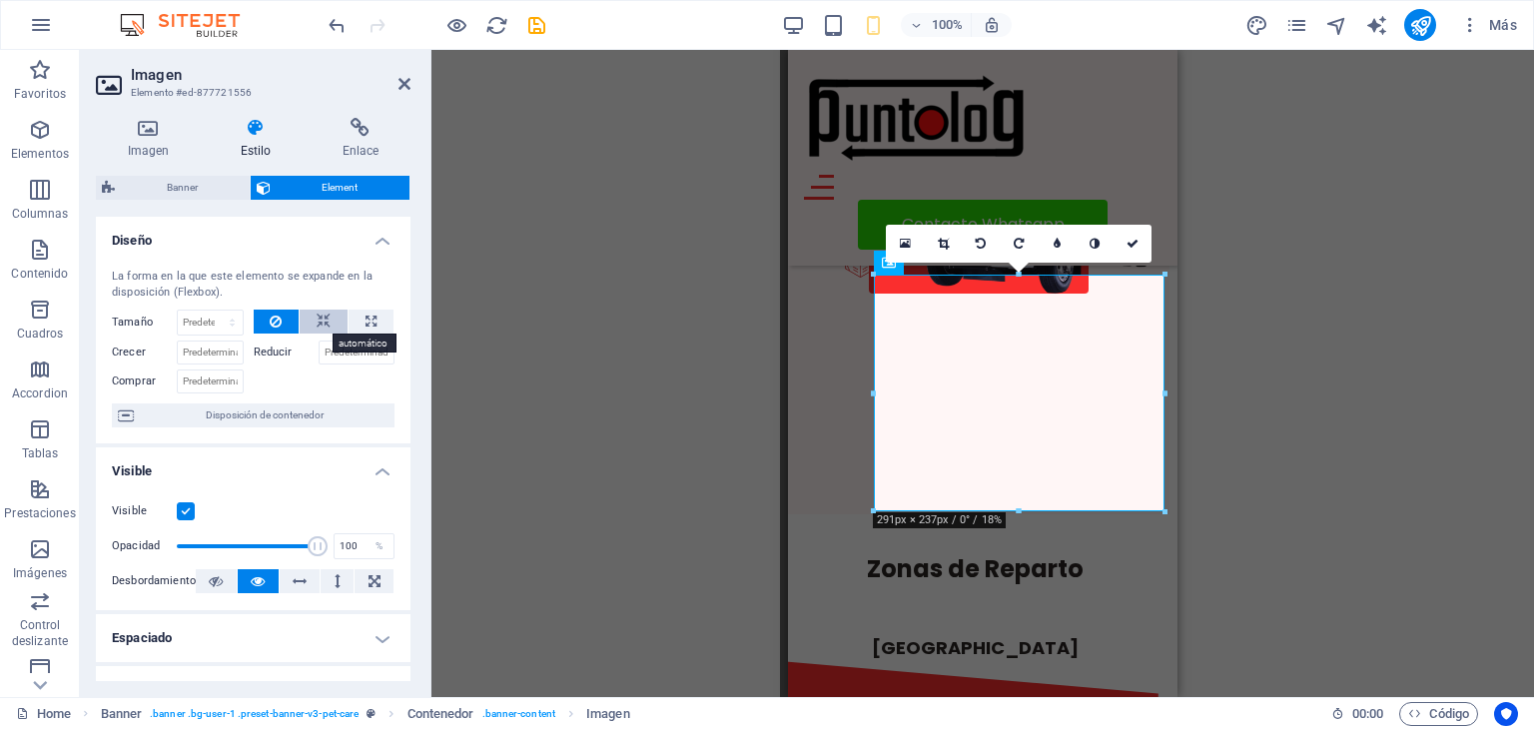
click at [312, 317] on button at bounding box center [324, 322] width 48 height 24
click at [277, 321] on icon at bounding box center [276, 322] width 12 height 24
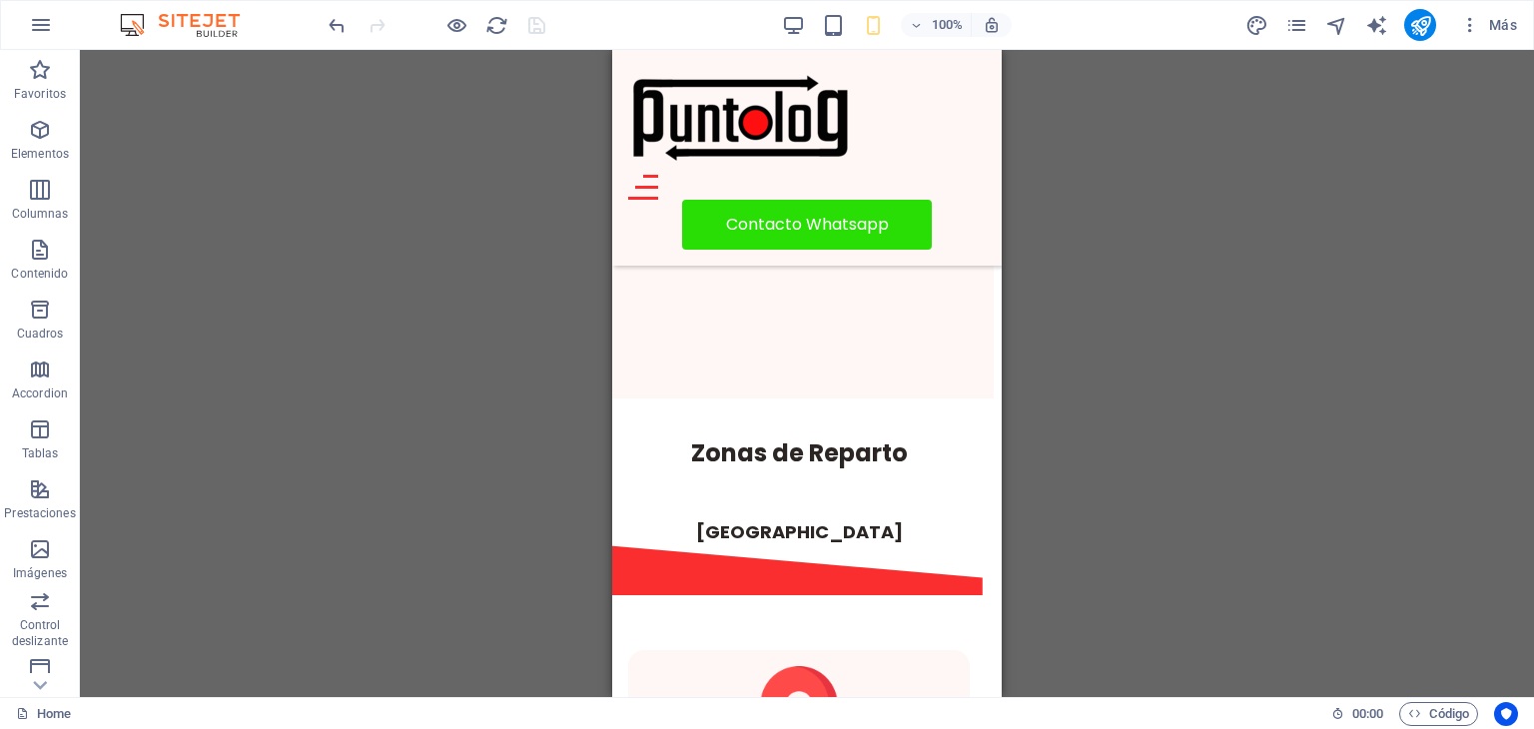
scroll to position [474, 8]
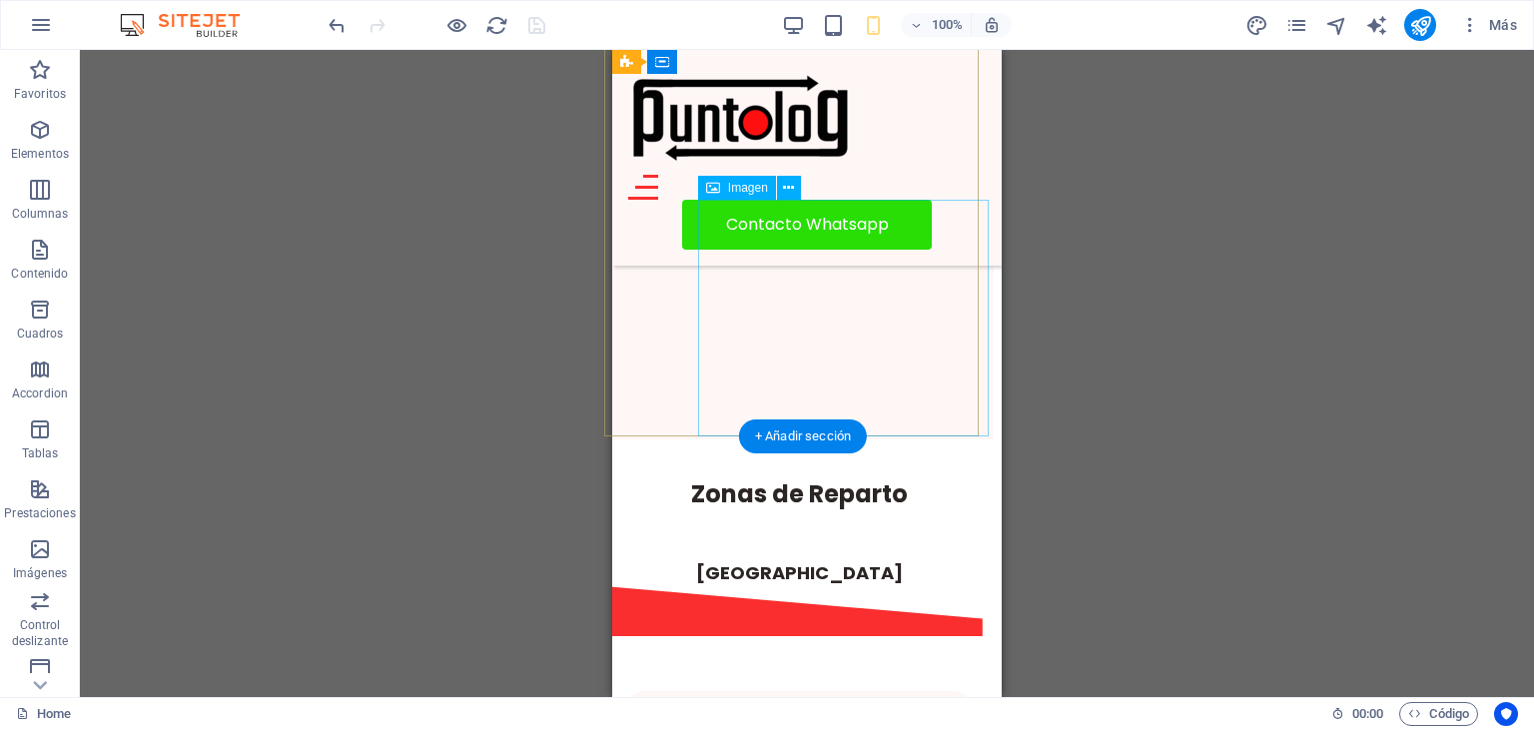
click at [819, 223] on figure at bounding box center [853, 100] width 303 height 246
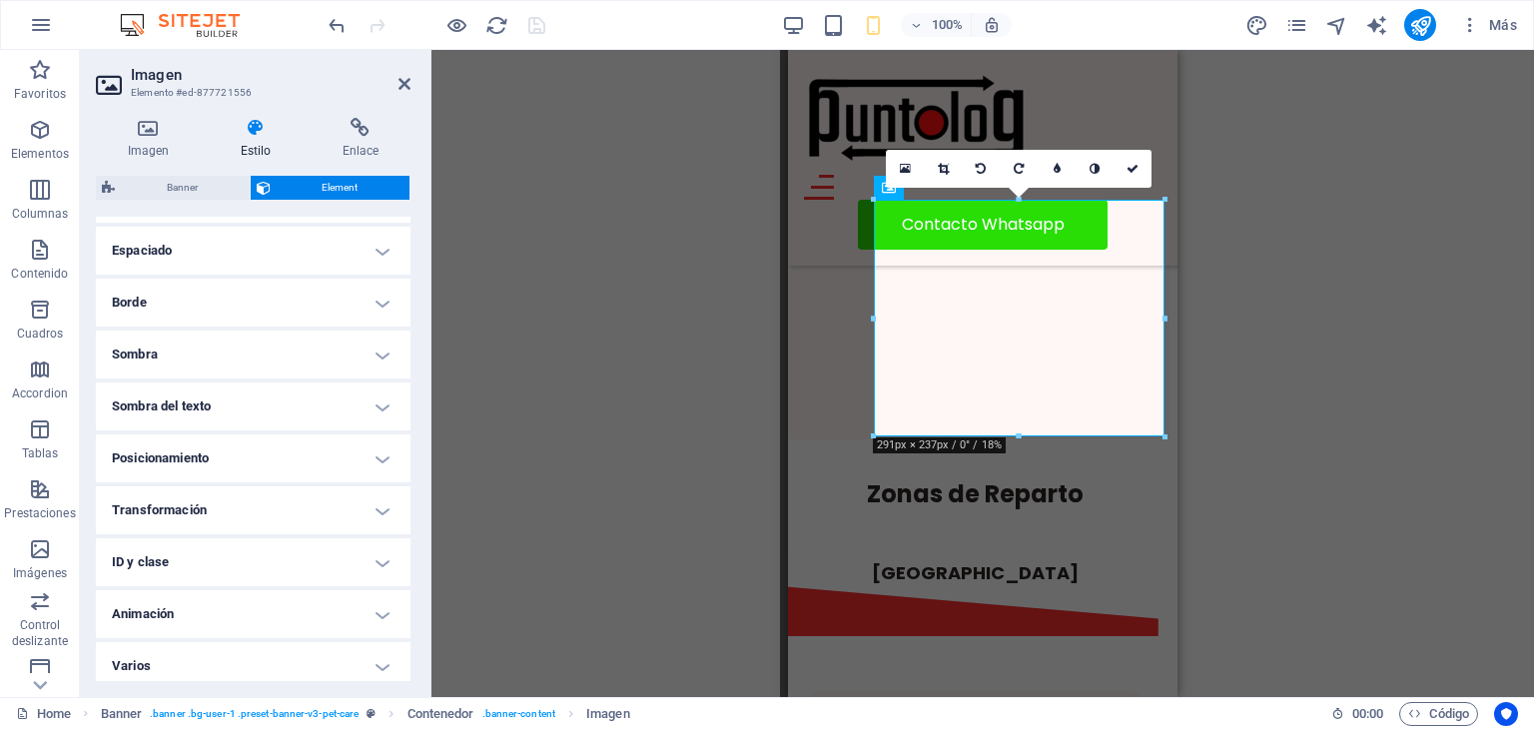
scroll to position [395, 0]
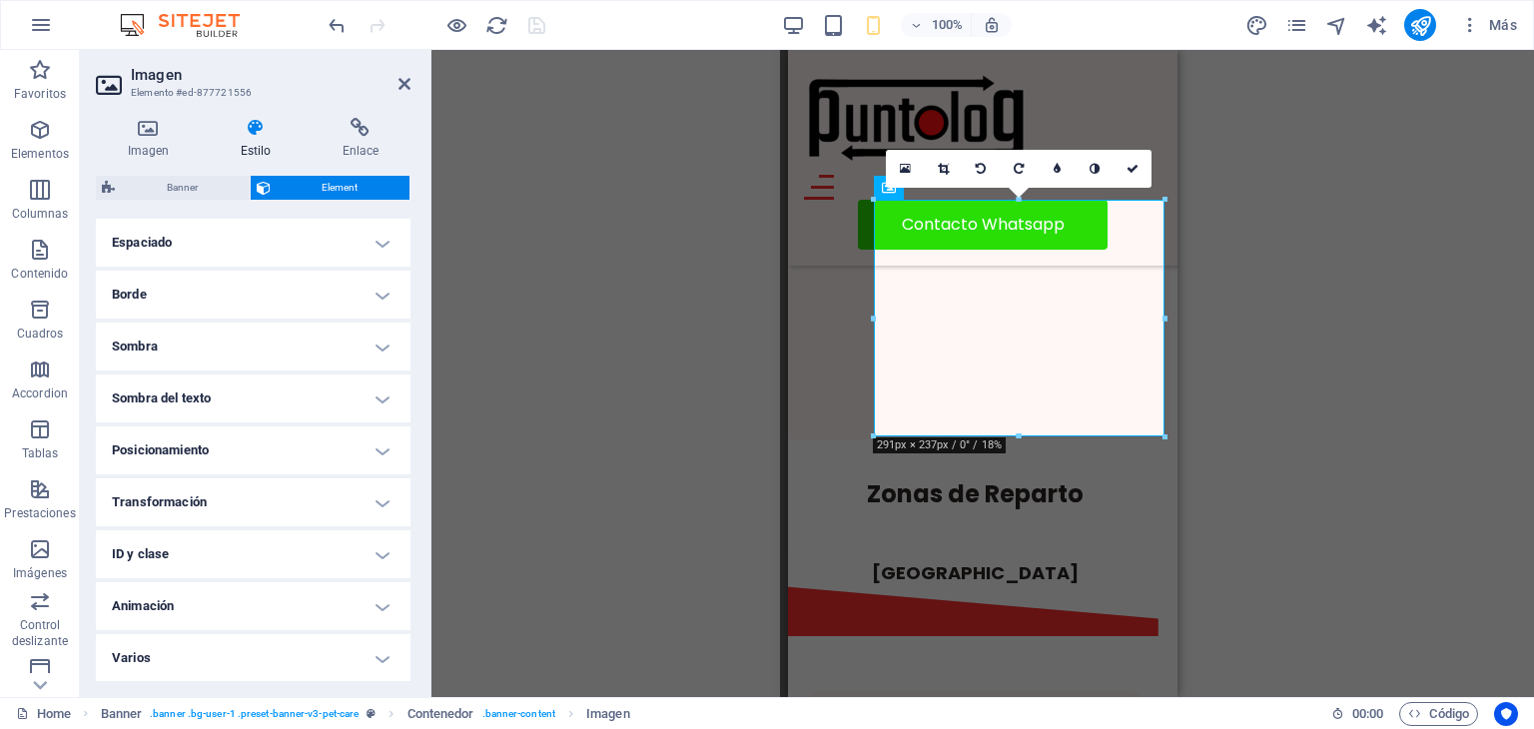
click at [260, 491] on h4 "Transformación" at bounding box center [253, 502] width 315 height 48
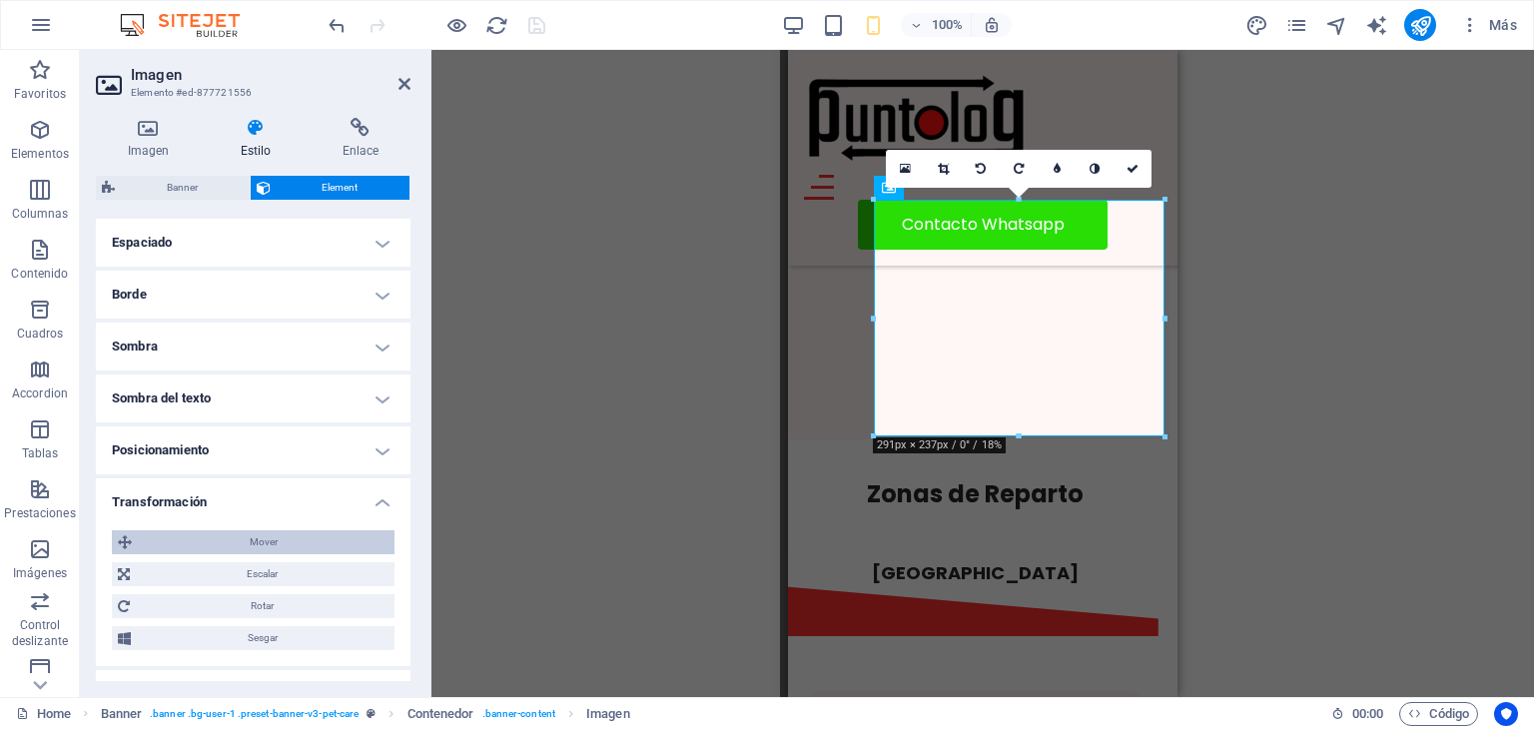
click at [259, 542] on span "Mover" at bounding box center [263, 542] width 251 height 24
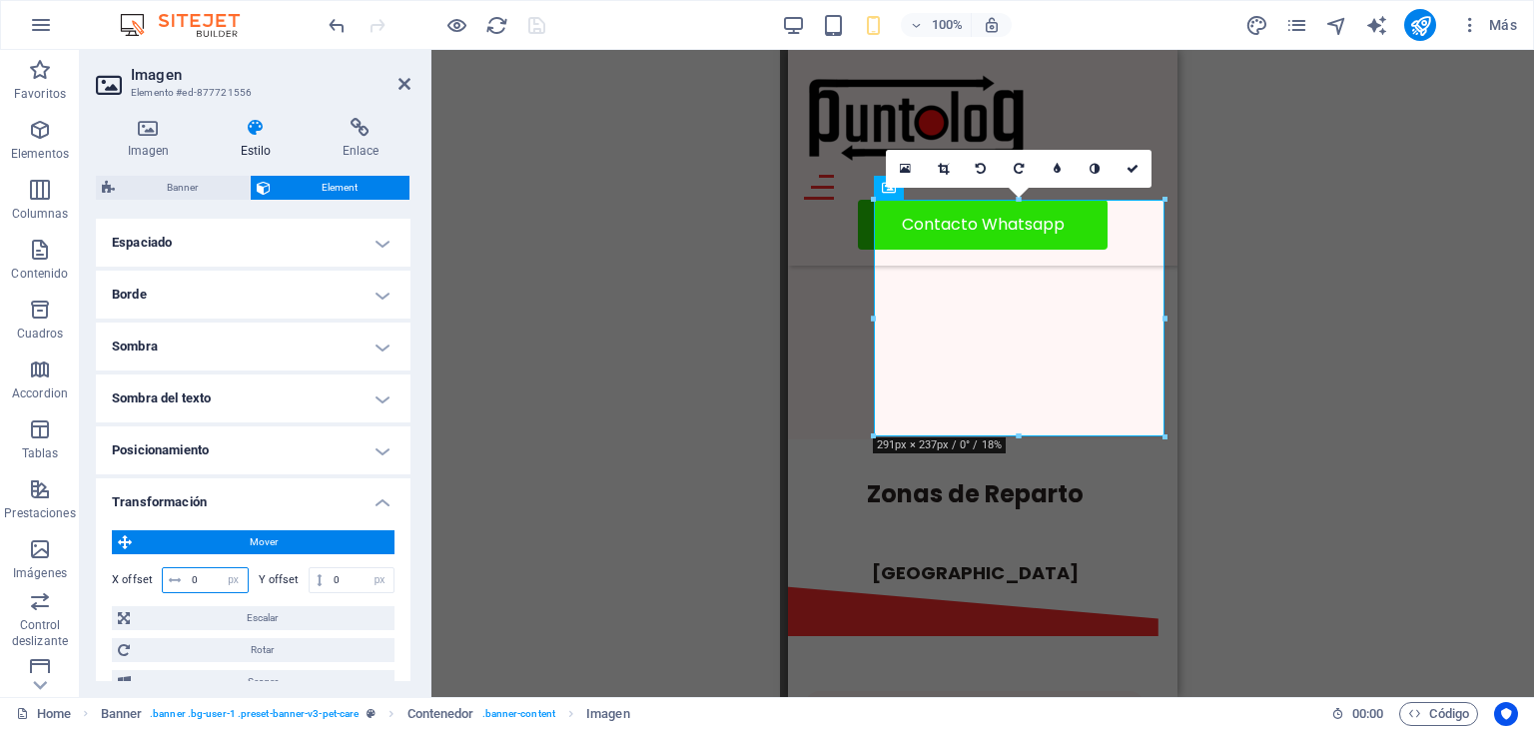
click at [211, 579] on input "0" at bounding box center [217, 580] width 61 height 24
click at [201, 576] on input "number" at bounding box center [217, 580] width 61 height 24
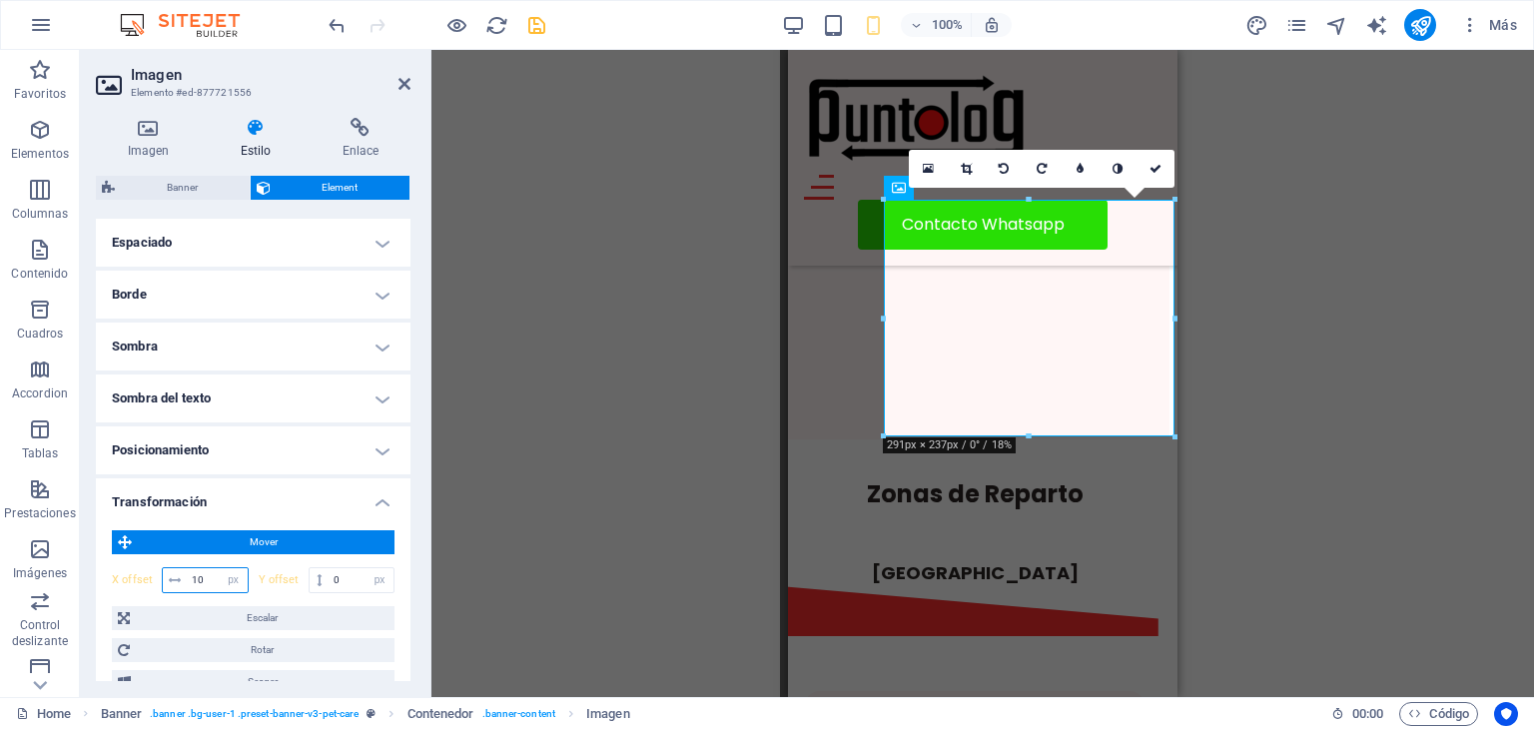
click at [207, 576] on input "10" at bounding box center [217, 580] width 61 height 24
click at [188, 574] on input "10" at bounding box center [217, 580] width 61 height 24
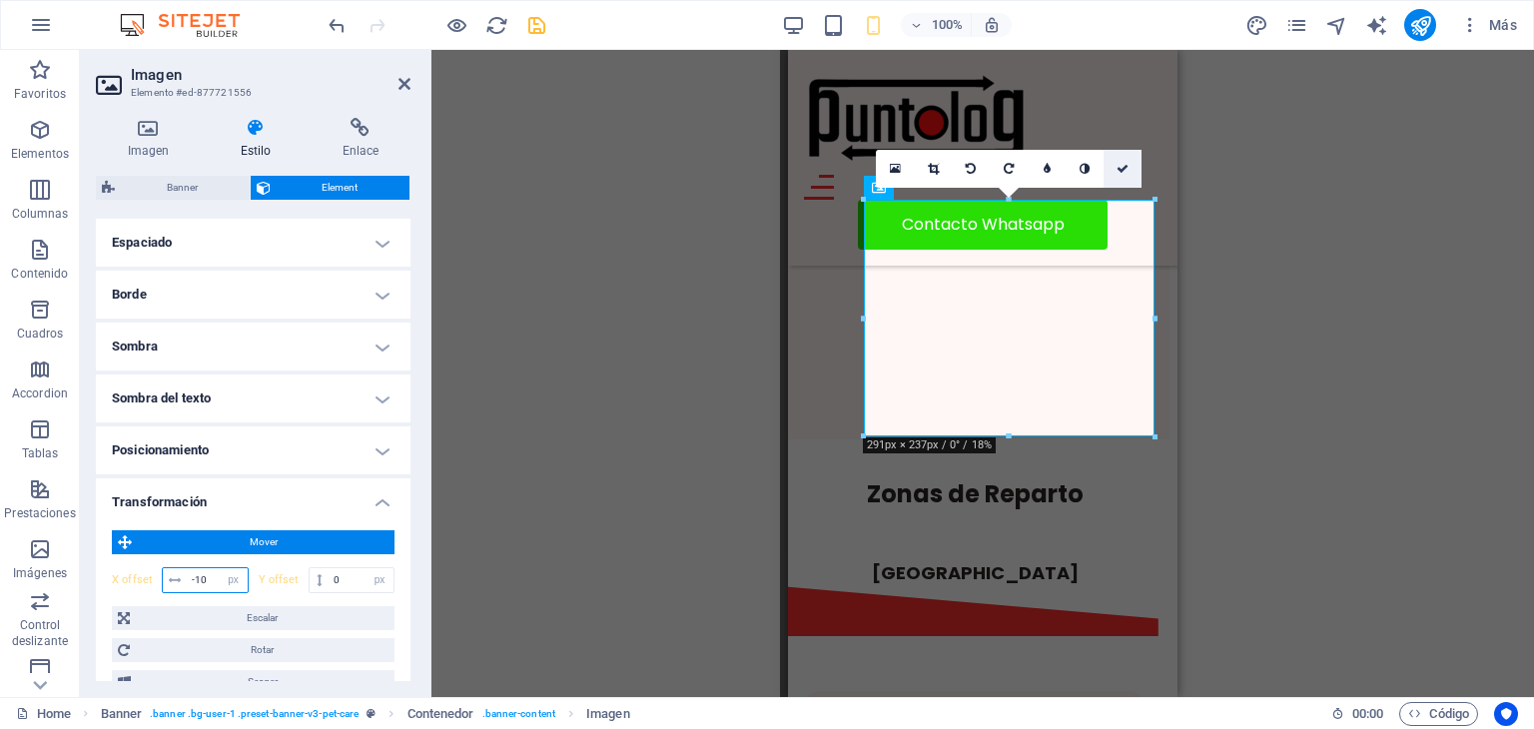
type input "-10"
click at [1125, 168] on icon at bounding box center [1123, 169] width 12 height 12
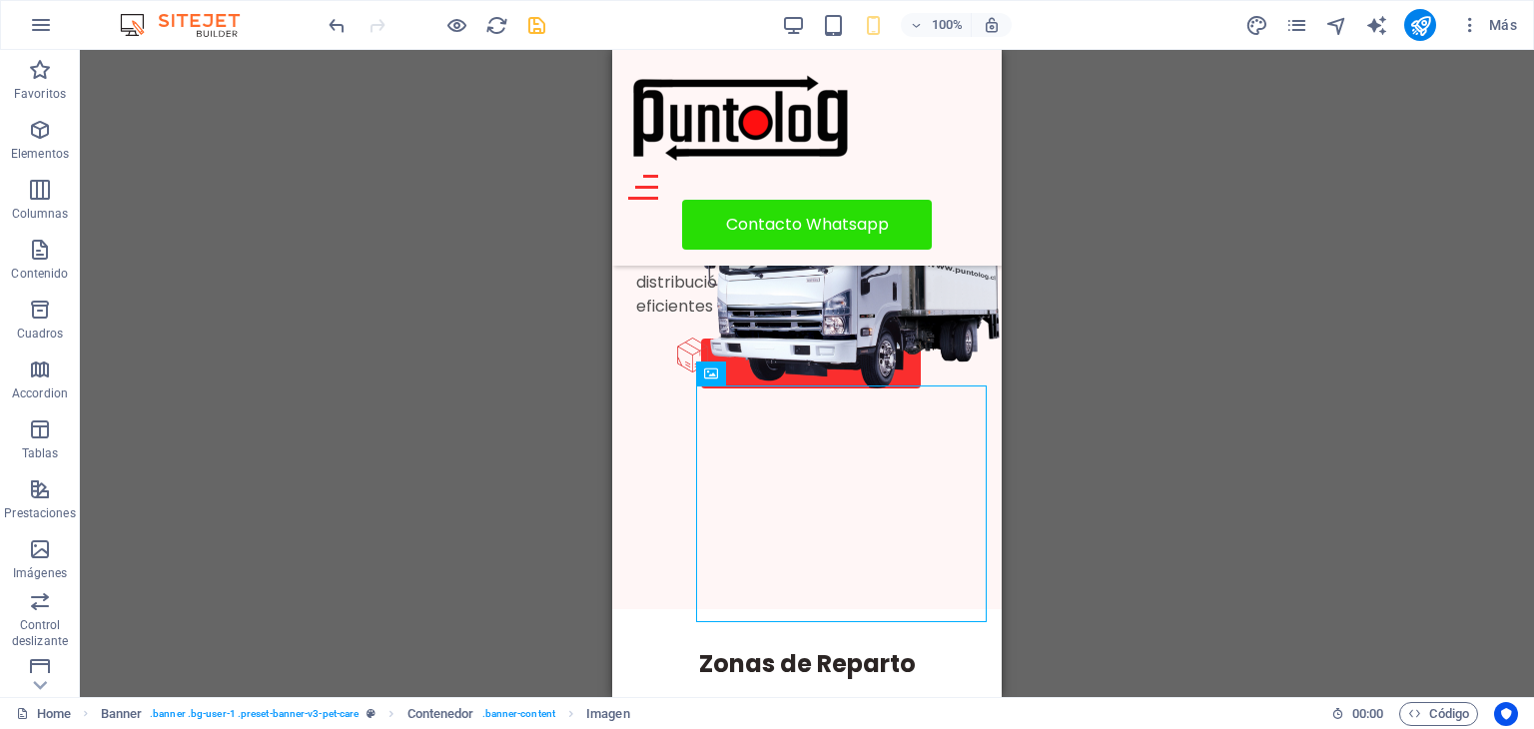
scroll to position [320, 0]
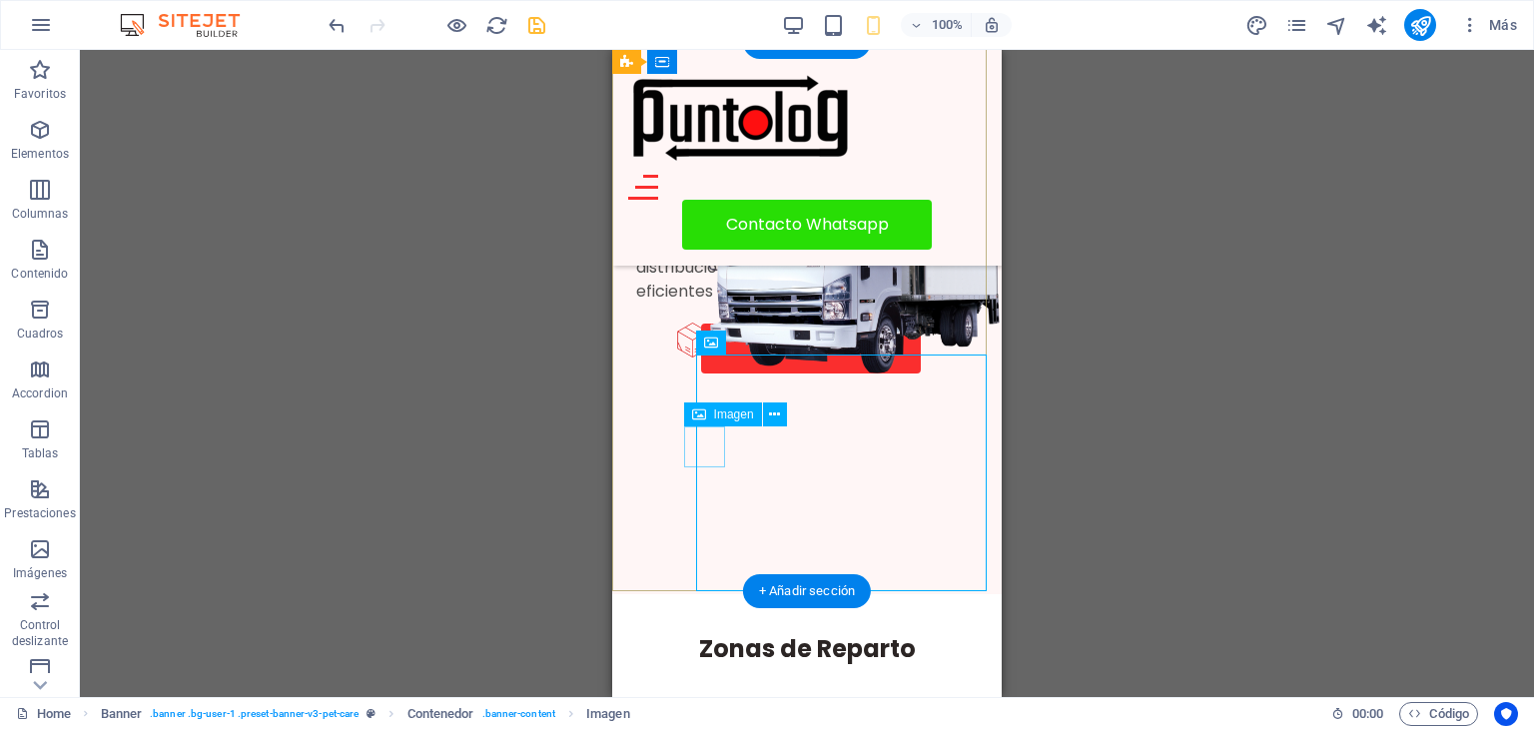
click at [704, 225] on figure at bounding box center [708, 204] width 41 height 41
select select "px"
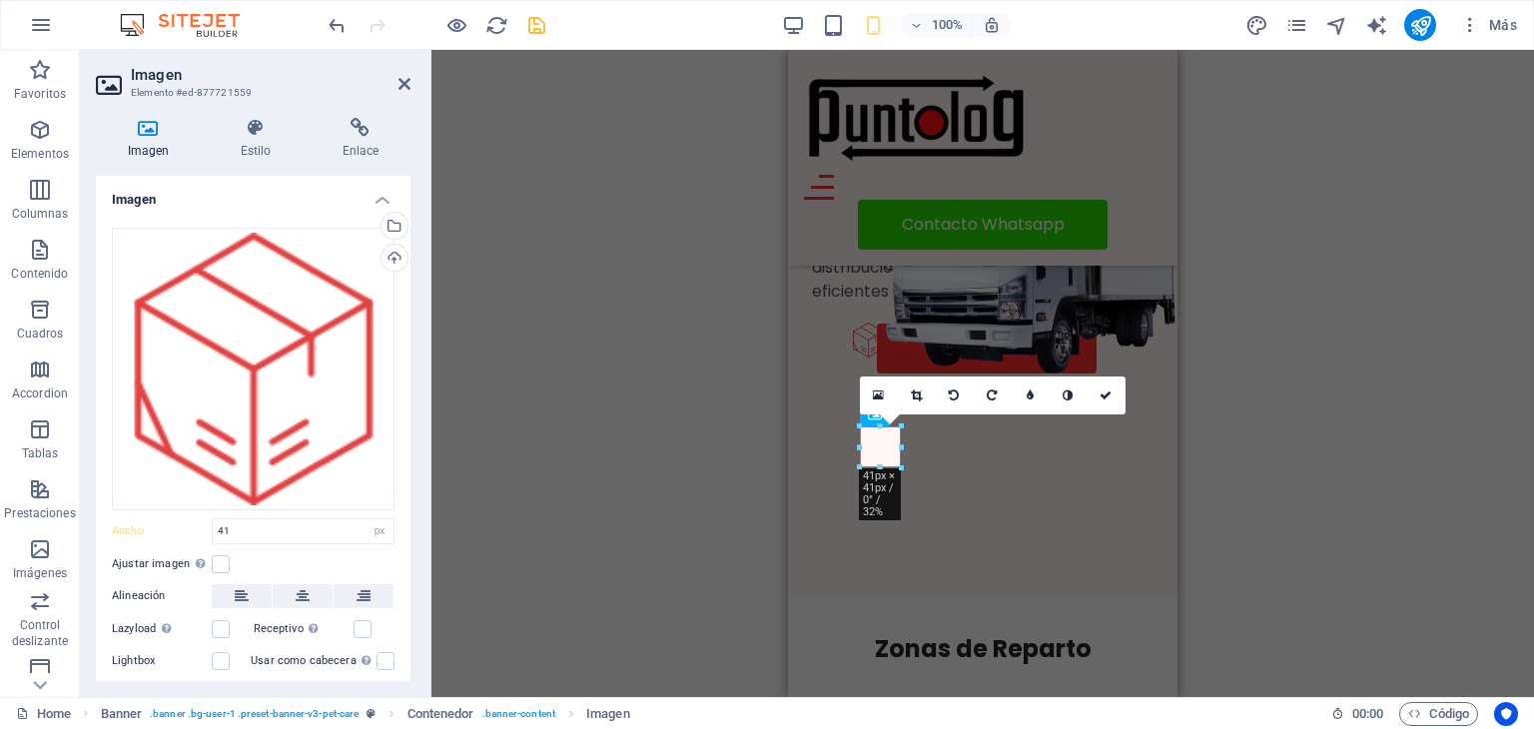
drag, startPoint x: 411, startPoint y: 273, endPoint x: 414, endPoint y: 404, distance: 131.9
click at [414, 404] on div "Imagen Estilo Enlace Imagen Arrastra archivos aquí, haz clic para escoger archi…" at bounding box center [253, 399] width 347 height 595
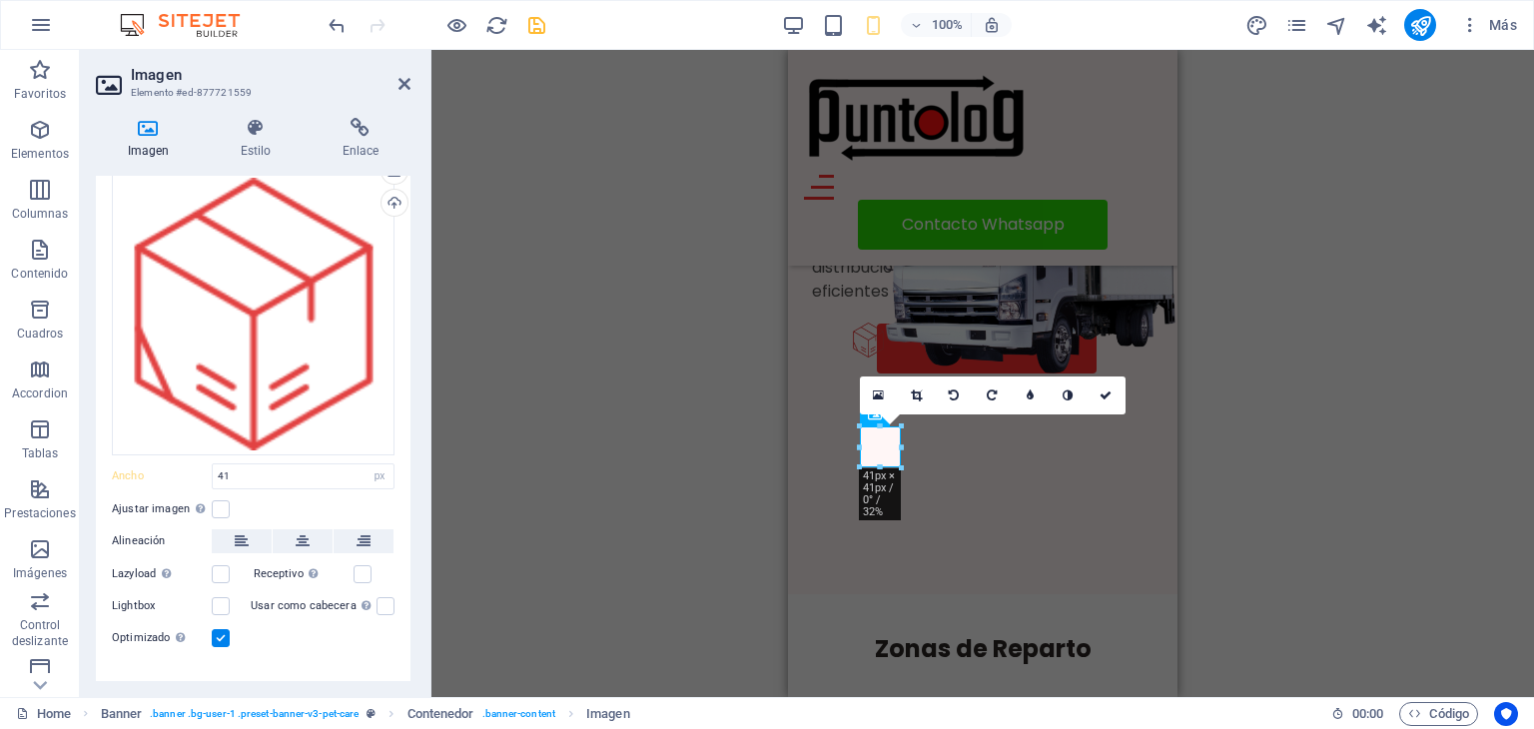
scroll to position [0, 0]
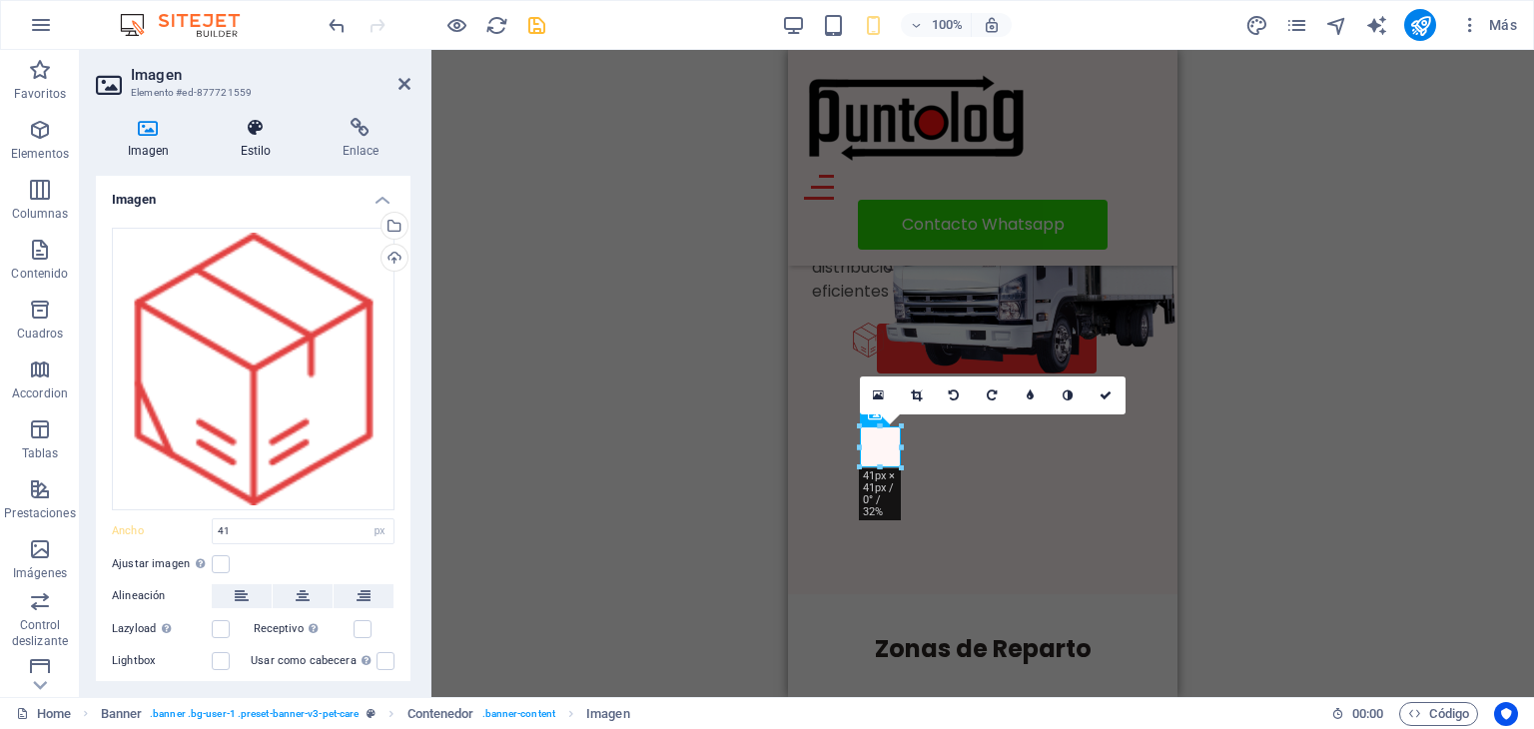
click at [248, 138] on h4 "Estilo" at bounding box center [260, 139] width 102 height 42
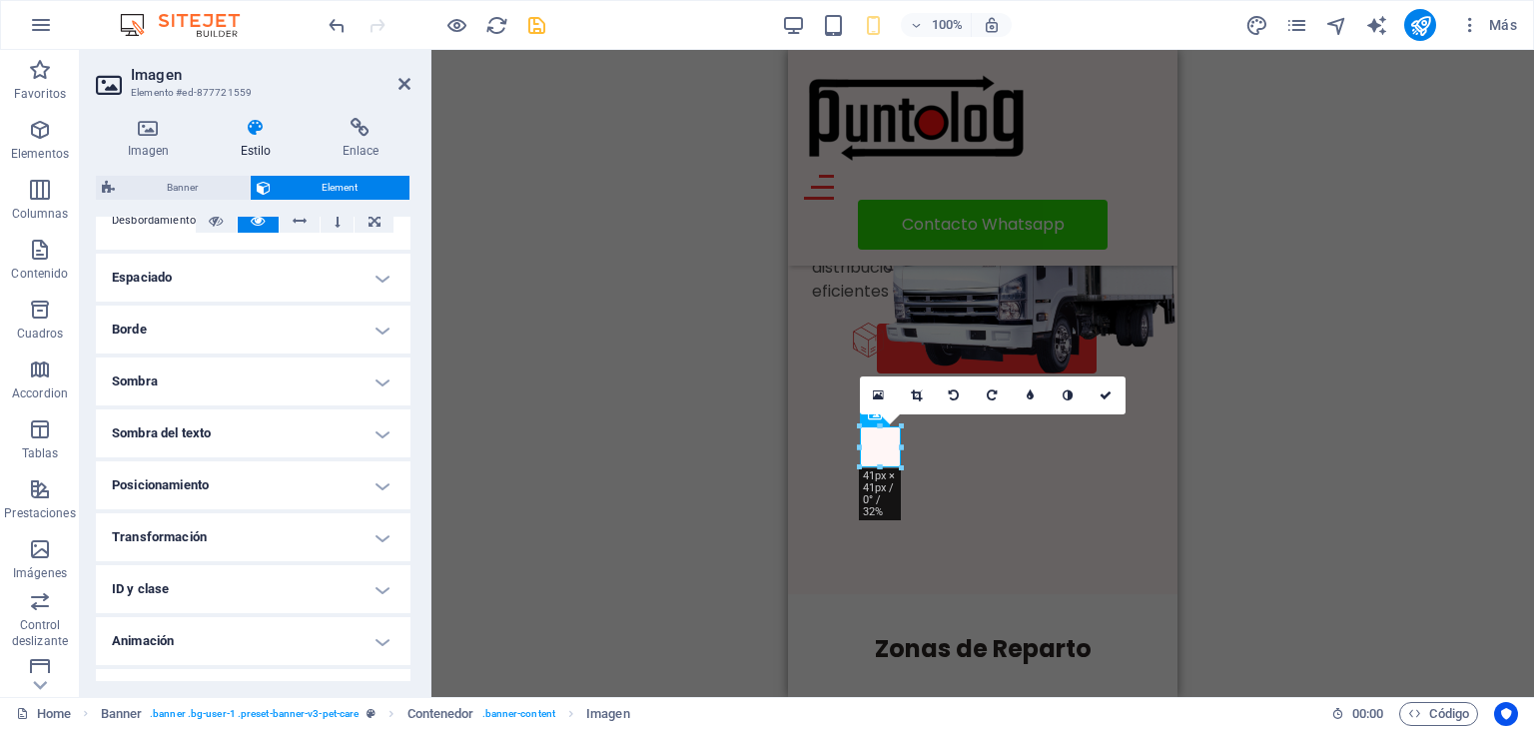
scroll to position [395, 0]
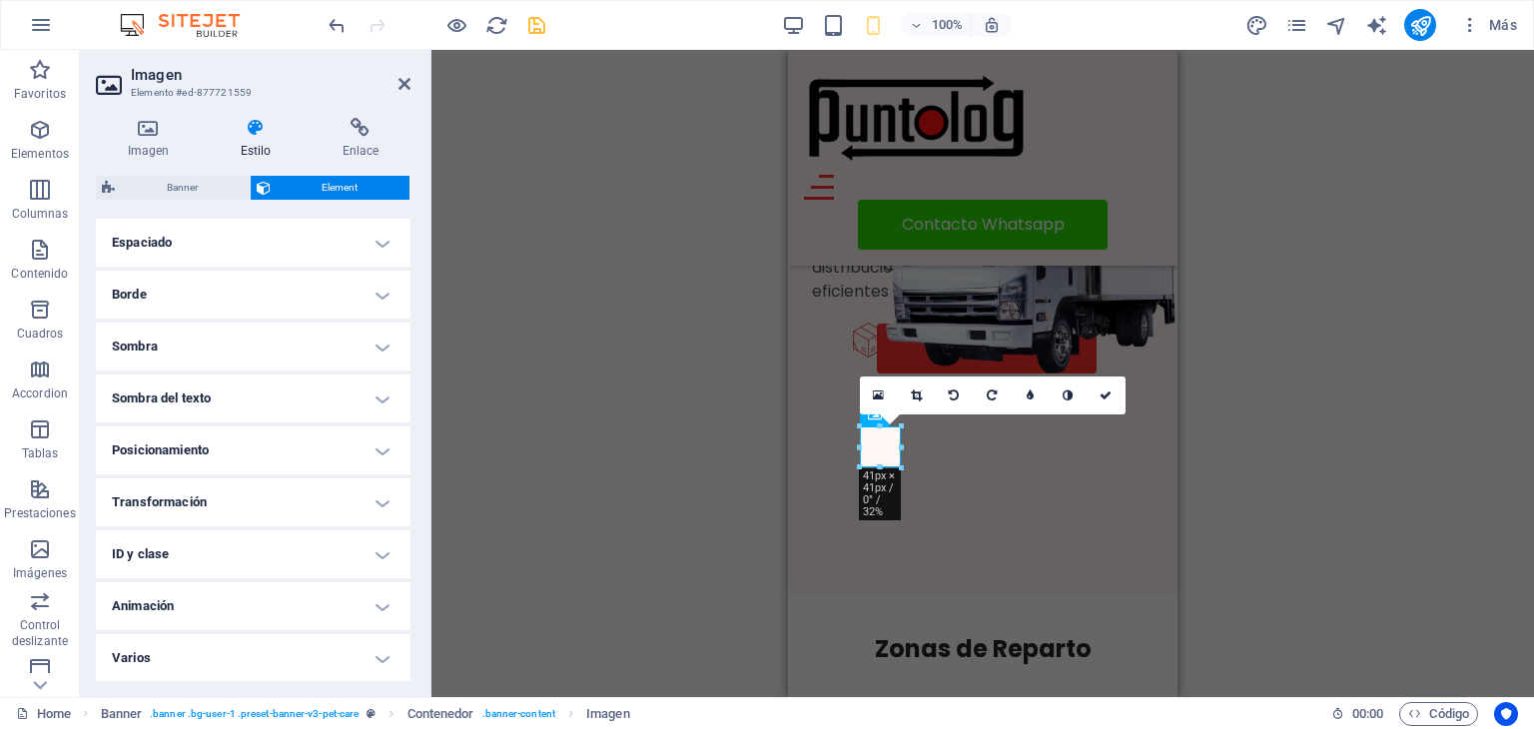
click at [307, 494] on h4 "Transformación" at bounding box center [253, 502] width 315 height 48
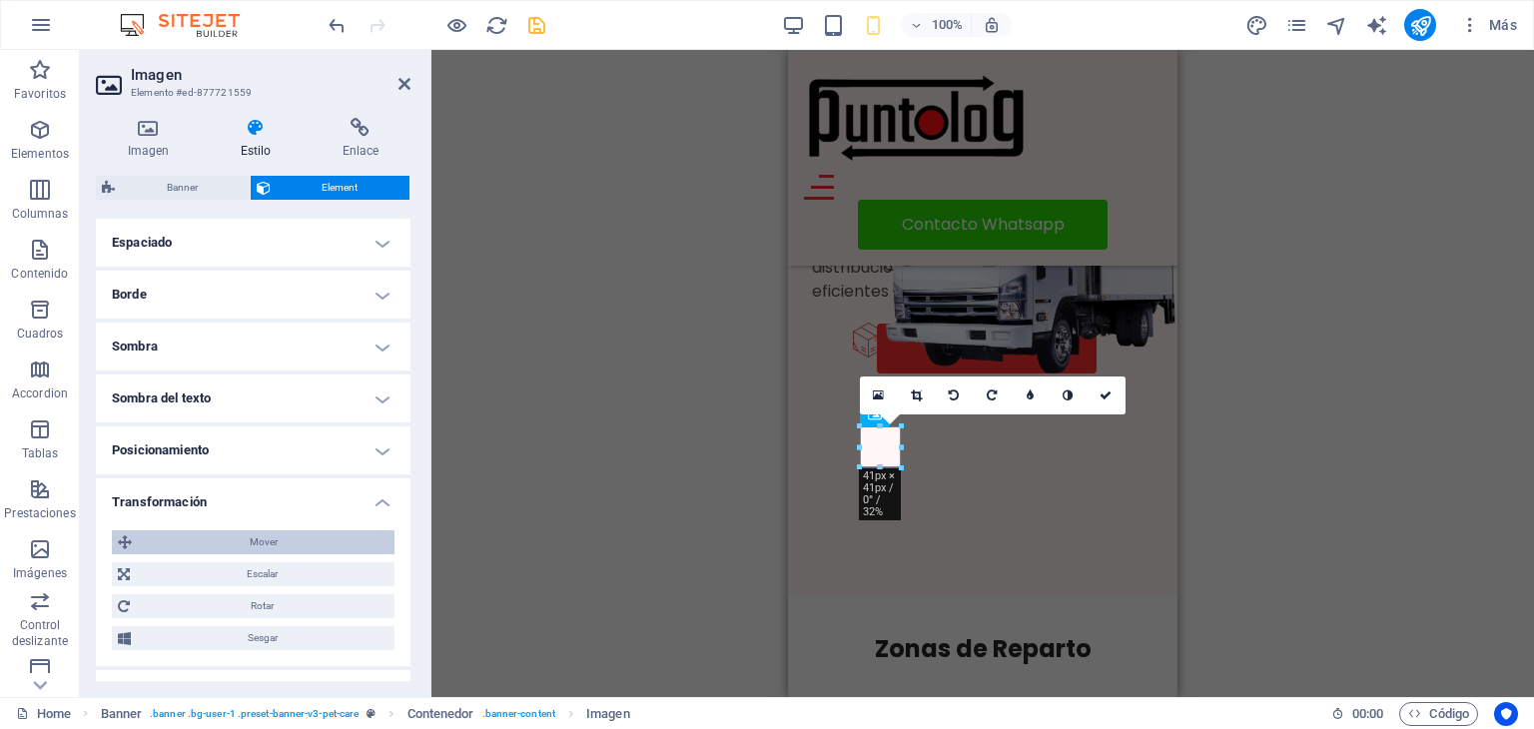
click at [298, 536] on span "Mover" at bounding box center [263, 542] width 251 height 24
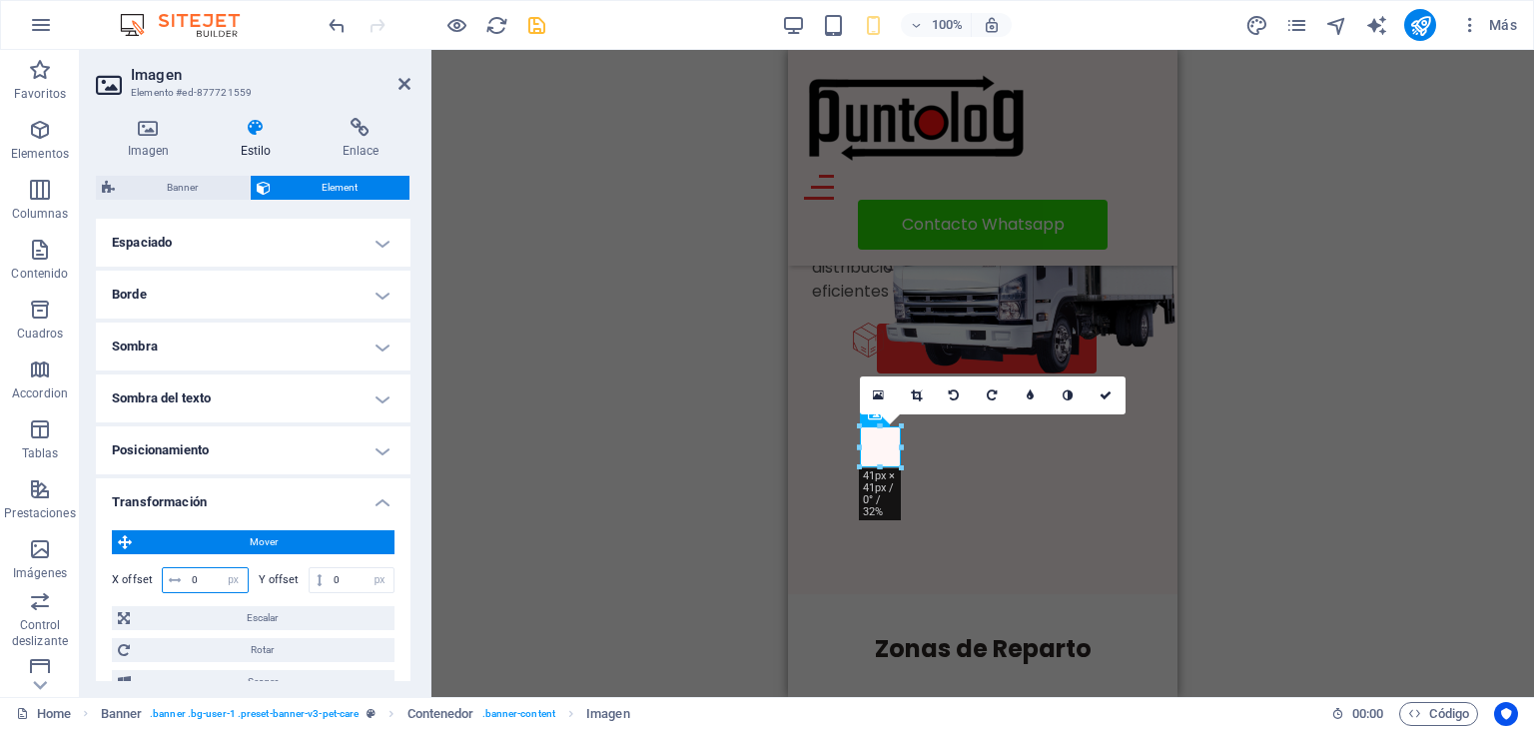
click at [216, 580] on input "0" at bounding box center [217, 580] width 61 height 24
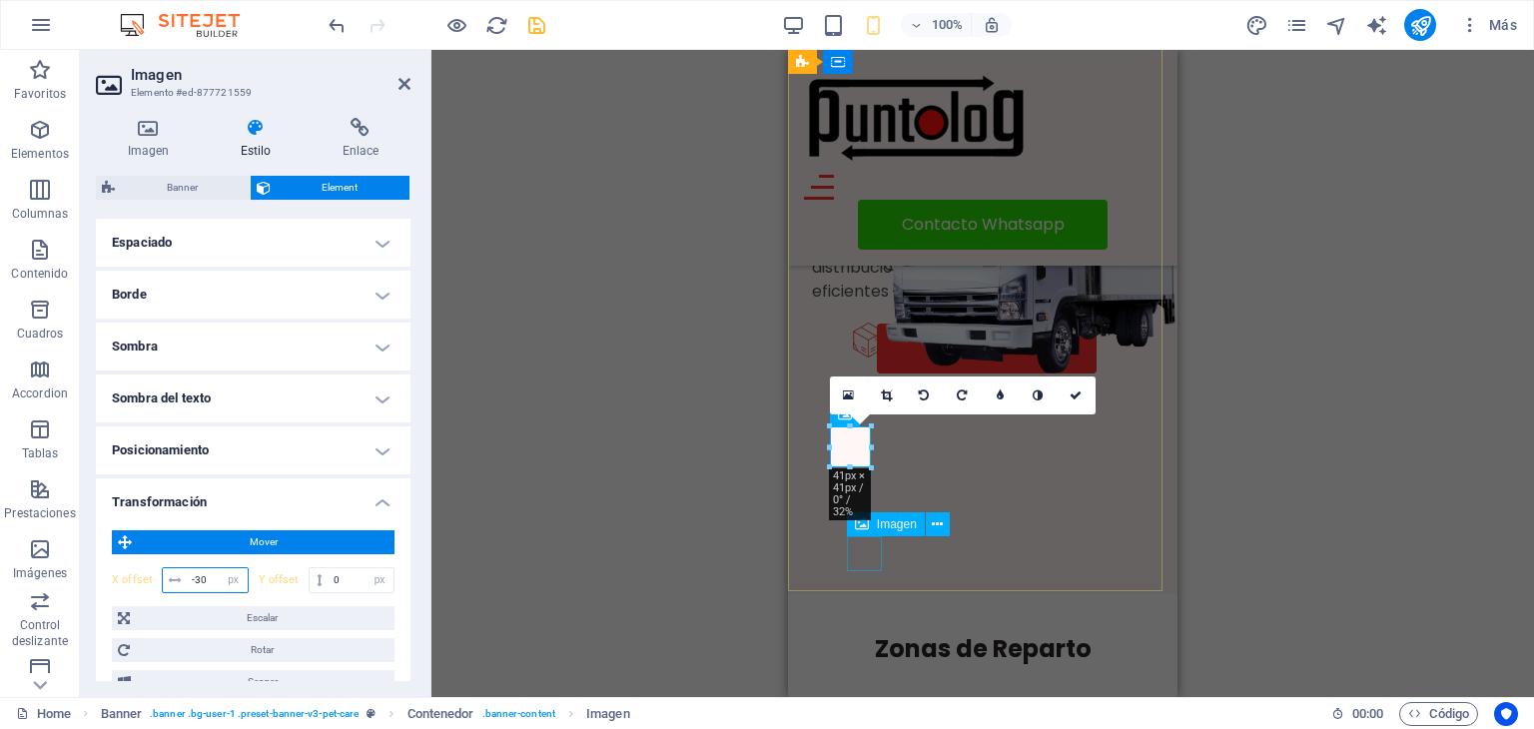
type input "-30"
click at [865, 358] on figure at bounding box center [868, 340] width 35 height 35
select select "px"
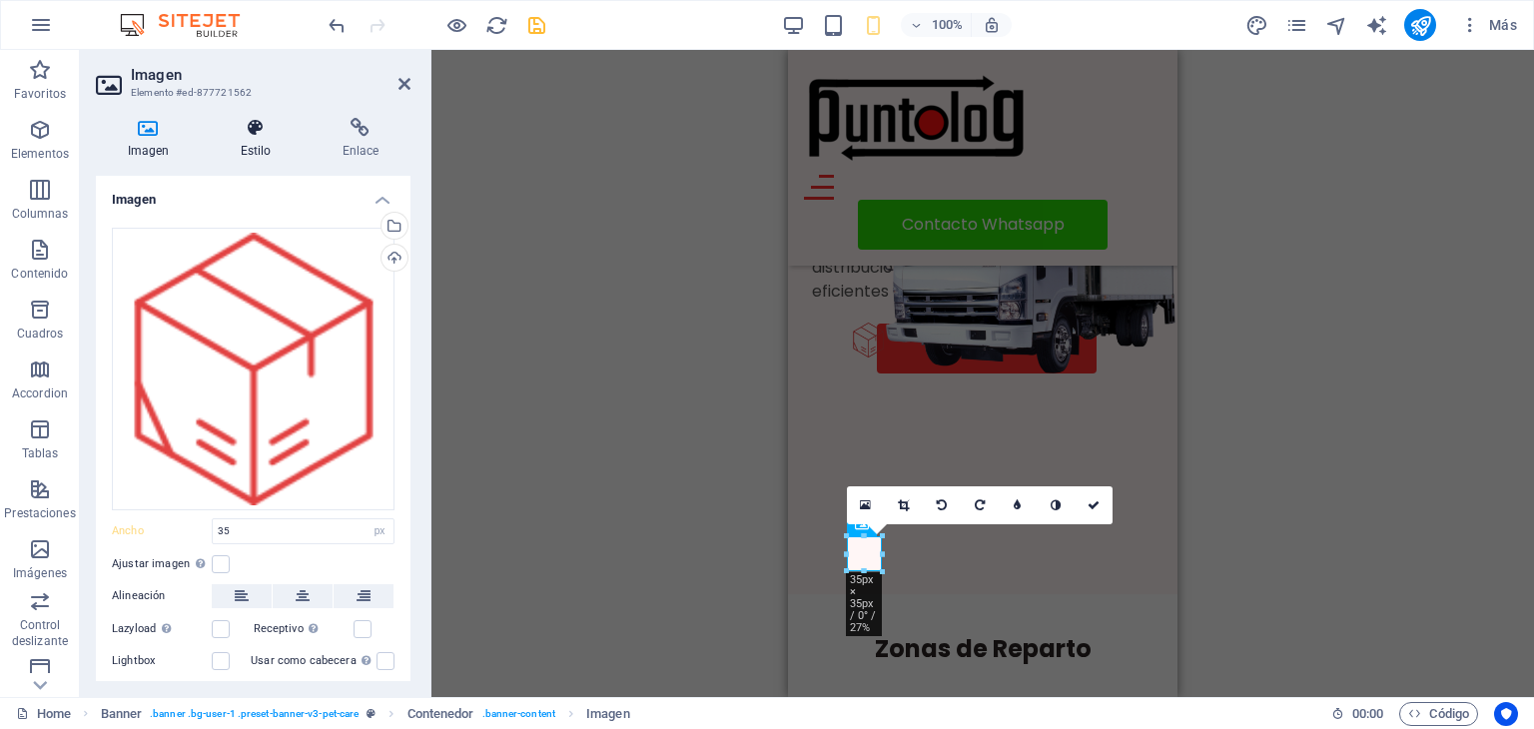
click at [253, 133] on icon at bounding box center [256, 128] width 94 height 20
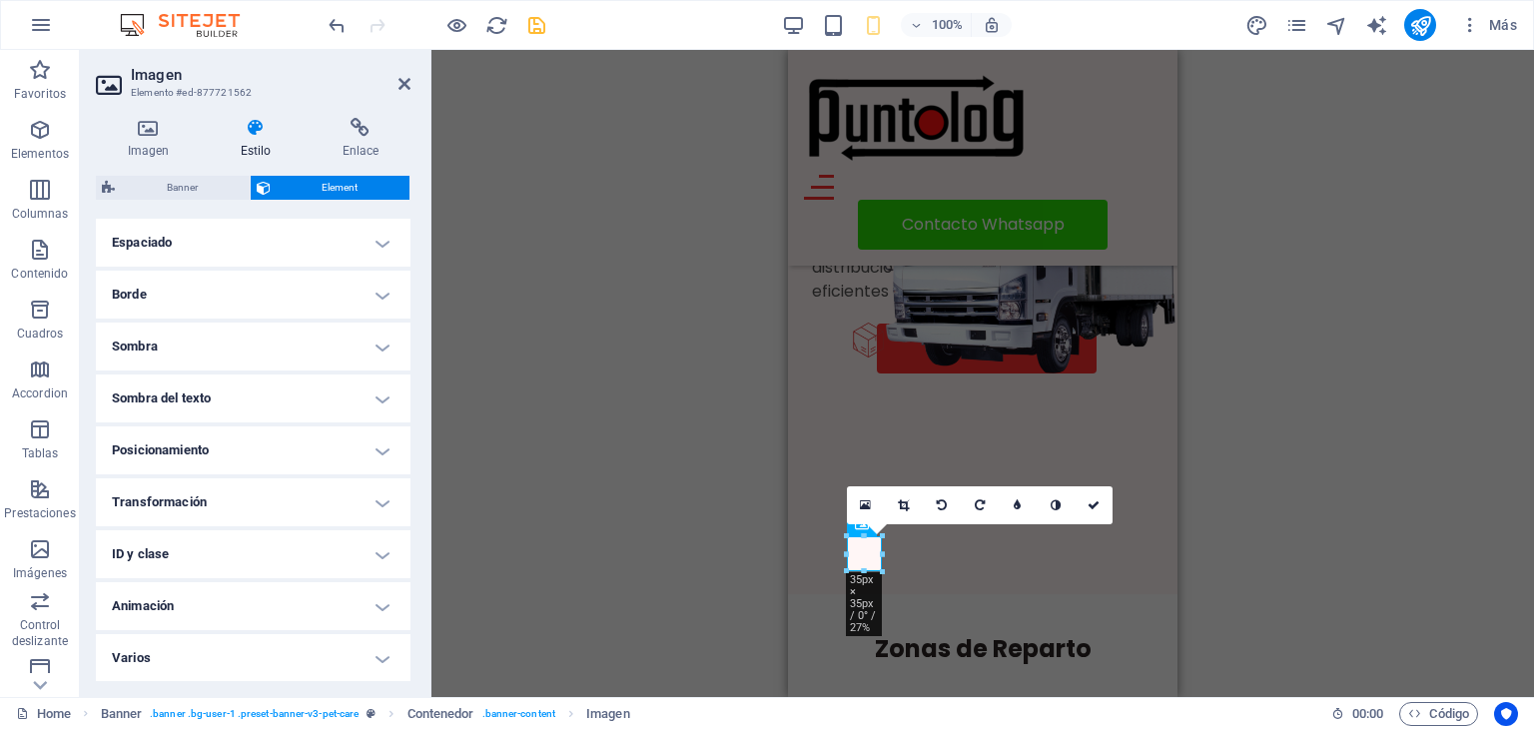
click at [195, 493] on h4 "Transformación" at bounding box center [253, 502] width 315 height 48
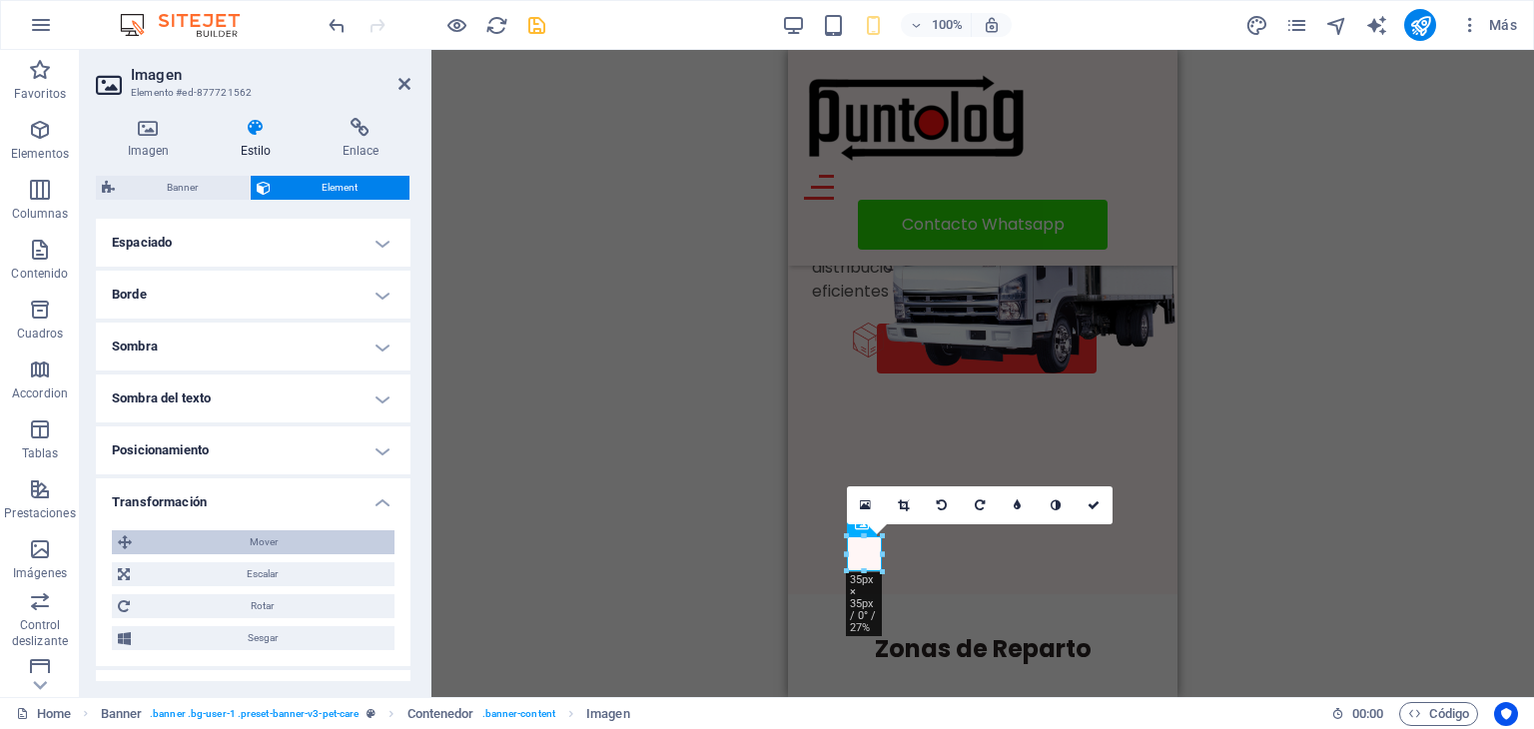
click at [243, 537] on span "Mover" at bounding box center [263, 542] width 251 height 24
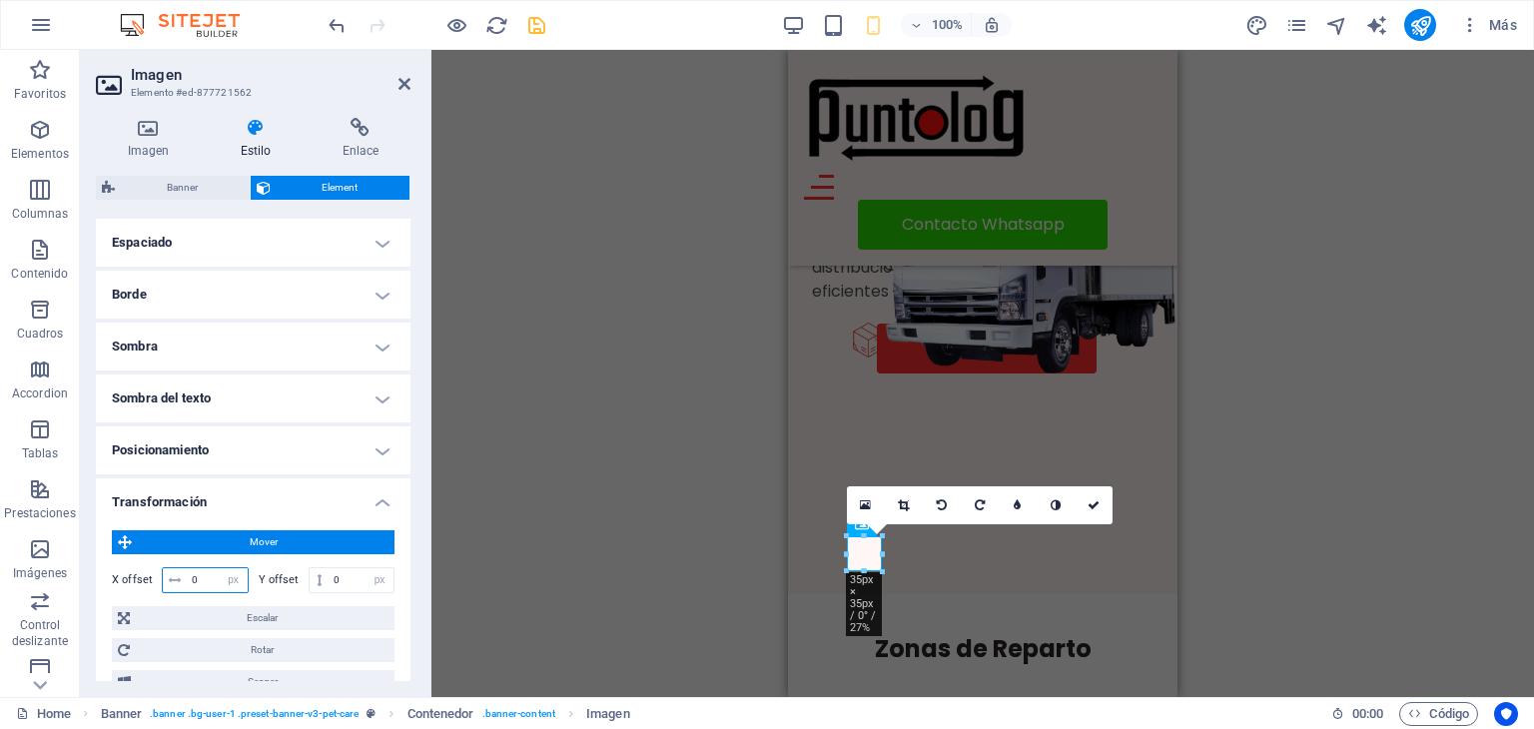
click at [200, 576] on input "0" at bounding box center [217, 580] width 61 height 24
type input "-10"
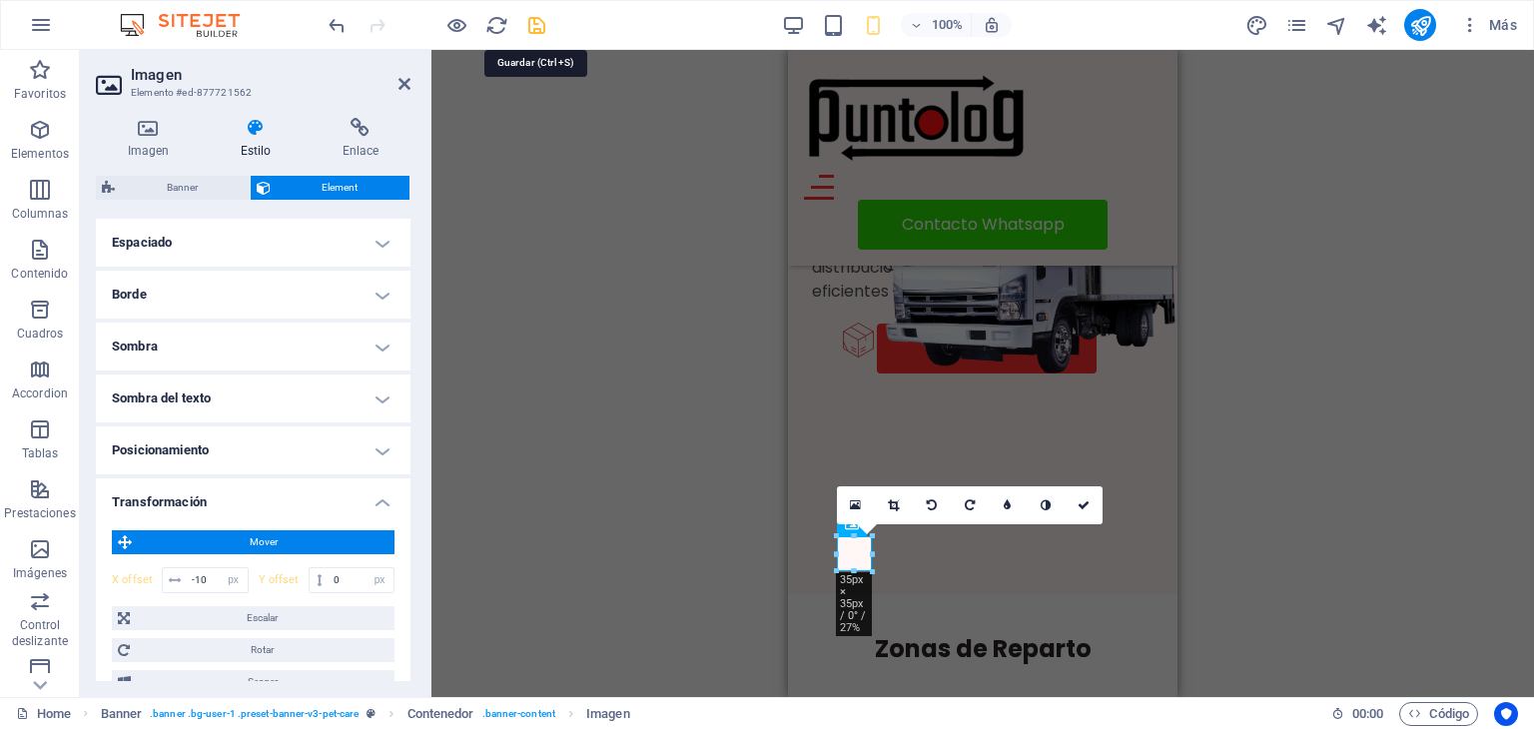
click at [542, 31] on icon "save" at bounding box center [536, 25] width 23 height 23
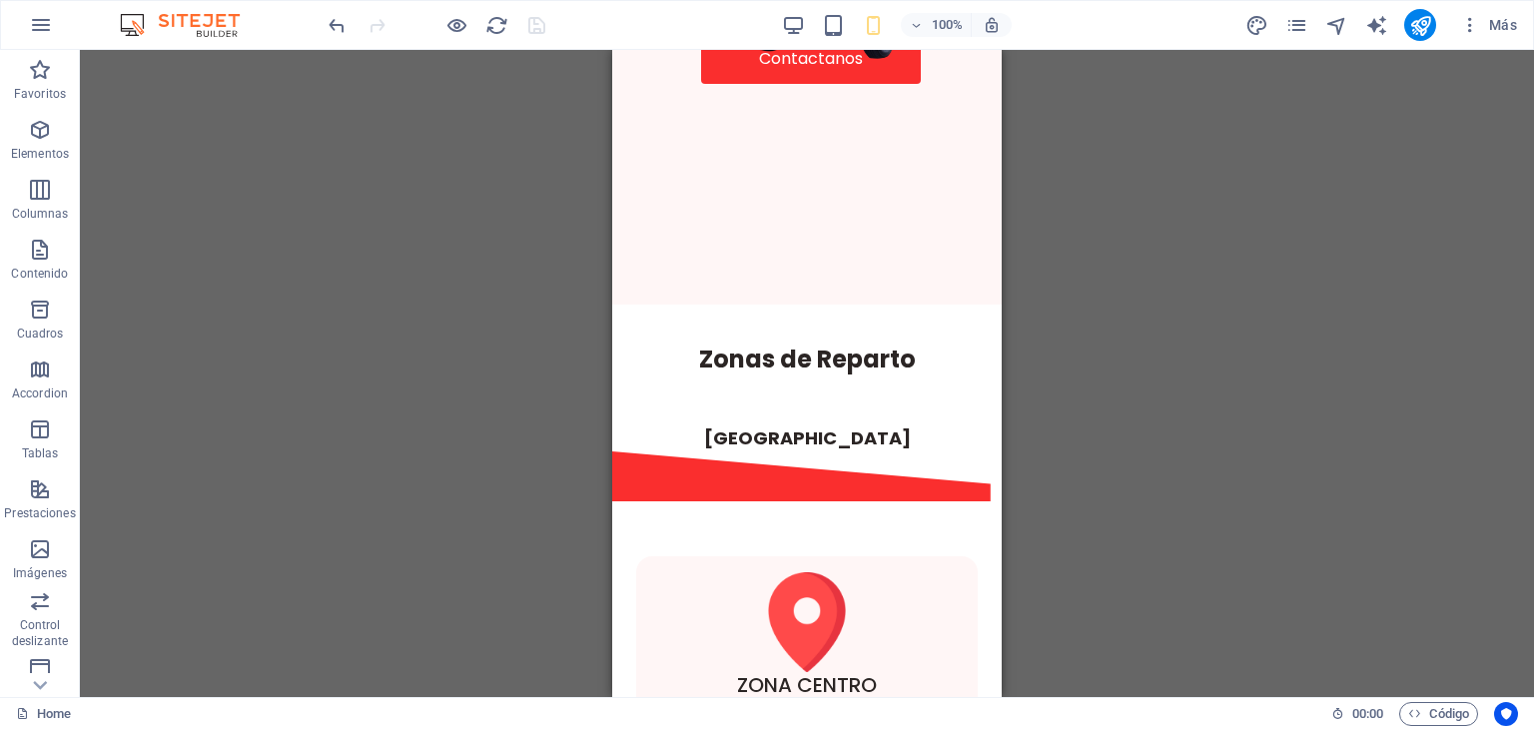
scroll to position [0, 0]
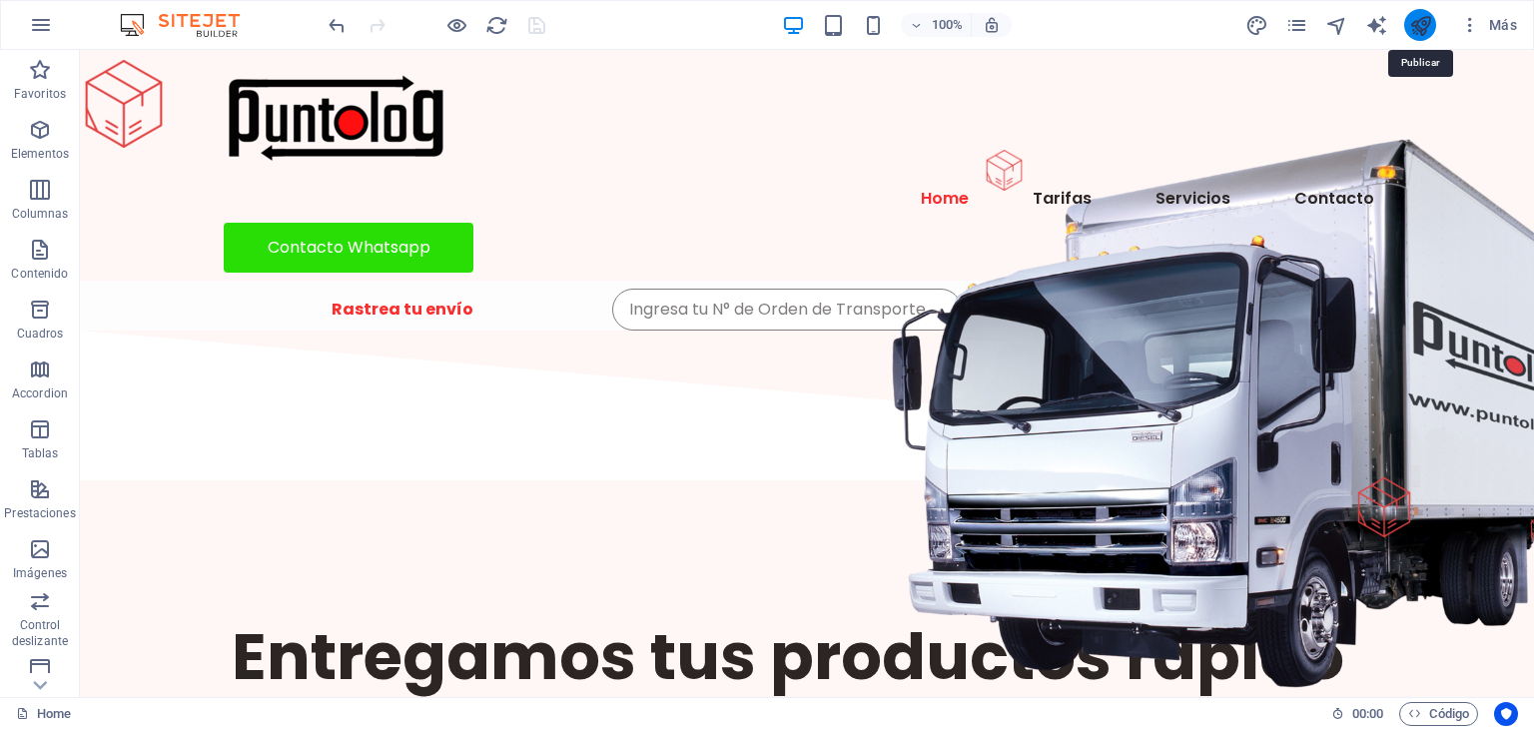
click at [1418, 25] on icon "publish" at bounding box center [1420, 25] width 23 height 23
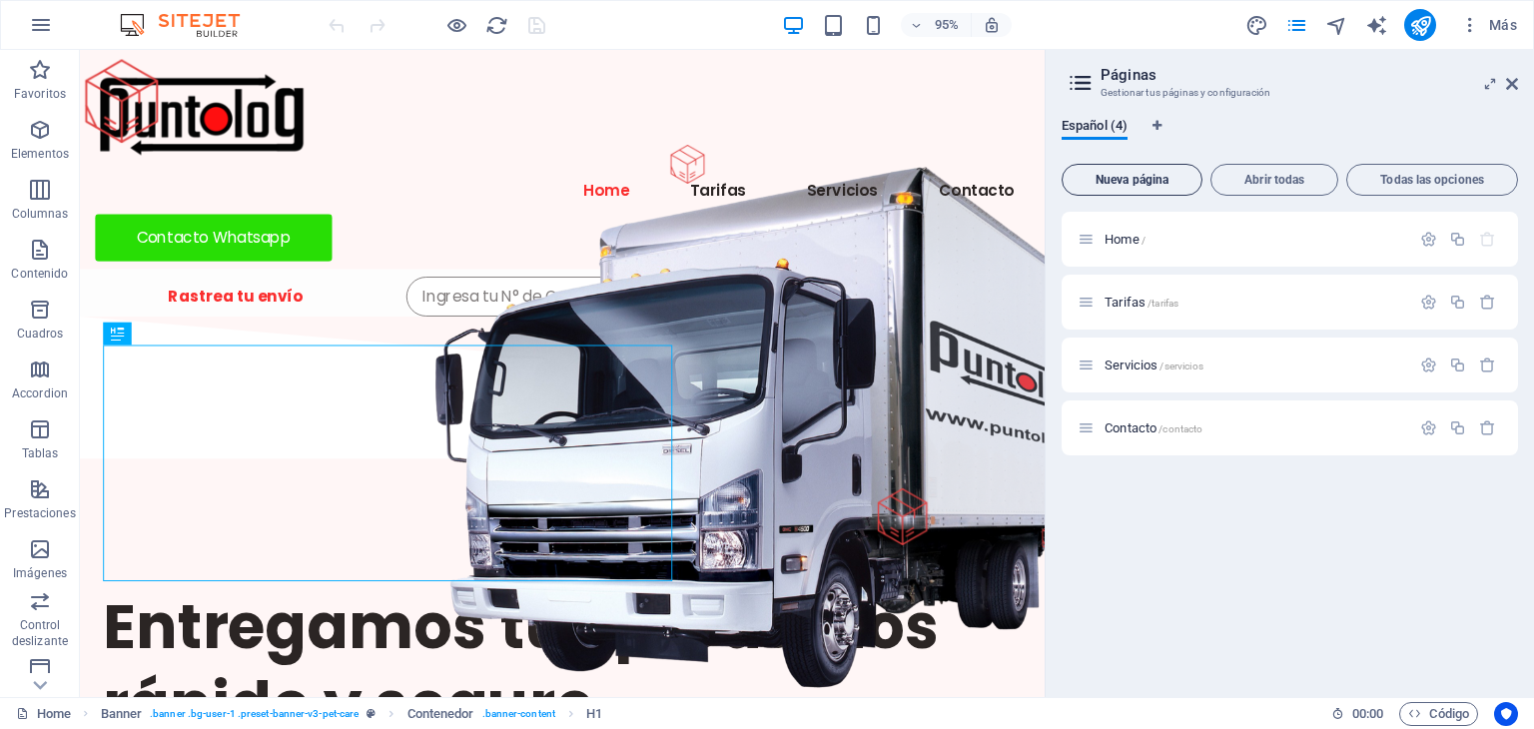
click at [0, 0] on span "Nueva página" at bounding box center [0, 0] width 0 height 0
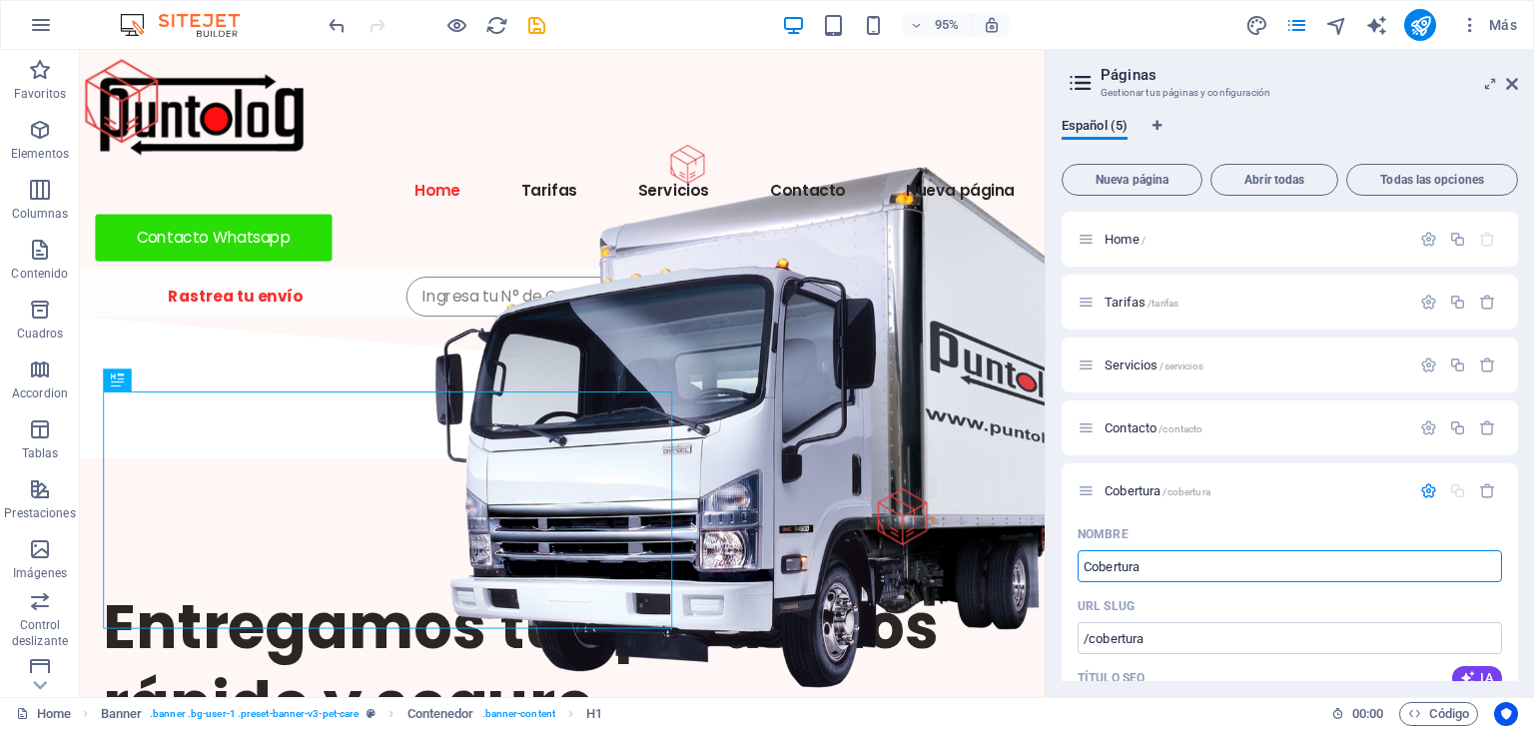
type input "Cobertura"
type input "/cobertura"
type input "Cobertura"
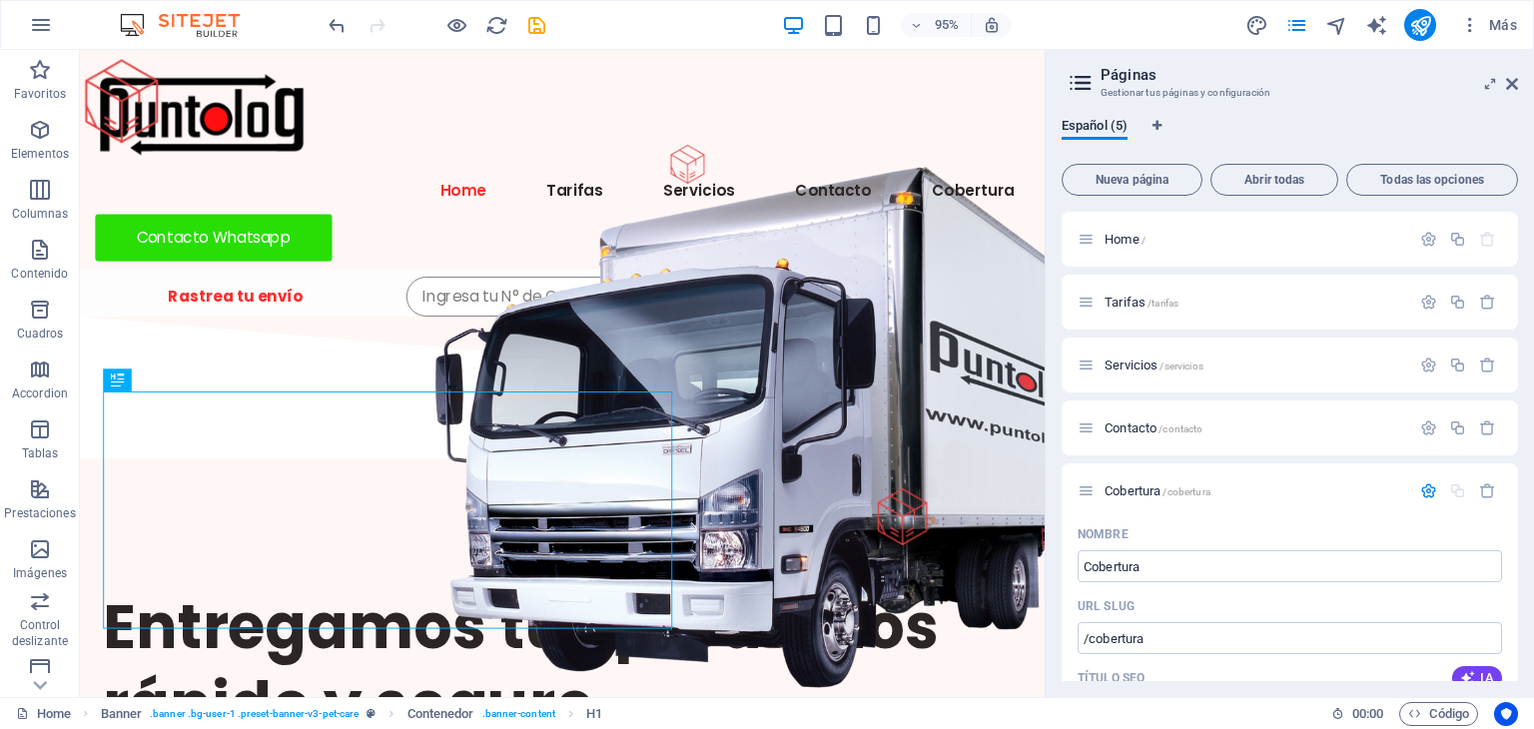
drag, startPoint x: 1518, startPoint y: 244, endPoint x: 1516, endPoint y: 299, distance: 55.0
click at [1516, 299] on div "Español (5) Nueva página Abrir todas Todas las opciones Home / Tarifas /tarifas…" at bounding box center [1290, 399] width 488 height 595
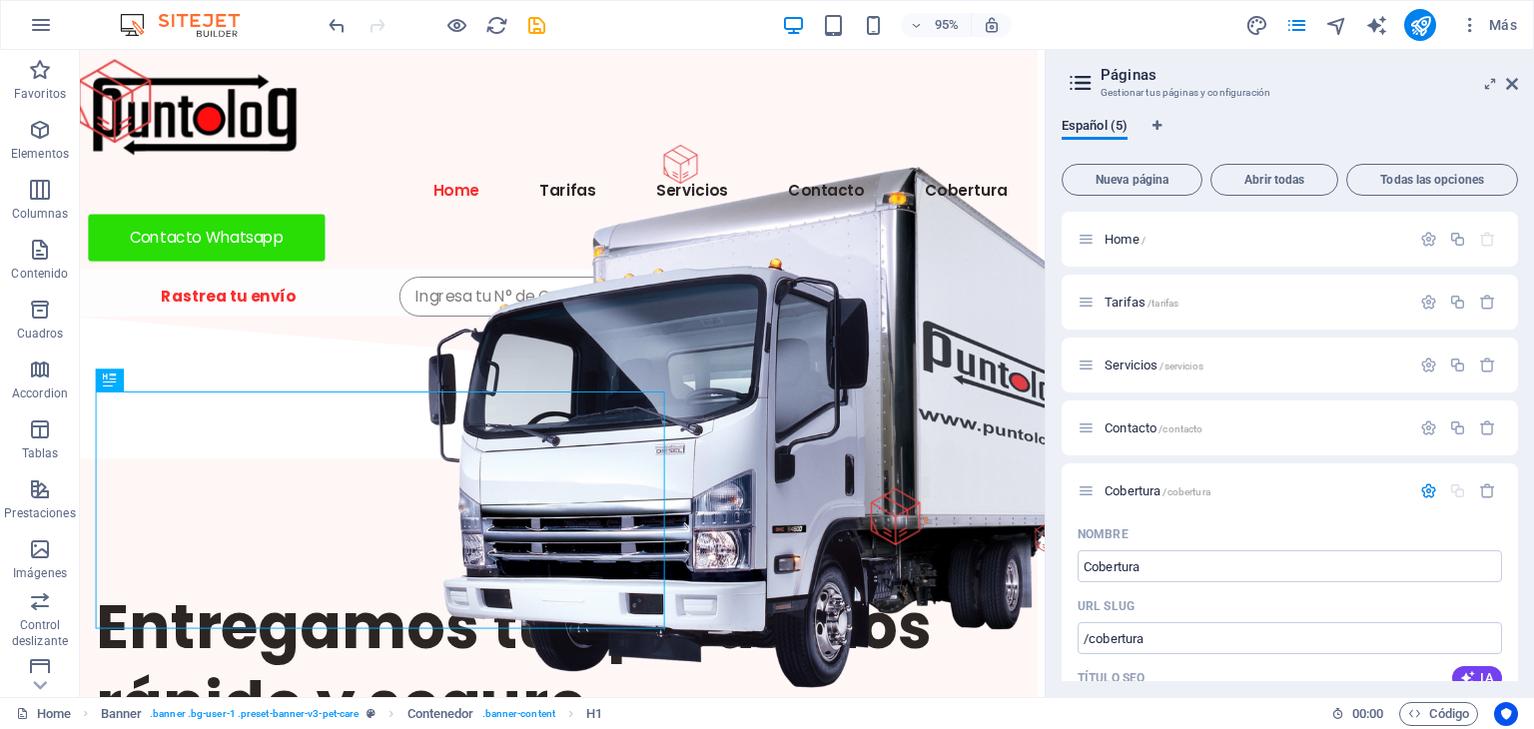
drag, startPoint x: 1517, startPoint y: 373, endPoint x: 1524, endPoint y: 436, distance: 64.3
click at [1524, 436] on div "Español (5) Nueva página Abrir todas Todas las opciones Home / Tarifas /tarifas…" at bounding box center [1290, 399] width 488 height 595
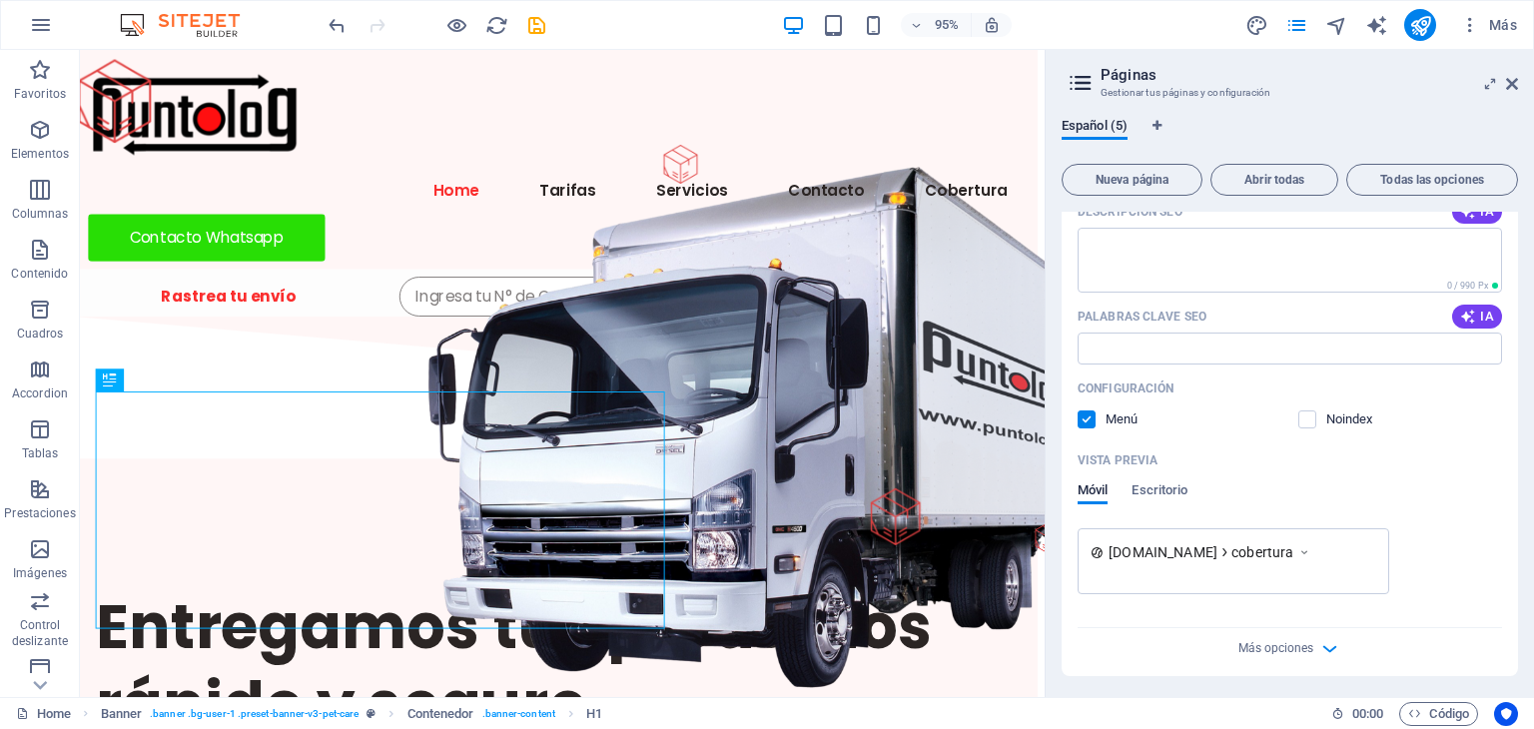
scroll to position [541, 0]
click at [1175, 487] on span "Escritorio" at bounding box center [1159, 489] width 56 height 28
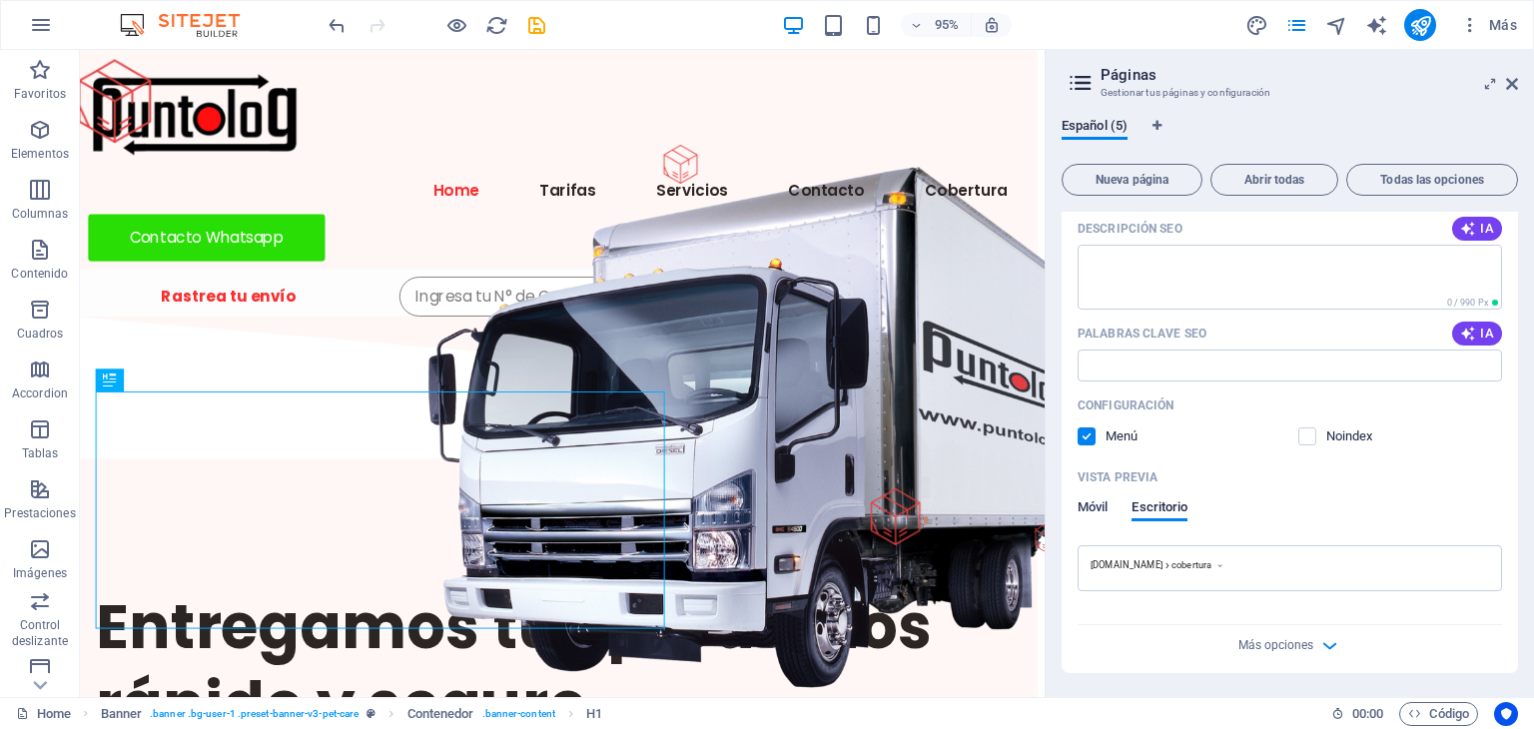
click at [1105, 506] on span "Móvil" at bounding box center [1093, 509] width 30 height 28
click at [1318, 662] on icon "button" at bounding box center [1329, 665] width 23 height 23
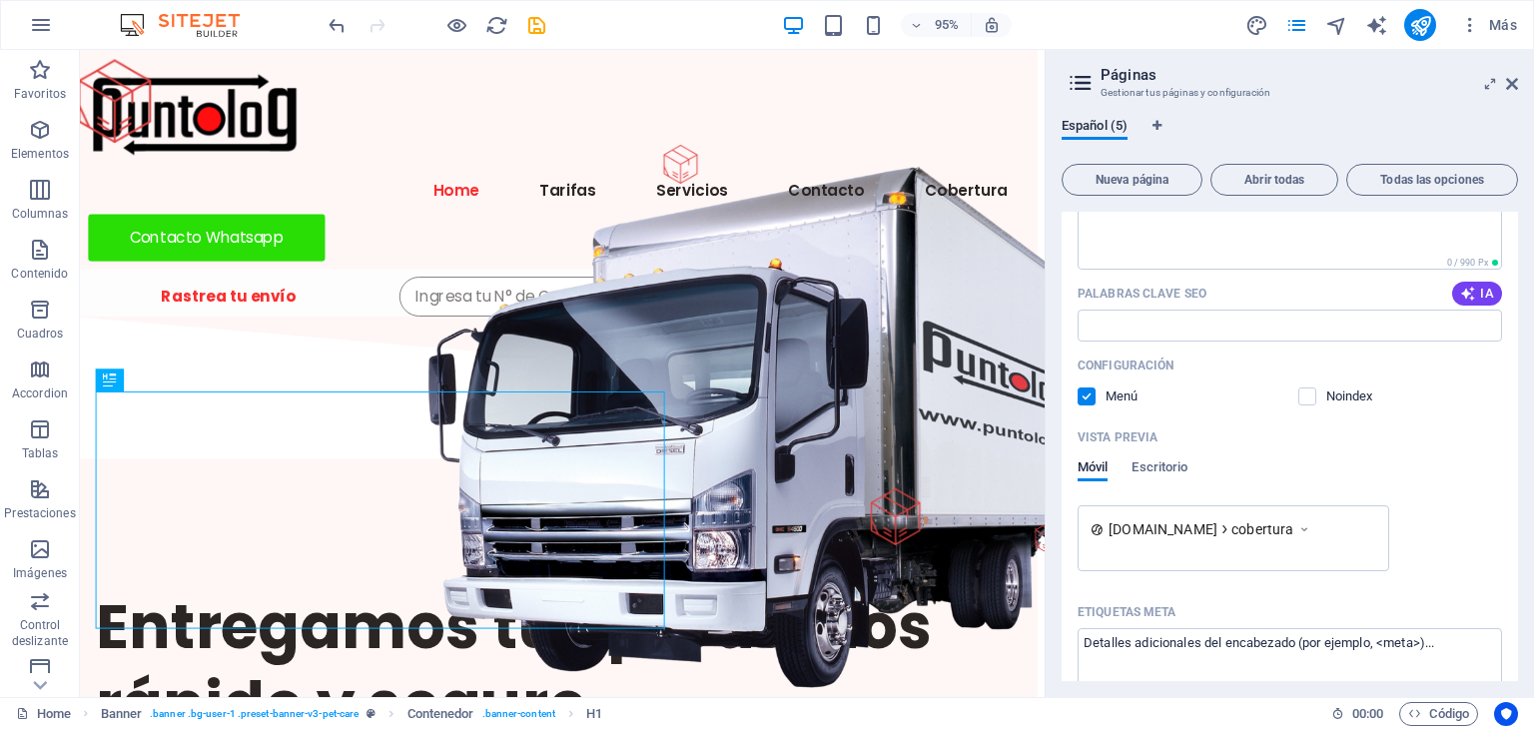
scroll to position [556, 0]
click at [1195, 535] on span "[DOMAIN_NAME]" at bounding box center [1163, 534] width 109 height 20
click at [1194, 535] on span "[DOMAIN_NAME]" at bounding box center [1163, 534] width 109 height 20
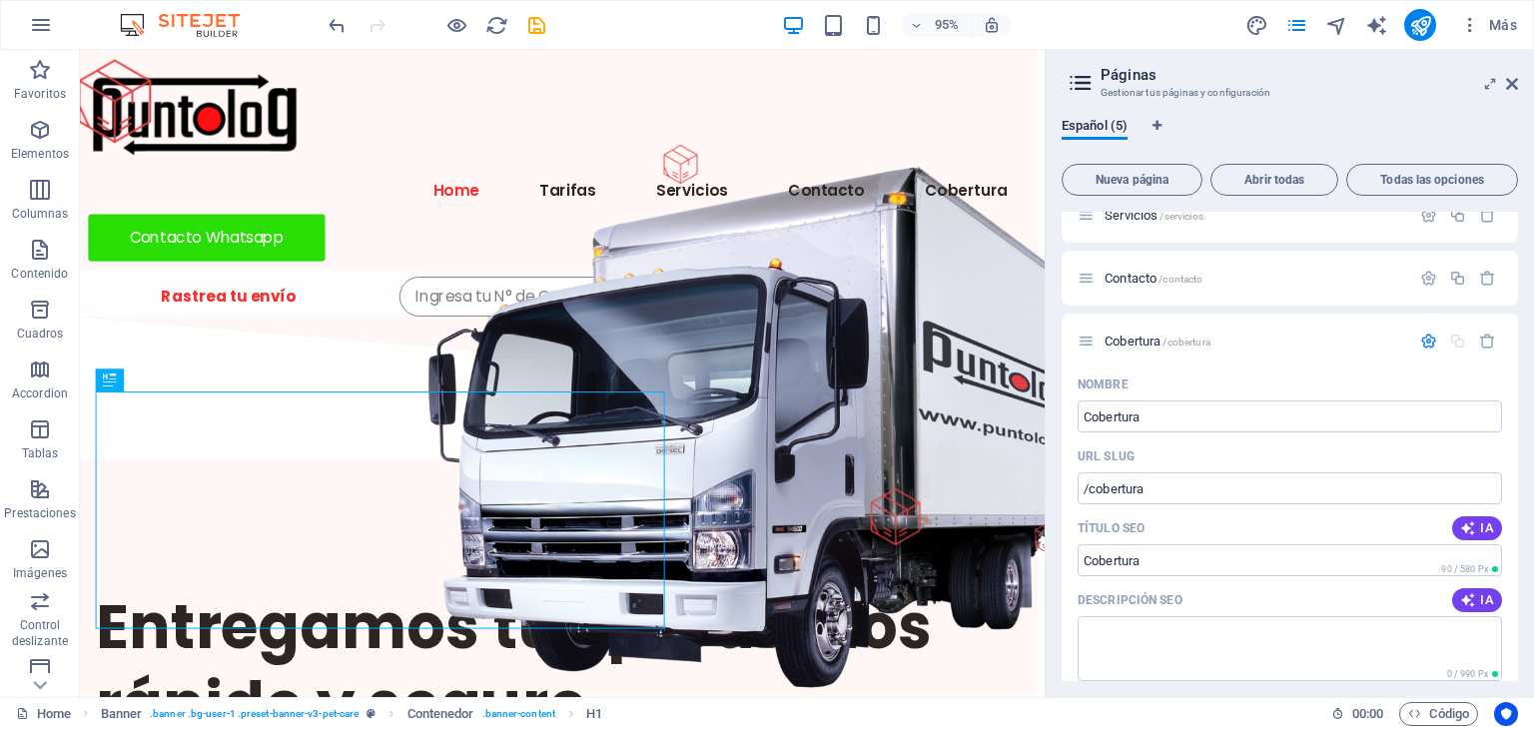
scroll to position [148, 0]
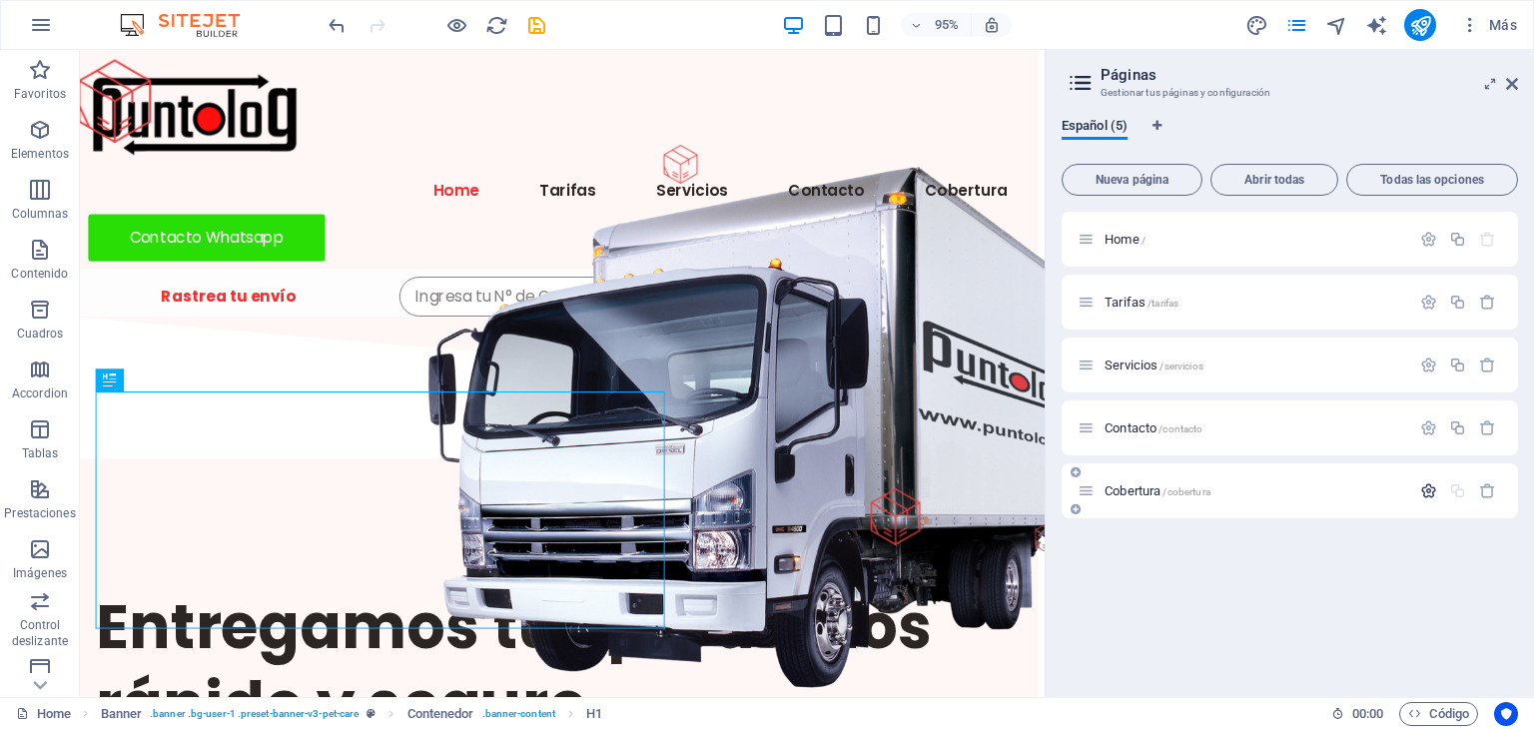
scroll to position [0, 0]
drag, startPoint x: 1088, startPoint y: 492, endPoint x: 1093, endPoint y: 289, distance: 203.8
click at [0, 0] on span "Cobertura /cobertura" at bounding box center [0, 0] width 0 height 0
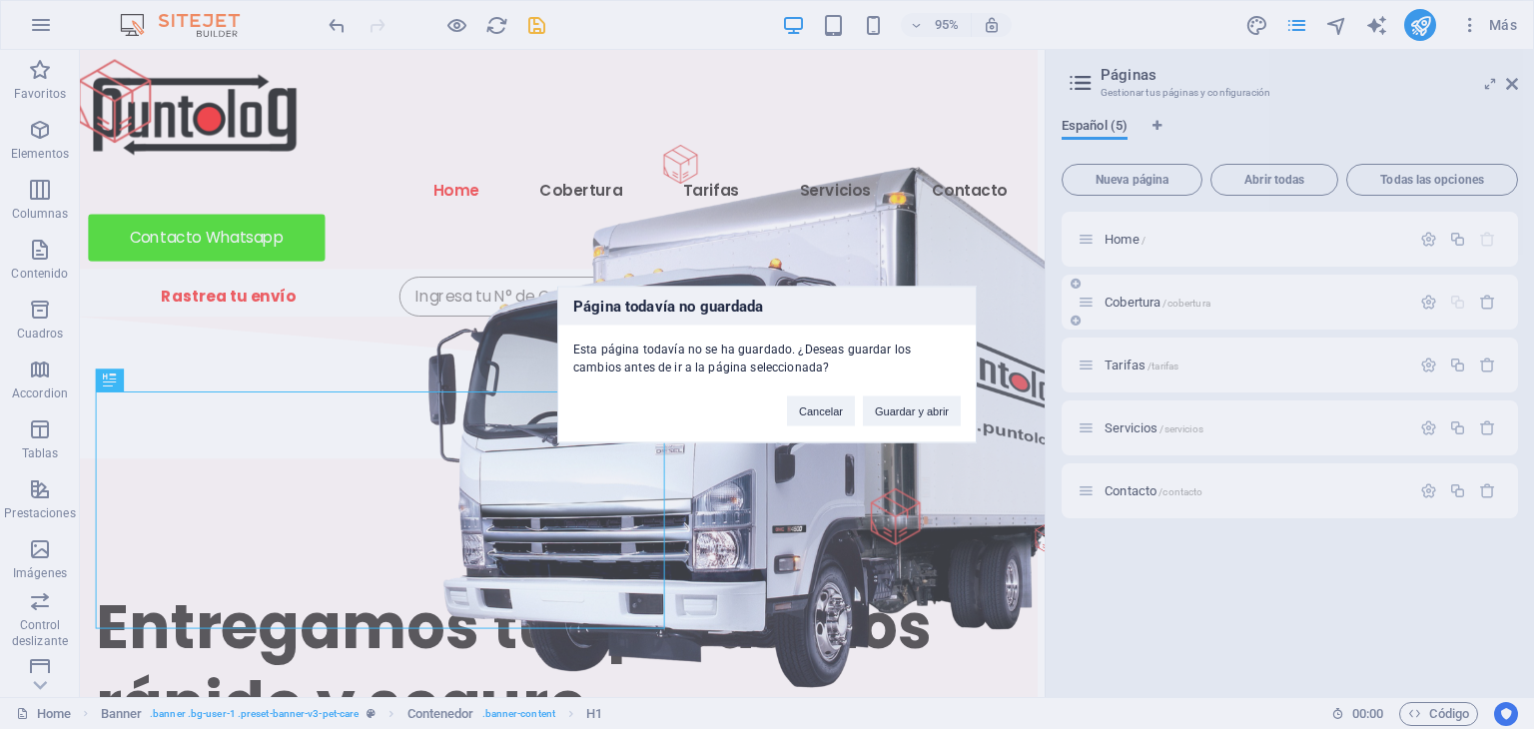
click at [1153, 301] on div "Página todavía no guardada Esta página todavía no se ha guardado. ¿Deseas guard…" at bounding box center [767, 364] width 1534 height 729
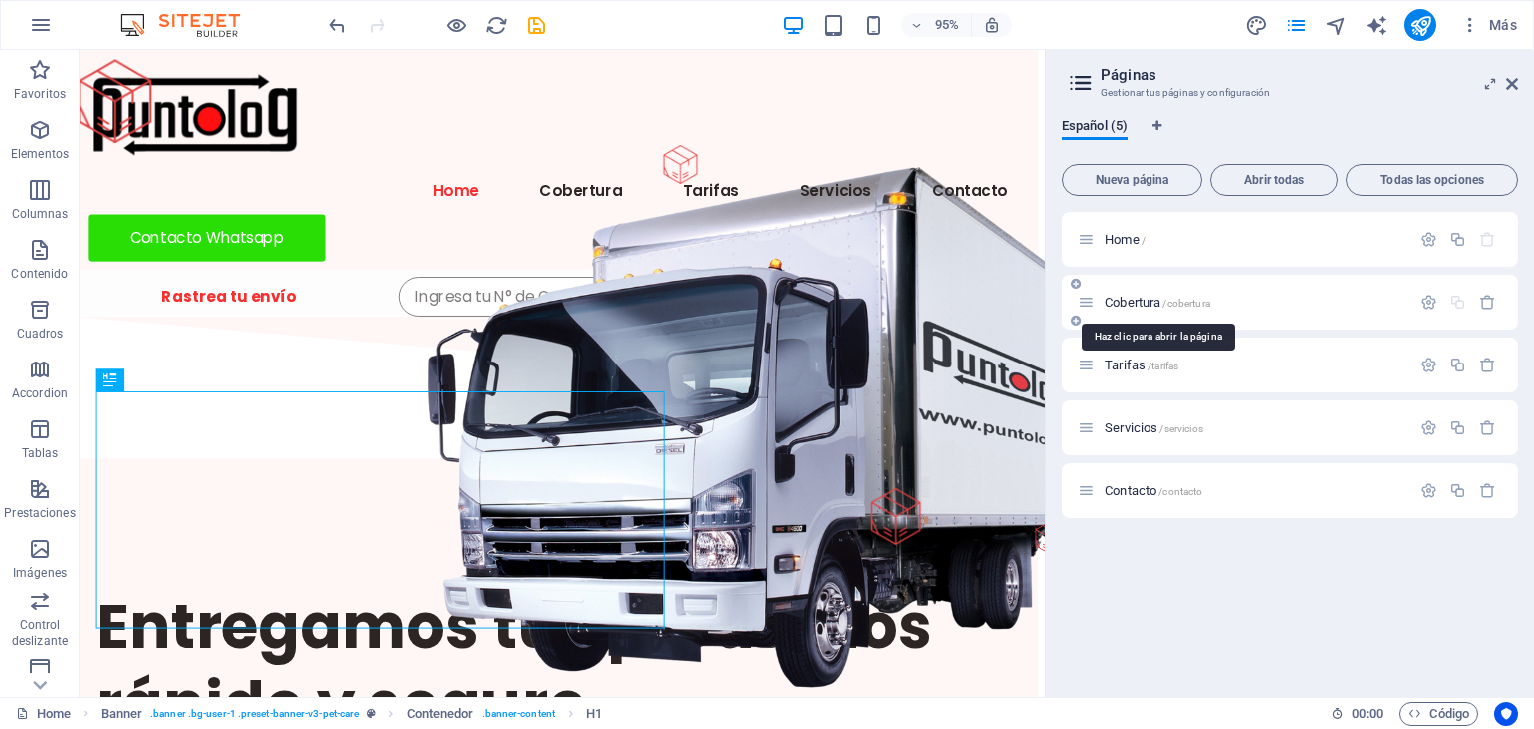
click at [0, 0] on span "Cobertura /cobertura" at bounding box center [0, 0] width 0 height 0
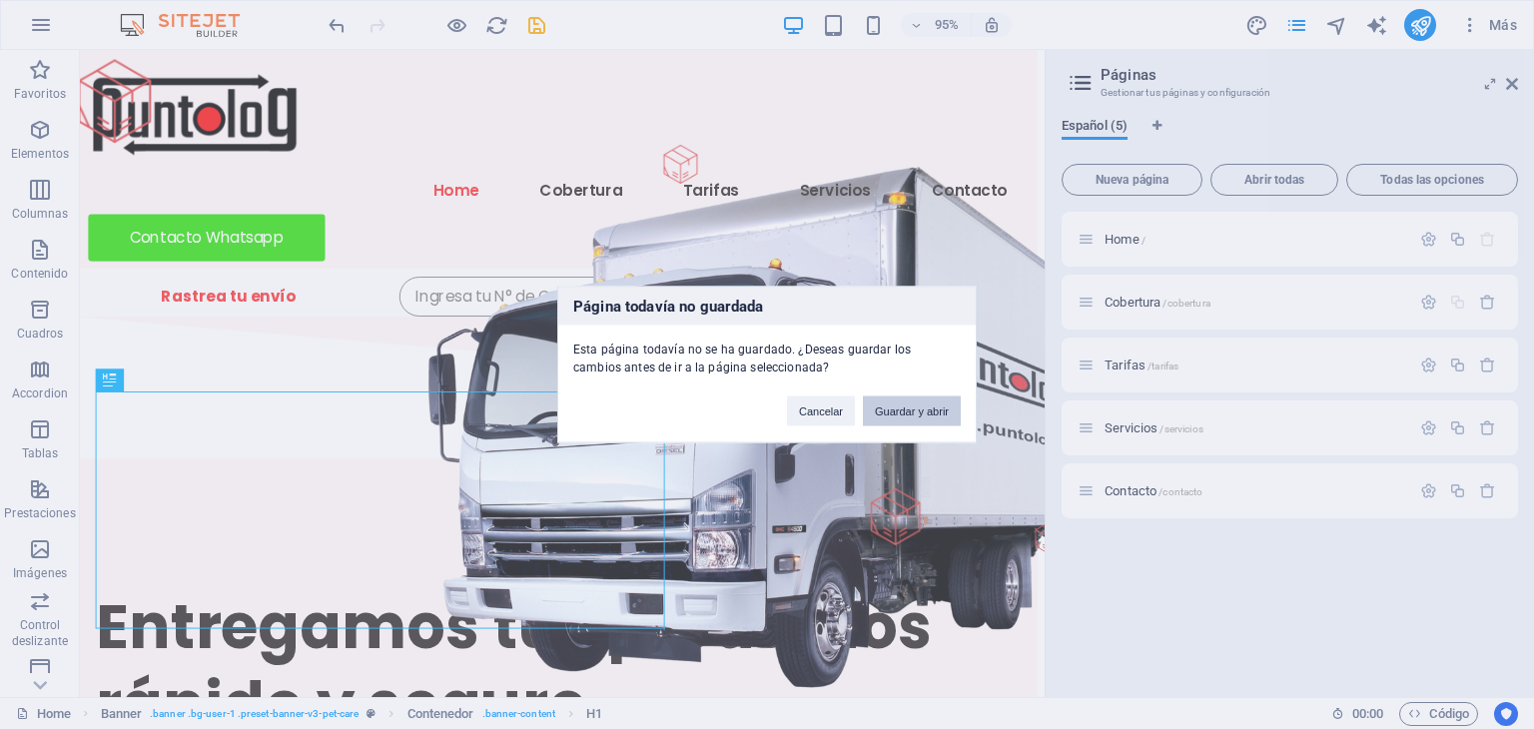
click at [919, 406] on button "Guardar y abrir" at bounding box center [912, 411] width 98 height 30
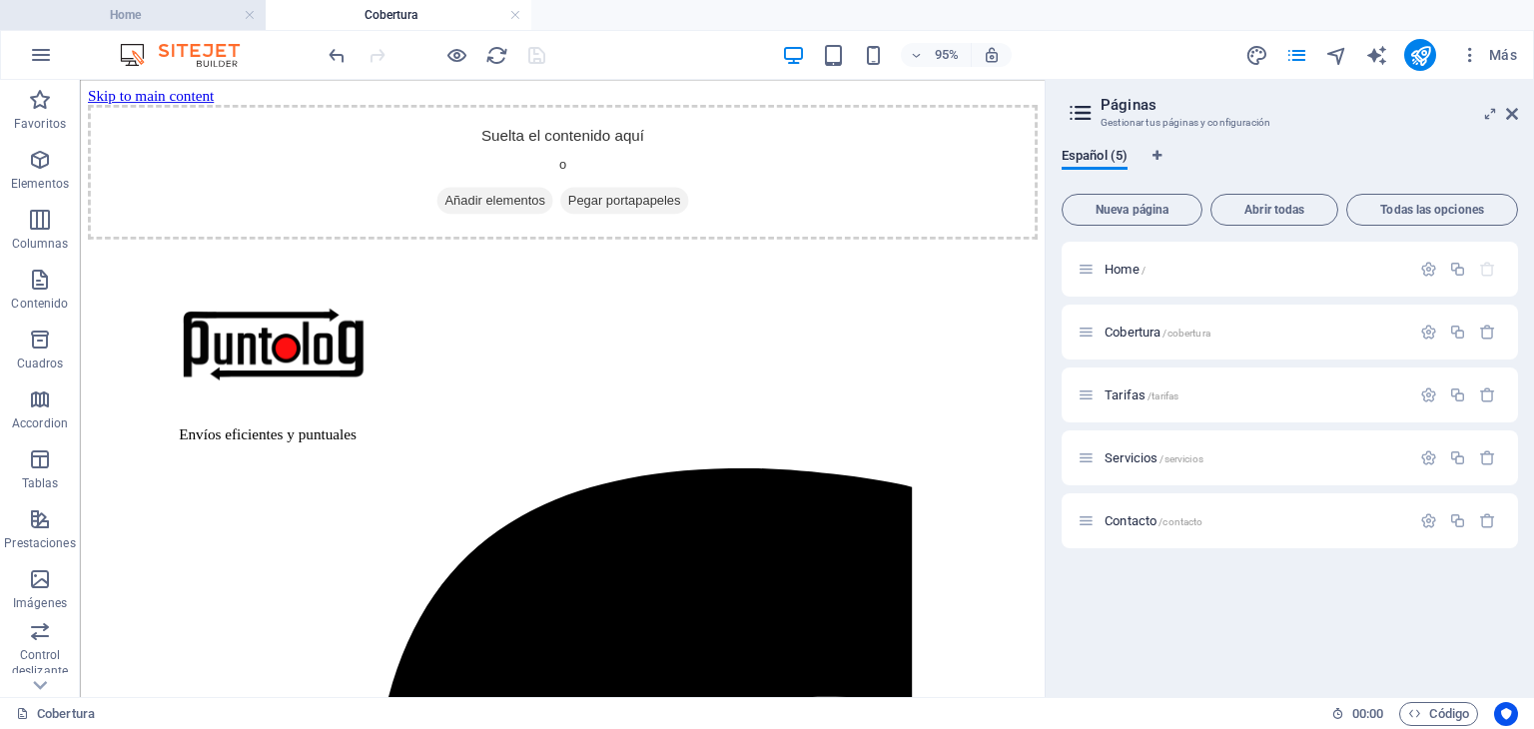
click at [172, 19] on h4 "Home" at bounding box center [133, 15] width 266 height 22
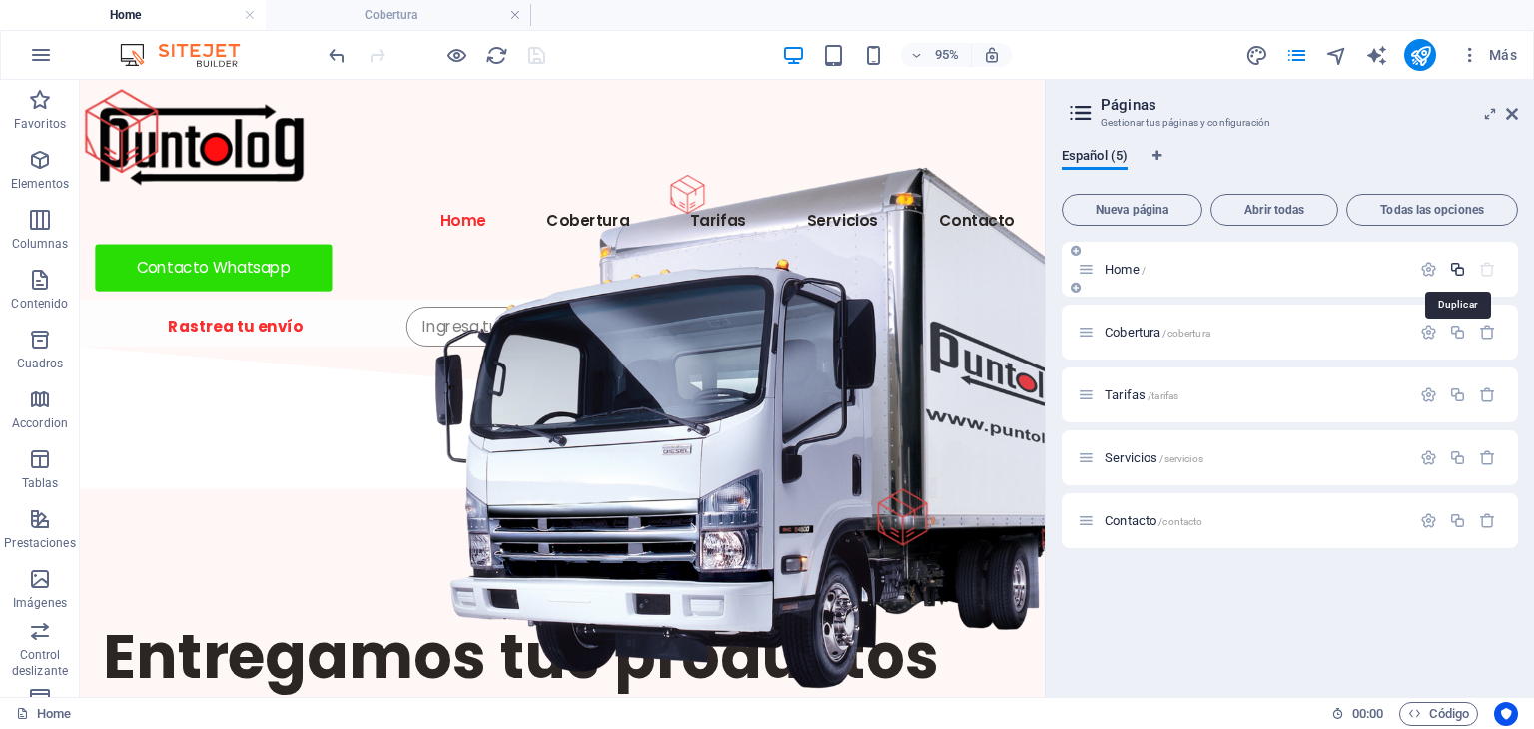
click at [1458, 269] on icon "button" at bounding box center [1457, 269] width 17 height 17
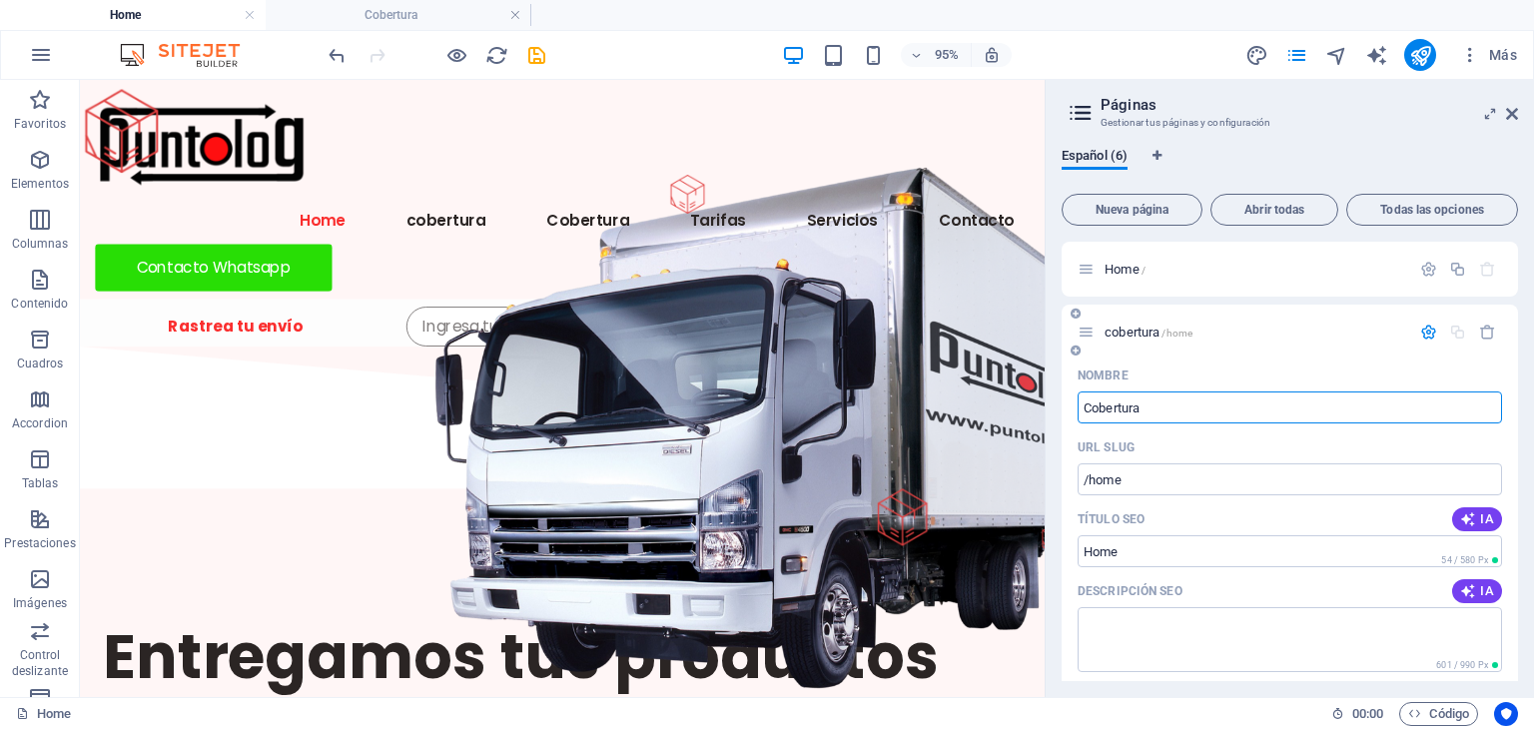
type input "Cobertura"
click at [1150, 484] on input "/home" at bounding box center [1290, 479] width 424 height 32
type input "/cobertura"
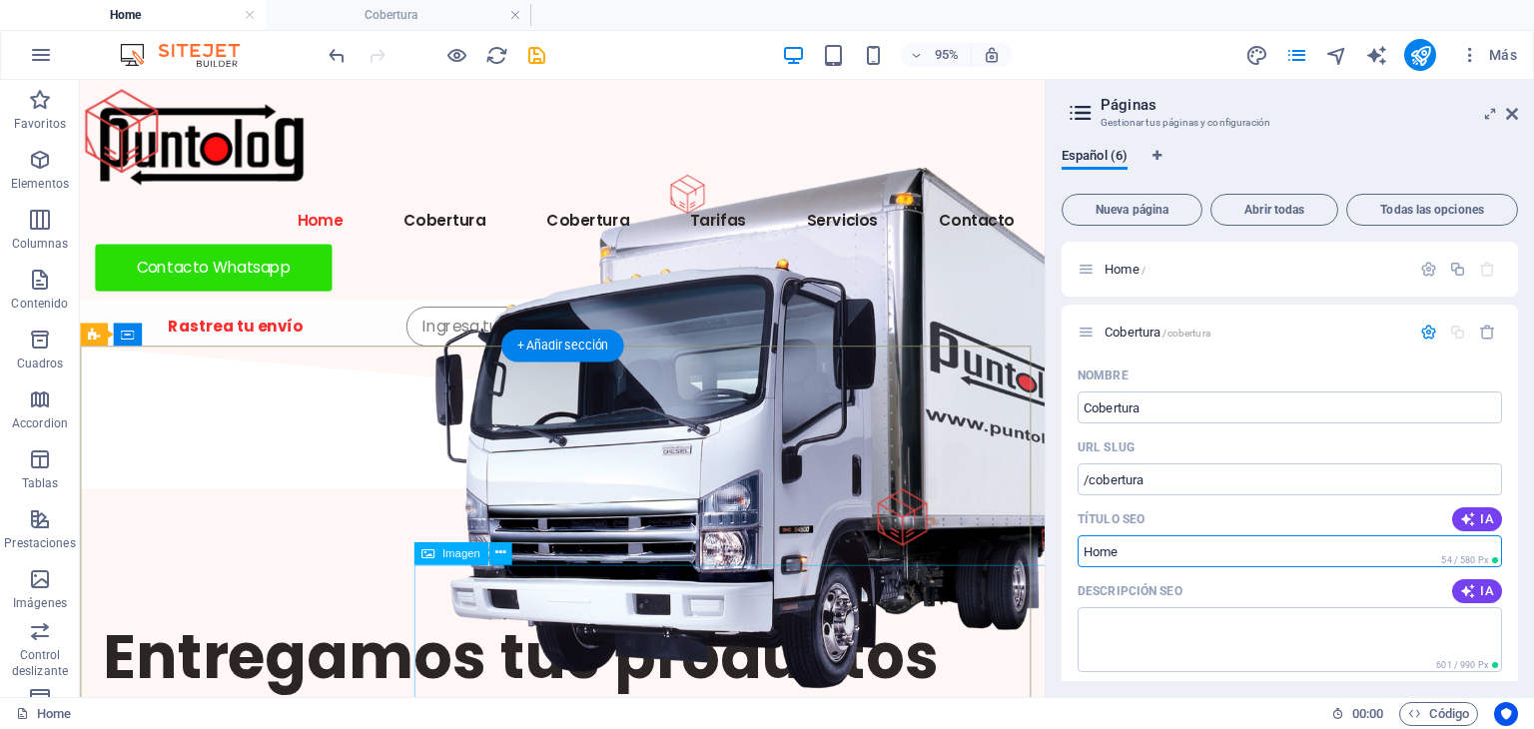
drag, startPoint x: 1220, startPoint y: 637, endPoint x: 1060, endPoint y: 593, distance: 166.7
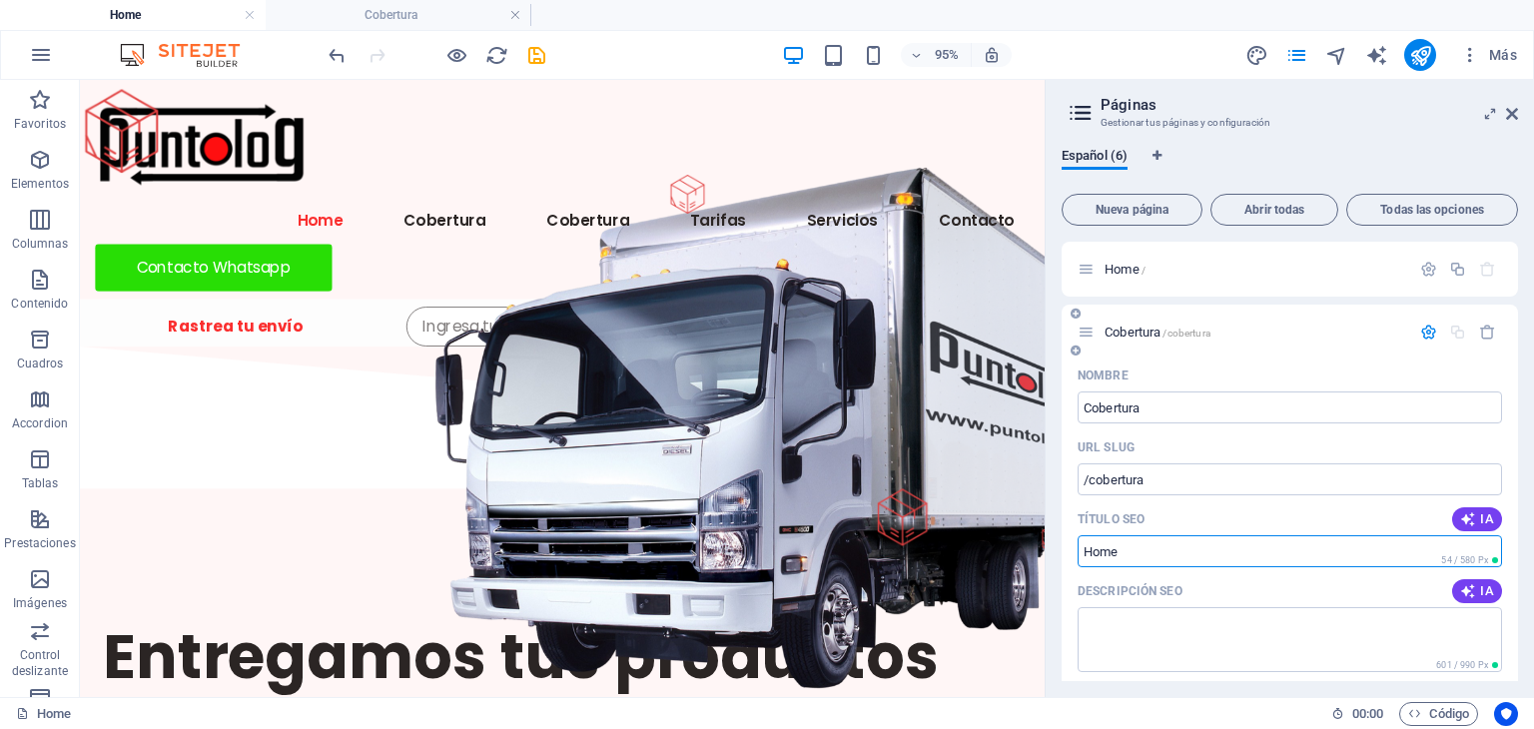
click at [1162, 551] on input "Home" at bounding box center [1290, 551] width 424 height 32
type input "Cobertura"
click at [1096, 484] on input "/cobertura" at bounding box center [1290, 479] width 424 height 32
type input "/Cobertura"
click at [1158, 405] on input "Cobertura" at bounding box center [1290, 407] width 424 height 32
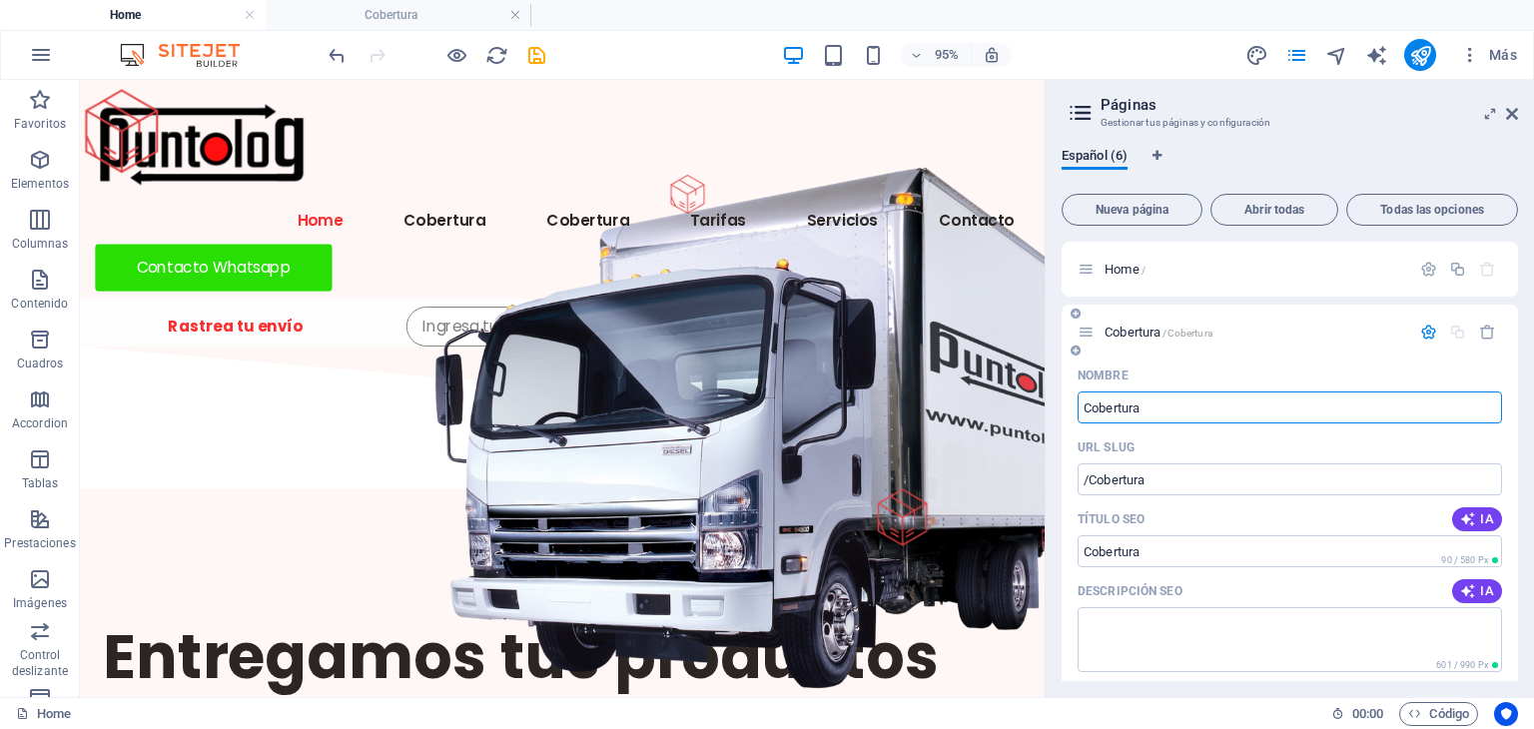
click at [1158, 406] on input "Cobertura" at bounding box center [1290, 407] width 424 height 32
type input "Cobertura2"
drag, startPoint x: 1517, startPoint y: 338, endPoint x: 1523, endPoint y: 488, distance: 150.9
click at [1523, 488] on div "Español (6) Nueva página Abrir todas Todas las opciones Home / Cobertura2 /Cobe…" at bounding box center [1290, 414] width 488 height 565
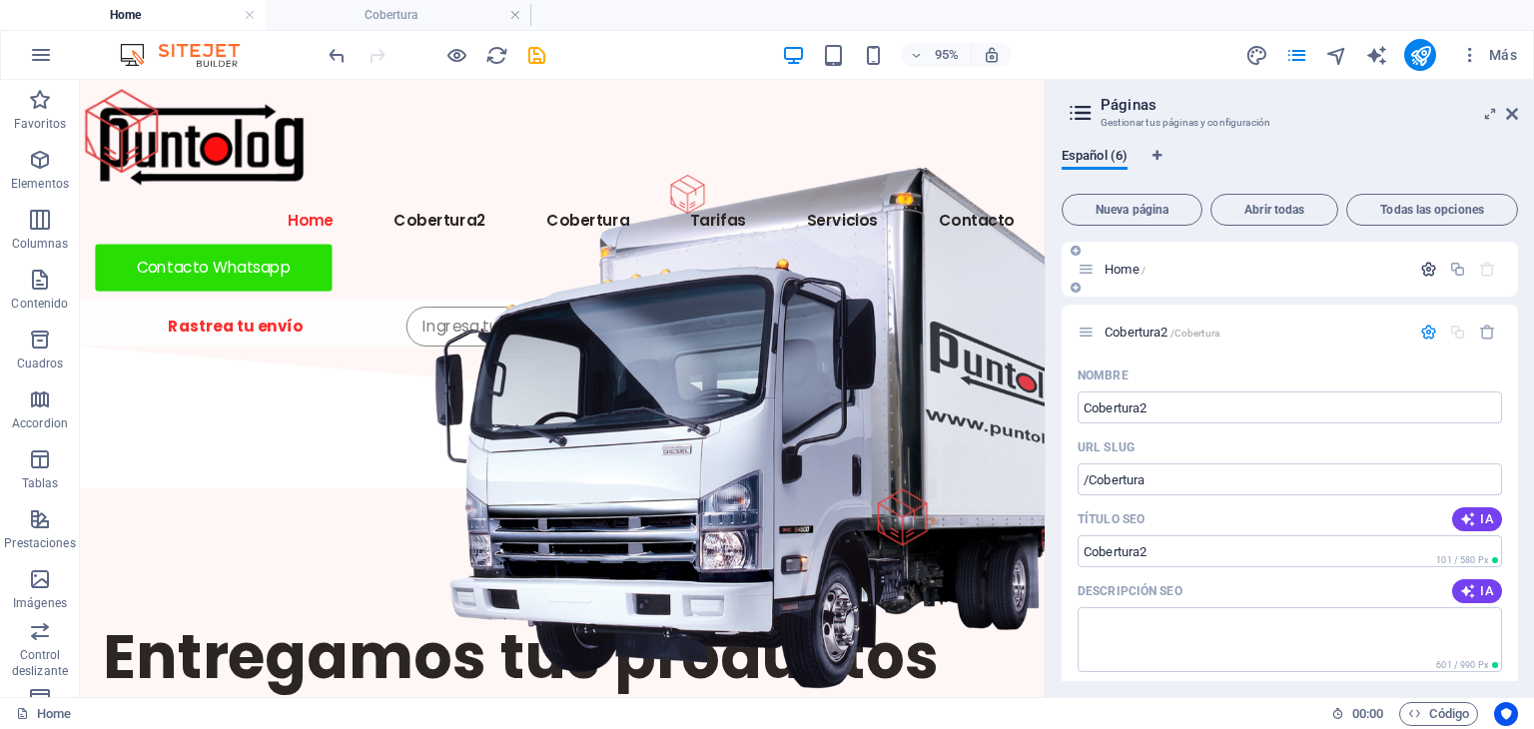
click at [1426, 265] on icon "button" at bounding box center [1428, 269] width 17 height 17
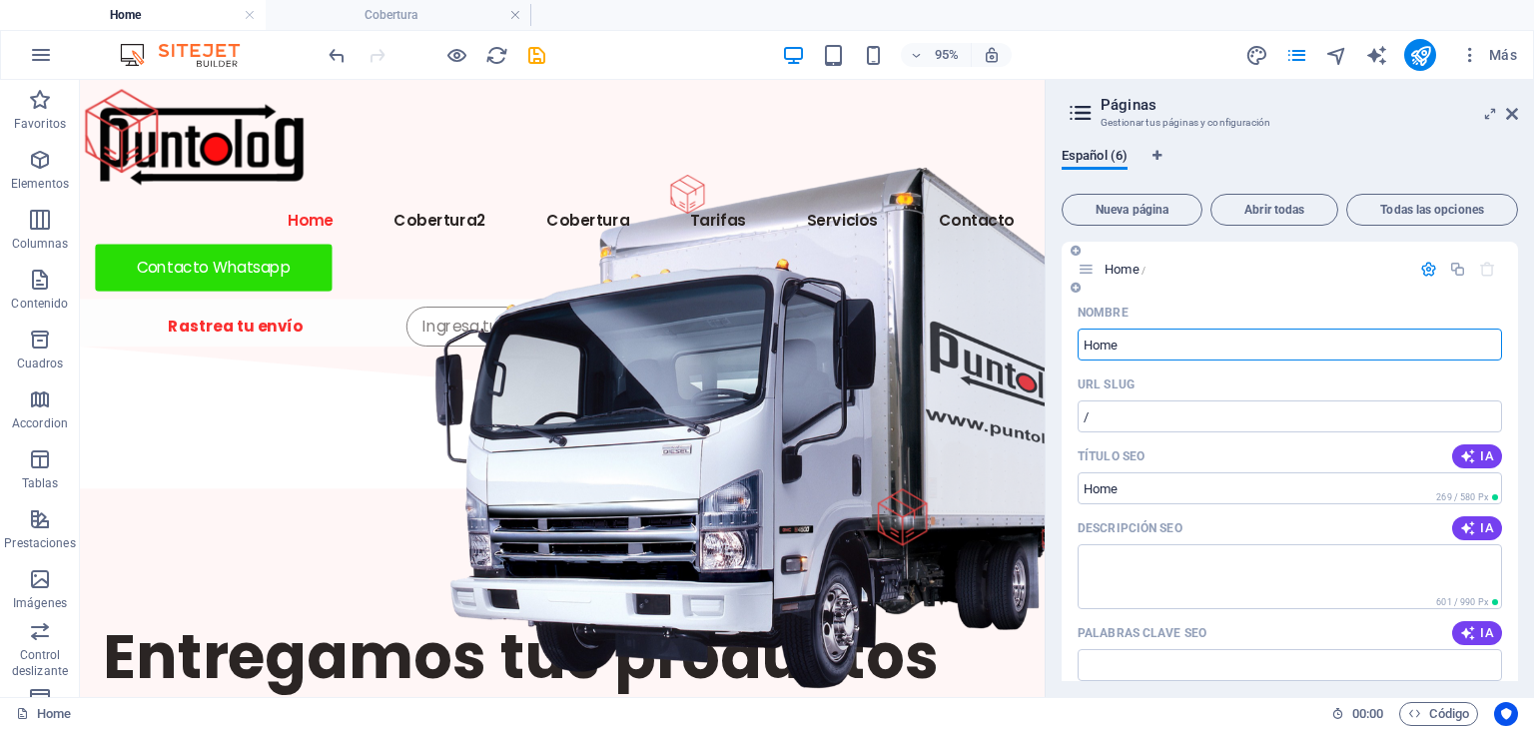
click at [1422, 268] on icon "button" at bounding box center [1428, 269] width 17 height 17
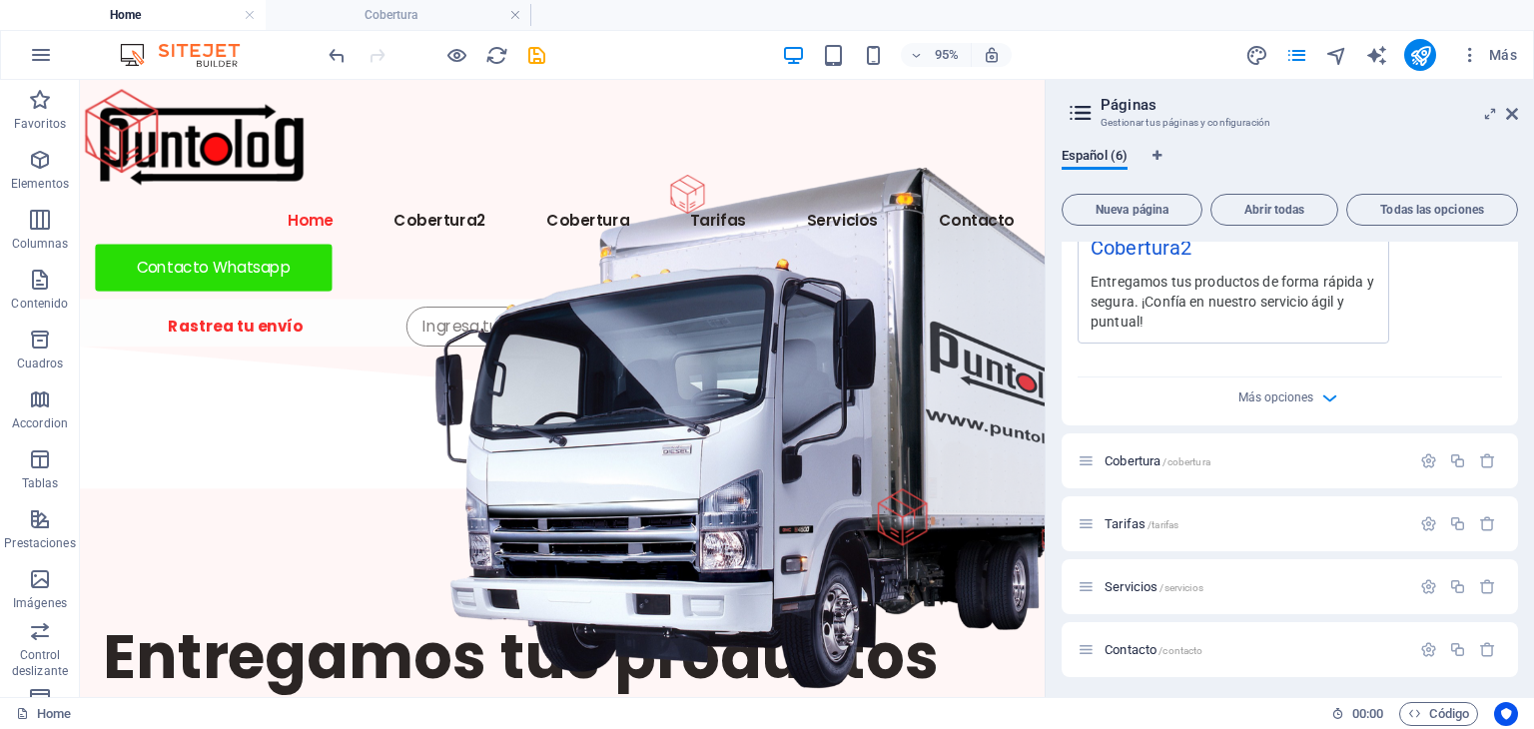
scroll to position [722, 0]
click at [1482, 458] on icon "button" at bounding box center [1487, 456] width 17 height 17
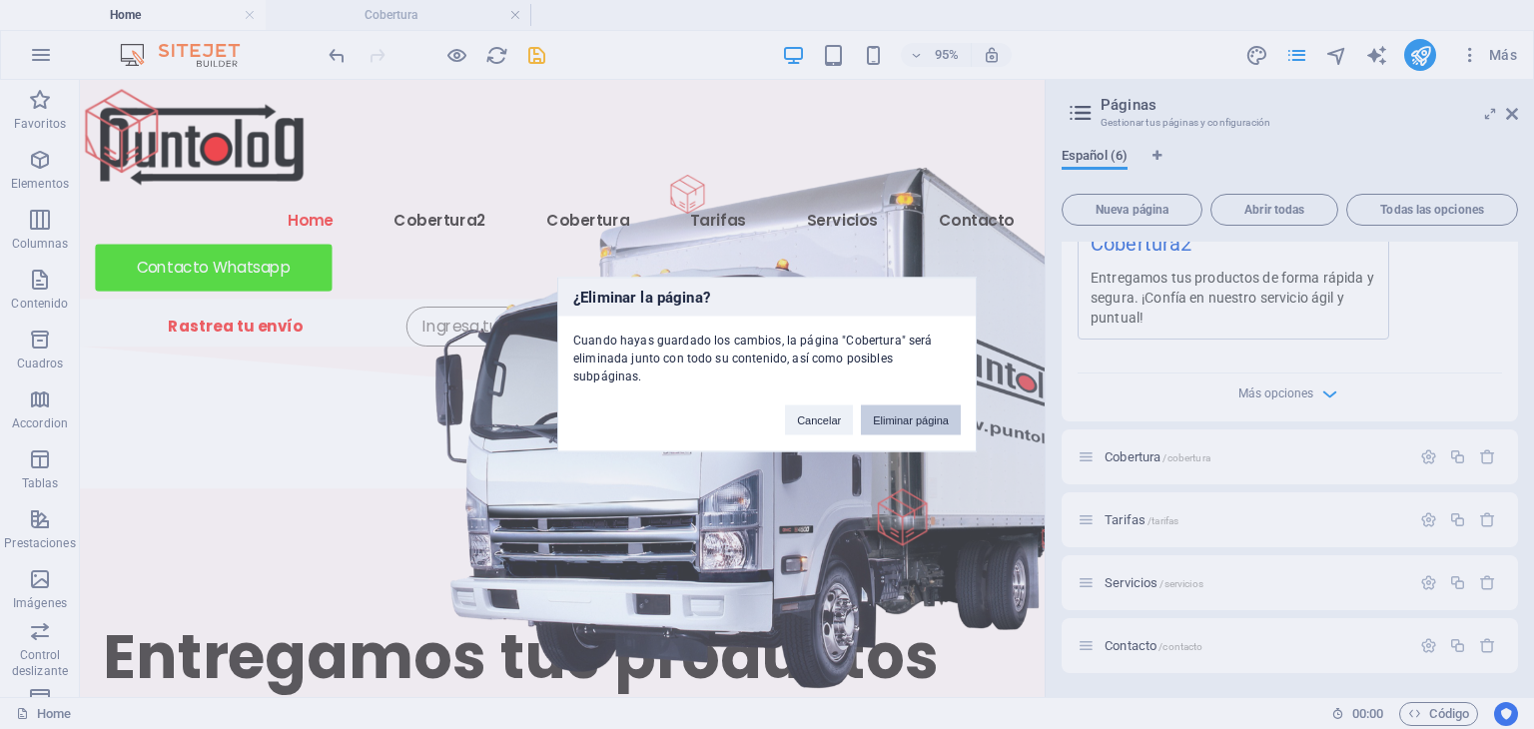
drag, startPoint x: 928, startPoint y: 406, endPoint x: 892, endPoint y: 375, distance: 47.4
click at [928, 406] on button "Eliminar página" at bounding box center [911, 420] width 100 height 30
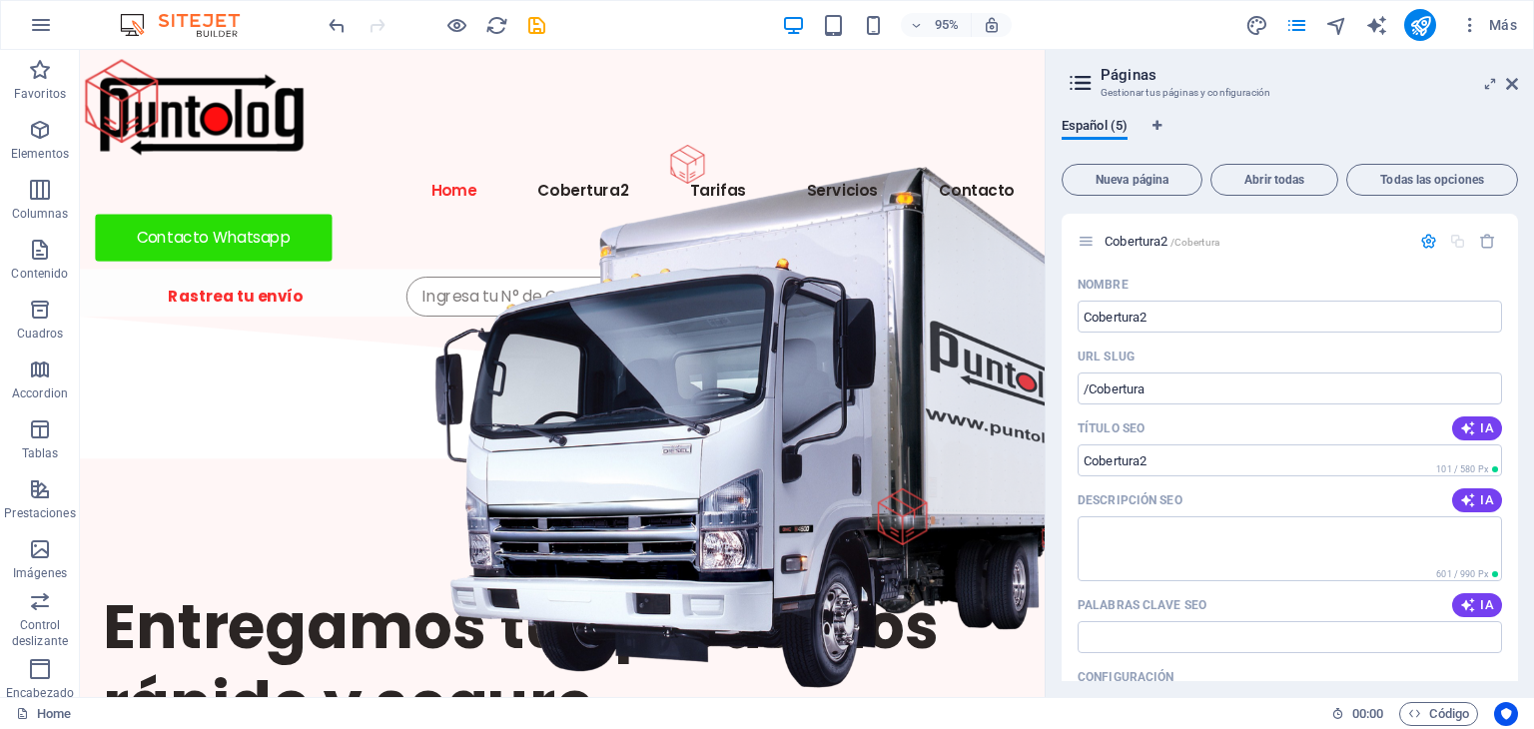
scroll to position [58, 0]
click at [1154, 321] on input "Cobertura2" at bounding box center [1290, 320] width 424 height 32
click at [1156, 343] on div "Nombre Cobertura2 ​ URL SLUG /Cobertura ​ Título SEO IA Cobertura2 ​ 101 / 580 …" at bounding box center [1290, 664] width 456 height 784
click at [1158, 322] on input "Cobertura2" at bounding box center [1290, 320] width 424 height 32
click at [1158, 325] on input "Cobertura2" at bounding box center [1290, 320] width 424 height 32
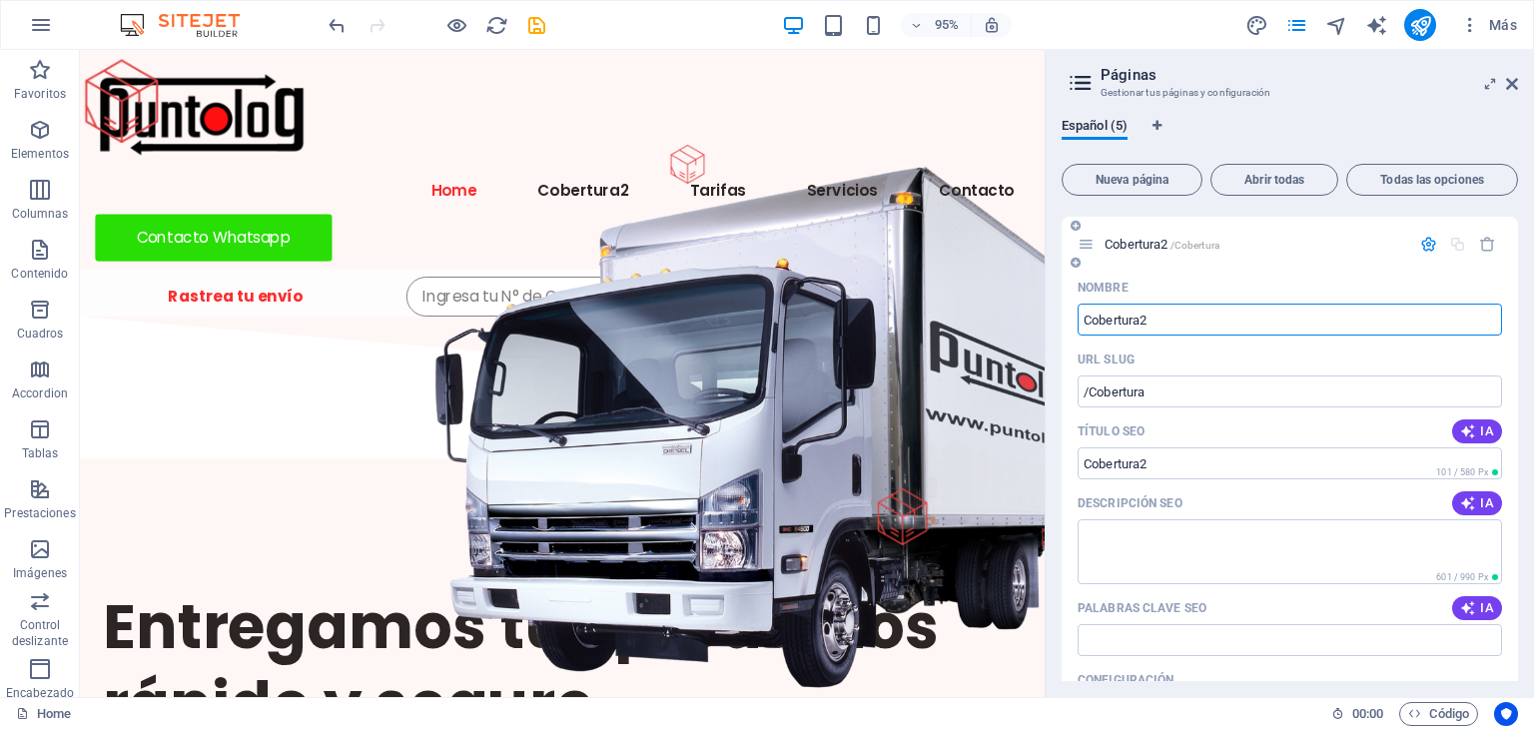
click at [1158, 325] on input "Cobertura2" at bounding box center [1290, 320] width 424 height 32
type input "Cobertura"
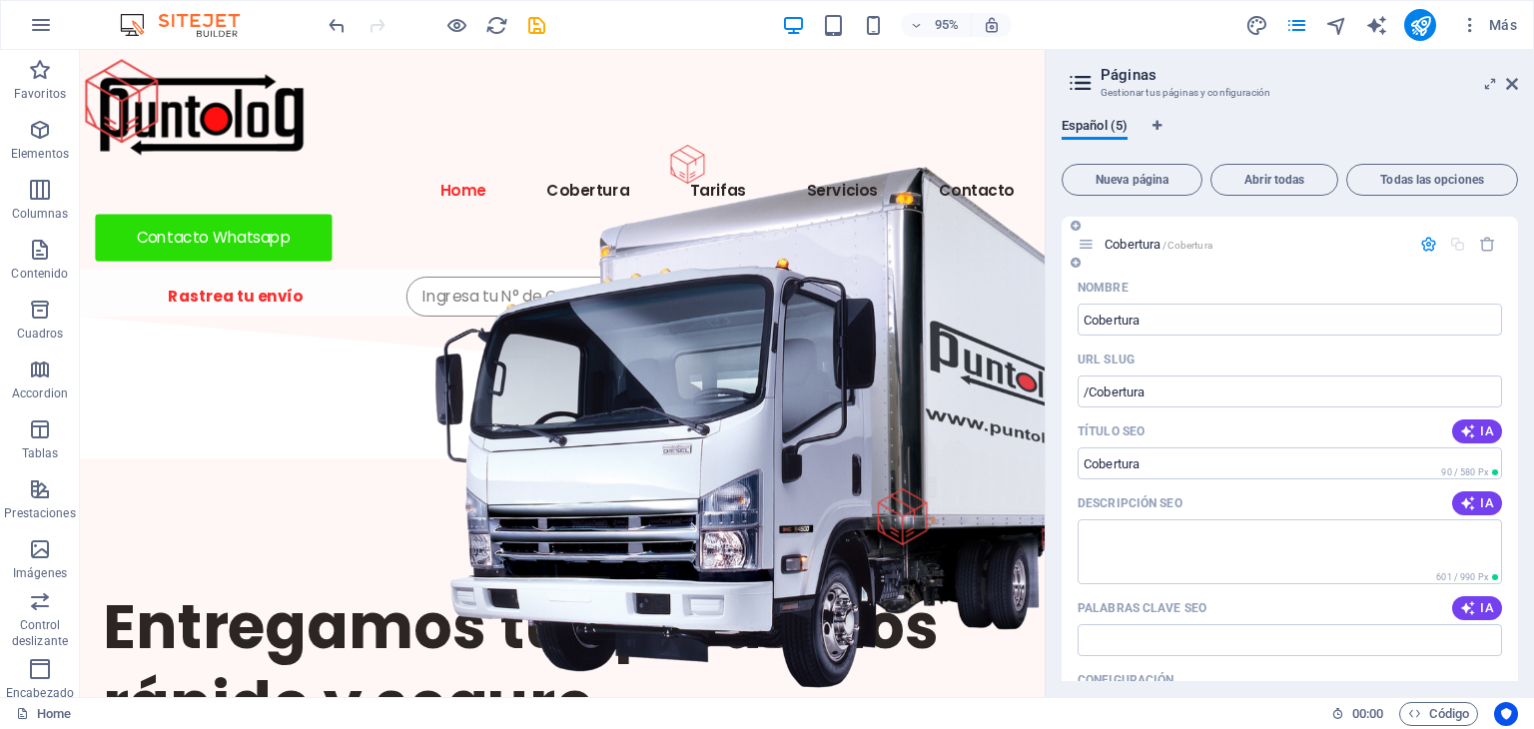
click at [1430, 244] on icon "button" at bounding box center [1428, 244] width 17 height 17
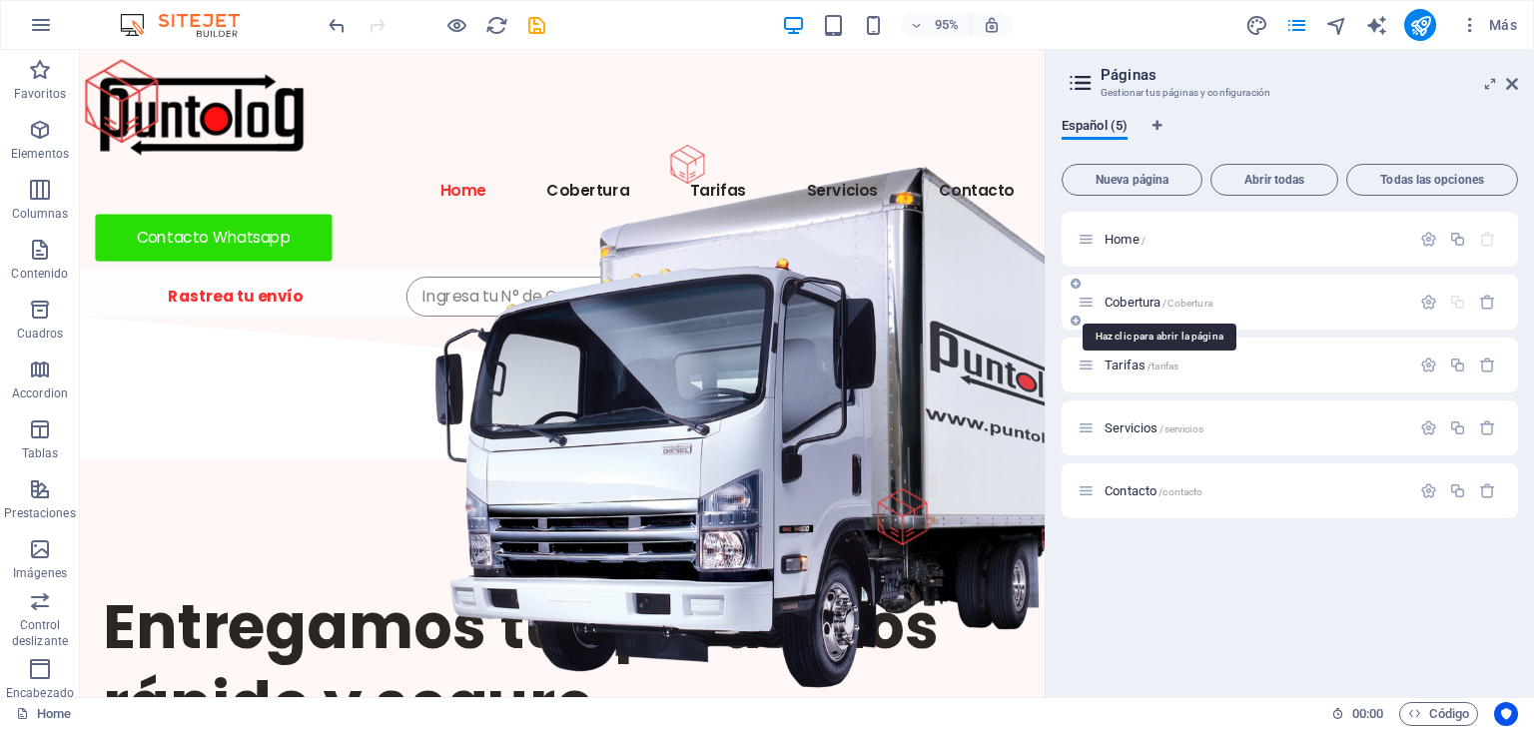
click at [1126, 299] on span "Cobertura /Cobertura" at bounding box center [1159, 302] width 108 height 15
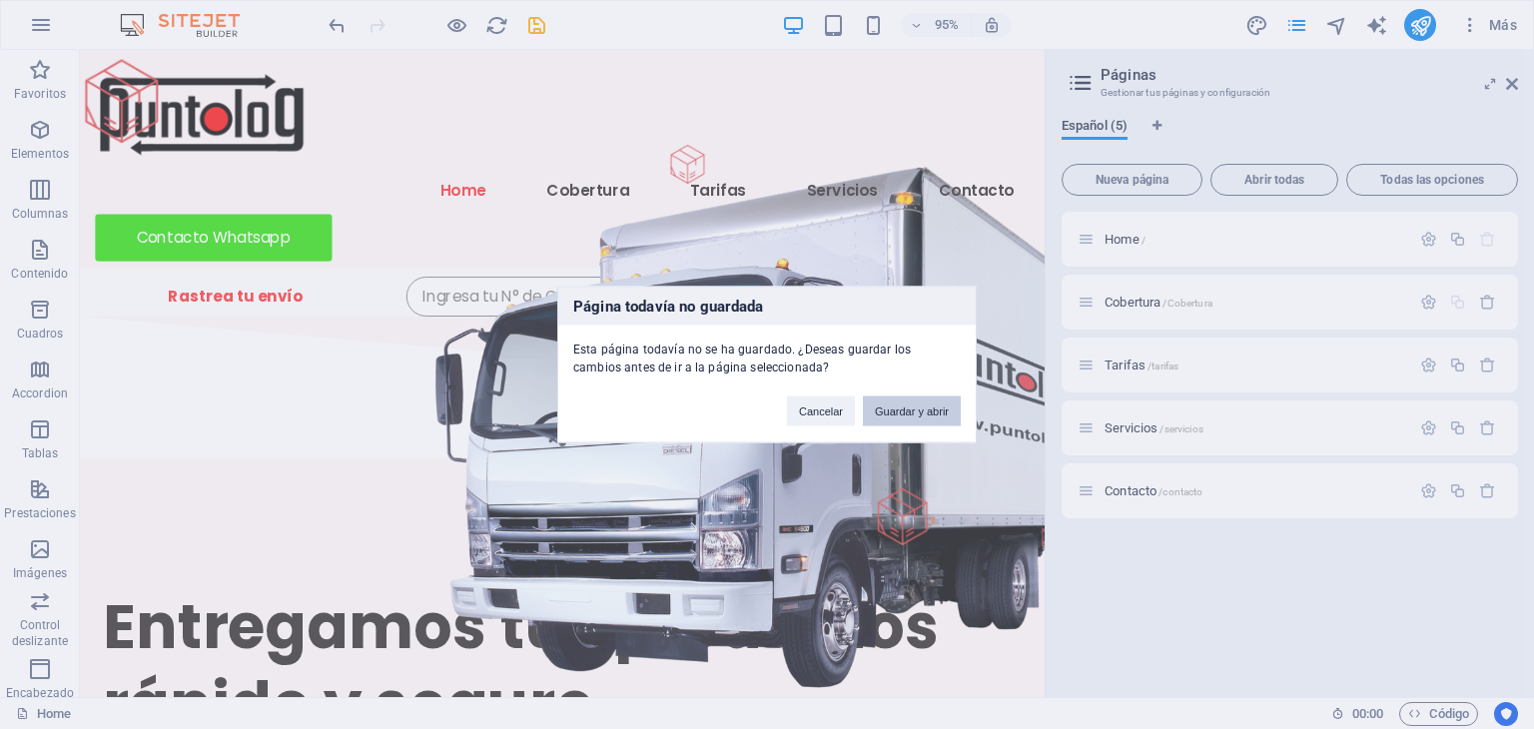
click at [903, 416] on button "Guardar y abrir" at bounding box center [912, 411] width 98 height 30
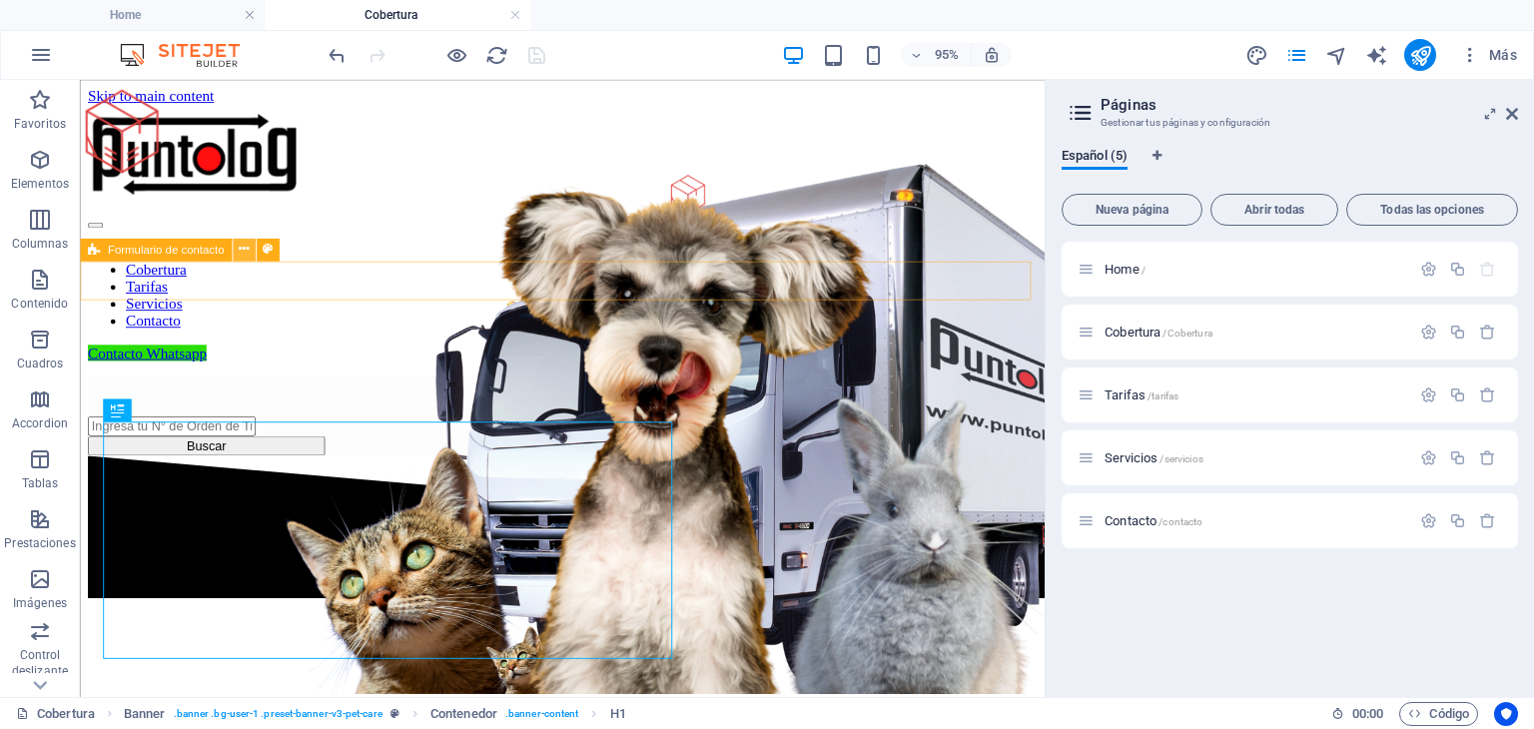
click at [244, 251] on icon at bounding box center [244, 250] width 10 height 20
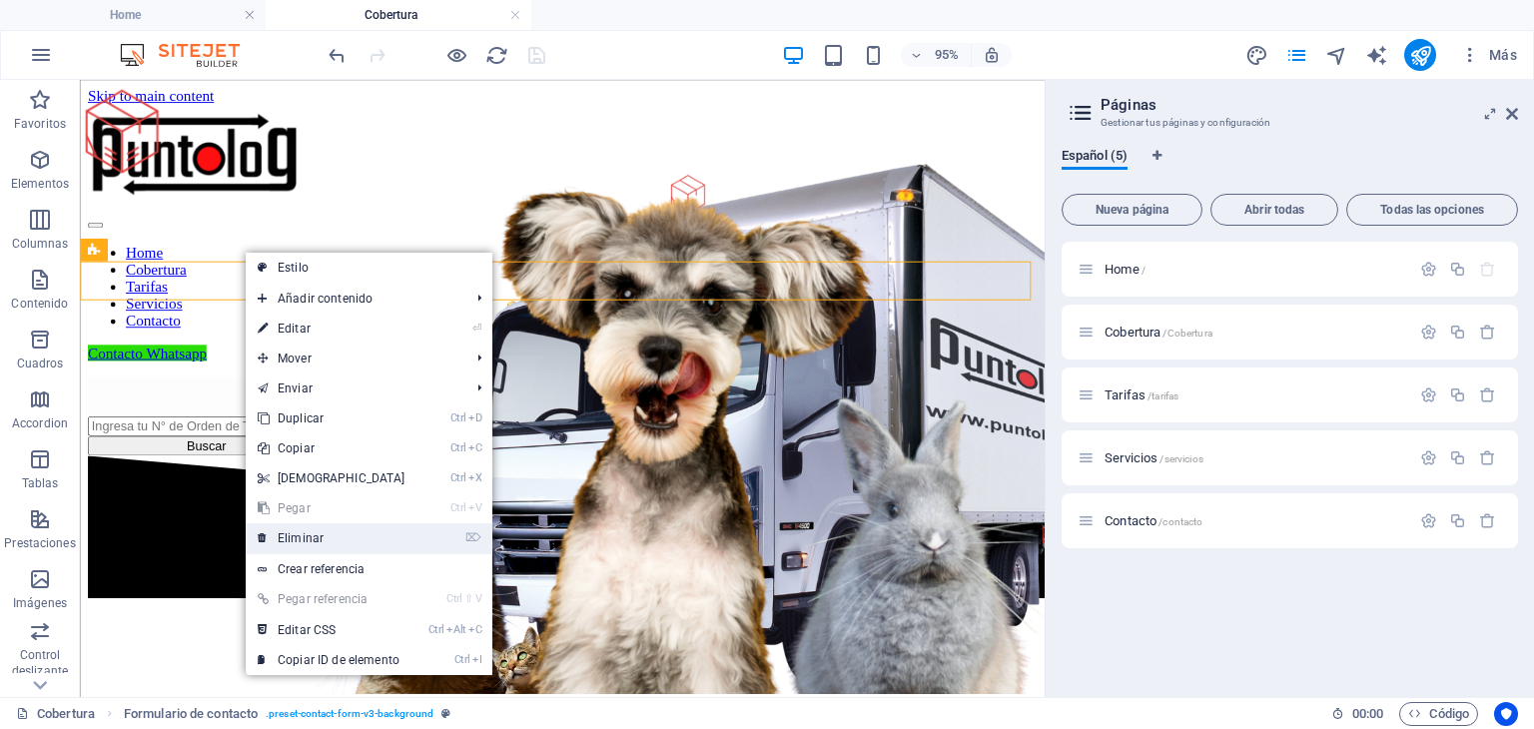
click at [310, 536] on link "⌦ Eliminar" at bounding box center [332, 538] width 172 height 30
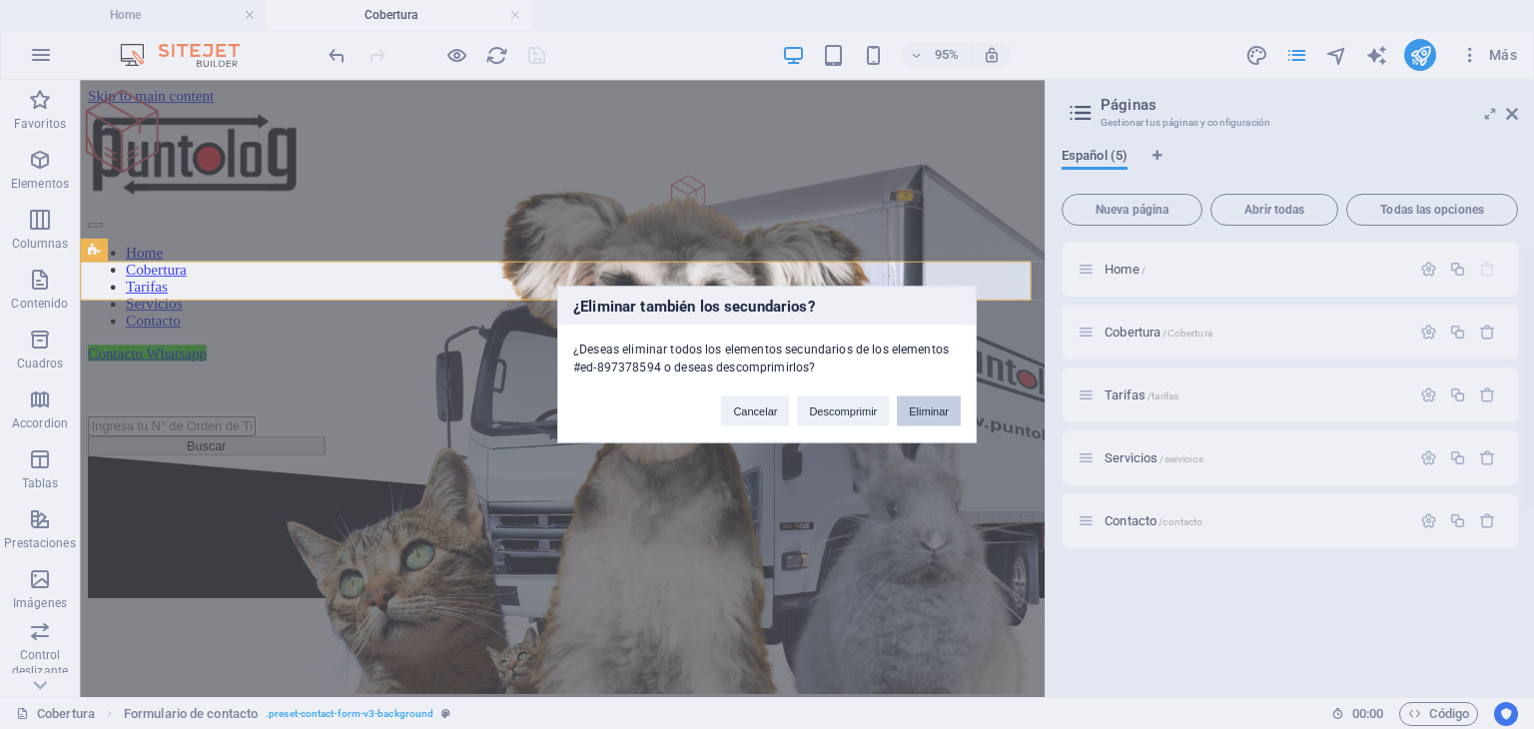
click at [935, 411] on button "Eliminar" at bounding box center [929, 411] width 64 height 30
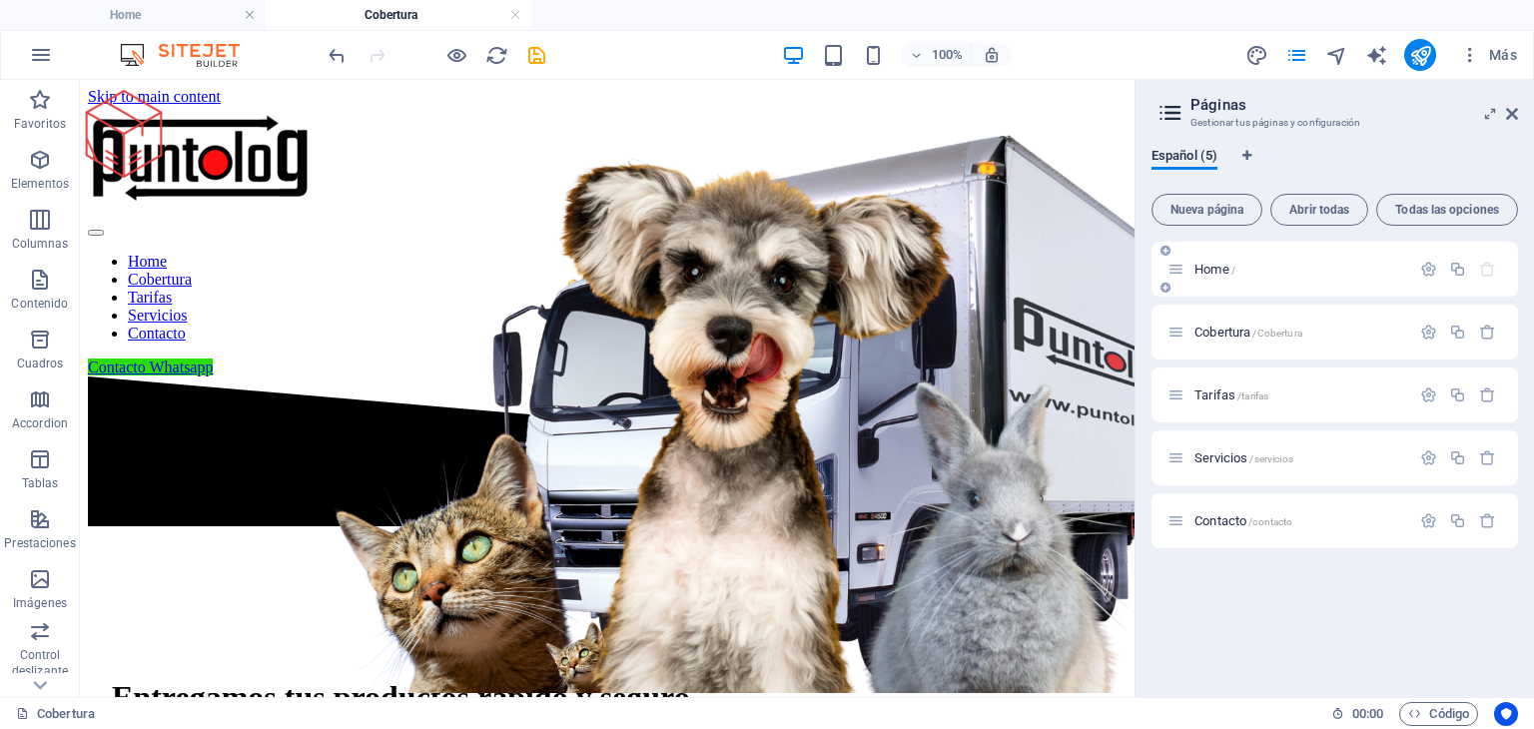
drag, startPoint x: 1048, startPoint y: 302, endPoint x: 1178, endPoint y: 293, distance: 131.1
click at [1178, 293] on aside "Páginas Gestionar tus páginas y configuración Español (5) Nueva página Abrir to…" at bounding box center [1333, 388] width 399 height 617
click at [1515, 112] on icon at bounding box center [1512, 114] width 12 height 16
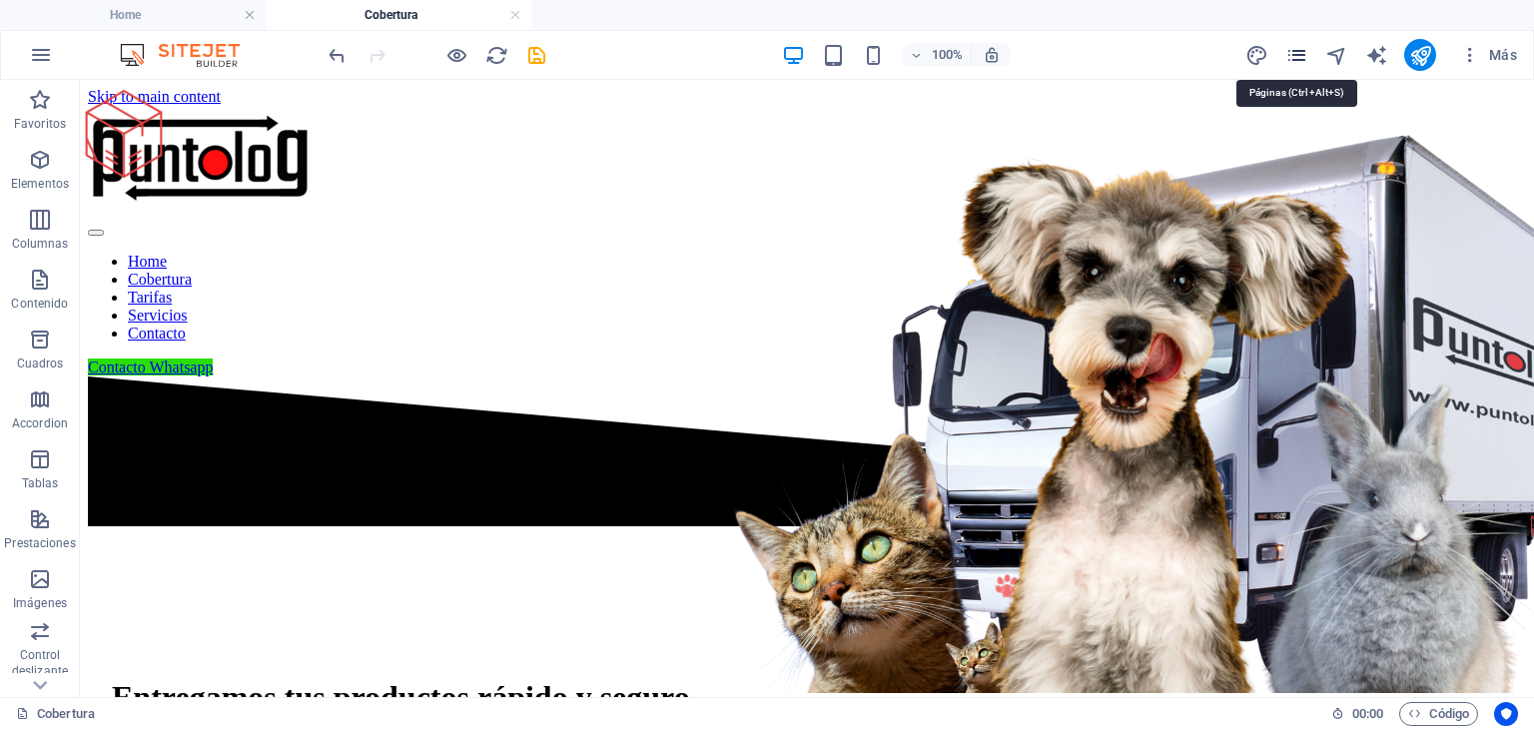
click at [1303, 53] on icon "pages" at bounding box center [1296, 55] width 23 height 23
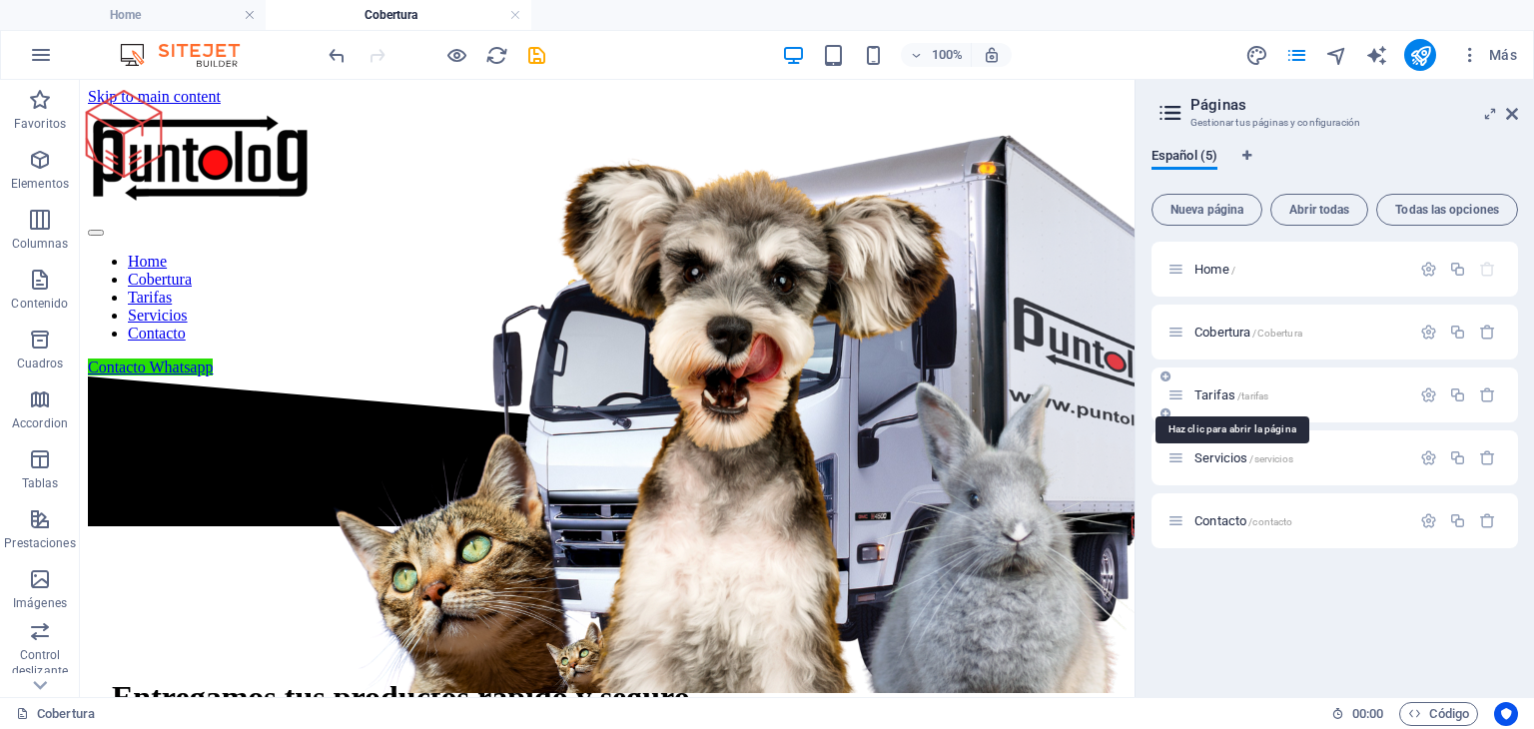
click at [1224, 395] on span "Tarifas /tarifas" at bounding box center [1231, 394] width 74 height 15
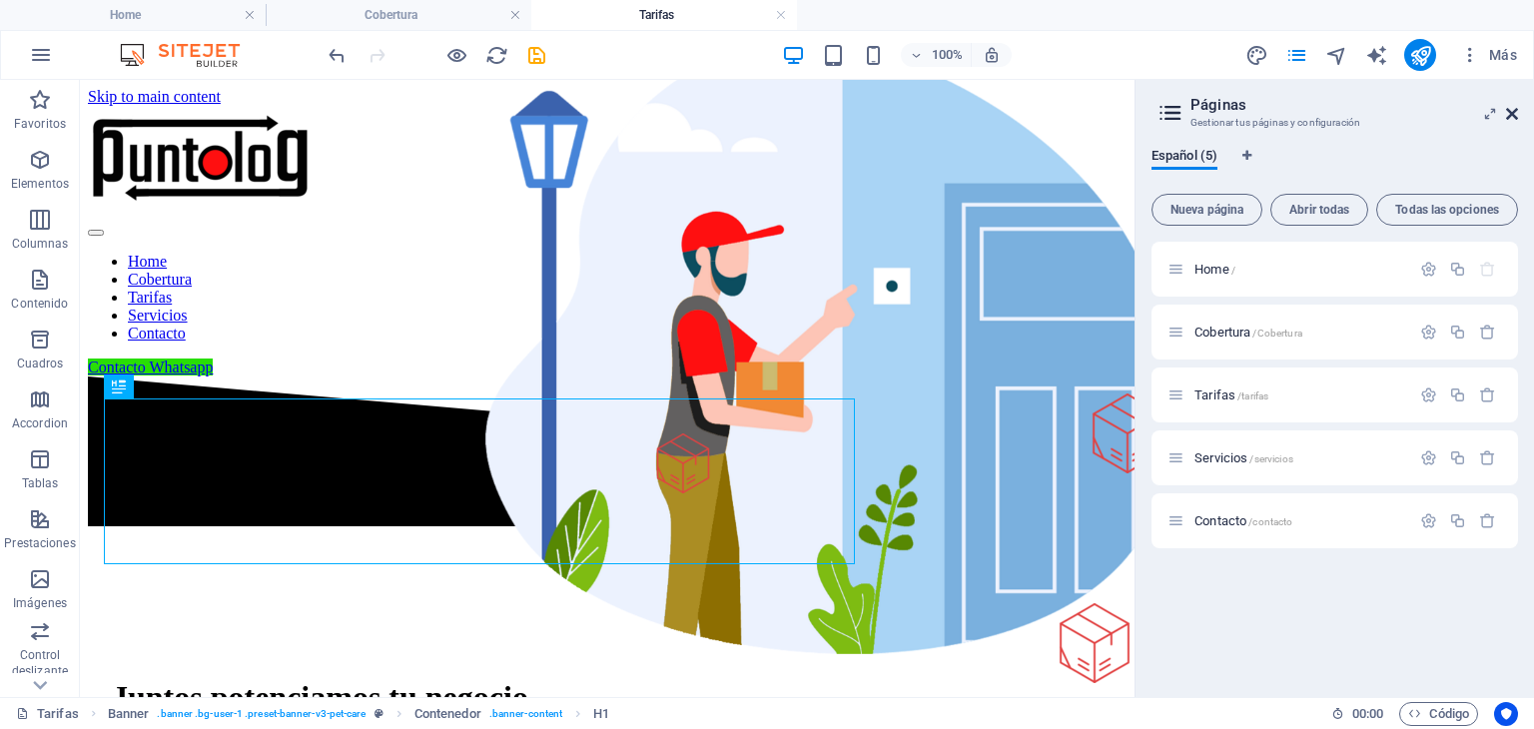
click at [1513, 112] on icon at bounding box center [1512, 114] width 12 height 16
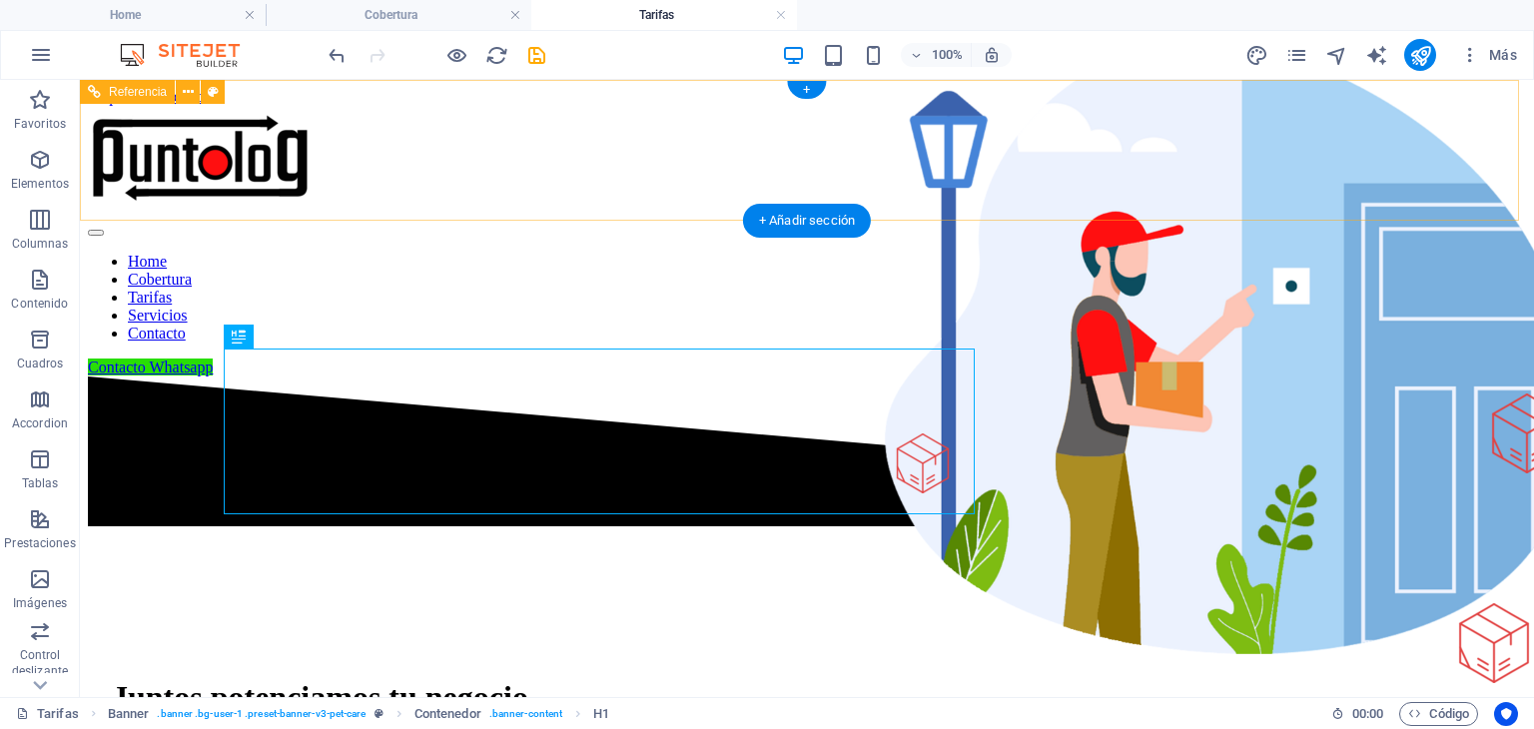
click at [654, 253] on nav "Home Cobertura Tarifas Servicios Contacto" at bounding box center [807, 298] width 1438 height 90
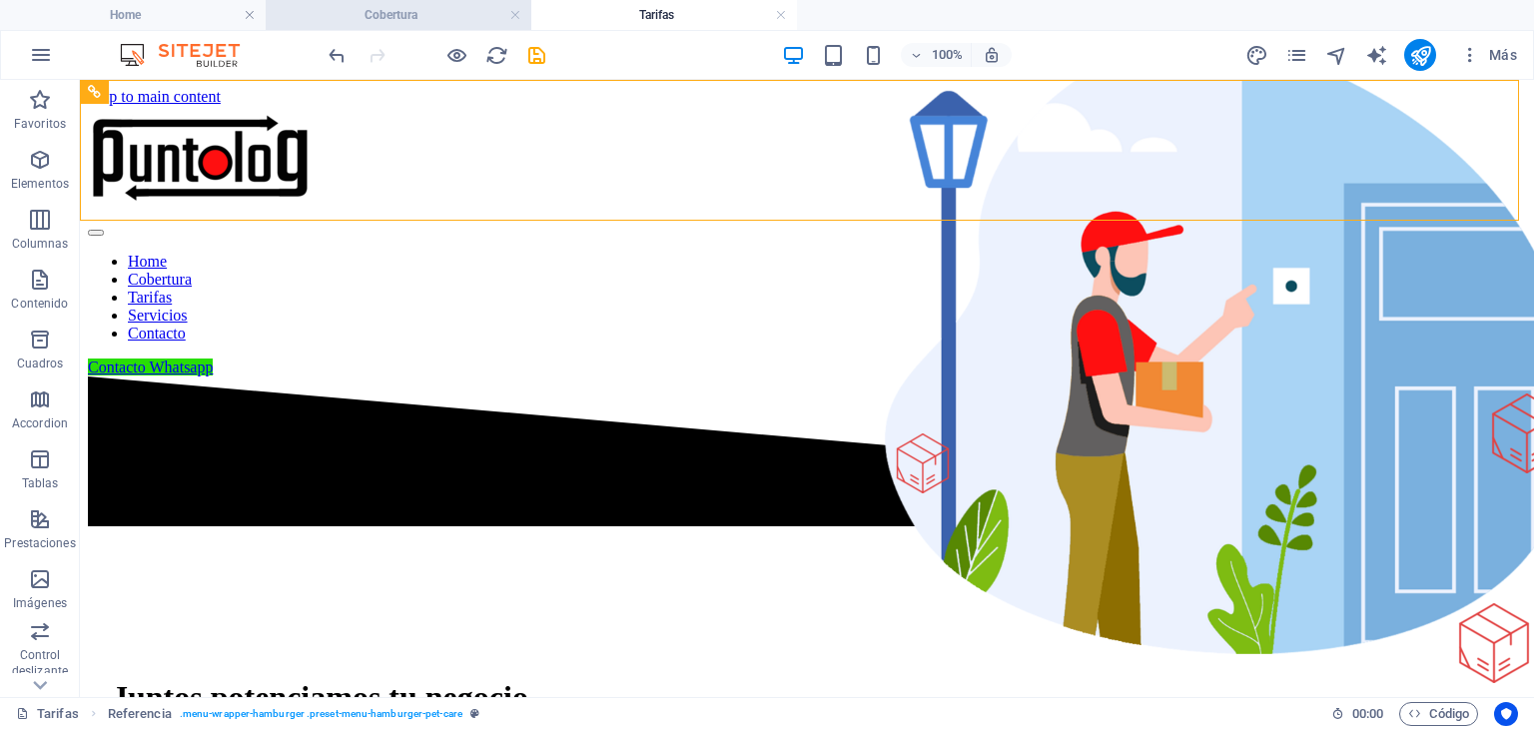
click at [447, 12] on h4 "Cobertura" at bounding box center [399, 15] width 266 height 22
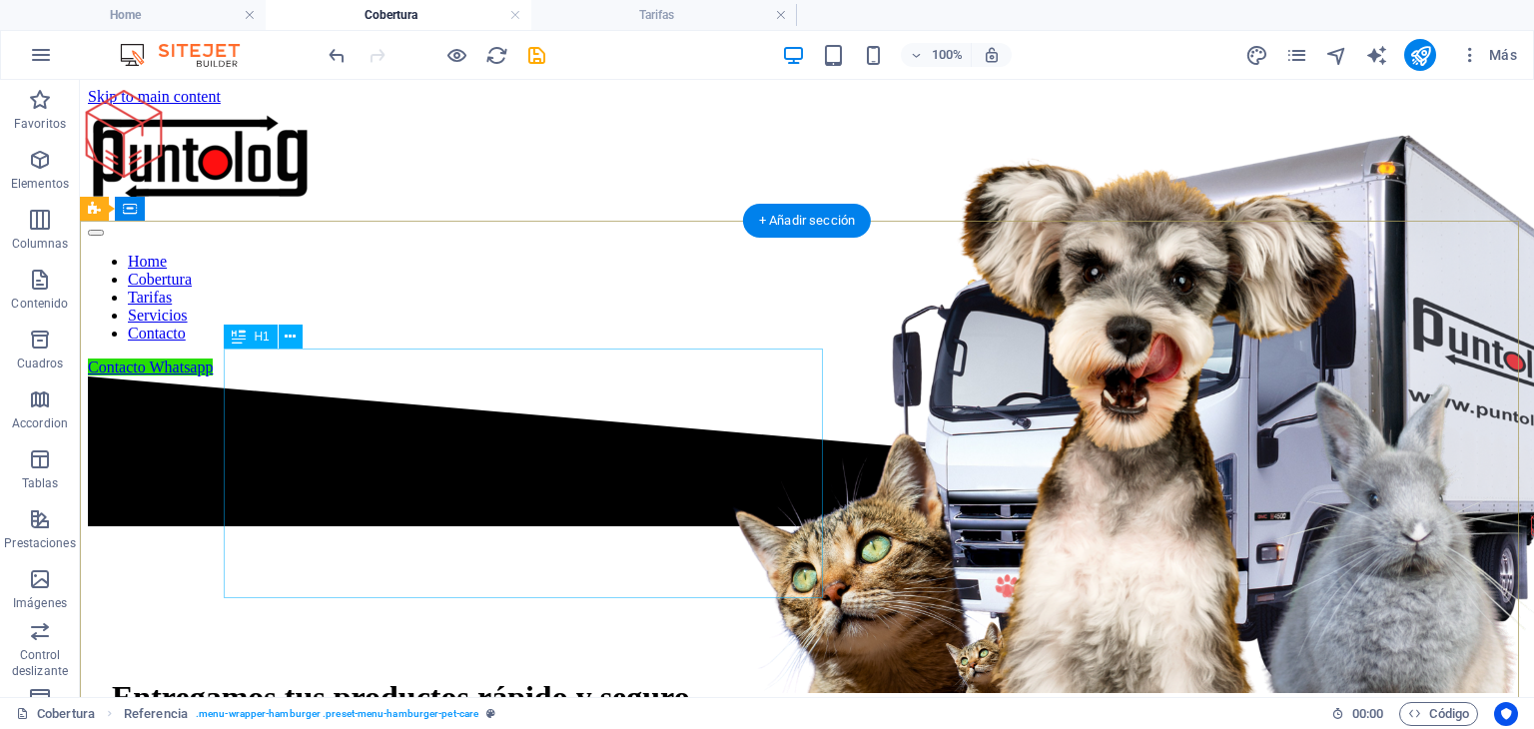
click at [518, 679] on div "Entregamos tus productos rápido y seguro." at bounding box center [807, 697] width 1390 height 37
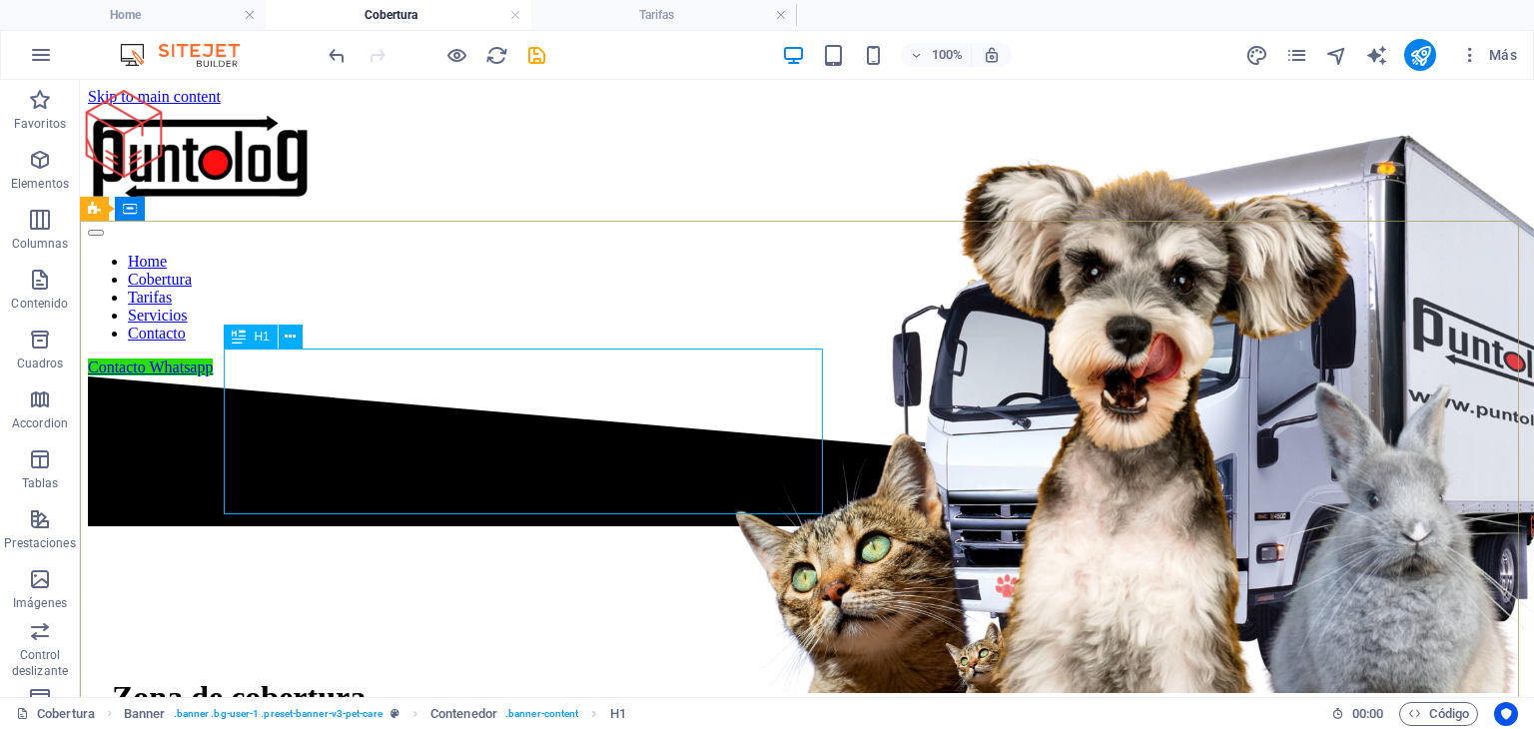
click at [260, 341] on span "H1" at bounding box center [261, 337] width 15 height 12
click at [259, 341] on span "H1" at bounding box center [261, 337] width 15 height 12
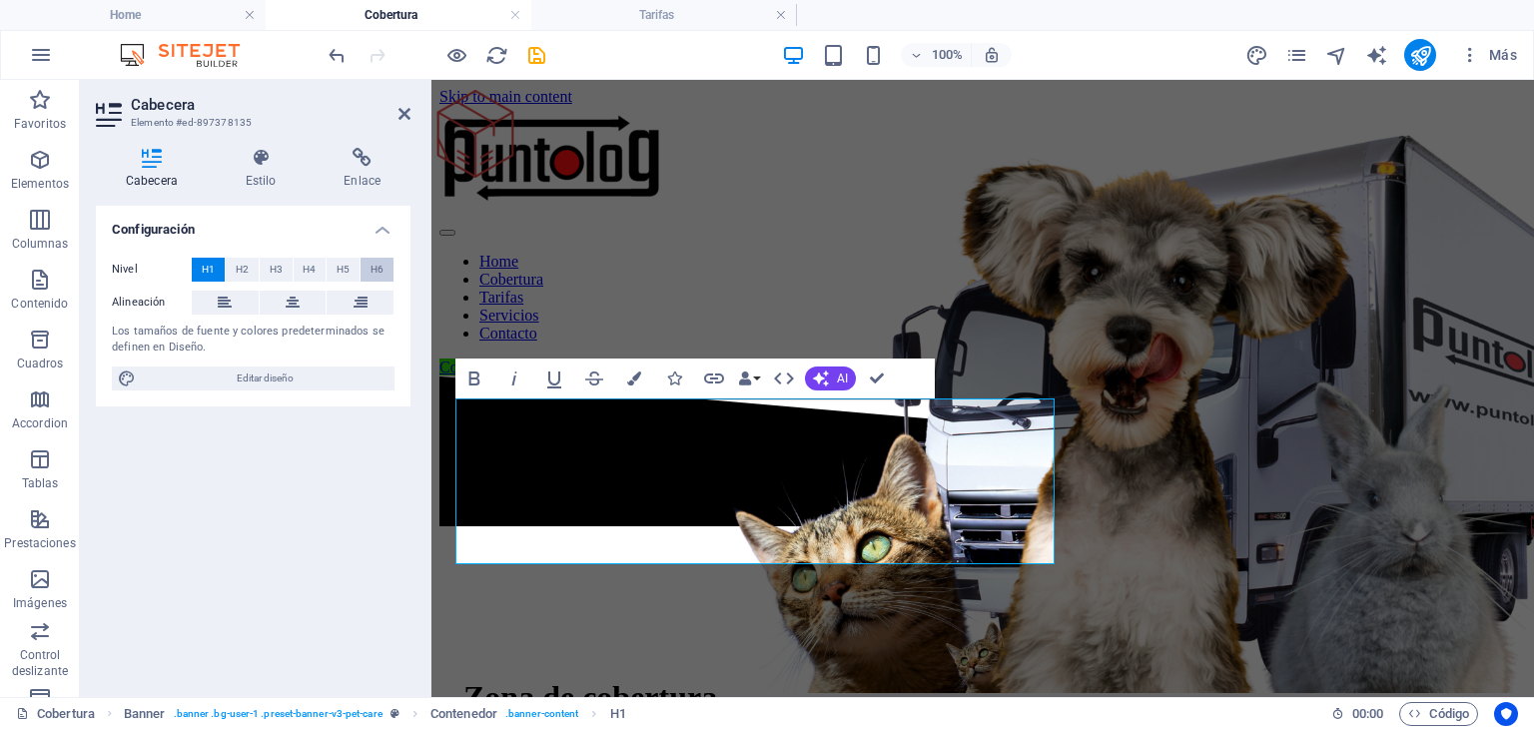
click at [377, 269] on span "H6" at bounding box center [377, 270] width 13 height 24
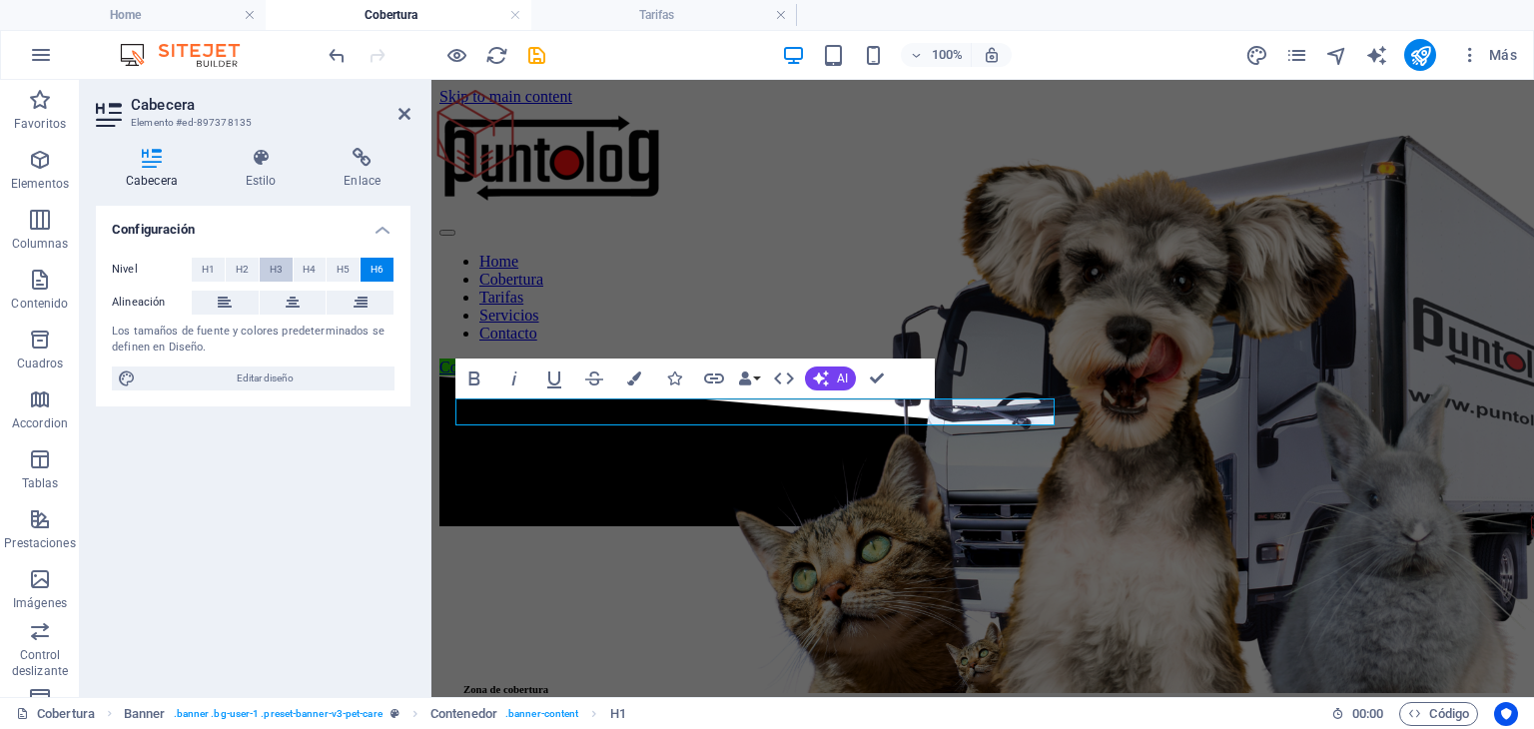
click at [272, 271] on span "H3" at bounding box center [276, 270] width 13 height 24
click at [244, 268] on span "H2" at bounding box center [242, 270] width 13 height 24
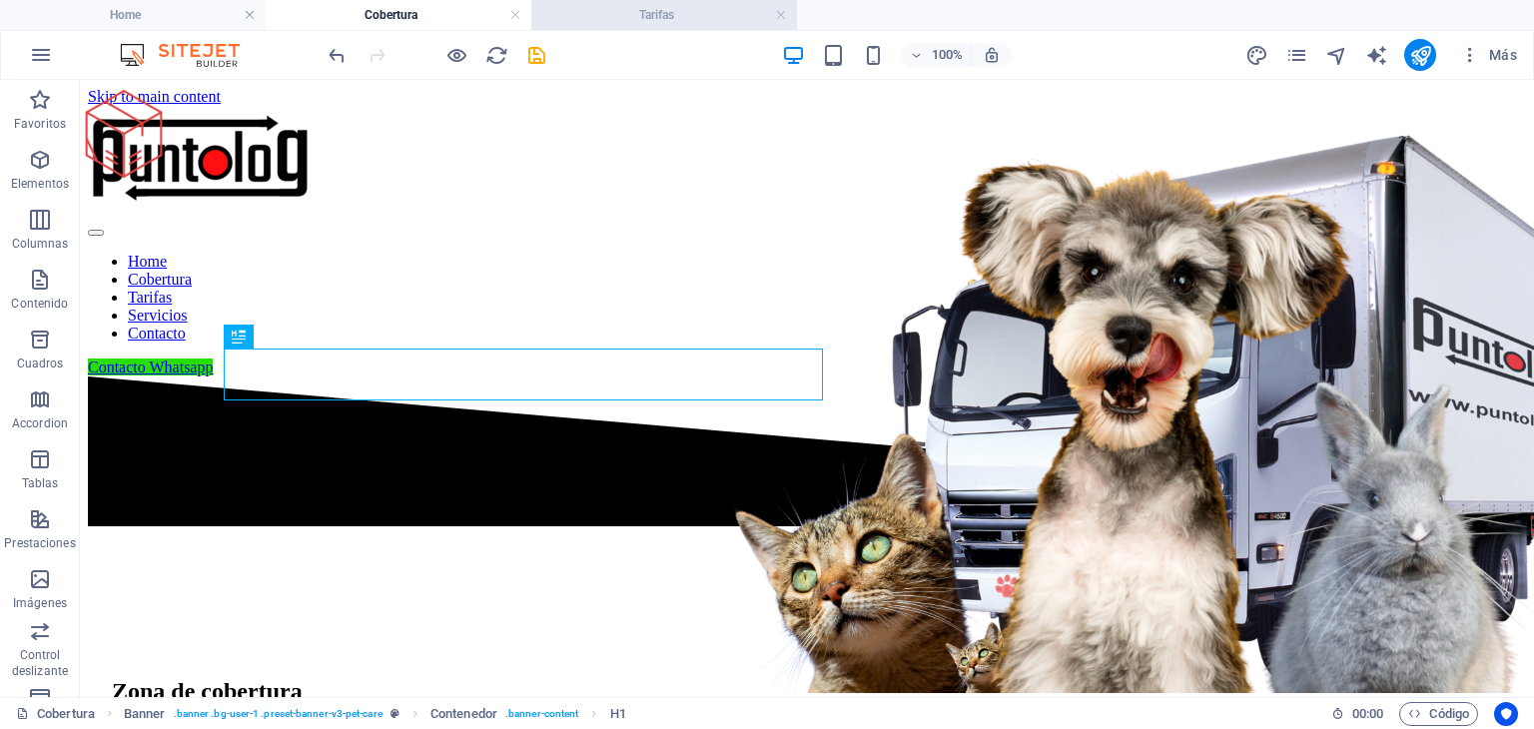
click at [688, 9] on h4 "Tarifas" at bounding box center [664, 15] width 266 height 22
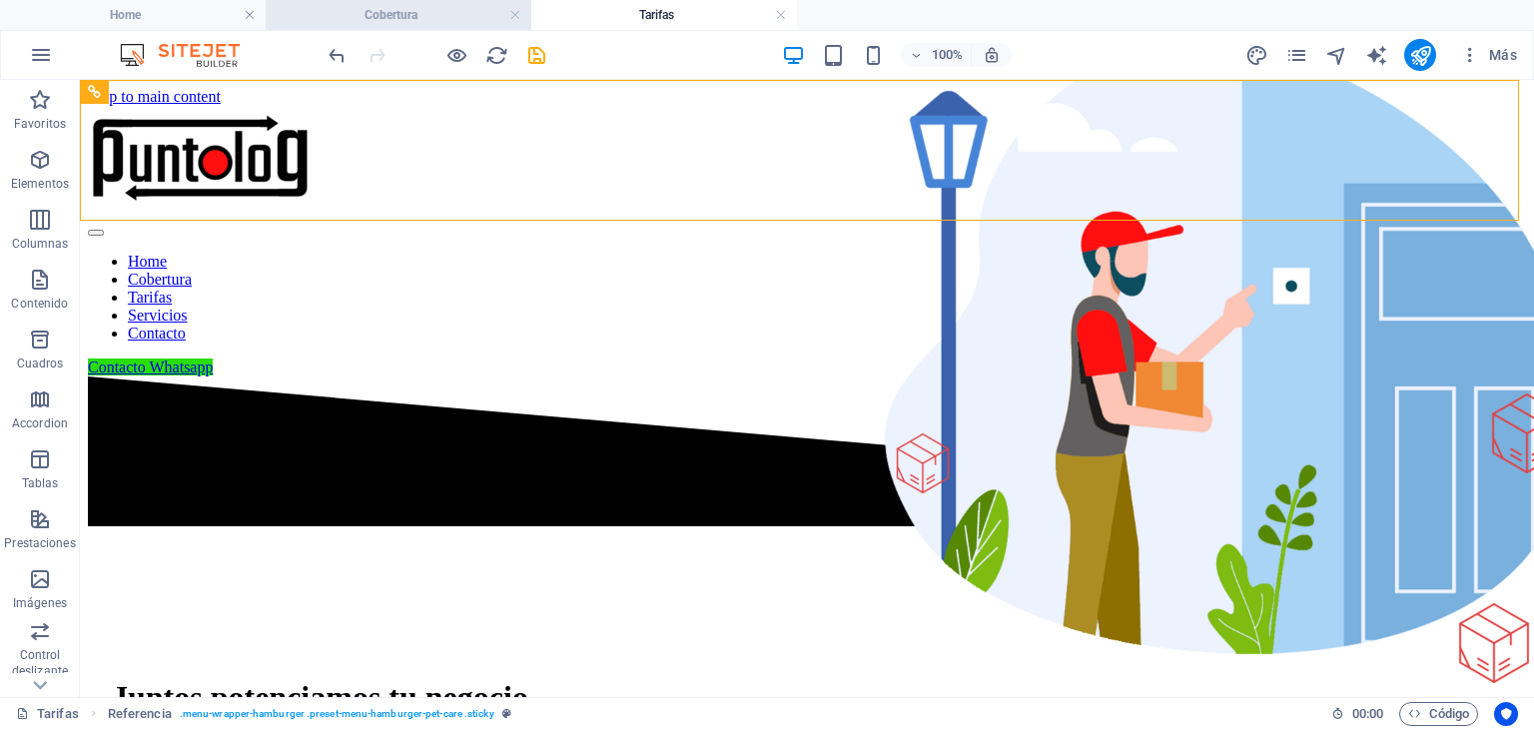
click at [447, 17] on h4 "Cobertura" at bounding box center [399, 15] width 266 height 22
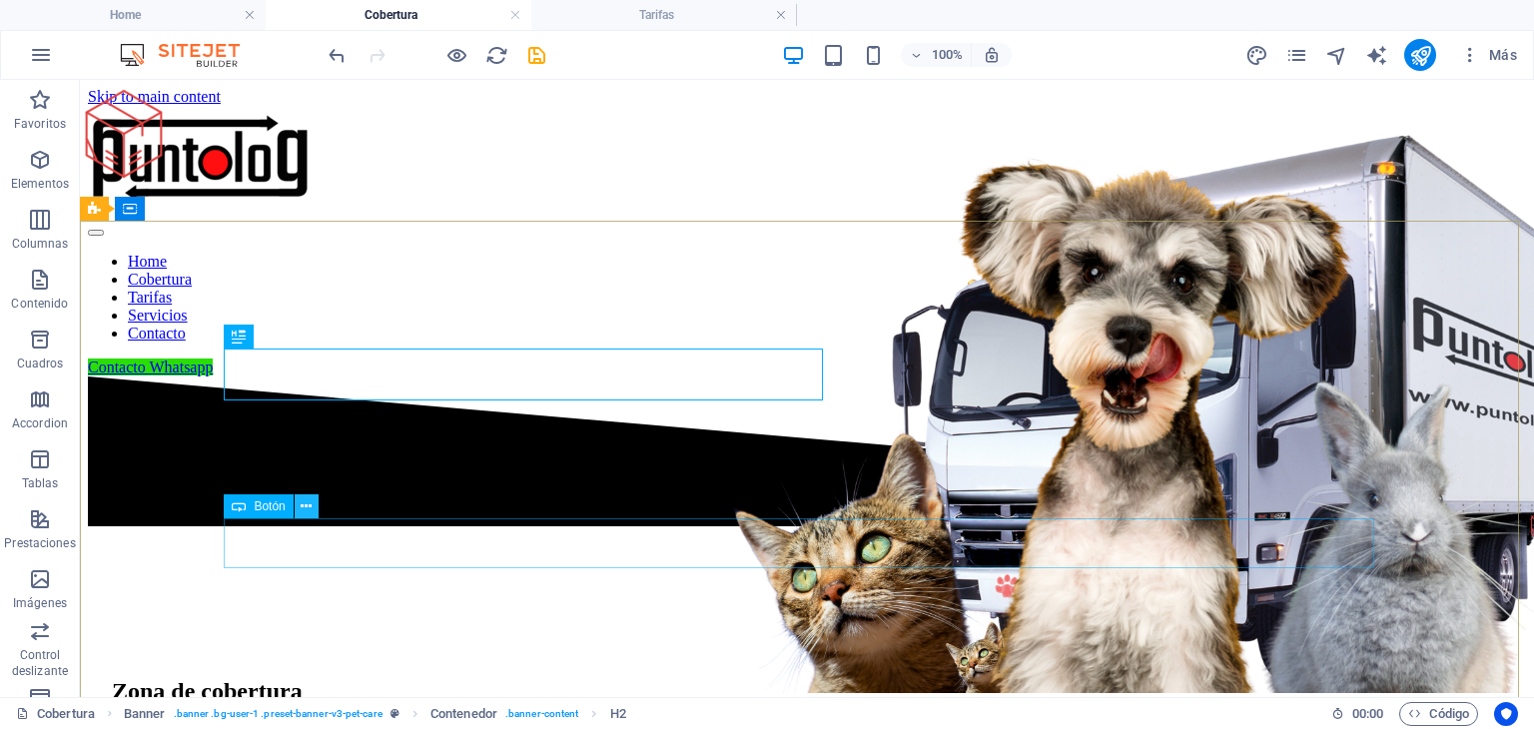
click at [309, 506] on icon at bounding box center [306, 506] width 11 height 21
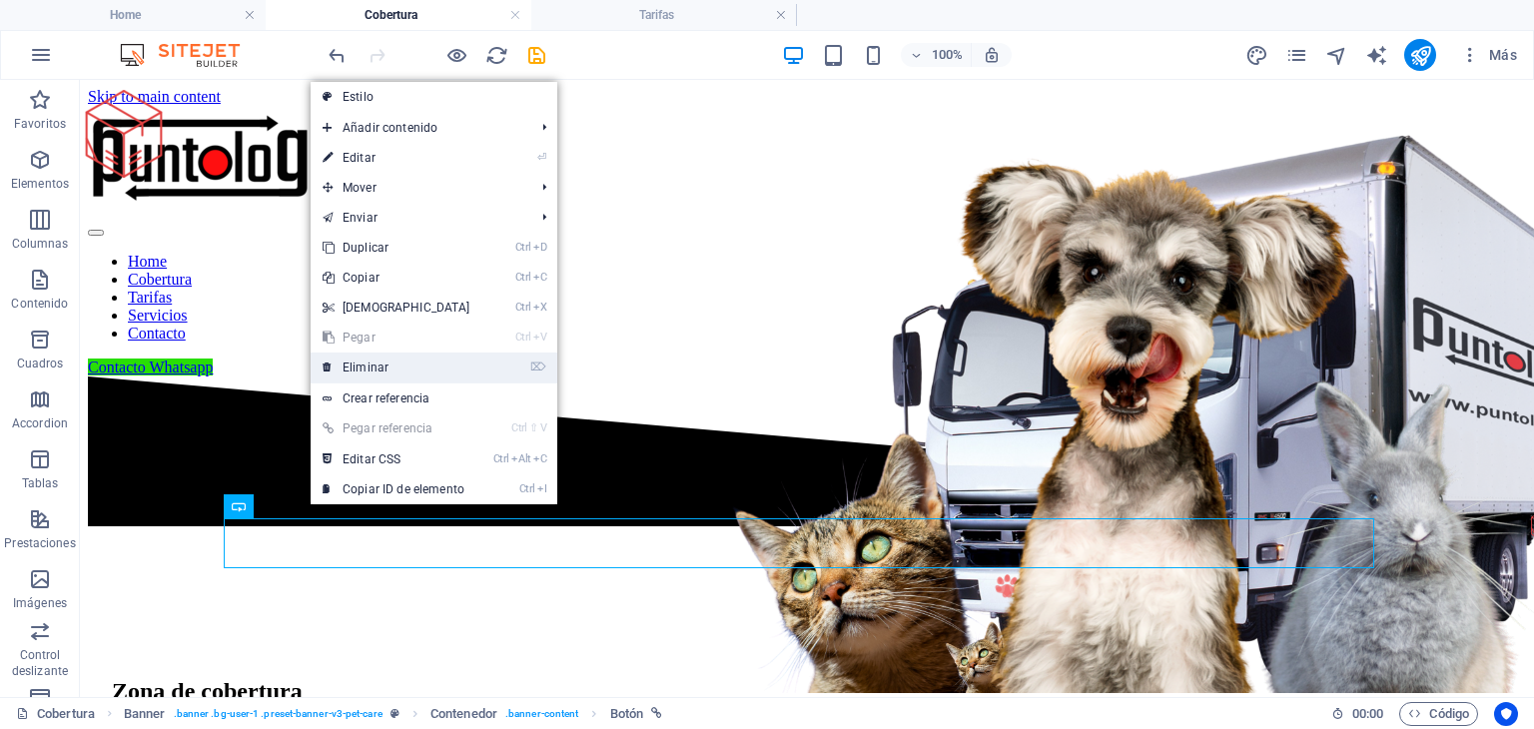
click at [373, 365] on link "⌦ Eliminar" at bounding box center [397, 368] width 172 height 30
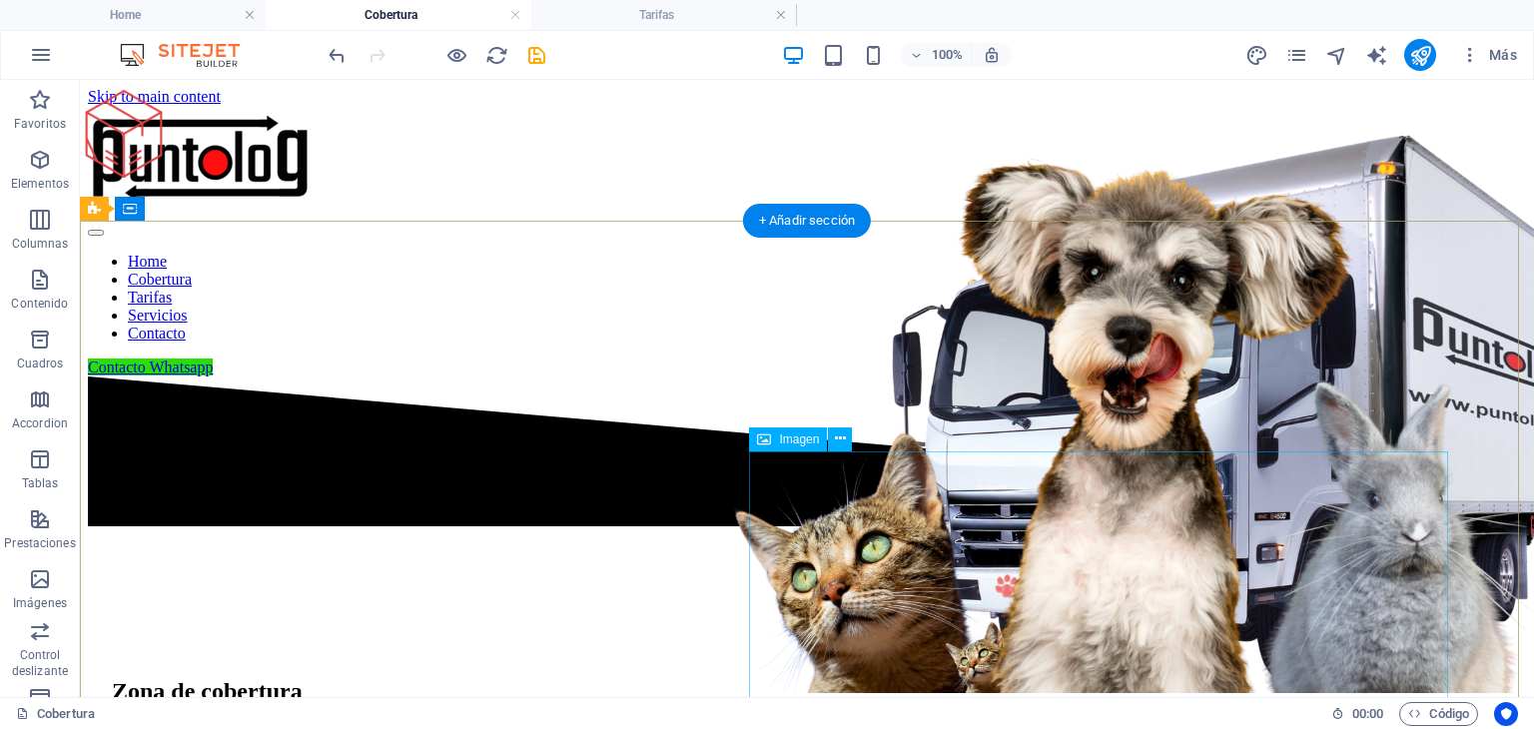
click at [1238, 534] on figure at bounding box center [1234, 411] width 699 height 572
select select "px"
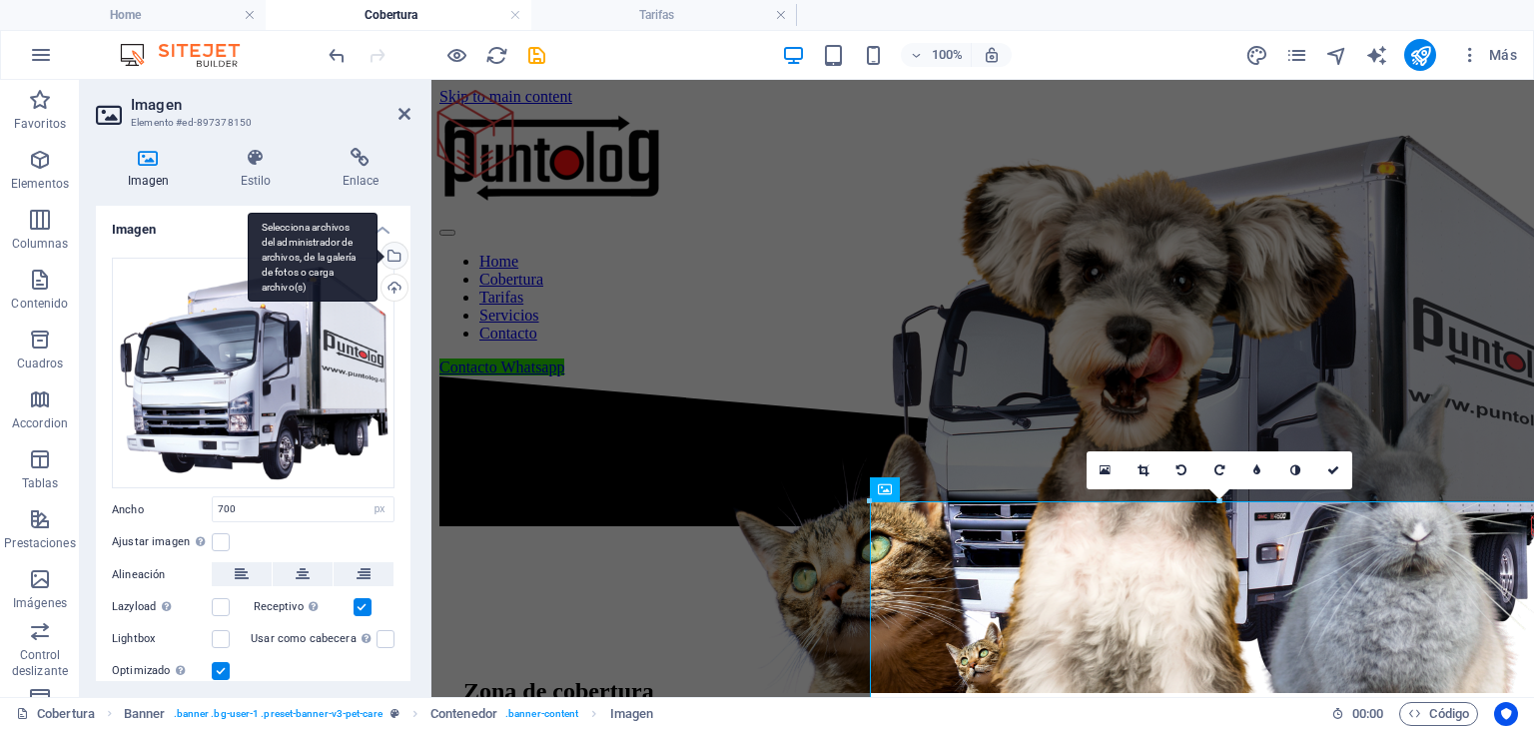
click at [394, 255] on div "Selecciona archivos del administrador de archivos, de la galería de fotos o car…" at bounding box center [392, 258] width 30 height 30
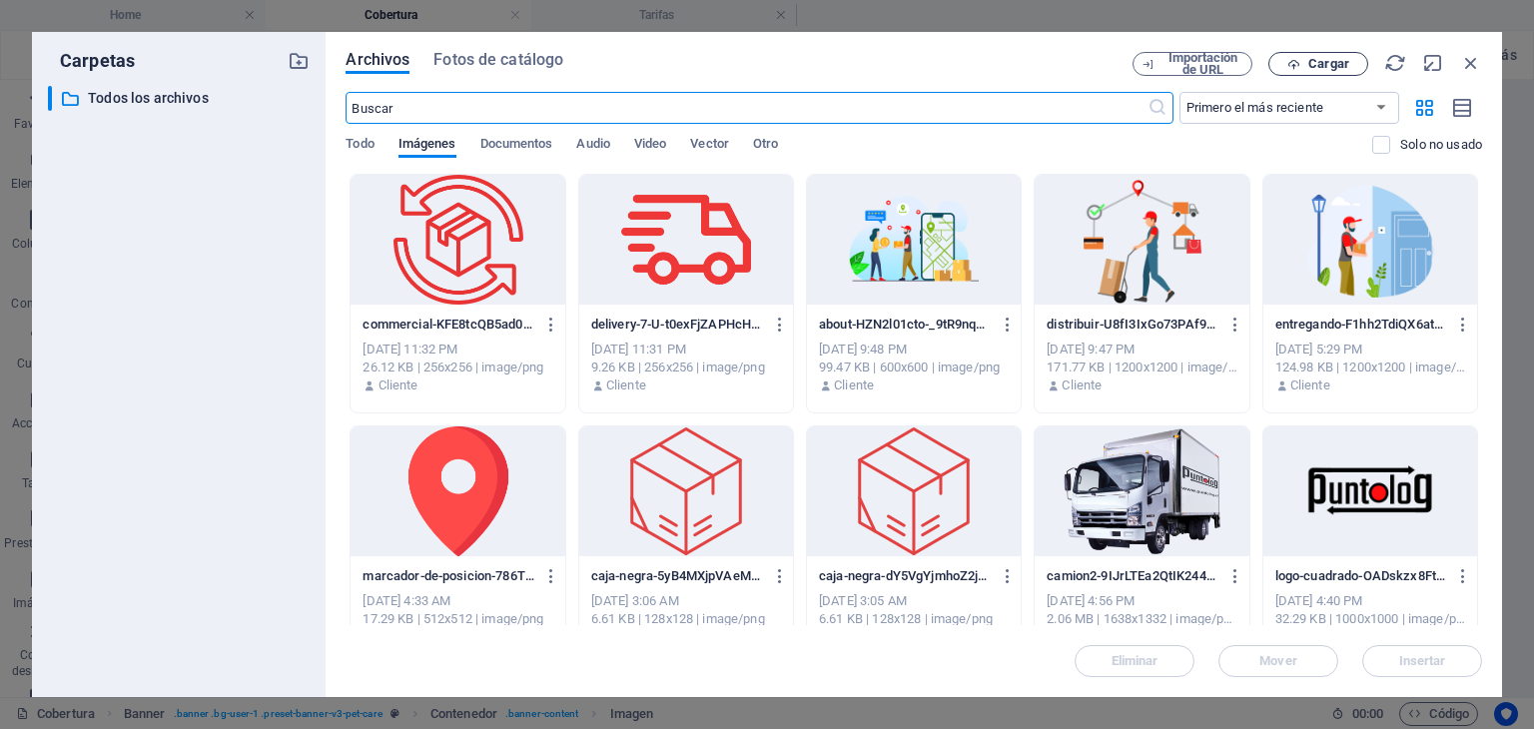
click at [1338, 67] on span "Cargar" at bounding box center [1328, 64] width 41 height 12
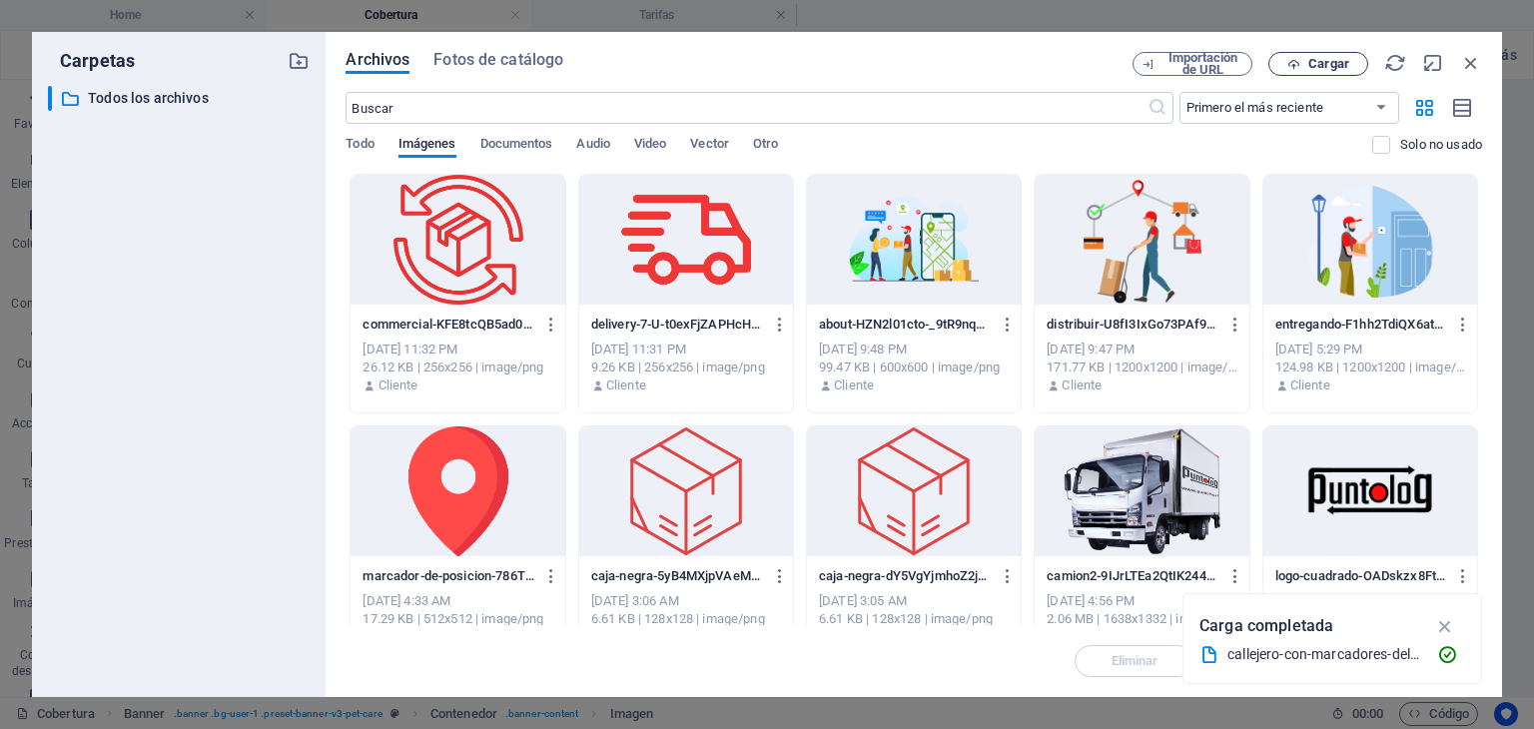
click at [1335, 65] on span "Cargar" at bounding box center [1328, 64] width 41 height 12
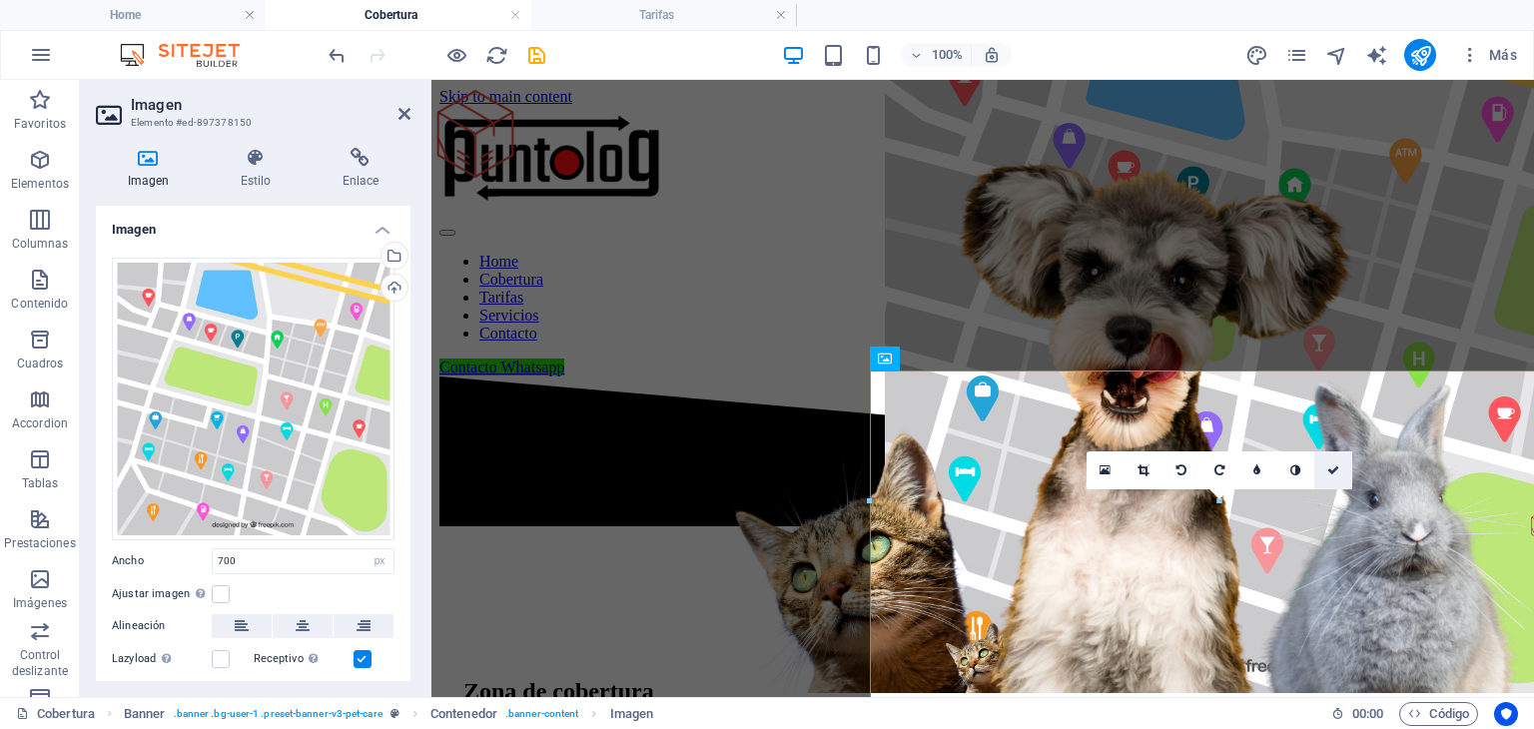
click at [1334, 467] on icon at bounding box center [1333, 470] width 12 height 12
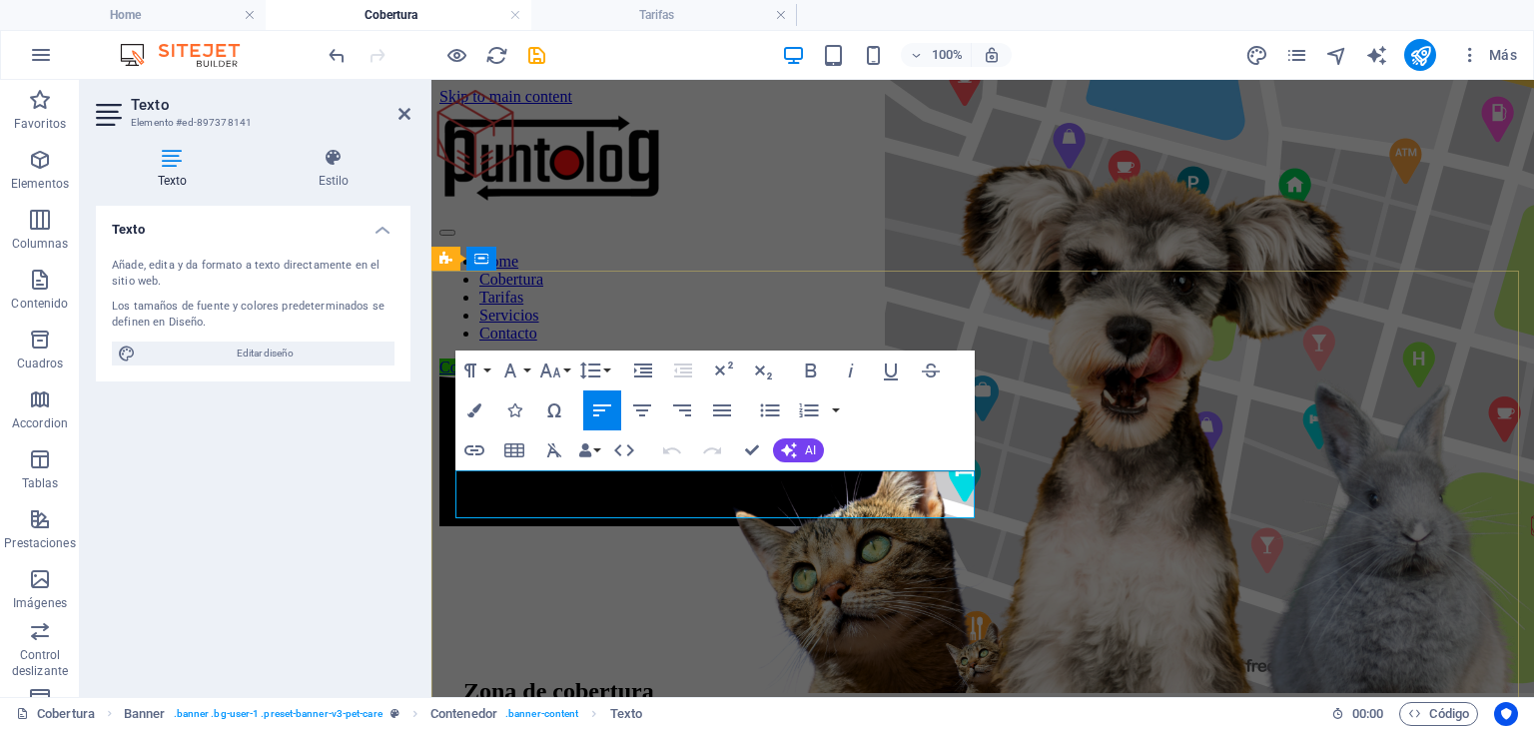
drag, startPoint x: 715, startPoint y: 504, endPoint x: 538, endPoint y: 508, distance: 176.8
drag, startPoint x: 757, startPoint y: 511, endPoint x: 423, endPoint y: 469, distance: 336.2
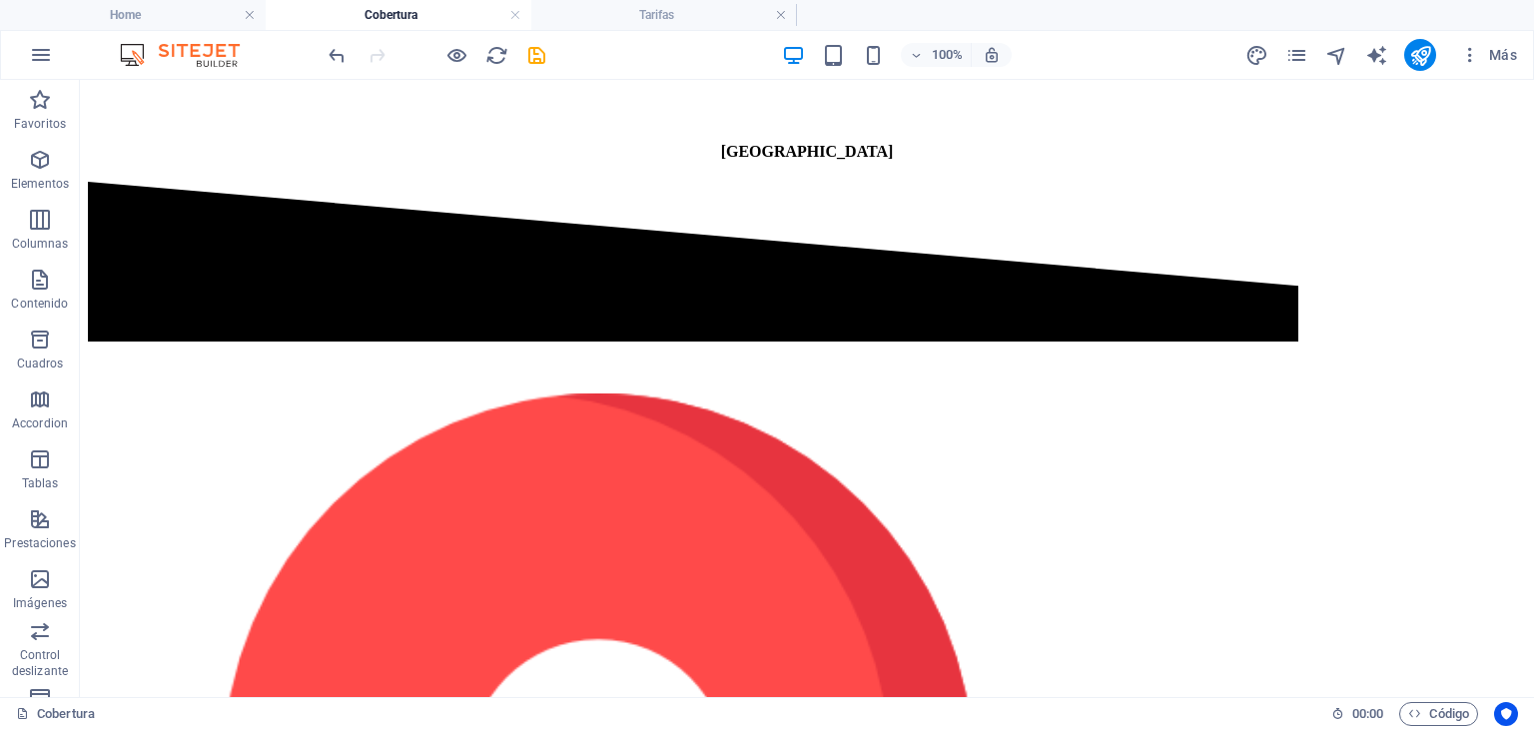
scroll to position [1238, 0]
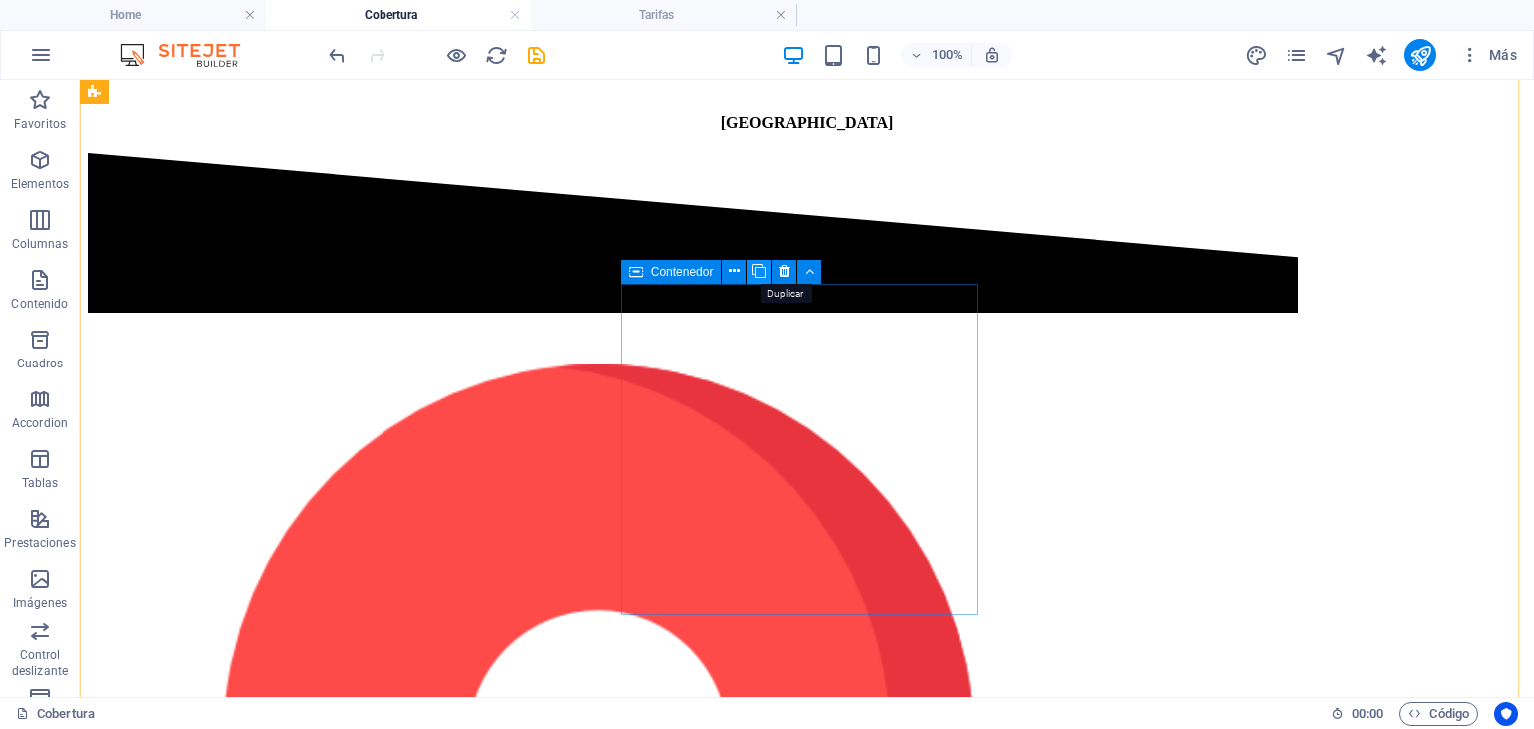
click at [766, 276] on icon at bounding box center [759, 271] width 14 height 21
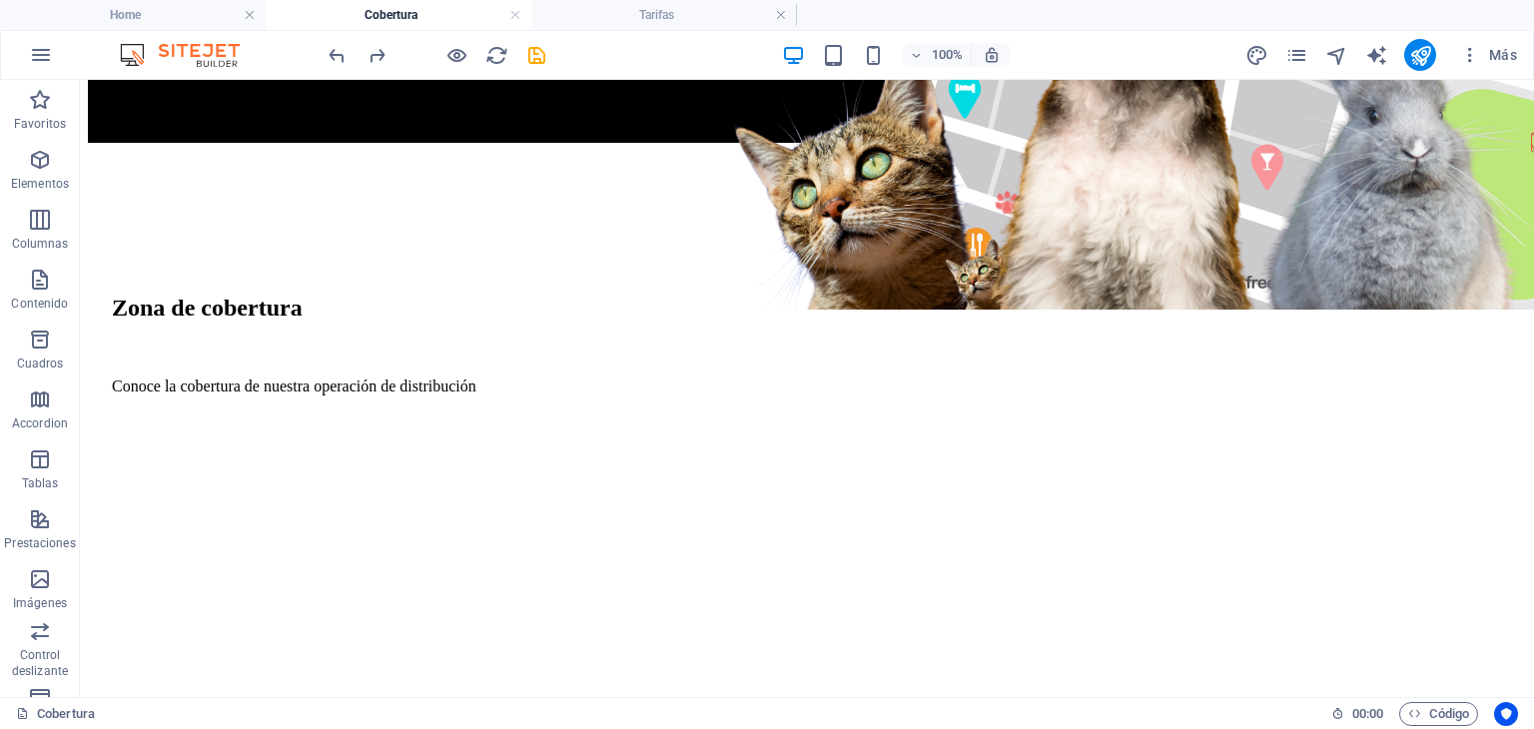
scroll to position [370, 0]
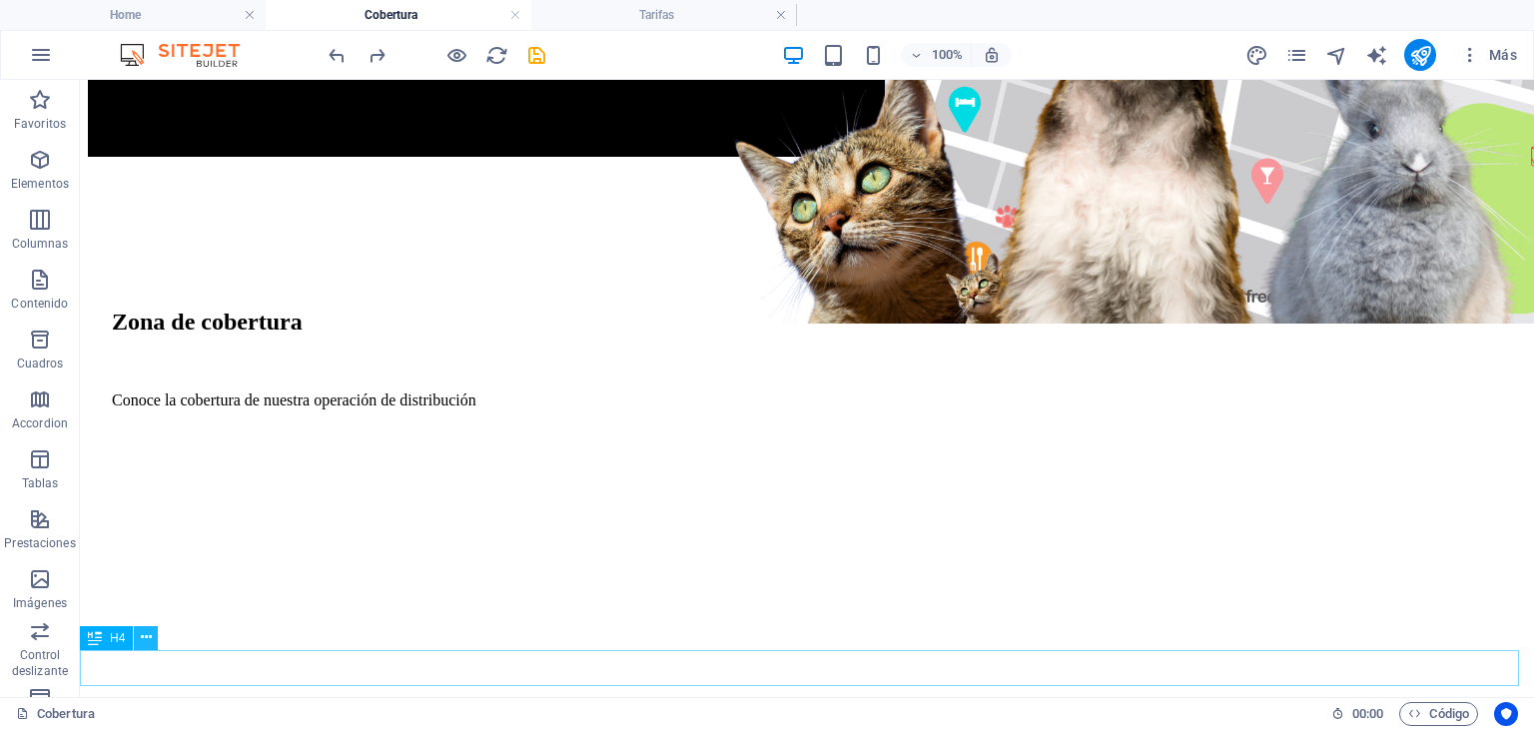
click at [147, 633] on icon at bounding box center [146, 637] width 11 height 21
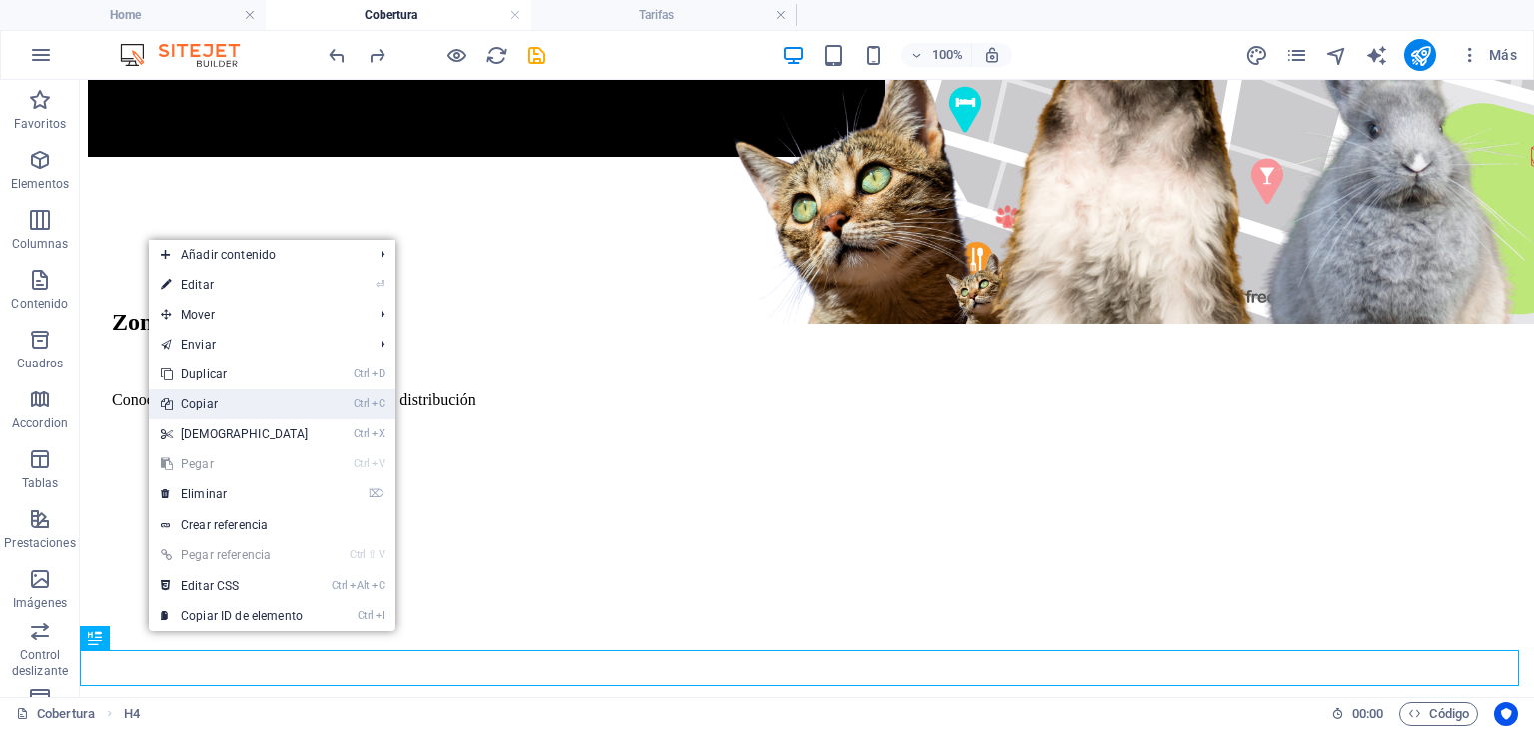
click at [228, 404] on link "Ctrl C Copiar" at bounding box center [235, 404] width 172 height 30
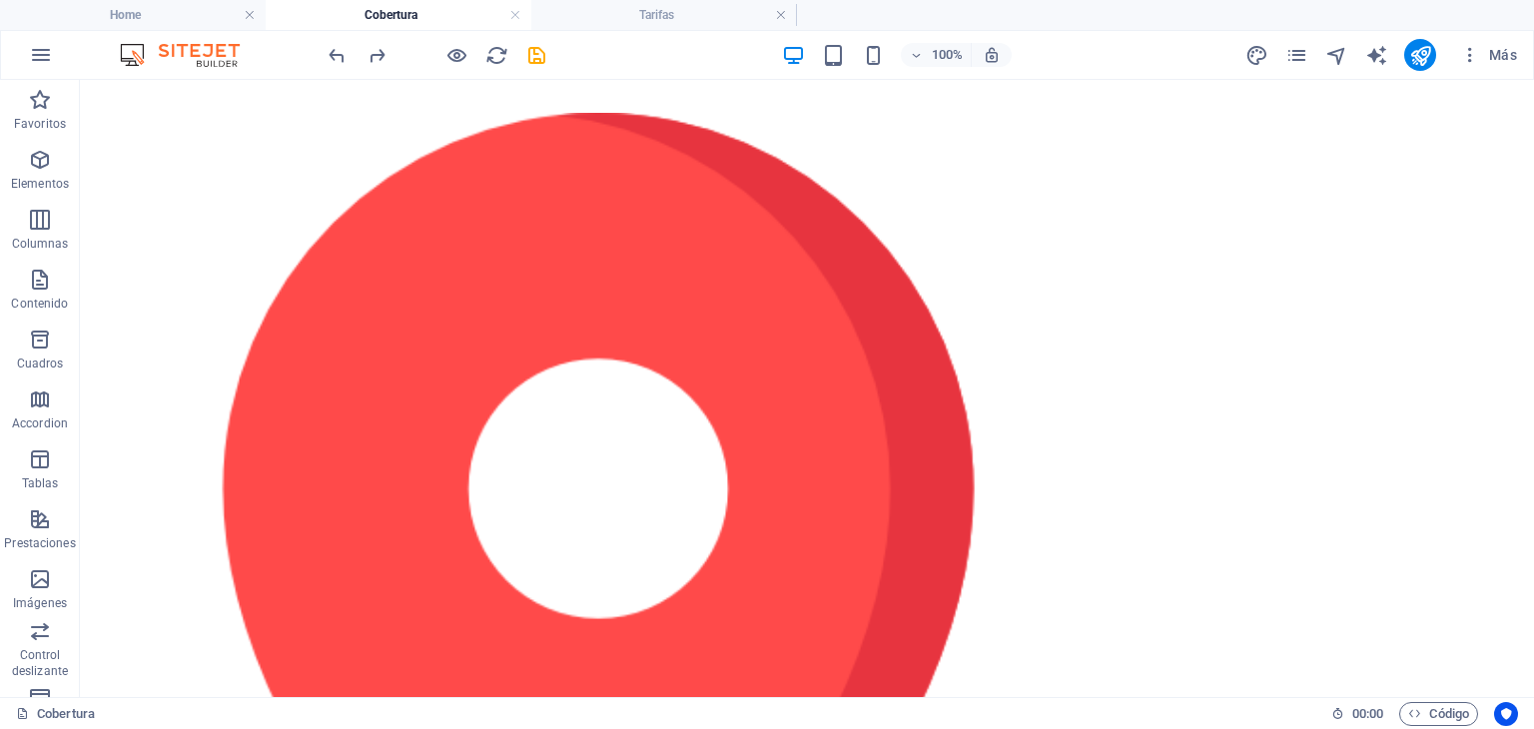
scroll to position [1498, 0]
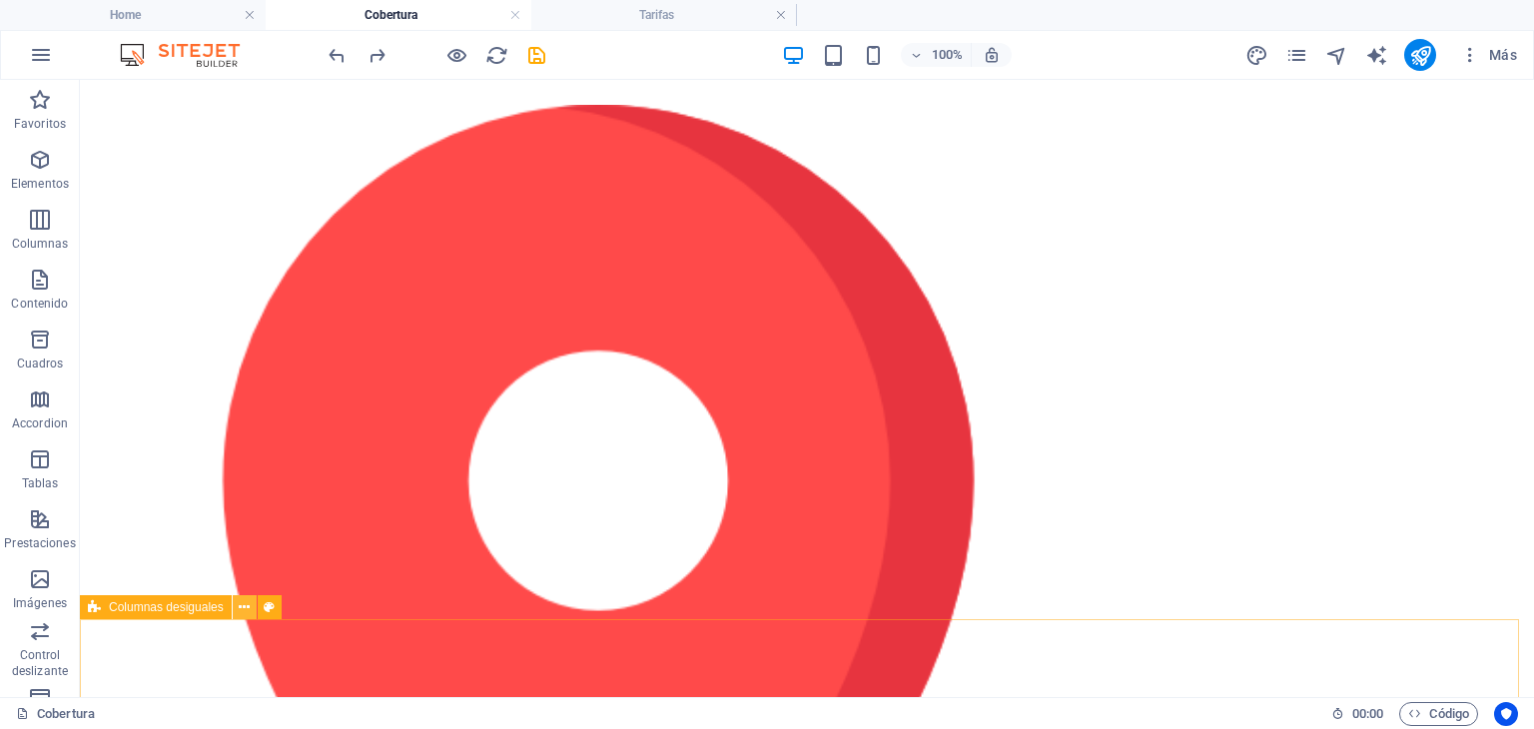
click at [247, 608] on icon at bounding box center [244, 607] width 11 height 21
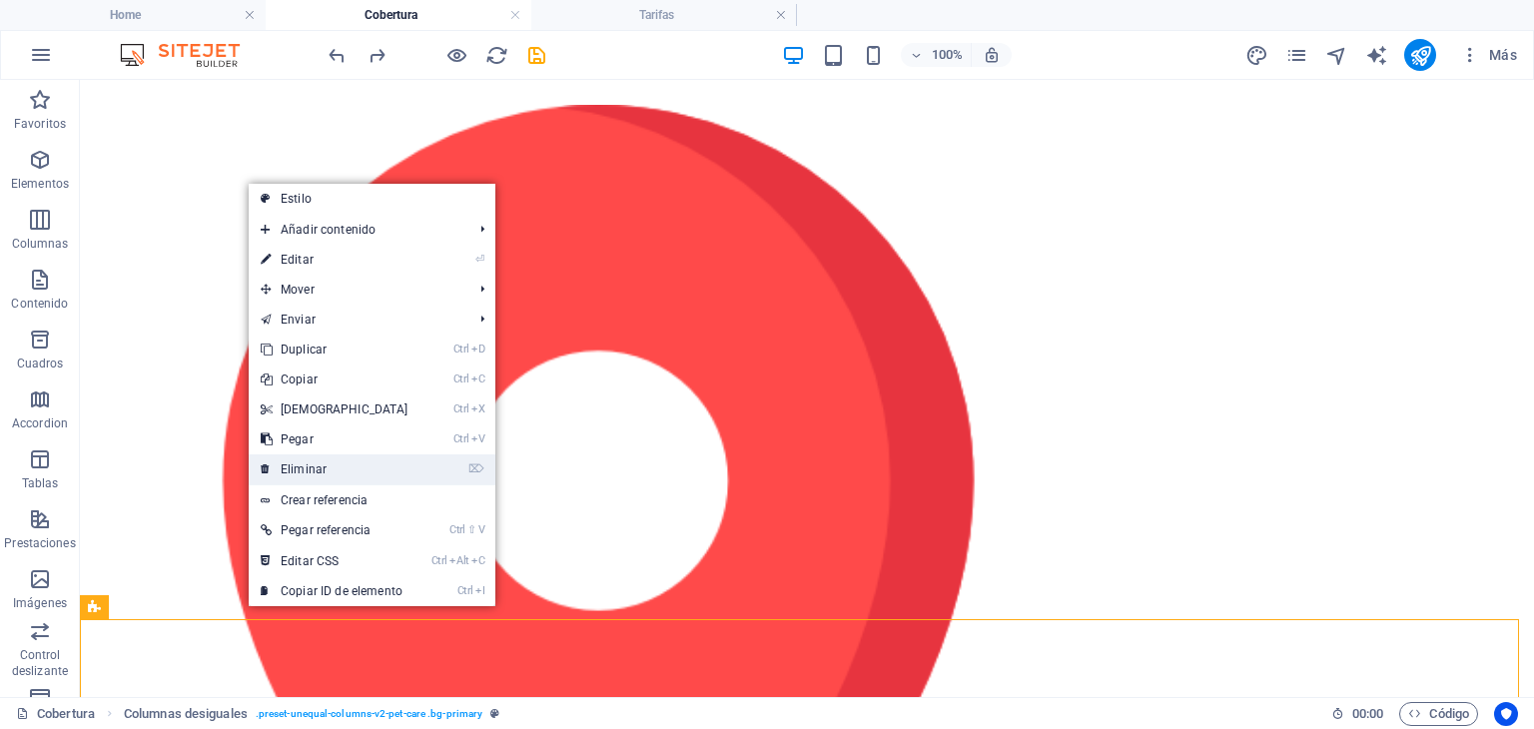
click at [312, 472] on link "⌦ Eliminar" at bounding box center [335, 469] width 172 height 30
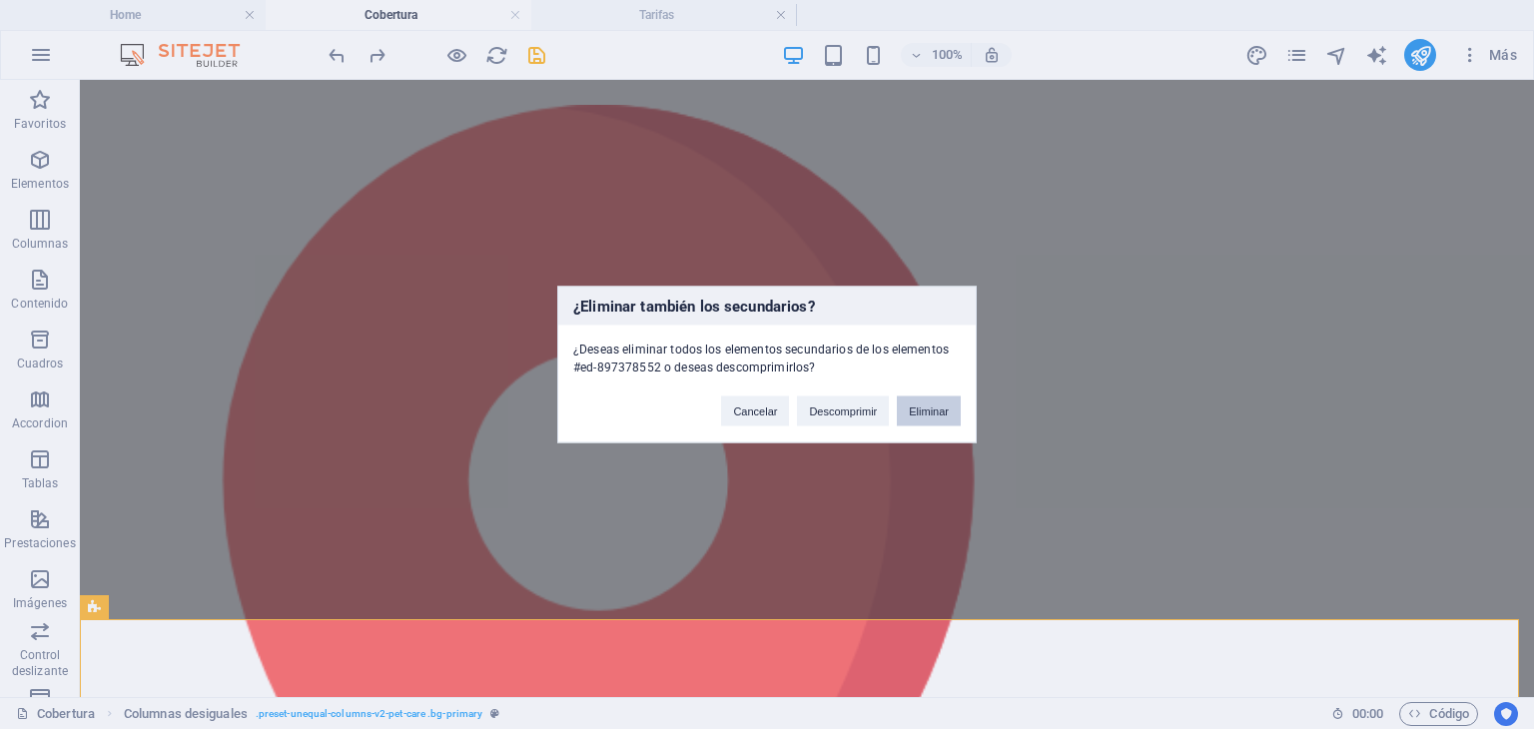
click at [938, 408] on button "Eliminar" at bounding box center [929, 411] width 64 height 30
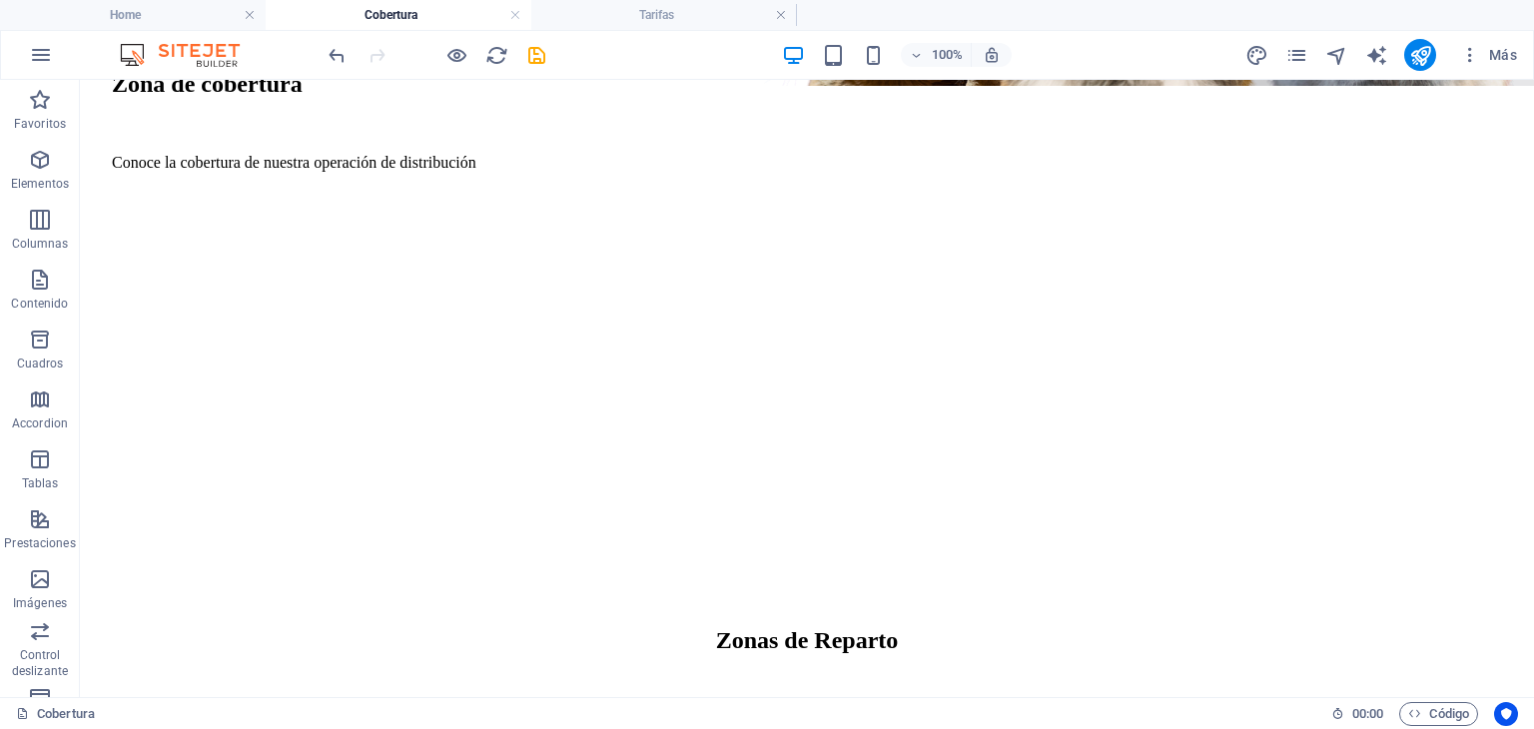
scroll to position [618, 0]
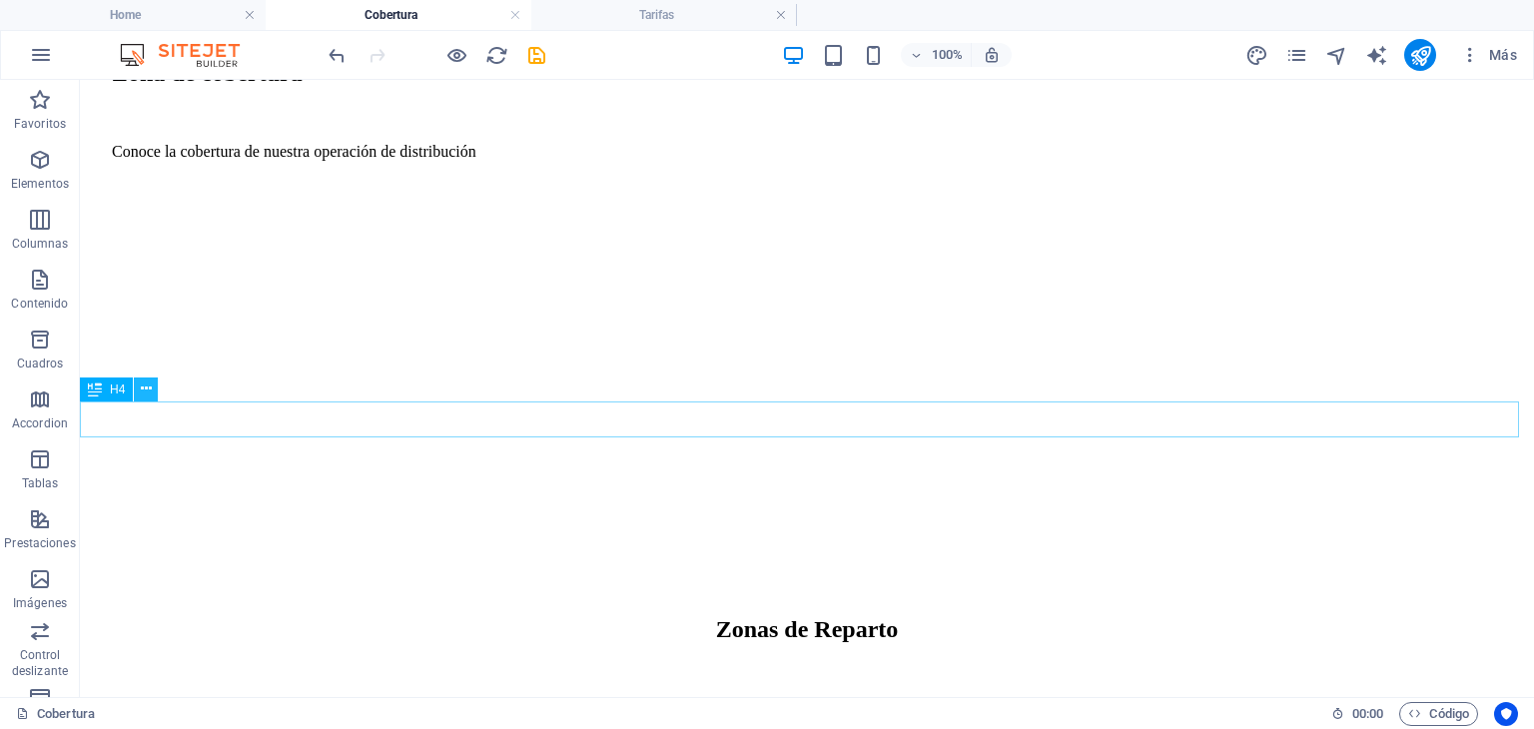
click at [150, 390] on icon at bounding box center [146, 388] width 11 height 21
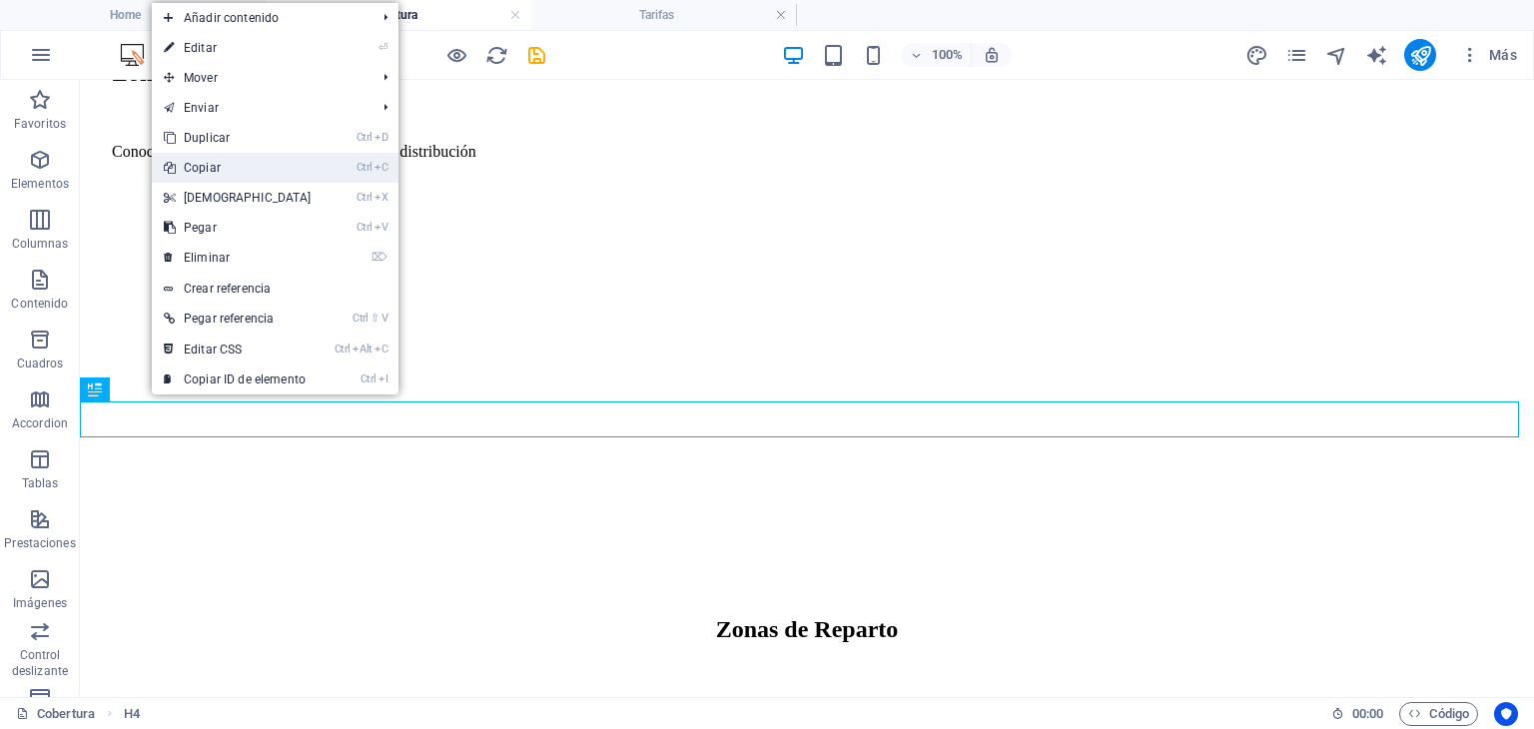
click at [229, 169] on link "Ctrl C Copiar" at bounding box center [238, 168] width 172 height 30
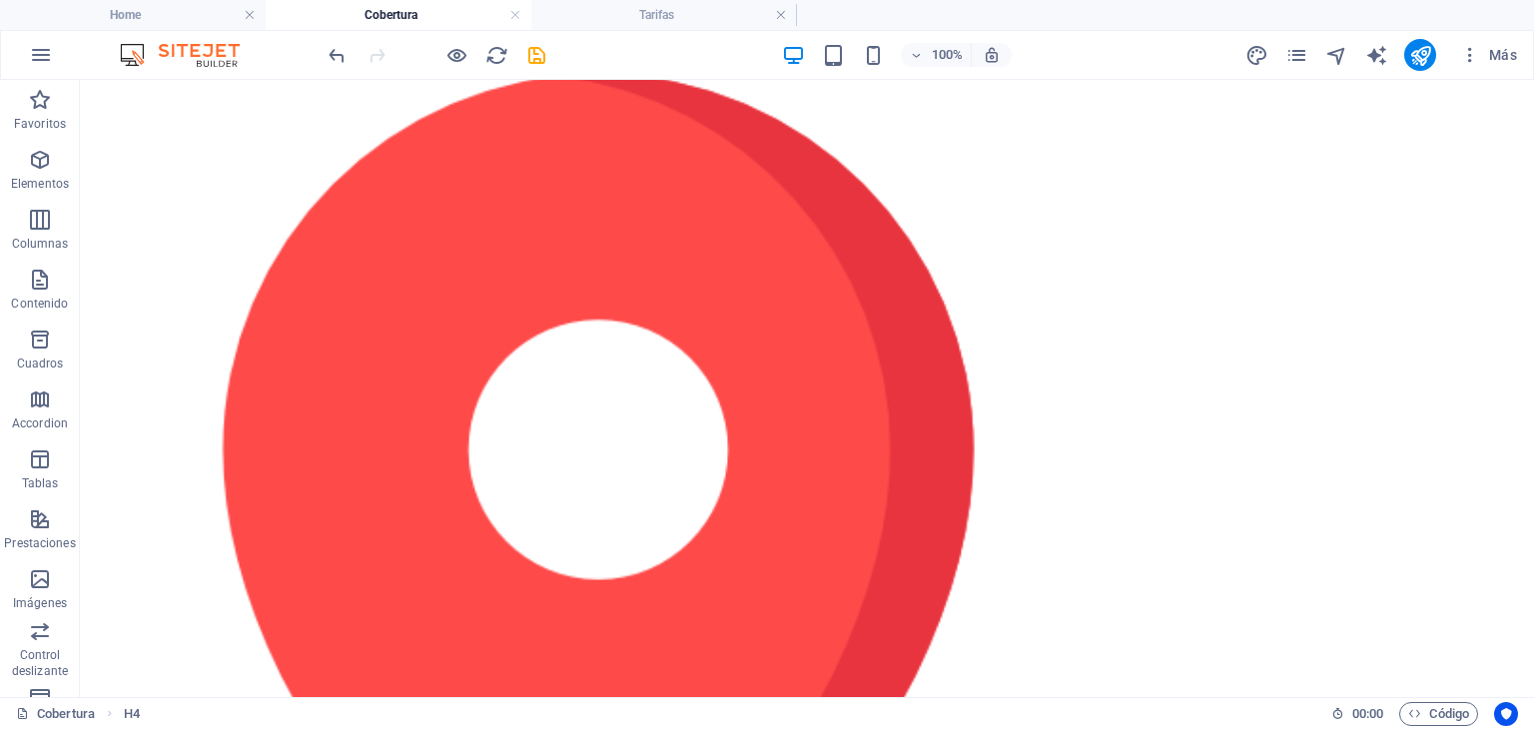
scroll to position [1546, 0]
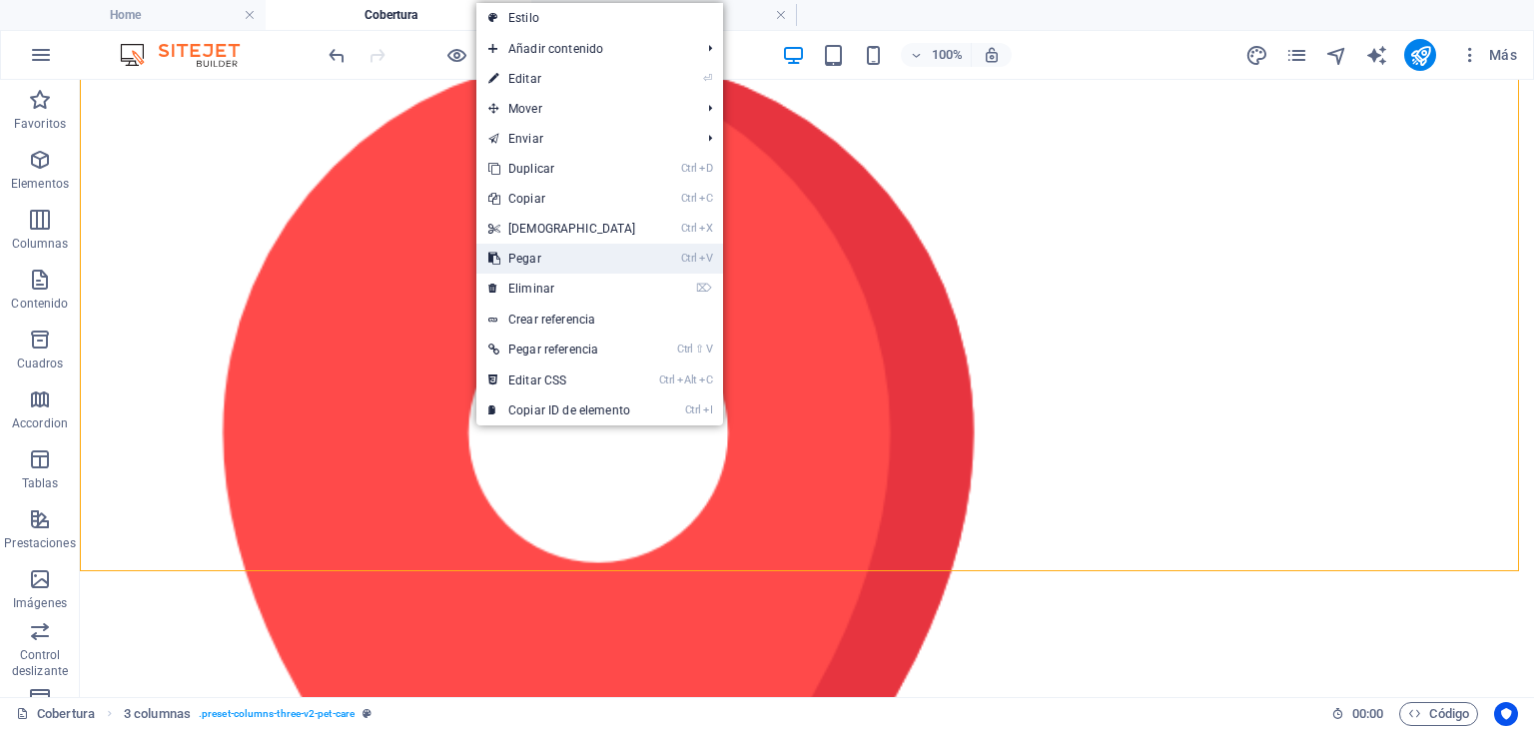
click at [531, 253] on link "Ctrl V Pegar" at bounding box center [562, 259] width 172 height 30
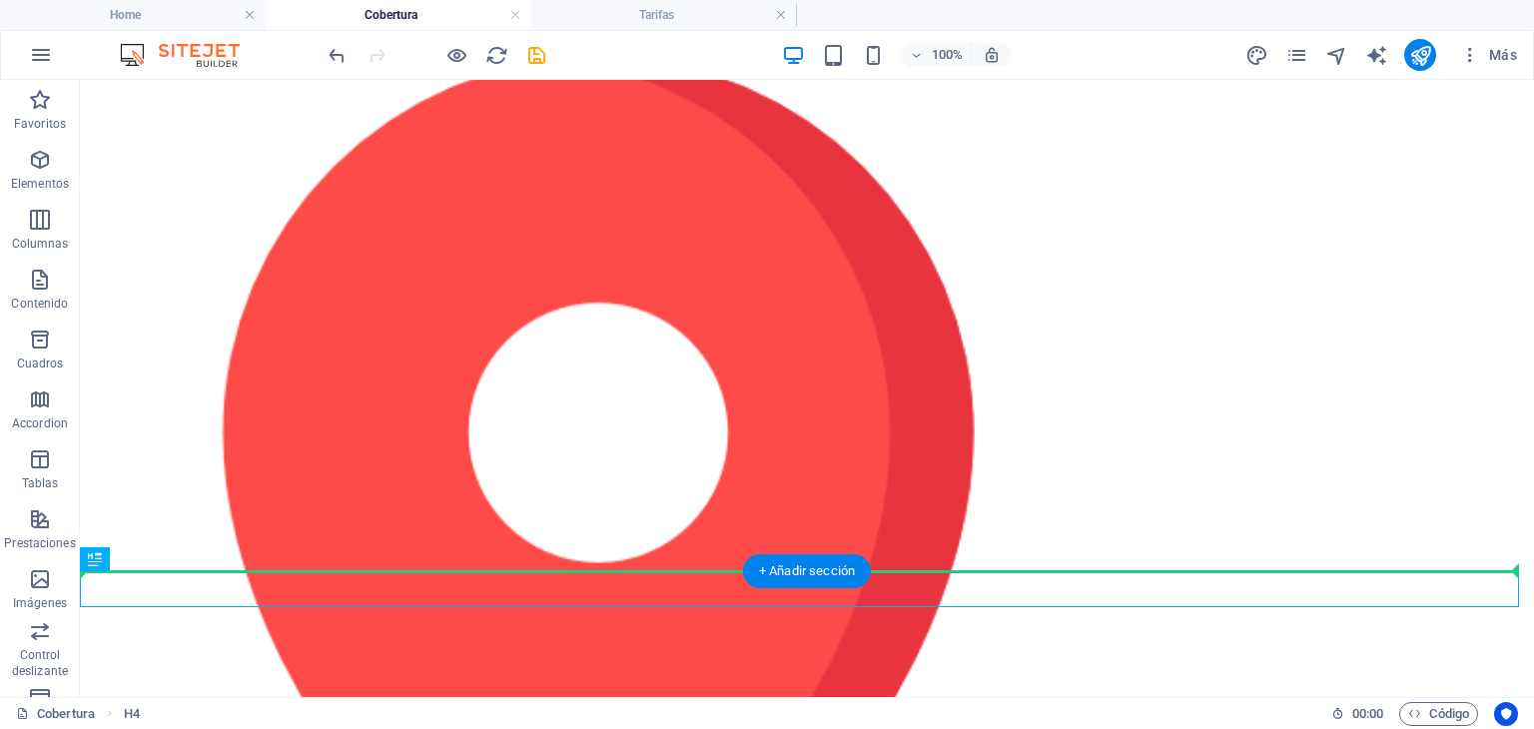
drag, startPoint x: 678, startPoint y: 596, endPoint x: 666, endPoint y: 424, distance: 172.2
drag, startPoint x: 686, startPoint y: 584, endPoint x: 686, endPoint y: 283, distance: 301.6
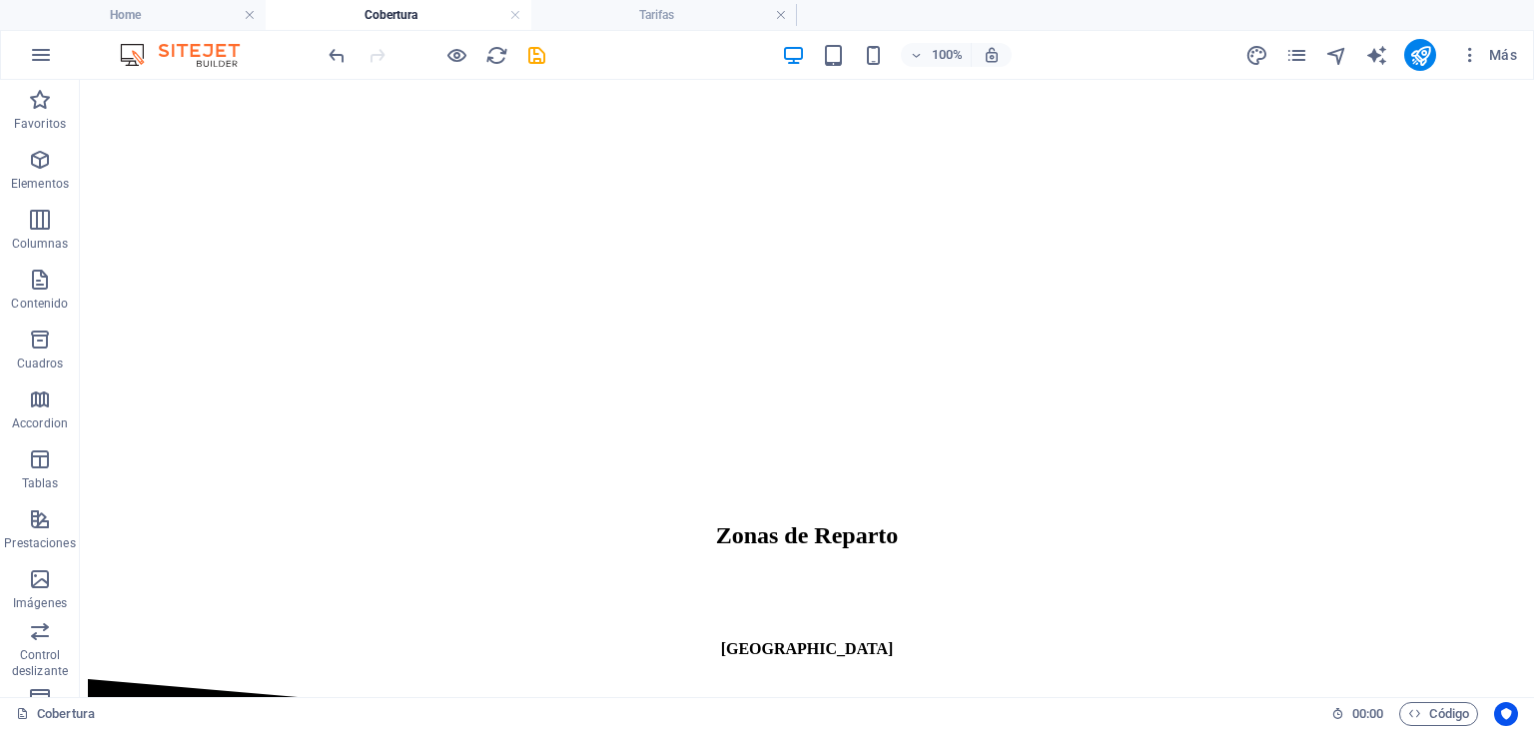
scroll to position [700, 0]
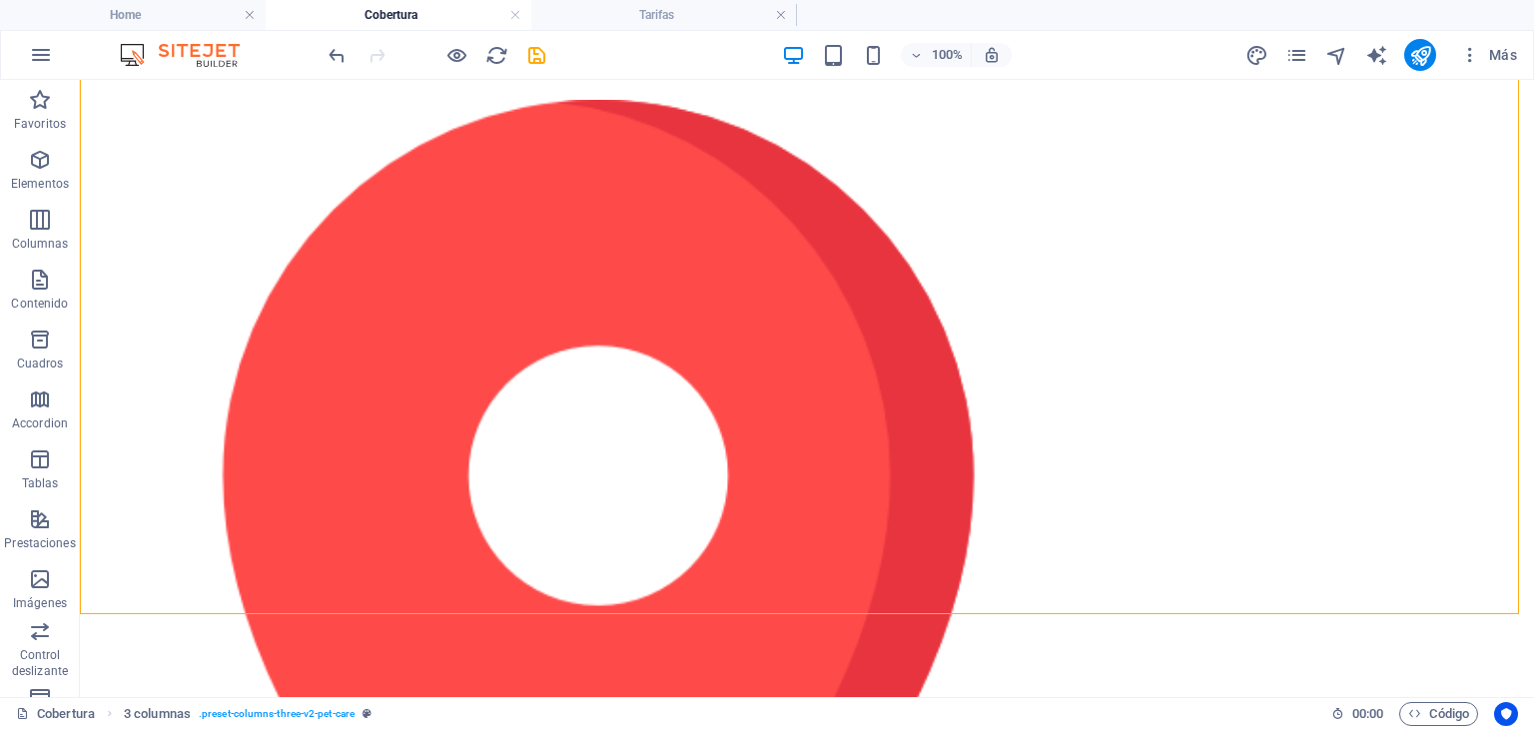
scroll to position [1509, 0]
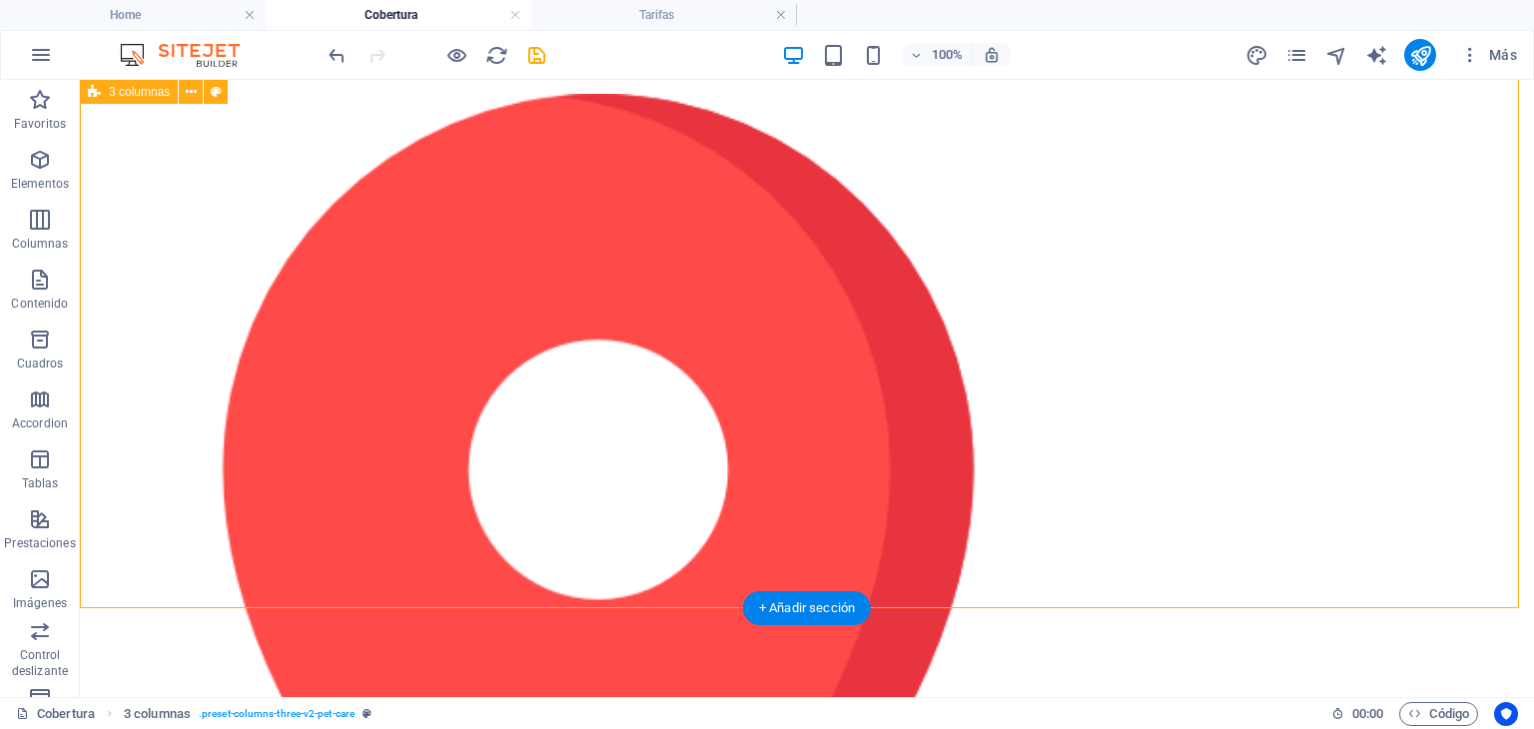
select select "diagonal"
select select "px"
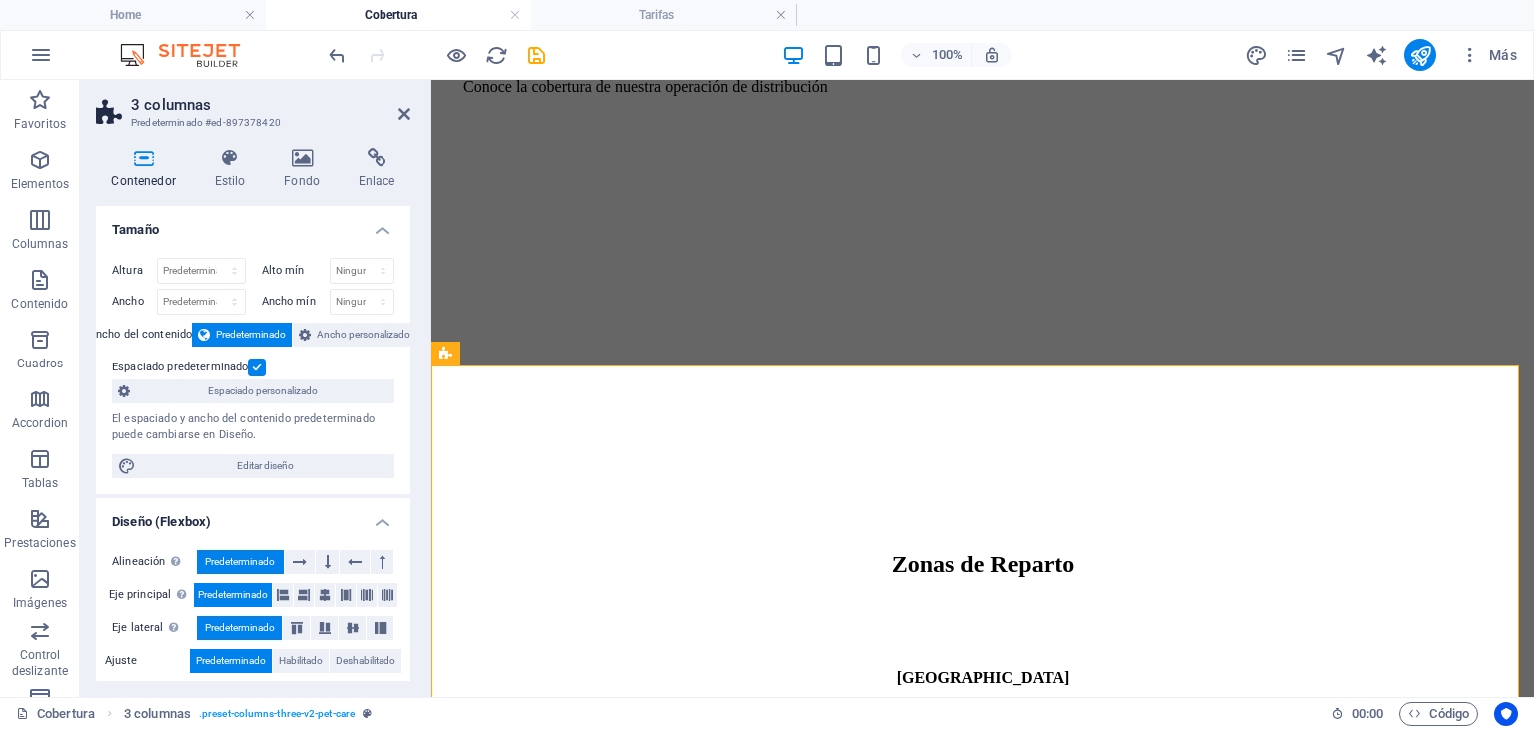
scroll to position [690, 0]
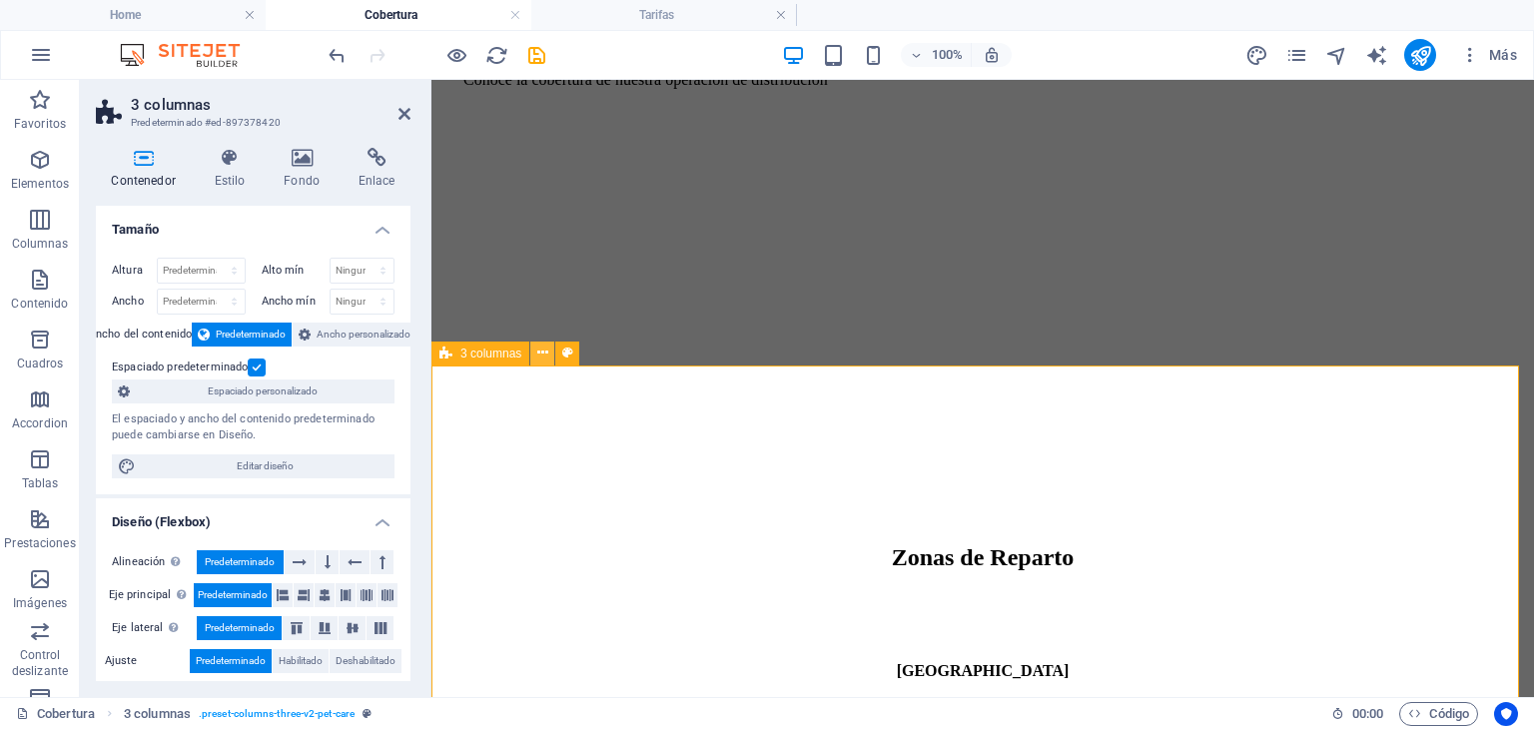
click at [543, 352] on icon at bounding box center [542, 353] width 11 height 21
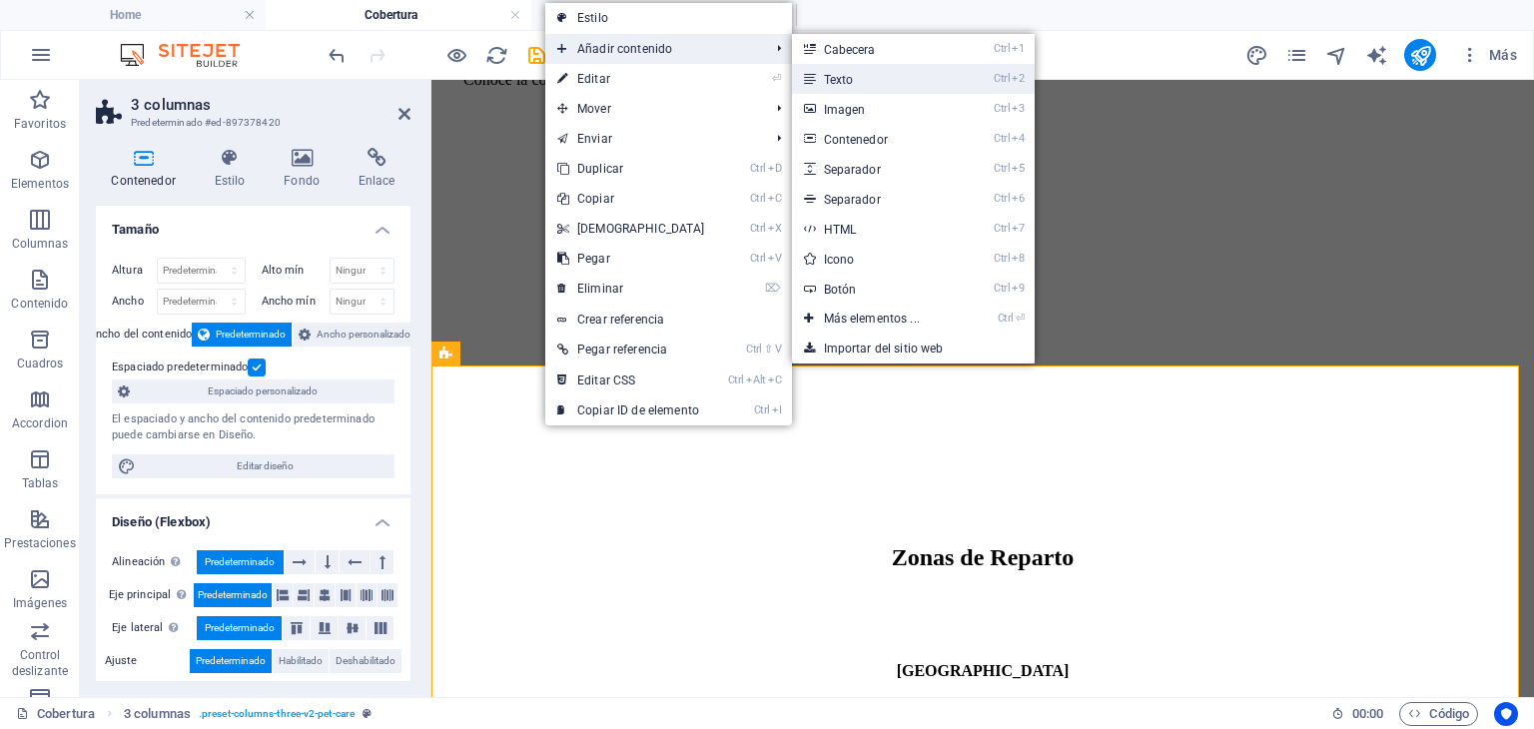
click at [838, 77] on link "Ctrl 2 Texto" at bounding box center [876, 79] width 168 height 30
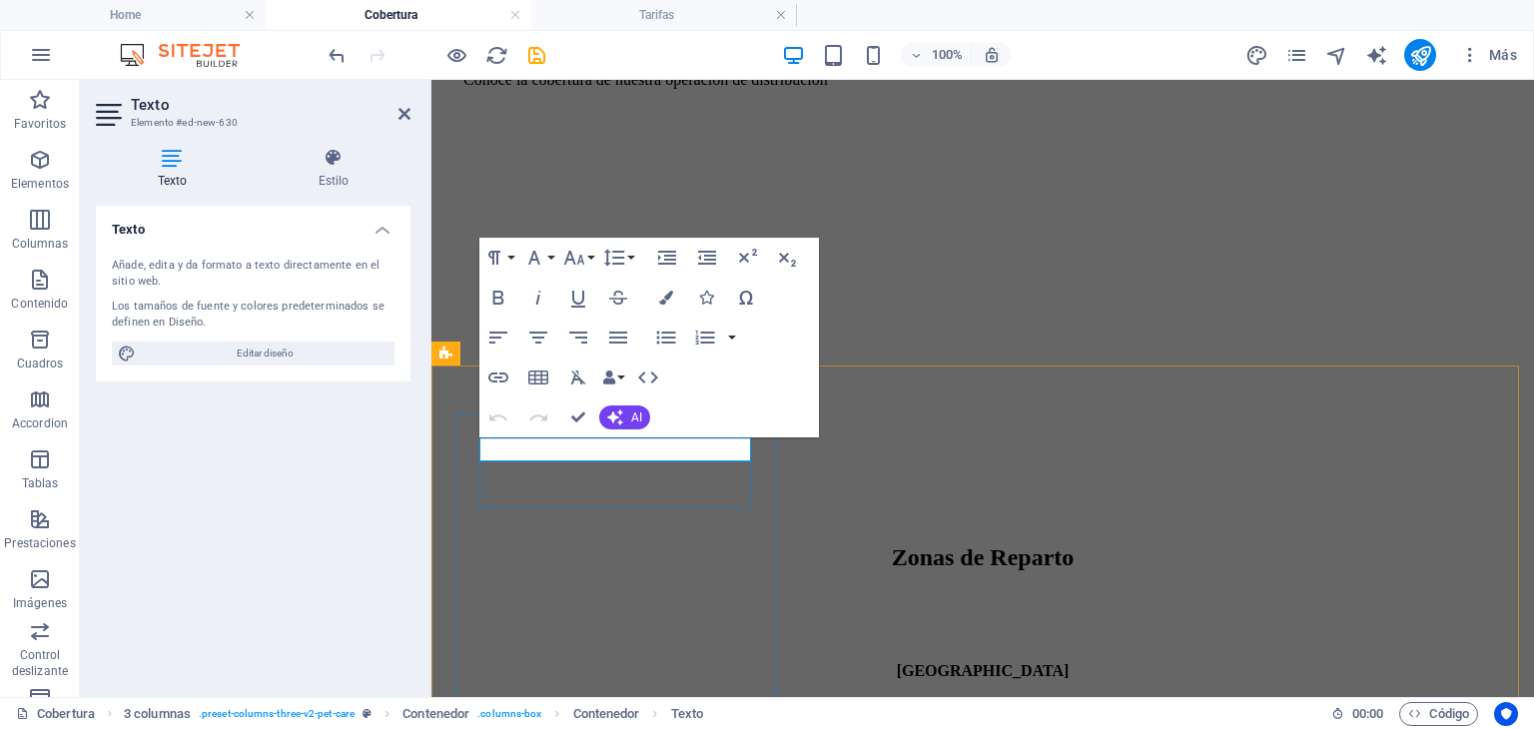
drag, startPoint x: 688, startPoint y: 444, endPoint x: 947, endPoint y: 436, distance: 258.8
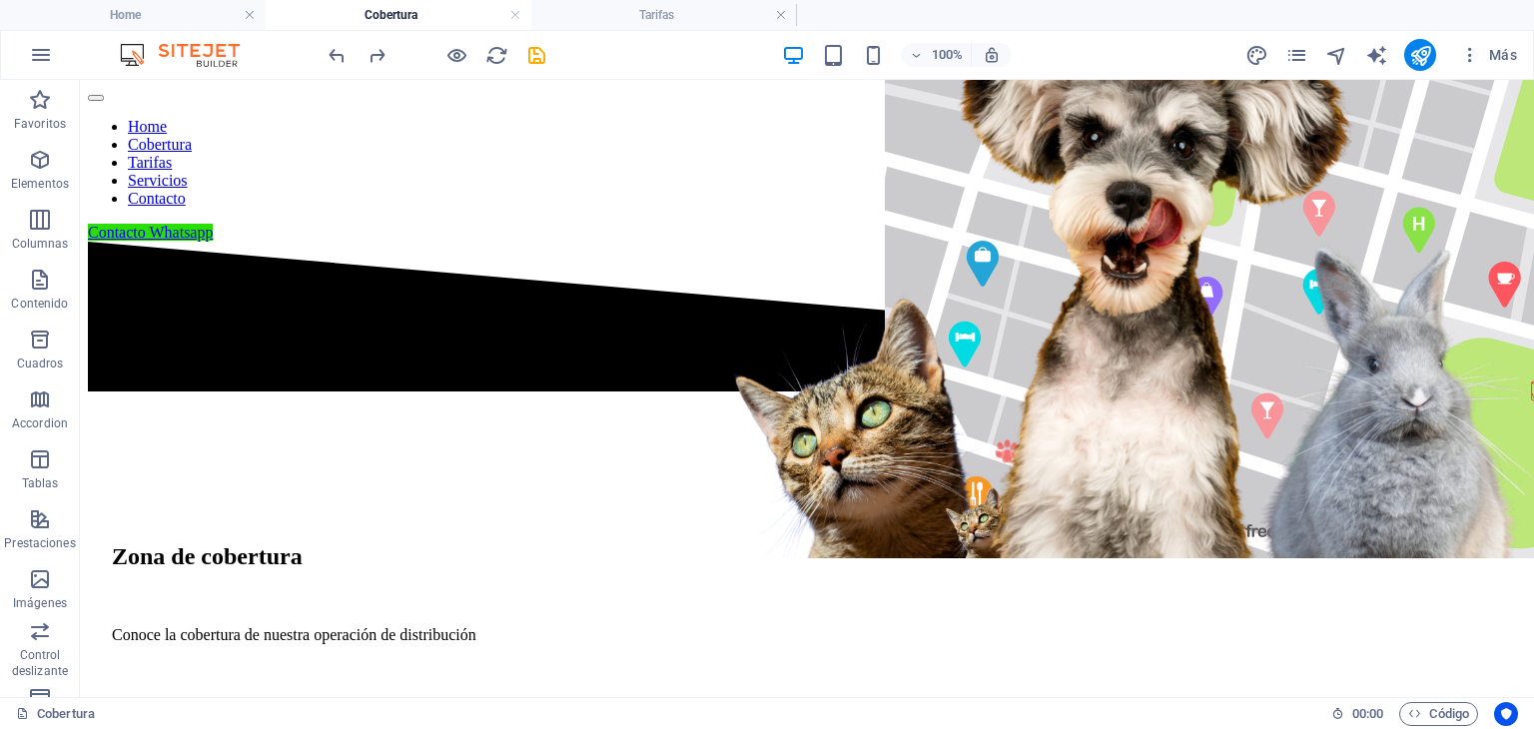
scroll to position [0, 0]
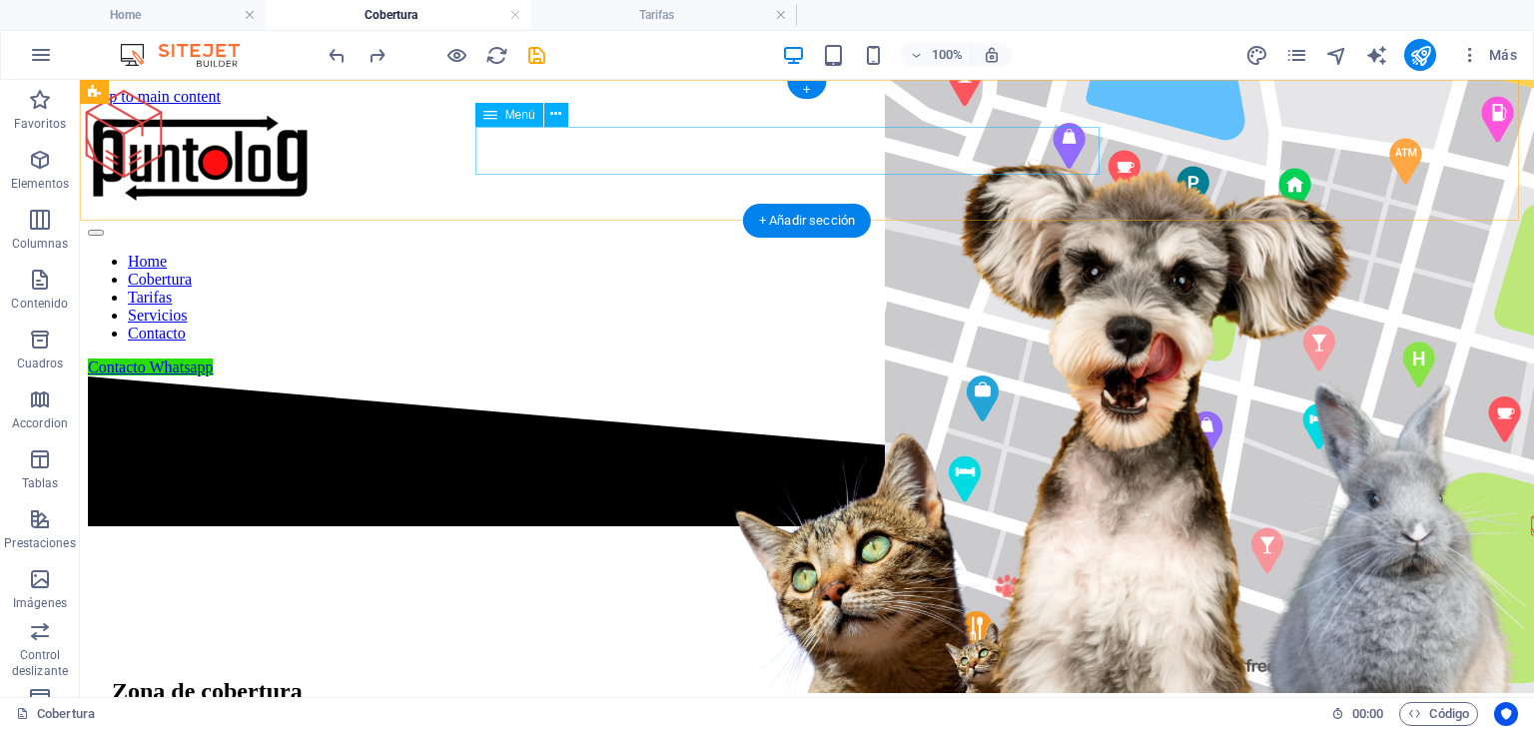
click at [519, 253] on nav "Home Cobertura Tarifas Servicios Contacto" at bounding box center [807, 298] width 1438 height 90
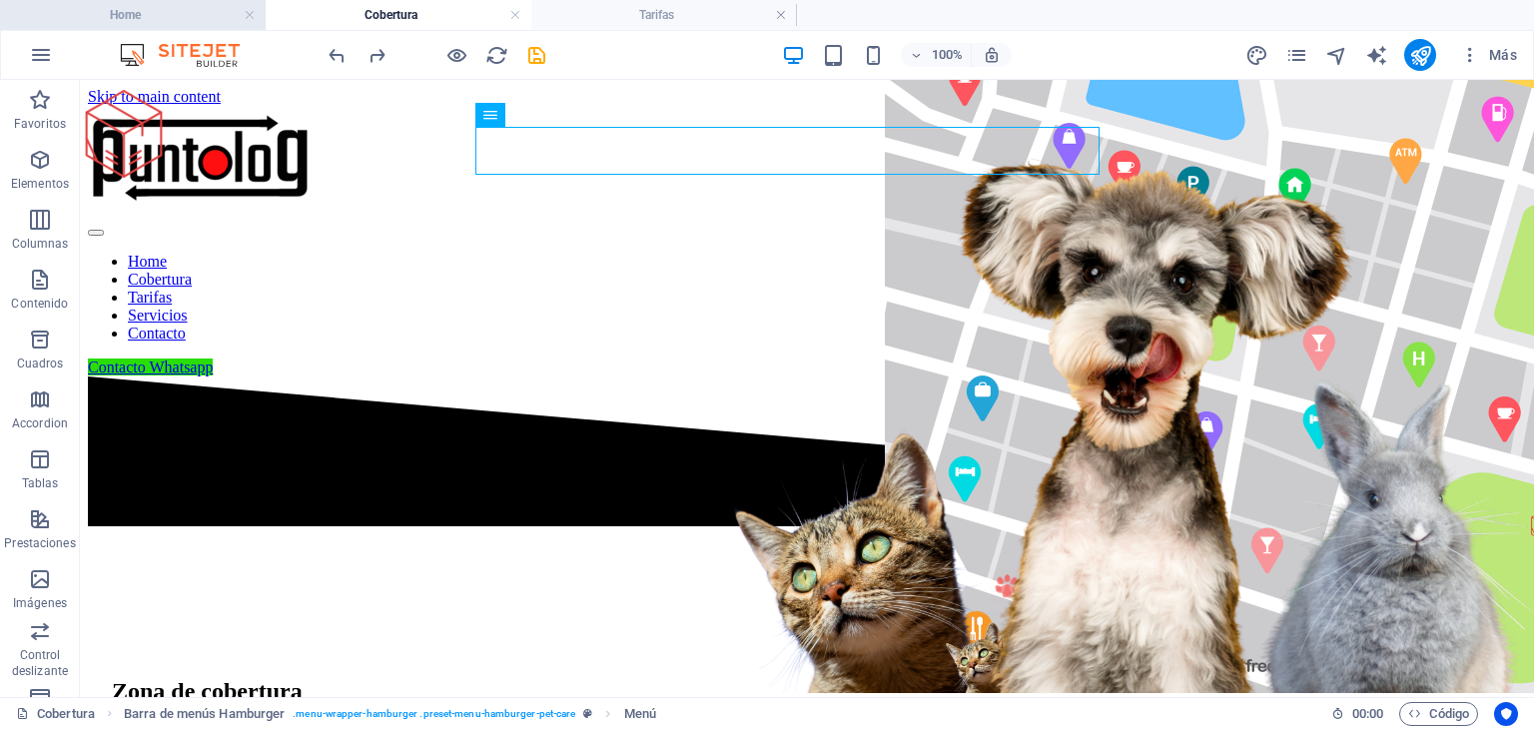
click at [194, 20] on h4 "Home" at bounding box center [133, 15] width 266 height 22
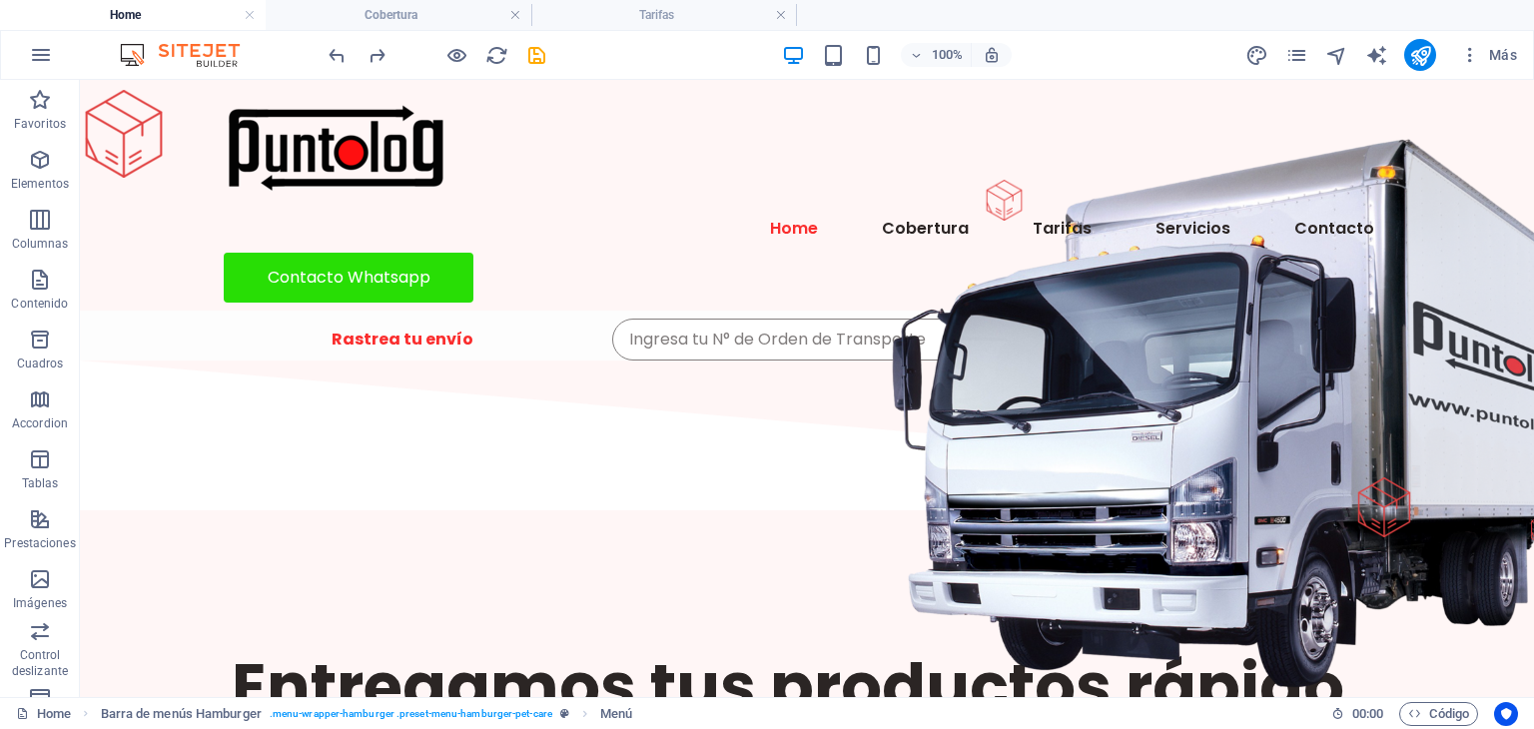
drag, startPoint x: 1528, startPoint y: 113, endPoint x: 1587, endPoint y: 144, distance: 66.6
click at [433, 20] on h4 "Cobertura" at bounding box center [399, 15] width 266 height 22
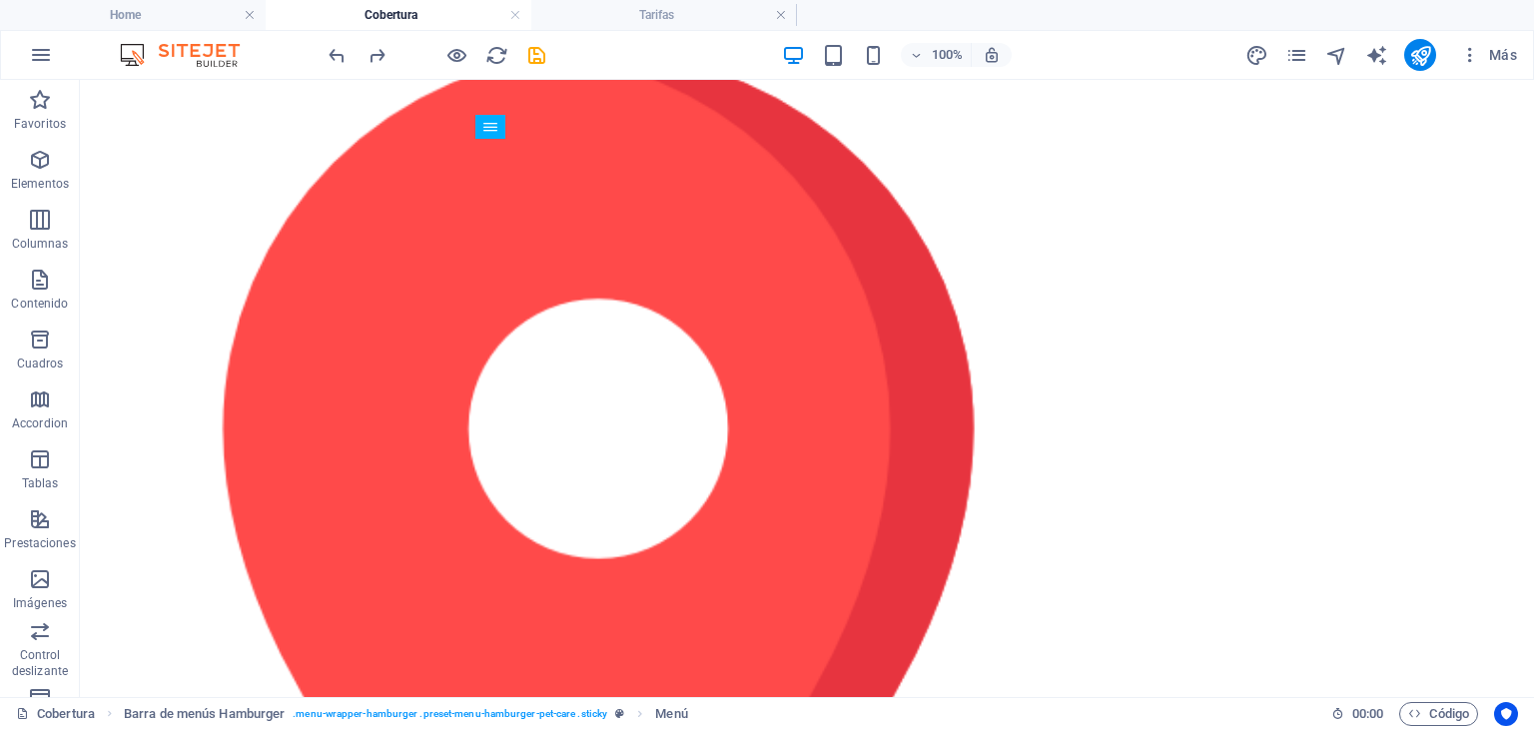
scroll to position [1532, 0]
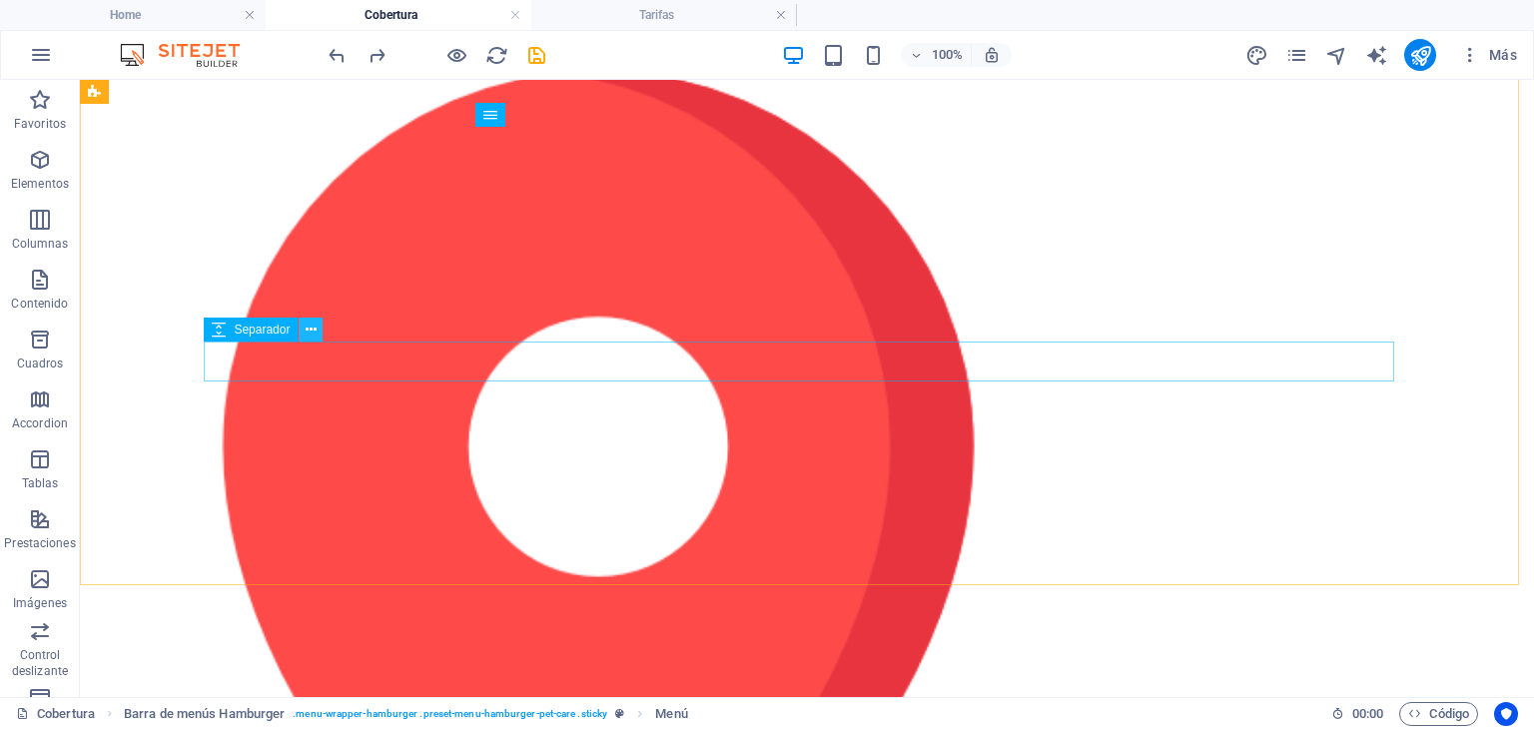
click at [314, 329] on icon at bounding box center [311, 330] width 11 height 21
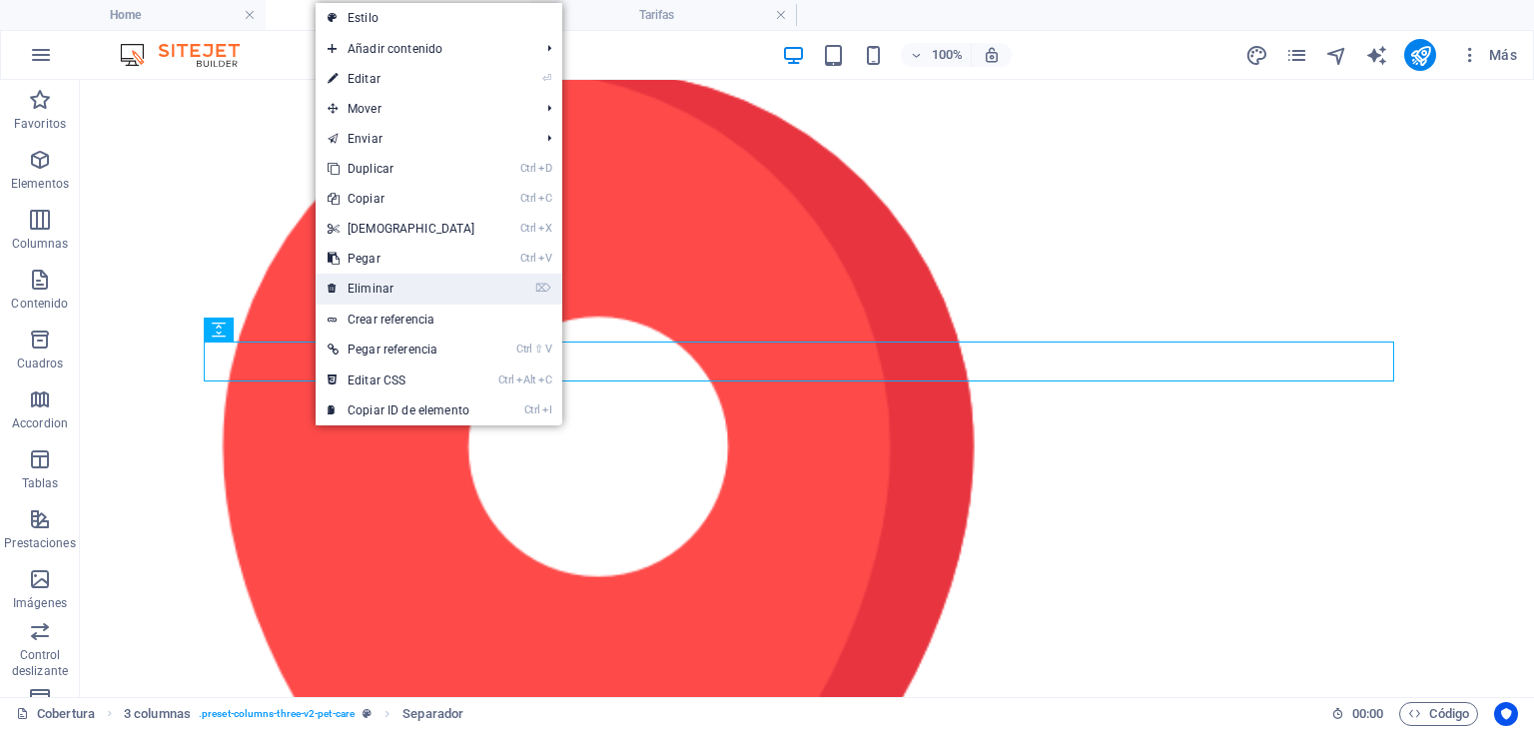
click at [362, 292] on link "⌦ Eliminar" at bounding box center [402, 289] width 172 height 30
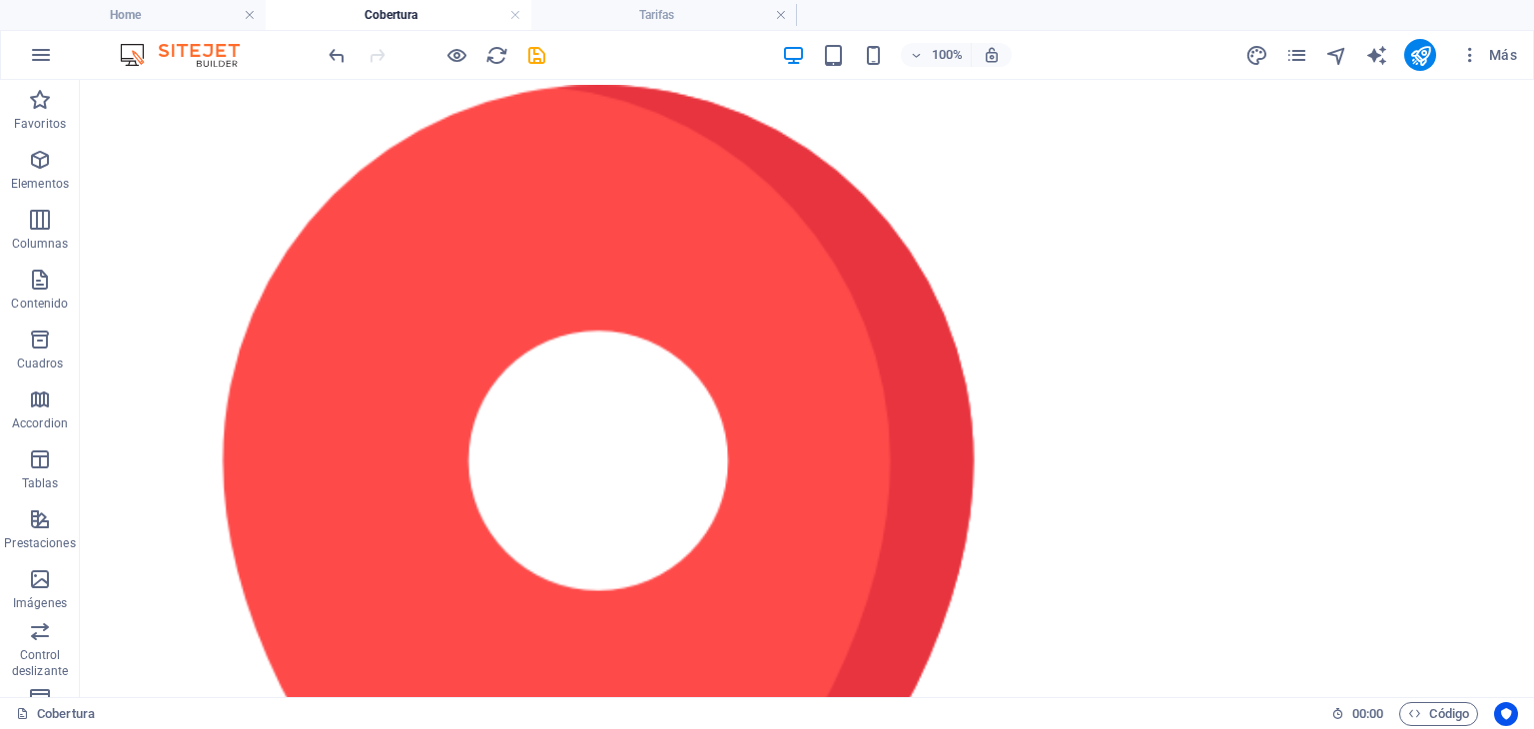
scroll to position [1559, 0]
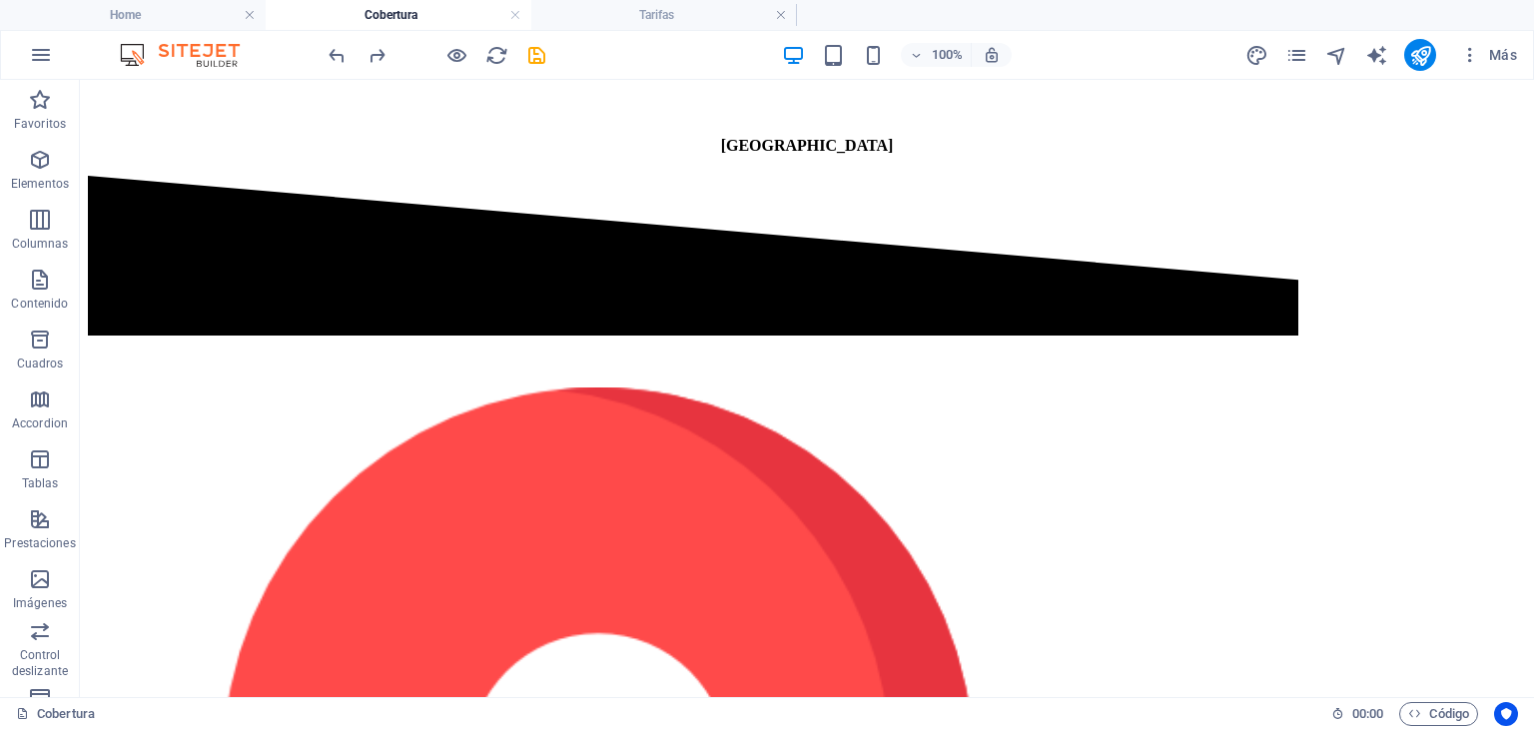
scroll to position [1256, 0]
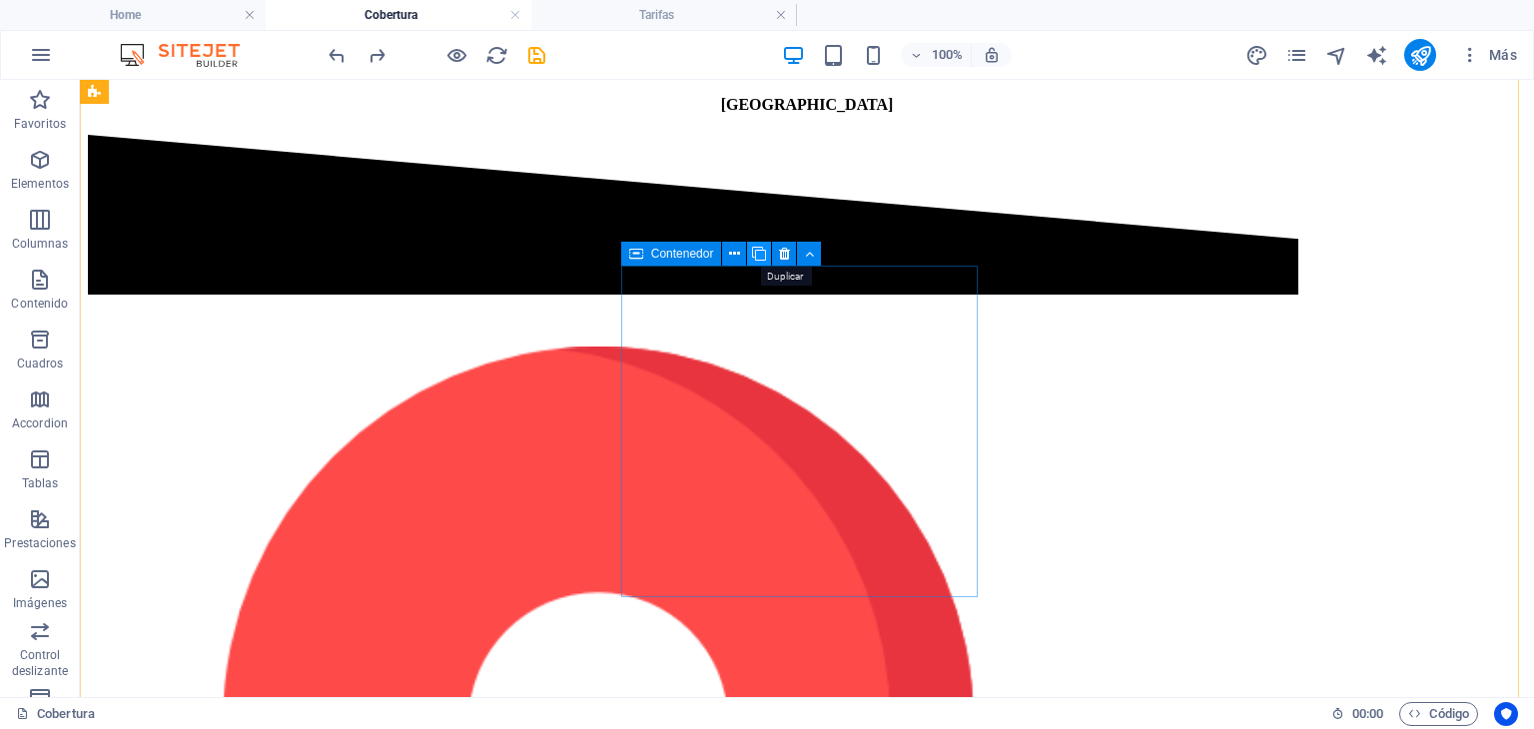
click at [762, 253] on icon at bounding box center [759, 254] width 14 height 21
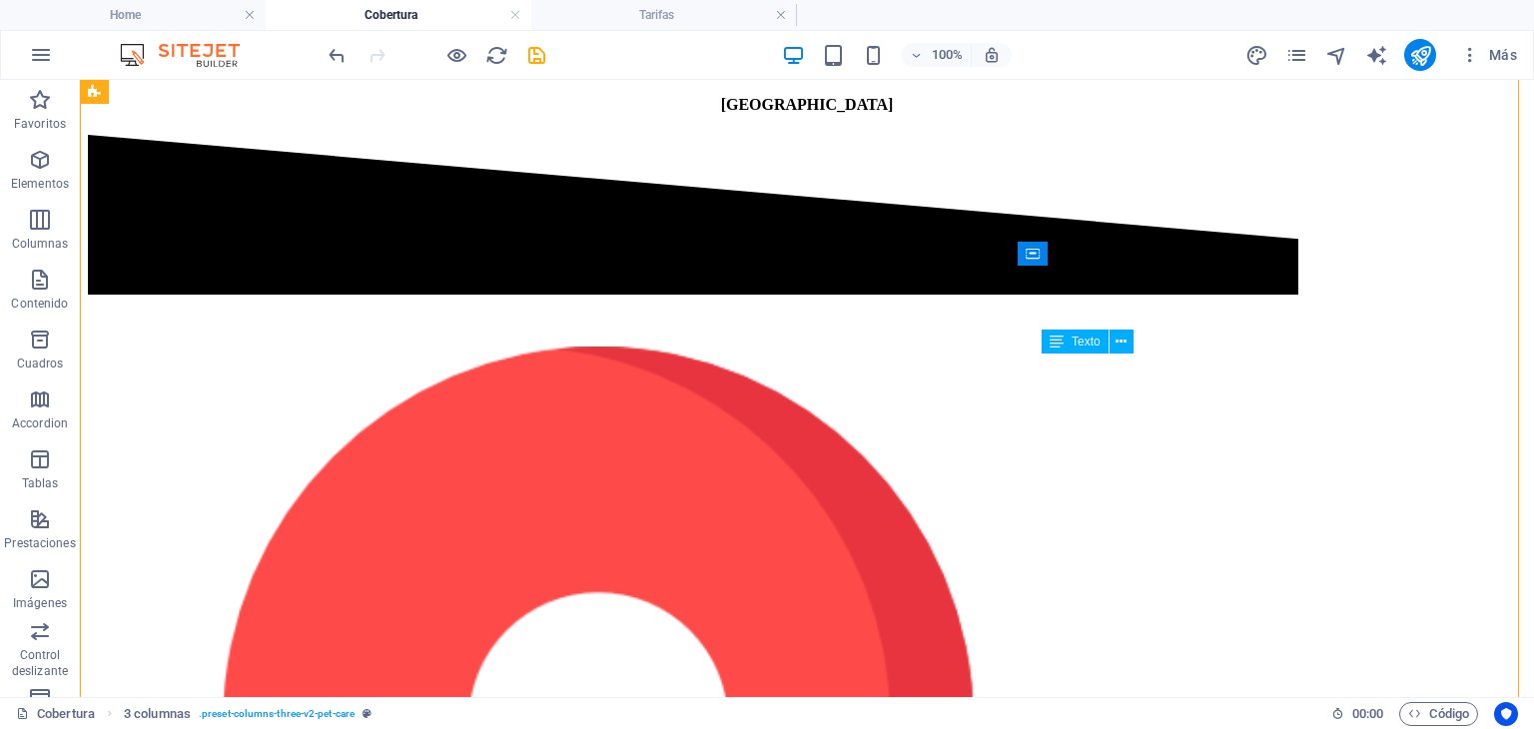
drag, startPoint x: 1166, startPoint y: 459, endPoint x: 1063, endPoint y: 438, distance: 106.0
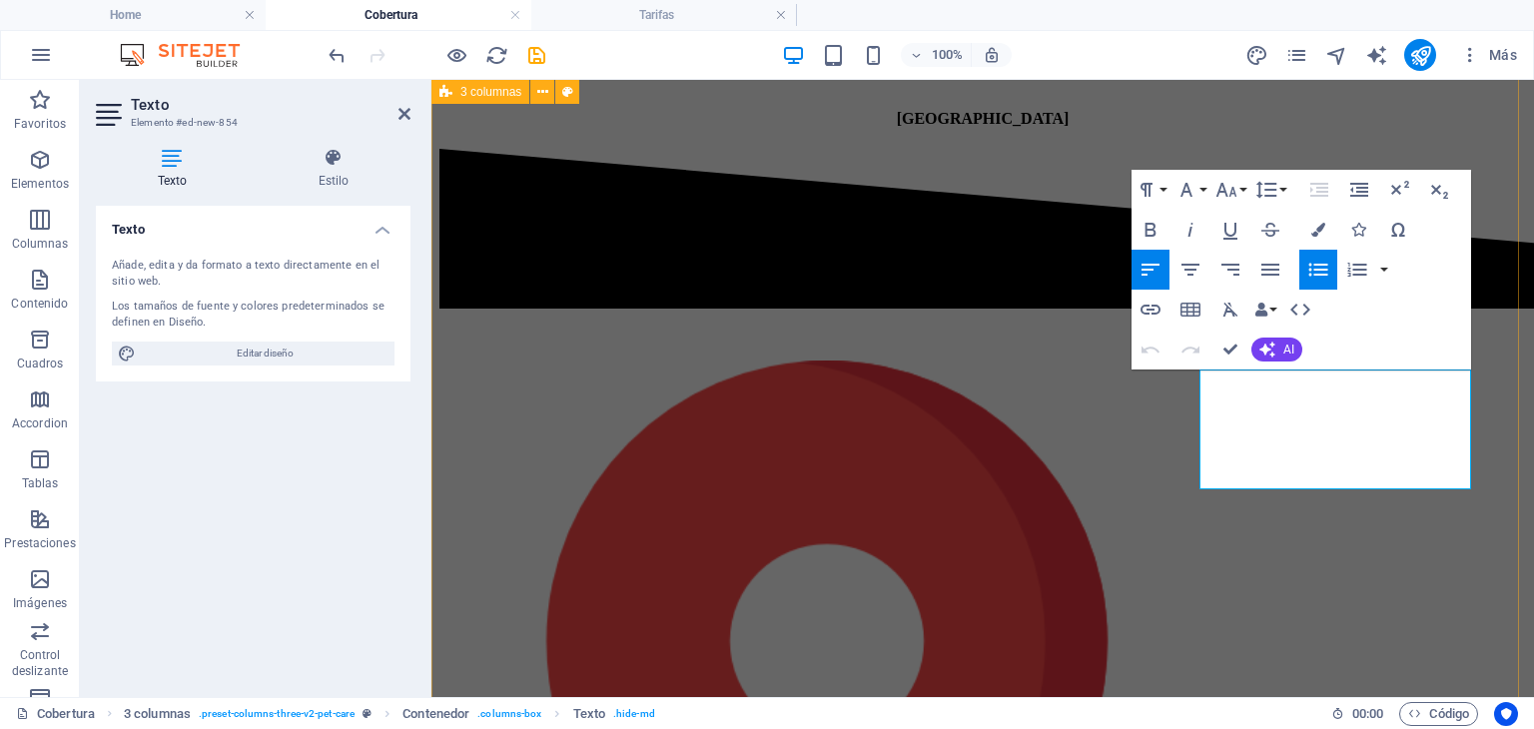
drag, startPoint x: 1325, startPoint y: 479, endPoint x: 1170, endPoint y: 325, distance: 218.9
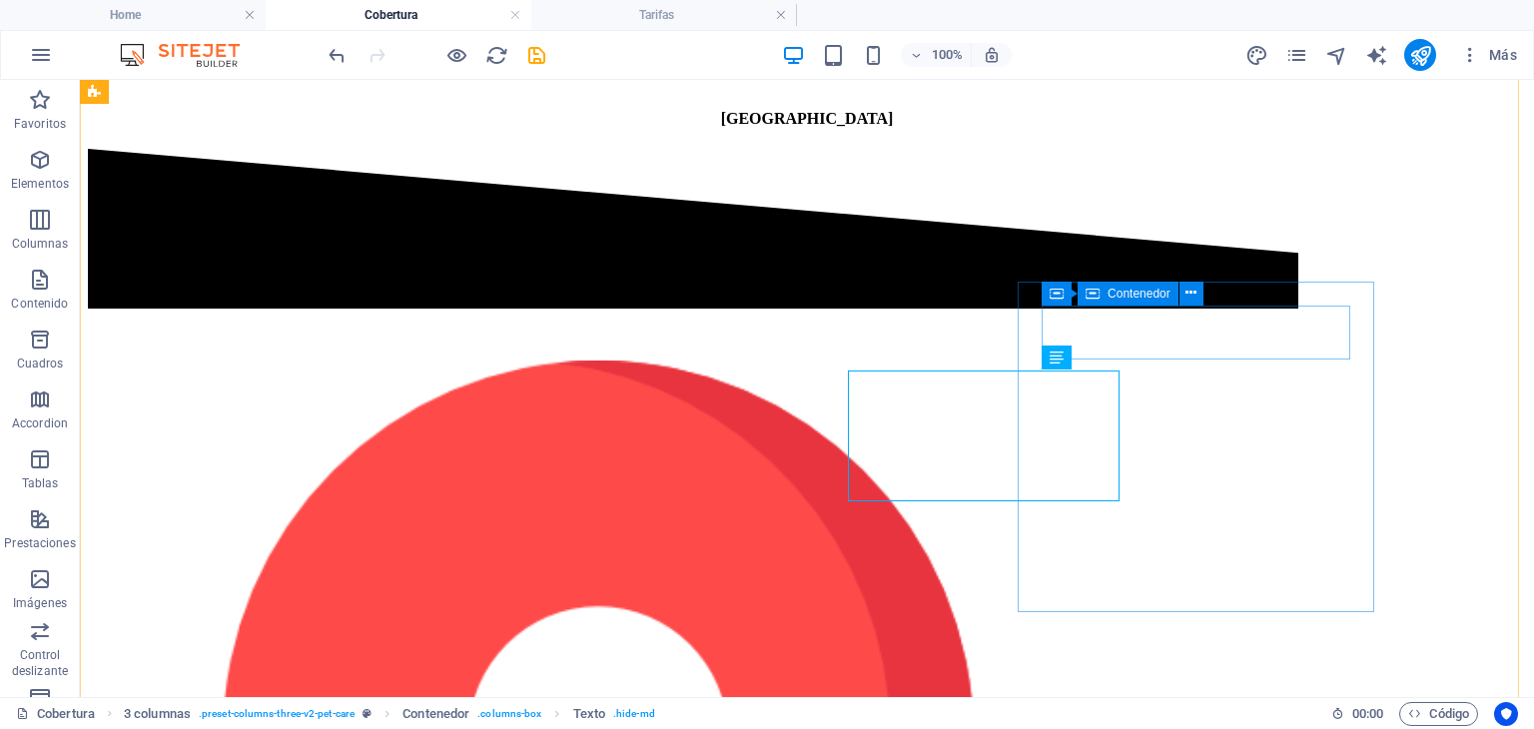
scroll to position [1241, 0]
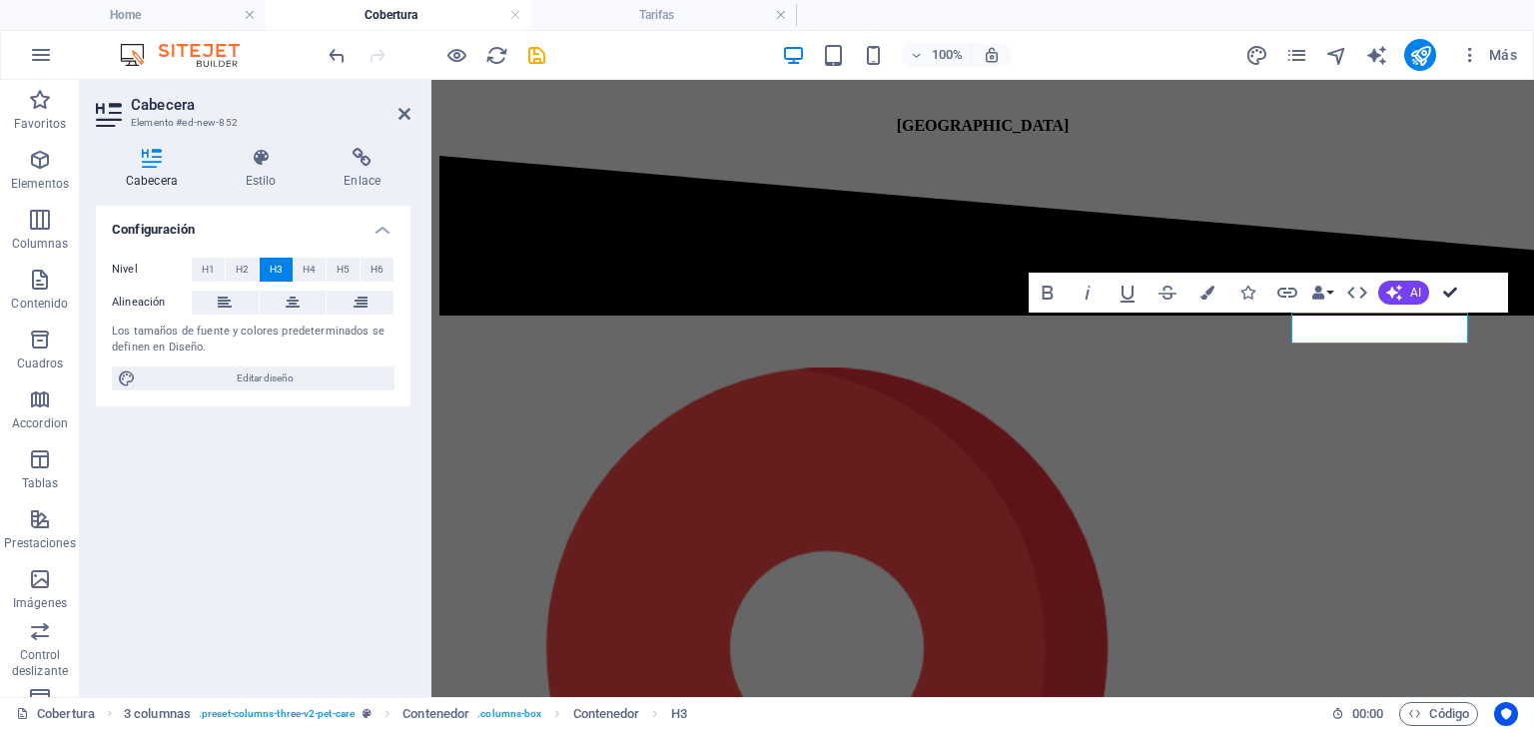
scroll to position [1245, 0]
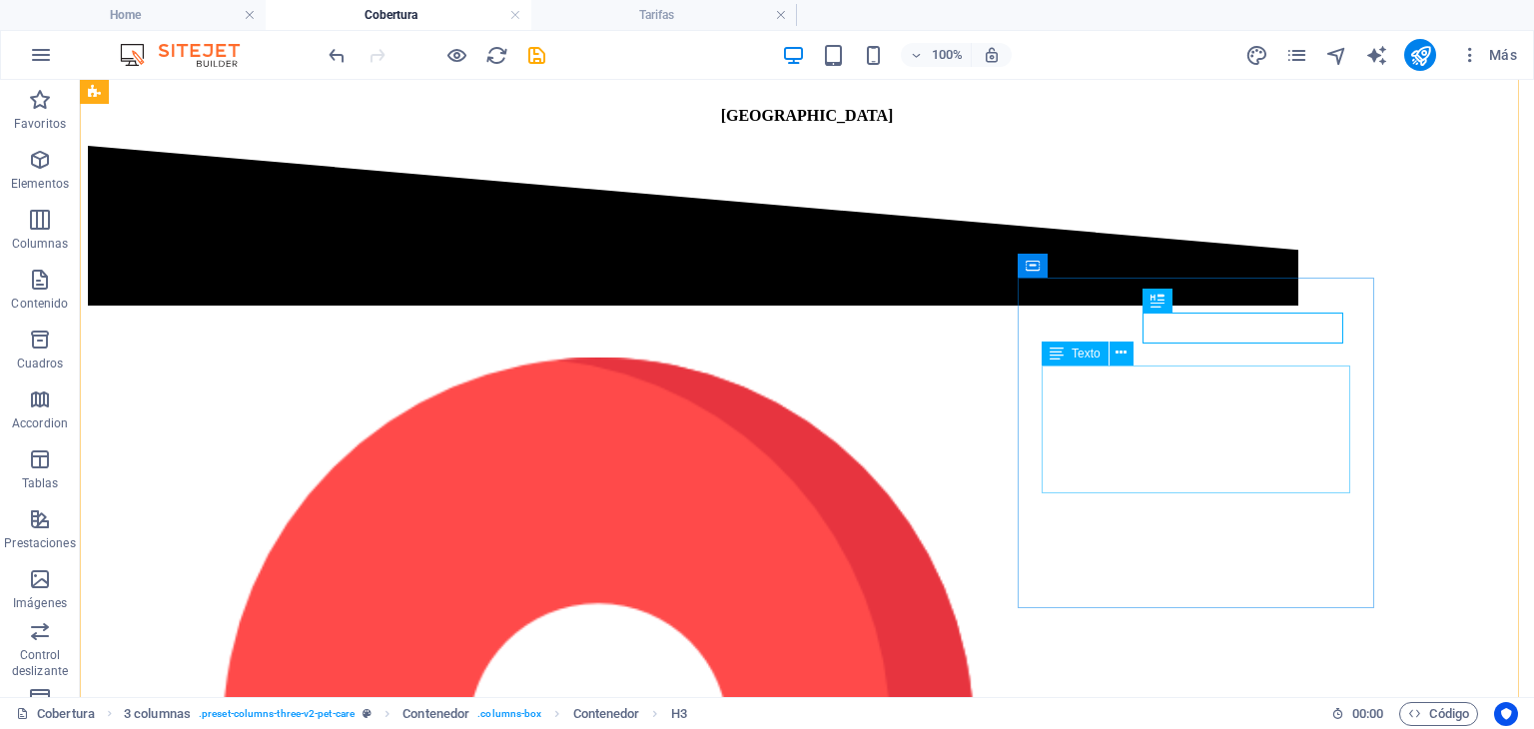
drag, startPoint x: 1151, startPoint y: 388, endPoint x: 800, endPoint y: 386, distance: 351.5
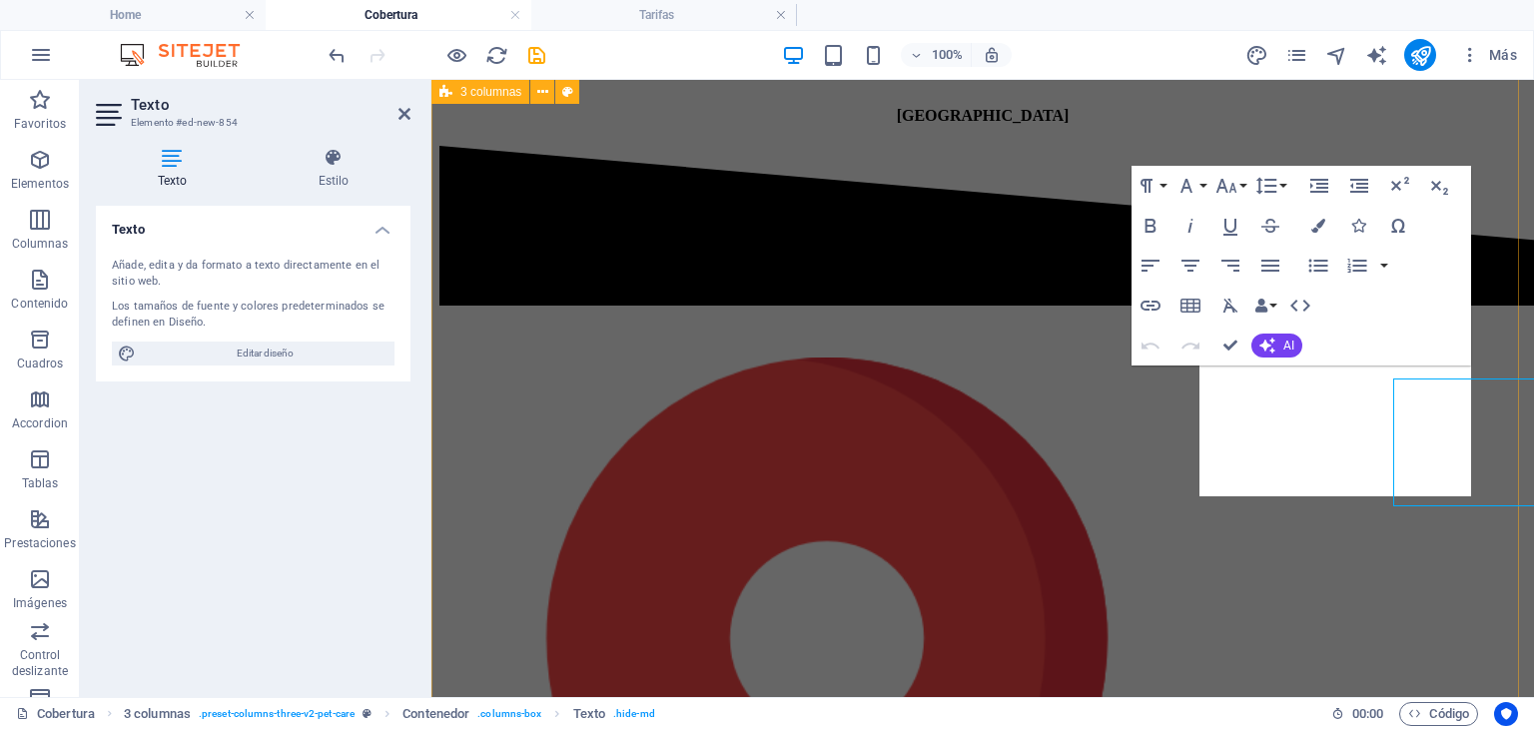
scroll to position [1231, 0]
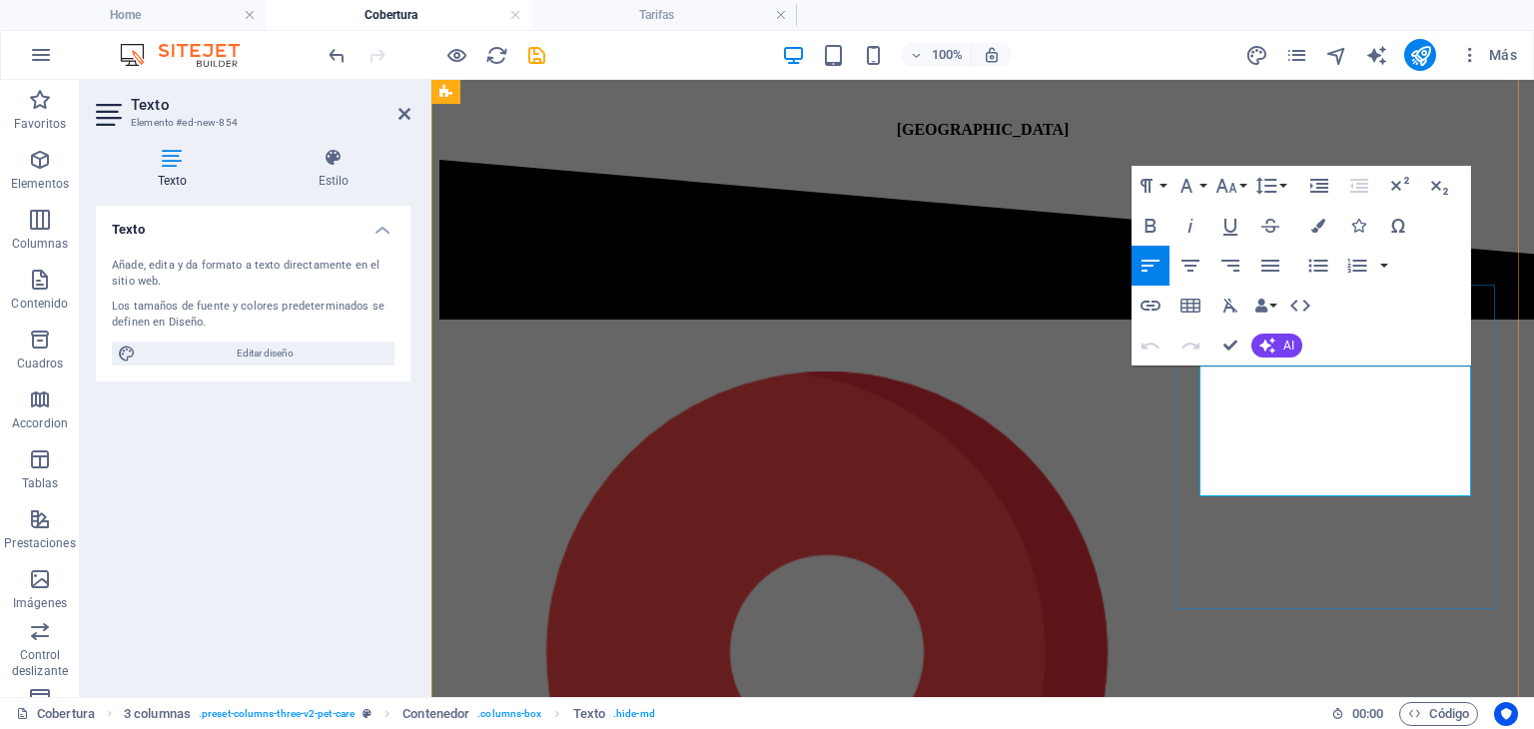
drag, startPoint x: 1229, startPoint y: 415, endPoint x: 1203, endPoint y: 390, distance: 36.0
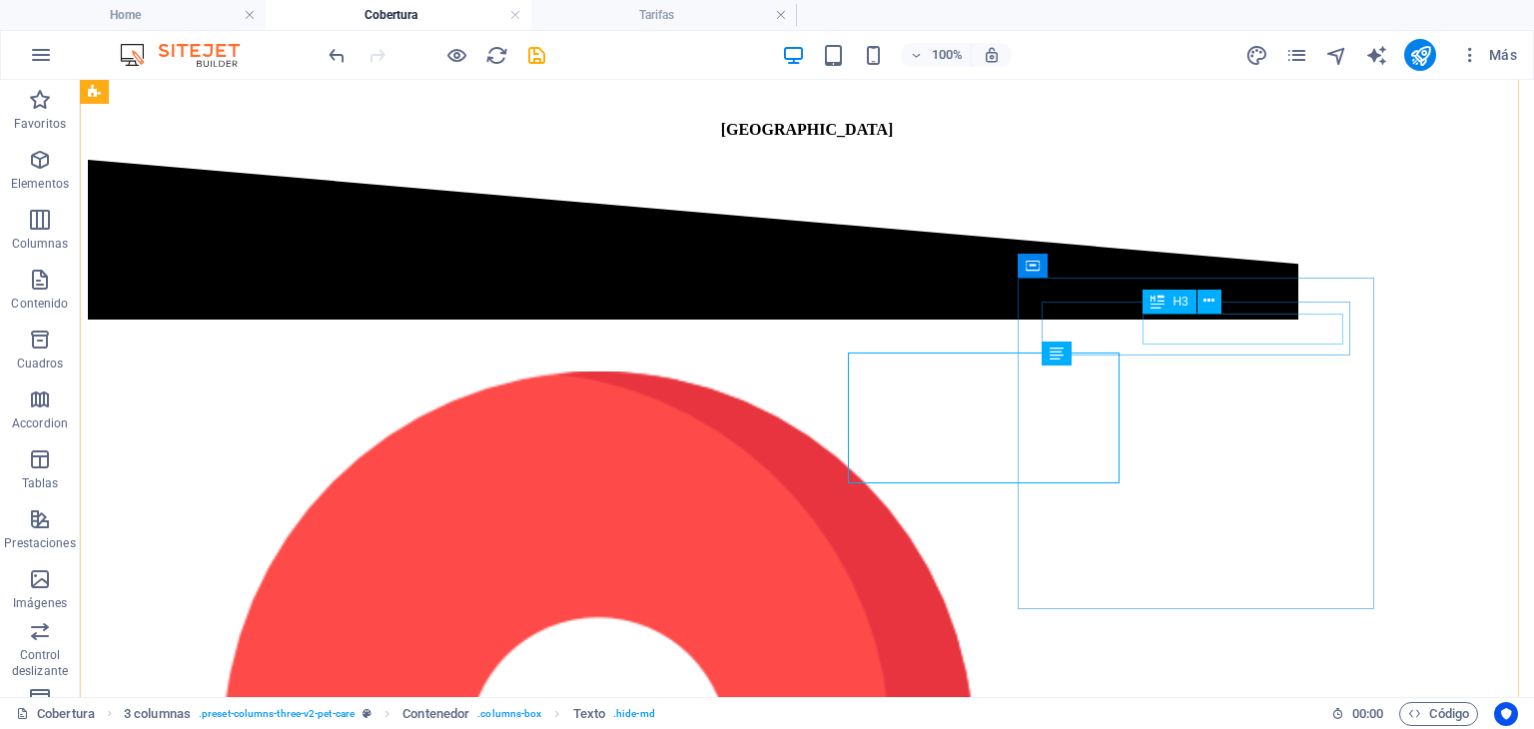
scroll to position [1244, 0]
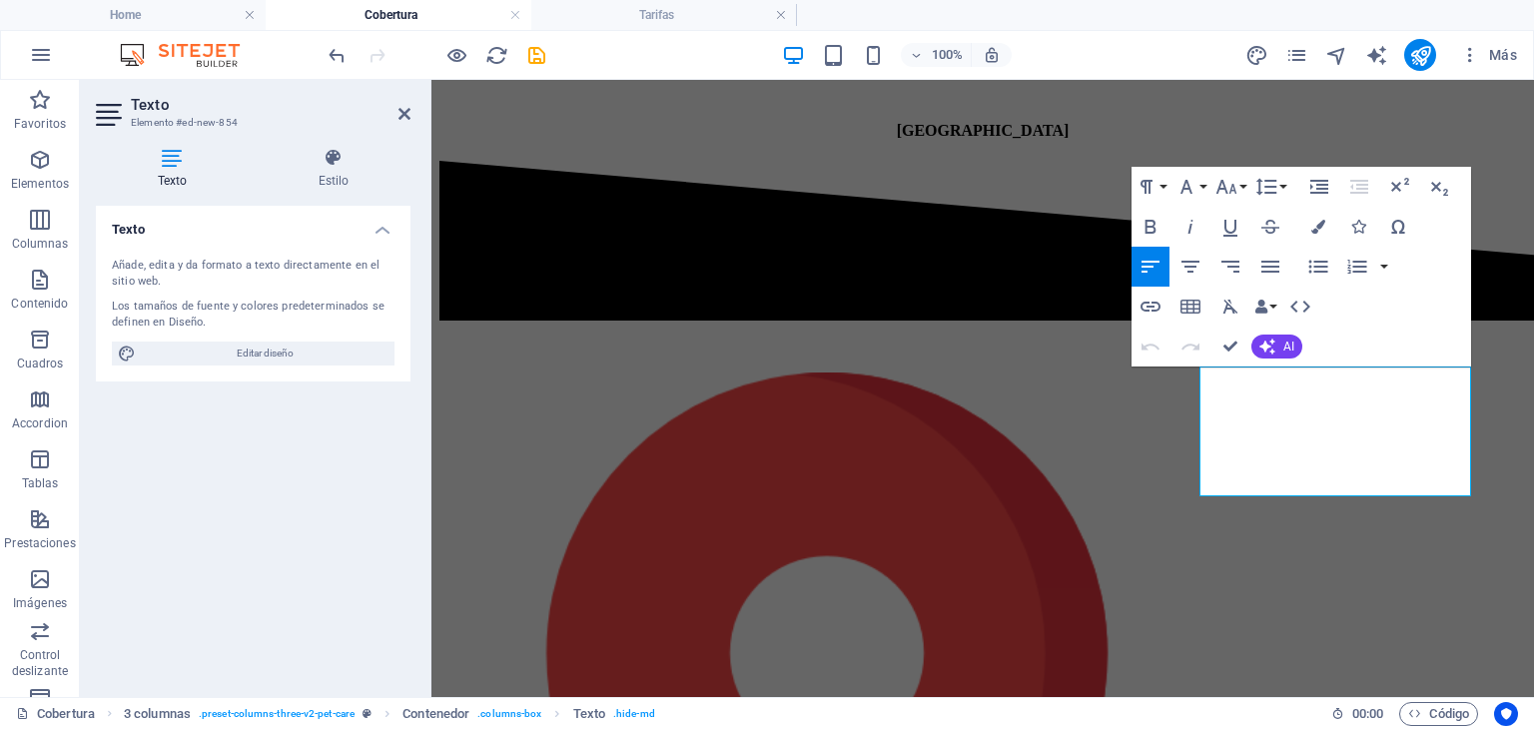
scroll to position [1243, 0]
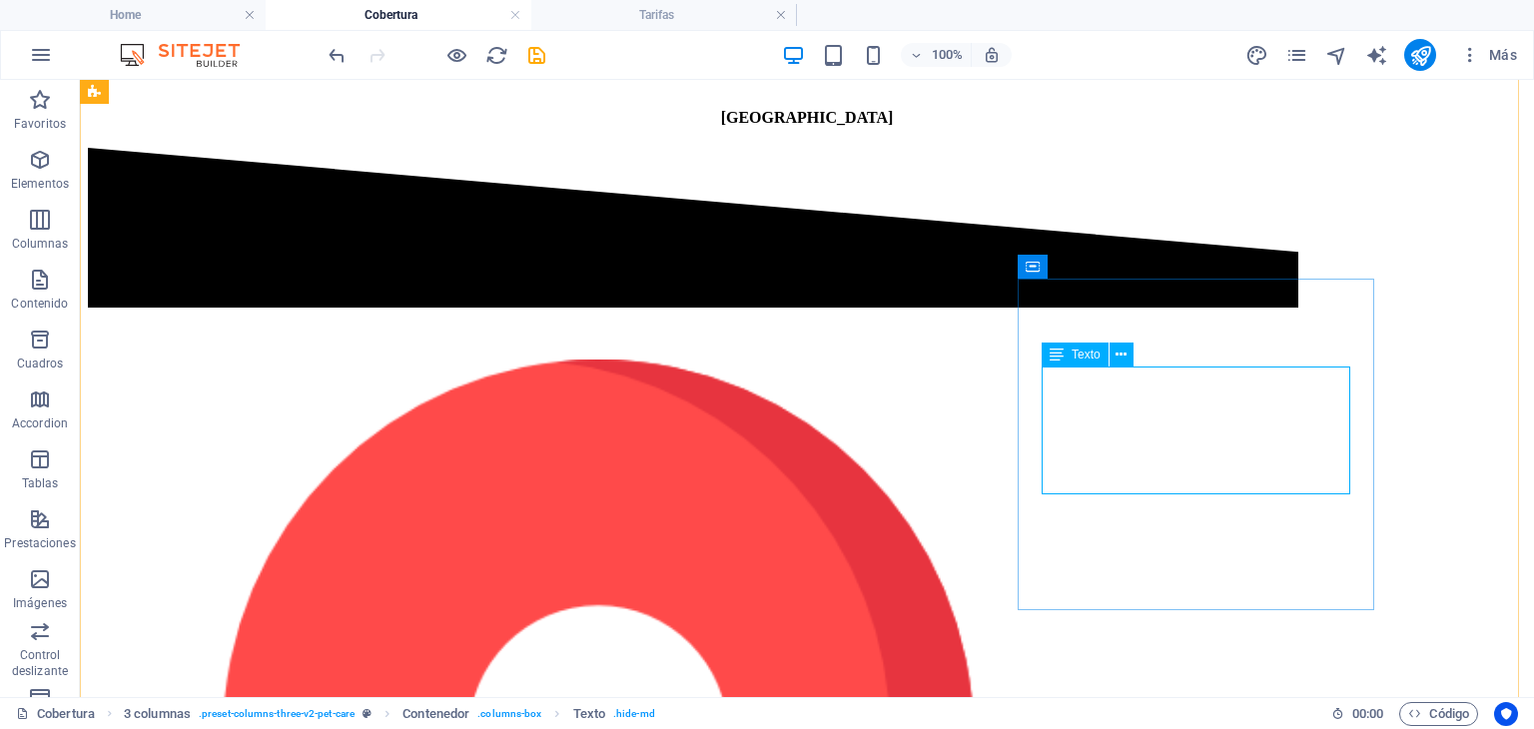
drag, startPoint x: 1226, startPoint y: 475, endPoint x: 875, endPoint y: 473, distance: 351.5
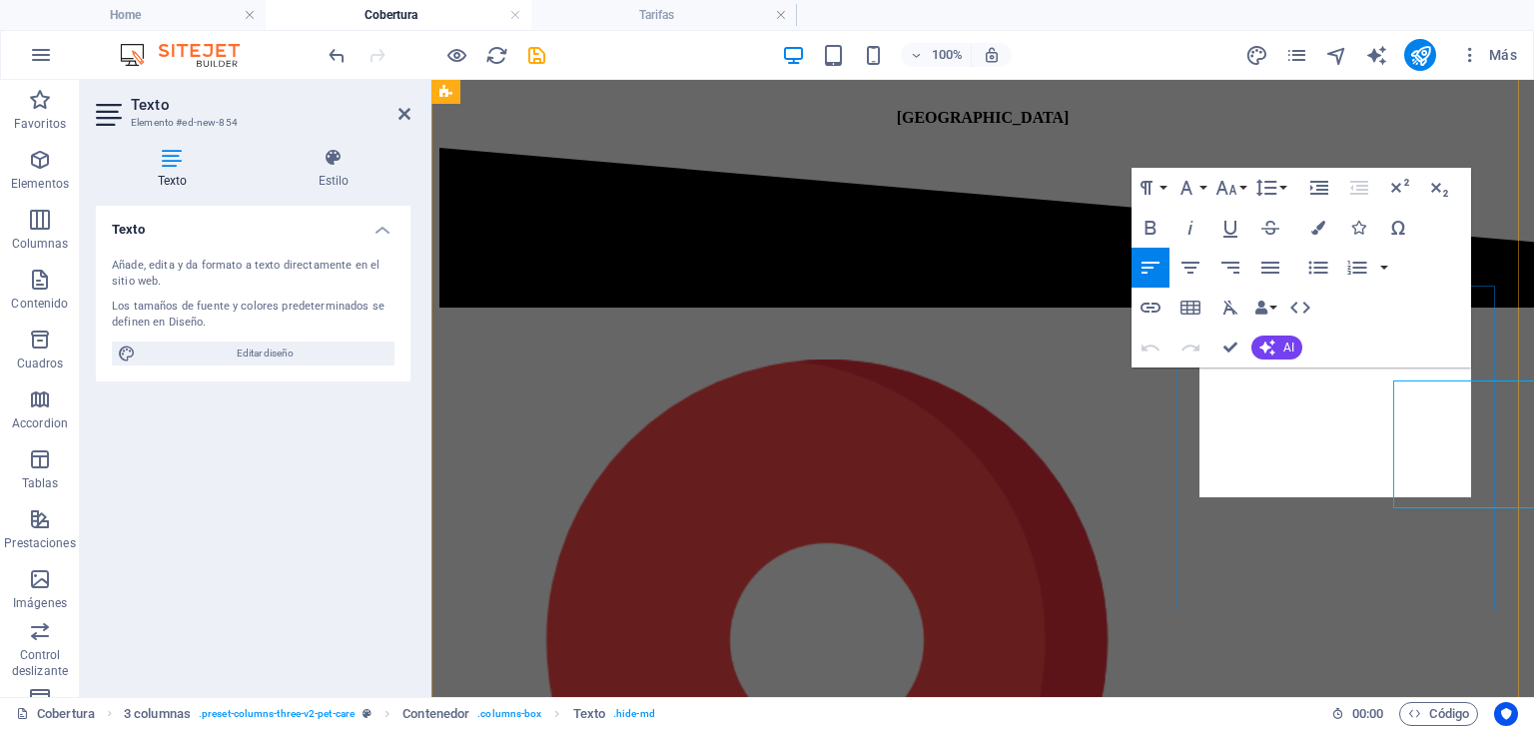
scroll to position [1230, 0]
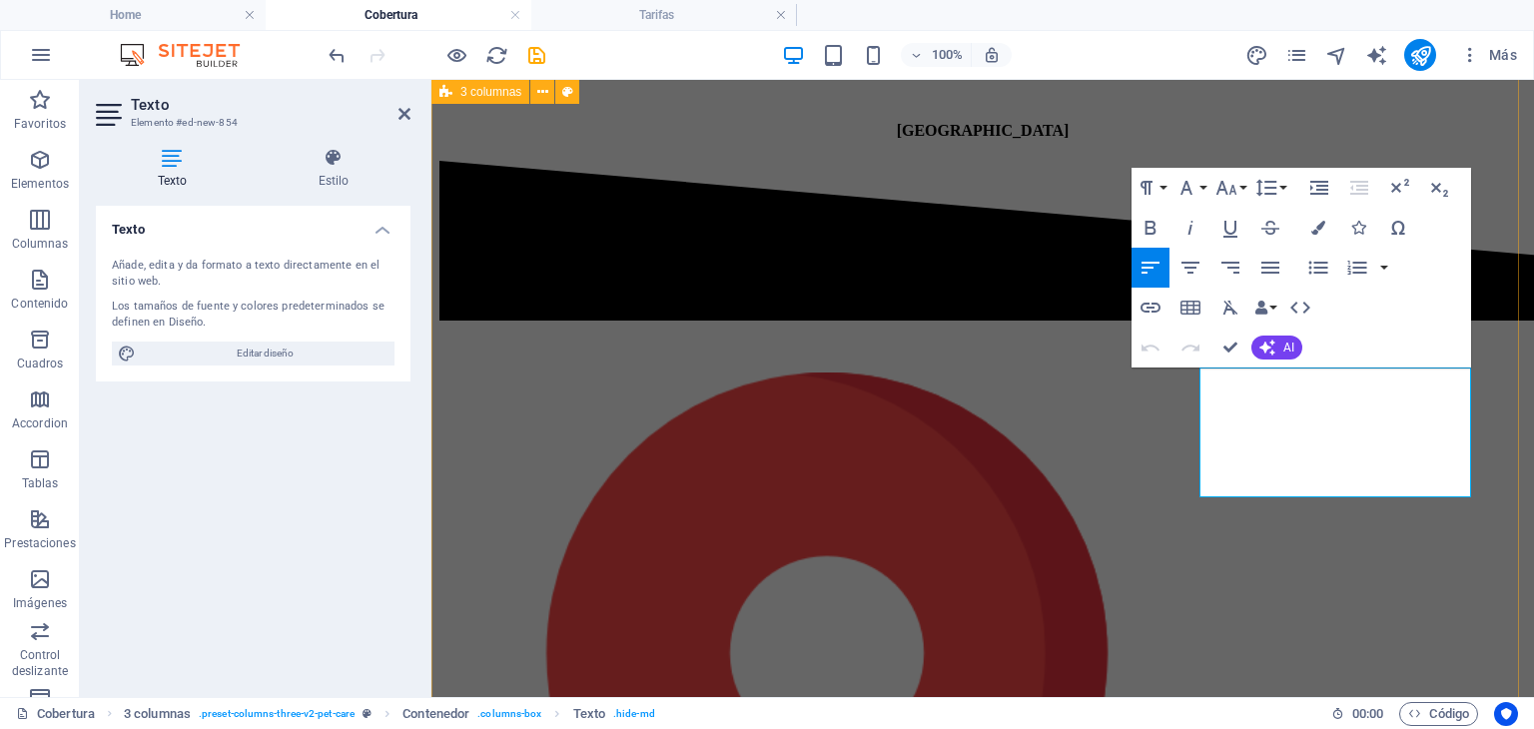
drag, startPoint x: 1391, startPoint y: 485, endPoint x: 1599, endPoint y: 419, distance: 217.9
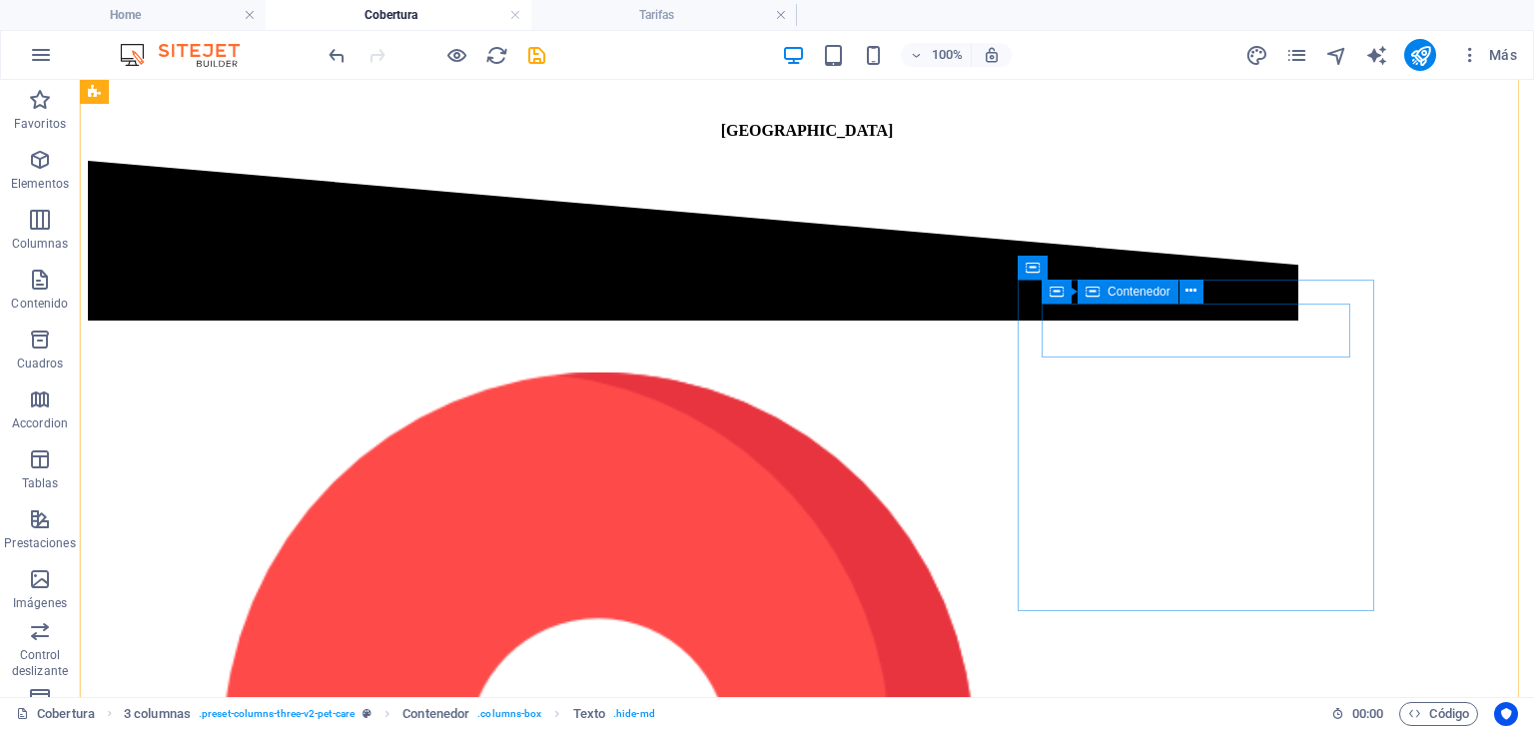
scroll to position [1242, 0]
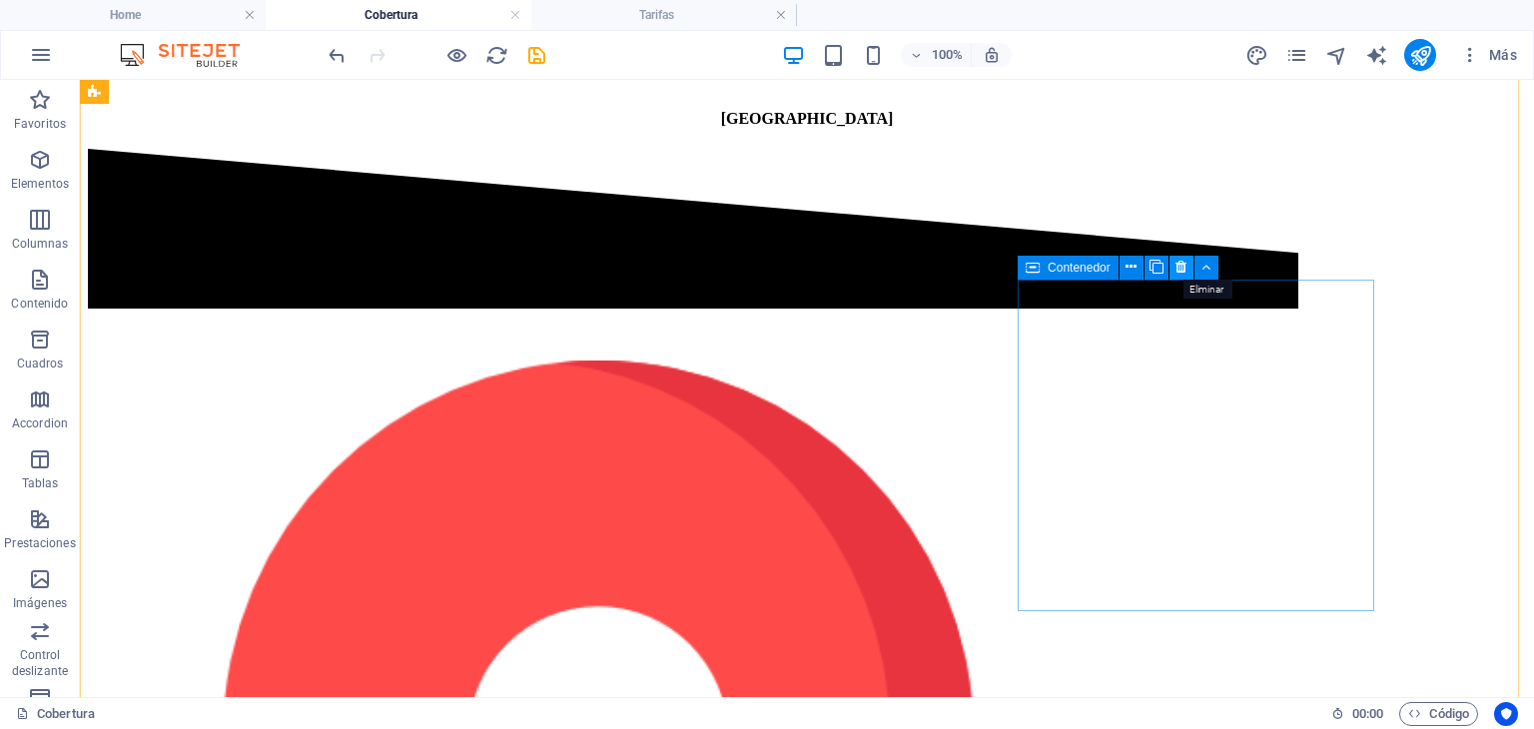
click at [1184, 268] on icon at bounding box center [1180, 267] width 11 height 21
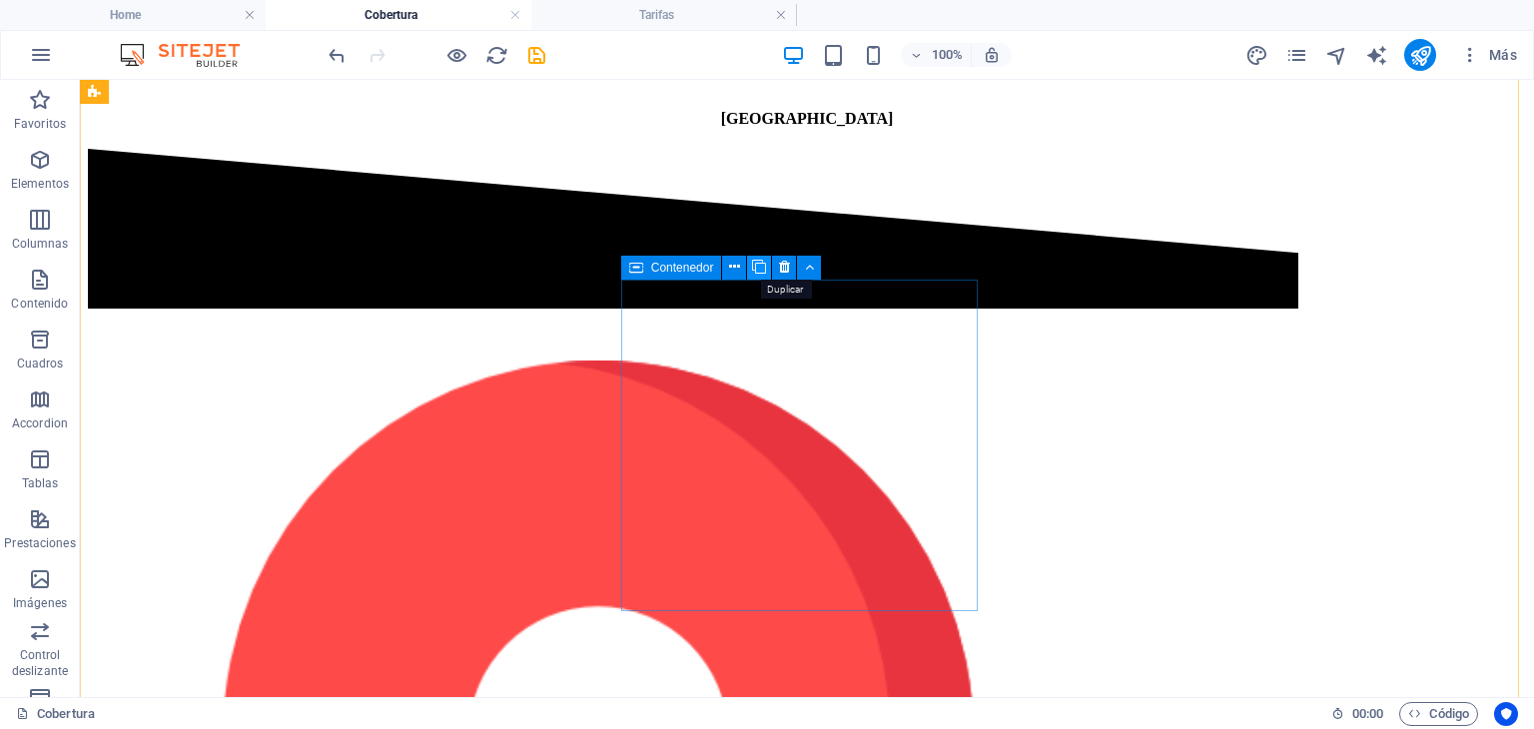
click at [760, 264] on icon at bounding box center [759, 267] width 14 height 21
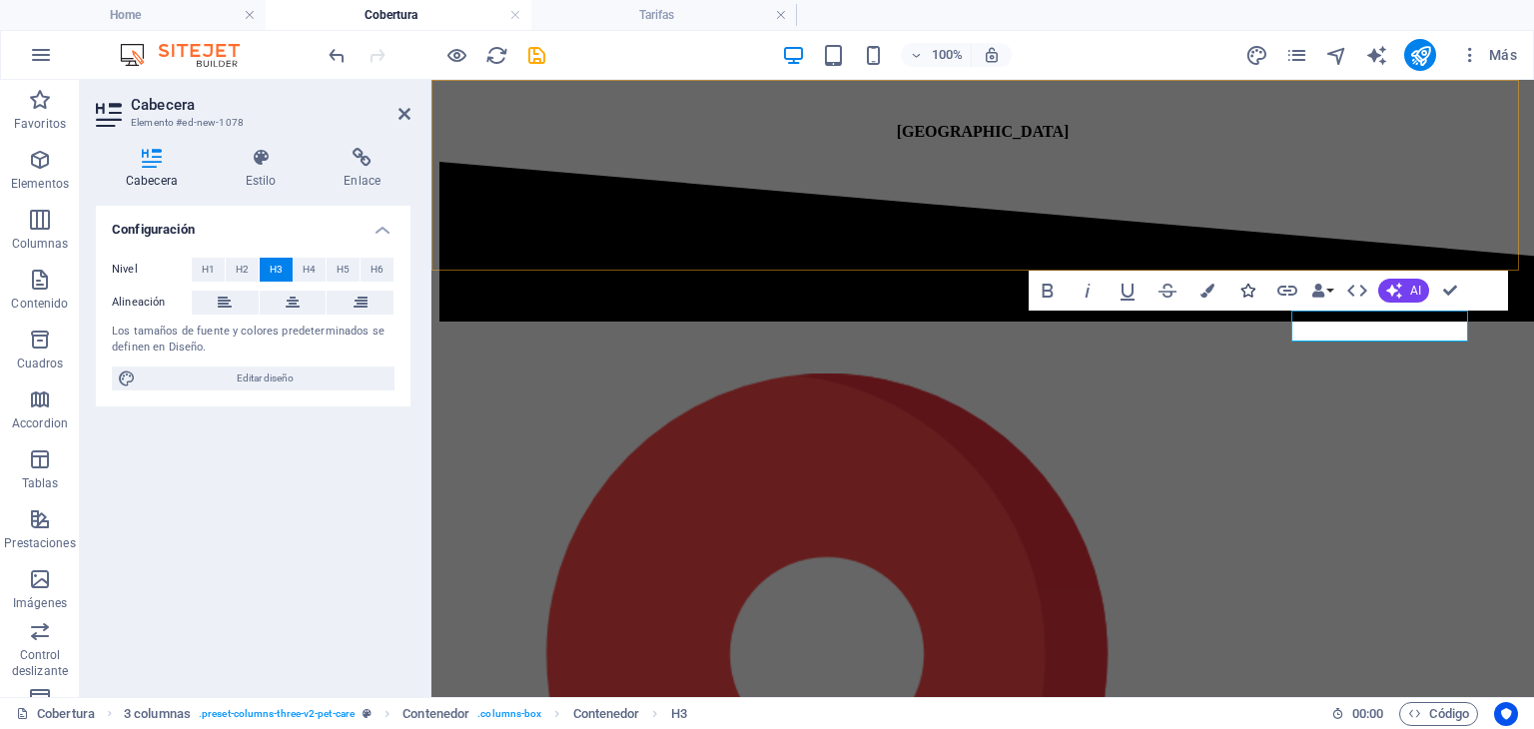
scroll to position [1237, 0]
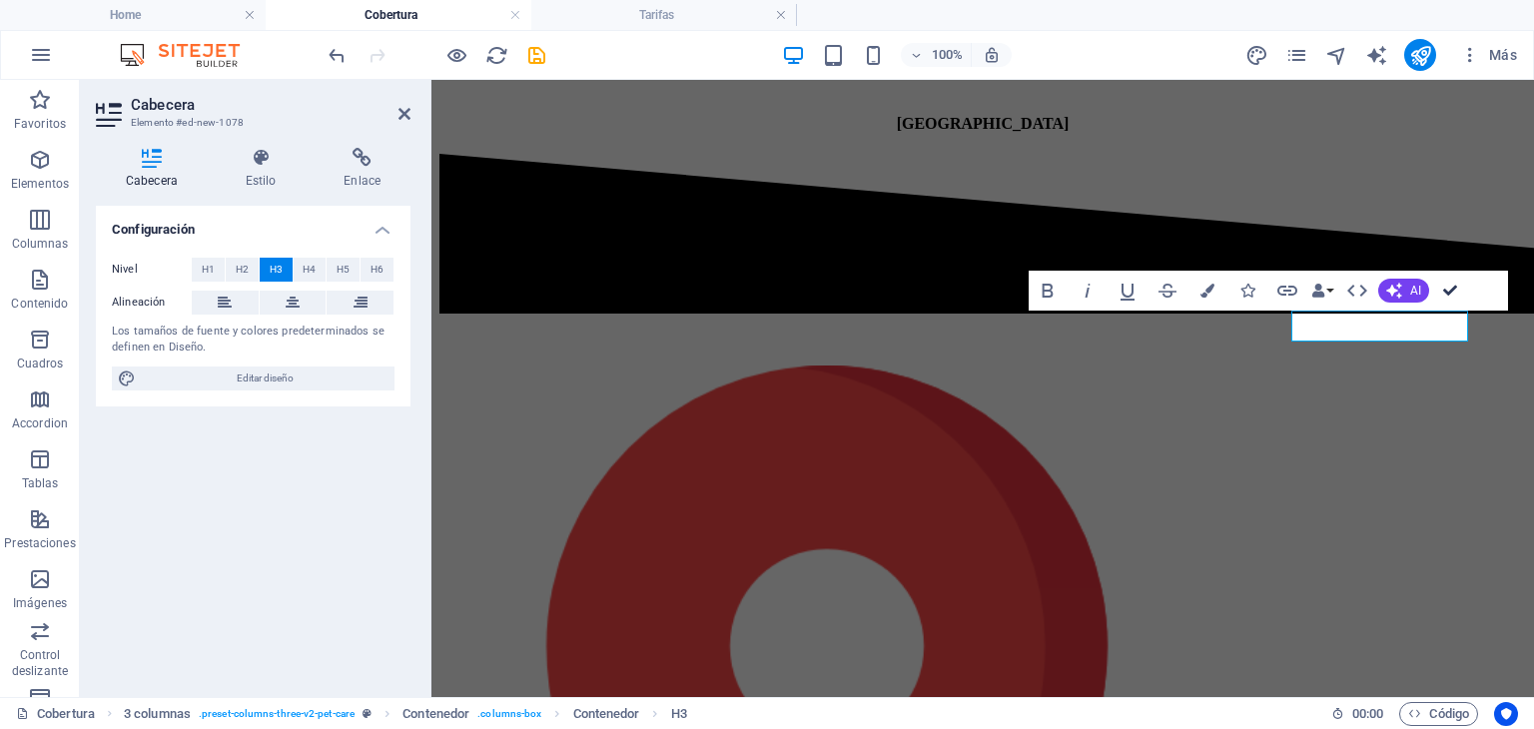
drag, startPoint x: 1375, startPoint y: 200, endPoint x: 1455, endPoint y: 280, distance: 113.0
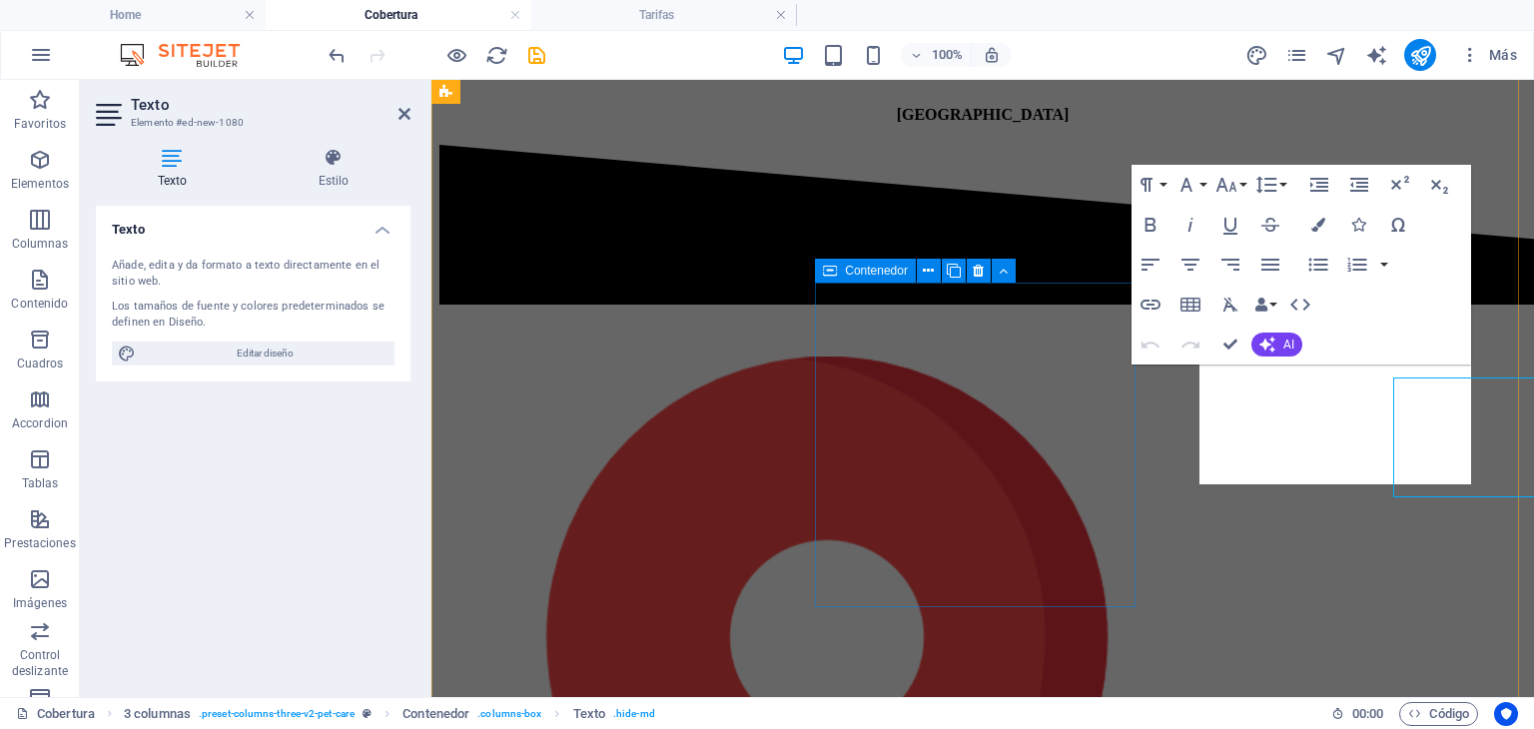
scroll to position [1233, 0]
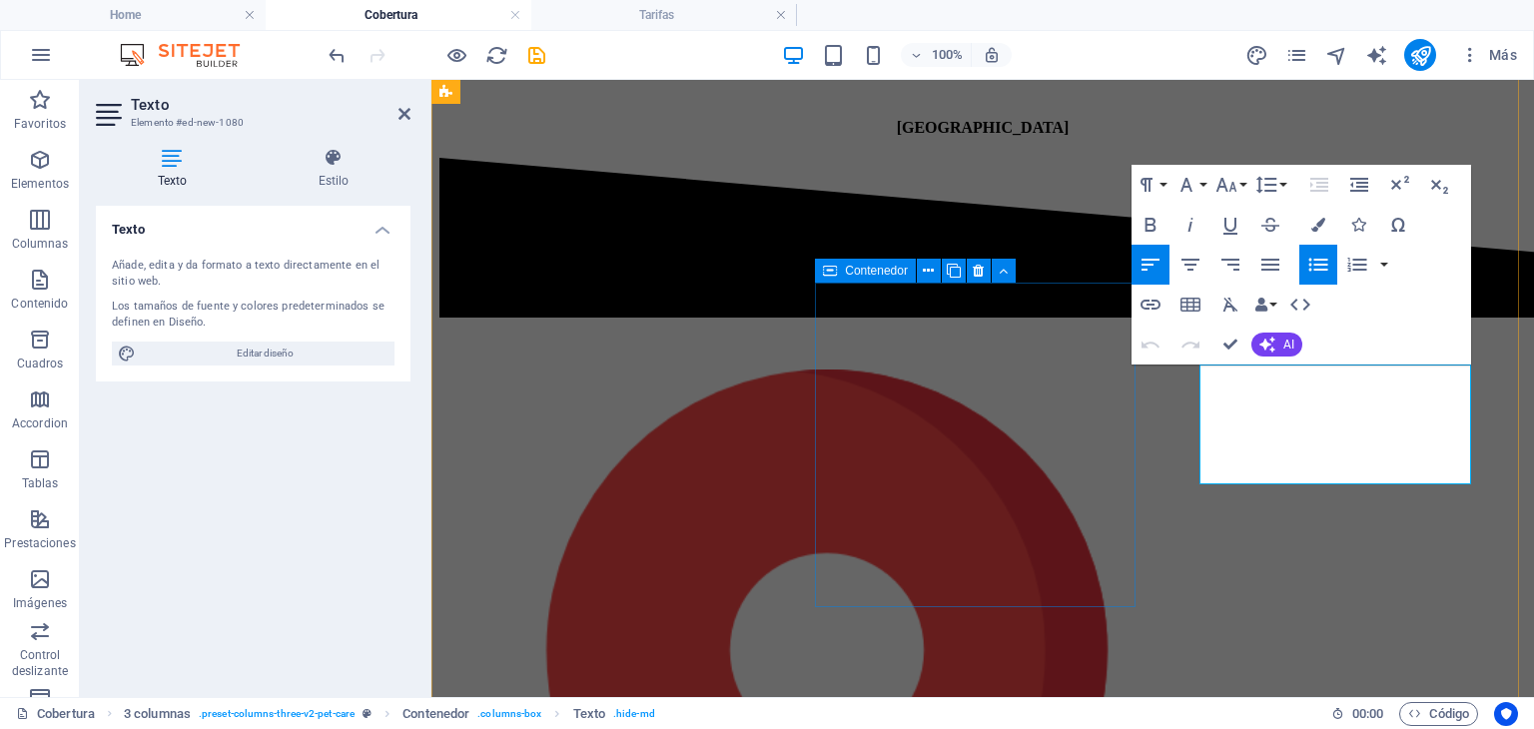
drag, startPoint x: 1332, startPoint y: 467, endPoint x: 1565, endPoint y: 416, distance: 238.2
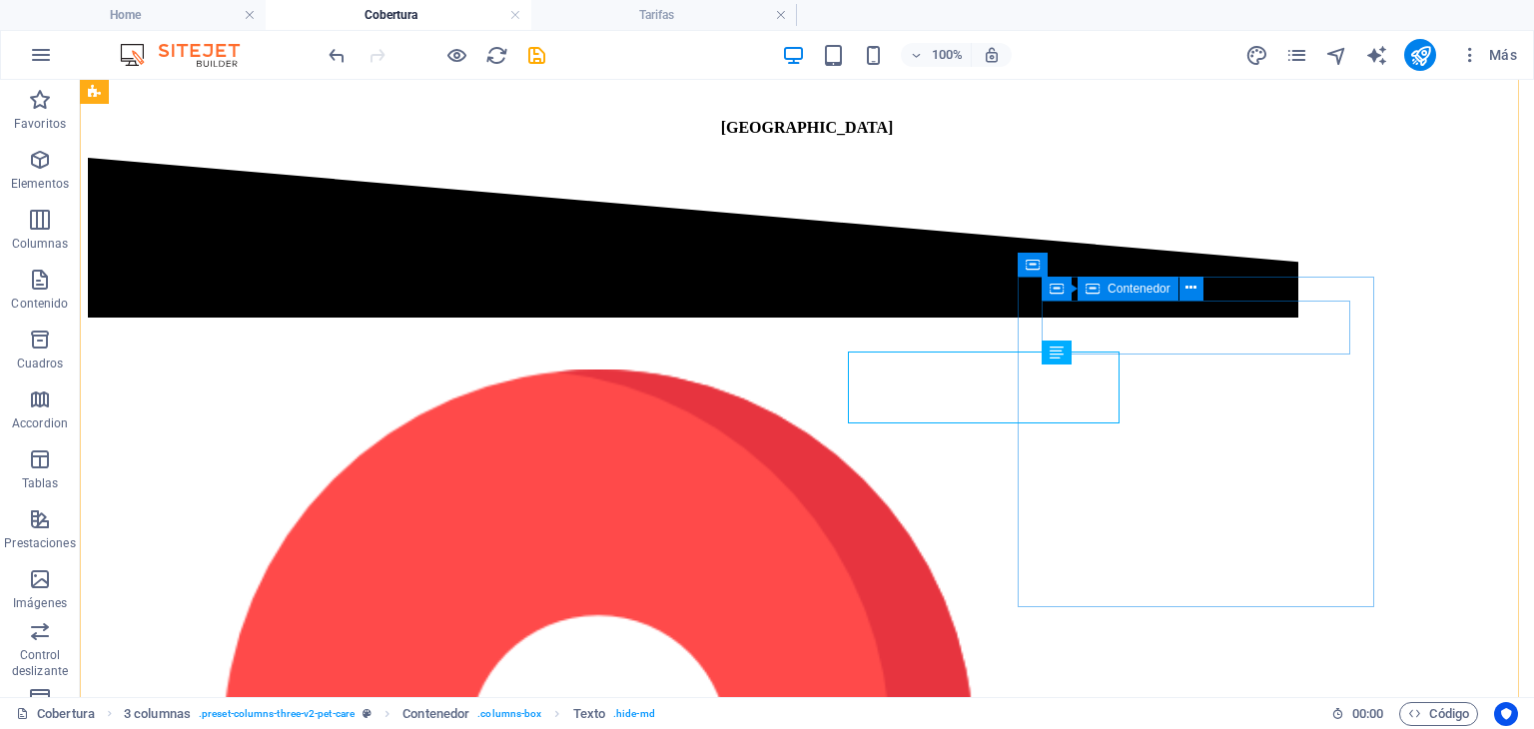
scroll to position [1246, 0]
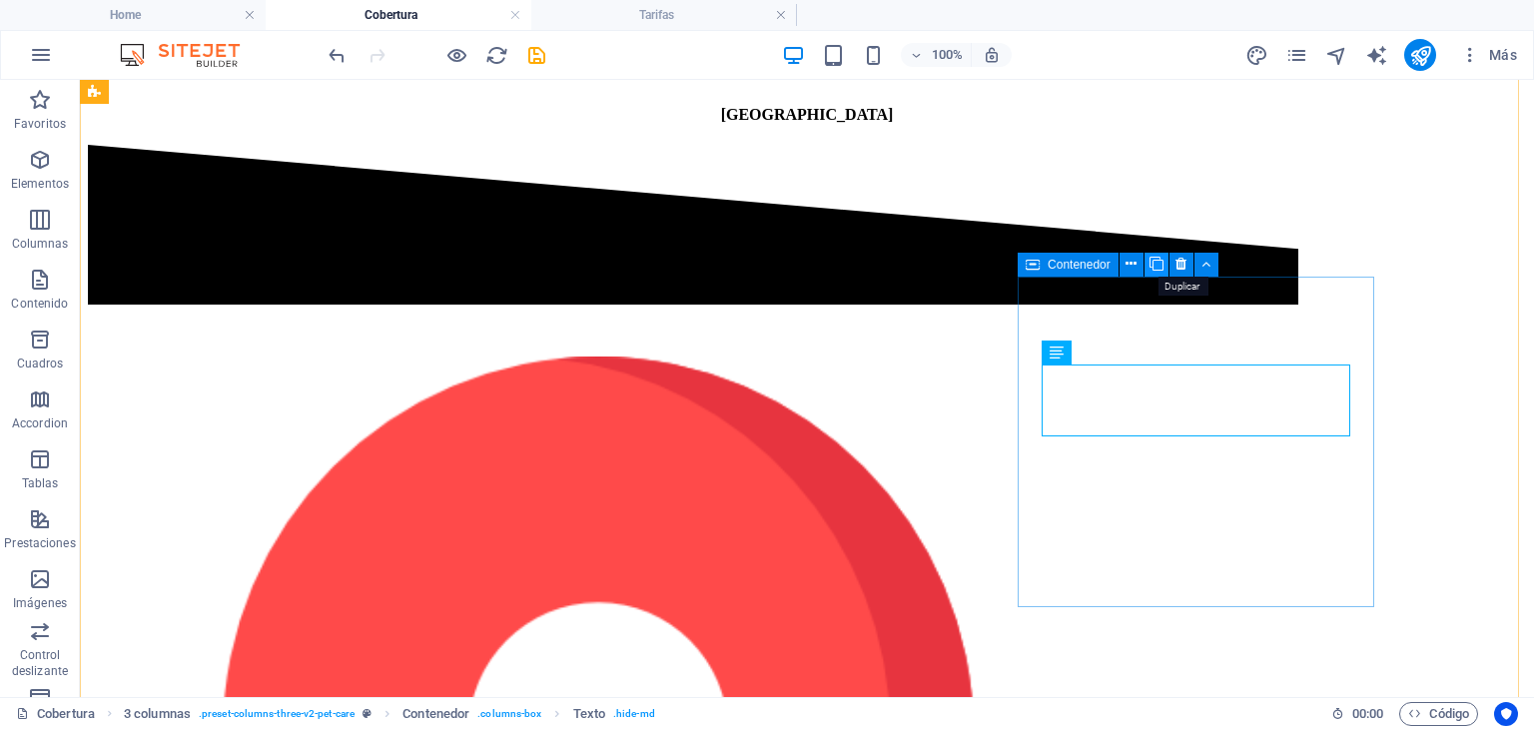
click at [1154, 265] on icon at bounding box center [1156, 264] width 14 height 21
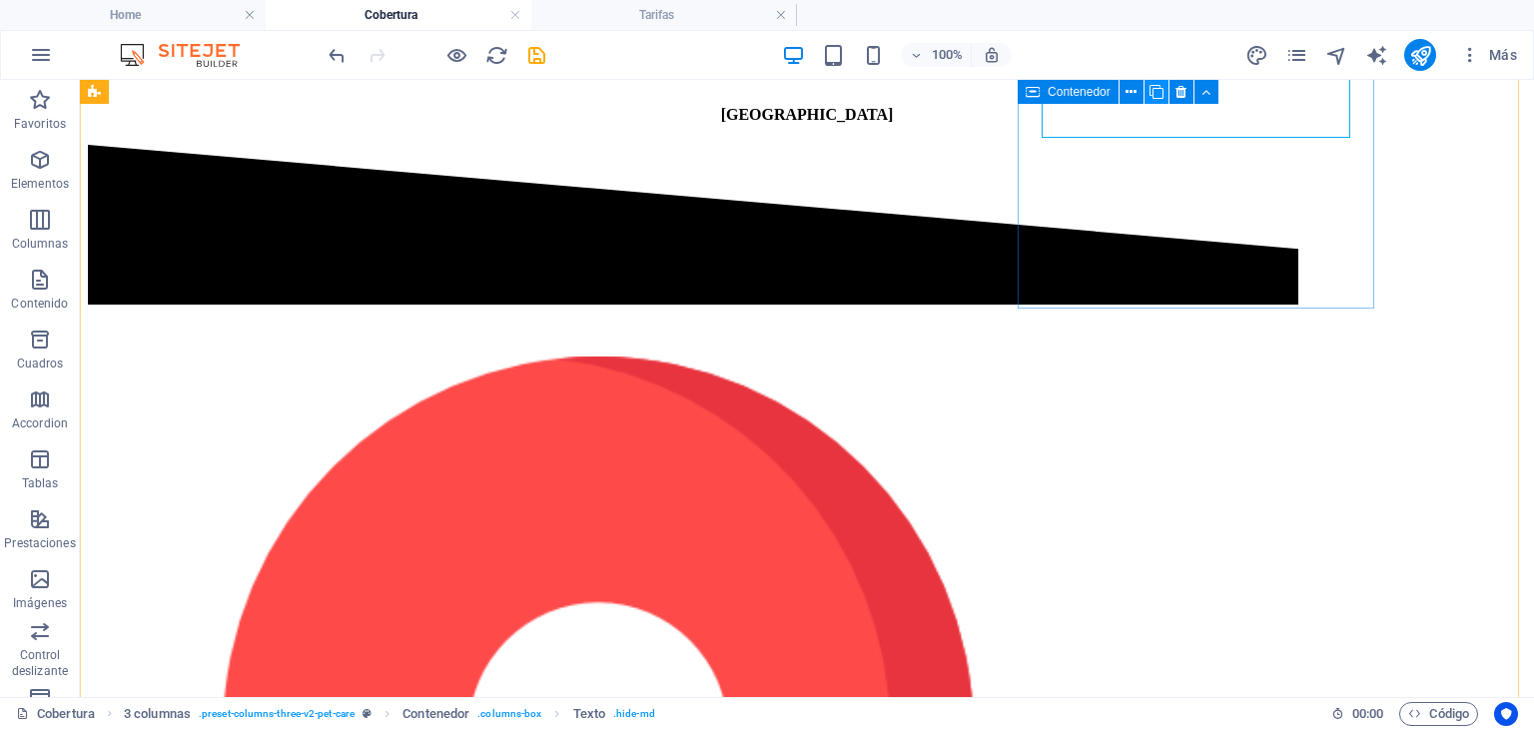
scroll to position [1545, 0]
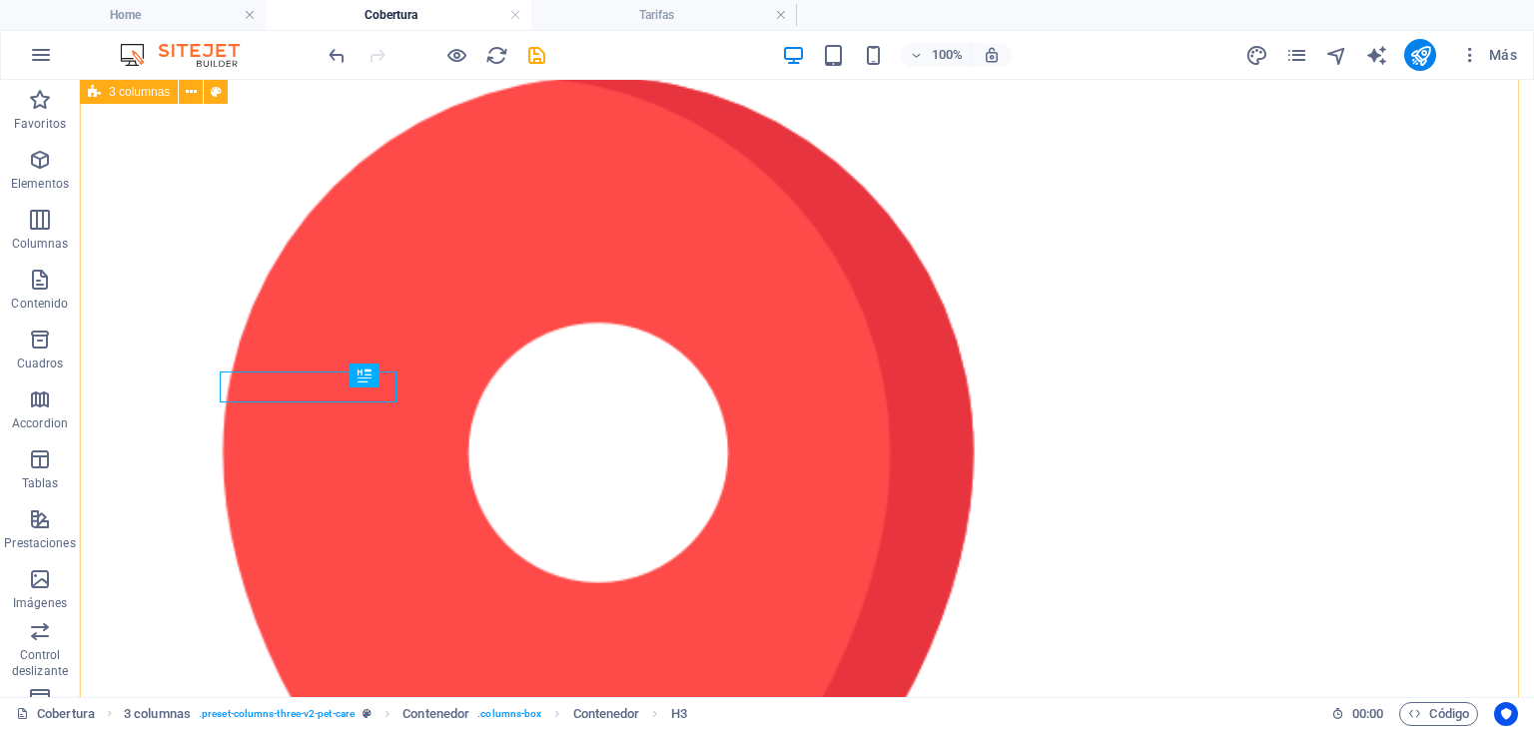
scroll to position [1542, 0]
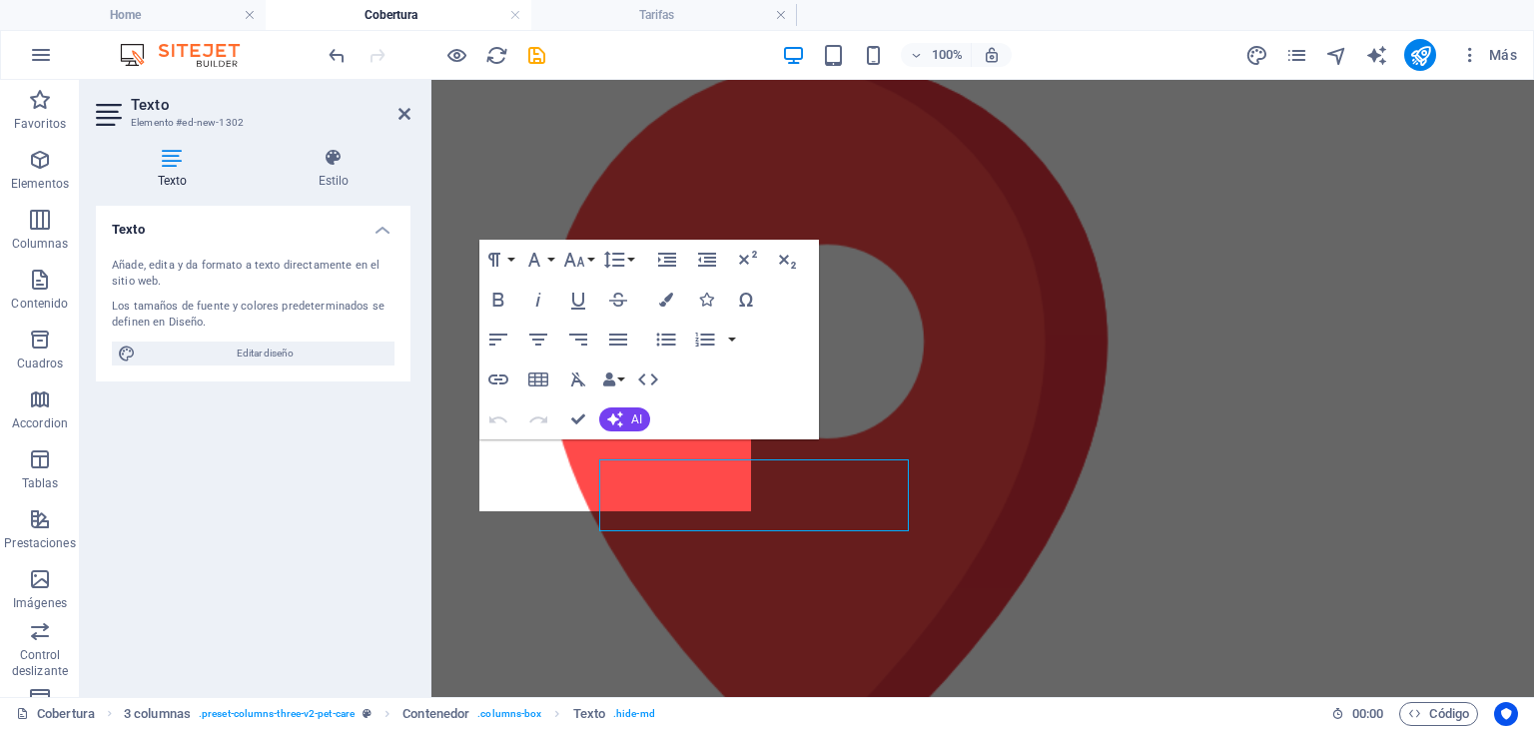
scroll to position [1522, 0]
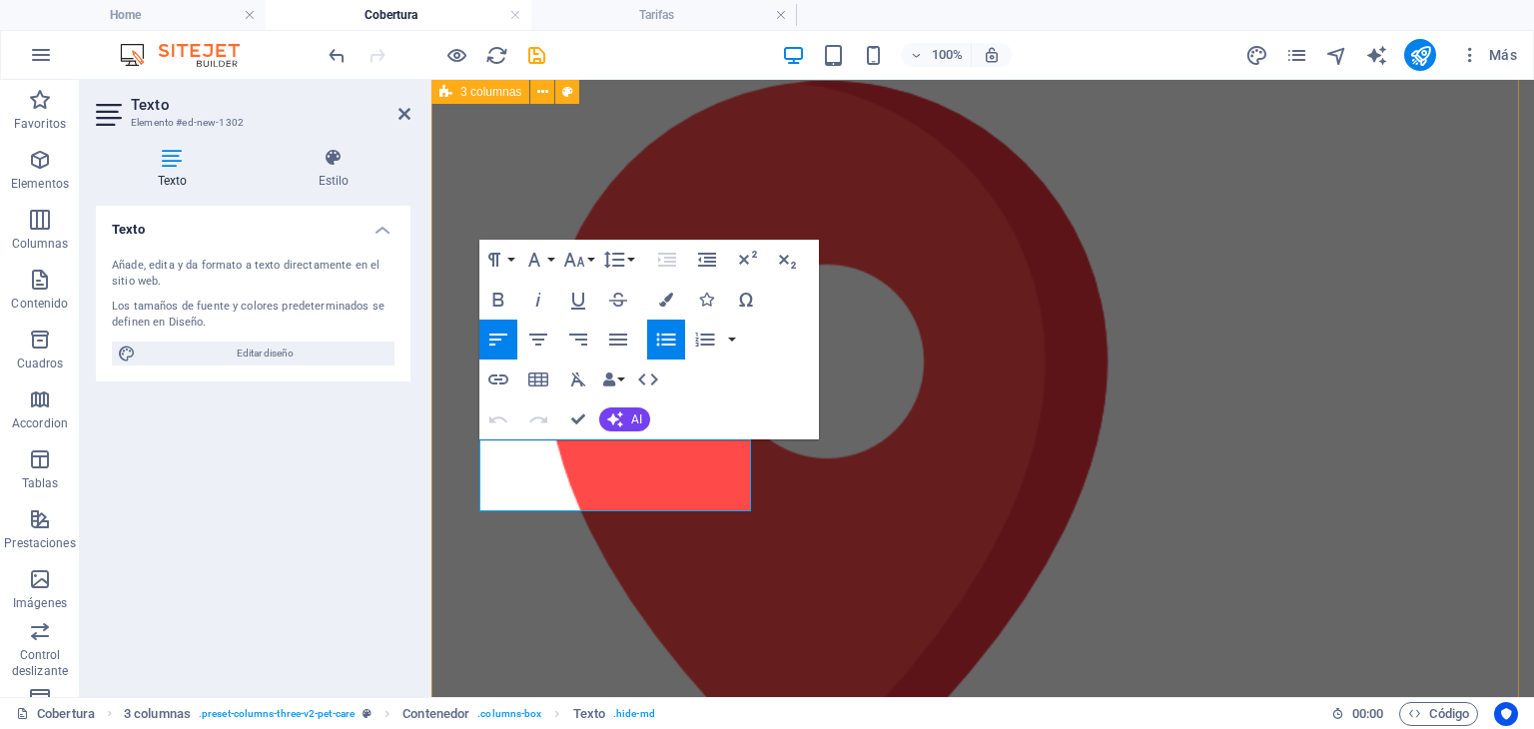
drag, startPoint x: 628, startPoint y: 496, endPoint x: 443, endPoint y: 398, distance: 209.1
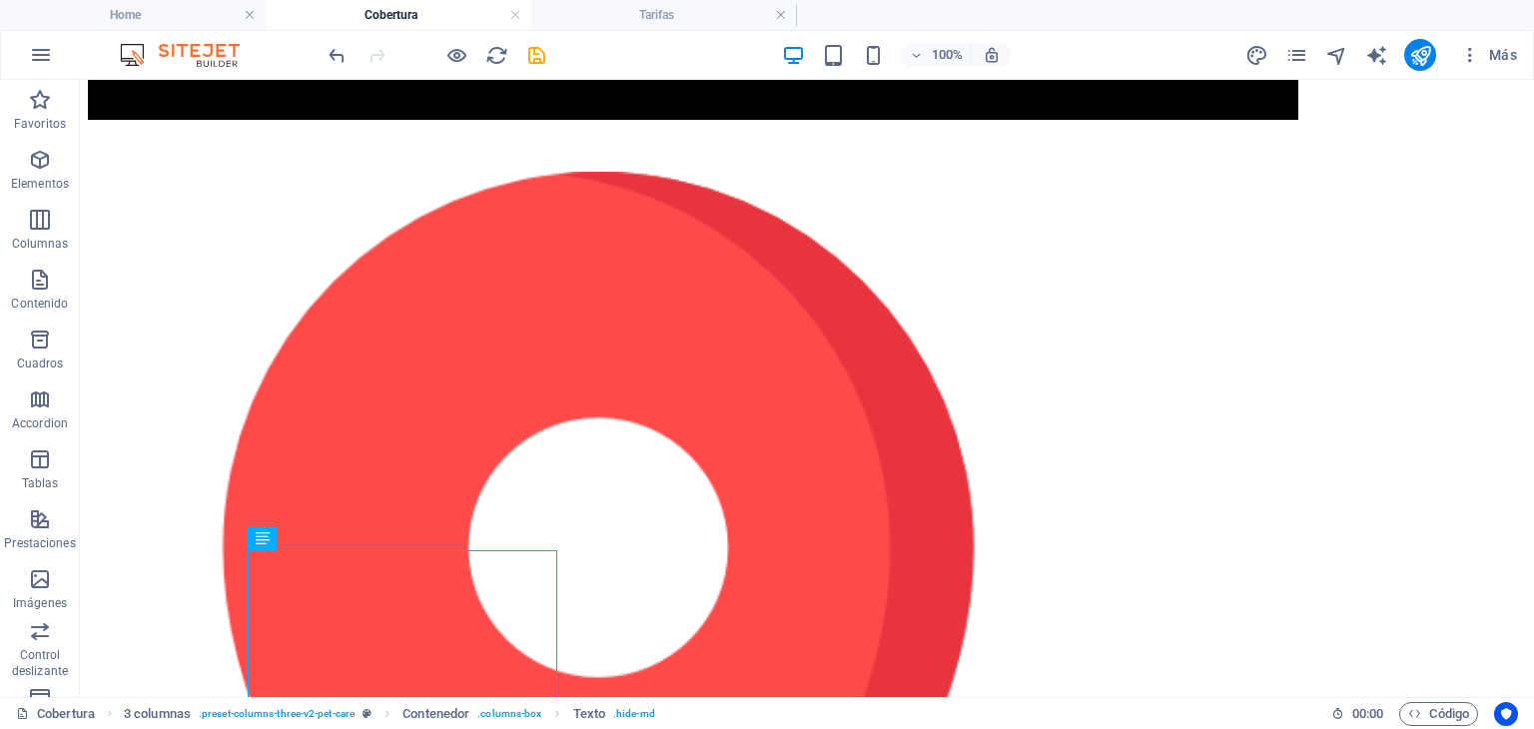
scroll to position [1425, 0]
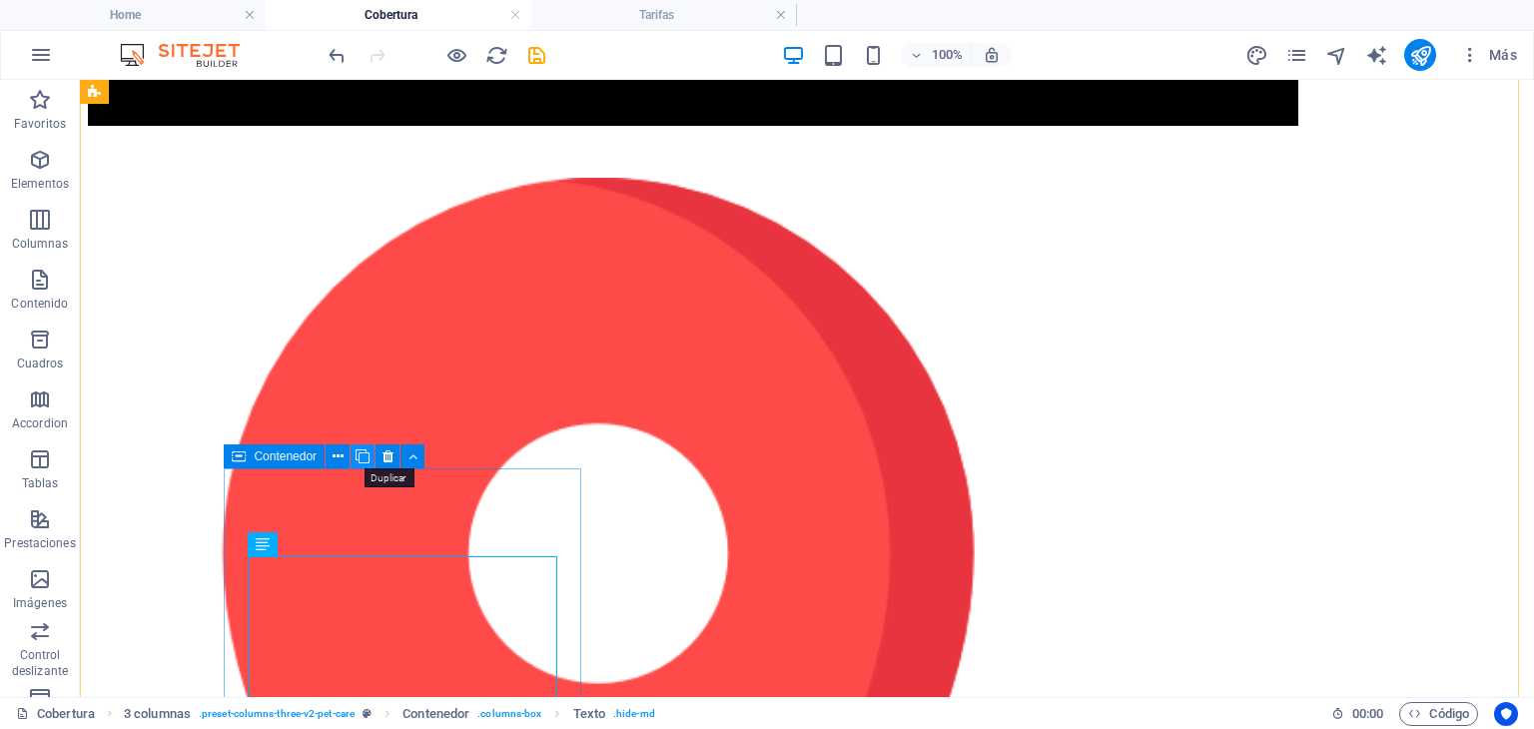
click at [364, 459] on icon at bounding box center [363, 456] width 14 height 21
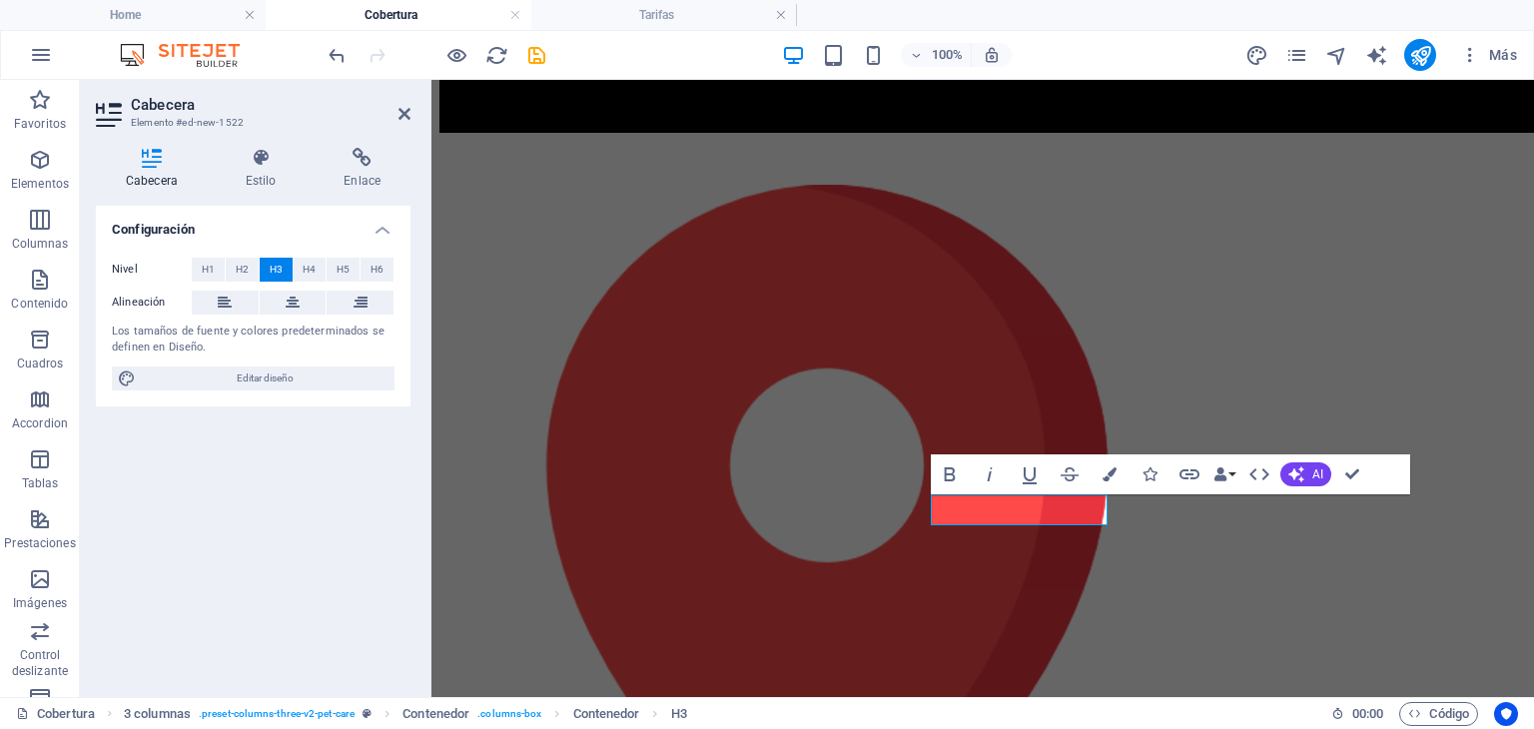
scroll to position [1434, 0]
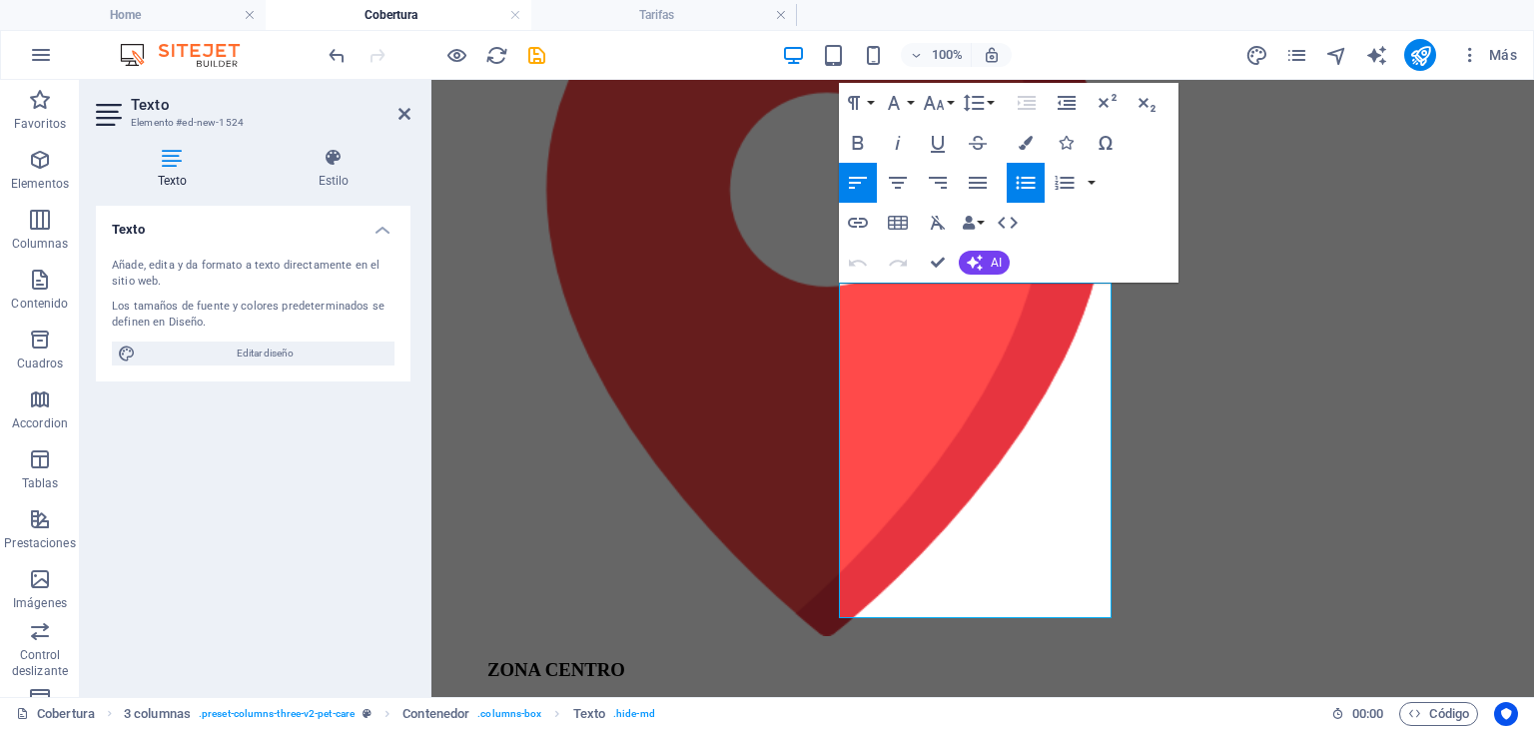
scroll to position [1700, 0]
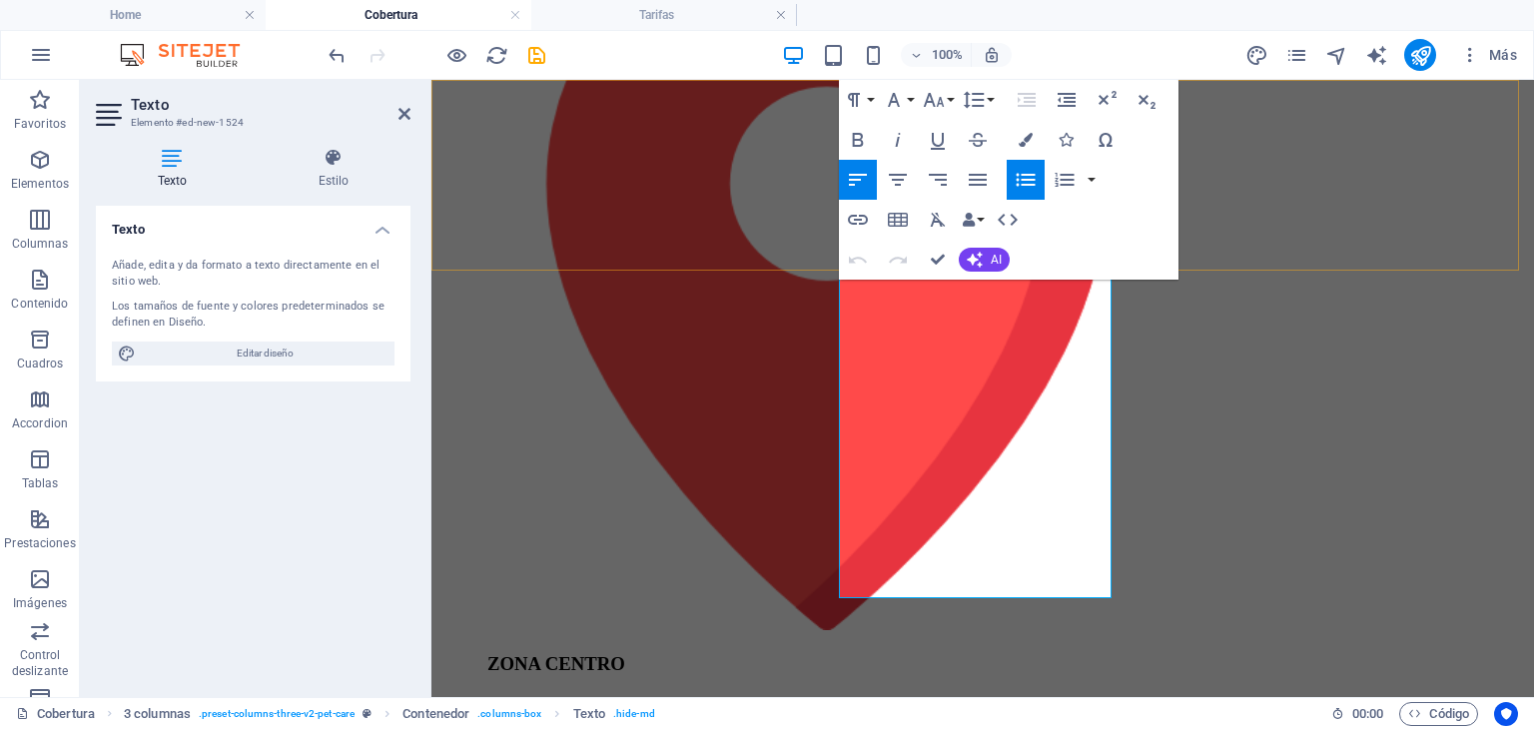
drag, startPoint x: 979, startPoint y: 588, endPoint x: 783, endPoint y: 223, distance: 414.6
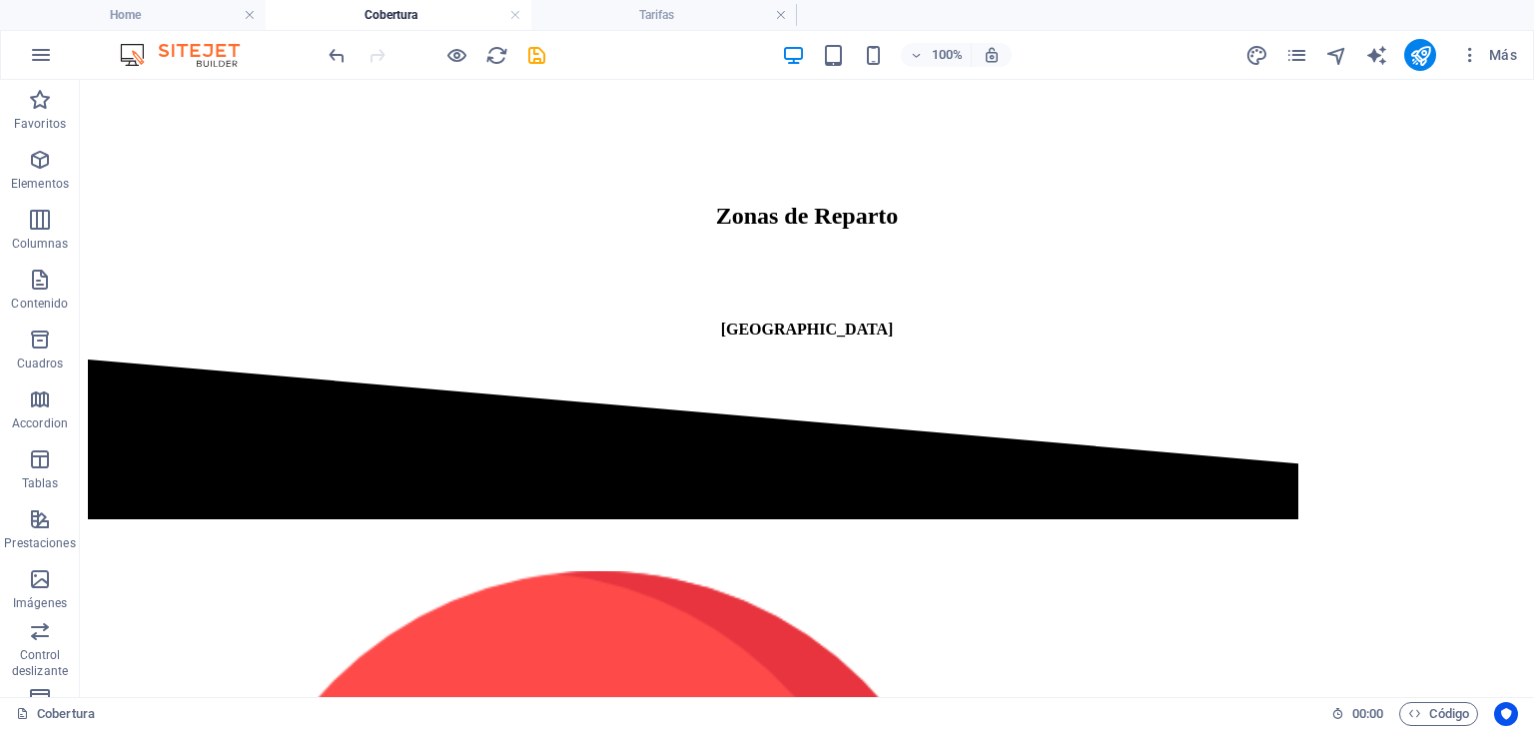
scroll to position [999, 0]
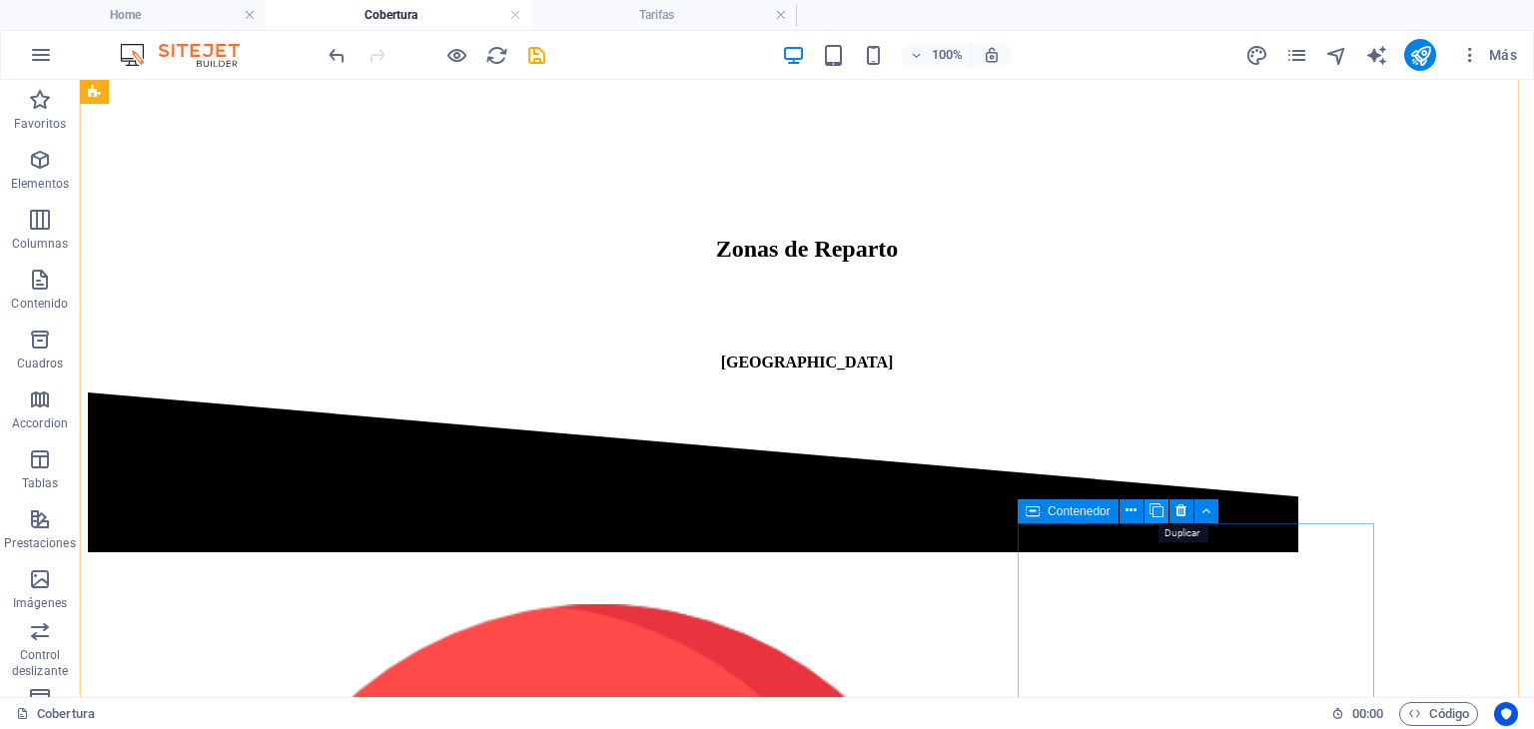
click at [1159, 507] on icon at bounding box center [1156, 510] width 14 height 21
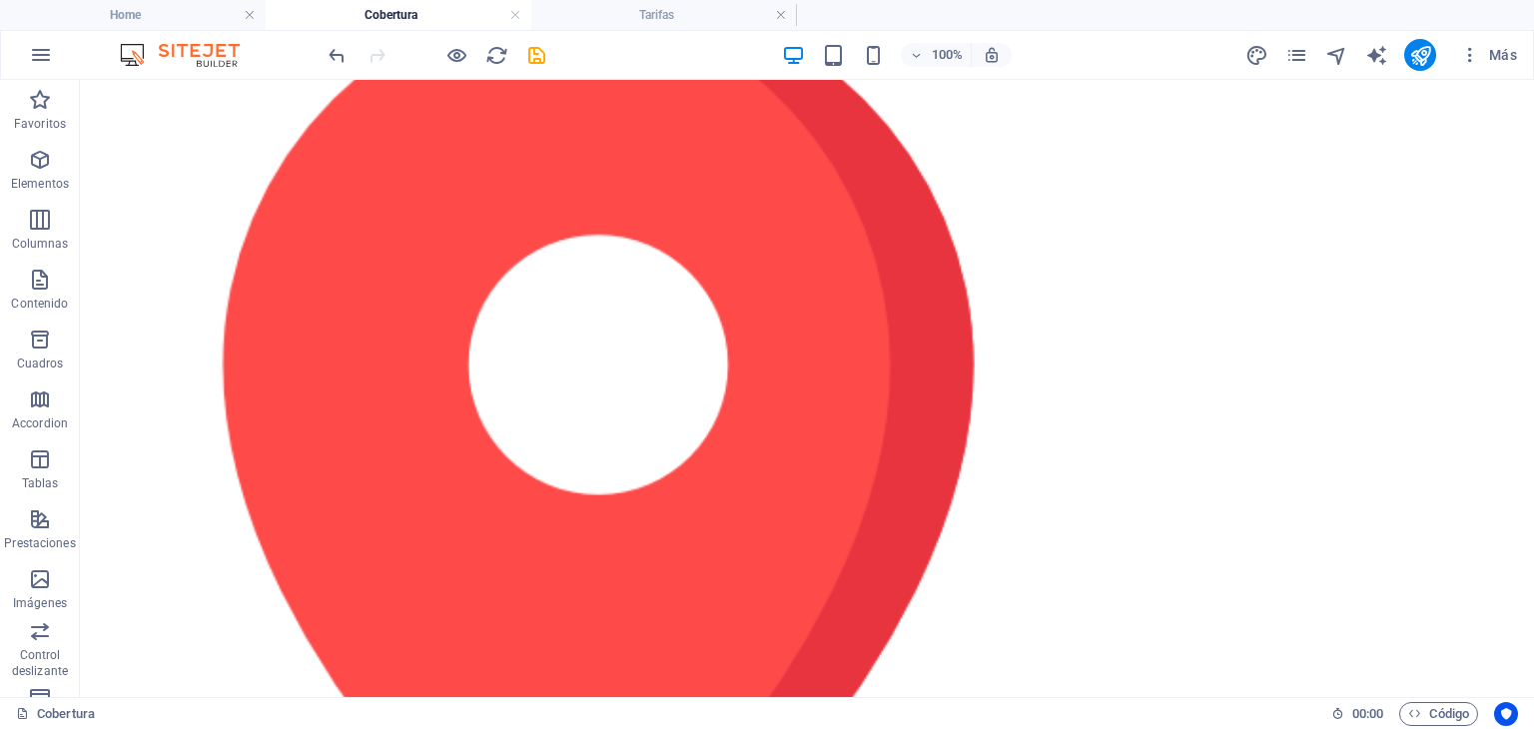
scroll to position [1575, 0]
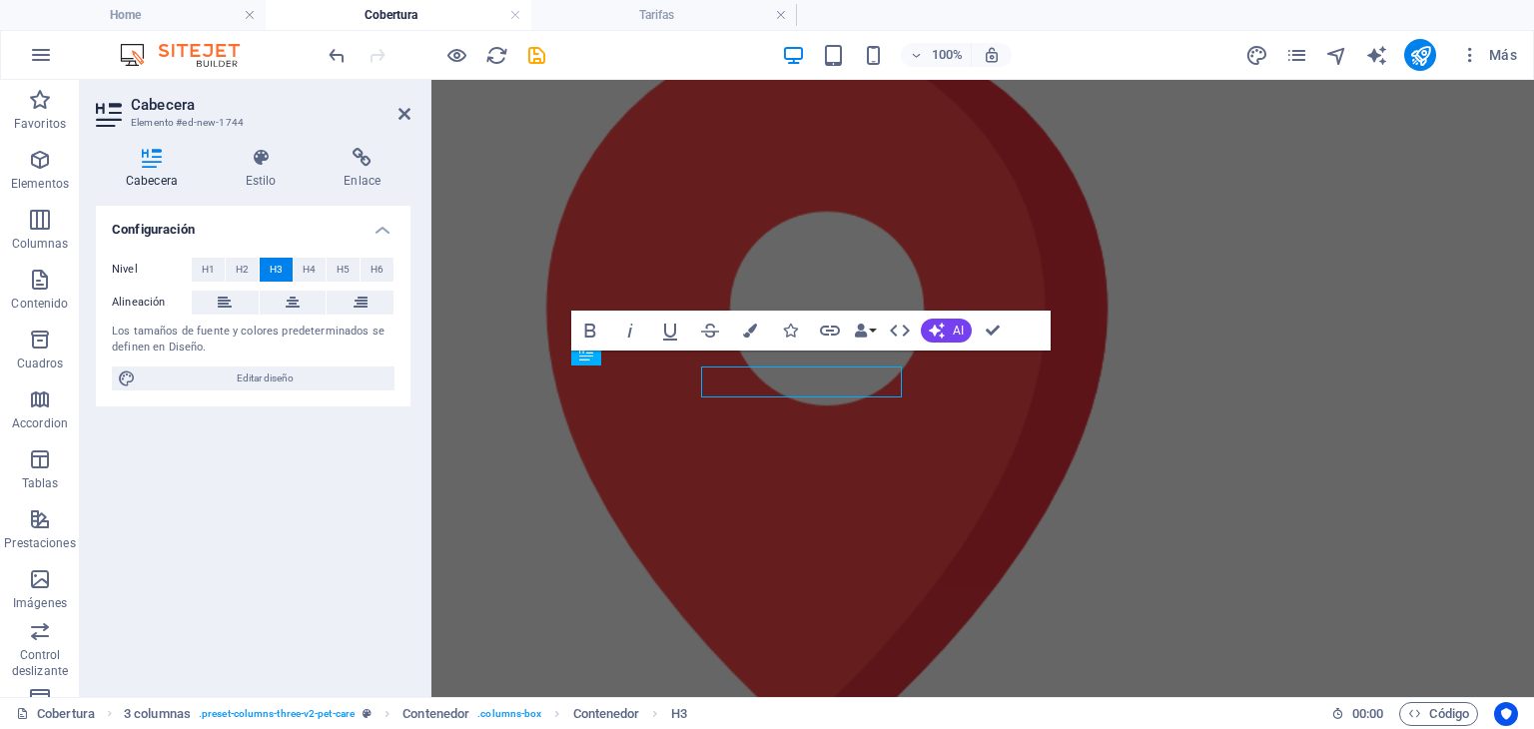
scroll to position [1562, 0]
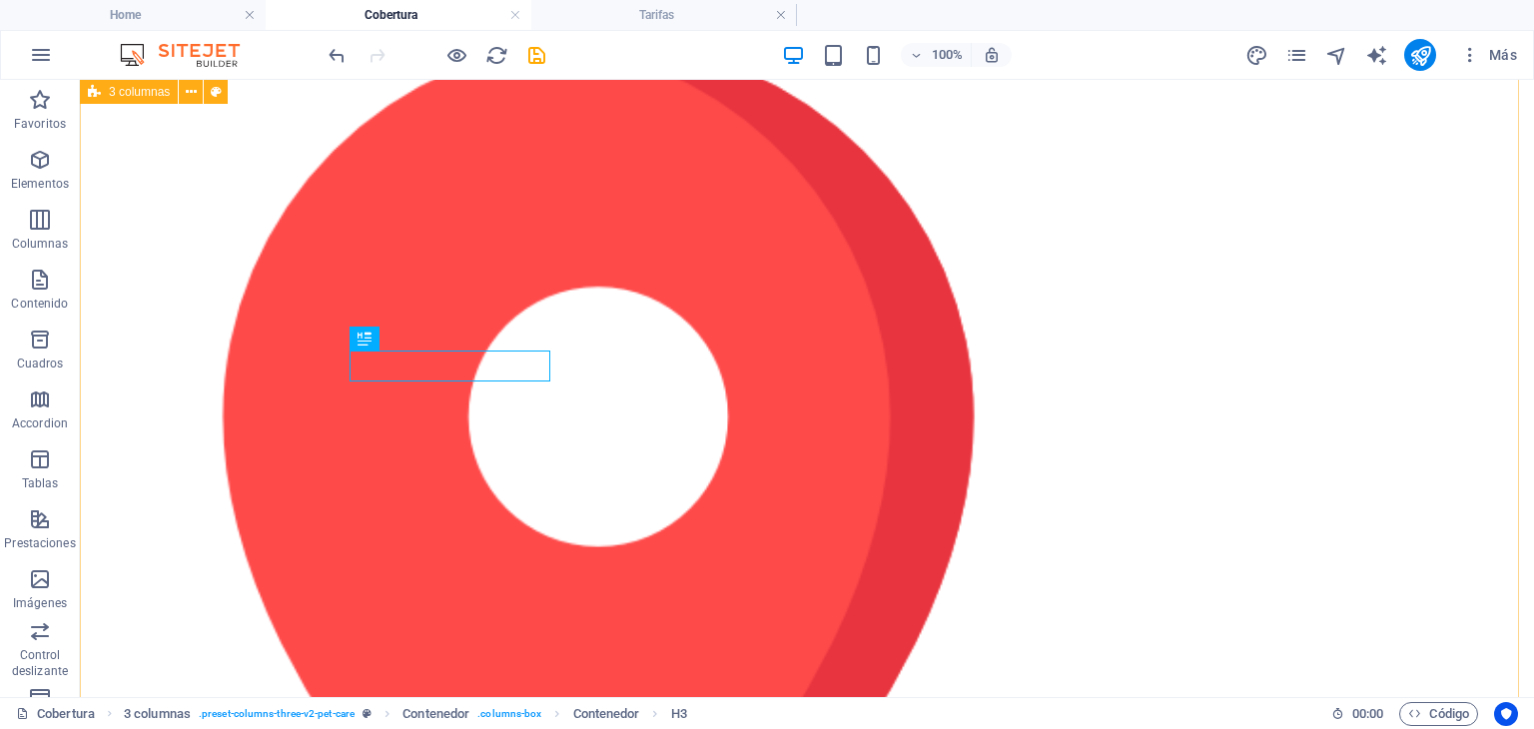
scroll to position [1578, 0]
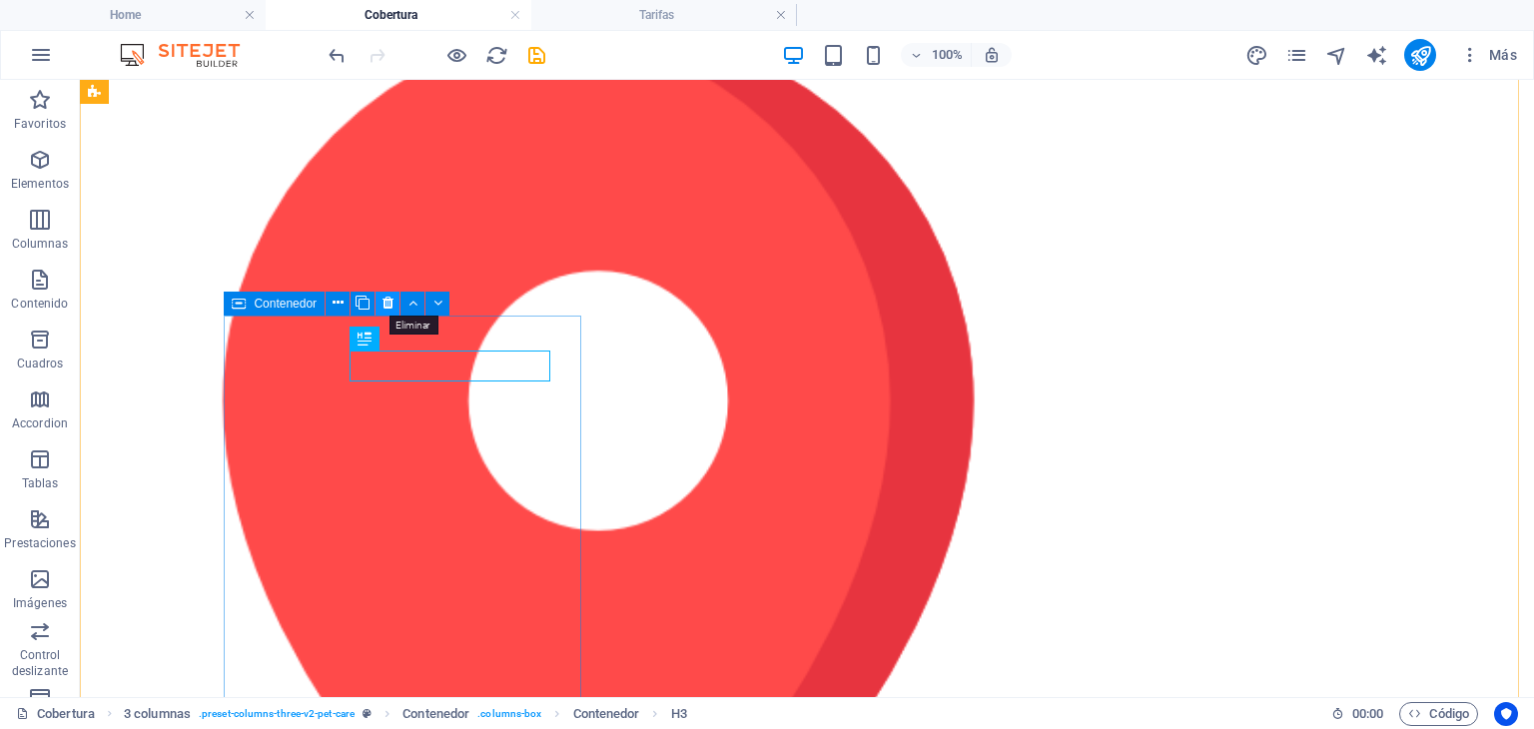
click at [391, 298] on icon at bounding box center [387, 303] width 11 height 21
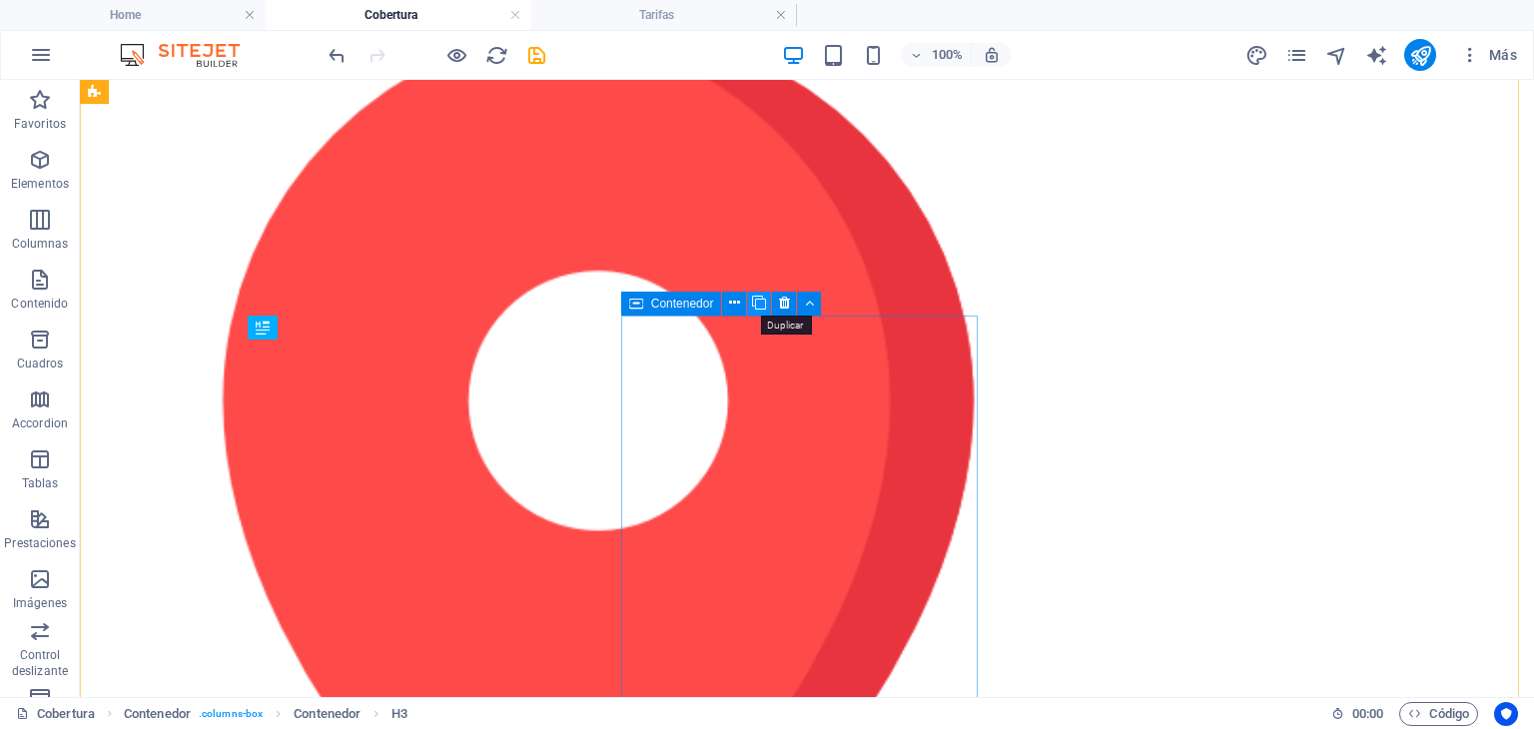
click at [763, 301] on icon at bounding box center [759, 303] width 14 height 21
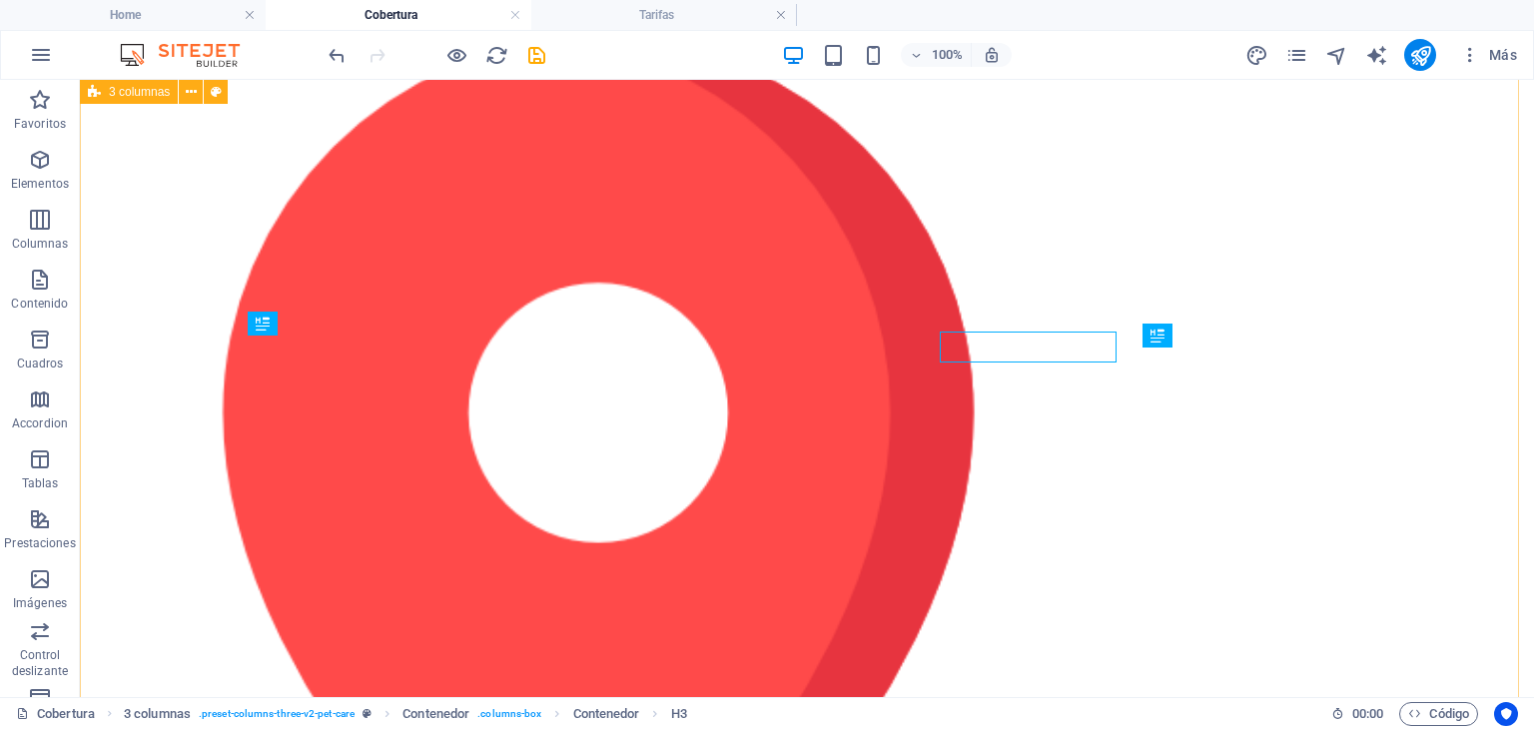
scroll to position [1582, 0]
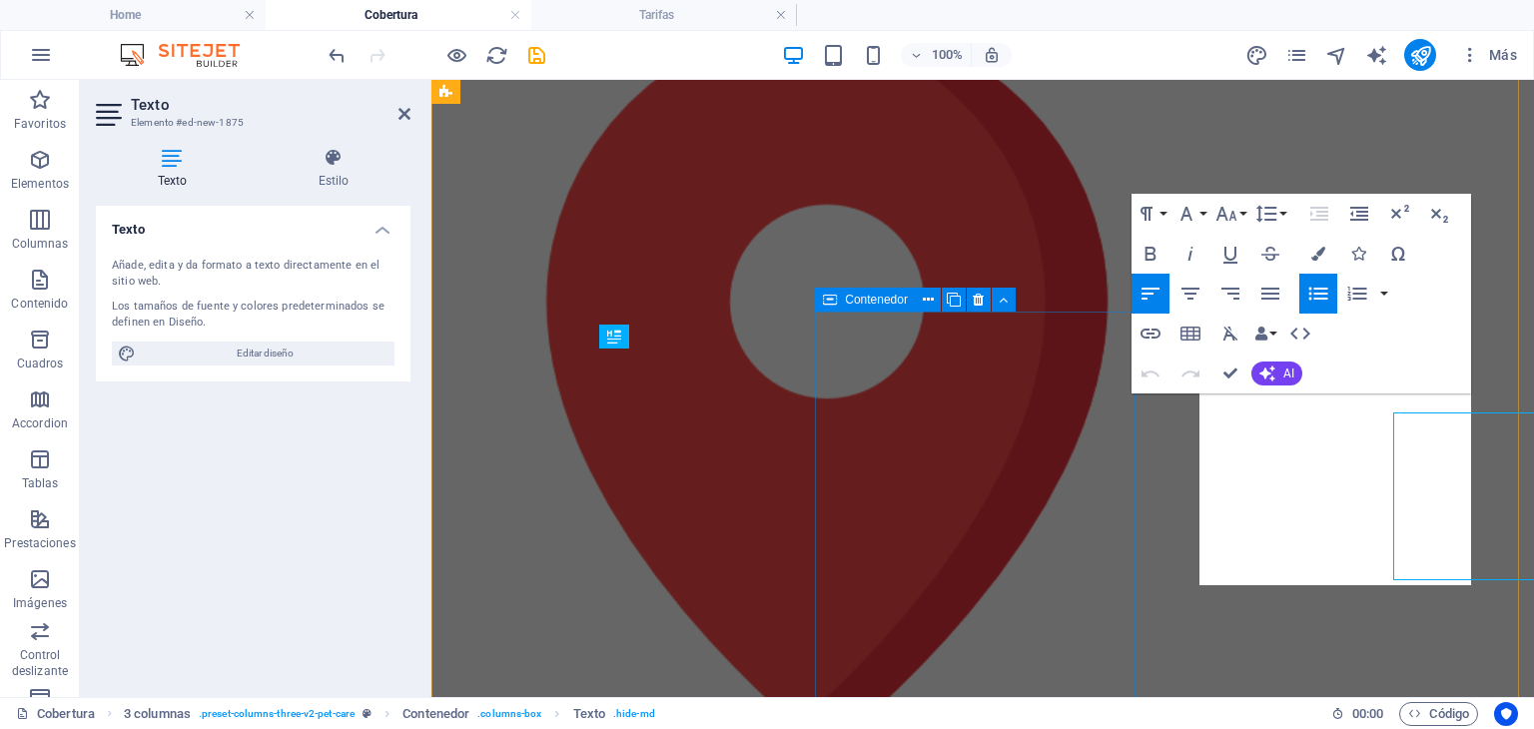
scroll to position [1569, 0]
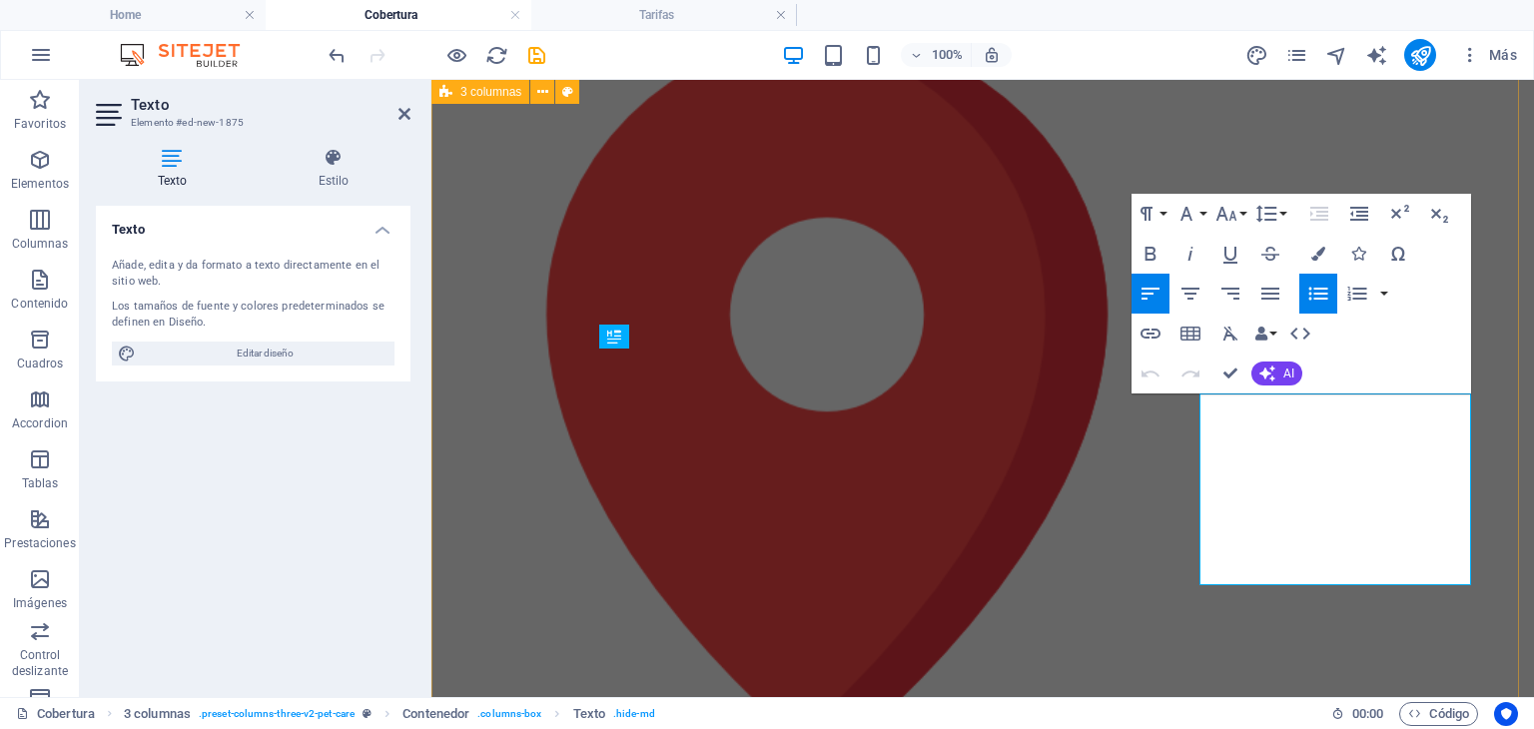
drag, startPoint x: 1389, startPoint y: 572, endPoint x: 1169, endPoint y: 301, distance: 349.4
drag, startPoint x: 1223, startPoint y: 371, endPoint x: 1144, endPoint y: 290, distance: 113.0
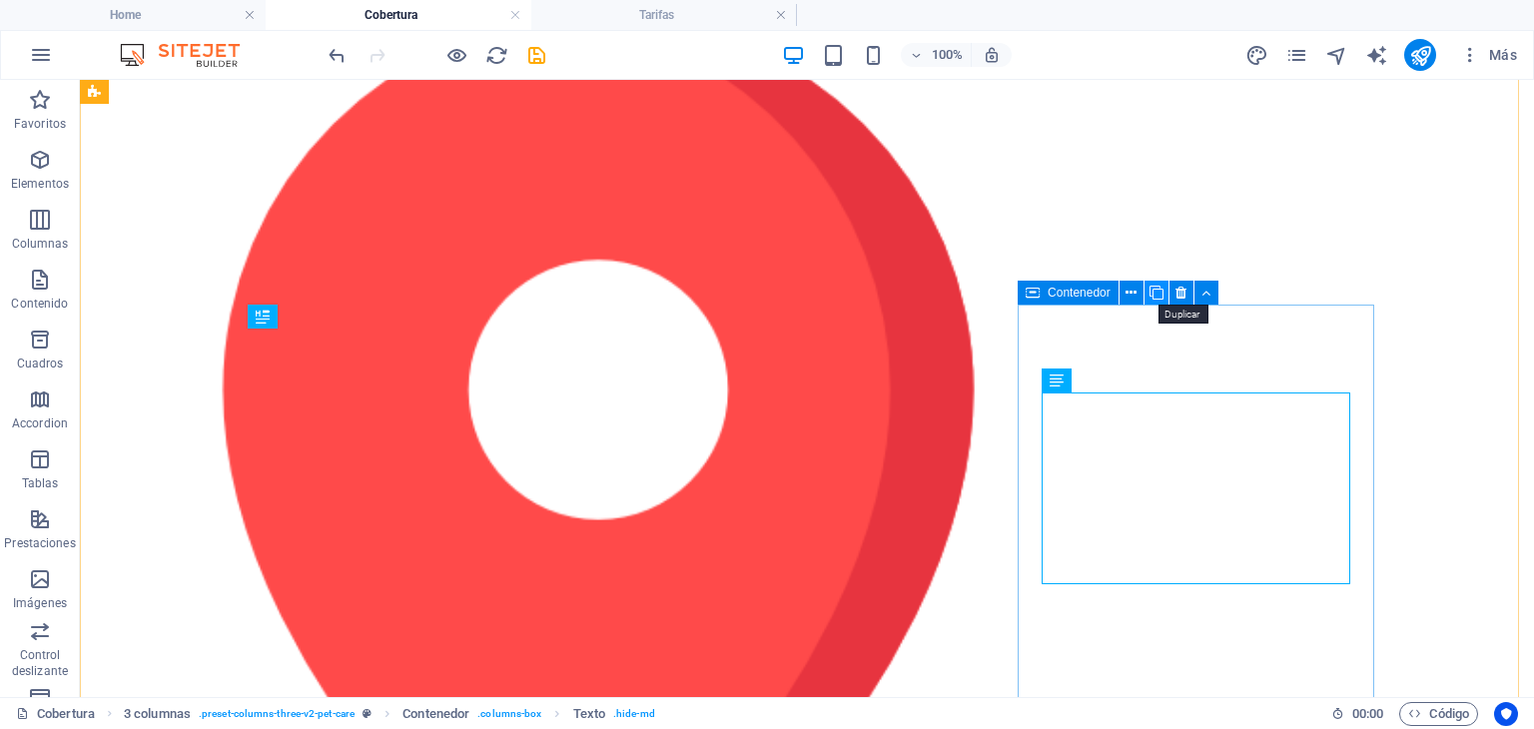
click at [1158, 293] on icon at bounding box center [1156, 293] width 14 height 21
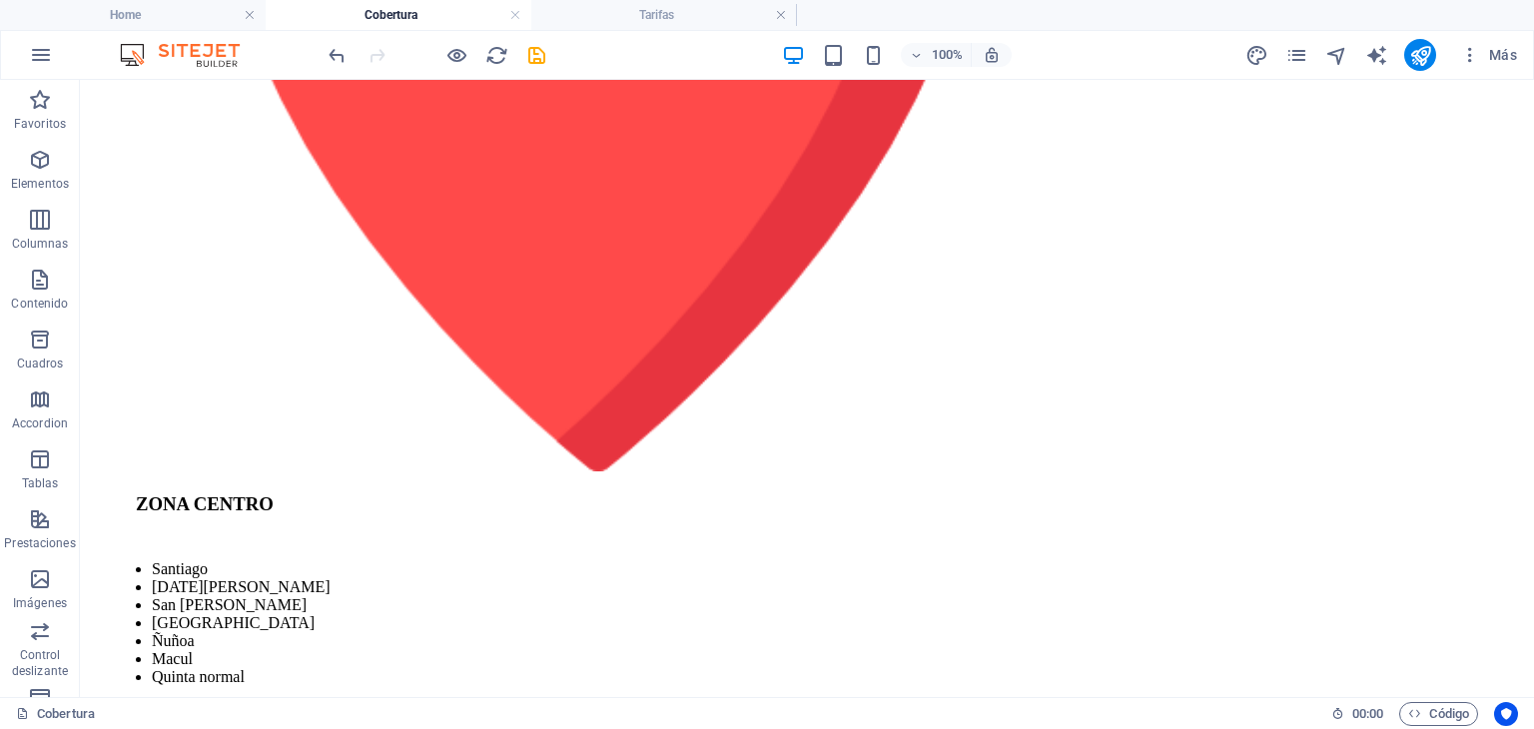
scroll to position [2120, 0]
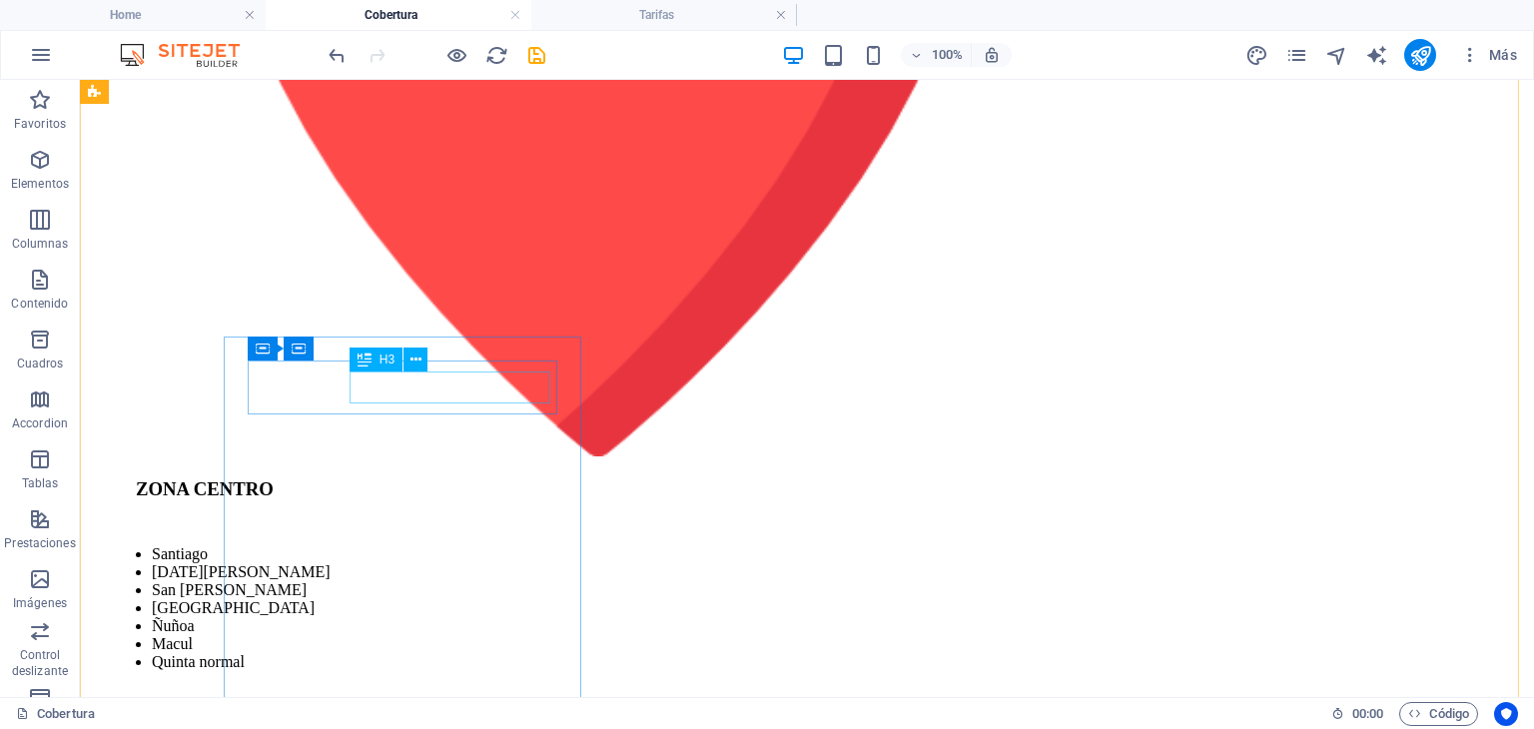
drag, startPoint x: 444, startPoint y: 380, endPoint x: 94, endPoint y: 380, distance: 350.5
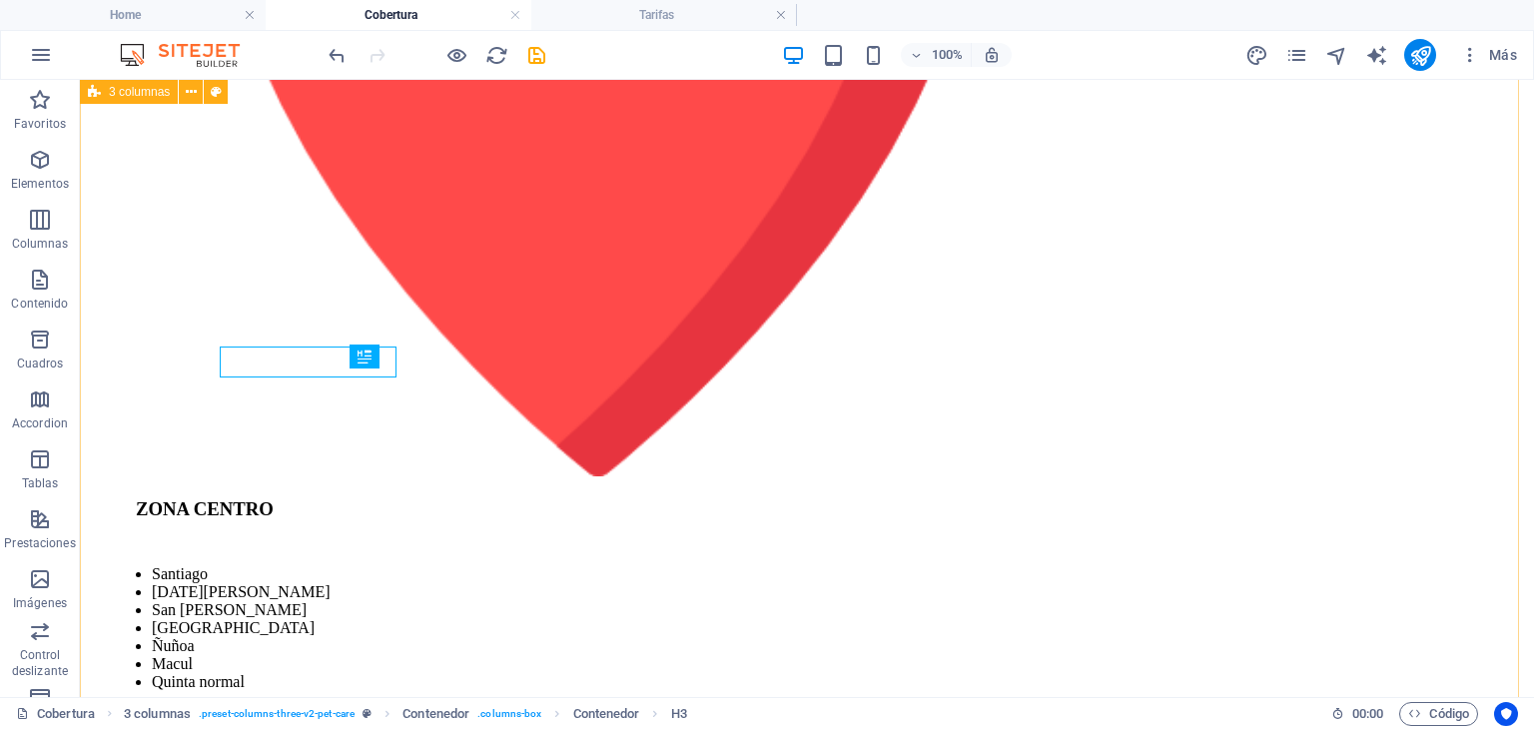
scroll to position [2123, 0]
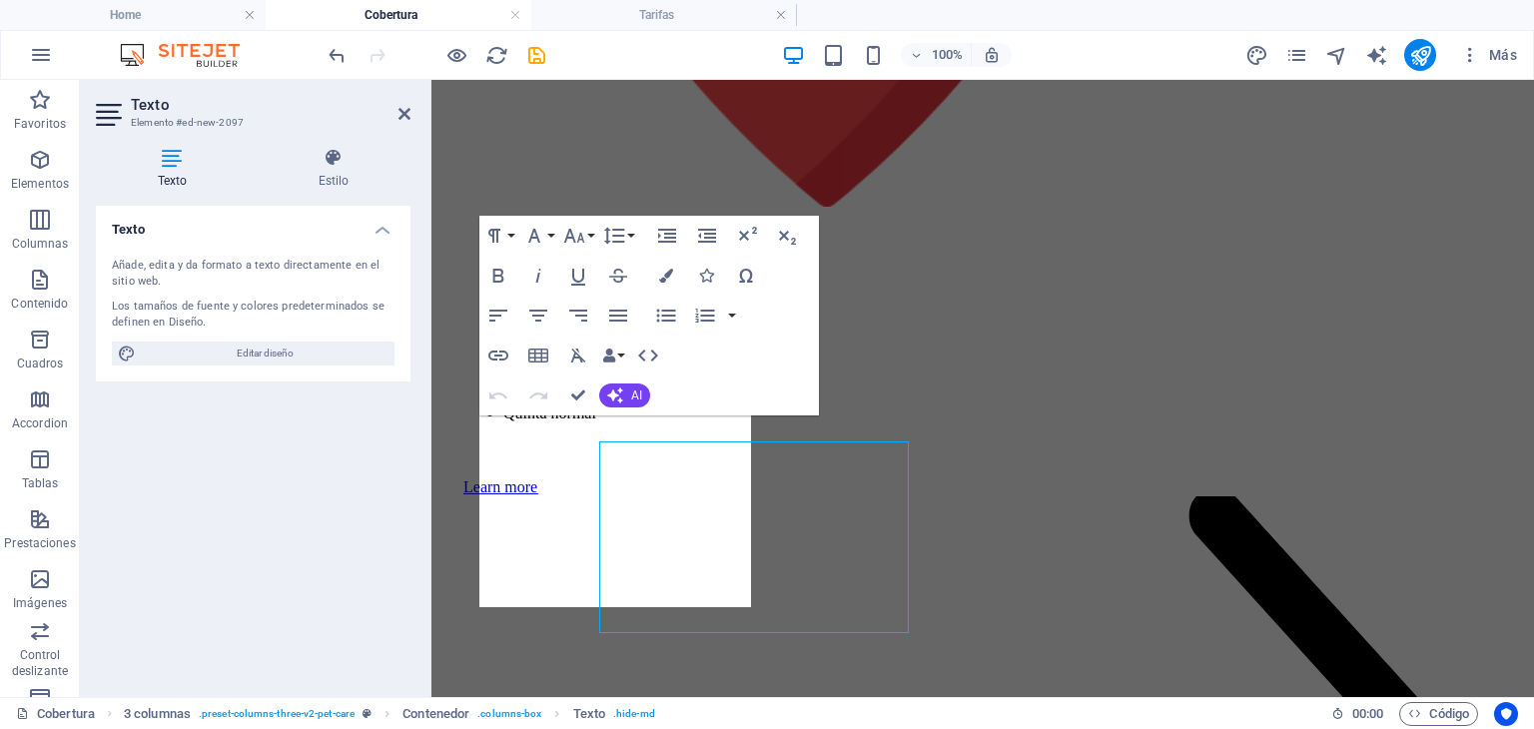
scroll to position [2103, 0]
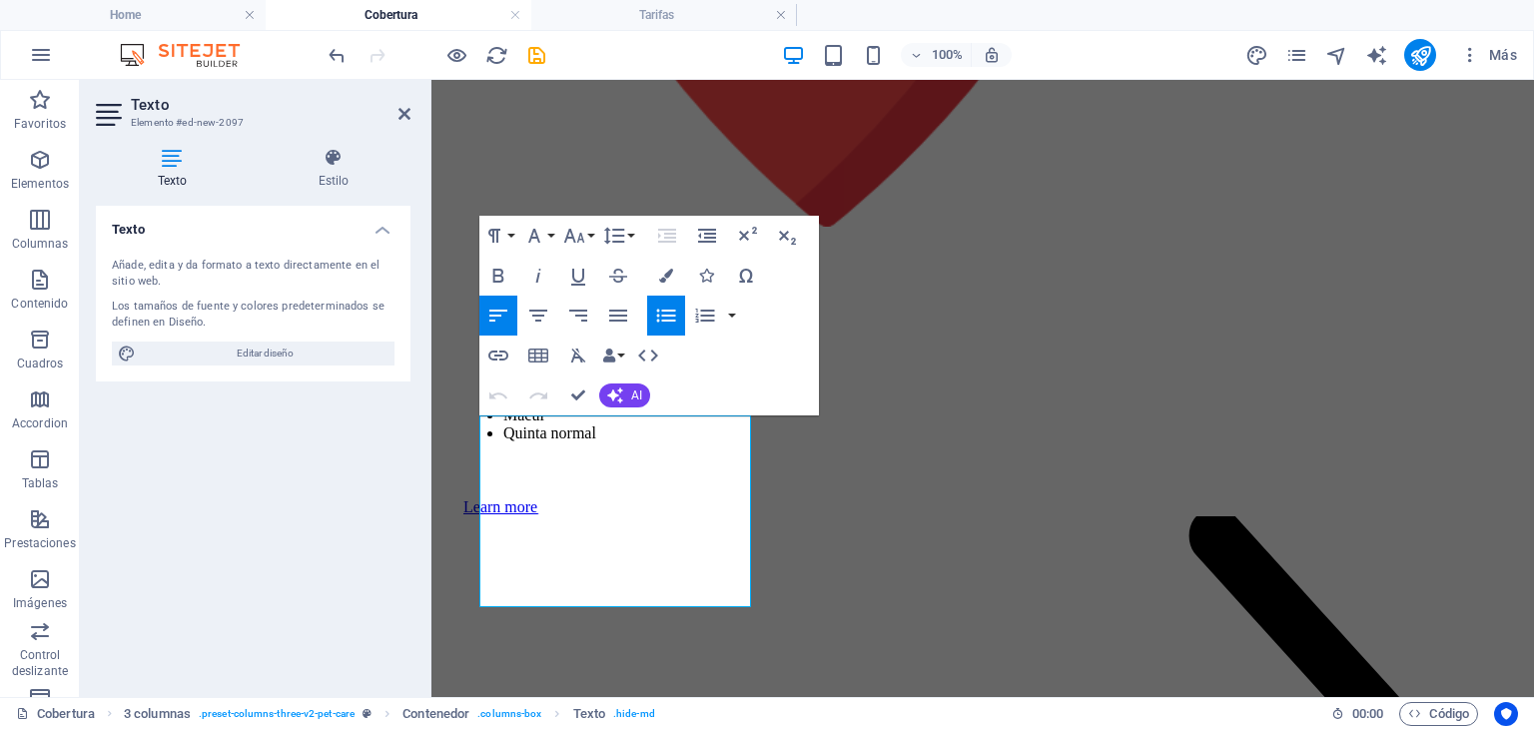
drag, startPoint x: 631, startPoint y: 593, endPoint x: 419, endPoint y: 337, distance: 332.7
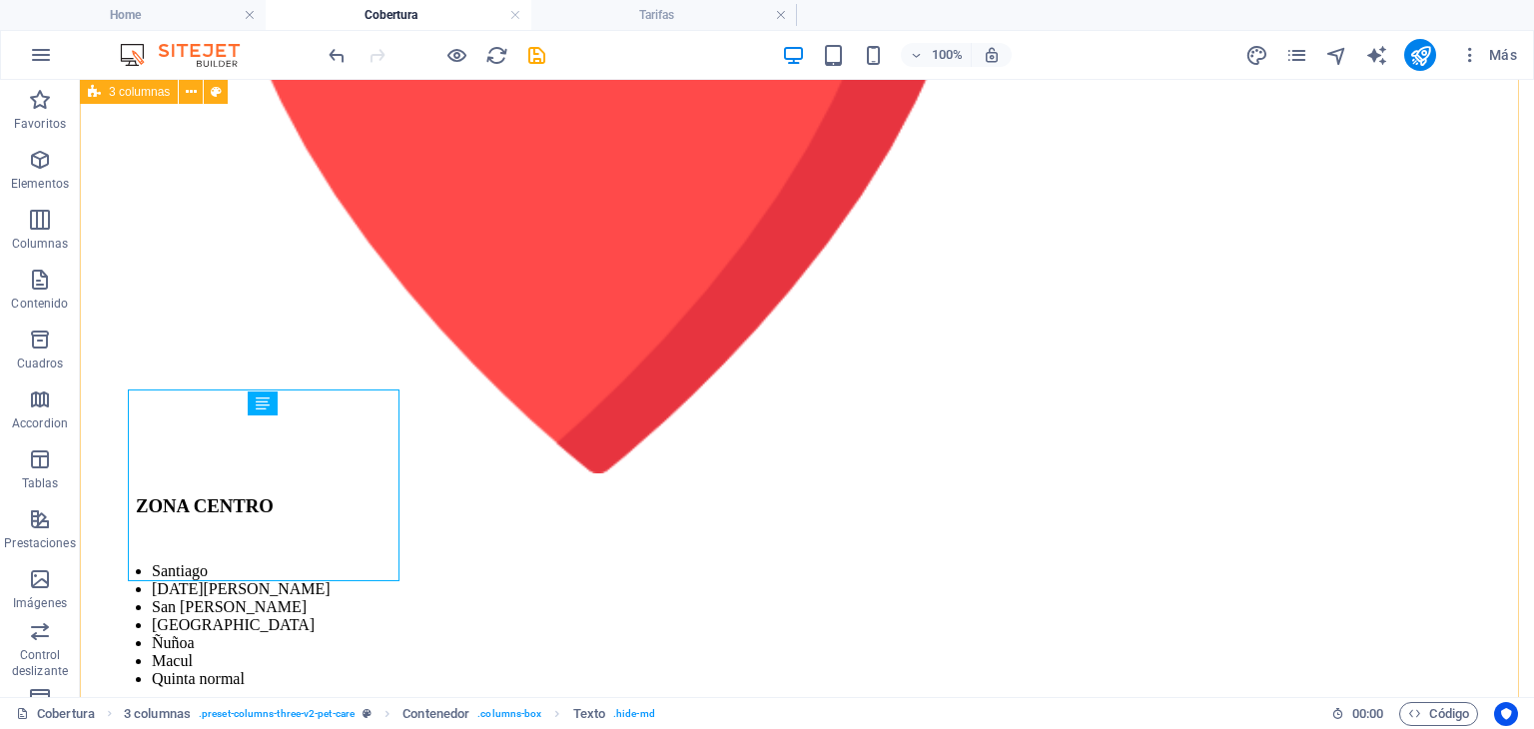
scroll to position [2129, 0]
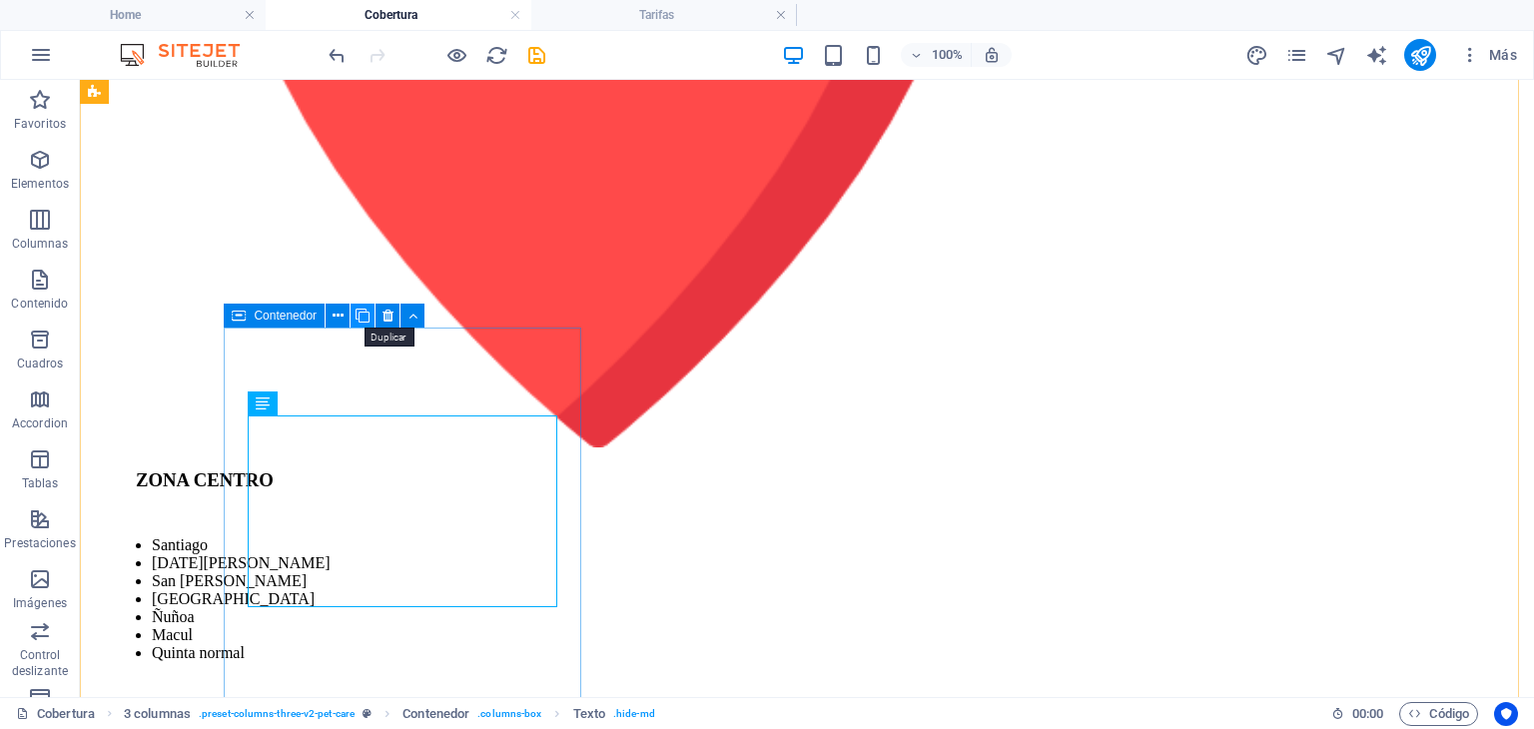
click at [365, 309] on icon at bounding box center [363, 316] width 14 height 21
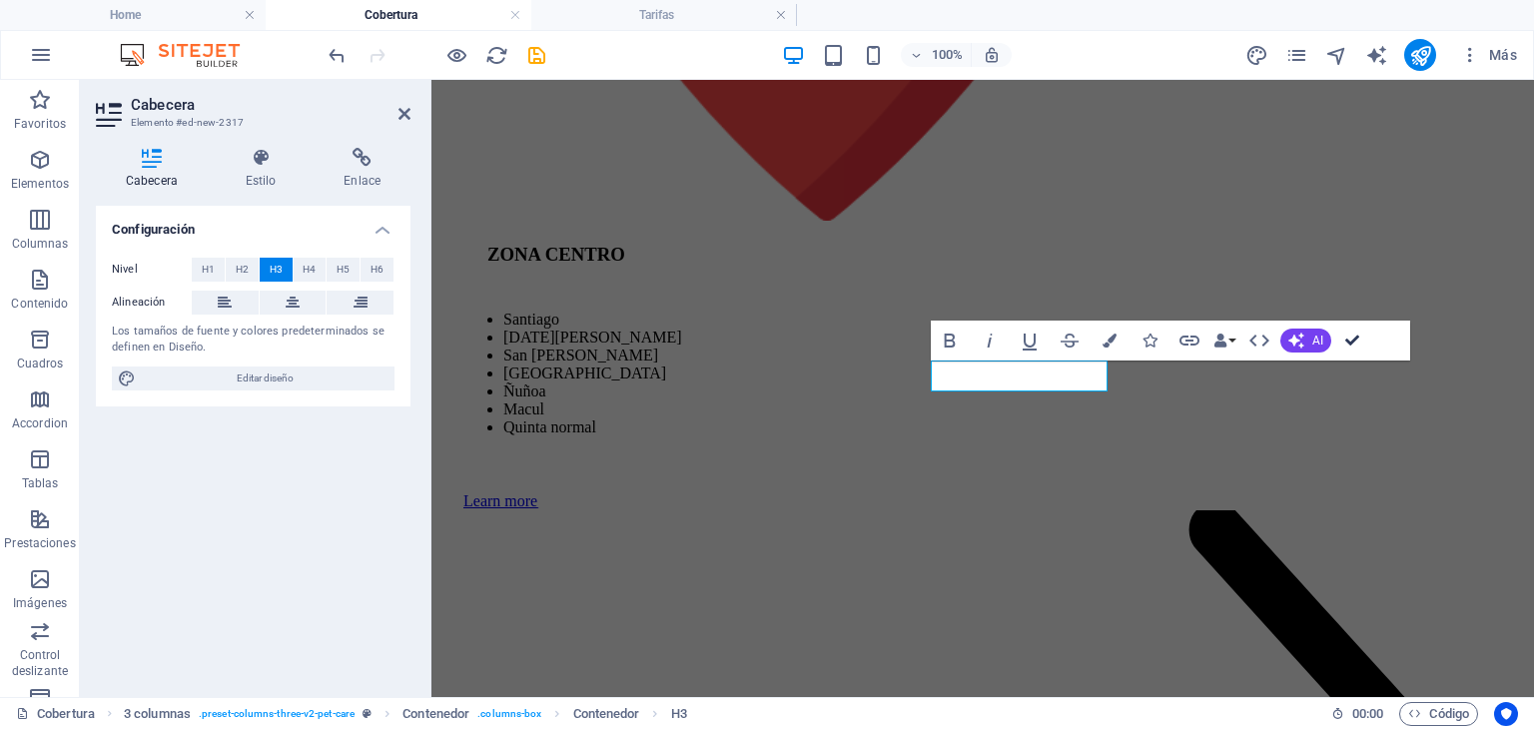
scroll to position [2132, 0]
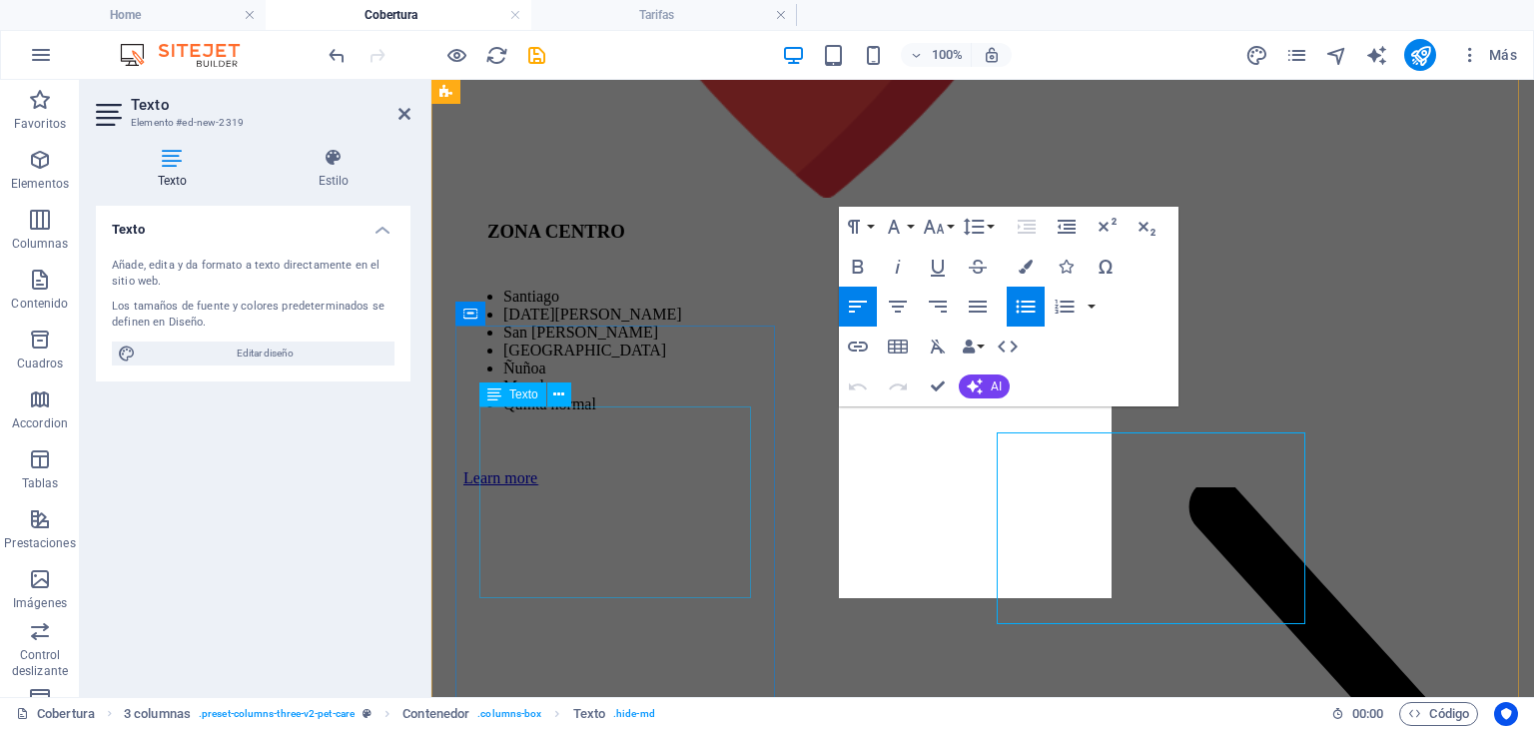
scroll to position [2112, 0]
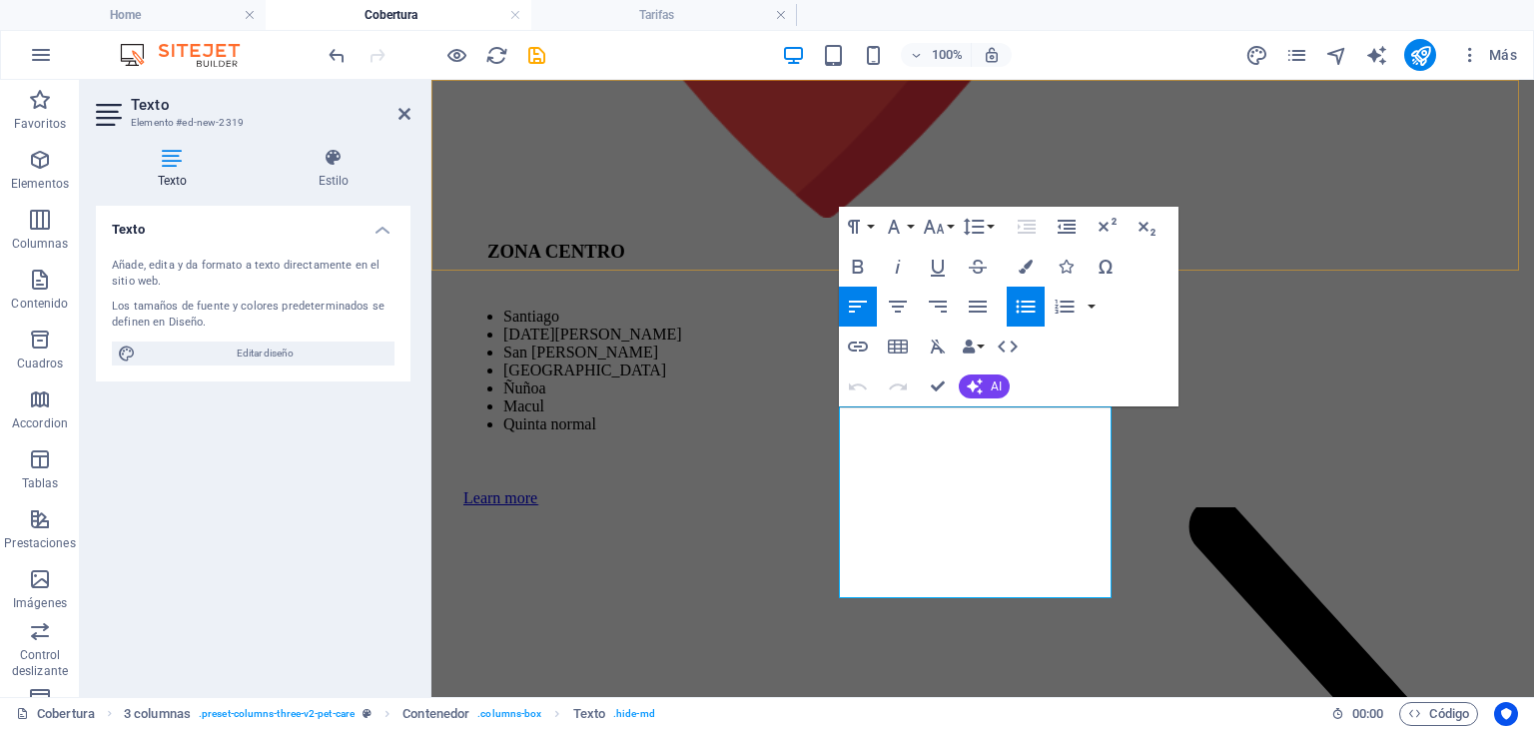
drag, startPoint x: 1001, startPoint y: 588, endPoint x: 731, endPoint y: 192, distance: 479.5
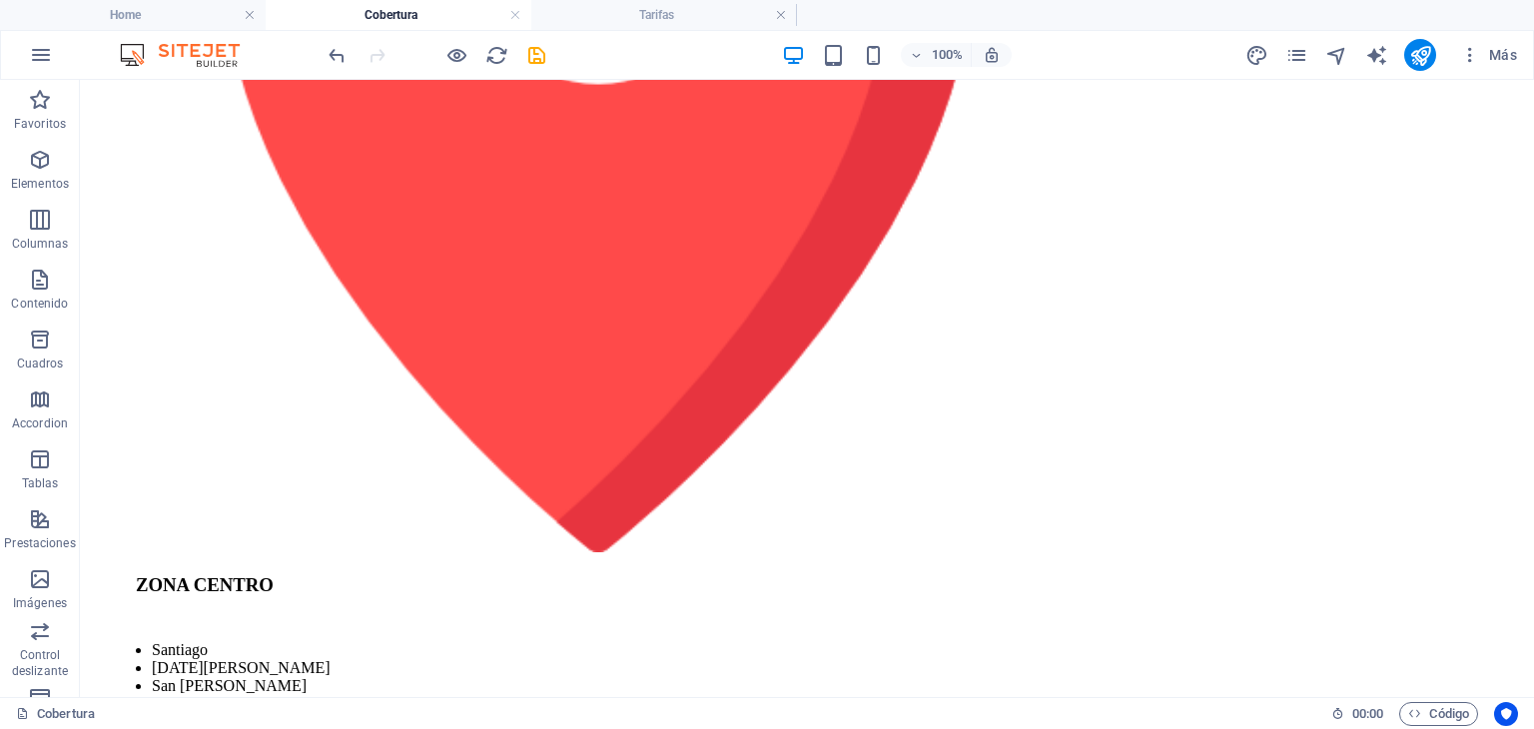
scroll to position [2031, 0]
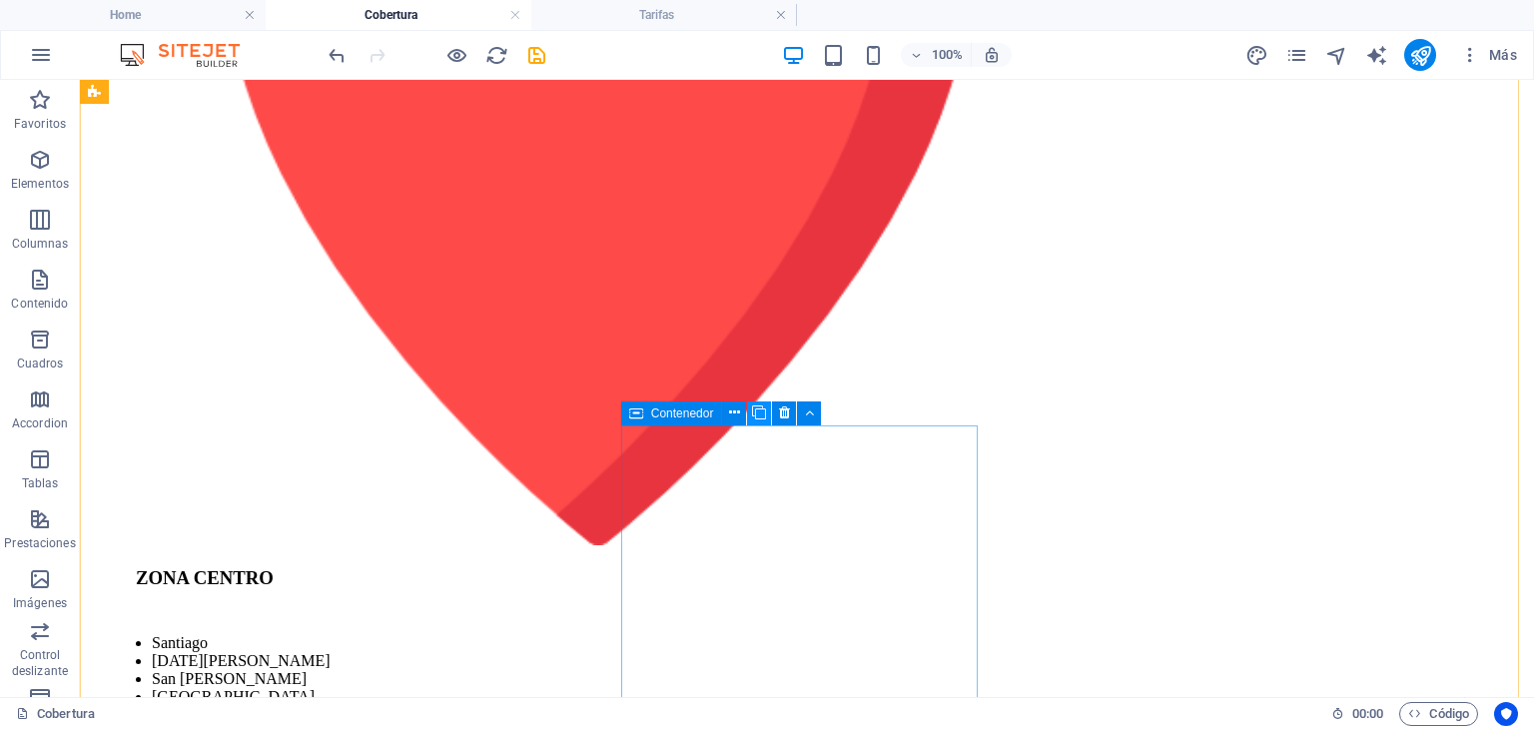
click at [762, 414] on icon at bounding box center [759, 412] width 14 height 21
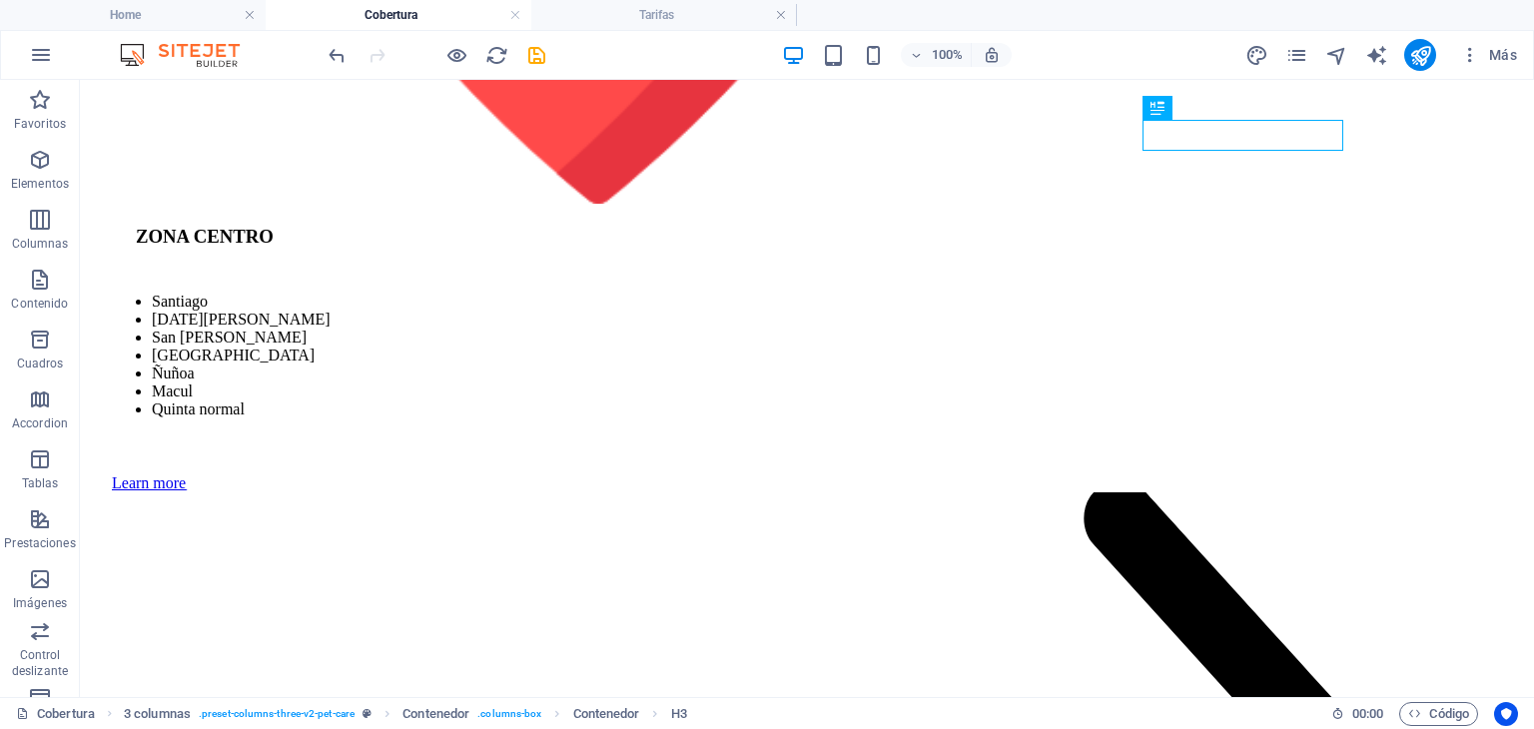
scroll to position [2271, 0]
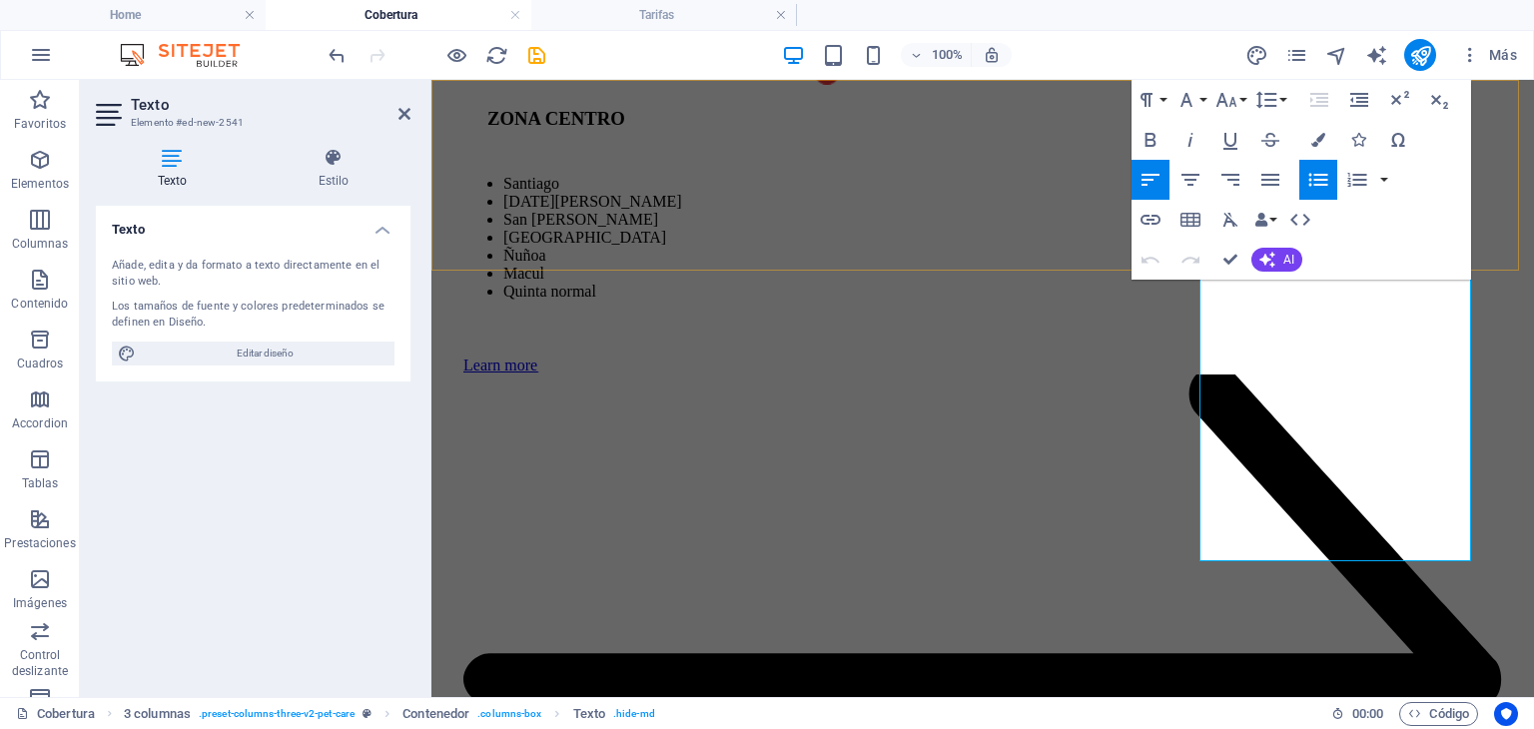
drag, startPoint x: 1353, startPoint y: 548, endPoint x: 1582, endPoint y: 286, distance: 348.3
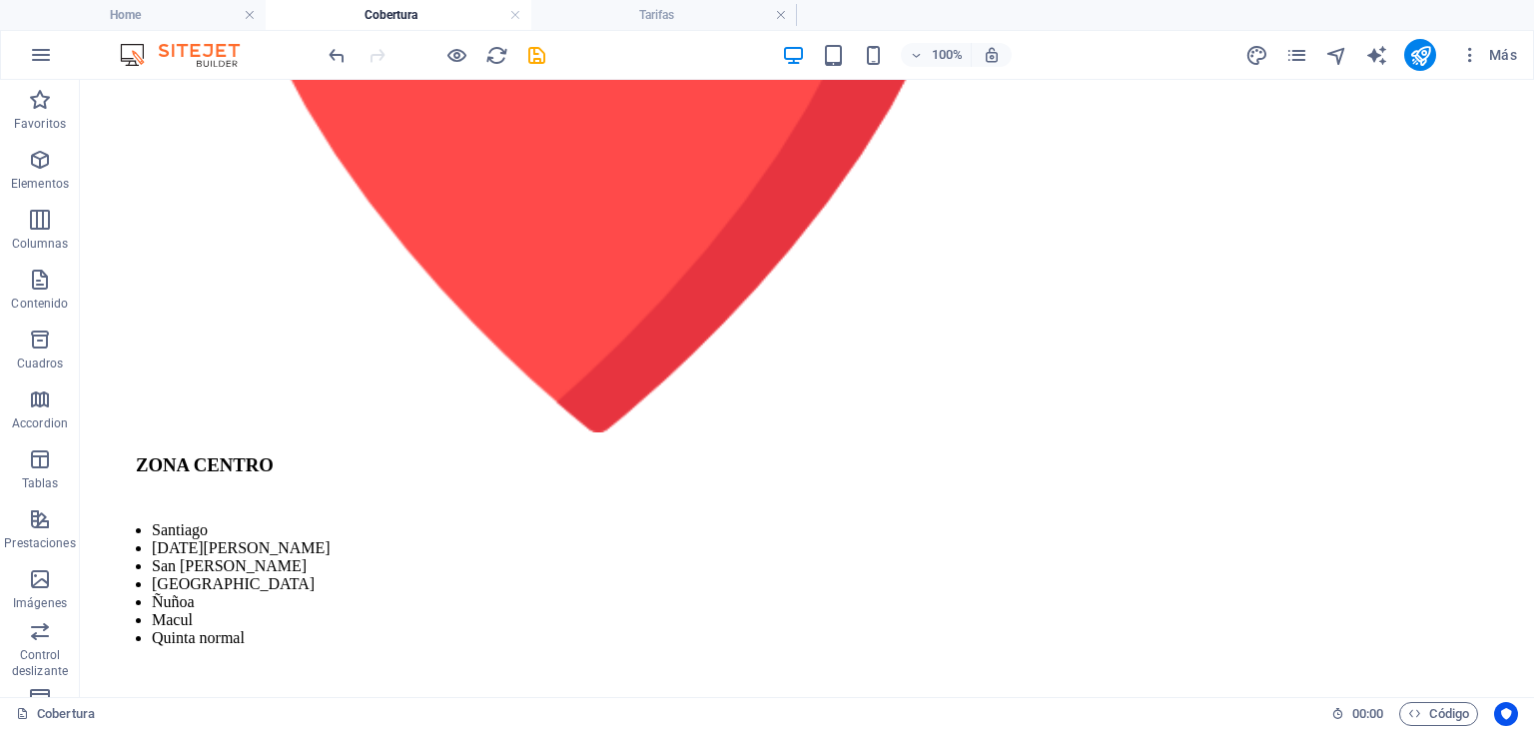
scroll to position [2122, 0]
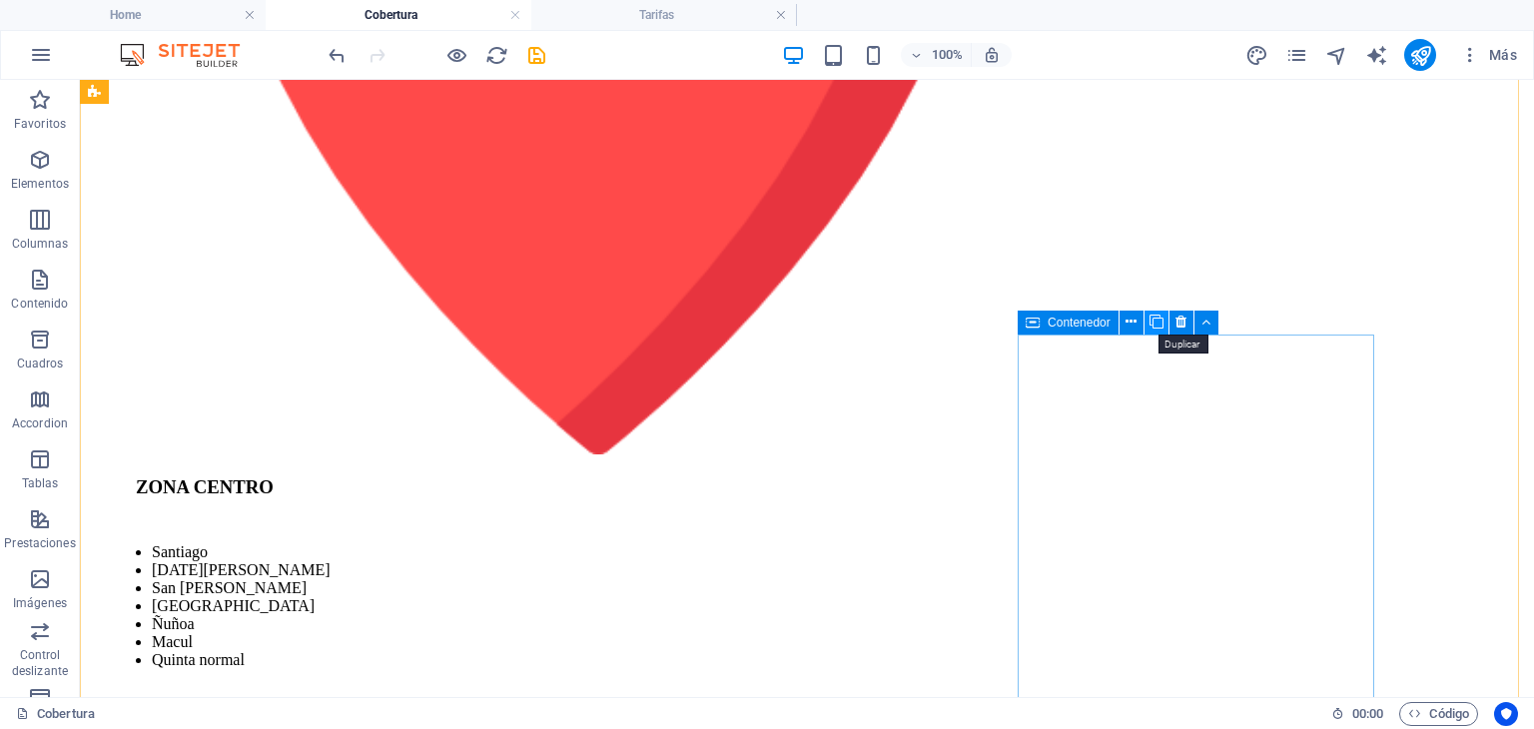
click at [1158, 319] on icon at bounding box center [1156, 322] width 14 height 21
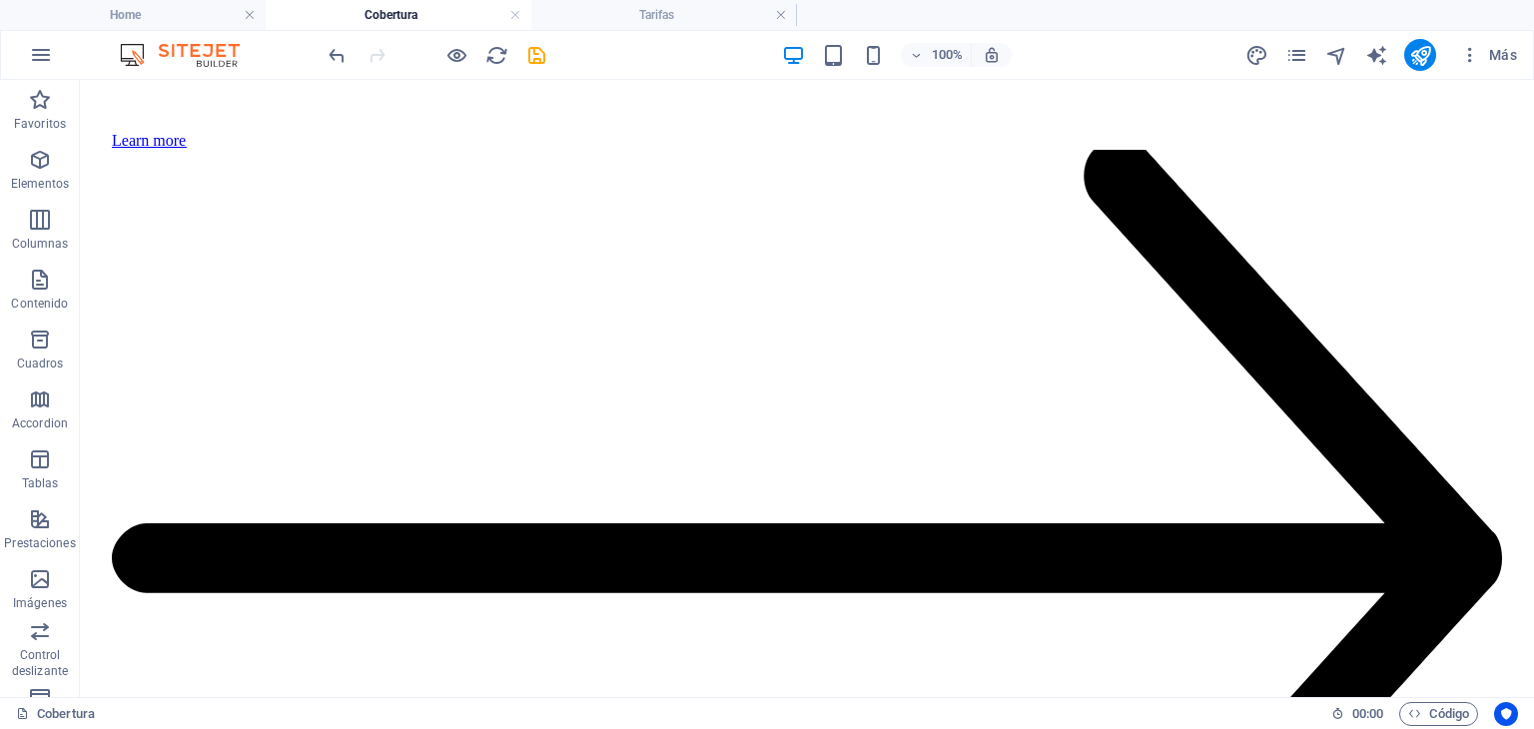
scroll to position [2707, 0]
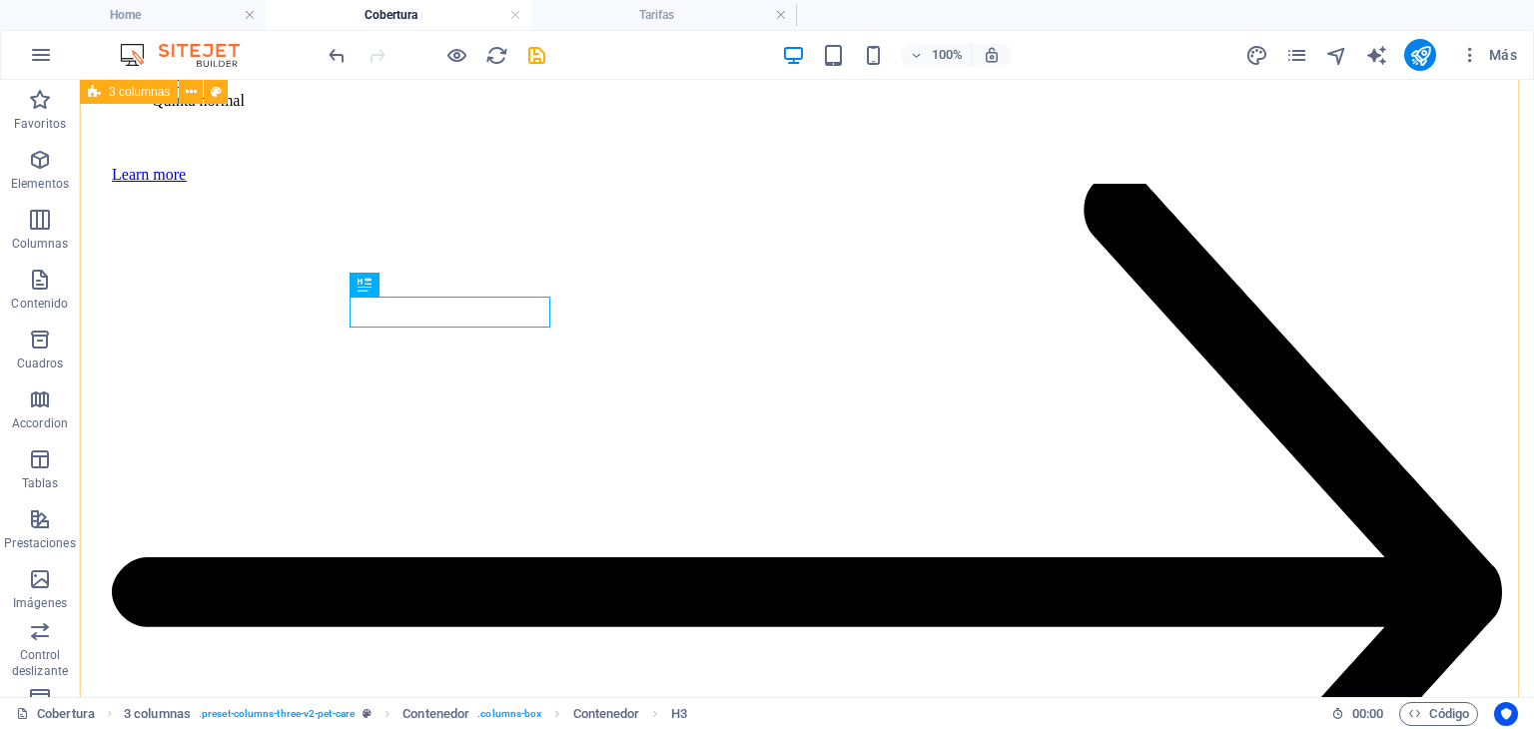
scroll to position [2710, 0]
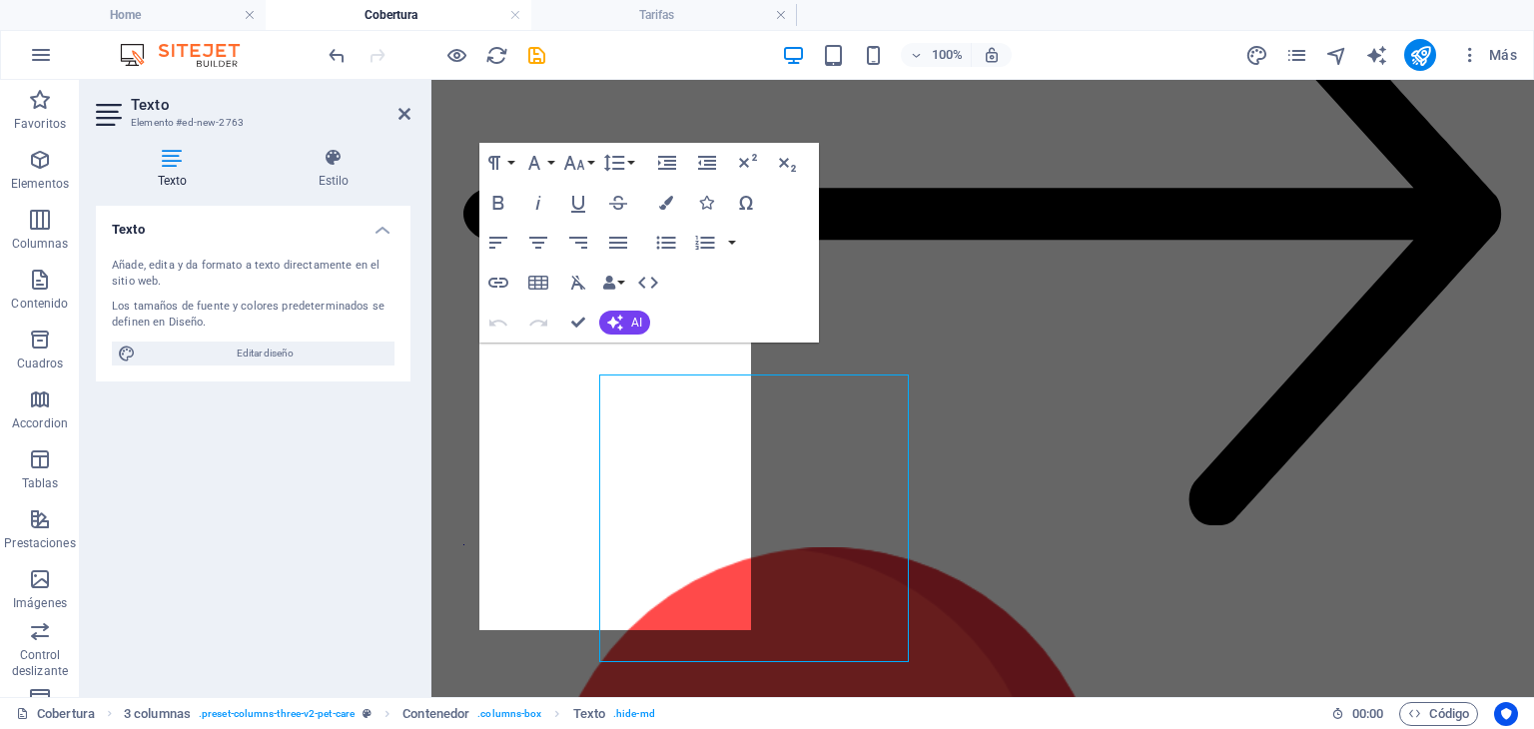
scroll to position [2684, 0]
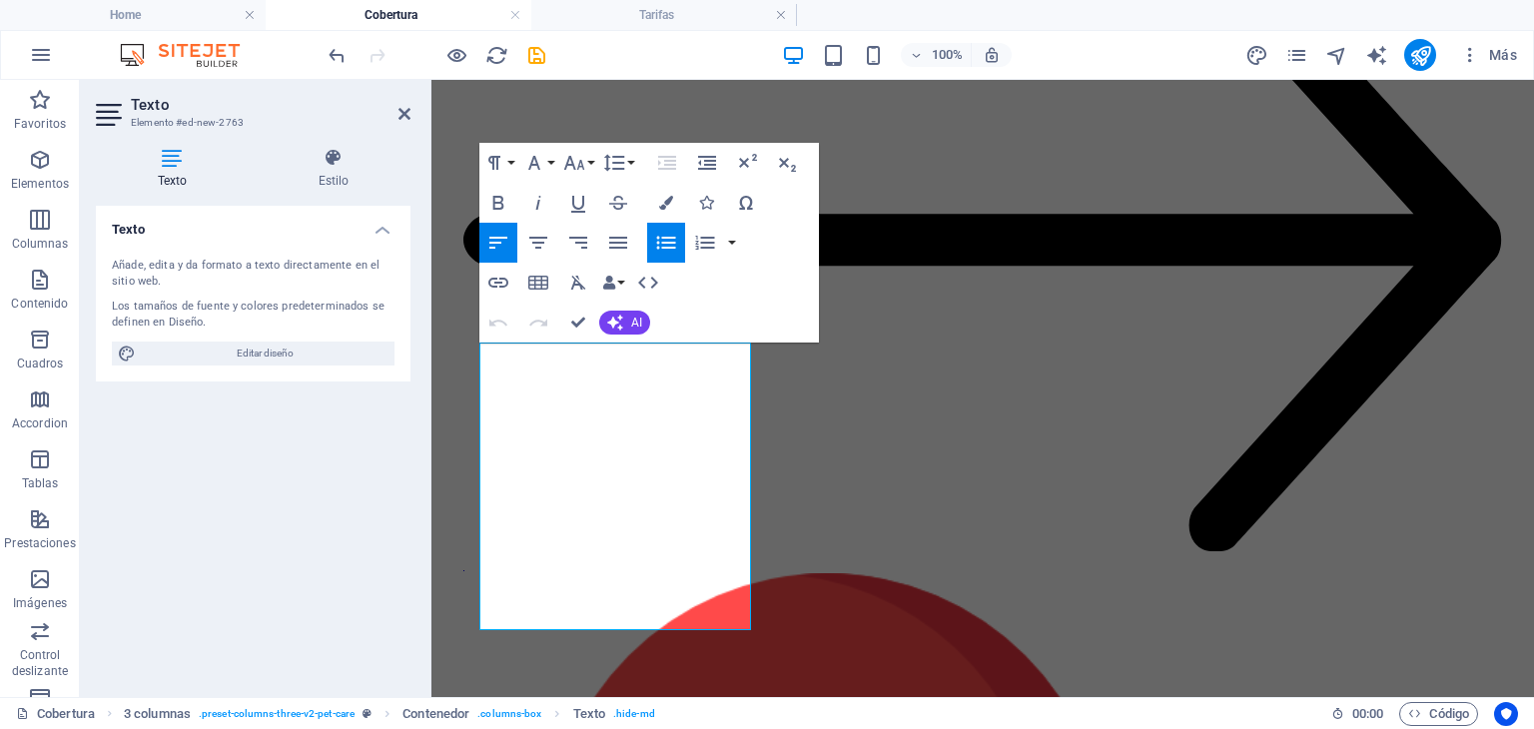
drag, startPoint x: 578, startPoint y: 620, endPoint x: 835, endPoint y: 296, distance: 413.8
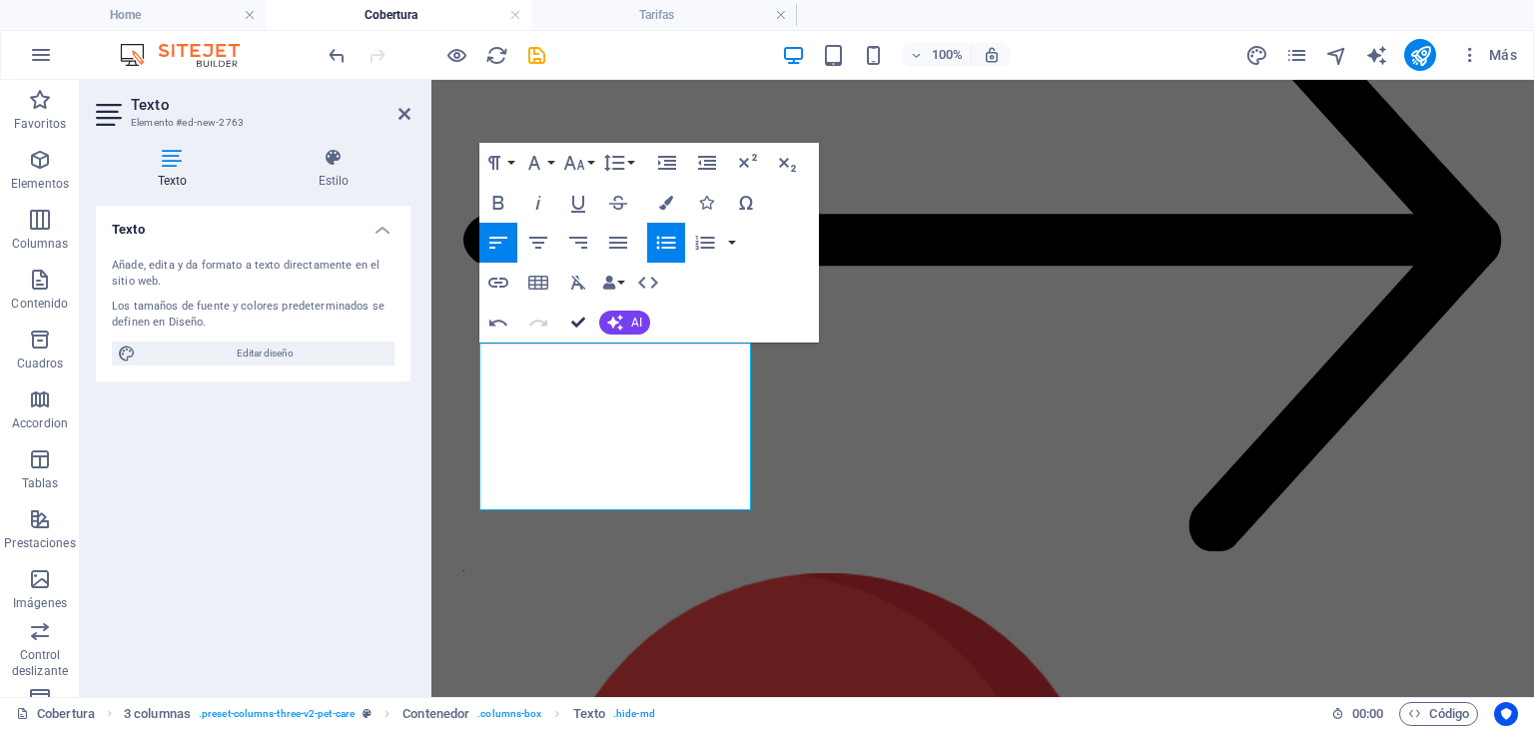
scroll to position [2717, 0]
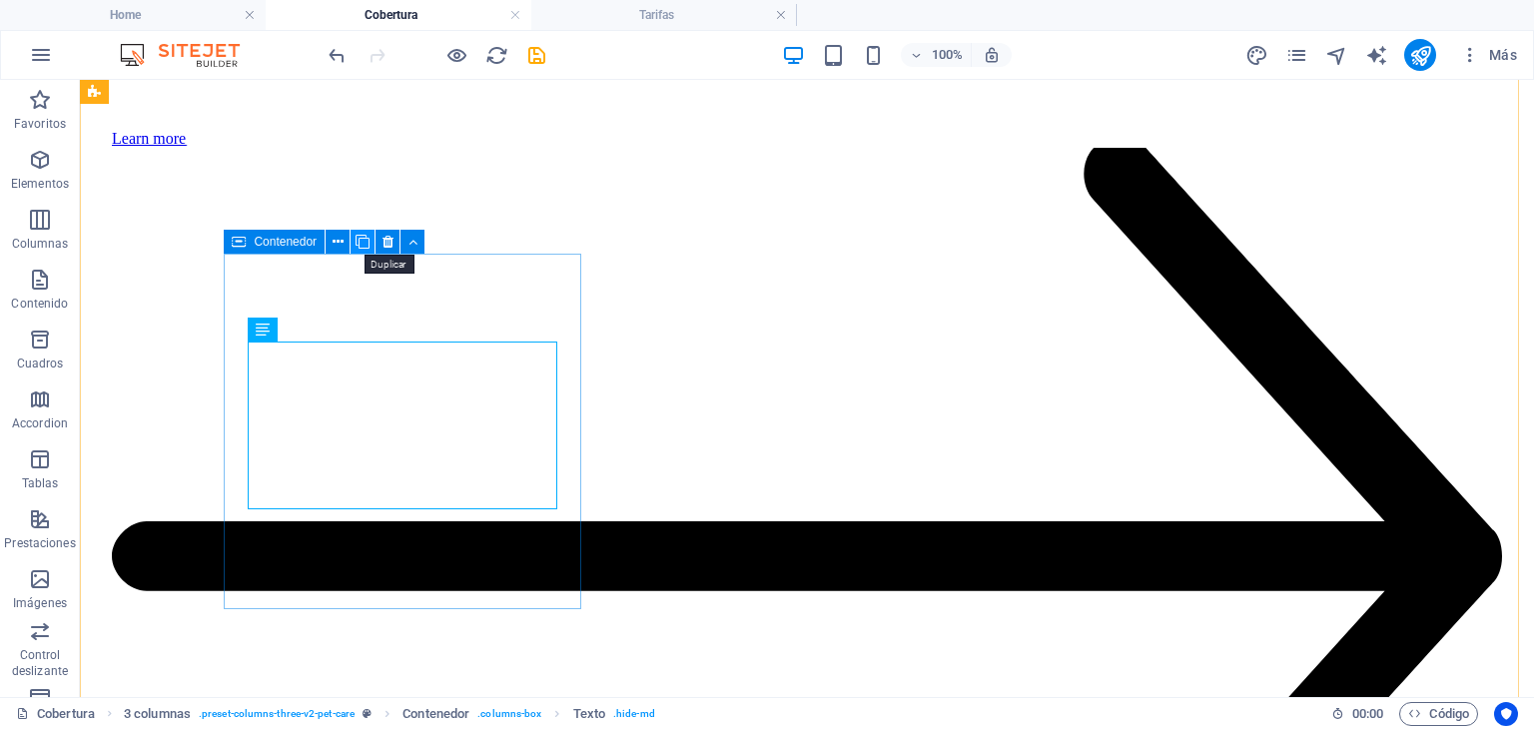
click at [368, 237] on icon at bounding box center [363, 242] width 14 height 21
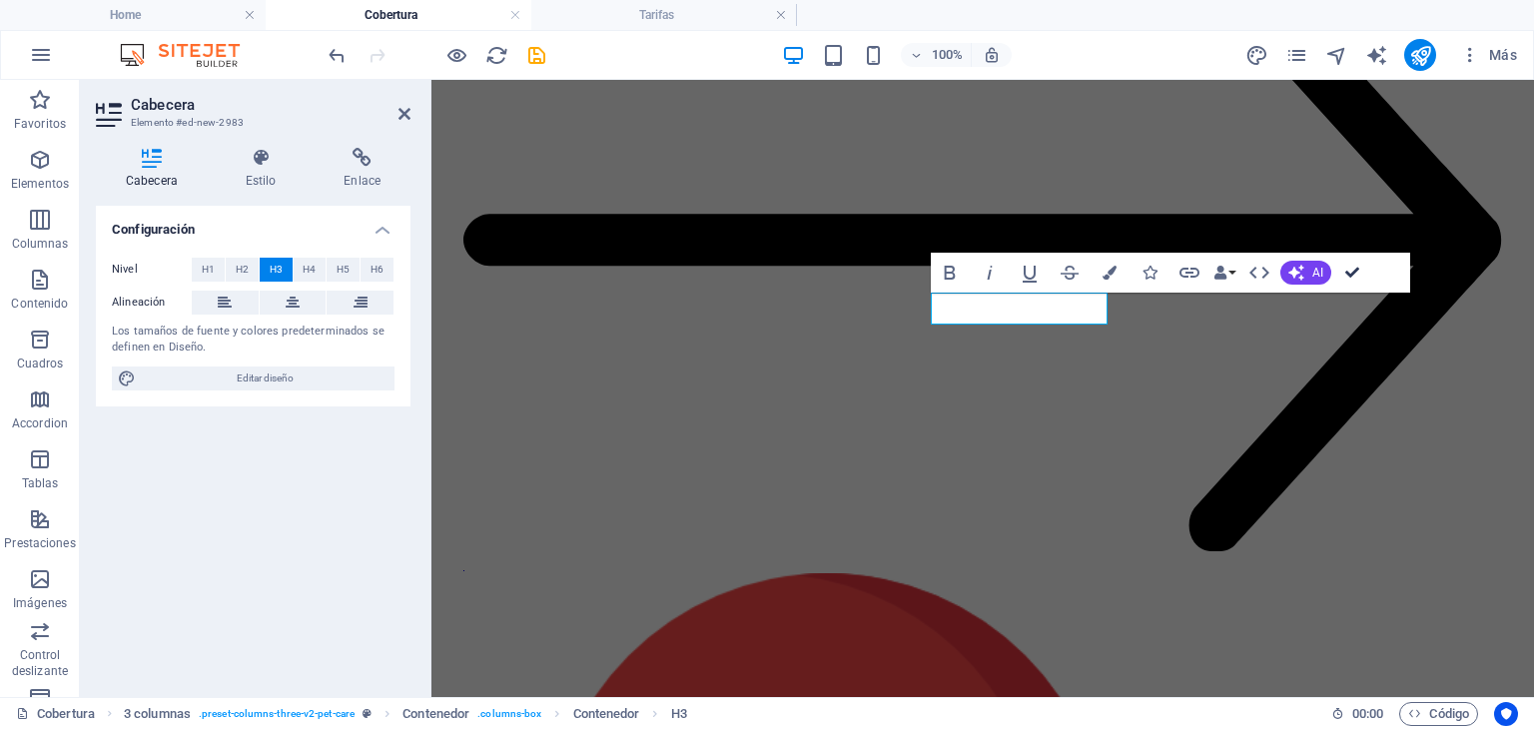
drag, startPoint x: 1278, startPoint y: 196, endPoint x: 1358, endPoint y: 276, distance: 113.0
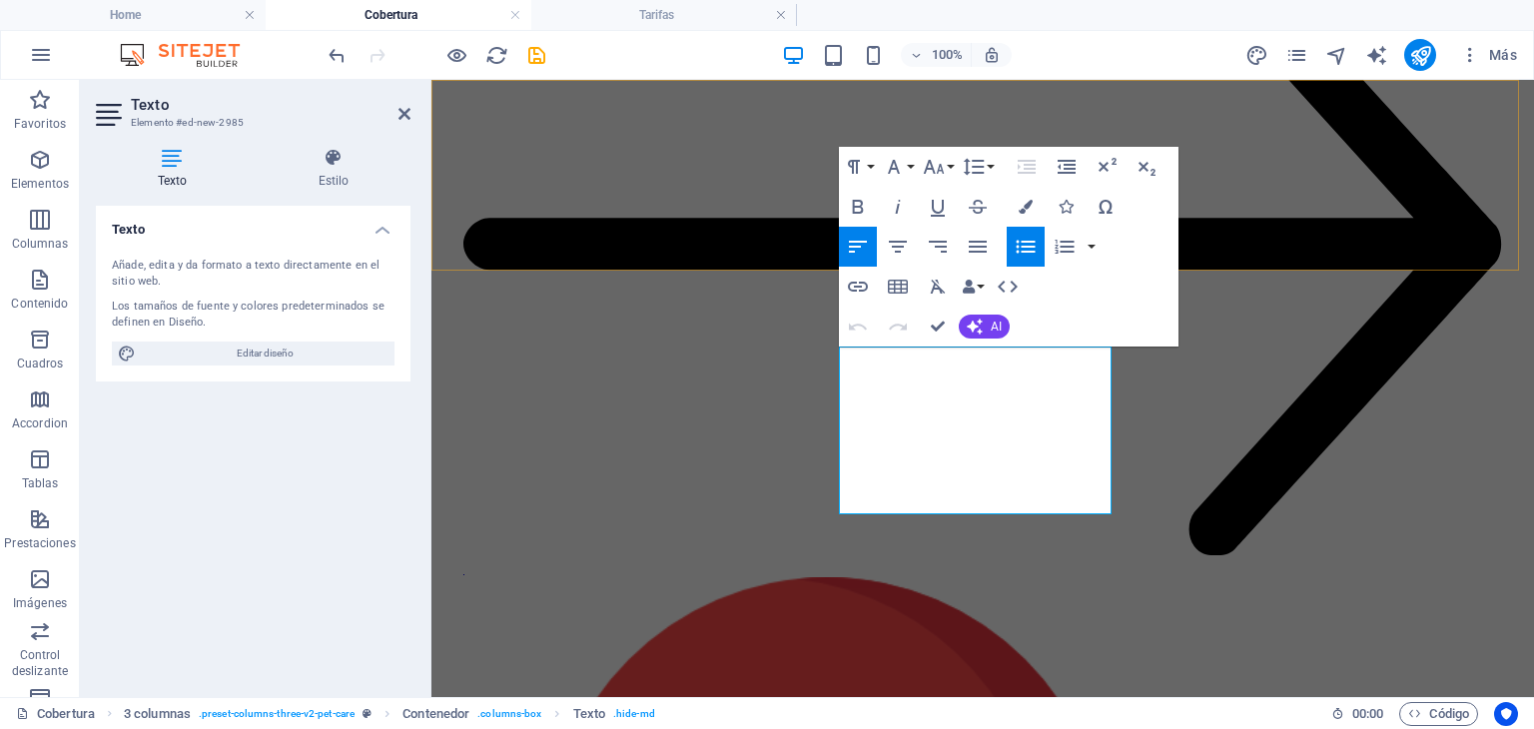
drag, startPoint x: 980, startPoint y: 503, endPoint x: 711, endPoint y: 195, distance: 409.1
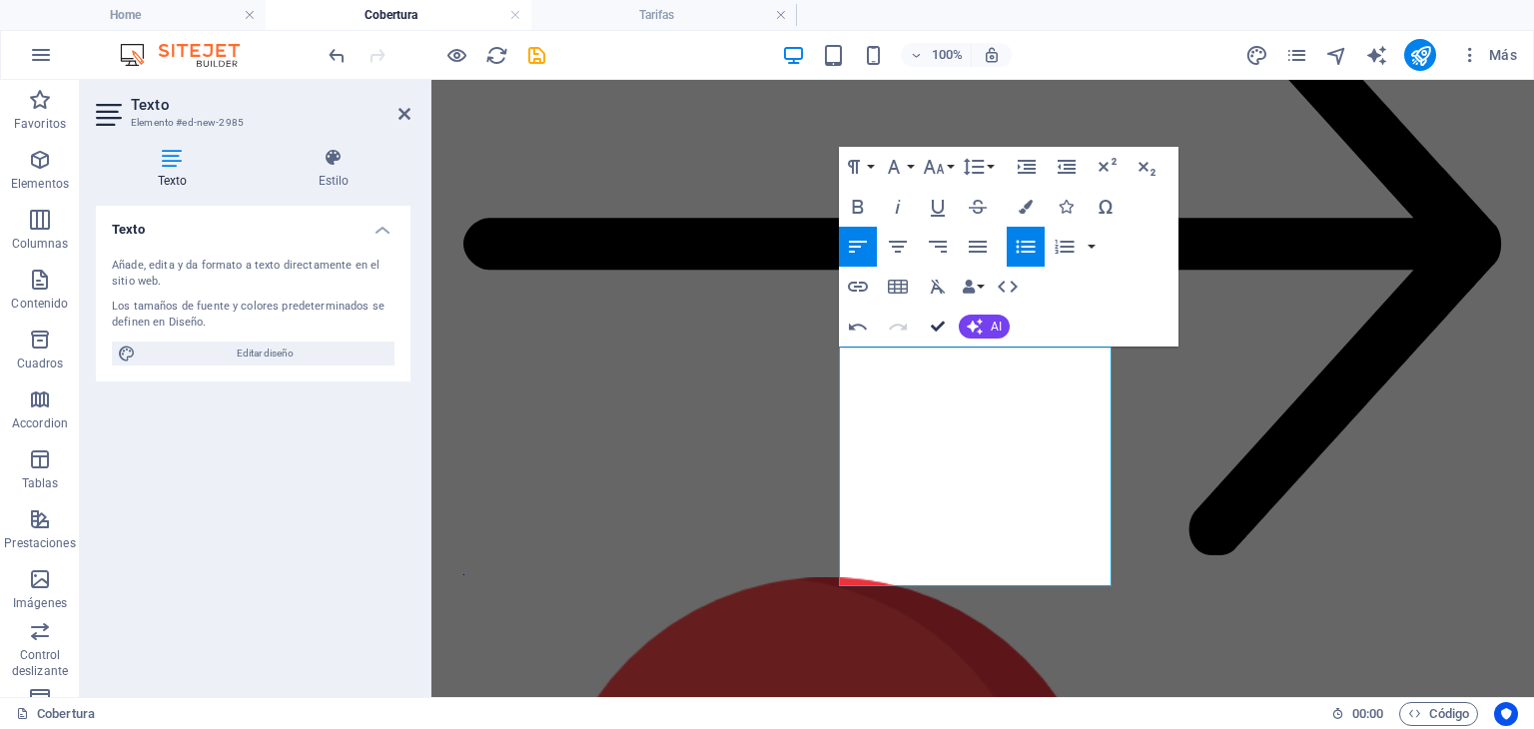
scroll to position [2713, 0]
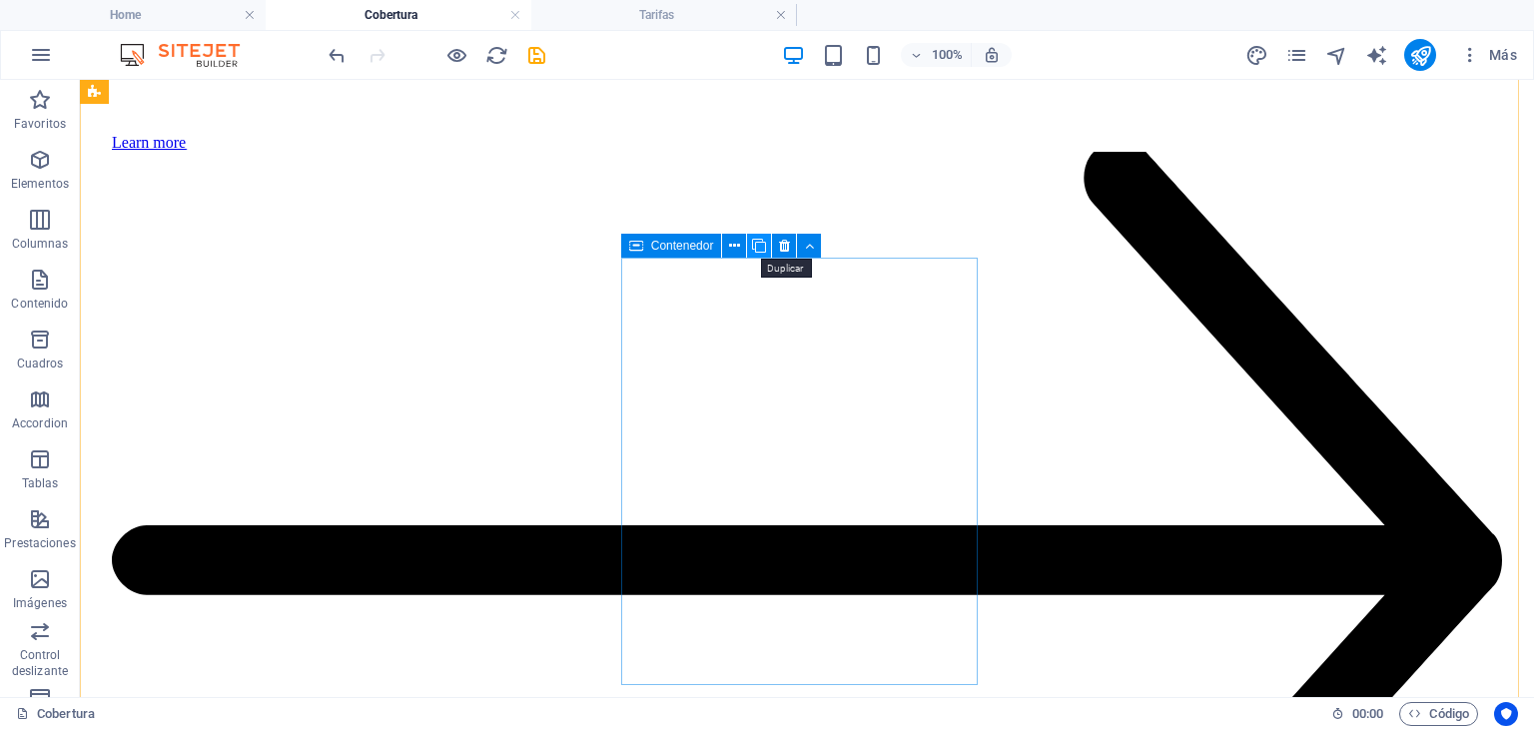
click at [764, 242] on icon at bounding box center [759, 246] width 14 height 21
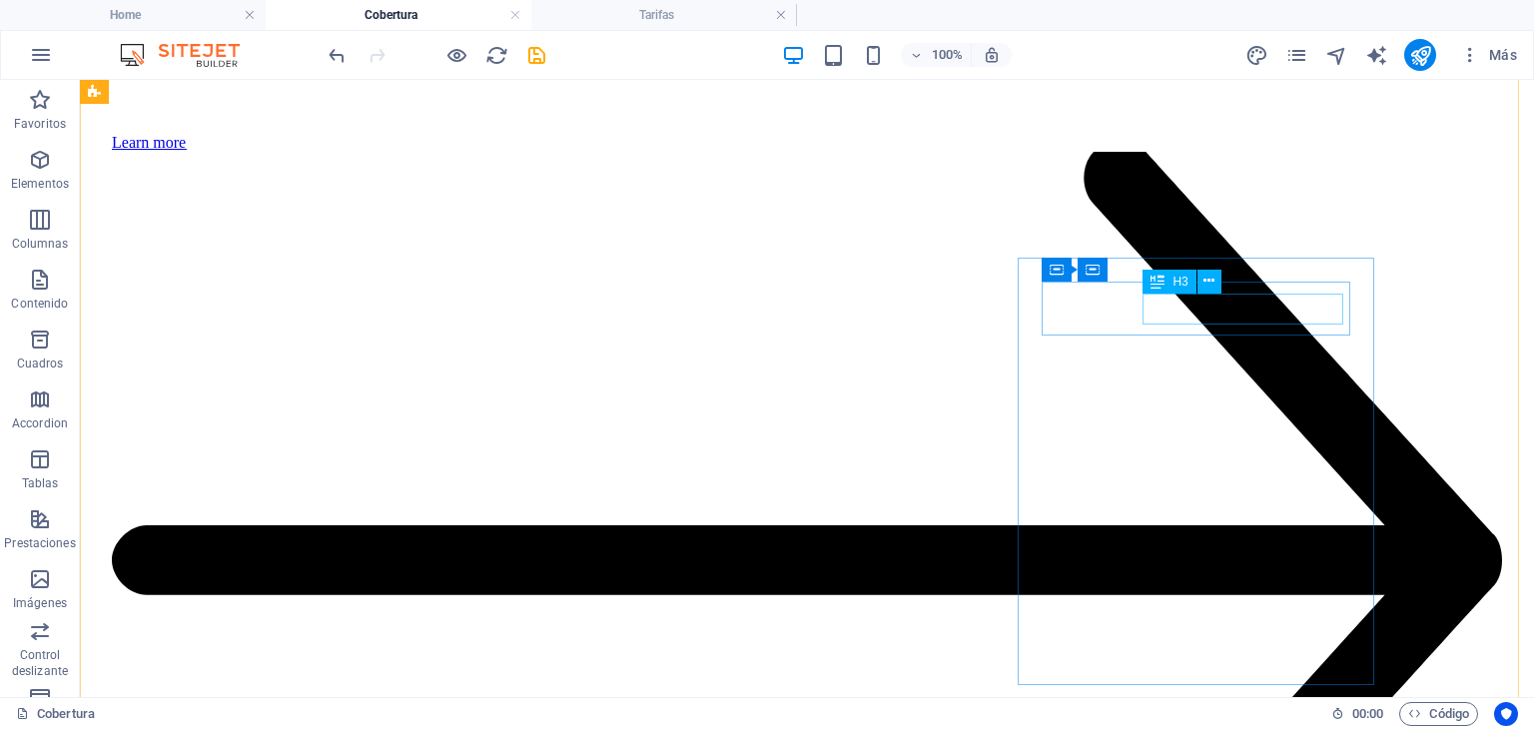
drag, startPoint x: 1234, startPoint y: 311, endPoint x: 883, endPoint y: 310, distance: 351.5
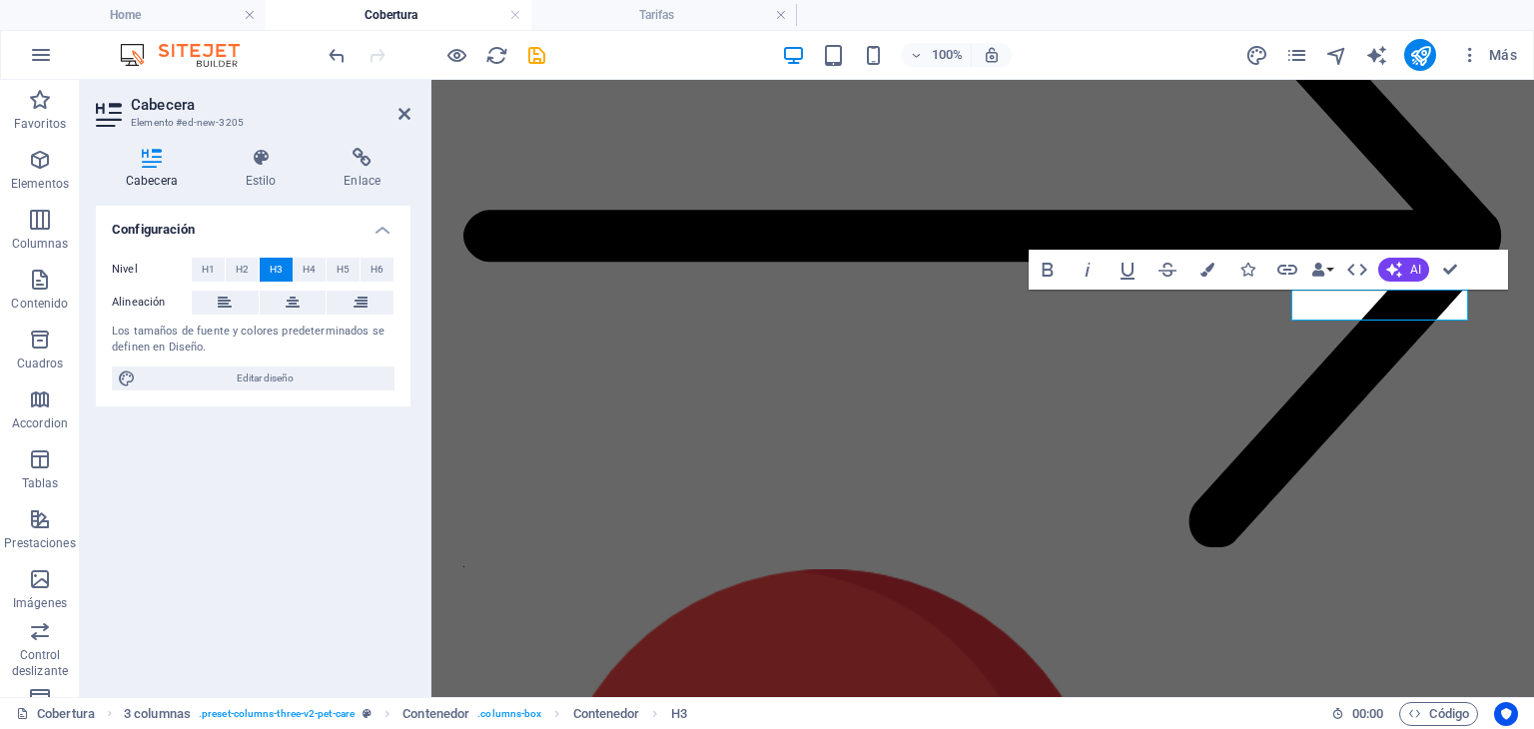
scroll to position [2716, 0]
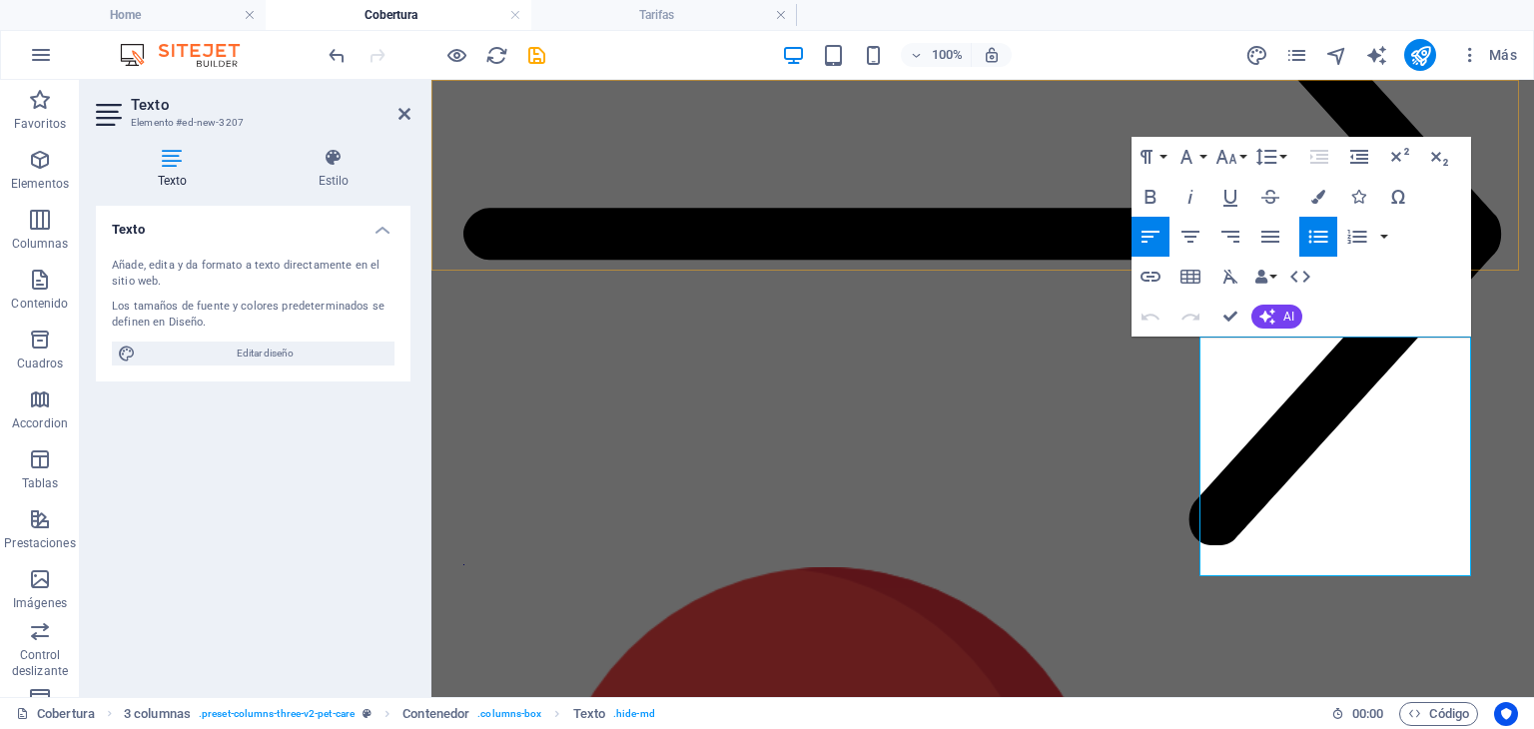
drag, startPoint x: 1387, startPoint y: 570, endPoint x: 1086, endPoint y: 208, distance: 471.6
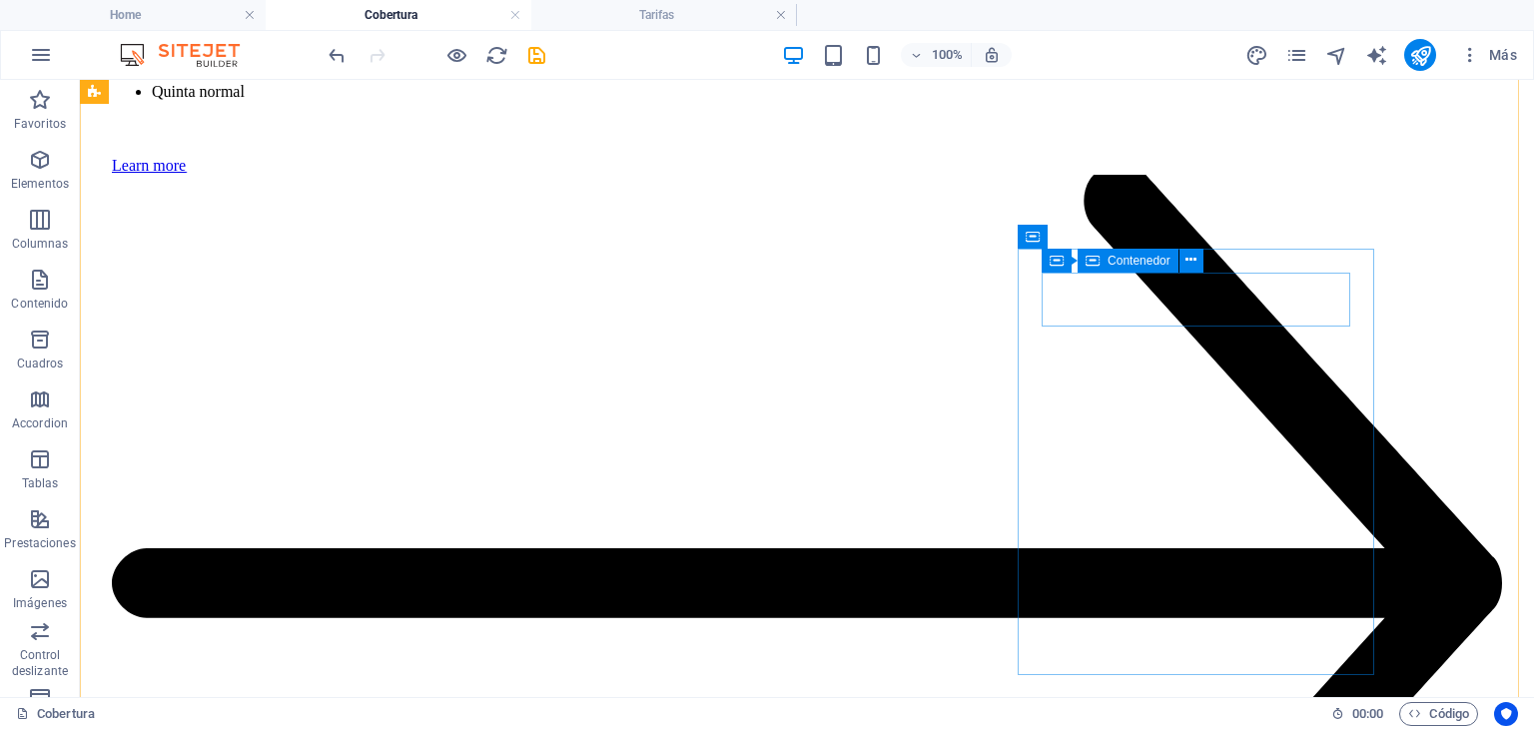
scroll to position [2723, 0]
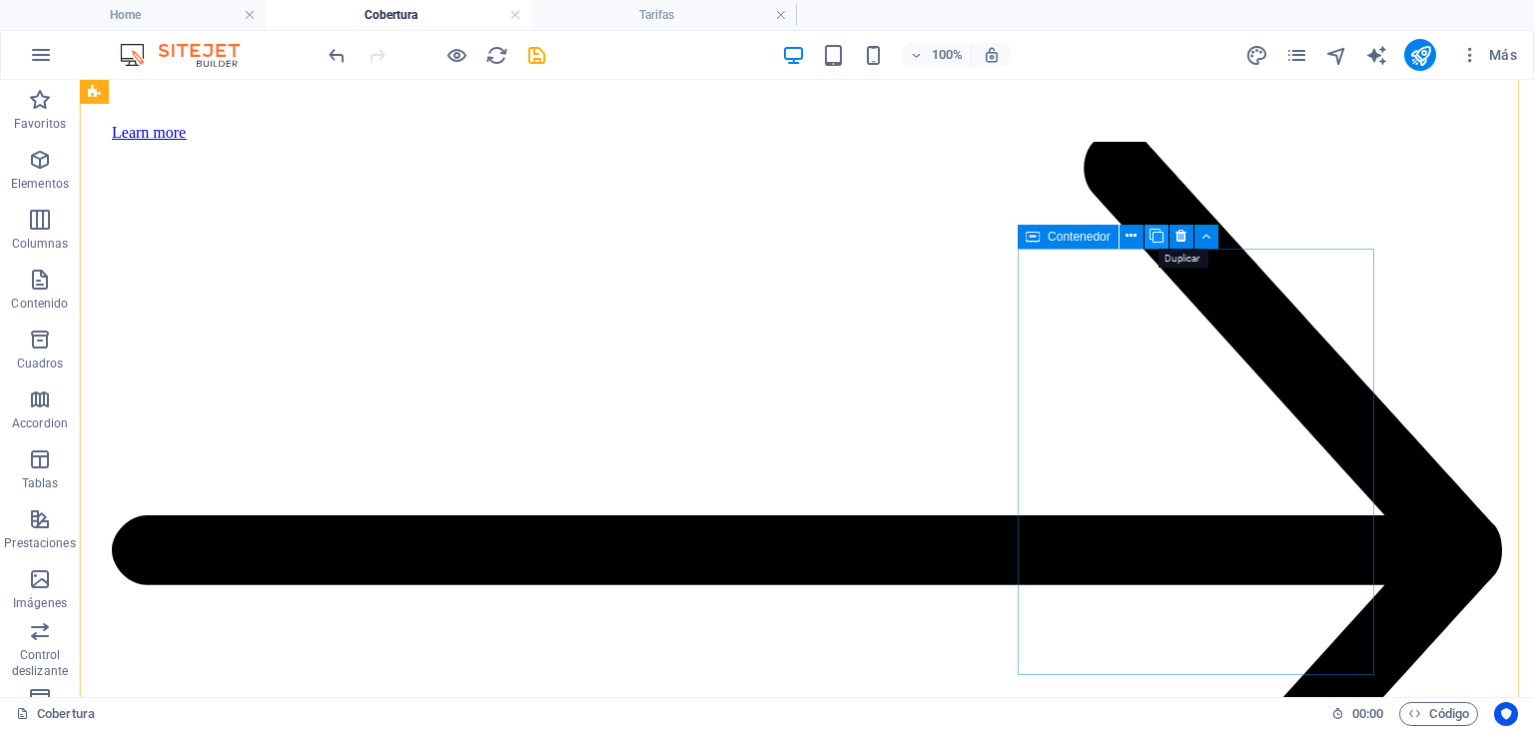
click at [1155, 233] on icon at bounding box center [1156, 236] width 14 height 21
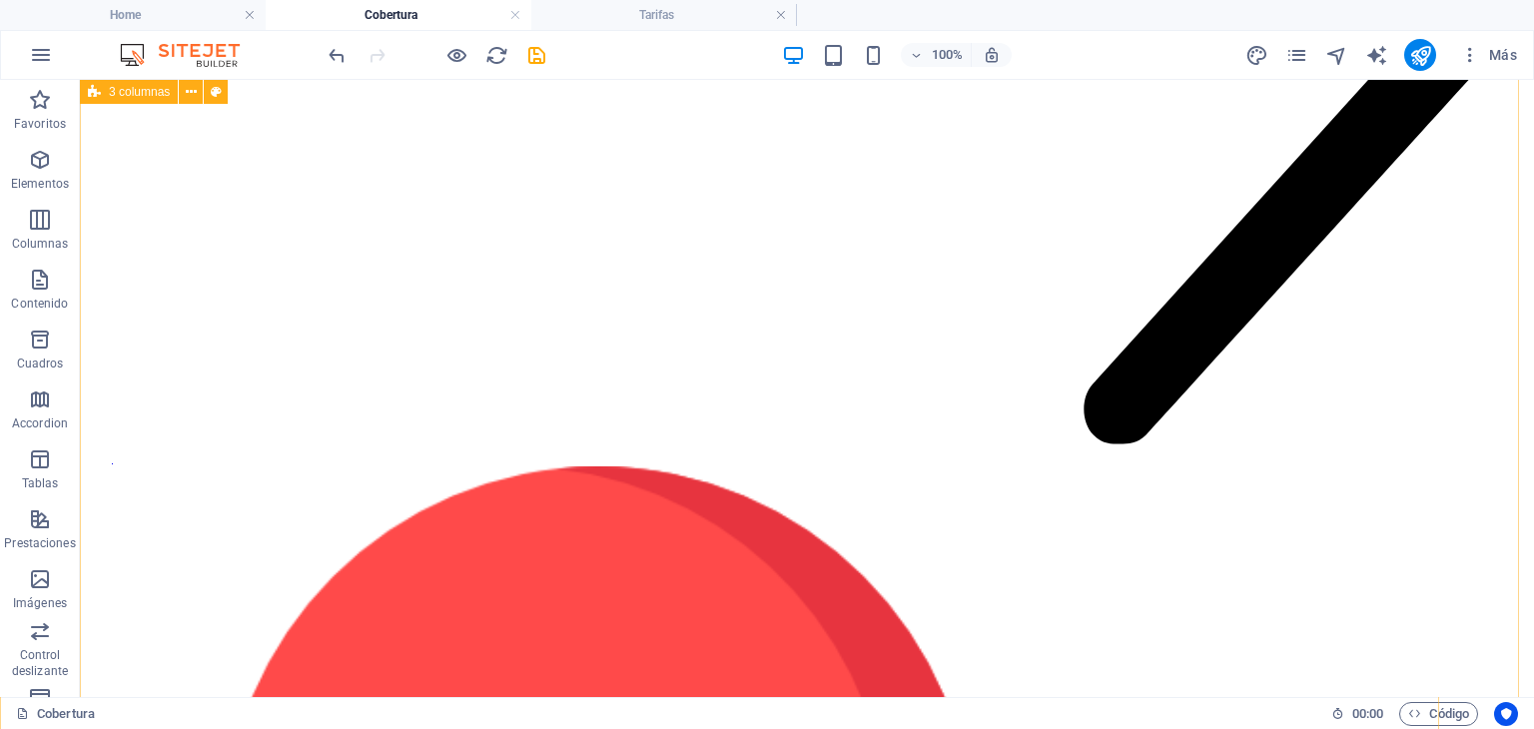
scroll to position [3264, 0]
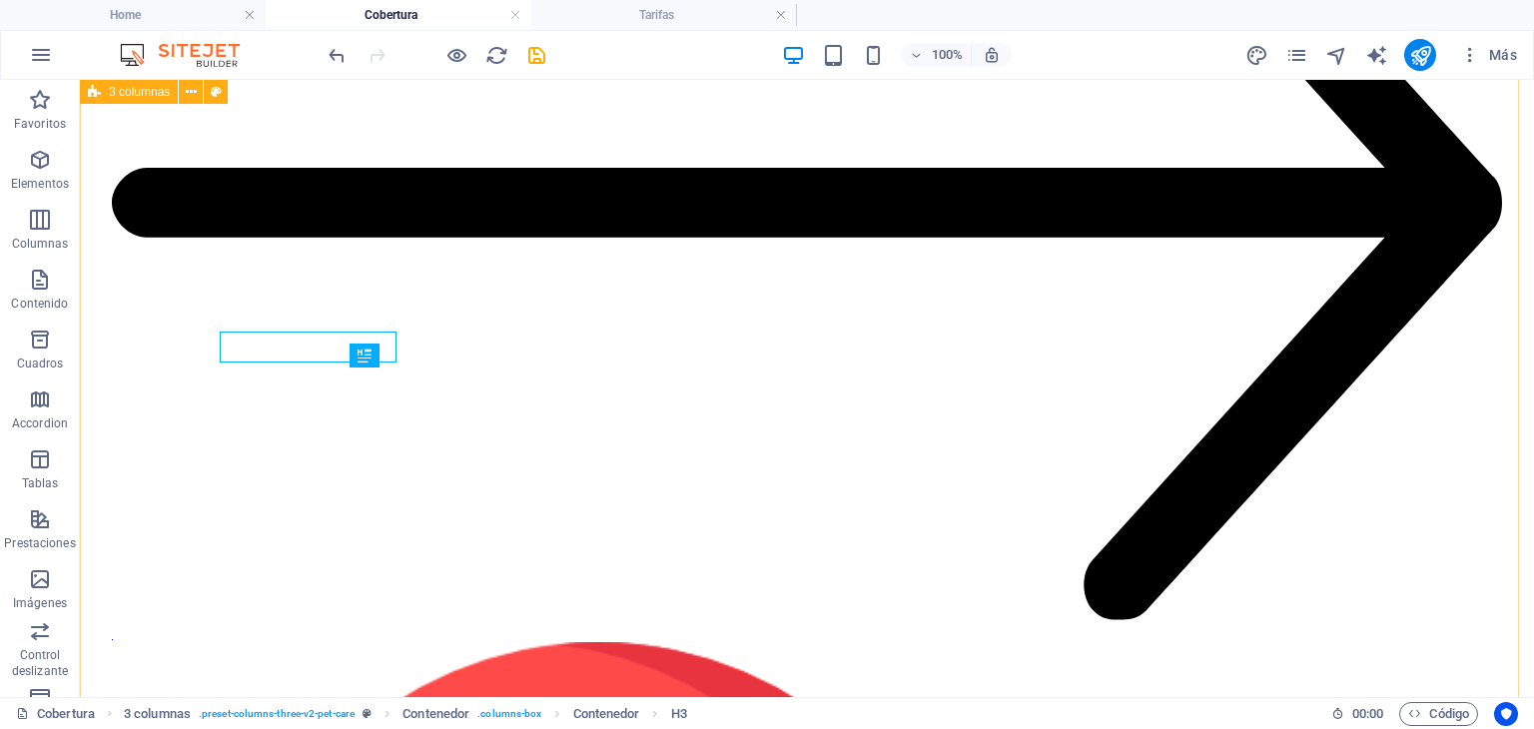
scroll to position [3107, 0]
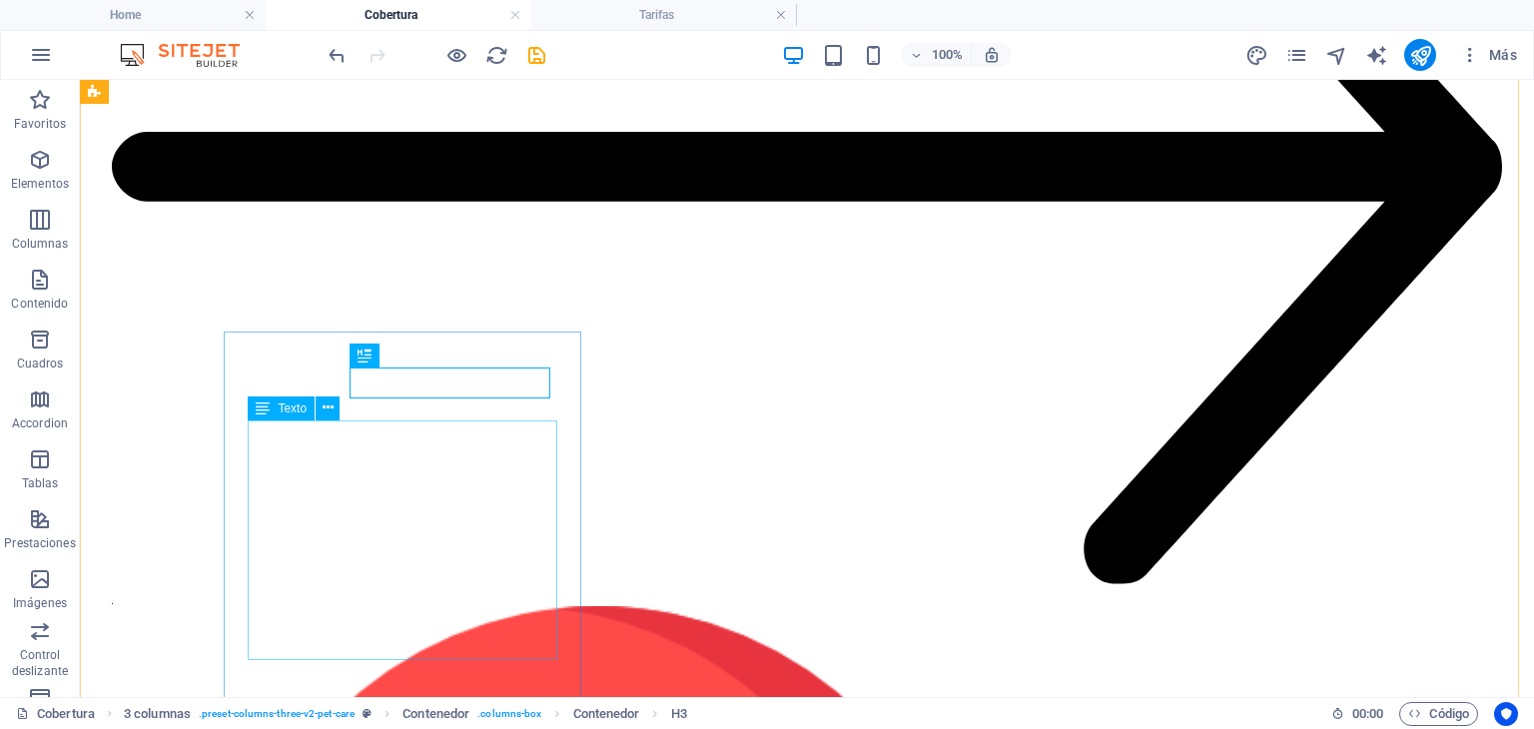
drag, startPoint x: 337, startPoint y: 499, endPoint x: 416, endPoint y: 579, distance: 113.0
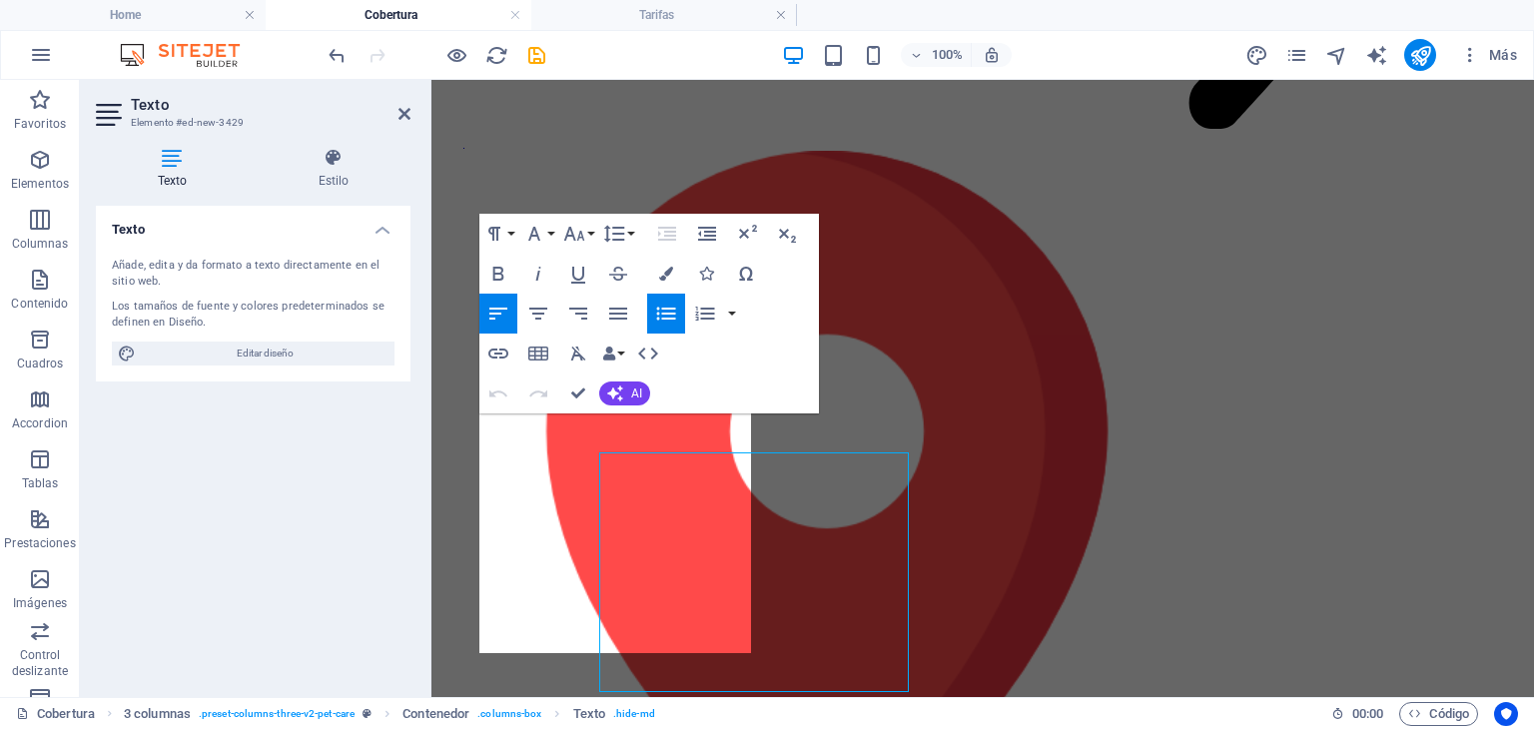
scroll to position [3074, 0]
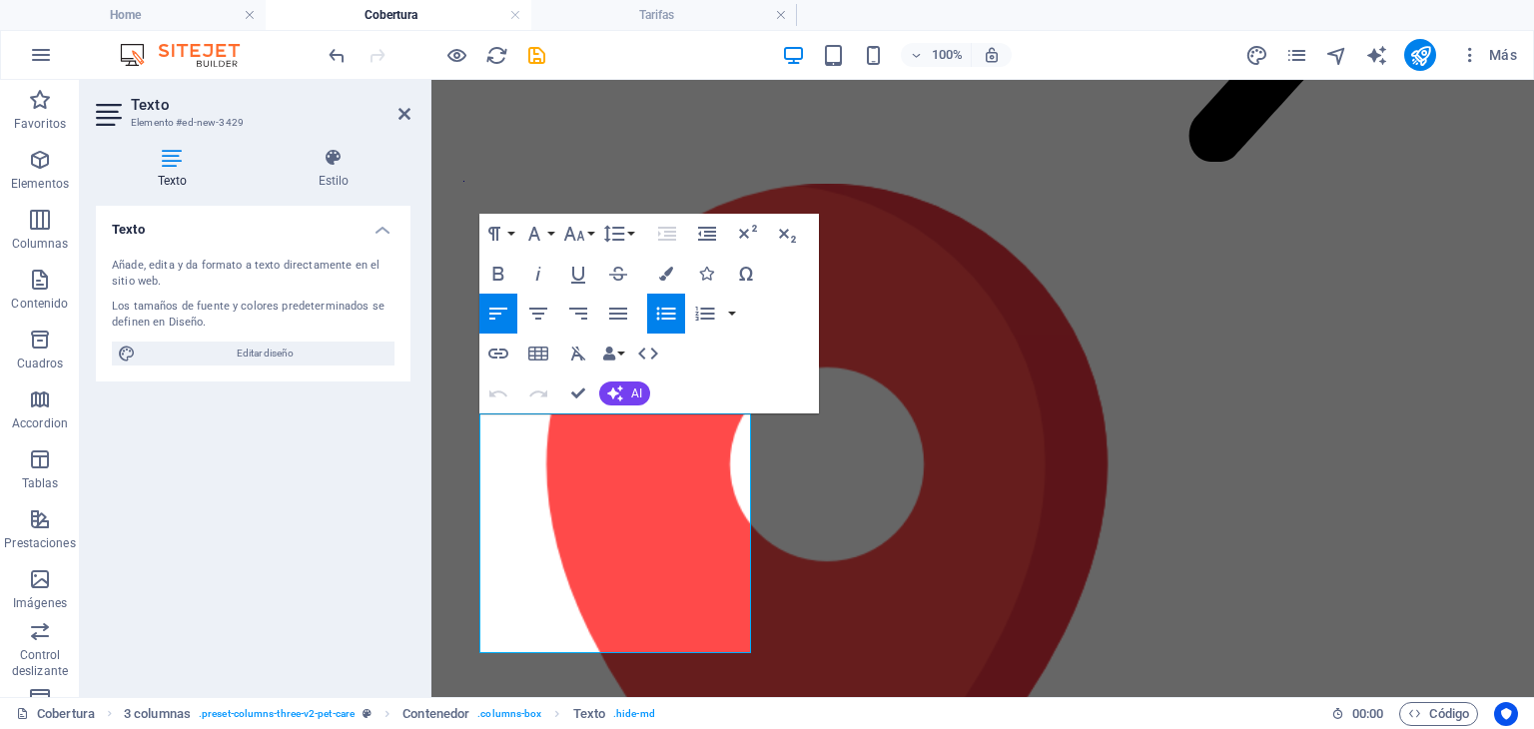
drag, startPoint x: 472, startPoint y: 604, endPoint x: 413, endPoint y: 323, distance: 287.7
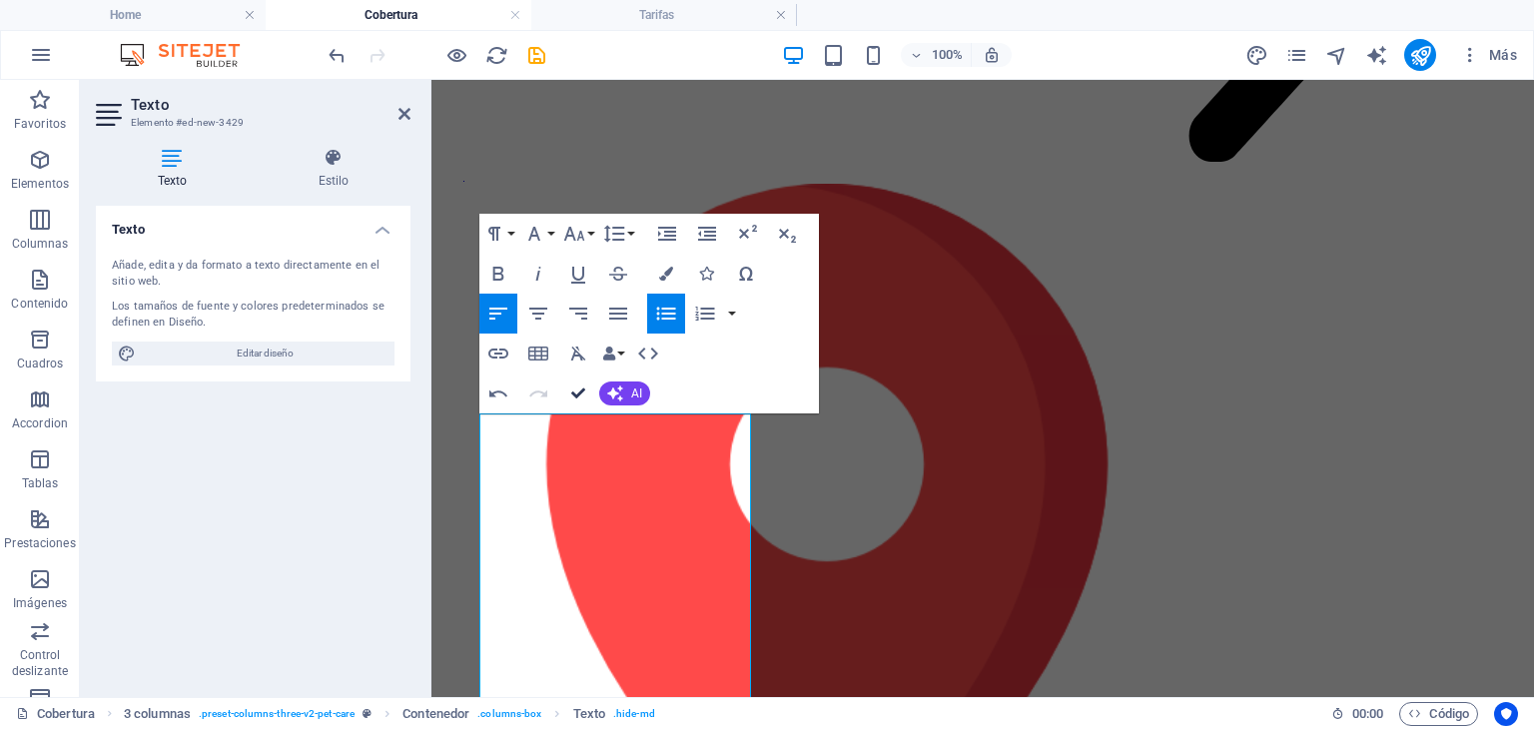
scroll to position [3113, 0]
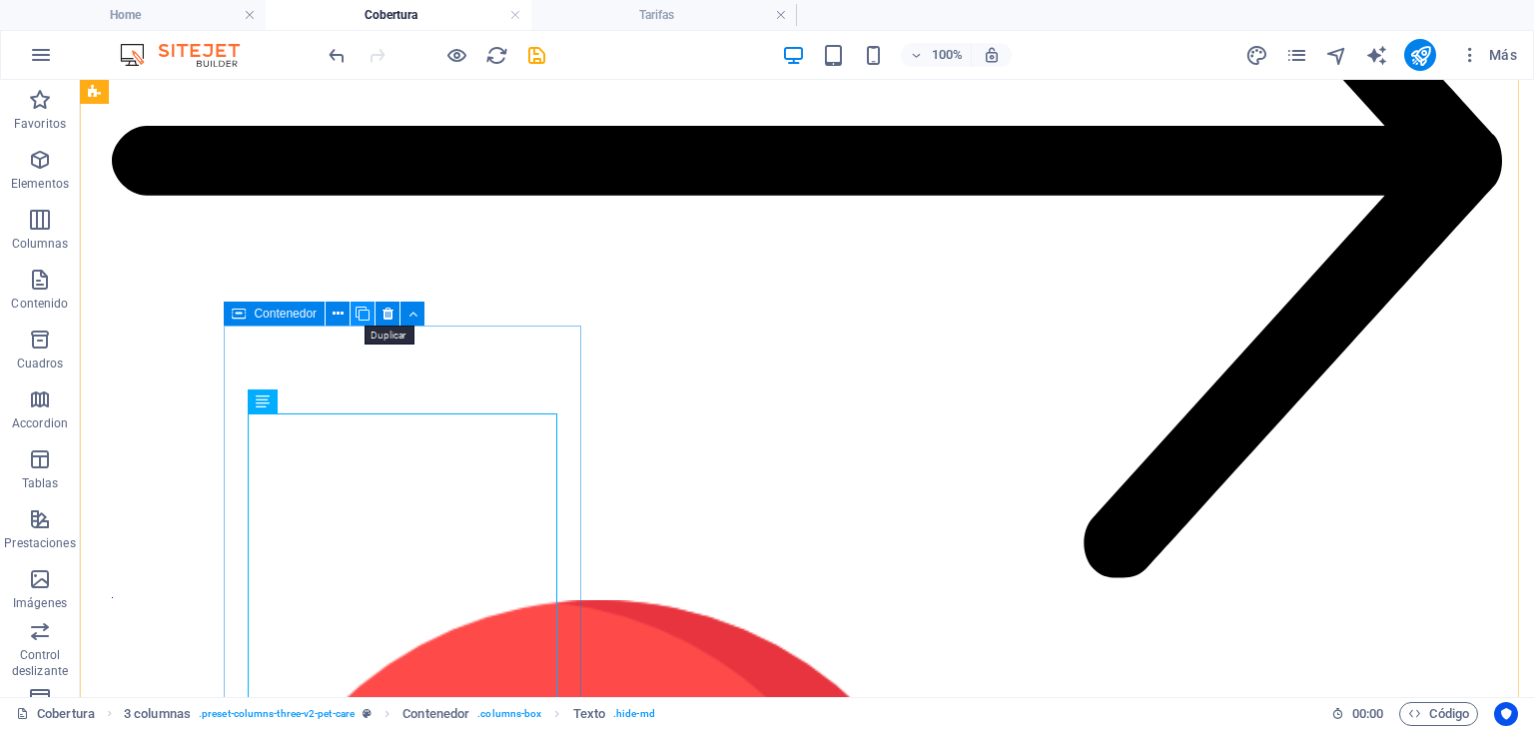
click at [362, 316] on icon at bounding box center [363, 314] width 14 height 21
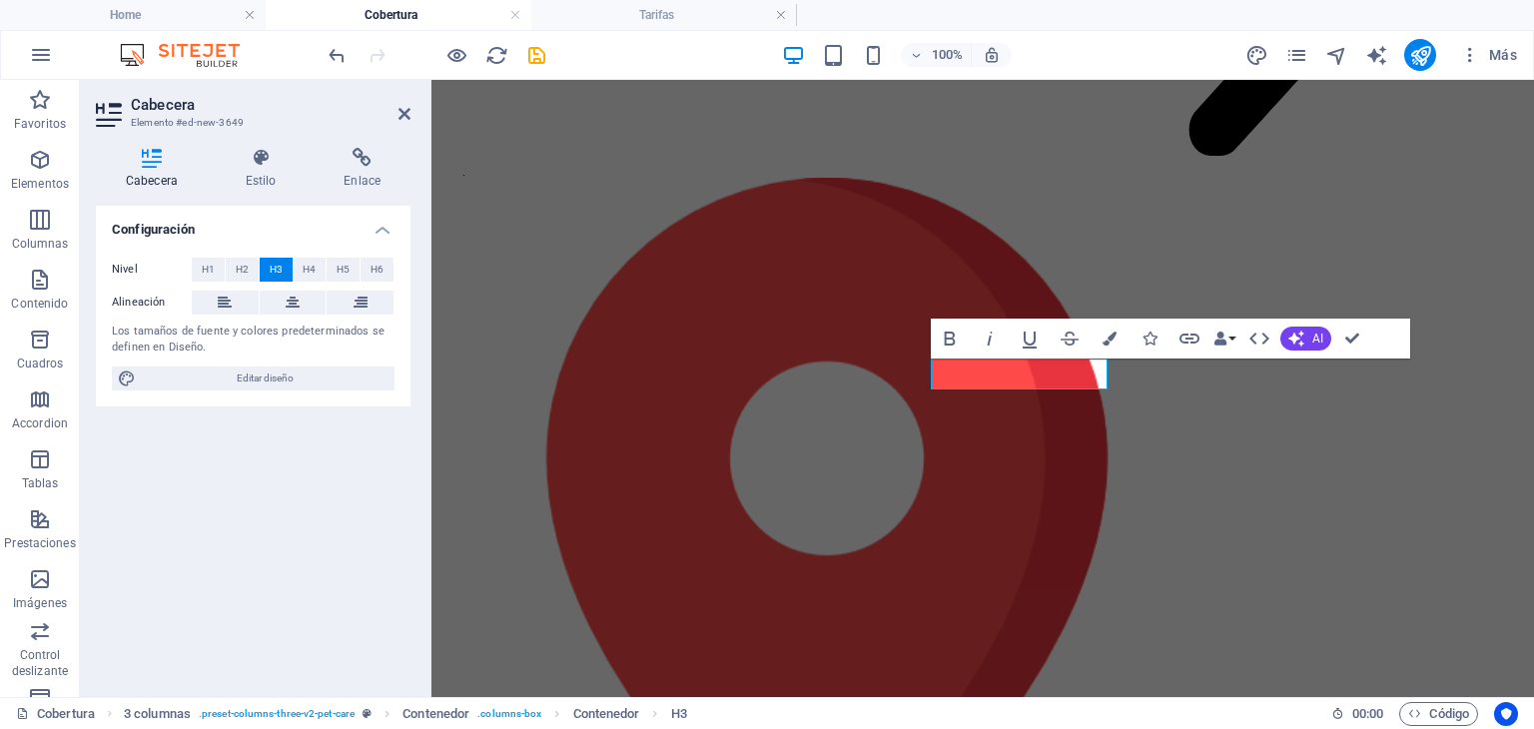
scroll to position [3116, 0]
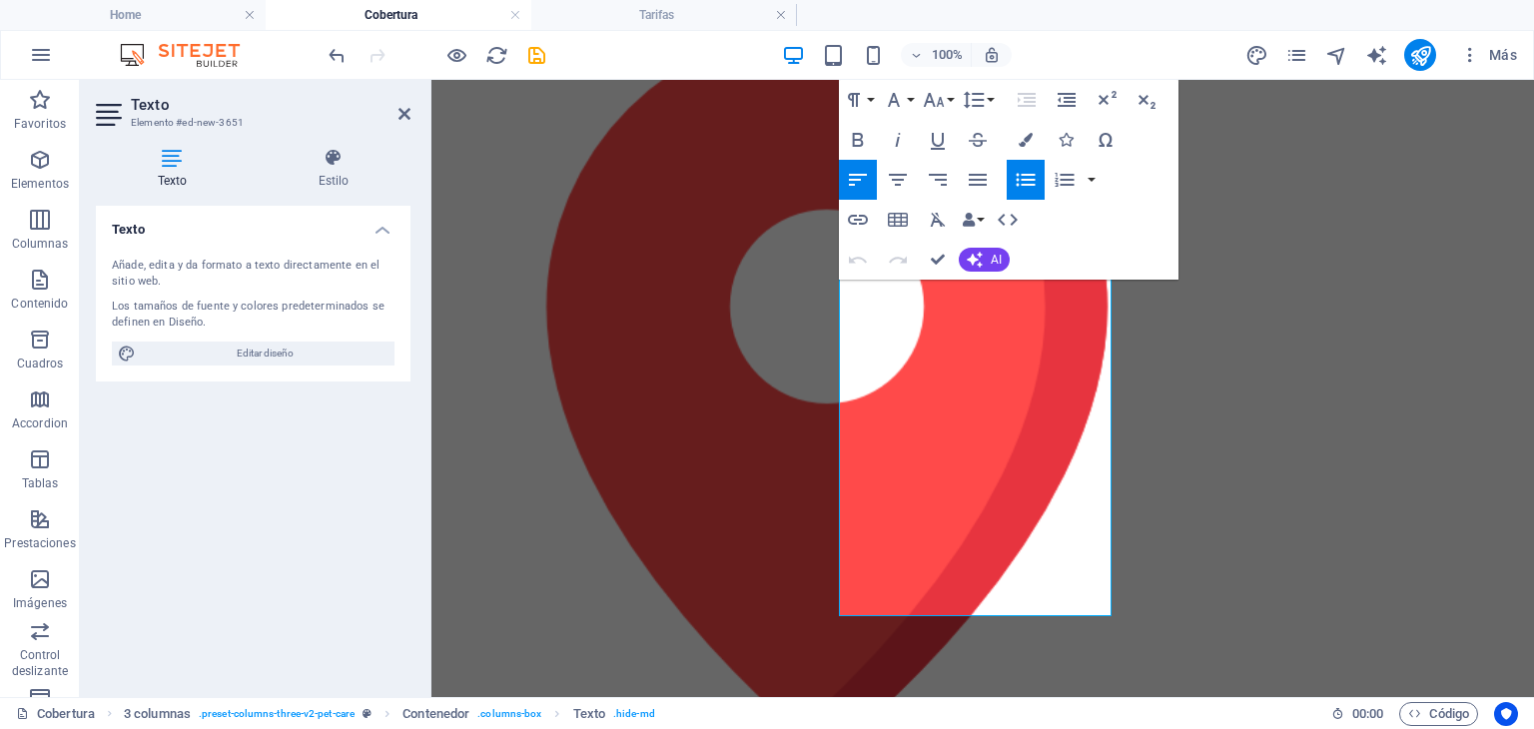
scroll to position [3240, 0]
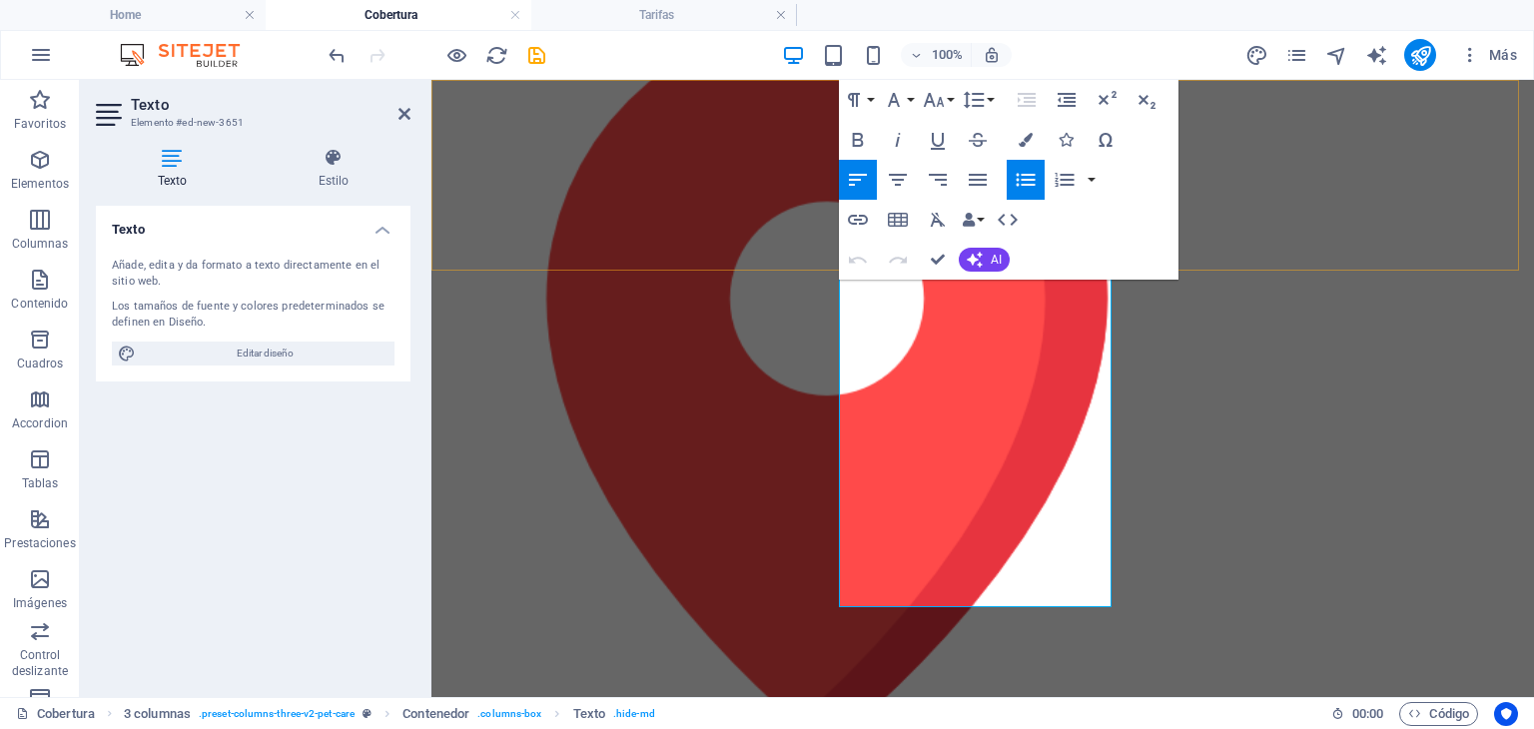
drag, startPoint x: 981, startPoint y: 592, endPoint x: 779, endPoint y: 197, distance: 443.9
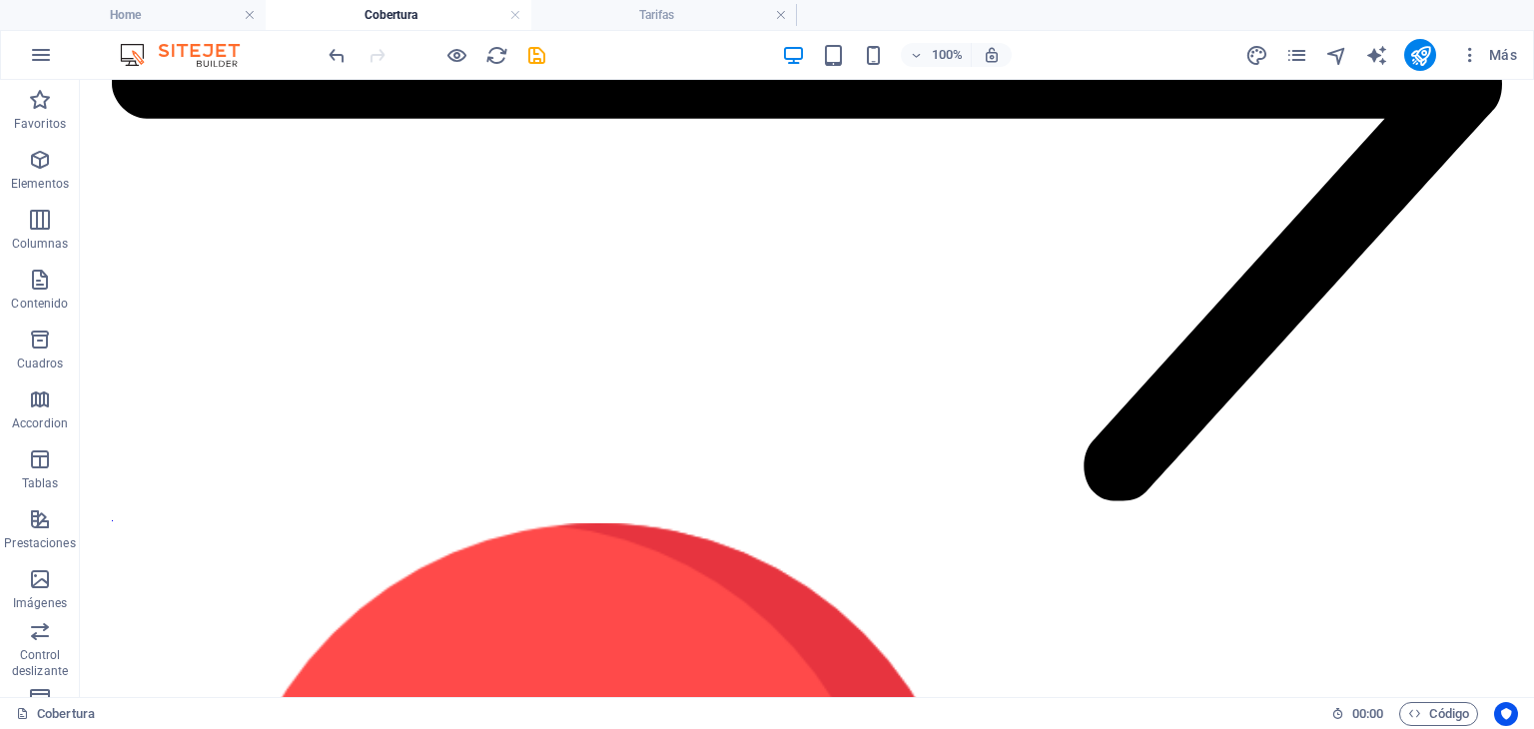
scroll to position [3164, 0]
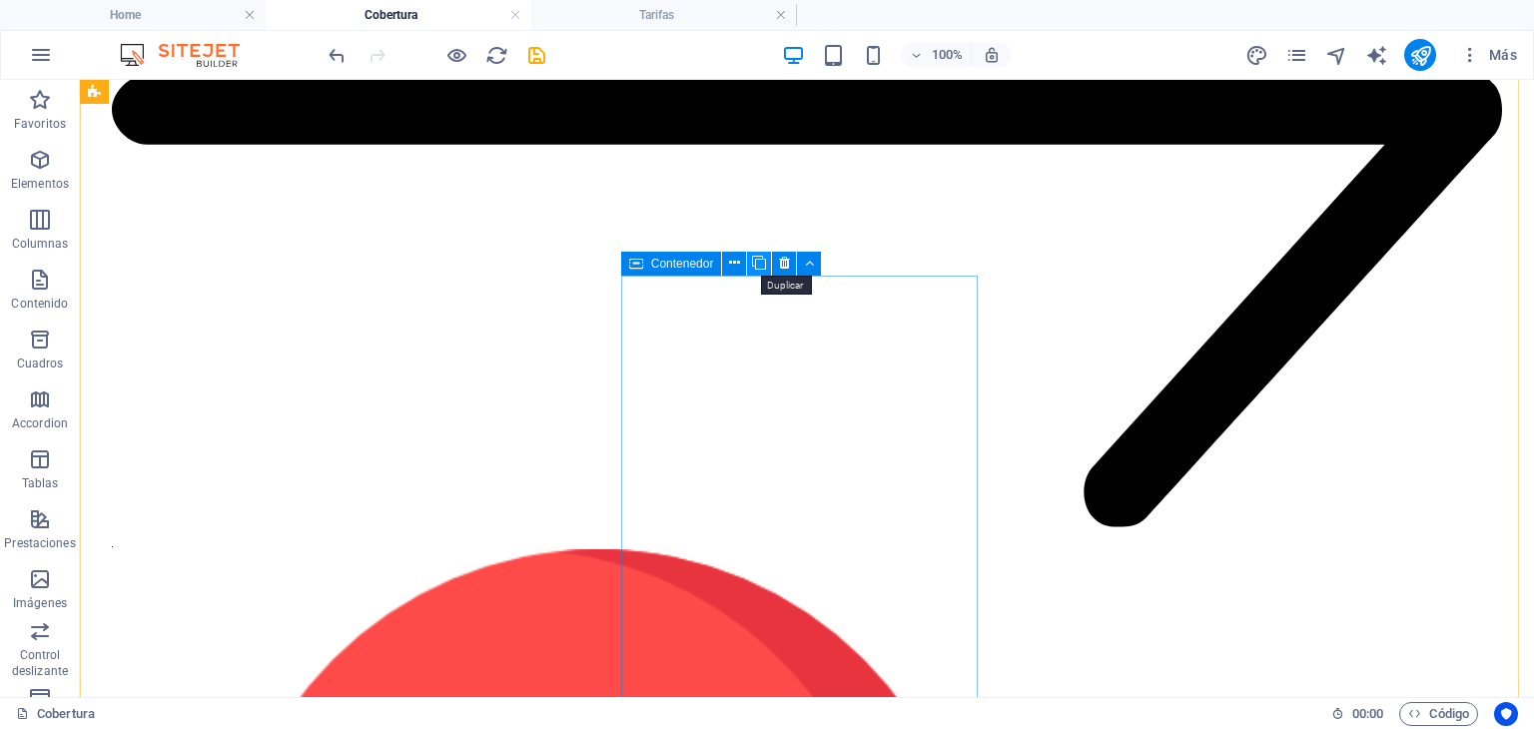
click at [761, 260] on icon at bounding box center [759, 263] width 14 height 21
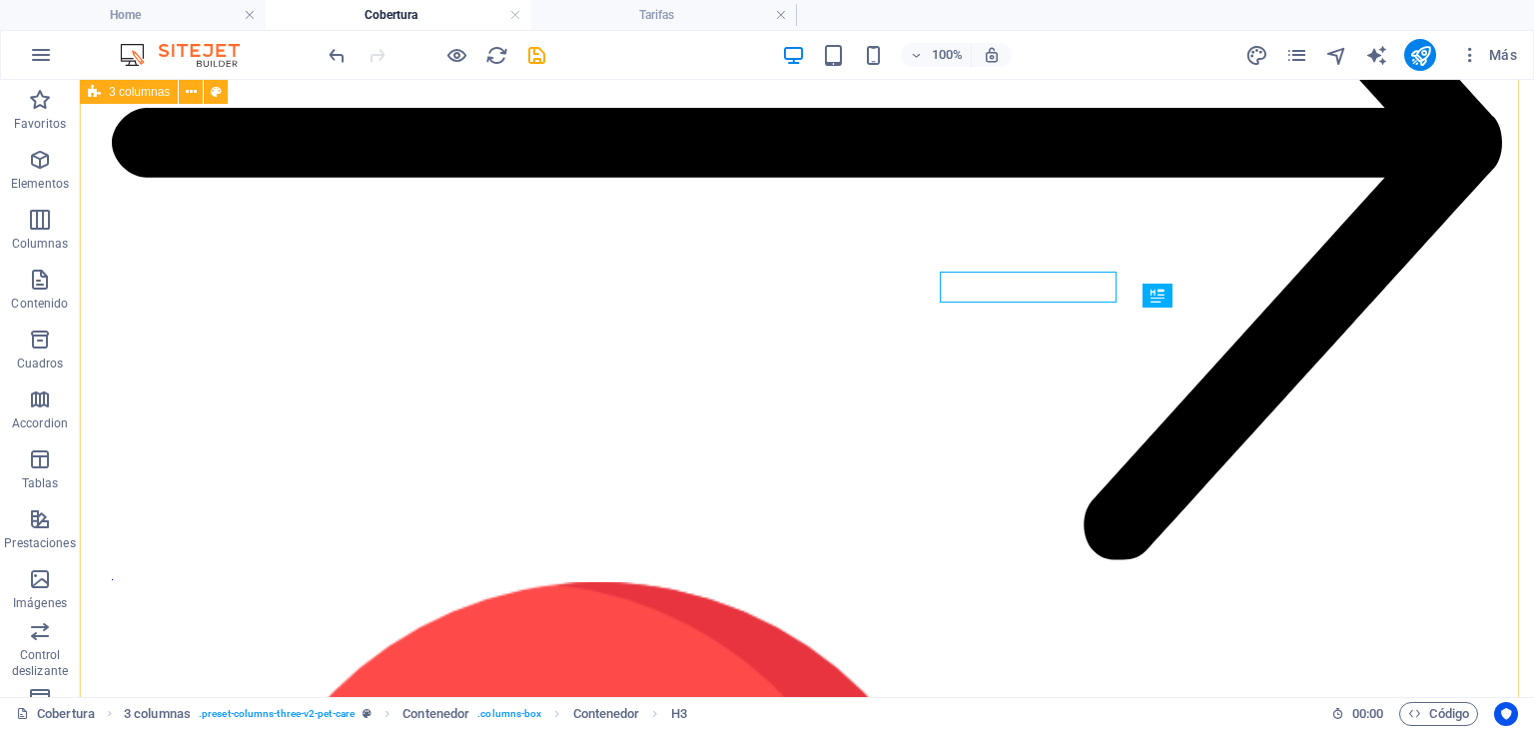
scroll to position [3167, 0]
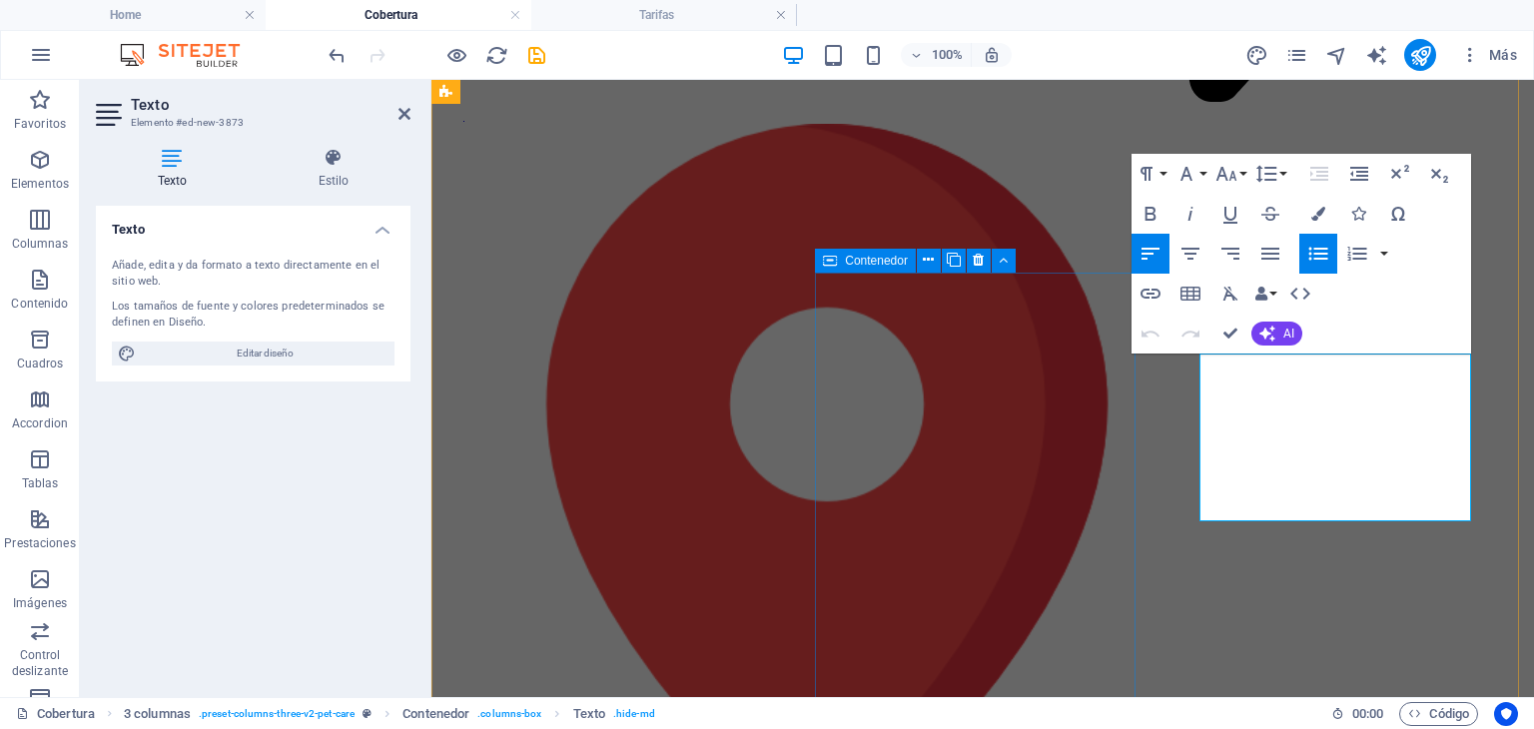
drag, startPoint x: 1365, startPoint y: 511, endPoint x: 1129, endPoint y: 304, distance: 314.2
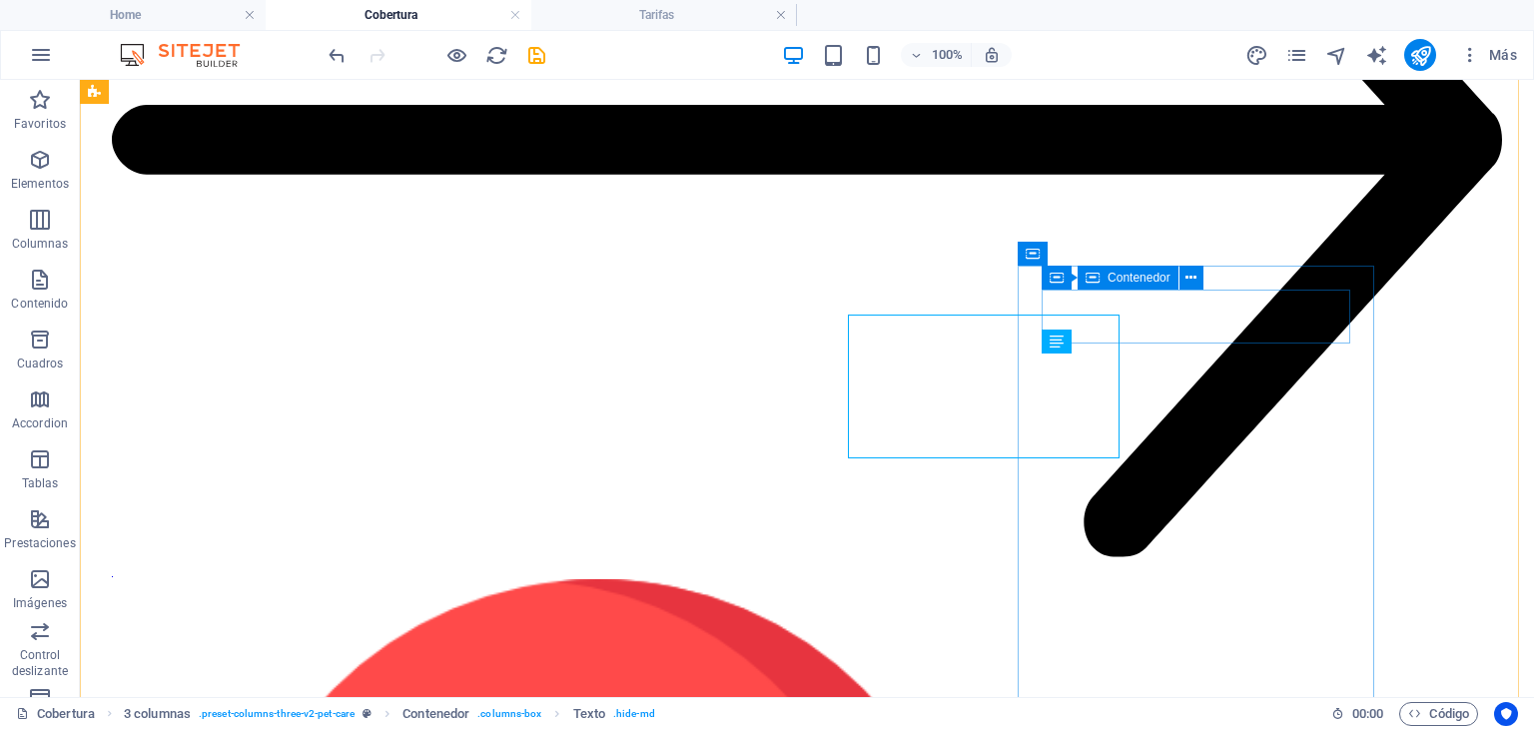
scroll to position [3173, 0]
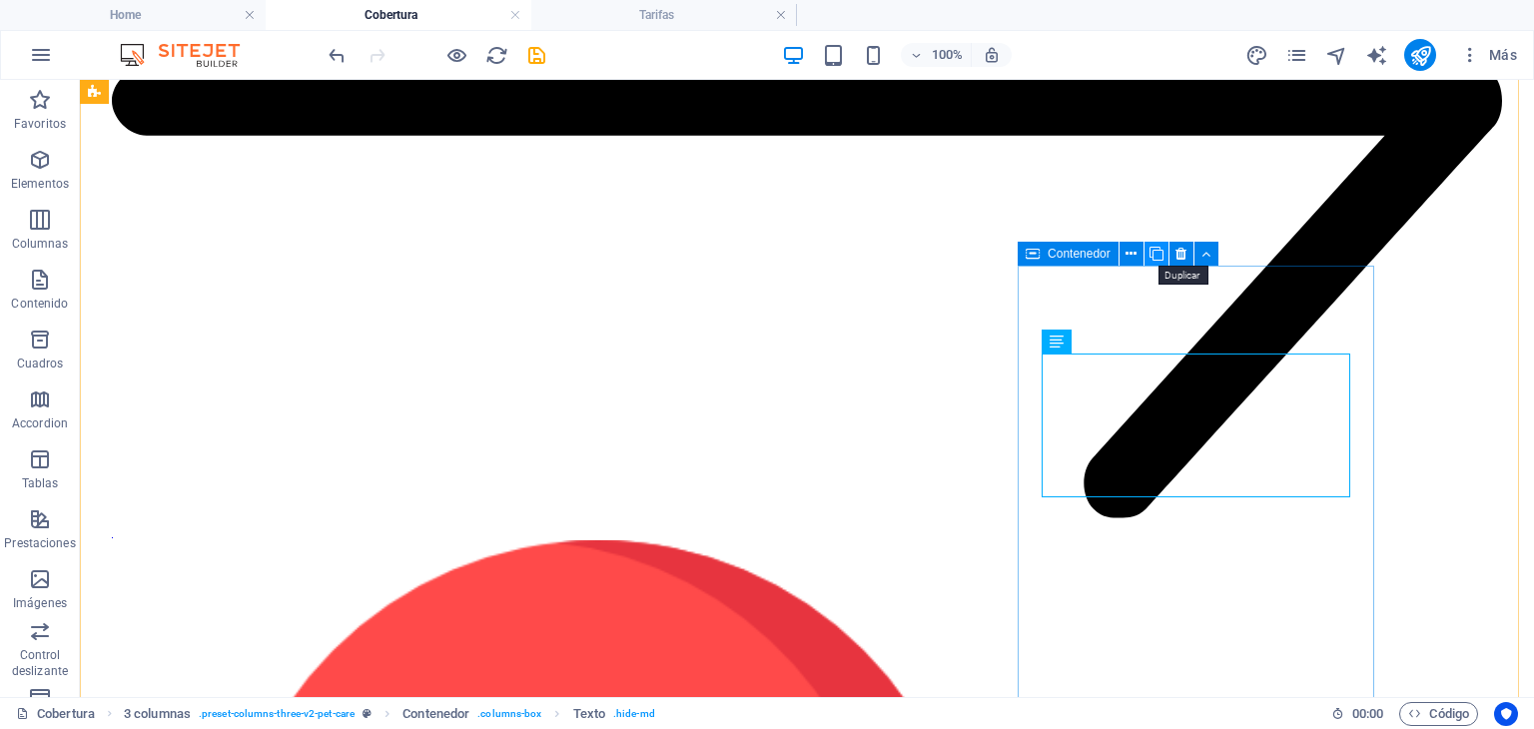
click at [1158, 247] on icon at bounding box center [1156, 254] width 14 height 21
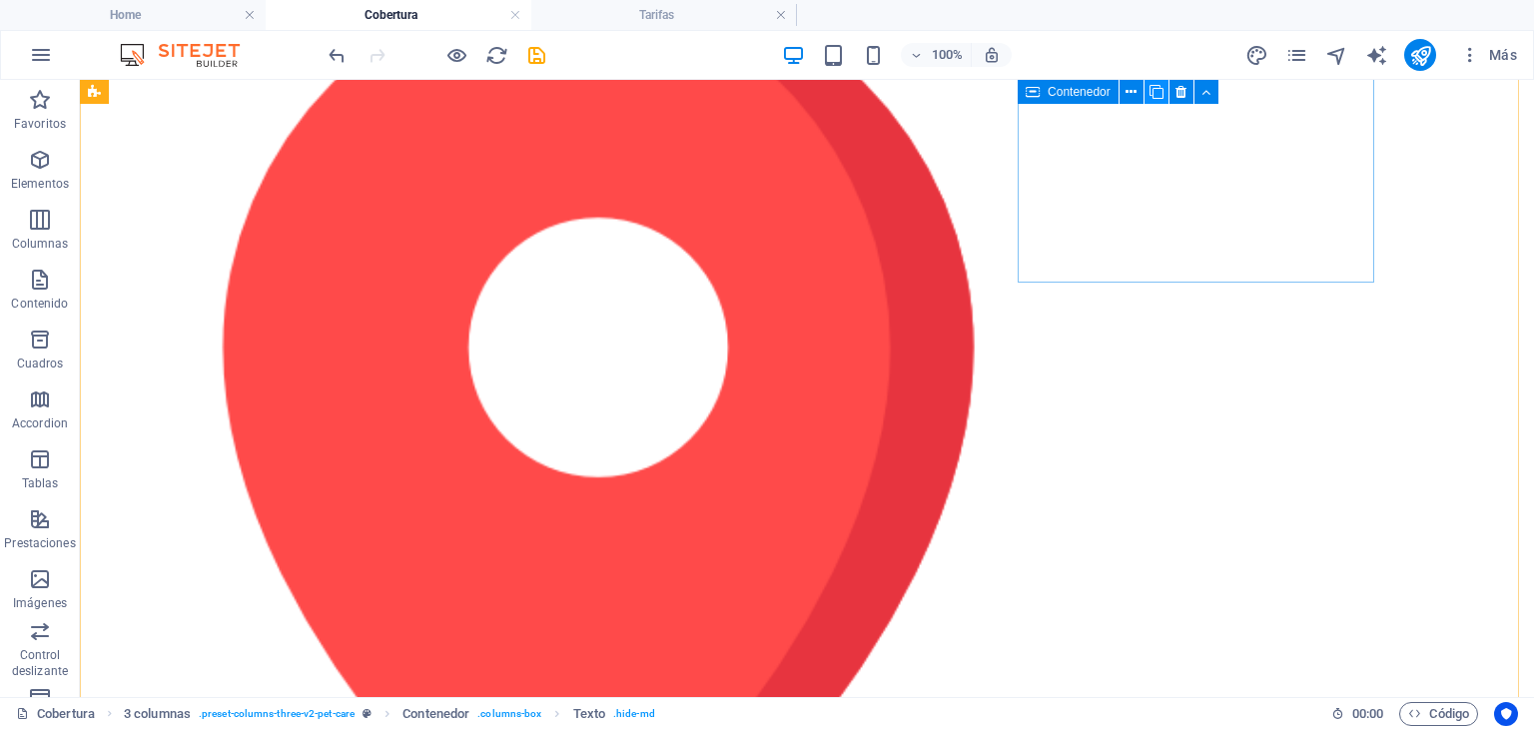
scroll to position [3803, 0]
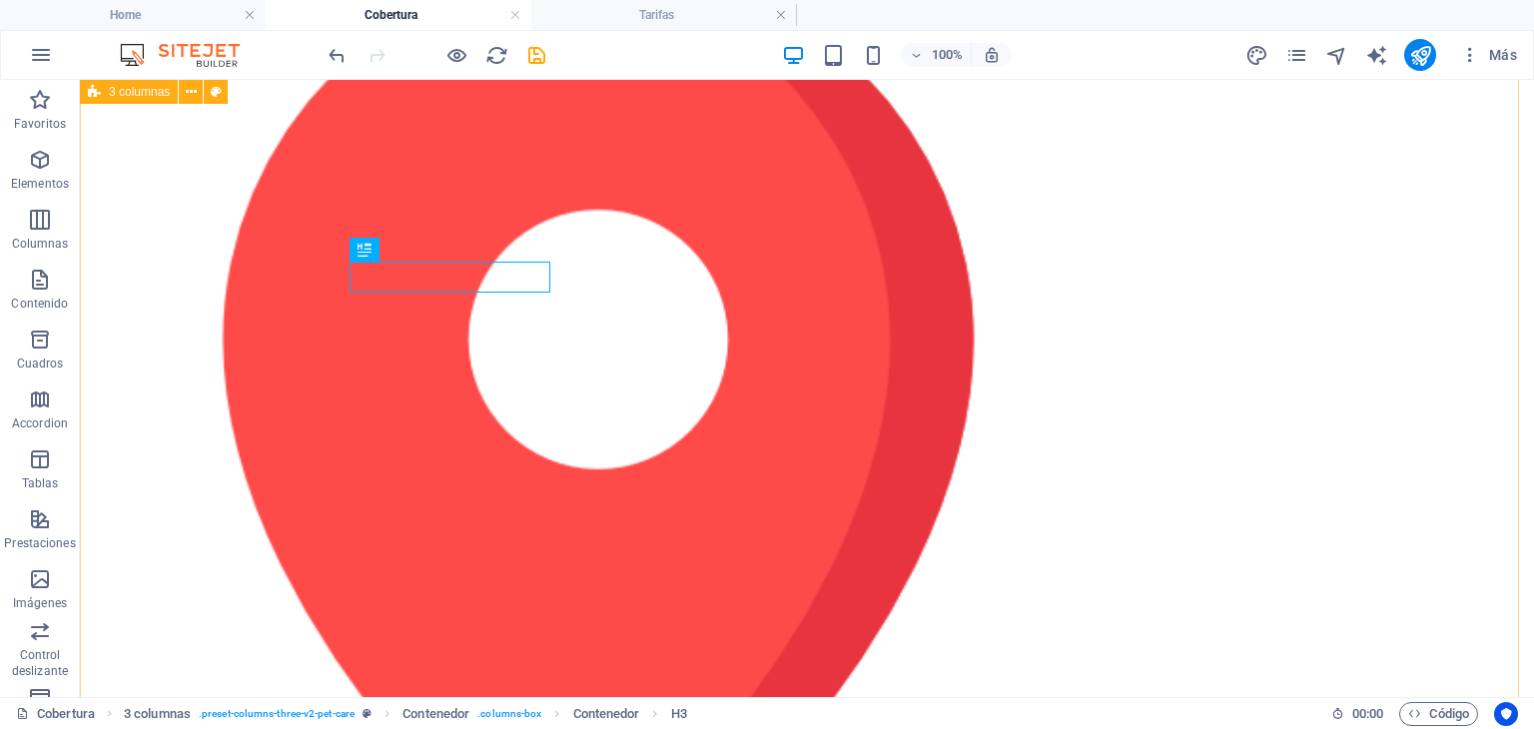
scroll to position [3799, 0]
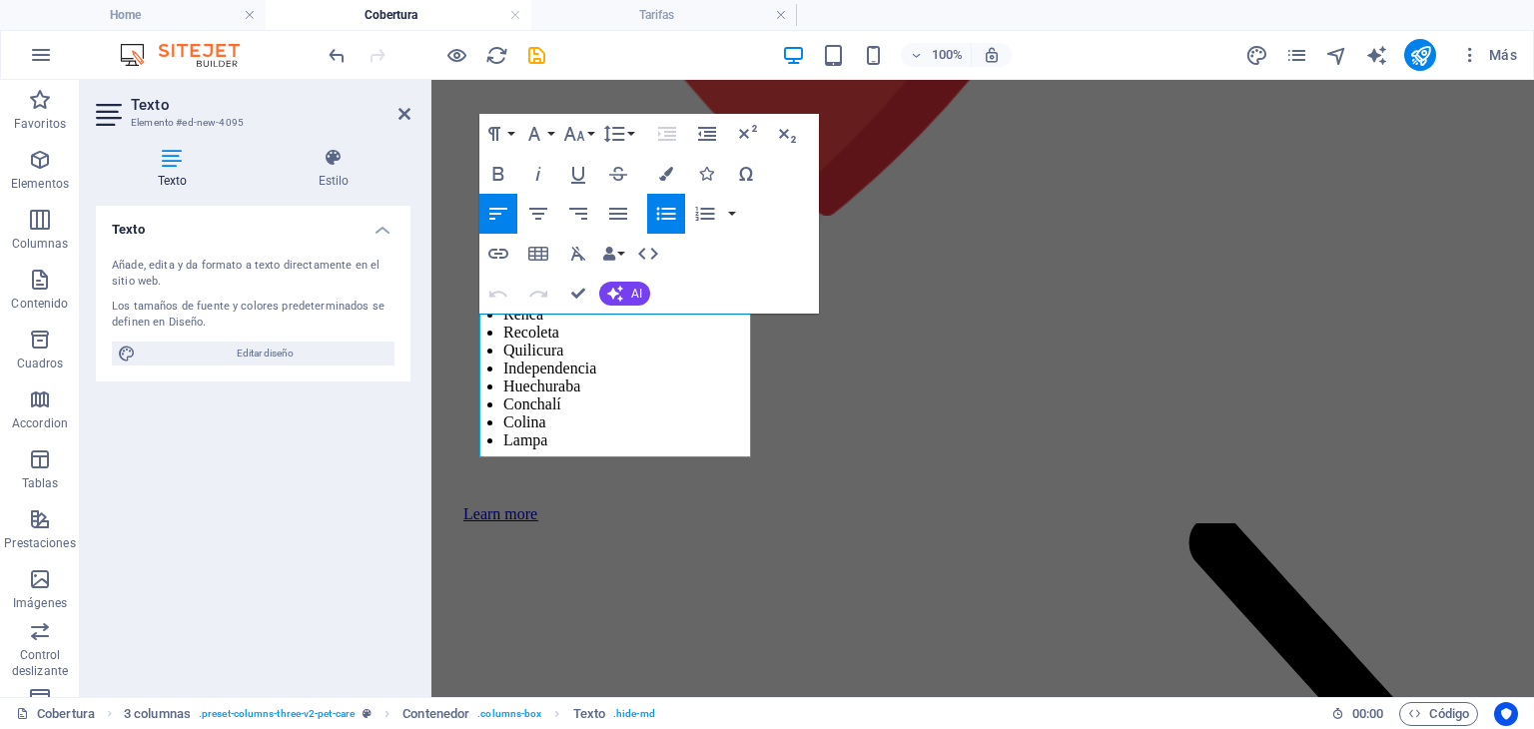
drag, startPoint x: 663, startPoint y: 447, endPoint x: 807, endPoint y: 273, distance: 226.3
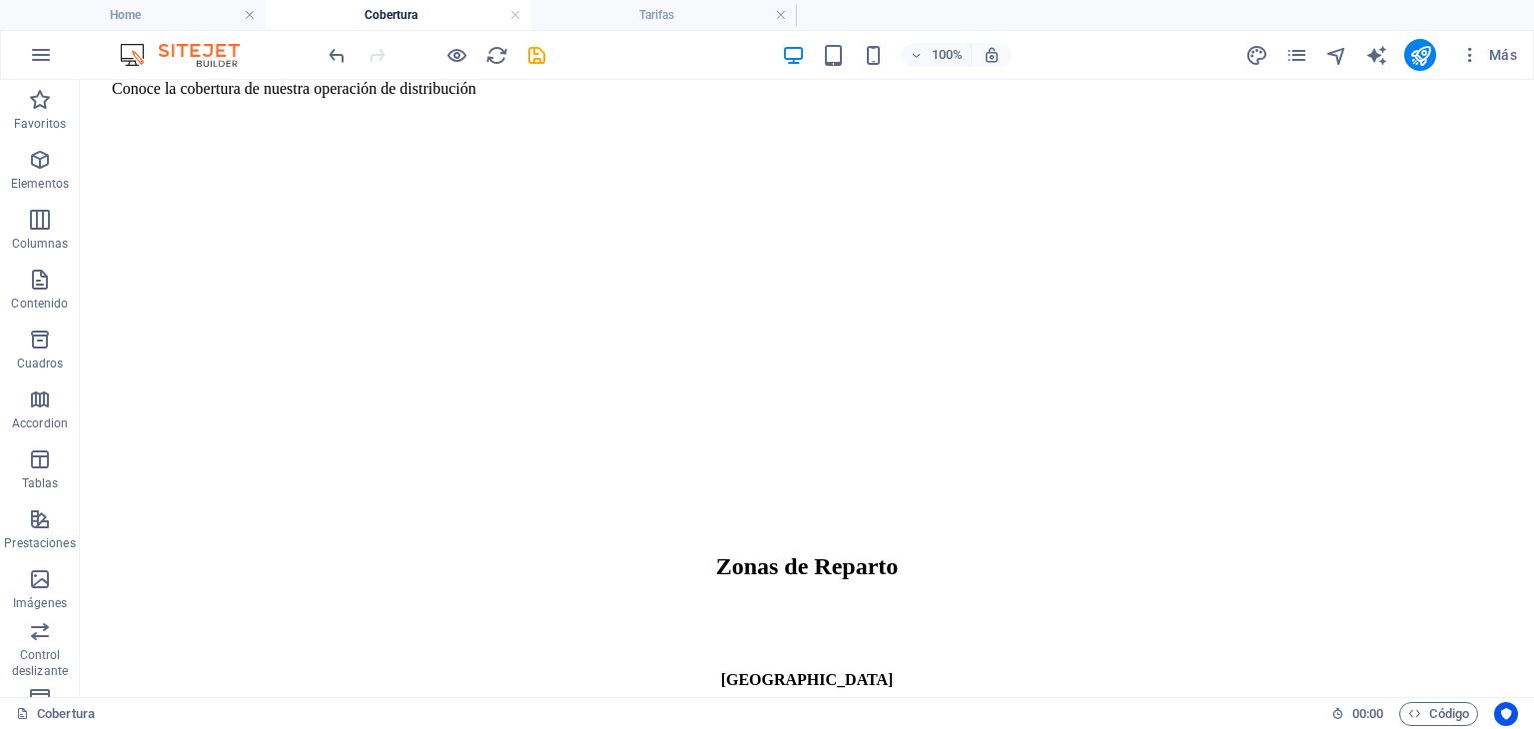
scroll to position [663, 0]
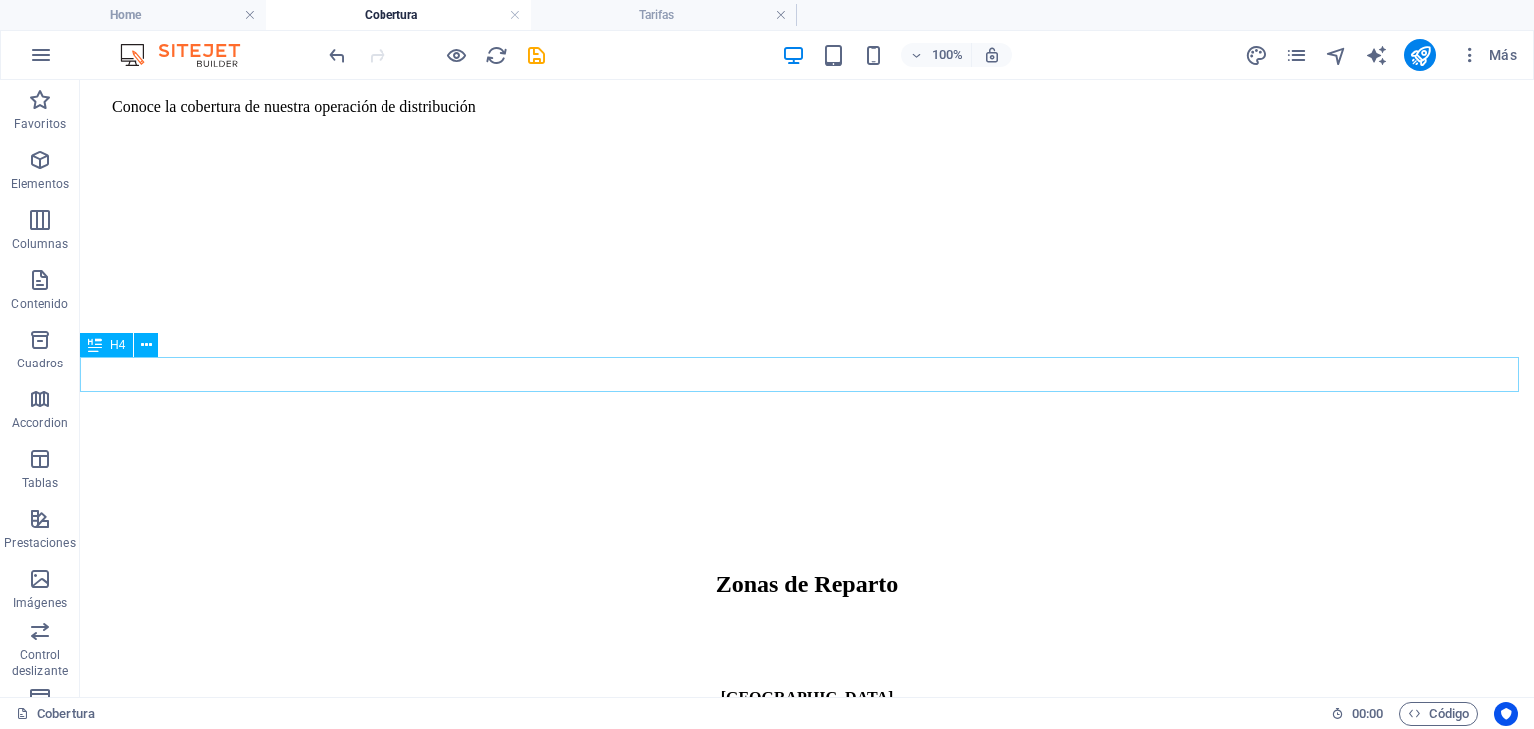
click at [933, 689] on div "[GEOGRAPHIC_DATA]" at bounding box center [807, 698] width 1438 height 18
click at [913, 689] on div "COMUNAS Y REGIONES" at bounding box center [807, 698] width 1438 height 18
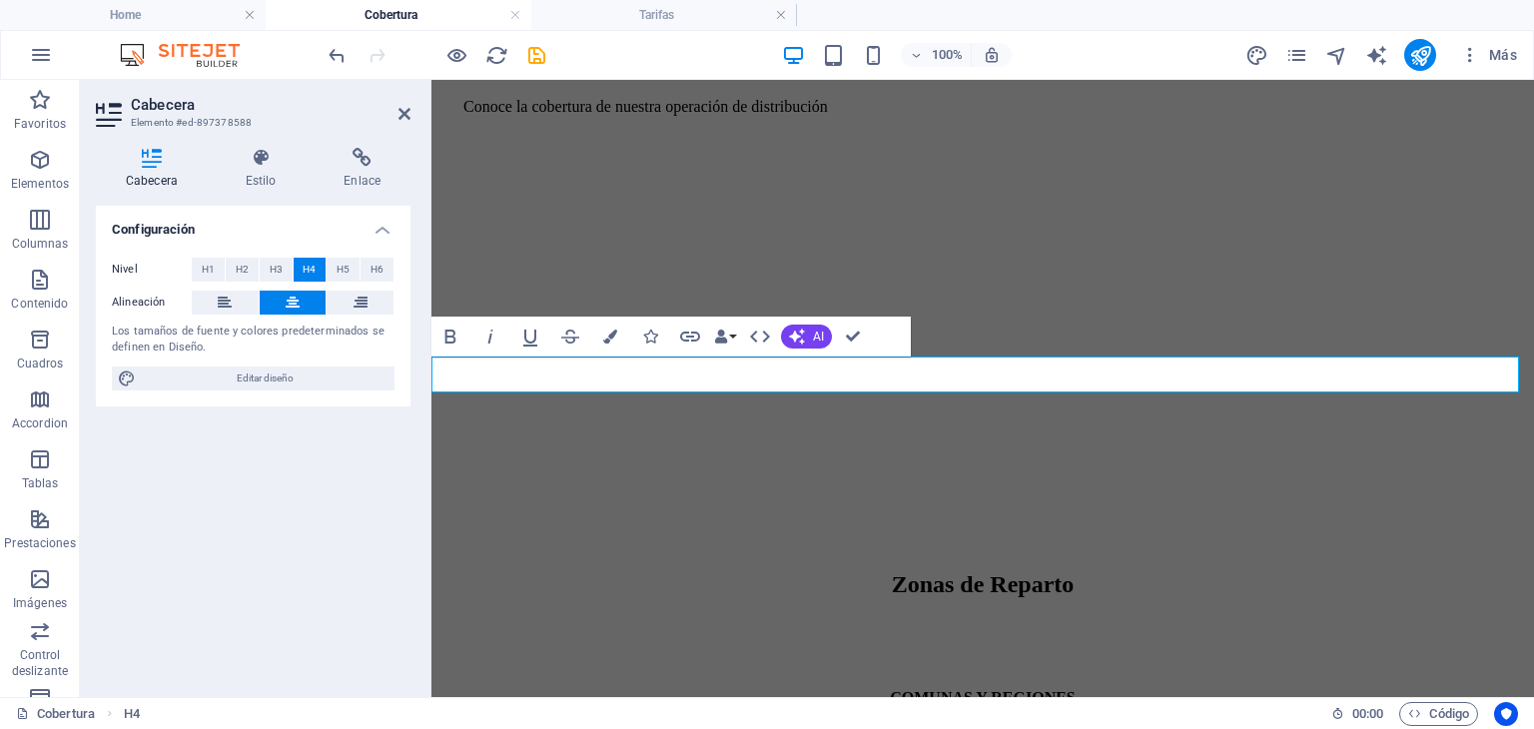
click at [995, 689] on h4 "COMUNAS Y REGIONES" at bounding box center [982, 698] width 1087 height 18
click at [1115, 689] on h4 "COMUNAS, REGIONES" at bounding box center [982, 698] width 1087 height 18
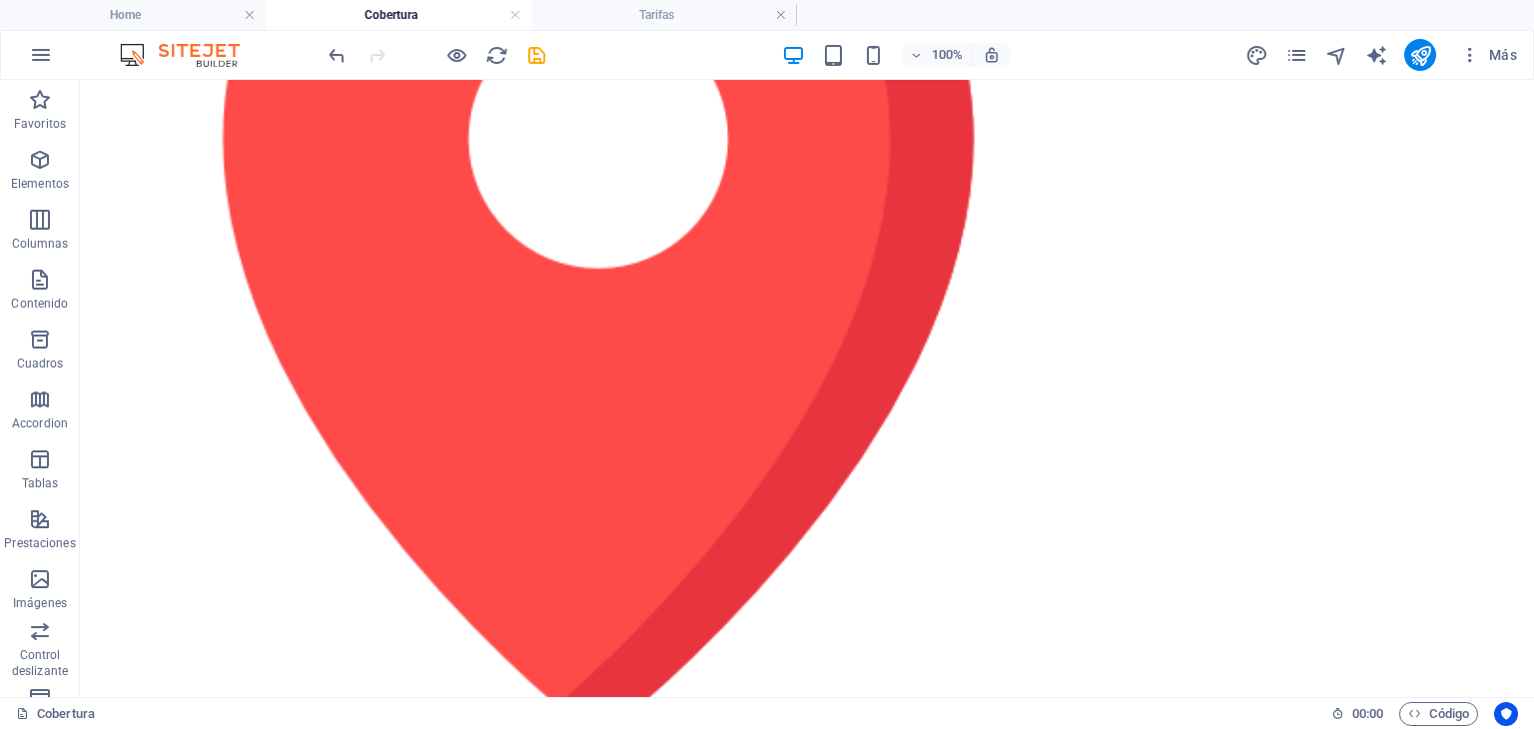
scroll to position [3959, 0]
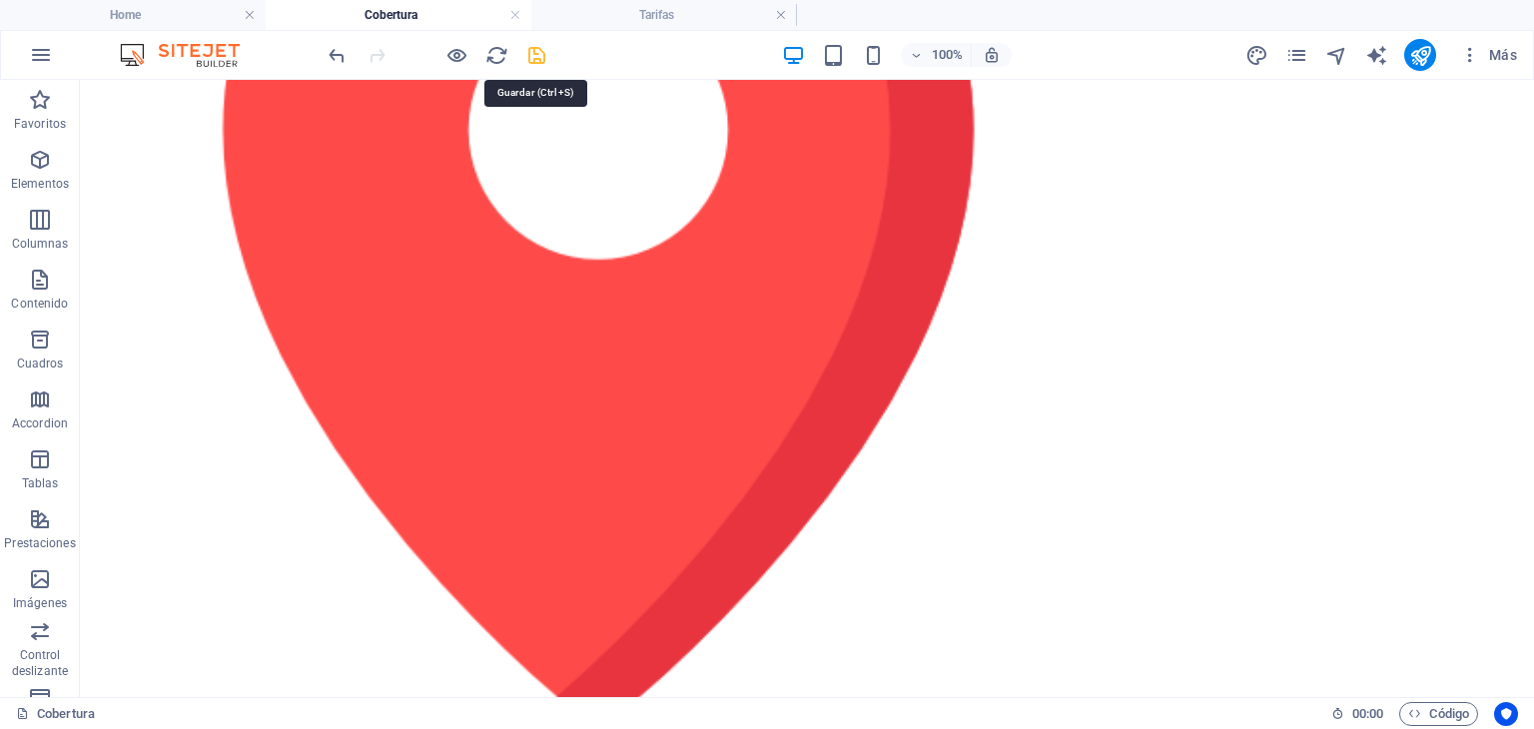
click at [535, 54] on icon "save" at bounding box center [536, 55] width 23 height 23
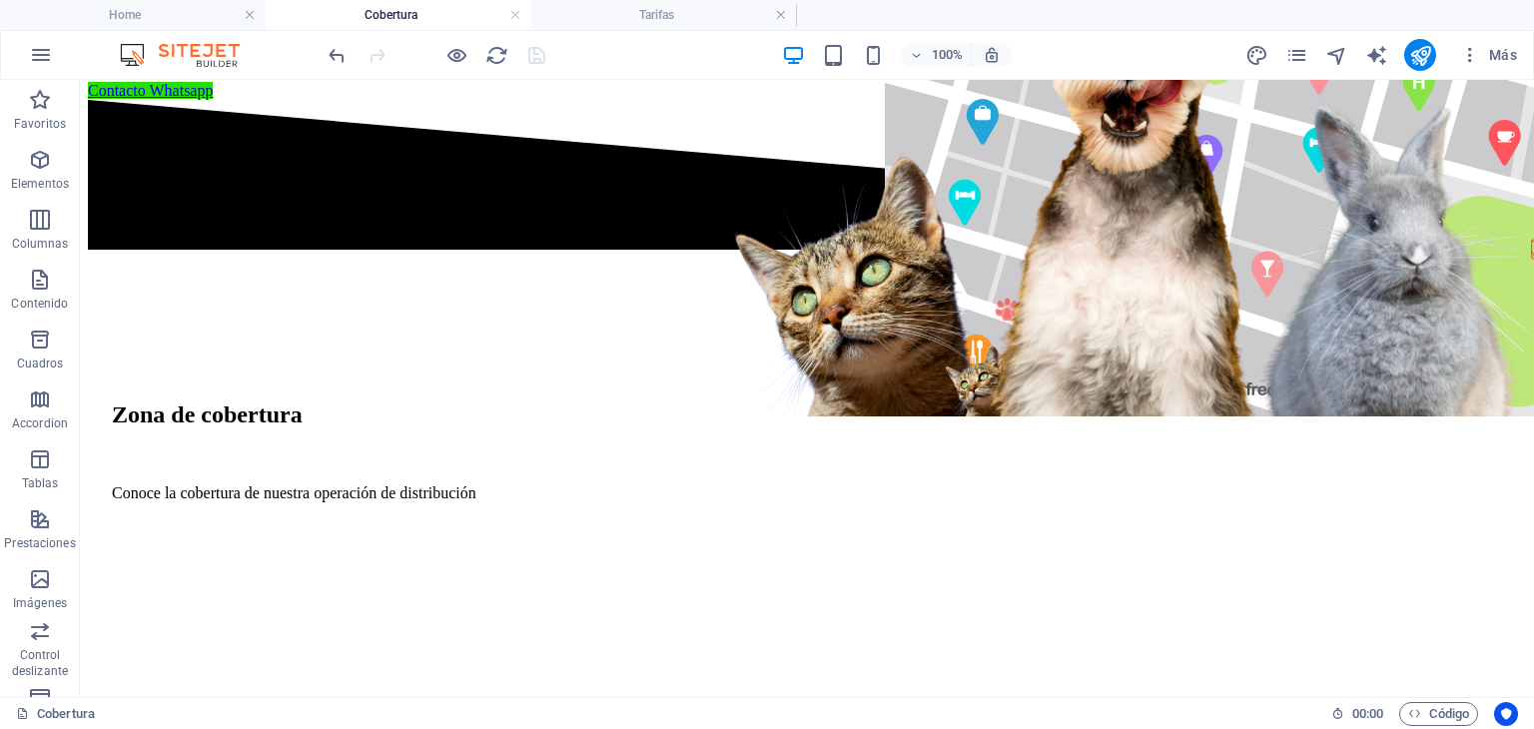
scroll to position [0, 0]
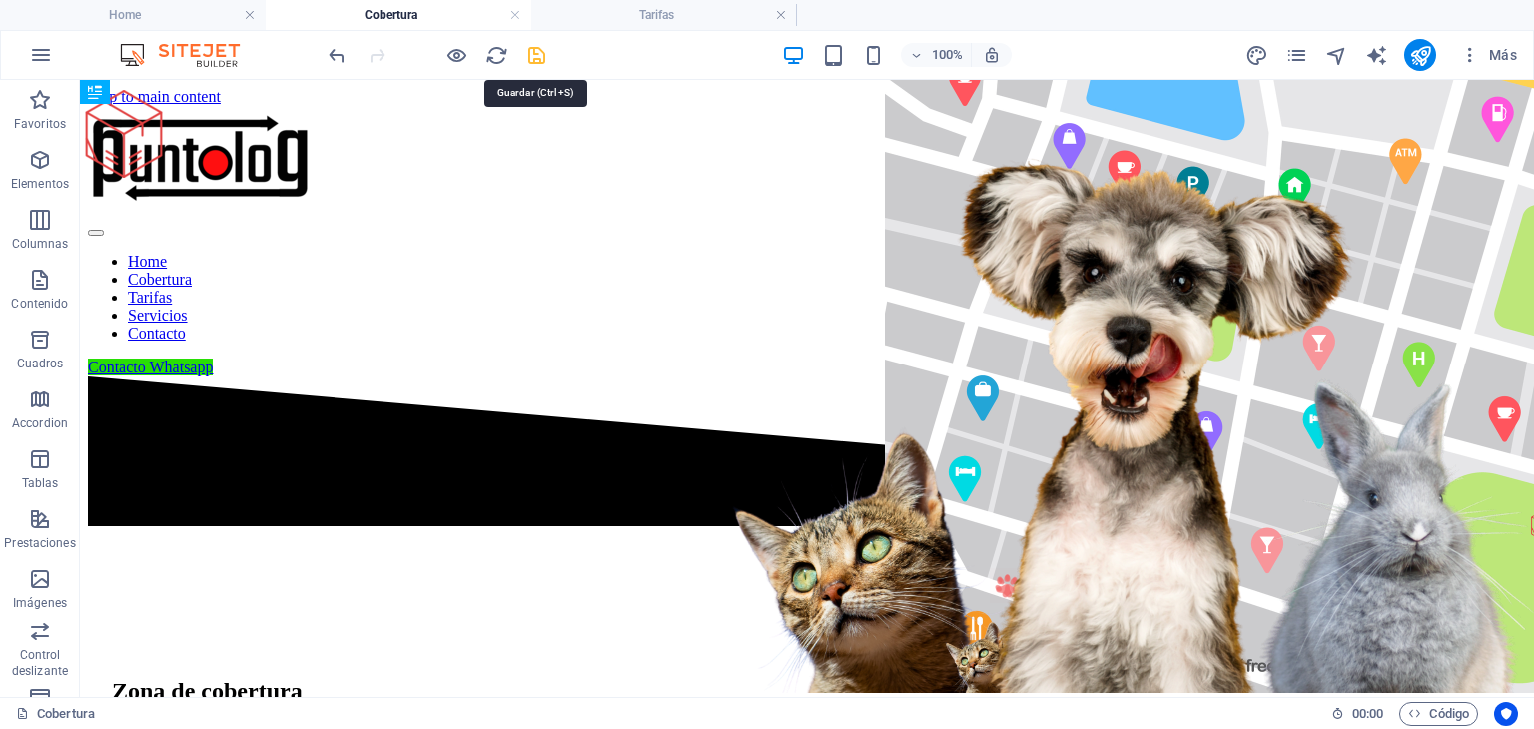
click at [538, 55] on icon "save" at bounding box center [536, 55] width 23 height 23
click at [1423, 58] on icon "publish" at bounding box center [1420, 55] width 23 height 23
click at [1427, 53] on icon "publish" at bounding box center [1420, 55] width 23 height 23
click at [194, 12] on h4 "Home" at bounding box center [133, 15] width 266 height 22
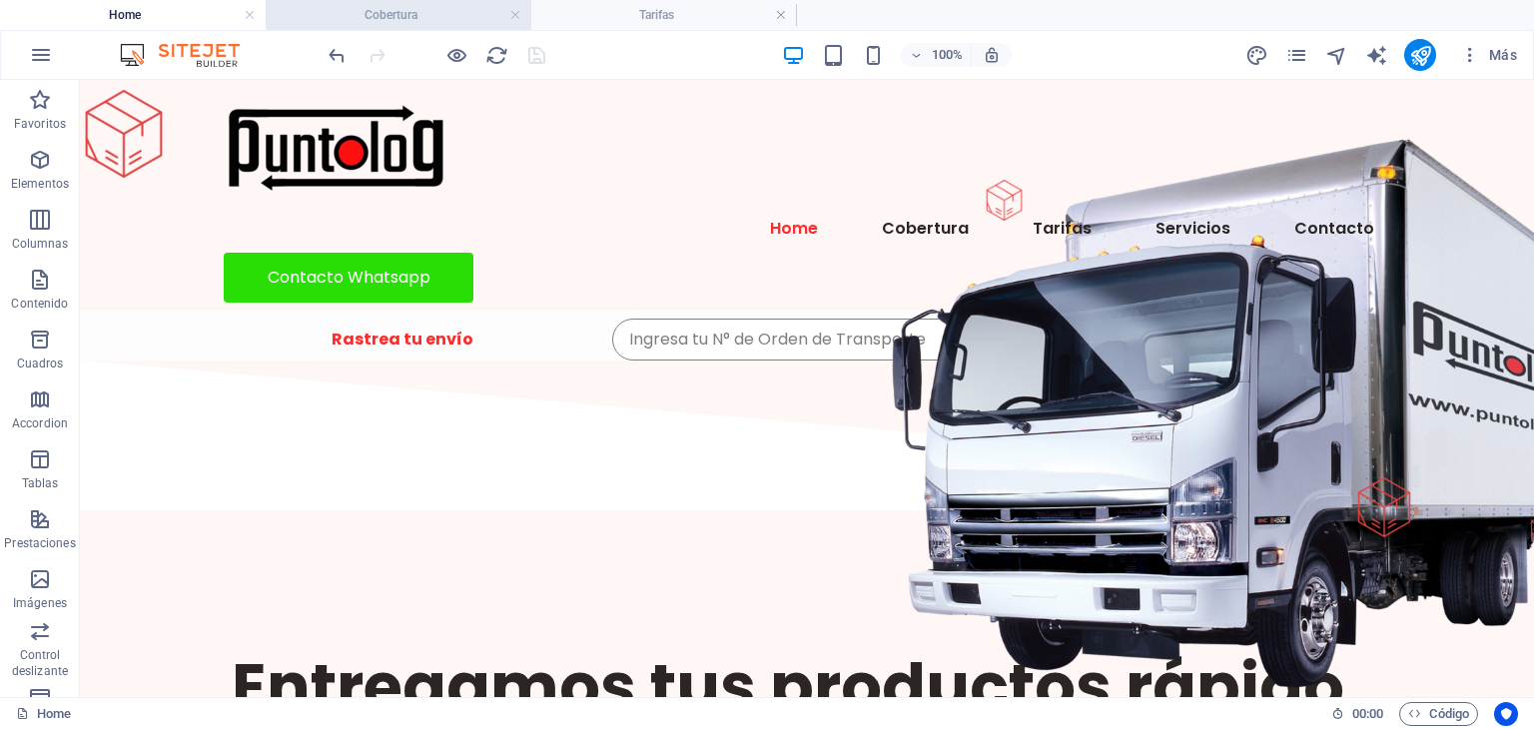
click at [362, 5] on h4 "Cobertura" at bounding box center [399, 15] width 266 height 22
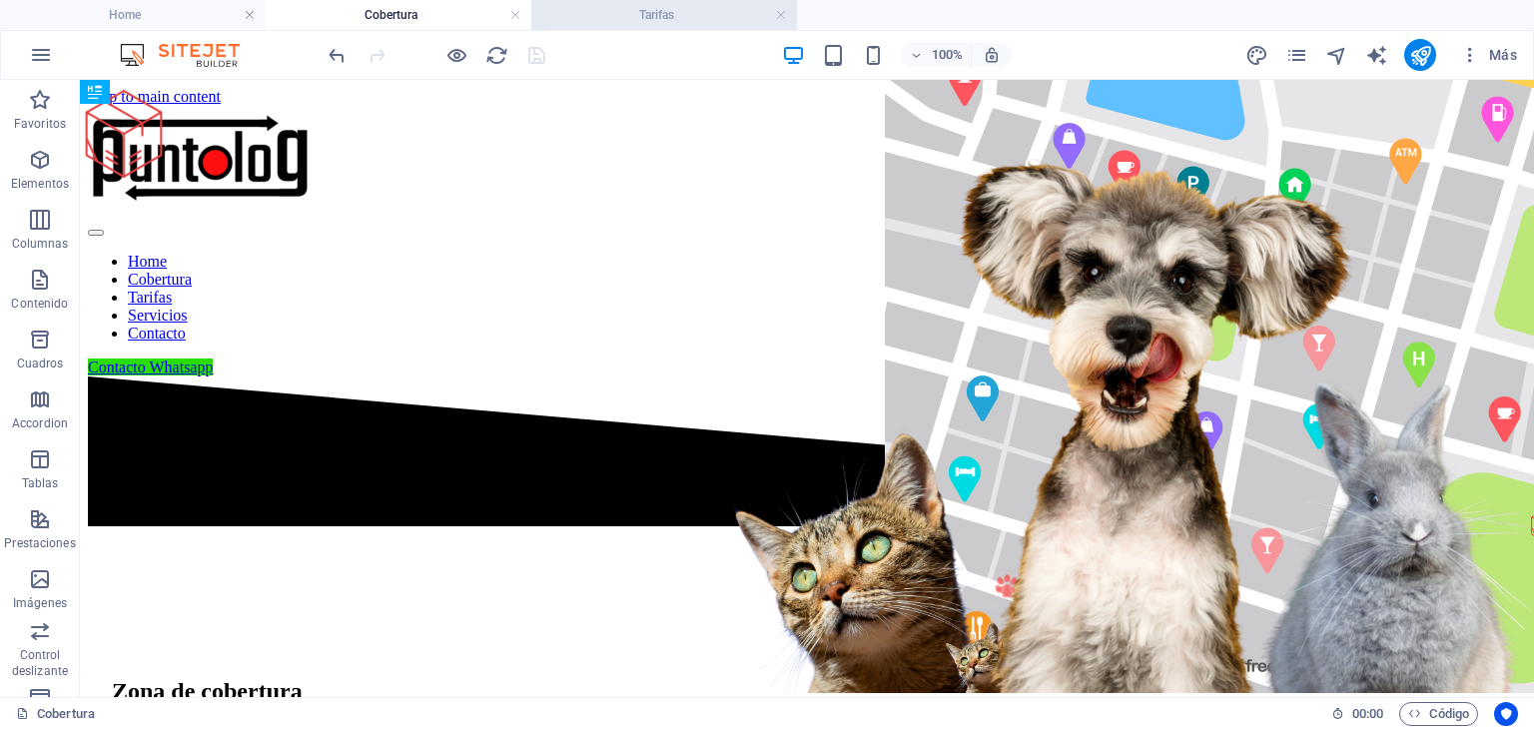
click at [607, 14] on h4 "Tarifas" at bounding box center [664, 15] width 266 height 22
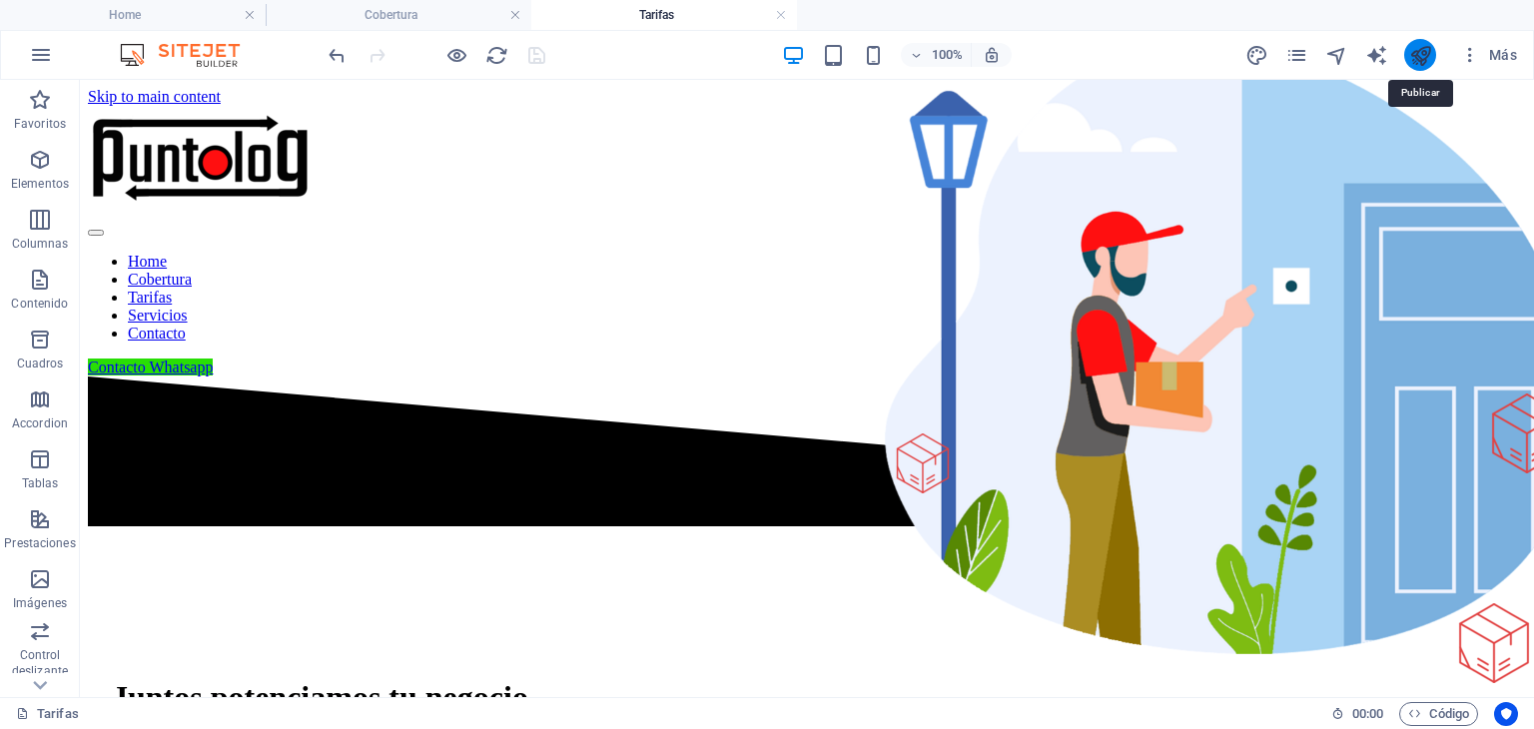
click at [1420, 55] on icon "publish" at bounding box center [1420, 55] width 23 height 23
click at [418, 17] on h4 "Cobertura" at bounding box center [399, 15] width 266 height 22
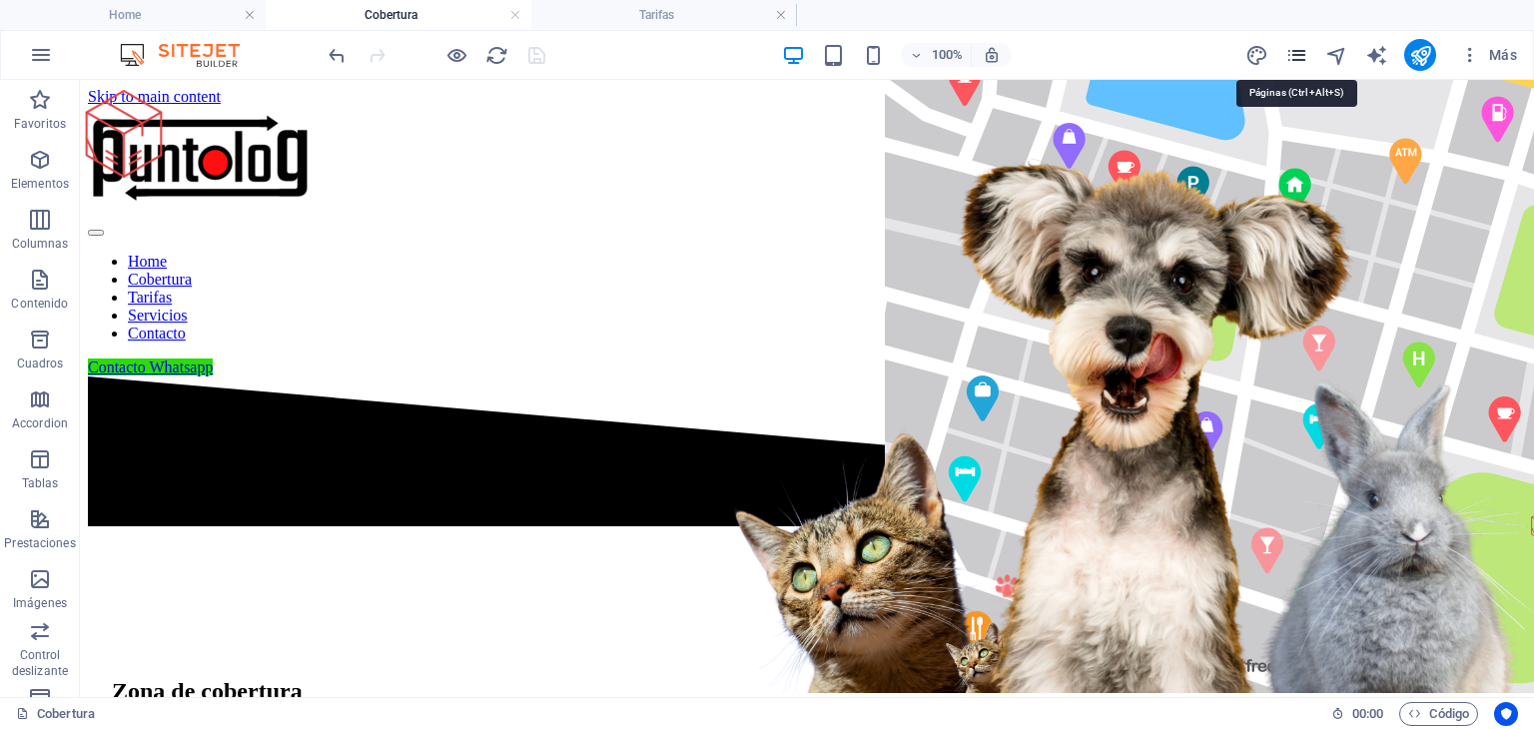
click at [1302, 53] on icon "pages" at bounding box center [1296, 55] width 23 height 23
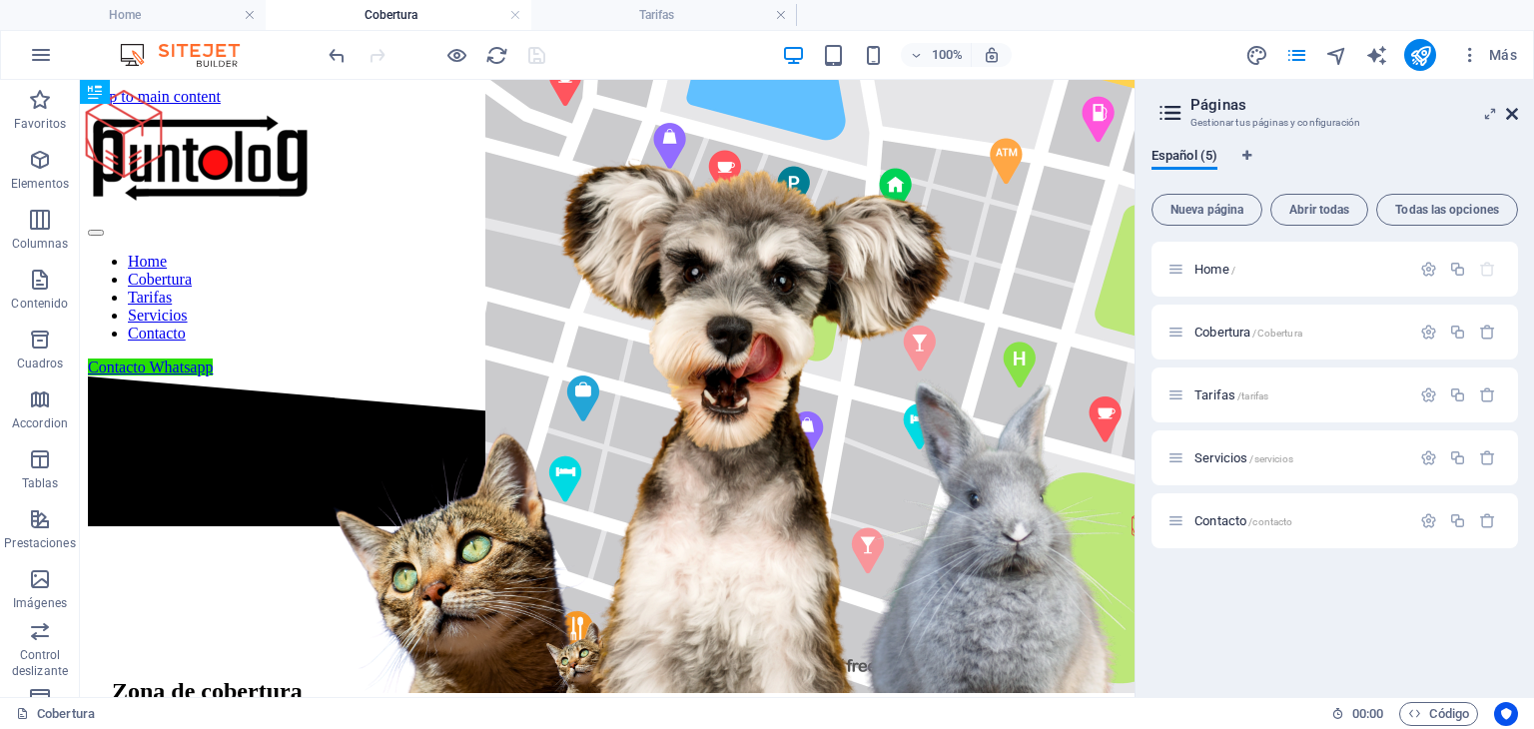
click at [1512, 115] on icon at bounding box center [1512, 114] width 12 height 16
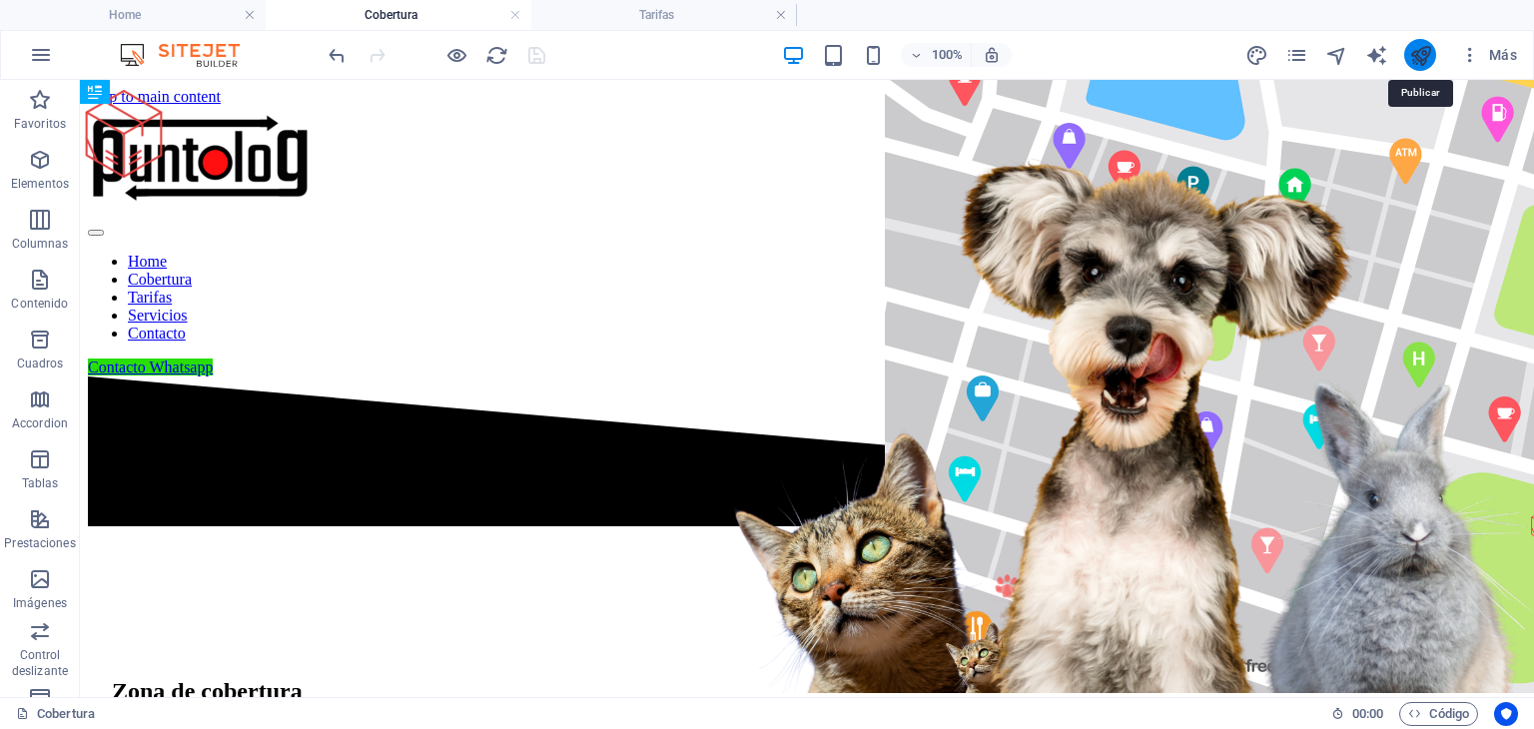
click at [1423, 57] on icon "publish" at bounding box center [1420, 55] width 23 height 23
